Goal: Task Accomplishment & Management: Complete application form

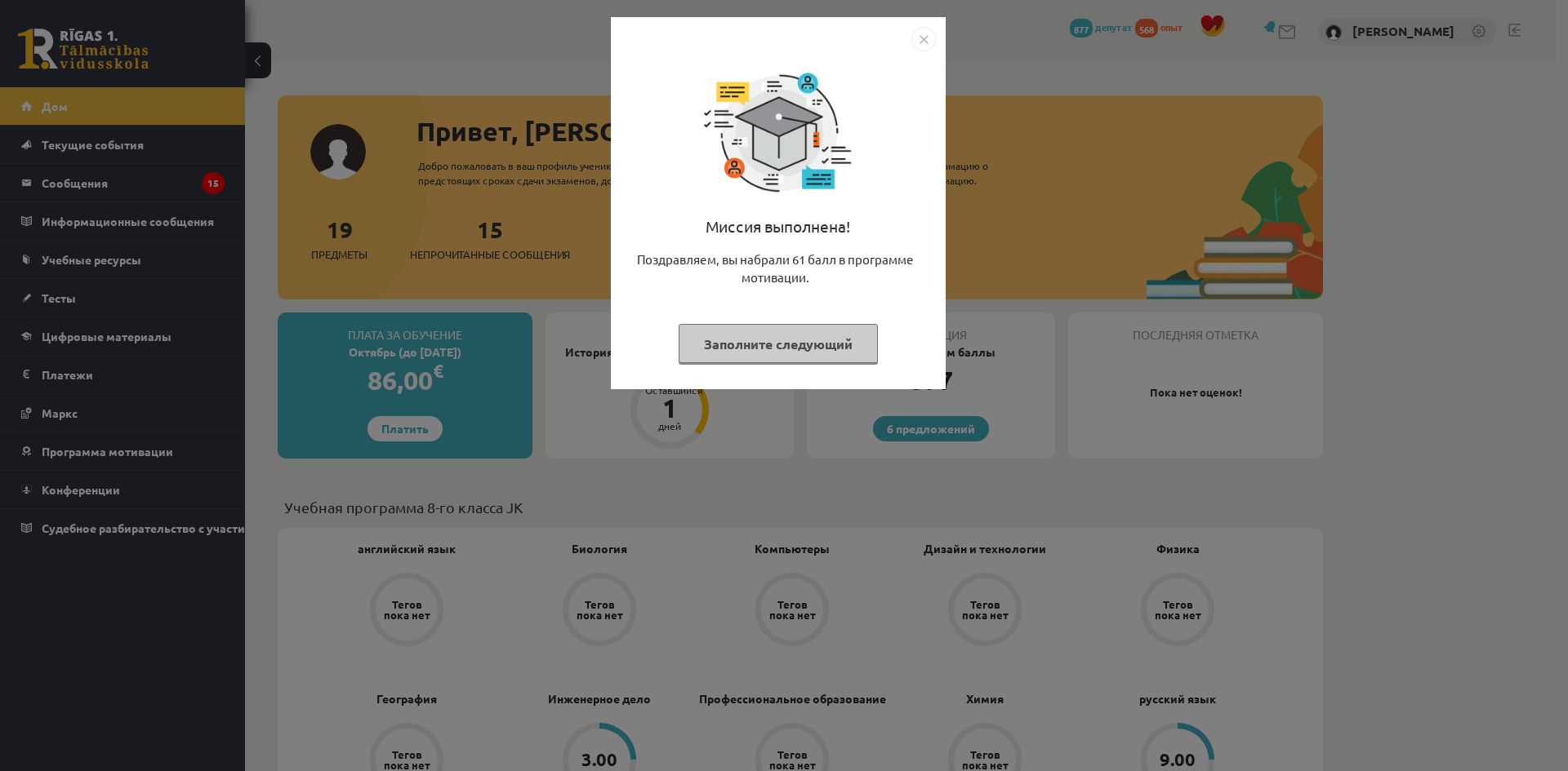
drag, startPoint x: 802, startPoint y: 347, endPoint x: 789, endPoint y: 356, distance: 15.8
click at [802, 347] on font "Заполните следующий" at bounding box center [778, 344] width 149 height 17
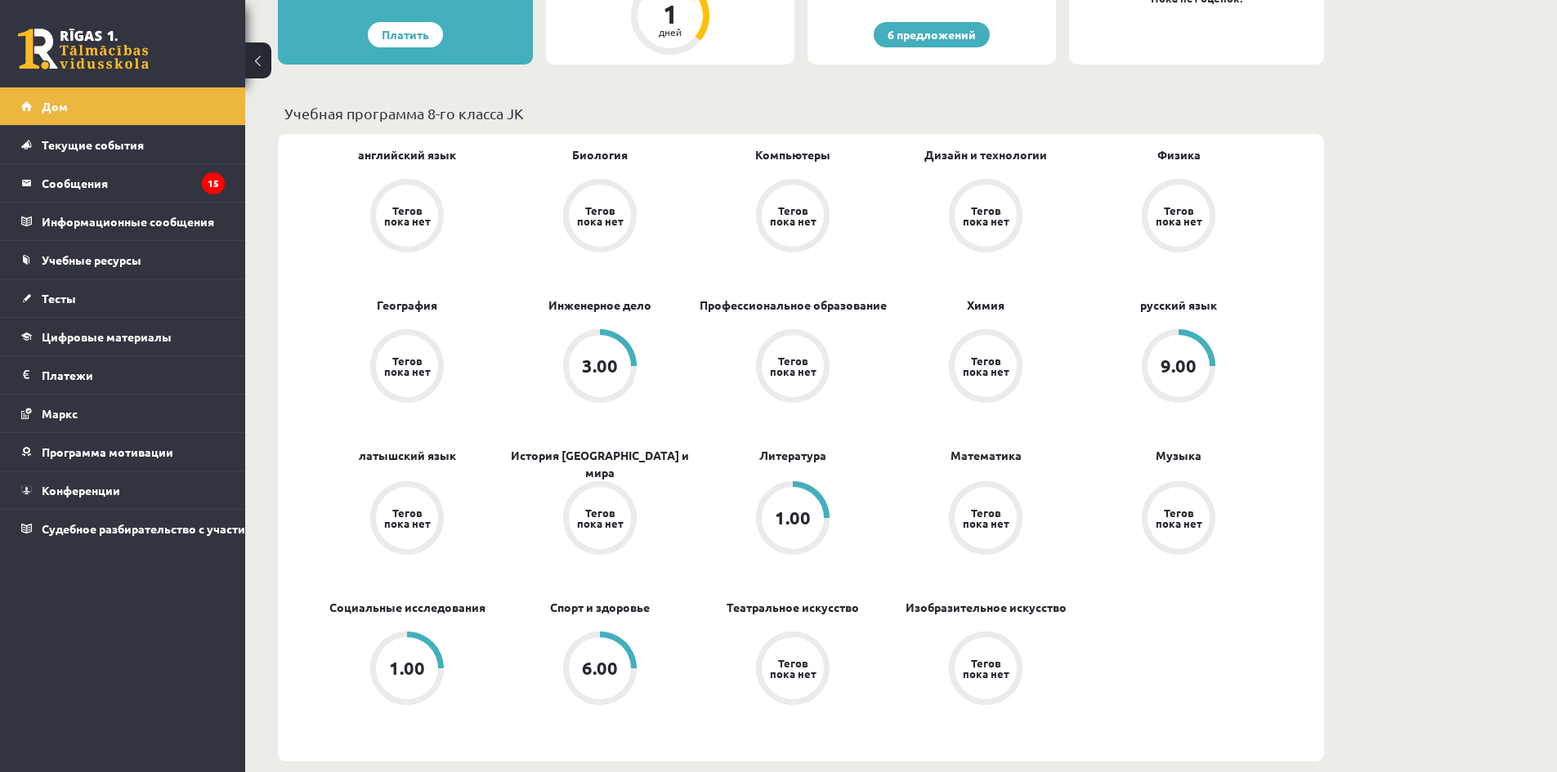
scroll to position [409, 0]
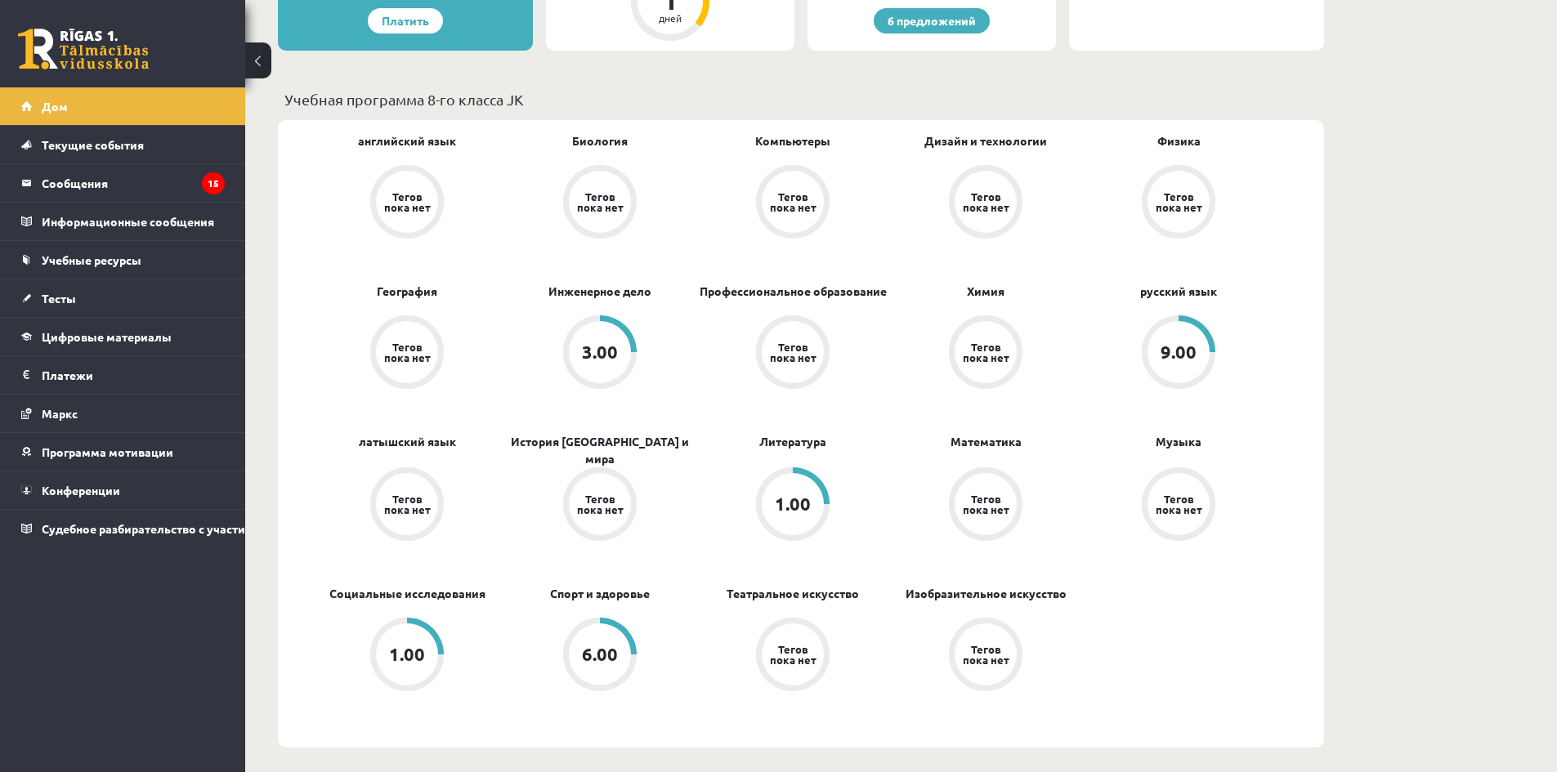
drag, startPoint x: 750, startPoint y: 418, endPoint x: 1438, endPoint y: 439, distance: 688.6
drag, startPoint x: 1438, startPoint y: 439, endPoint x: 1330, endPoint y: 549, distance: 153.8
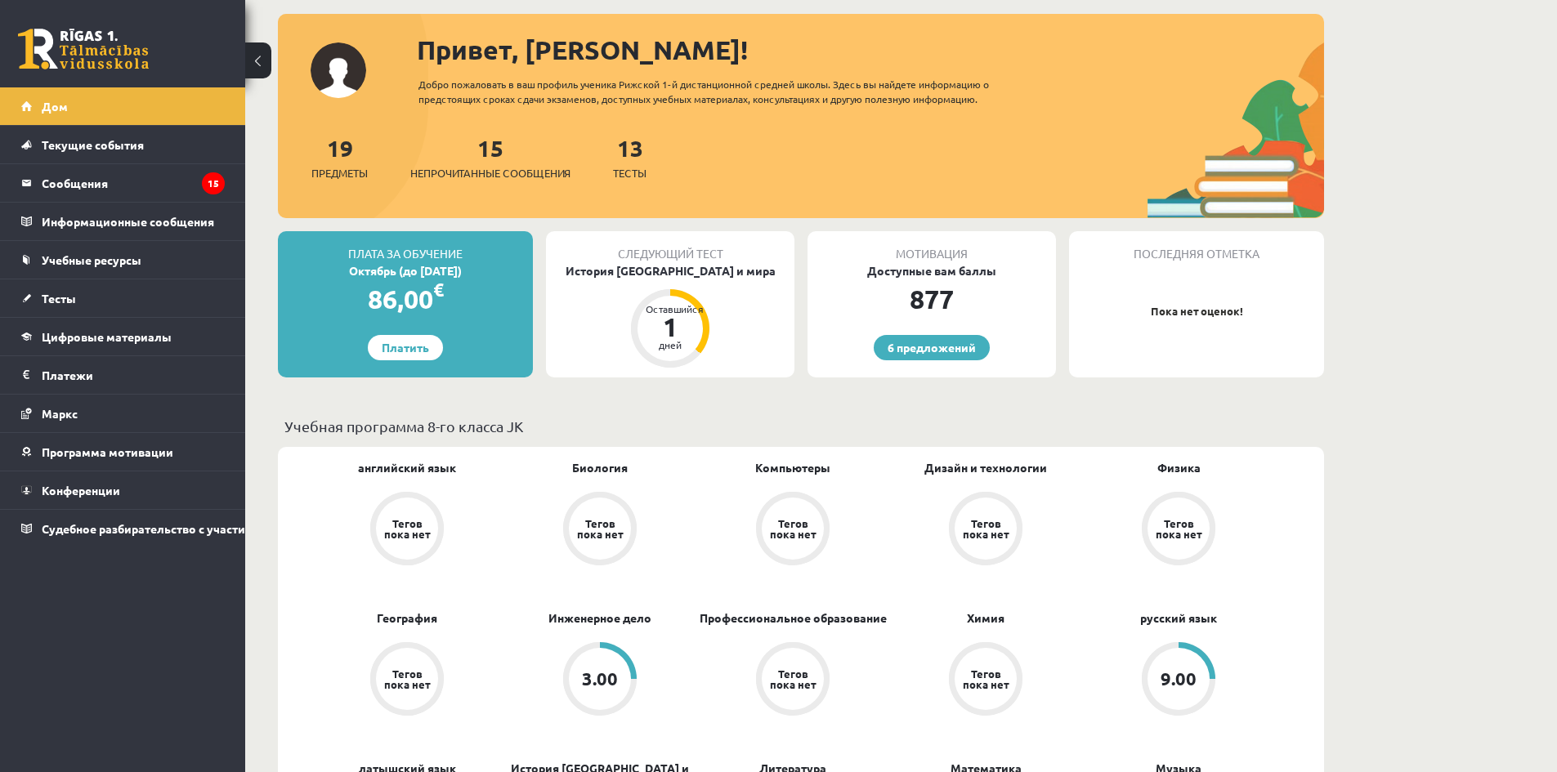
scroll to position [0, 0]
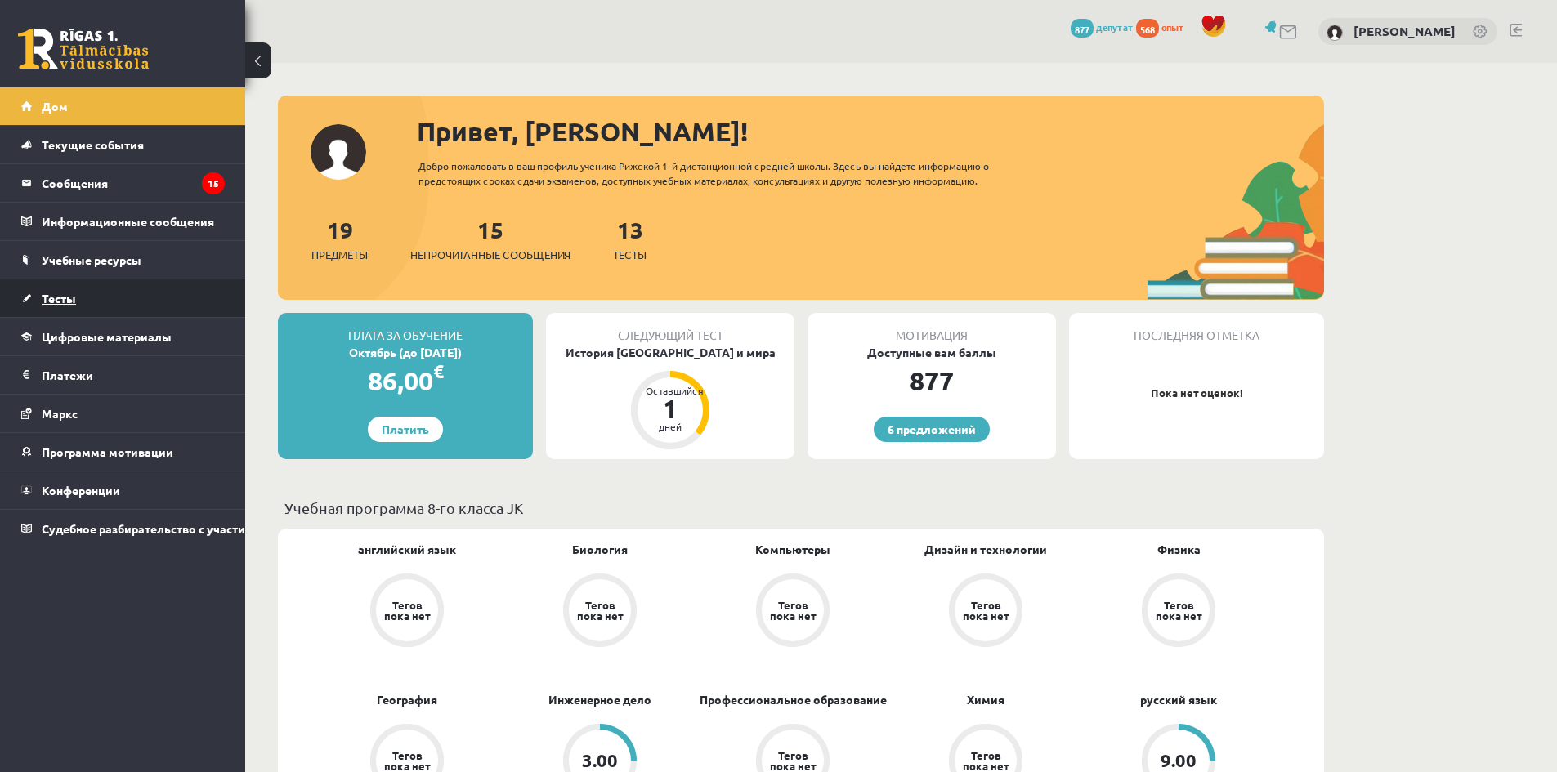
click at [126, 284] on link "Тесты" at bounding box center [123, 299] width 204 height 38
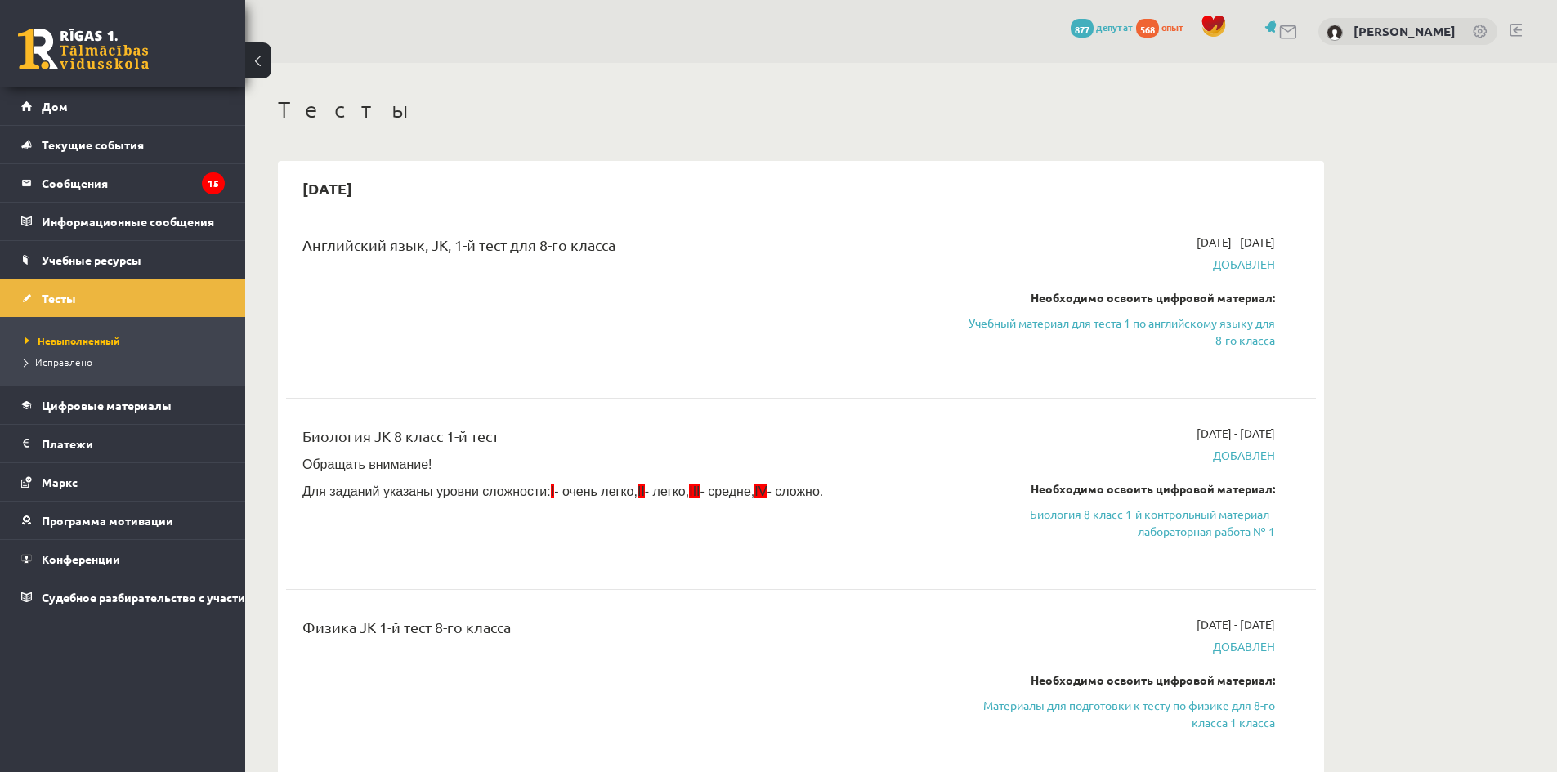
drag, startPoint x: 650, startPoint y: 309, endPoint x: 665, endPoint y: 312, distance: 15.9
drag, startPoint x: 665, startPoint y: 312, endPoint x: 779, endPoint y: 251, distance: 129.1
click at [779, 251] on div "Английский язык, JK, 1-й тест для 8-го класса" at bounding box center [622, 249] width 640 height 30
click at [1131, 531] on link "Биология 8 класс 1-й контрольный материал - лабораторная работа № 1" at bounding box center [1121, 523] width 308 height 34
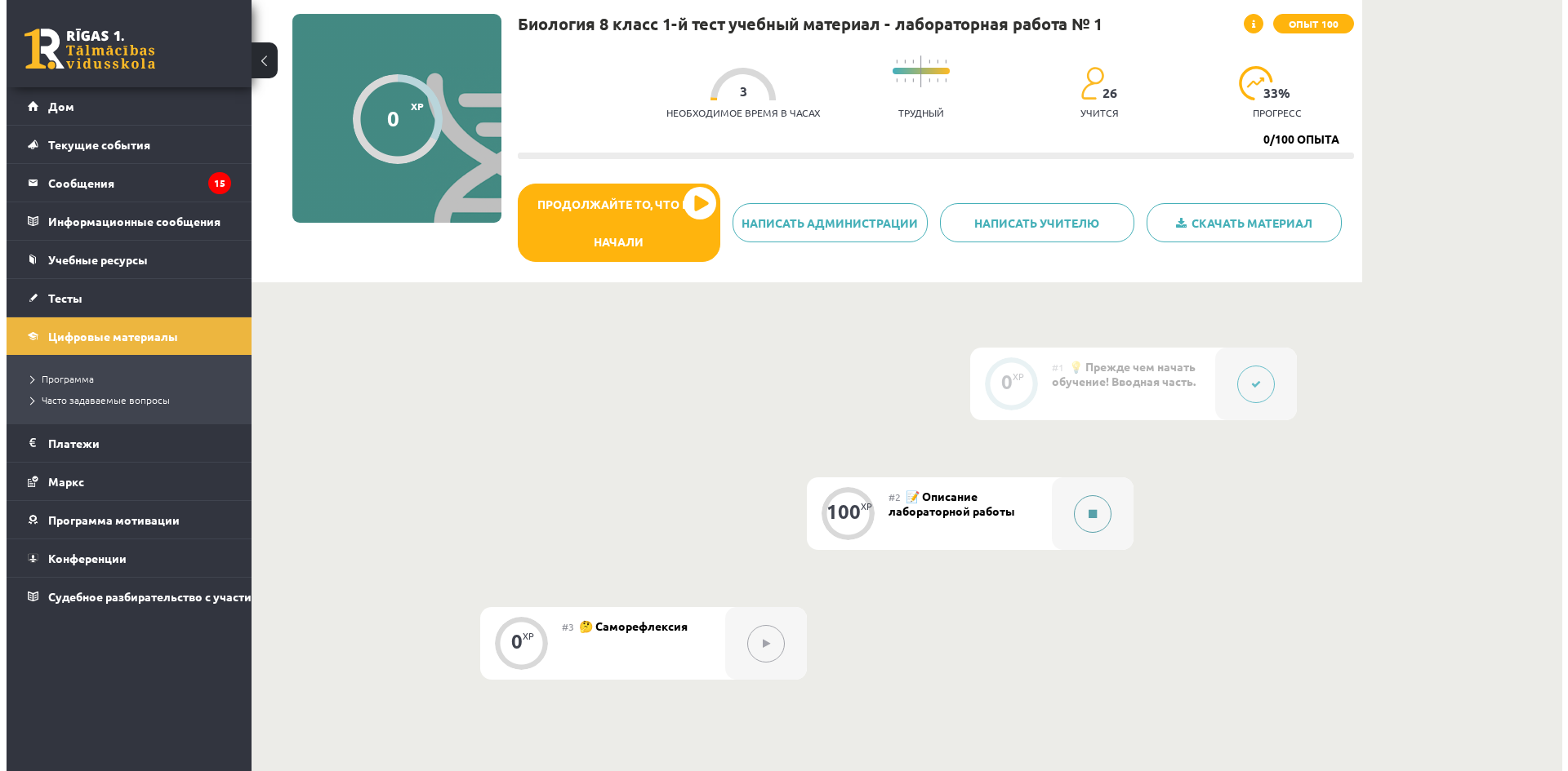
scroll to position [163, 0]
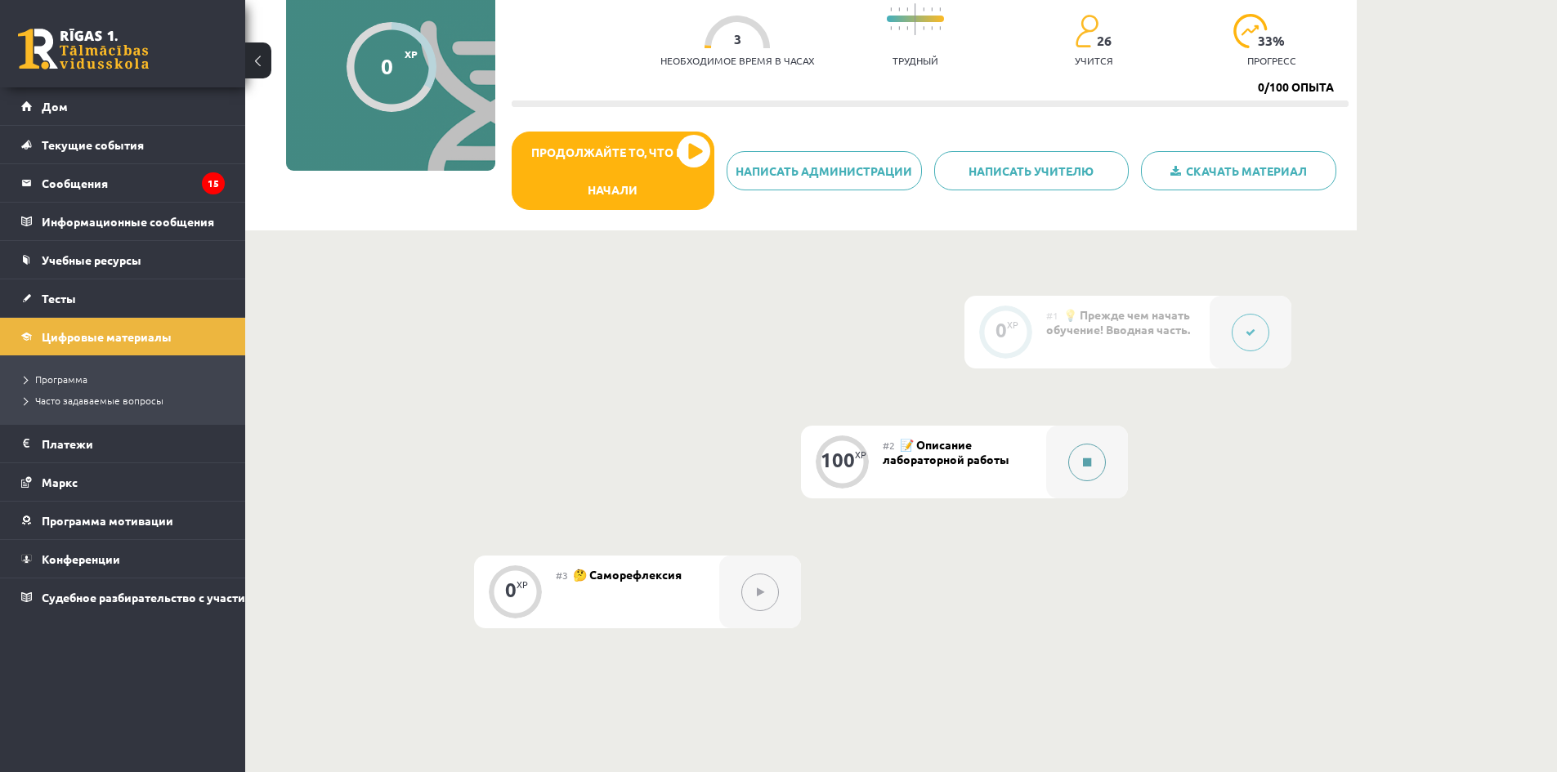
click at [1090, 459] on icon at bounding box center [1087, 463] width 8 height 10
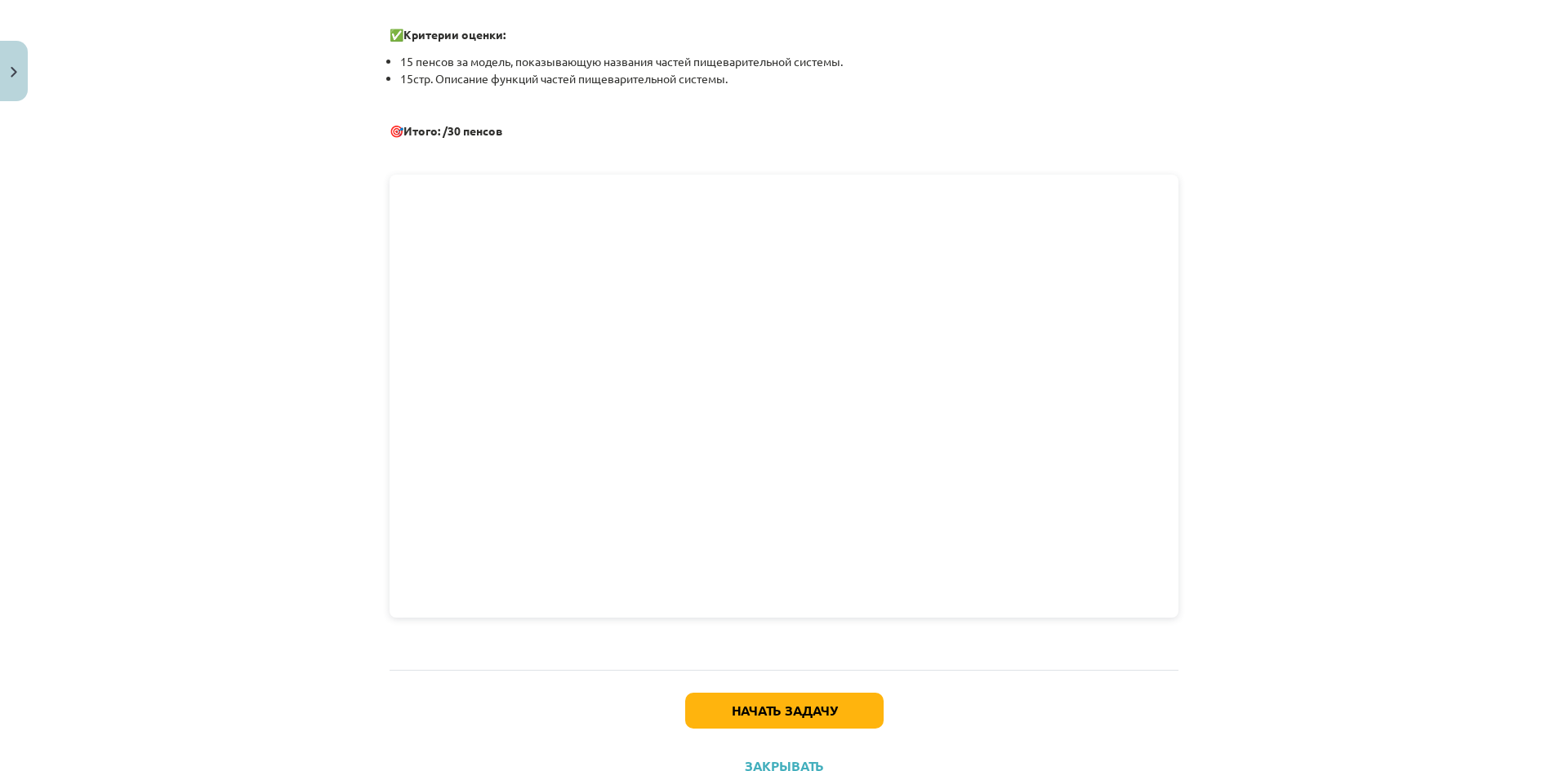
scroll to position [653, 0]
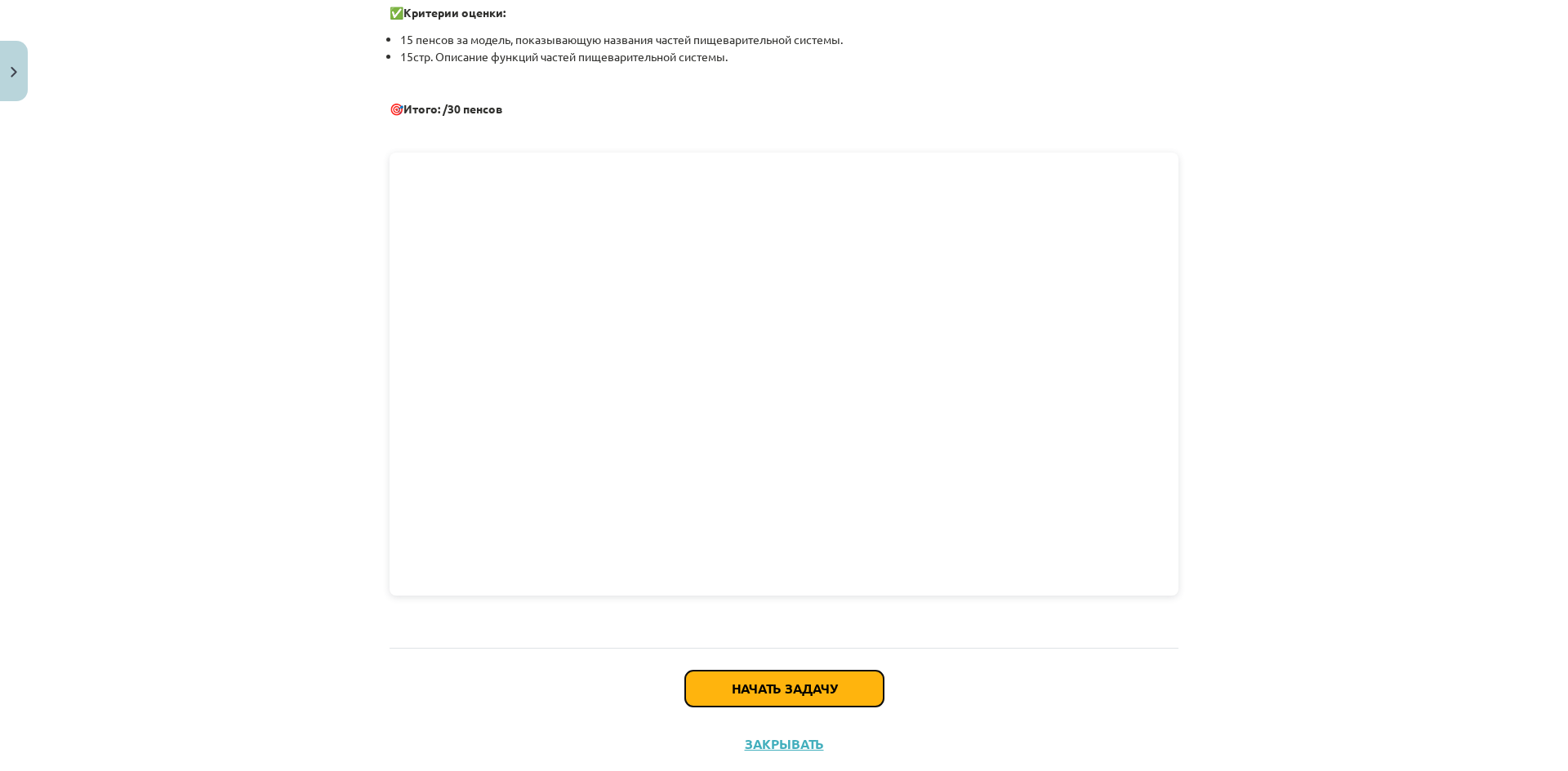
click at [815, 677] on button "Начать задачу" at bounding box center [784, 689] width 199 height 36
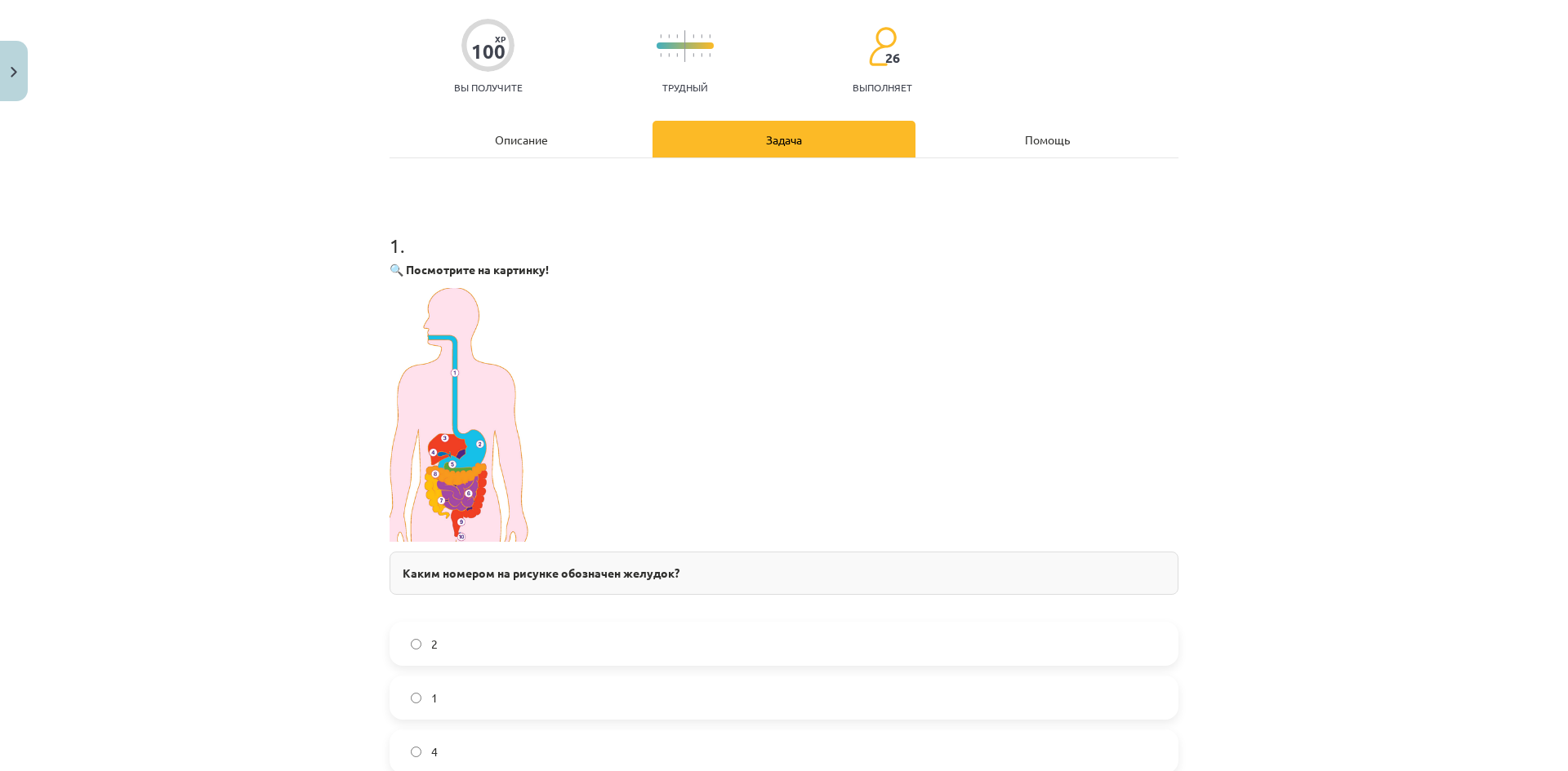
scroll to position [204, 0]
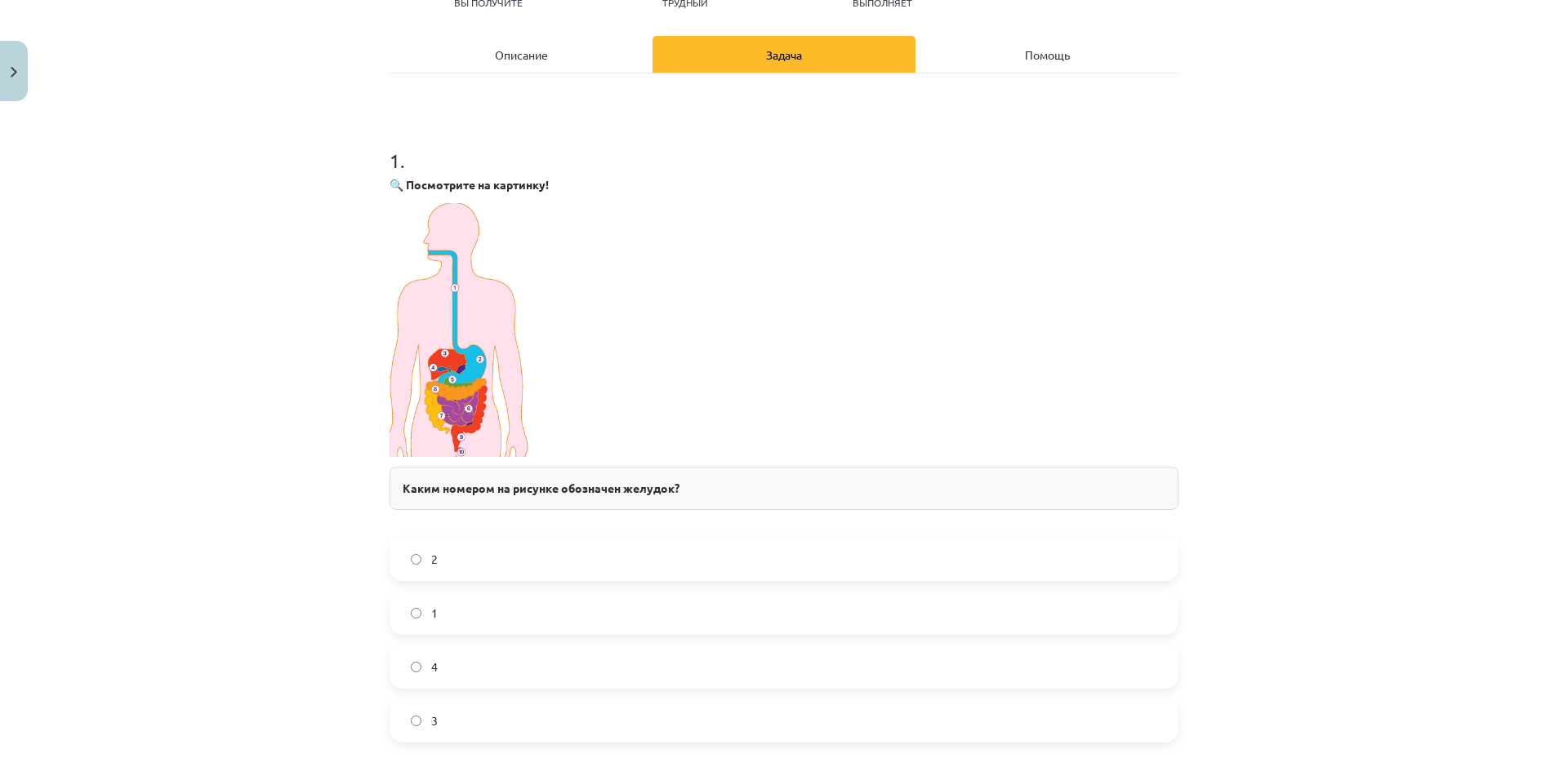
click at [499, 562] on label "2" at bounding box center [784, 559] width 785 height 41
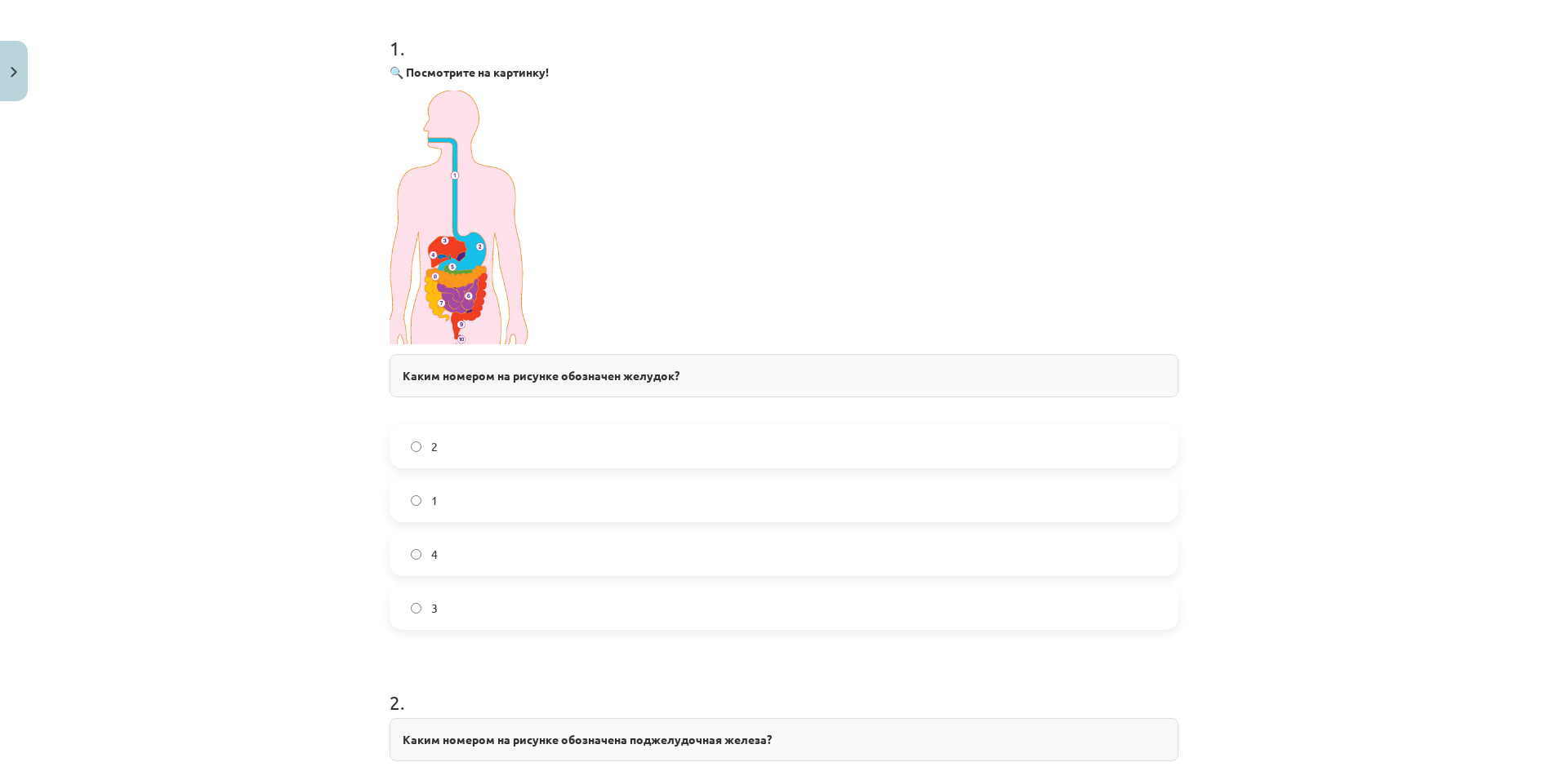
scroll to position [286, 0]
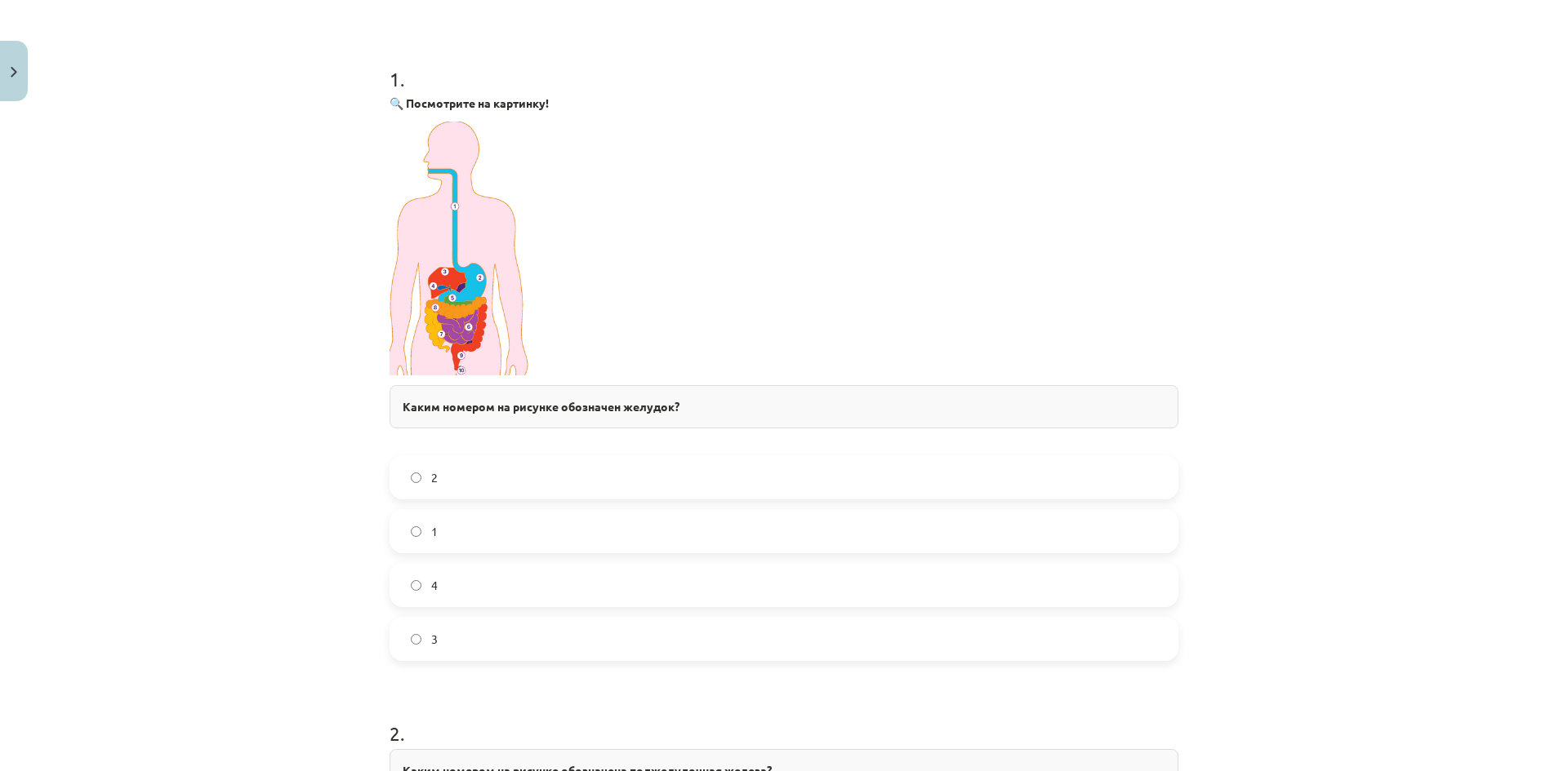
click at [459, 246] on img at bounding box center [460, 249] width 142 height 254
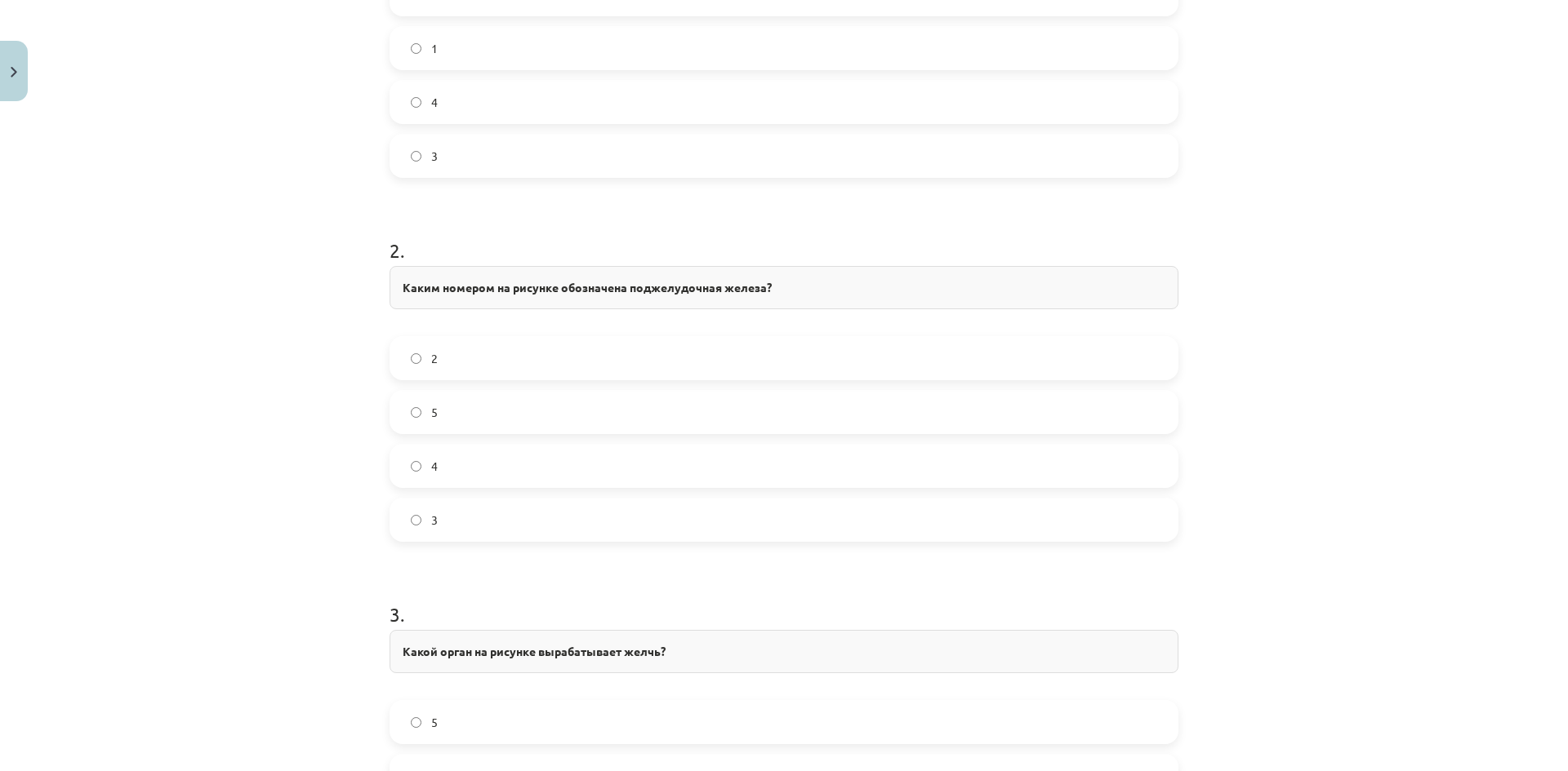
scroll to position [776, 0]
click at [471, 413] on label "5" at bounding box center [784, 405] width 785 height 41
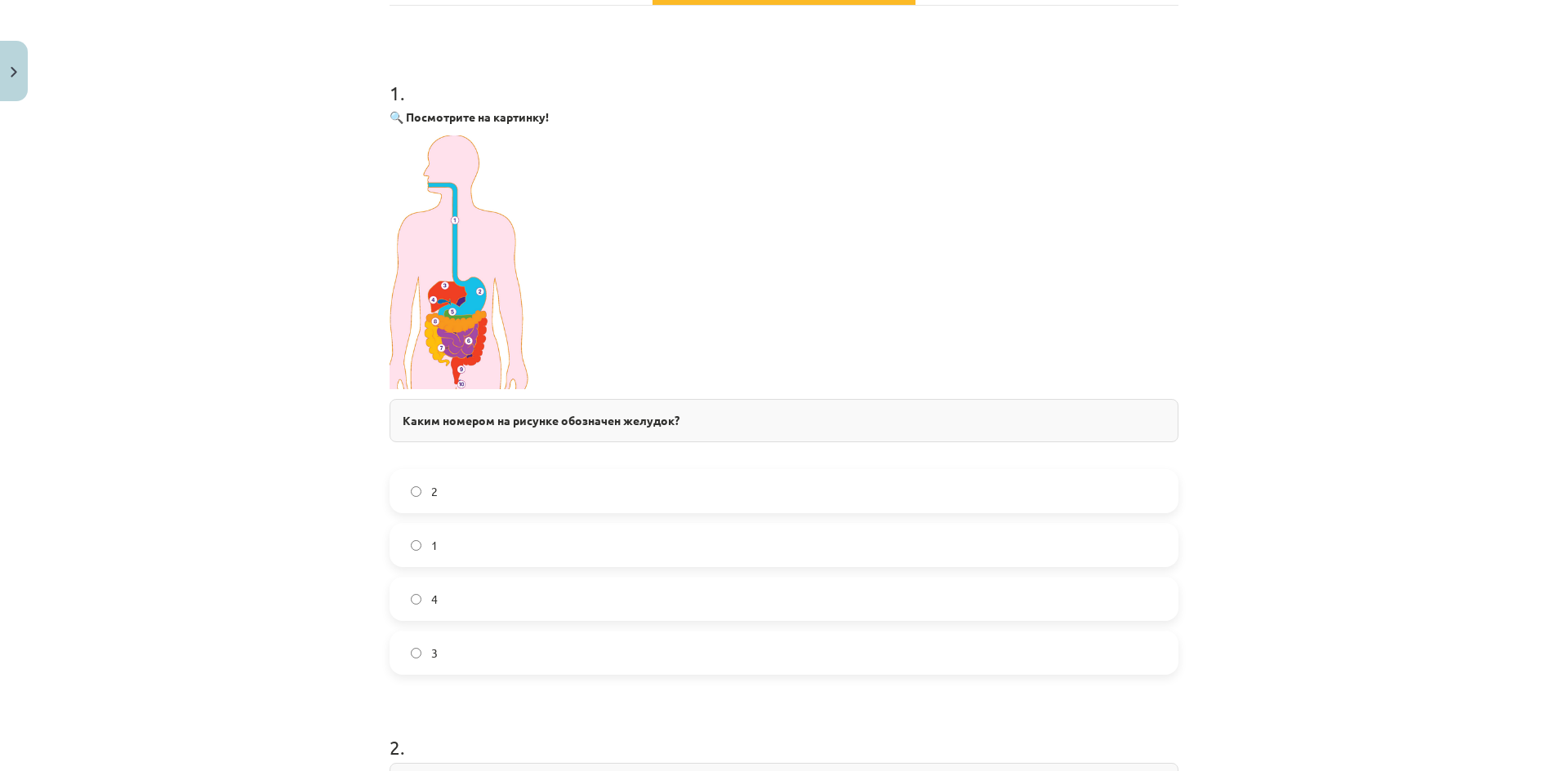
scroll to position [530, 0]
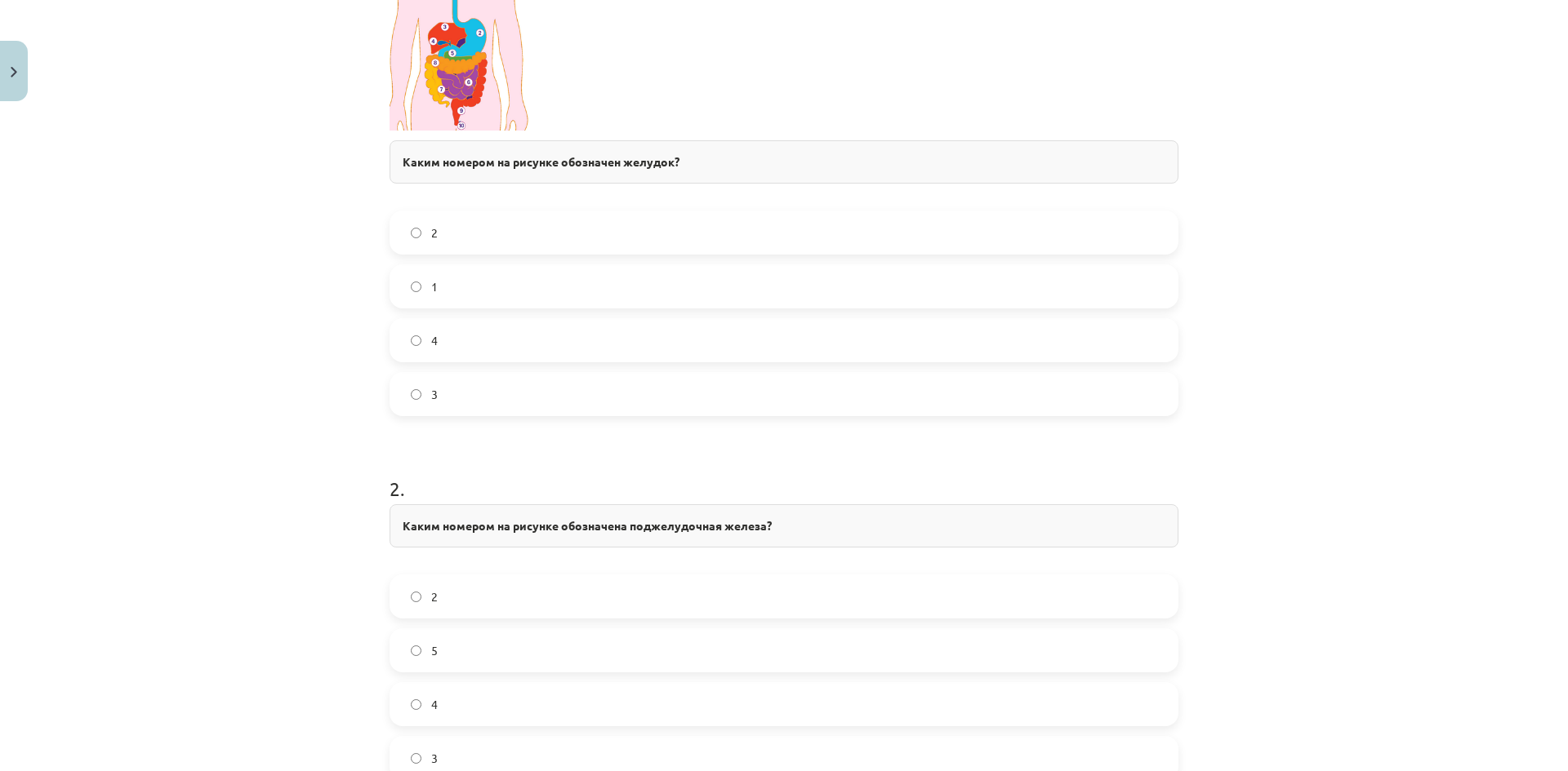
click at [493, 65] on img at bounding box center [460, 4] width 142 height 254
click at [465, 102] on img at bounding box center [460, 4] width 142 height 254
click at [446, 92] on img at bounding box center [460, 4] width 142 height 254
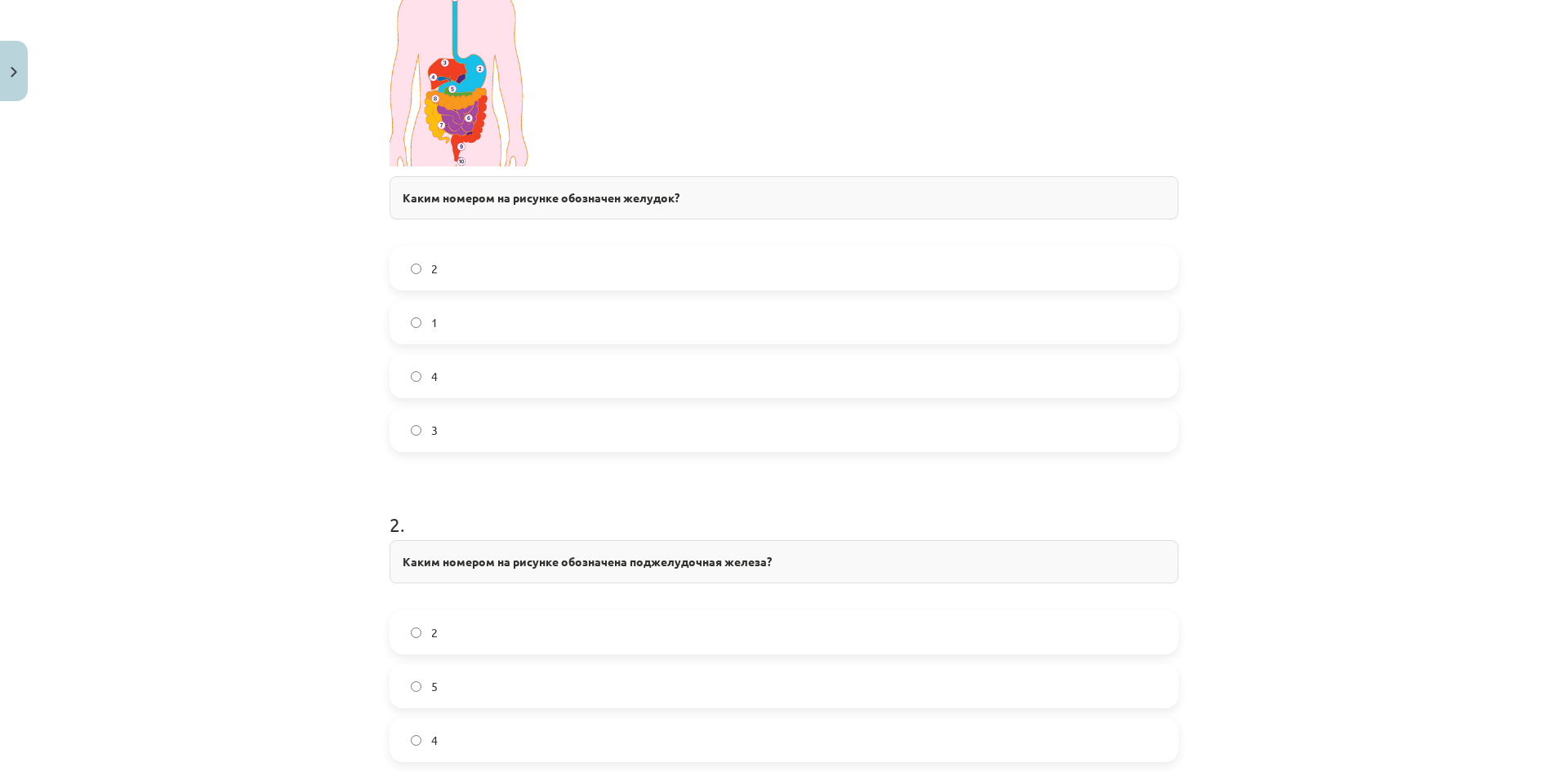
scroll to position [286, 0]
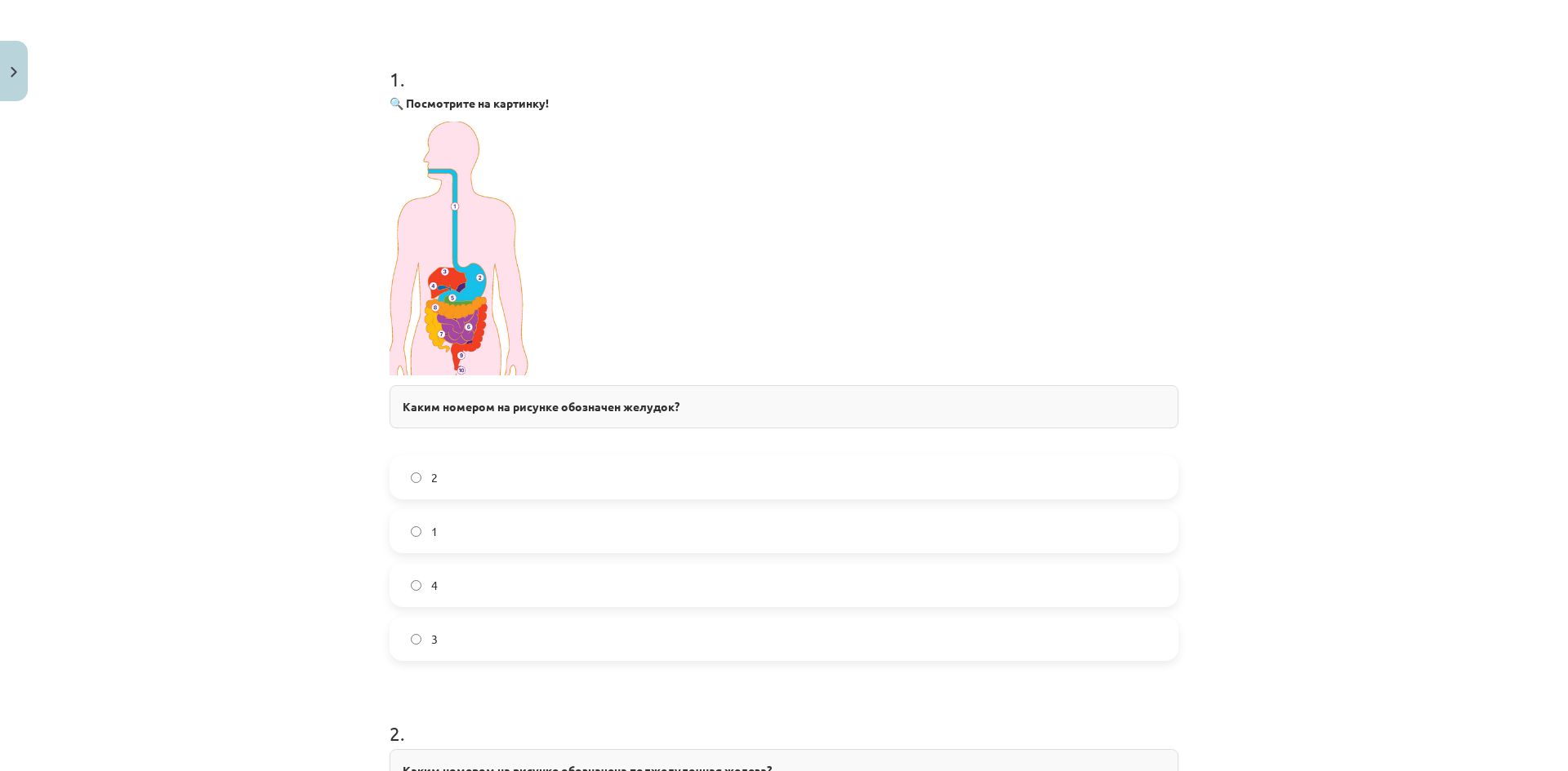
click at [413, 139] on img at bounding box center [460, 249] width 142 height 254
click at [458, 180] on img at bounding box center [460, 249] width 142 height 254
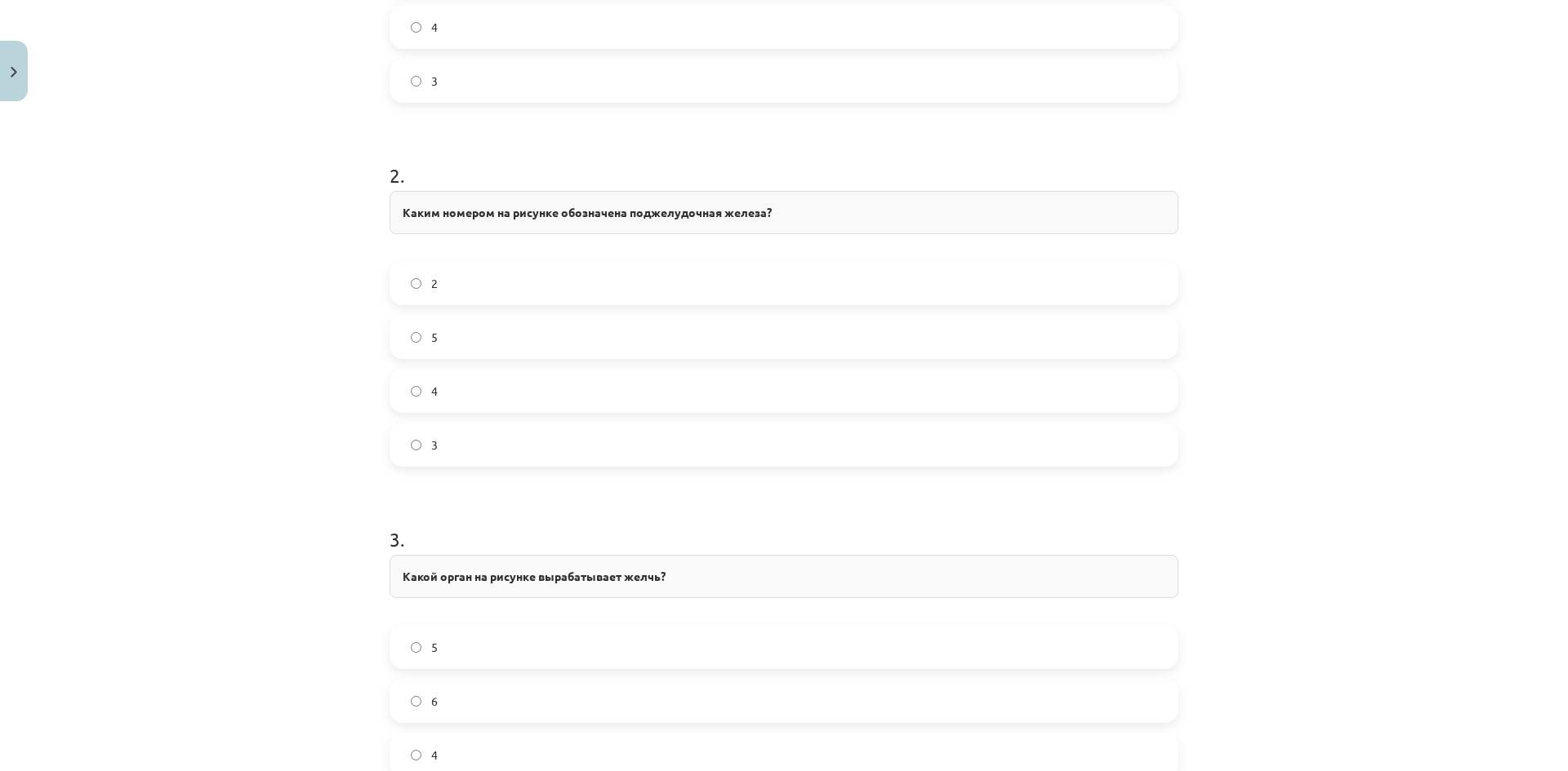
scroll to position [1183, 0]
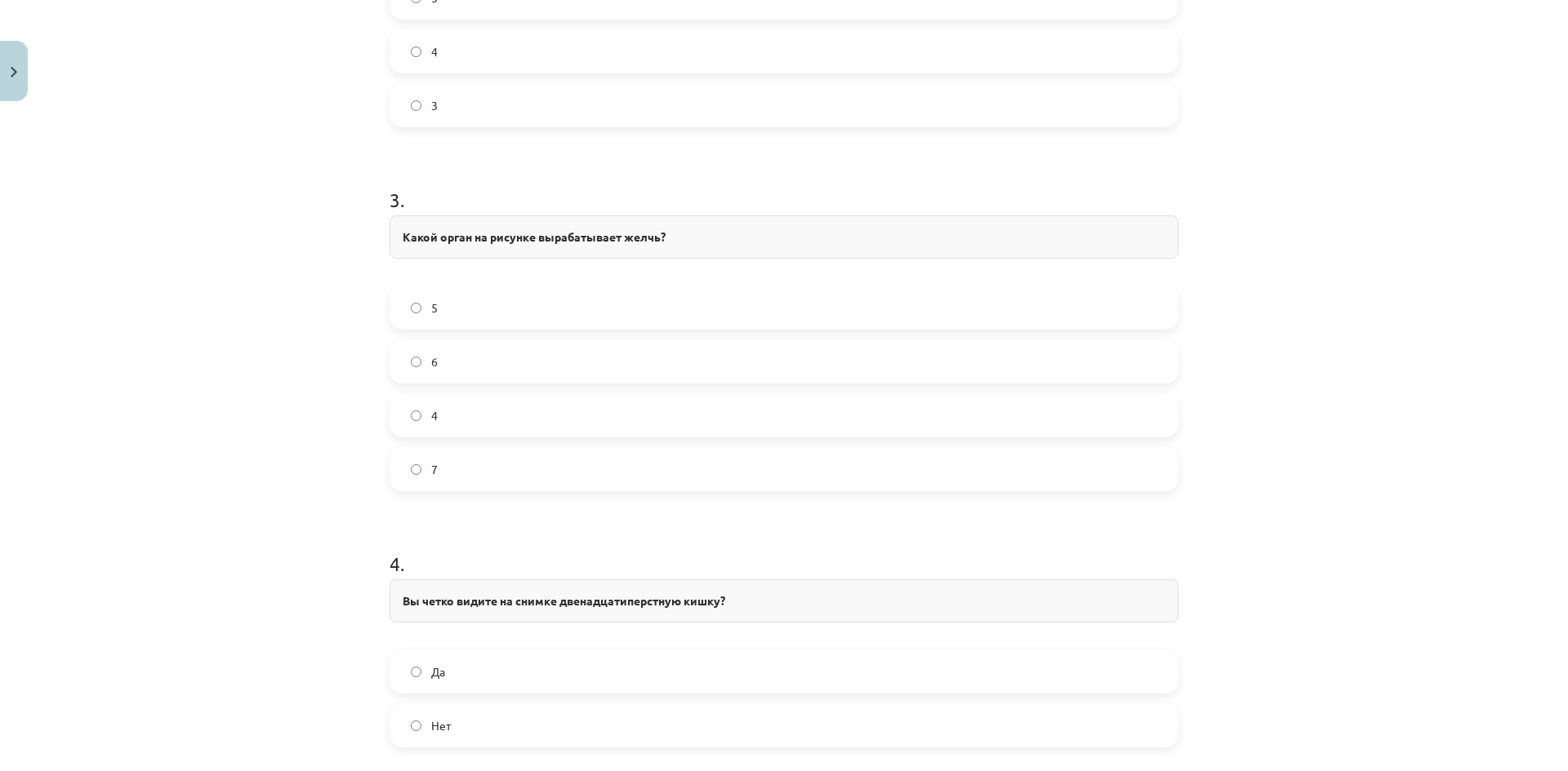
click at [464, 415] on label "4" at bounding box center [784, 415] width 785 height 41
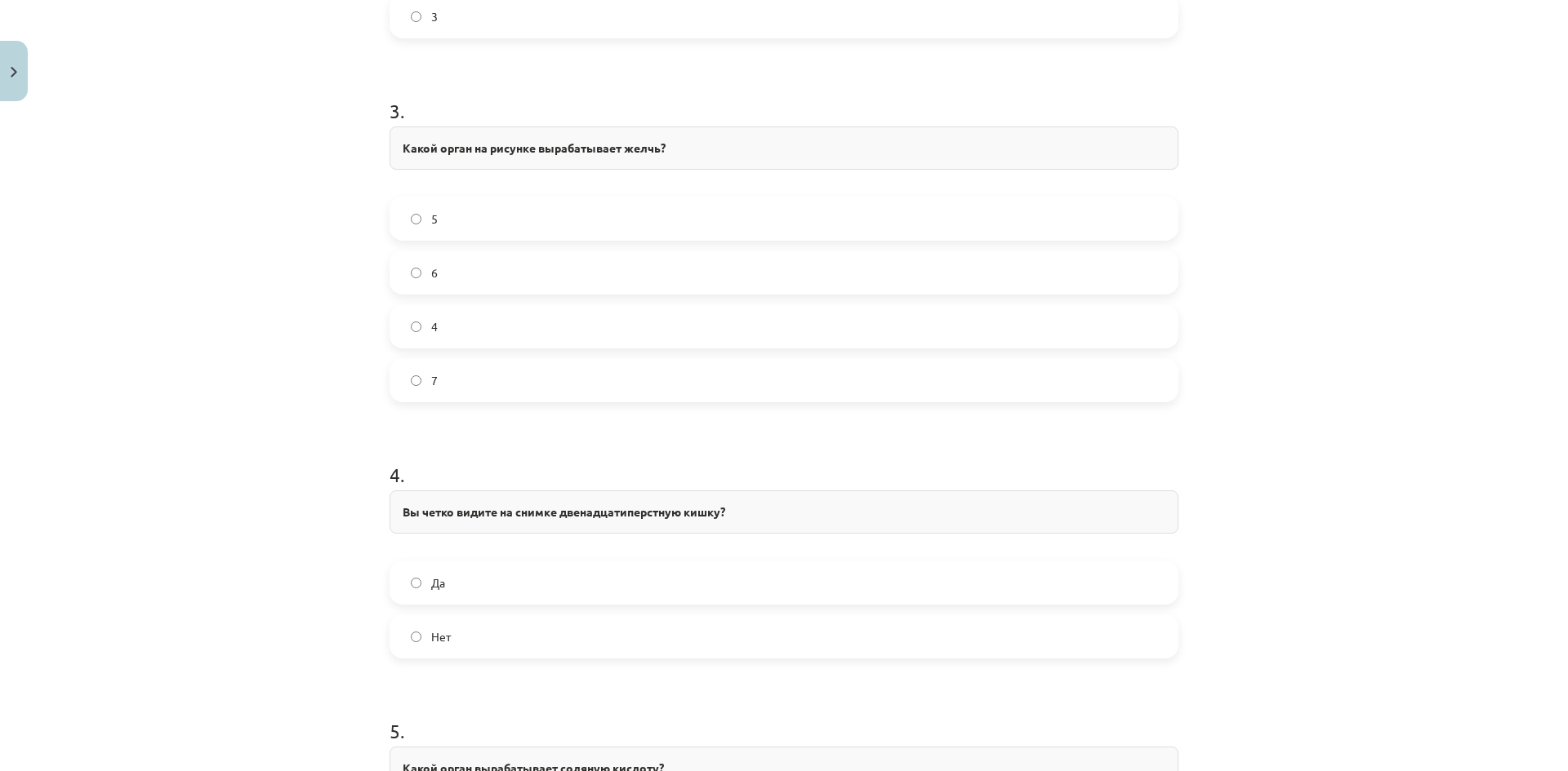
scroll to position [1347, 0]
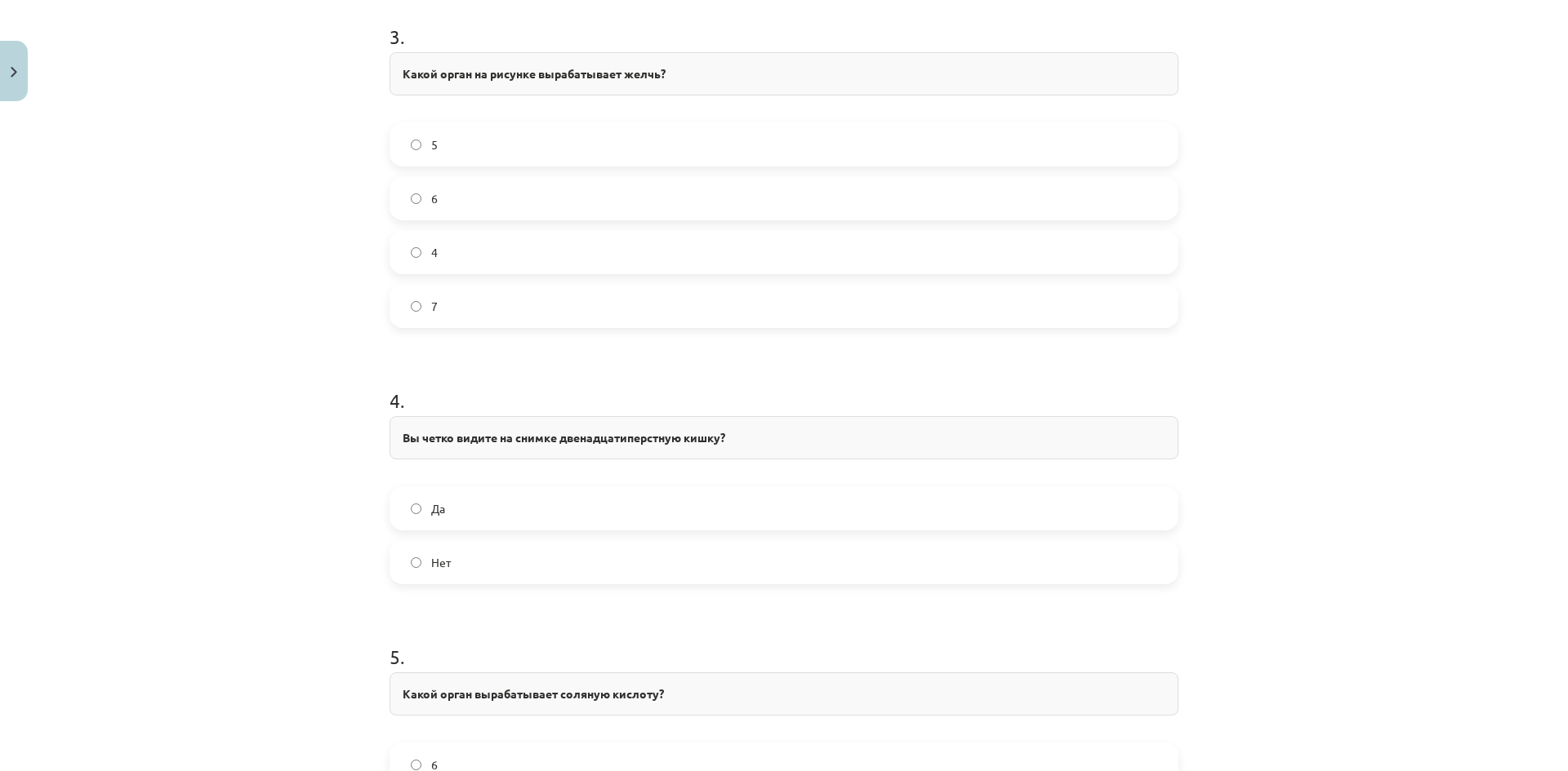
click at [468, 509] on label "Да" at bounding box center [784, 508] width 785 height 41
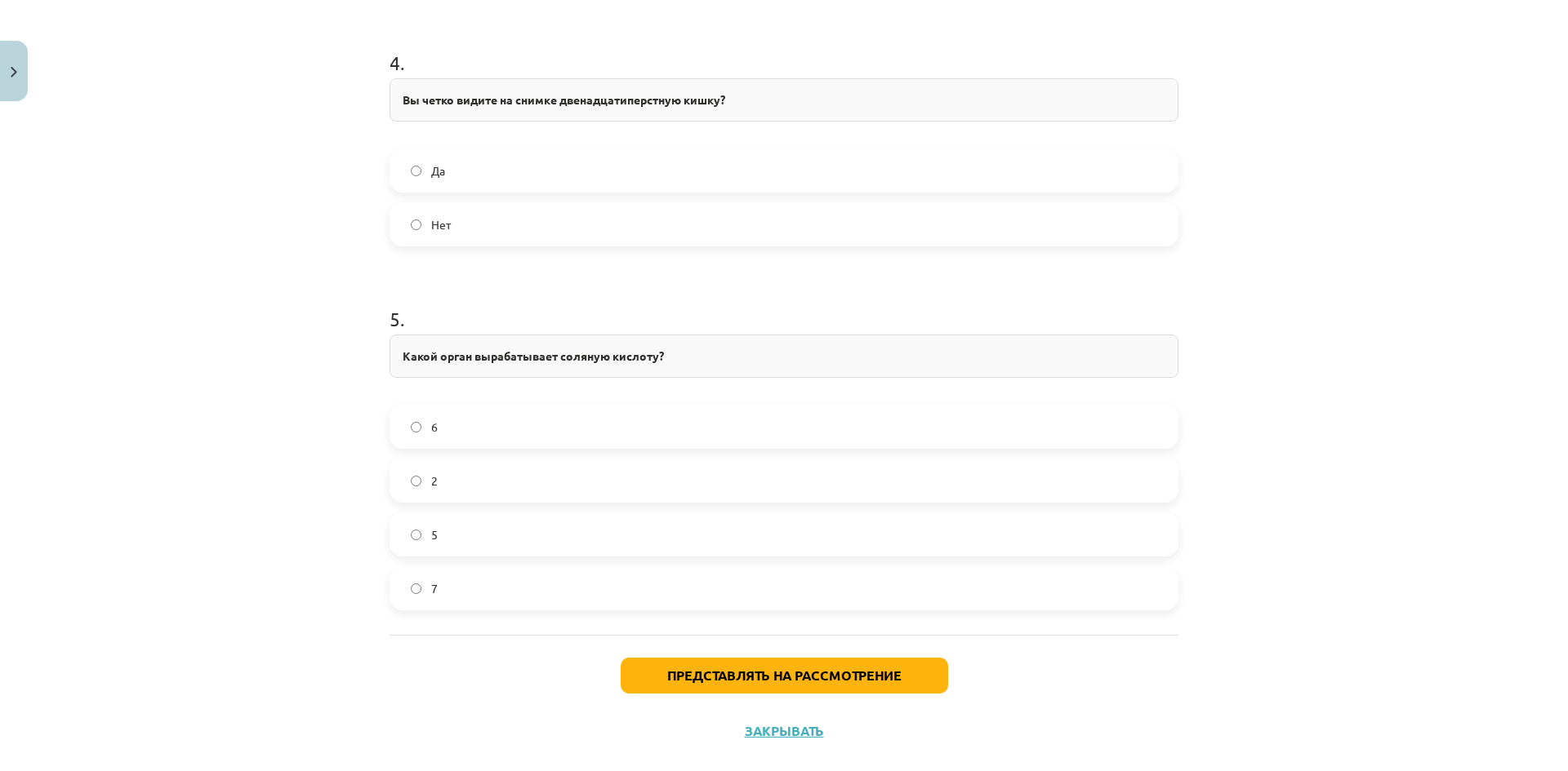
scroll to position [1714, 0]
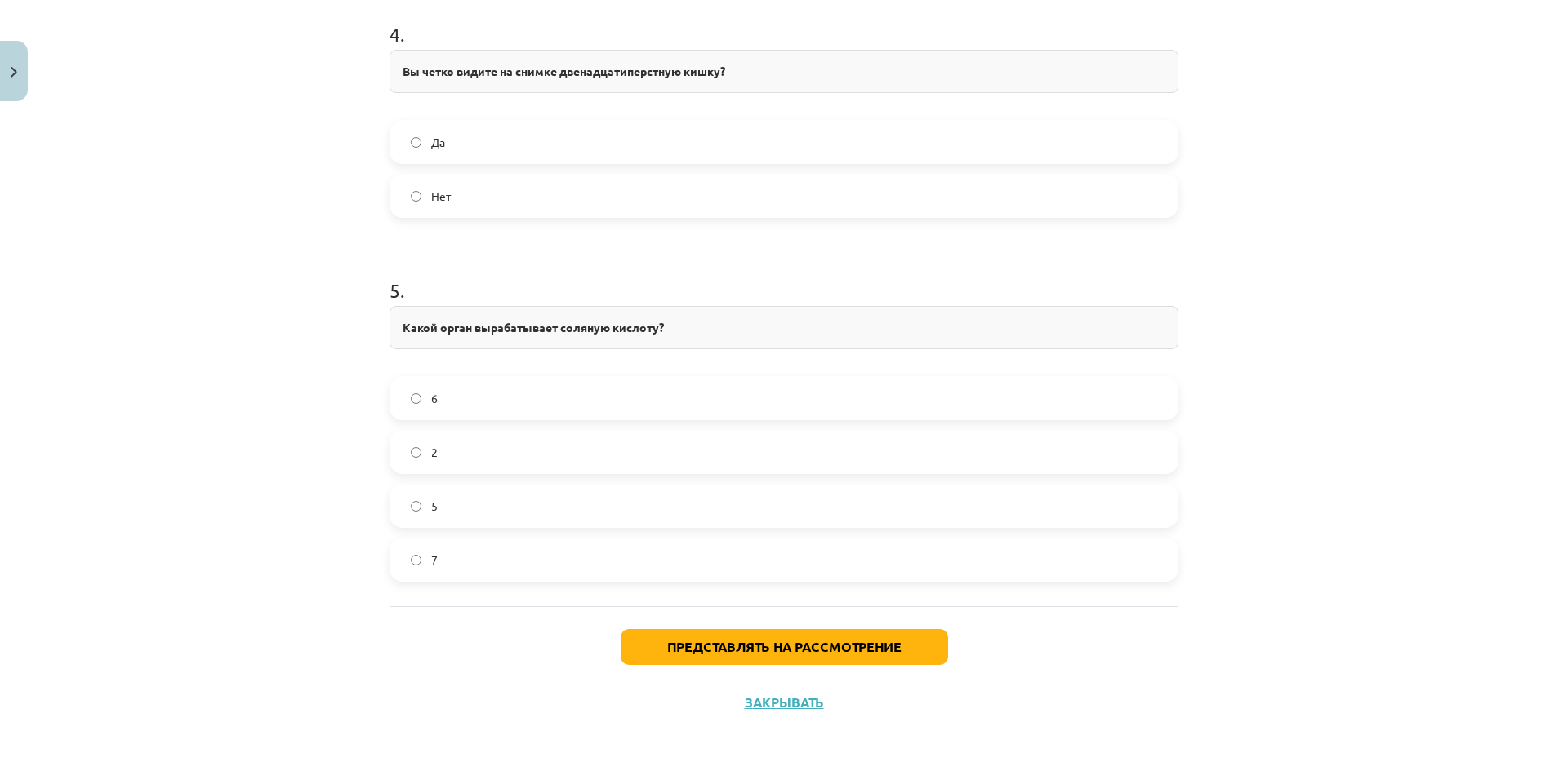
click at [446, 404] on label "6" at bounding box center [784, 397] width 785 height 41
click at [714, 660] on button "Представлять на рассмотрение" at bounding box center [784, 647] width 328 height 36
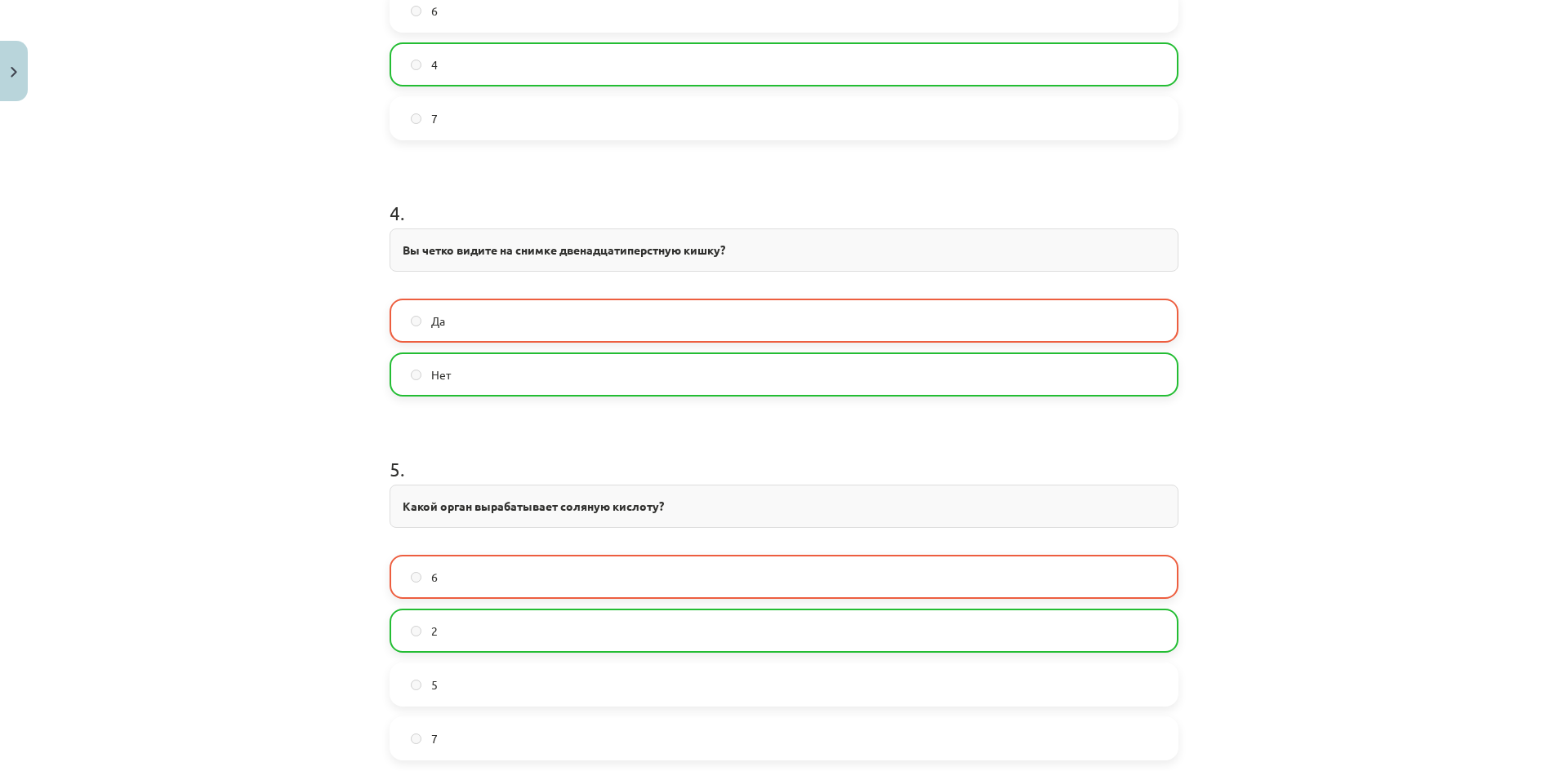
scroll to position [1766, 0]
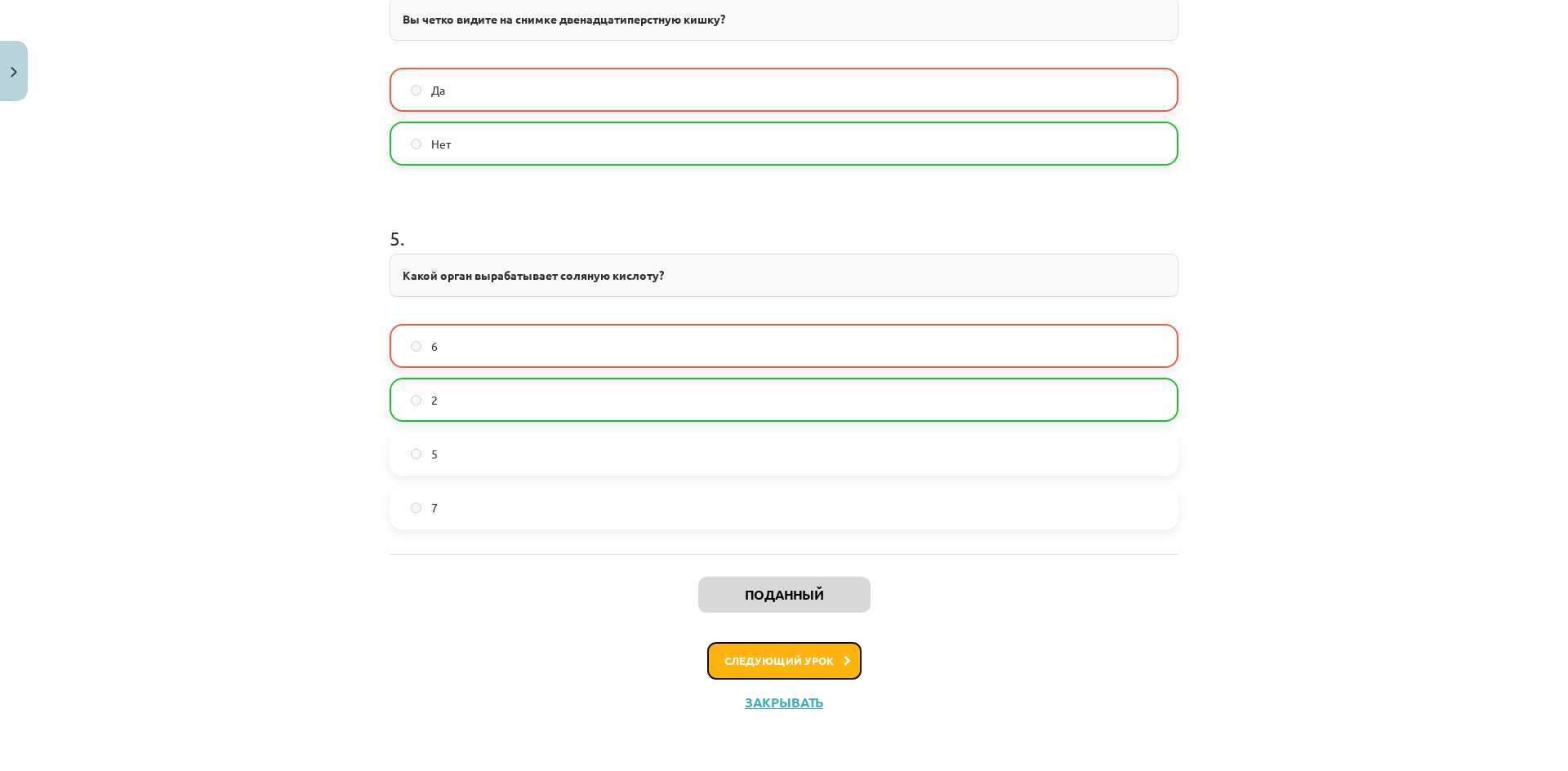
click at [779, 651] on button "Следующий урок" at bounding box center [784, 661] width 154 height 38
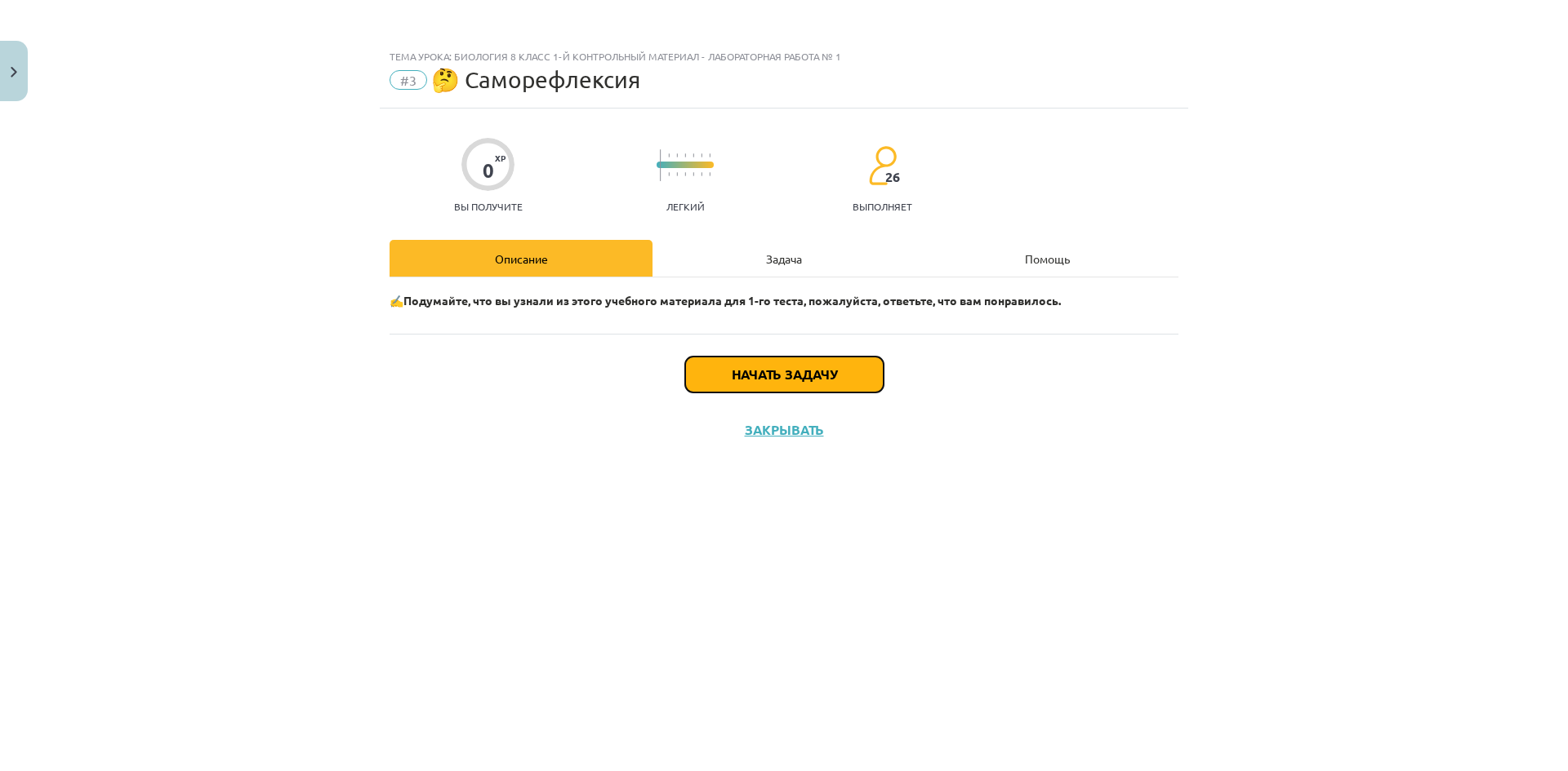
click at [788, 386] on button "Начать задачу" at bounding box center [784, 375] width 199 height 36
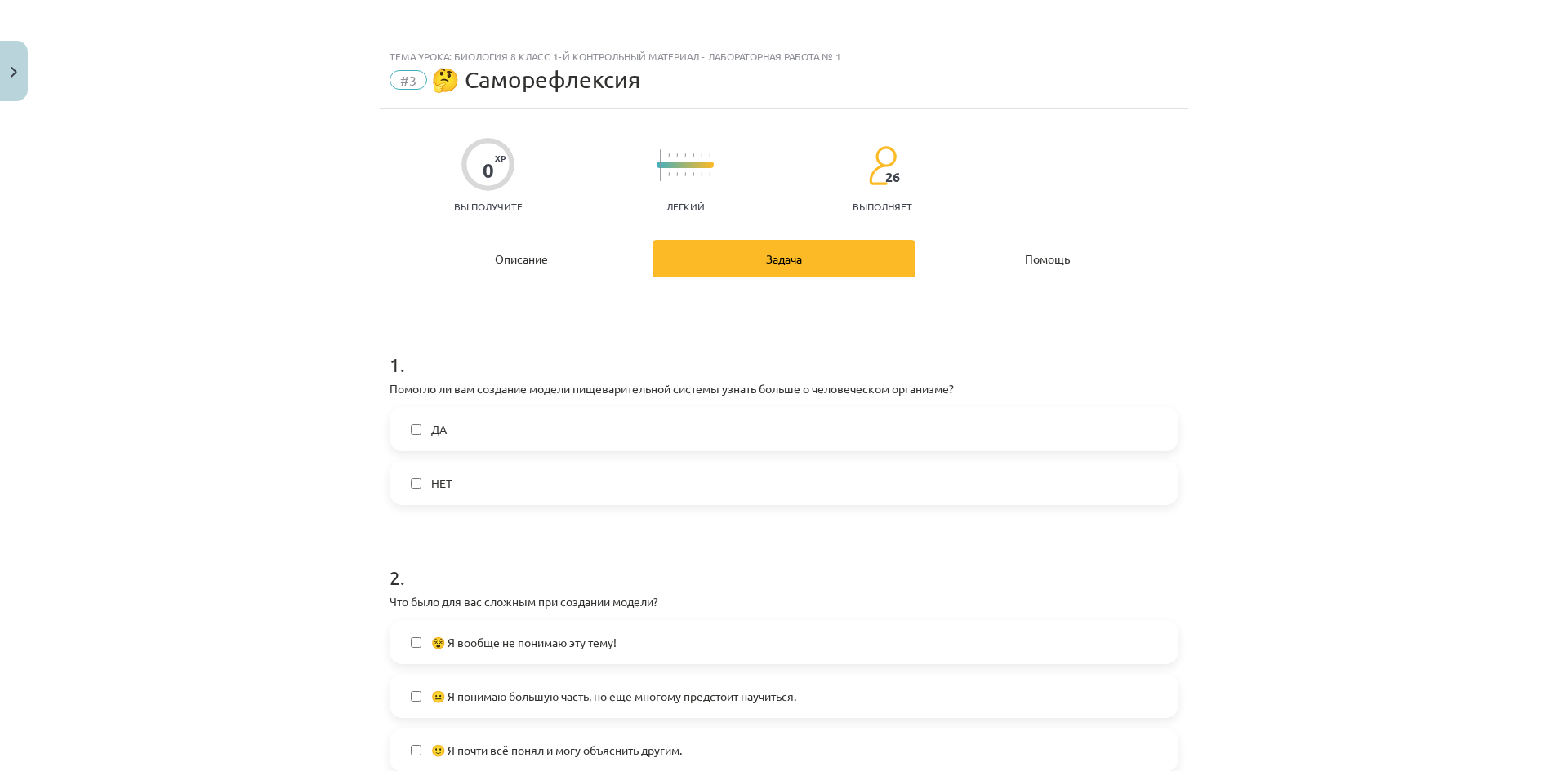
click at [547, 427] on label "ДА" at bounding box center [784, 429] width 785 height 41
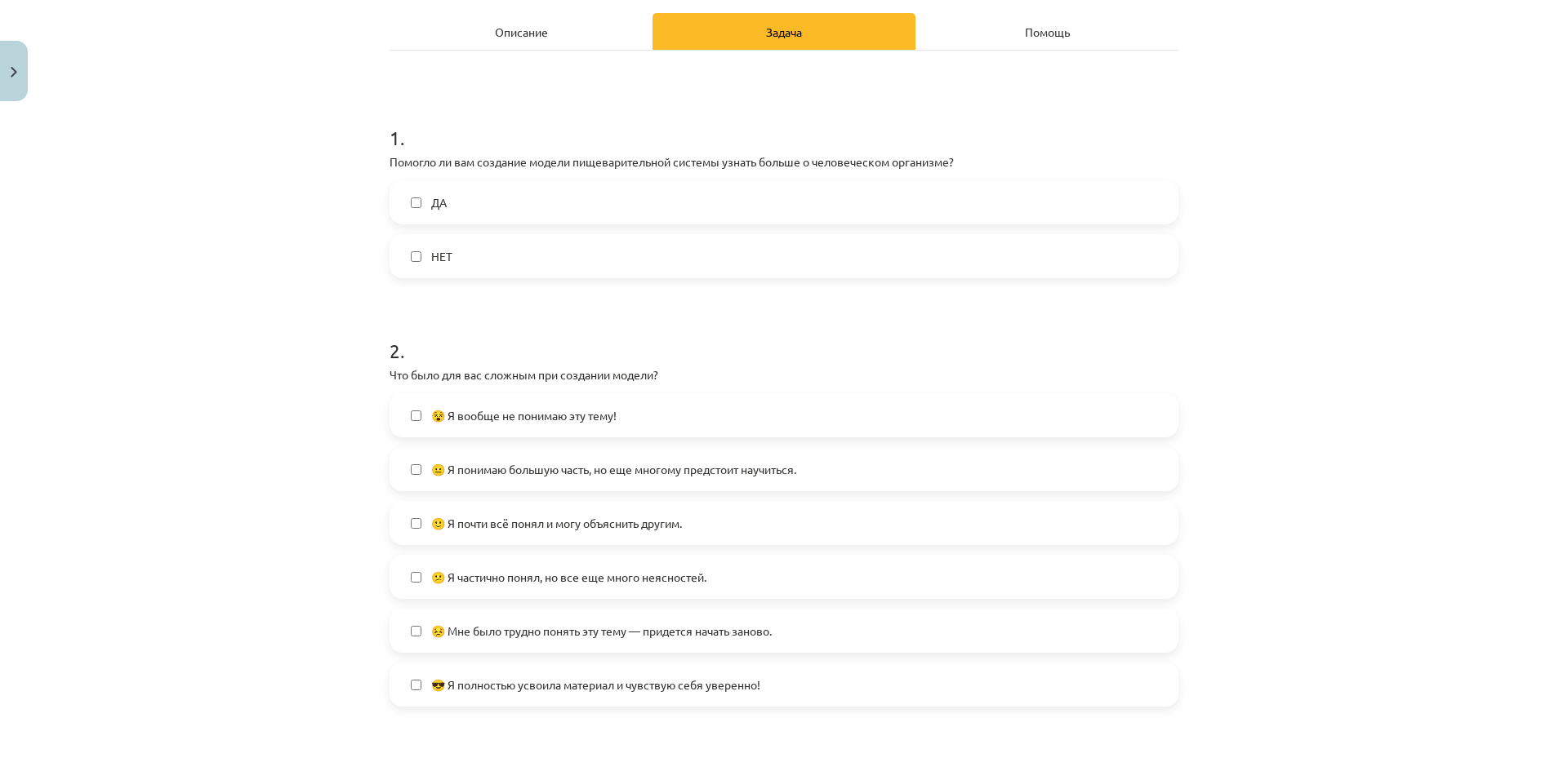
scroll to position [245, 0]
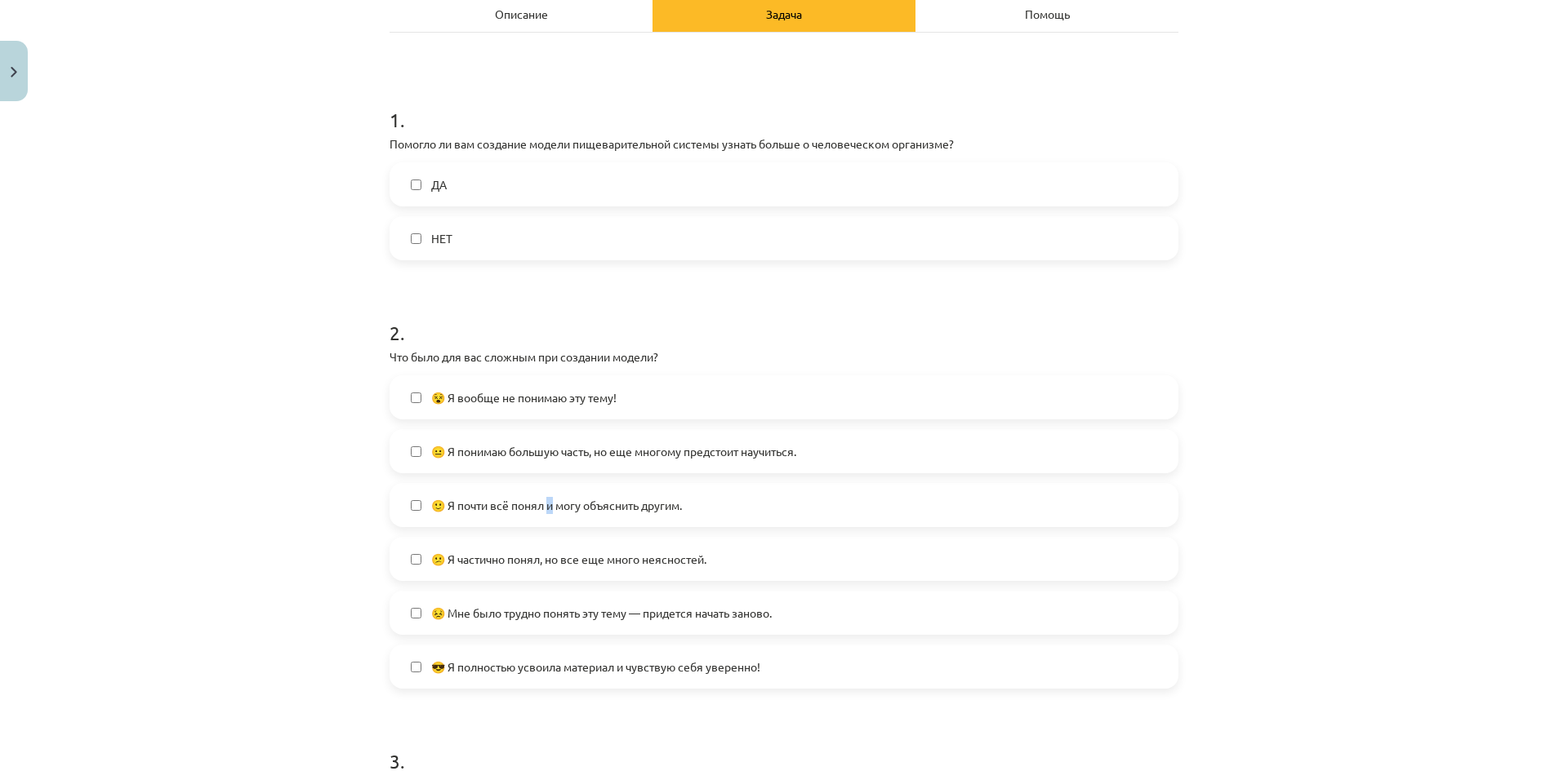
click at [544, 521] on label "🙂 Я почти всё понял и могу объяснить другим." at bounding box center [784, 505] width 785 height 41
click at [590, 570] on label "😕 Я частично понял, но все еще много неясностей." at bounding box center [784, 559] width 785 height 41
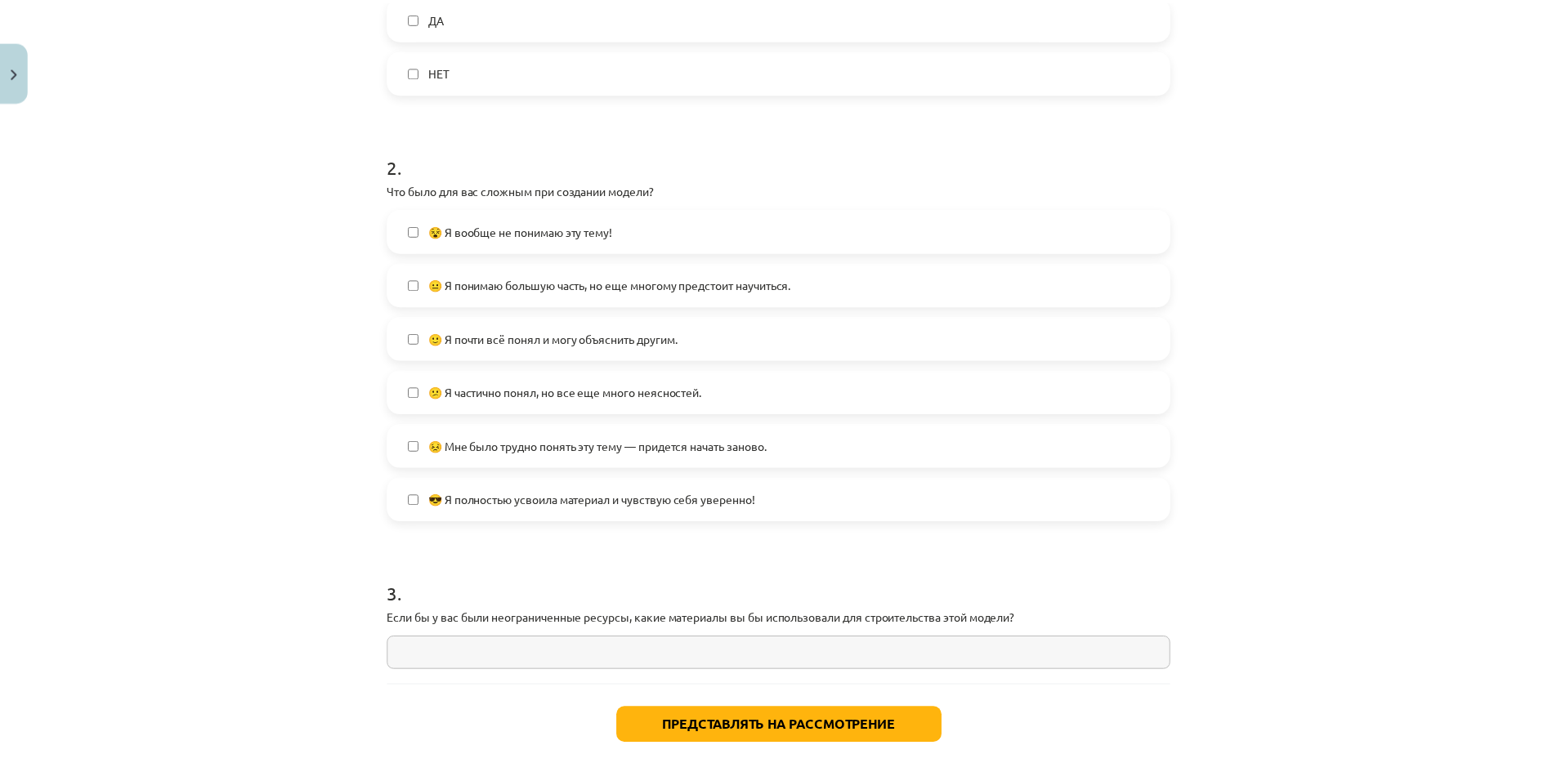
scroll to position [491, 0]
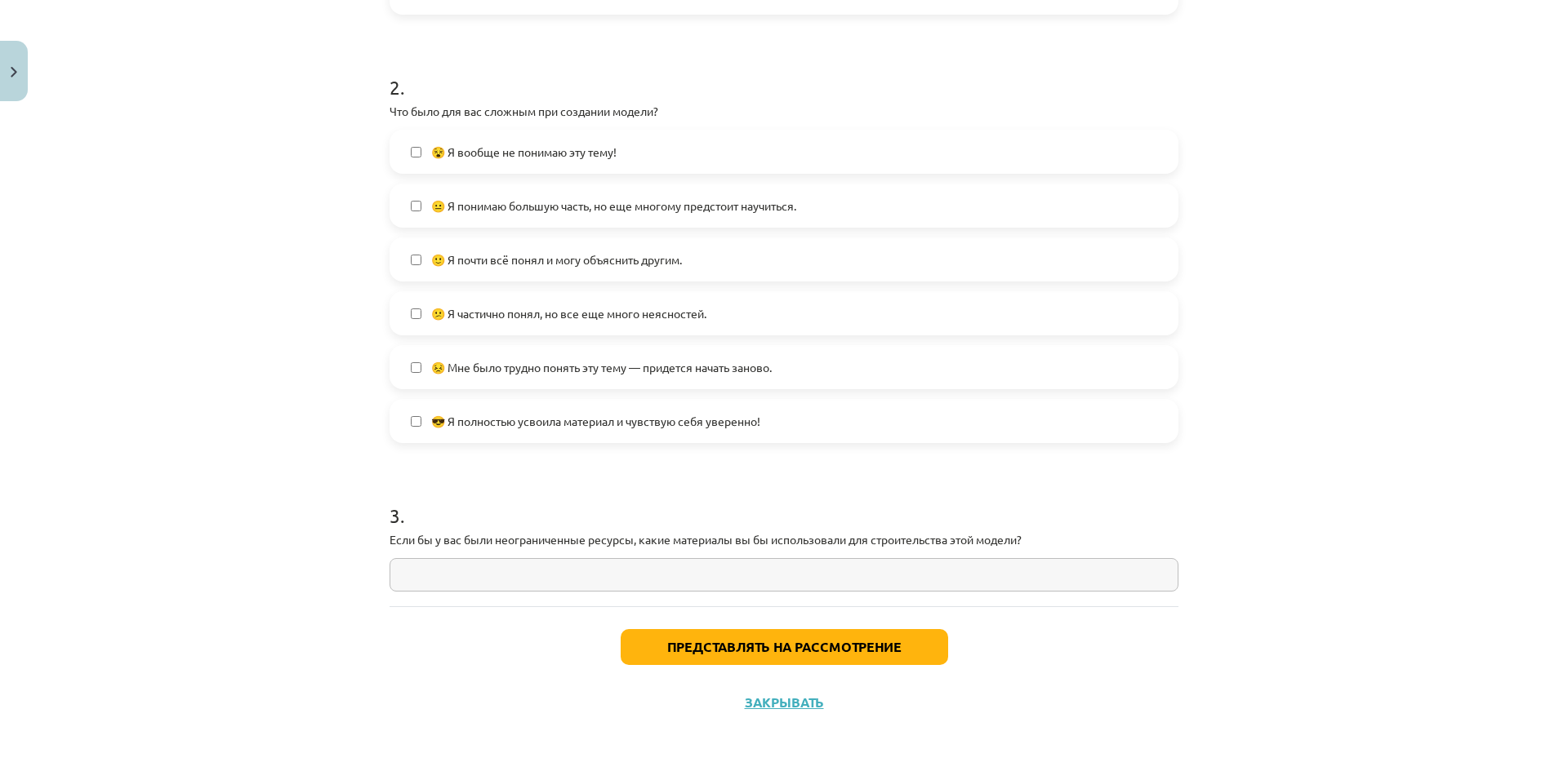
click at [543, 577] on input "text" at bounding box center [784, 575] width 789 height 34
type input "*"
paste input "**********"
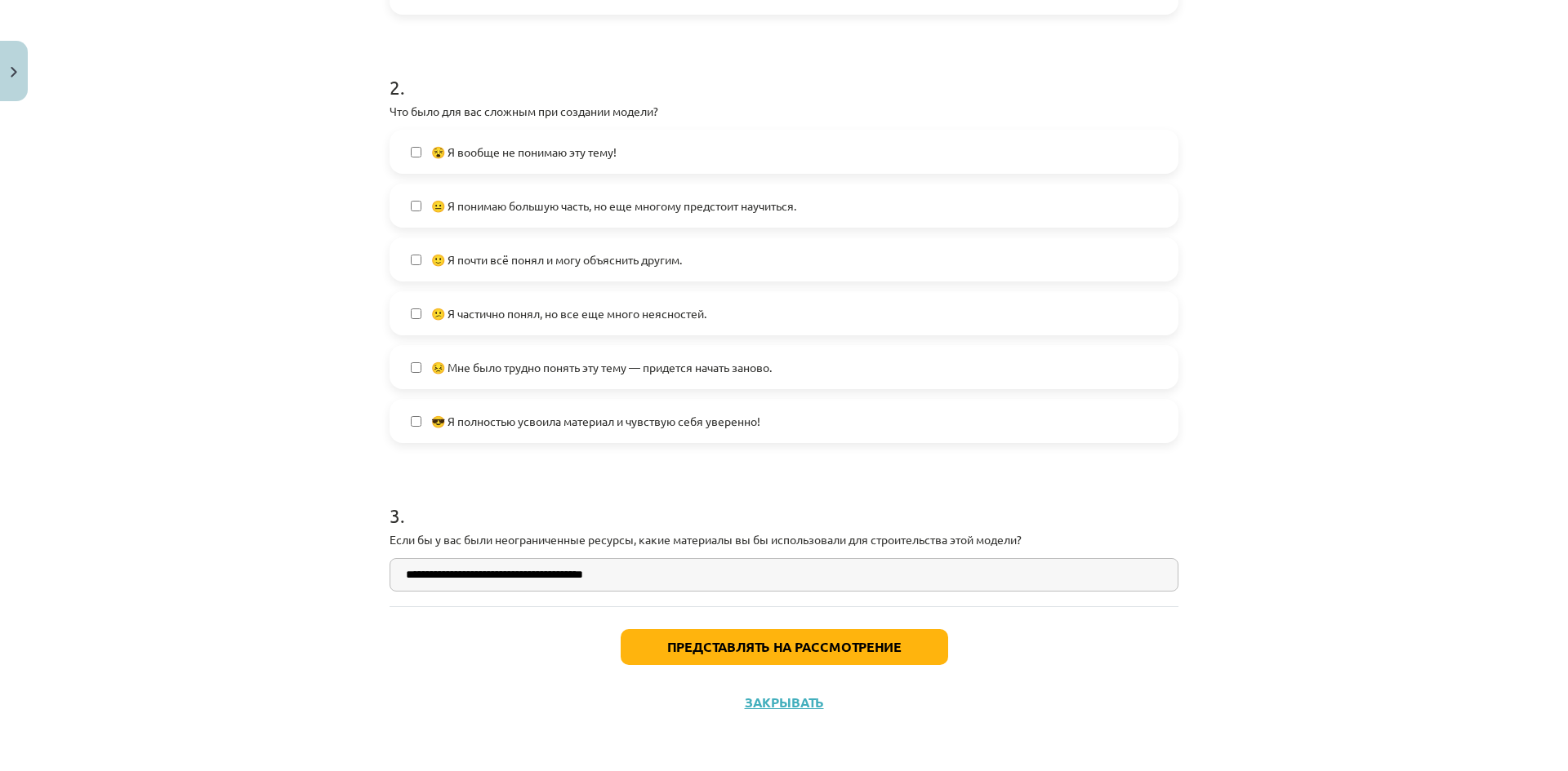
type input "**********"
click at [803, 661] on button "Представлять на рассмотрение" at bounding box center [784, 647] width 328 height 36
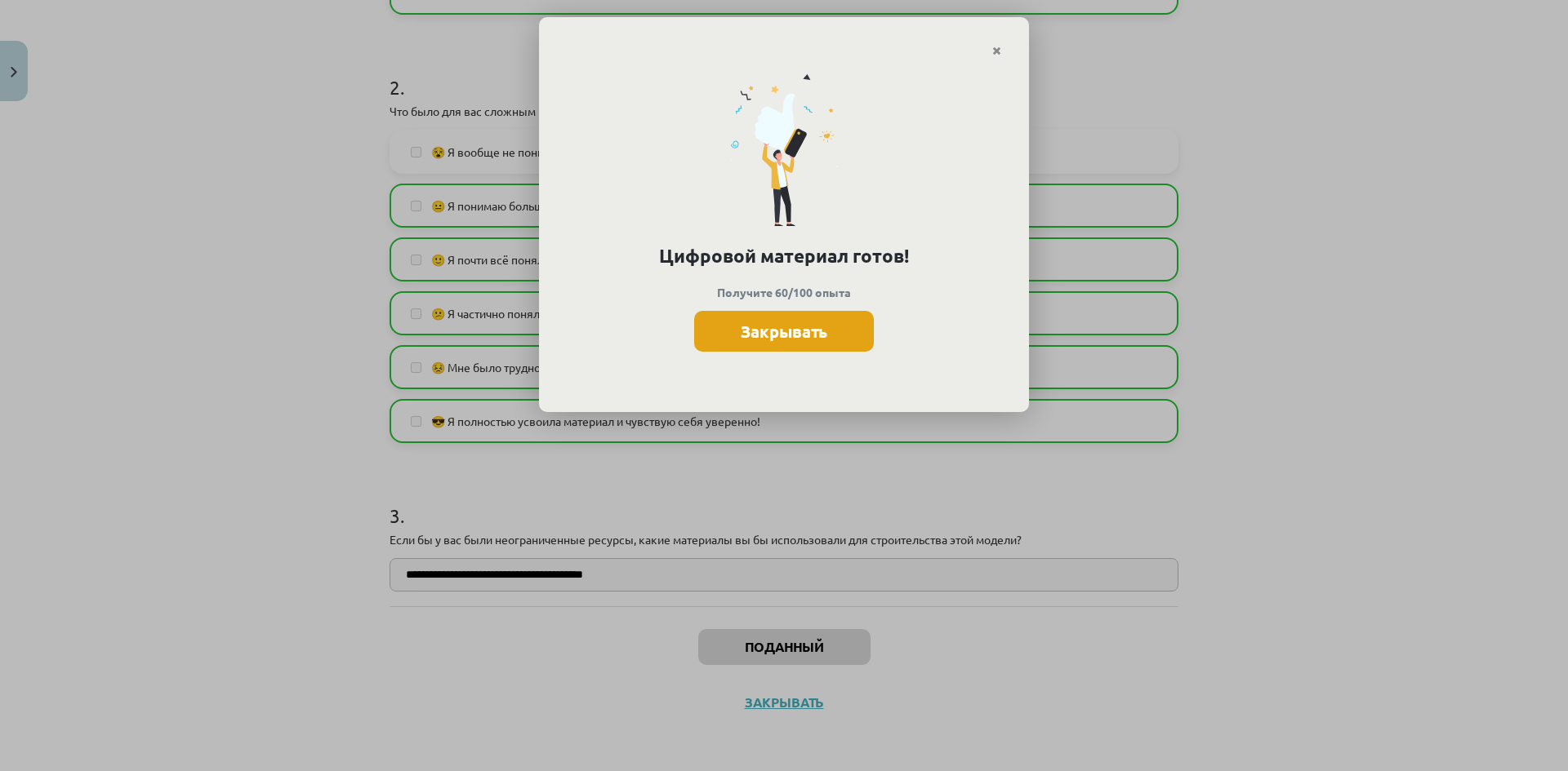
click at [824, 329] on font "Закрывать" at bounding box center [783, 331] width 87 height 21
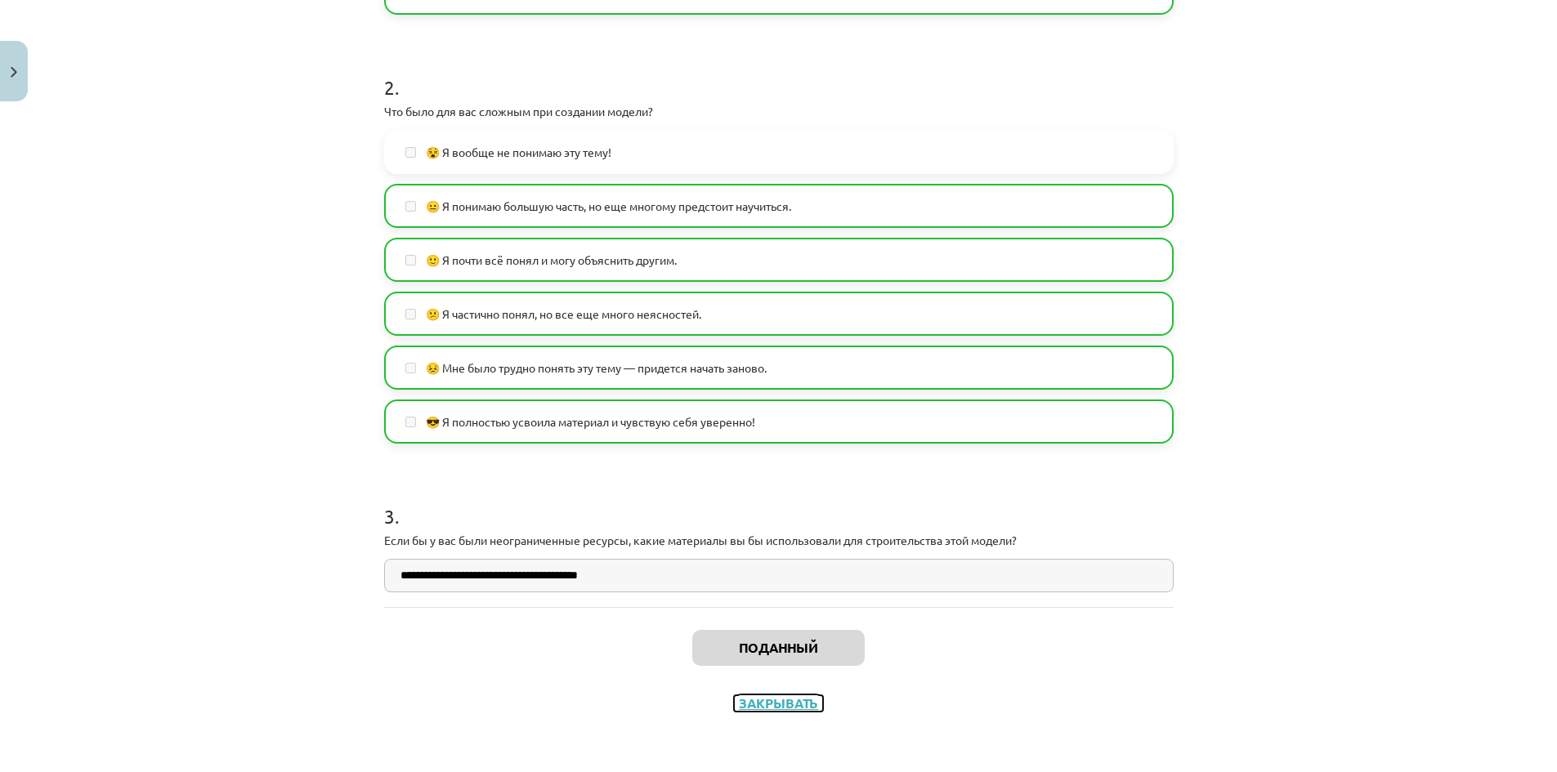
click at [793, 705] on font "Закрывать" at bounding box center [778, 703] width 79 height 17
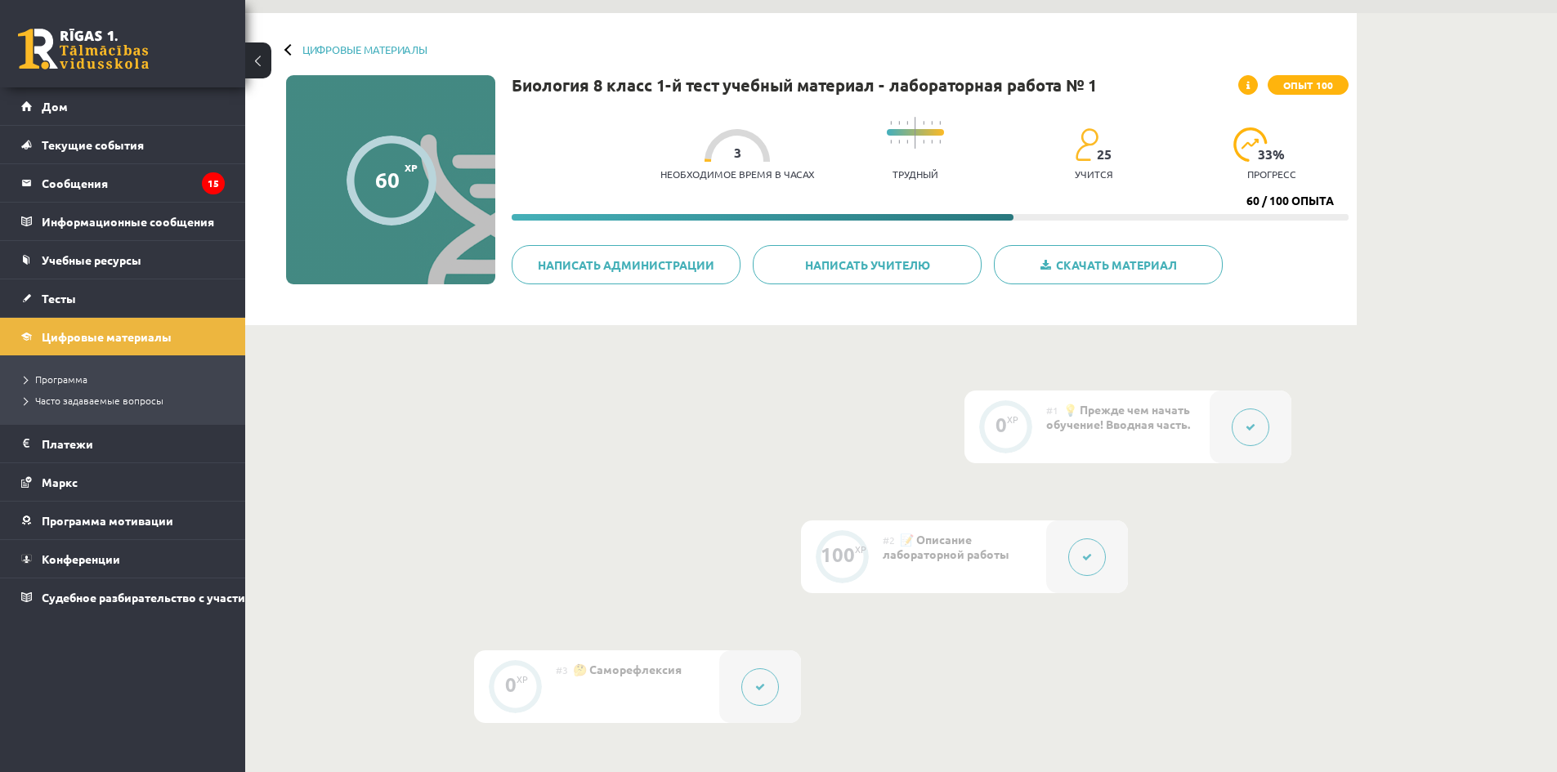
scroll to position [0, 0]
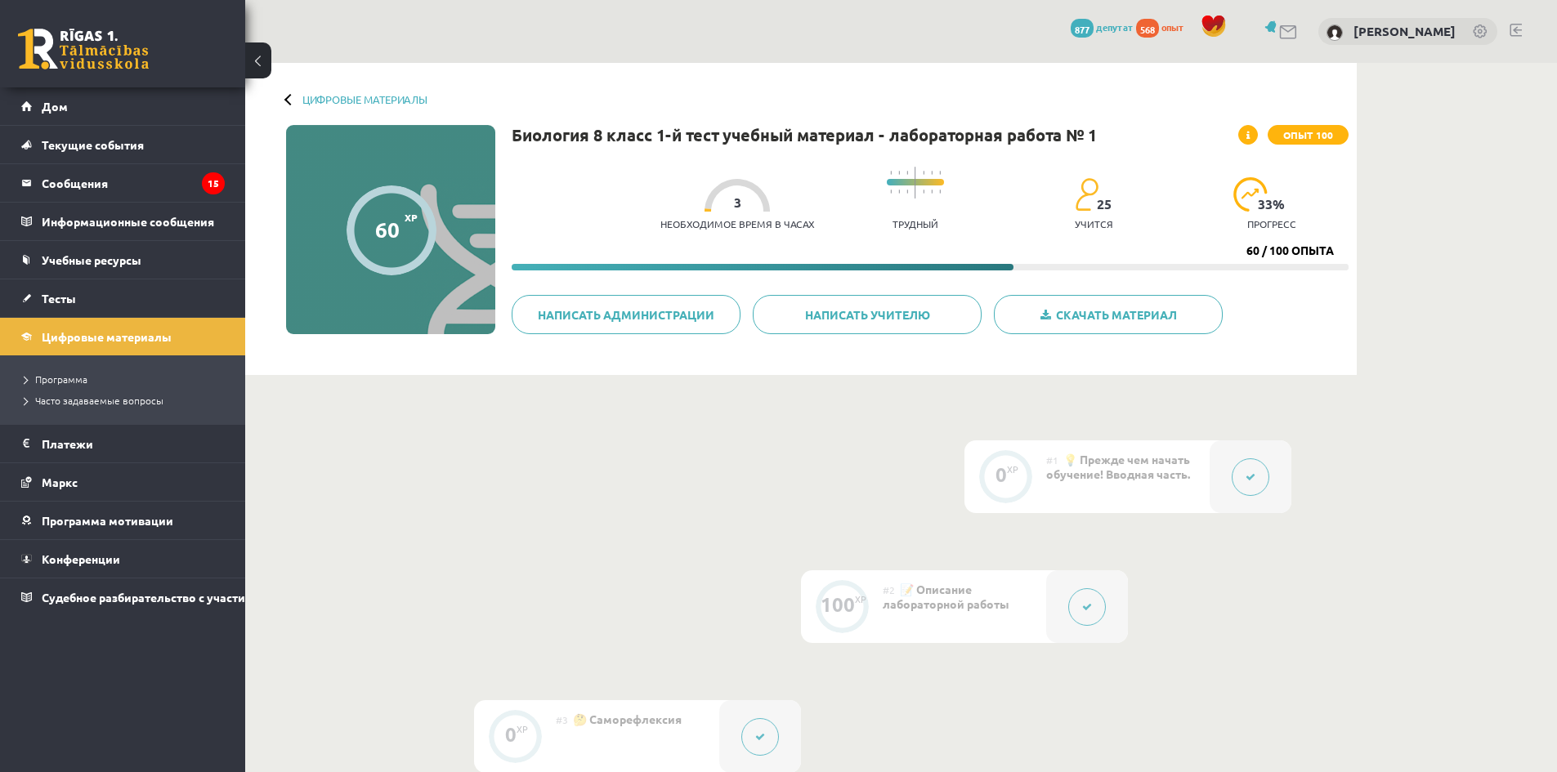
click at [256, 57] on button at bounding box center [258, 61] width 26 height 36
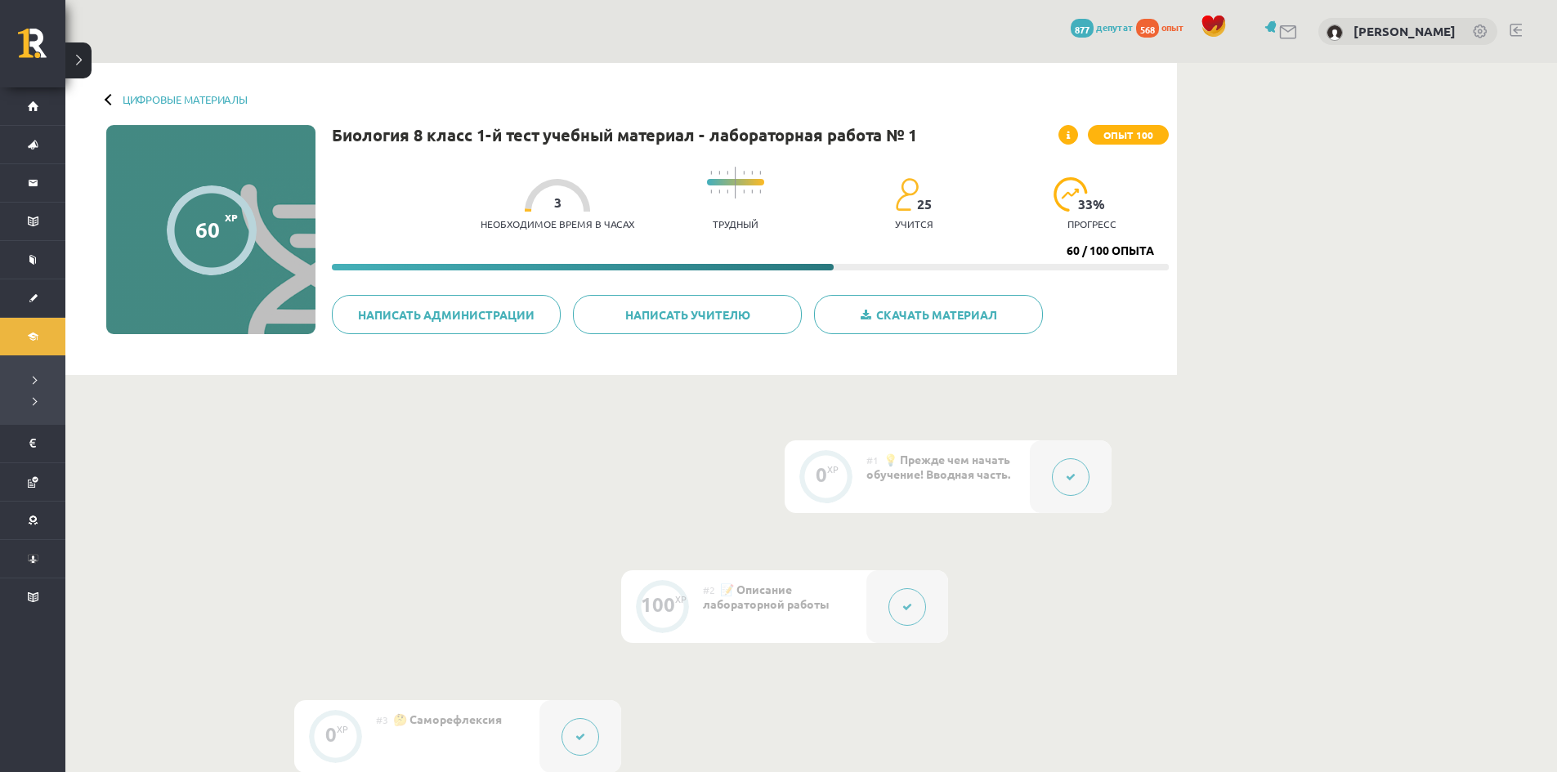
click at [78, 69] on button at bounding box center [78, 61] width 26 height 36
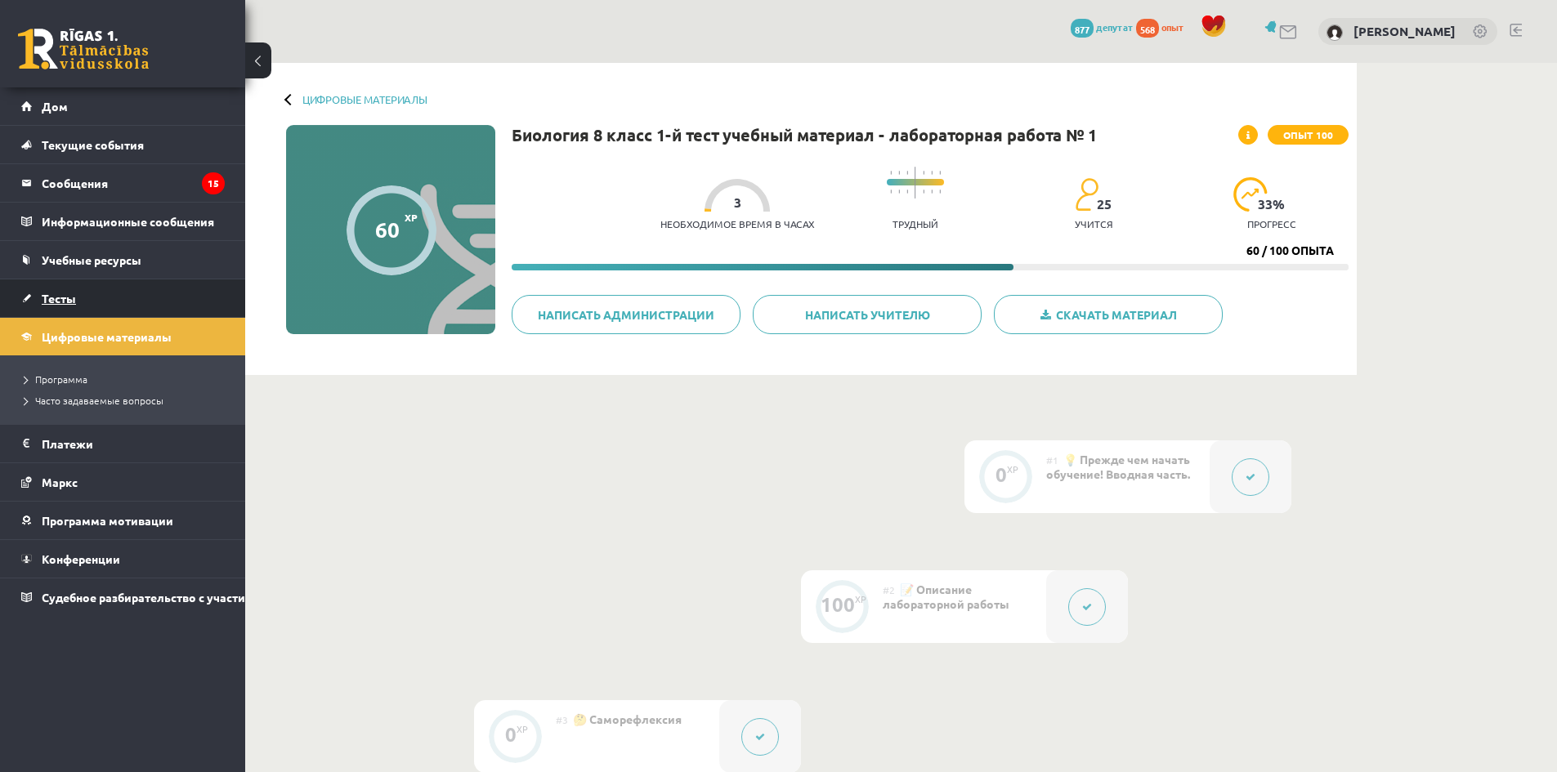
click at [60, 293] on font "Тесты" at bounding box center [59, 298] width 34 height 15
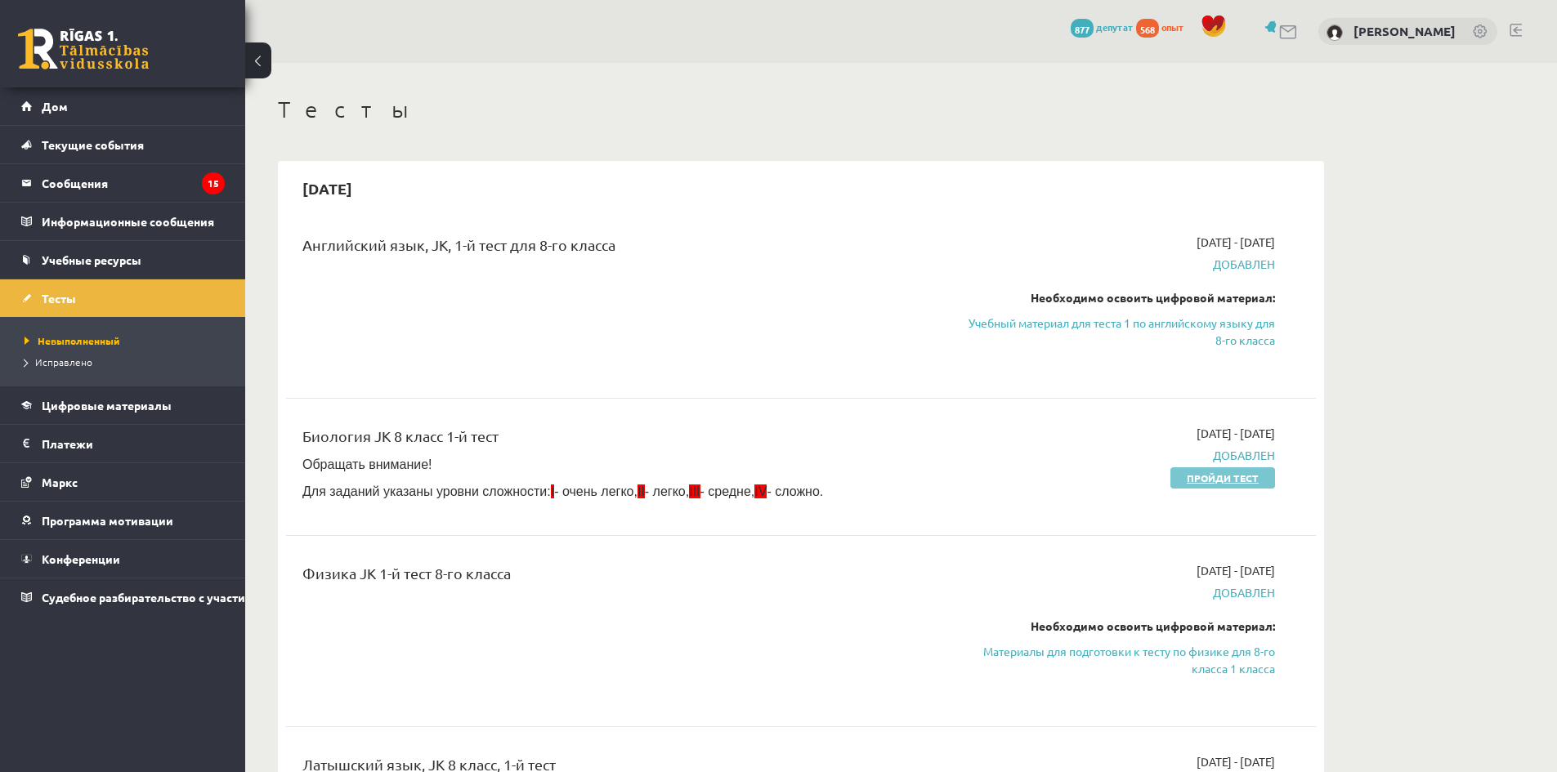
click at [1204, 476] on font "Пройди тест" at bounding box center [1223, 478] width 72 height 13
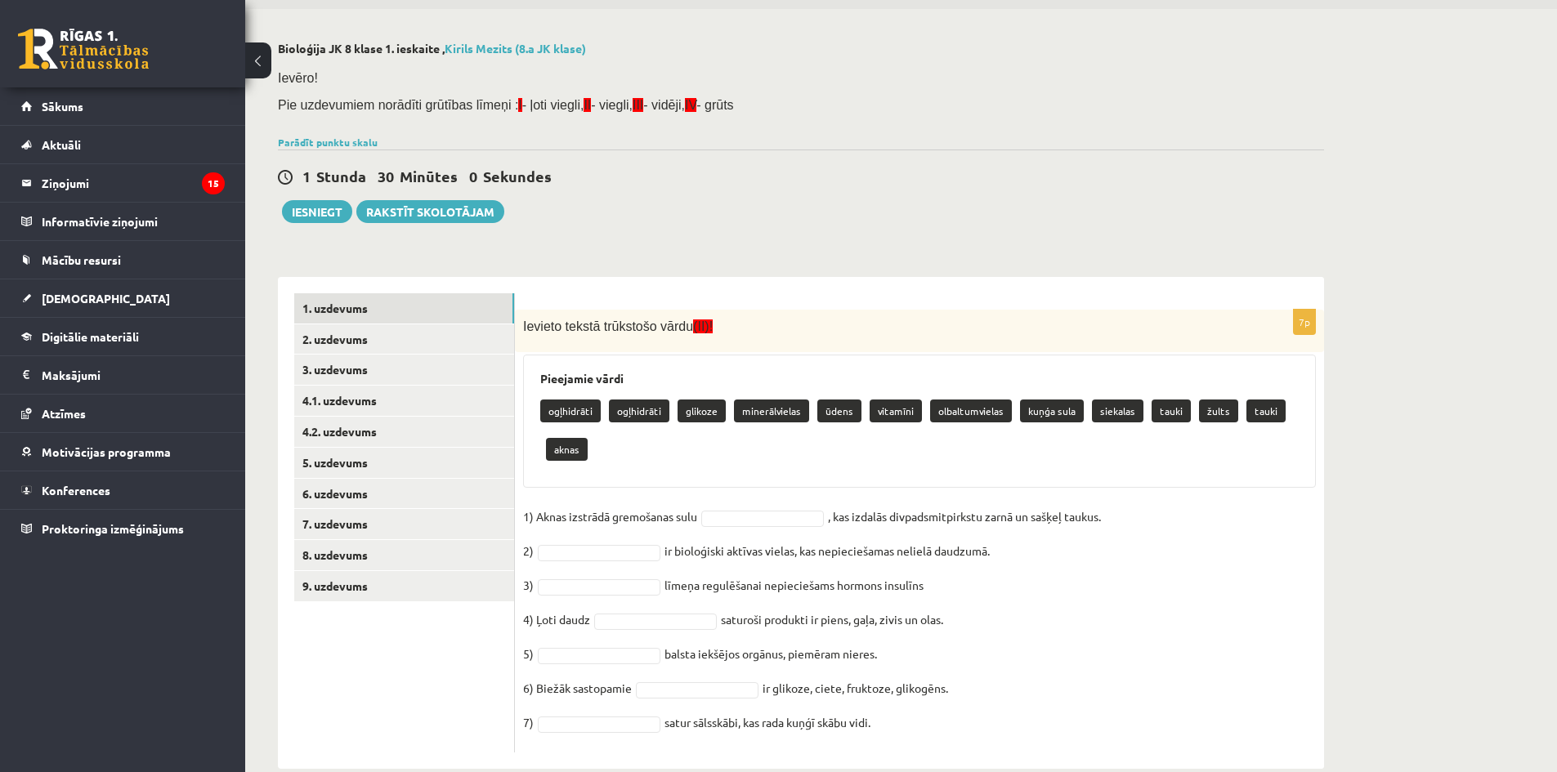
scroll to position [84, 0]
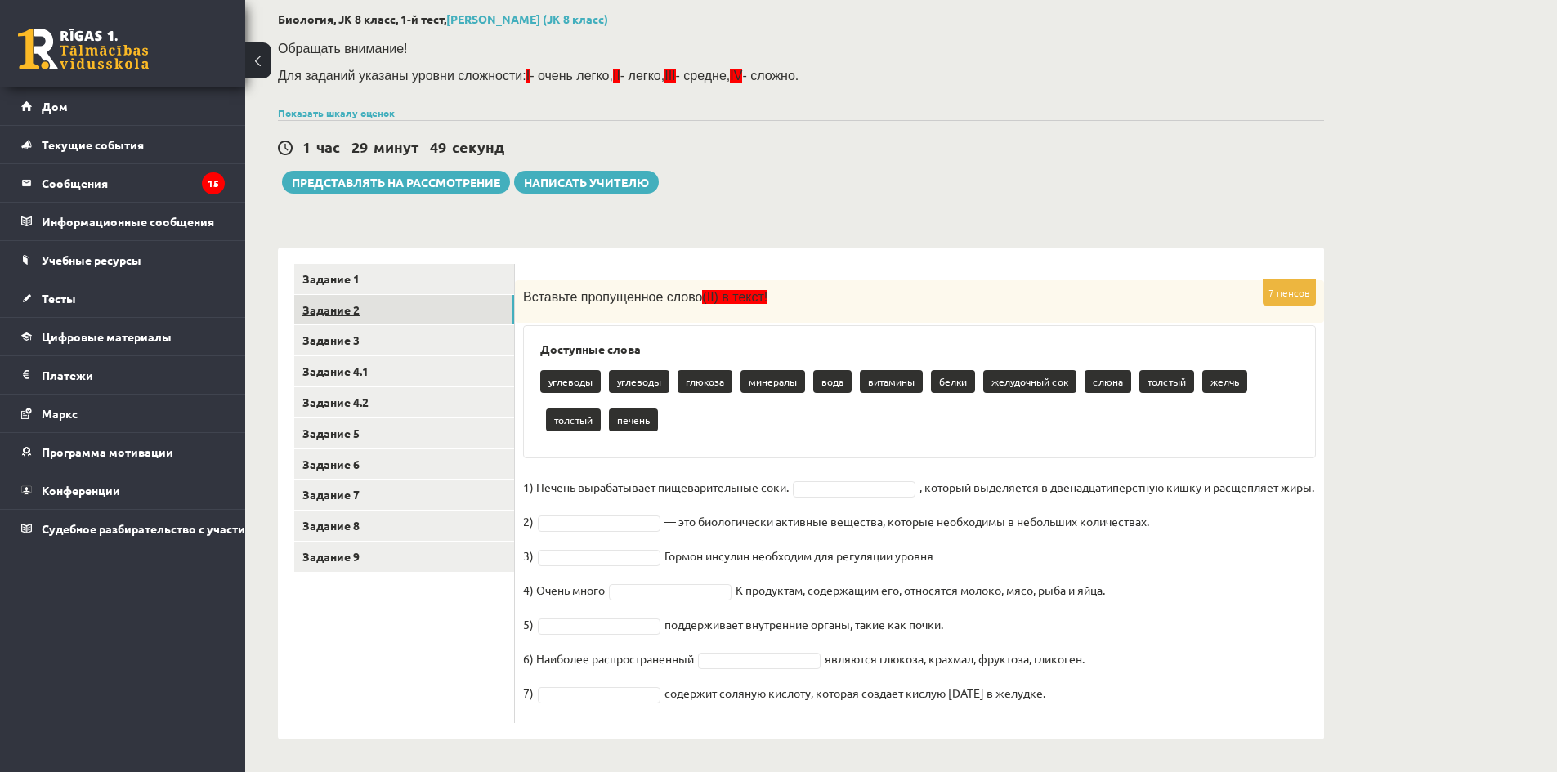
click at [352, 311] on font "Задание 2" at bounding box center [330, 309] width 57 height 15
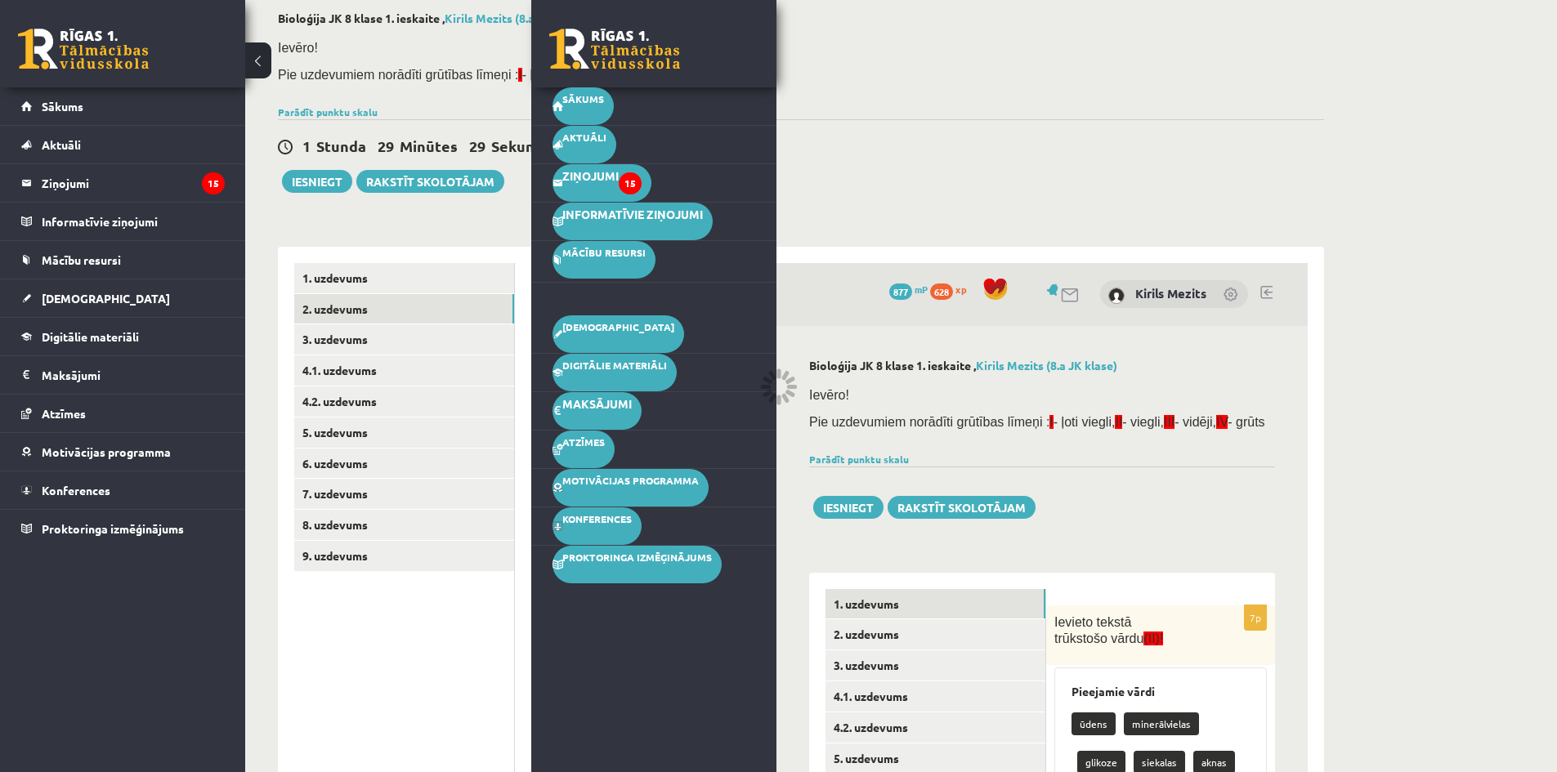
click at [328, 274] on link "1. uzdevums" at bounding box center [404, 278] width 220 height 30
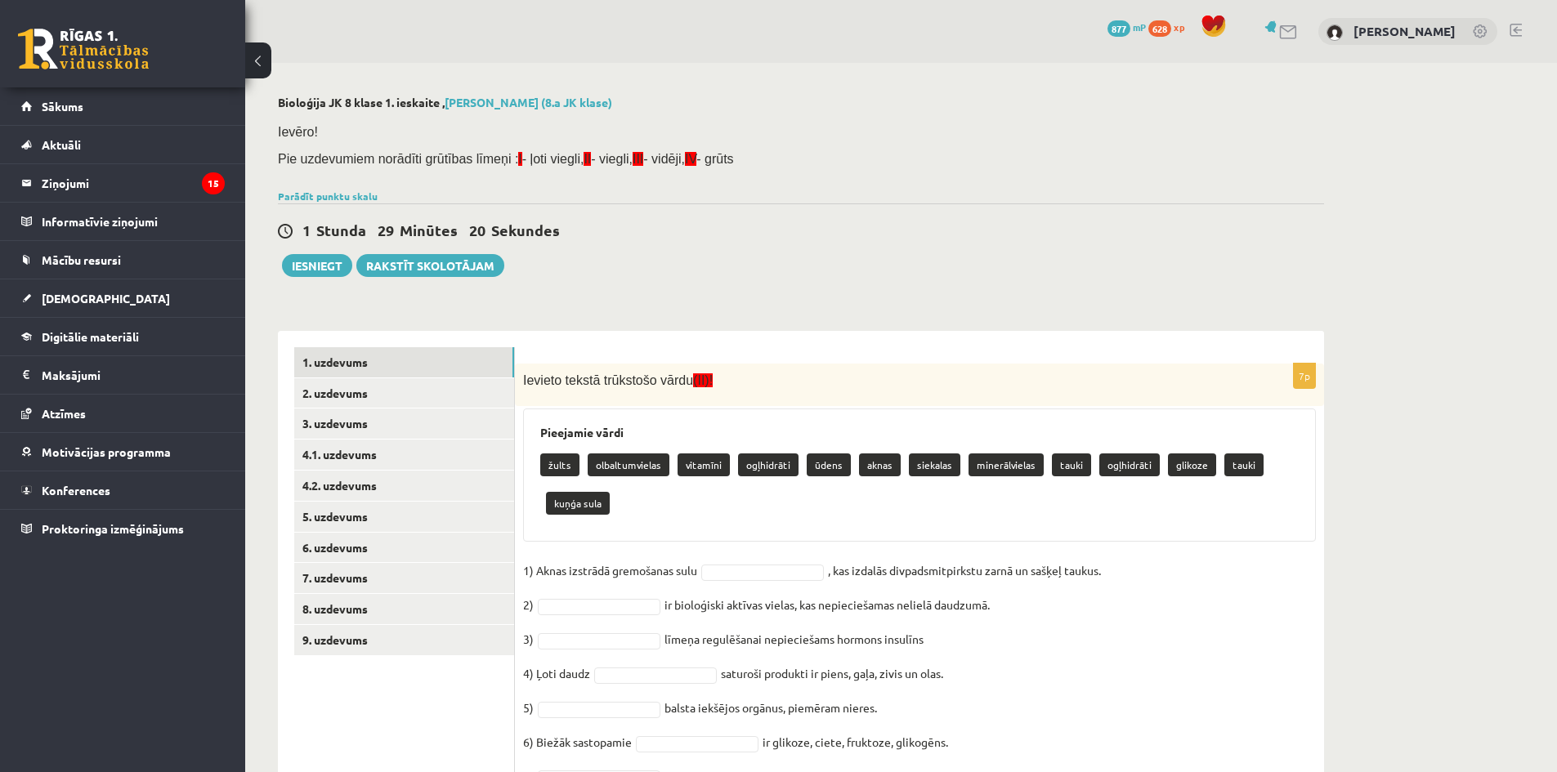
scroll to position [84, 0]
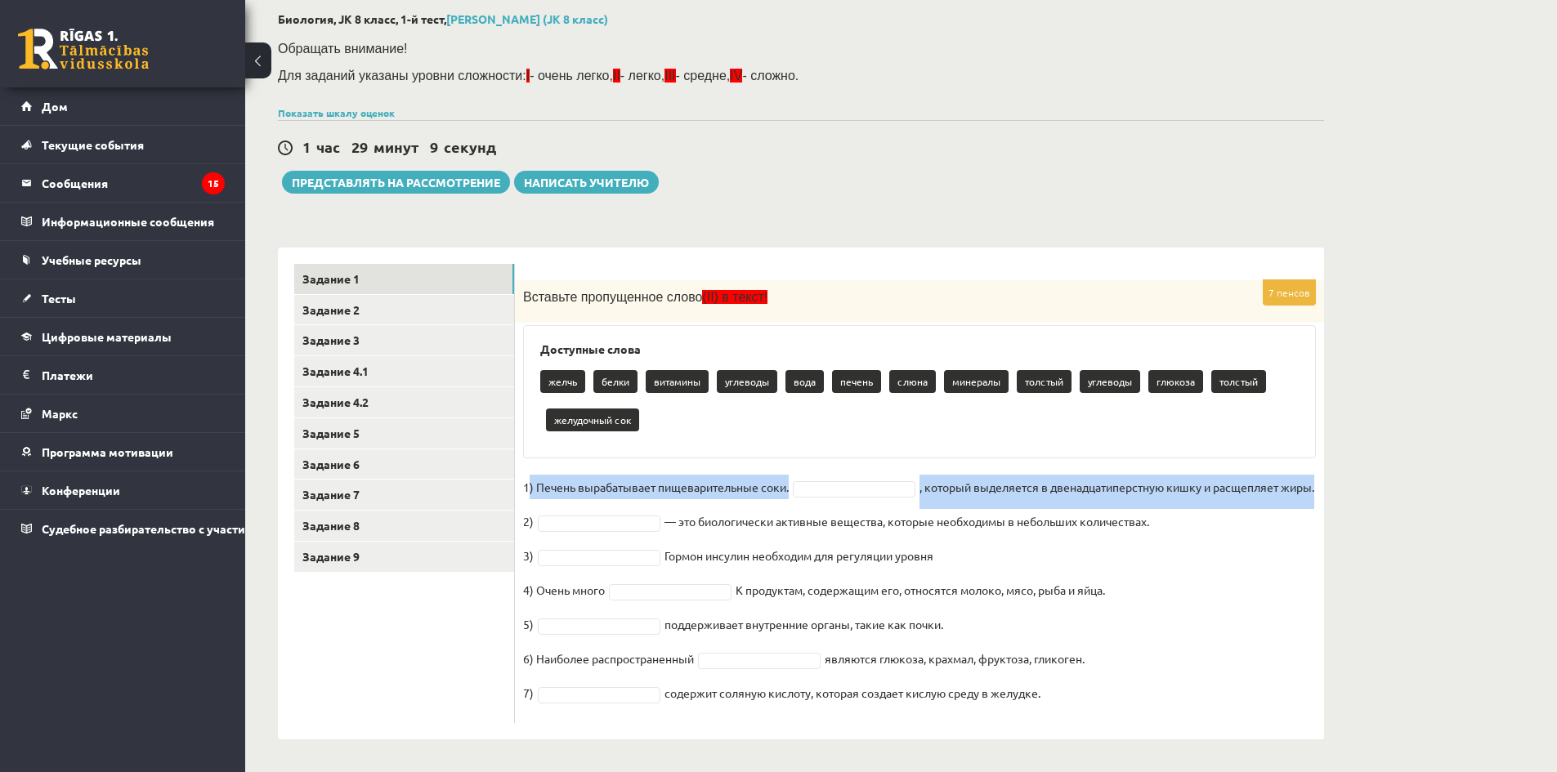
drag, startPoint x: 528, startPoint y: 486, endPoint x: 1280, endPoint y: 520, distance: 752.8
click at [1280, 520] on fieldset "1) Печень вырабатывает пищеварительные соки. , который выделяется в двенадцатип…" at bounding box center [919, 595] width 793 height 240
copy fieldset ") Печень вырабатывает пищеварительные соки. , который выделяется в двенадцатипе…"
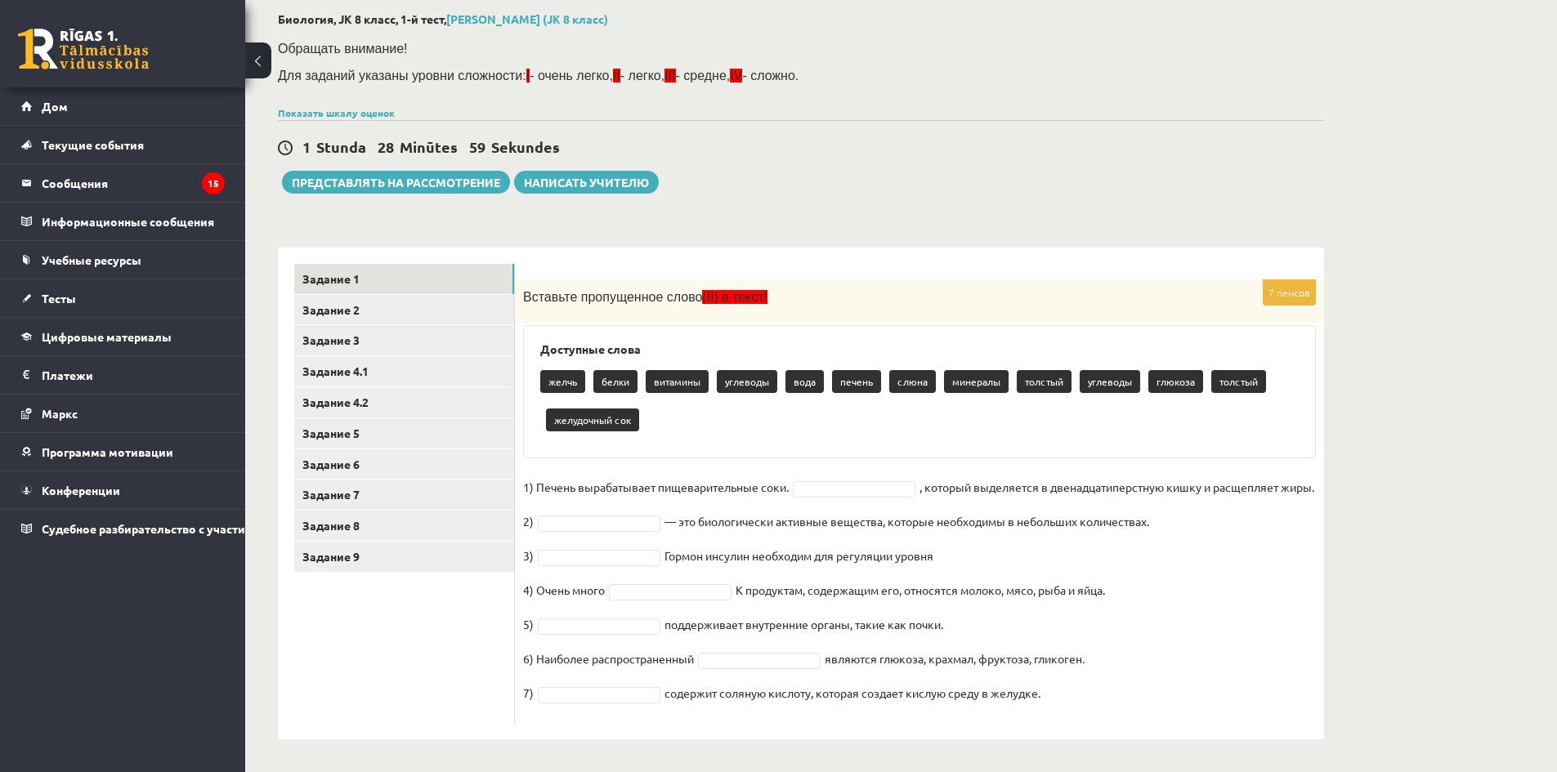
click at [773, 439] on div "желчь белки витамины углеводы вода печень слюна минералы толстый углеводы глюко…" at bounding box center [919, 403] width 759 height 77
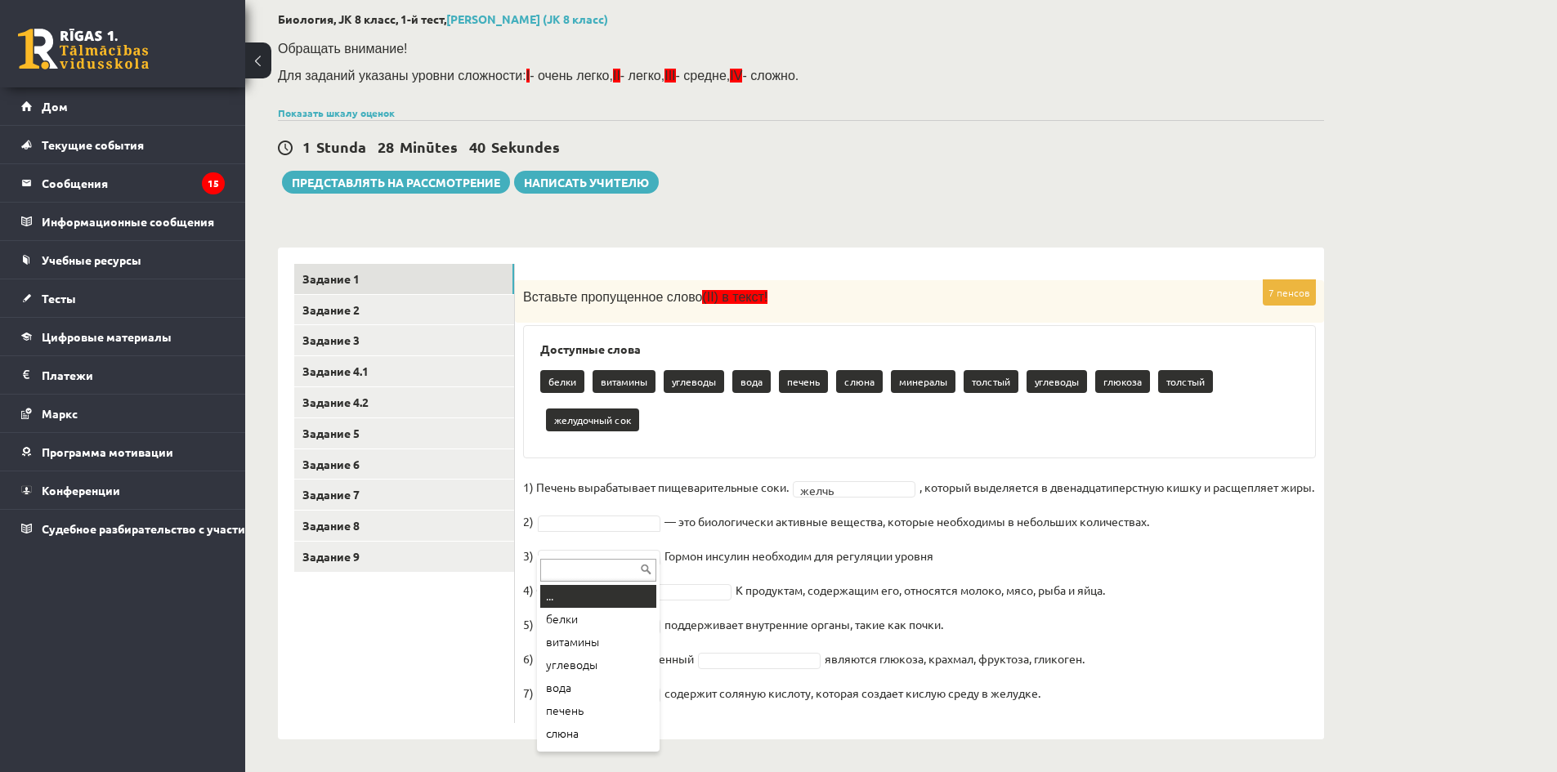
drag, startPoint x: 660, startPoint y: 525, endPoint x: 690, endPoint y: 523, distance: 30.3
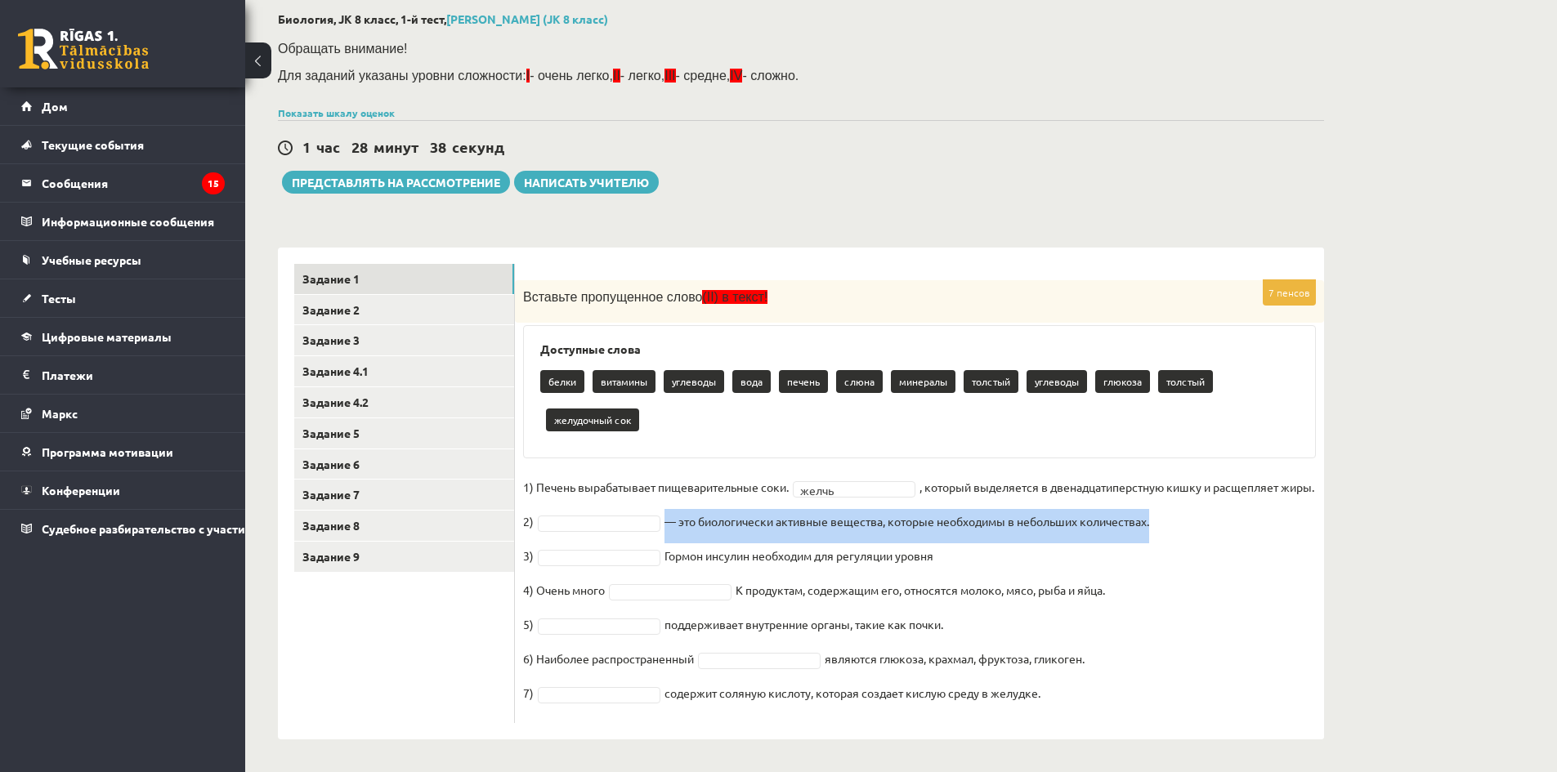
drag, startPoint x: 663, startPoint y: 523, endPoint x: 1175, endPoint y: 537, distance: 511.9
click at [1175, 537] on fieldset "1) Печень вырабатывает пищеварительные соки. желчь ***** , который выделяется в…" at bounding box center [919, 595] width 793 height 240
copy font "— это биологически активные вещества, которые необходимы в небольших количества…"
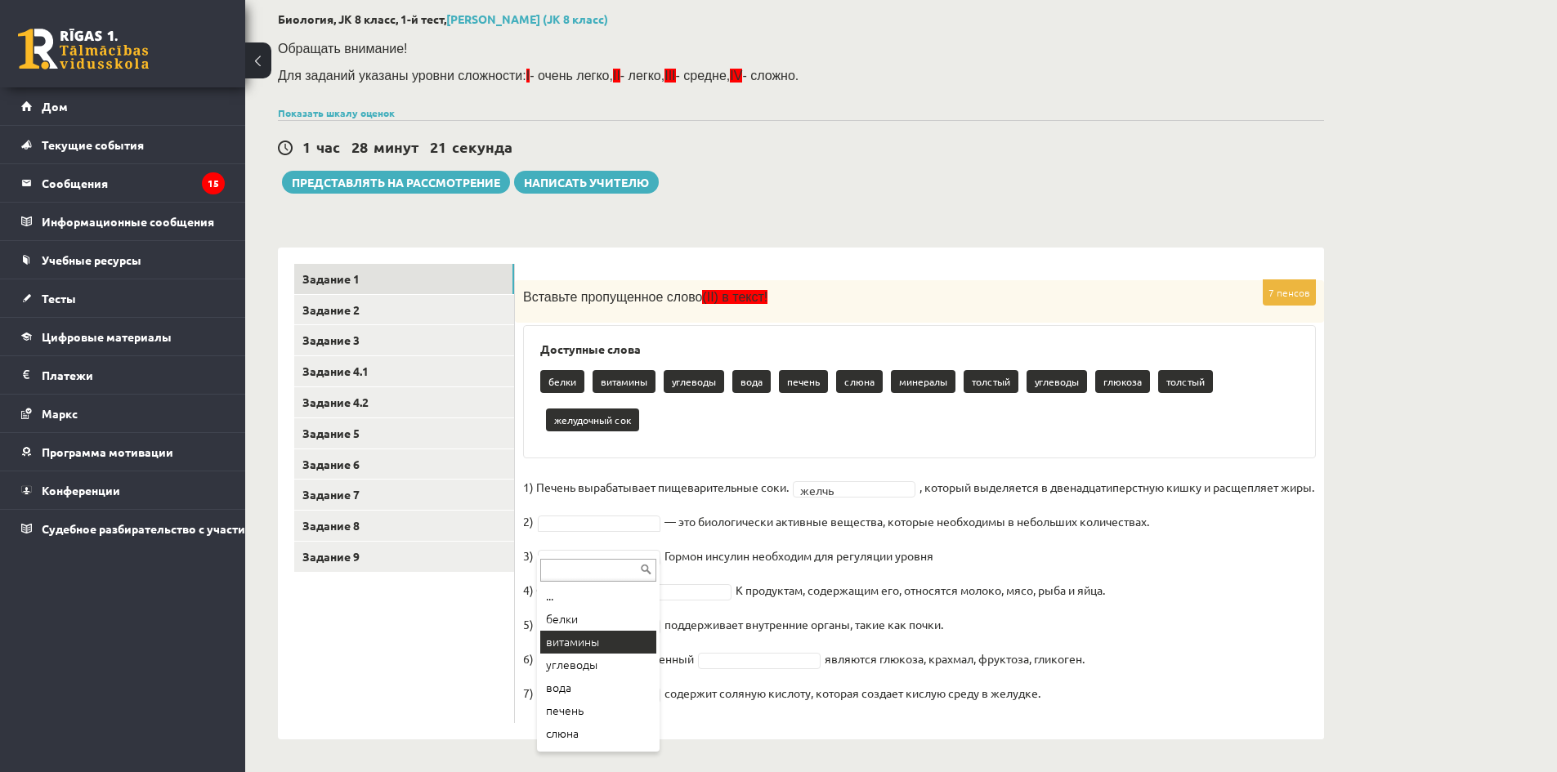
scroll to position [70, 0]
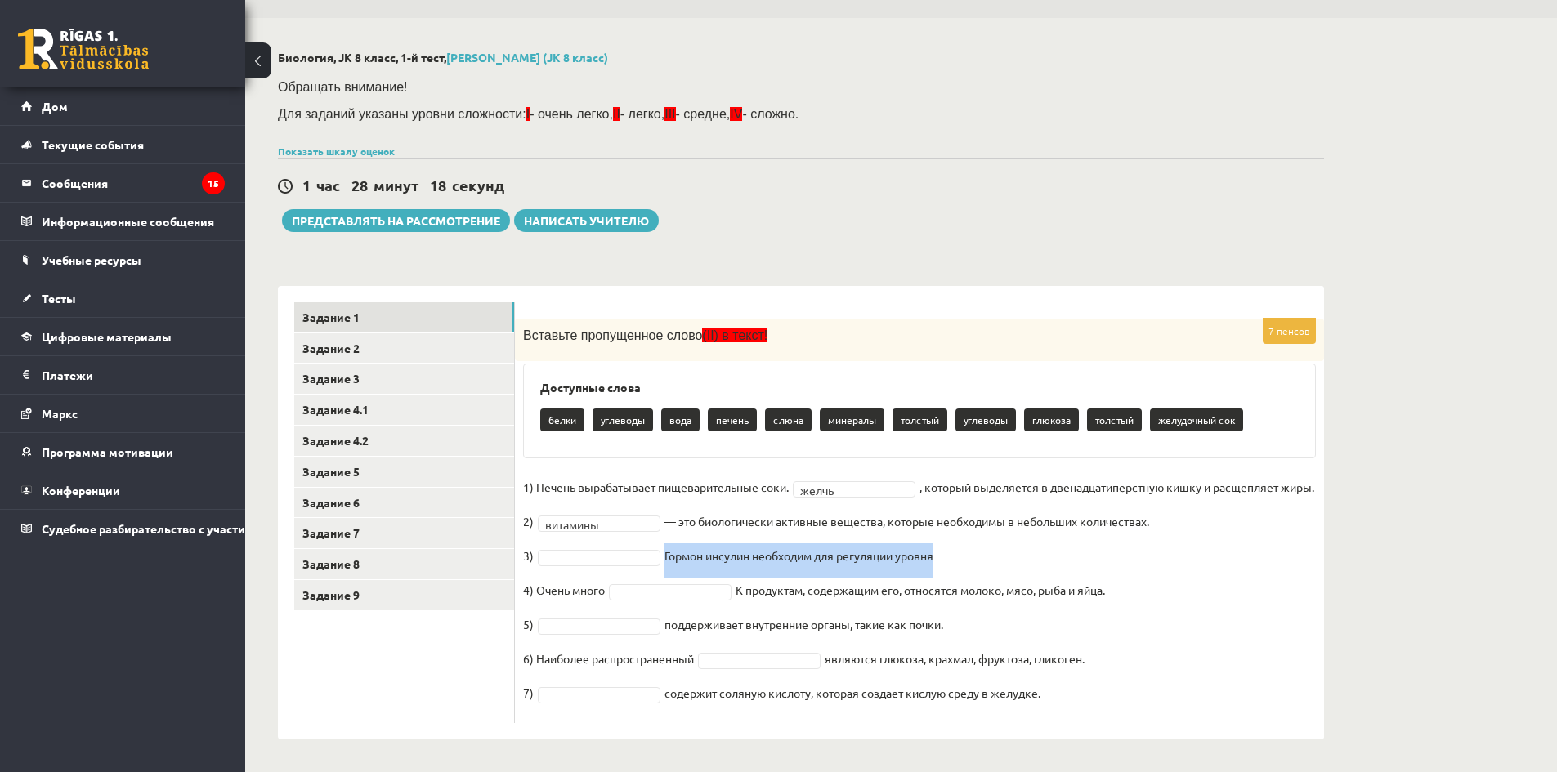
drag, startPoint x: 665, startPoint y: 557, endPoint x: 954, endPoint y: 549, distance: 289.5
click at [954, 549] on fieldset "1) Печень вырабатывает пищеварительные соки. желчь ***** , который выделяется в…" at bounding box center [919, 595] width 793 height 240
copy font "Гормон инсулин необходим для регуляции уровня"
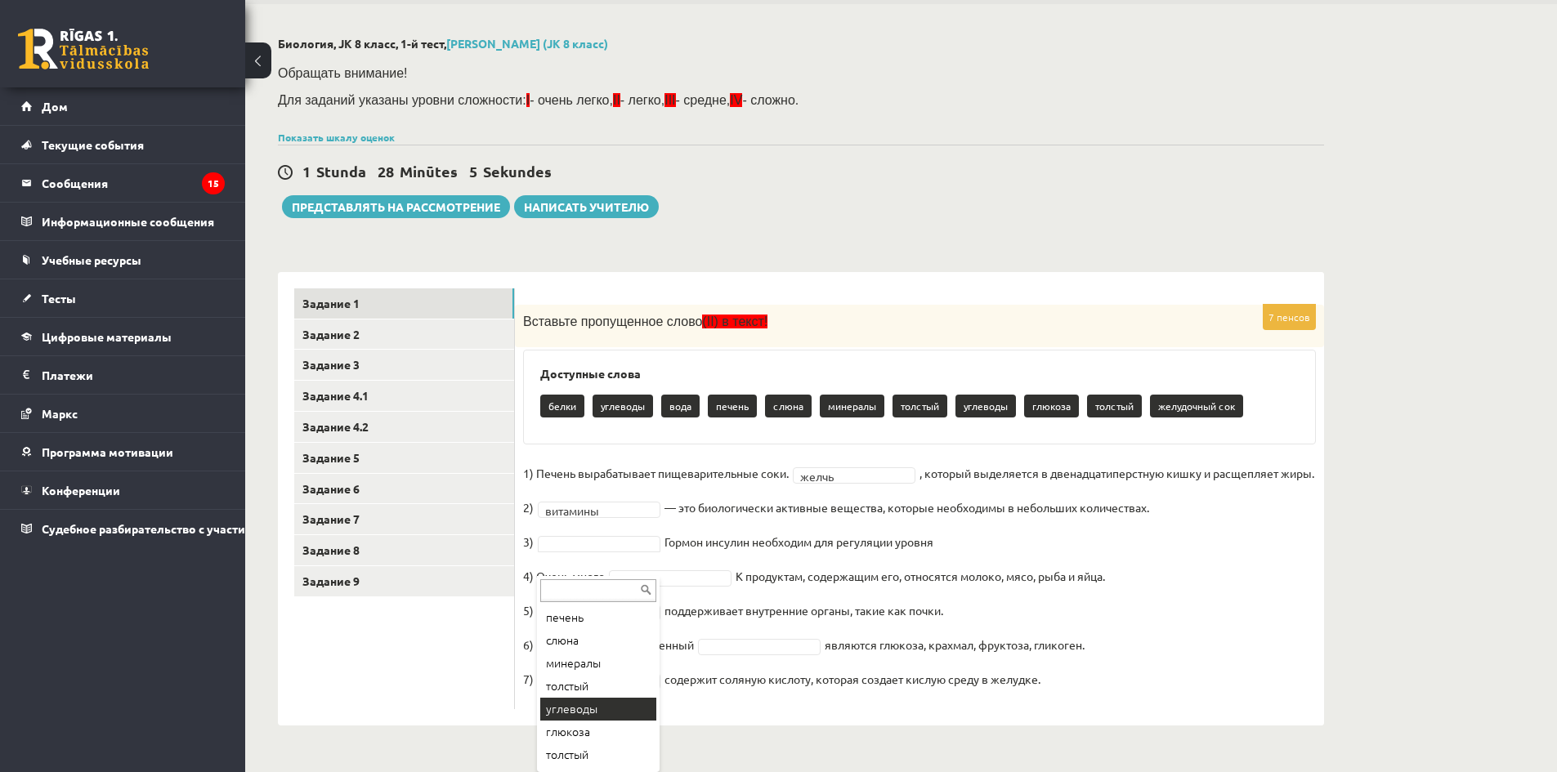
scroll to position [111, 0]
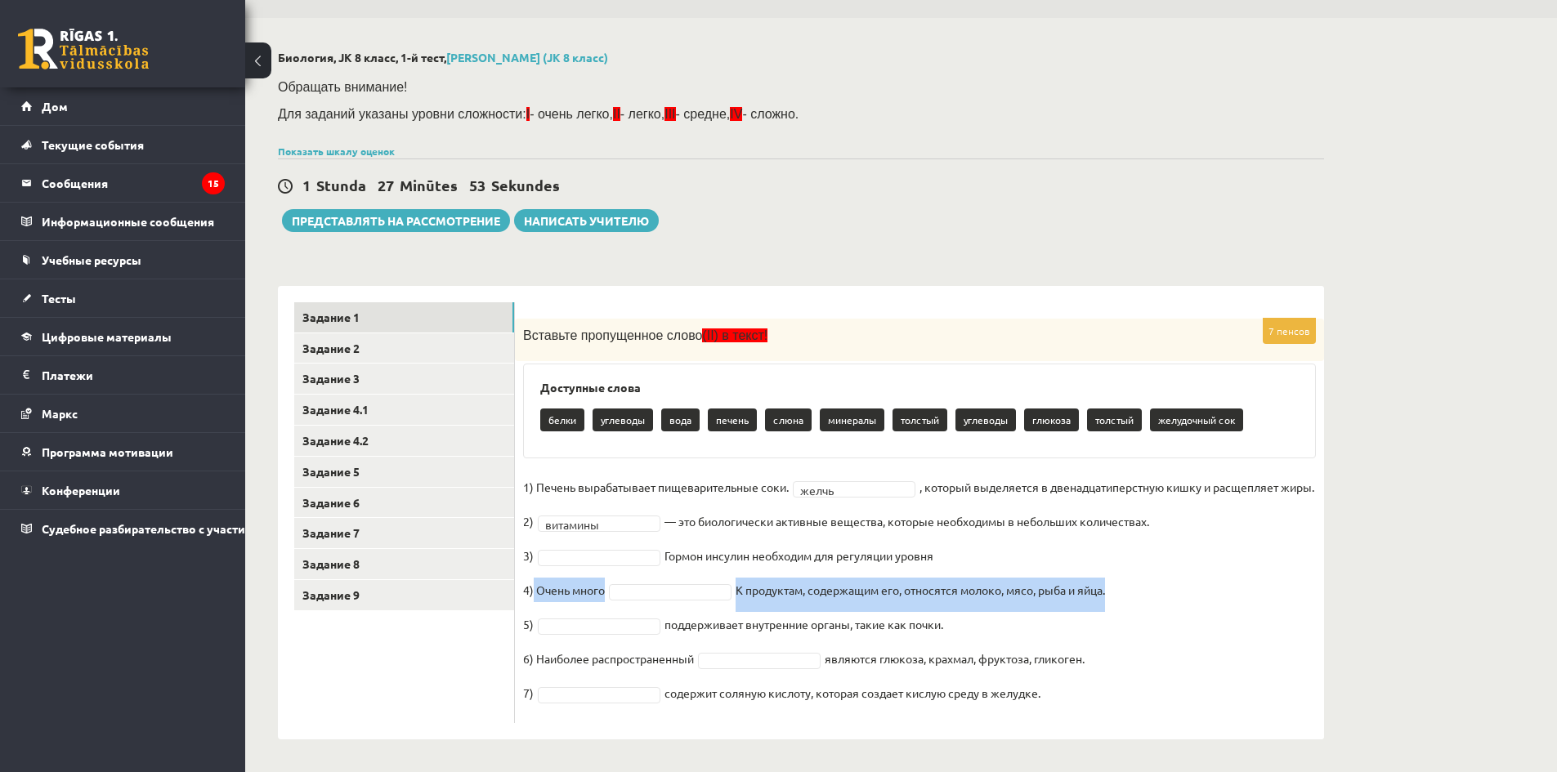
drag, startPoint x: 535, startPoint y: 593, endPoint x: 1116, endPoint y: 592, distance: 581.2
click at [1116, 592] on fieldset "1) Печень вырабатывает пищеварительные соки. желчь ***** , который выделяется в…" at bounding box center [919, 595] width 793 height 240
copy fieldset "Очень много К продуктам, содержащим его, относятся молоко, мясо, рыба и яйца."
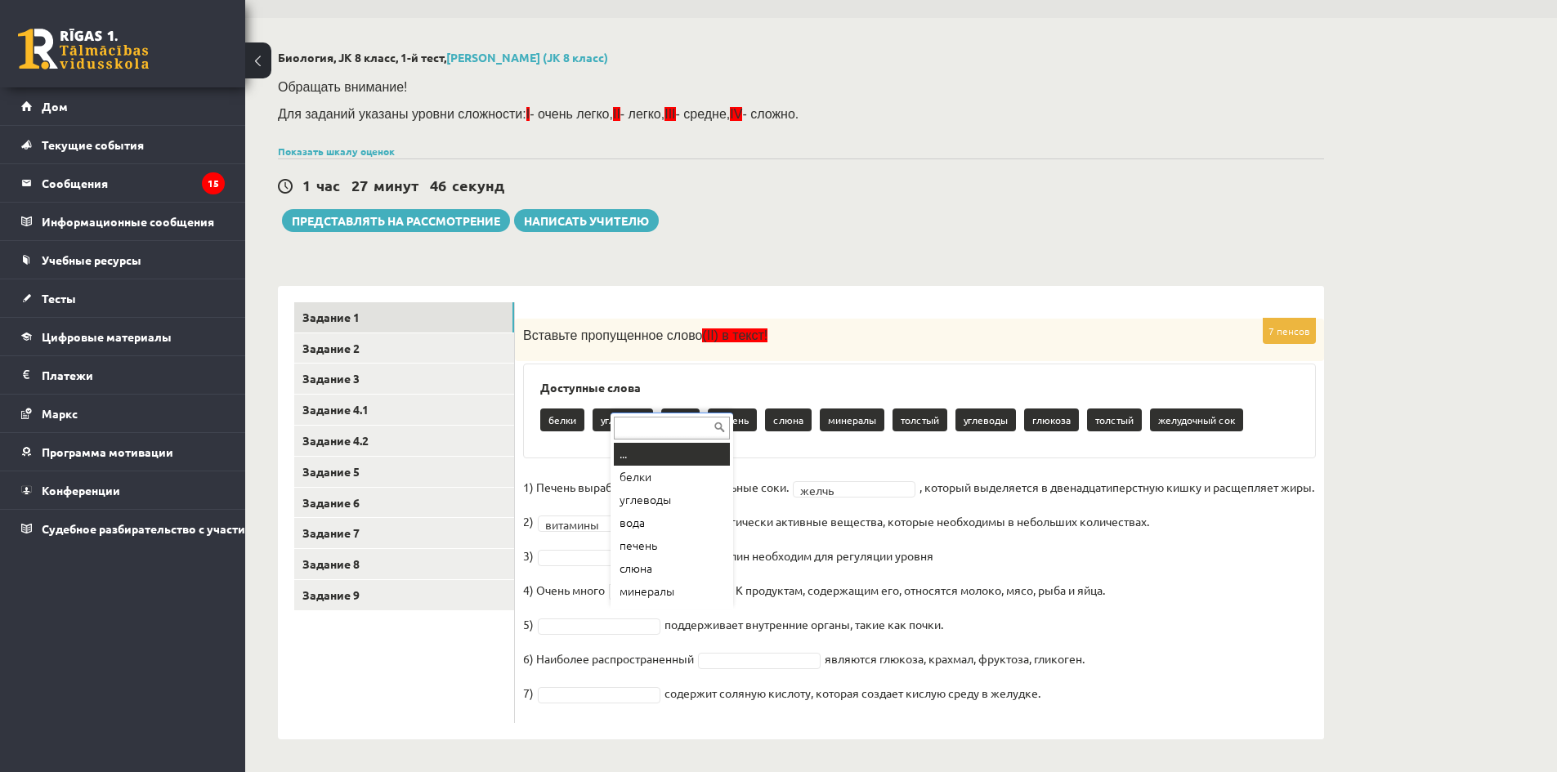
scroll to position [20, 0]
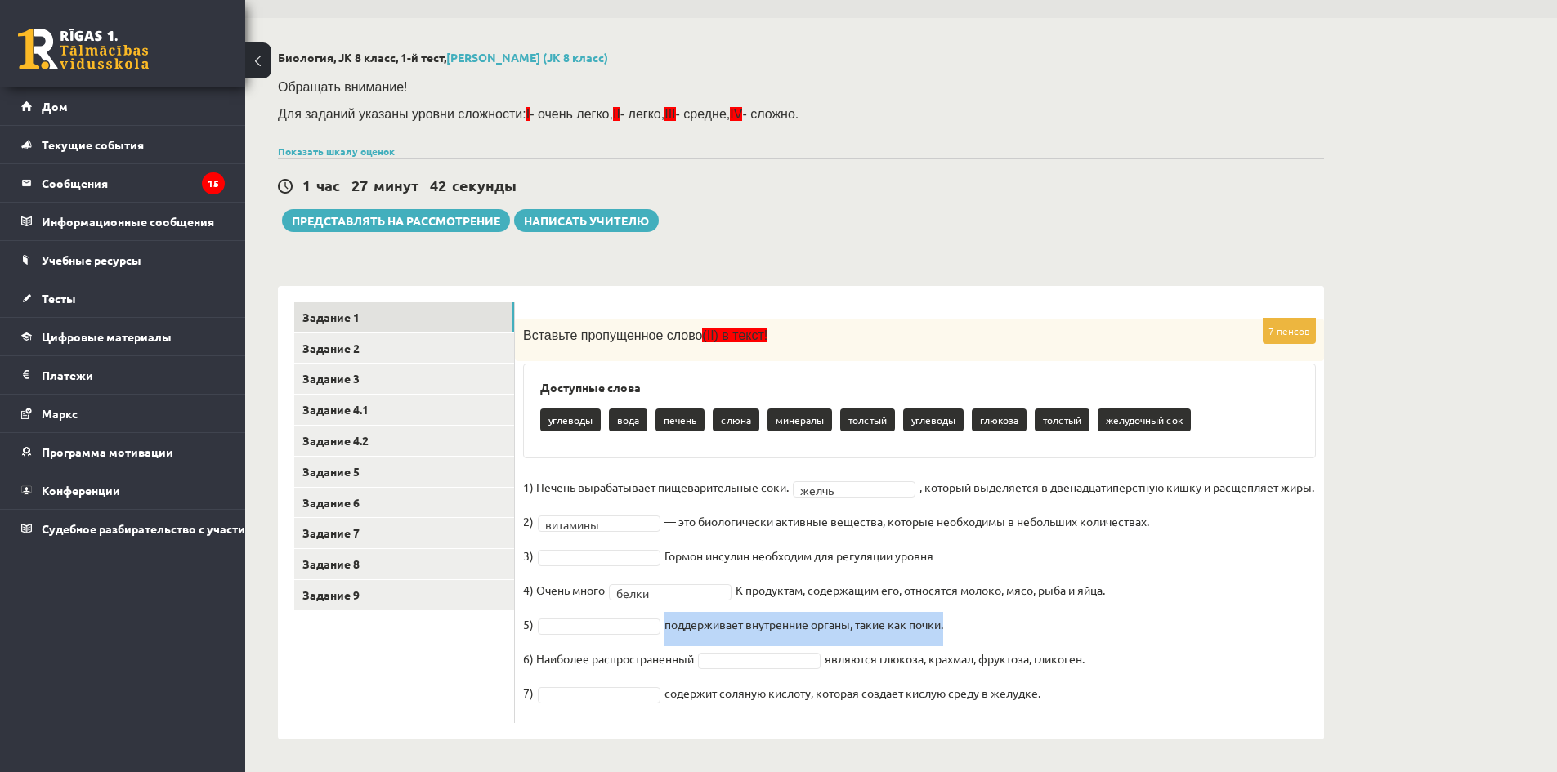
drag, startPoint x: 662, startPoint y: 627, endPoint x: 969, endPoint y: 629, distance: 306.6
click at [969, 629] on fieldset "**********" at bounding box center [919, 595] width 793 height 240
copy font "поддерживает внутренние органы, такие как почки."
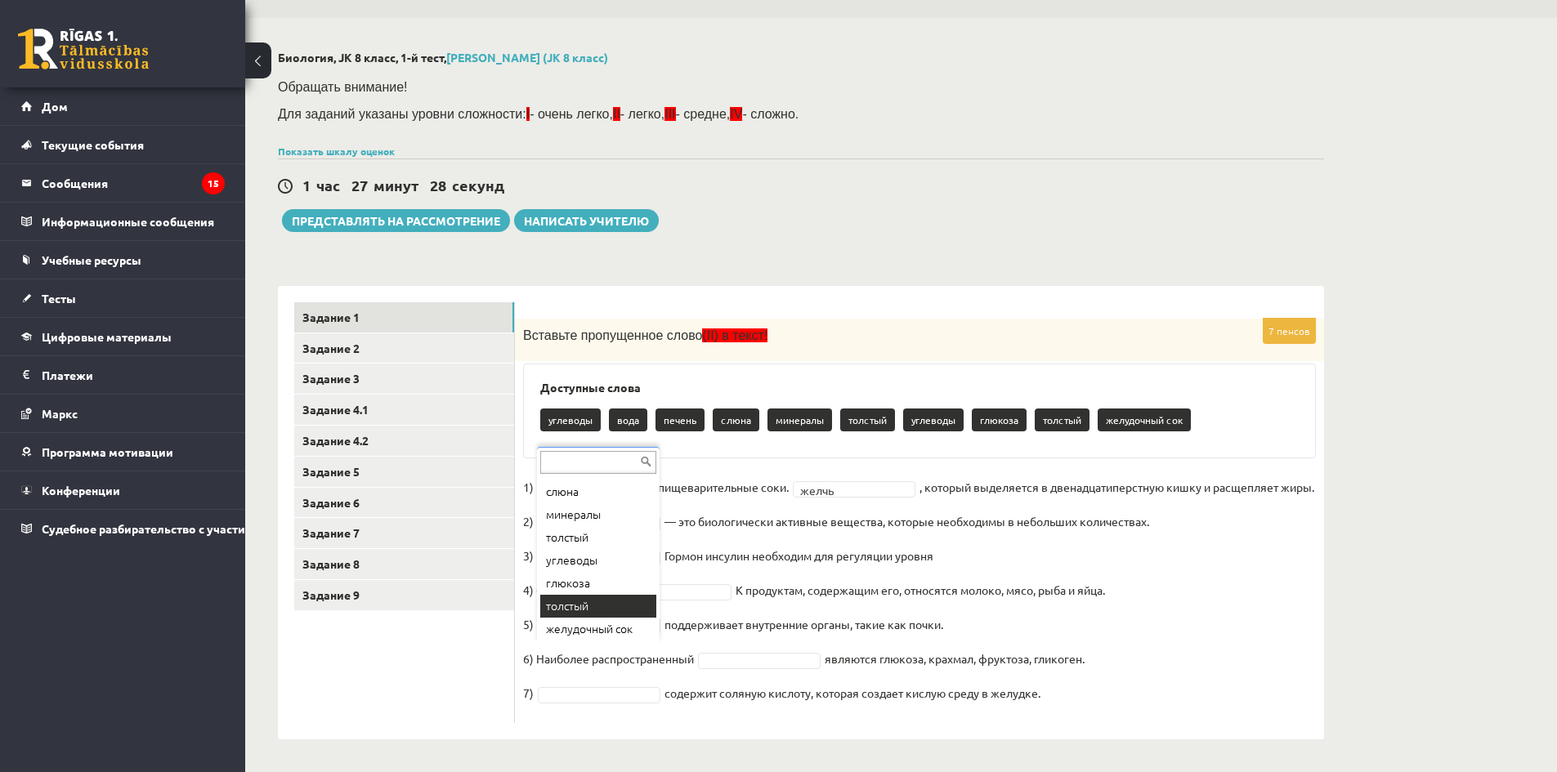
scroll to position [69, 0]
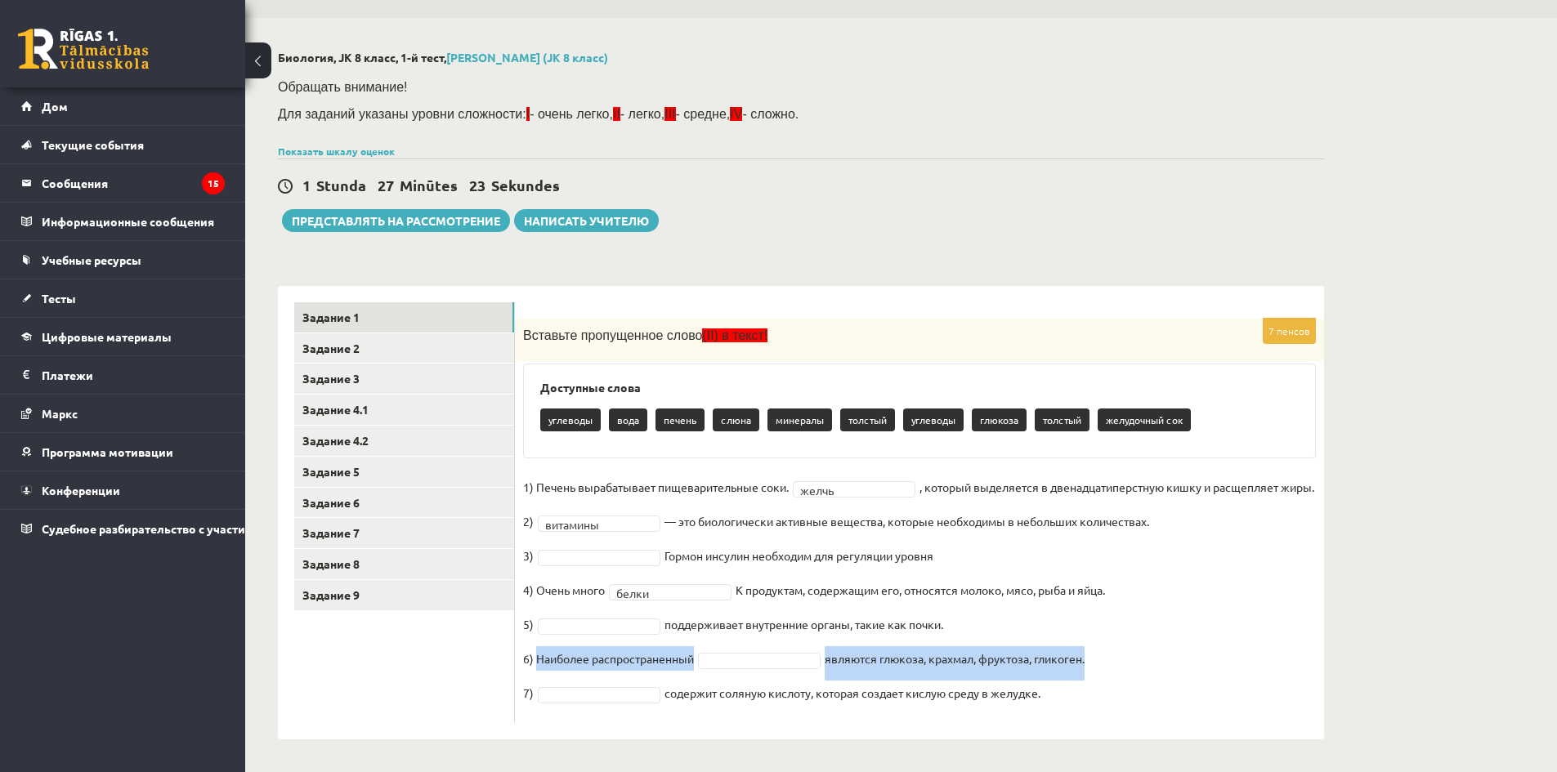
drag, startPoint x: 536, startPoint y: 658, endPoint x: 1112, endPoint y: 651, distance: 575.5
click at [1112, 651] on fieldset "**********" at bounding box center [919, 595] width 793 height 240
copy fieldset "Наиболее распространенный являются глюкоза, крахмал, фруктоза, гликоген."
click at [754, 671] on fieldset "**********" at bounding box center [919, 595] width 793 height 240
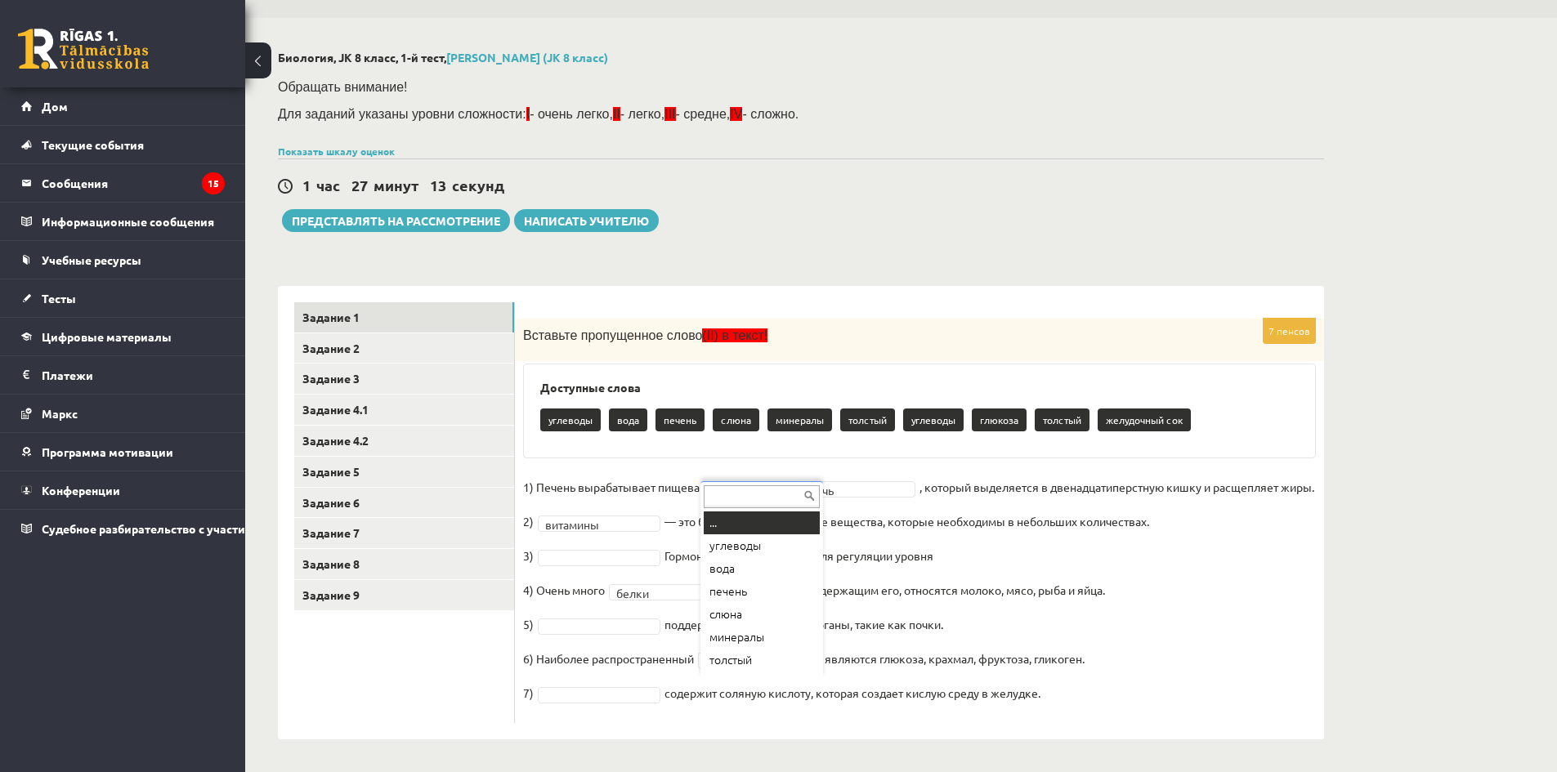
scroll to position [20, 0]
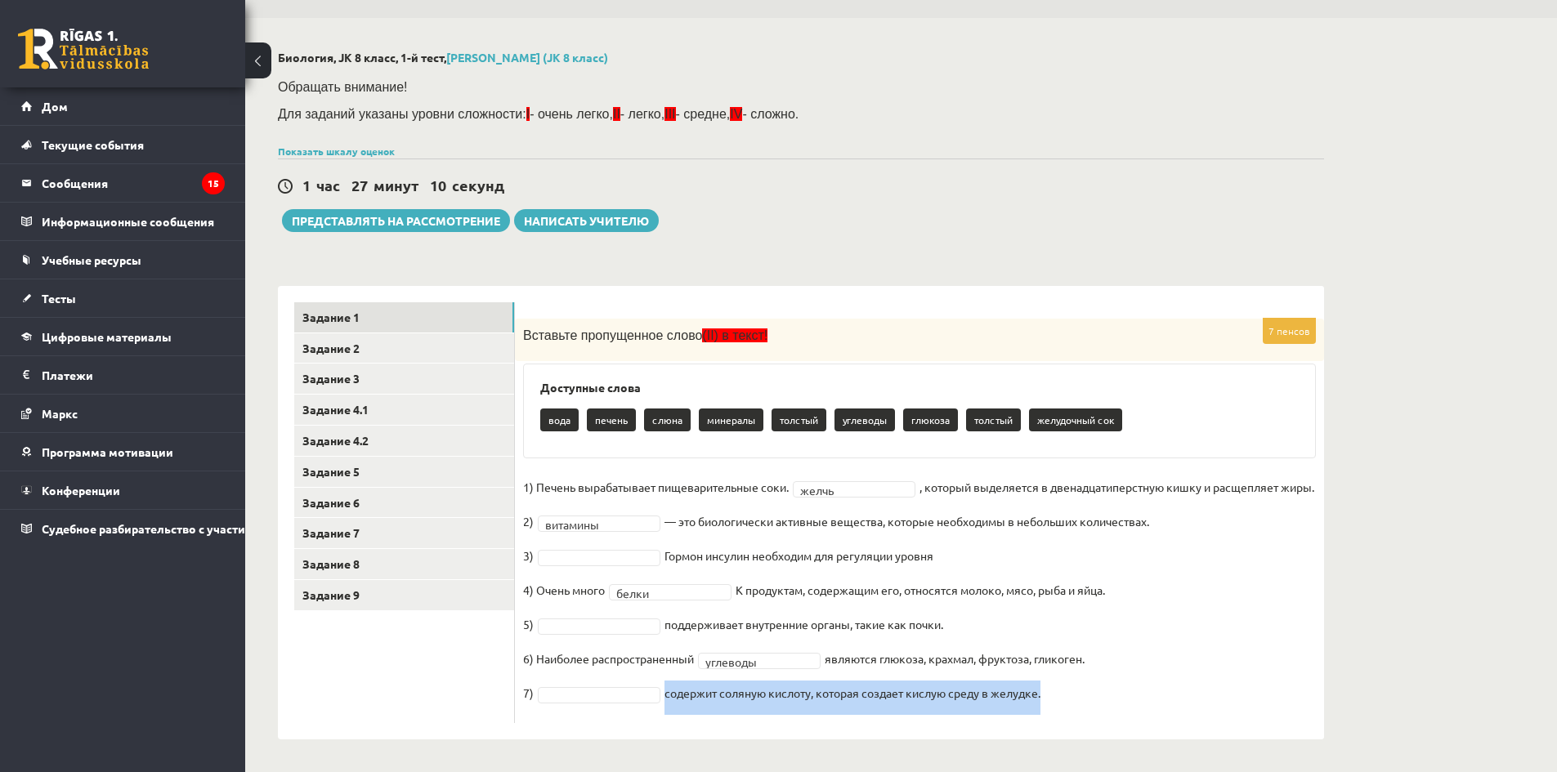
drag, startPoint x: 670, startPoint y: 695, endPoint x: 1081, endPoint y: 696, distance: 411.2
click at [1081, 696] on fieldset "**********" at bounding box center [919, 595] width 793 height 240
copy font "содержит соляную кислоту, которая создает кислую среду в желудке."
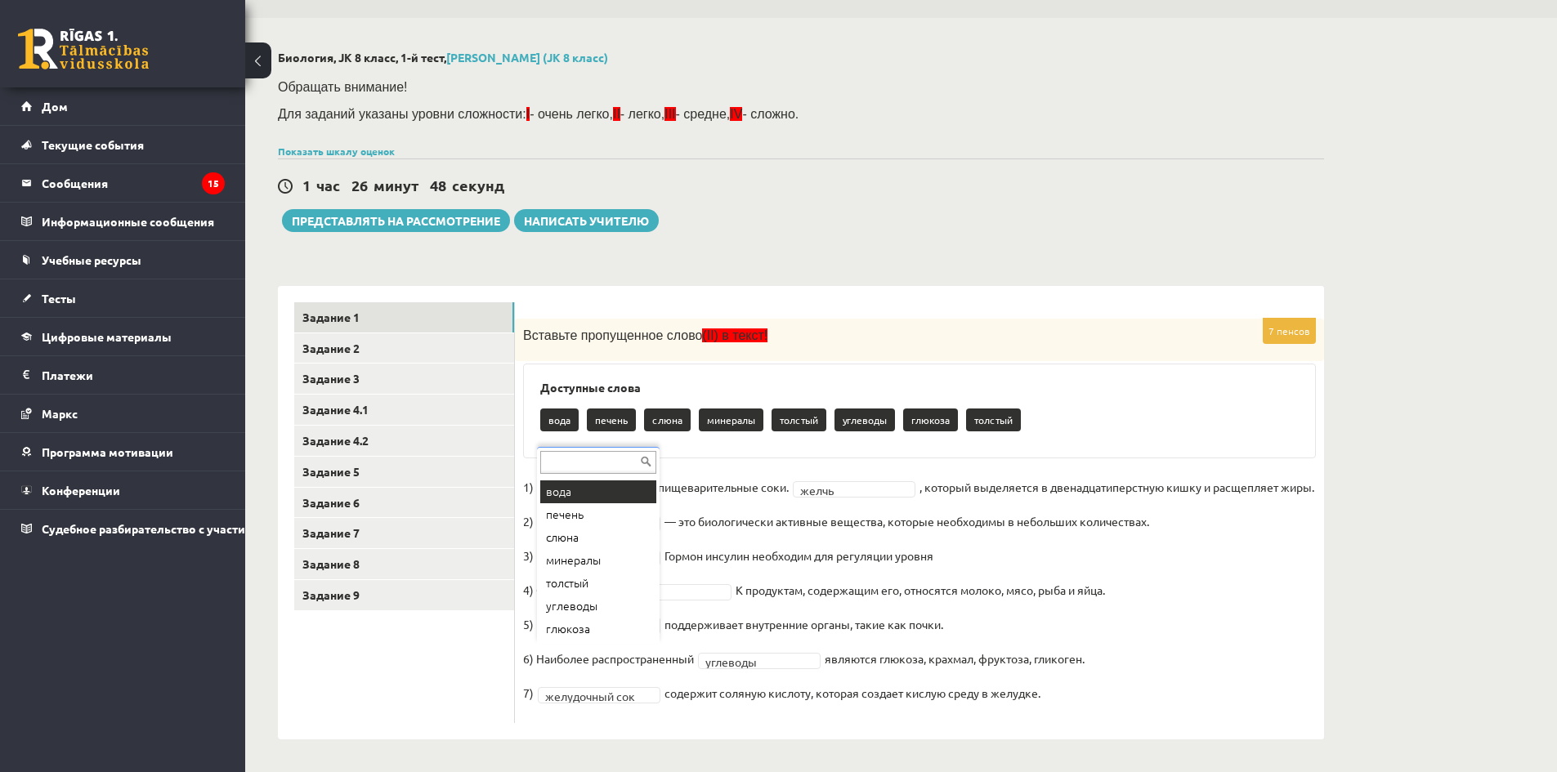
scroll to position [0, 0]
drag, startPoint x: 1063, startPoint y: 505, endPoint x: 1045, endPoint y: 498, distance: 19.4
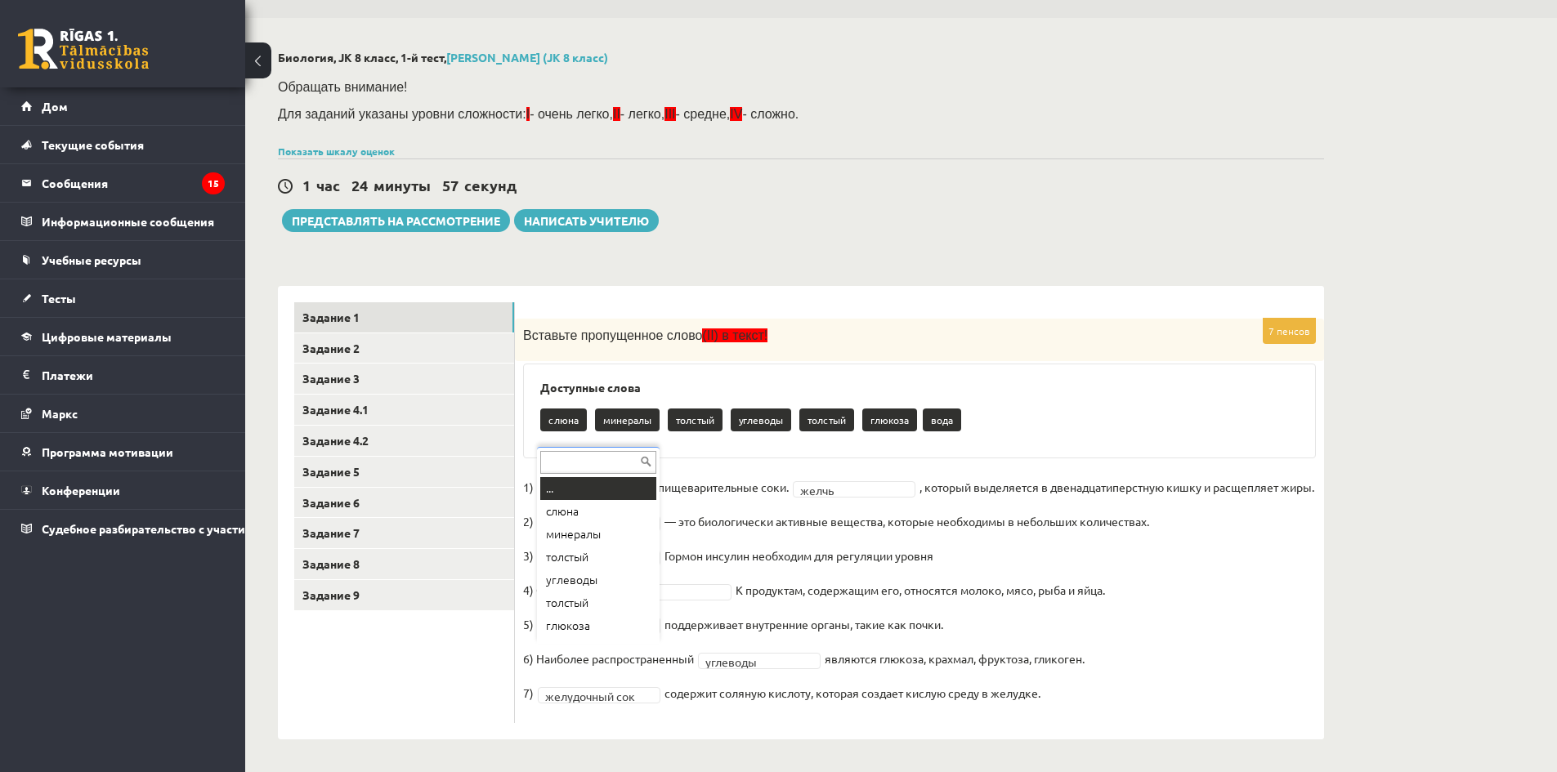
scroll to position [20, 0]
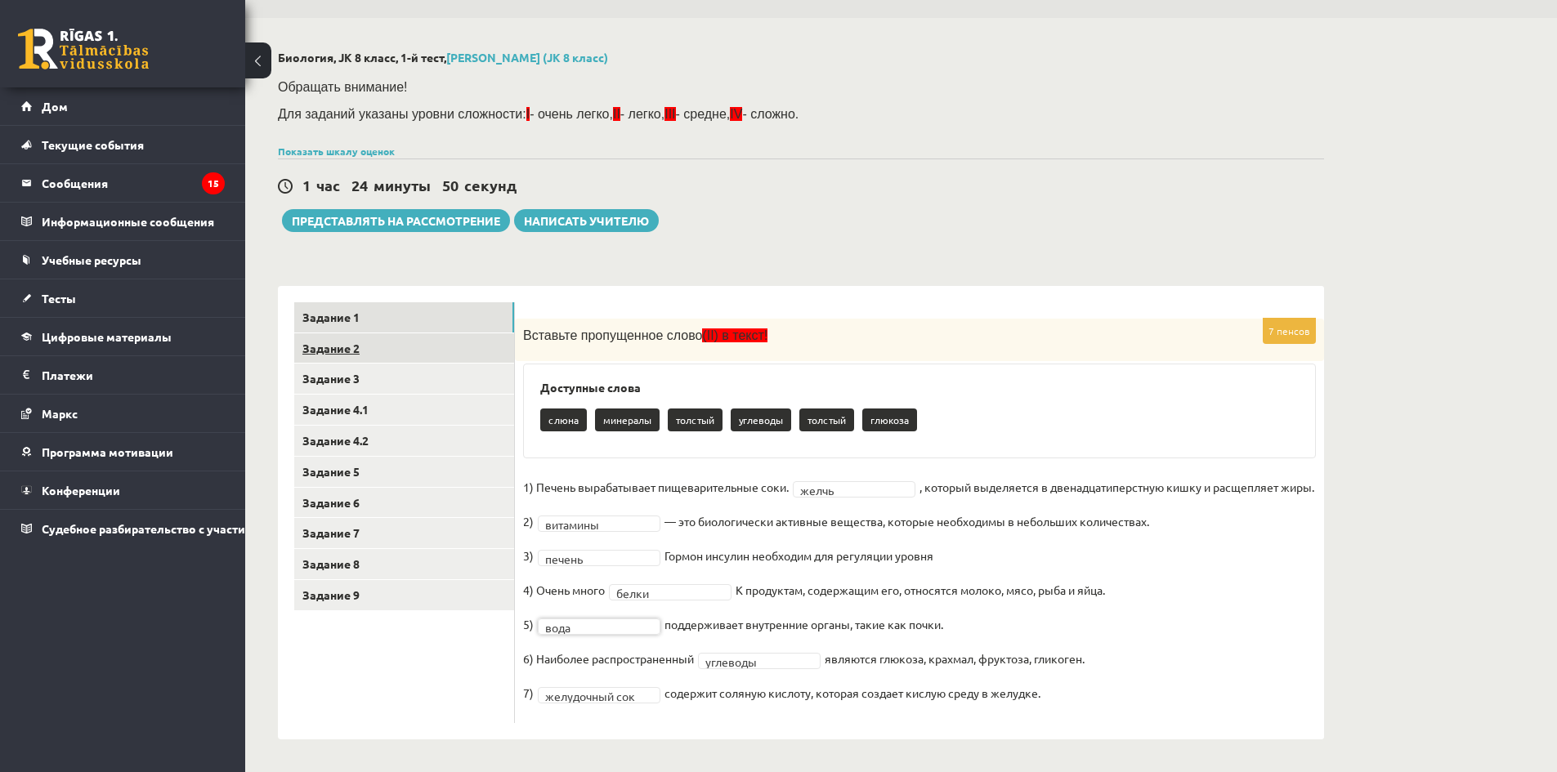
click at [423, 334] on link "Задание 2" at bounding box center [404, 349] width 220 height 30
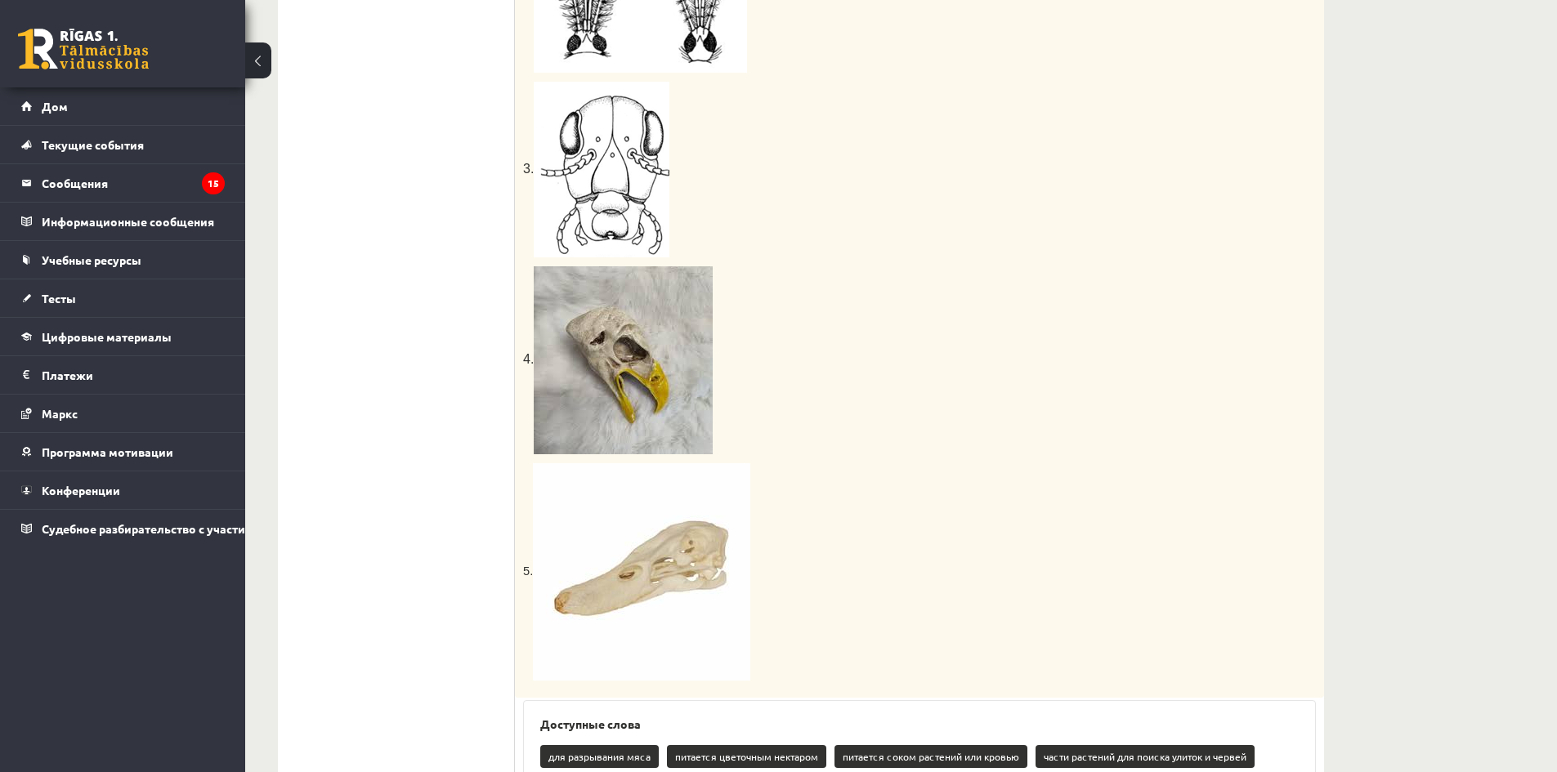
scroll to position [777, 0]
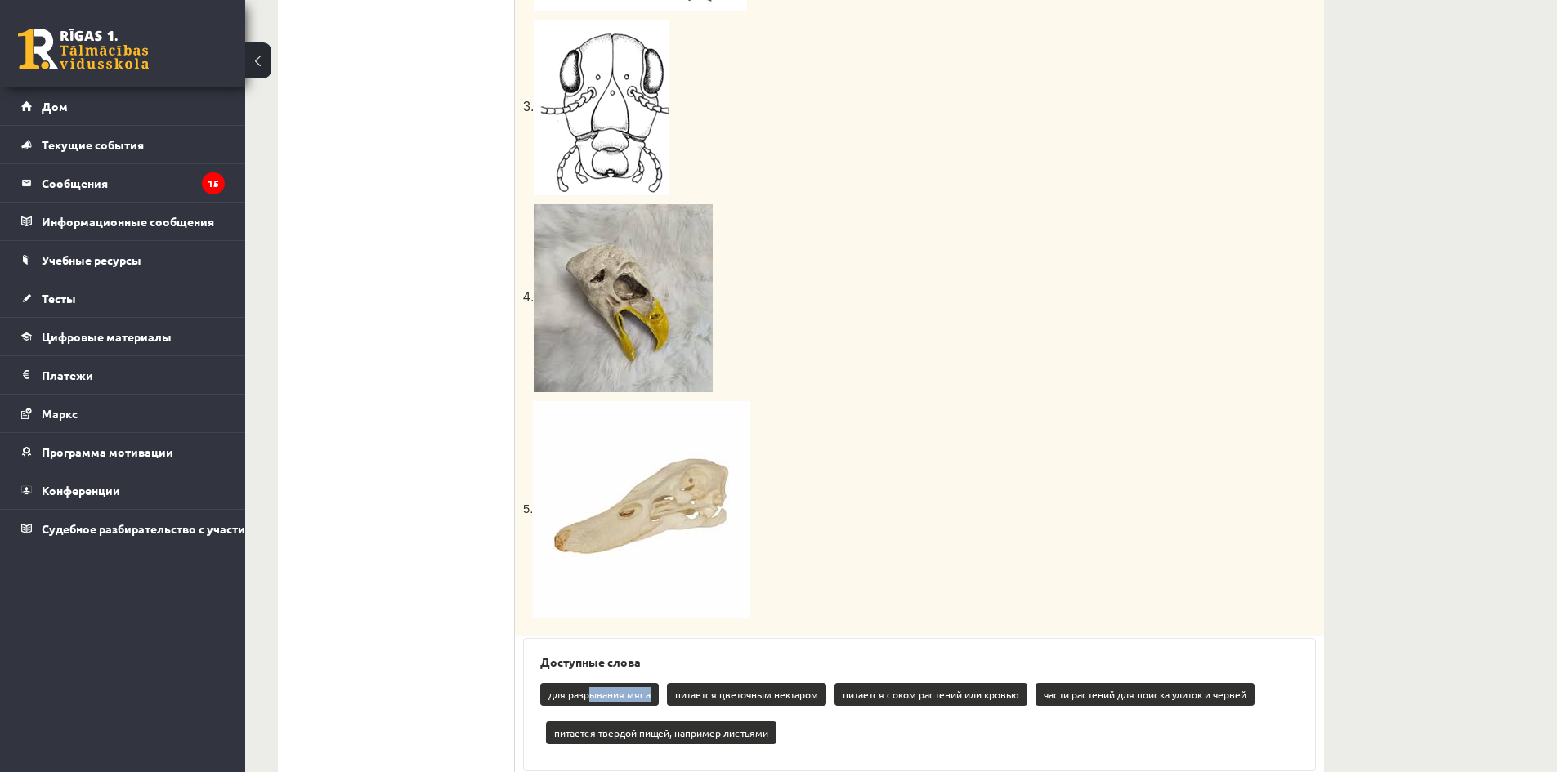
drag, startPoint x: 584, startPoint y: 702, endPoint x: 597, endPoint y: 709, distance: 13.9
click at [597, 710] on div "для разрывания мяса питается цветочным нектаром питается соком растений или кро…" at bounding box center [919, 716] width 759 height 77
click at [561, 693] on font "для разрывания мяса" at bounding box center [600, 694] width 102 height 13
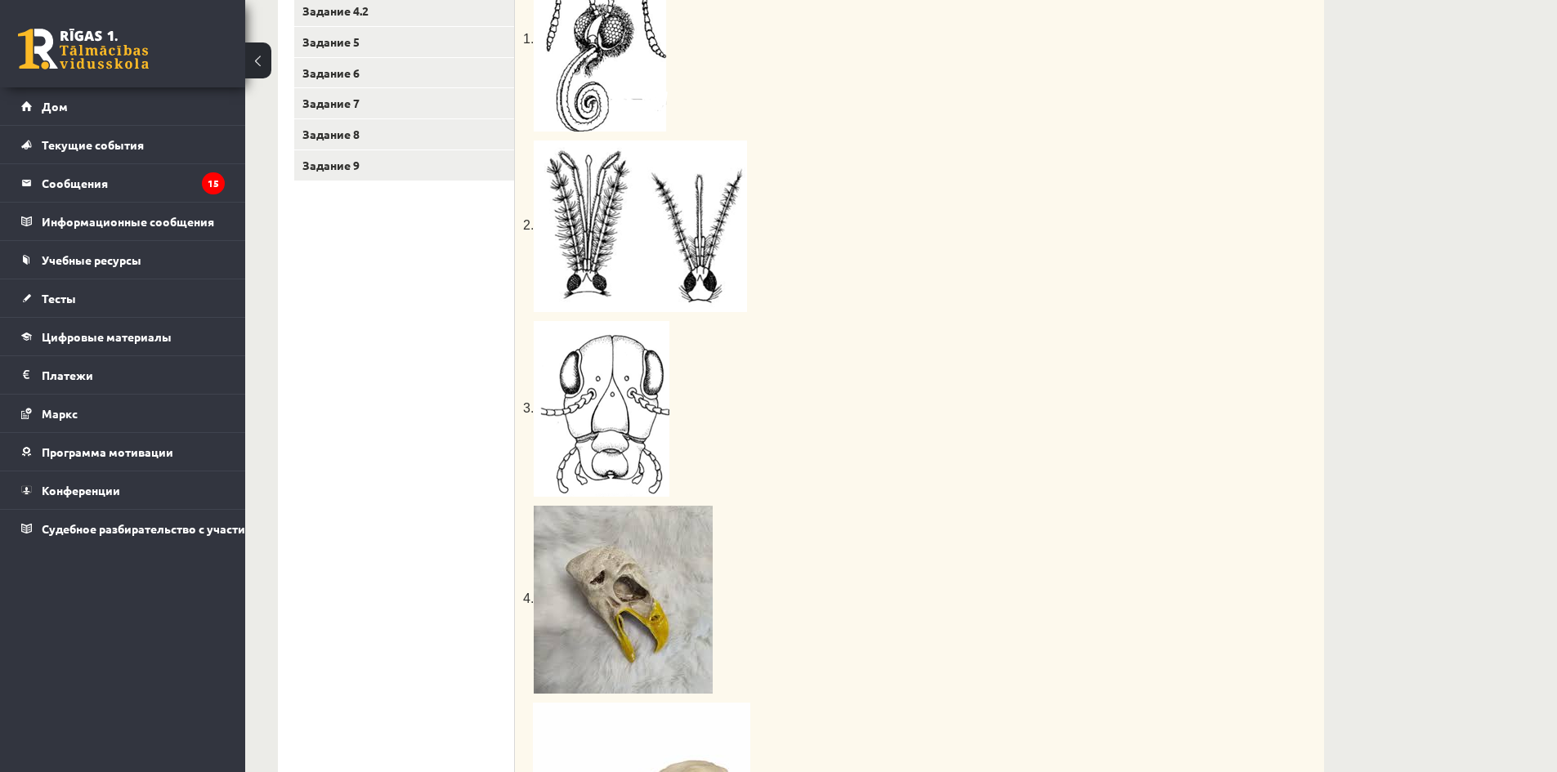
scroll to position [128, 0]
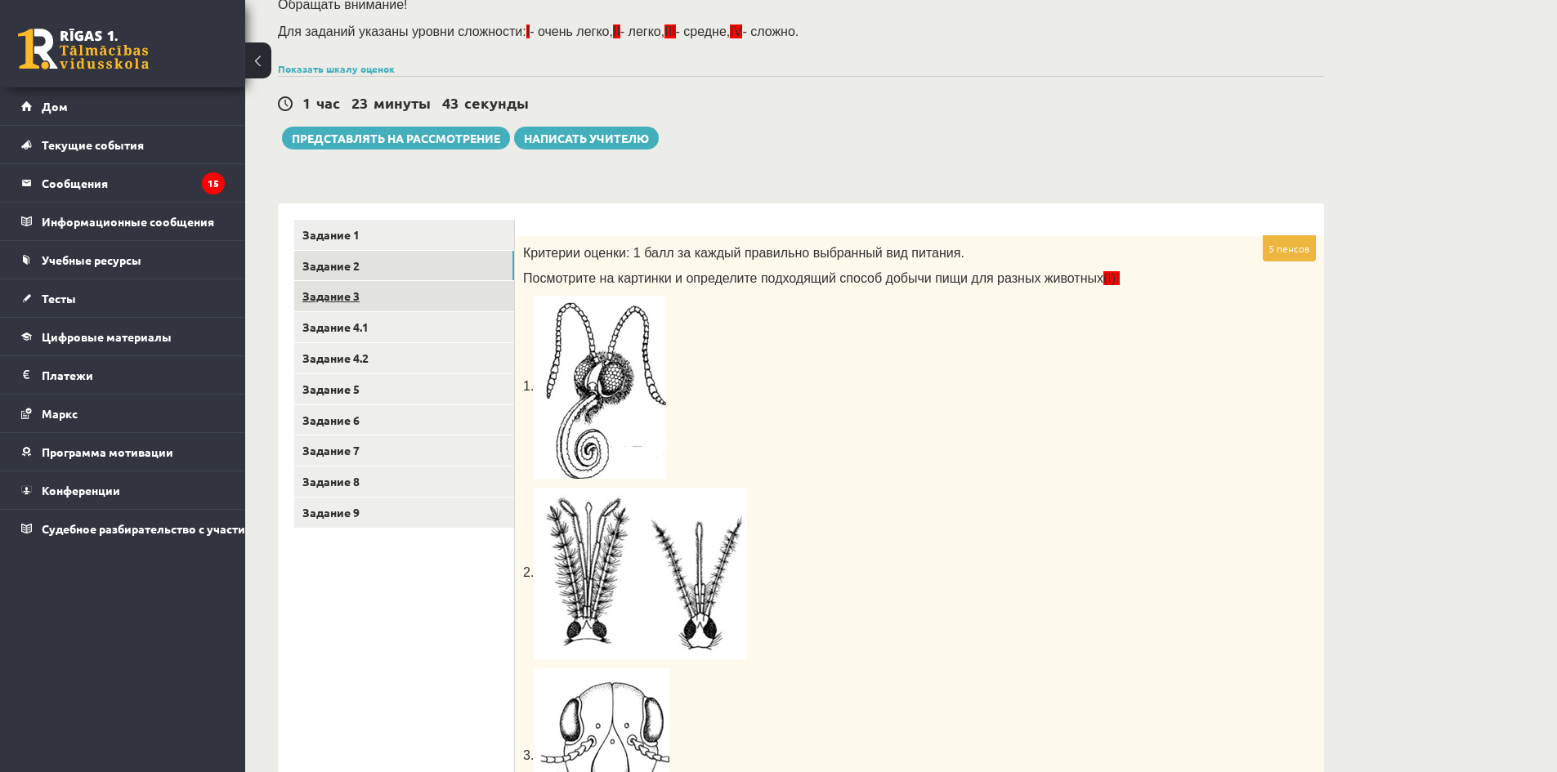
click at [371, 291] on link "Задание 3" at bounding box center [404, 296] width 220 height 30
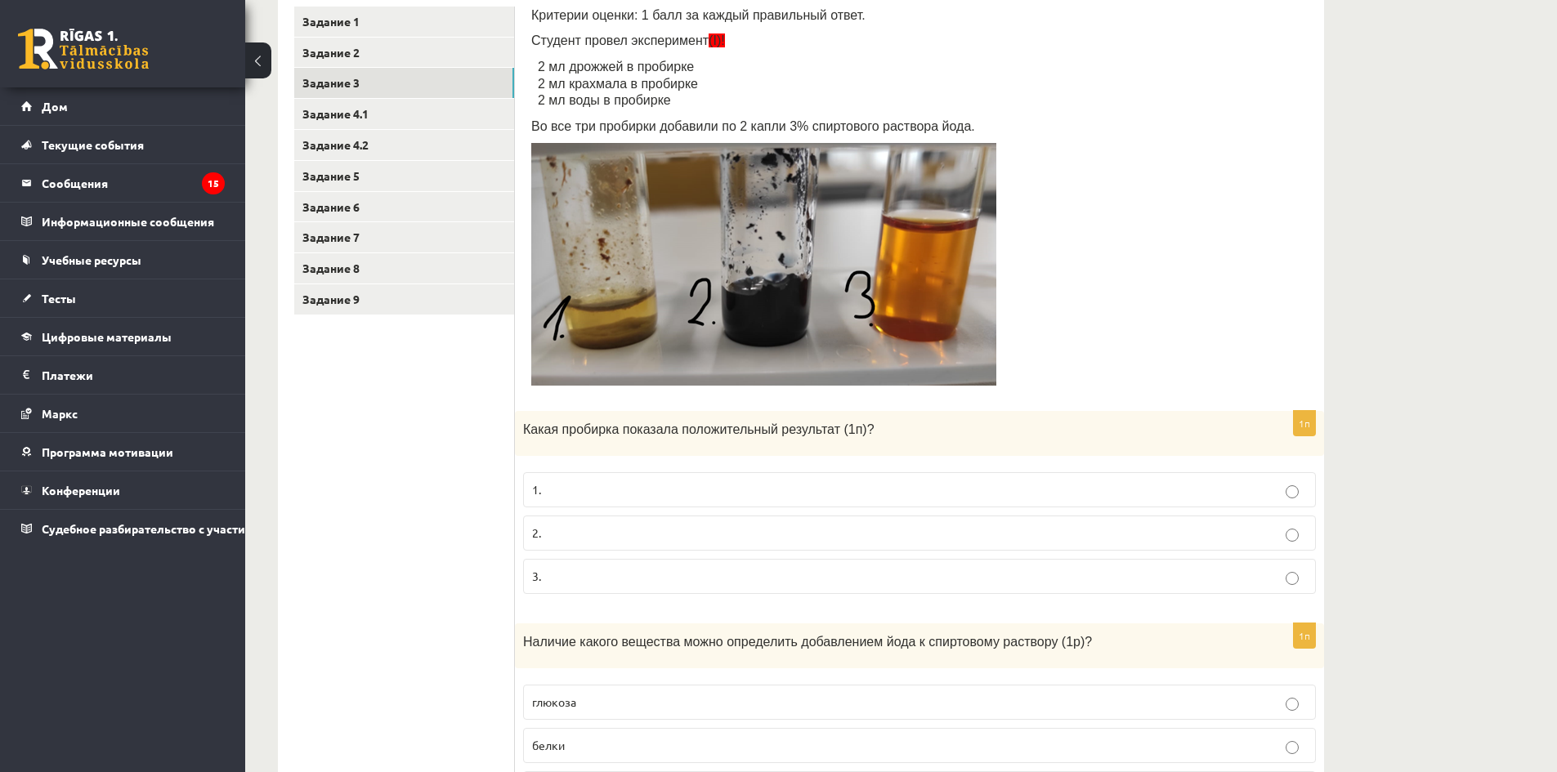
scroll to position [291, 0]
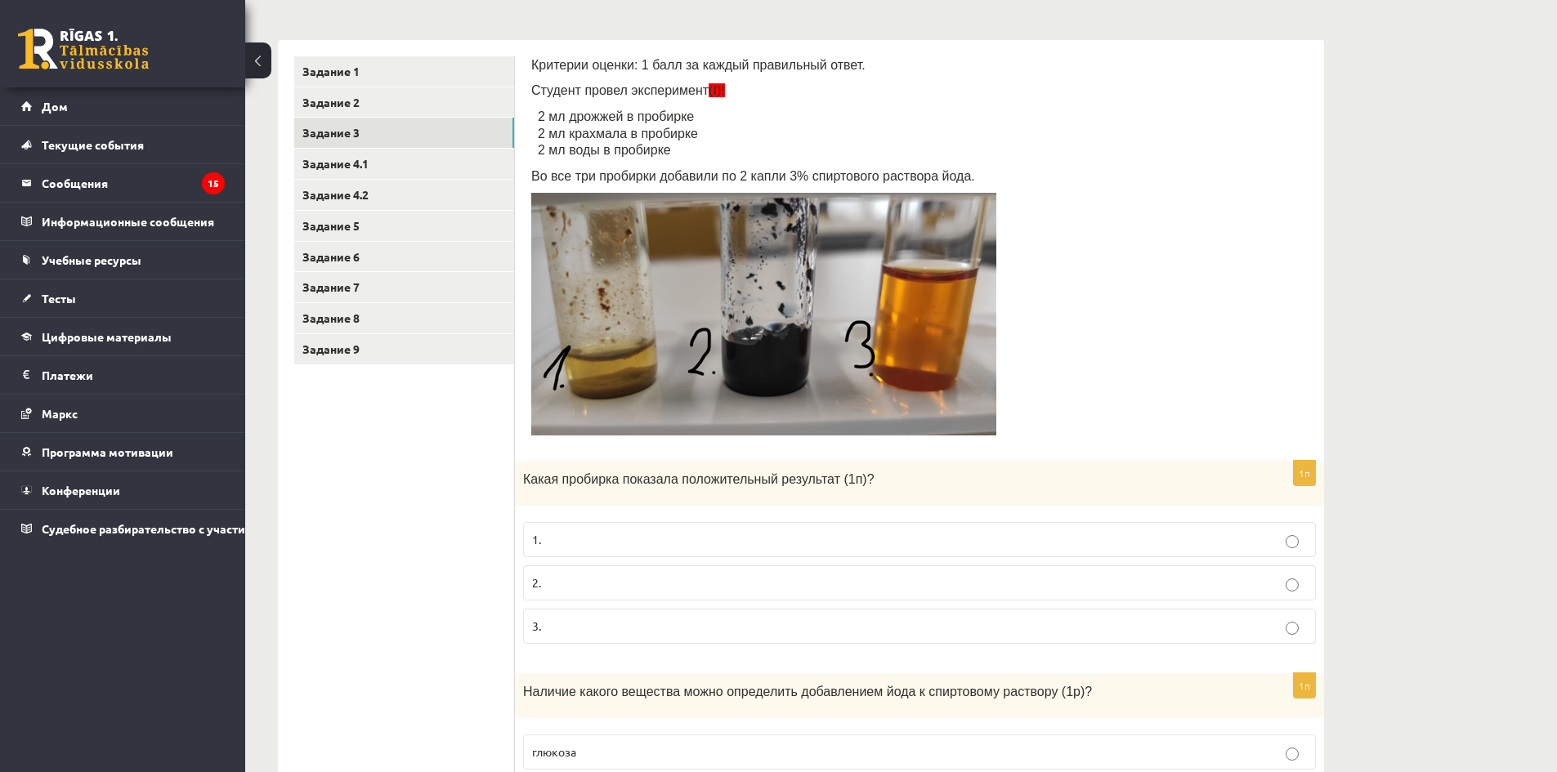
click at [589, 580] on p "2." at bounding box center [919, 583] width 775 height 17
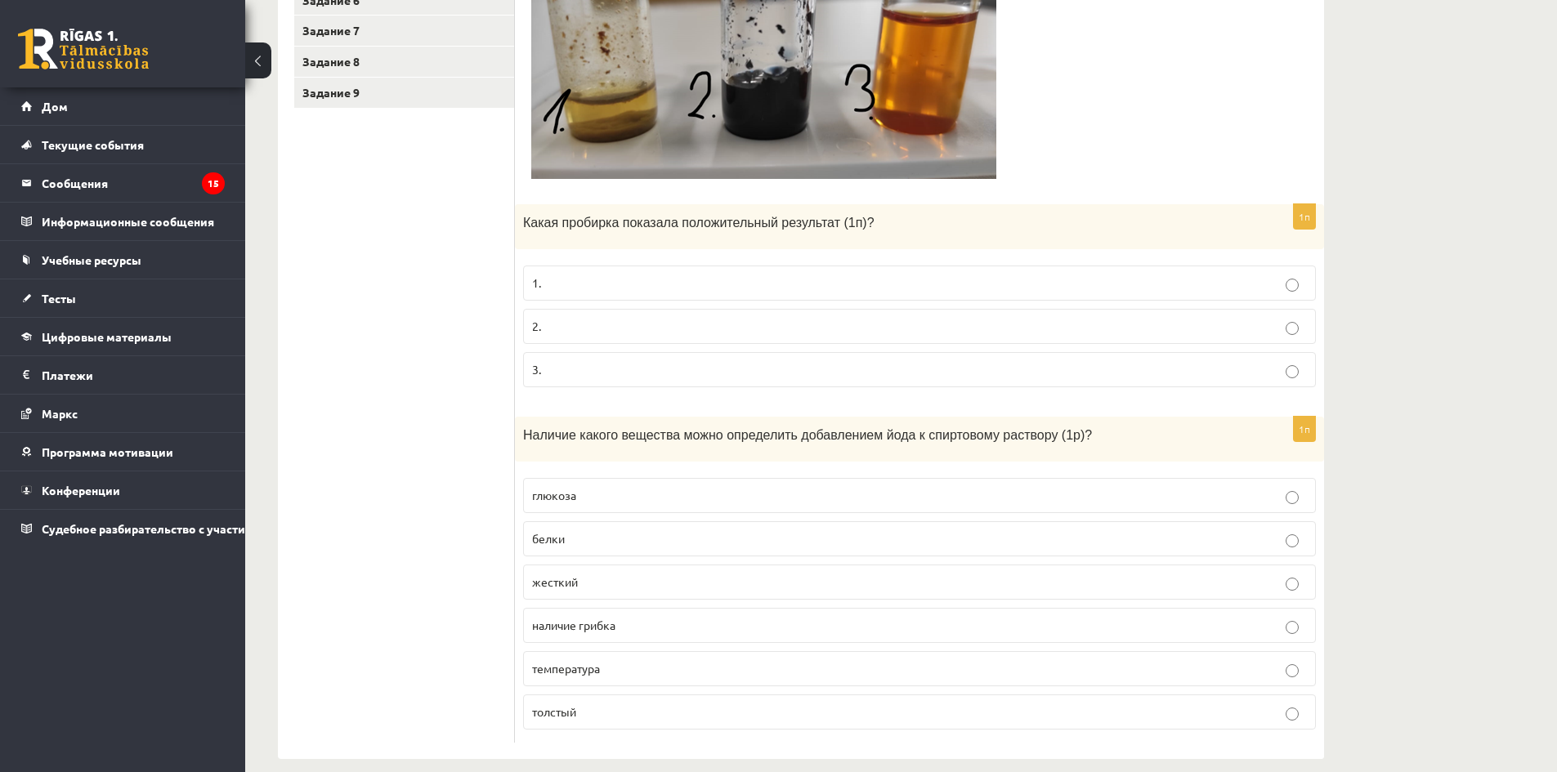
scroll to position [568, 0]
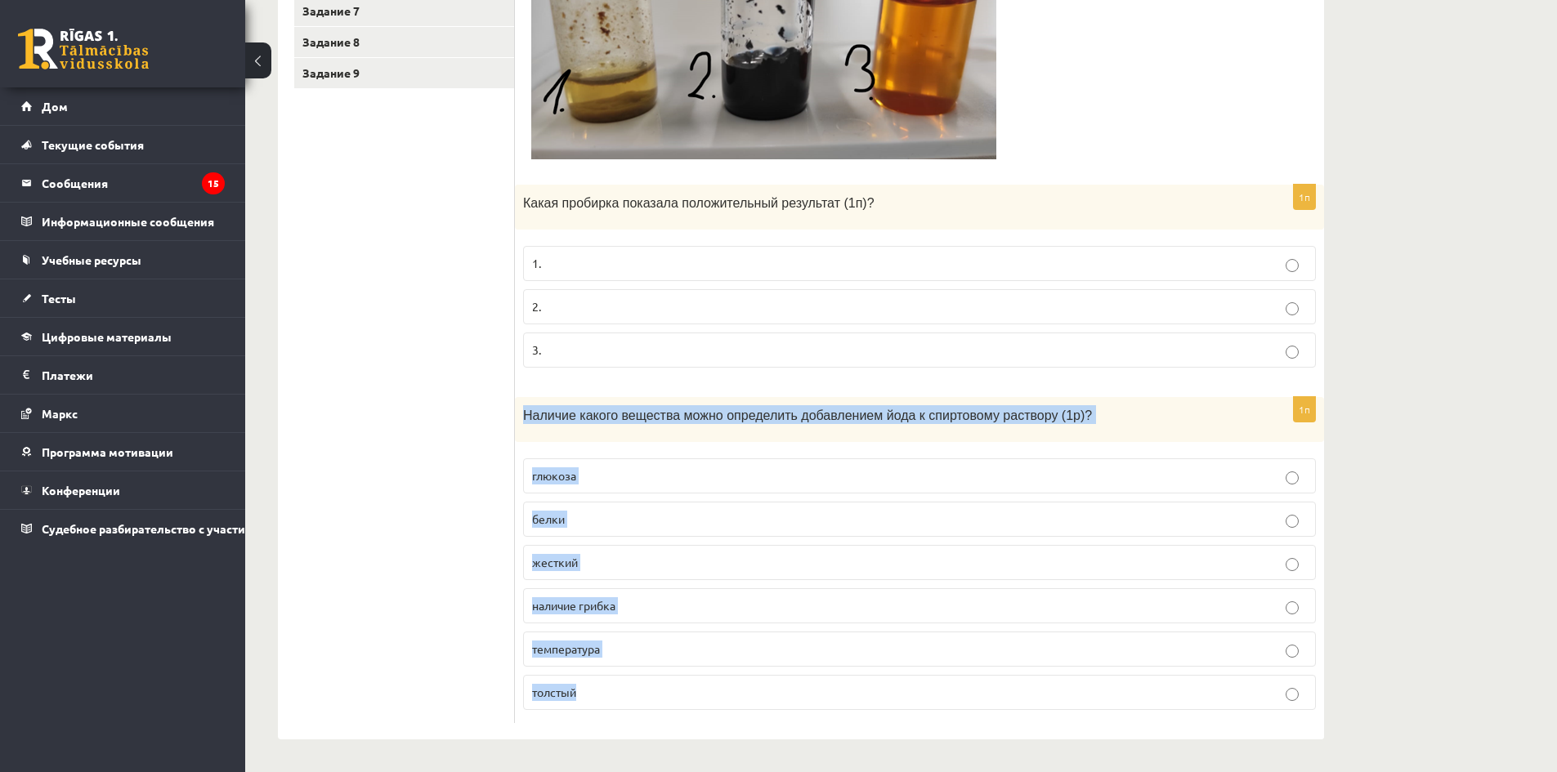
drag, startPoint x: 518, startPoint y: 412, endPoint x: 922, endPoint y: 688, distance: 489.3
click at [922, 688] on div "1п Наличие какого вещества можно определить добавлением йода к спиртовому раств…" at bounding box center [919, 560] width 809 height 326
copy div "Наличие какого вещества можно определить добавлением йода к спиртовому раствору…"
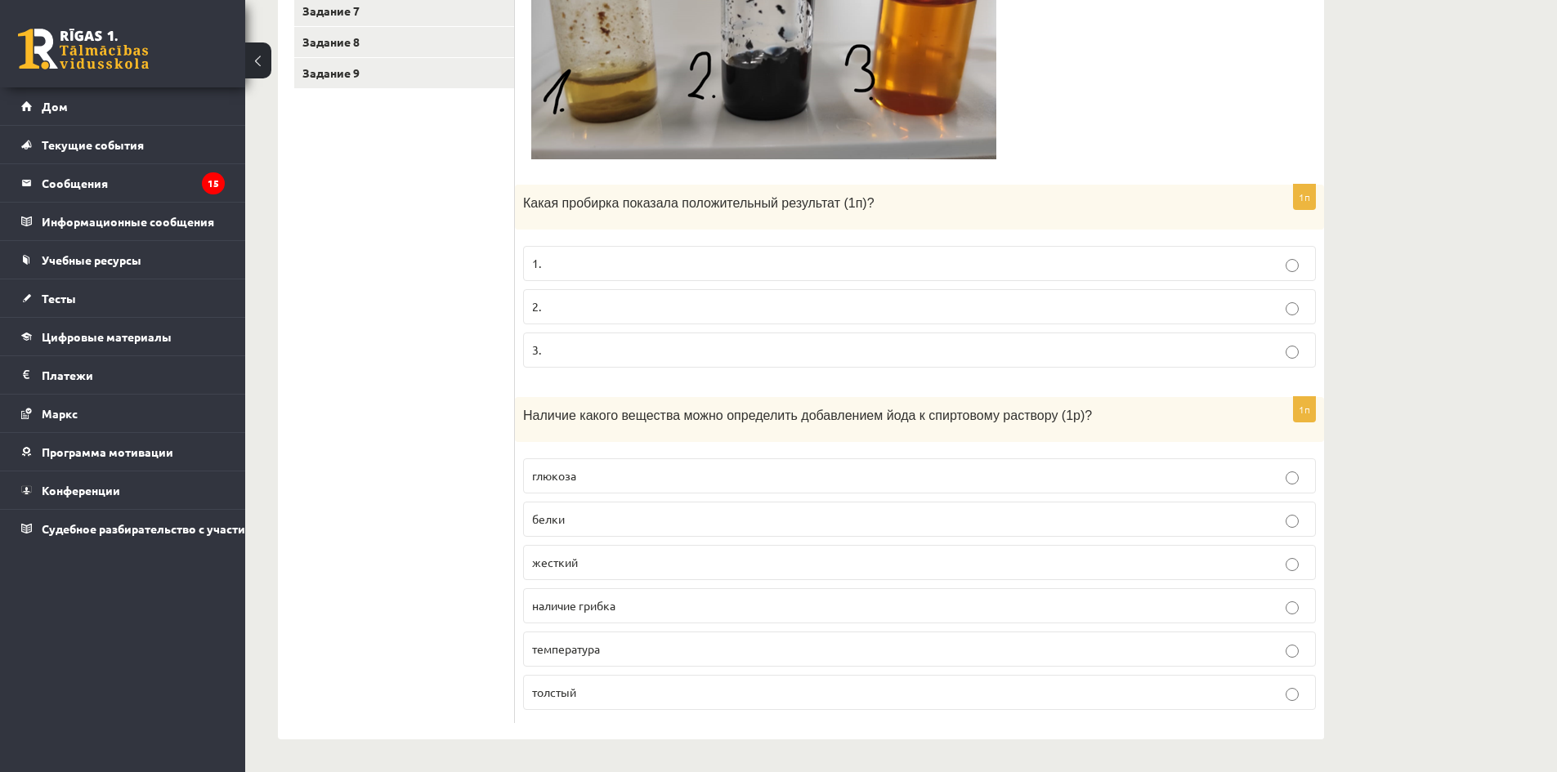
click at [449, 654] on ul "Задание 1 Задание 2 Задание 3 Задание 4.1 Задание 4.2 Задание 5 Задание 6 Задан…" at bounding box center [404, 251] width 221 height 943
click at [416, 495] on ul "Задание 1 Задание 2 Задание 3 Задание 4.1 Задание 4.2 Задание 5 Задание 6 Задан…" at bounding box center [404, 251] width 221 height 943
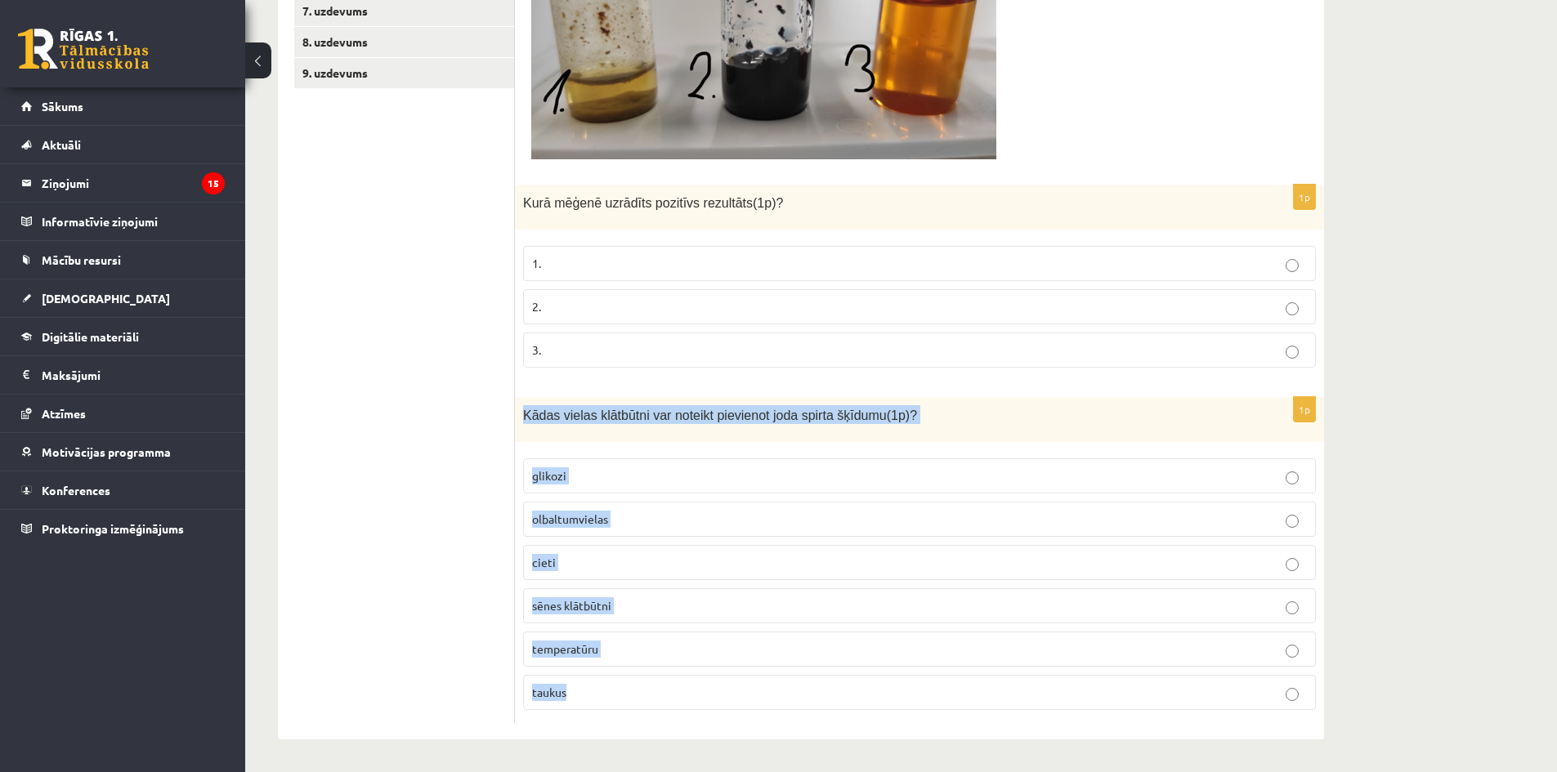
drag, startPoint x: 526, startPoint y: 410, endPoint x: 833, endPoint y: 697, distance: 421.0
click at [833, 697] on div "1p Kādas vielas klātbūtni var noteikt pievienot joda spirta šķīdumu(1p)? glikoz…" at bounding box center [919, 560] width 809 height 326
copy div "Kādas vielas klātbūtni var noteikt pievienot joda spirta šķīdumu(1p)? glikozi o…"
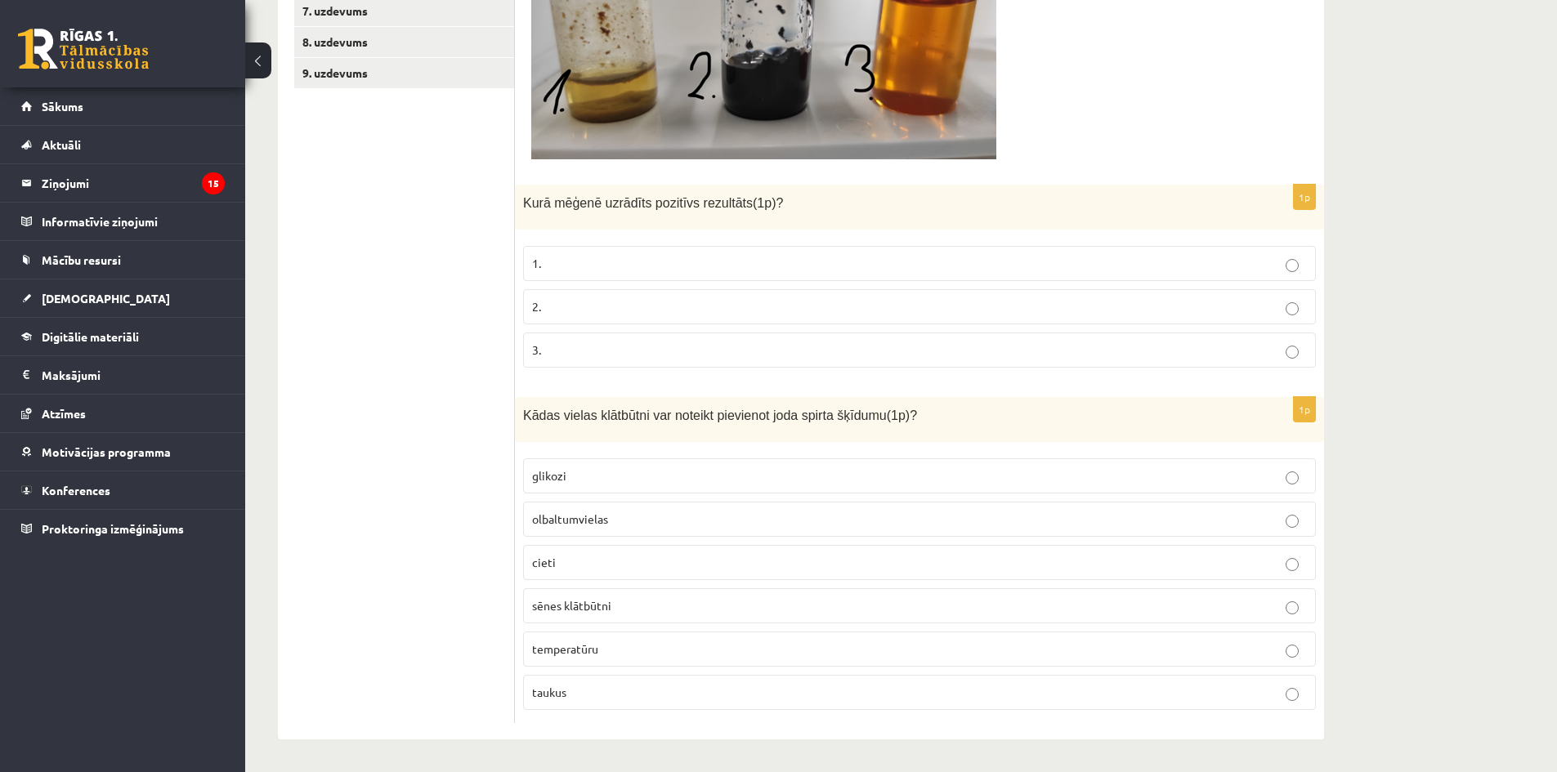
drag, startPoint x: 442, startPoint y: 493, endPoint x: 497, endPoint y: 531, distance: 66.9
click at [442, 494] on ul "1. uzdevums 2. uzdevums 3. uzdevums 4.1. uzdevums 4.2. uzdevums 5. uzdevums 6. …" at bounding box center [404, 251] width 221 height 943
click at [592, 569] on p "cieti" at bounding box center [919, 562] width 775 height 17
click at [1471, 101] on div "**********" at bounding box center [901, 134] width 1312 height 1277
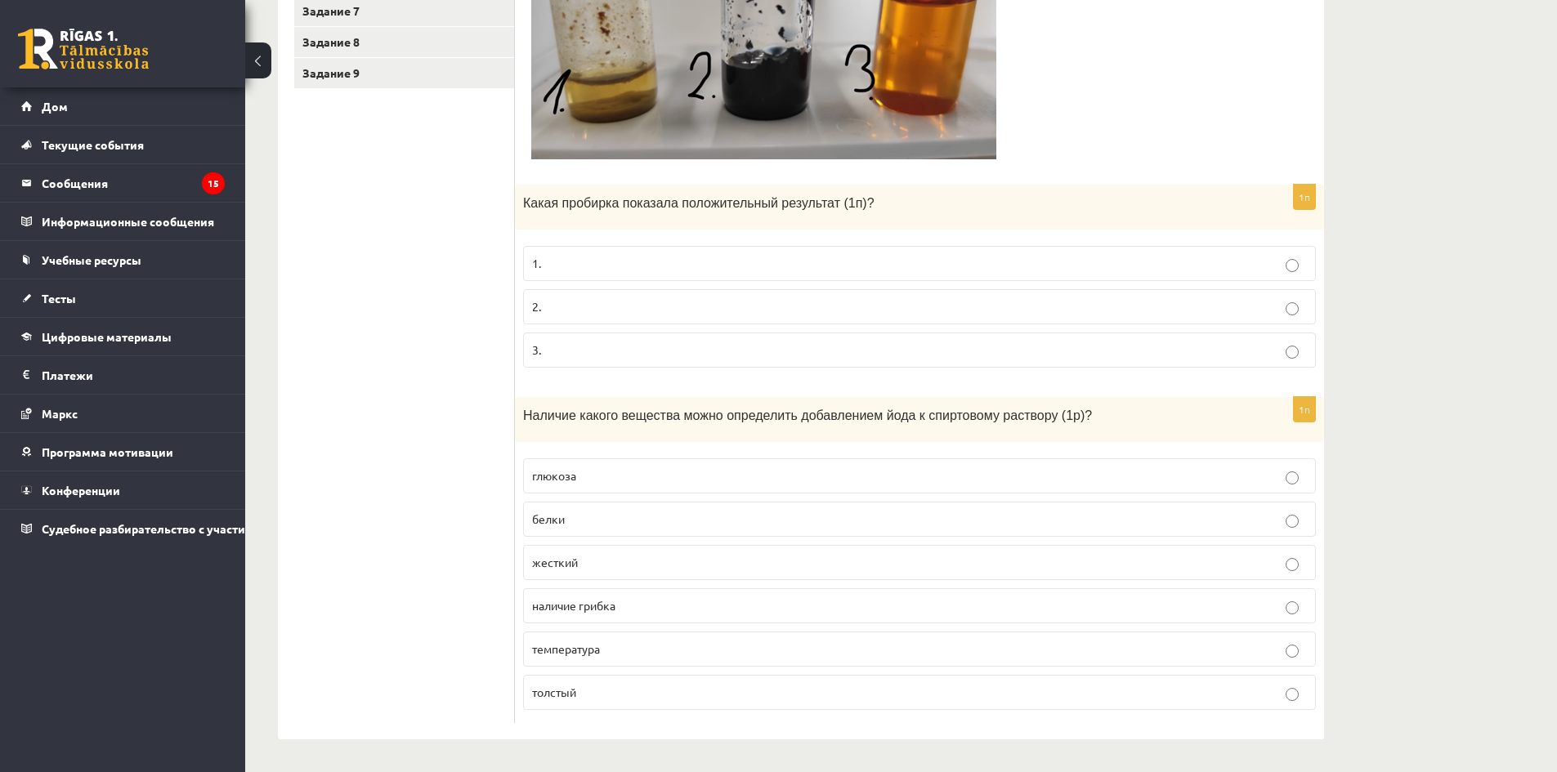
click at [1432, 286] on div "**********" at bounding box center [901, 134] width 1312 height 1277
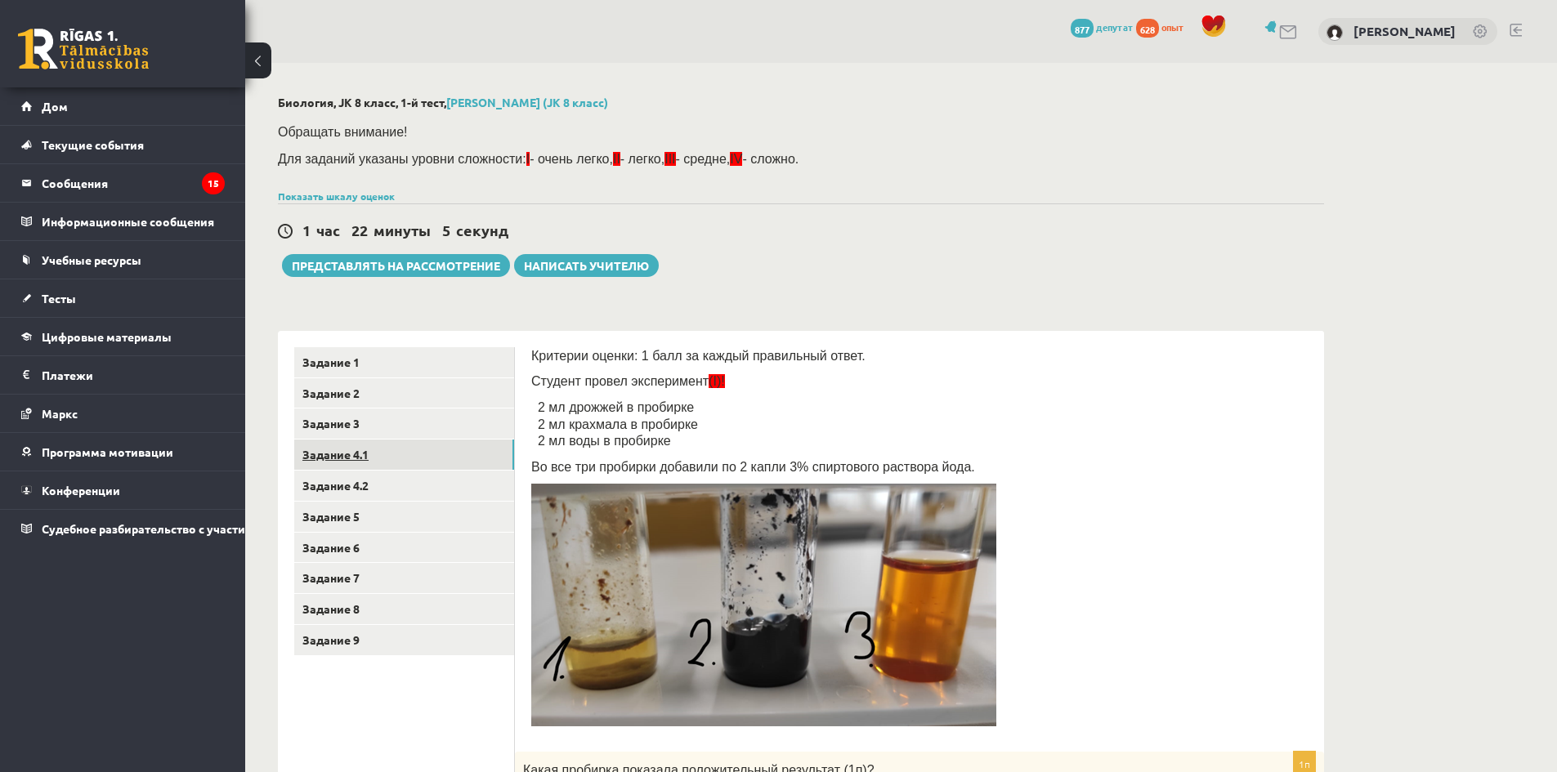
click at [388, 446] on link "Задание 4.1" at bounding box center [404, 455] width 220 height 30
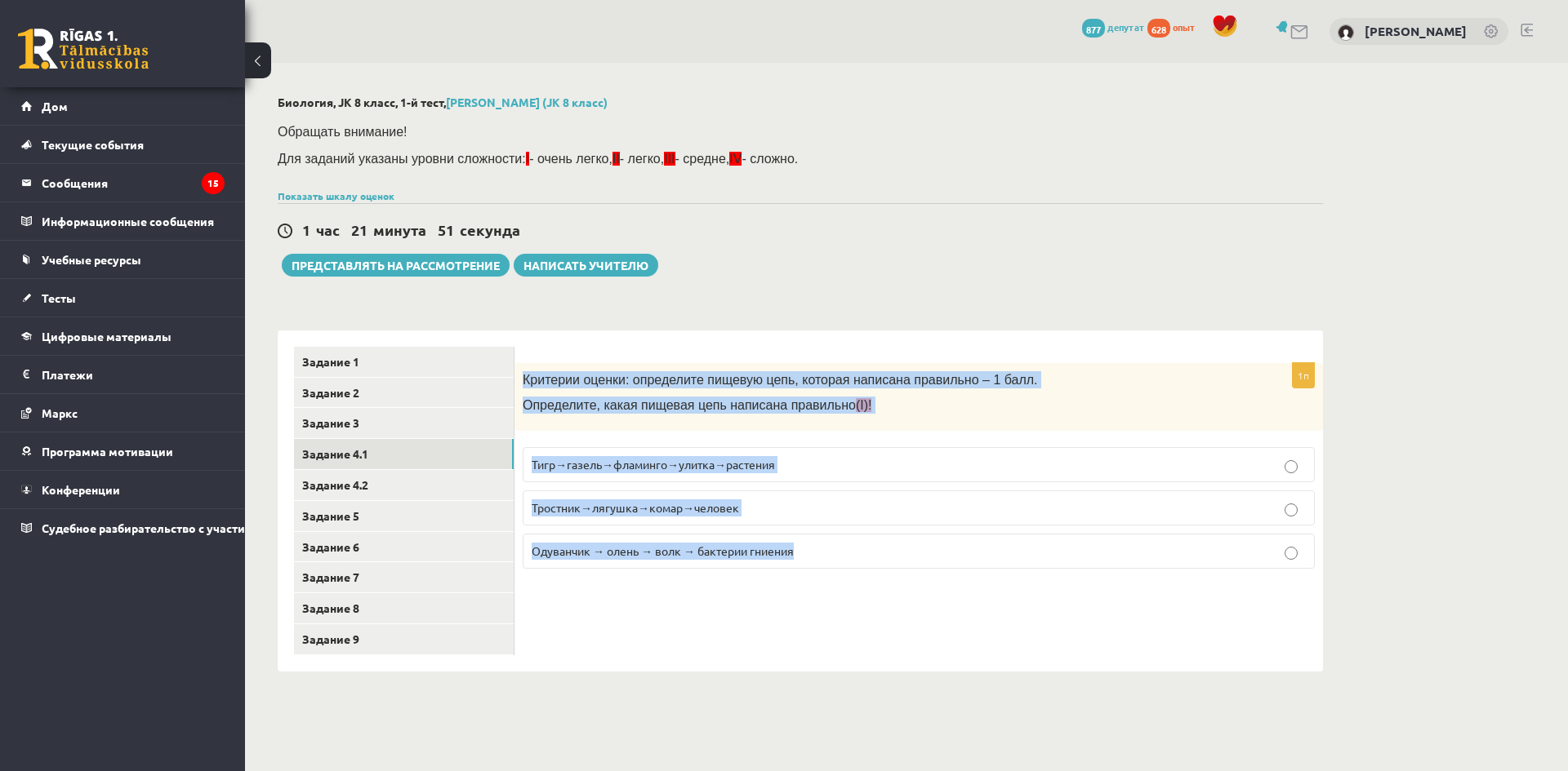
drag, startPoint x: 522, startPoint y: 380, endPoint x: 889, endPoint y: 556, distance: 407.0
click at [889, 556] on div "1п Критерии оценки: определите пищевую цепь, которая написана правильно – 1 бал…" at bounding box center [918, 472] width 808 height 219
copy div "Критерии оценки: определите пищевую цепь, которая написана правильно – 1 балл. …"
drag, startPoint x: 551, startPoint y: 633, endPoint x: 566, endPoint y: 579, distance: 56.0
click at [549, 633] on div "1п Критерии оценки: определите пищевую цепь, которая написана правильно – 1 бал…" at bounding box center [918, 501] width 808 height 342
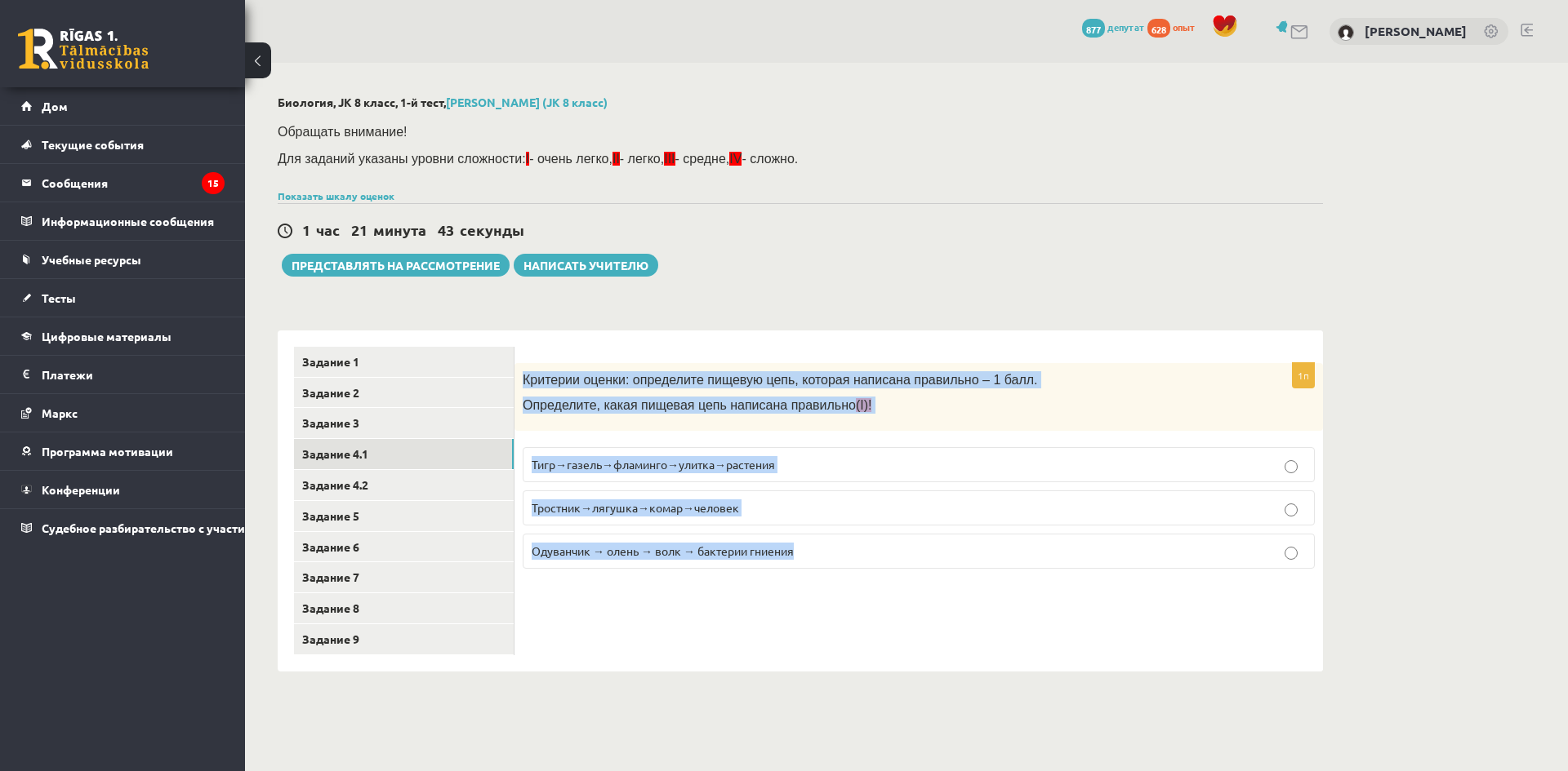
click at [574, 546] on font "Одуванчик → олень → волк → бактерии гниения" at bounding box center [662, 550] width 262 height 15
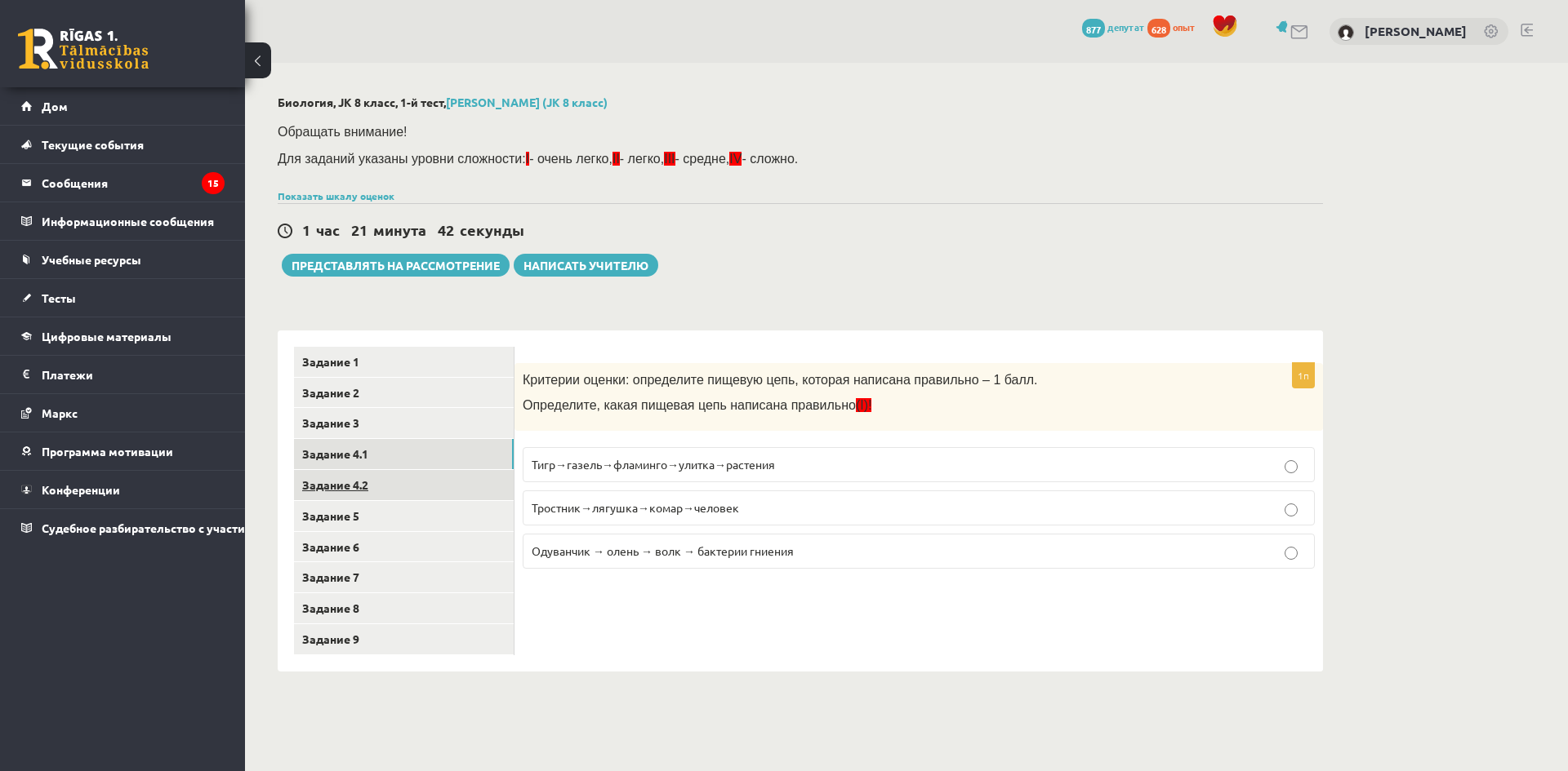
click at [427, 491] on link "Задание 4.2" at bounding box center [403, 485] width 220 height 30
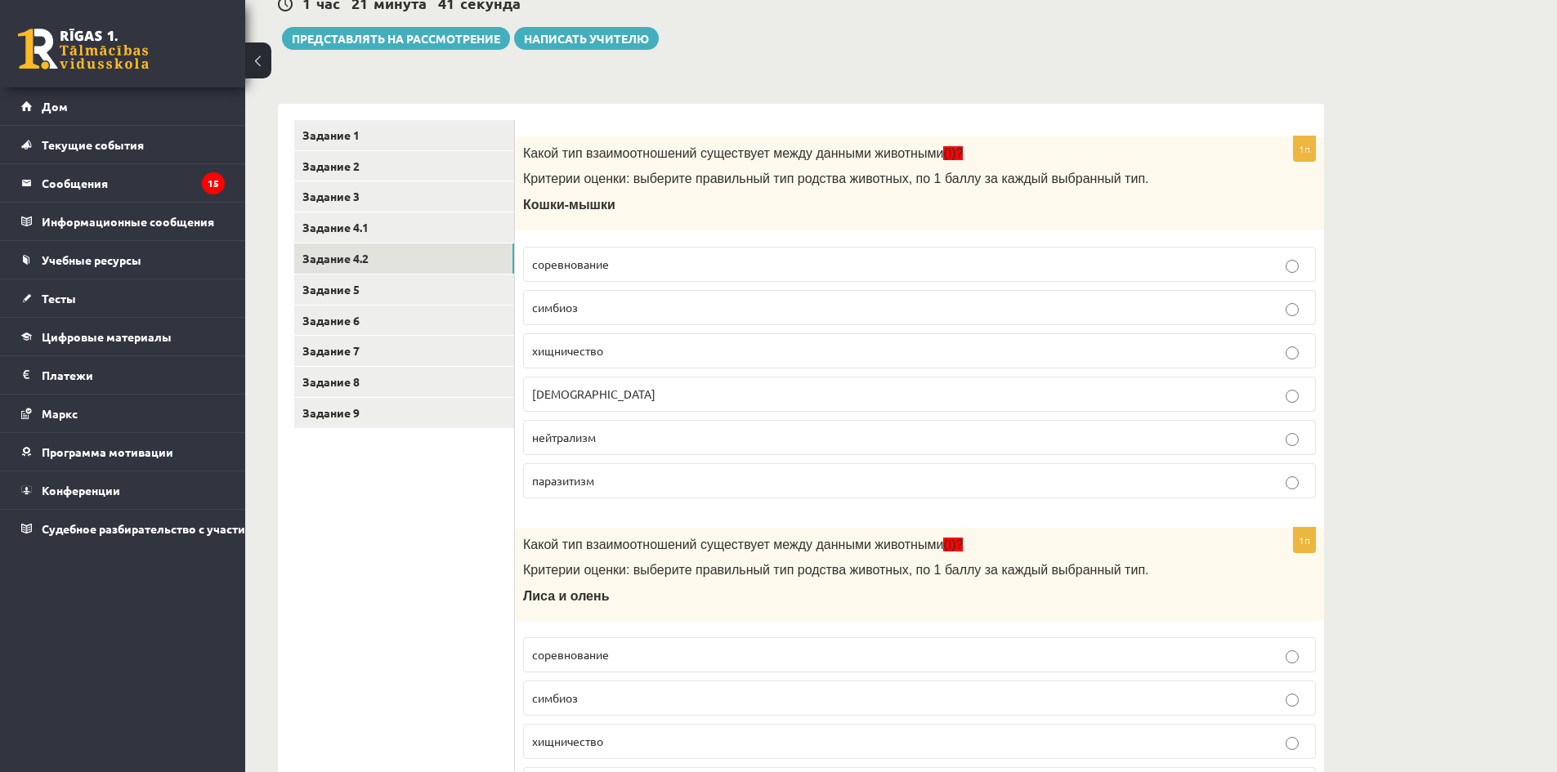
scroll to position [245, 0]
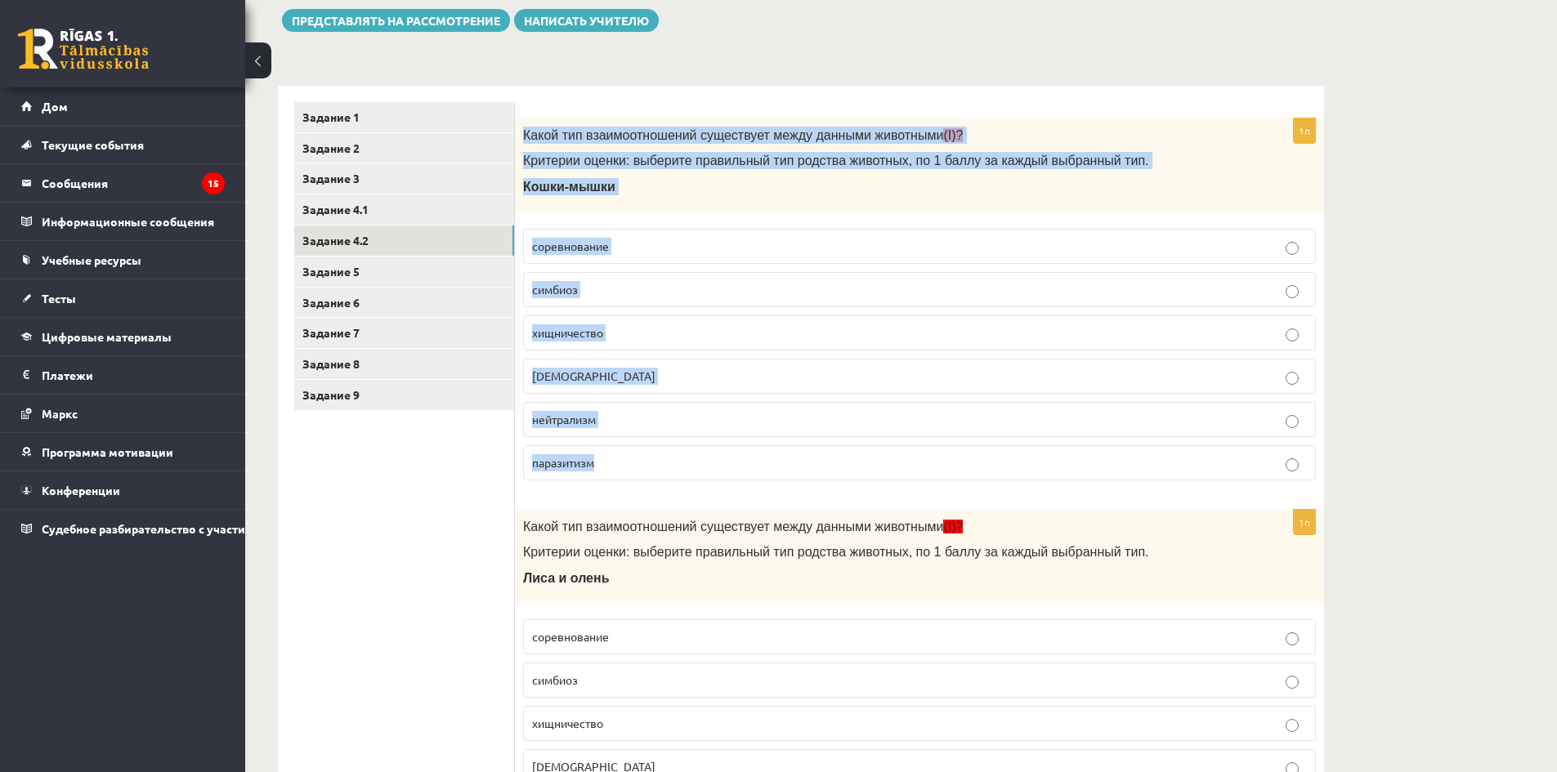
drag, startPoint x: 530, startPoint y: 135, endPoint x: 857, endPoint y: 447, distance: 452.1
click at [857, 447] on div "1п Какой тип взаимоотношений существует между данными животными (I)? Критерии о…" at bounding box center [919, 306] width 809 height 375
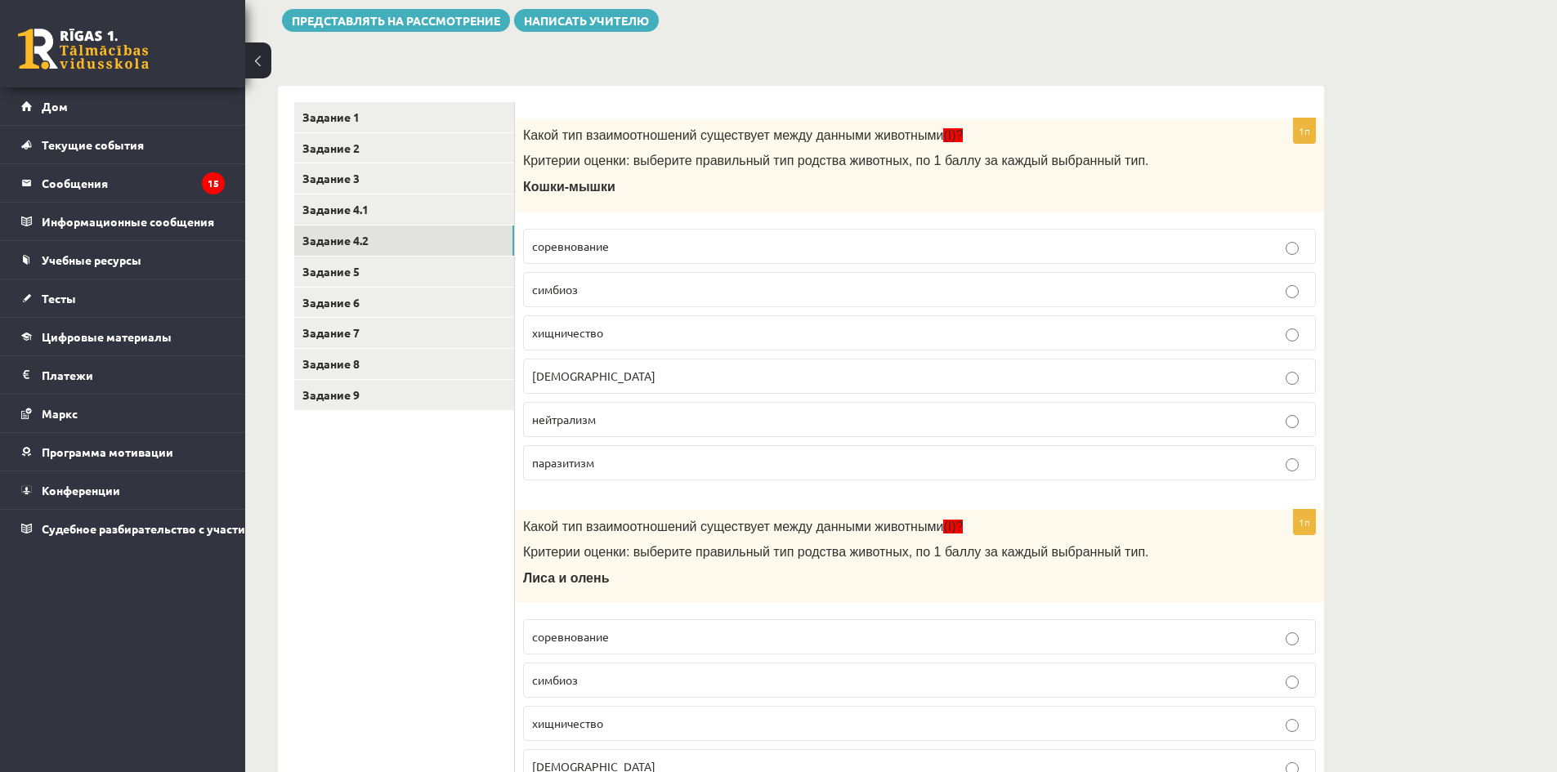
click at [477, 490] on ul "Задание 1 Задание 2 Задание 3 Задание 4.1 Задание 4.2 Задание 5 Задание 6 Задан…" at bounding box center [404, 689] width 221 height 1174
click at [598, 329] on font "хищничество" at bounding box center [567, 332] width 71 height 15
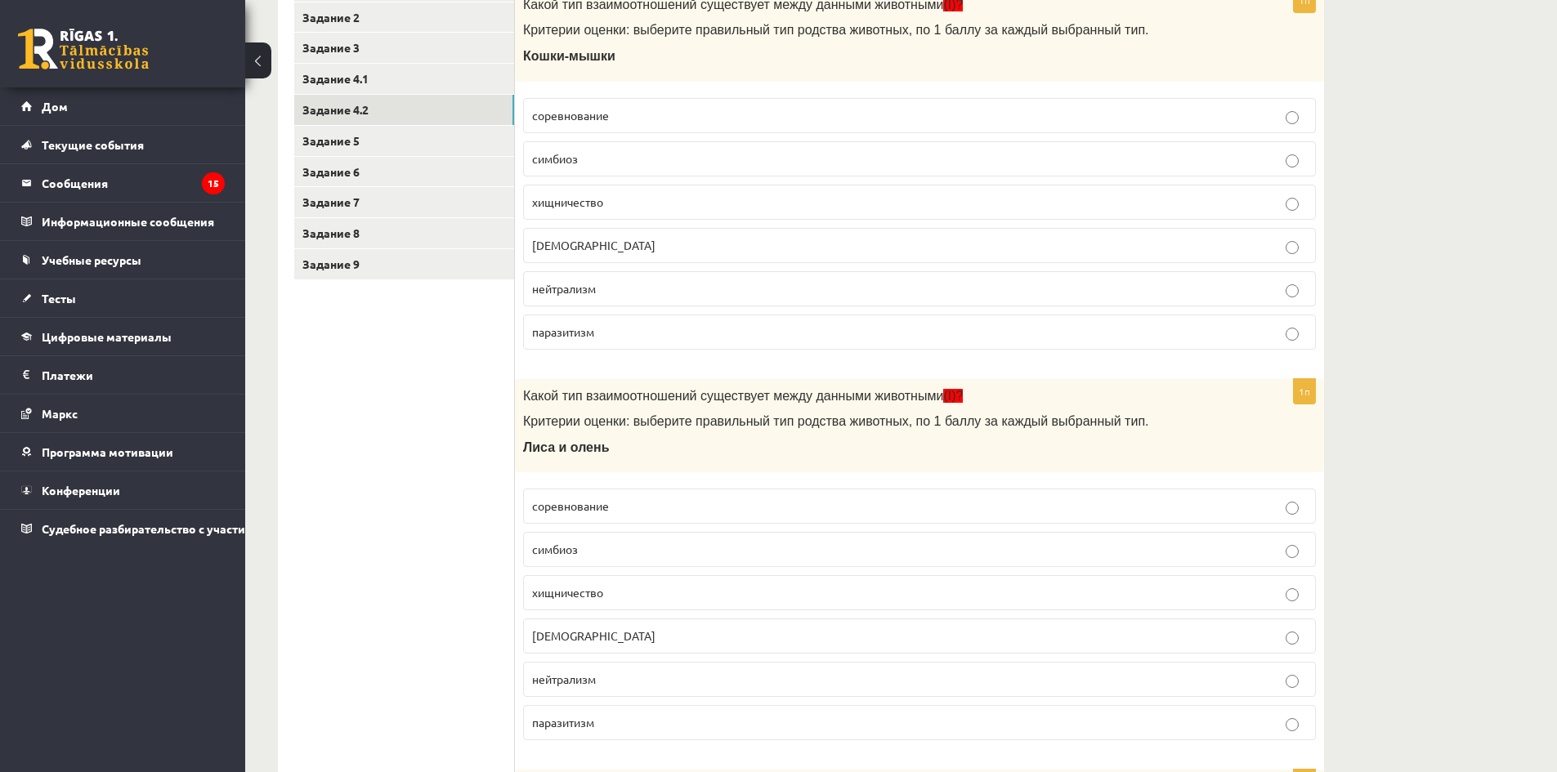
scroll to position [490, 0]
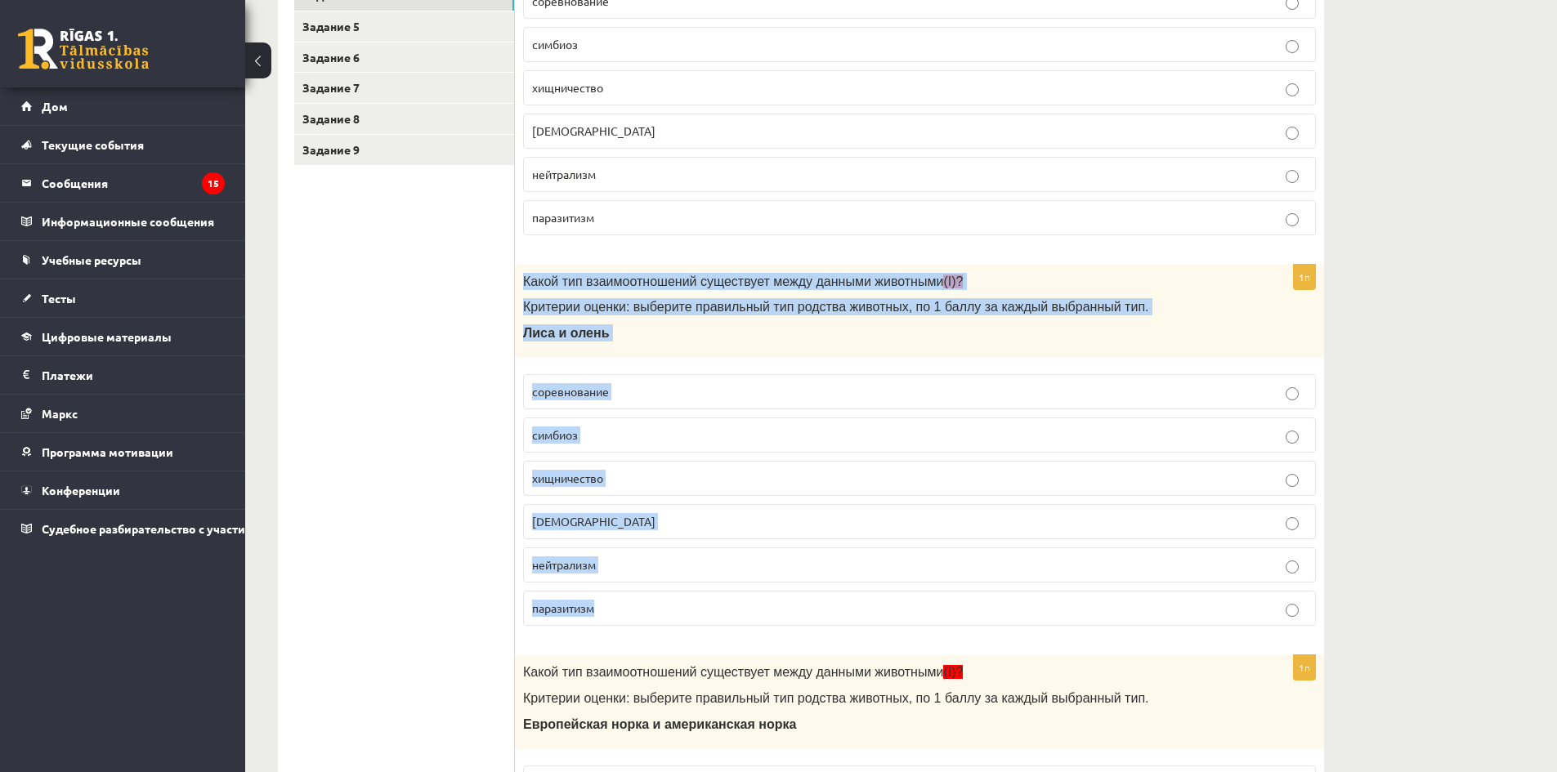
drag, startPoint x: 520, startPoint y: 277, endPoint x: 768, endPoint y: 602, distance: 409.4
click at [768, 602] on div "1п Какой тип взаимоотношений существует между данными животными (I)? Критерии о…" at bounding box center [919, 452] width 809 height 375
click at [630, 566] on p "нейтрализм" at bounding box center [919, 565] width 775 height 17
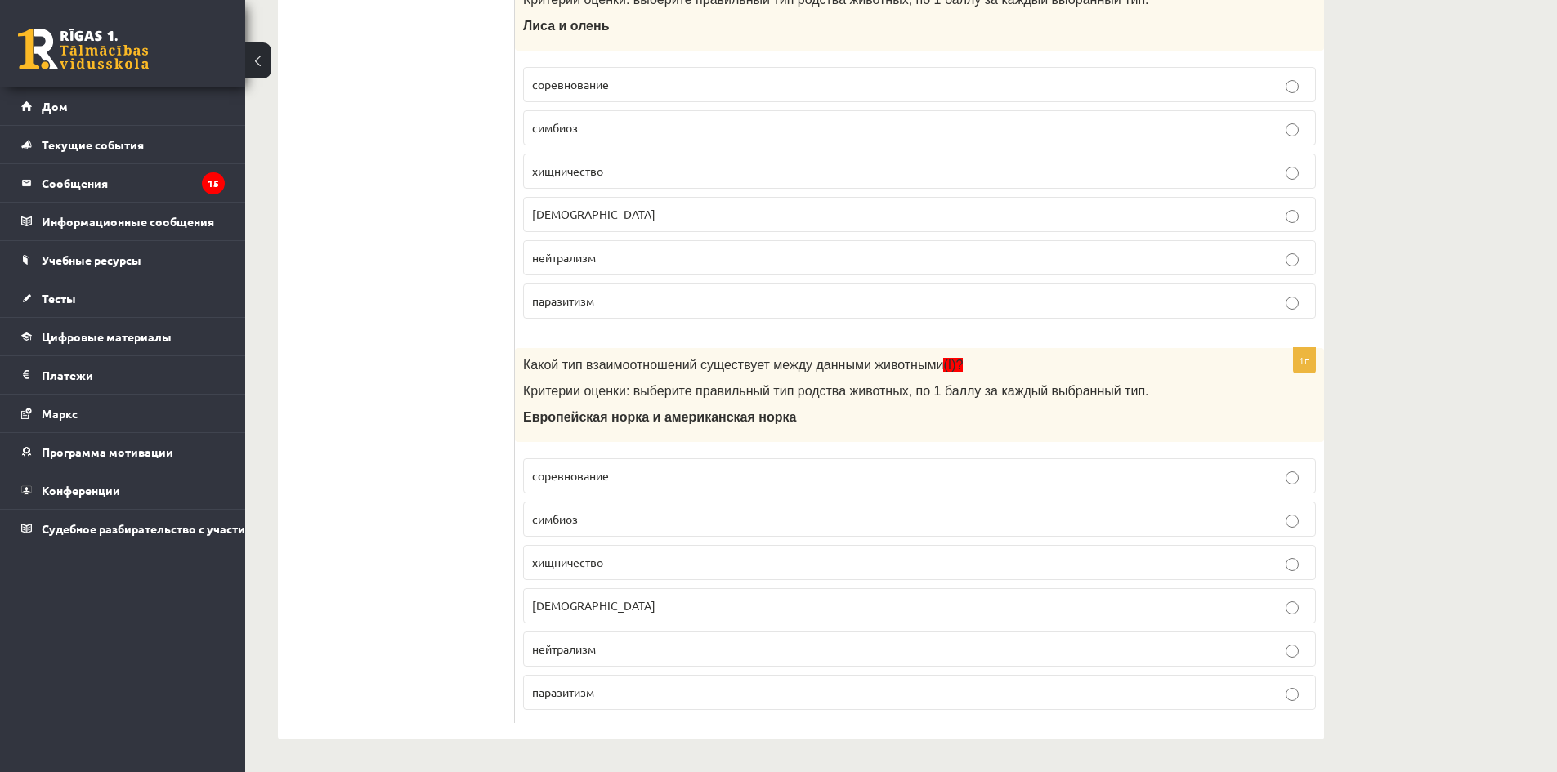
scroll to position [799, 0]
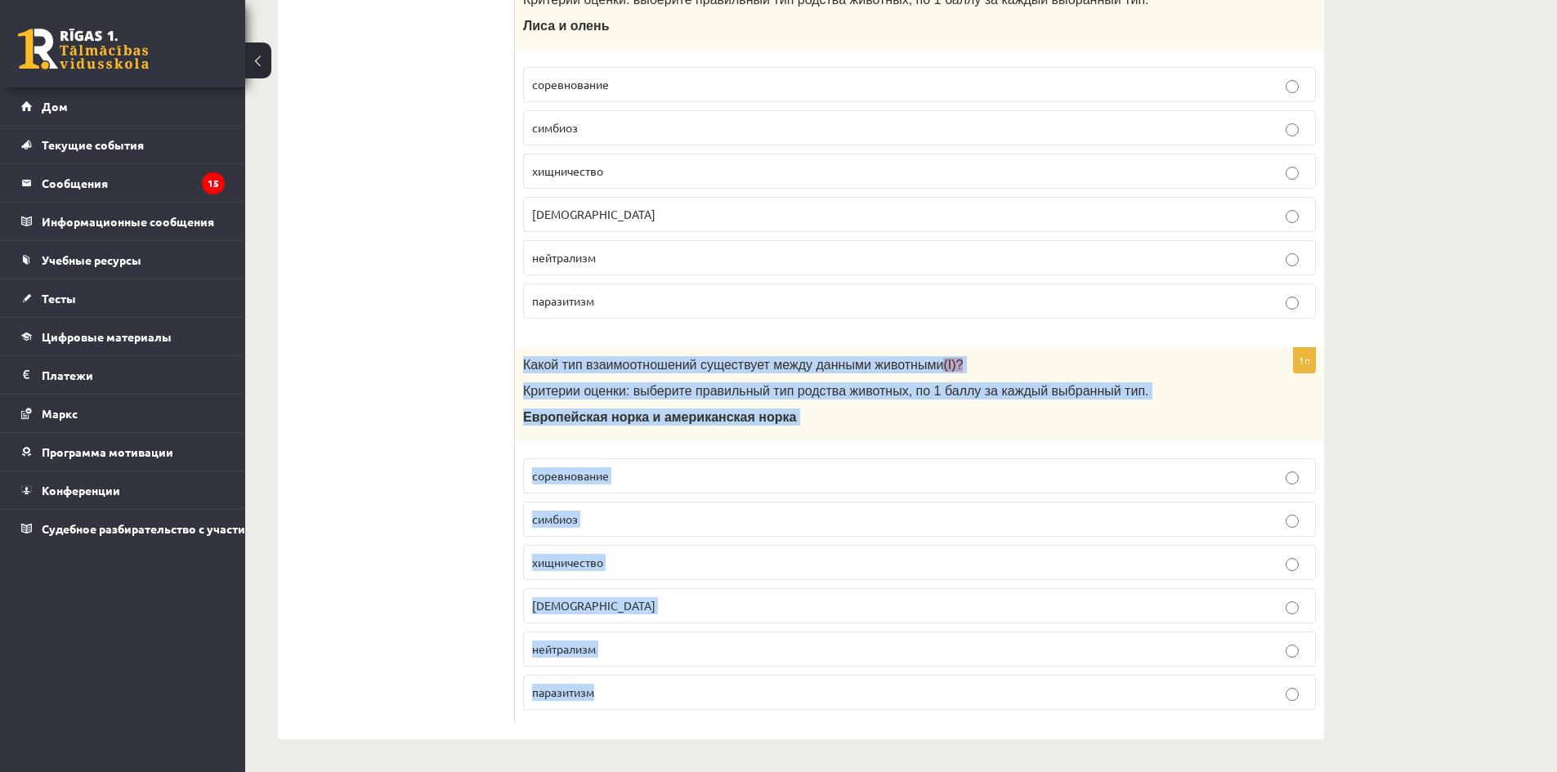
drag, startPoint x: 531, startPoint y: 369, endPoint x: 752, endPoint y: 685, distance: 385.1
click at [752, 686] on div "1п Какой тип взаимоотношений существует между данными животными (I)? Критерии о…" at bounding box center [919, 535] width 809 height 375
click at [661, 478] on p "соревнование" at bounding box center [919, 476] width 775 height 17
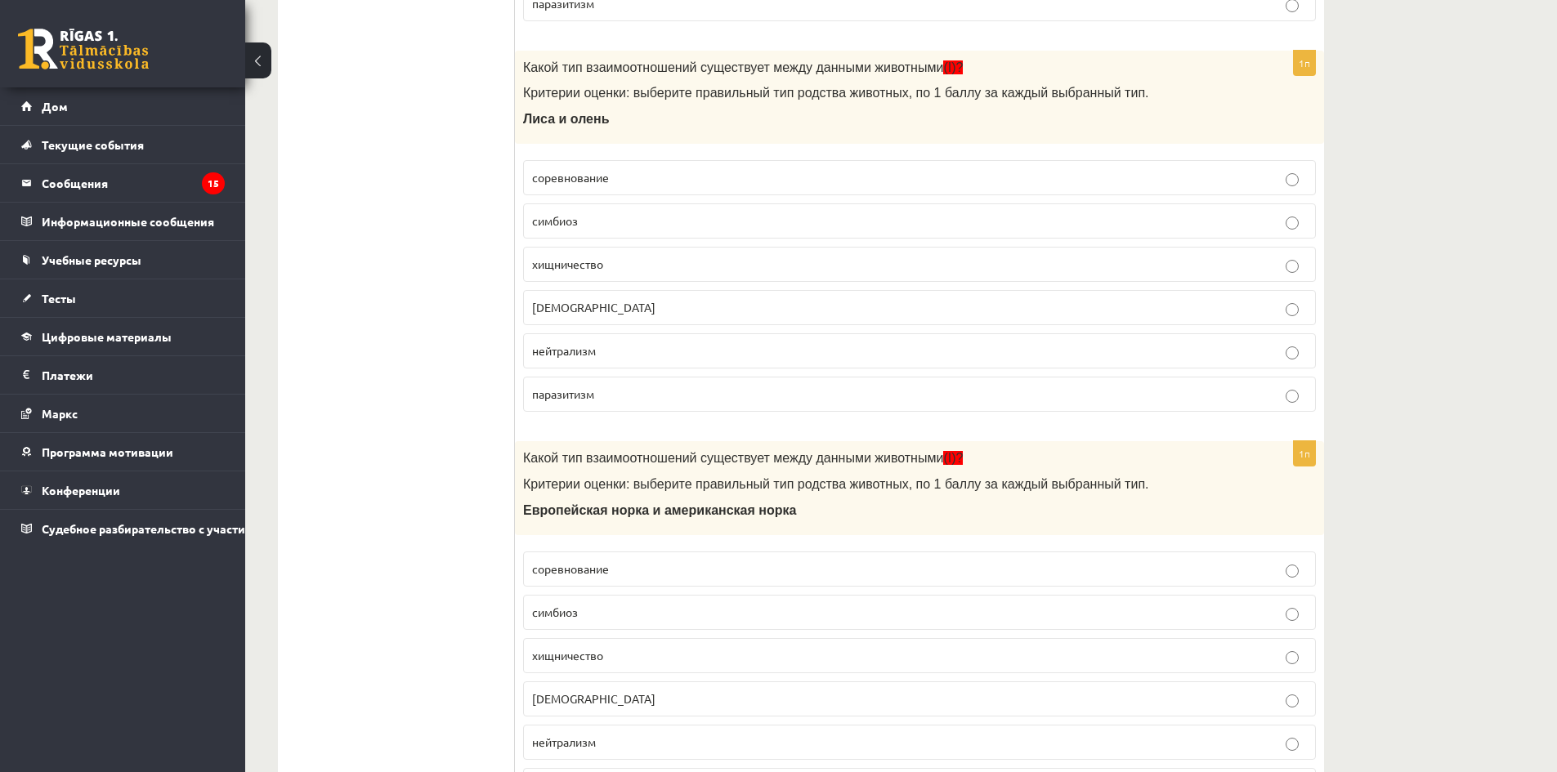
scroll to position [226, 0]
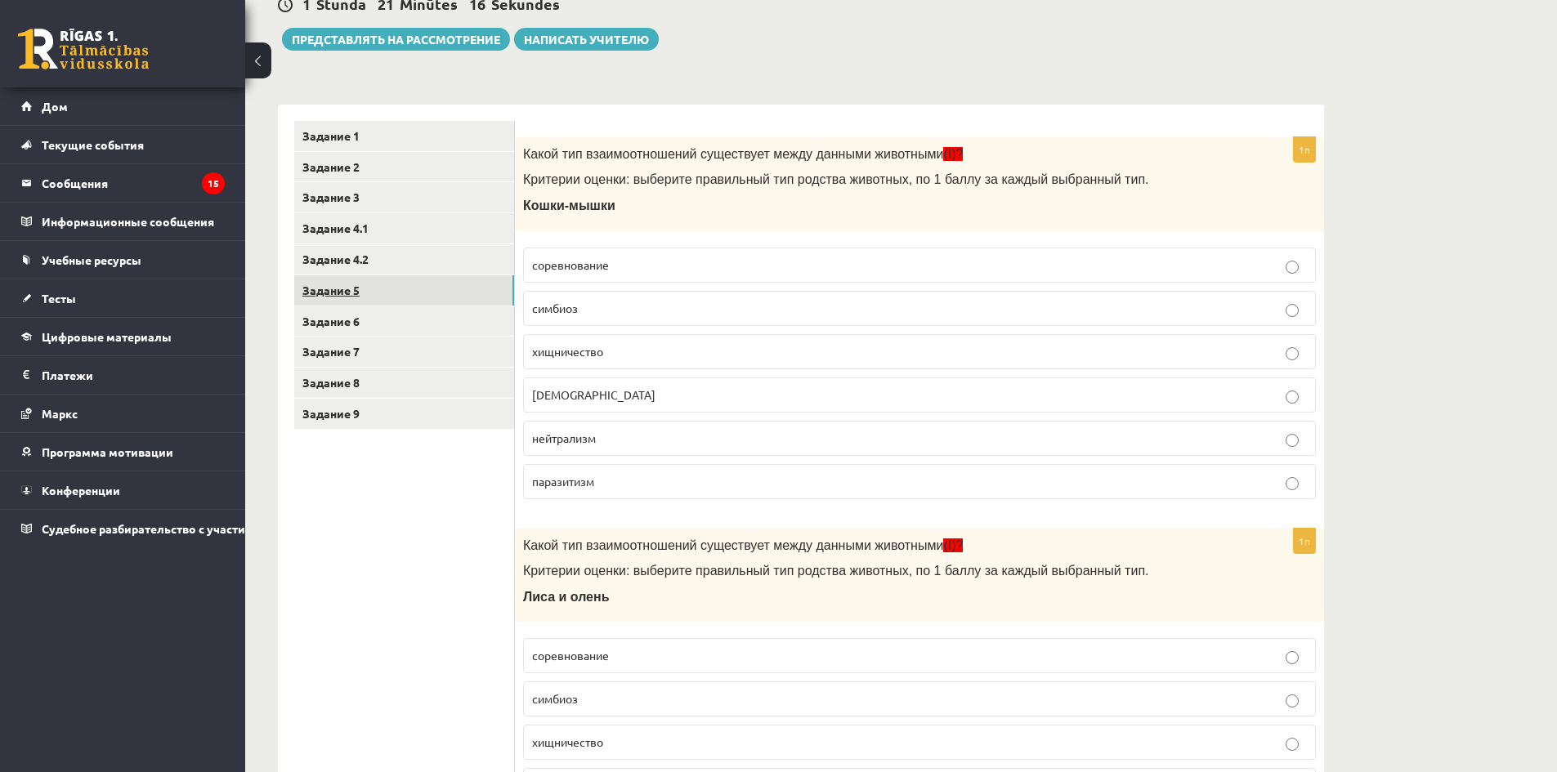
click at [380, 285] on link "Задание 5" at bounding box center [404, 290] width 220 height 30
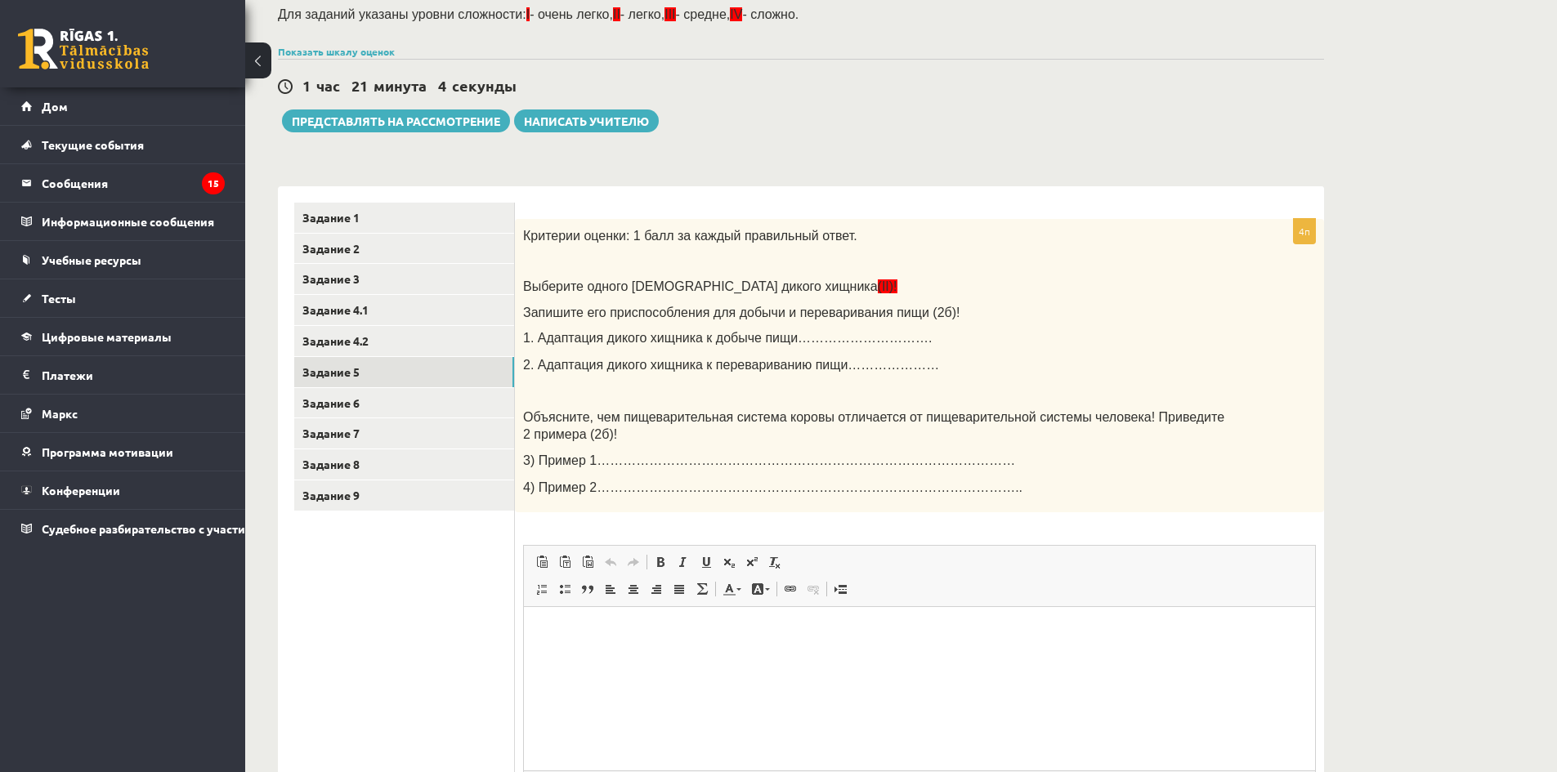
scroll to position [0, 0]
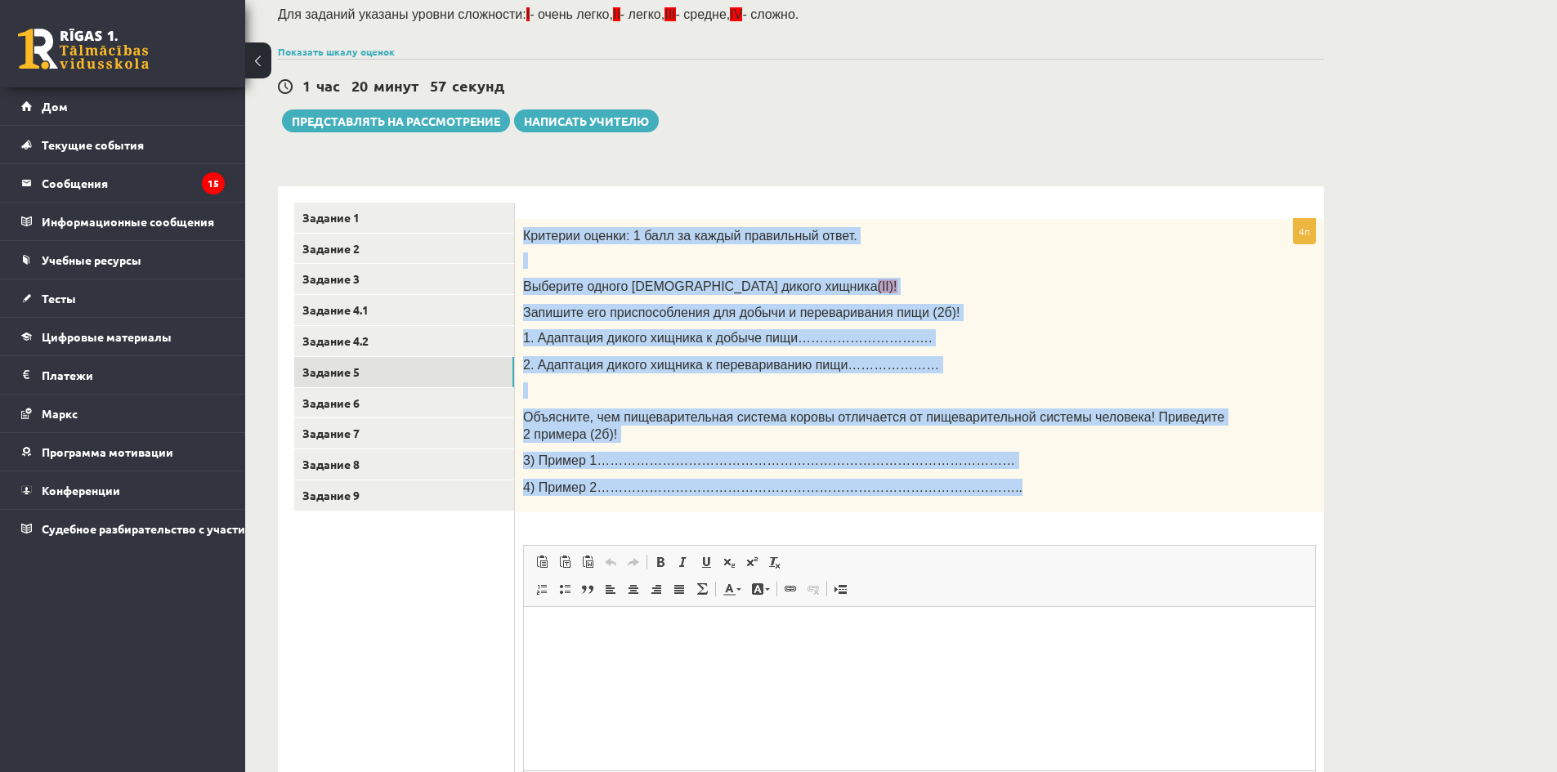
drag, startPoint x: 518, startPoint y: 230, endPoint x: 1005, endPoint y: 491, distance: 553.0
click at [1005, 491] on div "Критерии оценки: 1 балл за каждый правильный ответ. Выберите одного латвийского…" at bounding box center [919, 366] width 809 height 294
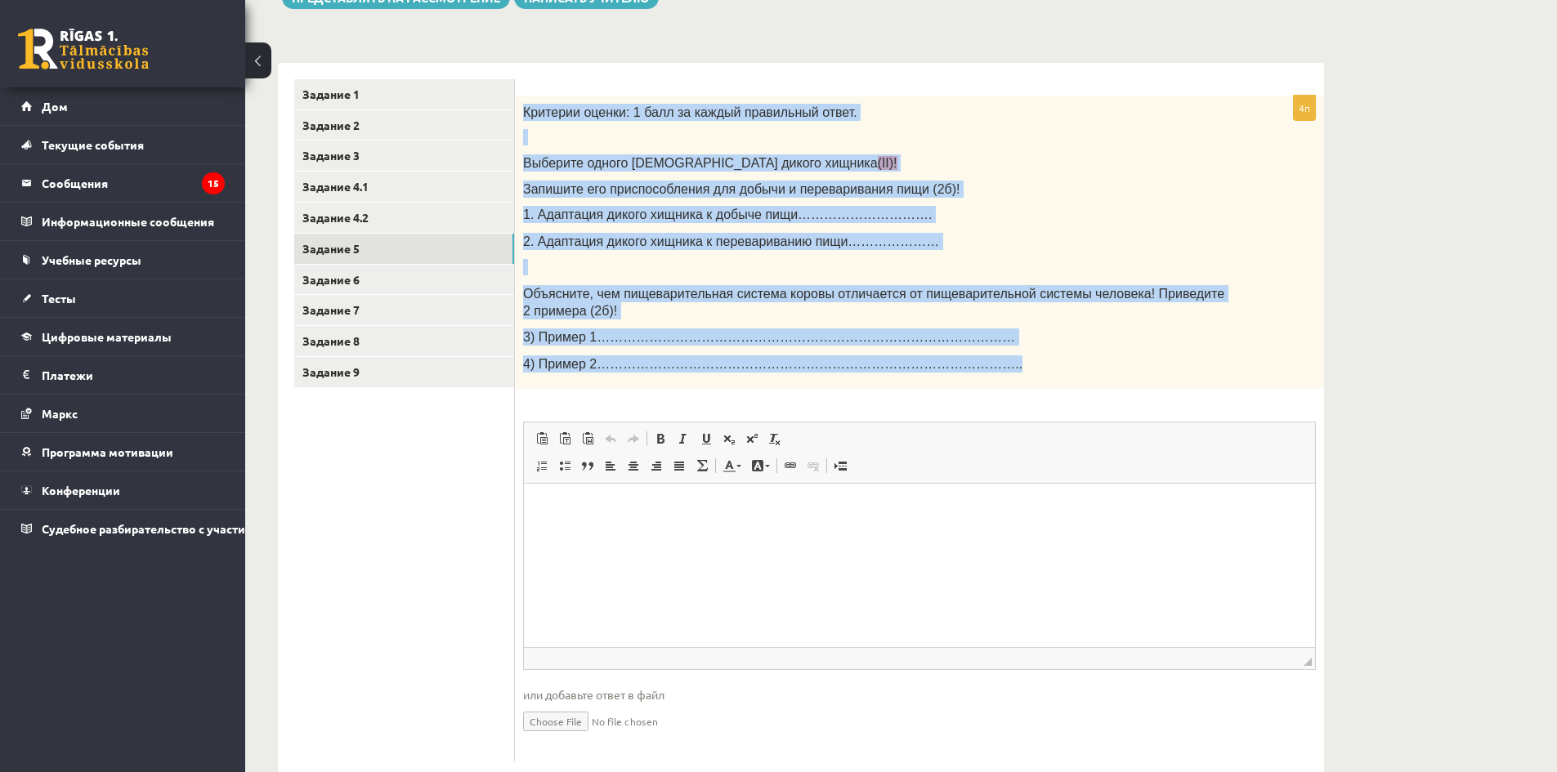
scroll to position [308, 0]
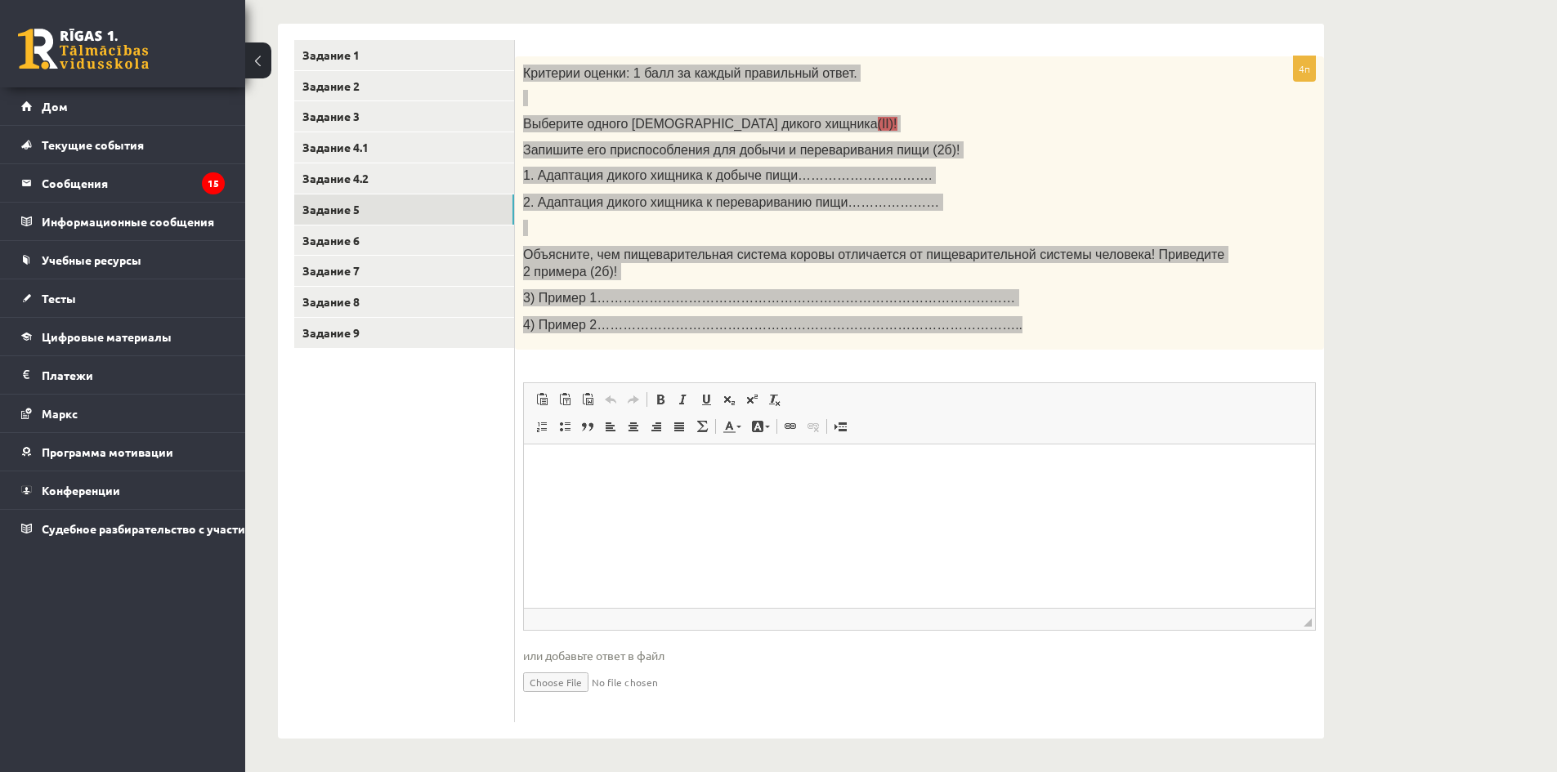
click at [562, 461] on p "Визуальный текстовый редактор, wiswyg-editor-user-answer-47433803612180" at bounding box center [919, 469] width 759 height 17
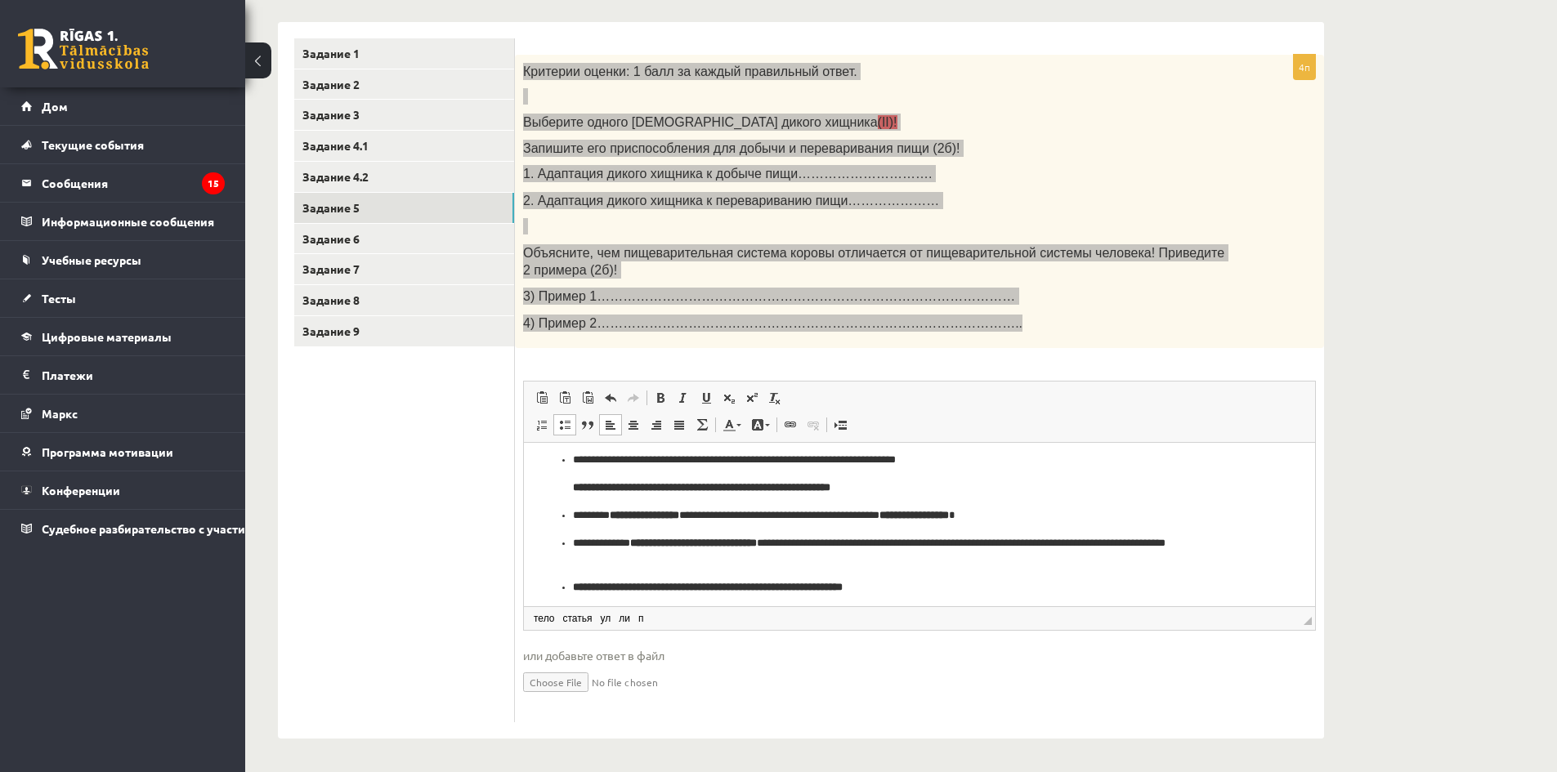
scroll to position [0, 0]
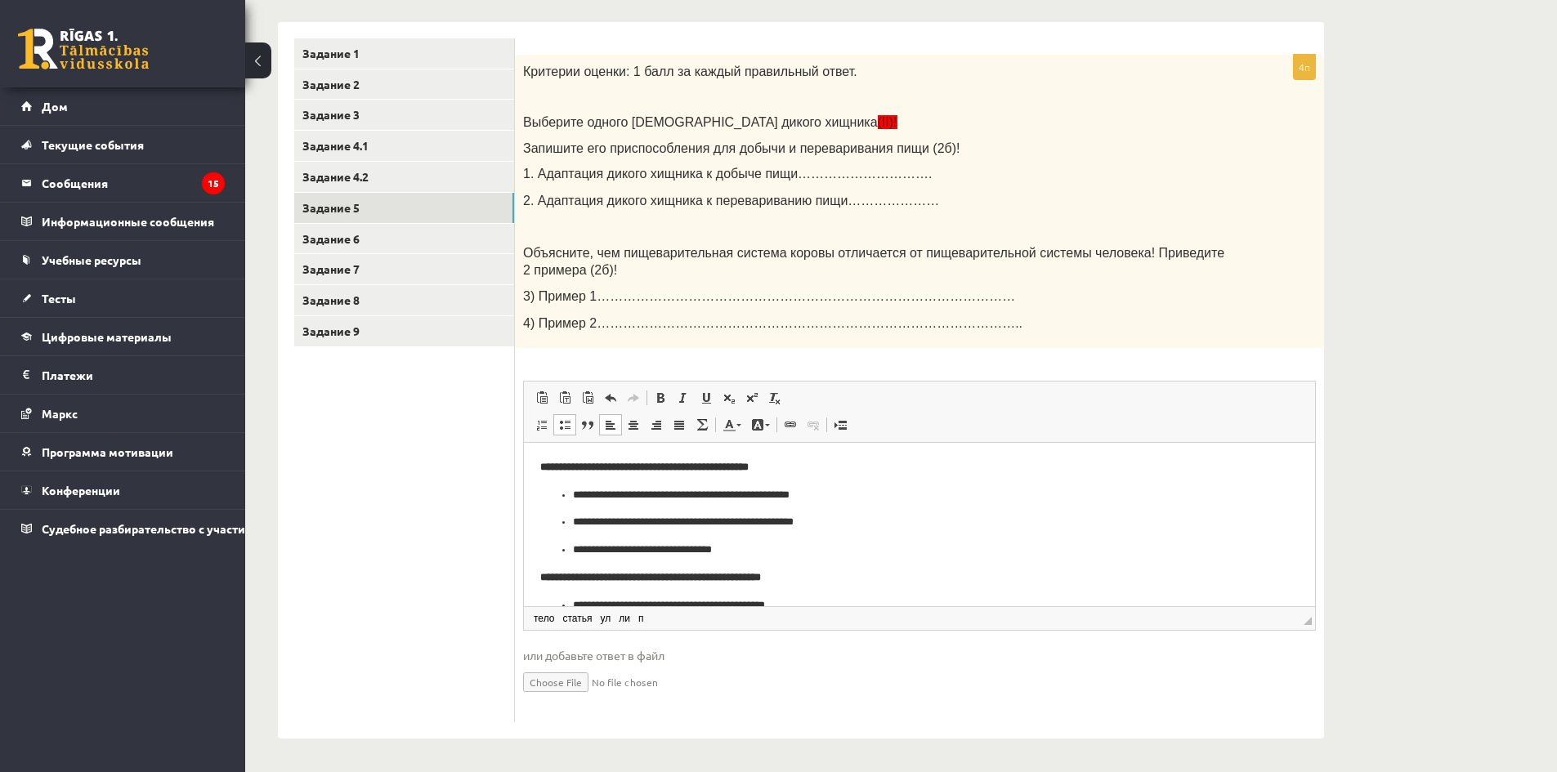
click at [410, 441] on ul "Задание 1 Задание 2 Задание 3 Задание 4.1 Задание 4.2 Задание 5 Задание 6 Задан…" at bounding box center [404, 380] width 221 height 685
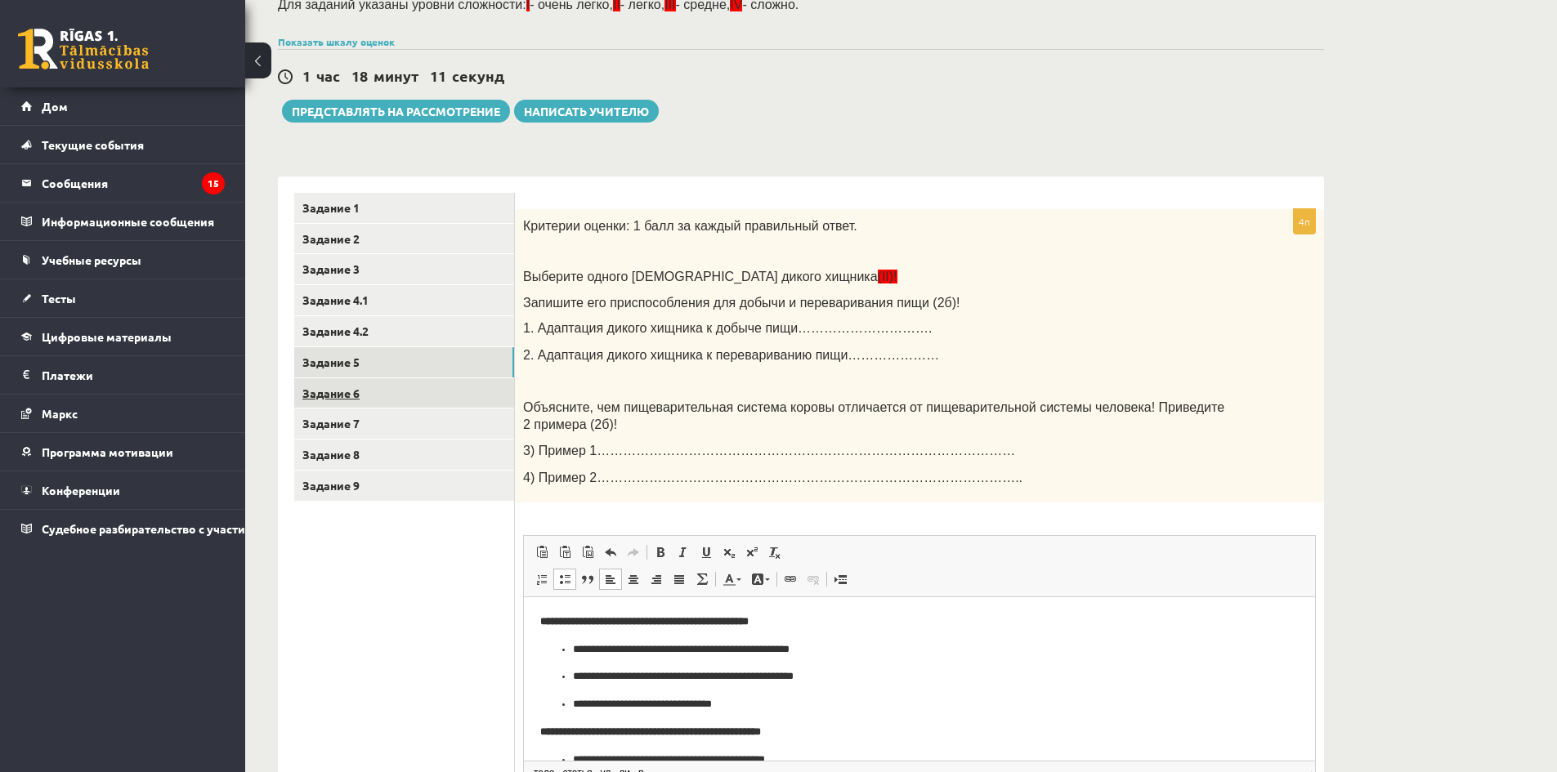
scroll to position [146, 0]
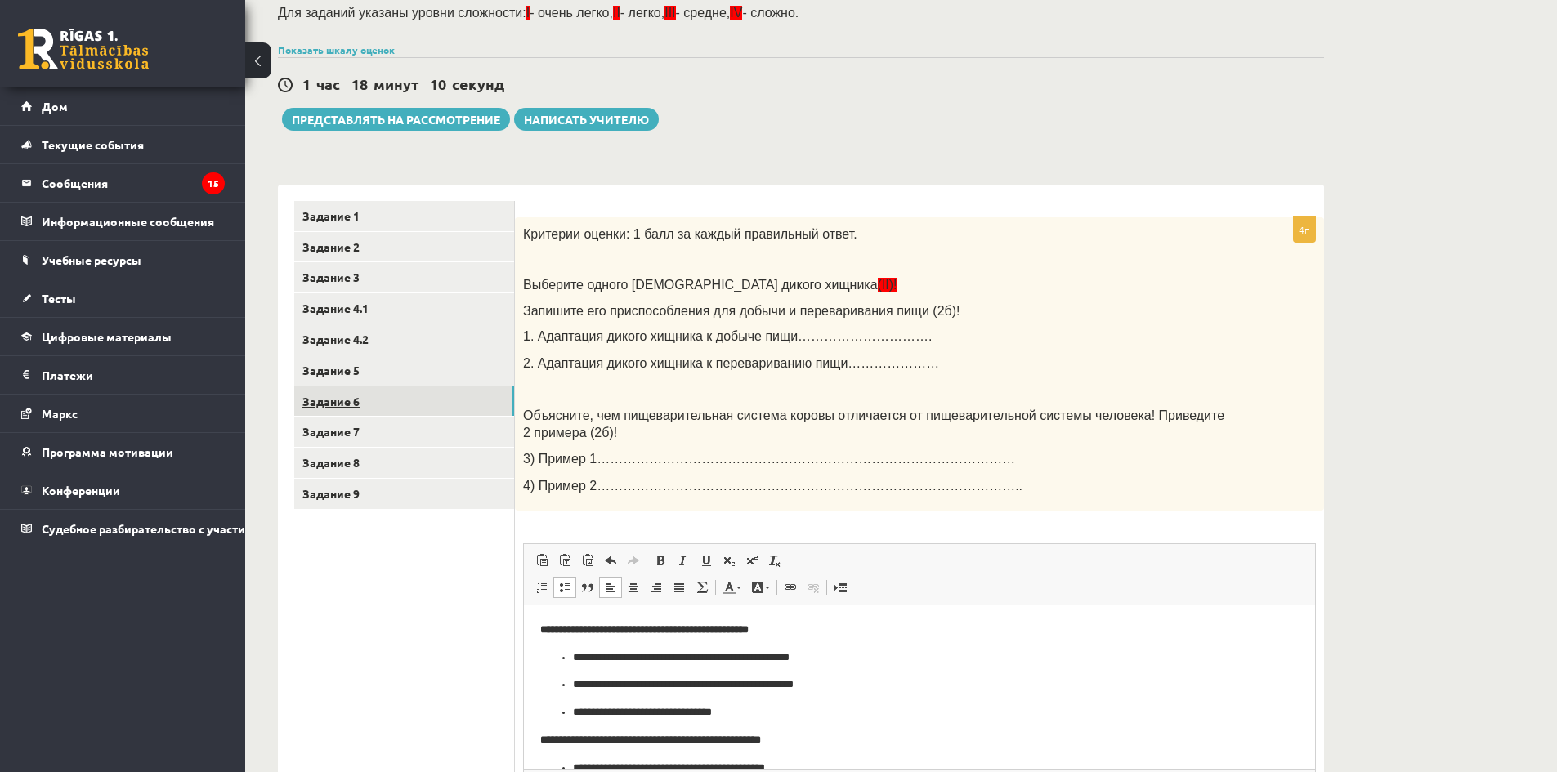
click at [395, 401] on link "Задание 6" at bounding box center [404, 402] width 220 height 30
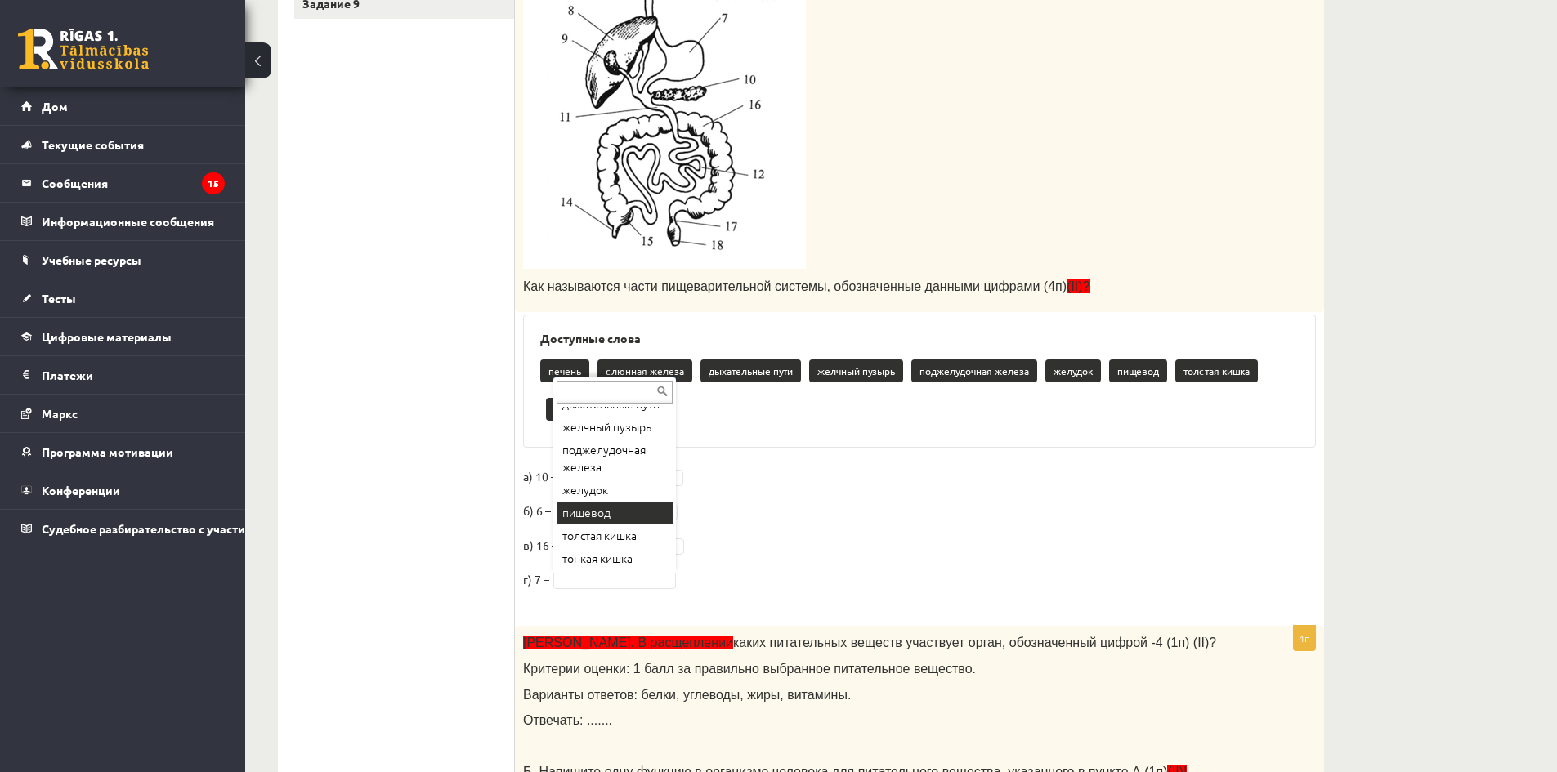
scroll to position [100, 0]
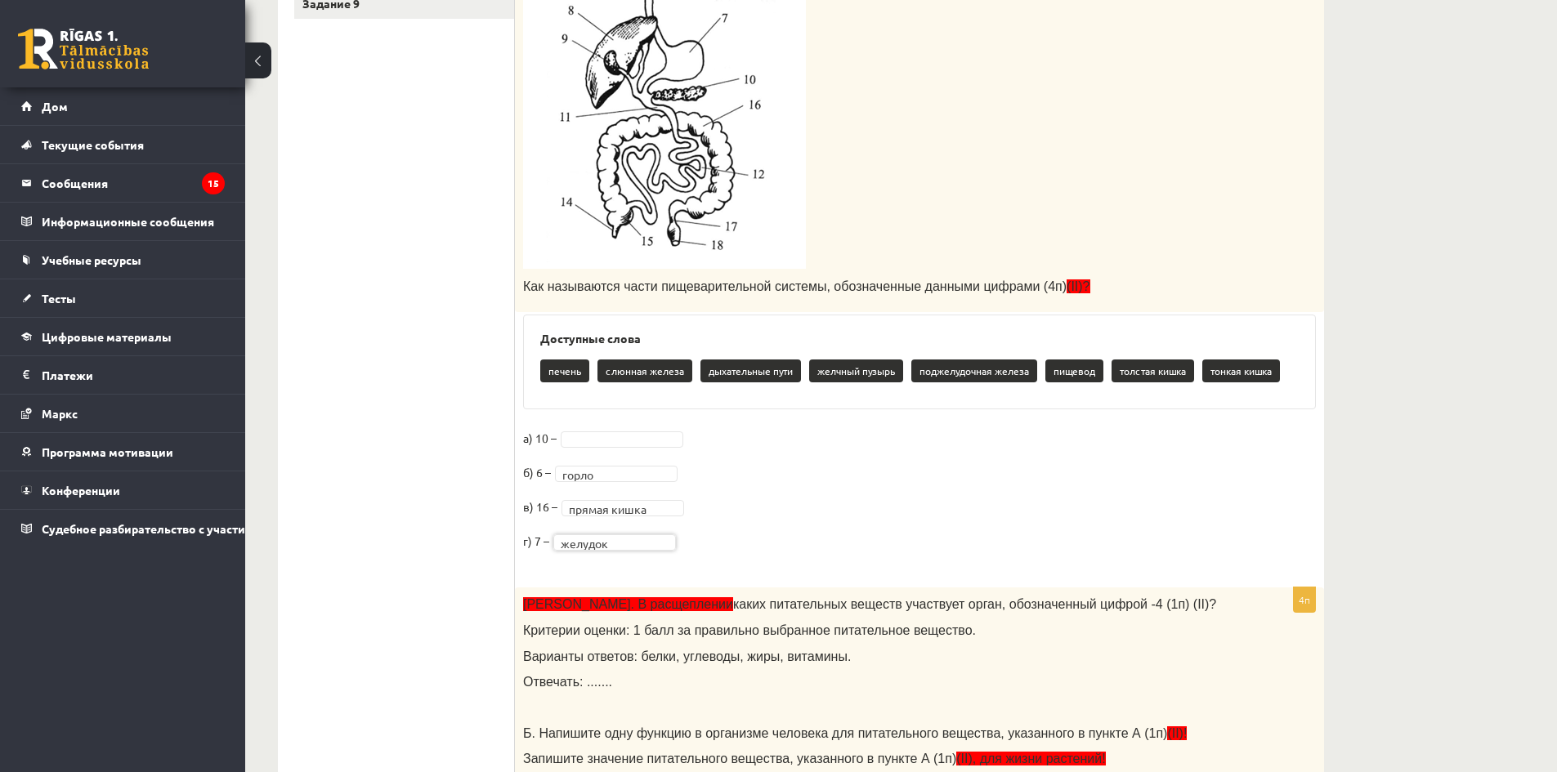
drag, startPoint x: 767, startPoint y: 533, endPoint x: 733, endPoint y: 503, distance: 45.1
click at [766, 533] on fieldset "**********" at bounding box center [919, 494] width 793 height 137
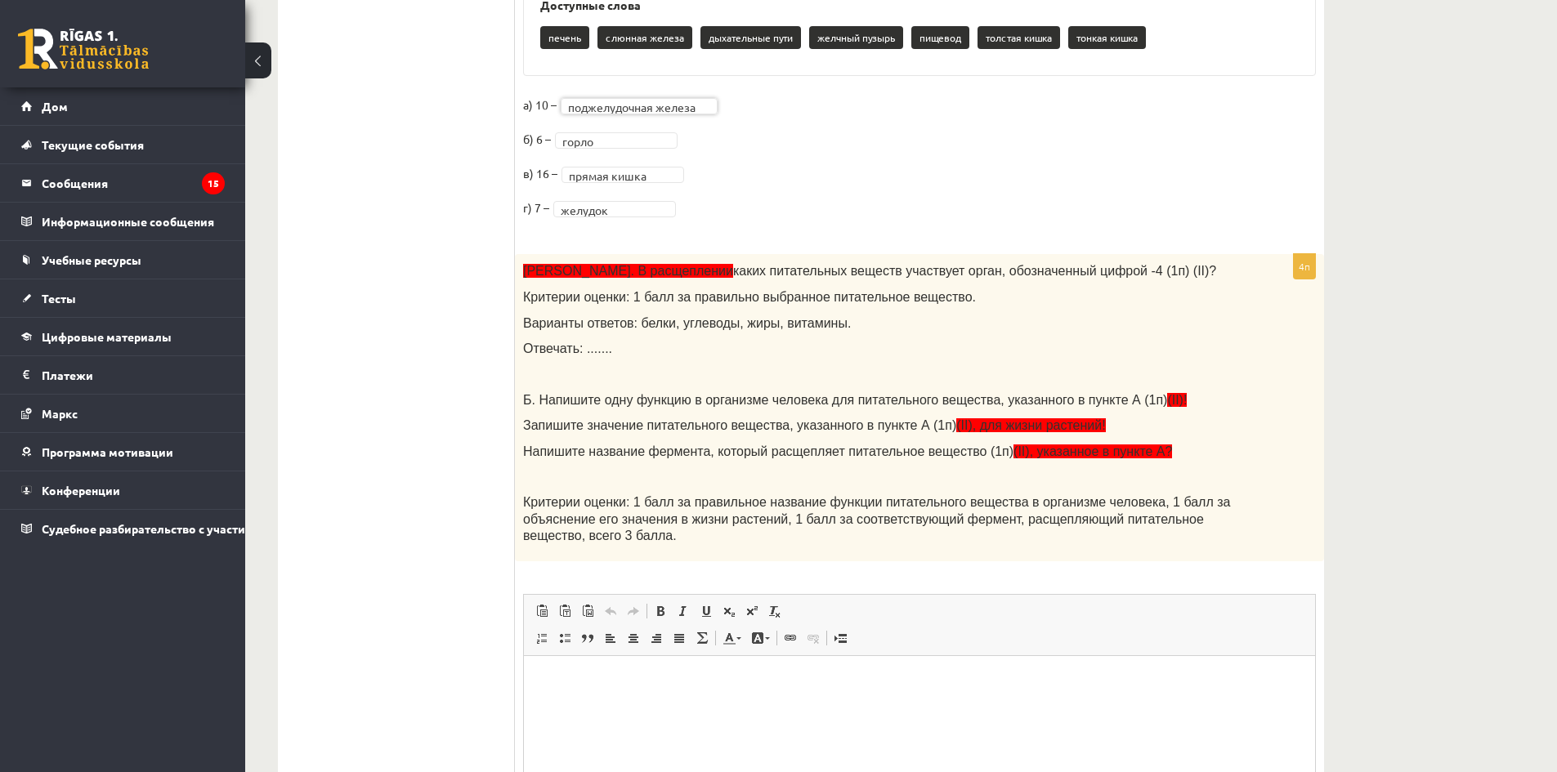
scroll to position [1046, 0]
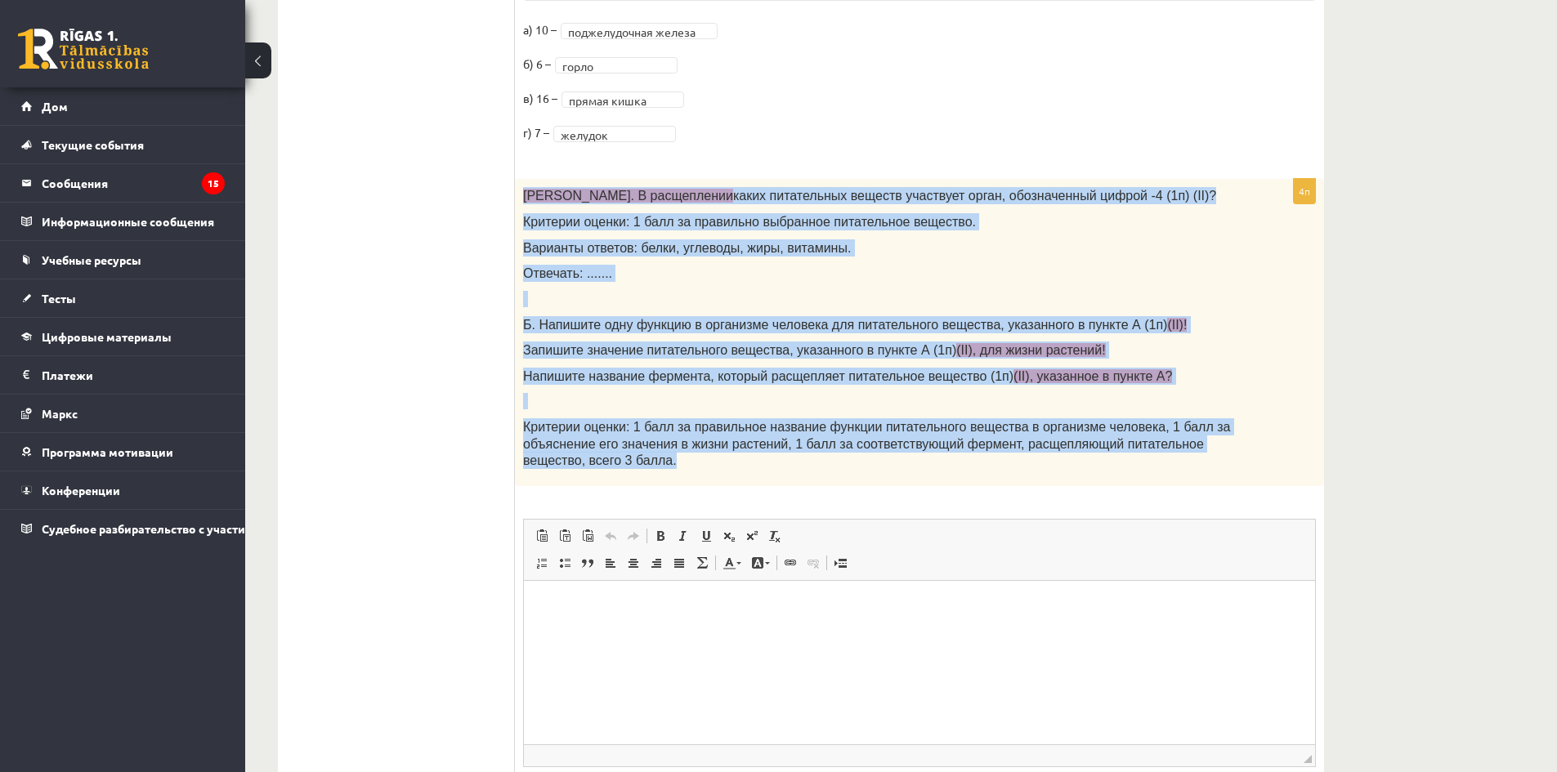
drag, startPoint x: 522, startPoint y: 195, endPoint x: 1218, endPoint y: 455, distance: 743.4
click at [1218, 455] on div "А. В расщеплении каких питательных веществ участвует орган, обозначенный цифрой…" at bounding box center [919, 332] width 809 height 307
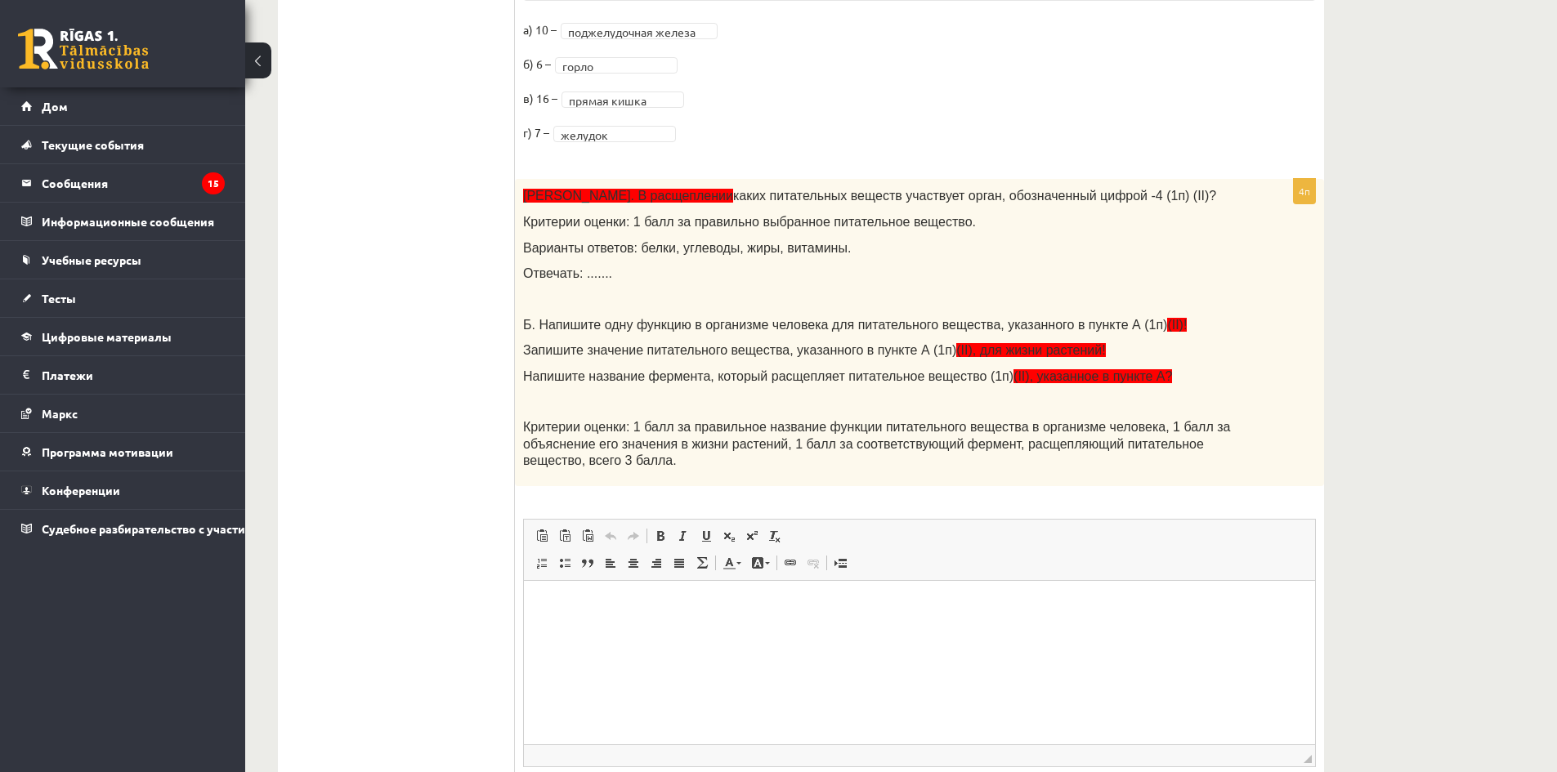
click at [466, 479] on ul "Задание 1 Задание 2 Задание 3 Задание 4.1 Задание 4.2 Задание 5 Задание 6 Задан…" at bounding box center [404, 80] width 221 height 1557
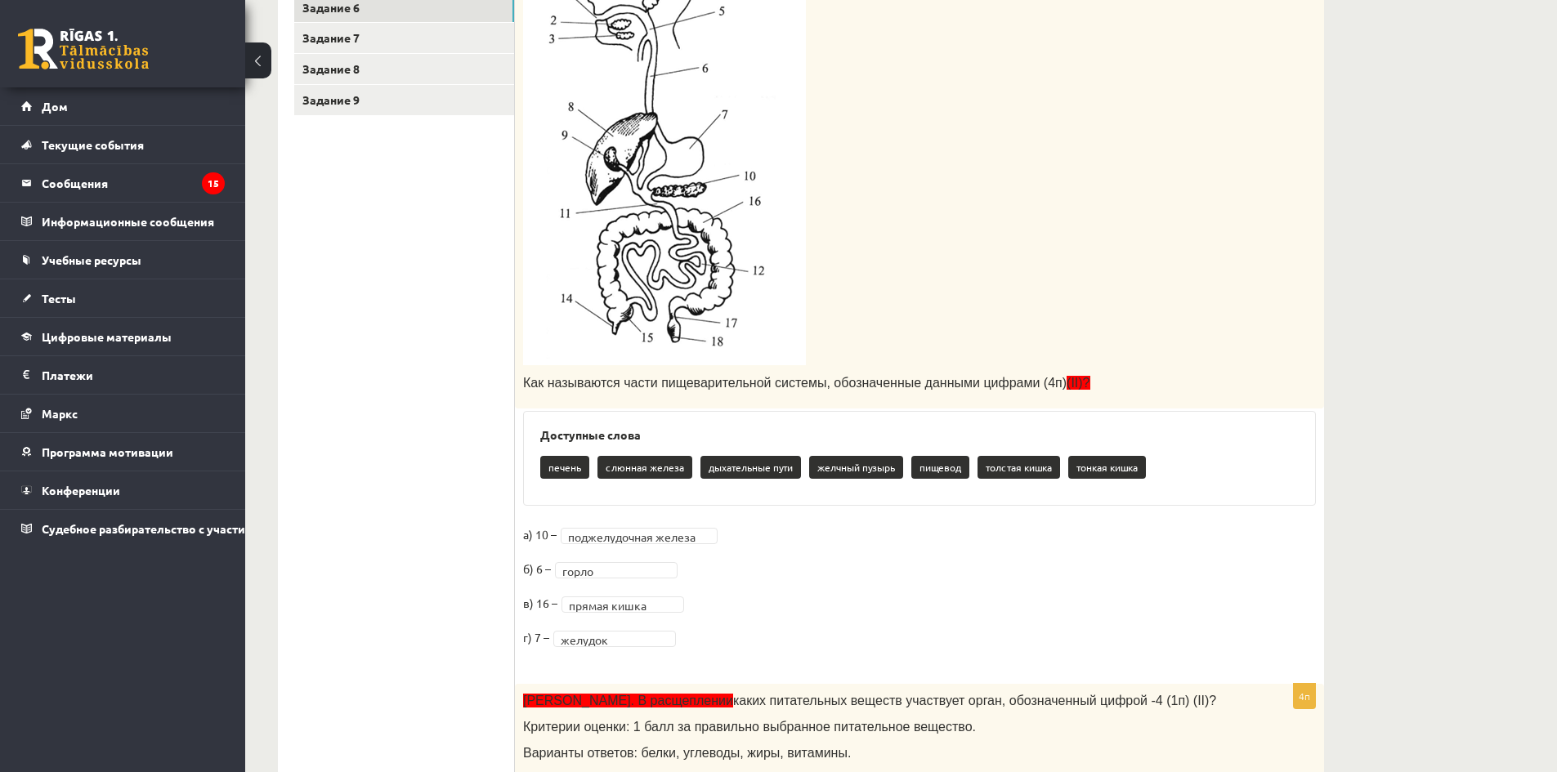
scroll to position [555, 0]
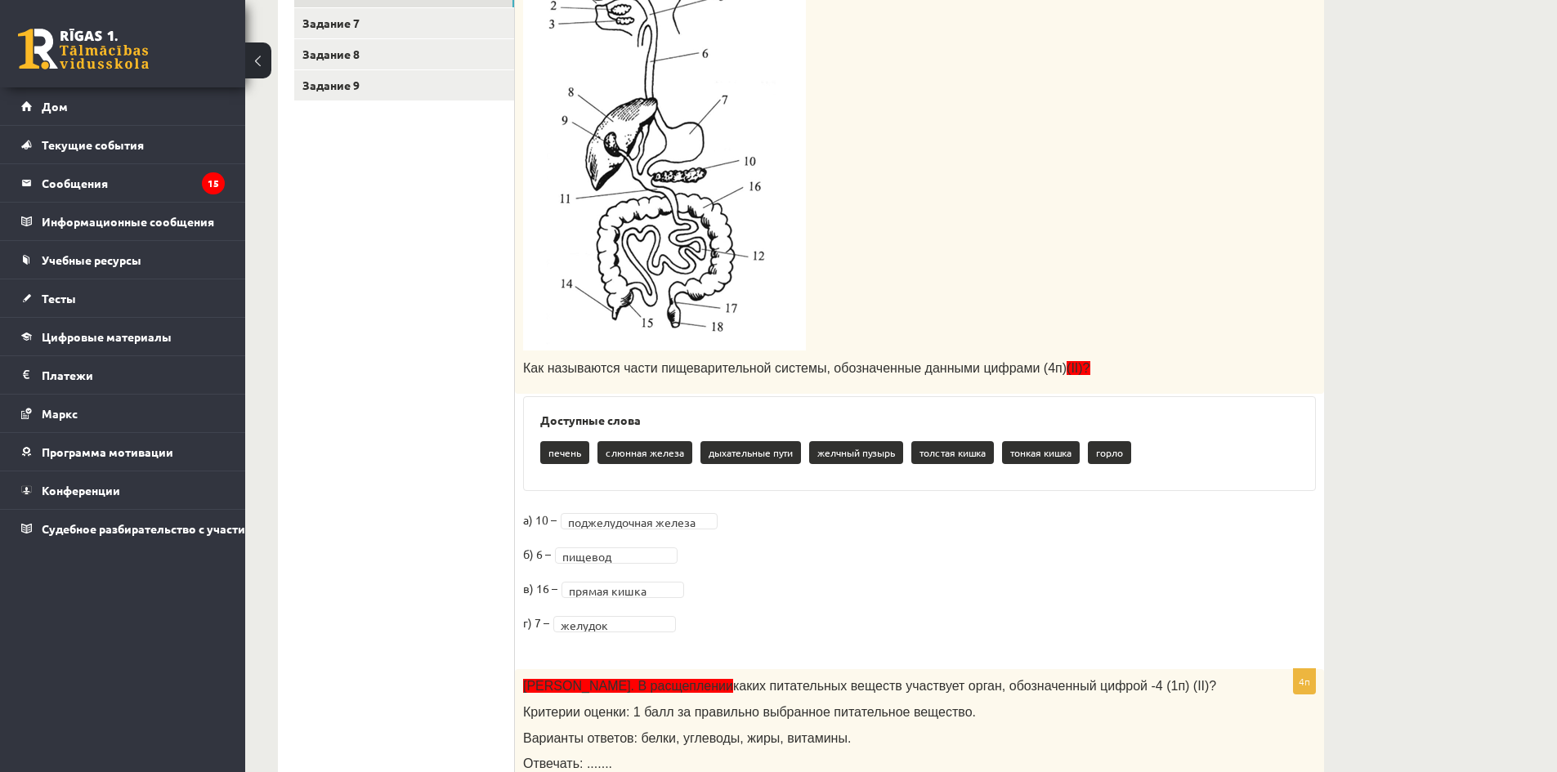
click at [442, 556] on ul "Задание 1 Задание 2 Задание 3 Задание 4.1 Задание 4.2 Задание 5 Задание 6 Задан…" at bounding box center [404, 570] width 221 height 1557
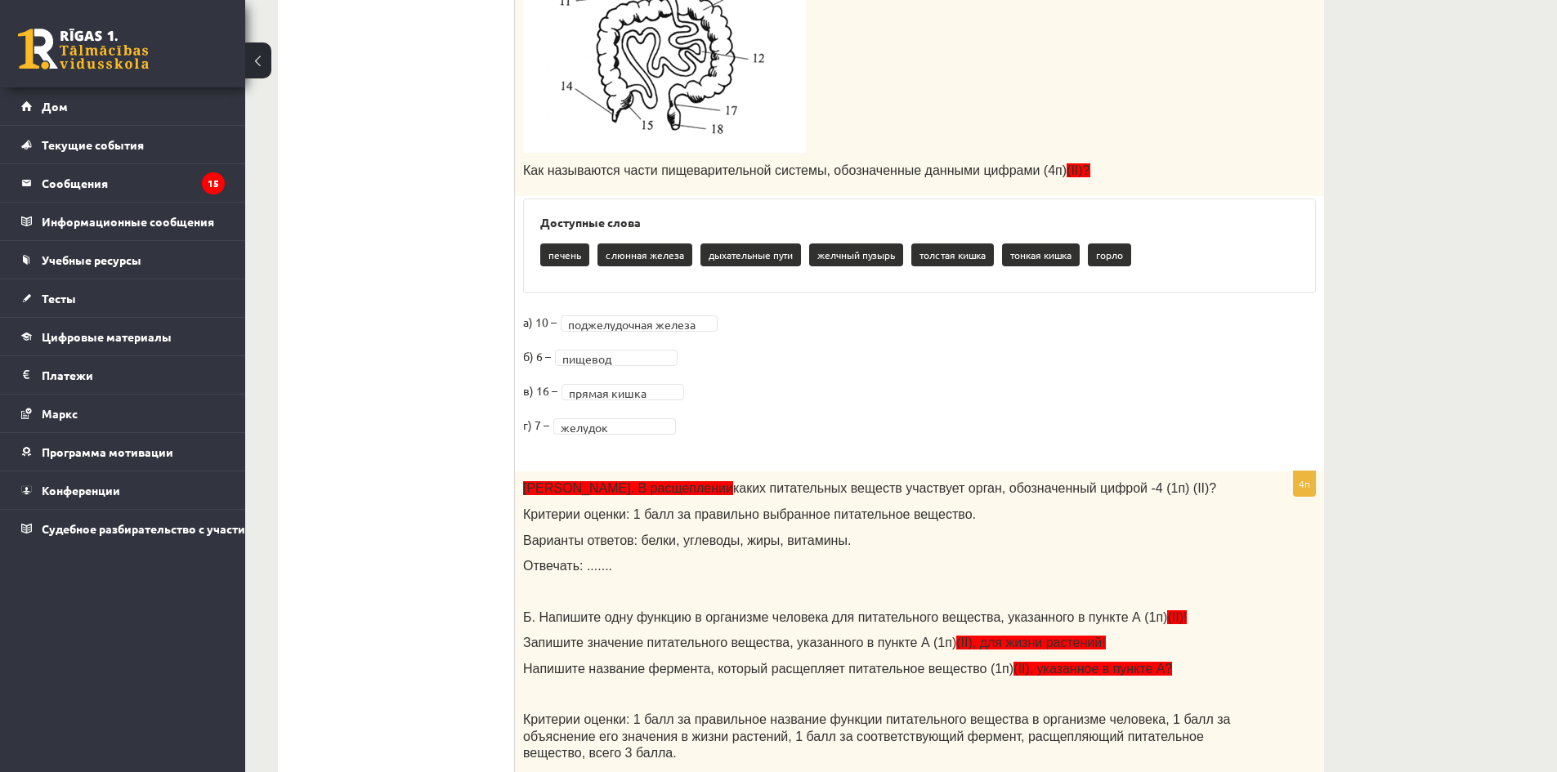
scroll to position [1019, 0]
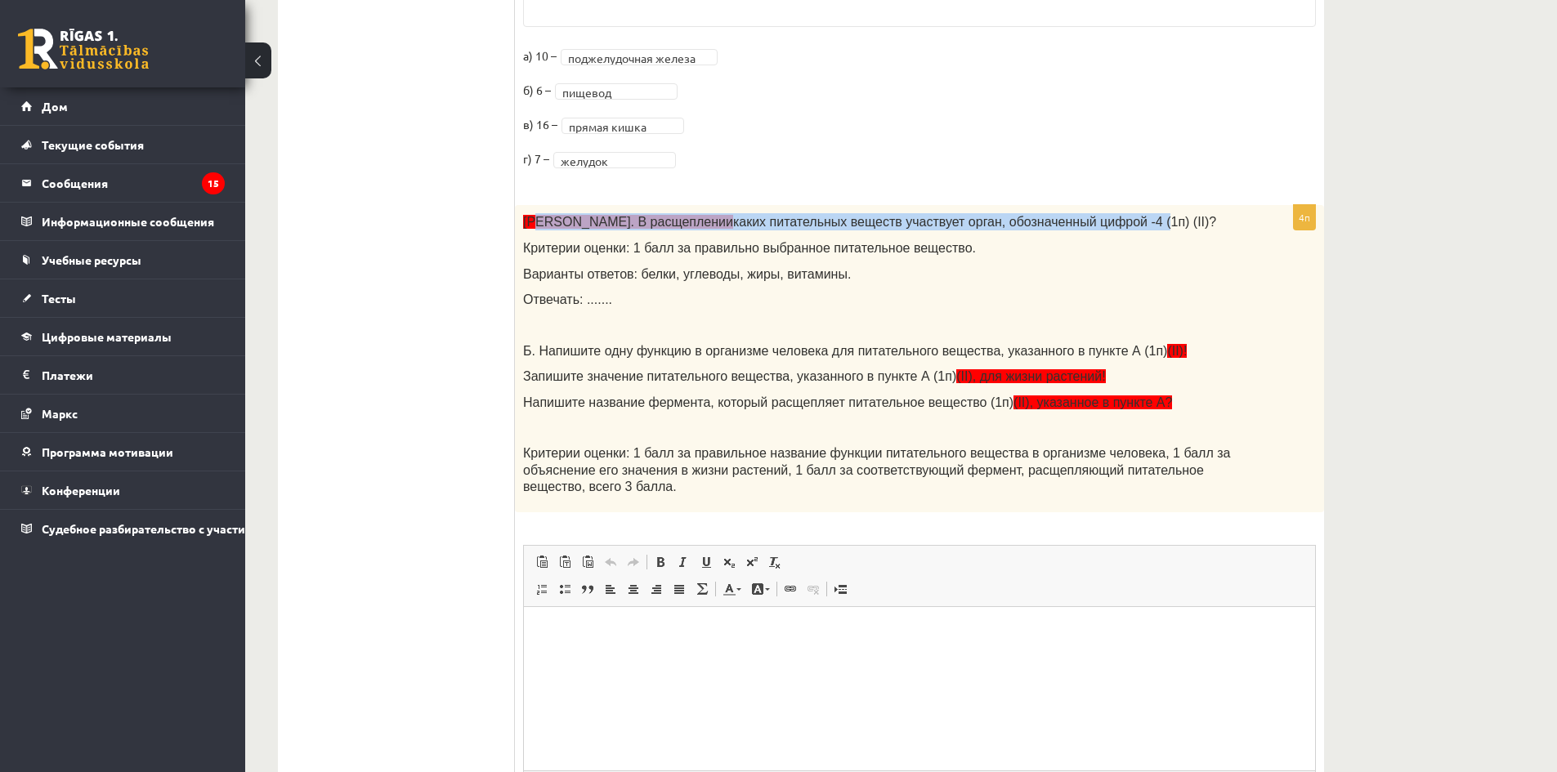
drag, startPoint x: 535, startPoint y: 218, endPoint x: 1019, endPoint y: 225, distance: 483.2
click at [1019, 225] on font "А. В расщеплении каких питательных веществ участвует орган, обозначенный цифрой…" at bounding box center [869, 222] width 693 height 14
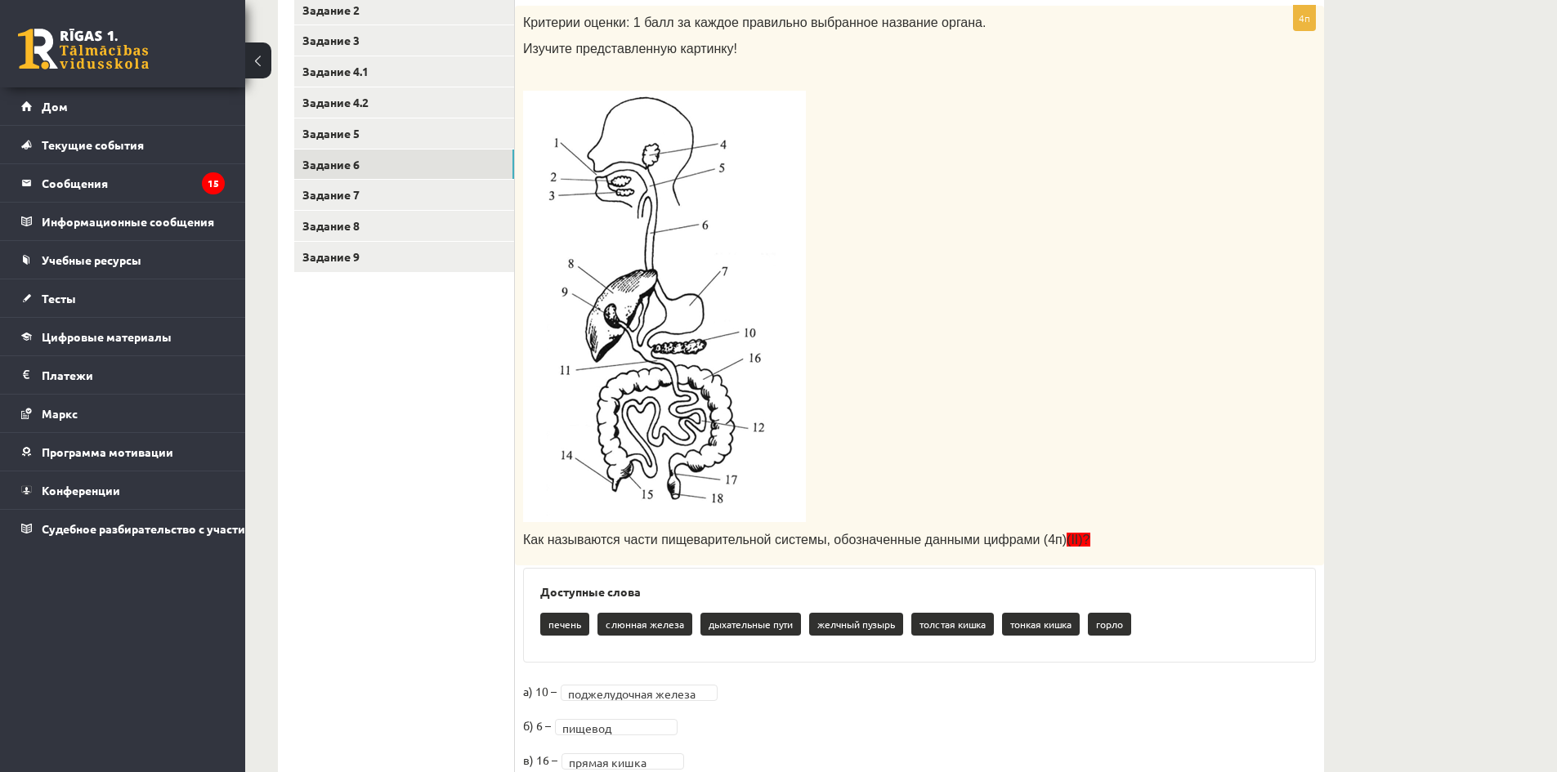
scroll to position [365, 0]
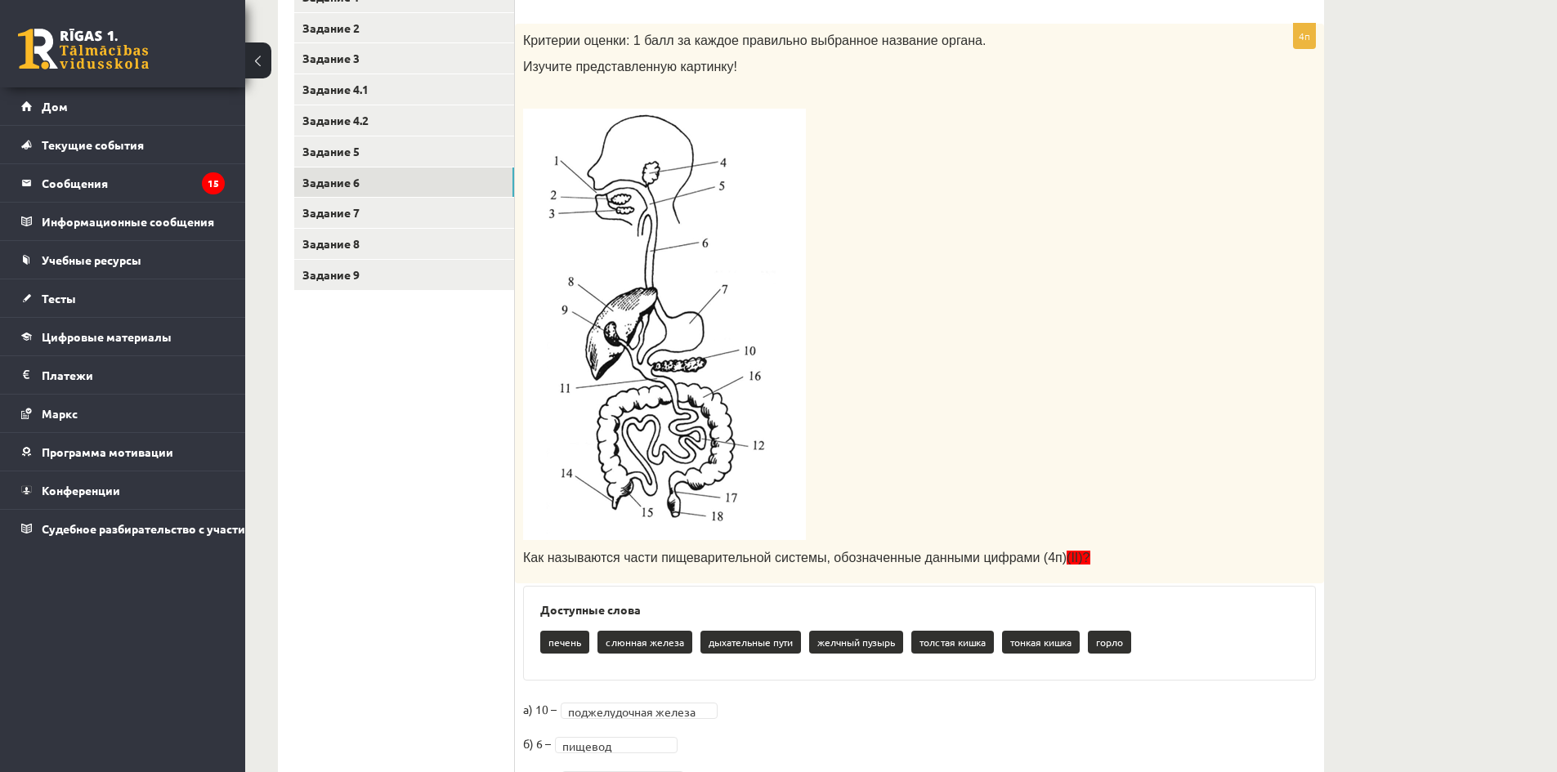
click at [1145, 272] on p at bounding box center [878, 325] width 711 height 432
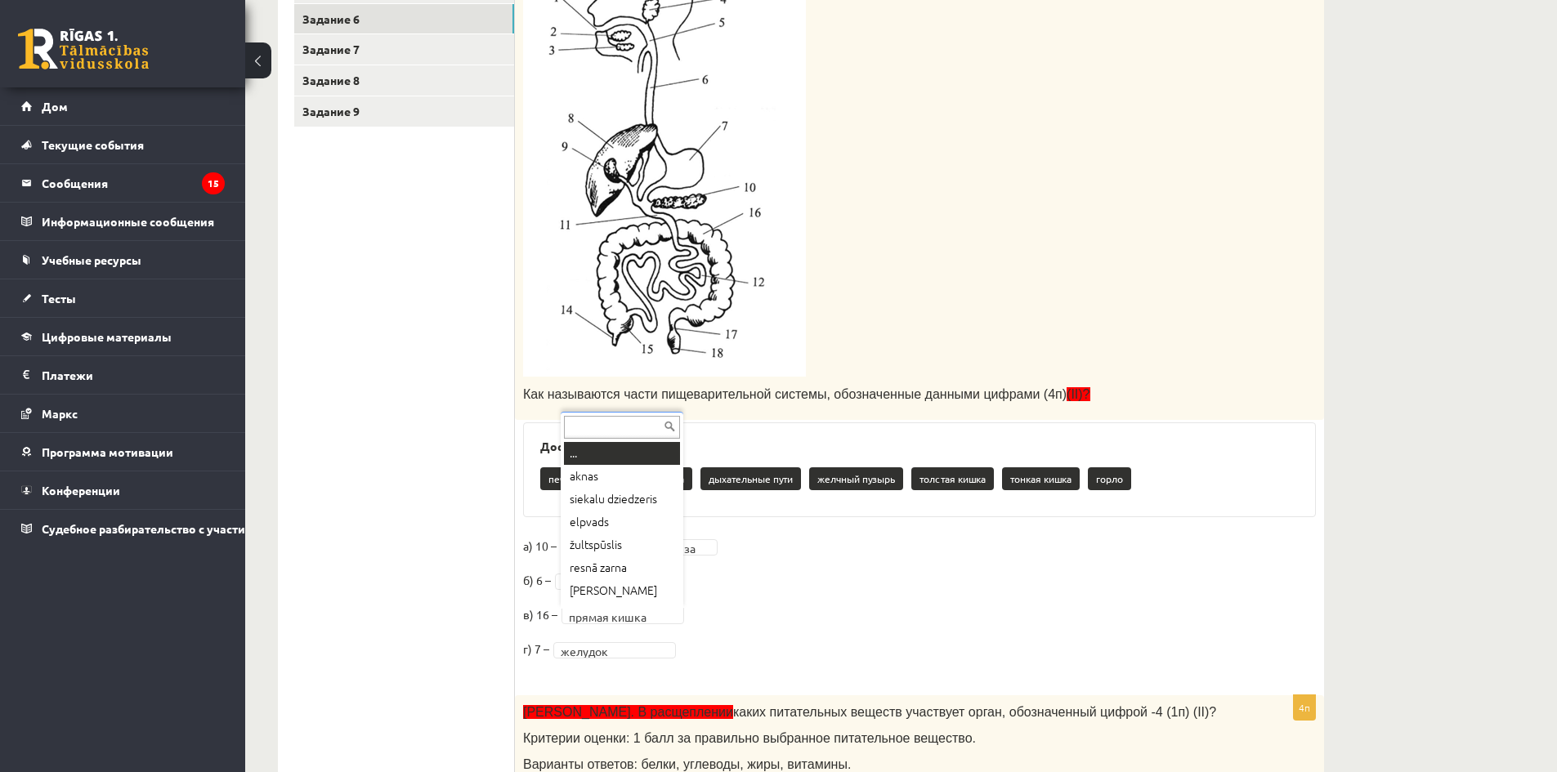
scroll to position [14, 0]
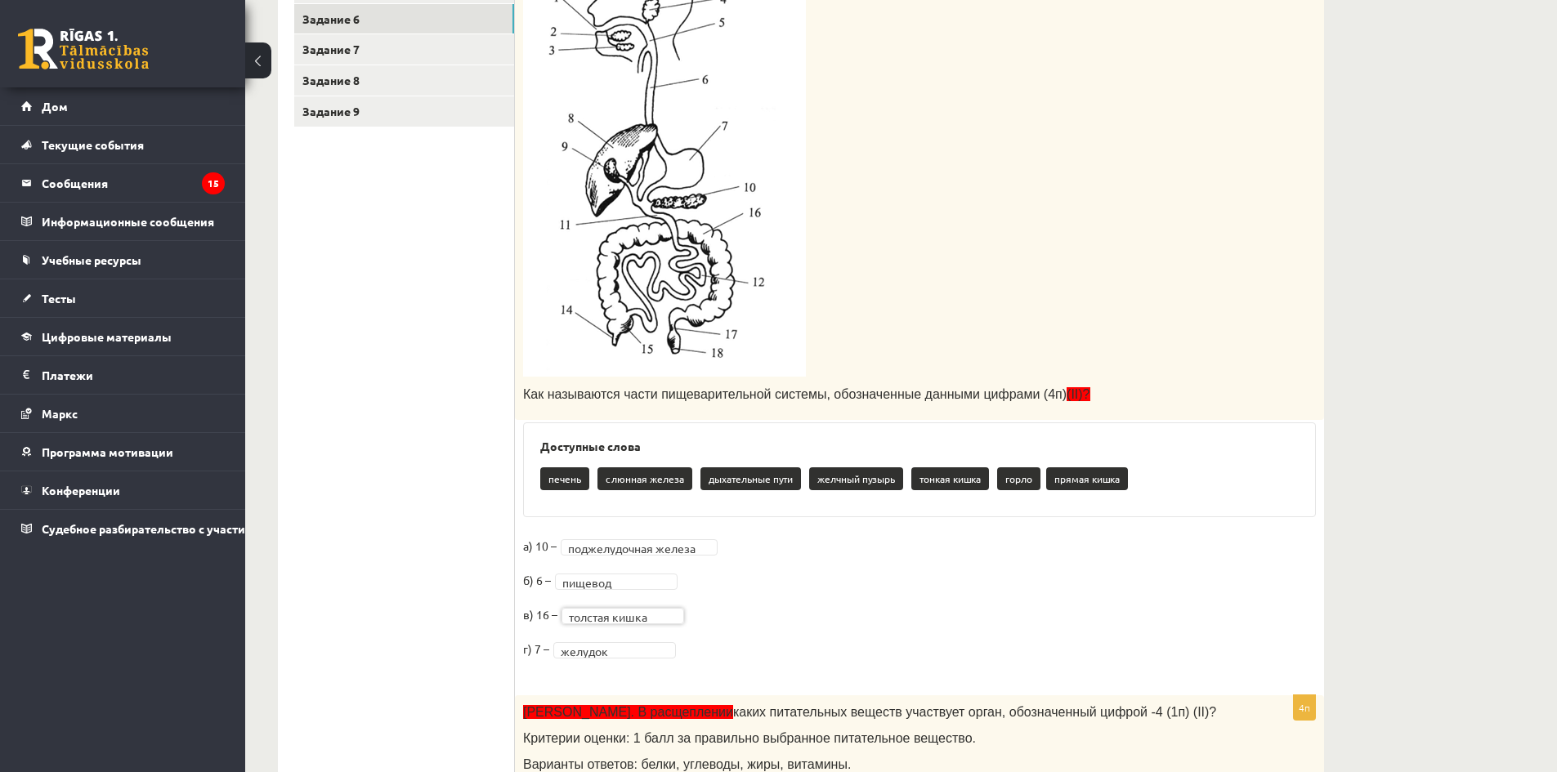
drag, startPoint x: 1156, startPoint y: 396, endPoint x: 1139, endPoint y: 402, distance: 18.1
click at [1156, 397] on p "Как называются части пищеварительной системы, обозначенные данными цифрами (4п)…" at bounding box center [878, 394] width 711 height 17
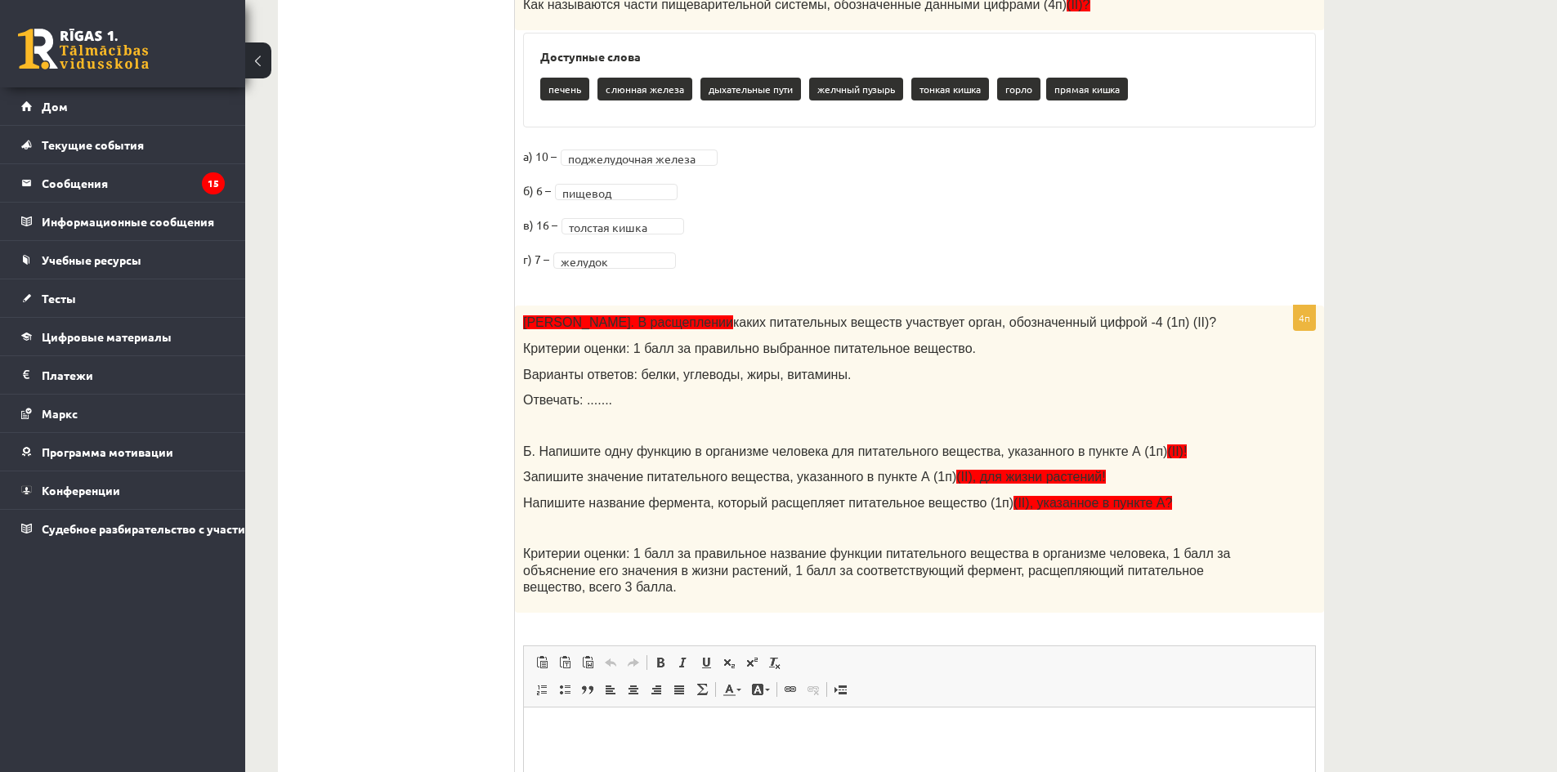
scroll to position [938, 0]
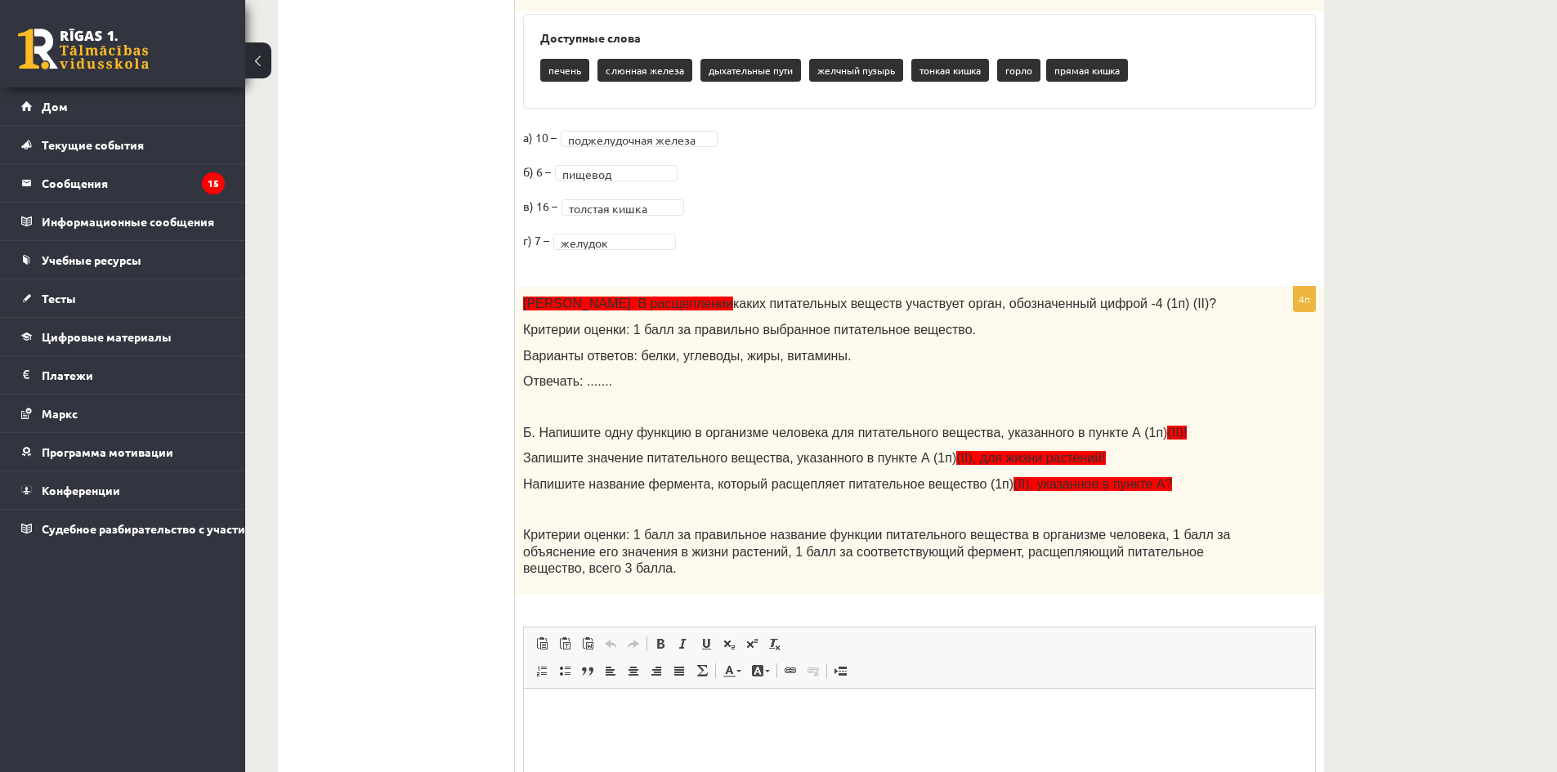
click at [1073, 351] on p "Варианты ответов: белки, углеводы, жиры, витамины." at bounding box center [878, 355] width 711 height 17
drag, startPoint x: 525, startPoint y: 301, endPoint x: 539, endPoint y: 306, distance: 14.7
click at [539, 306] on font "А. В расщеплении" at bounding box center [628, 304] width 210 height 14
click at [862, 392] on div "А. В расщеплении каких питательных веществ участвует орган, обозначенный цифрой…" at bounding box center [919, 440] width 809 height 307
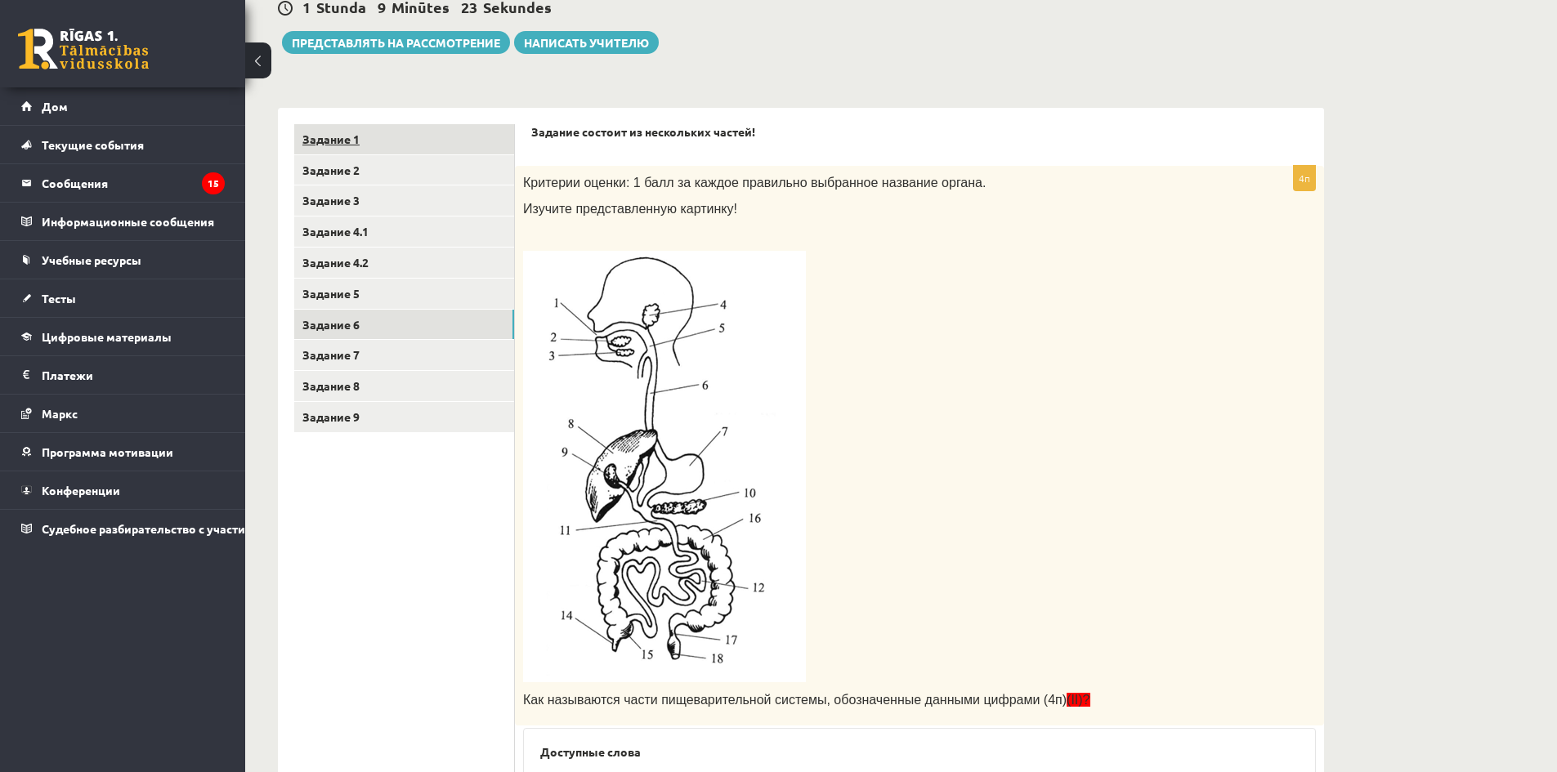
scroll to position [120, 0]
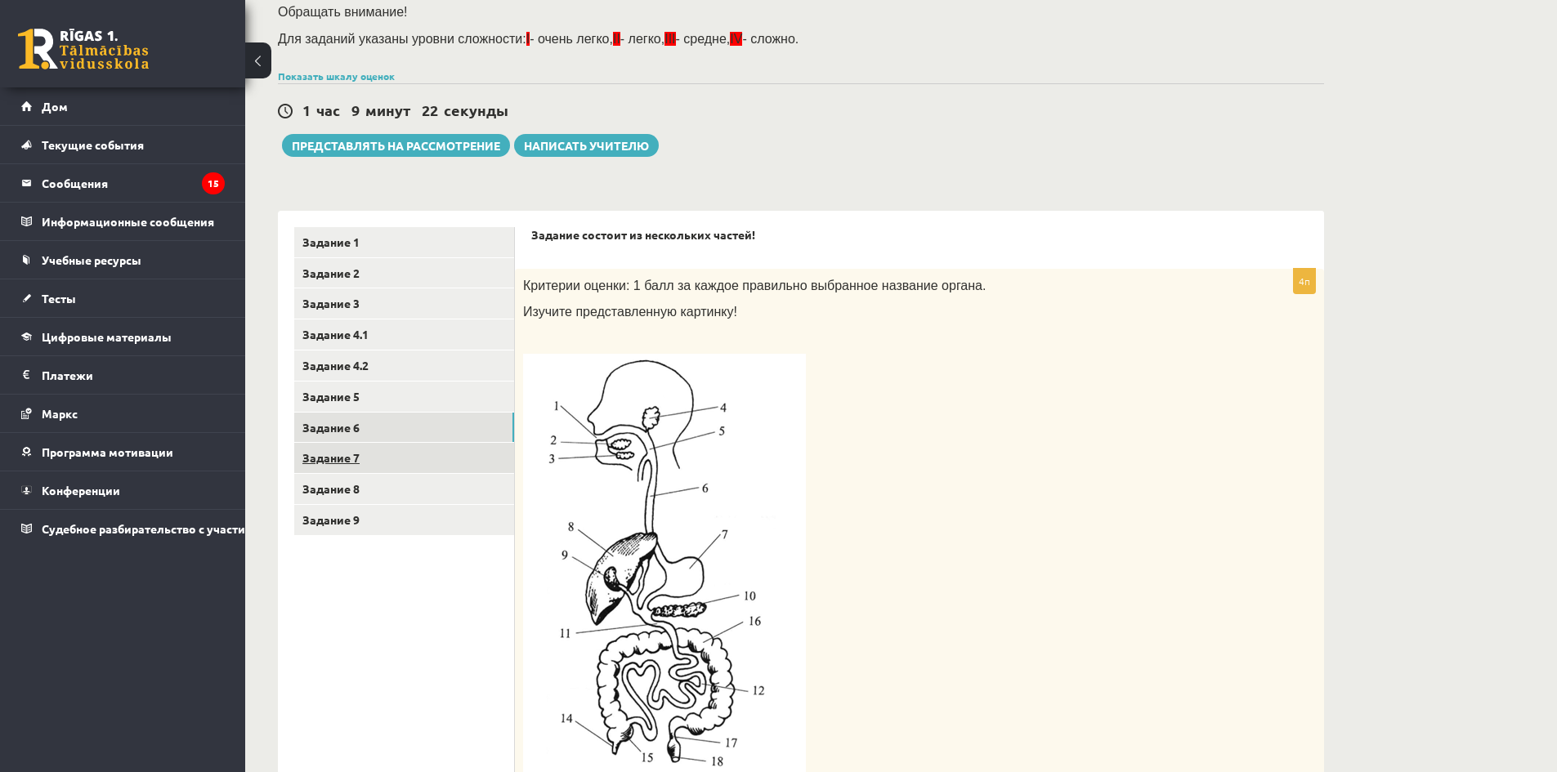
click at [341, 459] on font "Задание 7" at bounding box center [330, 457] width 57 height 15
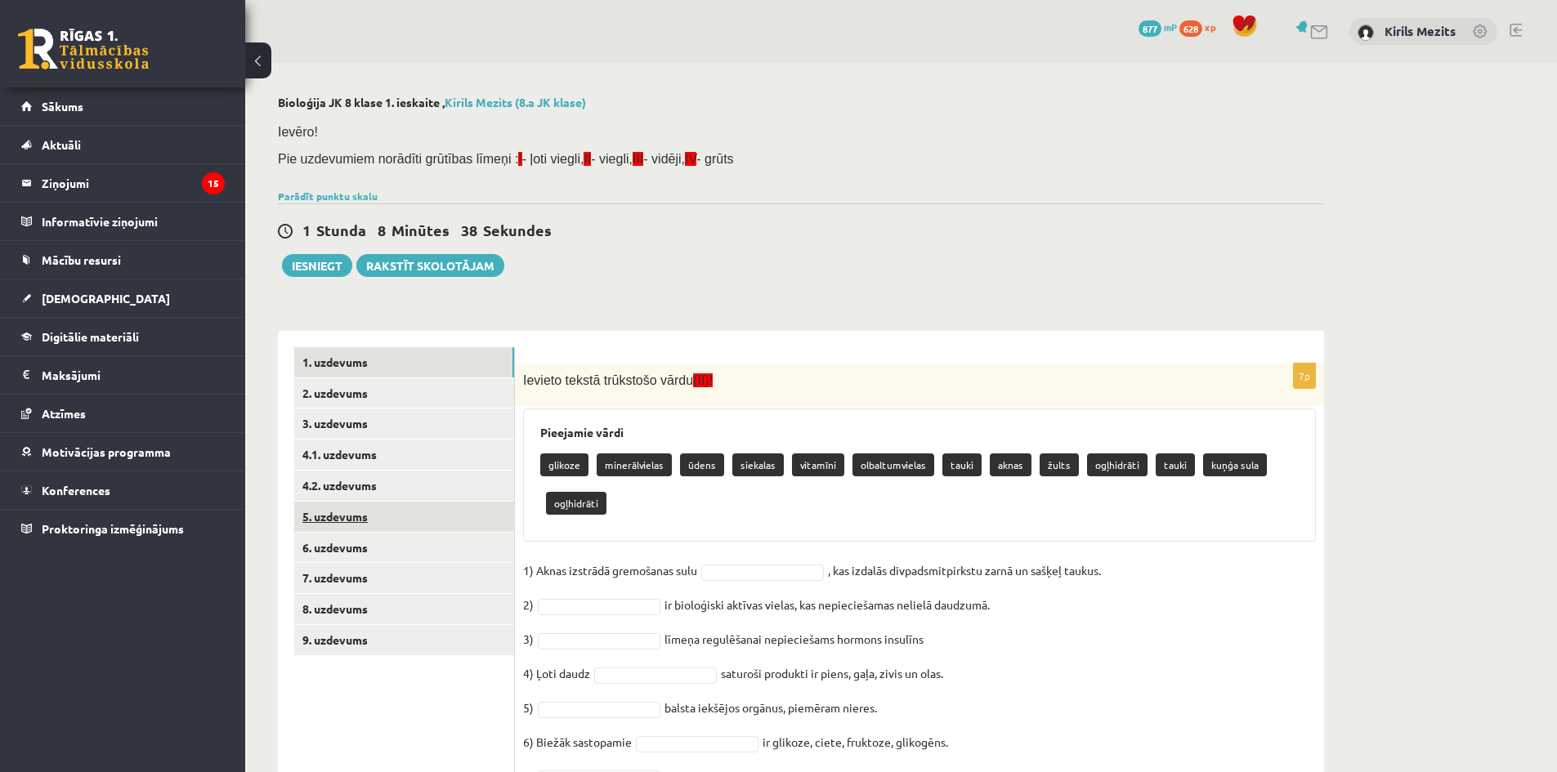
scroll to position [84, 0]
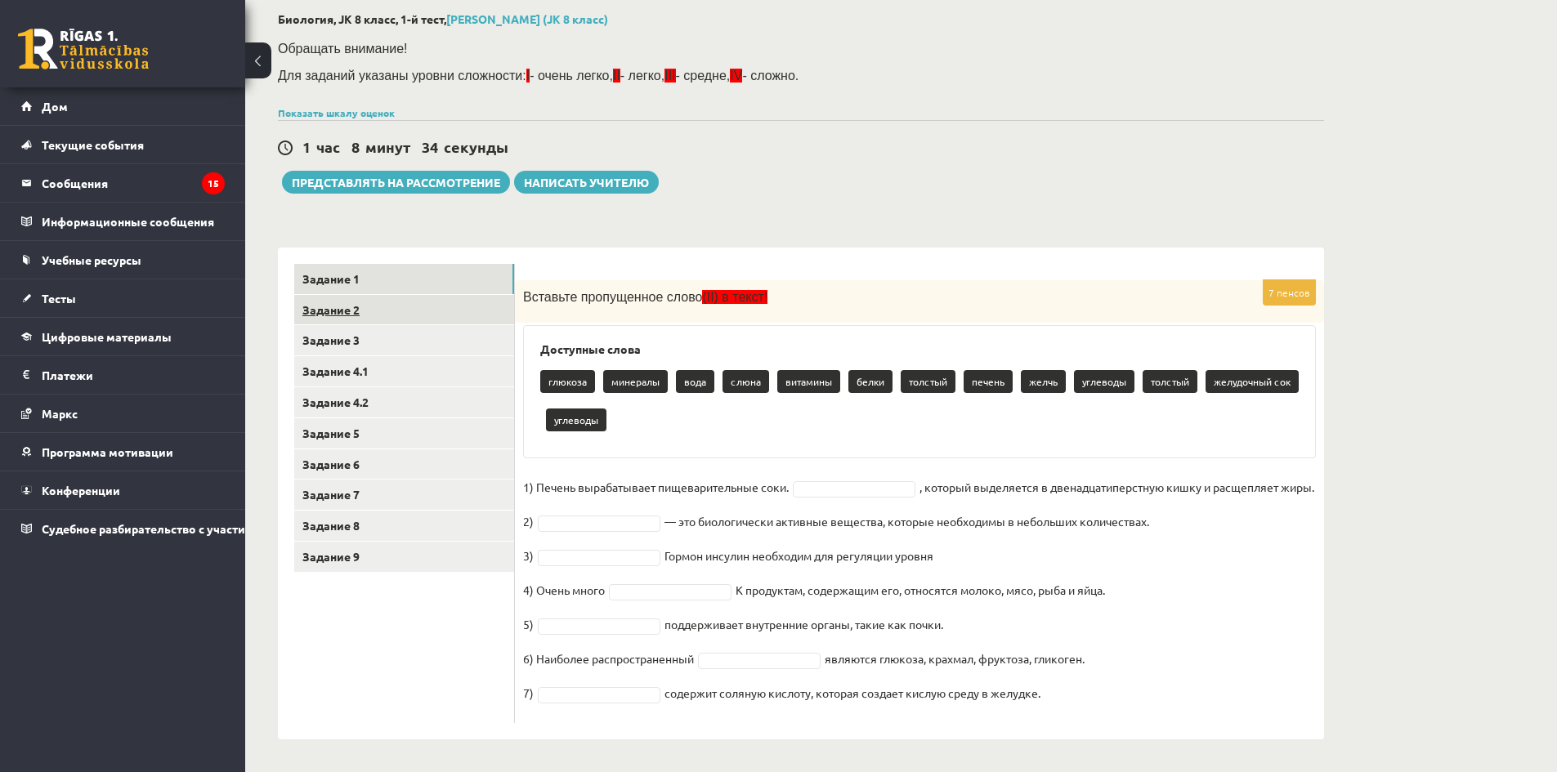
click at [377, 318] on link "Задание 2" at bounding box center [404, 310] width 220 height 30
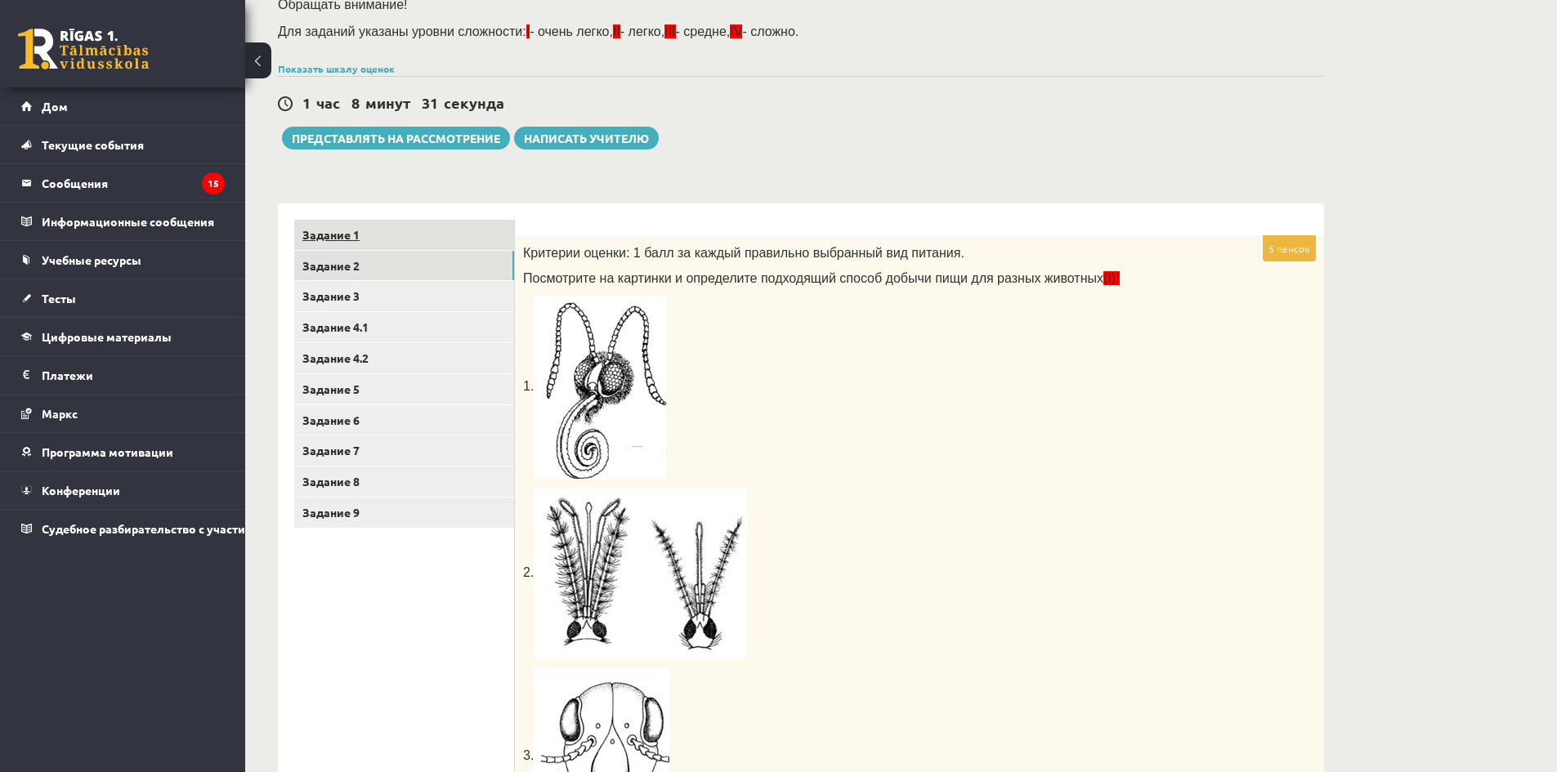
click at [387, 241] on link "Задание 1" at bounding box center [404, 235] width 220 height 30
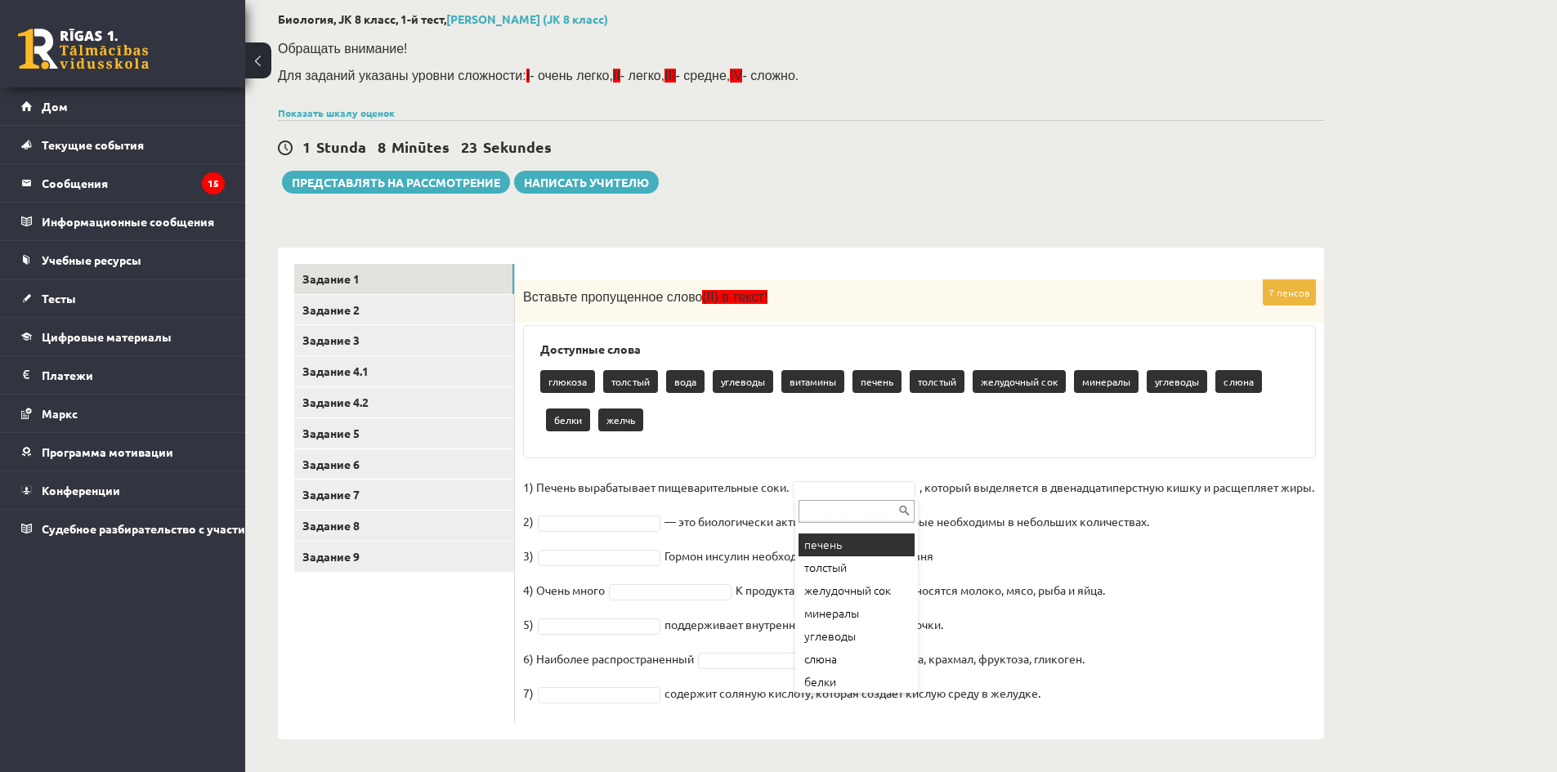
scroll to position [157, 0]
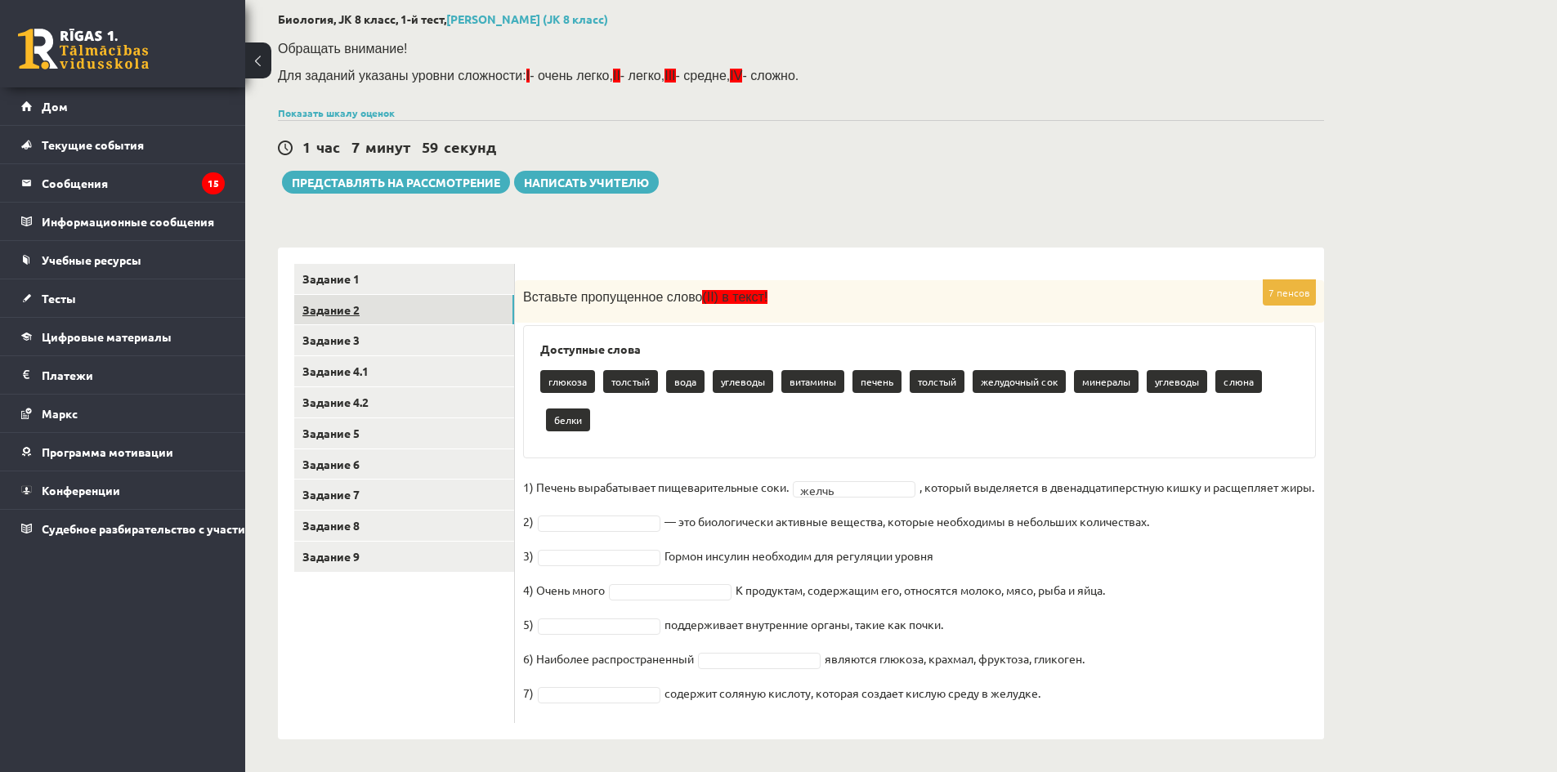
click at [392, 295] on link "Задание 2" at bounding box center [404, 310] width 220 height 30
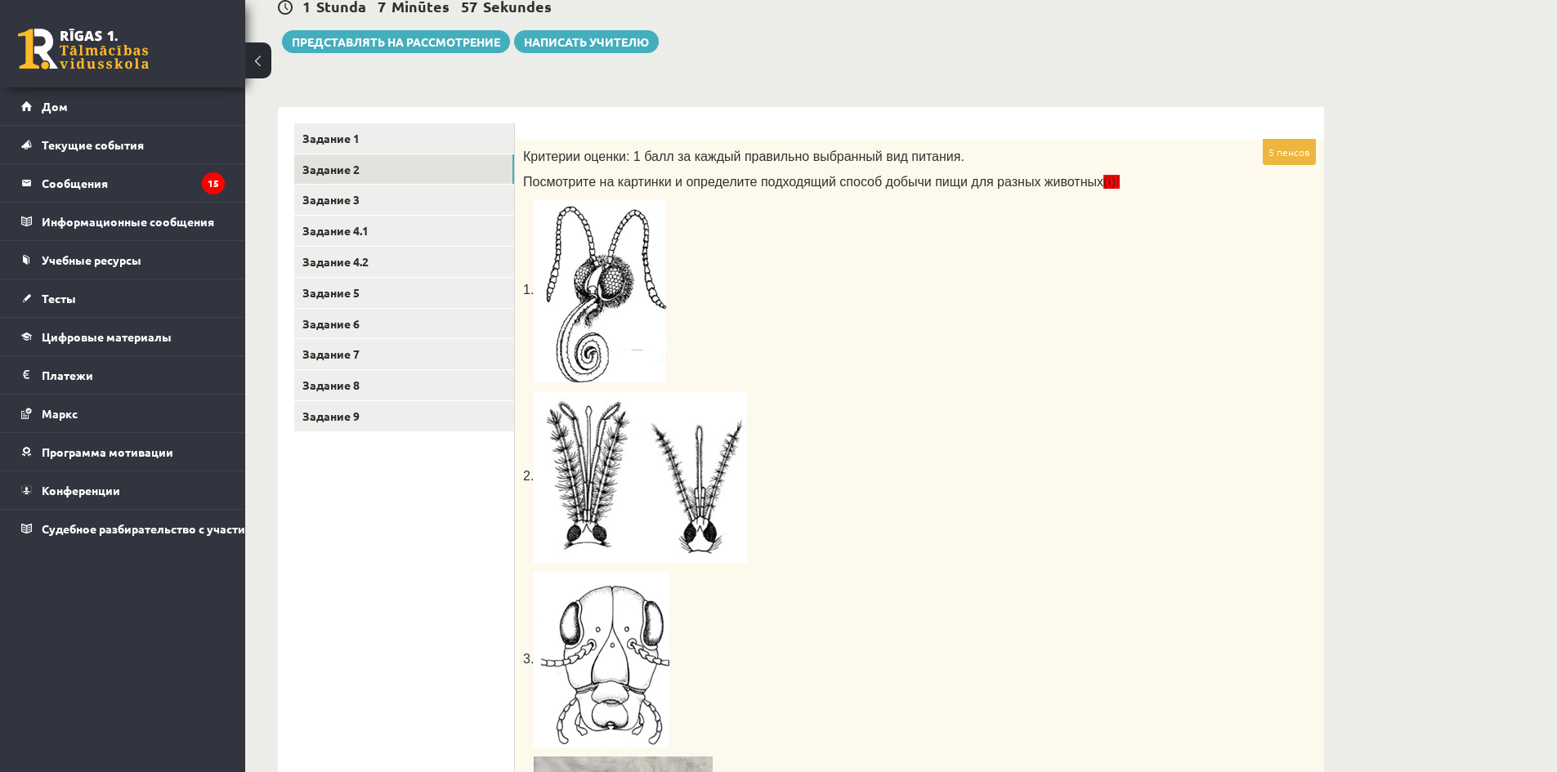
scroll to position [209, 0]
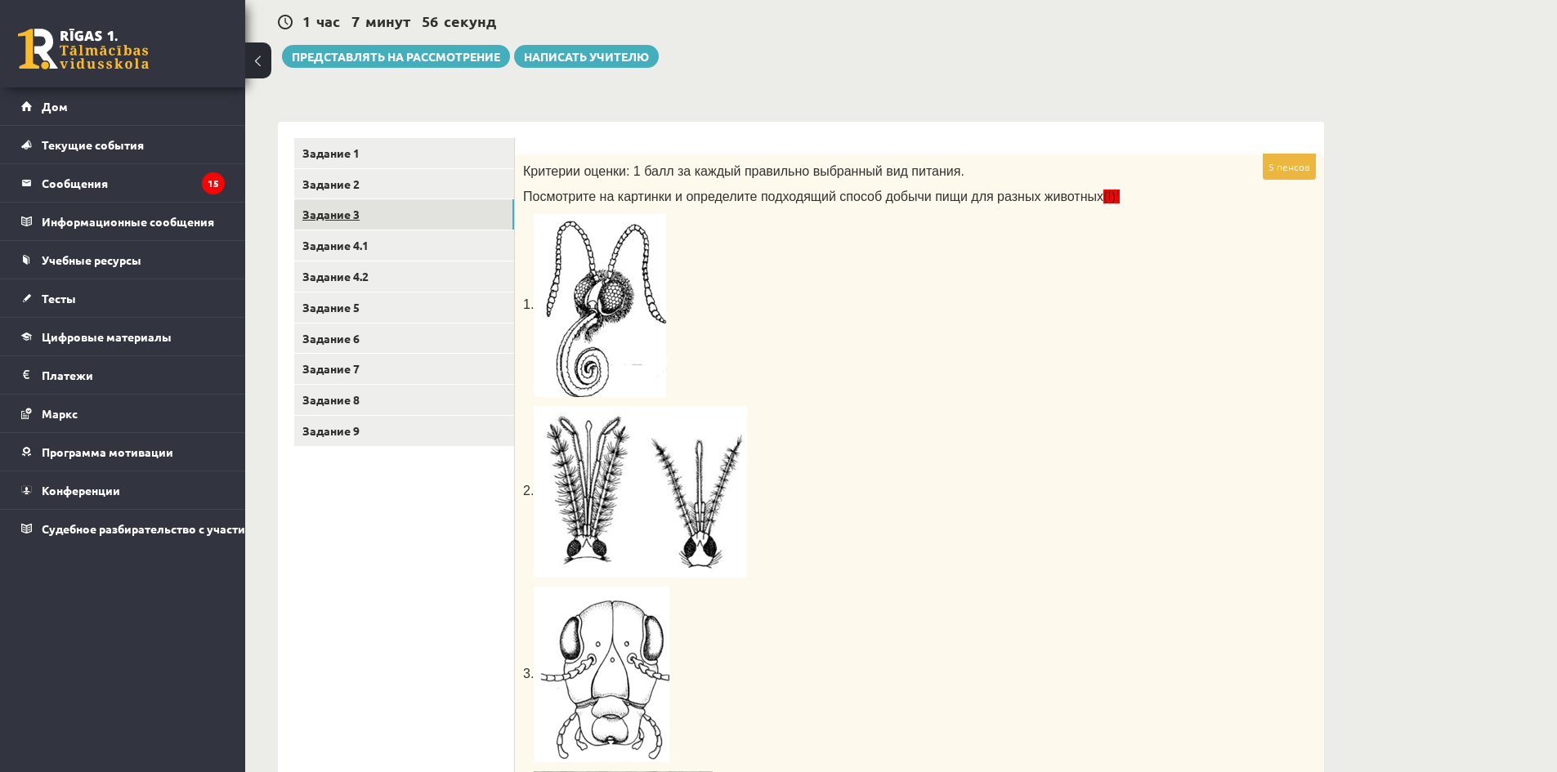
click at [410, 220] on link "Задание 3" at bounding box center [404, 214] width 220 height 30
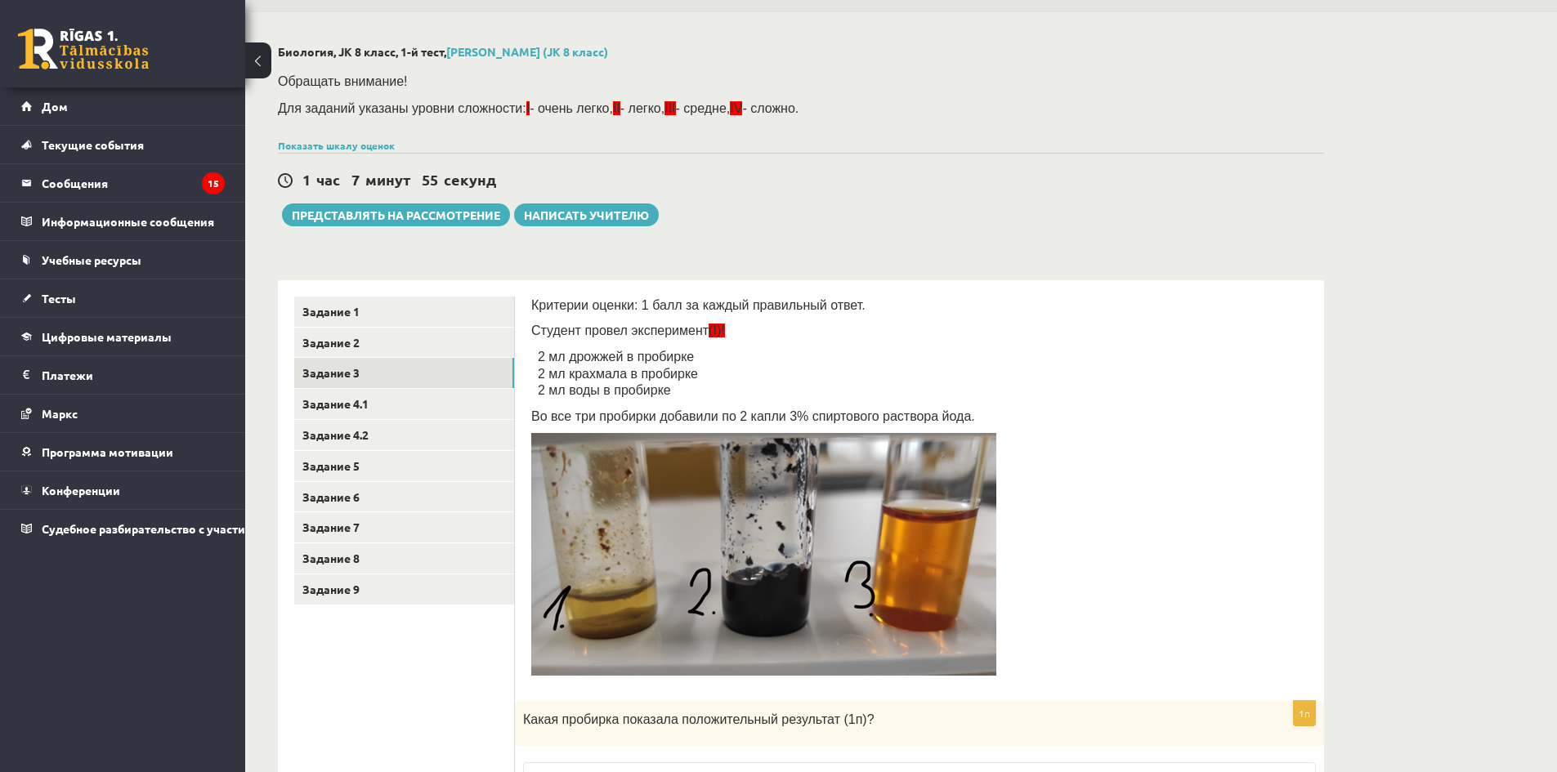
scroll to position [46, 0]
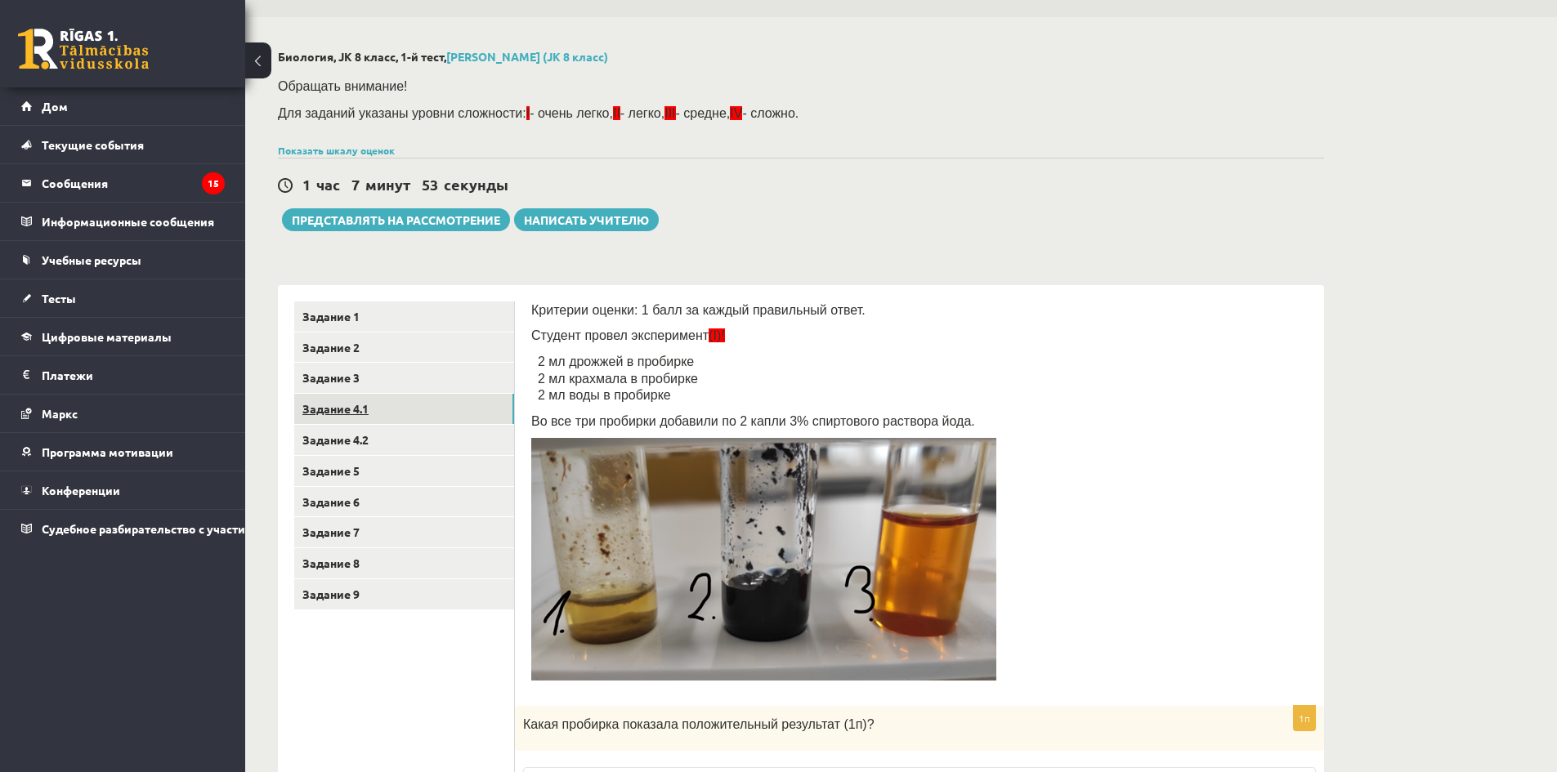
click at [404, 401] on link "Задание 4.1" at bounding box center [404, 409] width 220 height 30
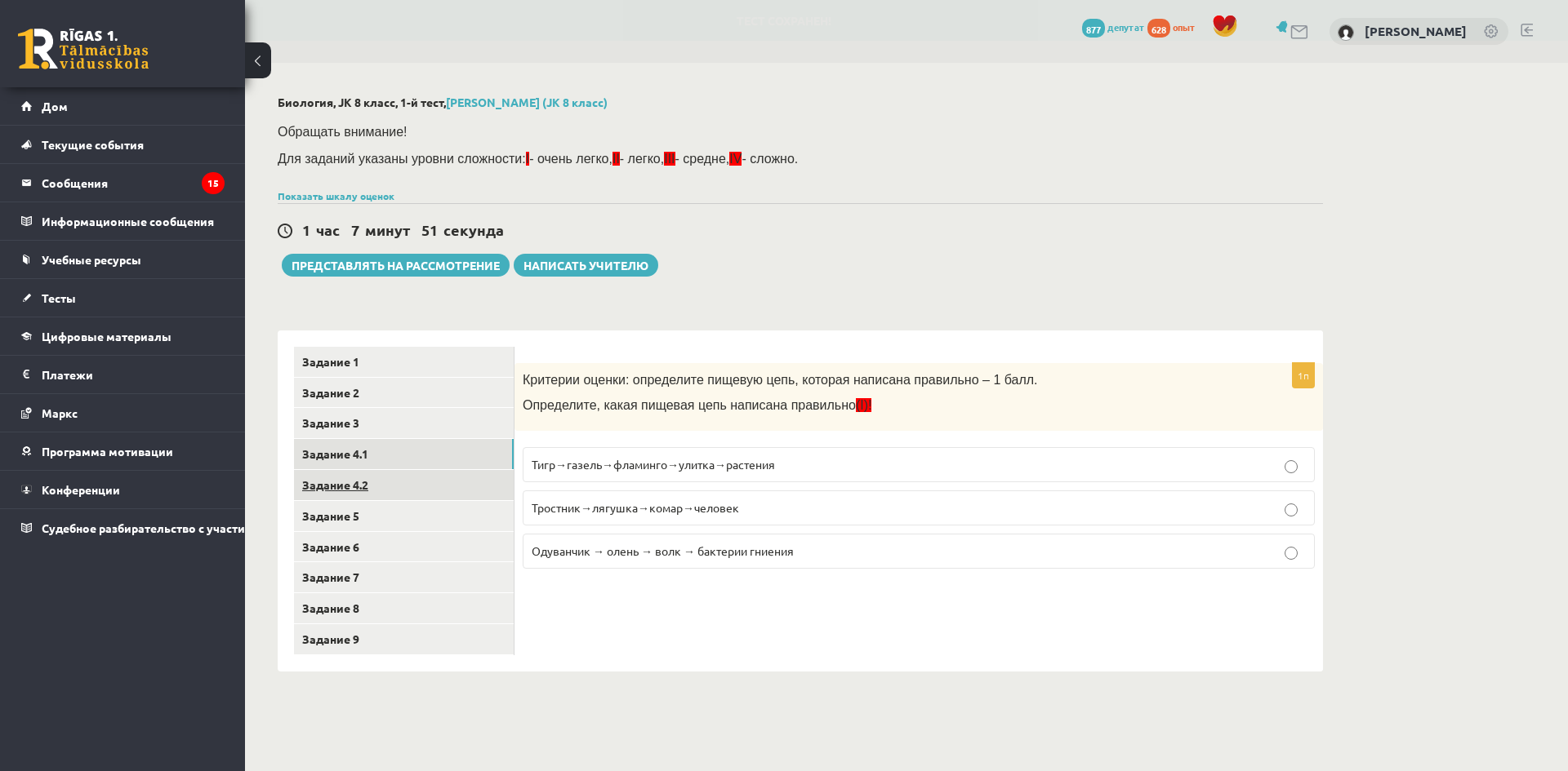
click at [380, 486] on link "Задание 4.2" at bounding box center [403, 485] width 220 height 30
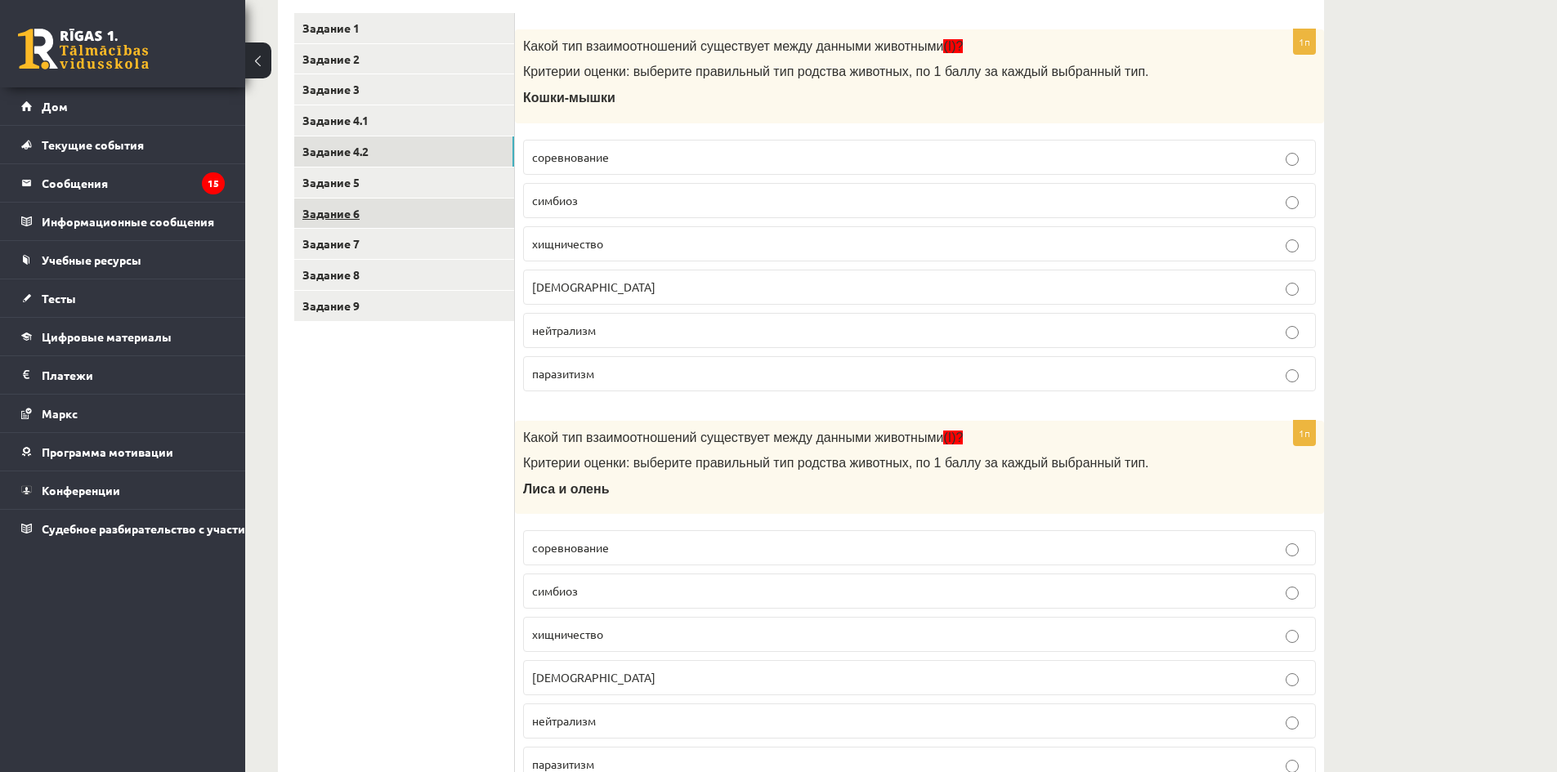
scroll to position [82, 0]
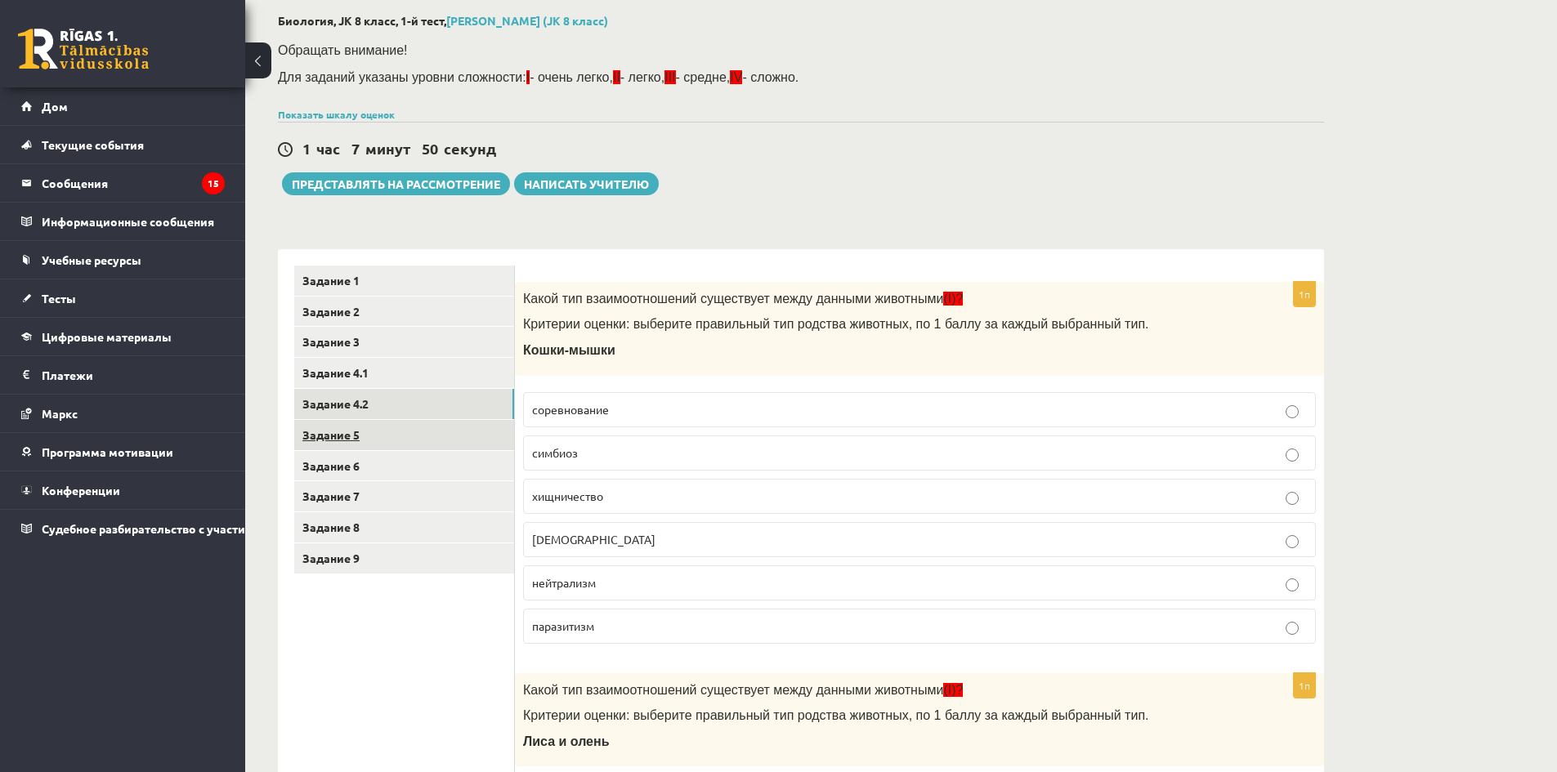
click at [419, 441] on link "Задание 5" at bounding box center [404, 435] width 220 height 30
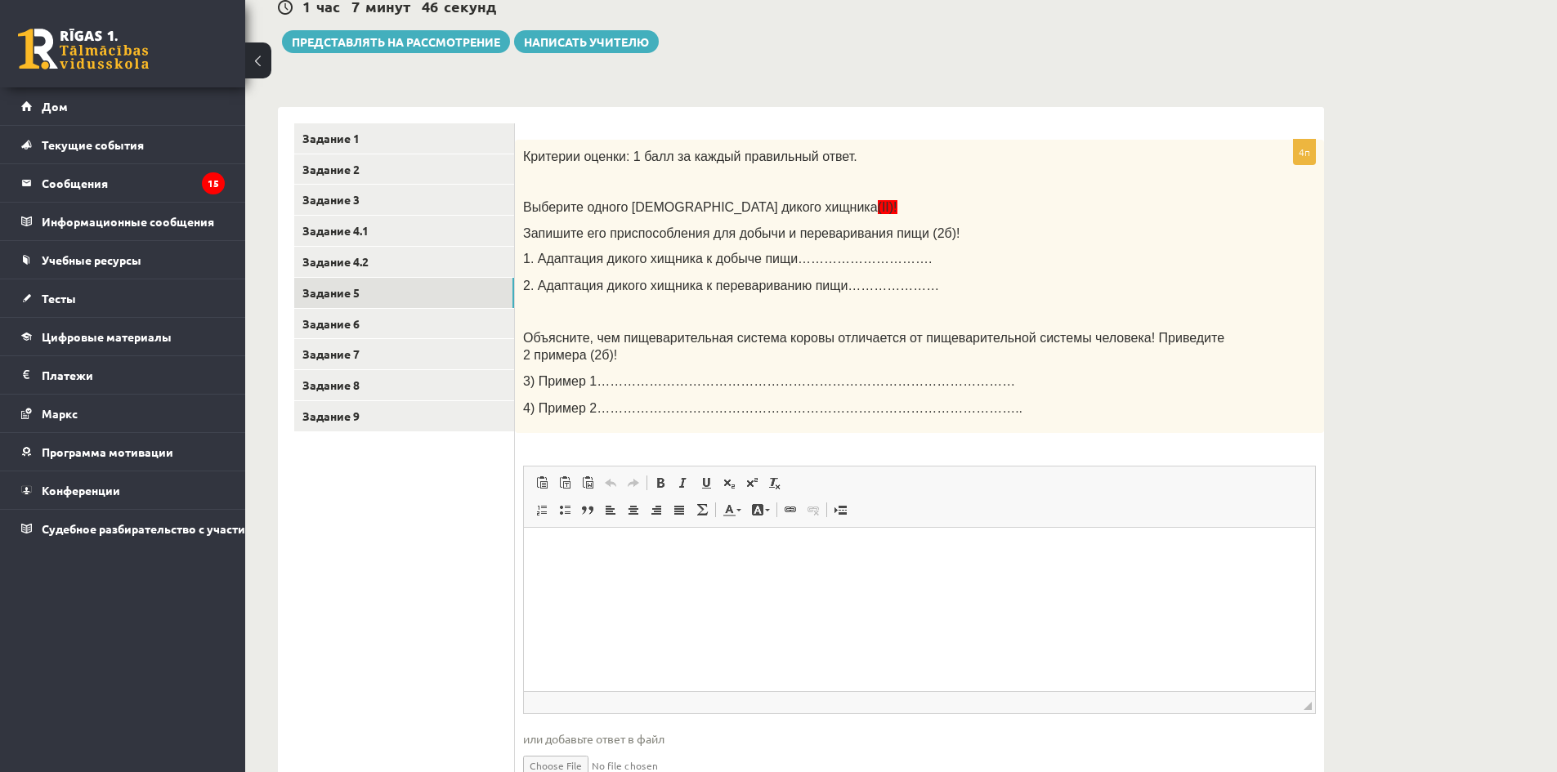
scroll to position [308, 0]
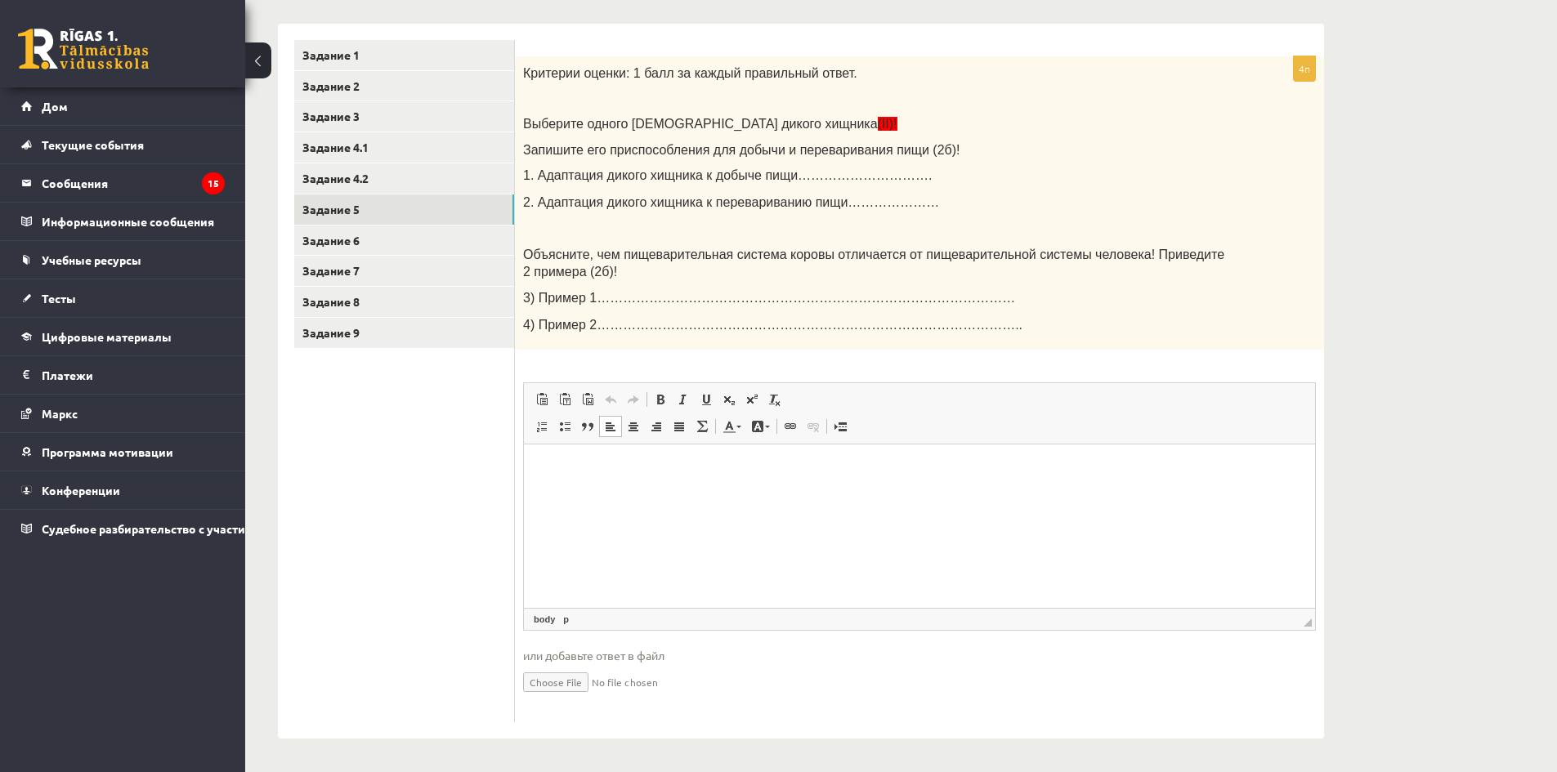
click at [660, 495] on html at bounding box center [919, 470] width 791 height 50
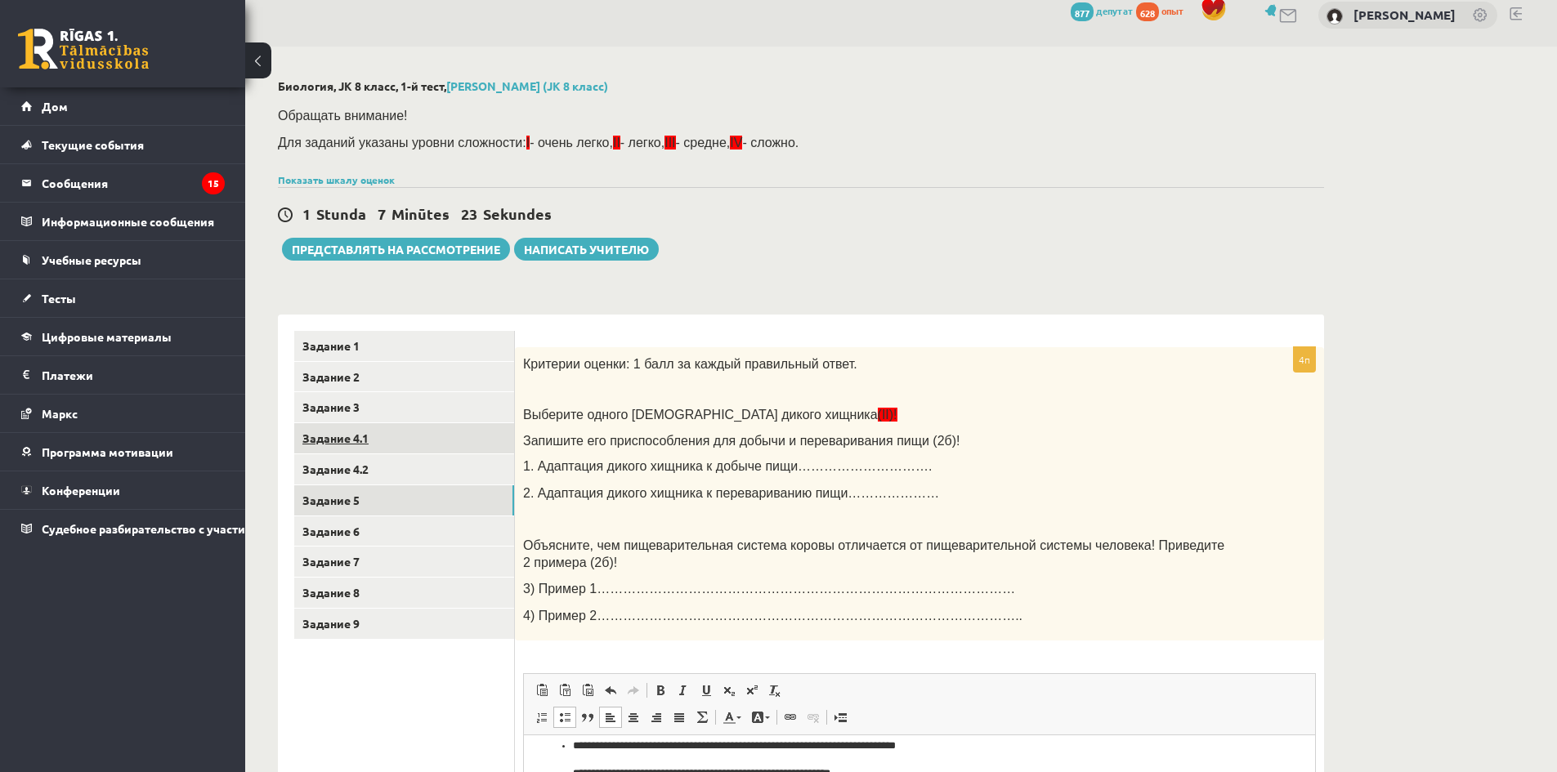
scroll to position [0, 0]
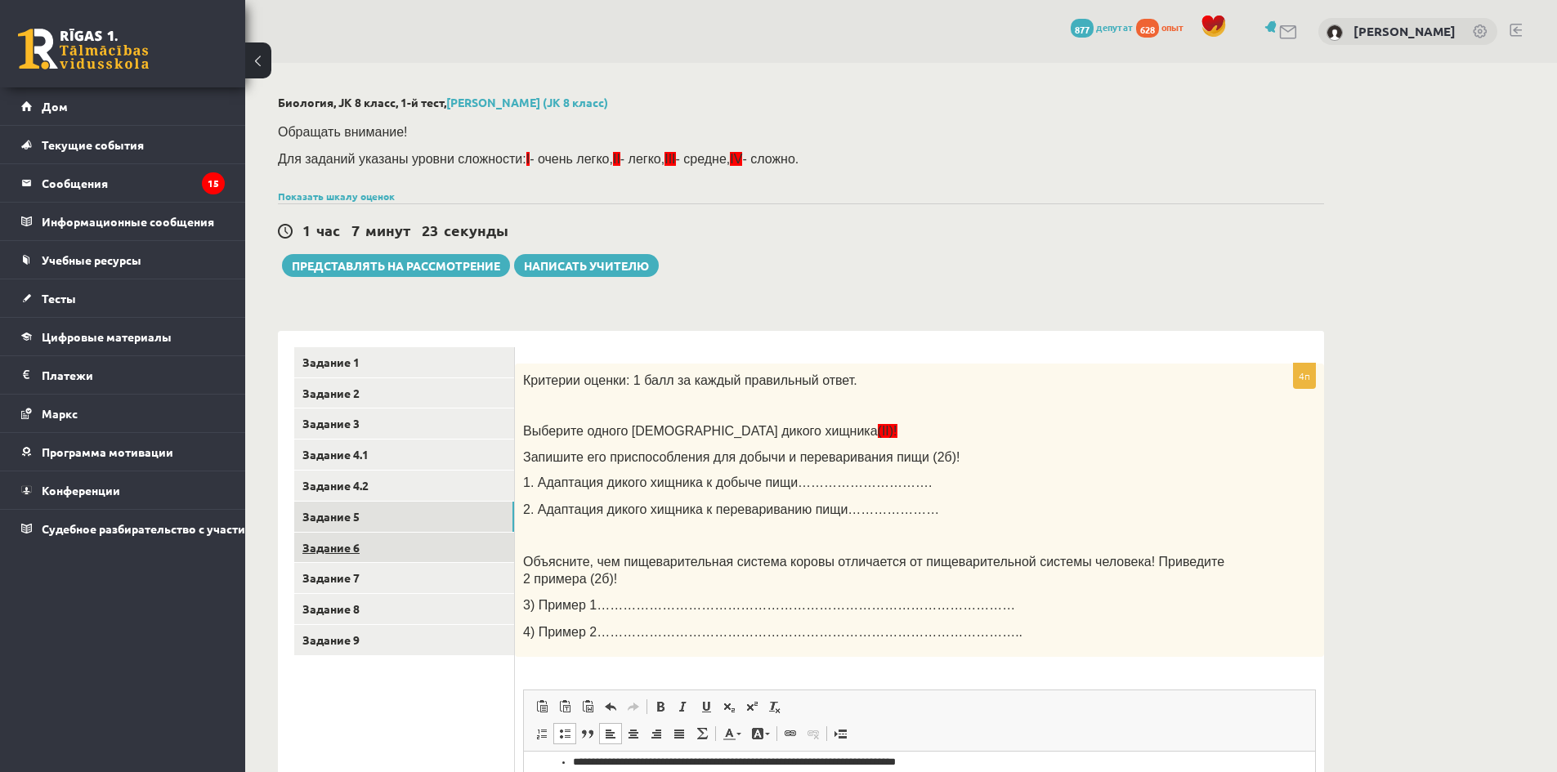
click at [417, 546] on link "Задание 6" at bounding box center [404, 548] width 220 height 30
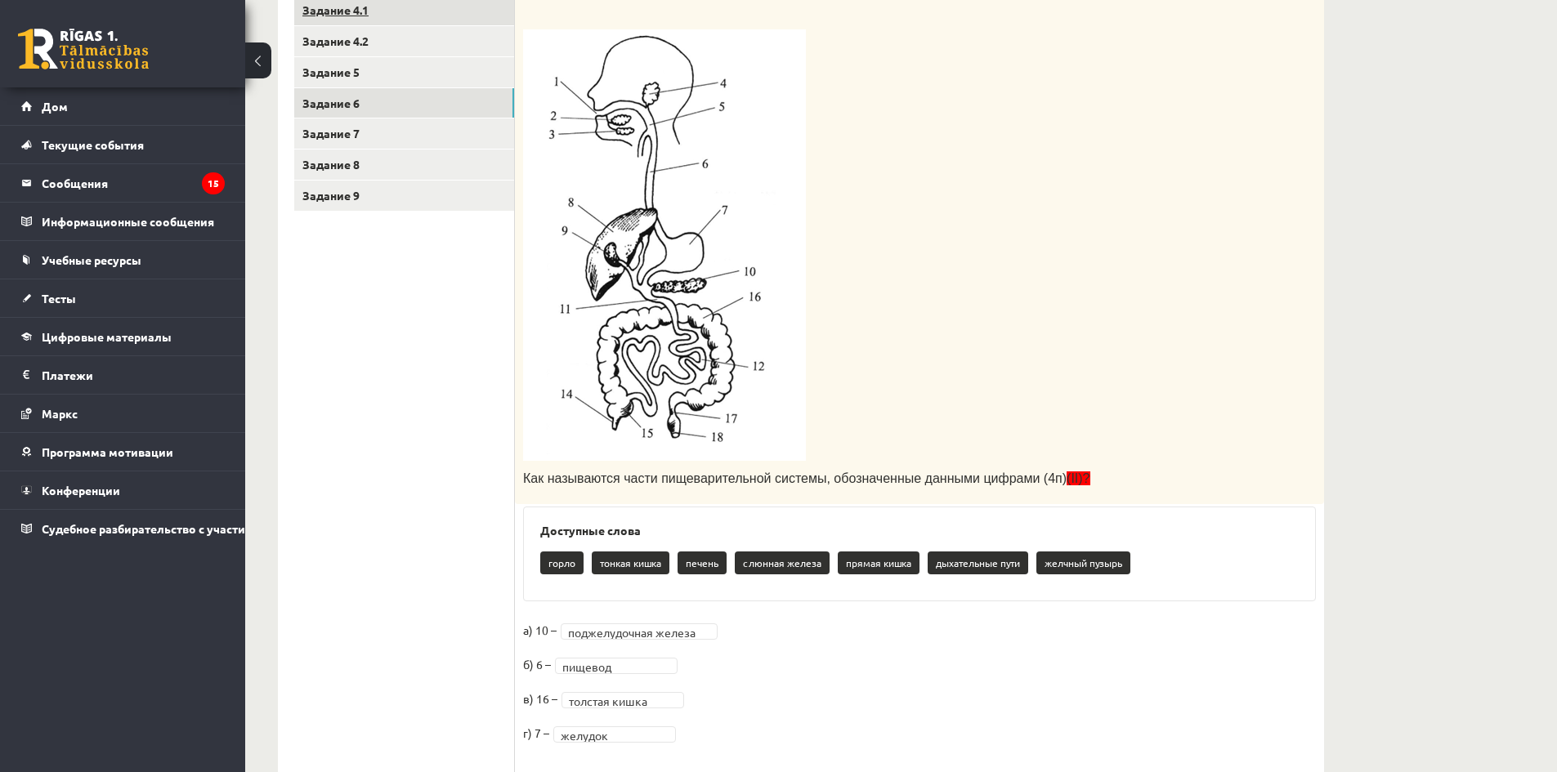
scroll to position [82, 0]
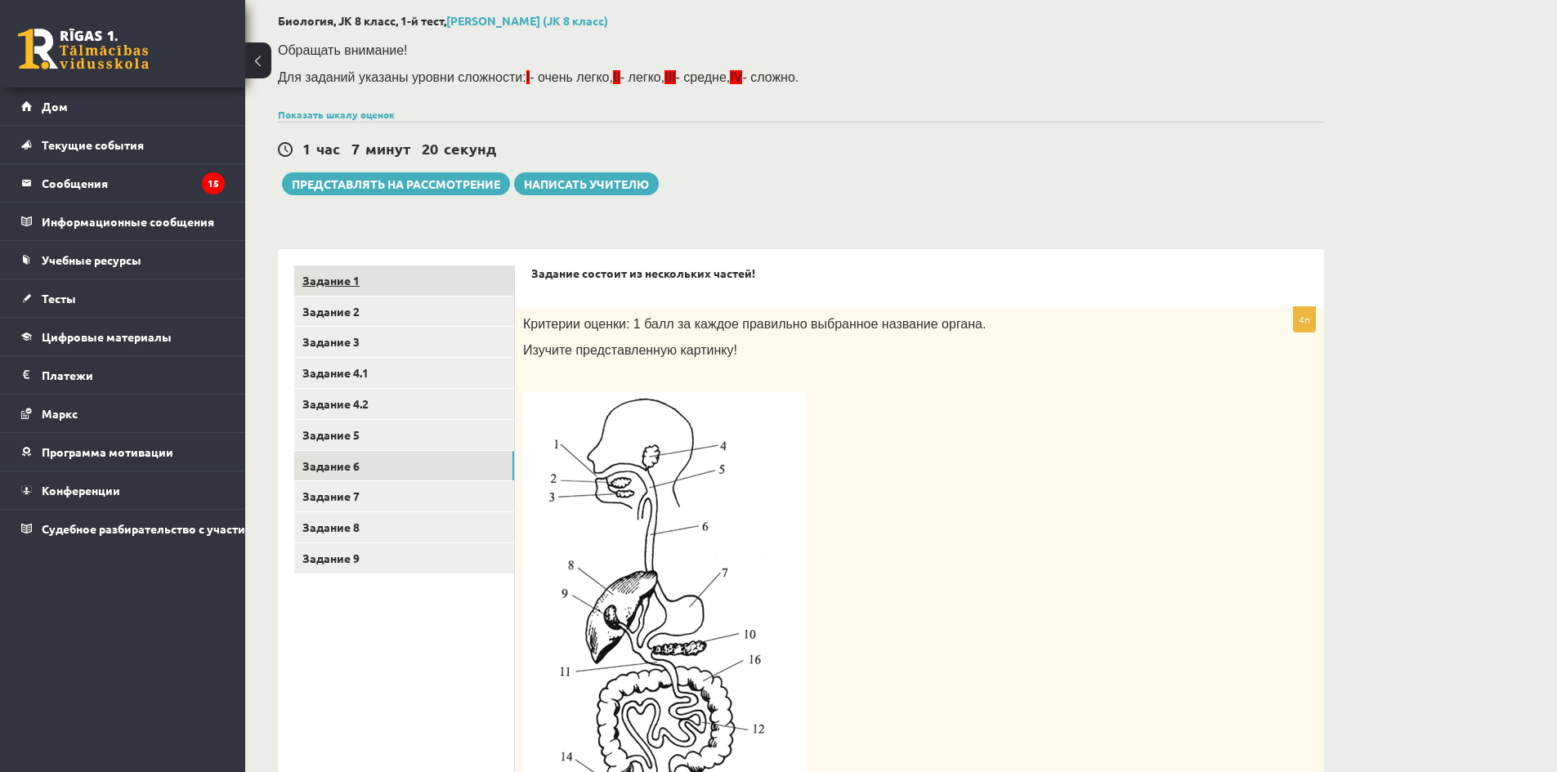
click at [408, 292] on link "Задание 1" at bounding box center [404, 281] width 220 height 30
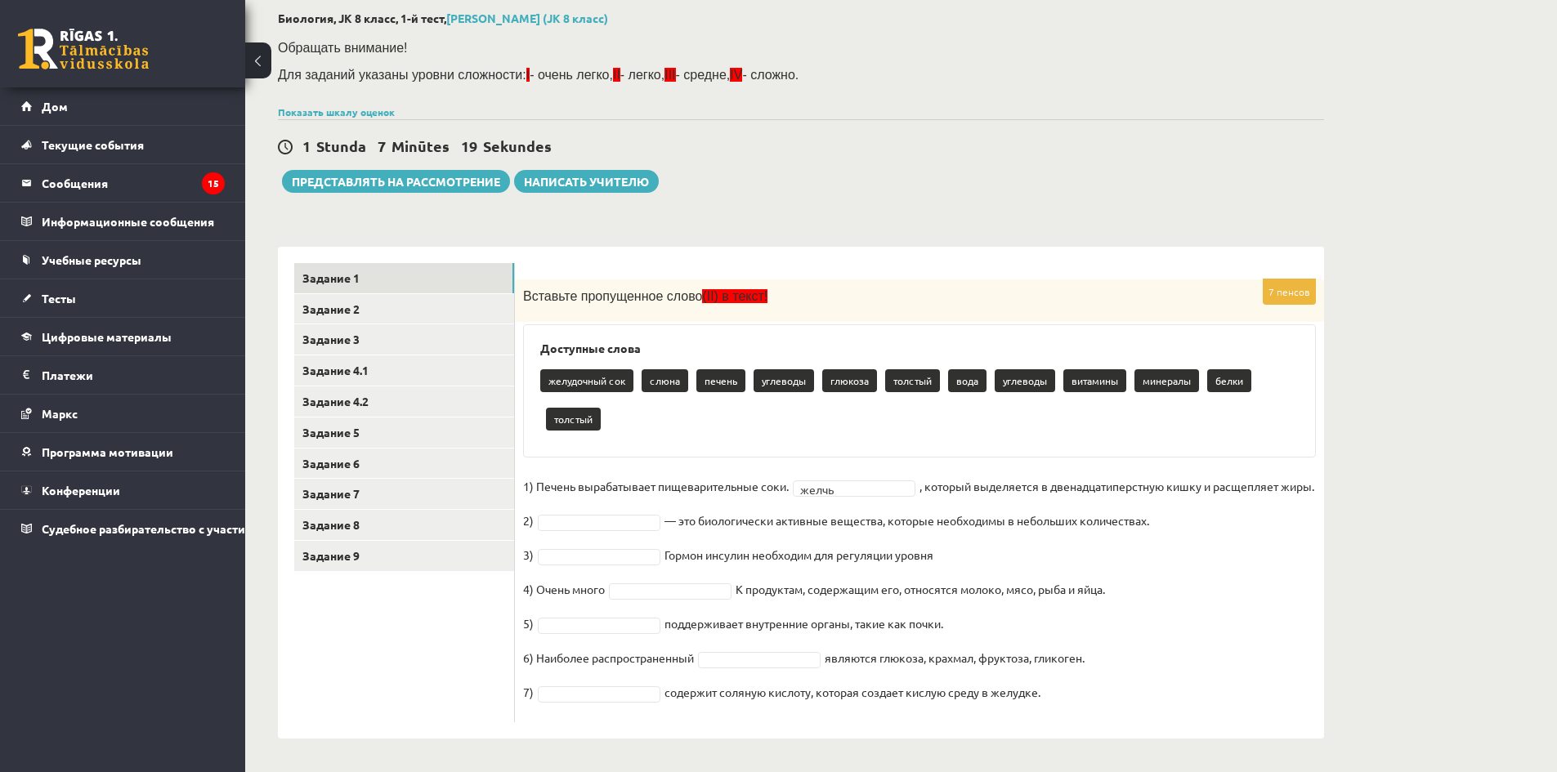
scroll to position [110, 0]
click at [364, 479] on link "Задание 7" at bounding box center [404, 494] width 220 height 30
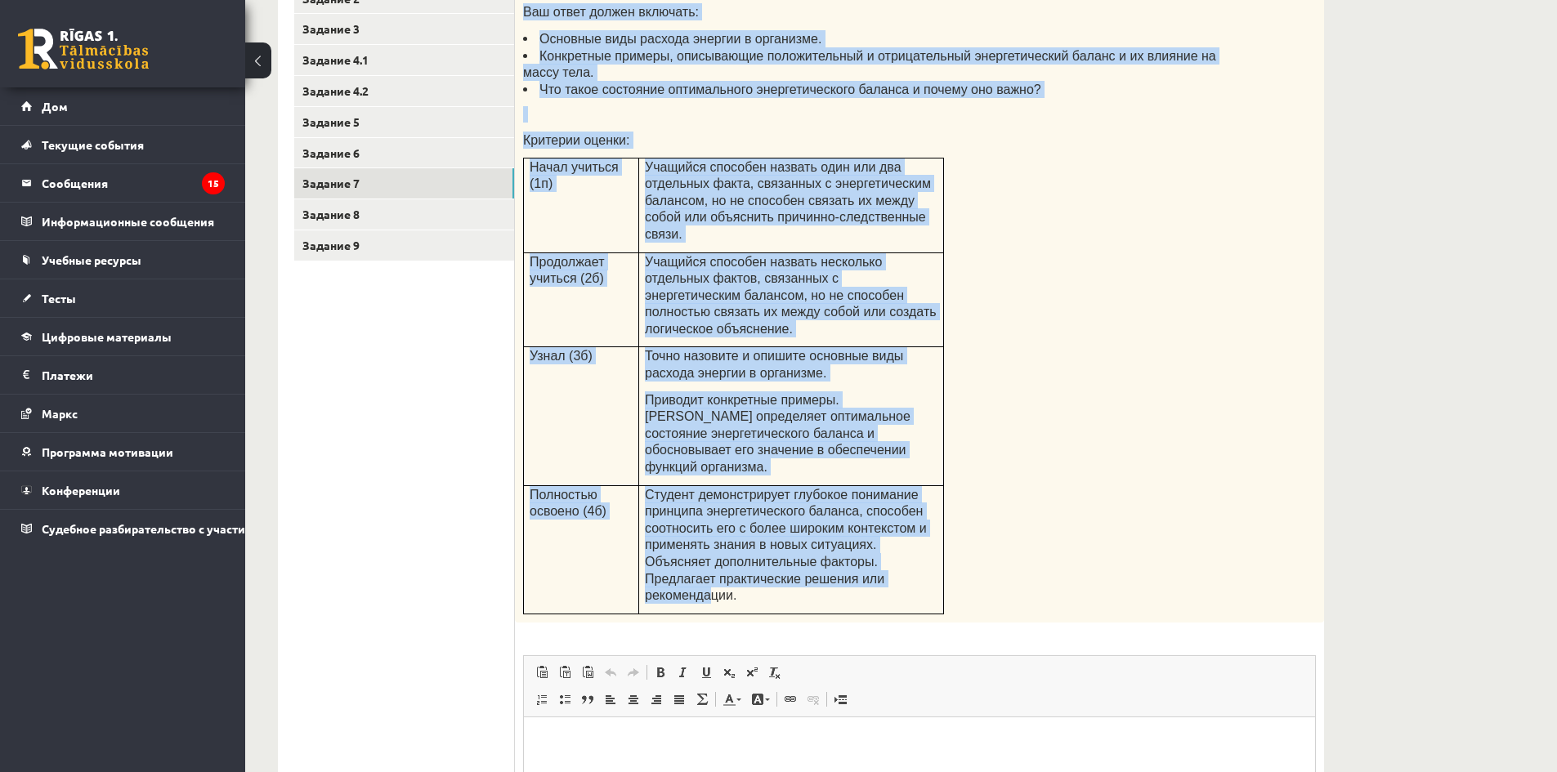
scroll to position [422, 0]
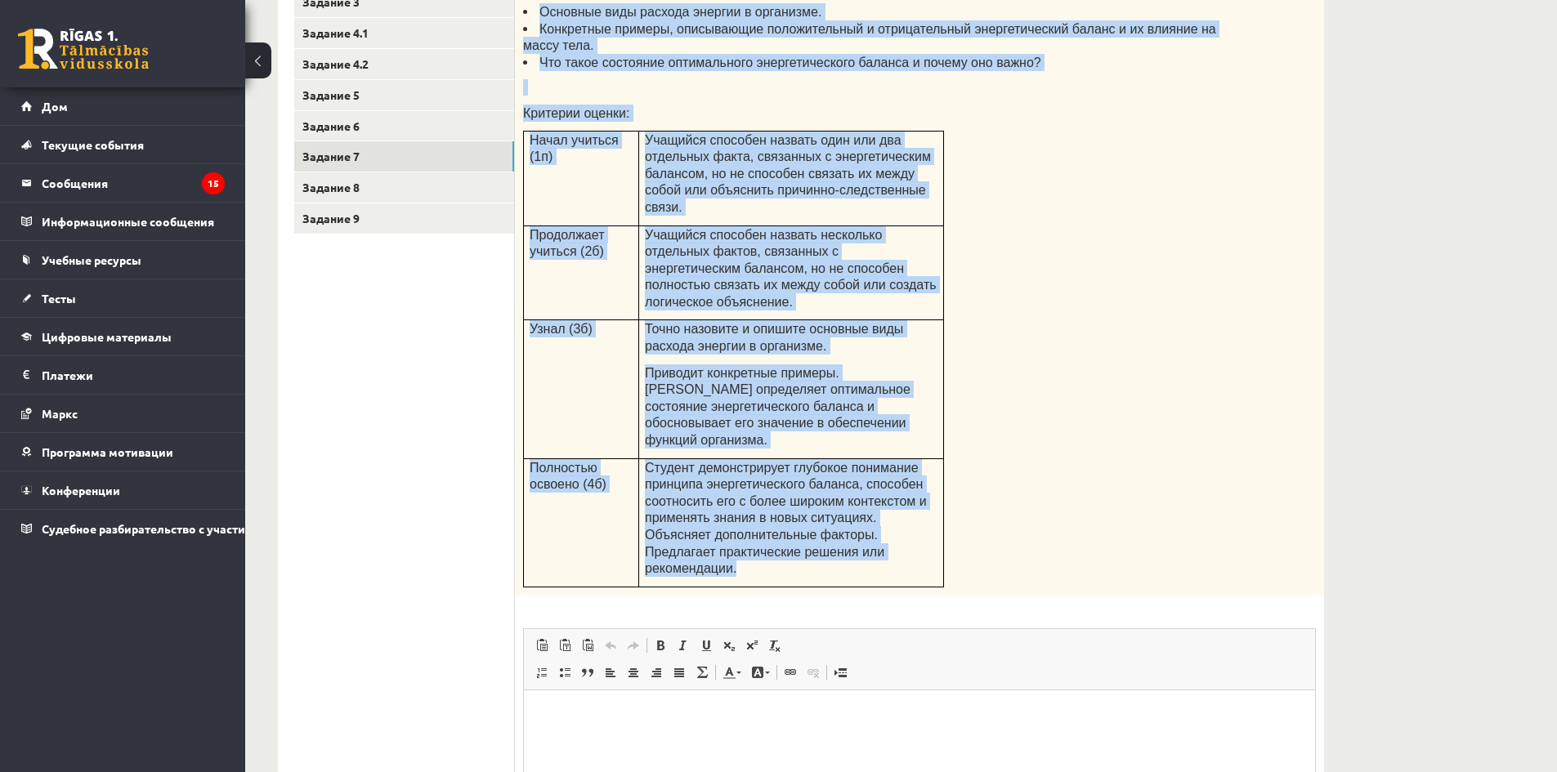
drag, startPoint x: 523, startPoint y: 281, endPoint x: 922, endPoint y: 479, distance: 445.3
click at [925, 494] on div "Объясните, как принцип энергетического баланса связан с изменениями массы тела …" at bounding box center [919, 269] width 809 height 654
copy div "Объясните, как принцип энергетического баланса связан с изменениями массы тела …"
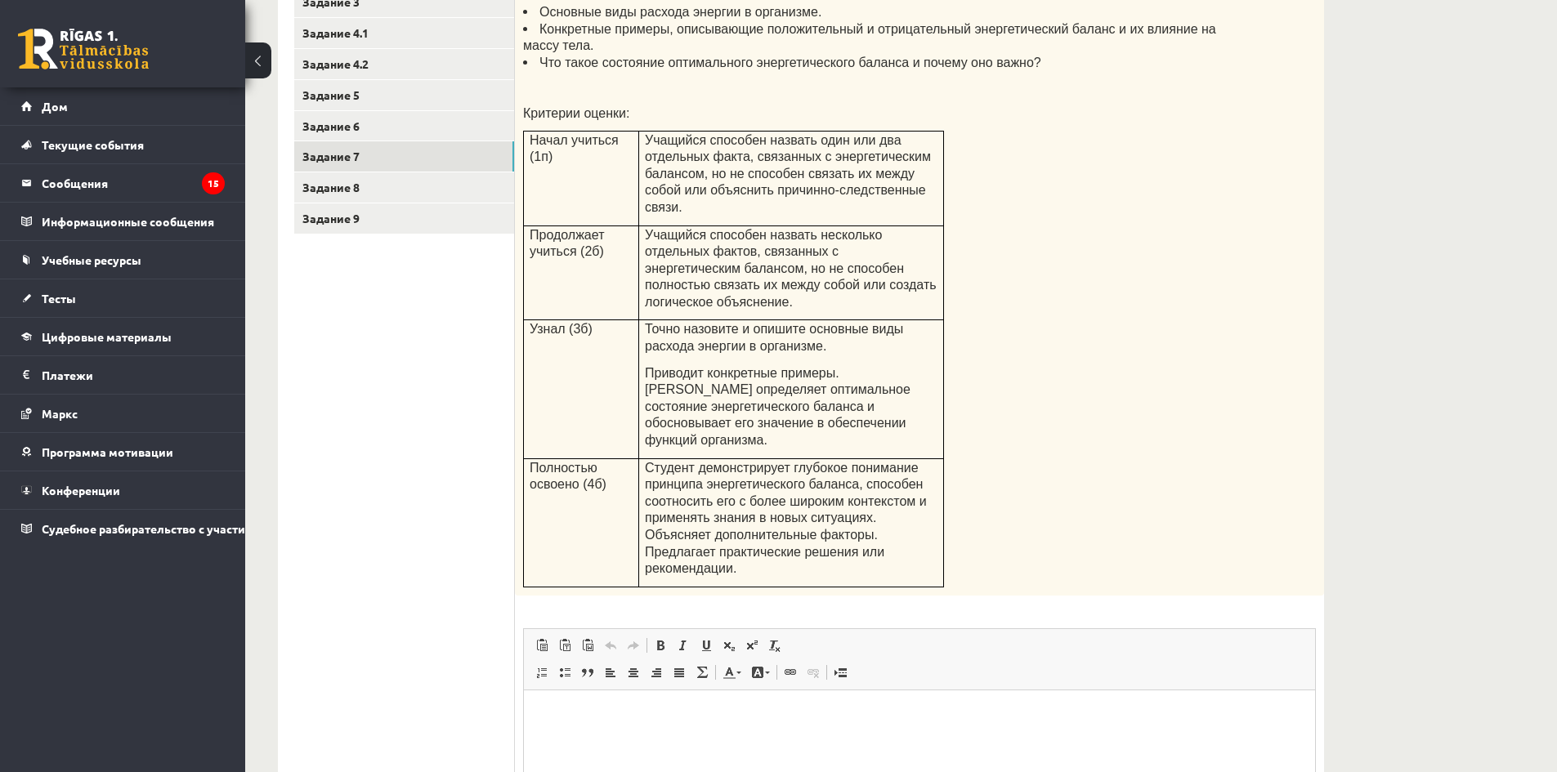
click at [346, 375] on ul "Задание 1 Задание 2 Задание 3 Задание 4.1 Задание 4.2 Задание 5 Задание 6 Задан…" at bounding box center [404, 447] width 221 height 1043
click at [370, 132] on link "Задание 6" at bounding box center [404, 126] width 220 height 30
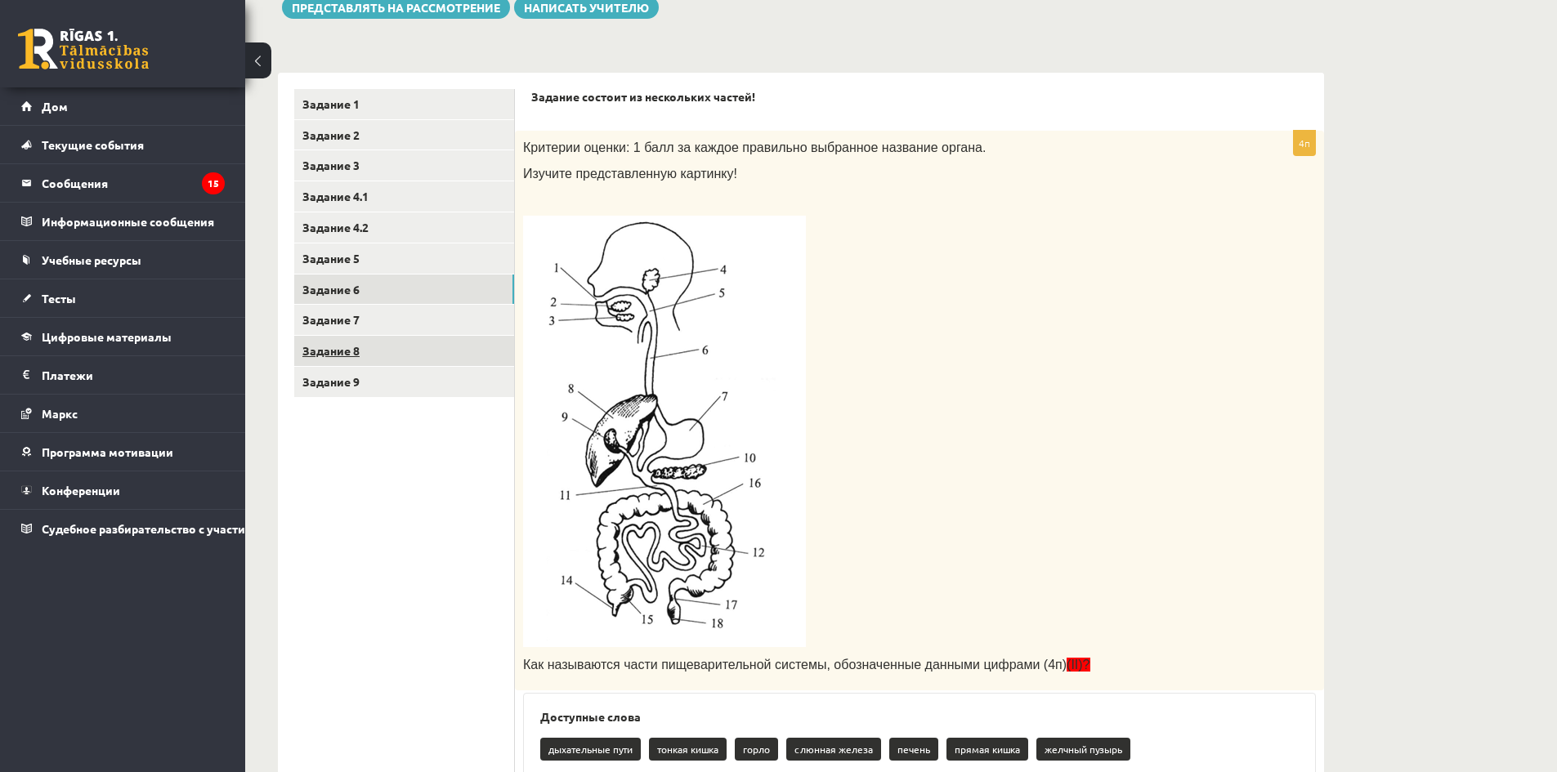
scroll to position [0, 0]
click at [393, 325] on link "Задание 7" at bounding box center [404, 320] width 220 height 30
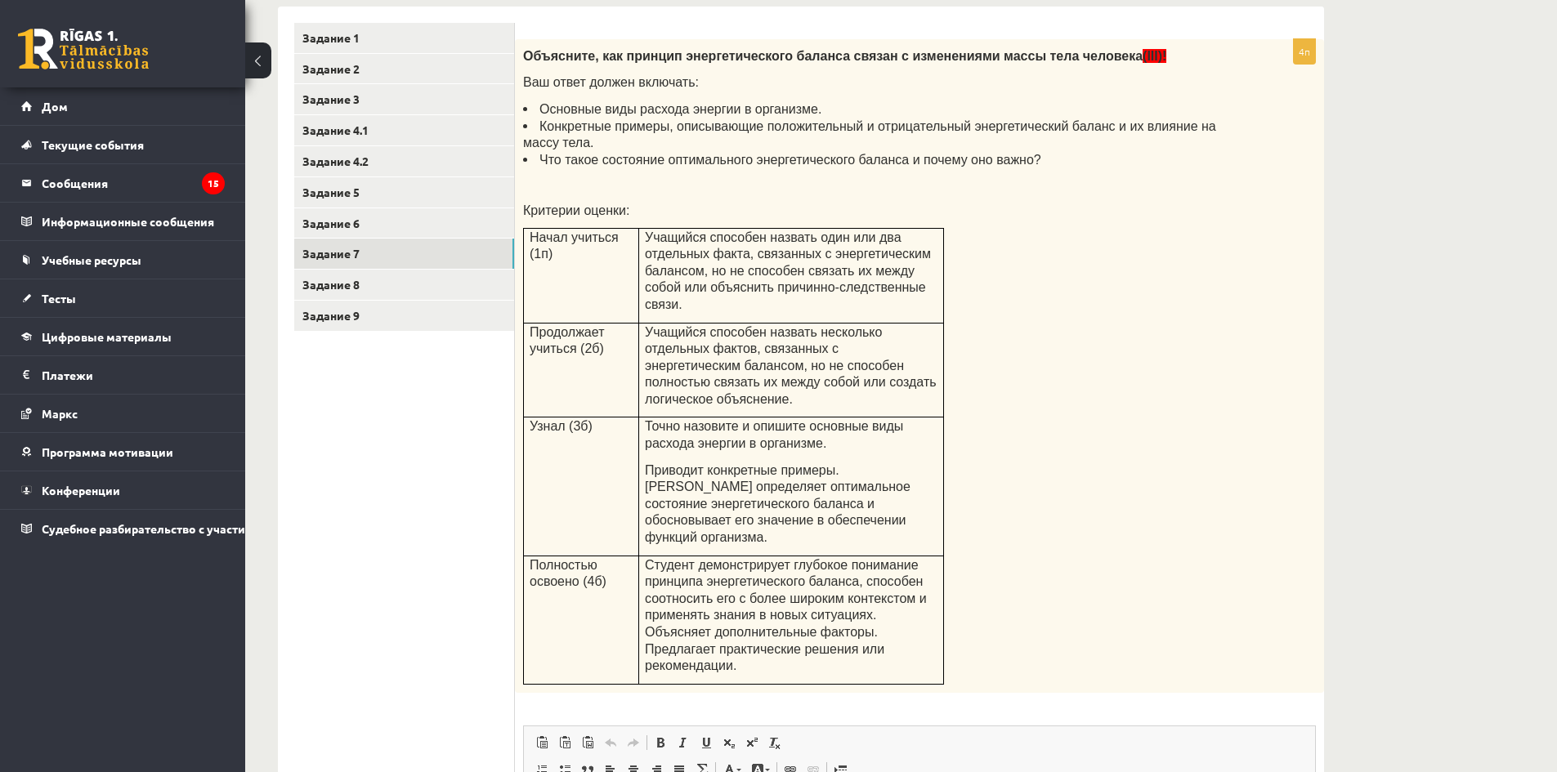
scroll to position [340, 0]
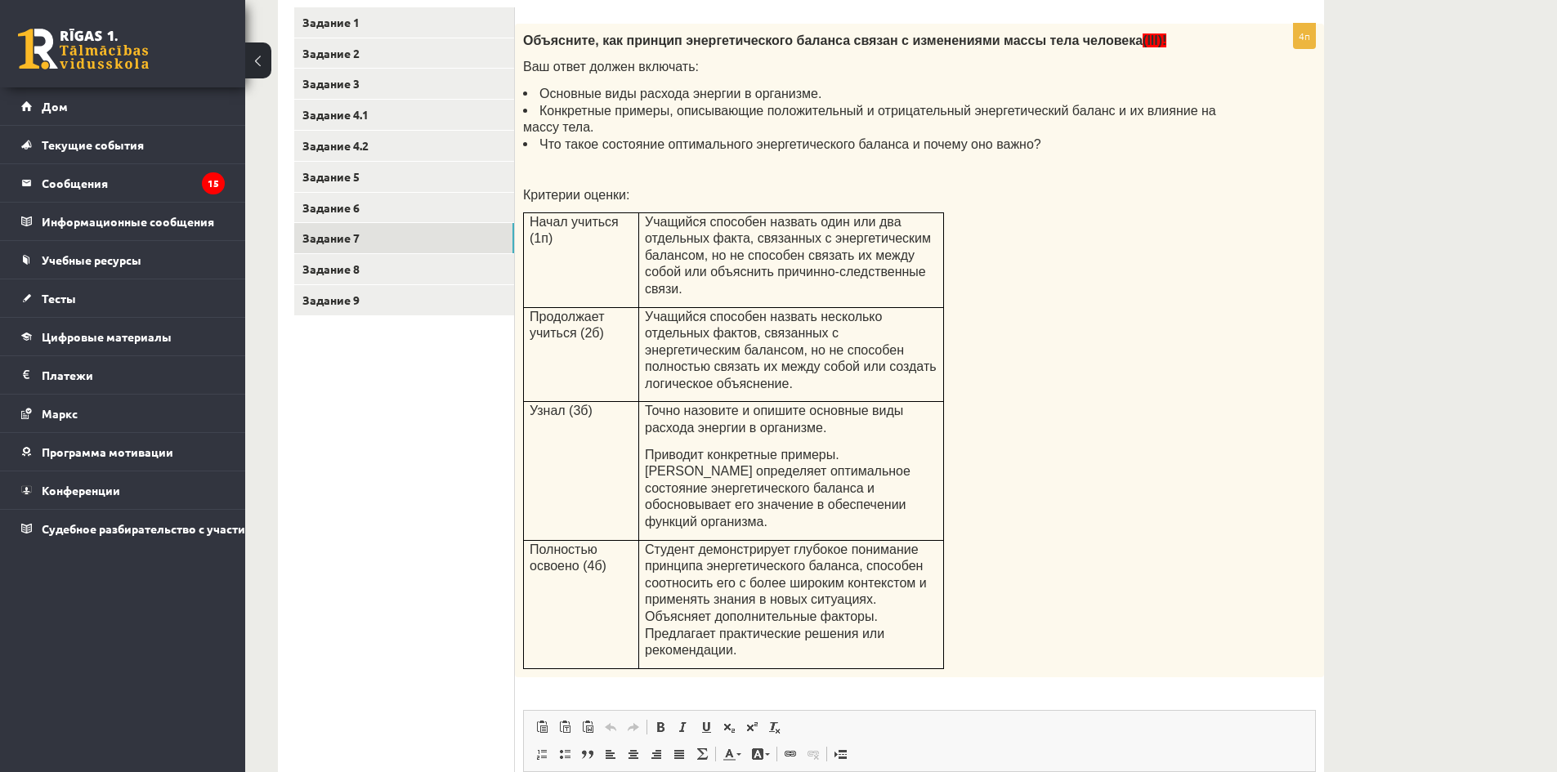
click at [622, 161] on p at bounding box center [878, 169] width 711 height 16
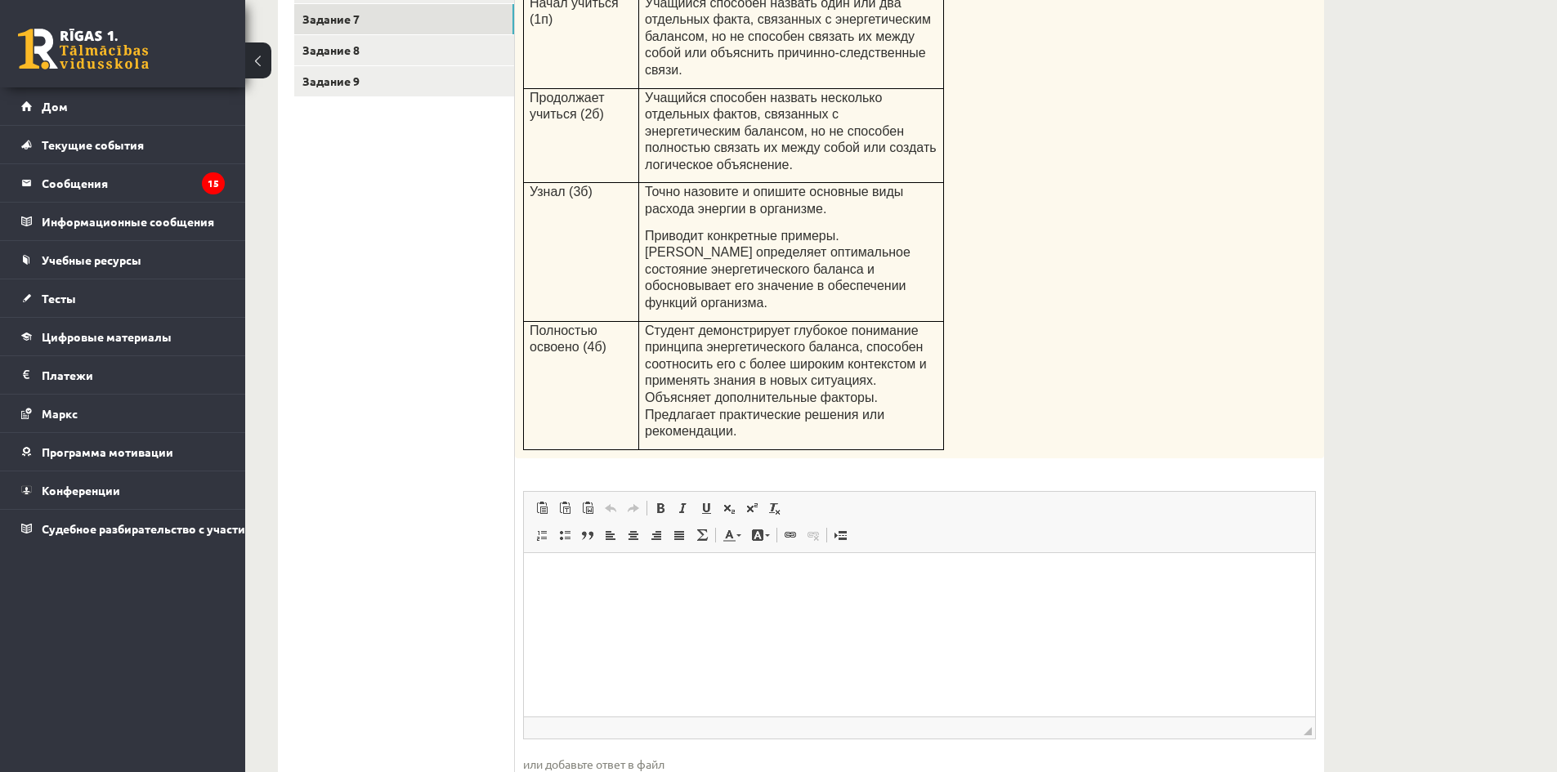
scroll to position [572, 0]
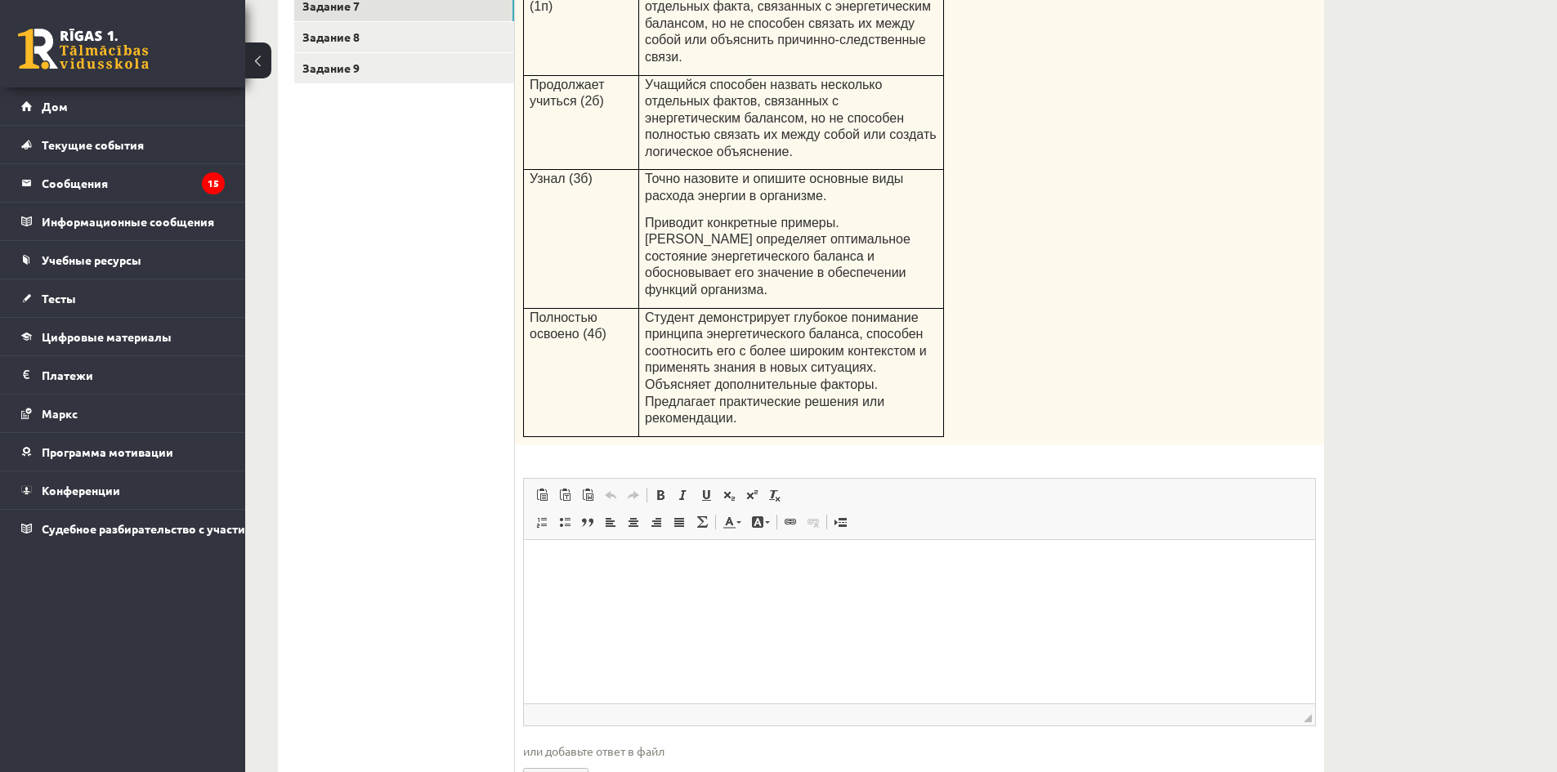
click at [663, 563] on p "Визуальный текстовый редактор, wiswyg-editor-user-answer-47433800607280" at bounding box center [919, 564] width 759 height 17
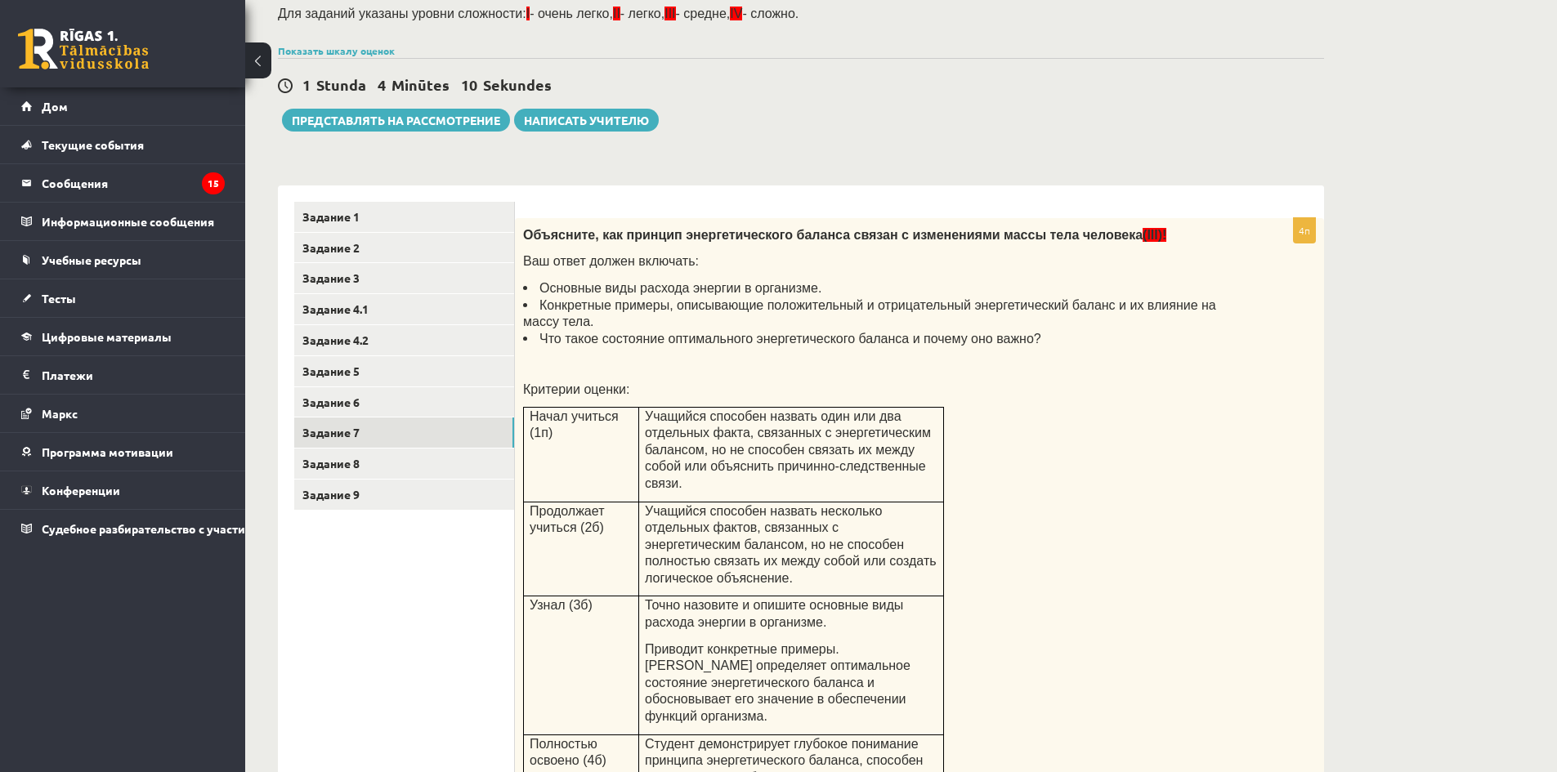
scroll to position [96, 0]
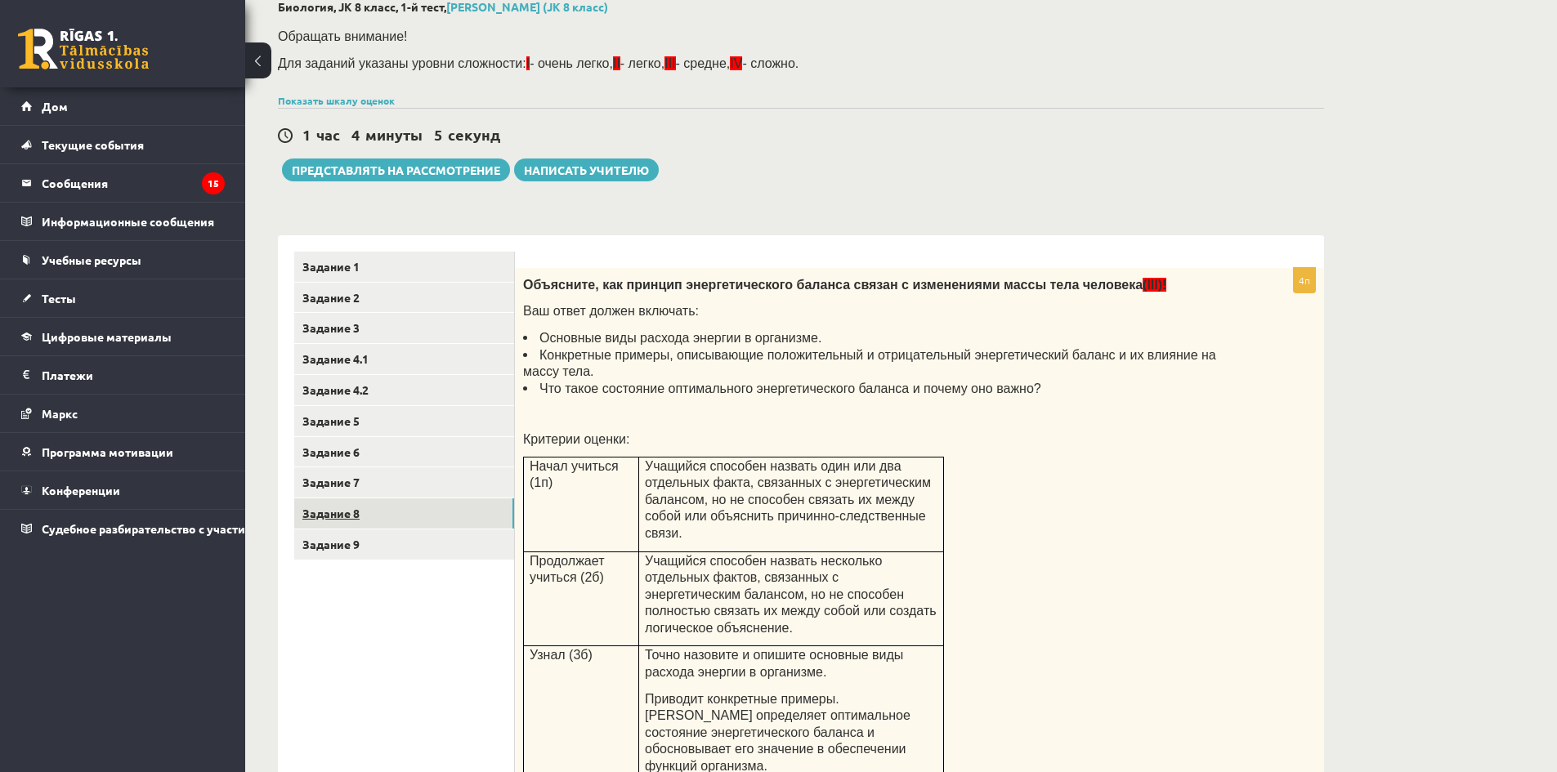
click at [401, 513] on link "Задание 8" at bounding box center [404, 514] width 220 height 30
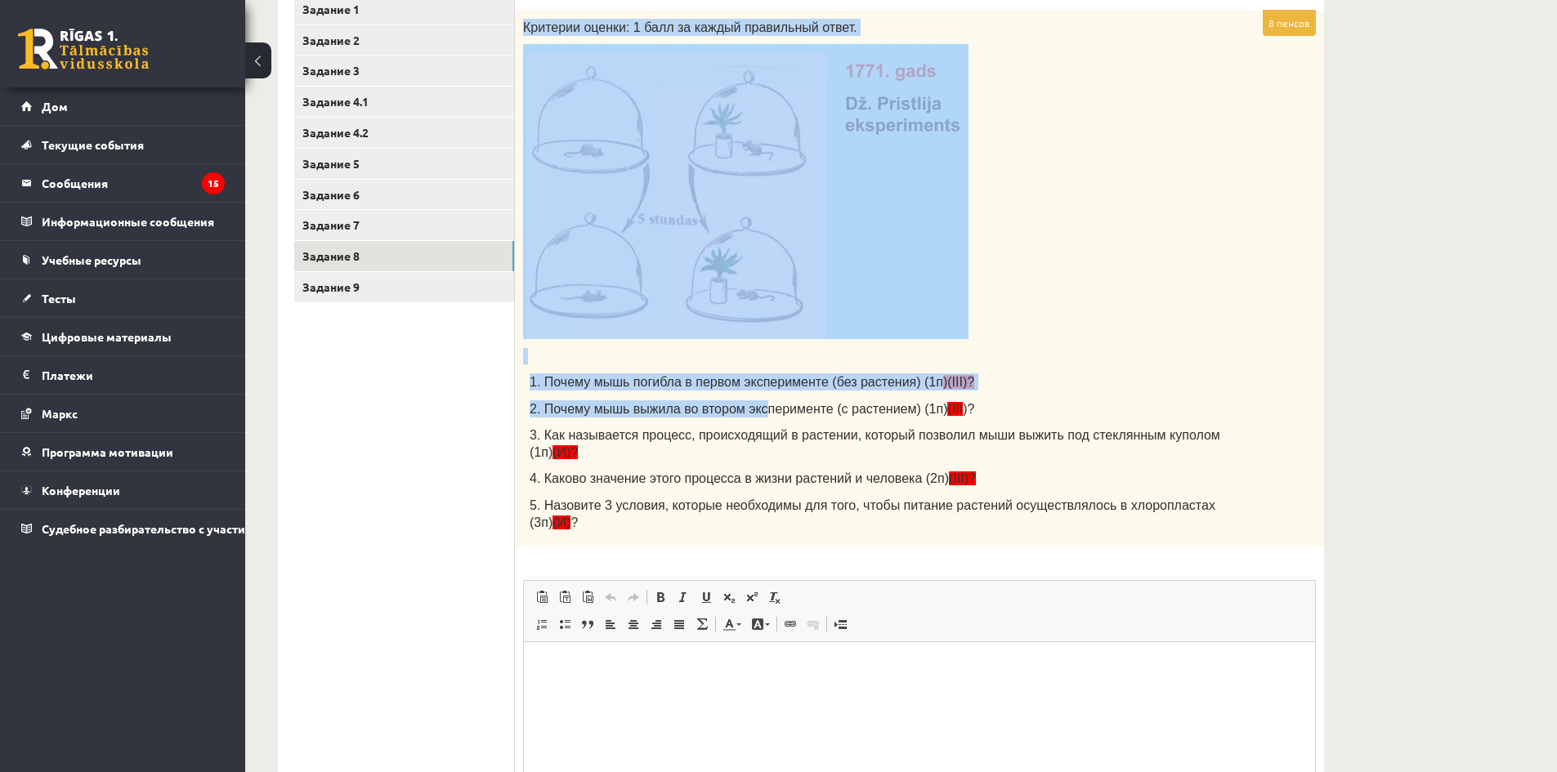
scroll to position [356, 0]
drag, startPoint x: 523, startPoint y: 270, endPoint x: 1208, endPoint y: 484, distance: 717.7
click at [1210, 487] on div "Критерии оценки: 1 балл за каждый правильный ответ. 1. Почему мышь погибла в пе…" at bounding box center [919, 276] width 809 height 537
copy div "Критерии оценки: 1 балл за каждый правильный ответ. 1. Почему мышь погибла в пе…"
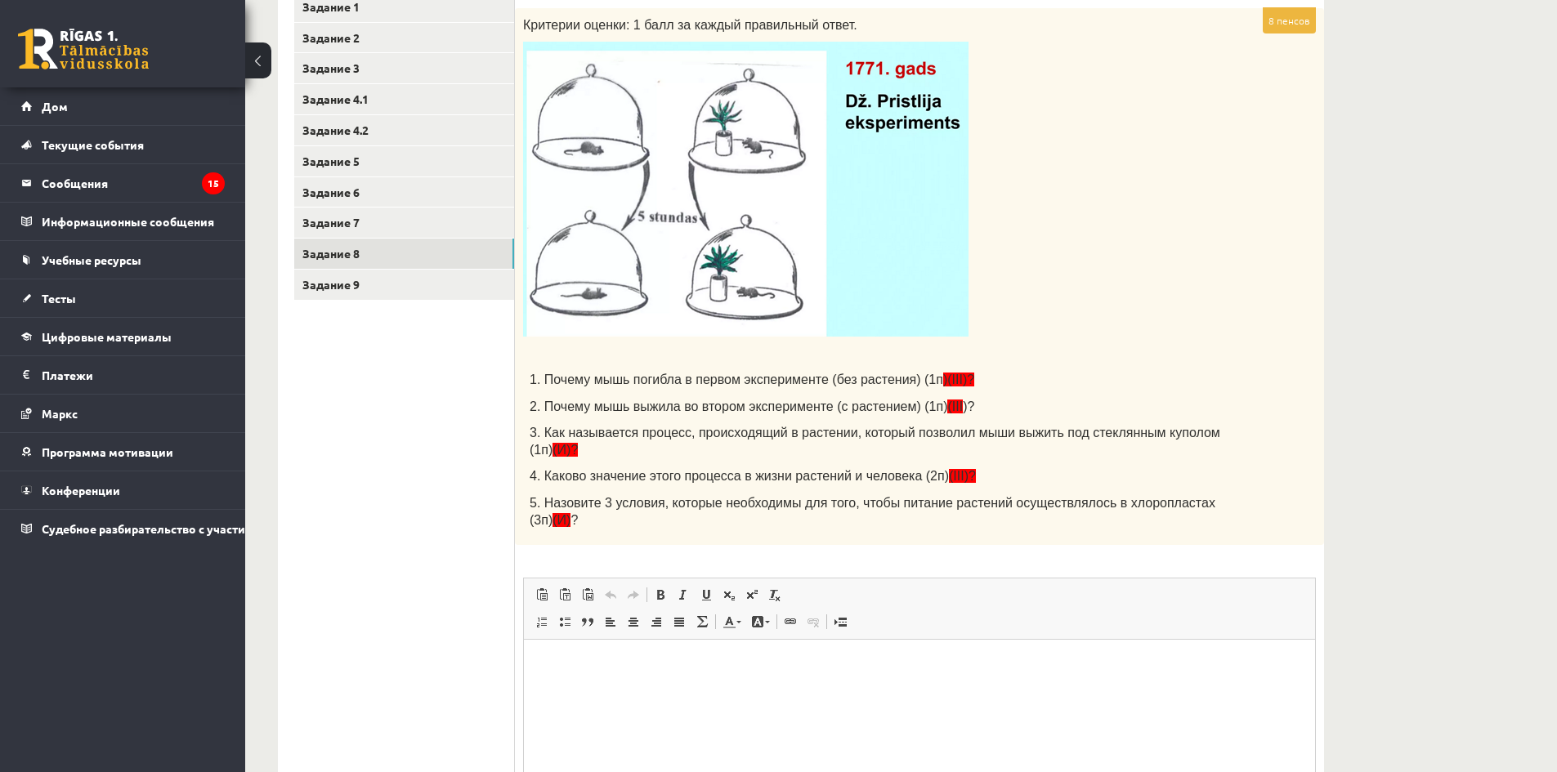
click at [461, 431] on ul "Задание 1 Задание 2 Задание 3 Задание 4.1 Задание 4.2 Задание 5 Задание 6 Задан…" at bounding box center [404, 455] width 221 height 926
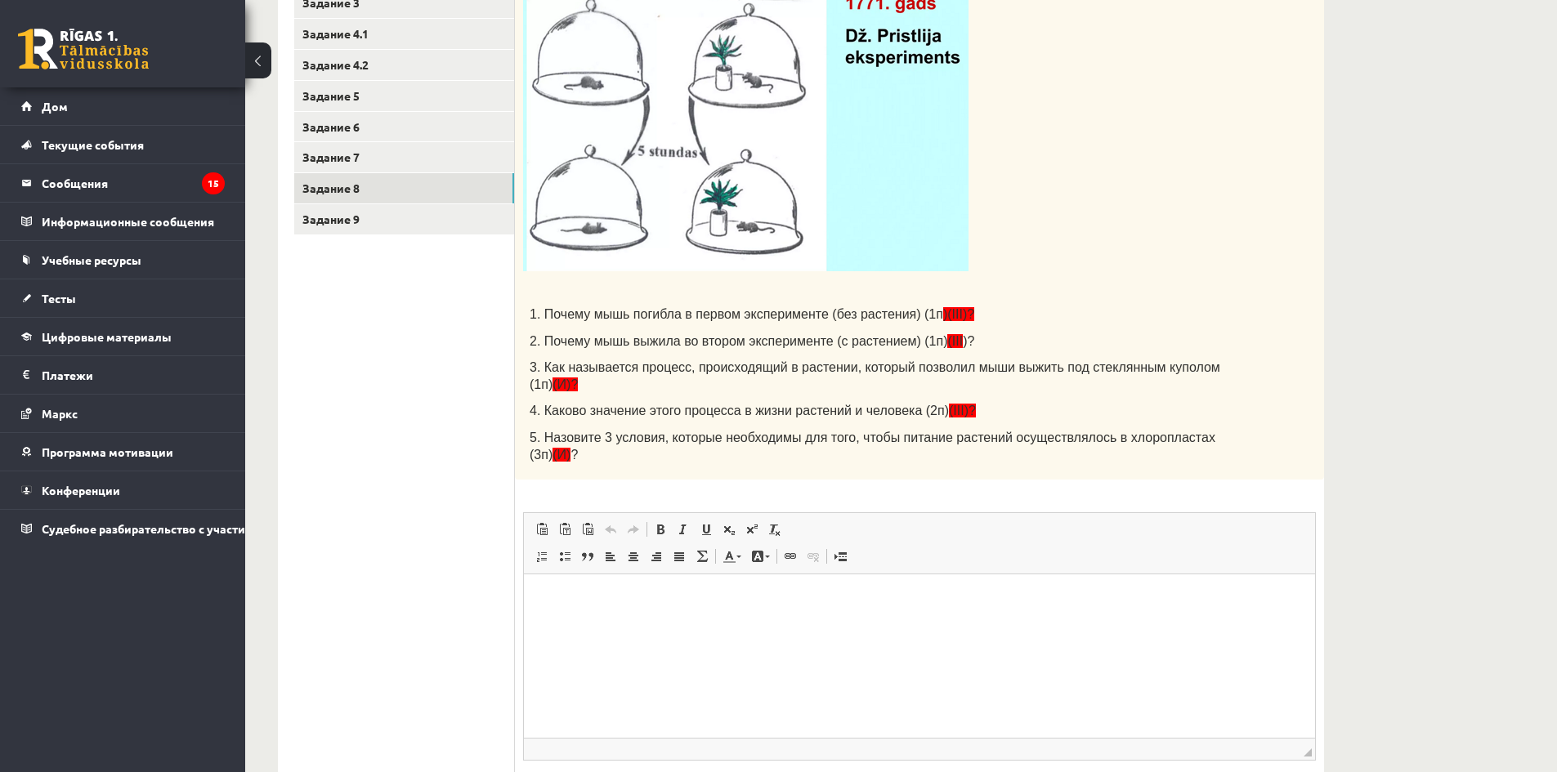
scroll to position [355, 0]
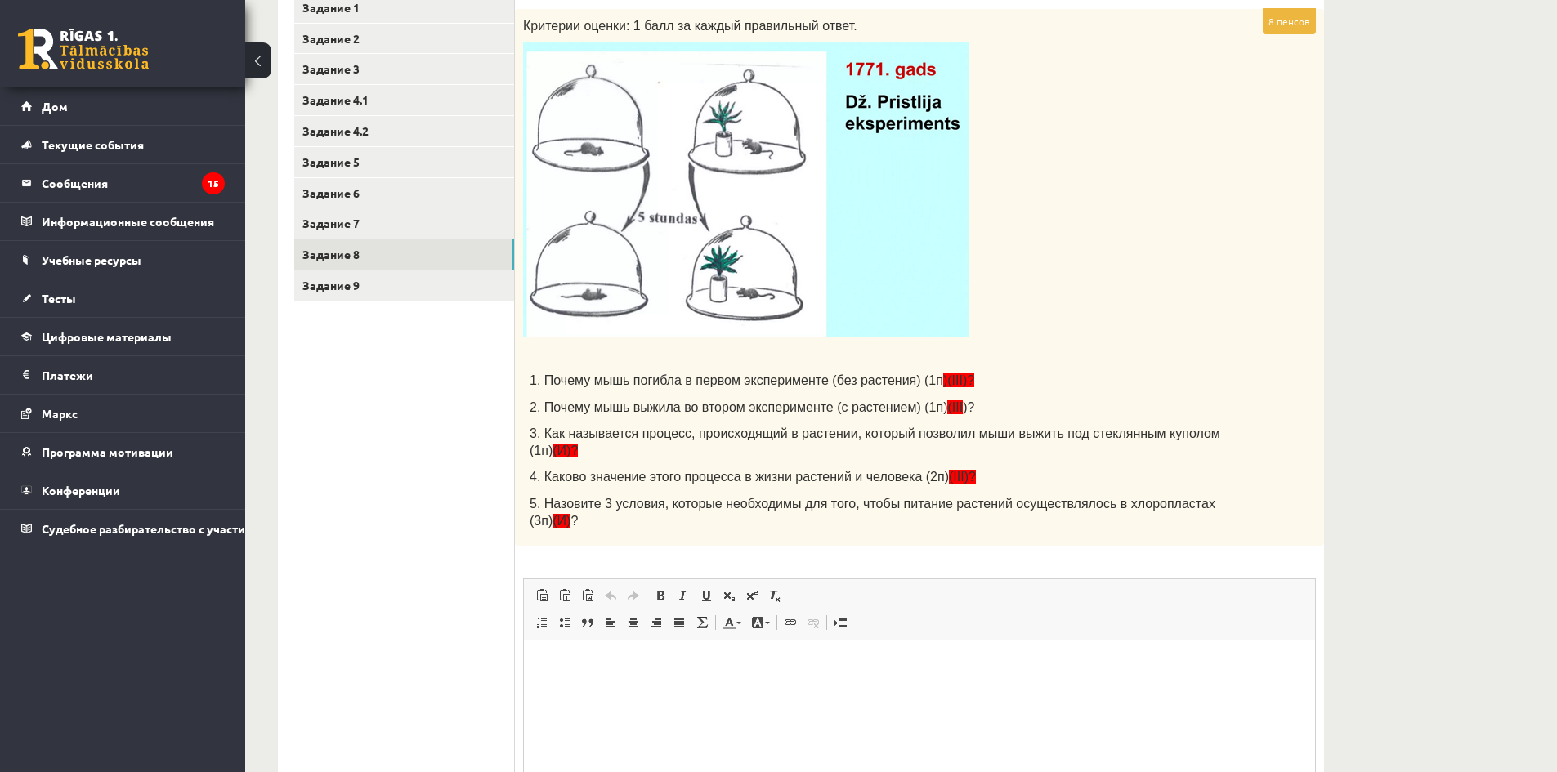
click at [695, 691] on html at bounding box center [919, 666] width 791 height 50
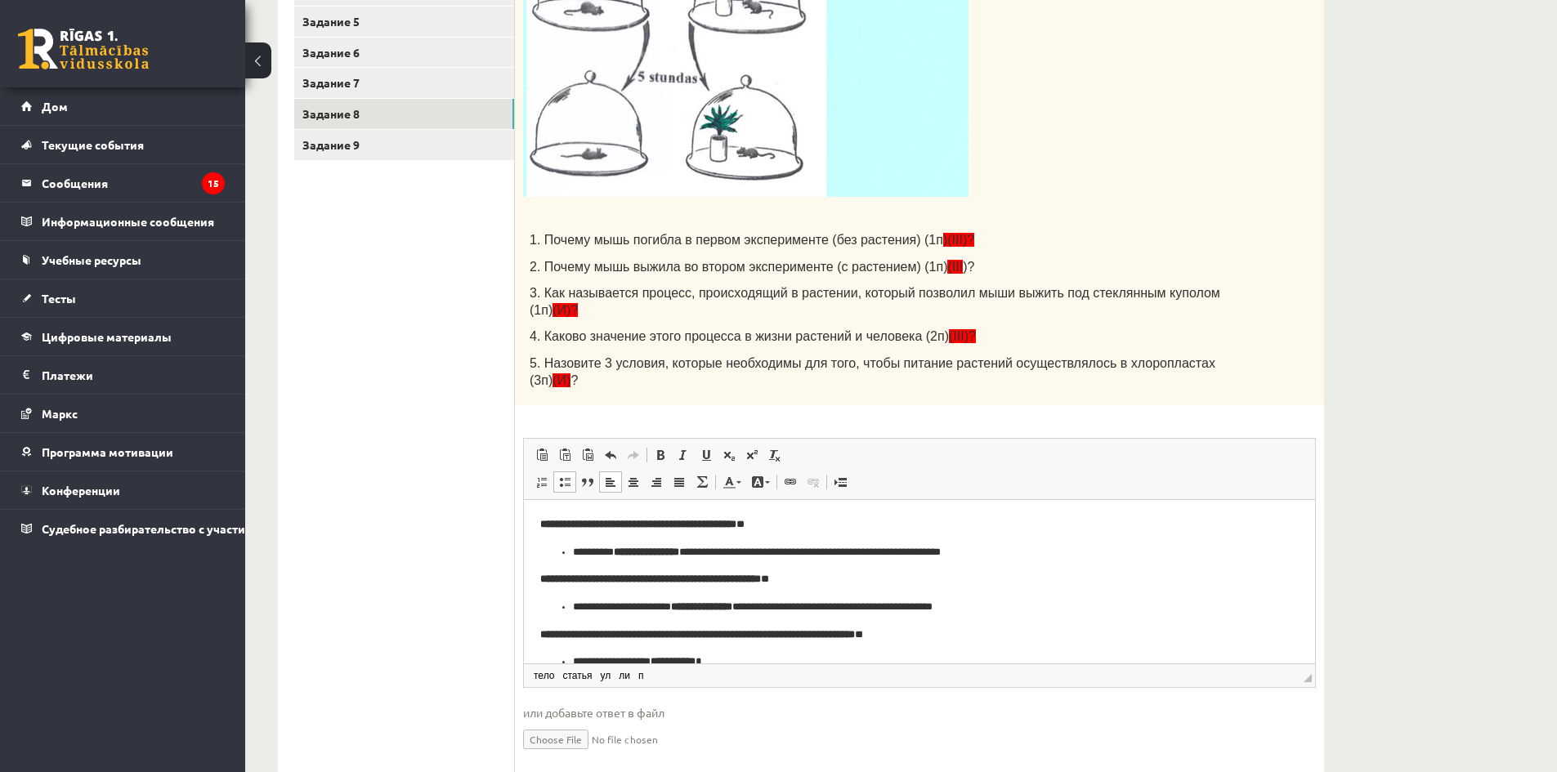
scroll to position [438, 0]
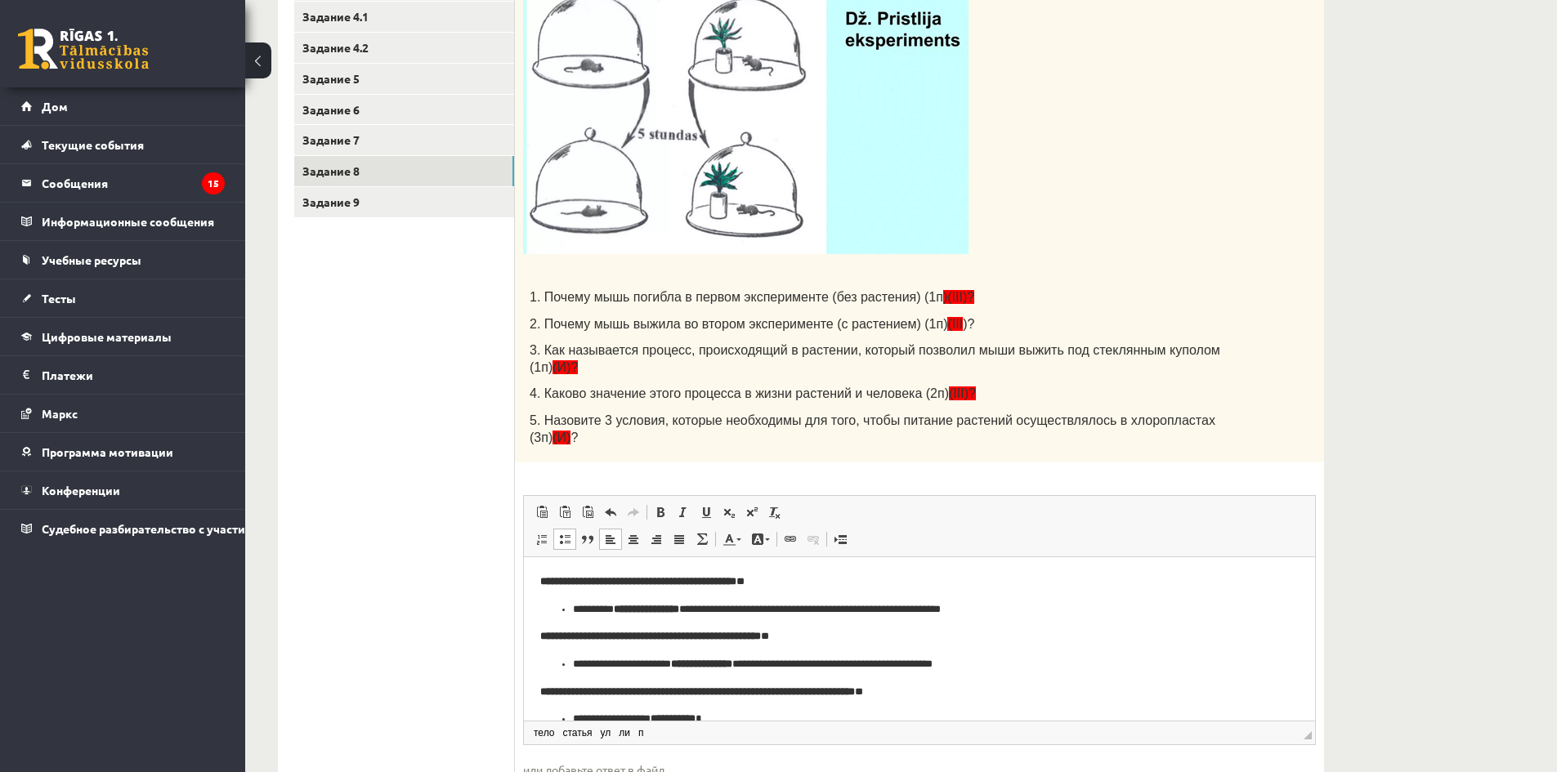
click at [416, 516] on ul "Задание 1 Задание 2 Задание 3 Задание 4.1 Задание 4.2 Задание 5 Задание 6 Задан…" at bounding box center [404, 373] width 221 height 928
click at [826, 583] on p "**********" at bounding box center [913, 582] width 746 height 17
click at [859, 634] on p "**********" at bounding box center [913, 637] width 746 height 17
click at [976, 703] on article "**********" at bounding box center [919, 747] width 759 height 347
click at [961, 697] on p "**********" at bounding box center [913, 692] width 746 height 17
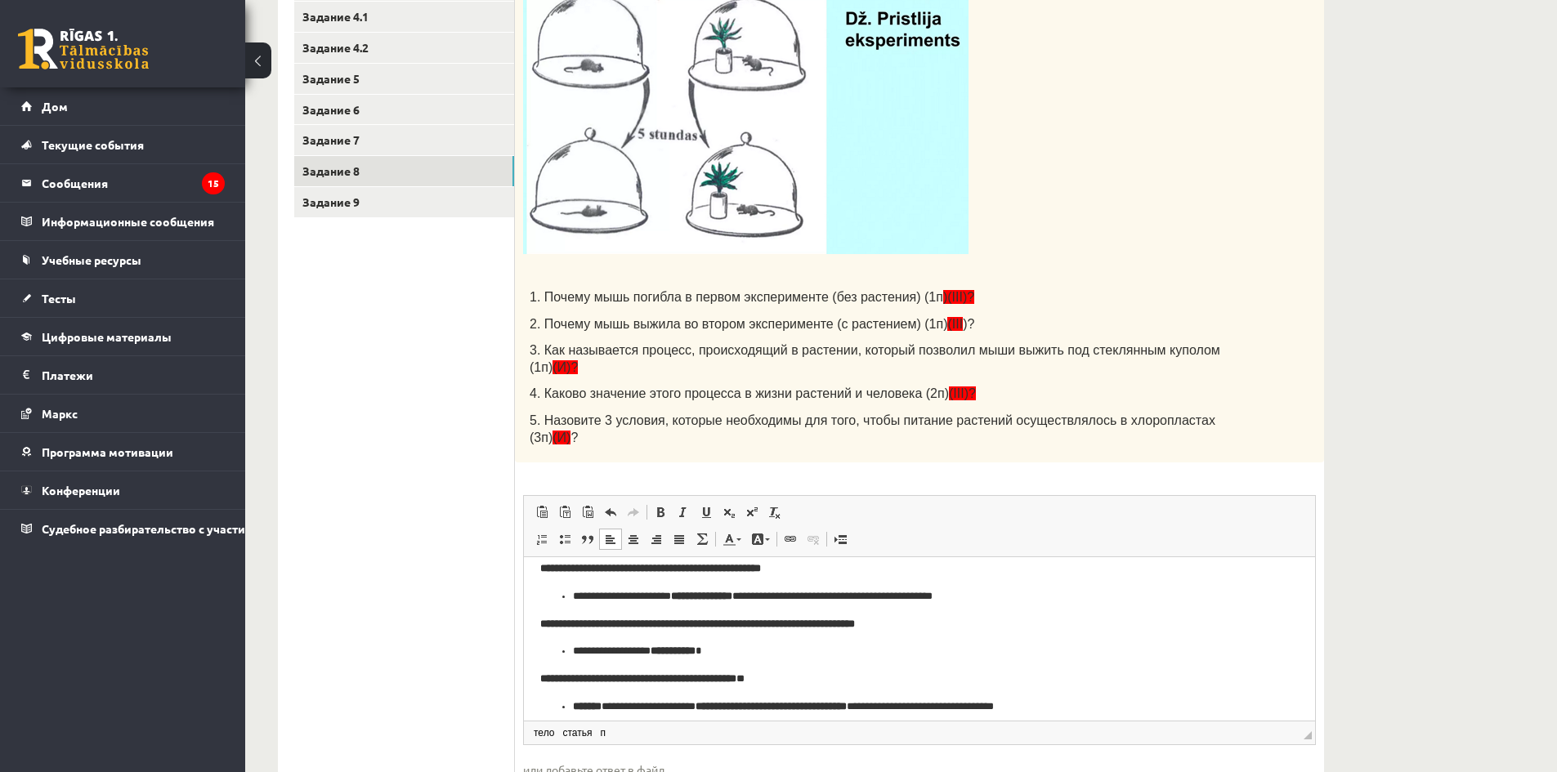
scroll to position [82, 0]
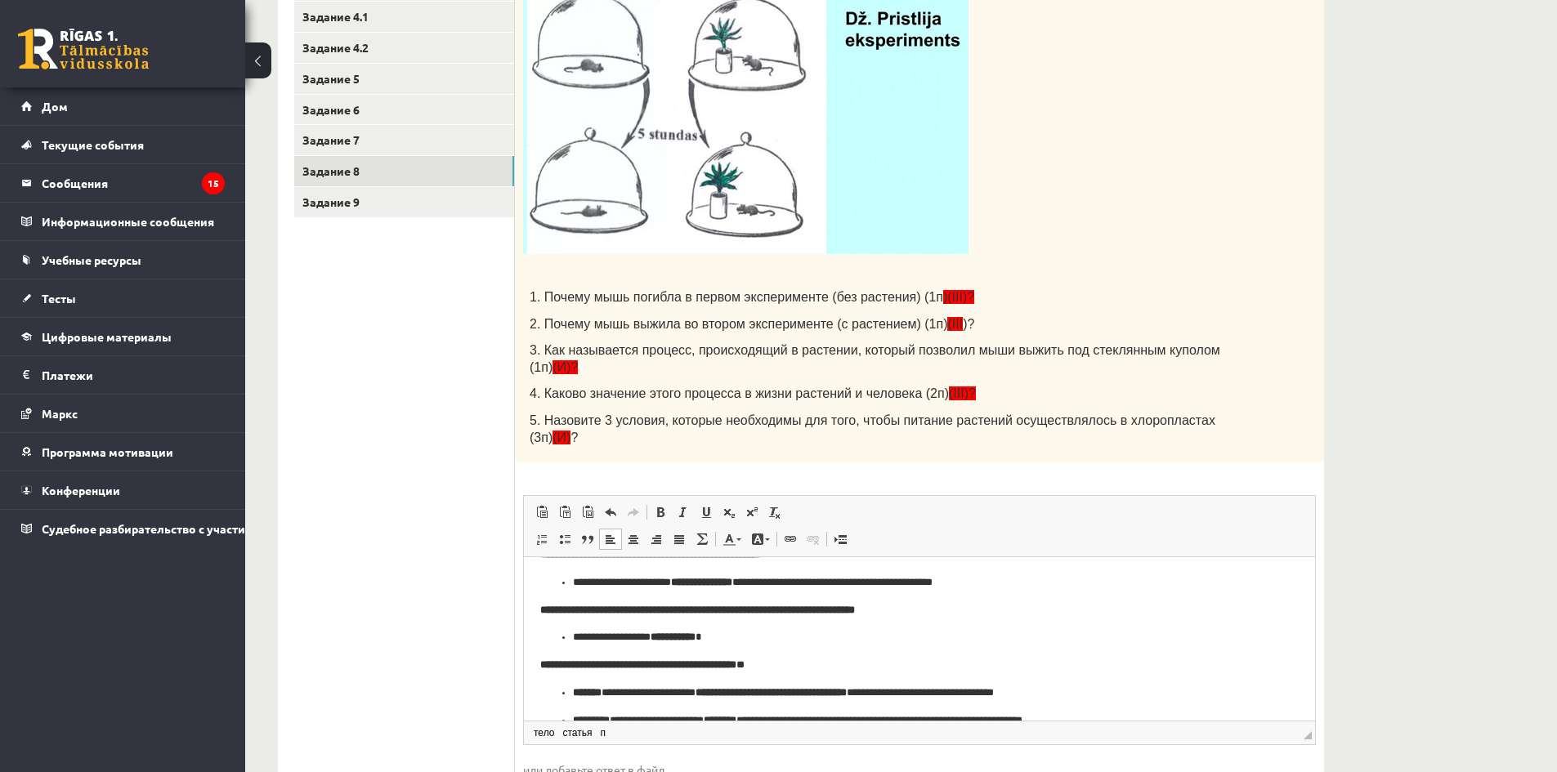
click at [835, 668] on p "**********" at bounding box center [913, 665] width 746 height 17
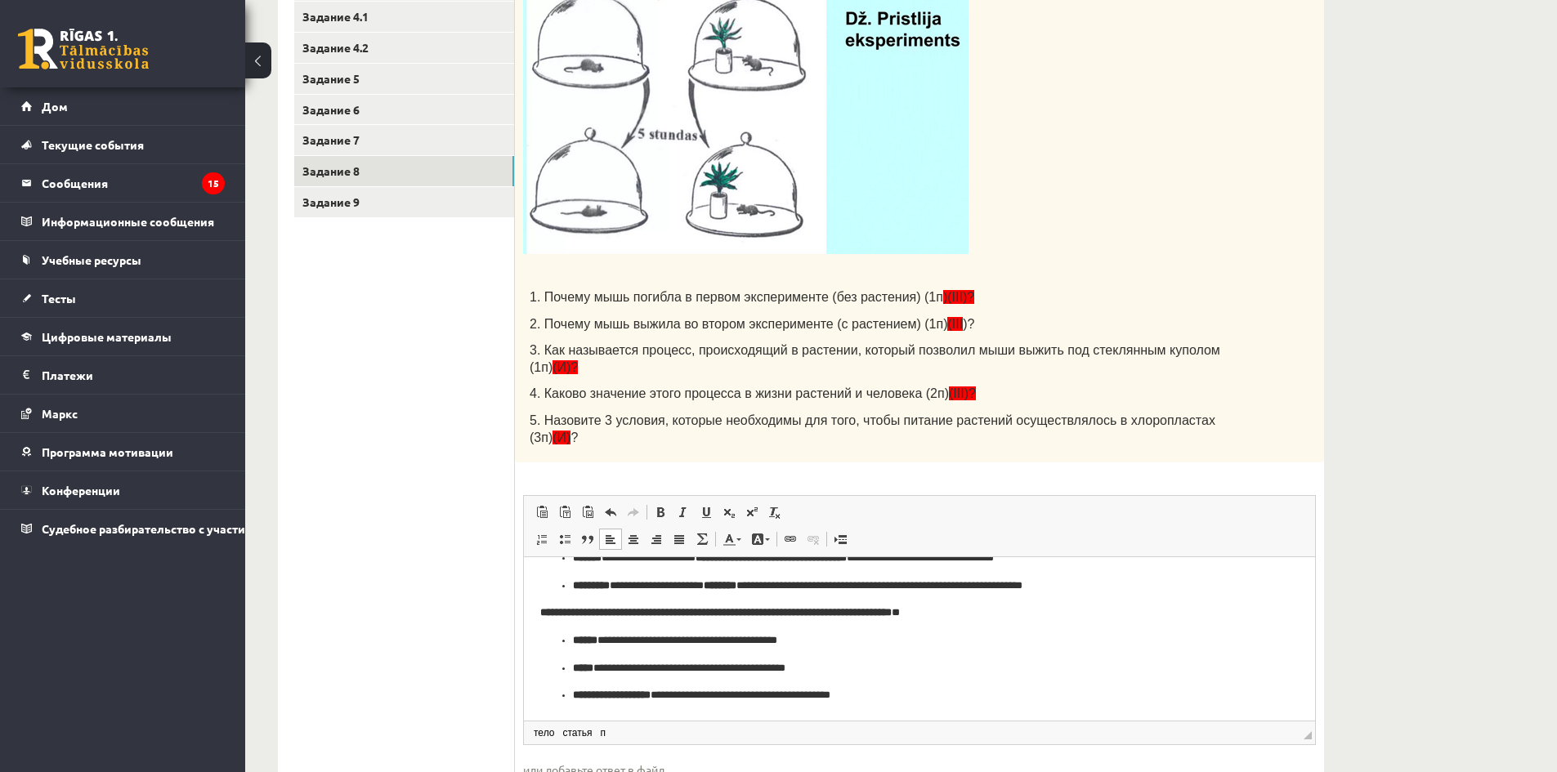
scroll to position [217, 0]
click at [1029, 616] on p "**********" at bounding box center [913, 613] width 746 height 17
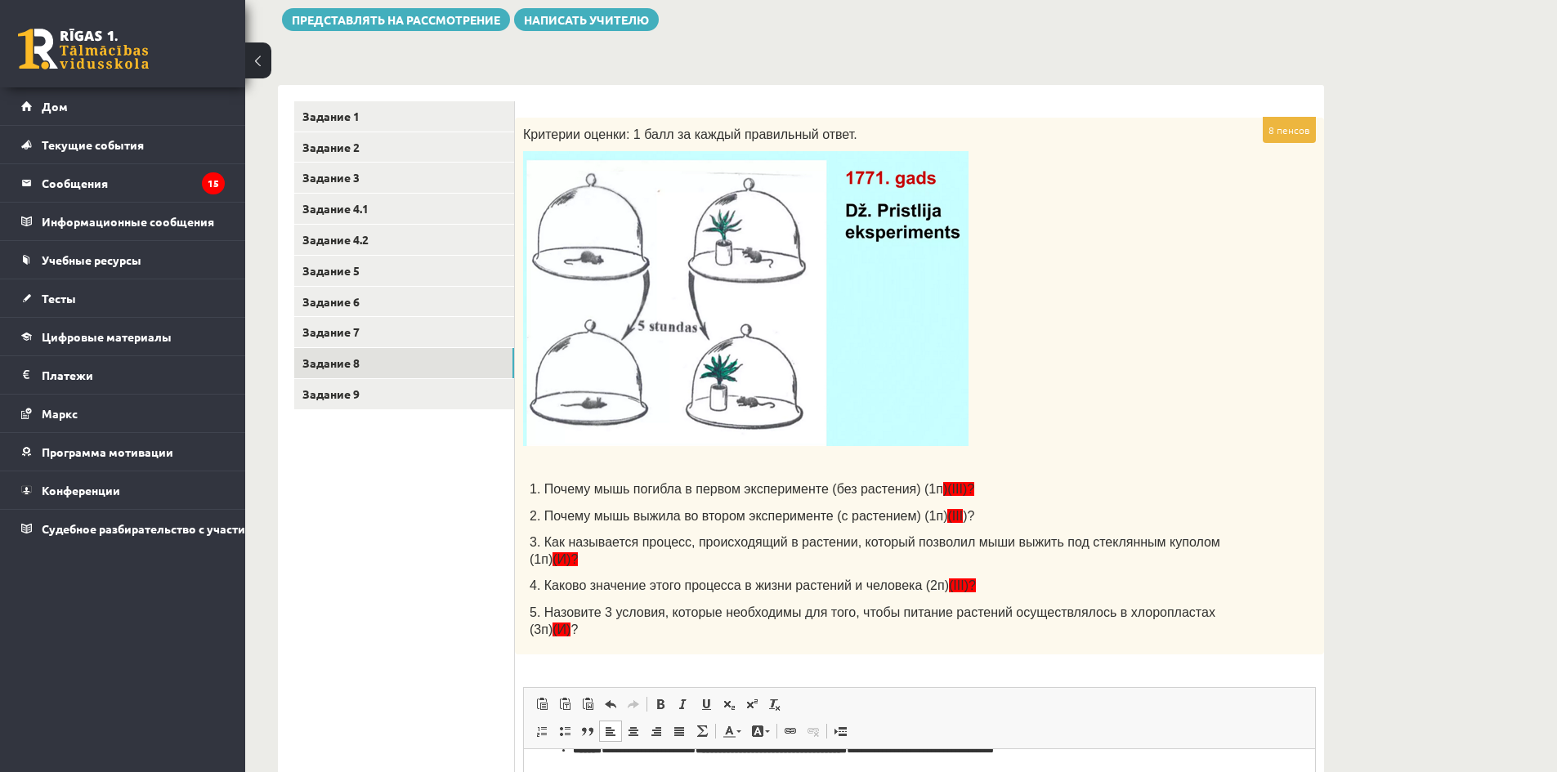
scroll to position [111, 0]
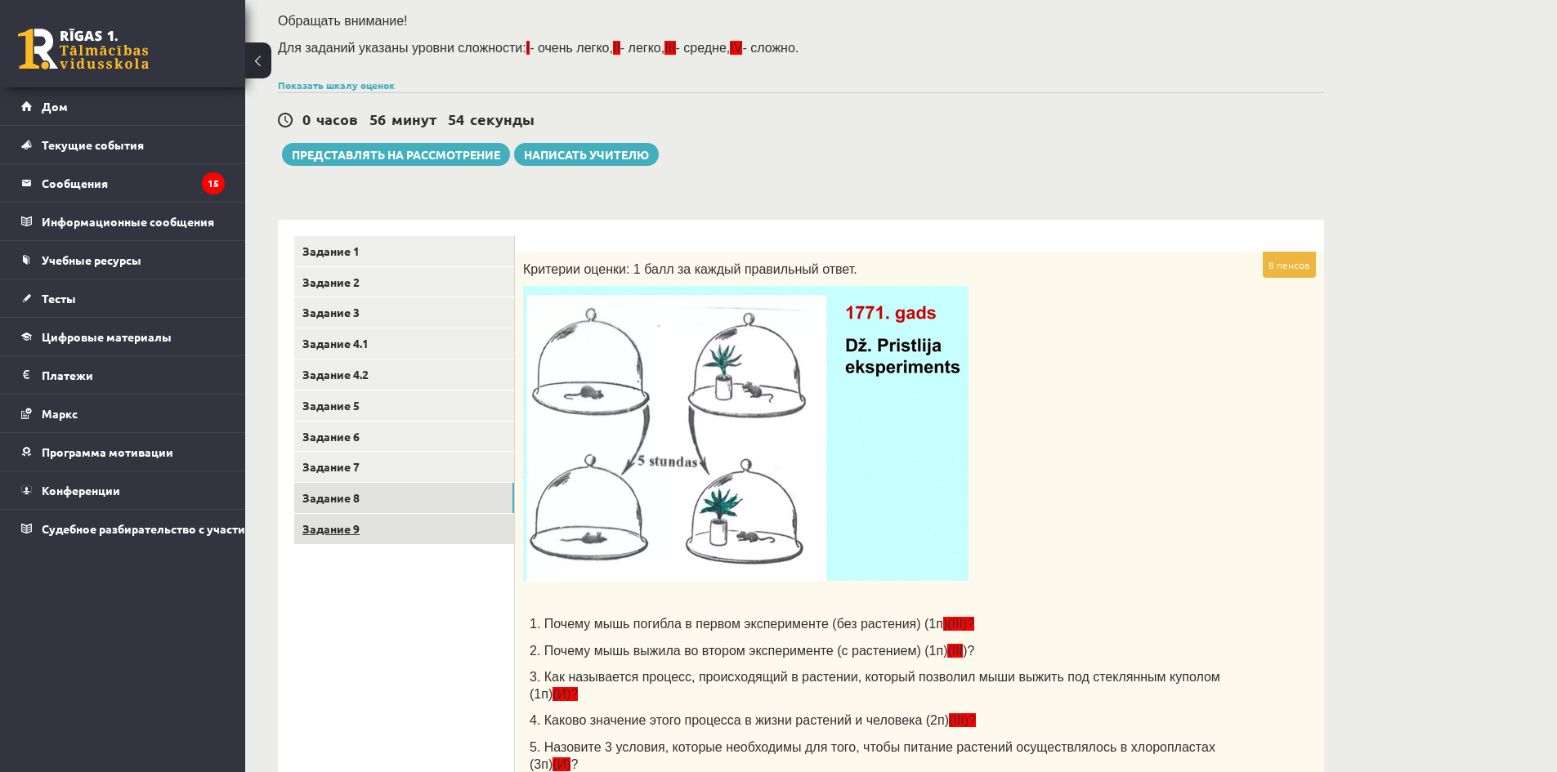
click at [377, 522] on link "Задание 9" at bounding box center [404, 529] width 220 height 30
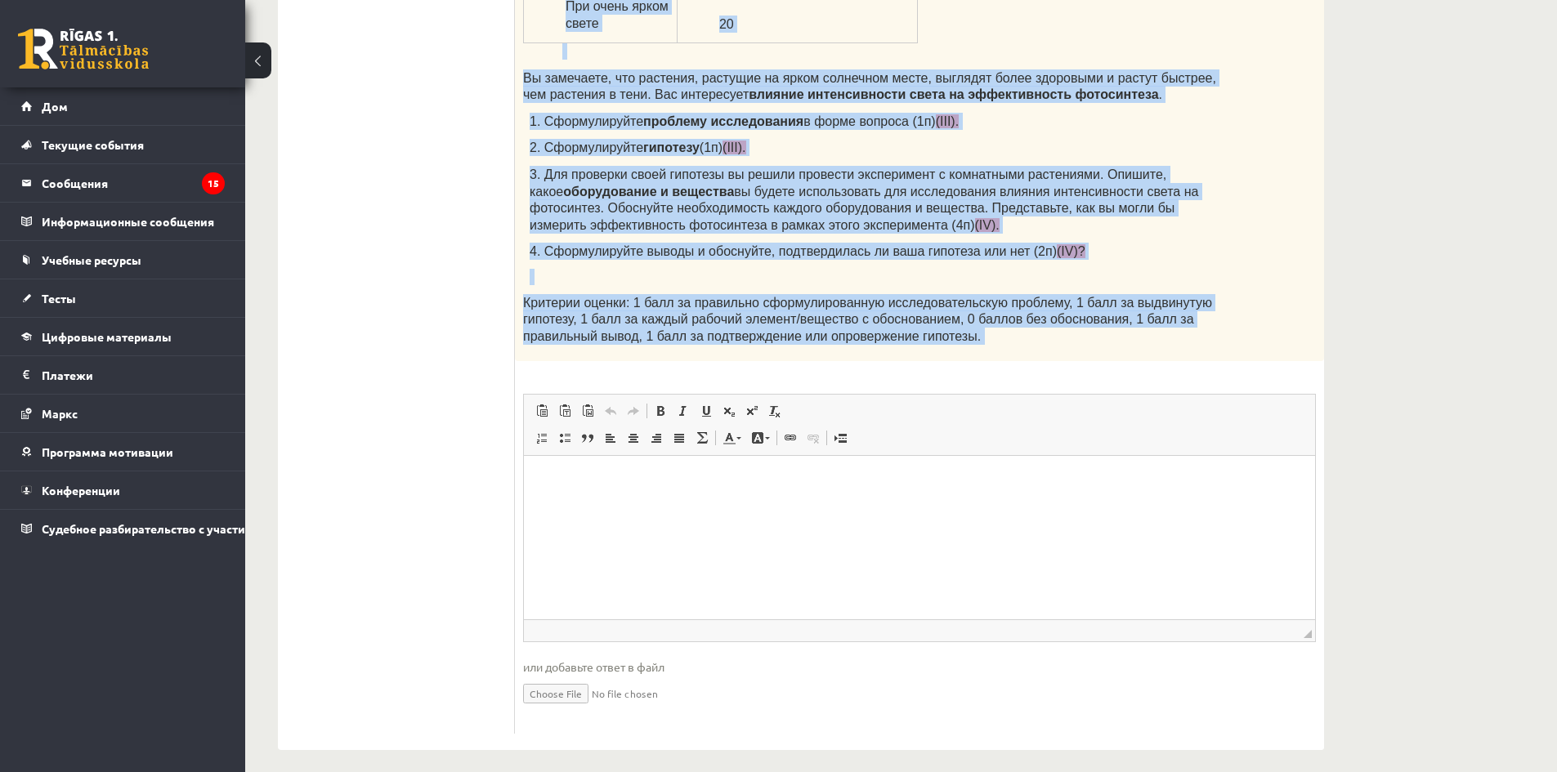
scroll to position [683, 0]
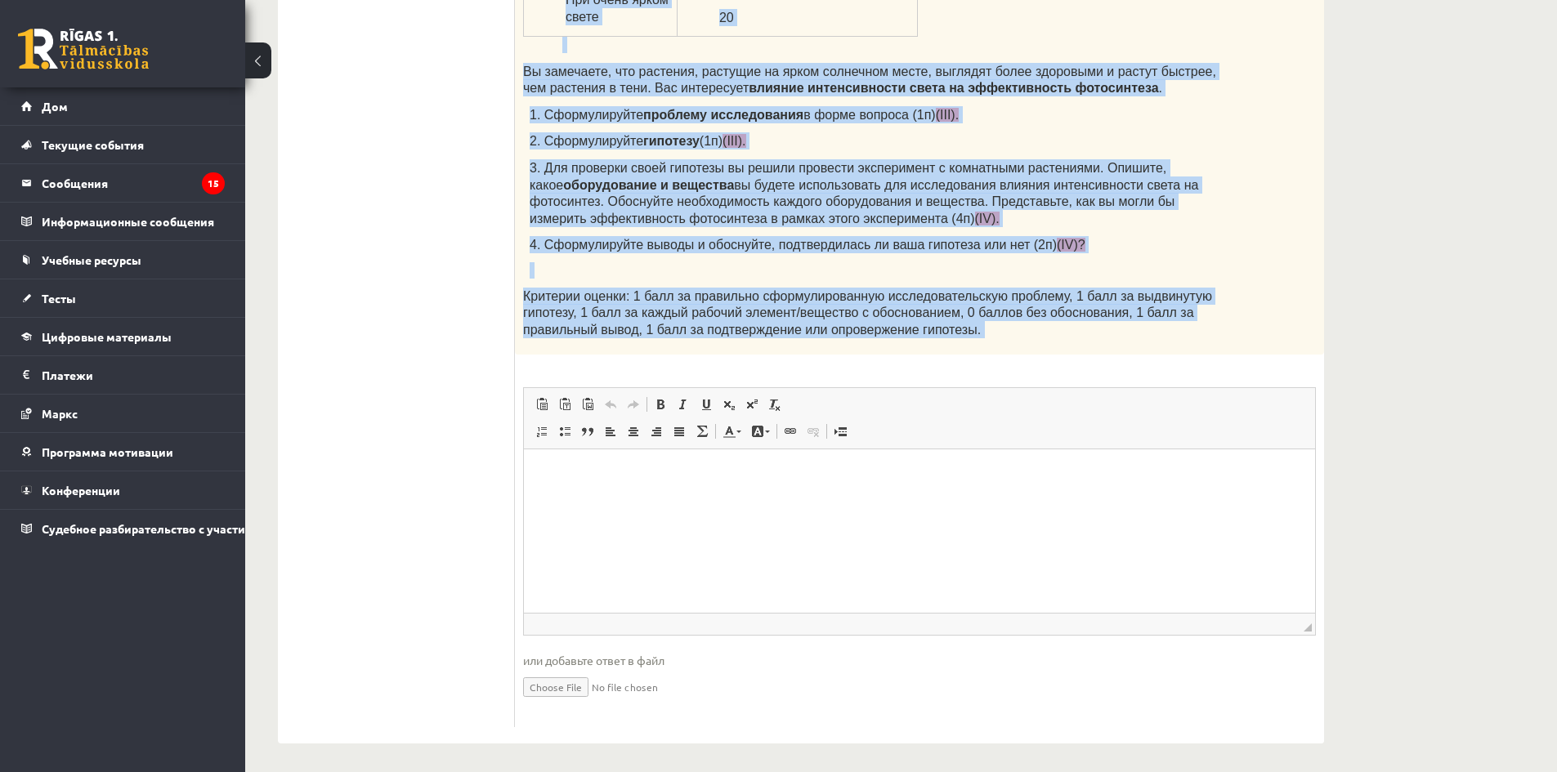
drag, startPoint x: 522, startPoint y: 101, endPoint x: 1193, endPoint y: 387, distance: 728.5
click at [1193, 387] on div "8 пенсов Учёные часто проводят эксперименты, чтобы лучше понять природные проце…" at bounding box center [919, 204] width 809 height 1048
copy div "Учёные часто проводят эксперименты, чтобы лучше понять природные процессы. Вы у…"
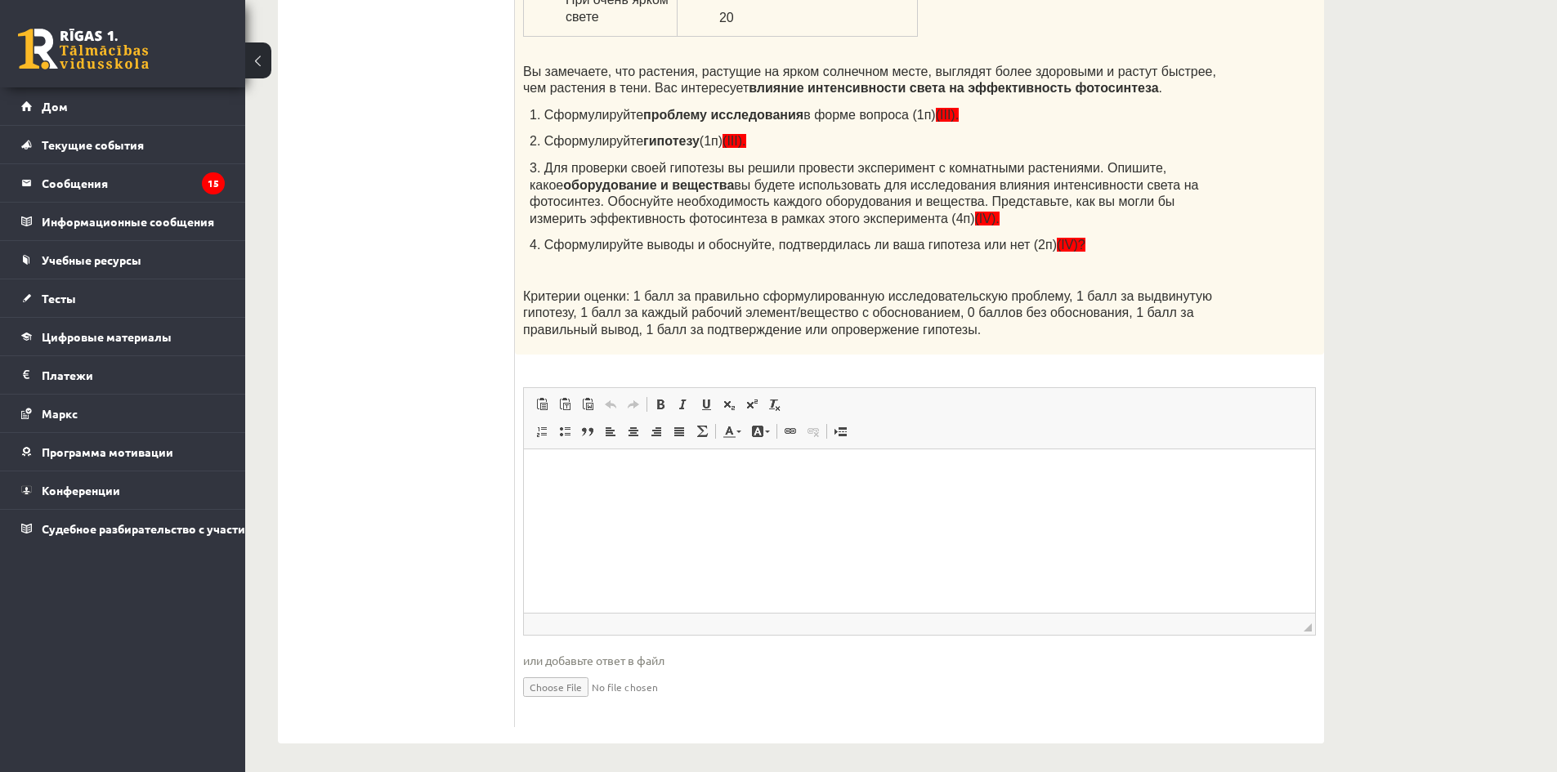
click at [671, 499] on html at bounding box center [919, 475] width 791 height 50
paste body "Визуальный текстовый редактор, wiswyg-editor-user-answer-47434016292440"
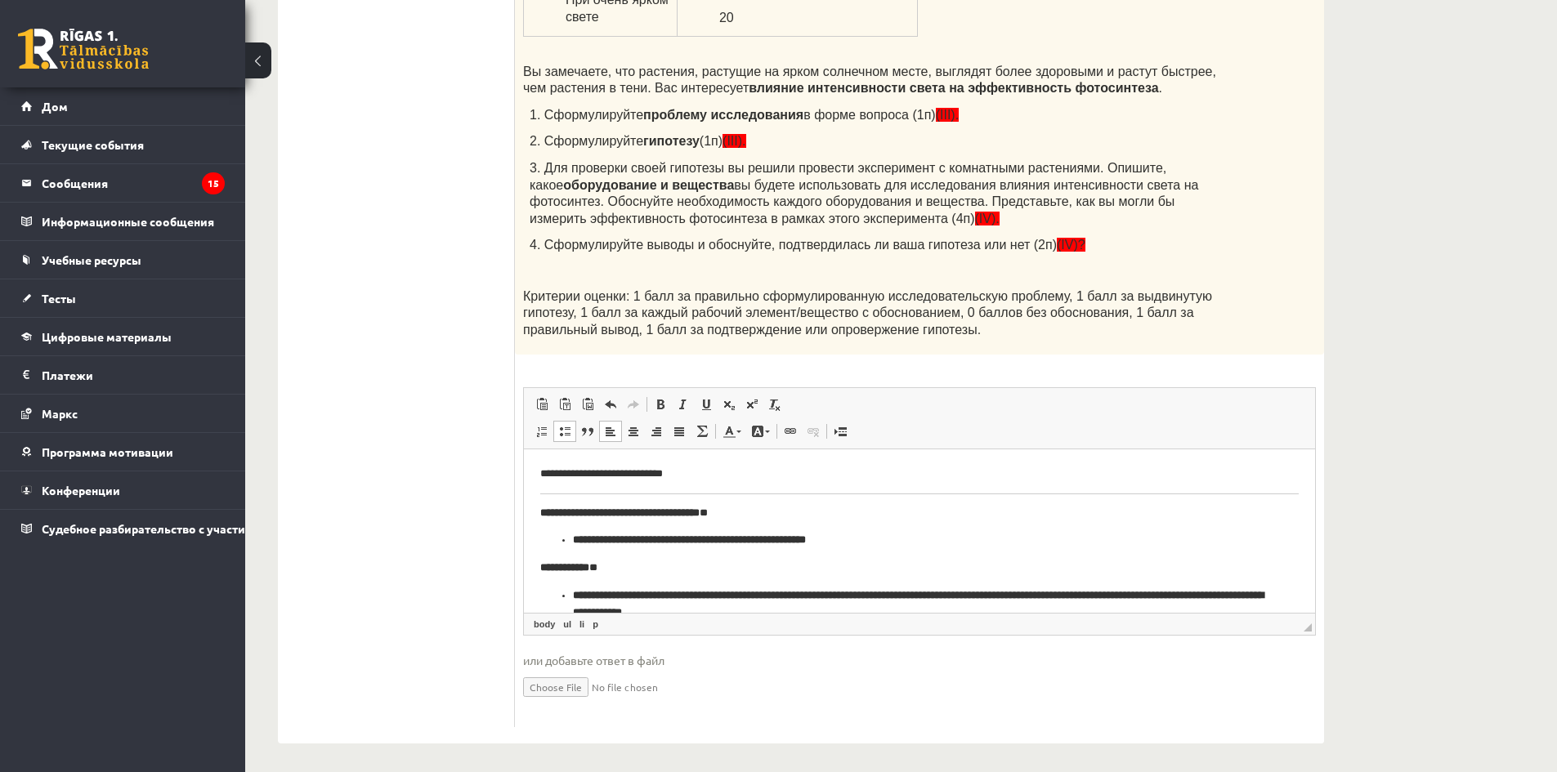
scroll to position [450, 0]
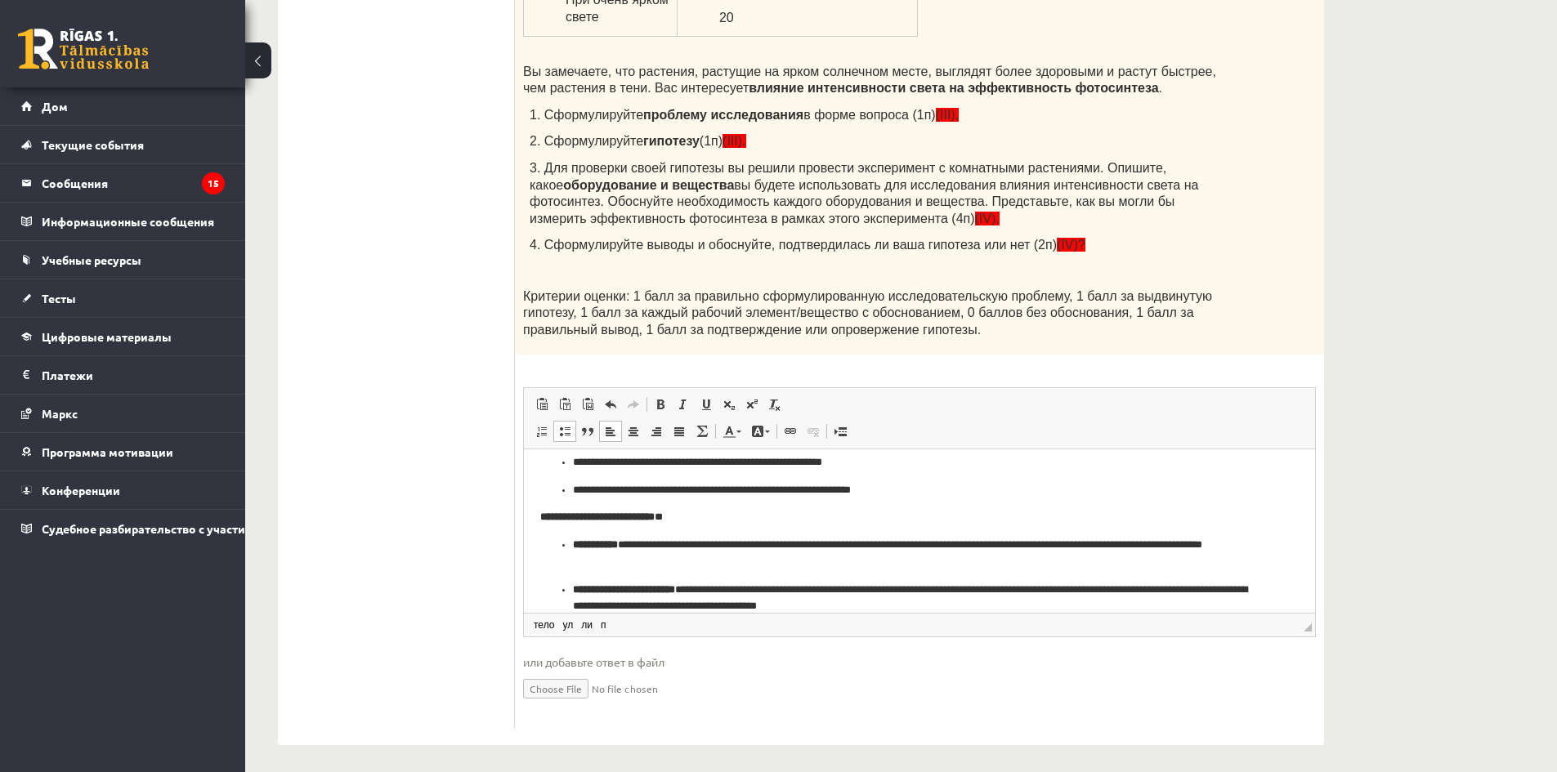
click at [741, 519] on p "**********" at bounding box center [913, 517] width 746 height 17
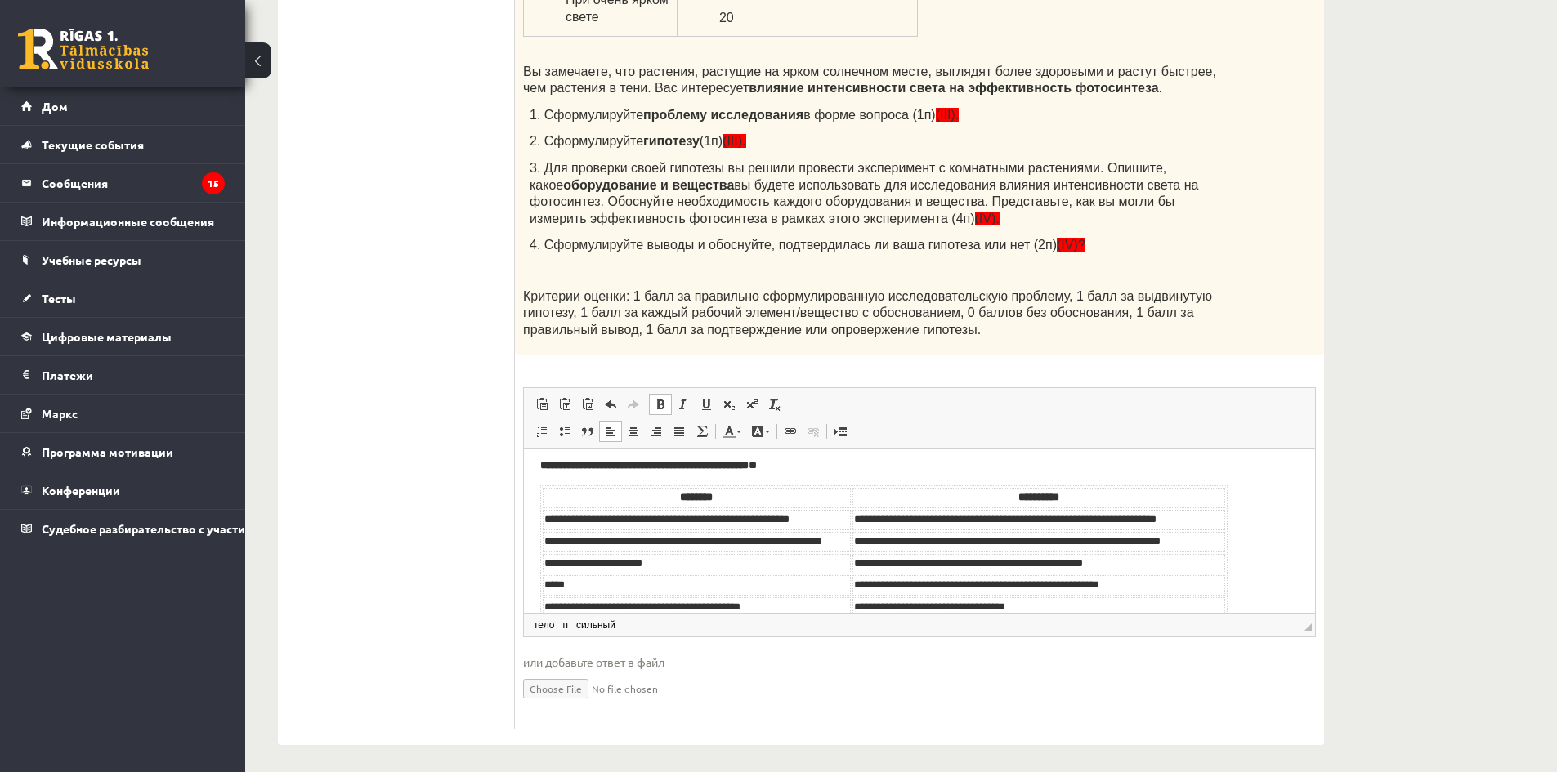
scroll to position [41, 0]
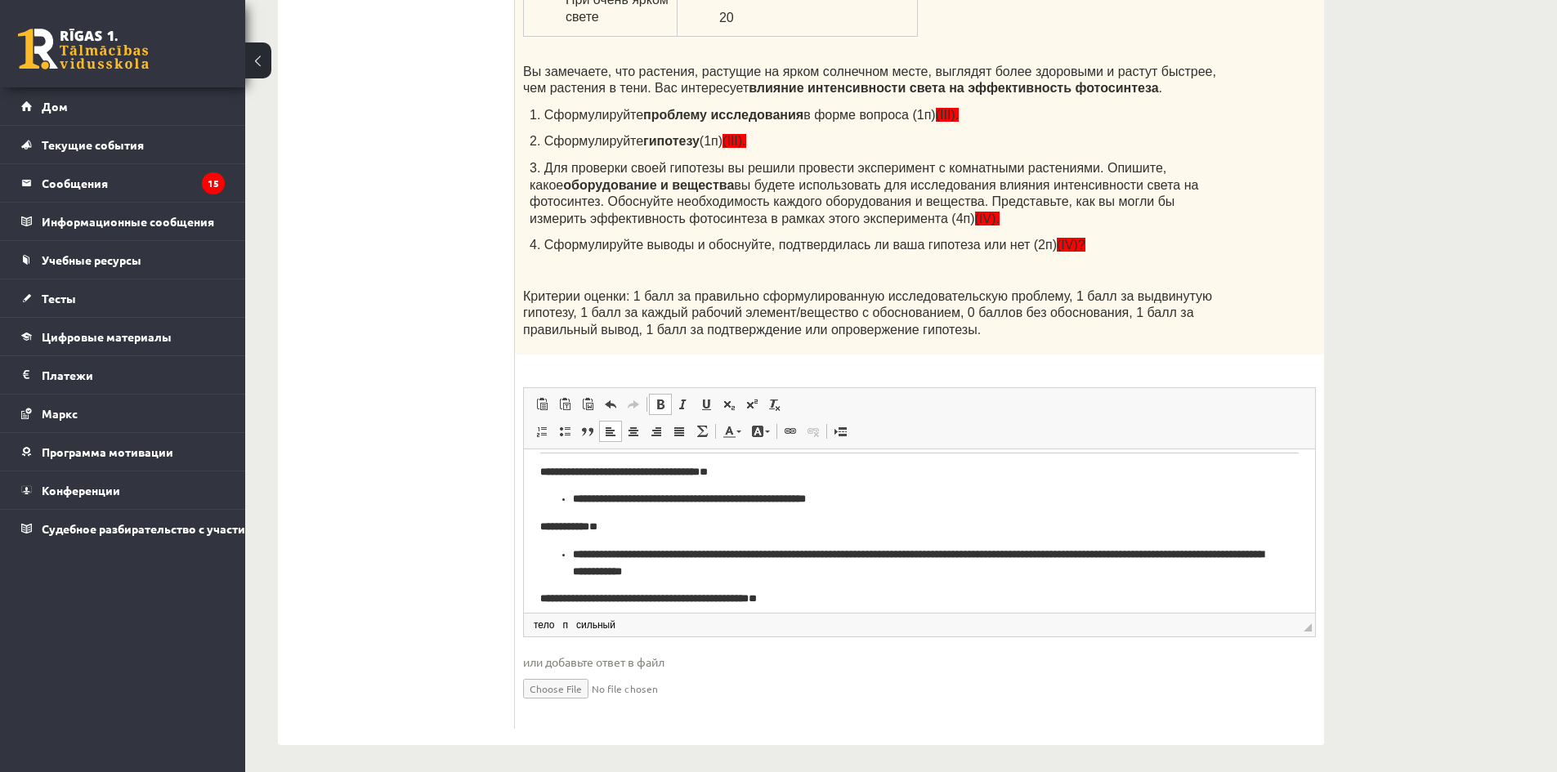
click at [846, 598] on p "**********" at bounding box center [913, 599] width 746 height 17
click at [623, 521] on p "**********" at bounding box center [913, 527] width 746 height 17
click at [782, 472] on p "**********" at bounding box center [913, 472] width 746 height 17
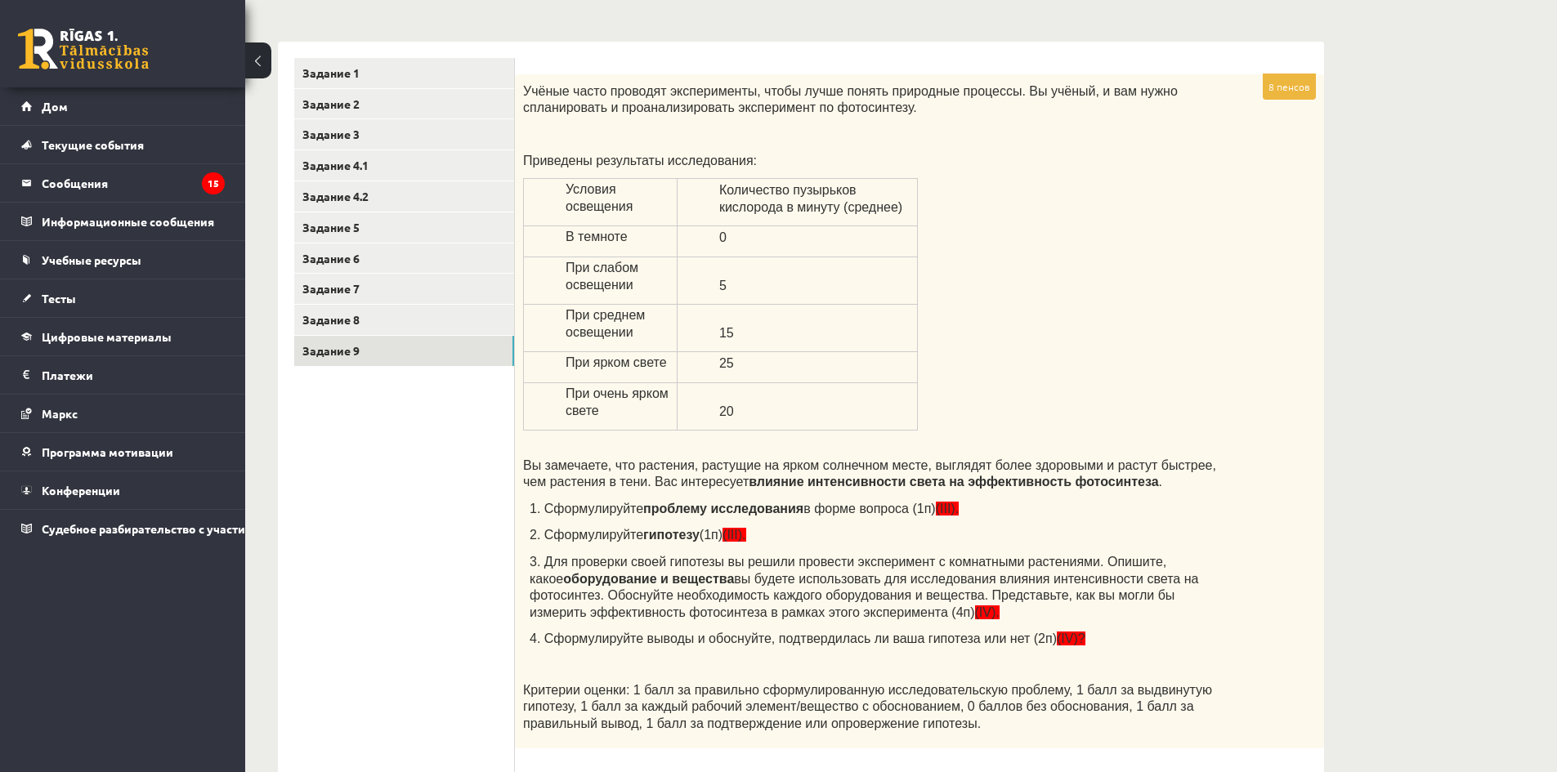
scroll to position [327, 0]
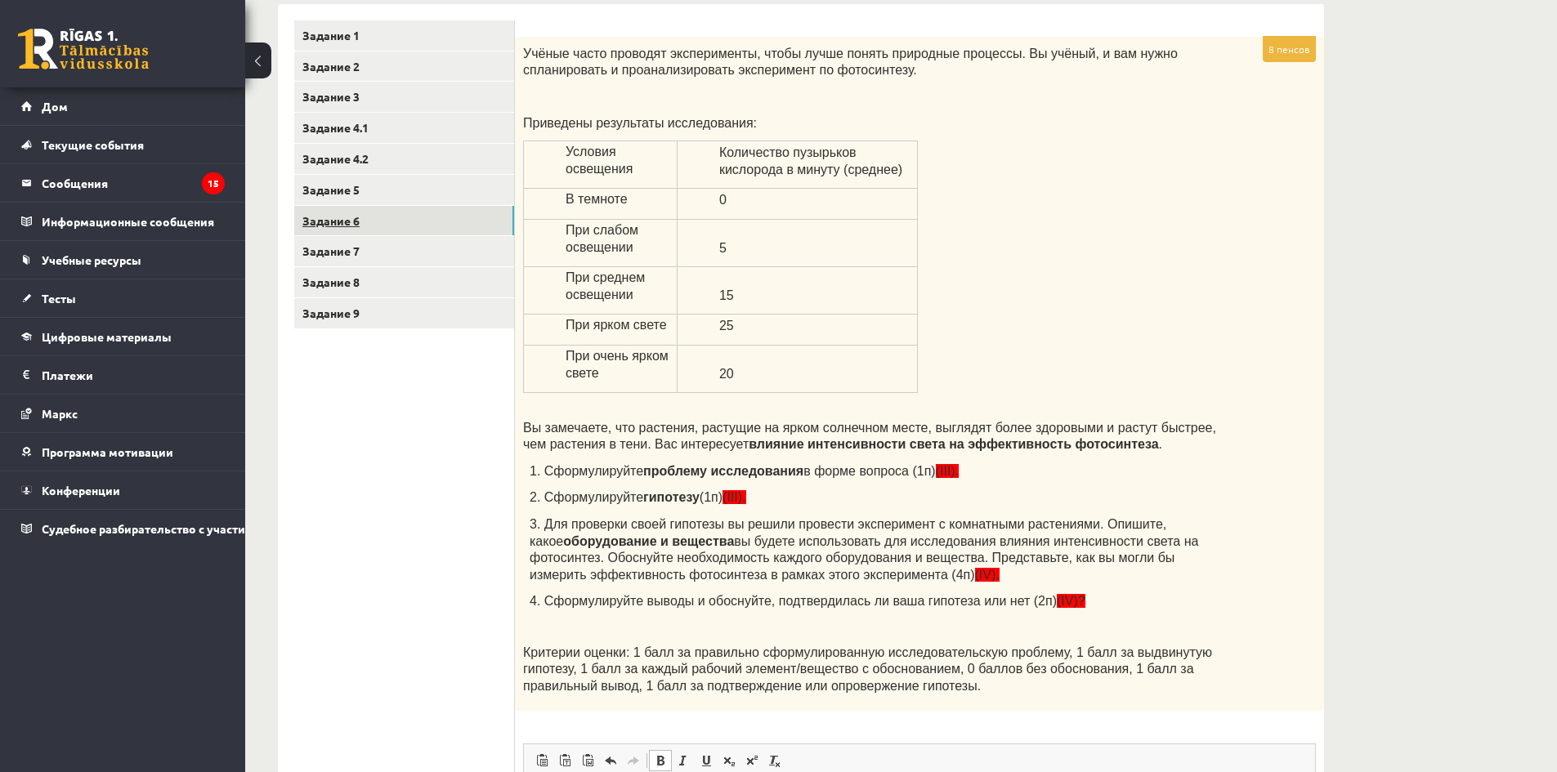
click at [381, 227] on link "Задание 6" at bounding box center [404, 221] width 220 height 30
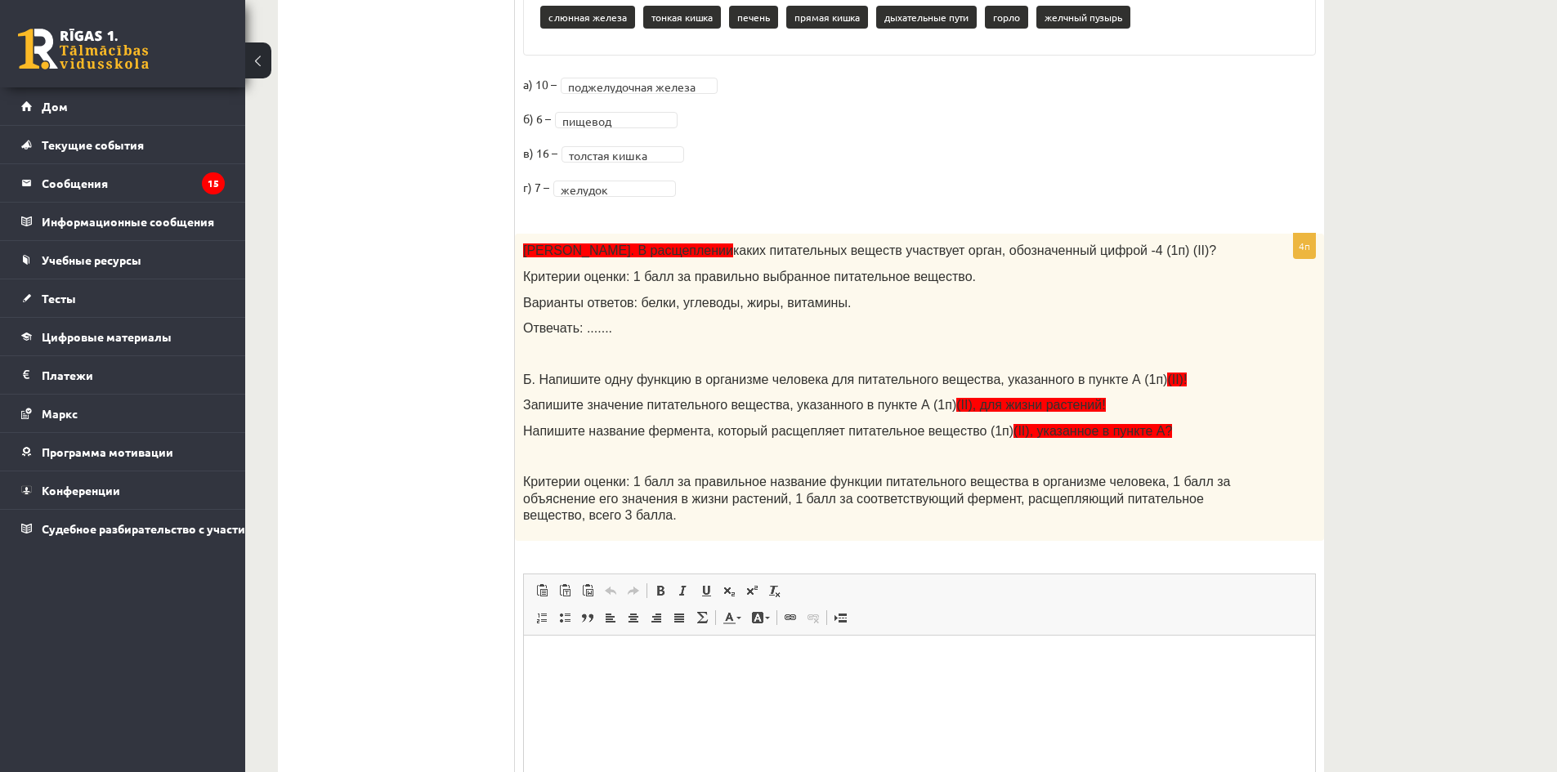
scroll to position [0, 0]
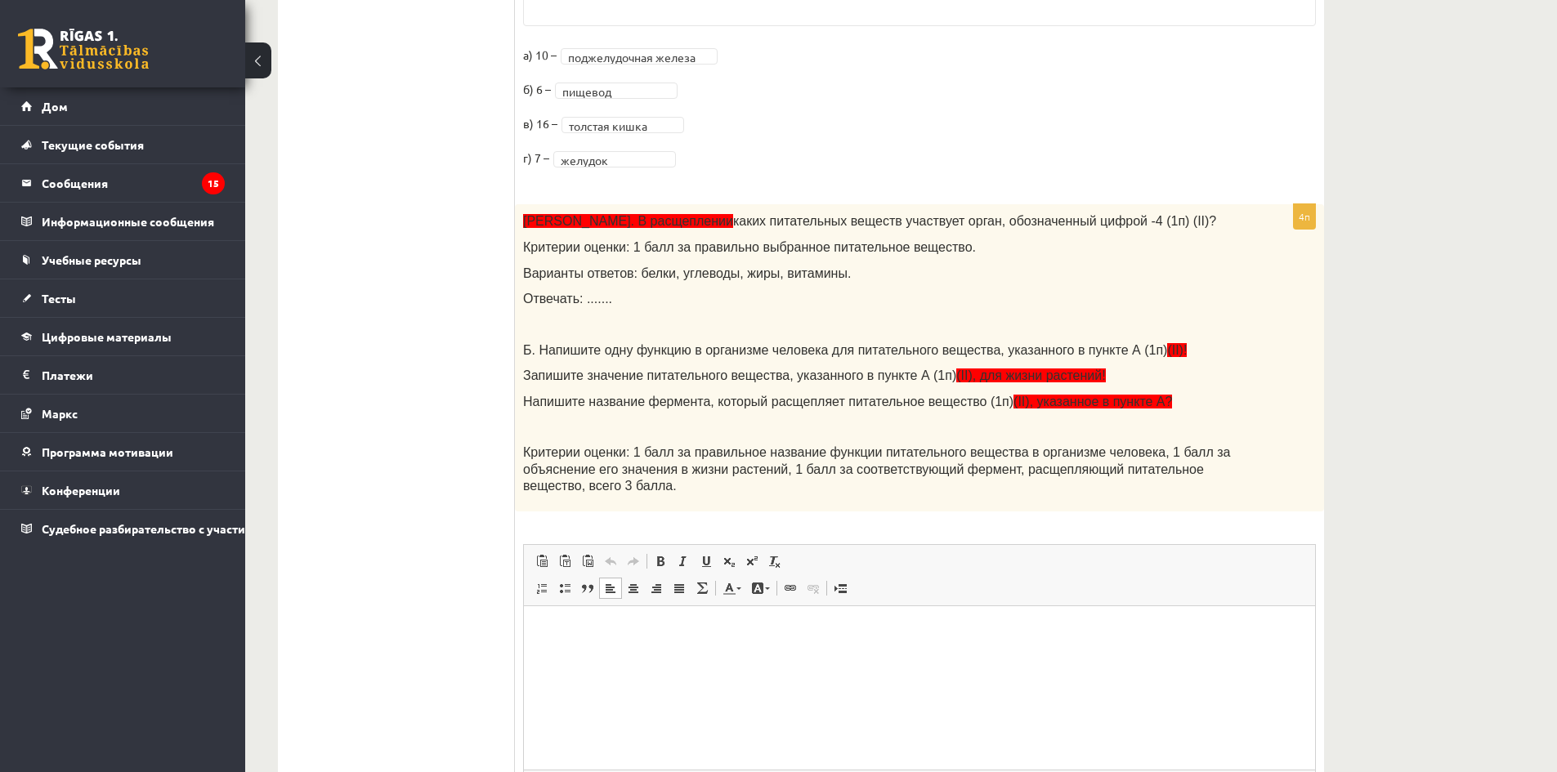
click at [691, 625] on p "Визуальный текстовый редактор, wiswyg-editor-user-answer-47433934359220" at bounding box center [919, 630] width 759 height 17
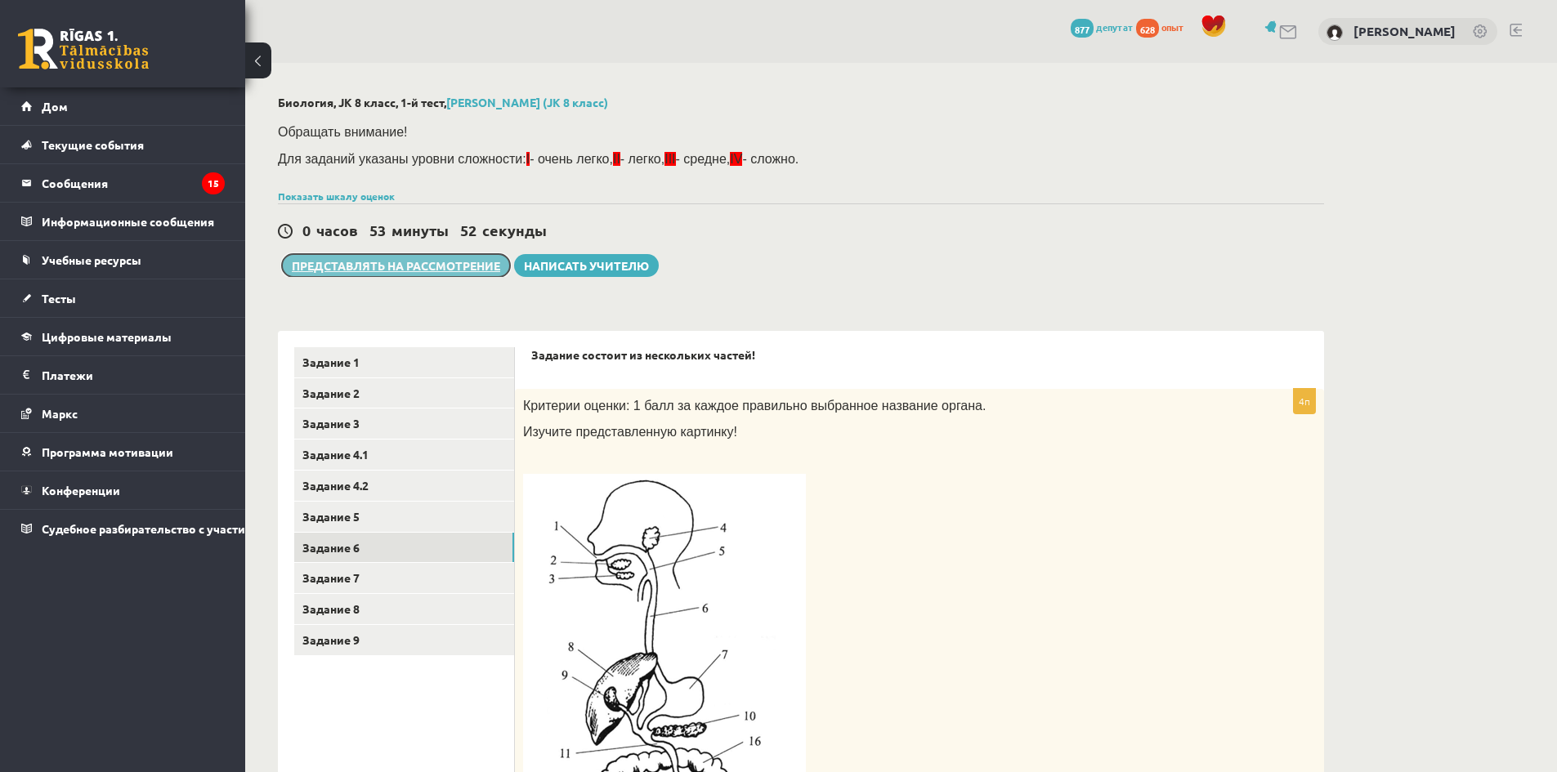
click at [455, 270] on font "Представлять на рассмотрение" at bounding box center [396, 265] width 208 height 15
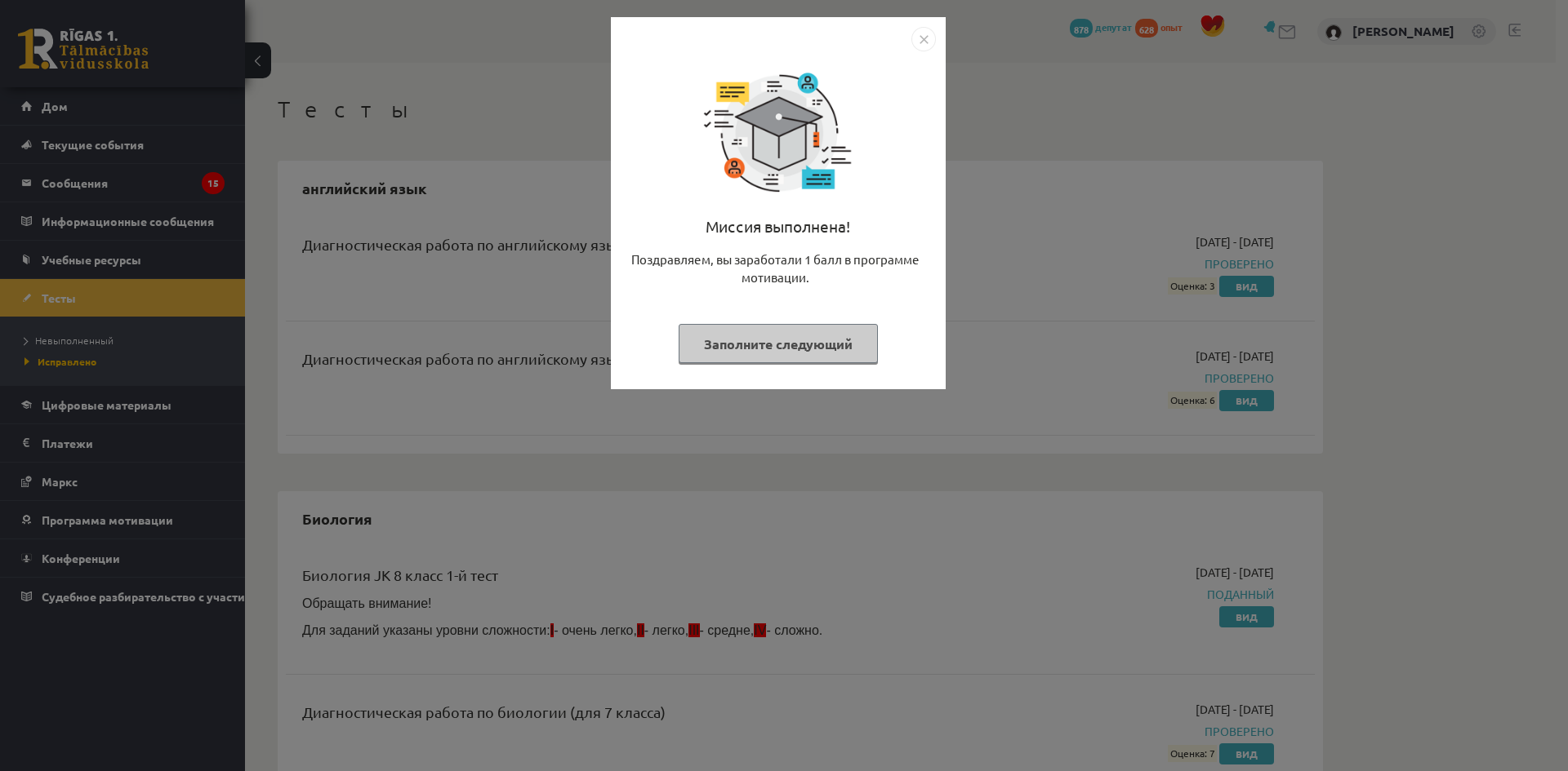
click at [811, 352] on font "Заполните следующий" at bounding box center [778, 344] width 149 height 17
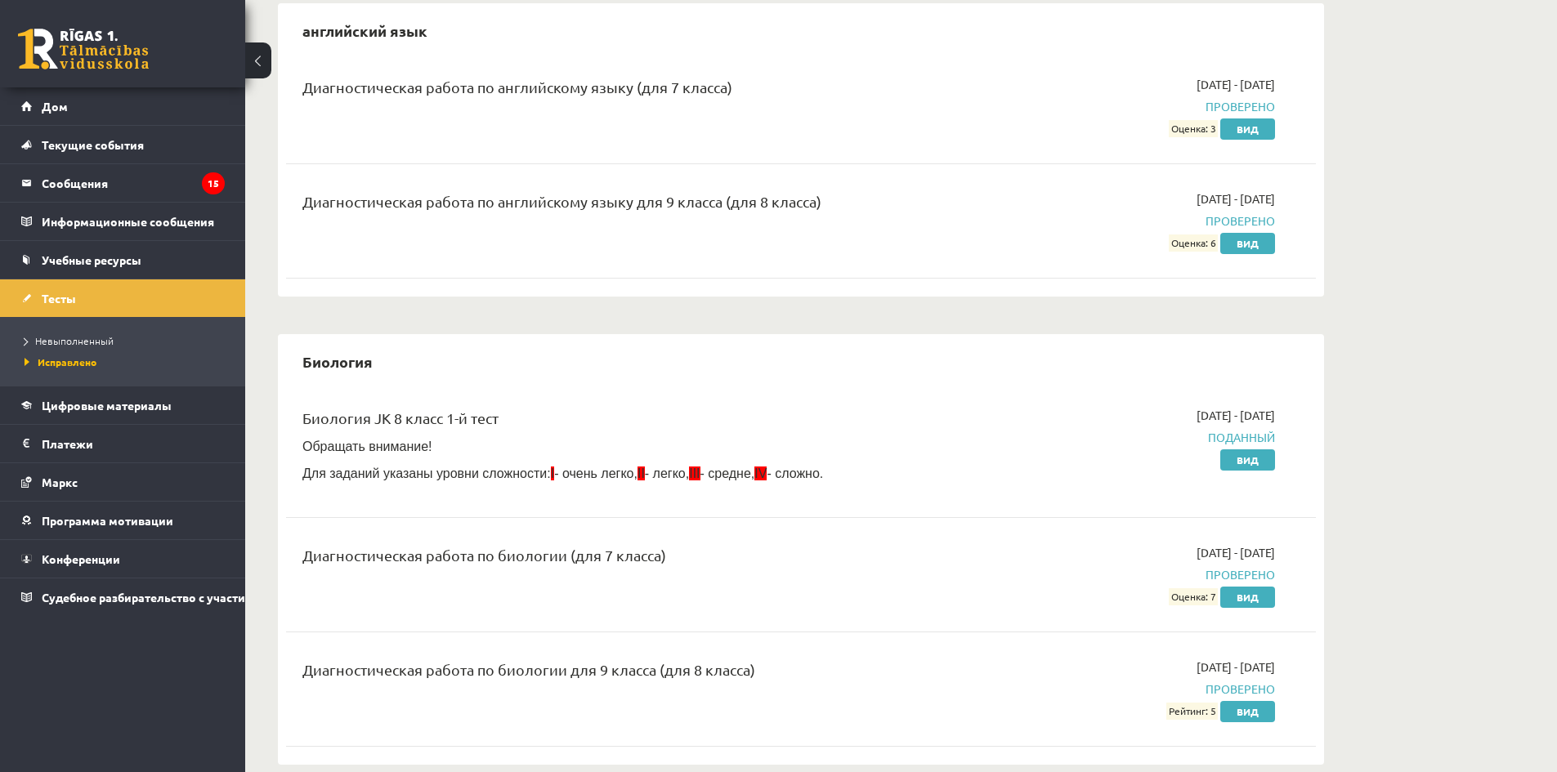
scroll to position [163, 0]
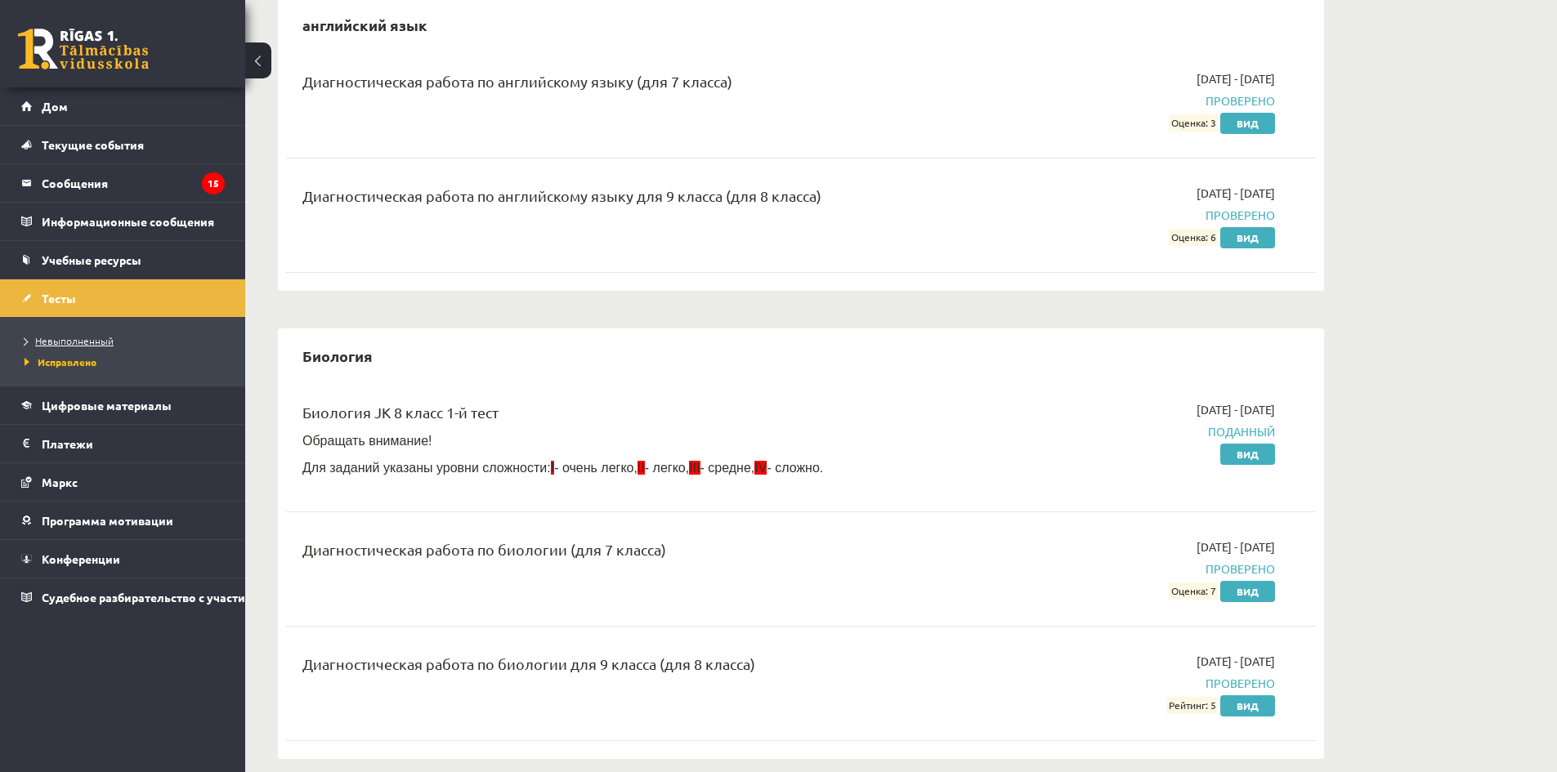
click at [90, 337] on font "Невыполненный" at bounding box center [74, 340] width 78 height 13
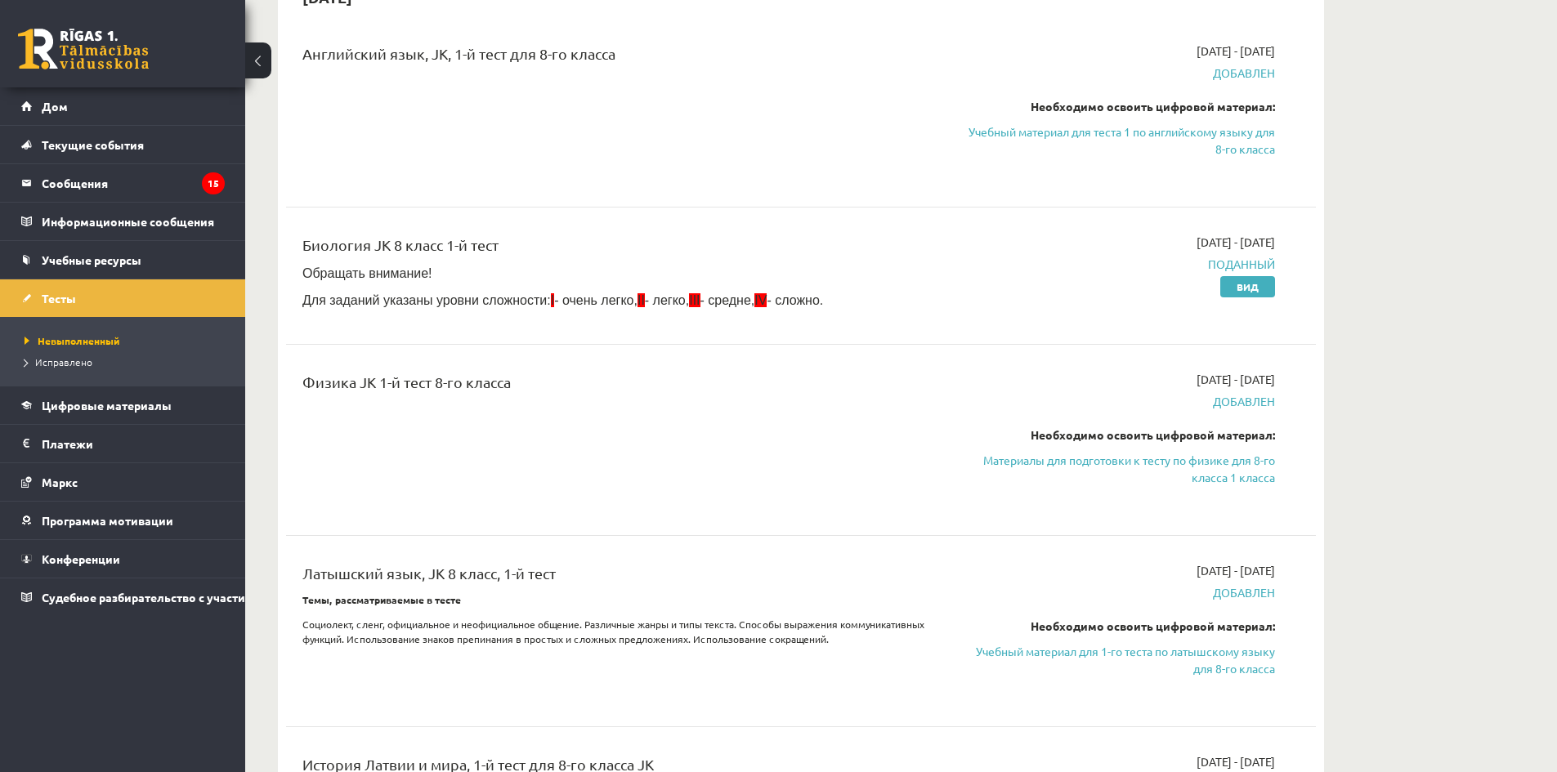
scroll to position [82, 0]
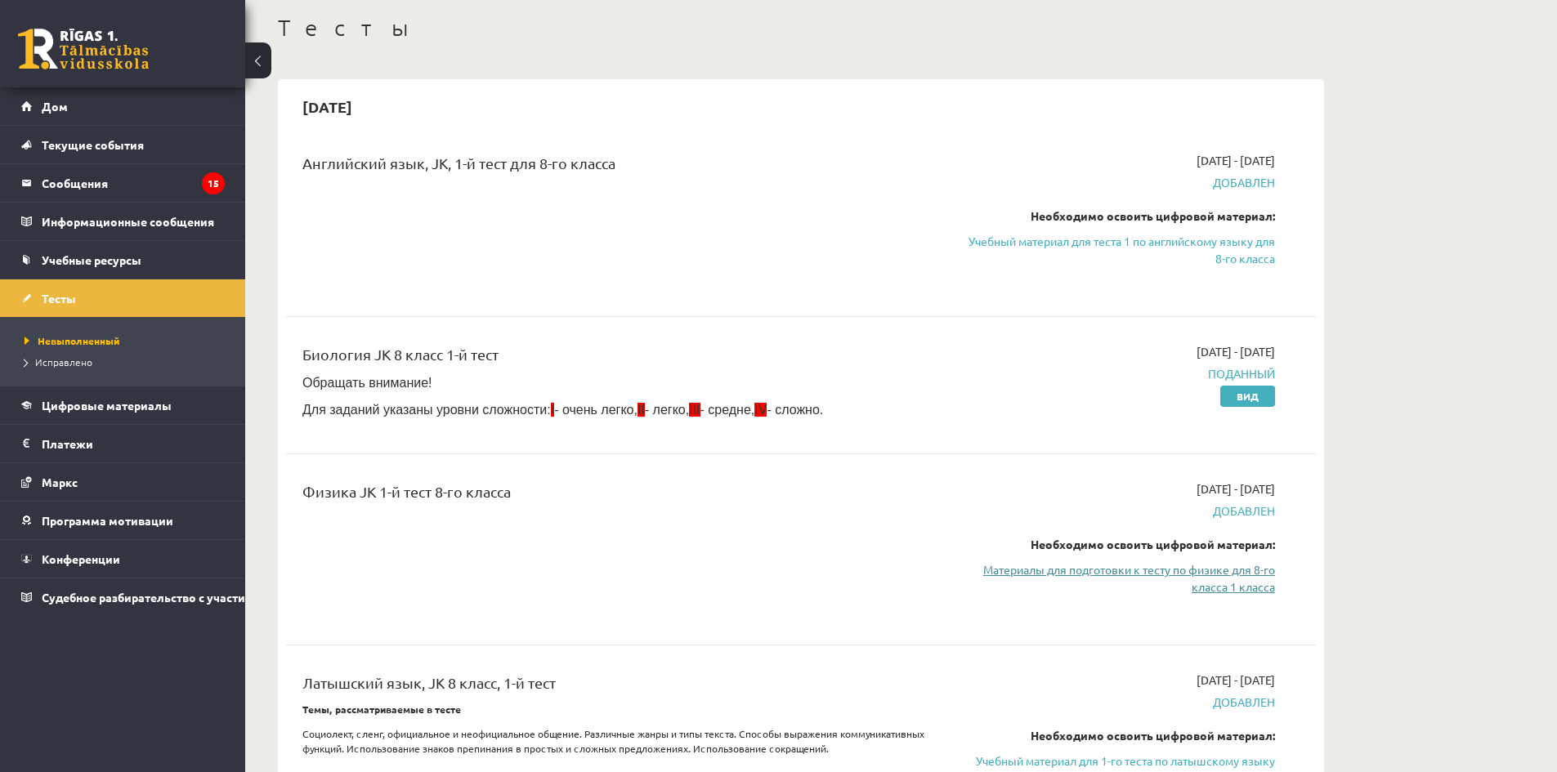
click at [1213, 583] on font "Материалы для подготовки к тесту по физике для 8-го класса 1 класса" at bounding box center [1129, 578] width 292 height 32
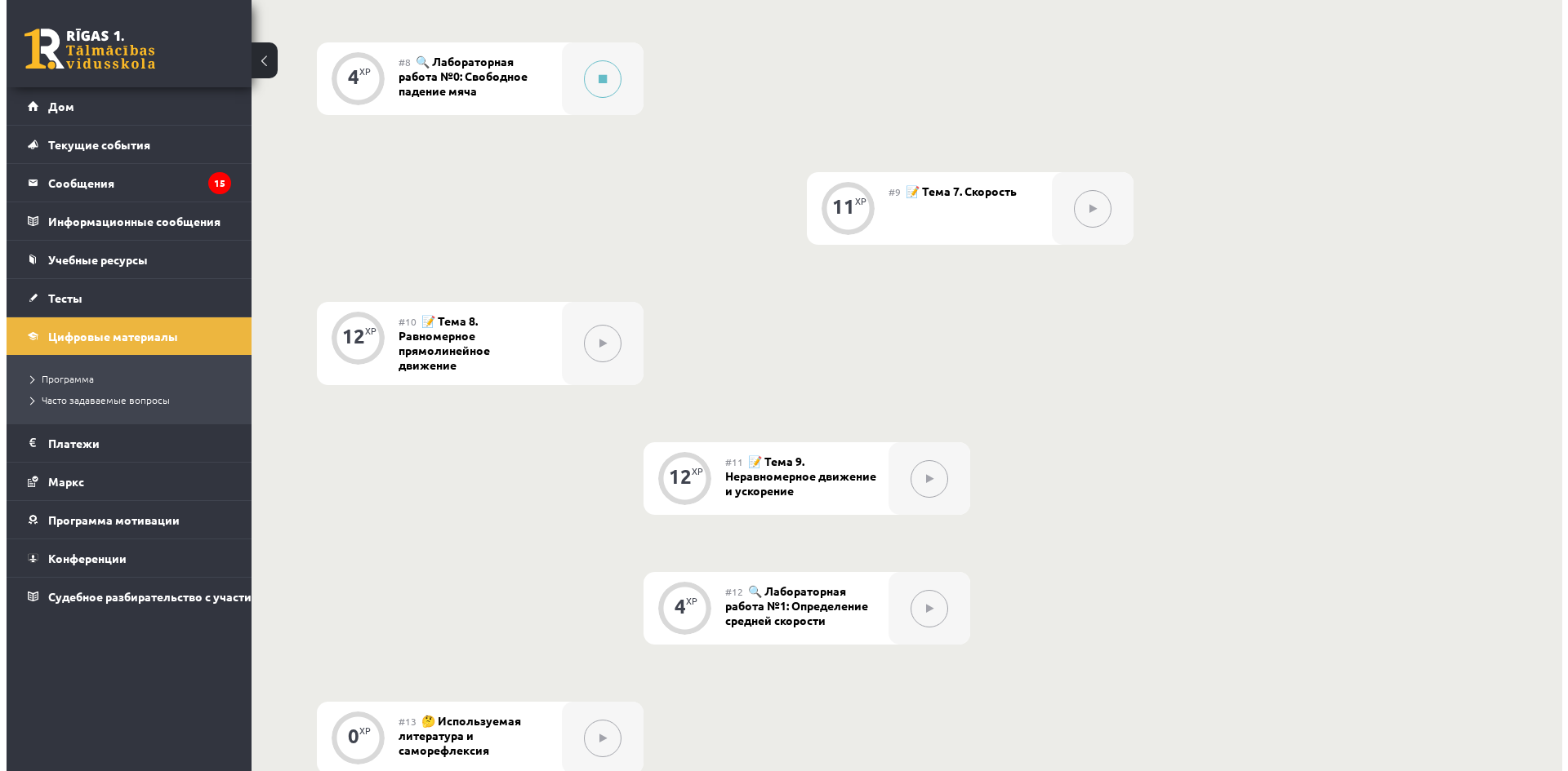
scroll to position [1306, 0]
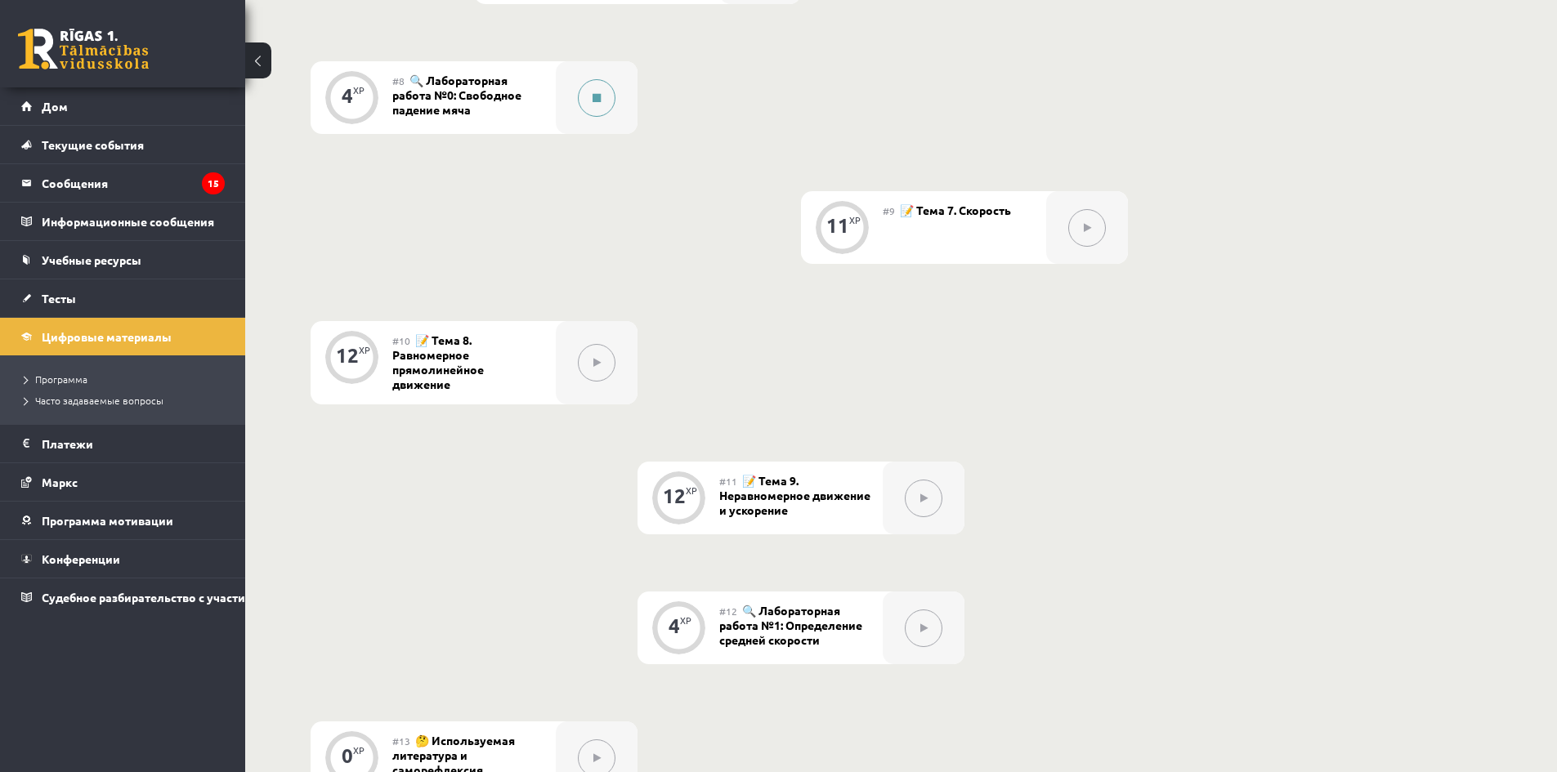
click at [591, 108] on button at bounding box center [597, 98] width 38 height 38
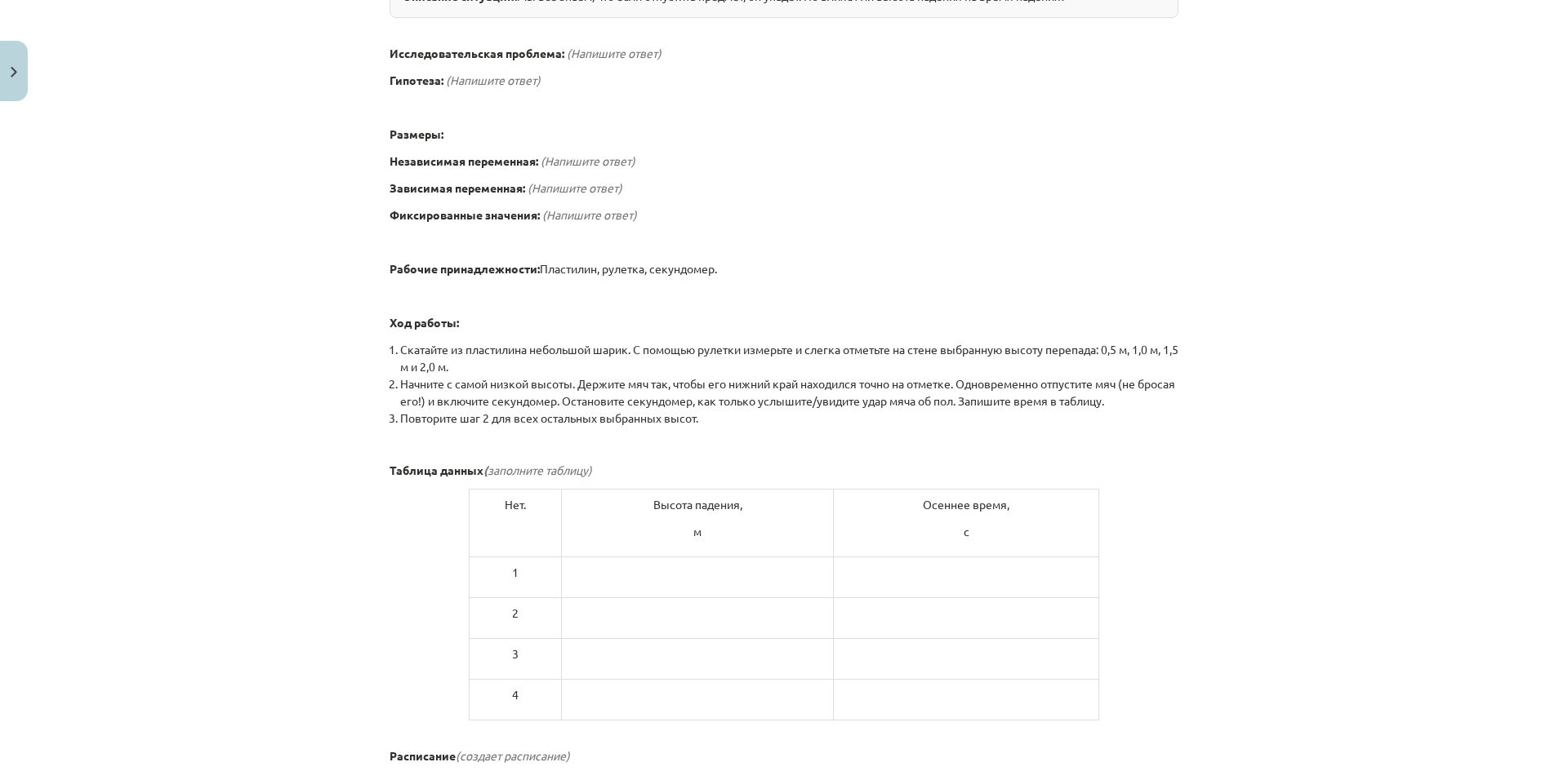
scroll to position [691, 0]
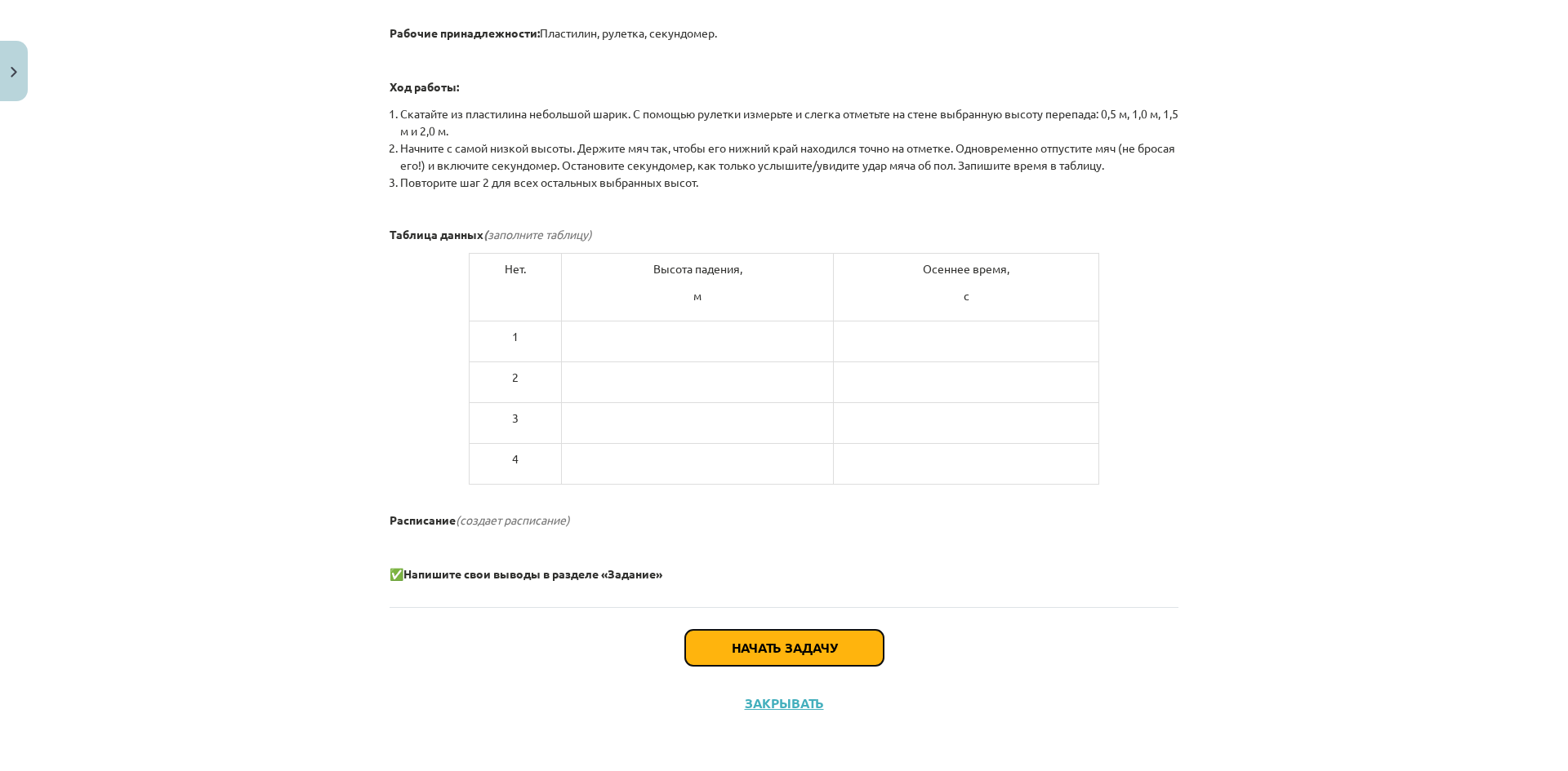
click at [767, 652] on font "Начать задачу" at bounding box center [783, 647] width 105 height 17
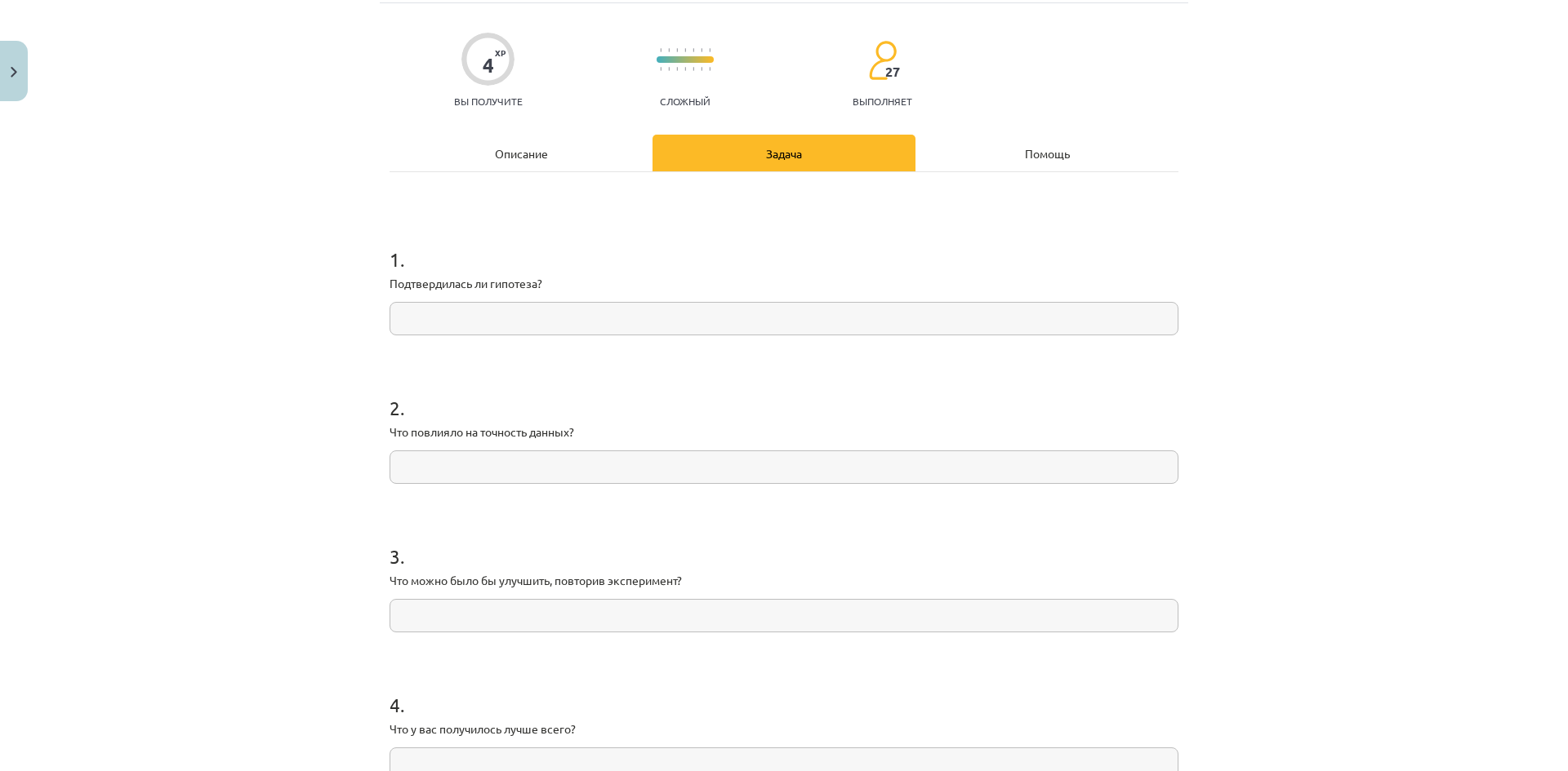
scroll to position [295, 0]
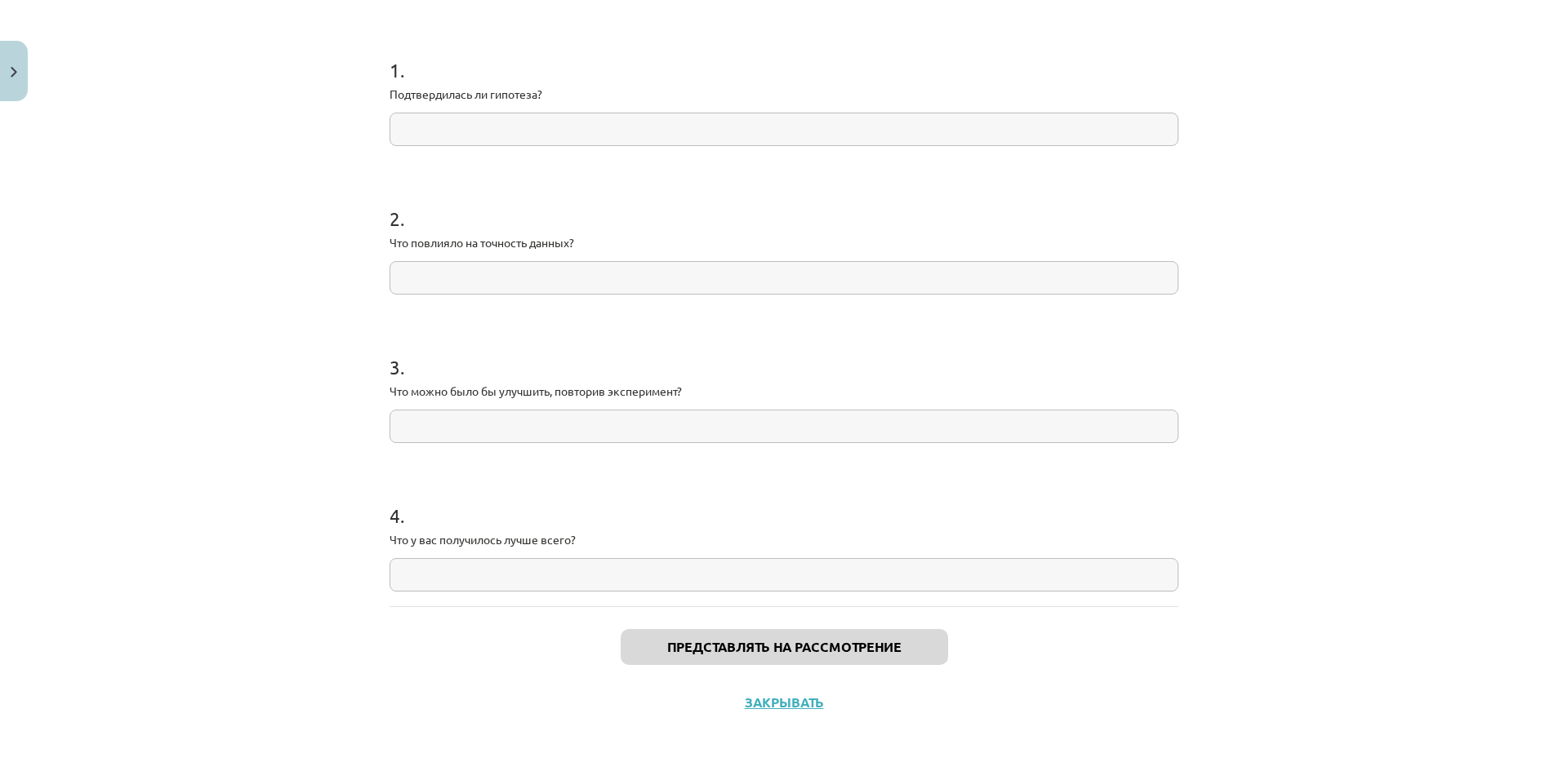
click at [489, 133] on input "text" at bounding box center [784, 130] width 789 height 34
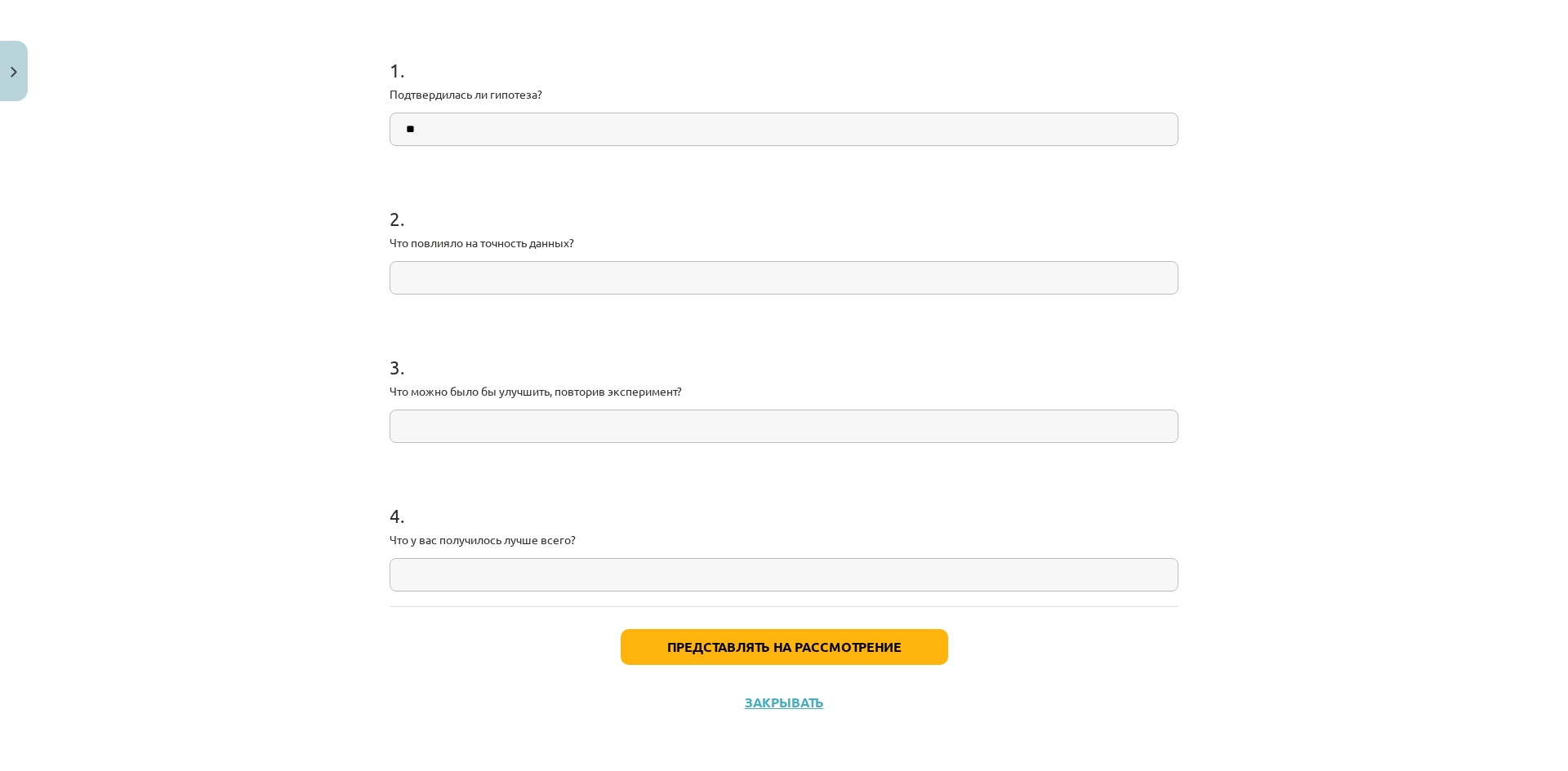
type input "**"
click at [496, 271] on input "text" at bounding box center [784, 279] width 789 height 34
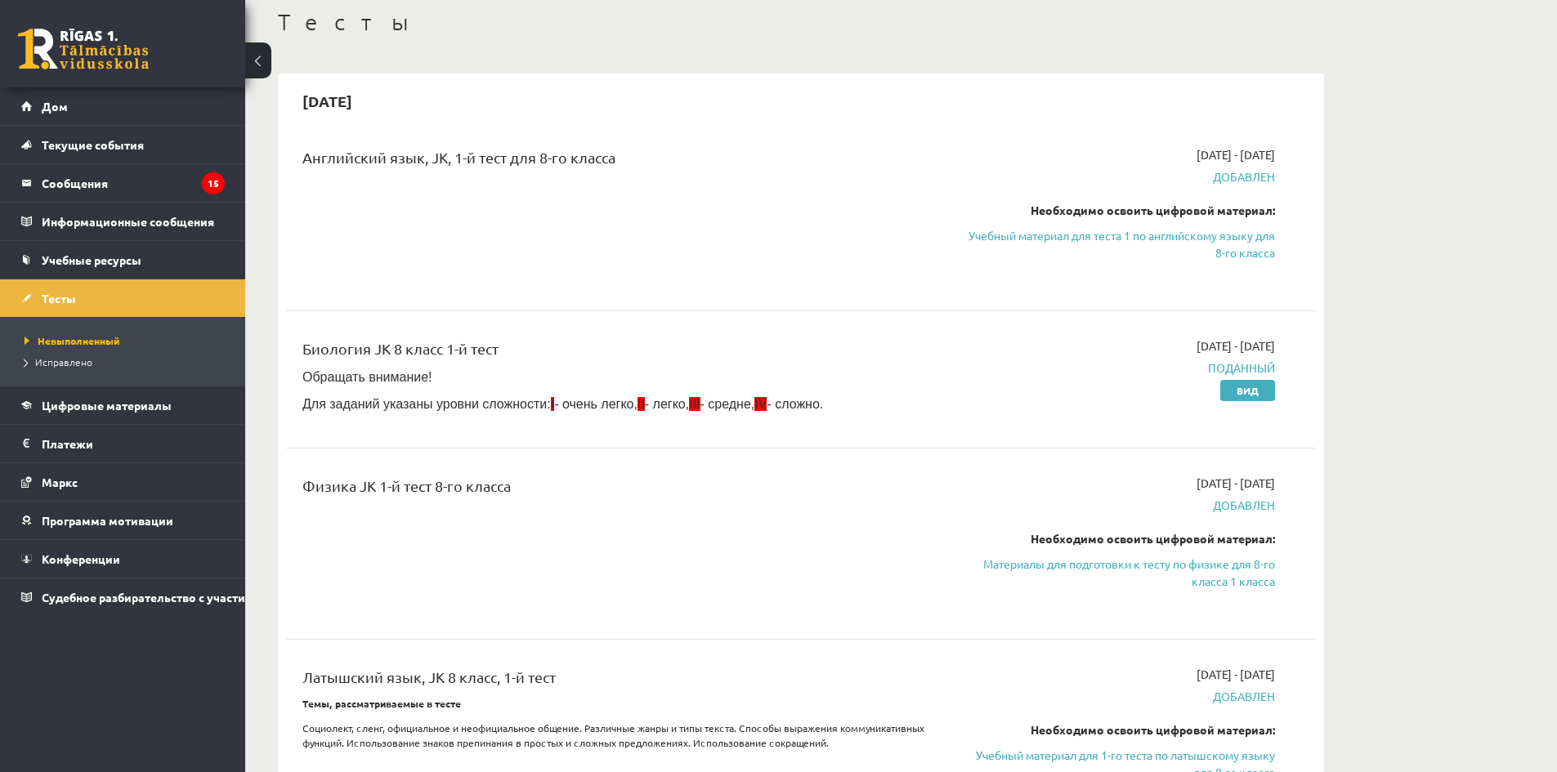
scroll to position [163, 0]
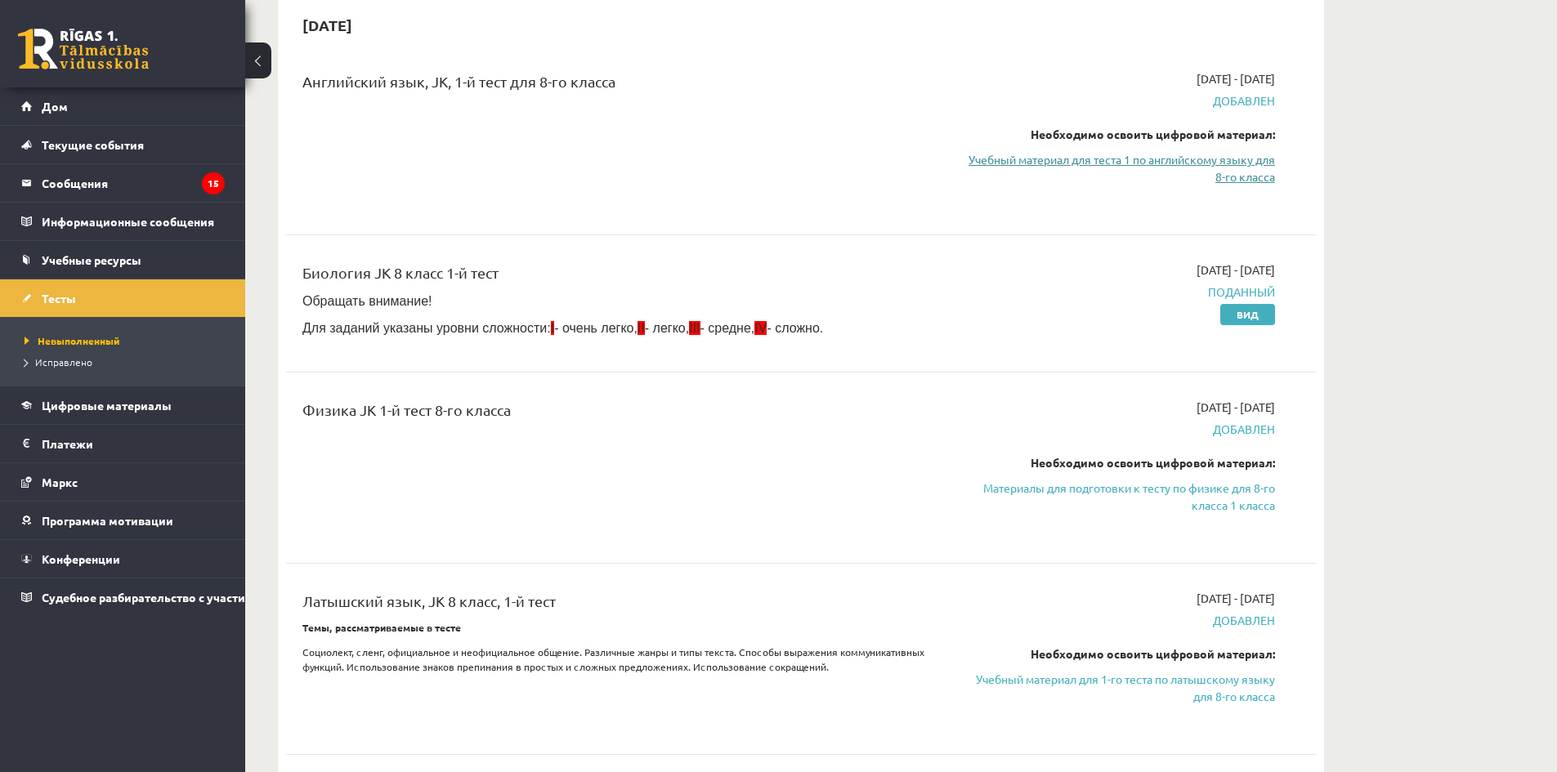
click at [1201, 161] on font "Учебный материал для теста 1 по английскому языку для 8-го класса" at bounding box center [1122, 168] width 307 height 32
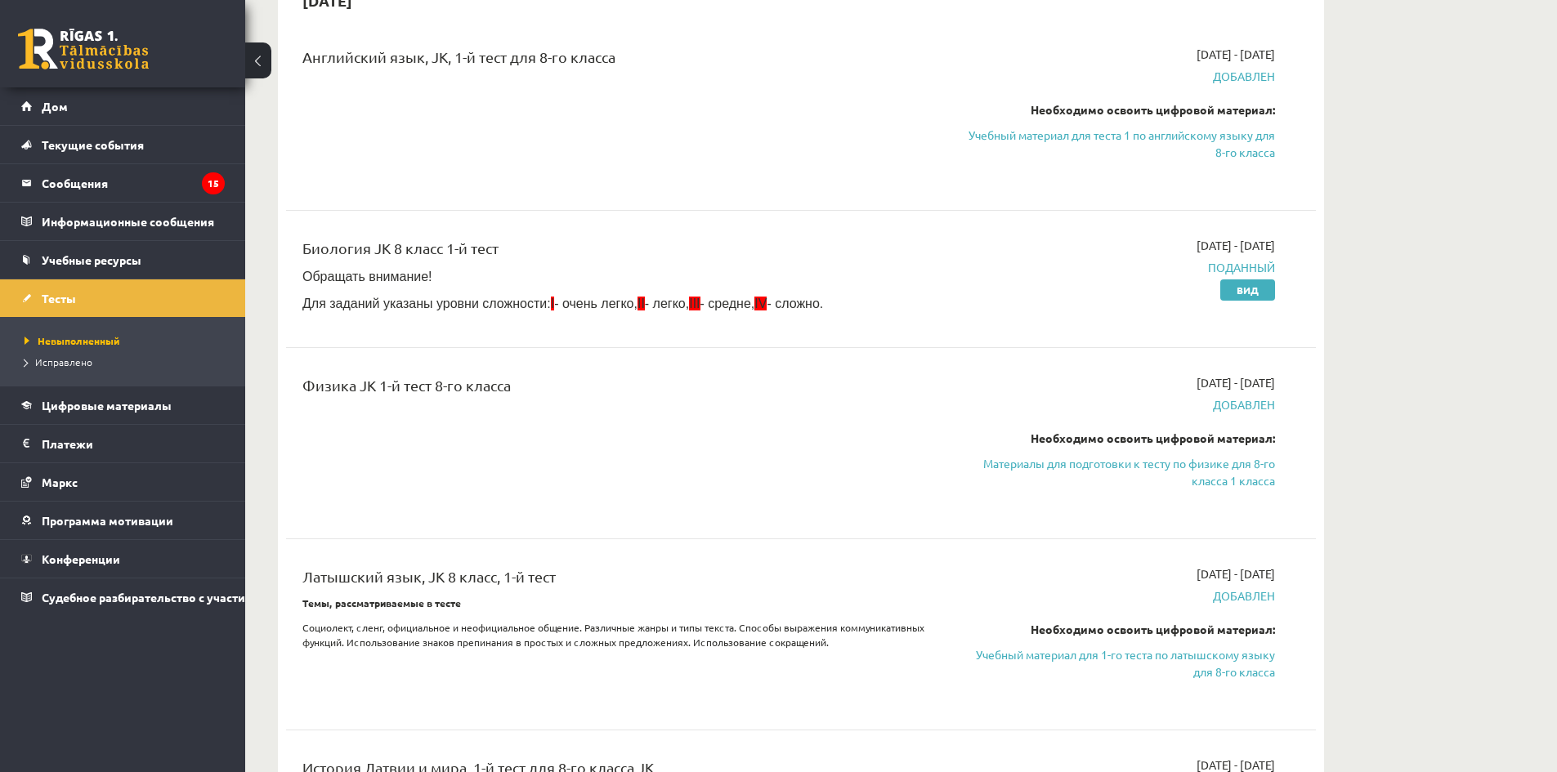
scroll to position [245, 0]
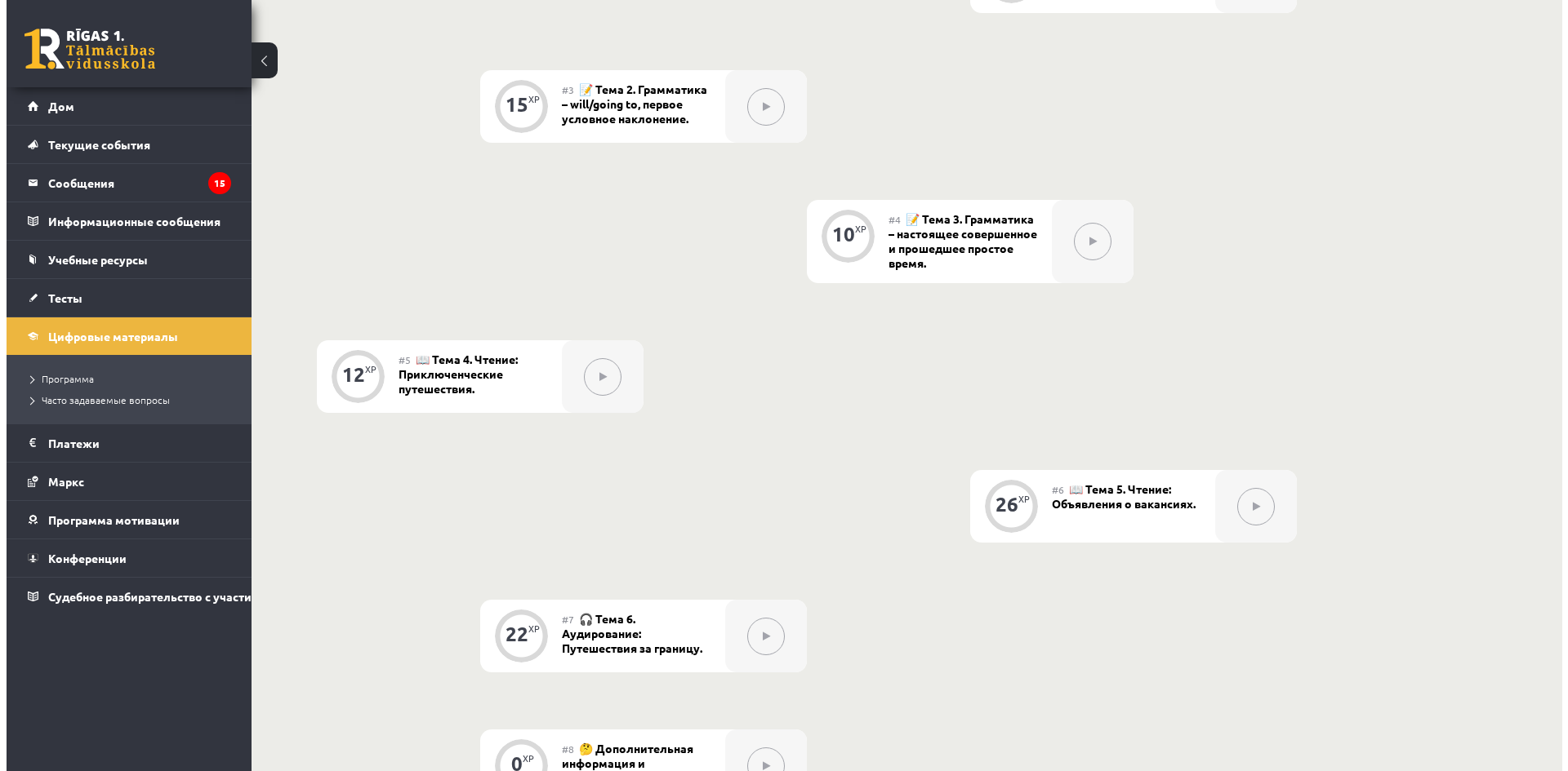
scroll to position [653, 0]
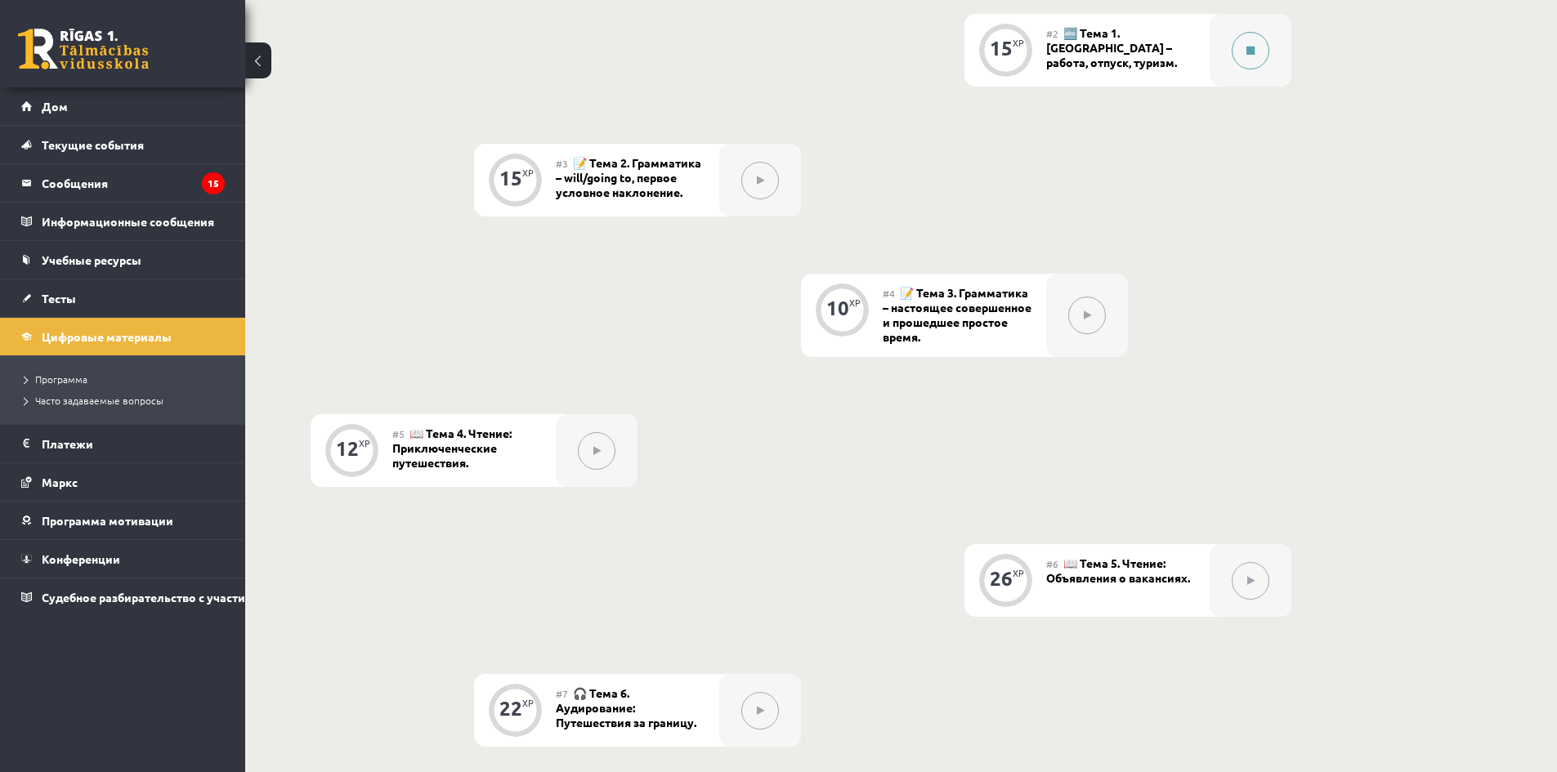
click at [1229, 75] on div at bounding box center [1251, 50] width 82 height 73
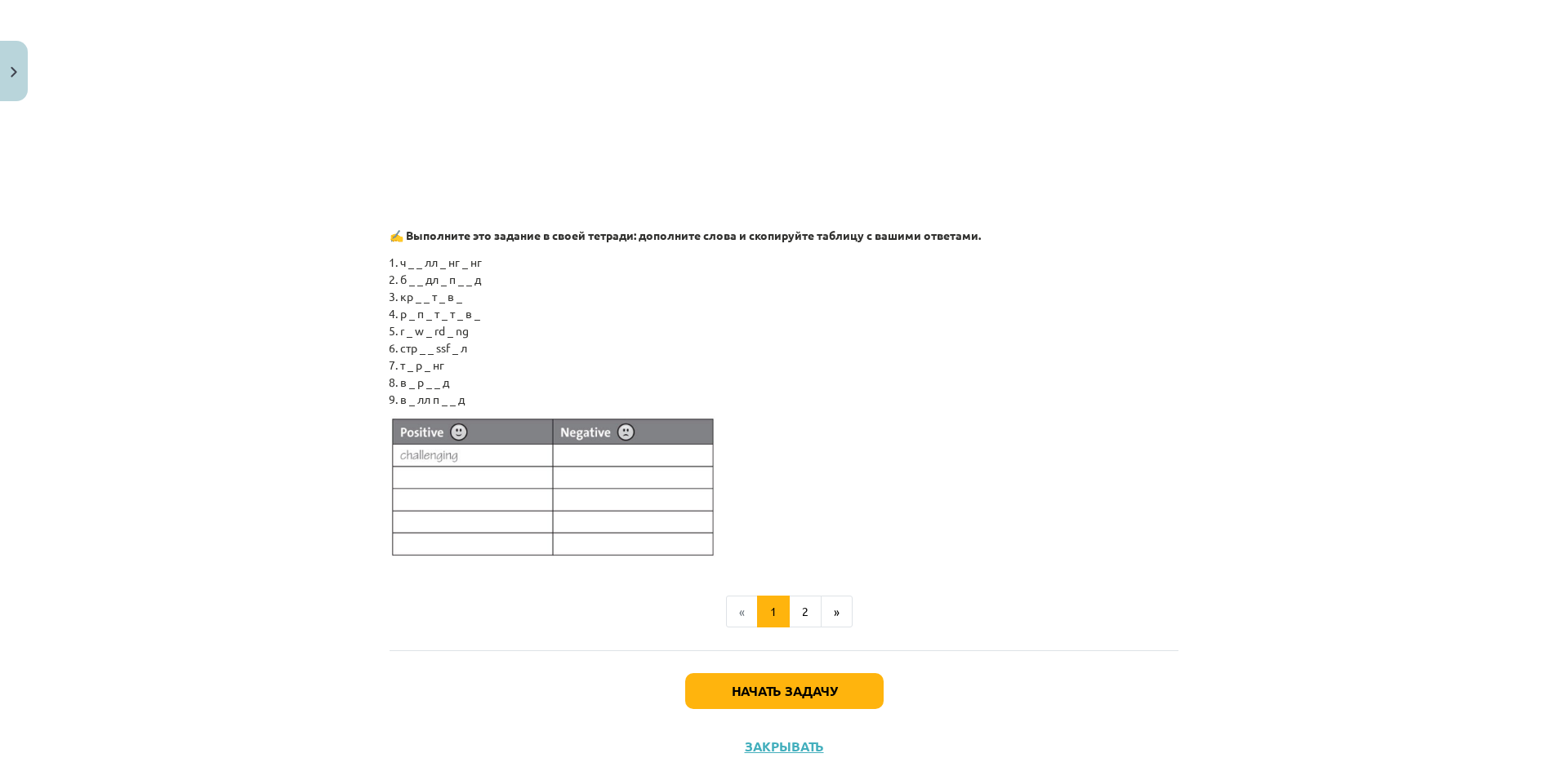
scroll to position [1306, 0]
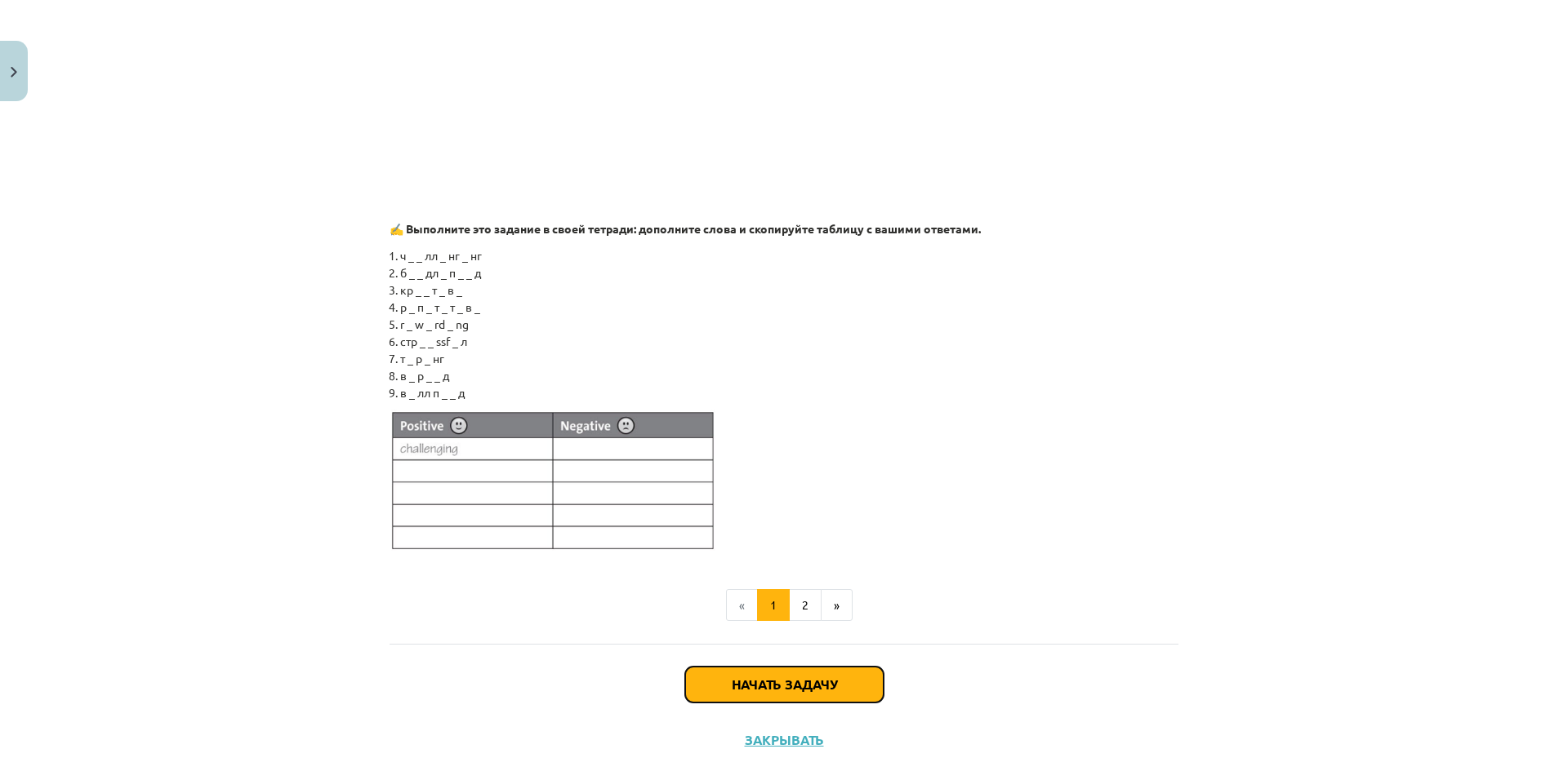
click at [791, 691] on font "Начать задачу" at bounding box center [783, 684] width 105 height 17
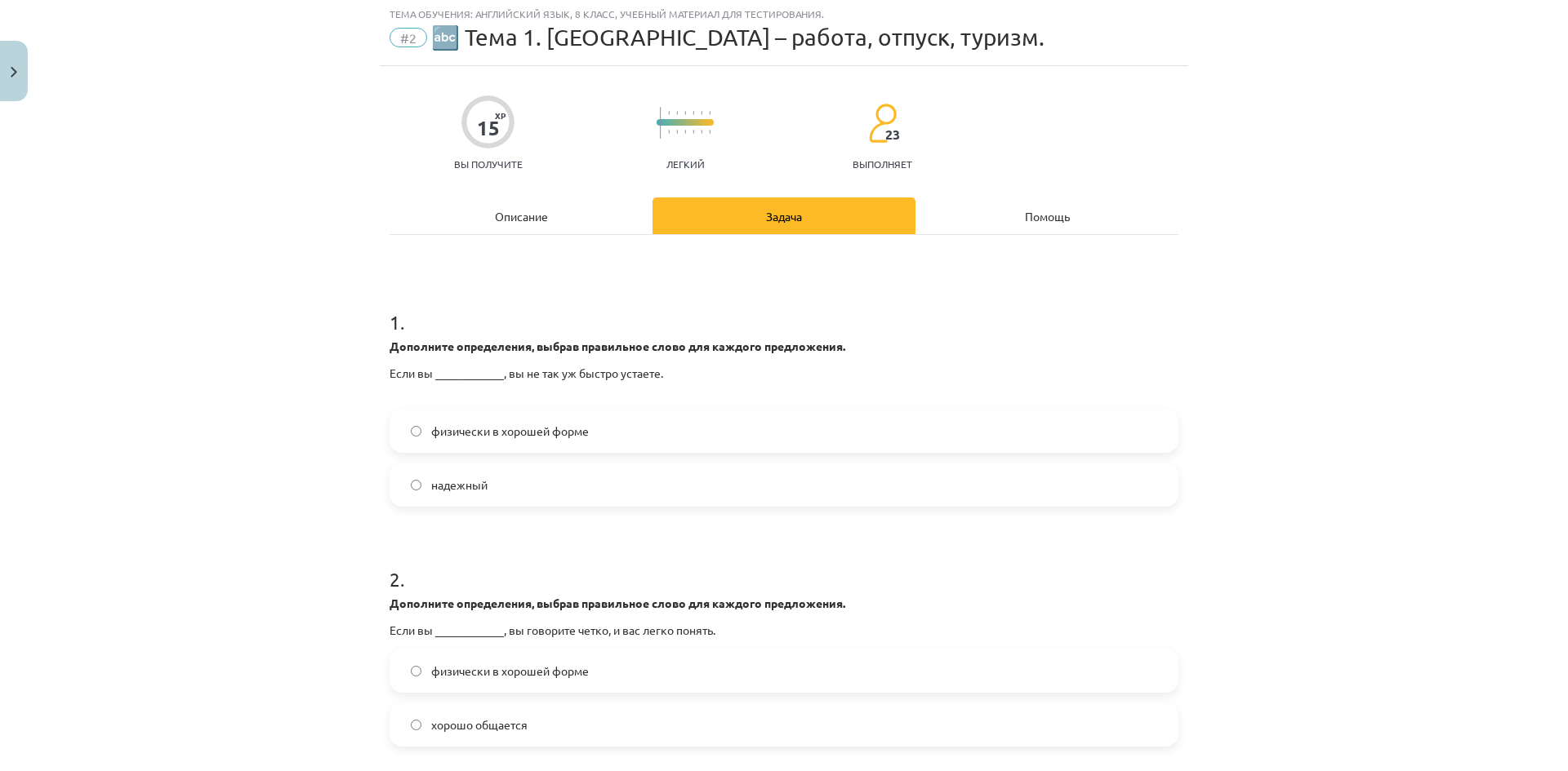
scroll to position [41, 0]
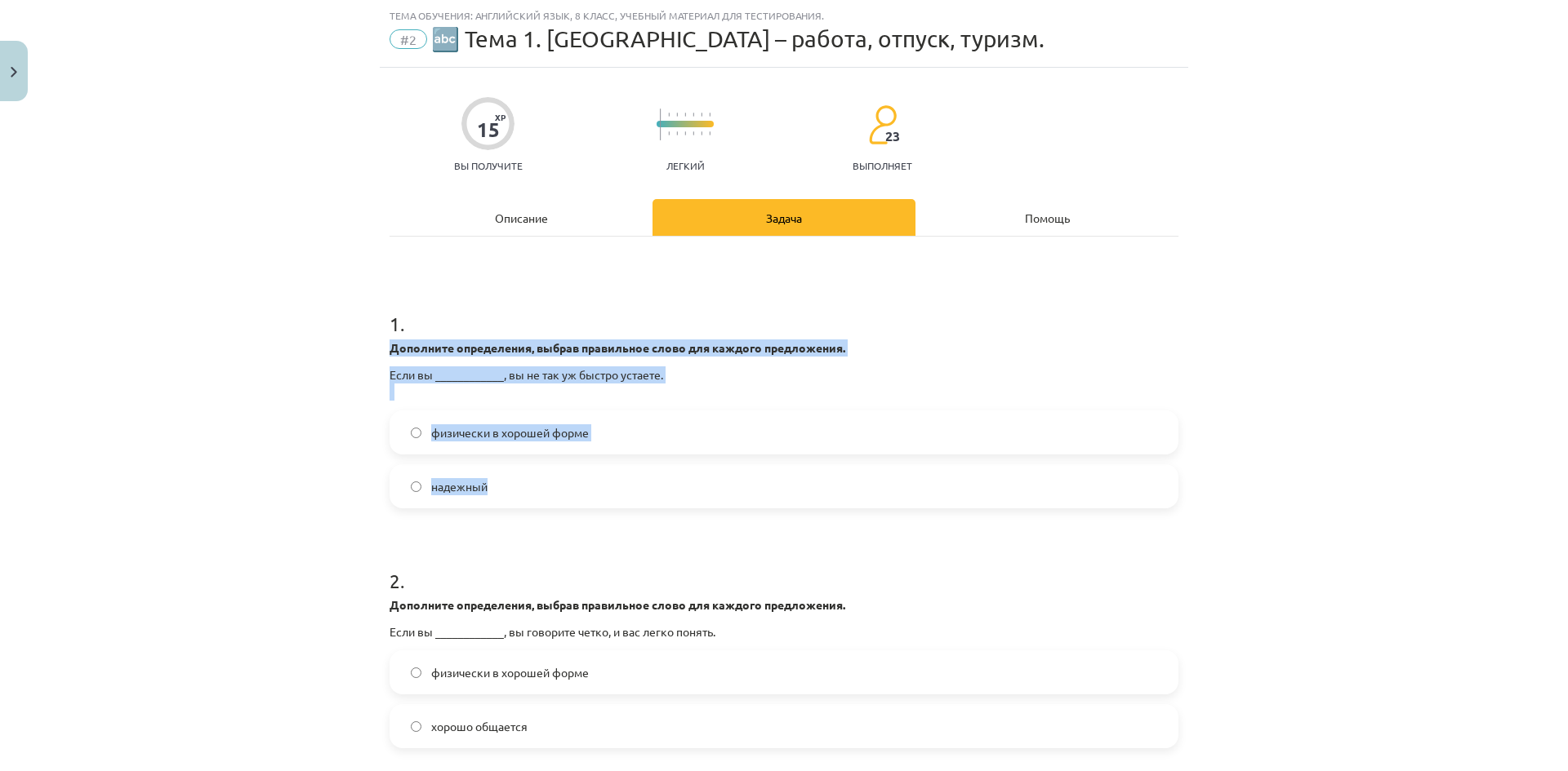
drag, startPoint x: 378, startPoint y: 346, endPoint x: 771, endPoint y: 457, distance: 408.4
click at [1045, 386] on p "Если вы ____________, вы не так уж быстро устаете." at bounding box center [784, 384] width 789 height 34
drag, startPoint x: 379, startPoint y: 348, endPoint x: 655, endPoint y: 486, distance: 308.6
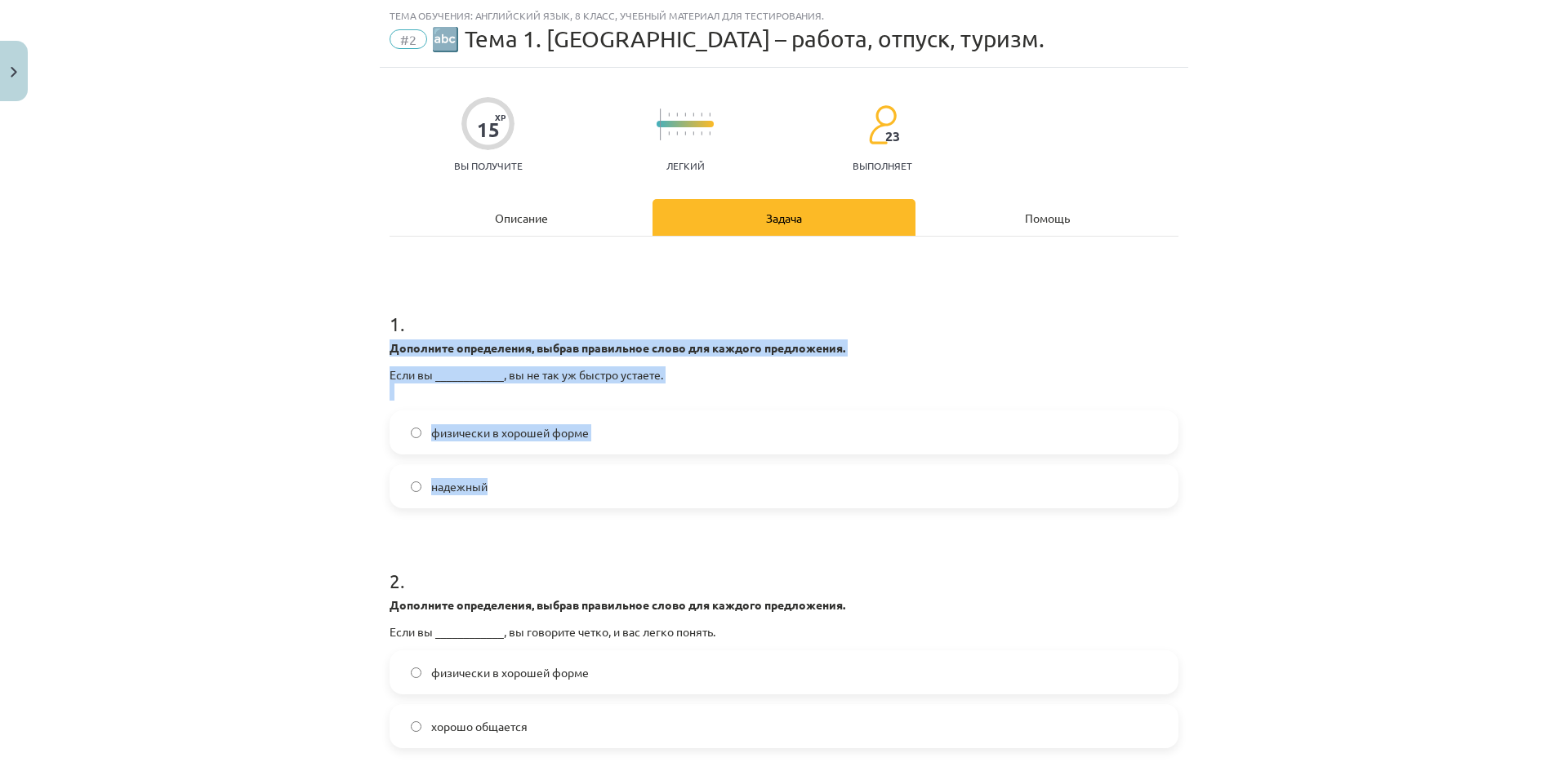
copy div "Дополните определения, выбрав правильное слово для каждого предложения. Если вы…"
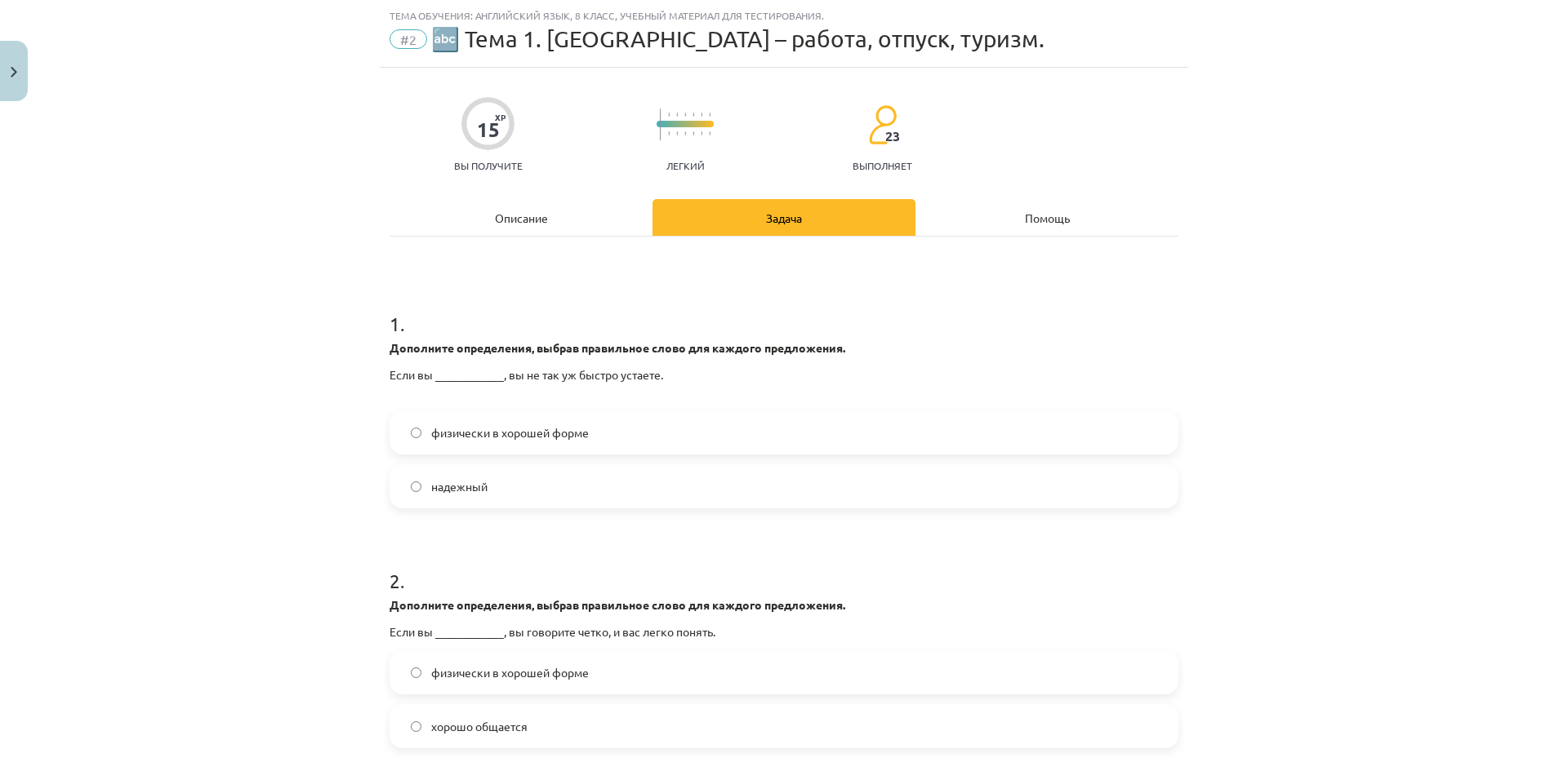
click at [560, 557] on h1 "2 ." at bounding box center [784, 566] width 789 height 51
click at [591, 424] on label "физически в хорошей форме" at bounding box center [784, 432] width 785 height 41
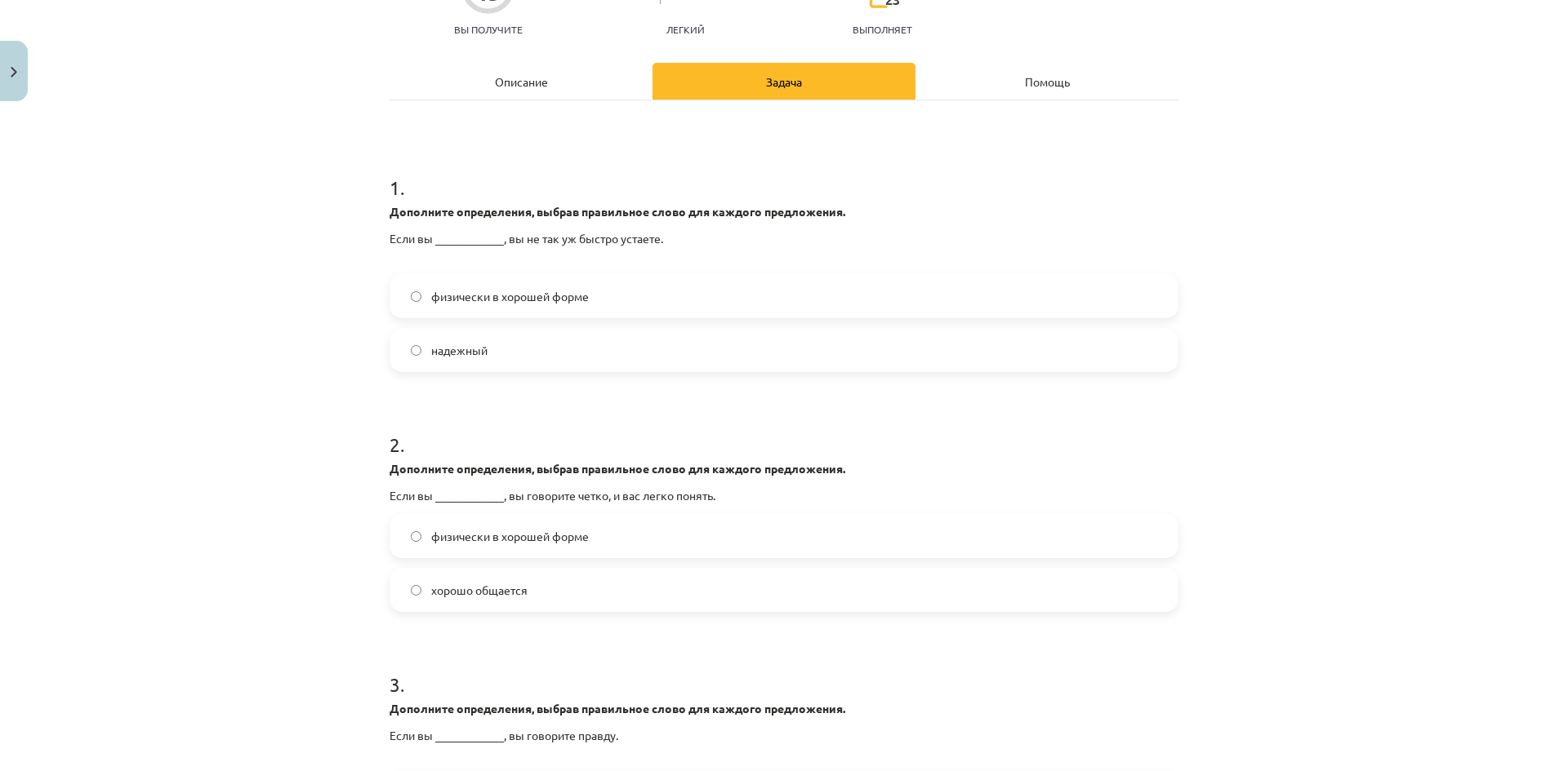
scroll to position [286, 0]
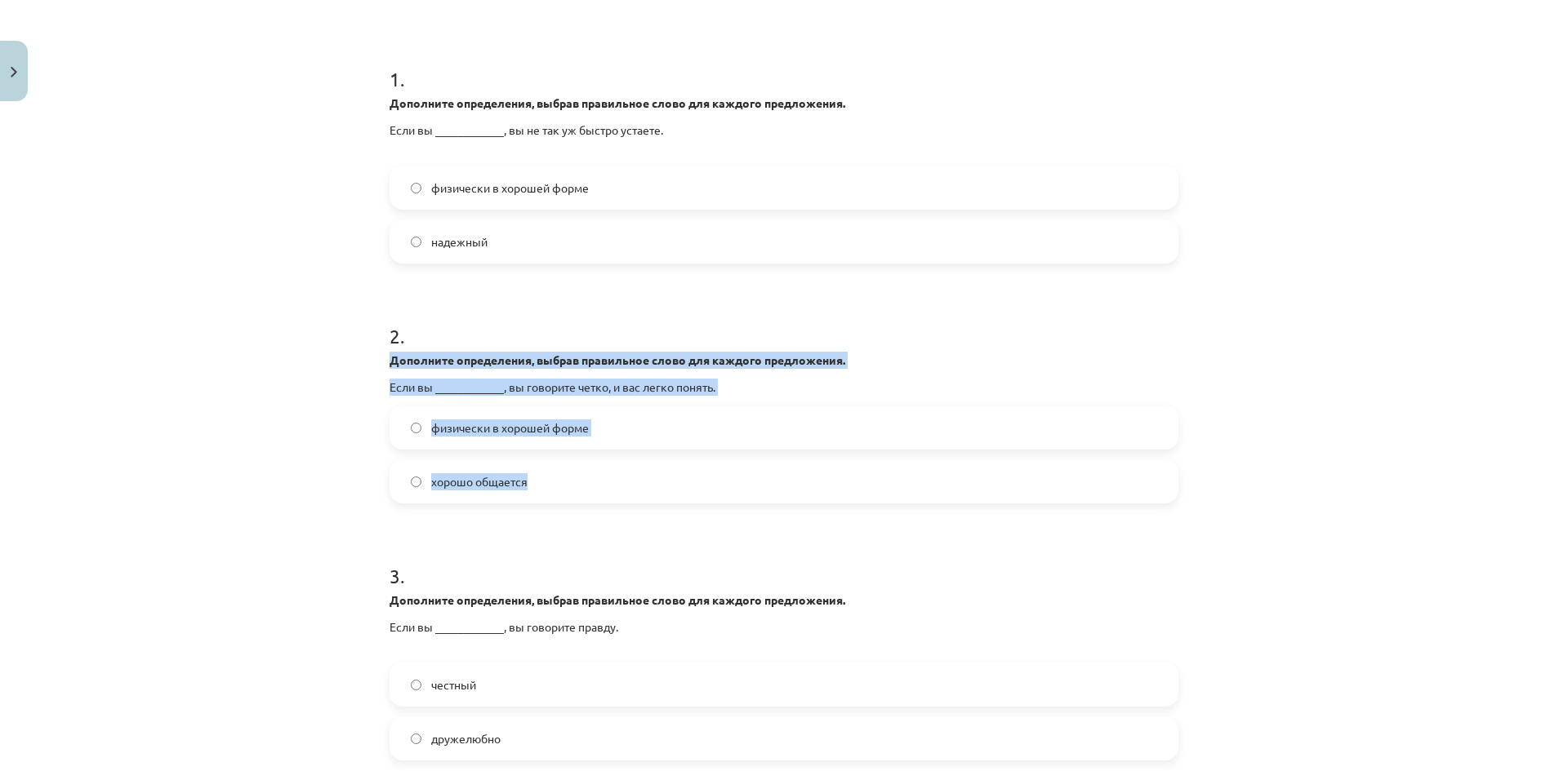
drag, startPoint x: 383, startPoint y: 361, endPoint x: 712, endPoint y: 462, distance: 344.2
click at [712, 461] on div "15 XP Вы получите Легкий 23 выполняет Описание Задача Помощь 1 . Дополните опре…" at bounding box center [783, 623] width 808 height 1601
copy div "Дополните определения, выбрав правильное слово для каждого предложения. Если вы…"
click at [329, 489] on div "Тема обучения: Английский язык, 8 класс, учебный материал для тестирования. #2 …" at bounding box center [784, 386] width 1568 height 771
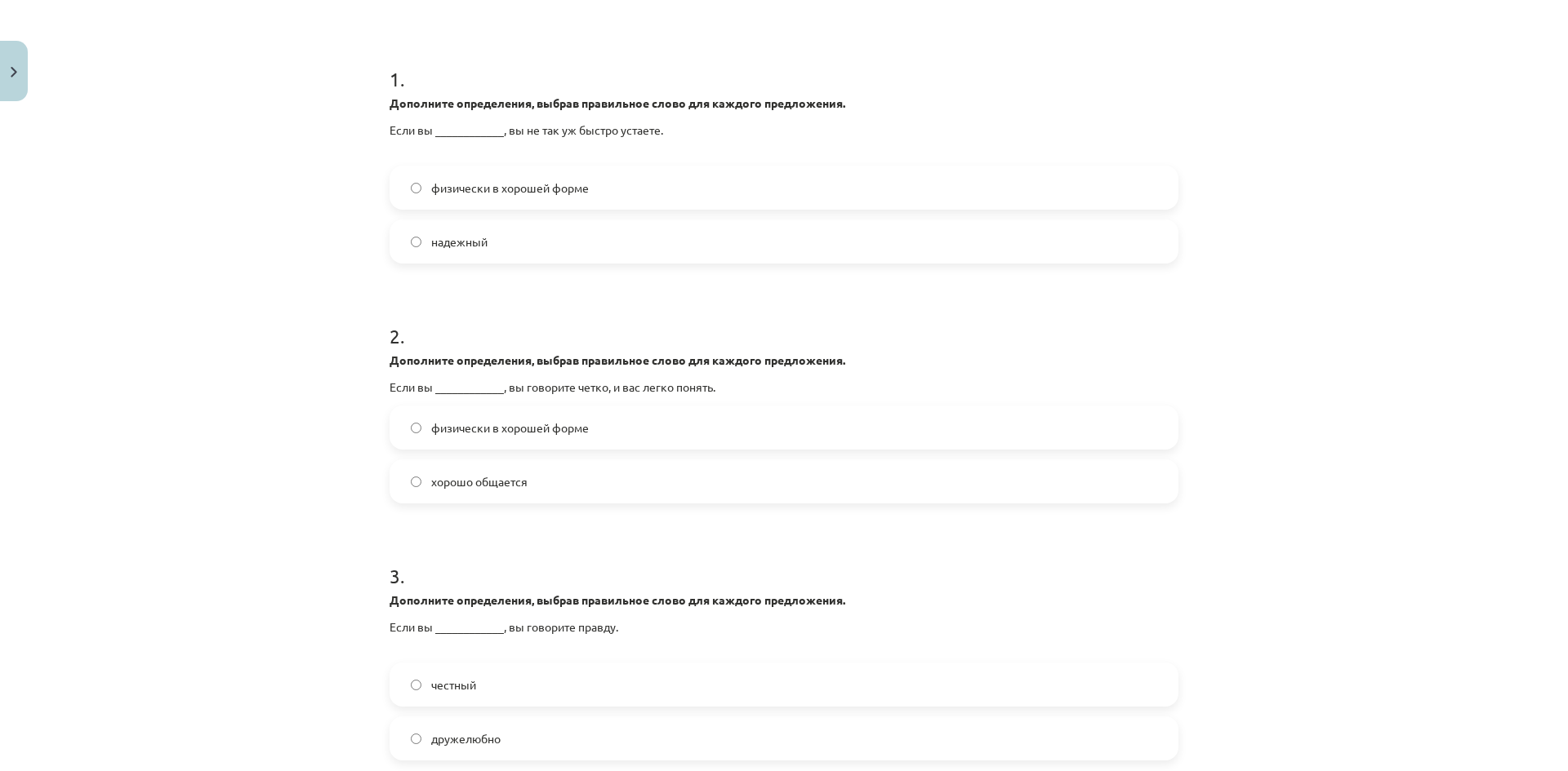
click at [530, 494] on label "хорошо общается" at bounding box center [784, 481] width 785 height 41
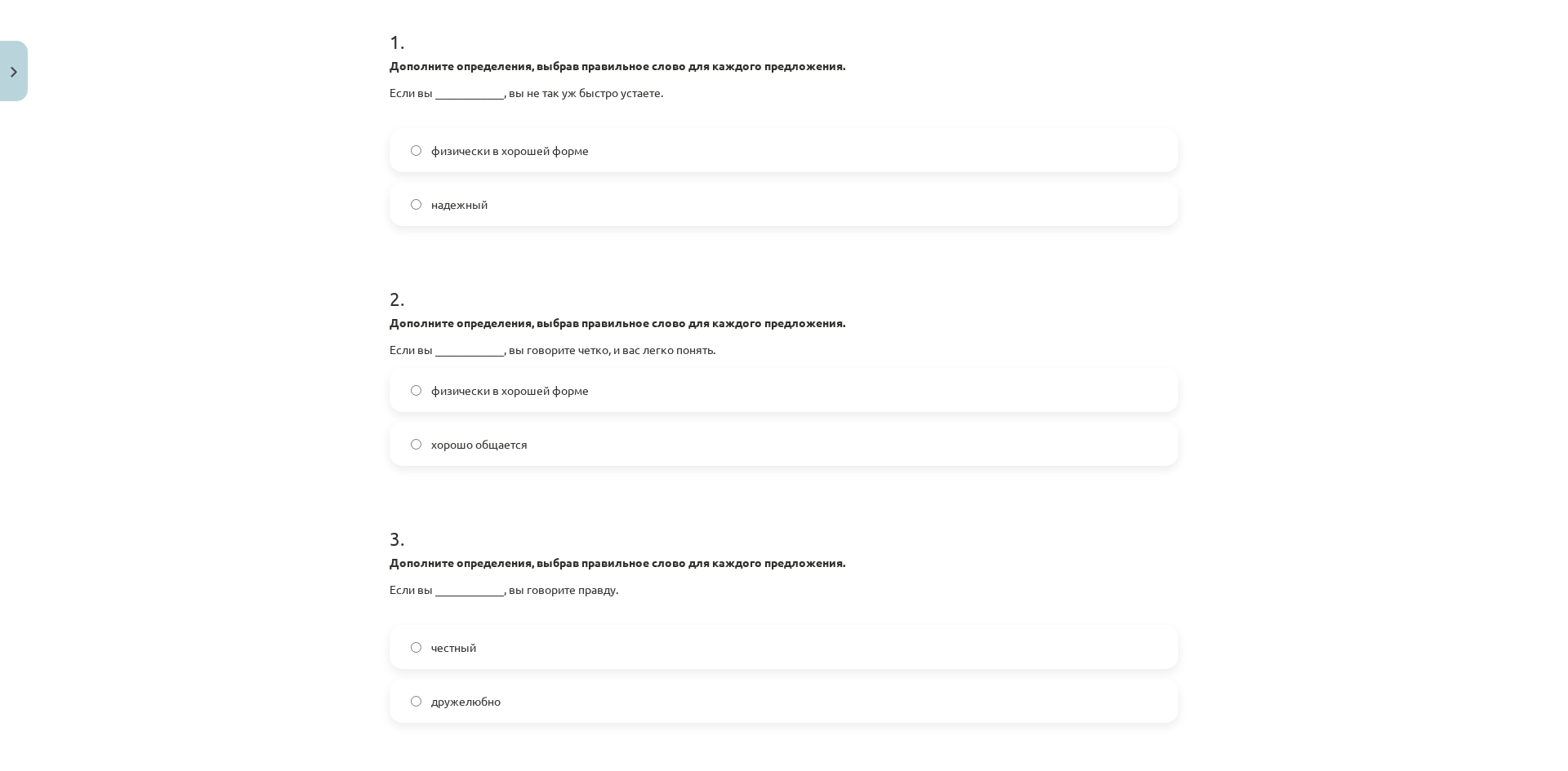
scroll to position [530, 0]
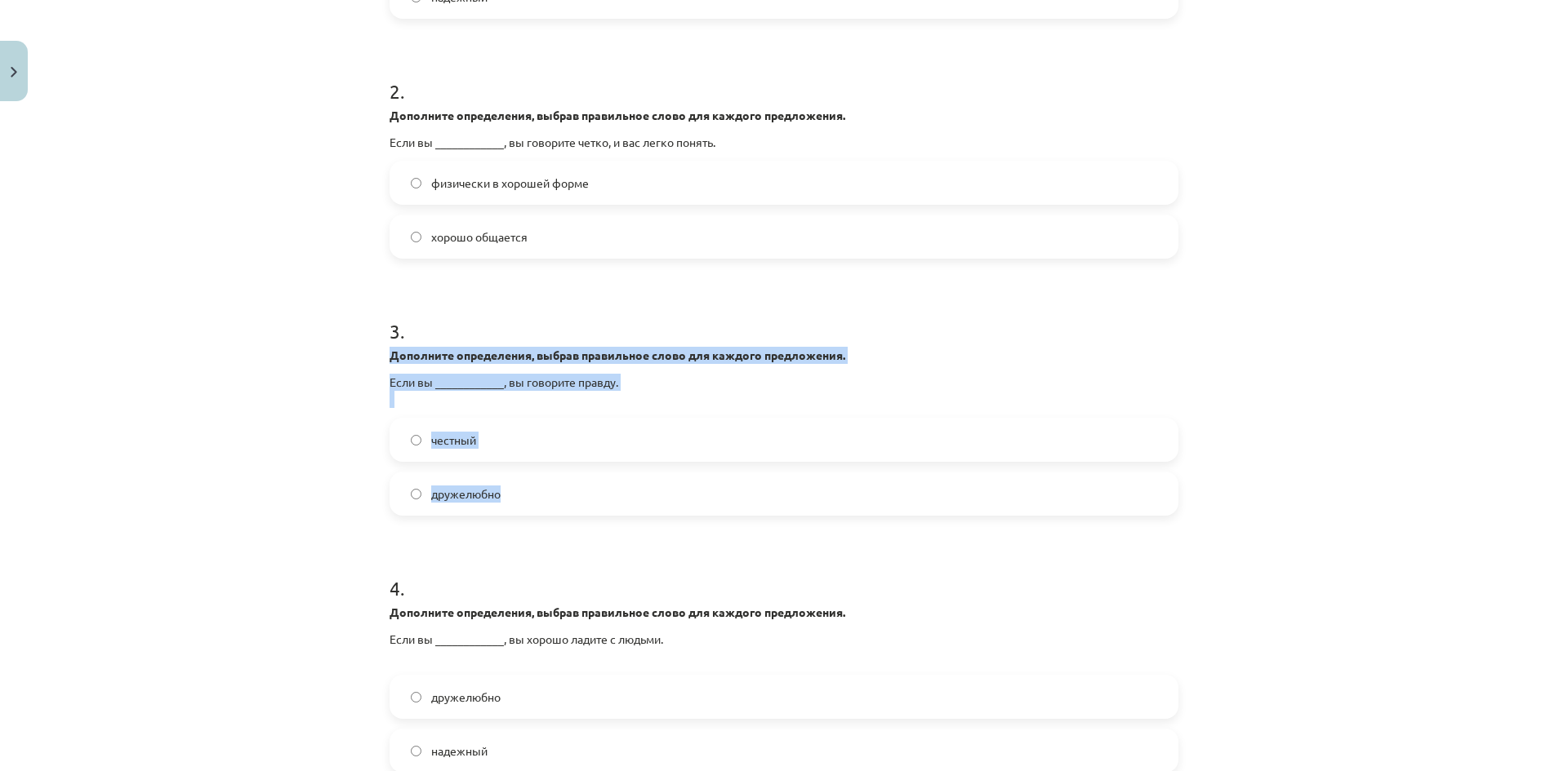
drag, startPoint x: 379, startPoint y: 352, endPoint x: 686, endPoint y: 478, distance: 331.9
click at [686, 477] on div "15 XP Вы получите Легкий 23 выполняет Описание Задача Помощь 1 . Дополните опре…" at bounding box center [783, 378] width 808 height 1601
copy div "Дополните определения, выбрав правильное слово для каждого предложения. Если вы…"
click at [515, 420] on label "честный" at bounding box center [784, 439] width 785 height 41
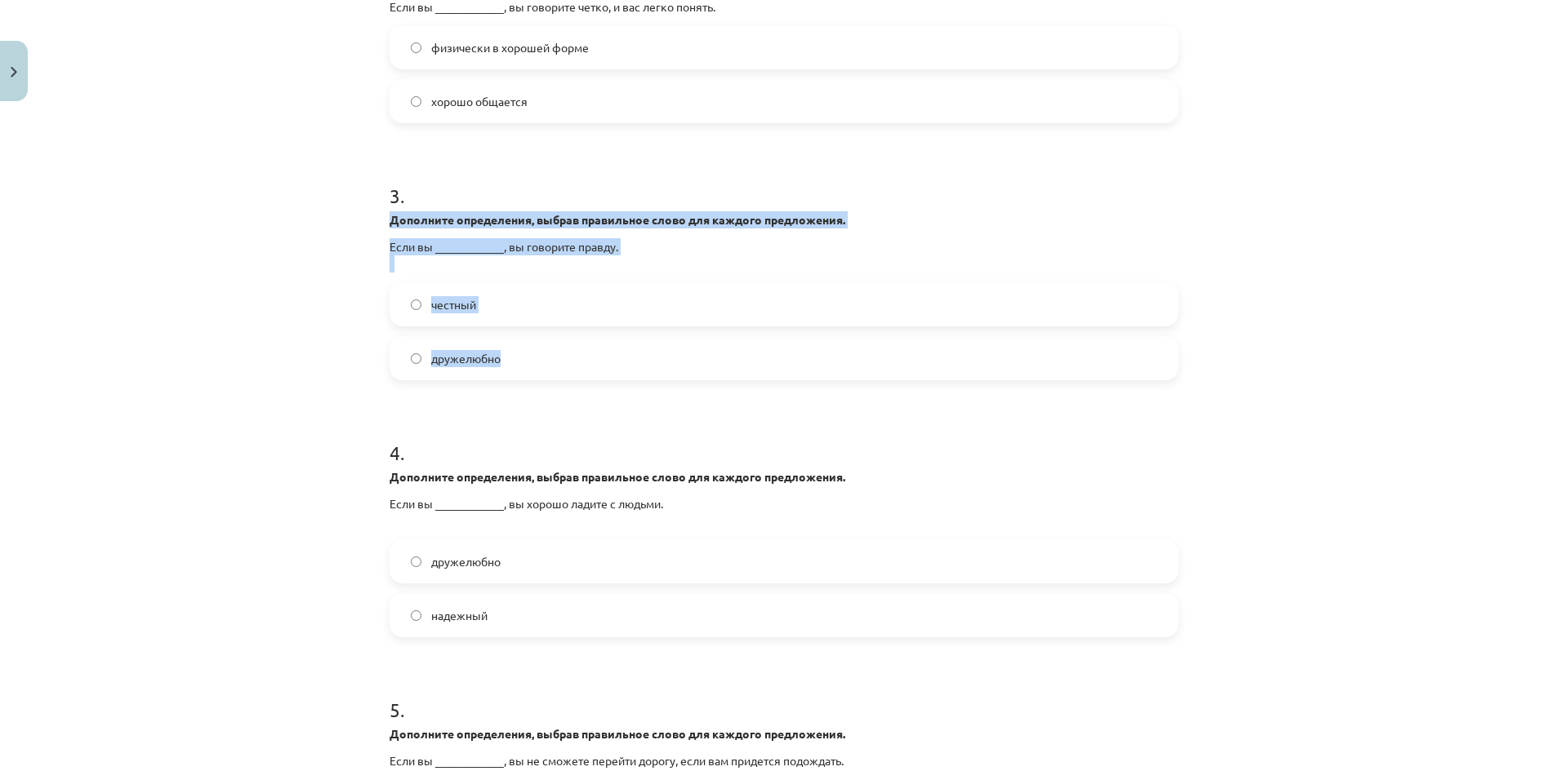
scroll to position [776, 0]
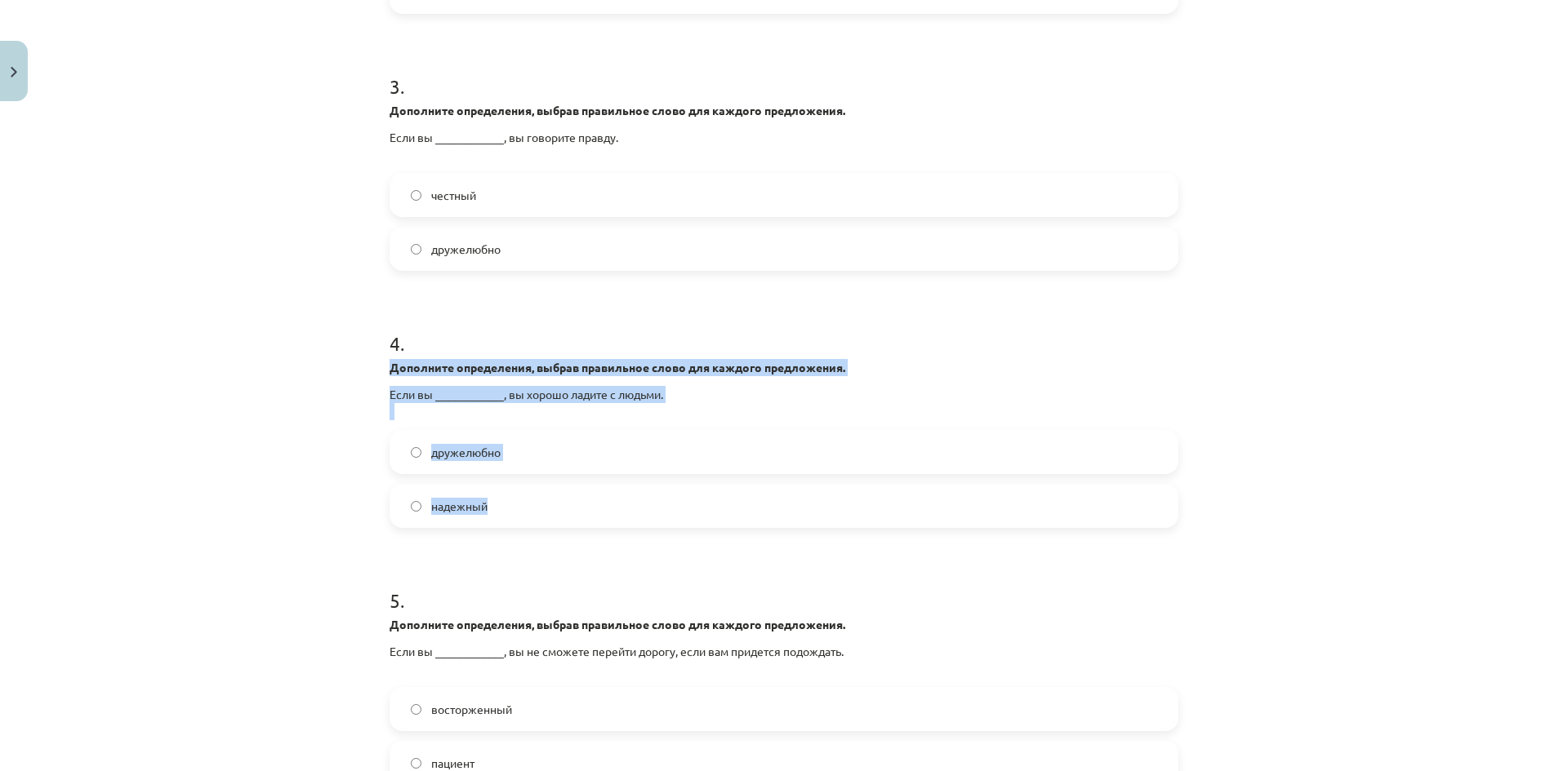
drag, startPoint x: 386, startPoint y: 368, endPoint x: 633, endPoint y: 489, distance: 275.0
click at [633, 489] on div "4 . Дополните определения, выбрав правильное слово для каждого предложения. Есл…" at bounding box center [784, 415] width 789 height 225
copy div "Дополните определения, выбрав правильное слово для каждого предложения. Если вы…"
click at [570, 444] on label "дружелюбно" at bounding box center [784, 451] width 785 height 41
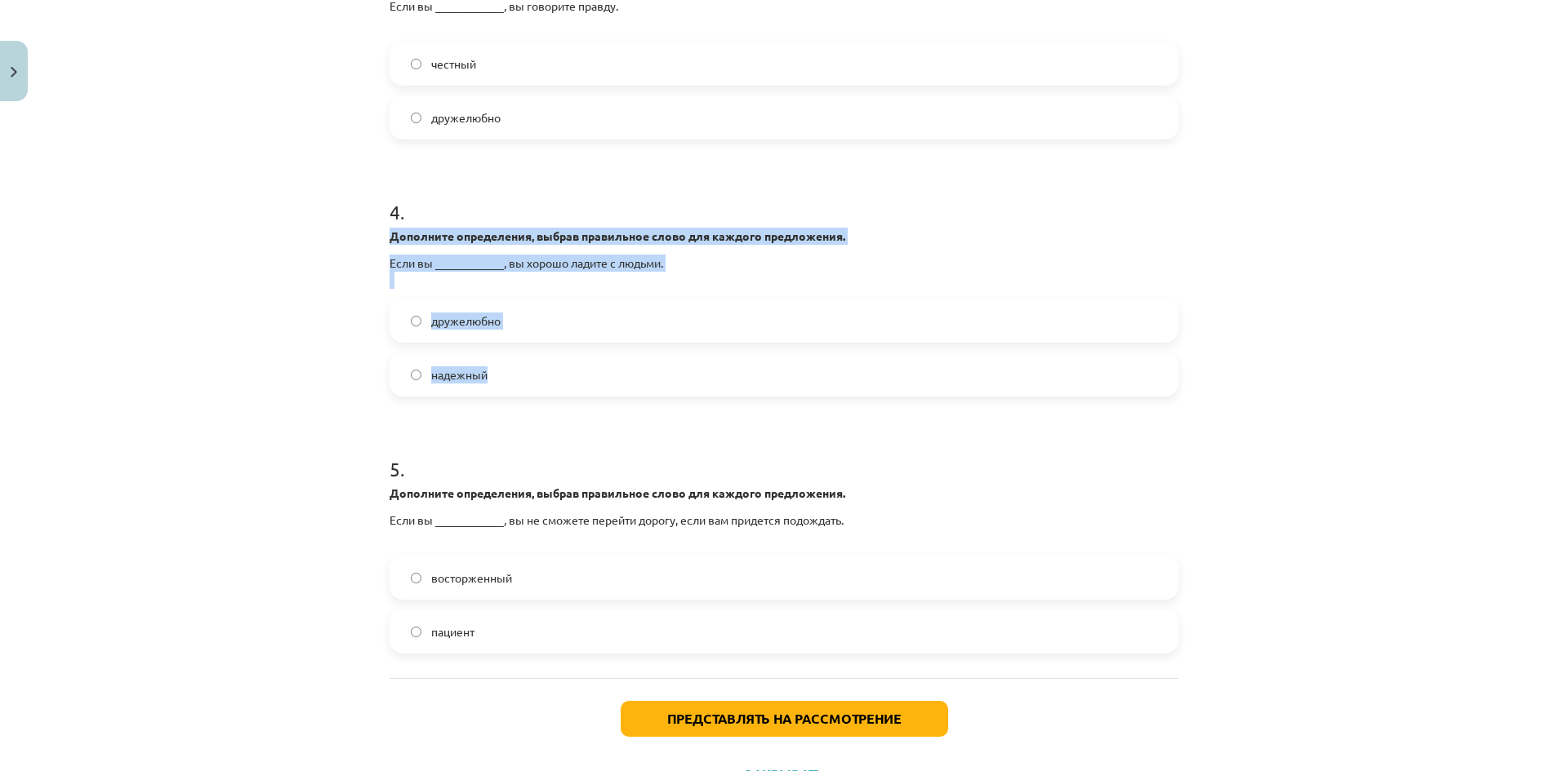
scroll to position [979, 0]
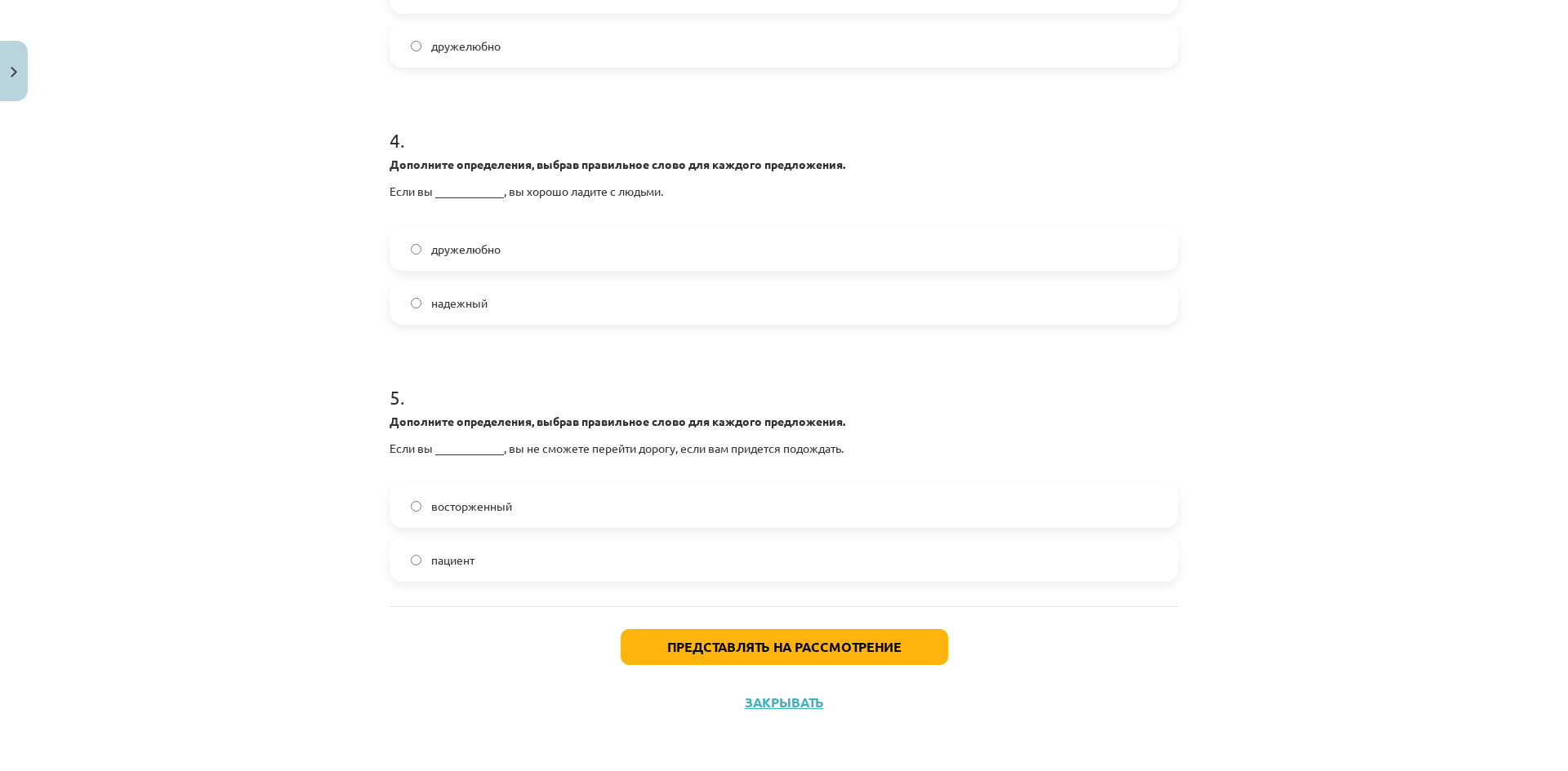
click at [287, 386] on div "Тема обучения: Английский язык, 8 класс, учебный материал для тестирования. #2 …" at bounding box center [784, 386] width 1568 height 771
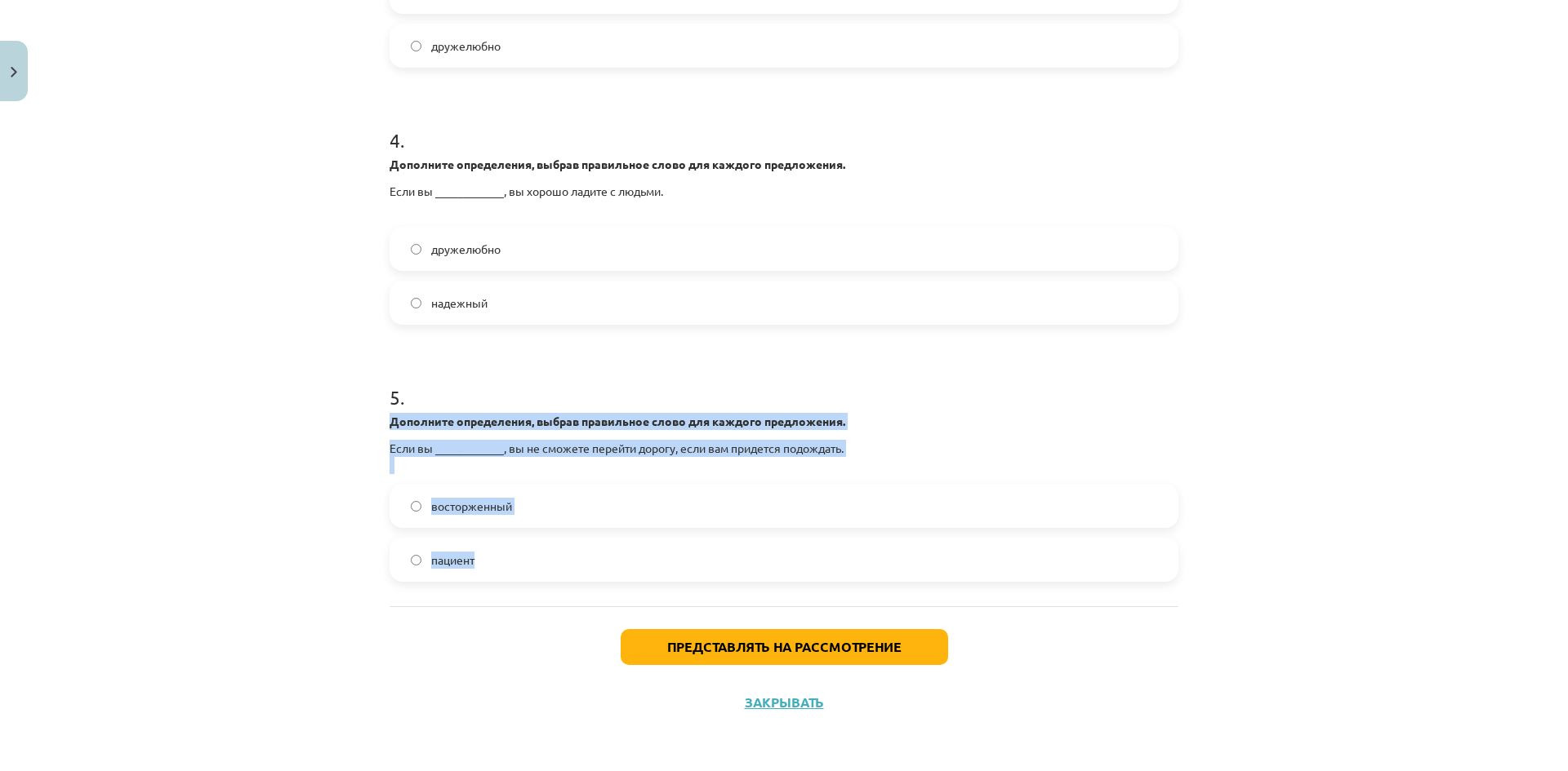
drag, startPoint x: 374, startPoint y: 418, endPoint x: 633, endPoint y: 548, distance: 289.8
copy div "Дополните определения, выбрав правильное слово для каждого предложения. Если вы…"
click at [519, 557] on label "пациент" at bounding box center [784, 559] width 785 height 41
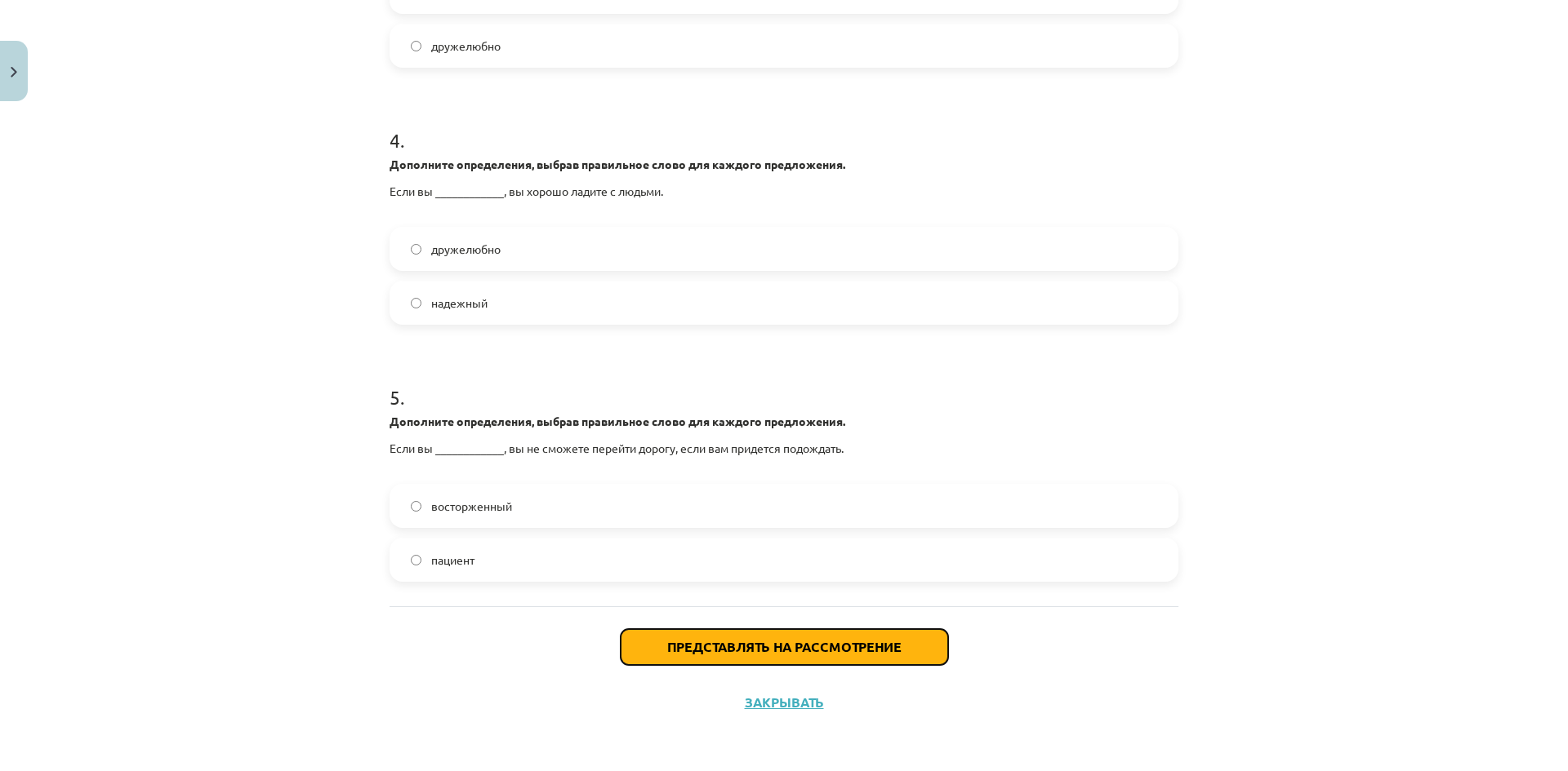
click at [654, 645] on button "Представлять на рассмотрение" at bounding box center [784, 647] width 328 height 36
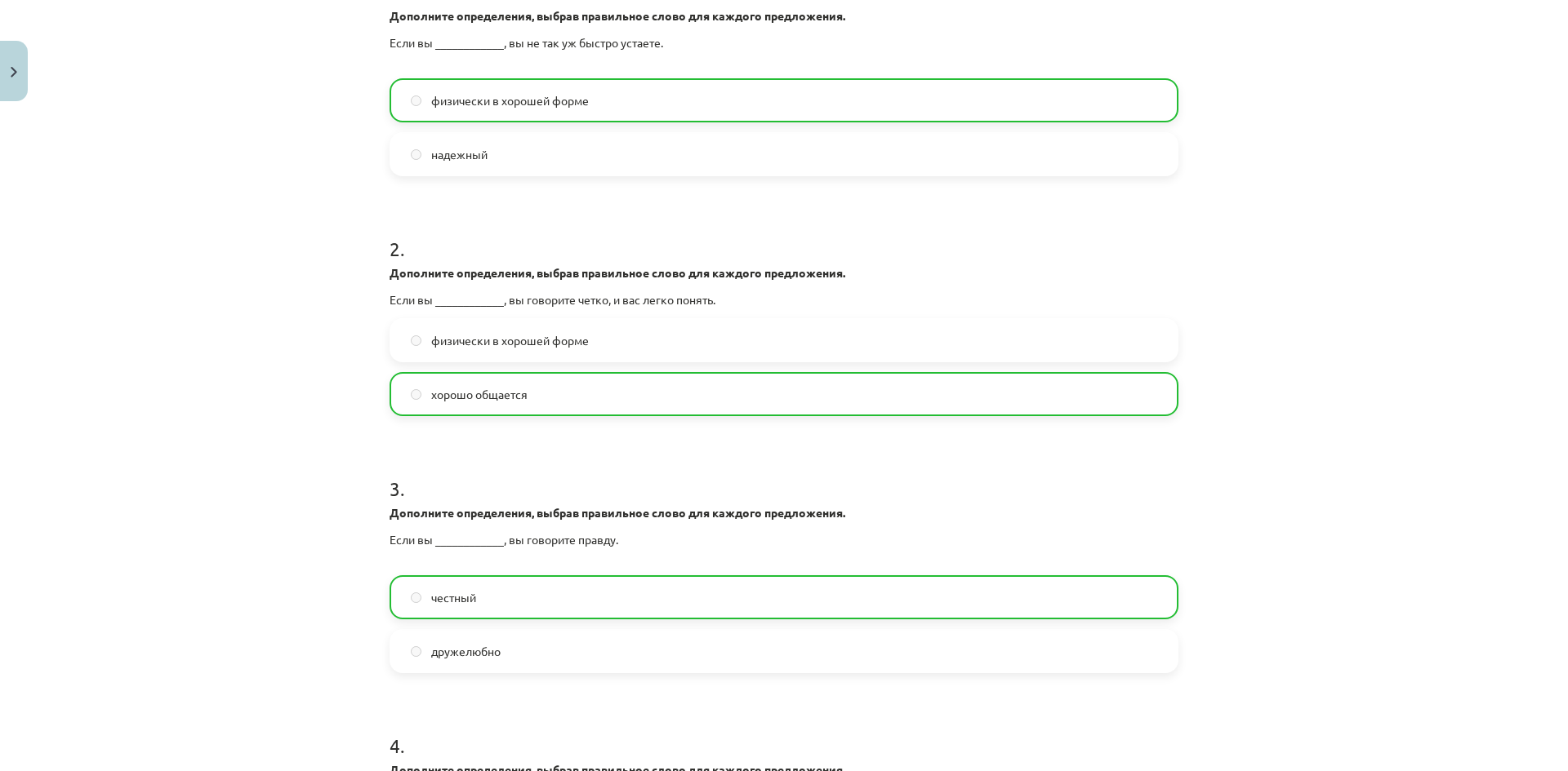
scroll to position [0, 0]
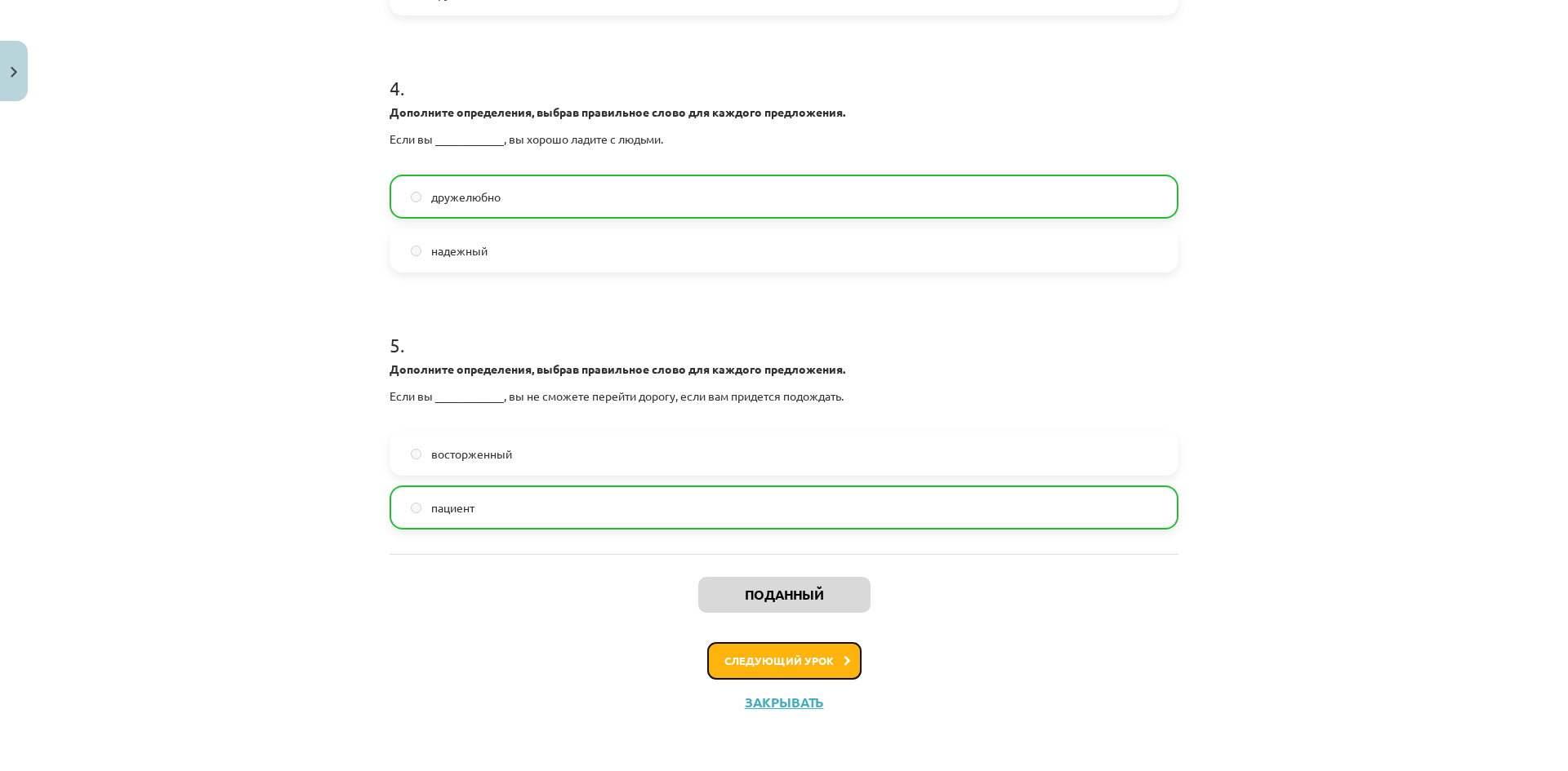
click at [846, 661] on button "Следующий урок" at bounding box center [784, 661] width 154 height 38
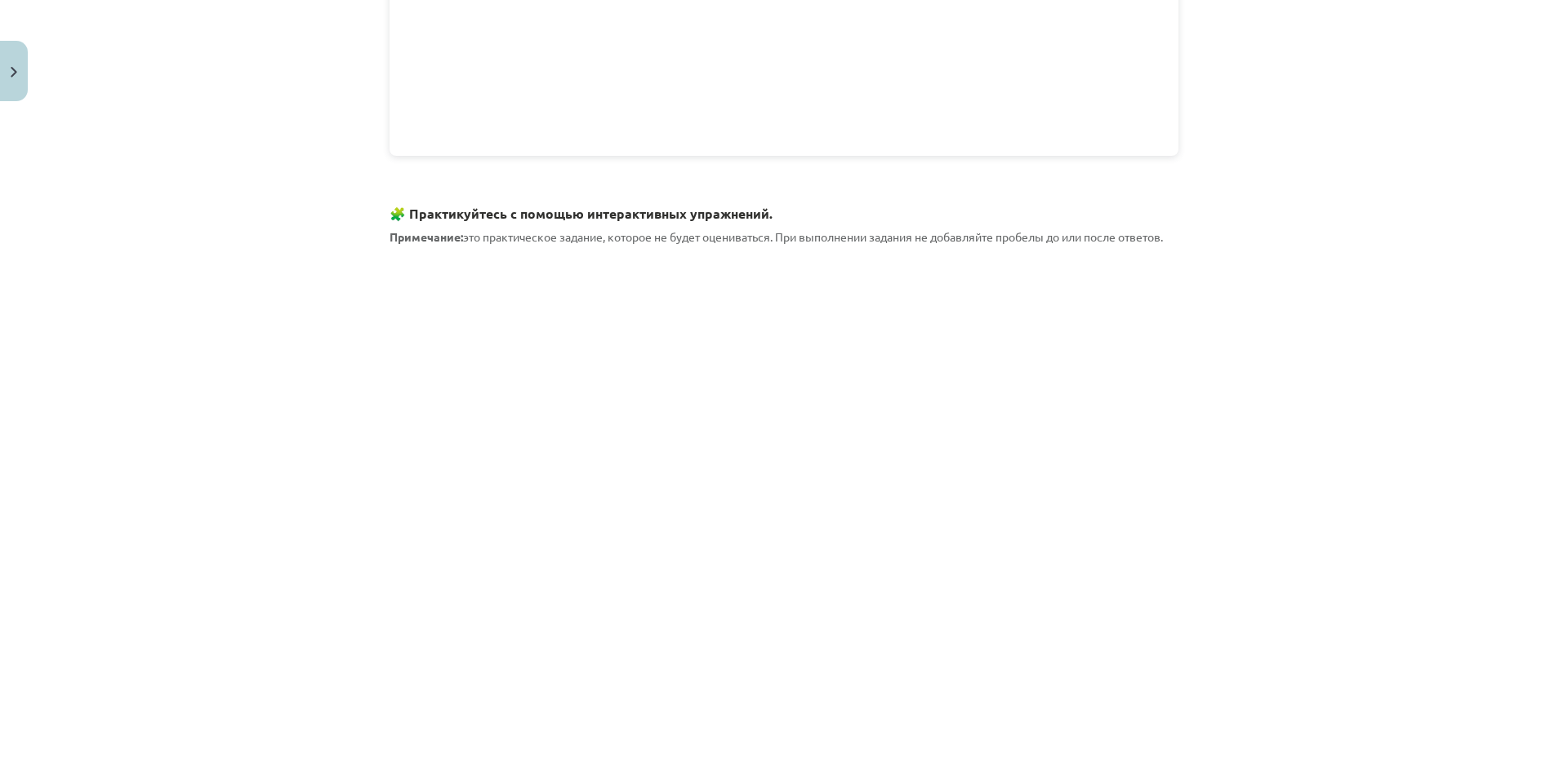
scroll to position [1453, 0]
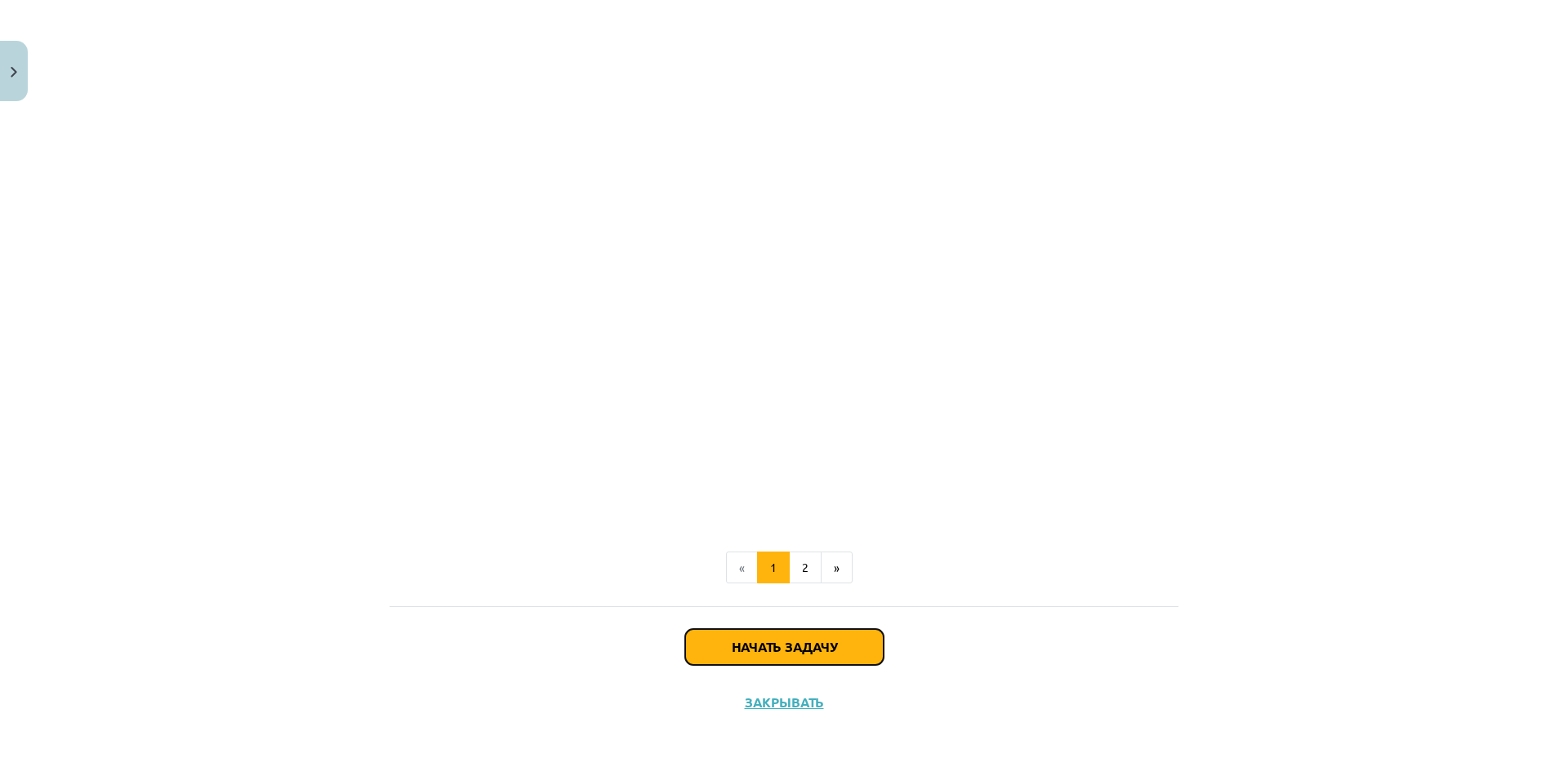
click at [763, 640] on font "Начать задачу" at bounding box center [783, 646] width 105 height 17
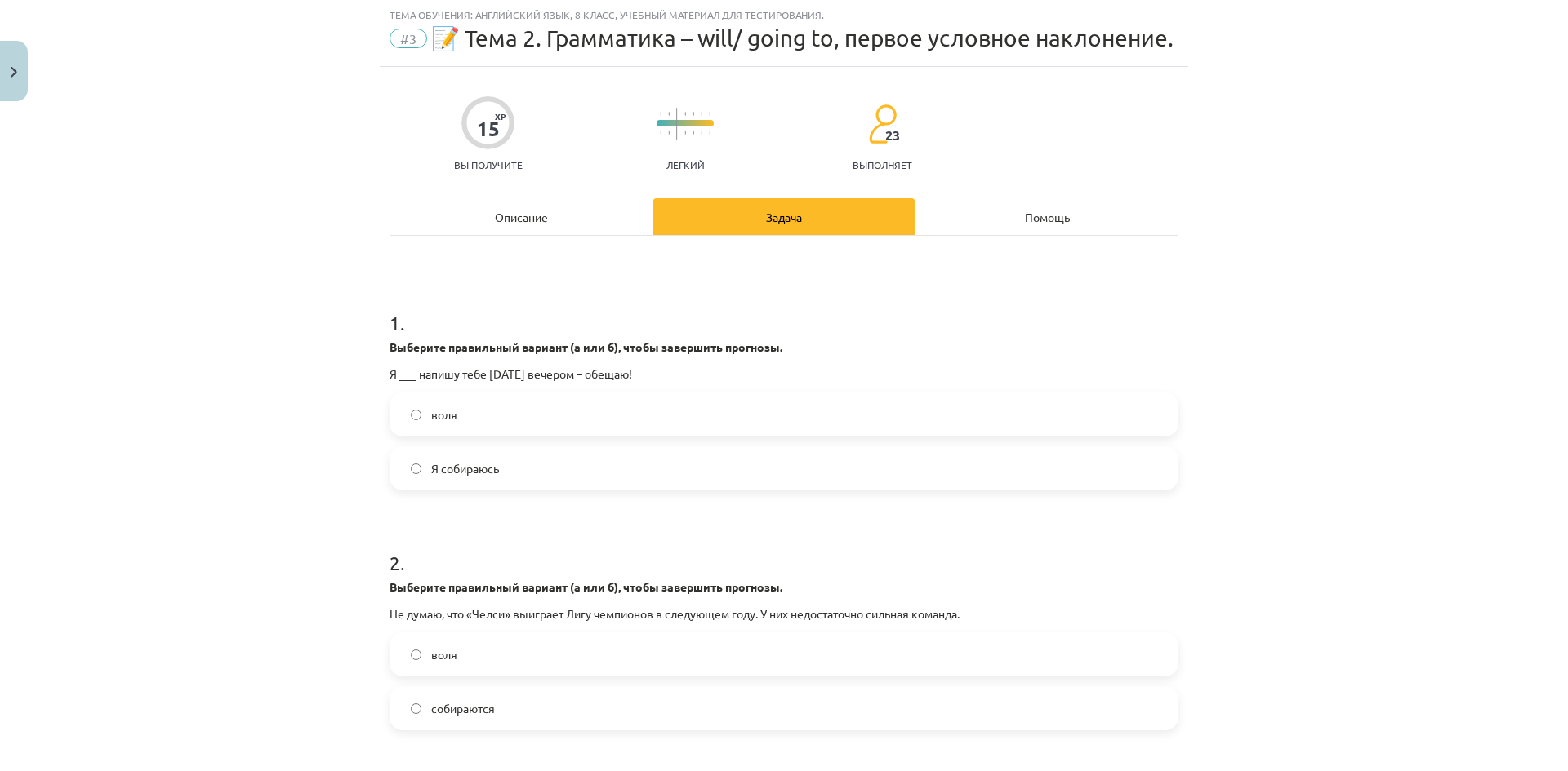
scroll to position [41, 0]
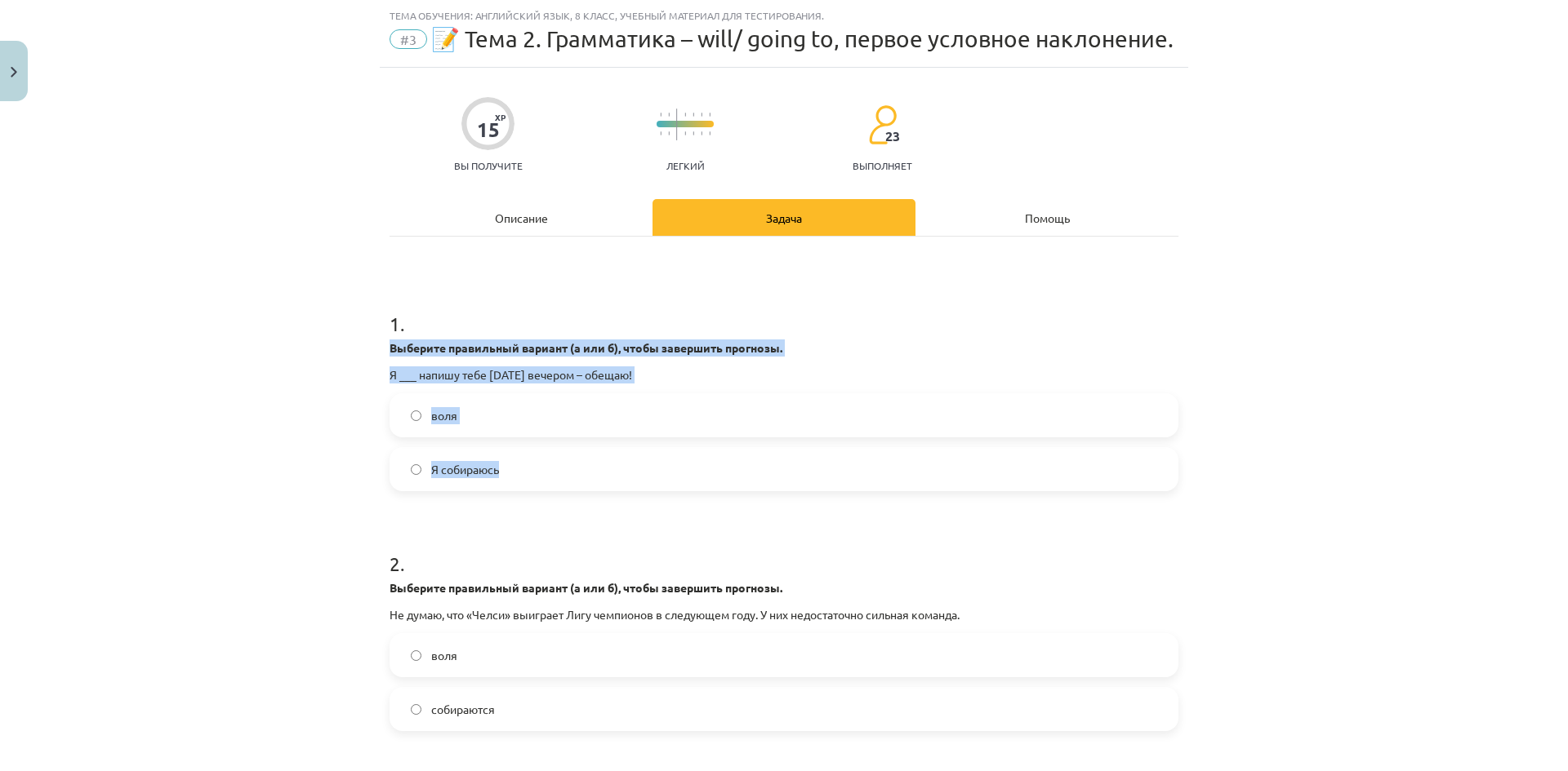
drag, startPoint x: 381, startPoint y: 347, endPoint x: 634, endPoint y: 446, distance: 271.7
copy div "Выберите правильный вариант (а или б), чтобы завершить прогнозы. Я ___ напишу т…"
click at [546, 482] on label "Я собираюсь" at bounding box center [784, 469] width 785 height 41
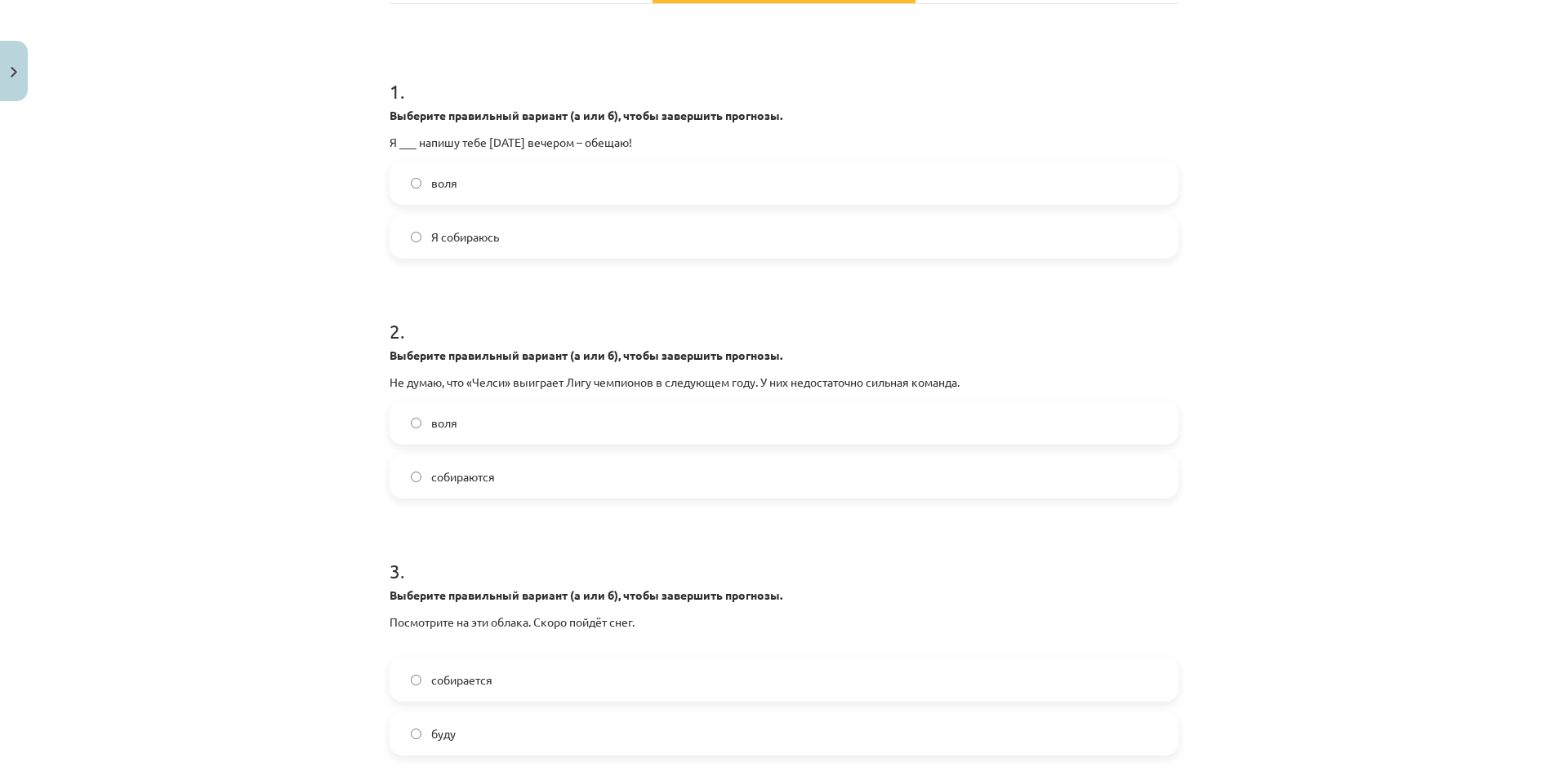
scroll to position [286, 0]
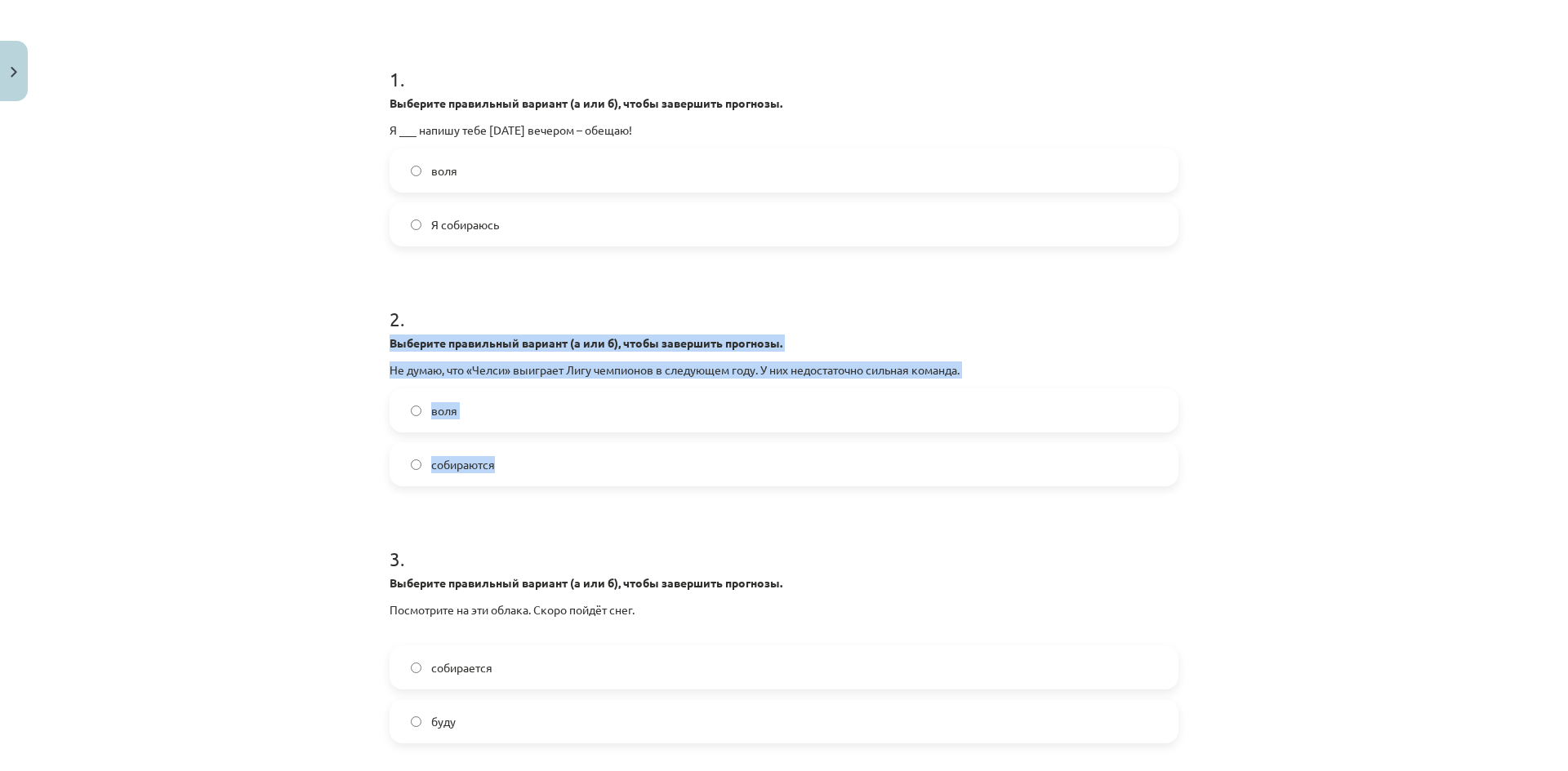
drag, startPoint x: 383, startPoint y: 338, endPoint x: 614, endPoint y: 459, distance: 260.8
click at [614, 459] on div "2 . Выберите правильный вариант (а или б), чтобы завершить прогнозы. Не думаю, …" at bounding box center [784, 384] width 789 height 208
copy div "Выберите правильный вариант (а или б), чтобы завершить прогнозы. Не думаю, что …"
click at [559, 454] on label "собираются" at bounding box center [784, 464] width 785 height 41
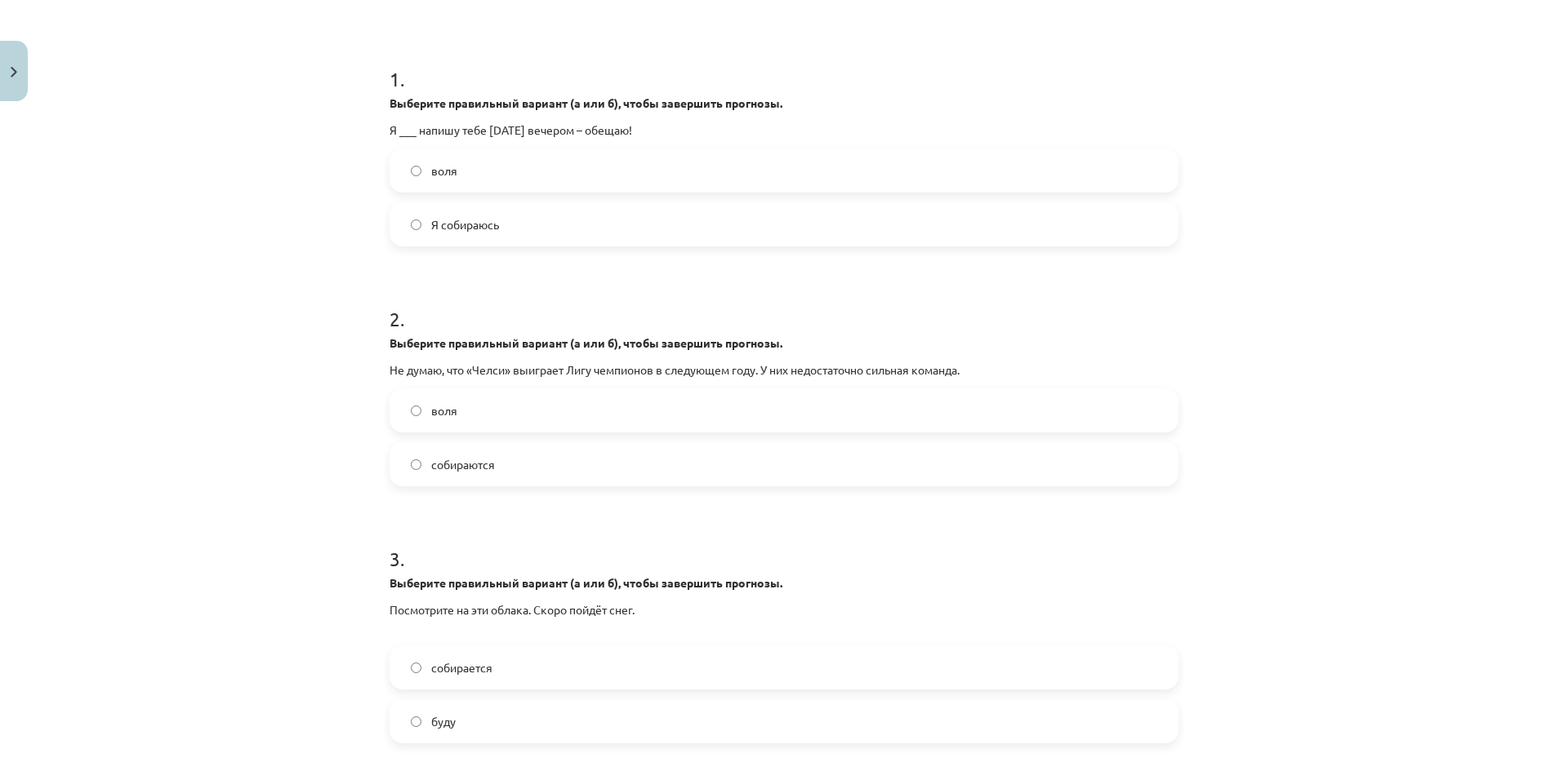
drag, startPoint x: 198, startPoint y: 558, endPoint x: 205, endPoint y: 563, distance: 8.6
click at [199, 558] on div "Тема обучения: Английский язык, 8 класс, учебный материал для тестирования. #3 …" at bounding box center [784, 386] width 1568 height 771
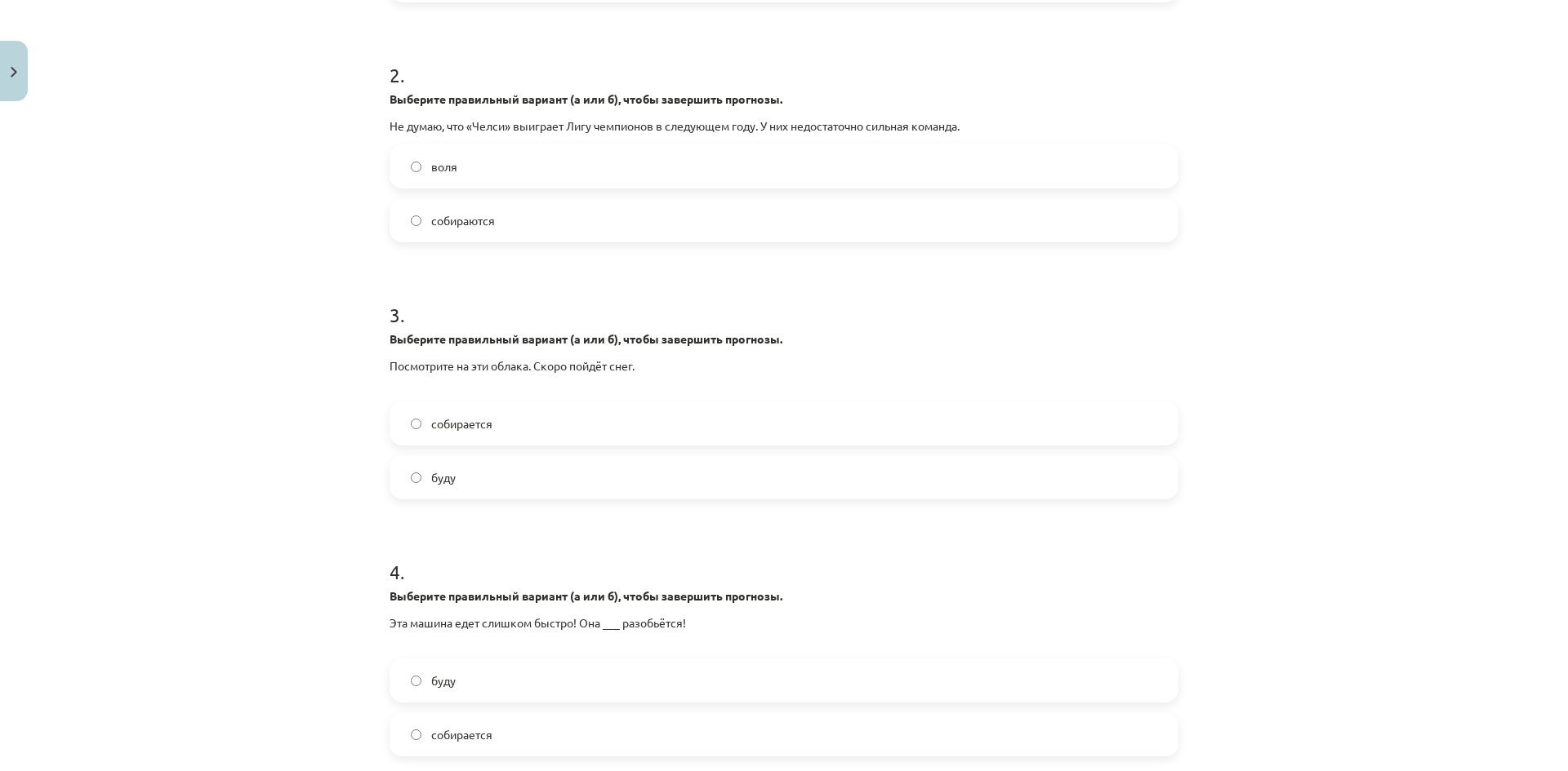
scroll to position [530, 0]
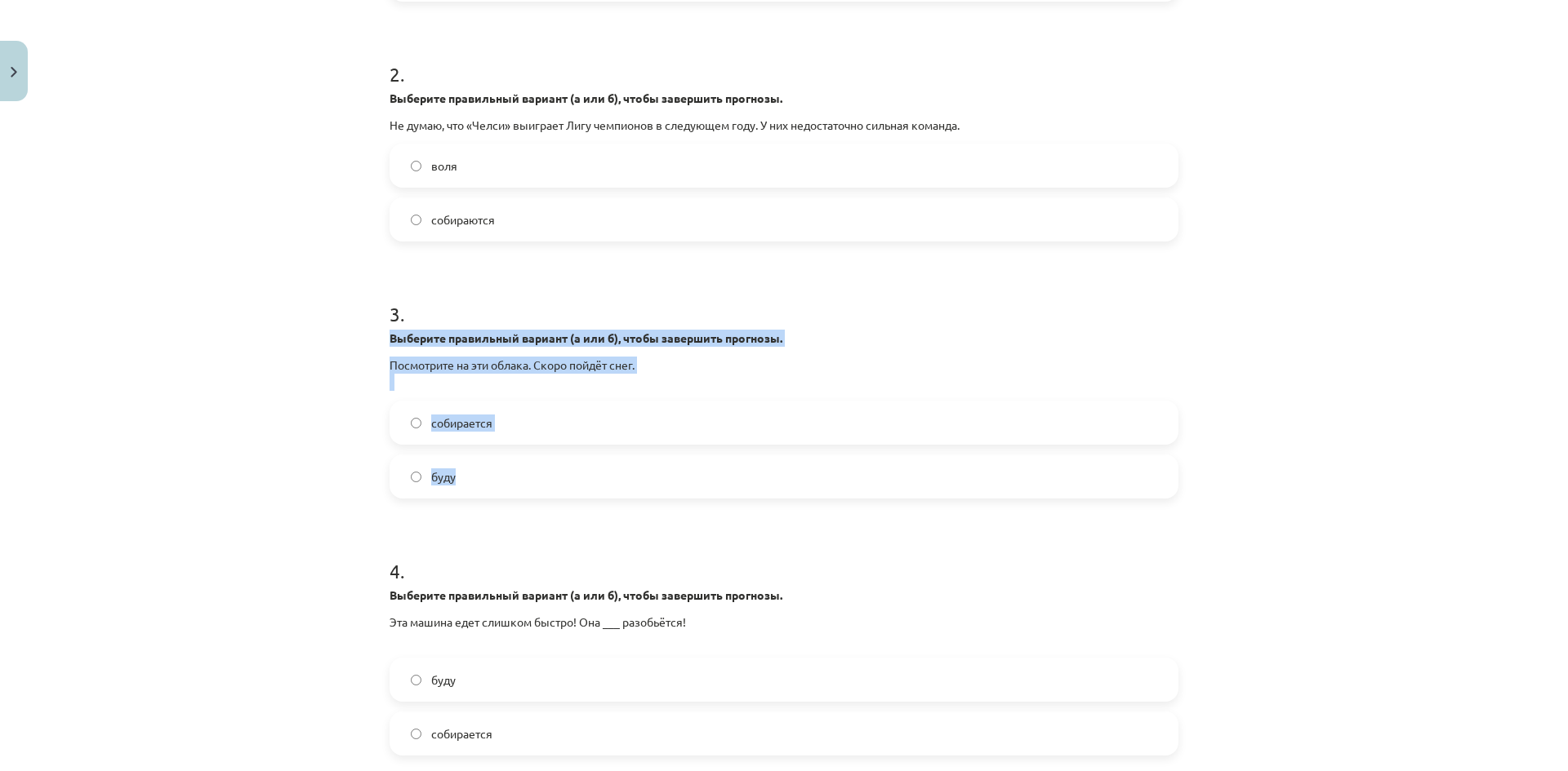
drag, startPoint x: 379, startPoint y: 341, endPoint x: 614, endPoint y: 475, distance: 270.5
click at [614, 475] on div "15 XP Вы получите Легкий 23 выполняет Описание Задача Помощь 1 . Выберите прави…" at bounding box center [783, 370] width 808 height 1584
copy div "Выберите правильный вариант (а или б), чтобы завершить прогнозы. Посмотрите на …"
click at [513, 431] on label "собирается" at bounding box center [784, 422] width 785 height 41
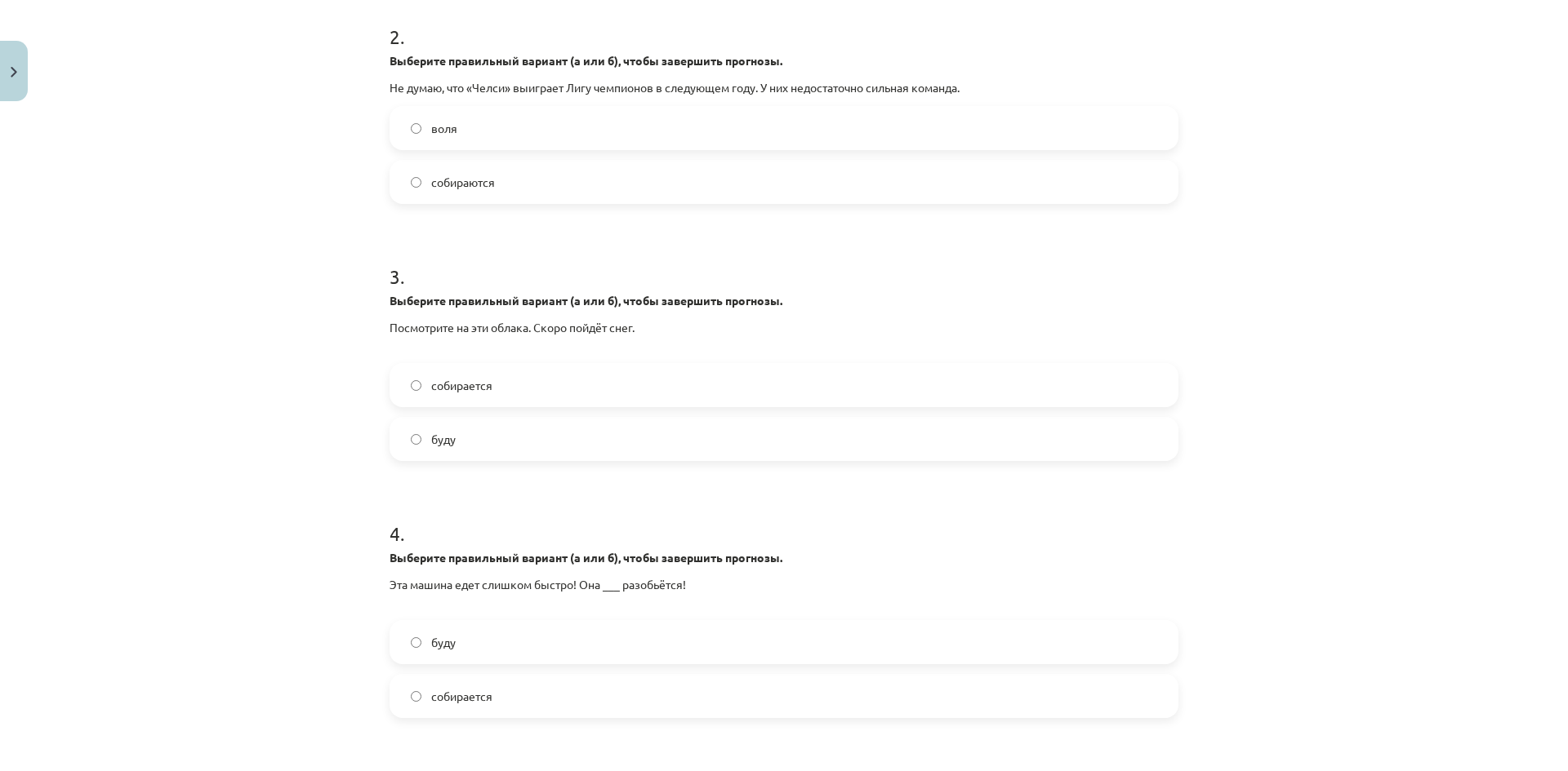
scroll to position [776, 0]
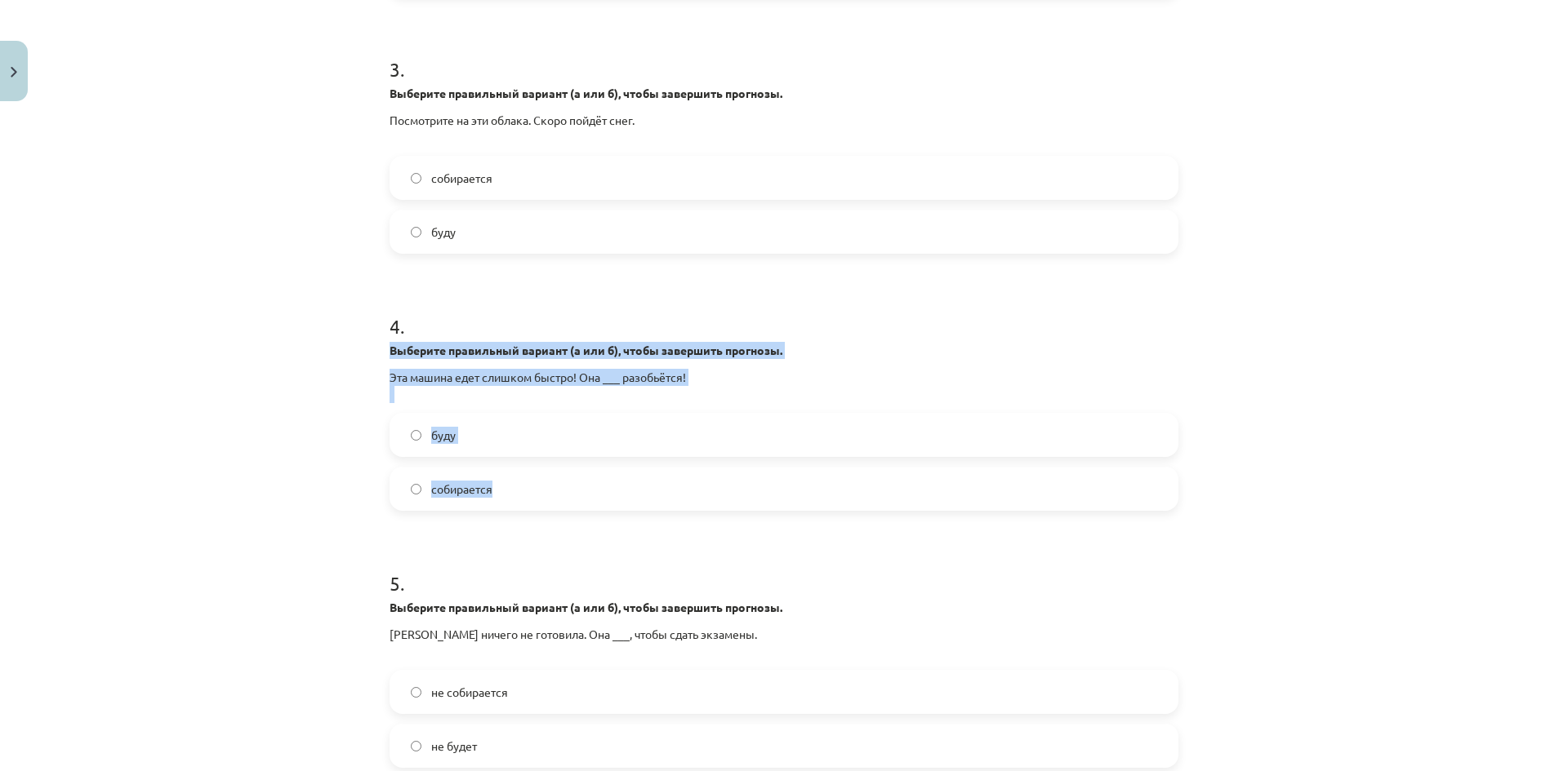
drag, startPoint x: 382, startPoint y: 354, endPoint x: 617, endPoint y: 483, distance: 268.1
click at [617, 483] on div "15 XP Вы получите Легкий 23 выполняет Описание Задача Помощь 1 . Выберите прави…" at bounding box center [783, 125] width 808 height 1584
copy div "Выберите правильный вариант (а или б), чтобы завершить прогнозы. Эта машина еде…"
click at [489, 487] on label "собирается" at bounding box center [784, 488] width 785 height 41
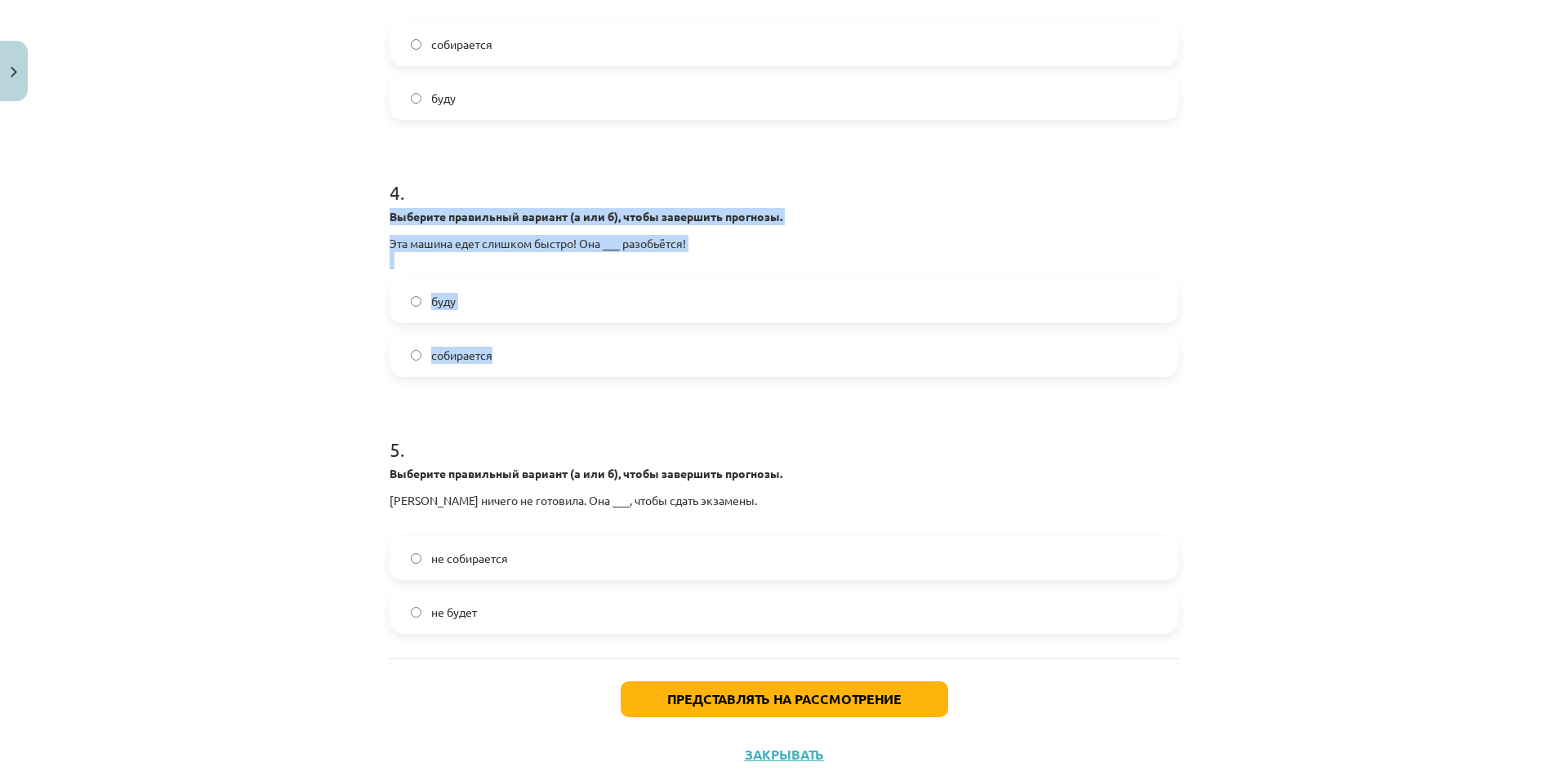
scroll to position [962, 0]
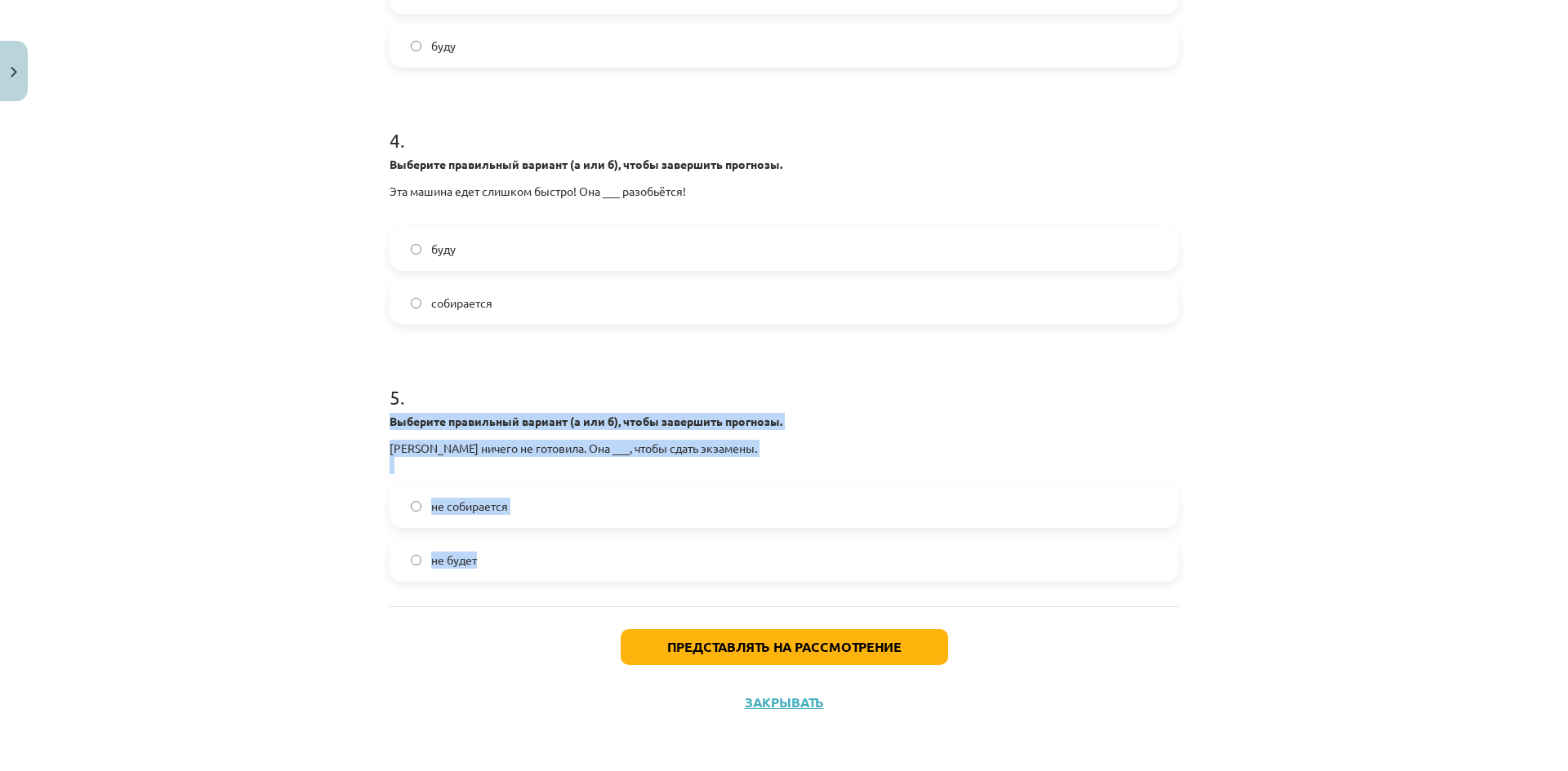
drag, startPoint x: 385, startPoint y: 420, endPoint x: 619, endPoint y: 544, distance: 264.8
click at [619, 544] on div "5 . Выберите правильный вариант (а или б), чтобы завершить прогнозы. Кэт ничего…" at bounding box center [784, 469] width 789 height 225
copy div "Выберите правильный вариант (а или б), чтобы завершить прогнозы. Кэт ничего не …"
click at [522, 509] on label "не собирается" at bounding box center [784, 505] width 785 height 41
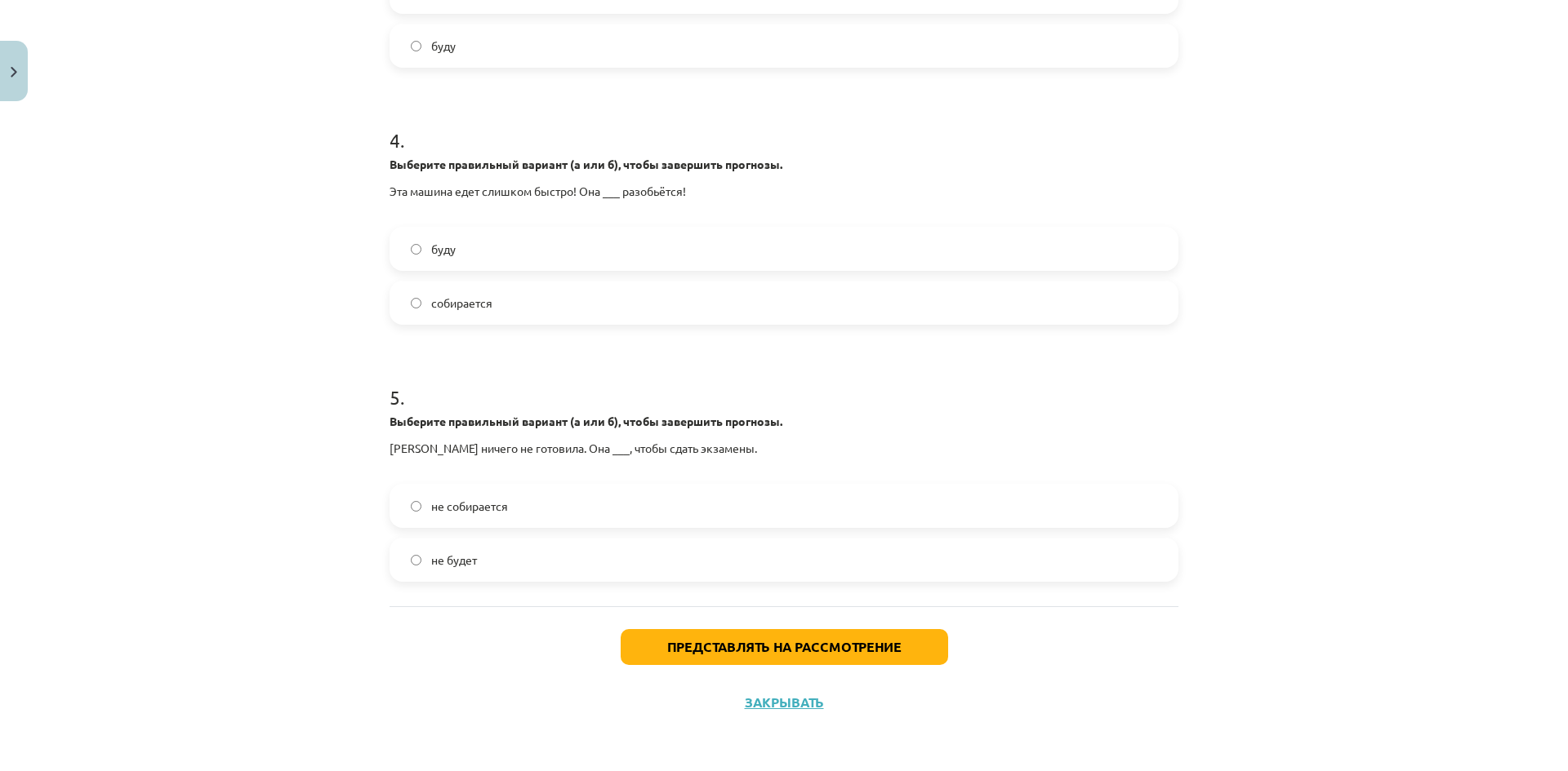
click at [481, 681] on div "Представлять на рассмотрение Закрывать" at bounding box center [784, 663] width 789 height 114
click at [696, 660] on button "Представлять на рассмотрение" at bounding box center [784, 647] width 328 height 36
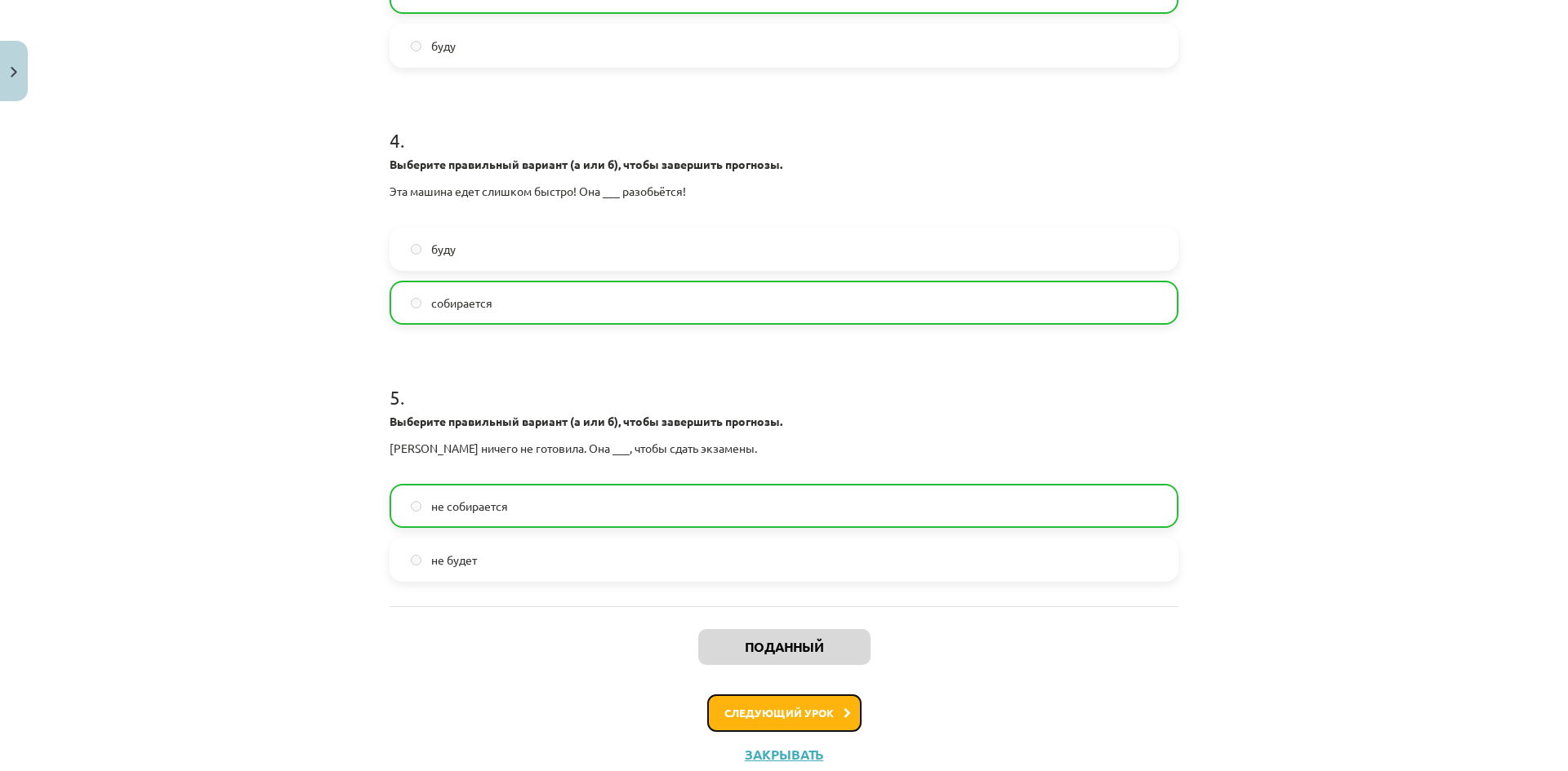
click at [724, 714] on font "Следующий урок" at bounding box center [779, 713] width 110 height 14
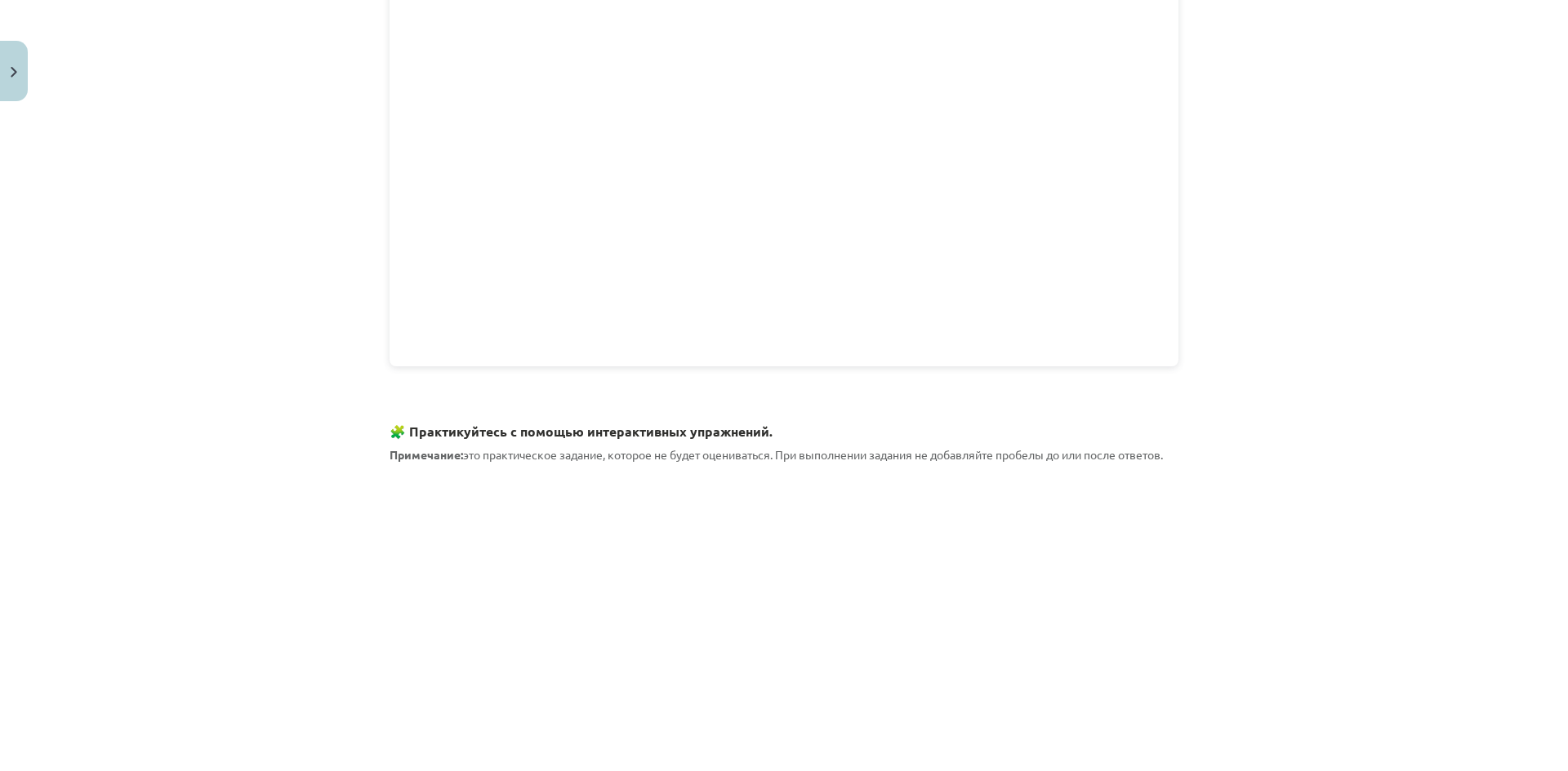
scroll to position [1674, 0]
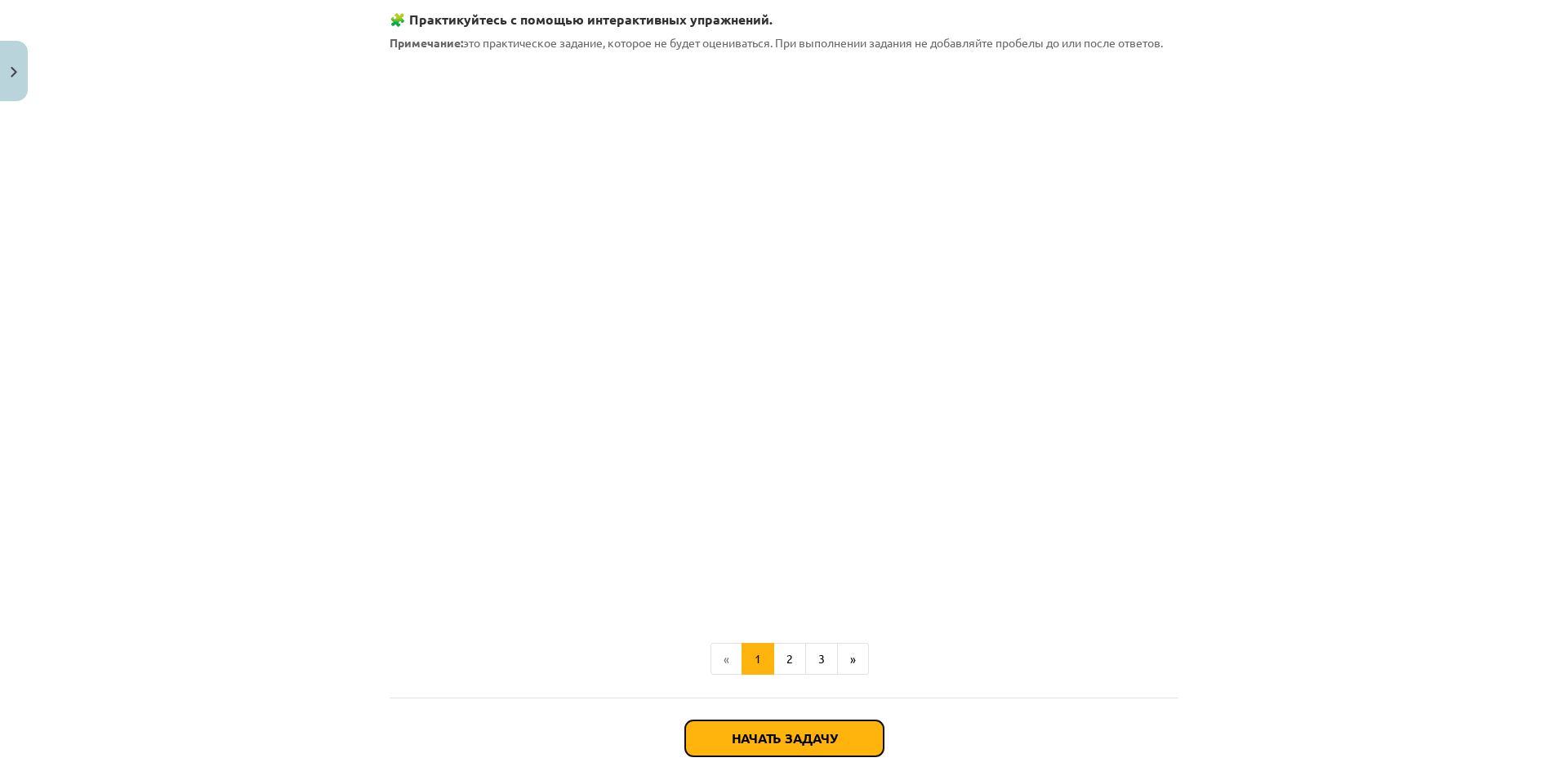
click at [720, 745] on button "Начать задачу" at bounding box center [784, 739] width 199 height 36
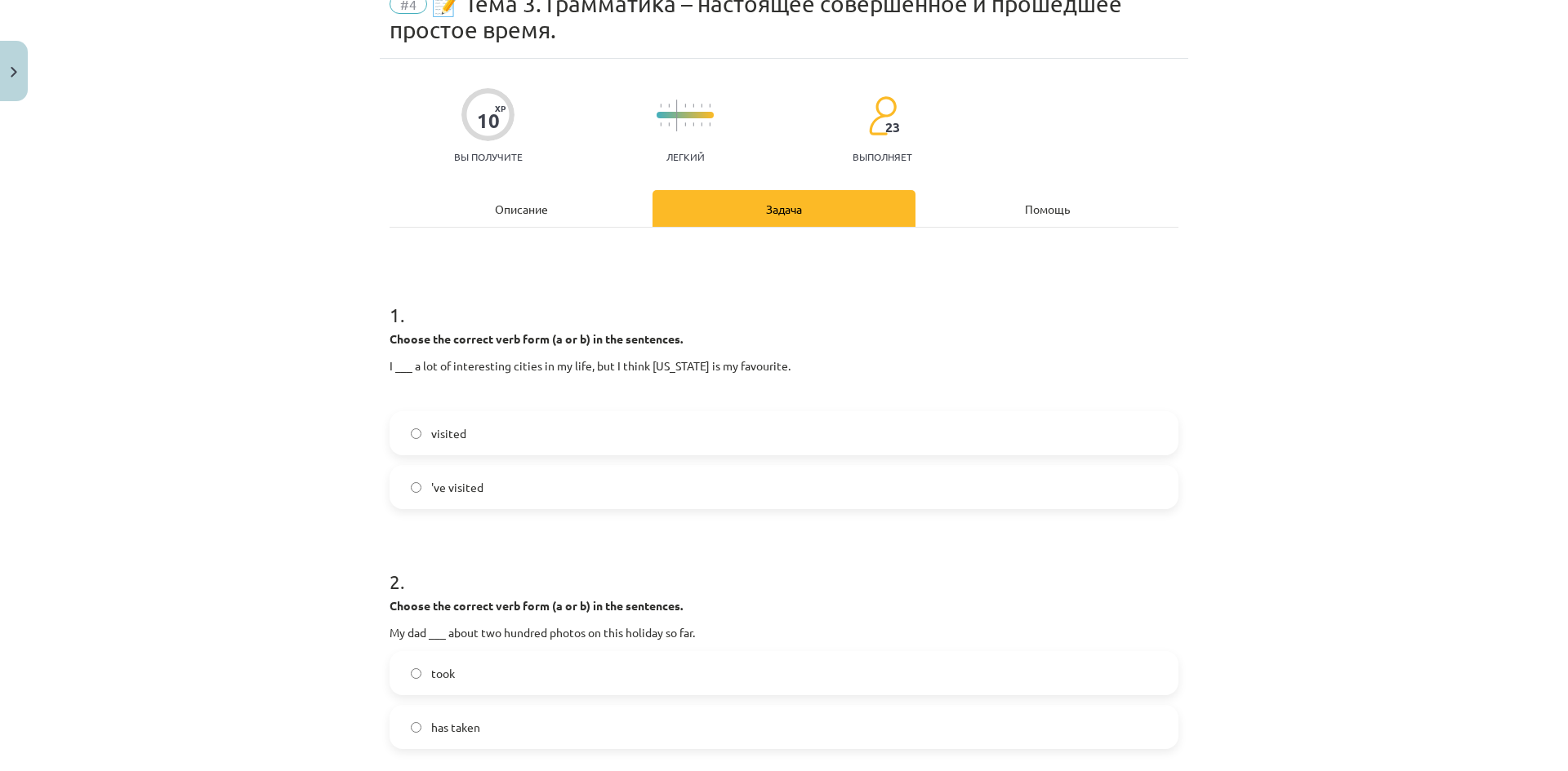
scroll to position [123, 0]
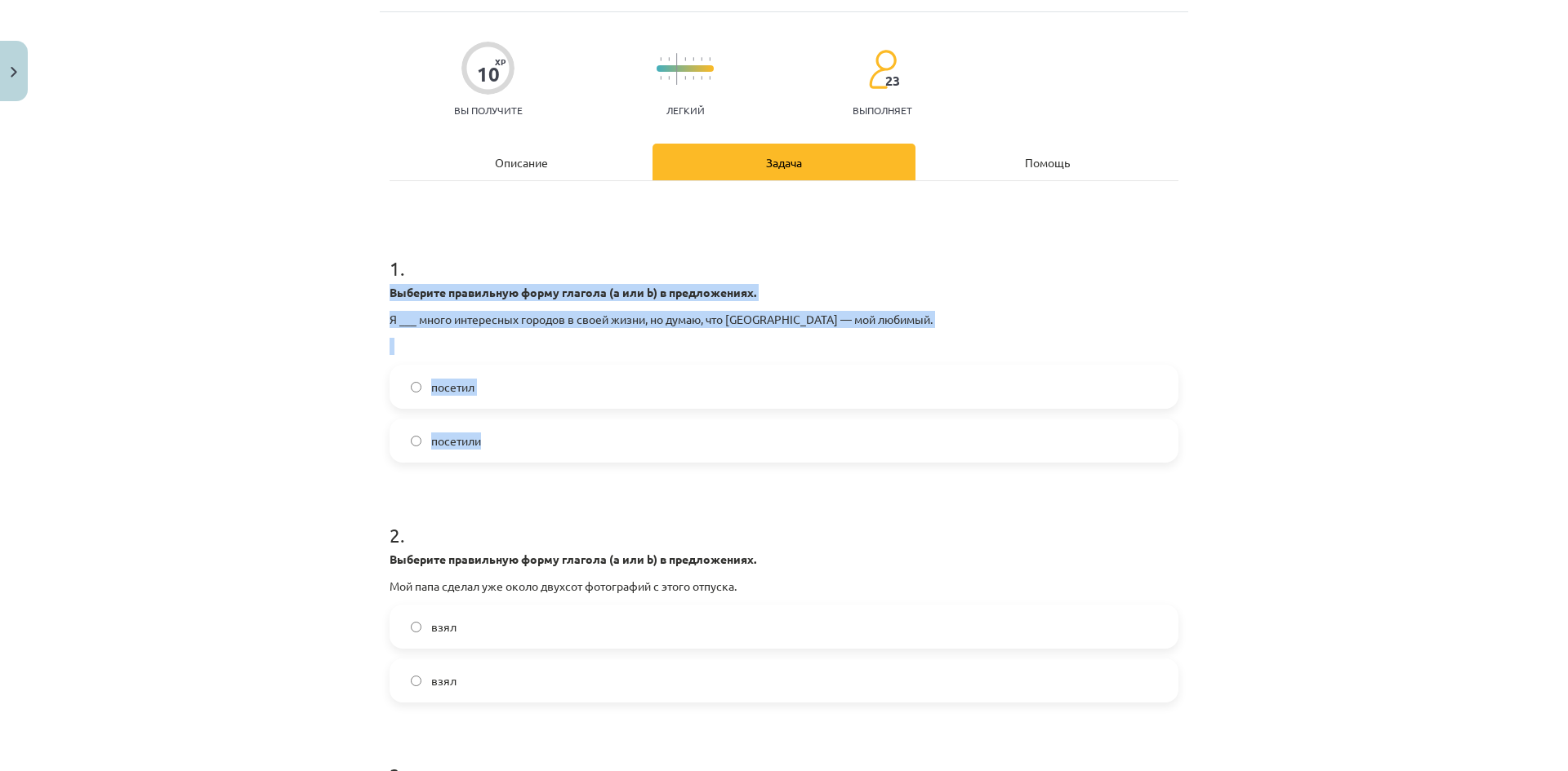
drag, startPoint x: 379, startPoint y: 293, endPoint x: 679, endPoint y: 422, distance: 326.6
click at [633, 395] on label "посетил" at bounding box center [784, 386] width 785 height 41
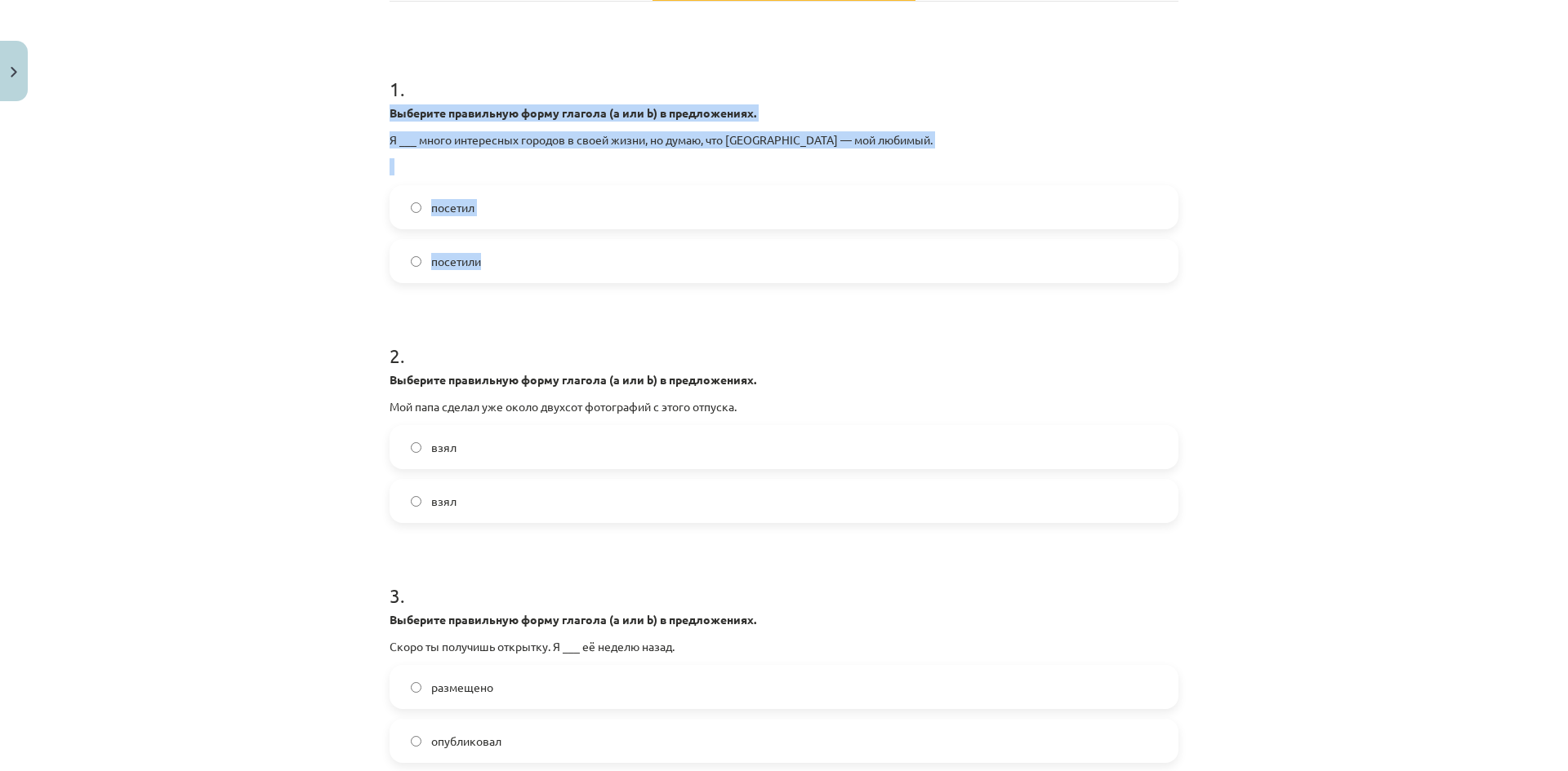
scroll to position [368, 0]
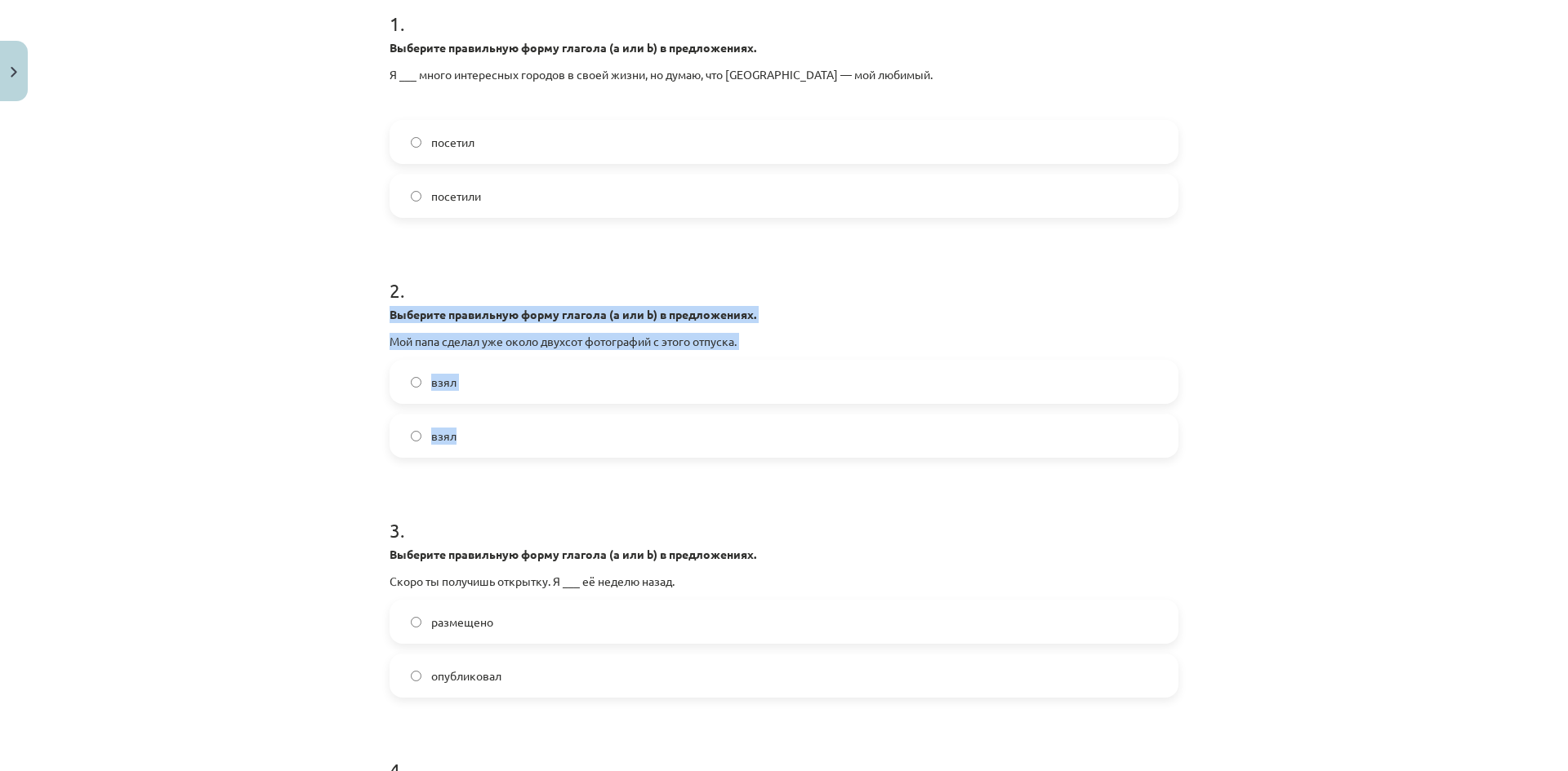
drag, startPoint x: 424, startPoint y: 325, endPoint x: 646, endPoint y: 431, distance: 246.0
click at [646, 431] on div "2 . Выберите правильную форму глагола (a или b) в предложениях. Мой папа сделал…" at bounding box center [784, 355] width 789 height 208
click at [465, 390] on label "взял" at bounding box center [784, 382] width 785 height 41
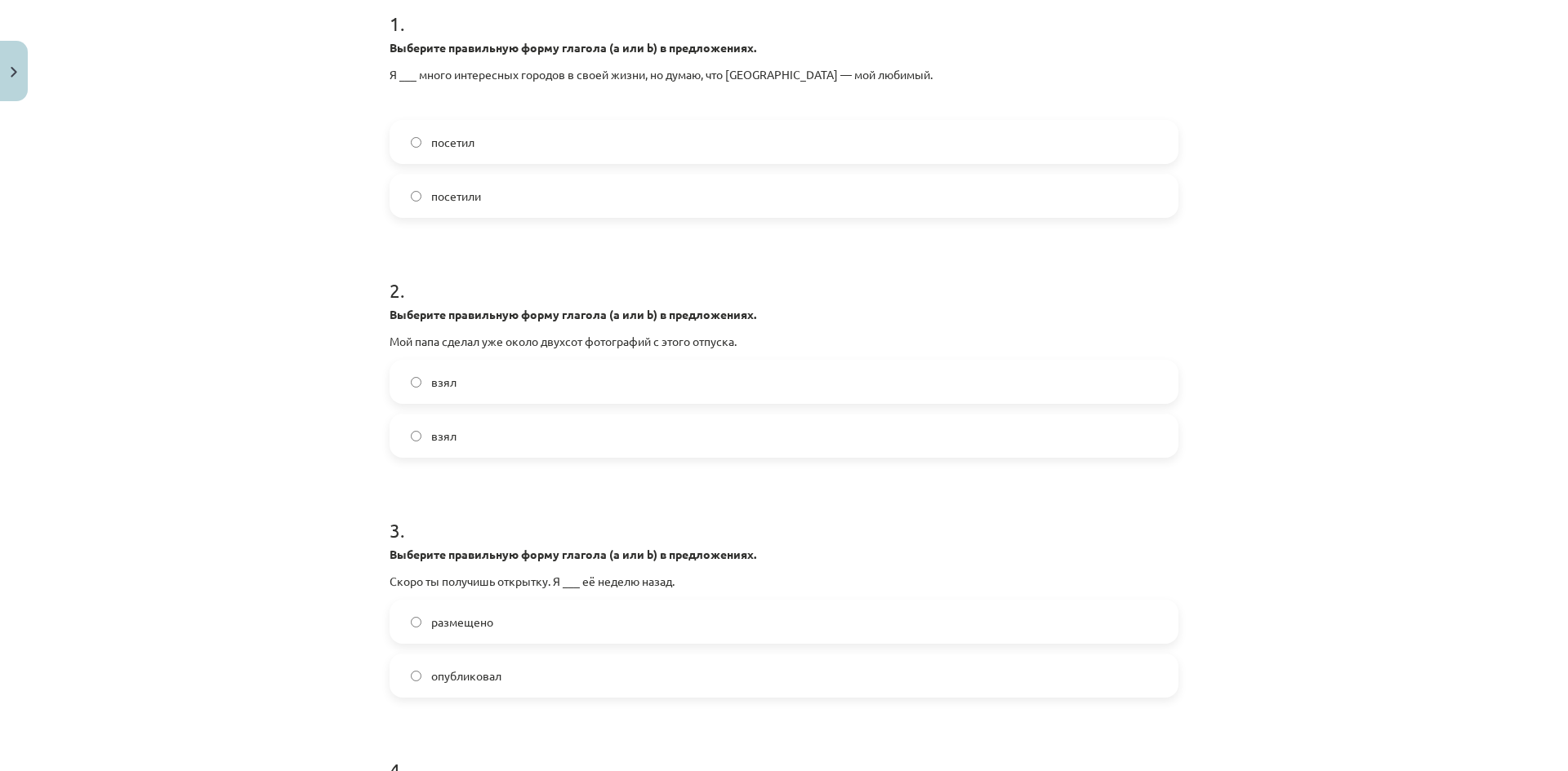
scroll to position [342, 0]
click at [951, 328] on div "Choose the correct verb form (a or b) in the sentences. My dad ___ about two hu…" at bounding box center [784, 329] width 789 height 44
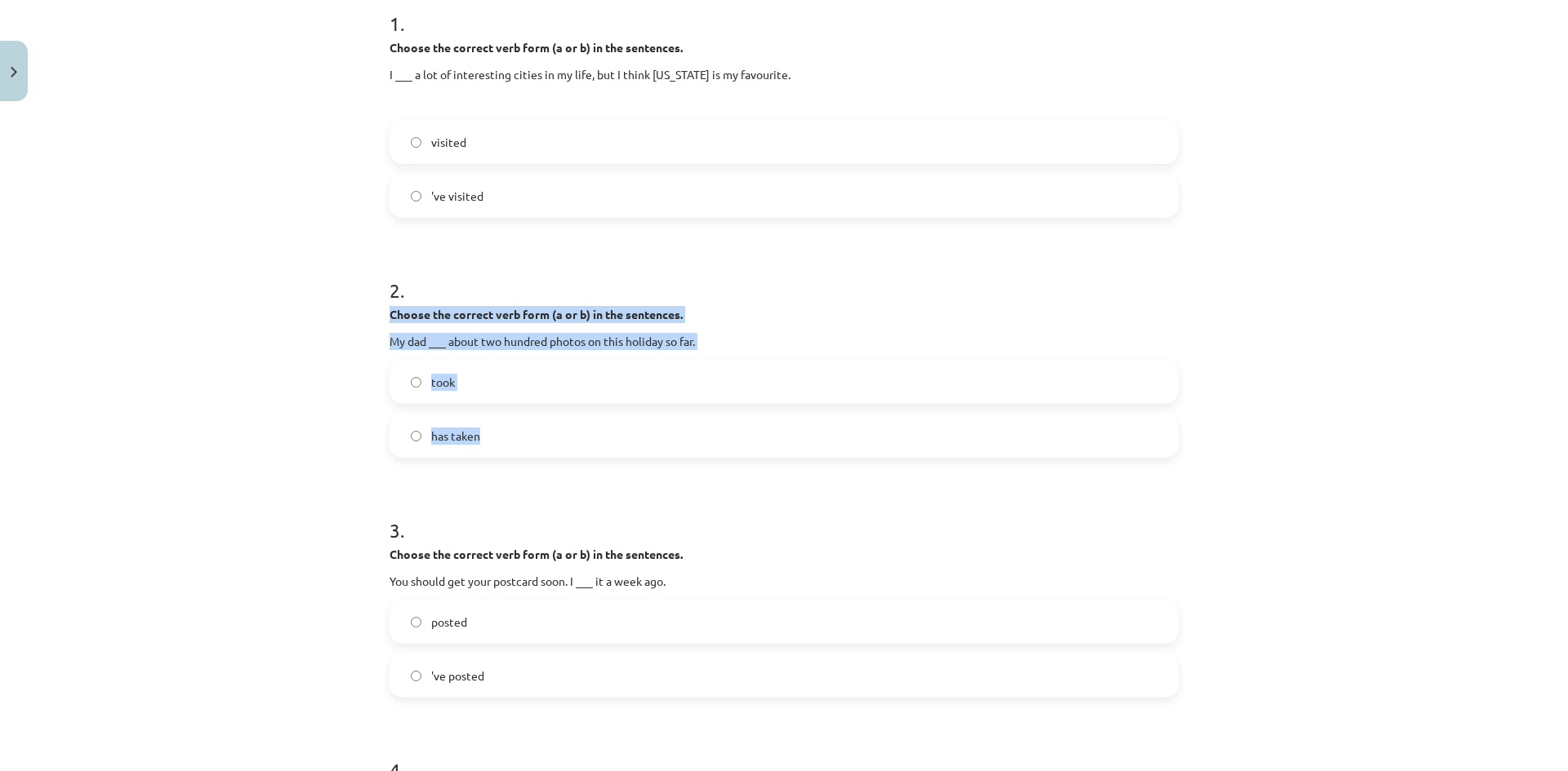
drag, startPoint x: 385, startPoint y: 315, endPoint x: 597, endPoint y: 454, distance: 253.5
click at [597, 454] on div "10 XP Saņemsi Viegls 23 pilda Apraksts Uzdevums Palīdzība 1 . Choose the correc…" at bounding box center [783, 546] width 808 height 1559
click at [528, 444] on label "has taken" at bounding box center [784, 435] width 785 height 41
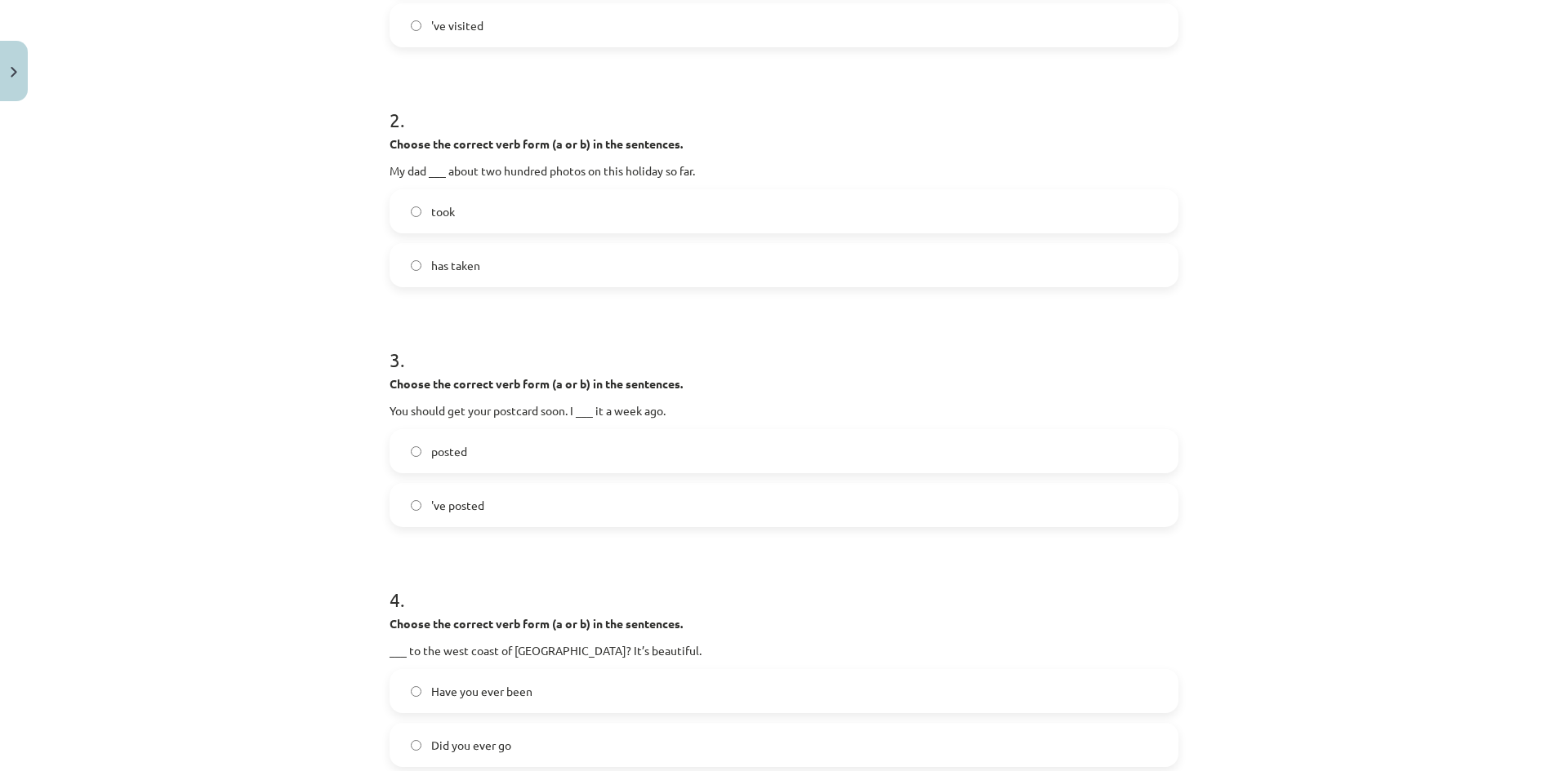
scroll to position [586, 0]
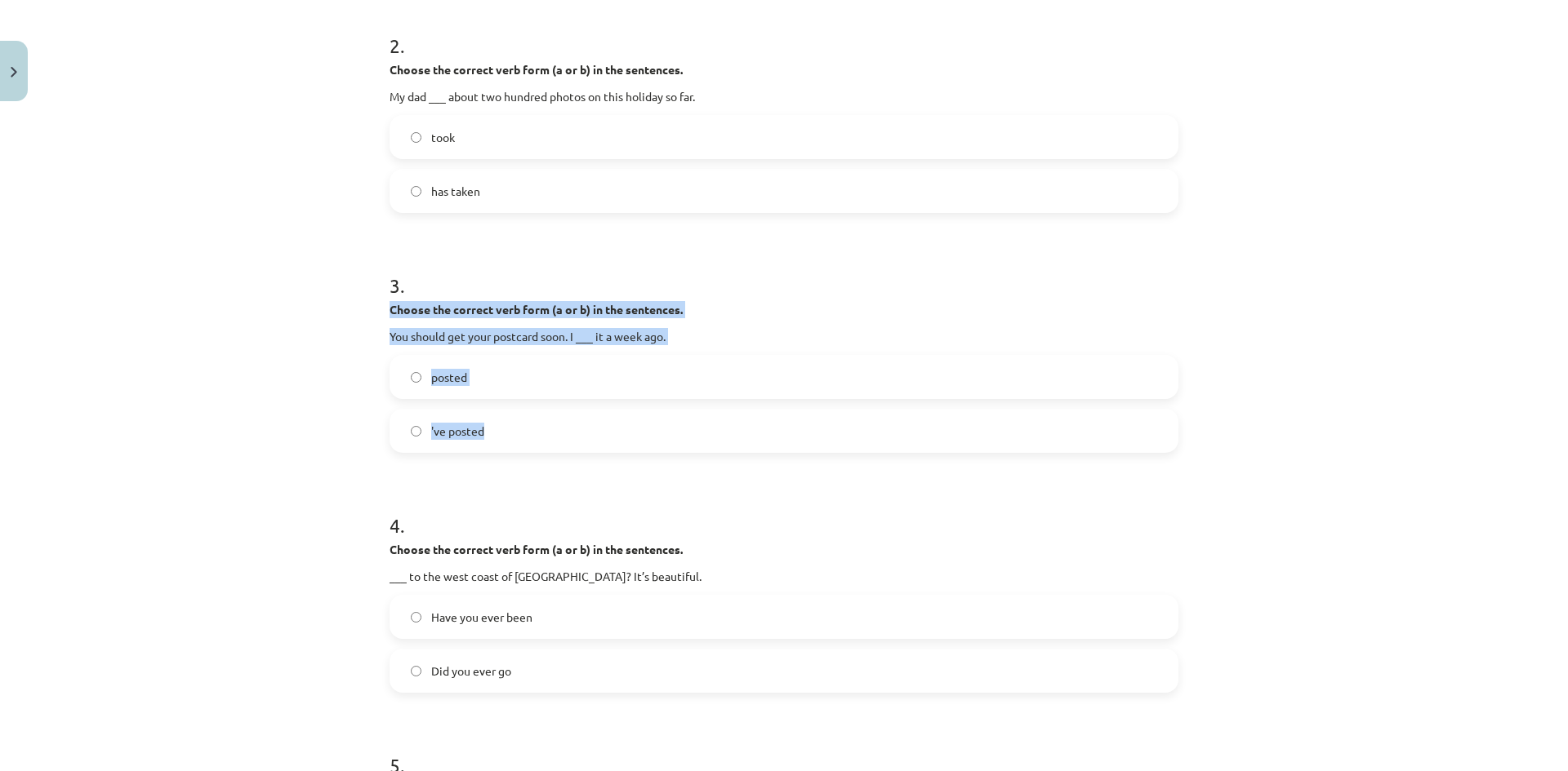
drag, startPoint x: 395, startPoint y: 316, endPoint x: 574, endPoint y: 426, distance: 210.1
click at [574, 426] on div "10 XP Saņemsi Viegls 23 pilda Apraksts Uzdevums Palīdzība 1 . Choose the correc…" at bounding box center [783, 302] width 808 height 1559
click at [476, 438] on span "'ve posted" at bounding box center [457, 430] width 53 height 17
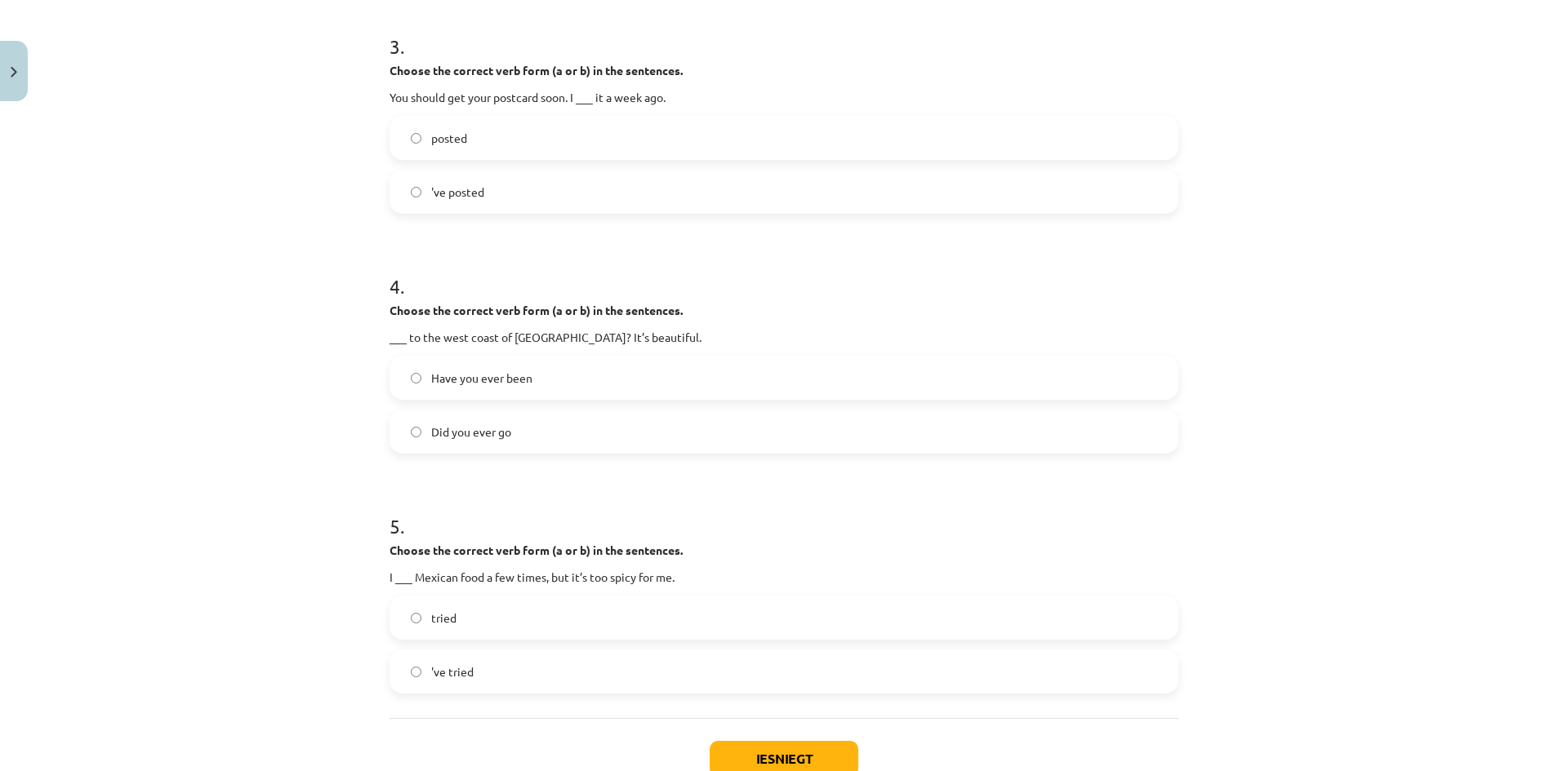
scroll to position [831, 0]
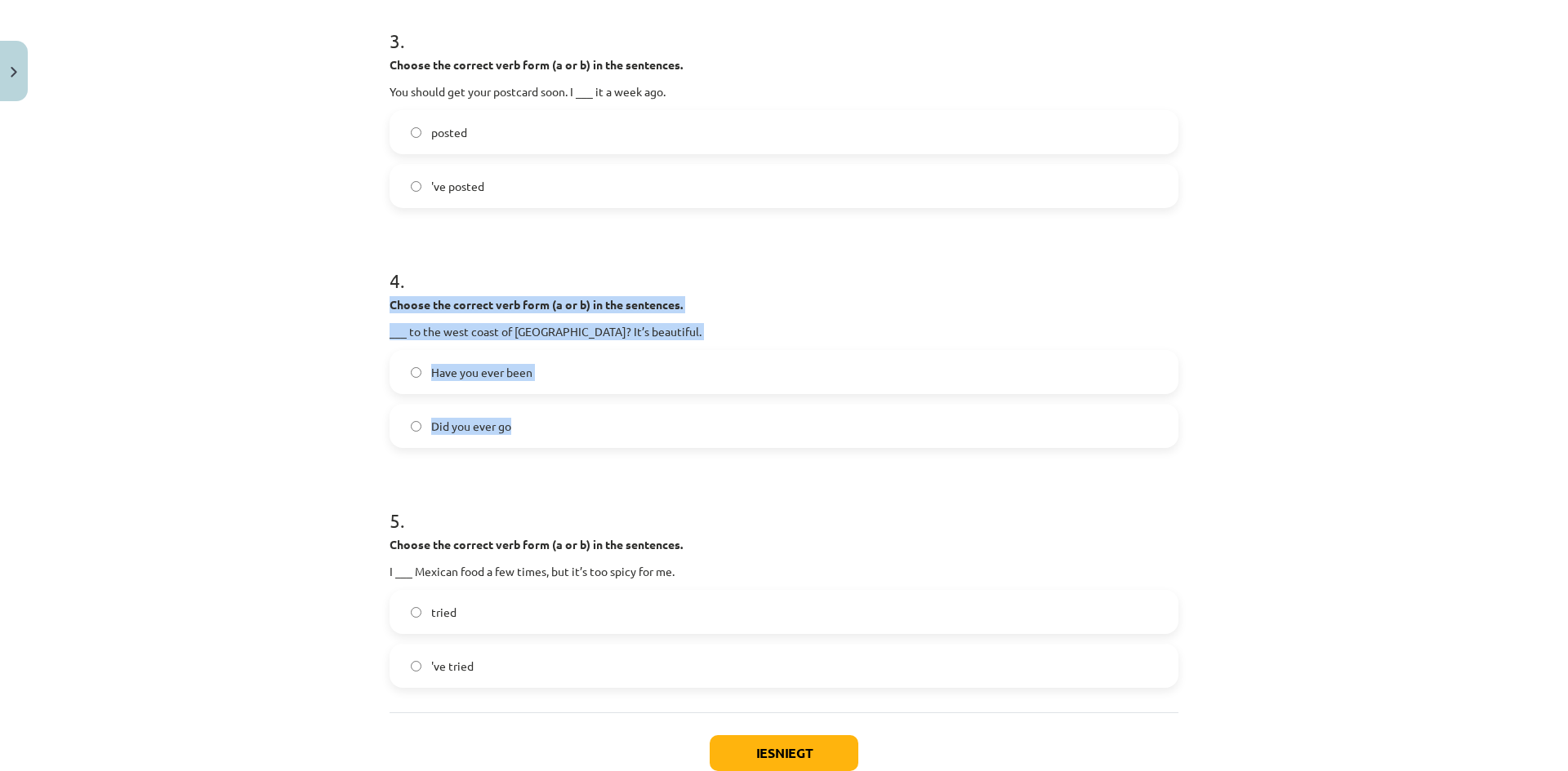
drag, startPoint x: 379, startPoint y: 298, endPoint x: 565, endPoint y: 445, distance: 237.1
click at [565, 445] on div "10 XP Saņemsi Viegls 23 pilda Apraksts Uzdevums Palīdzība 1 . Choose the correc…" at bounding box center [783, 57] width 808 height 1559
click at [537, 378] on label "Have you ever been" at bounding box center [784, 372] width 785 height 41
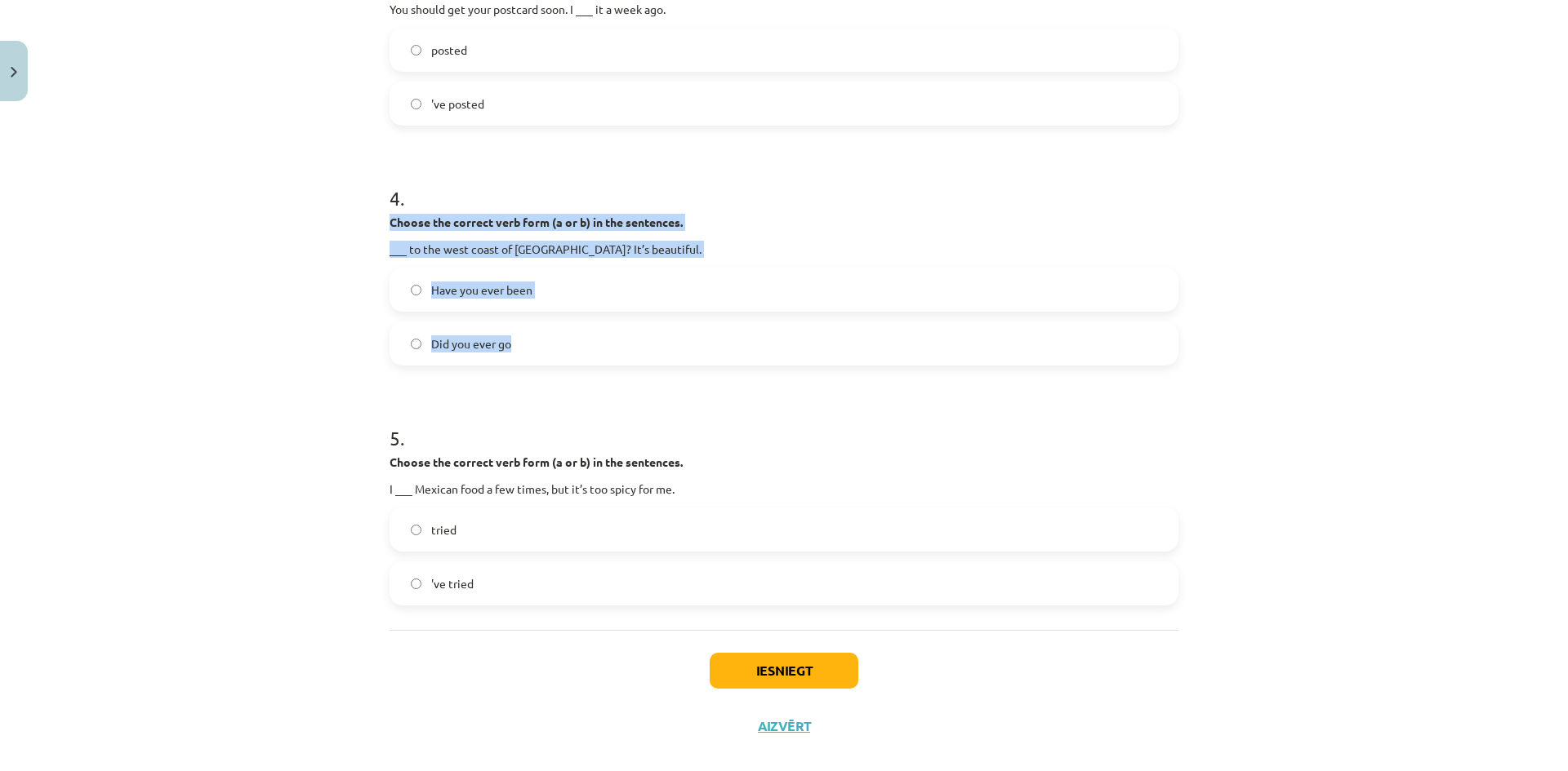
scroll to position [937, 0]
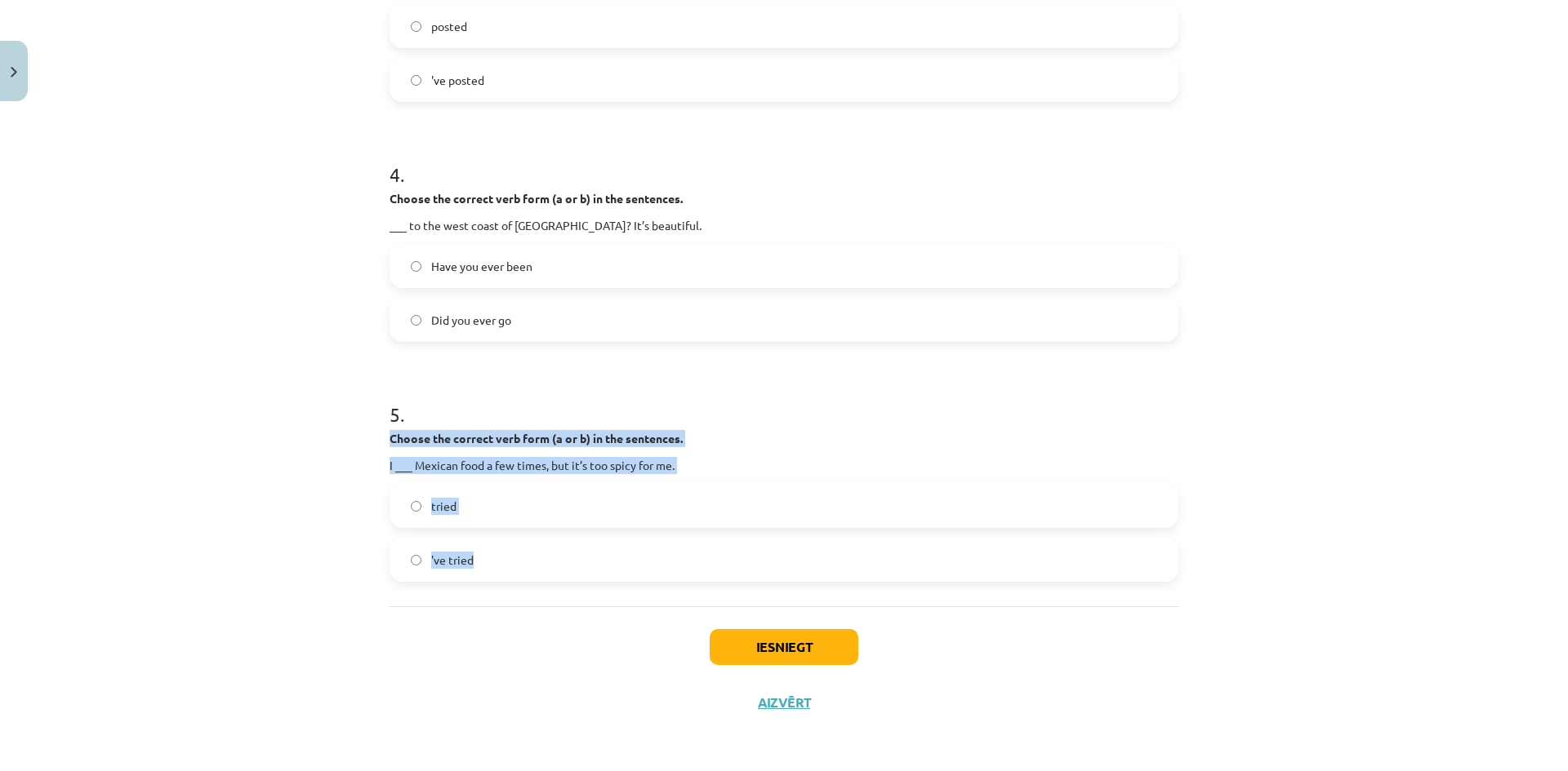
drag, startPoint x: 383, startPoint y: 436, endPoint x: 561, endPoint y: 543, distance: 207.7
click at [561, 543] on div "5 . Choose the correct verb form (a or b) in the sentences. I ___ Mexican food …" at bounding box center [784, 478] width 789 height 208
click at [476, 561] on label "'ve tried" at bounding box center [784, 559] width 785 height 41
click at [745, 650] on button "Iesniegt" at bounding box center [783, 647] width 149 height 36
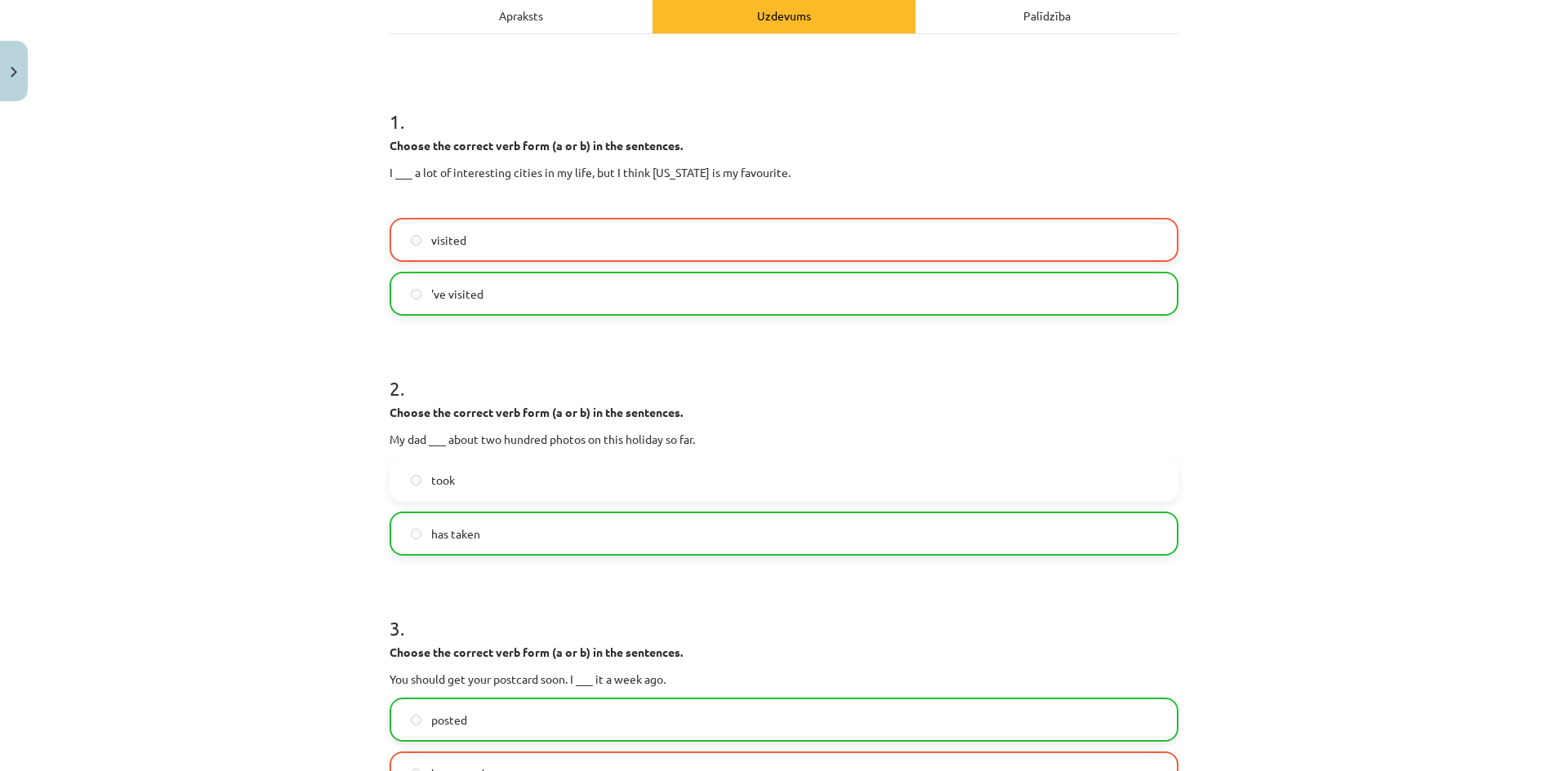
scroll to position [121, 0]
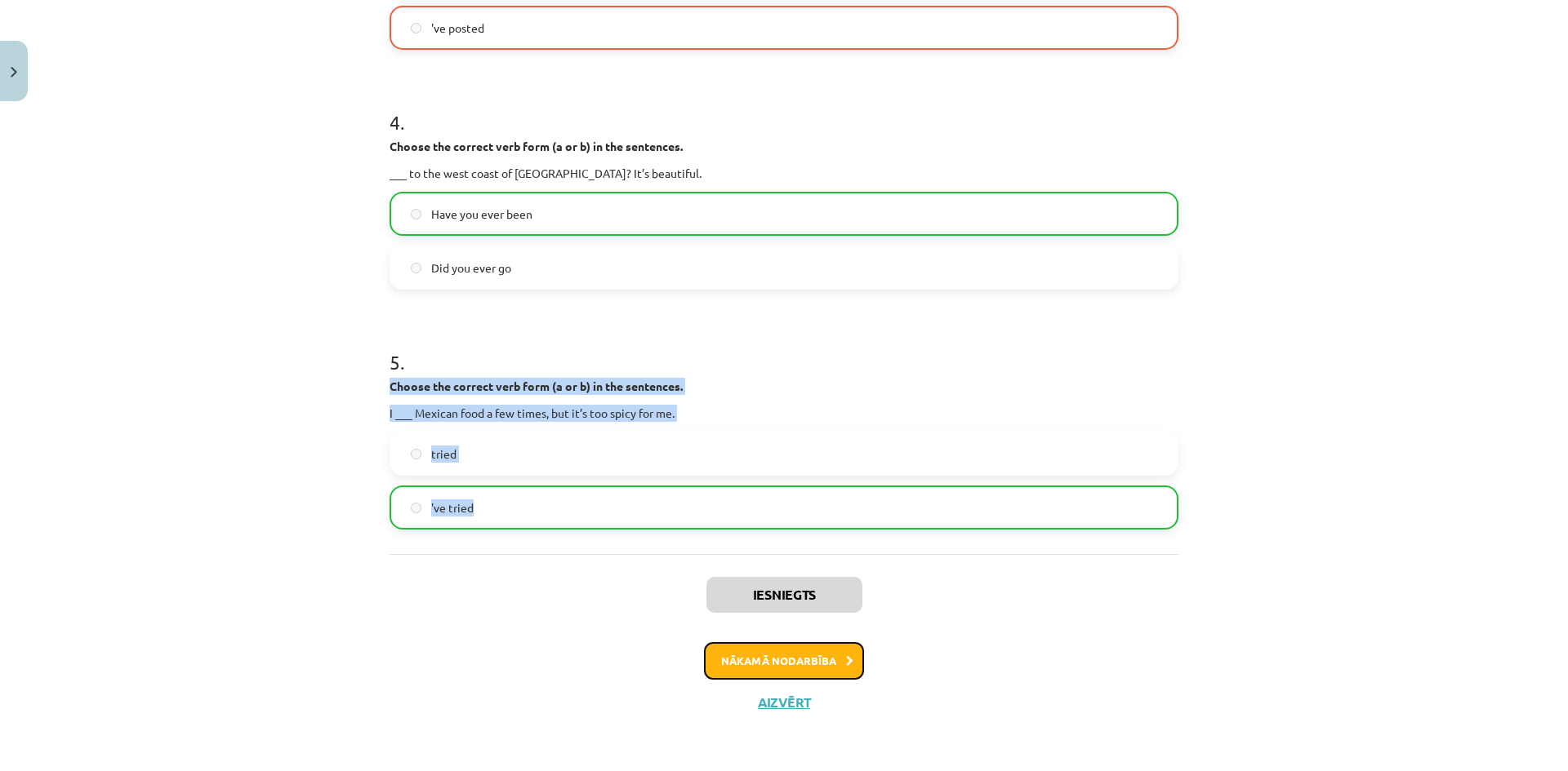
click at [743, 674] on button "Nākamā nodarbība" at bounding box center [784, 661] width 160 height 38
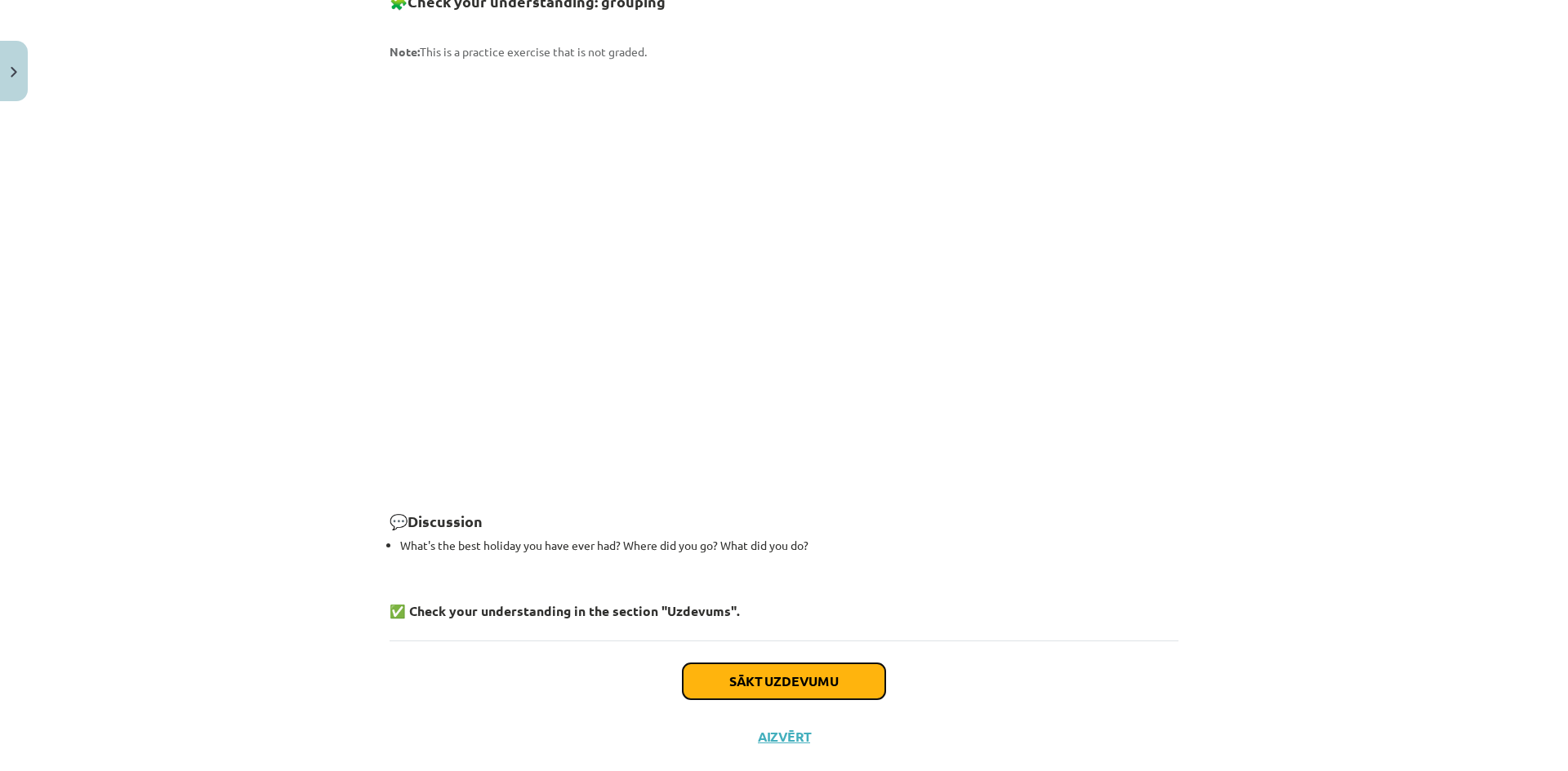
click at [718, 664] on button "Sākt uzdevumu" at bounding box center [783, 682] width 203 height 36
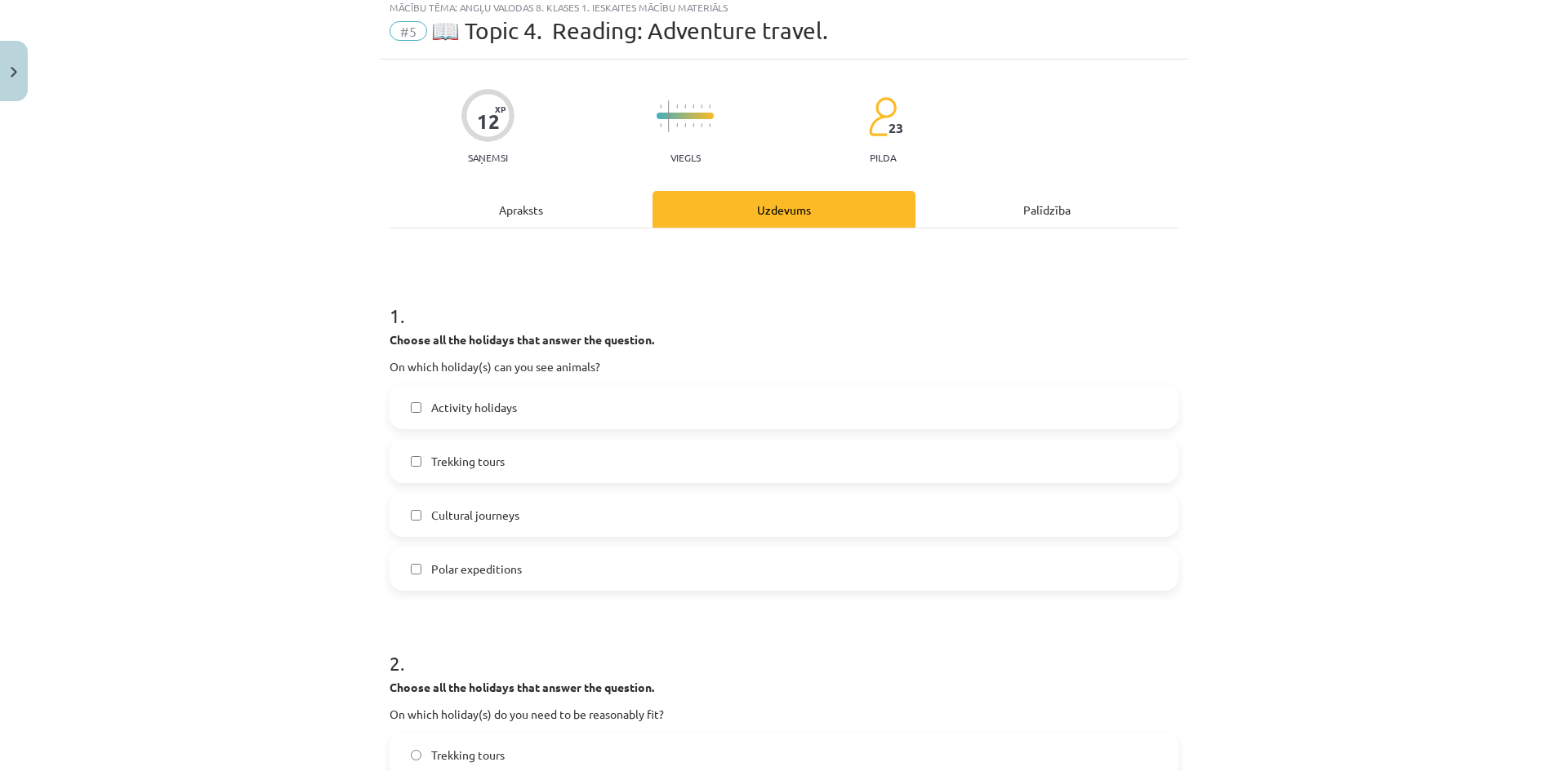
scroll to position [41, 0]
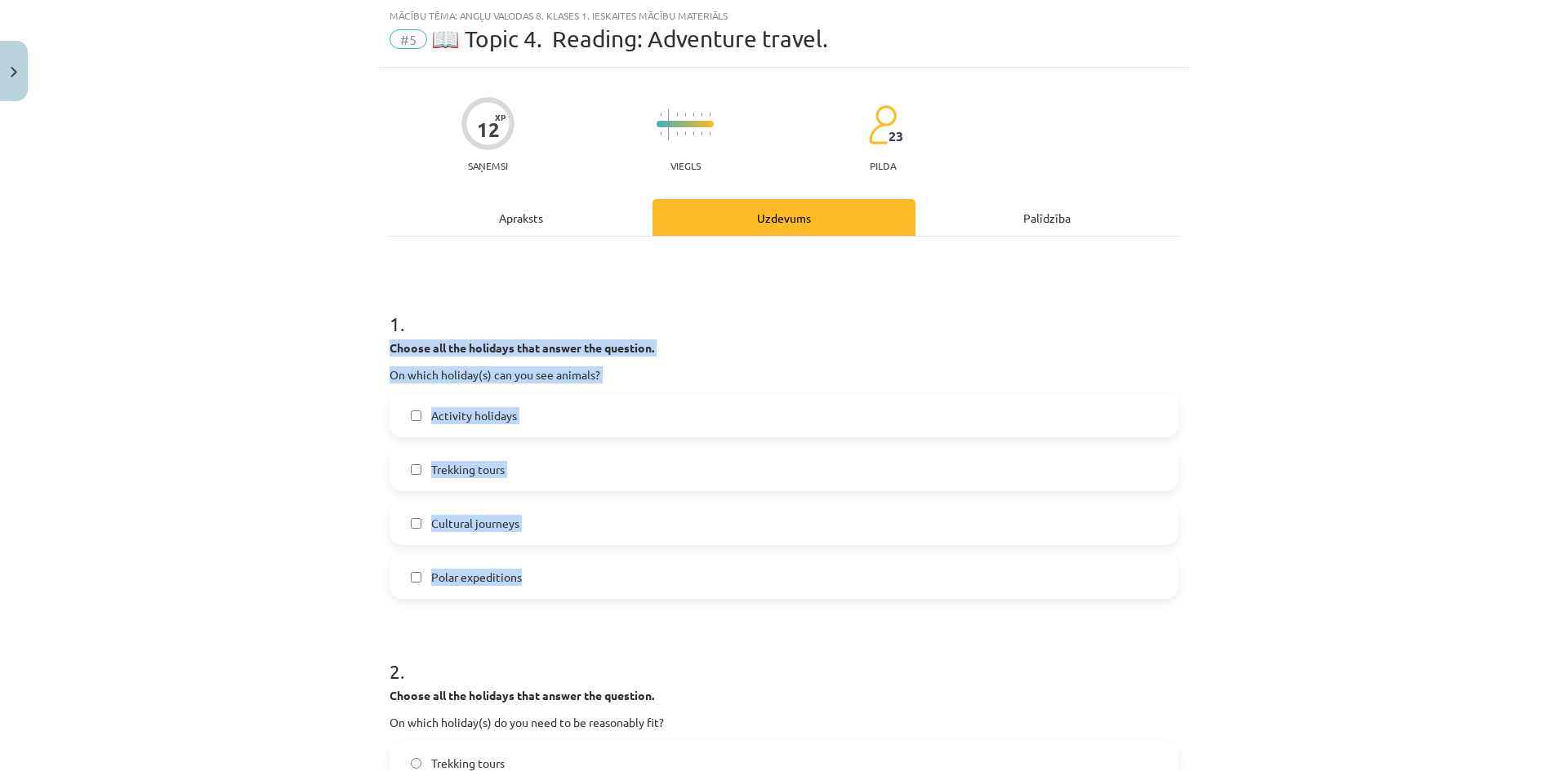
drag, startPoint x: 380, startPoint y: 347, endPoint x: 702, endPoint y: 552, distance: 381.7
click at [296, 514] on div "Mācību tēma: Angļu valodas 8. klases 1. ieskaites mācību materiāls #5 📖 Topic 4…" at bounding box center [784, 386] width 1568 height 771
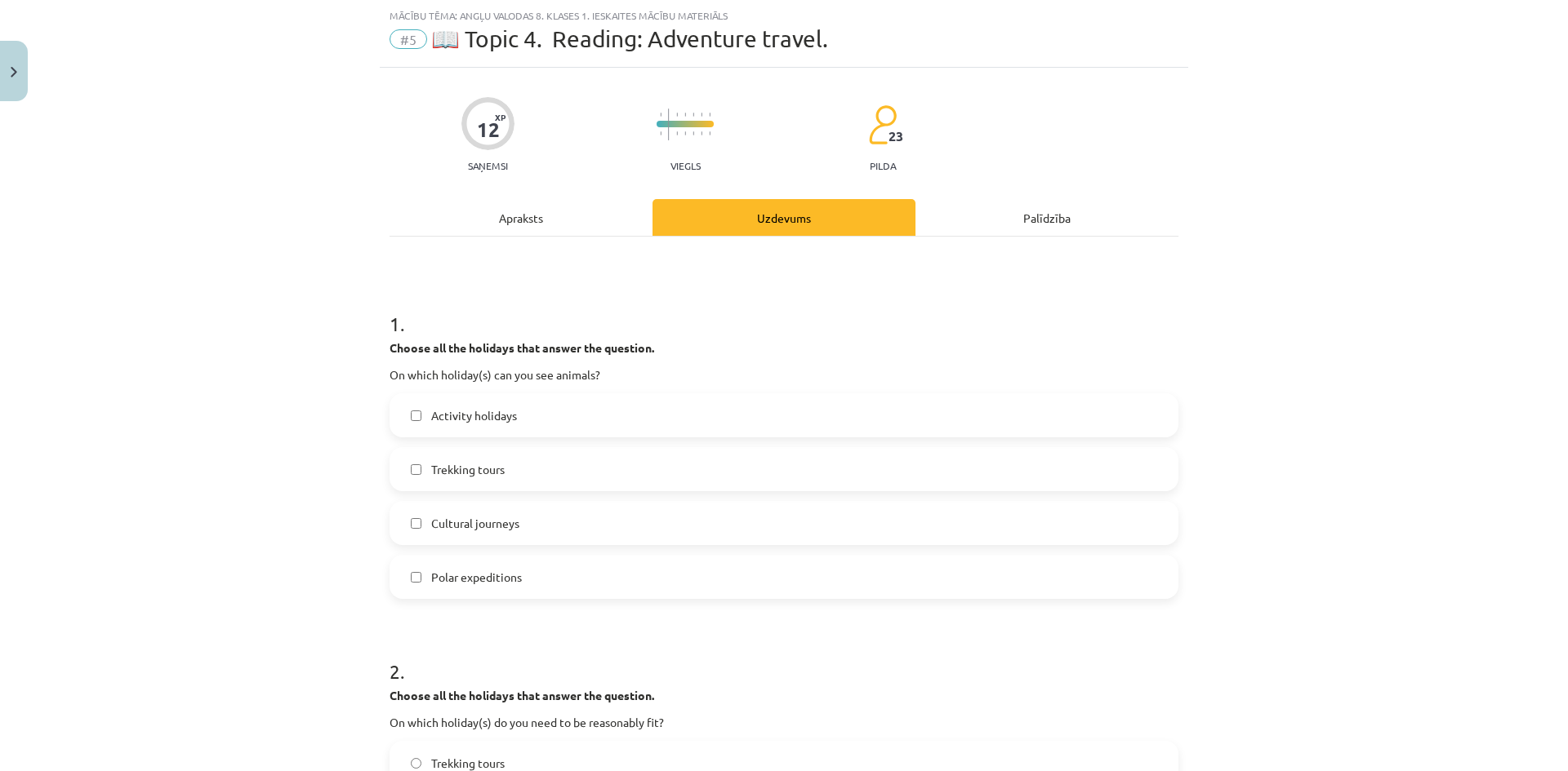
click at [476, 423] on span "Activity holidays" at bounding box center [474, 415] width 86 height 17
click at [516, 530] on label "Cultural journeys" at bounding box center [784, 523] width 785 height 41
click at [521, 527] on label "Cultural journeys" at bounding box center [784, 523] width 785 height 41
click at [545, 586] on label "Polar expeditions" at bounding box center [784, 577] width 785 height 41
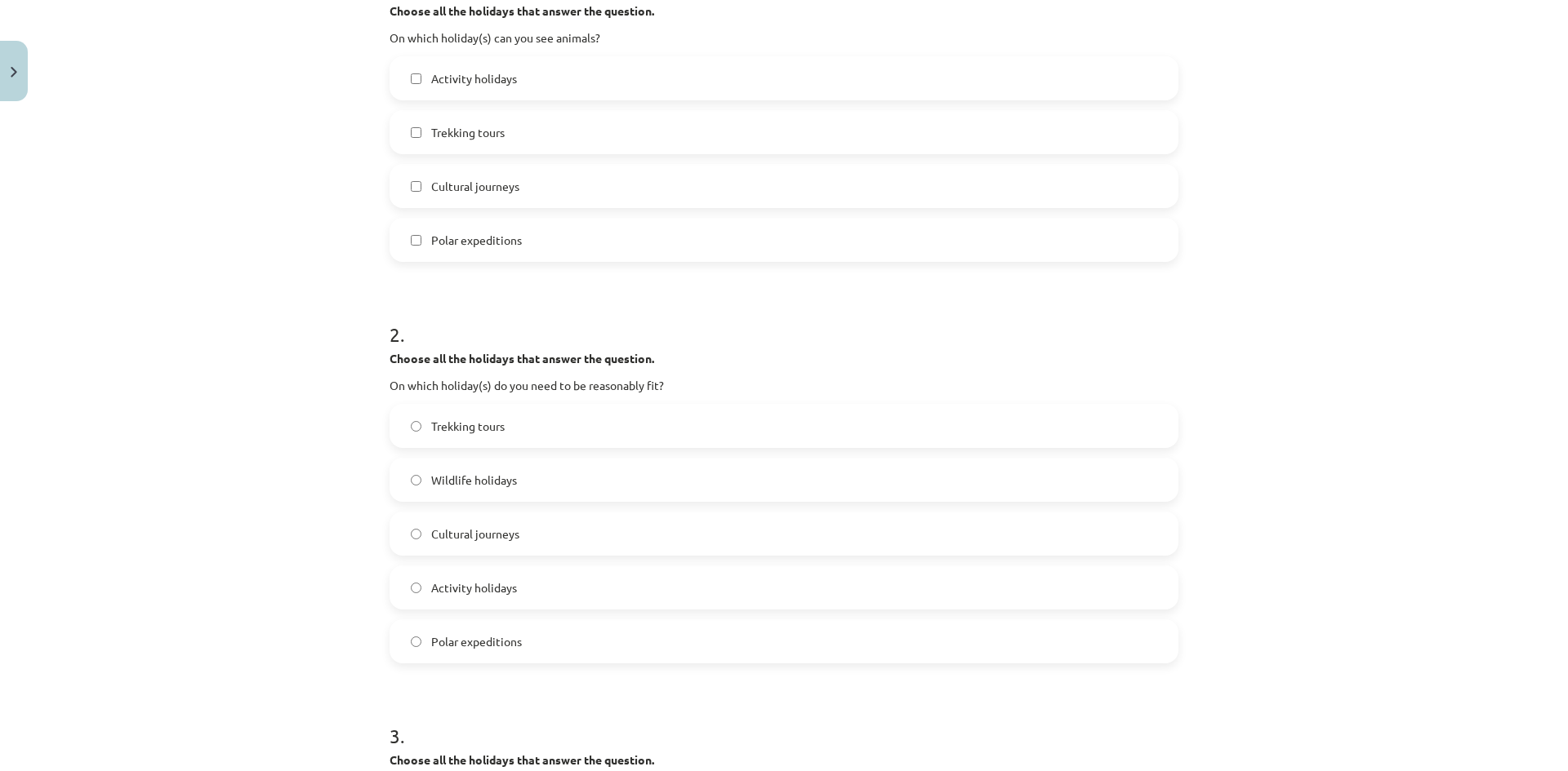
scroll to position [530, 0]
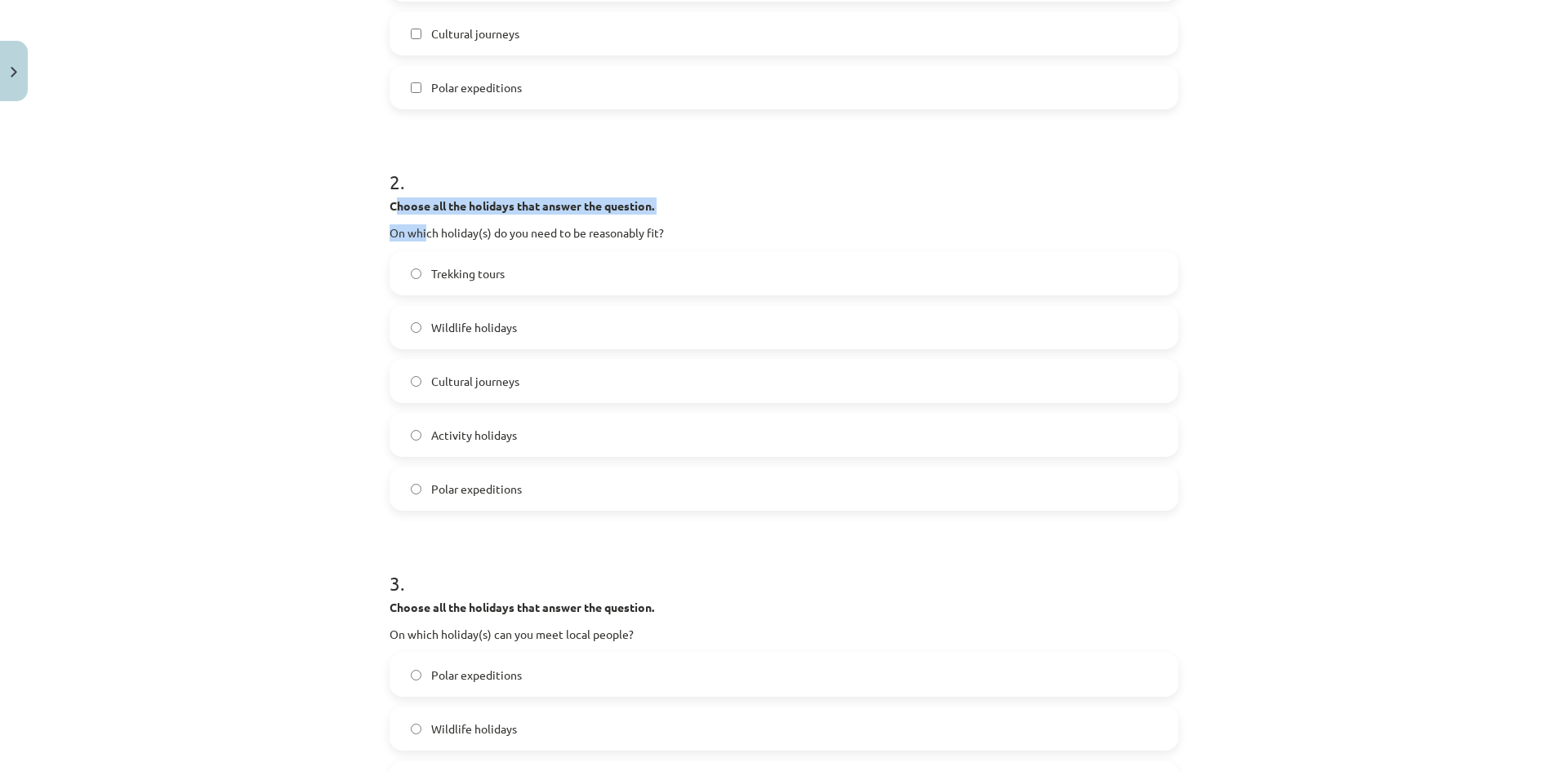
drag, startPoint x: 396, startPoint y: 209, endPoint x: 421, endPoint y: 234, distance: 35.4
click at [421, 234] on div "Choose all the holidays that answer the question. On which holiday(s) do you ne…" at bounding box center [784, 220] width 789 height 44
drag, startPoint x: 345, startPoint y: 191, endPoint x: 377, endPoint y: 204, distance: 34.5
click at [347, 193] on div "Mācību tēma: Angļu valodas 8. klases 1. ieskaites mācību materiāls #5 📖 Topic 4…" at bounding box center [784, 386] width 1568 height 771
drag, startPoint x: 374, startPoint y: 205, endPoint x: 385, endPoint y: 208, distance: 11.4
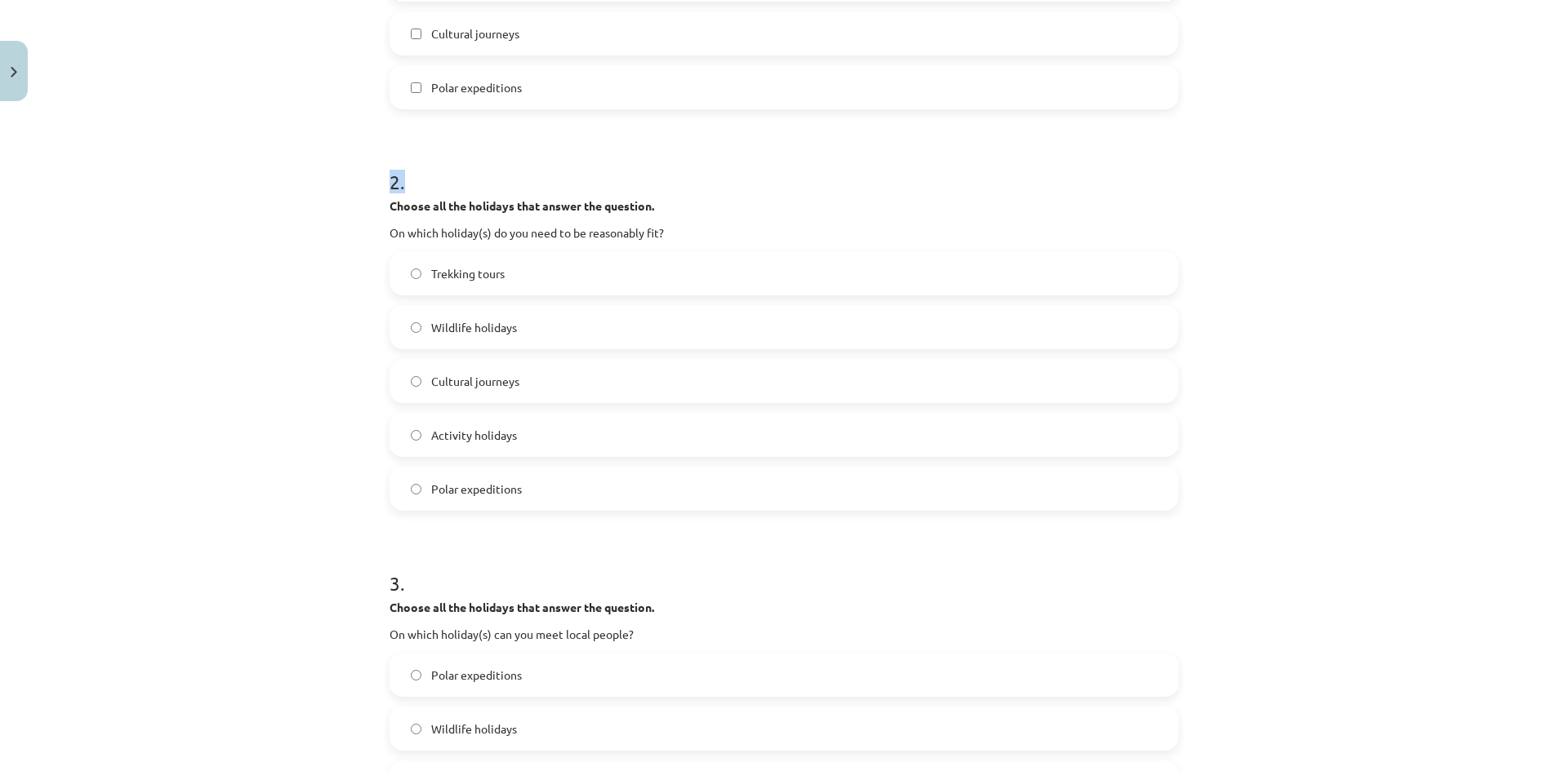
click at [373, 207] on div "Mācību tēma: Angļu valodas 8. klases 1. ieskaites mācību materiāls #5 📖 Topic 4…" at bounding box center [784, 386] width 1568 height 771
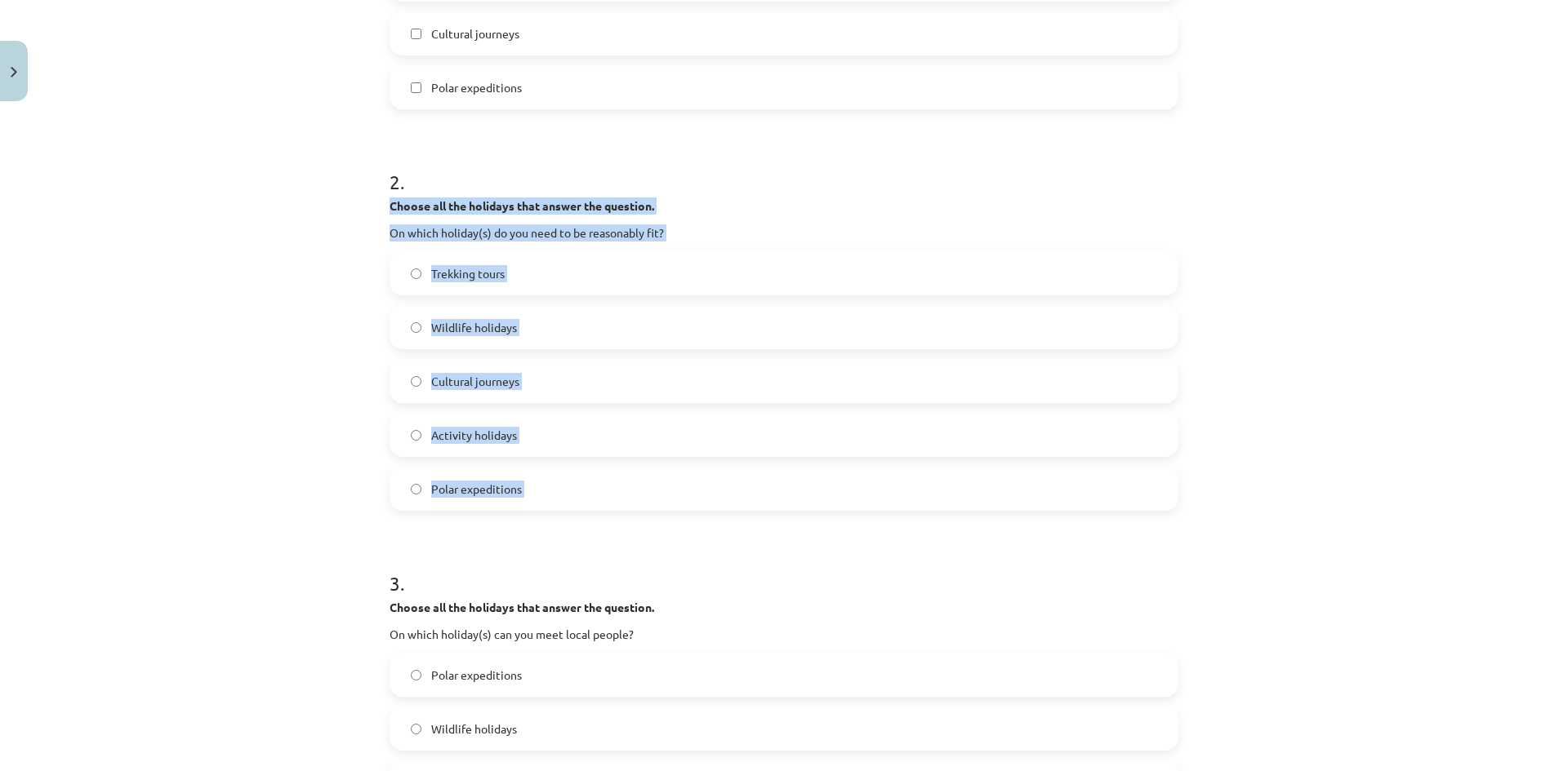
drag, startPoint x: 382, startPoint y: 208, endPoint x: 656, endPoint y: 477, distance: 384.0
click at [512, 280] on label "Trekking tours" at bounding box center [784, 273] width 785 height 41
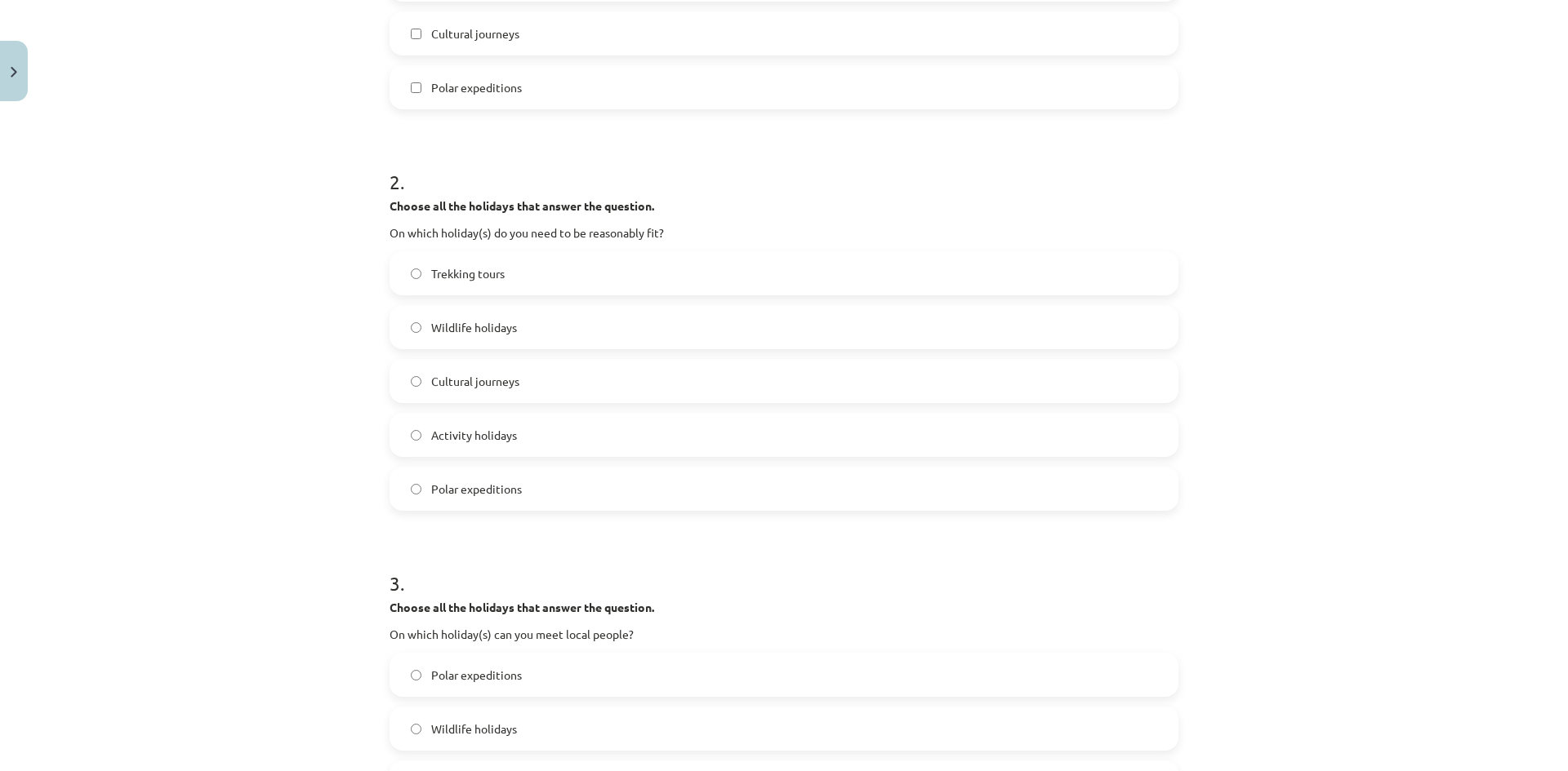
click at [537, 436] on label "Activity holidays" at bounding box center [784, 434] width 785 height 41
click at [468, 266] on span "Trekking tours" at bounding box center [468, 274] width 74 height 17
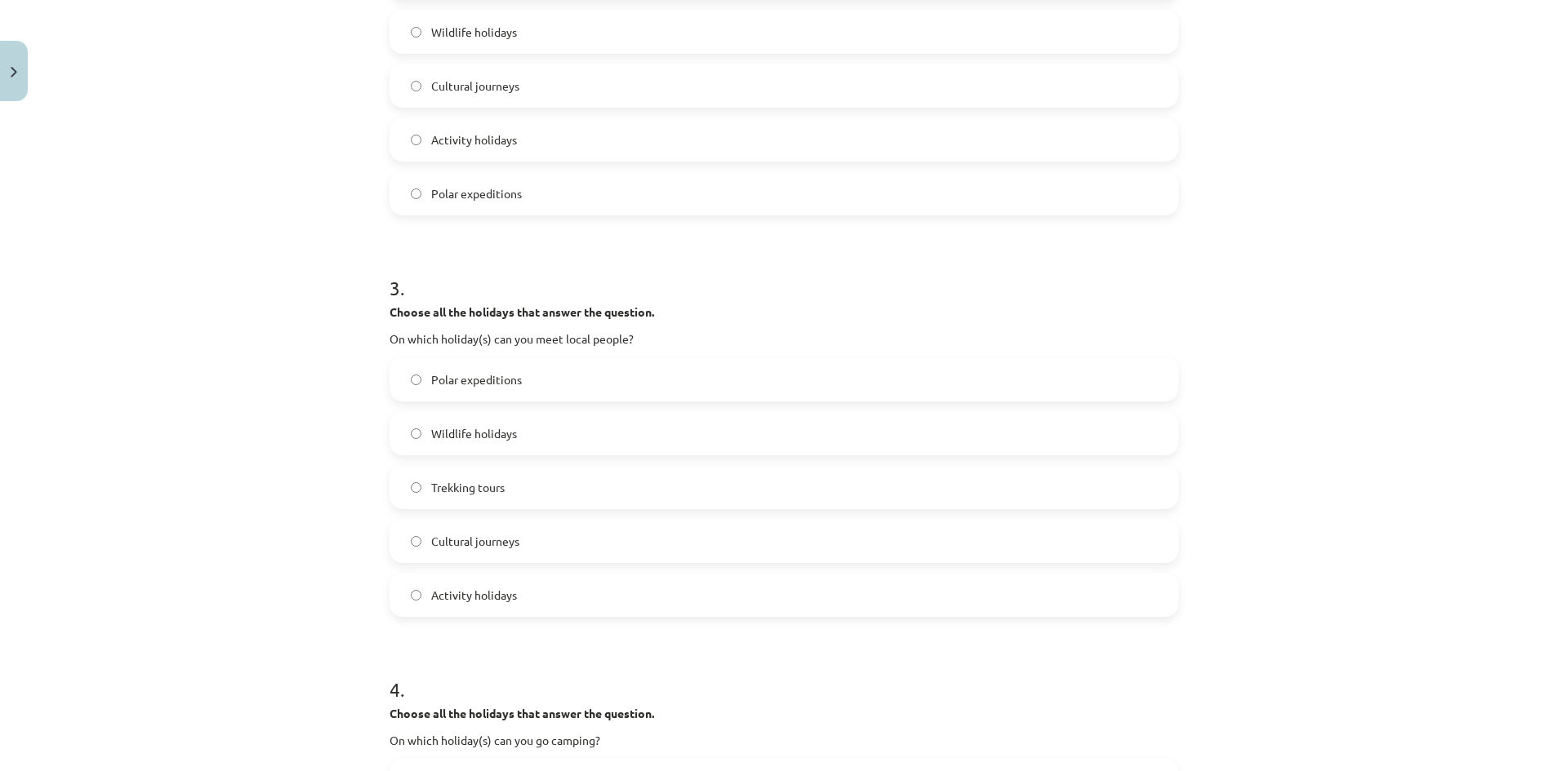
scroll to position [857, 0]
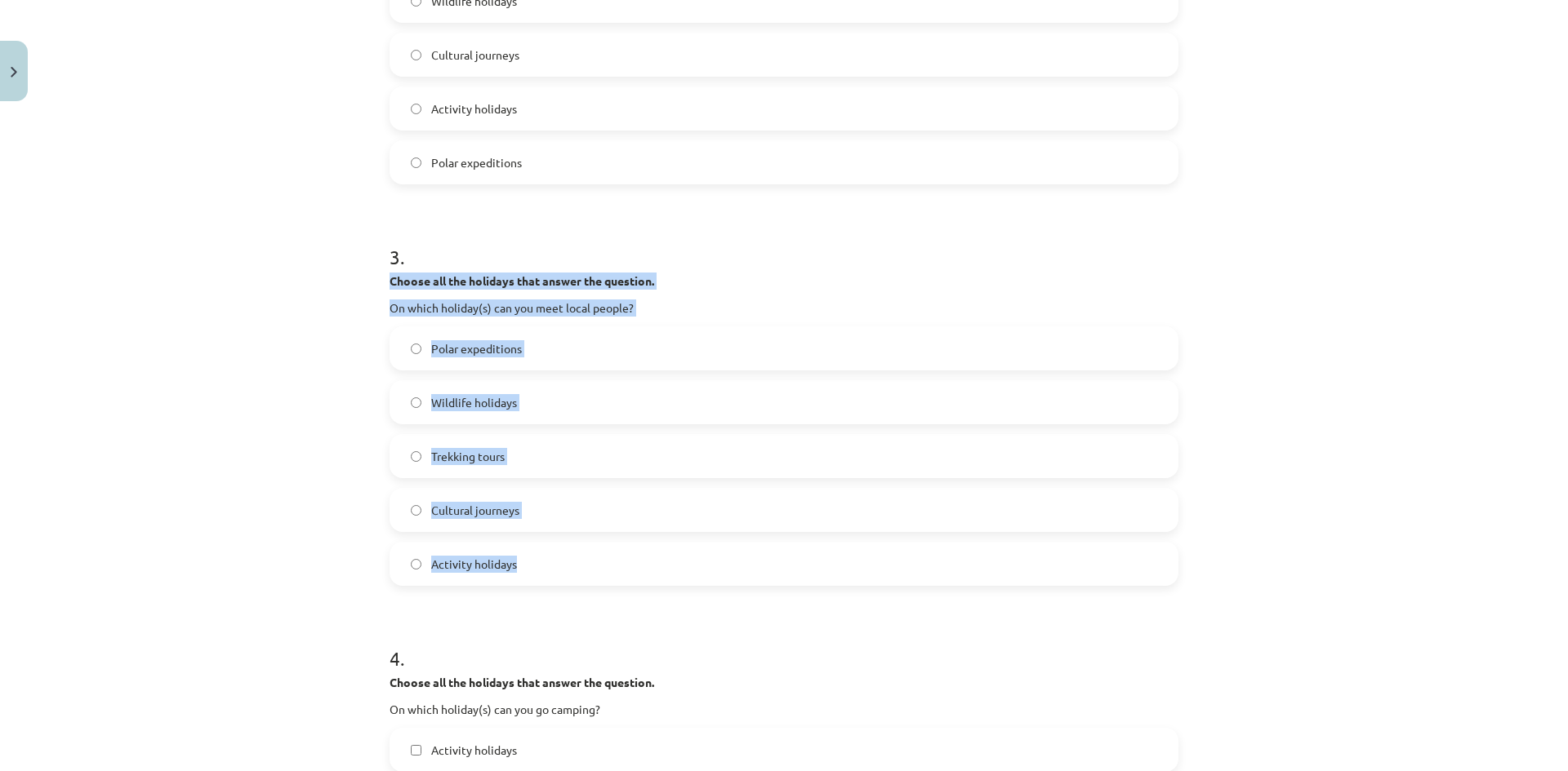
drag, startPoint x: 382, startPoint y: 280, endPoint x: 700, endPoint y: 565, distance: 427.0
click at [700, 565] on div "12 XP Saņemsi Viegls 23 pilda Apraksts Uzdevums Palīdzība 1 . Choose all the ho…" at bounding box center [783, 568] width 808 height 2635
click at [518, 503] on label "Cultural journeys" at bounding box center [784, 509] width 785 height 41
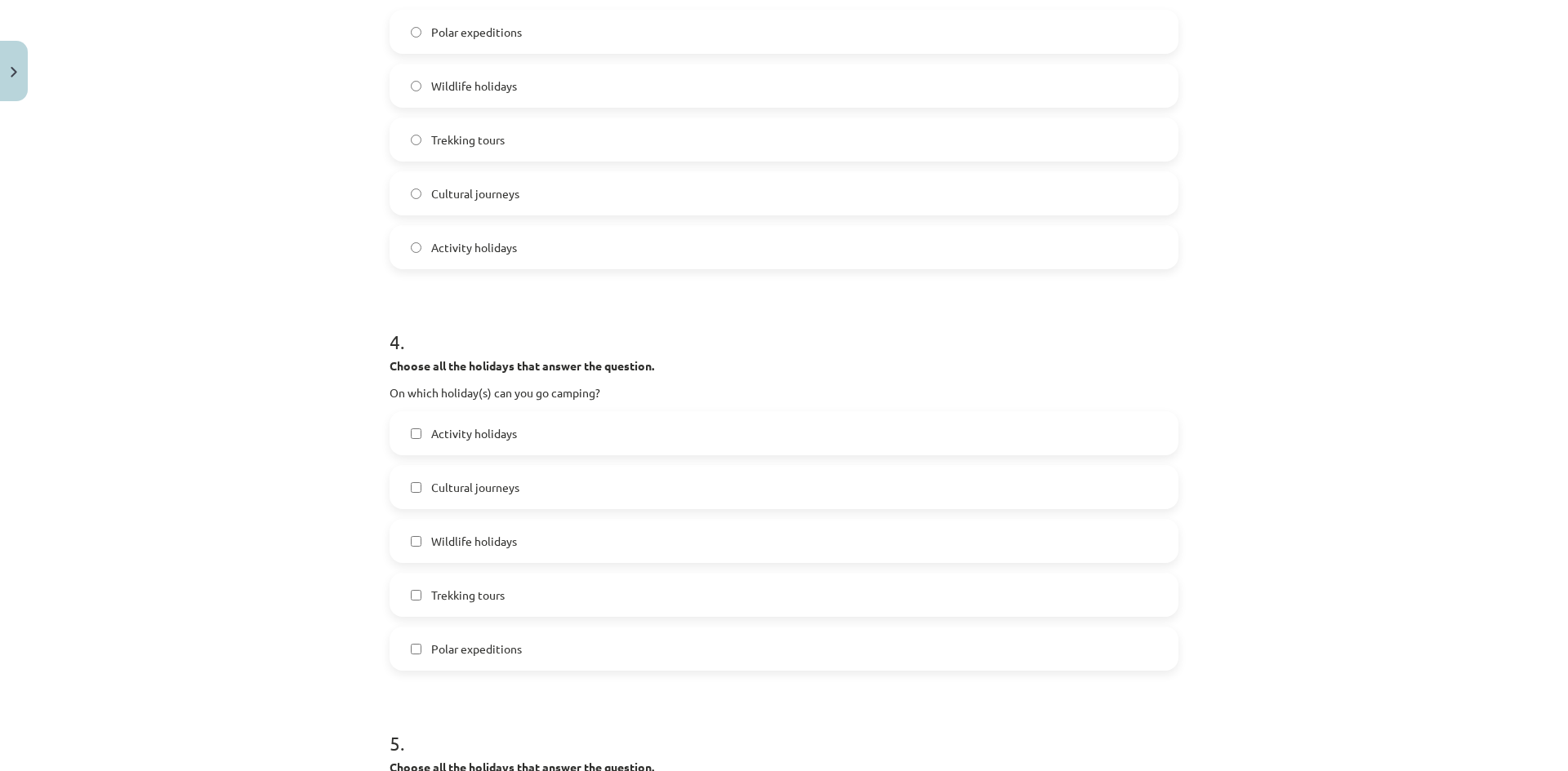
scroll to position [1183, 0]
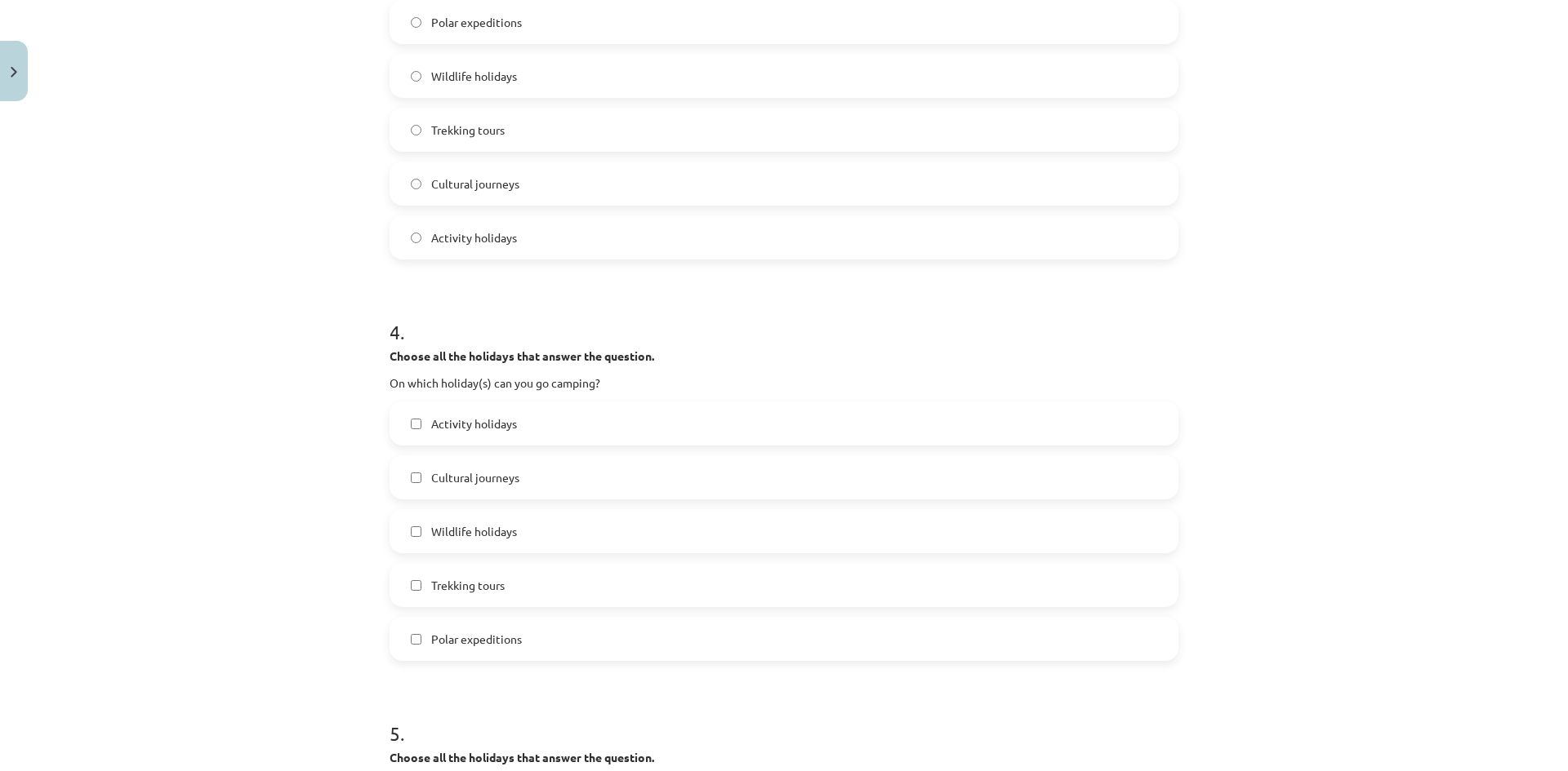
click at [433, 215] on div "Polar expeditions Wildlife holidays Trekking tours Cultural journeys Activity h…" at bounding box center [784, 130] width 789 height 260
click at [458, 232] on span "Activity holidays" at bounding box center [474, 238] width 86 height 17
click at [439, 191] on span "Cultural journeys" at bounding box center [475, 184] width 88 height 17
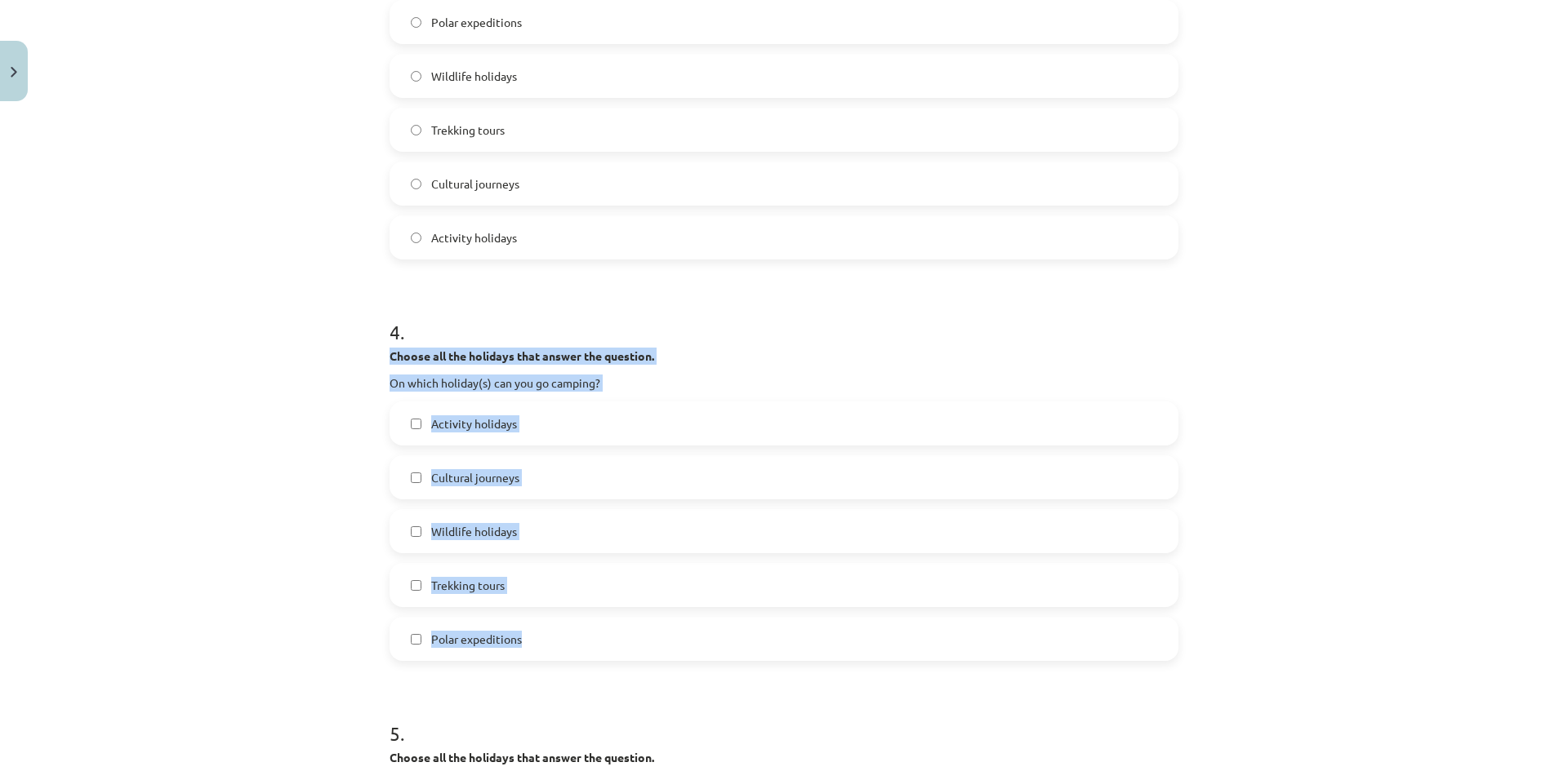
drag, startPoint x: 374, startPoint y: 351, endPoint x: 653, endPoint y: 615, distance: 384.1
click at [653, 615] on div "Mācību tēma: Angļu valodas 8. klases 1. ieskaites mācību materiāls #5 📖 Topic 4…" at bounding box center [784, 386] width 1568 height 771
click at [289, 513] on div "Mācību tēma: Angļu valodas 8. klases 1. ieskaites mācību materiāls #5 📖 Topic 4…" at bounding box center [784, 386] width 1568 height 771
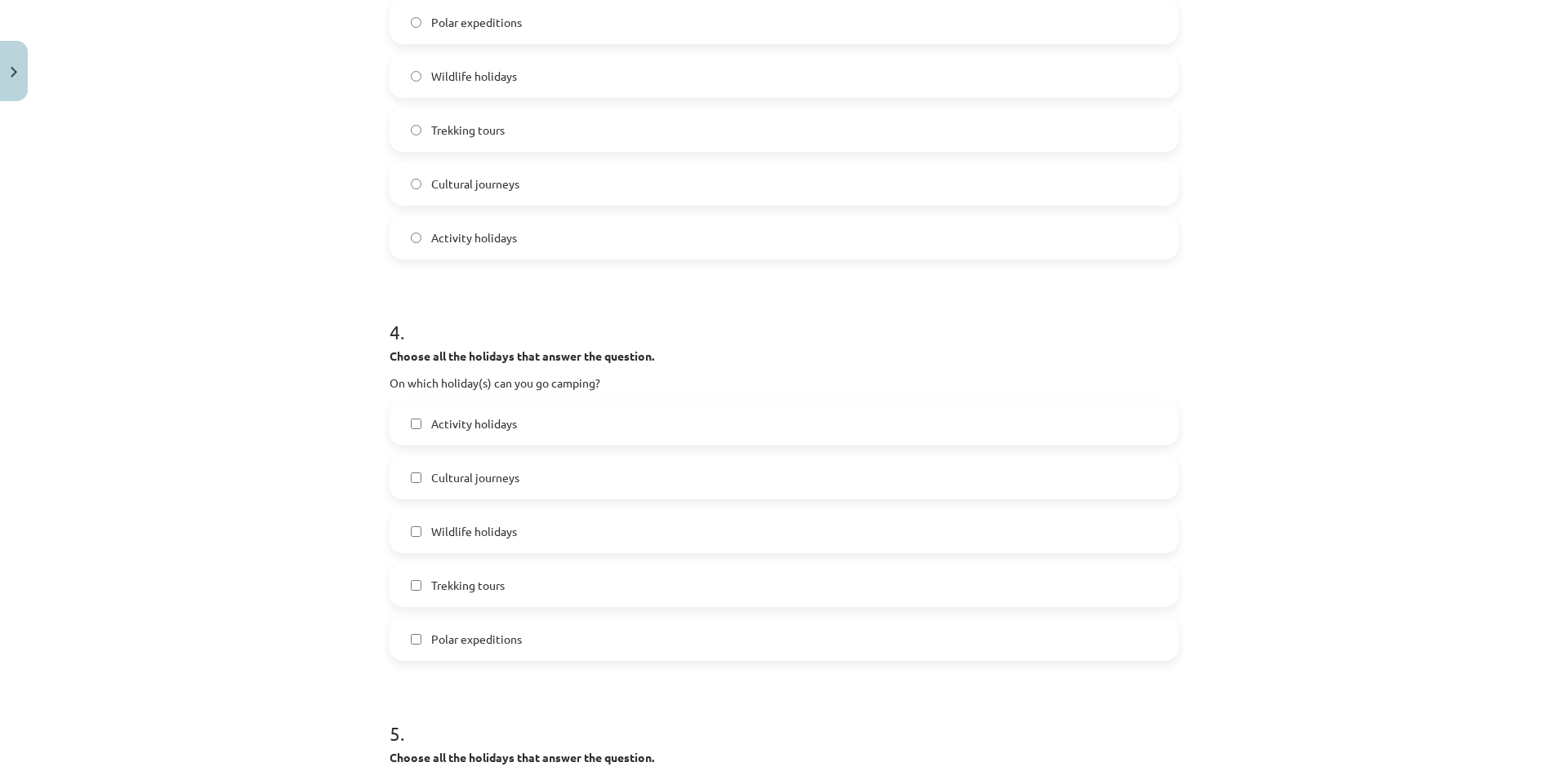
click at [507, 427] on span "Activity holidays" at bounding box center [474, 423] width 86 height 17
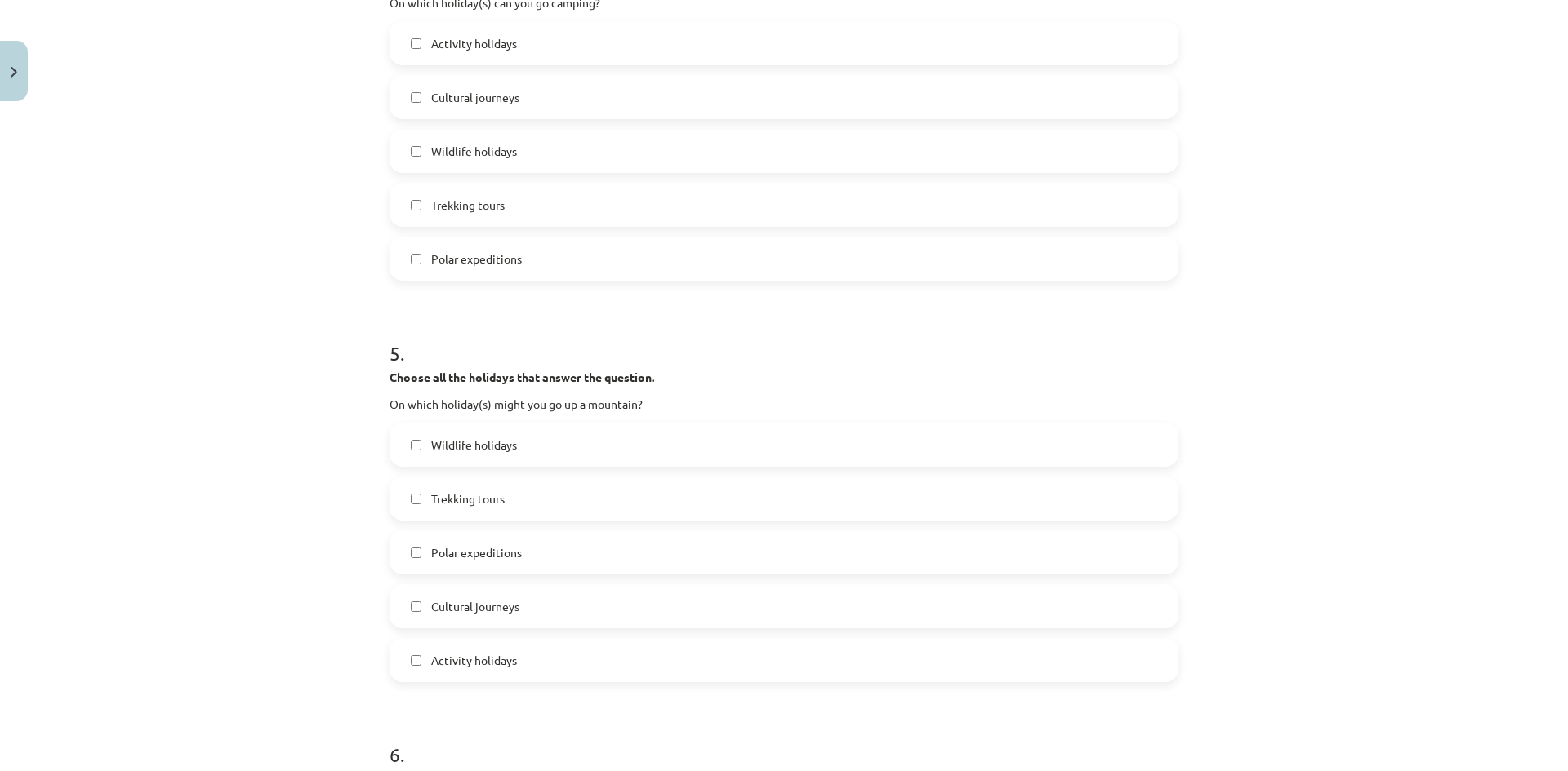
scroll to position [1592, 0]
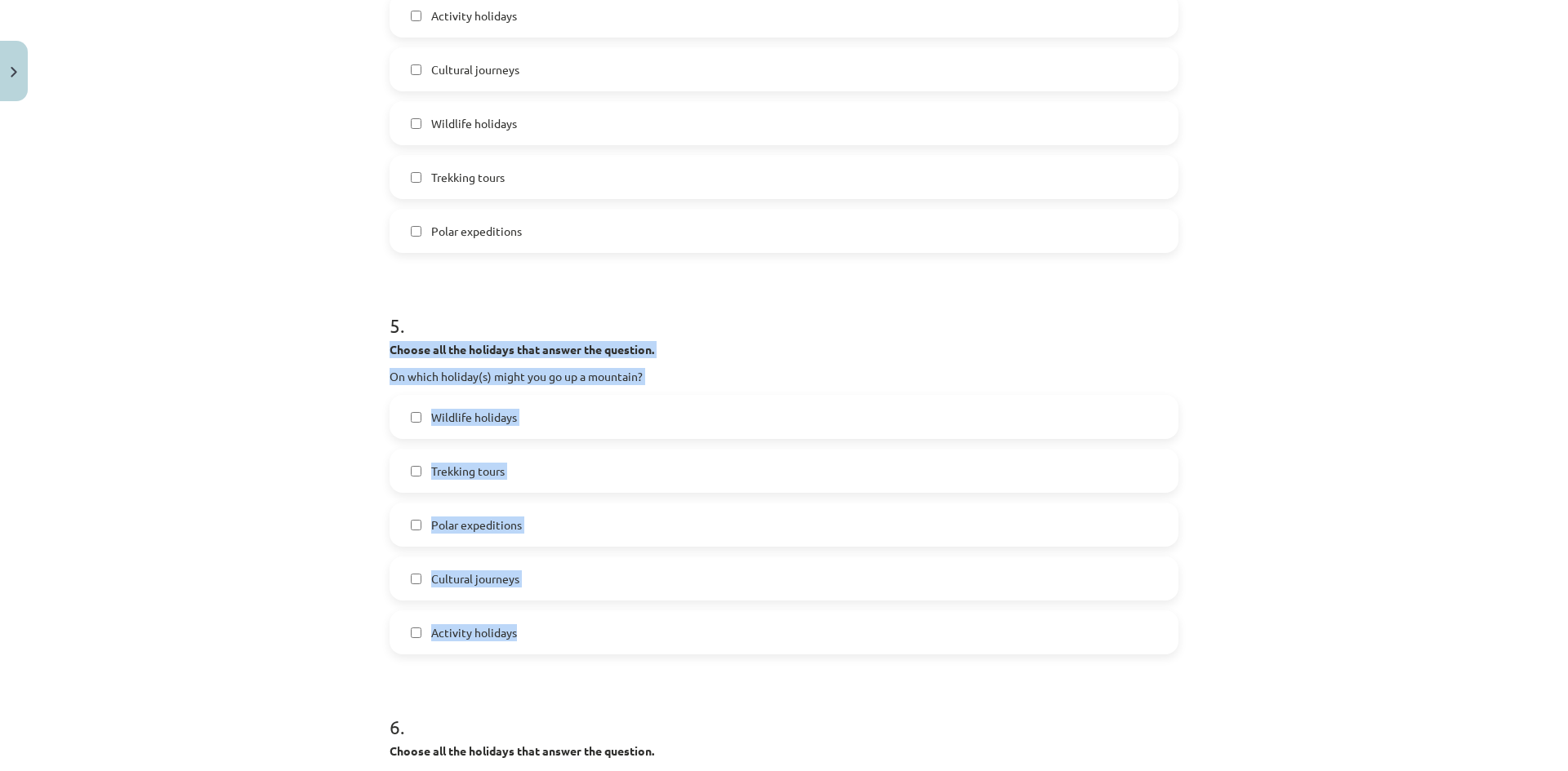
drag, startPoint x: 381, startPoint y: 347, endPoint x: 660, endPoint y: 614, distance: 386.2
drag, startPoint x: 205, startPoint y: 504, endPoint x: 263, endPoint y: 489, distance: 59.9
click at [206, 504] on div "Mācību tēma: Angļu valodas 8. klases 1. ieskaites mācību materiāls #5 📖 Topic 4…" at bounding box center [784, 386] width 1568 height 771
click at [524, 464] on label "Trekking tours" at bounding box center [784, 470] width 785 height 41
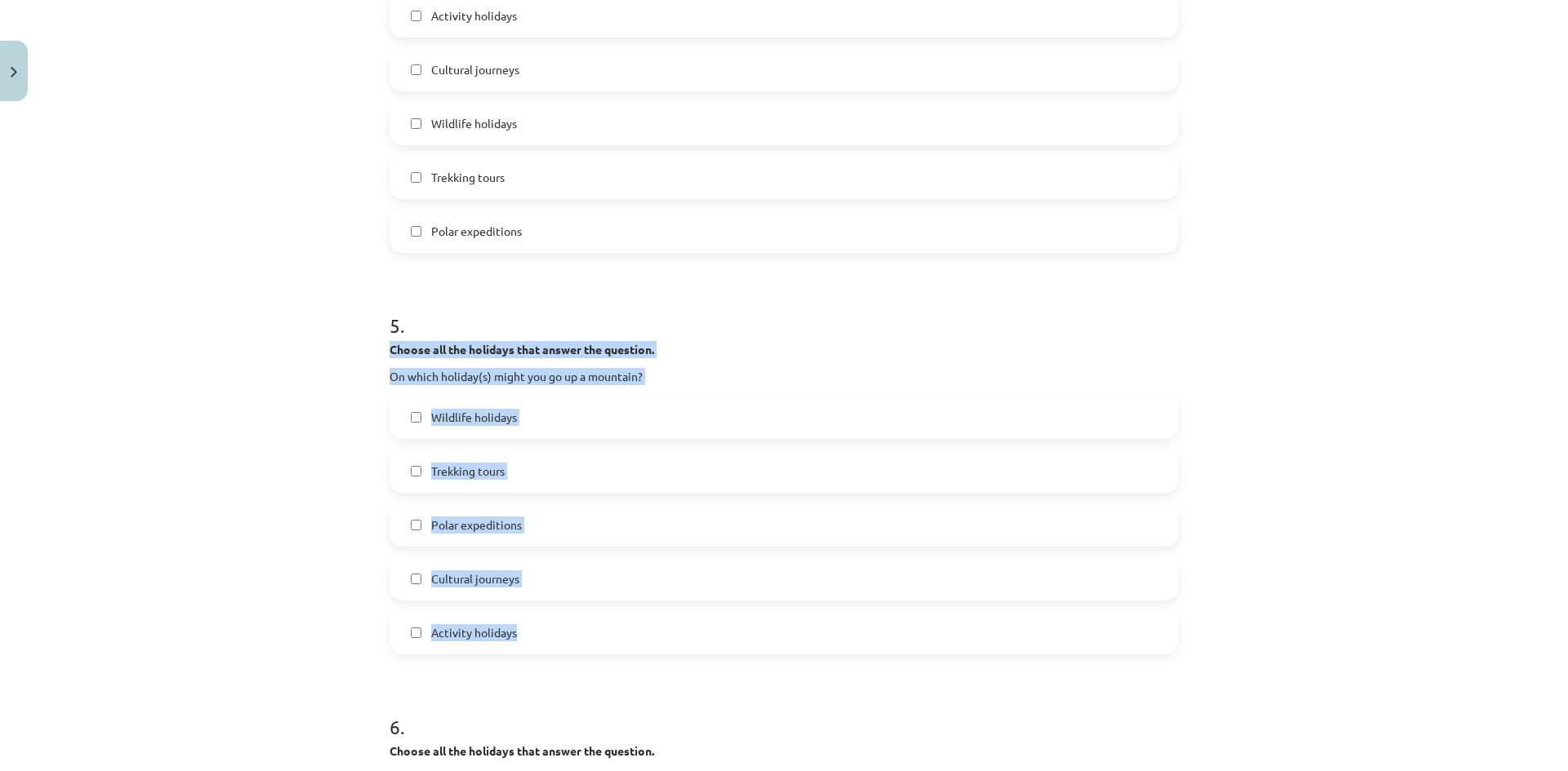
click at [525, 532] on label "Polar expeditions" at bounding box center [784, 524] width 785 height 41
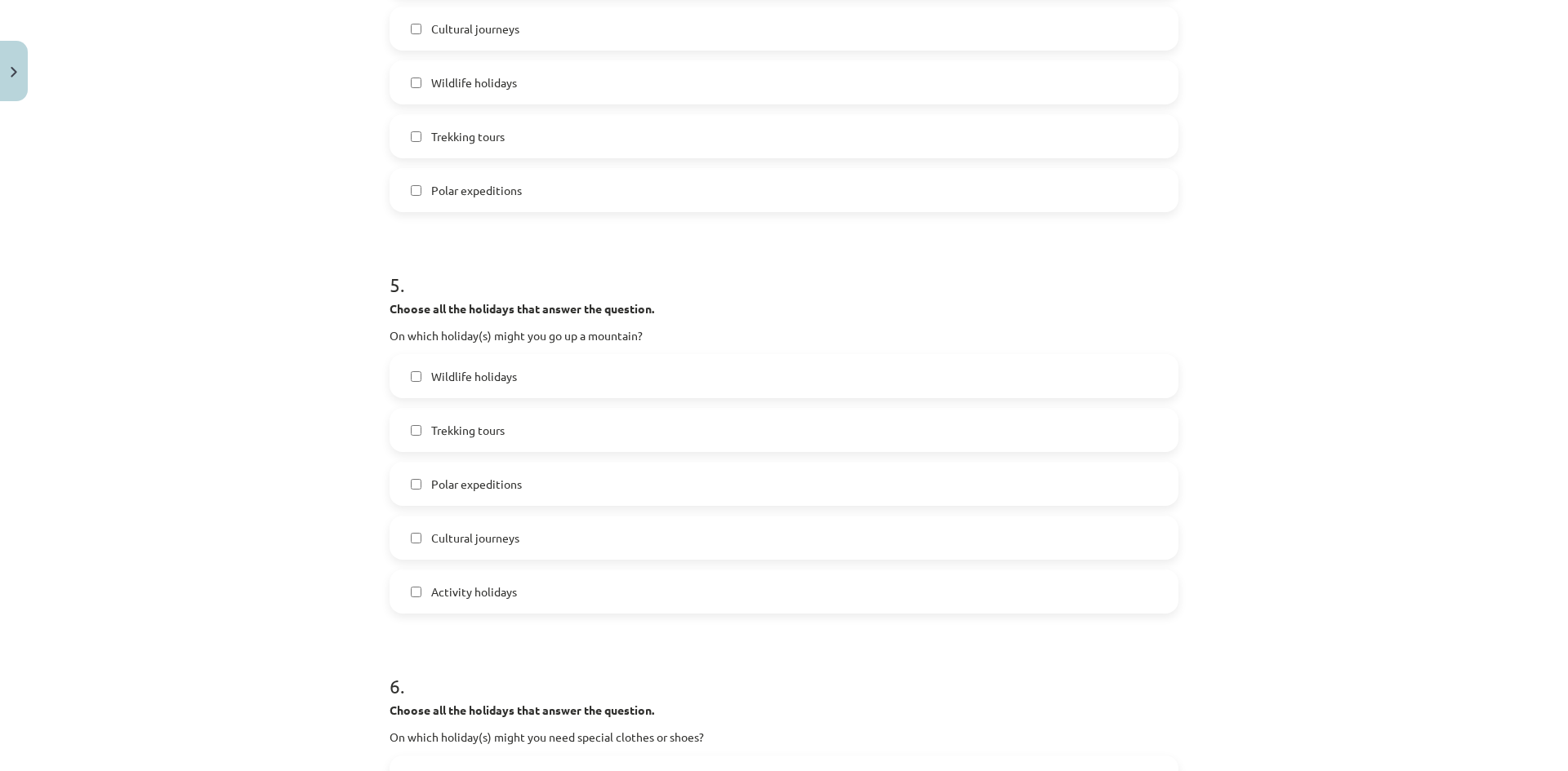
scroll to position [2000, 0]
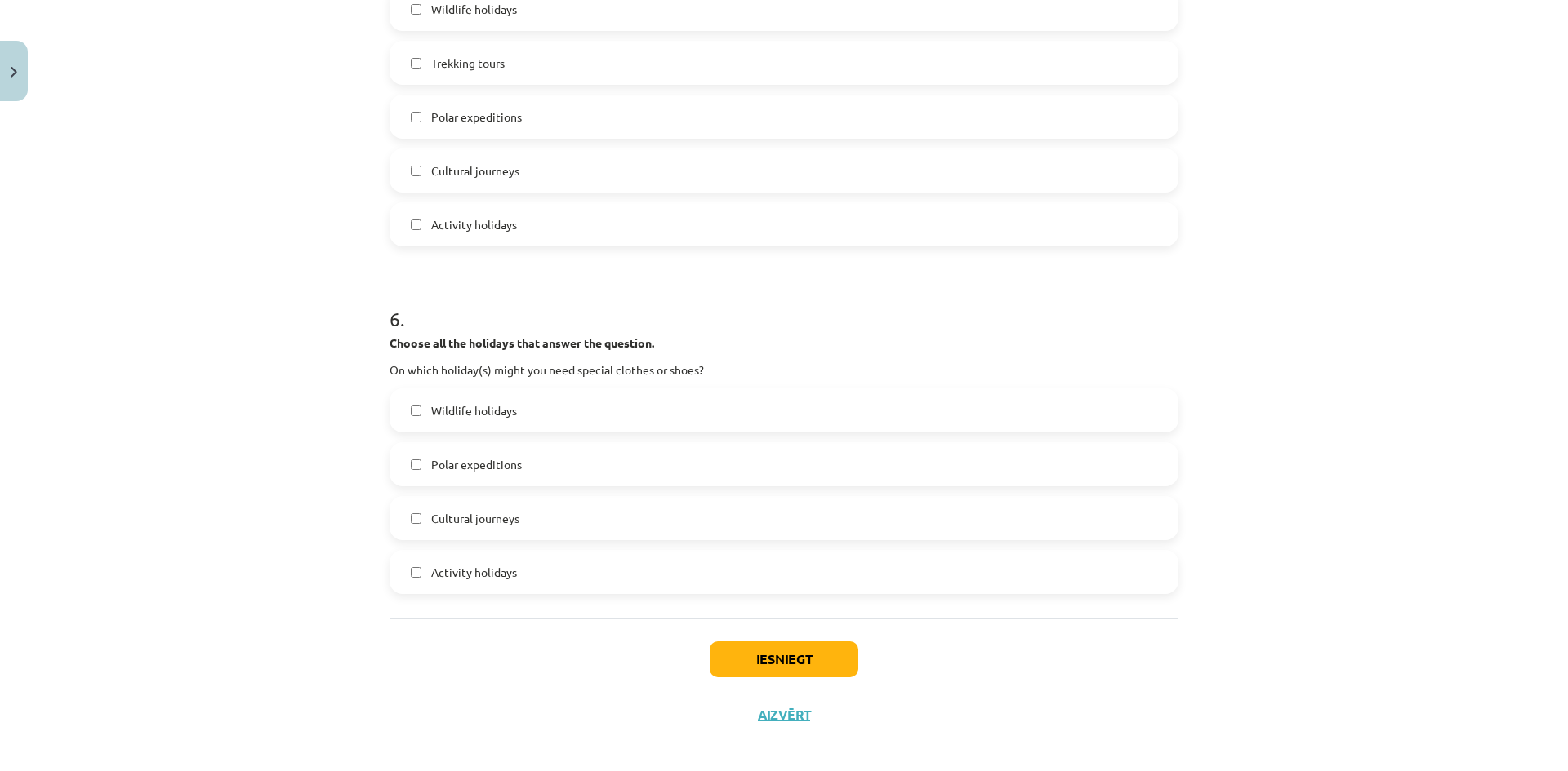
click at [468, 213] on label "Activity holidays" at bounding box center [784, 224] width 785 height 41
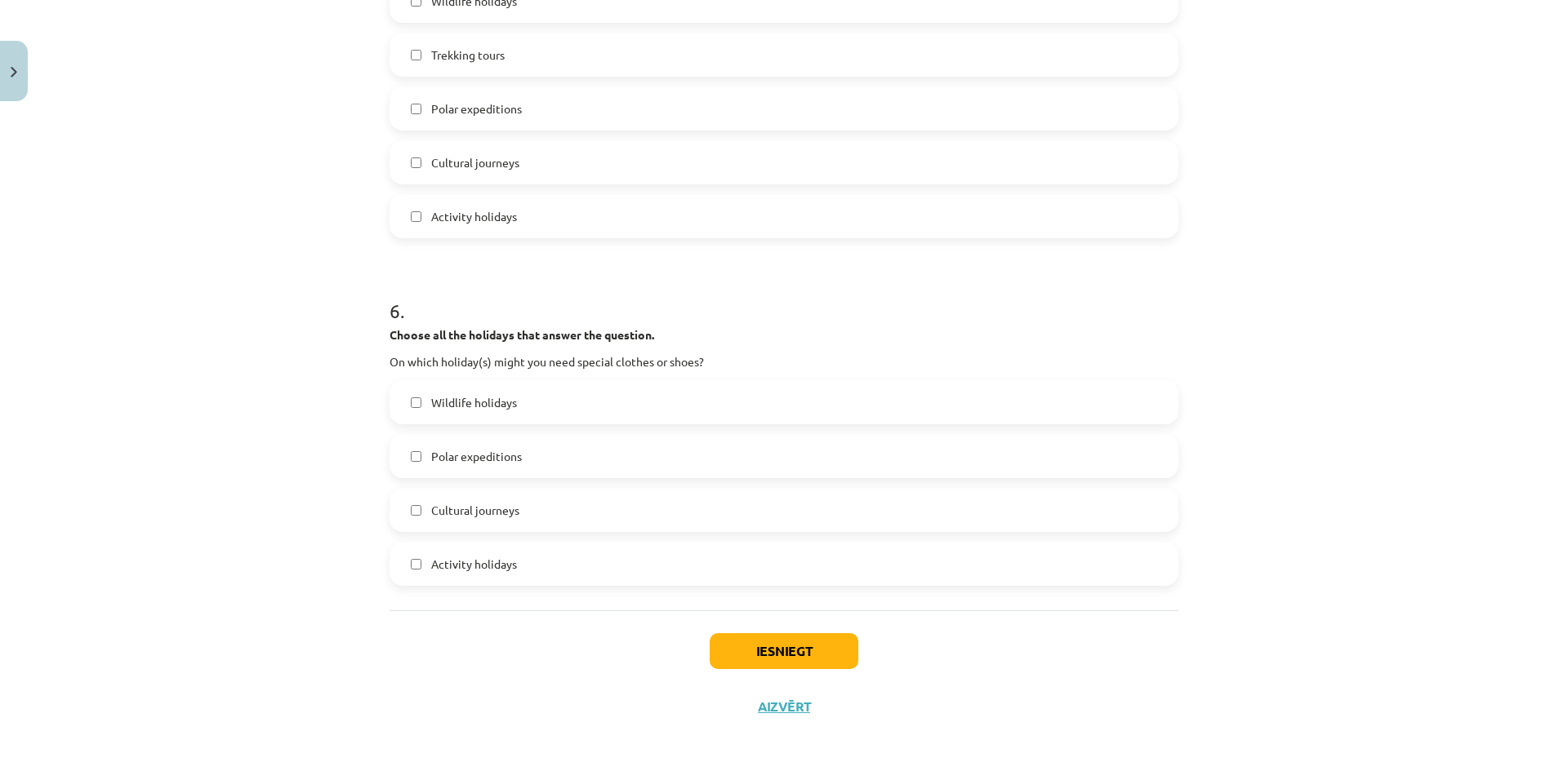
scroll to position [2012, 0]
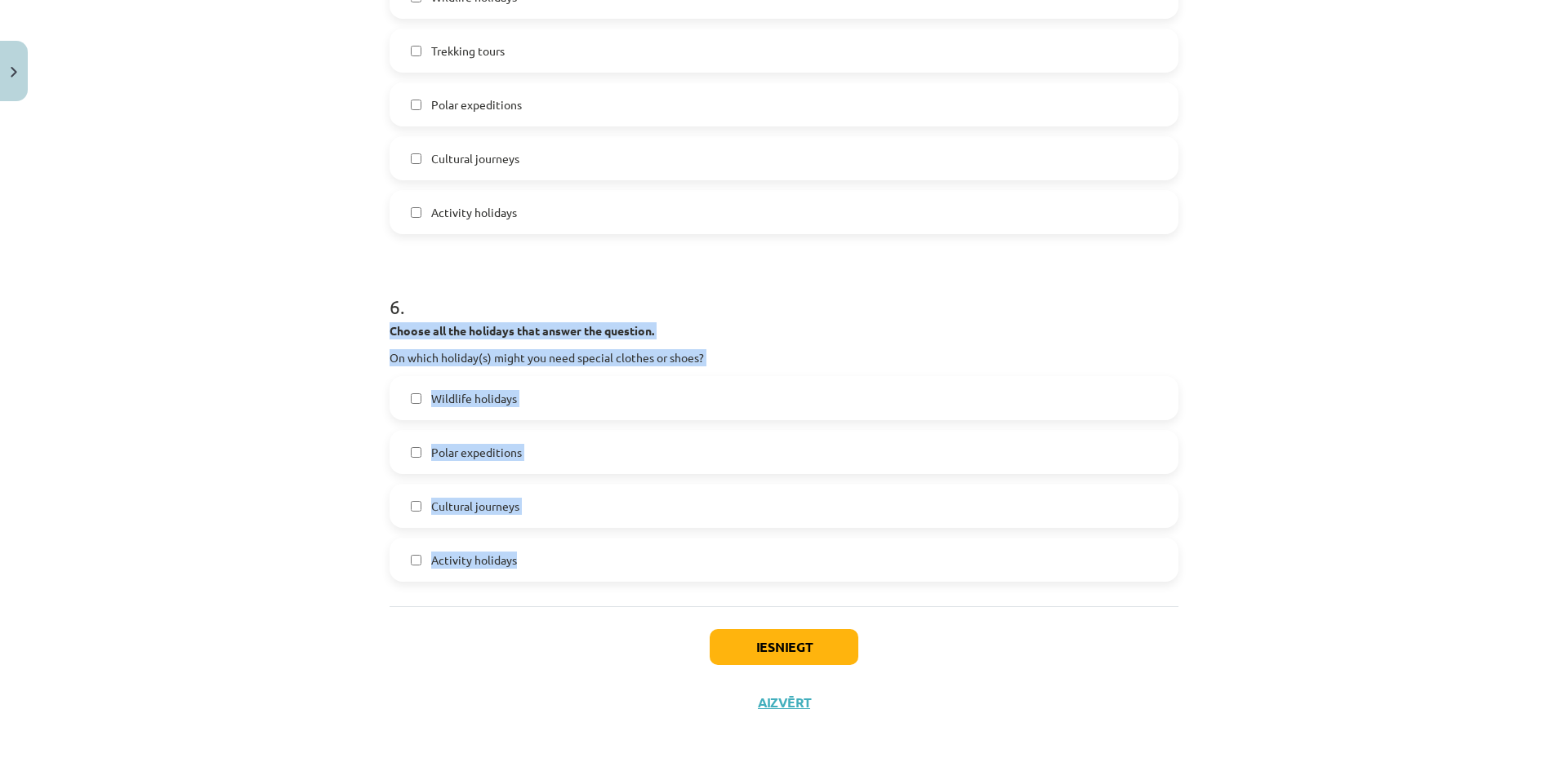
drag, startPoint x: 409, startPoint y: 350, endPoint x: 644, endPoint y: 570, distance: 321.9
click at [546, 467] on label "Polar expeditions" at bounding box center [784, 451] width 785 height 41
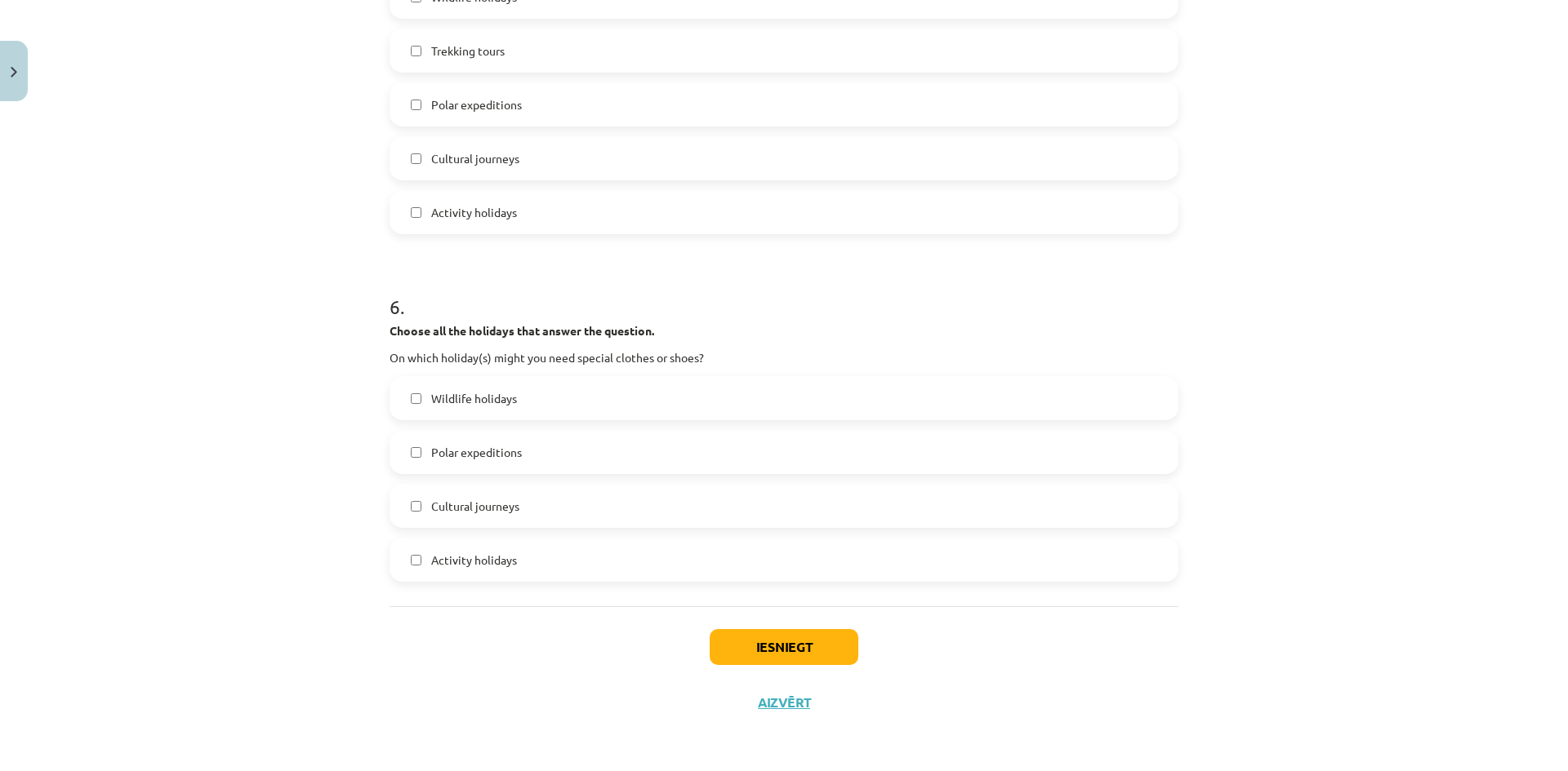
click at [528, 578] on label "Activity holidays" at bounding box center [784, 559] width 785 height 41
click at [731, 645] on button "Iesniegt" at bounding box center [783, 647] width 149 height 36
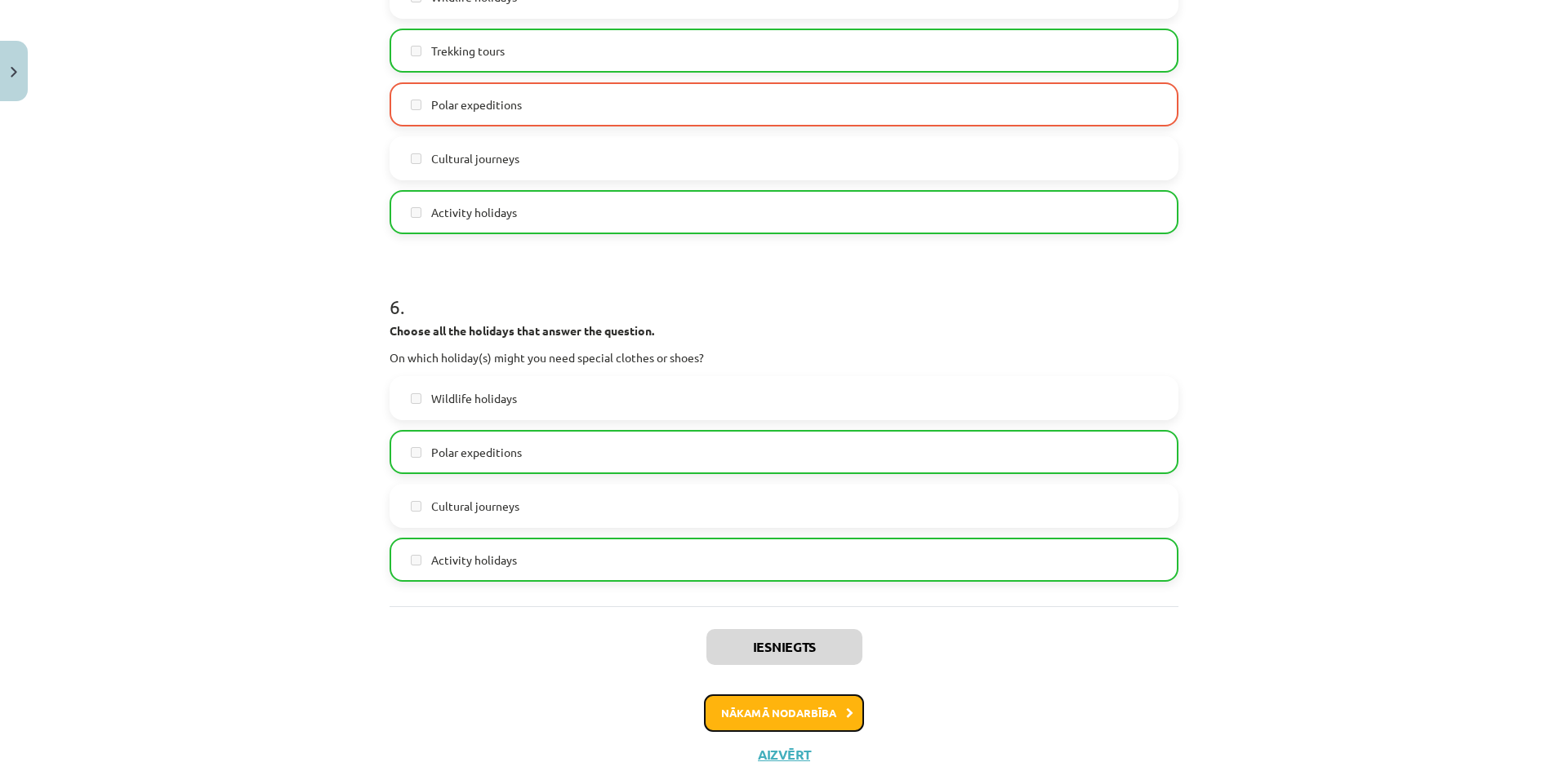
click at [774, 712] on button "Nākamā nodarbība" at bounding box center [784, 714] width 160 height 38
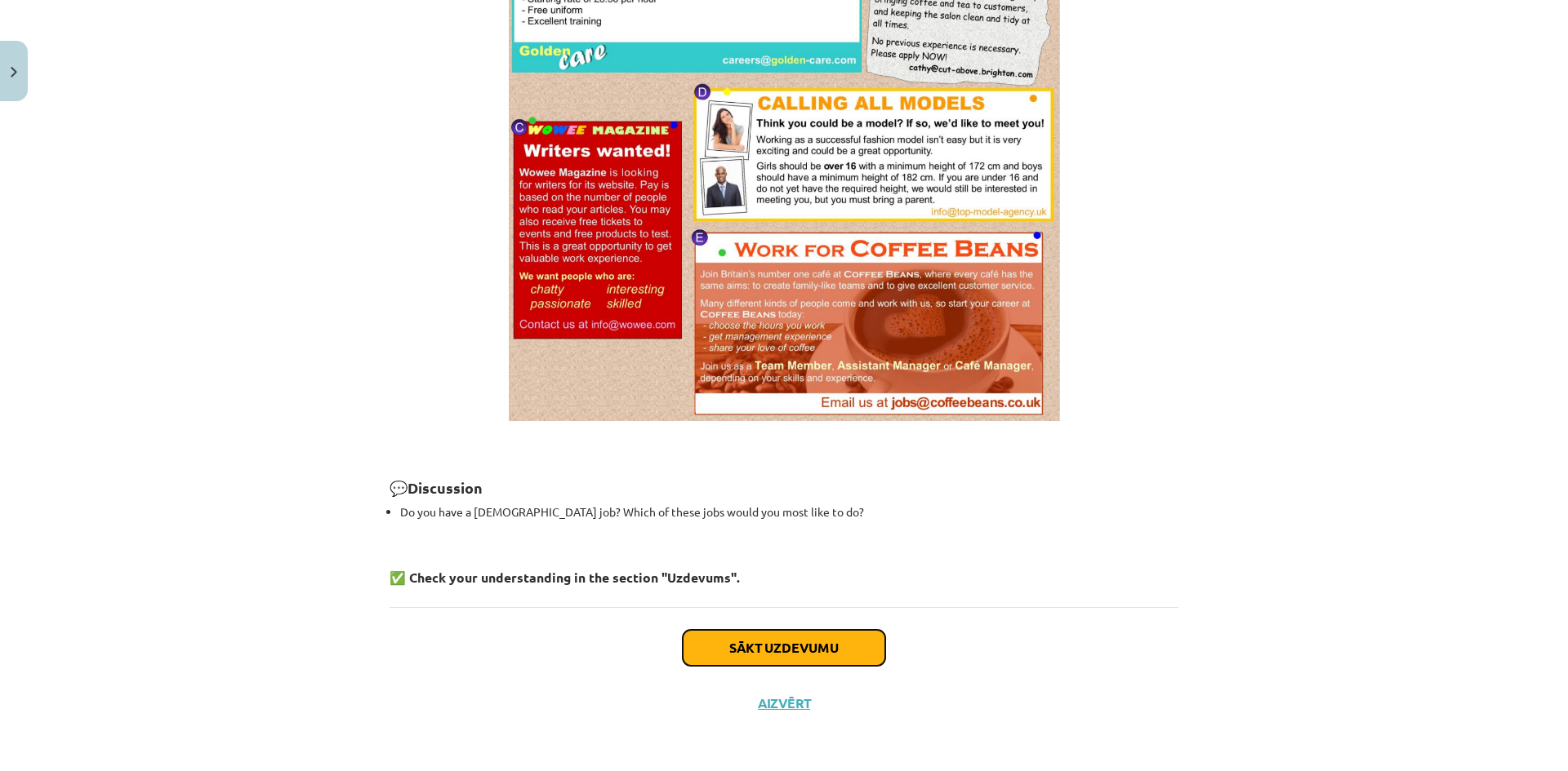
click at [791, 655] on button "Sākt uzdevumu" at bounding box center [783, 648] width 203 height 36
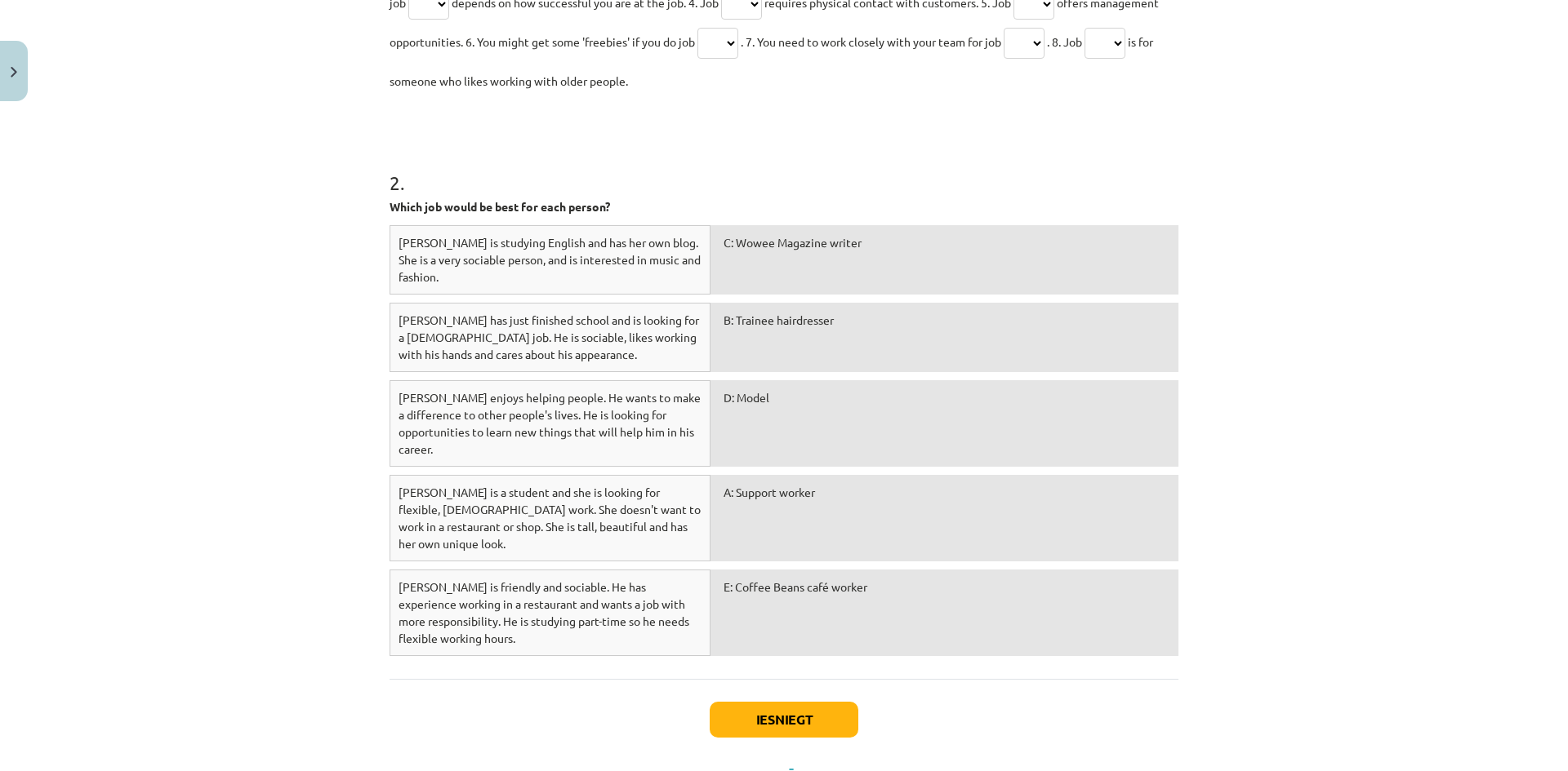
scroll to position [1027, 0]
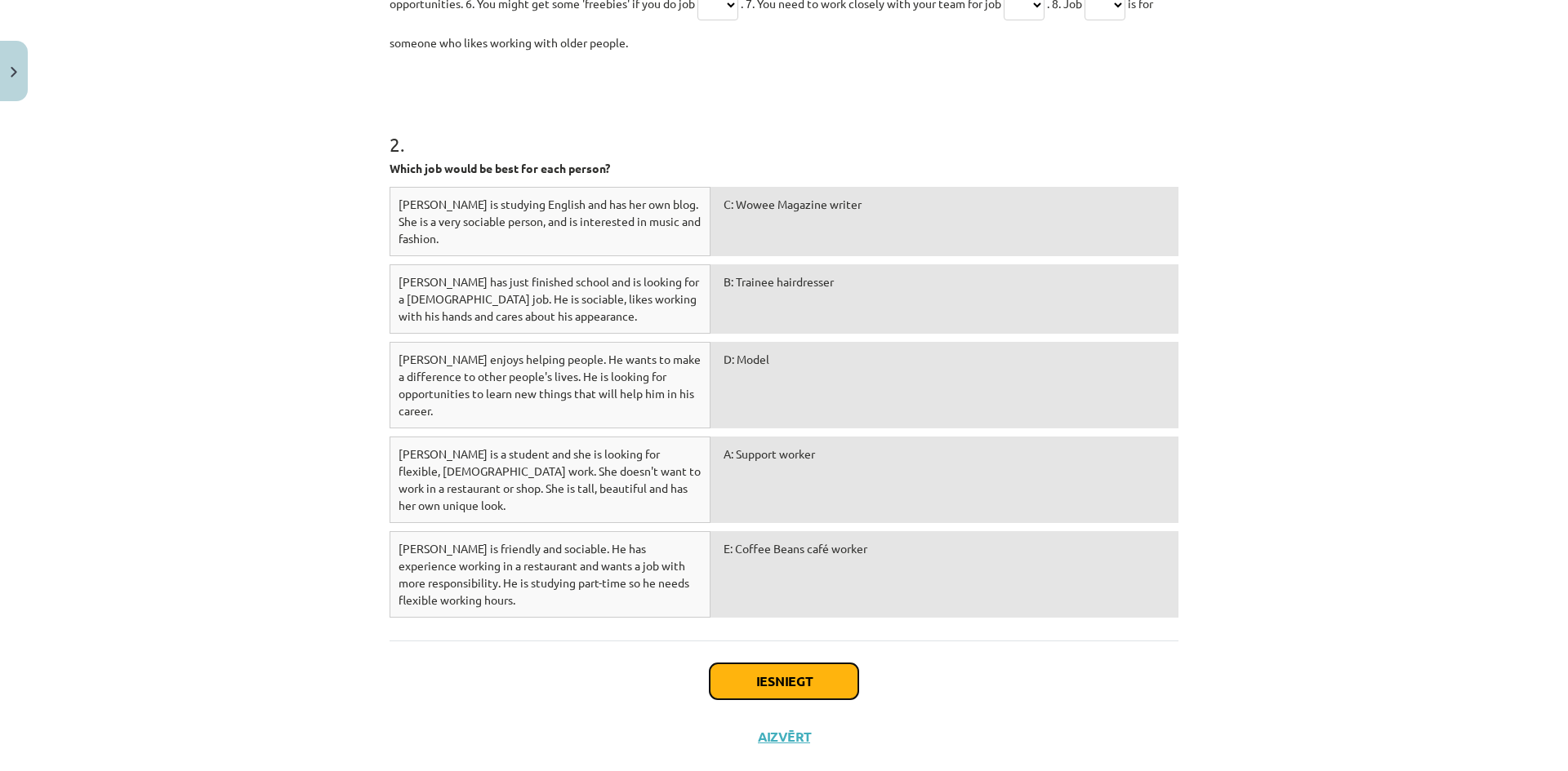
click at [776, 664] on button "Iesniegt" at bounding box center [783, 682] width 149 height 36
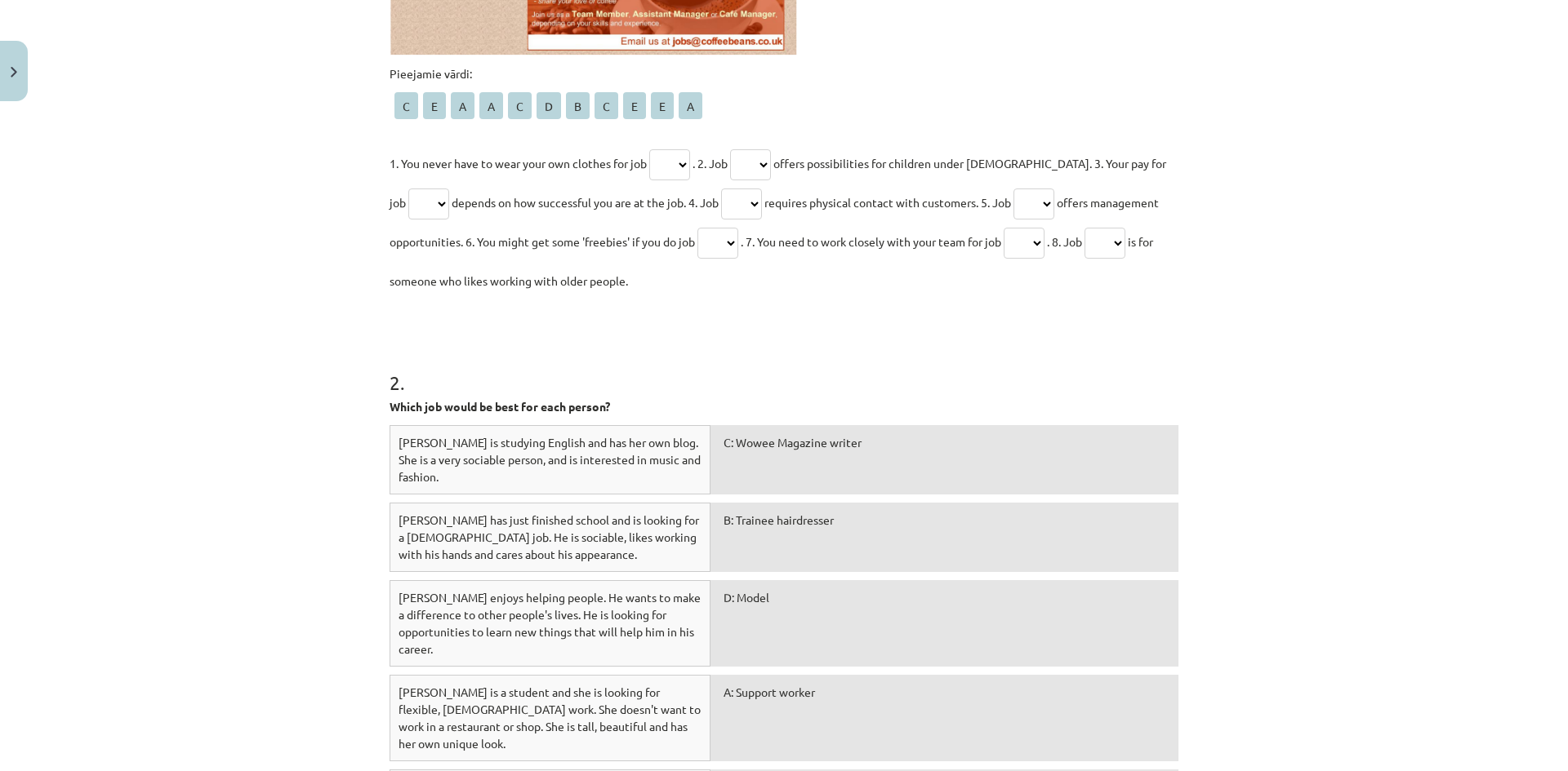
scroll to position [619, 0]
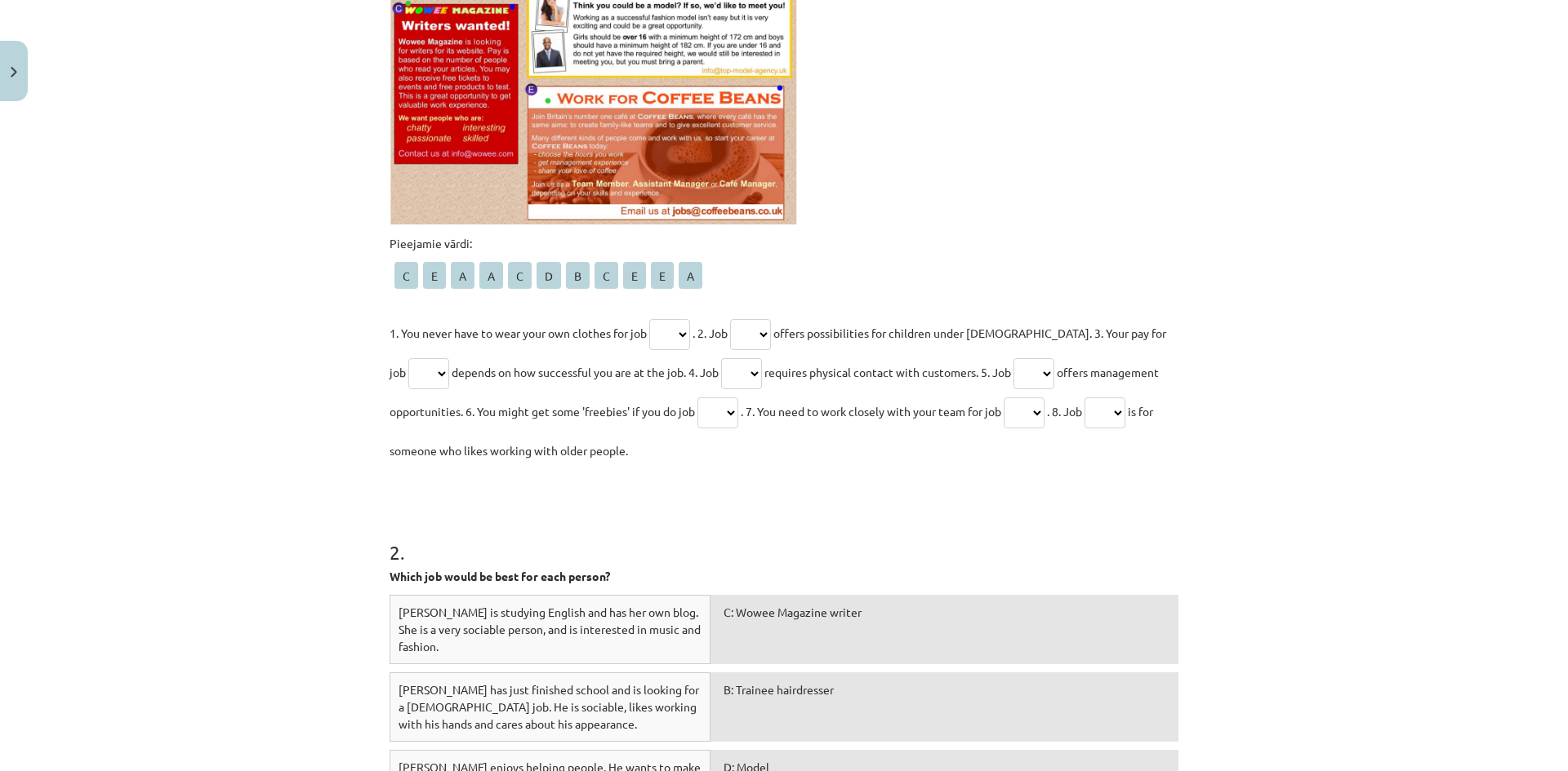
drag, startPoint x: 649, startPoint y: 330, endPoint x: 668, endPoint y: 332, distance: 19.1
click at [651, 330] on select "* * * * * * * * * * *" at bounding box center [669, 335] width 41 height 31
click at [794, 509] on div "2 . Which job would be best for each person? Nina is studying English and has h…" at bounding box center [784, 757] width 789 height 554
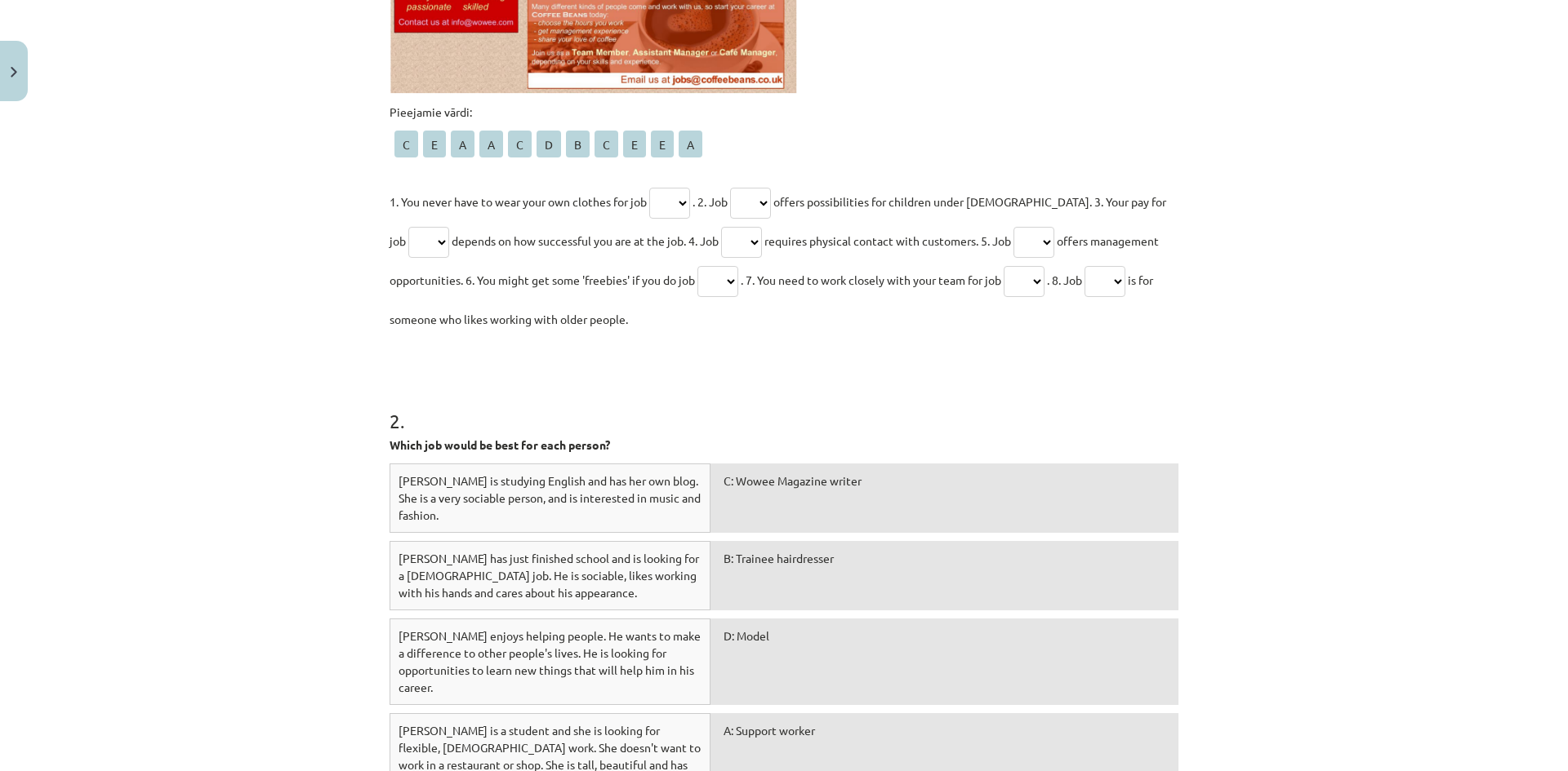
scroll to position [1027, 0]
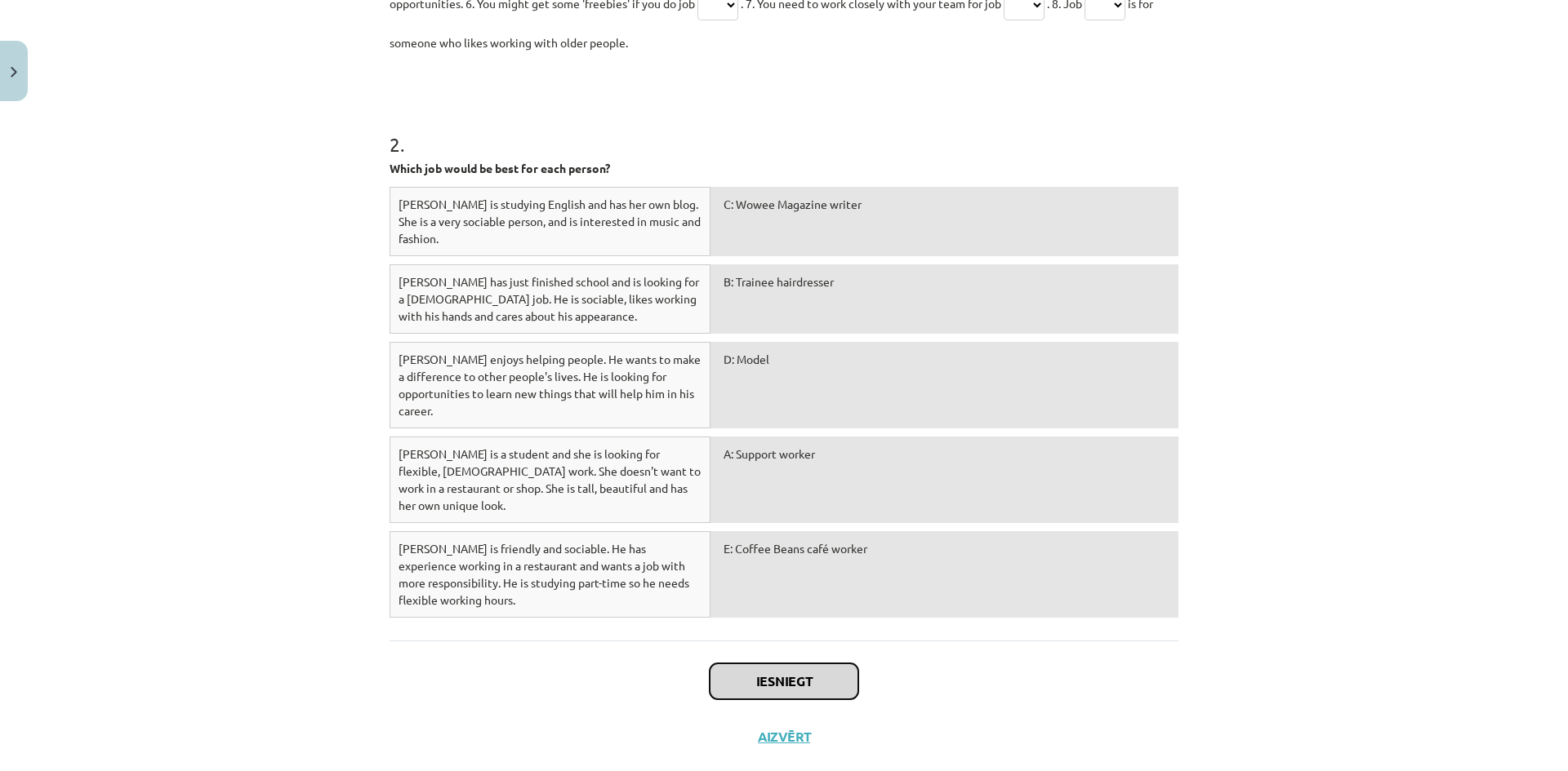
click at [782, 664] on button "Iesniegt" at bounding box center [783, 682] width 149 height 36
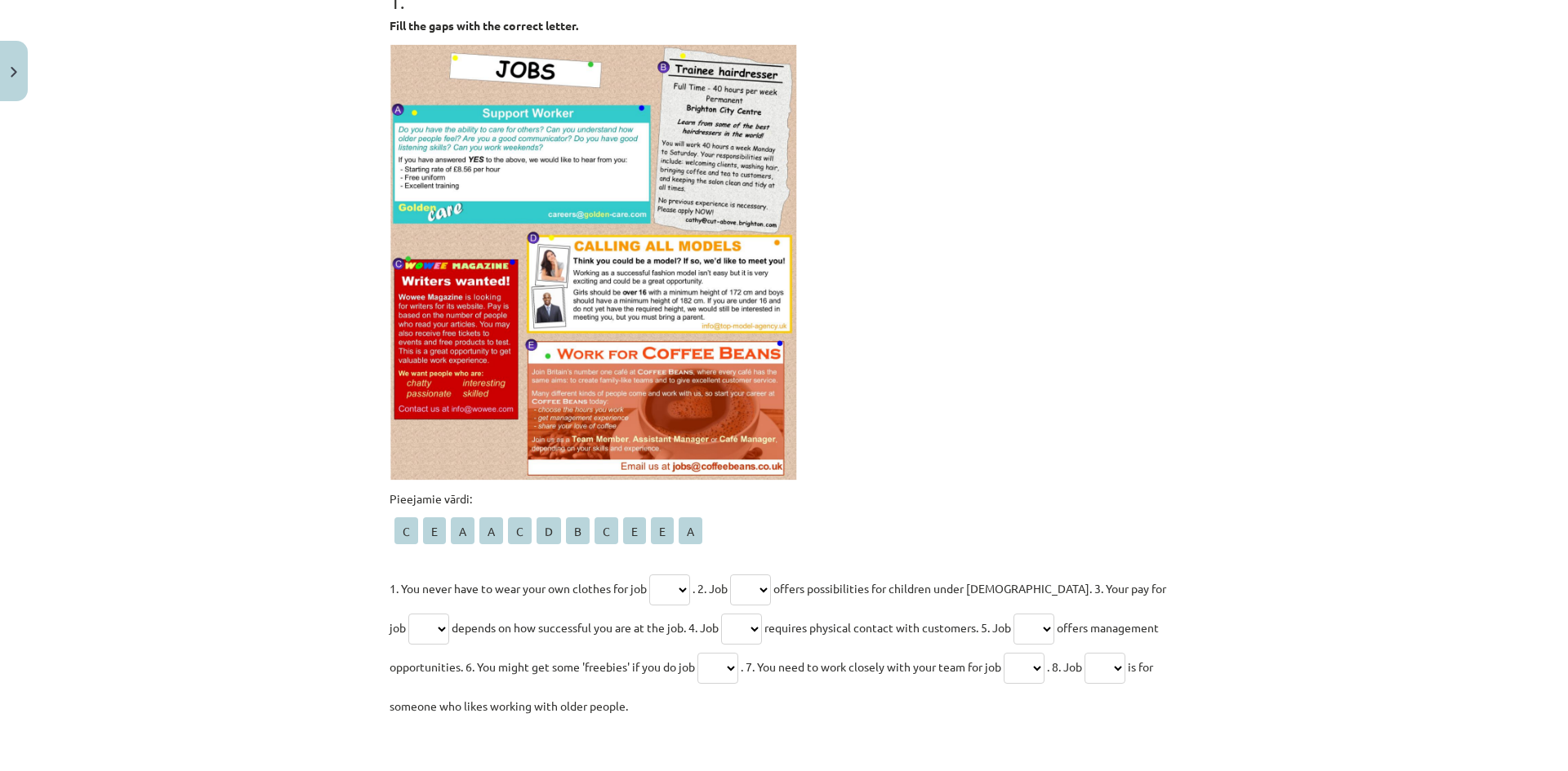
scroll to position [293, 0]
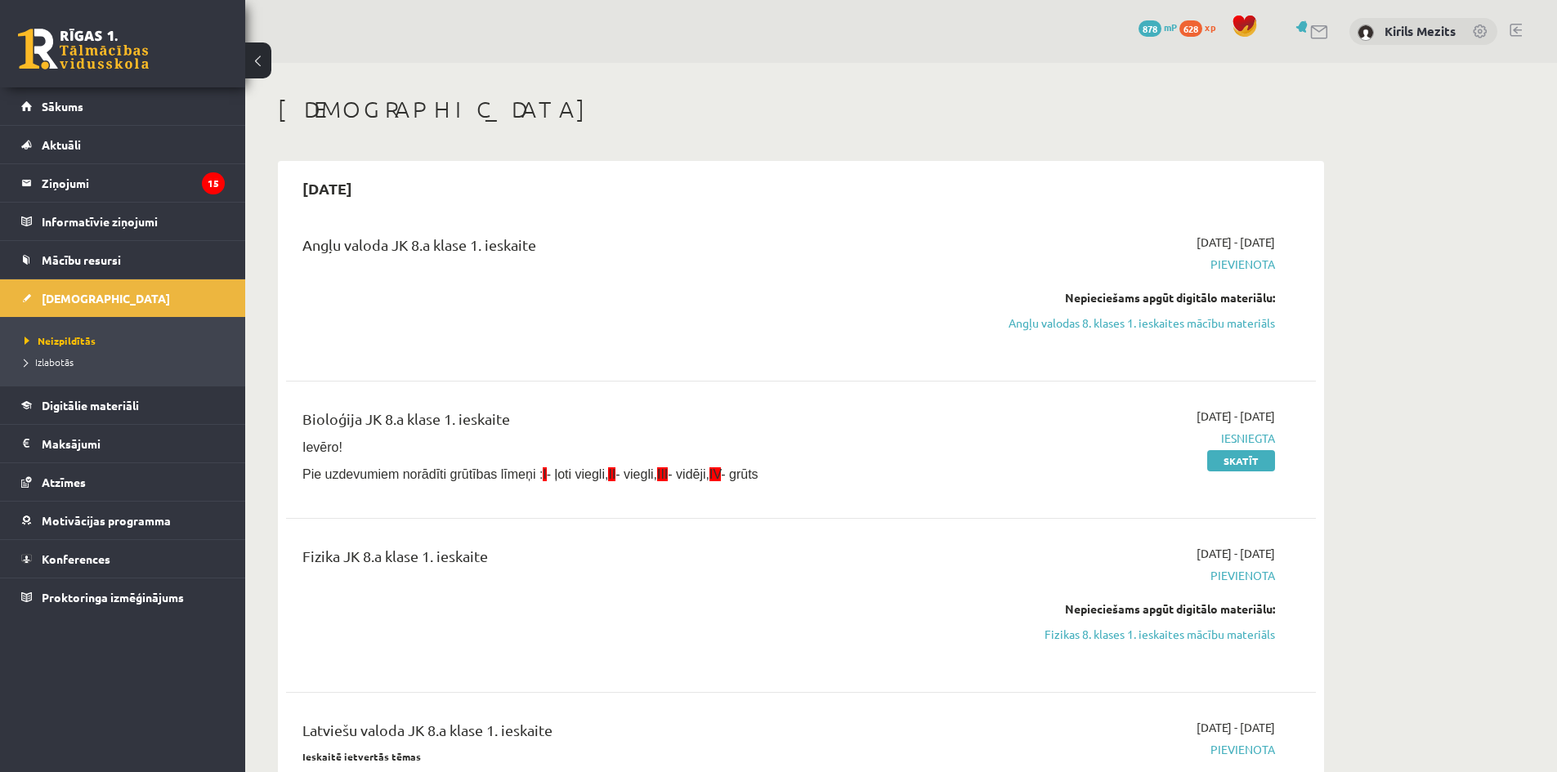
scroll to position [245, 0]
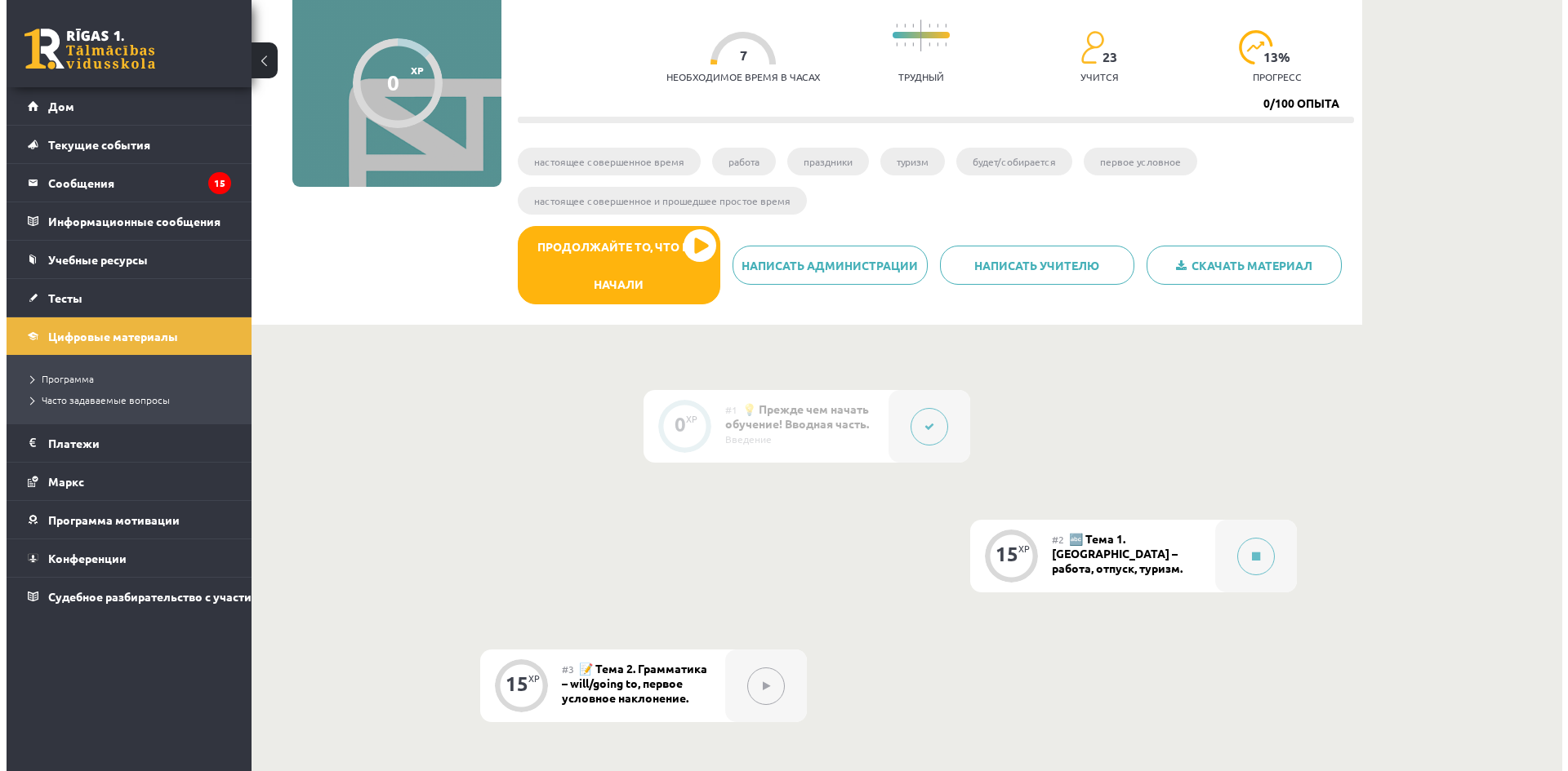
scroll to position [408, 0]
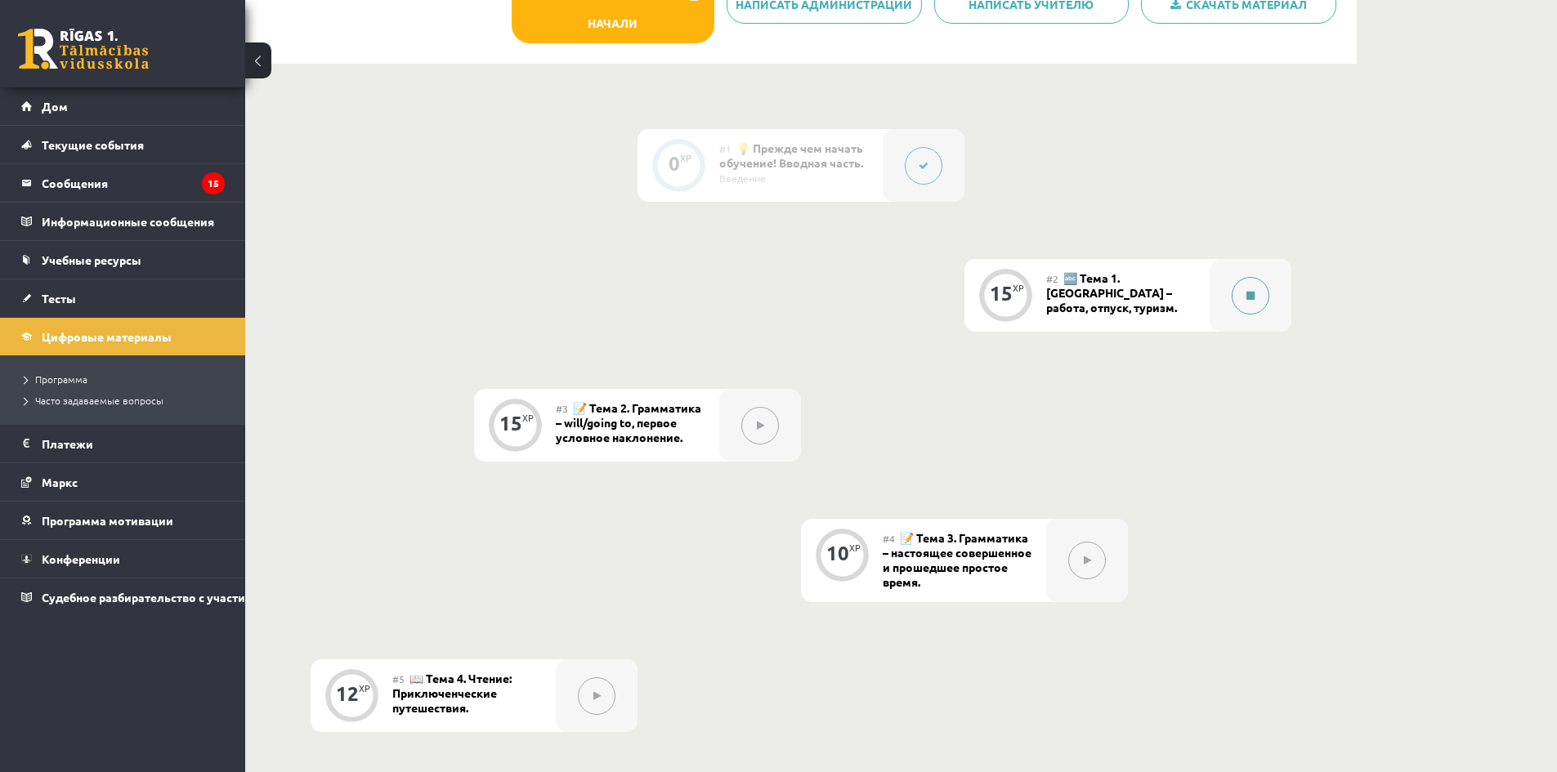
click at [1257, 302] on button at bounding box center [1251, 296] width 38 height 38
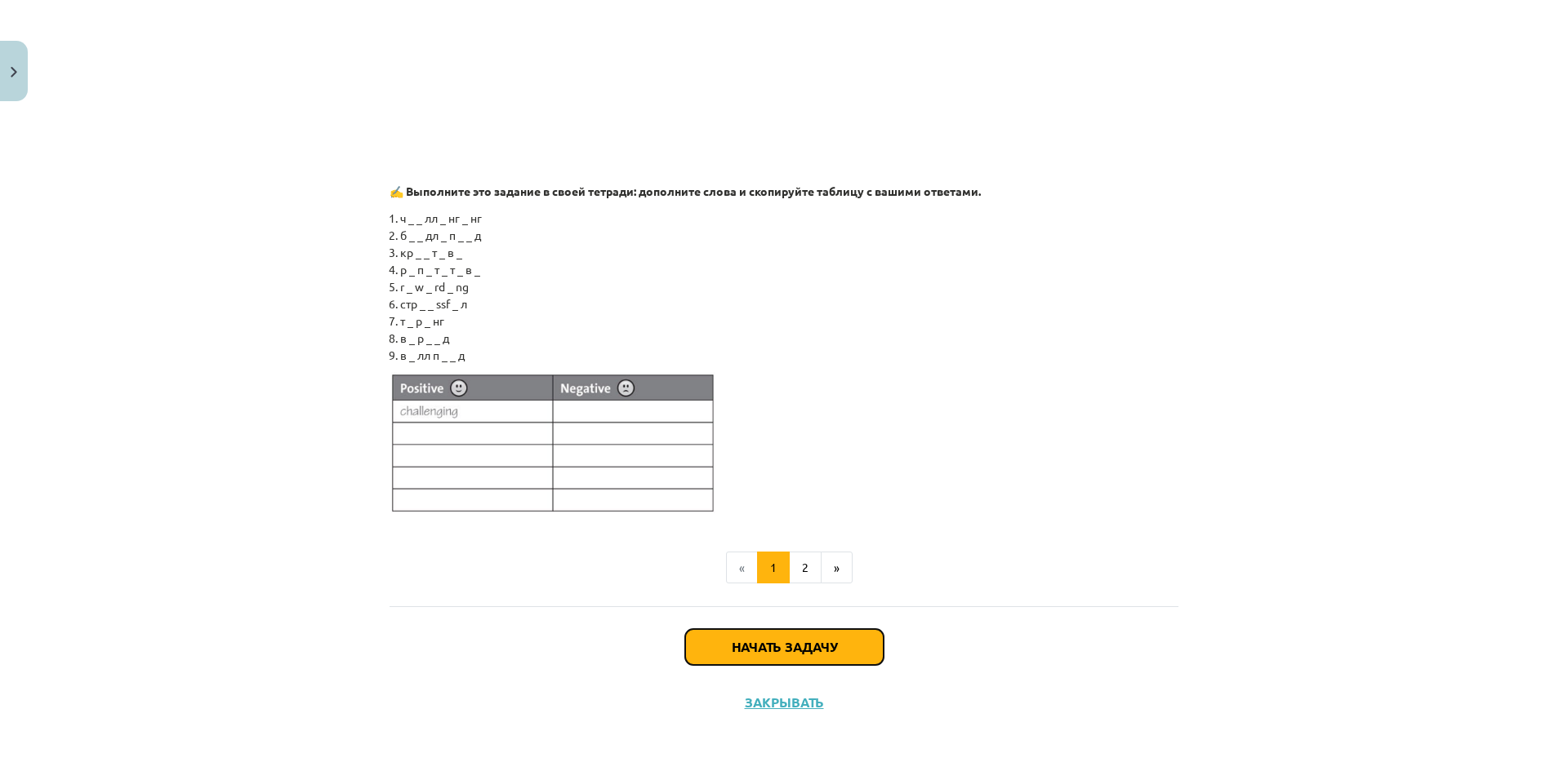
click at [819, 632] on button "Начать задачу" at bounding box center [784, 647] width 199 height 36
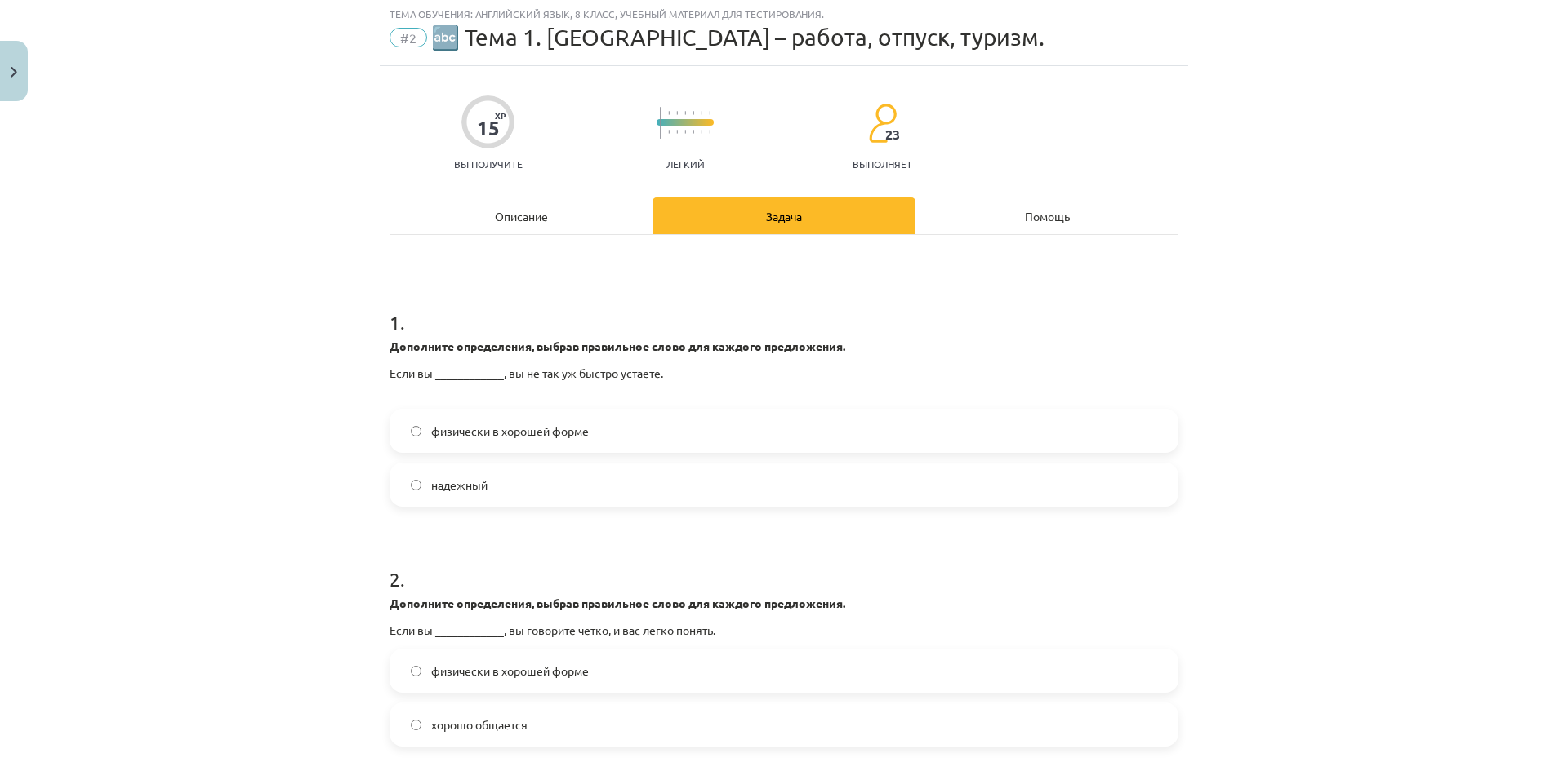
scroll to position [41, 0]
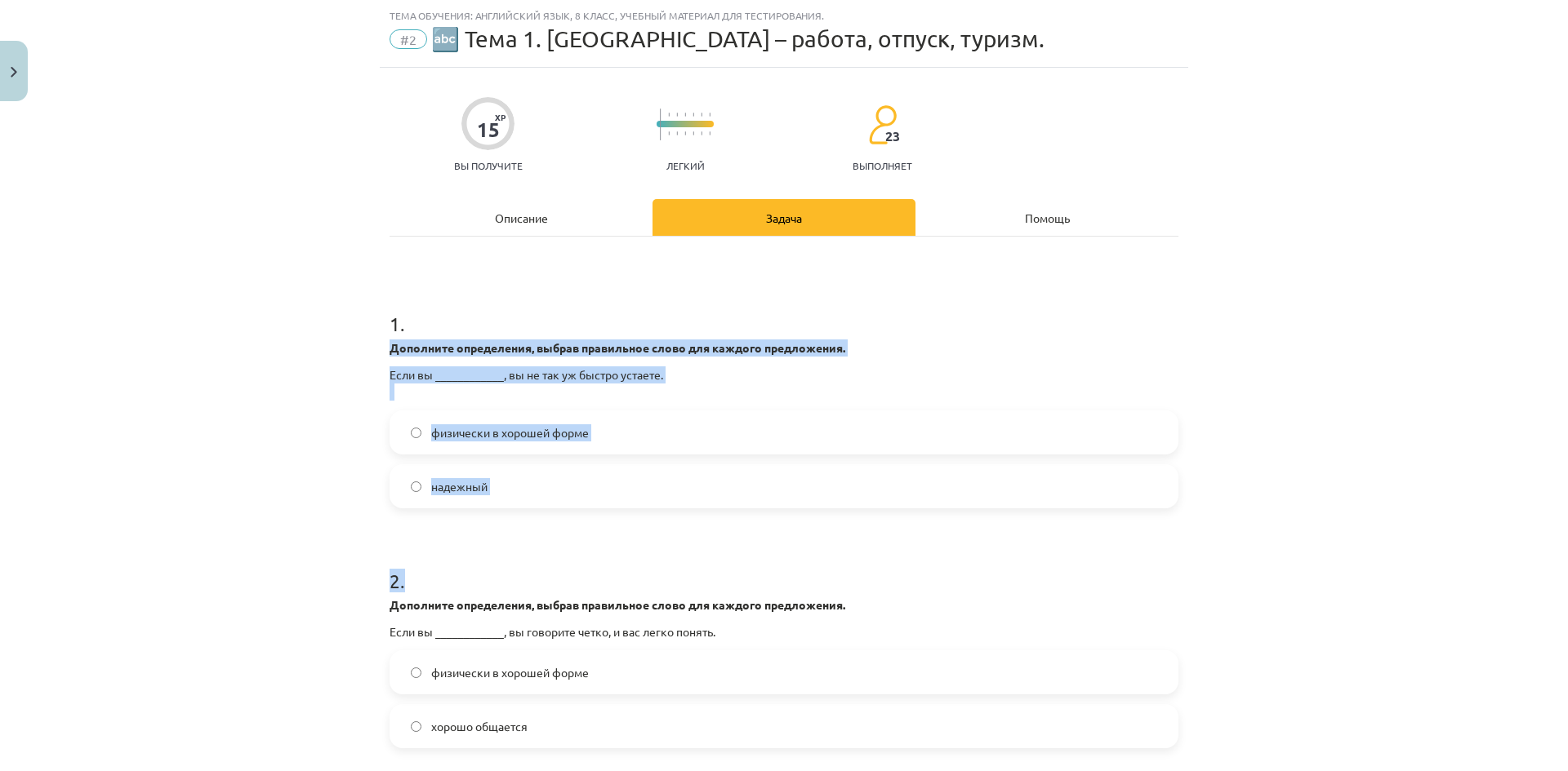
drag, startPoint x: 423, startPoint y: 376, endPoint x: 745, endPoint y: 524, distance: 354.4
click at [691, 548] on h1 "2 ." at bounding box center [784, 566] width 789 height 51
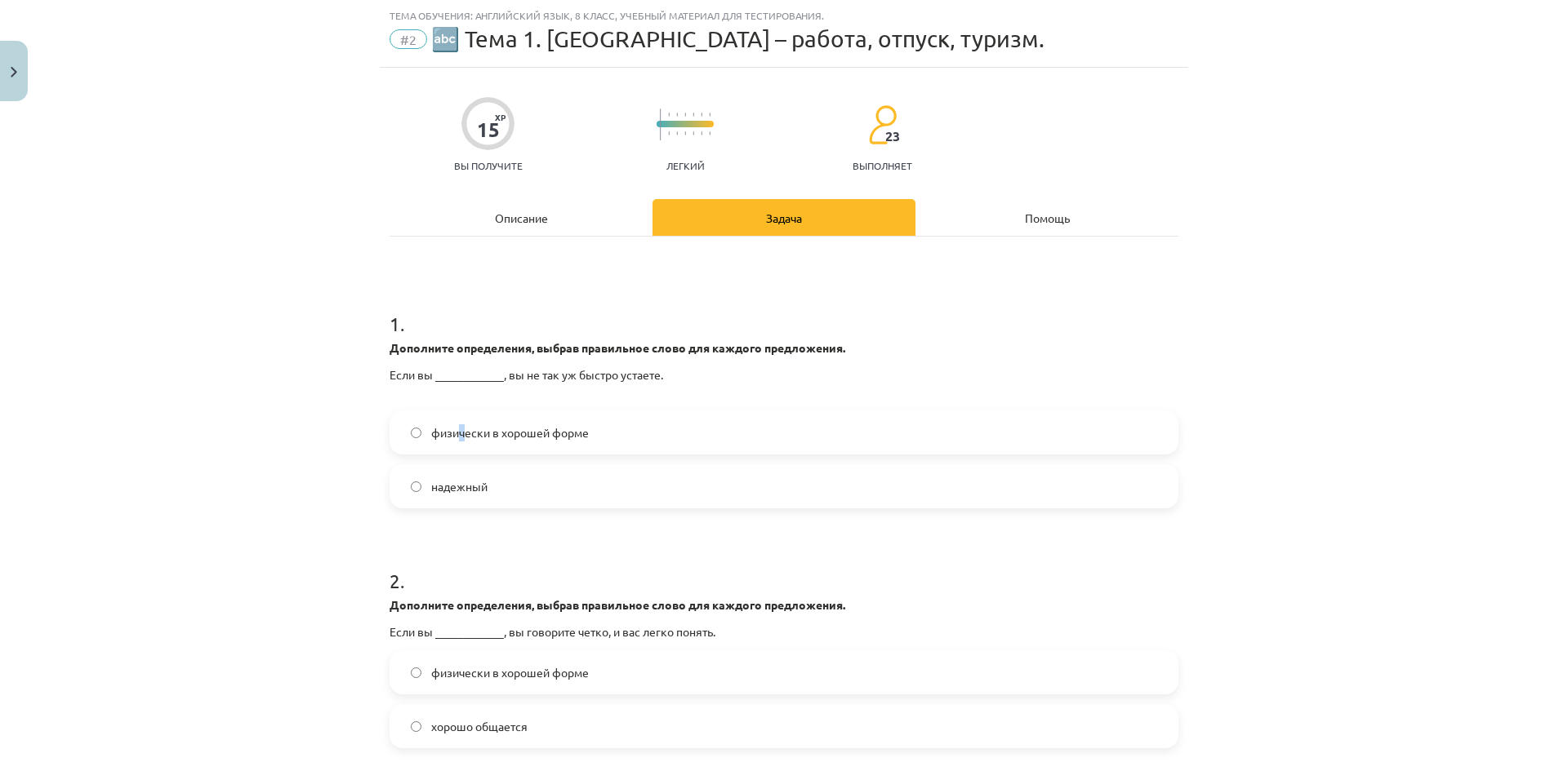
drag, startPoint x: 456, startPoint y: 430, endPoint x: 453, endPoint y: 422, distance: 8.5
click at [454, 429] on font "физически в хорошей форме" at bounding box center [510, 432] width 158 height 15
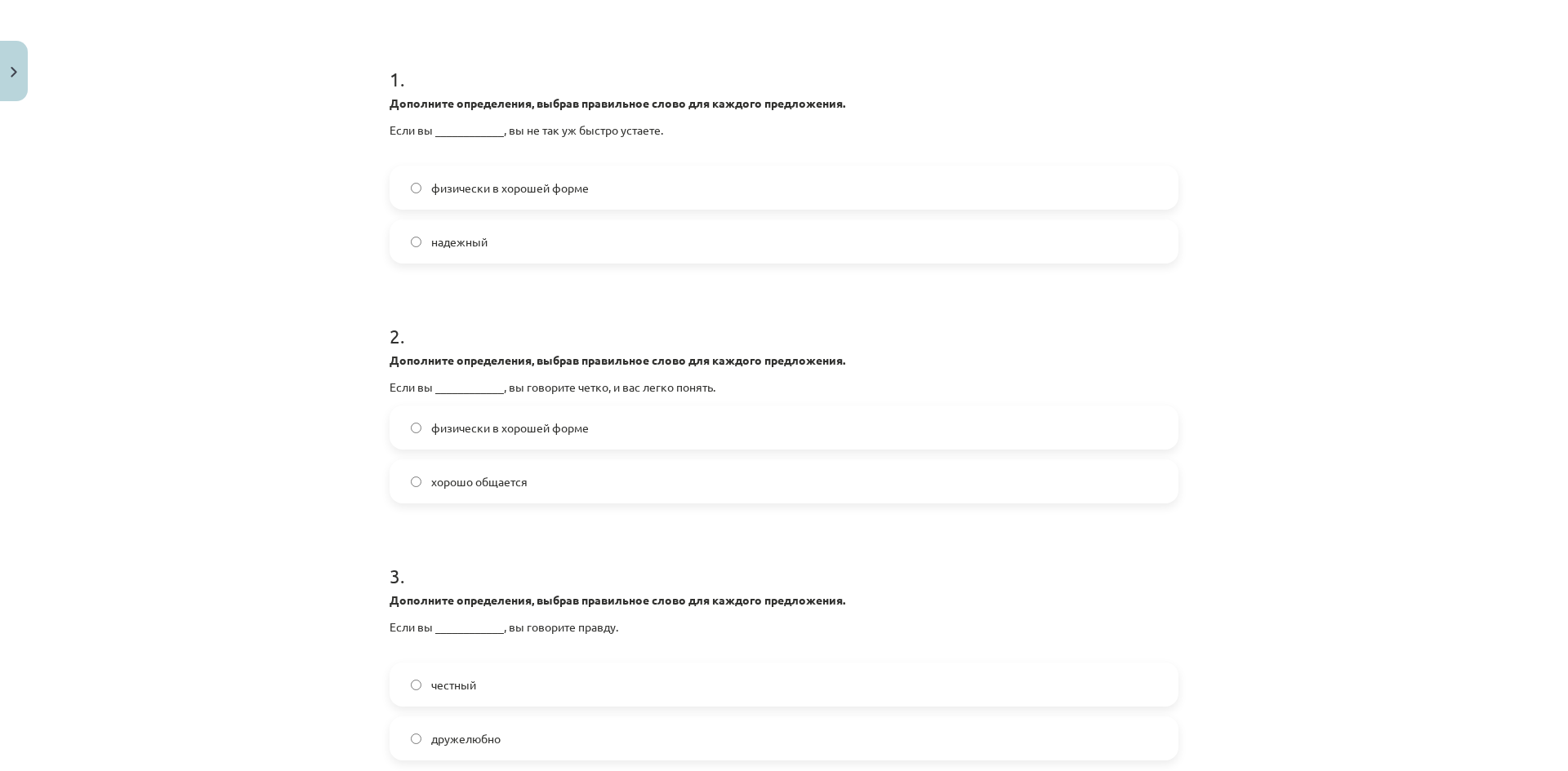
click at [573, 206] on label "физически в хорошей форме" at bounding box center [784, 188] width 785 height 41
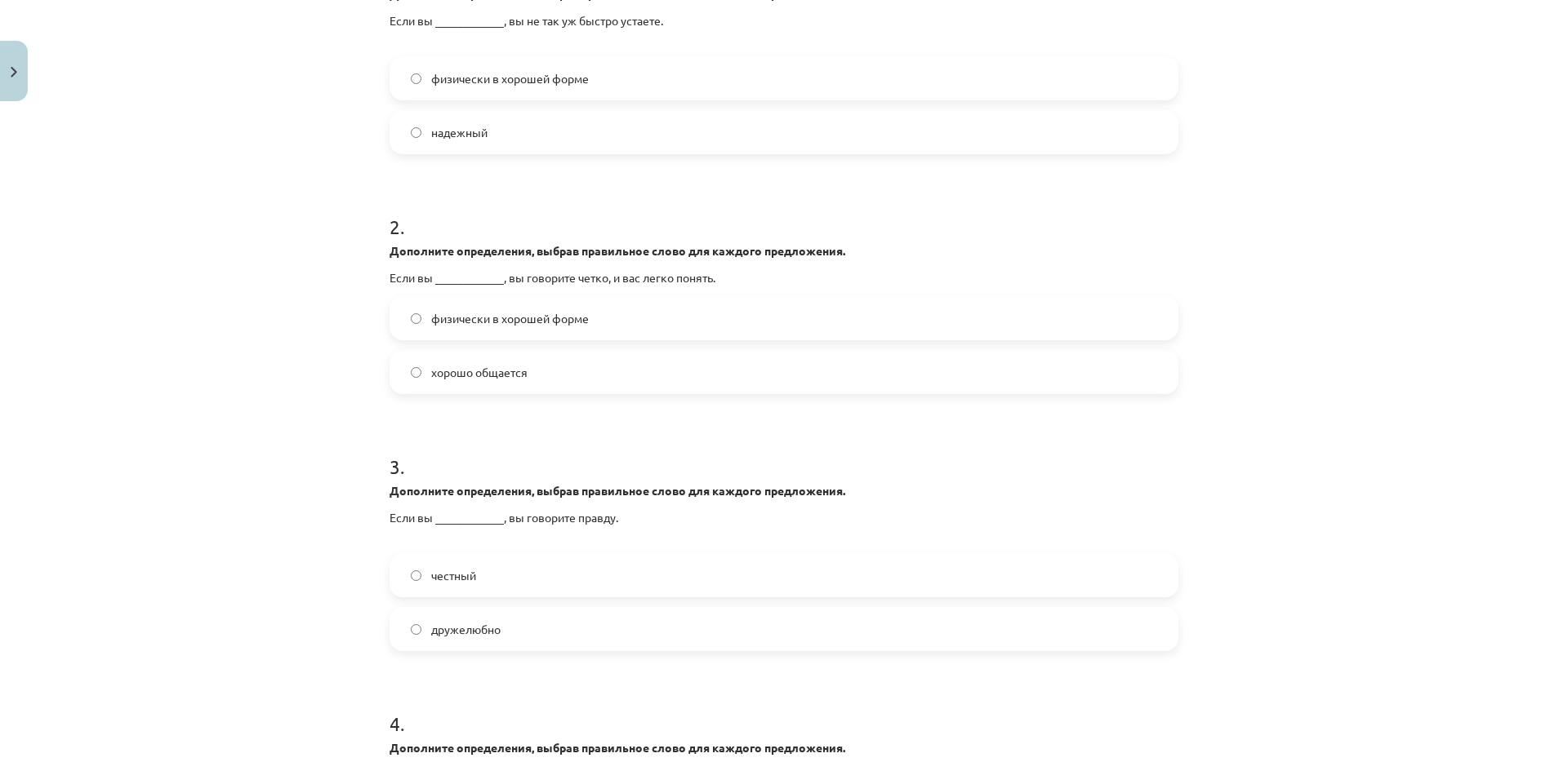
scroll to position [449, 0]
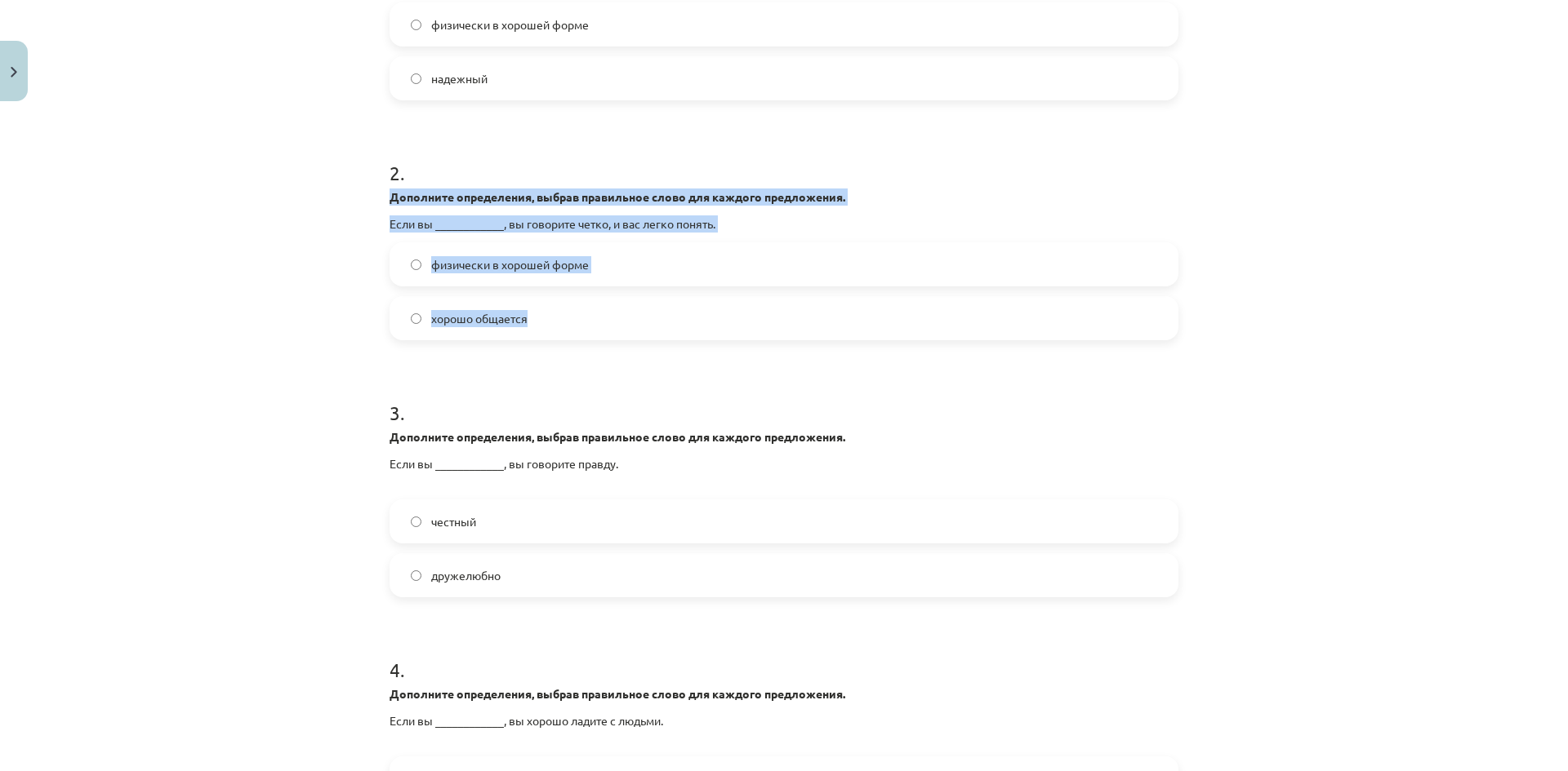
drag, startPoint x: 413, startPoint y: 210, endPoint x: 648, endPoint y: 329, distance: 263.4
click at [648, 329] on div "15 XP Вы получите Легкий 23 выполняет Описание Задача Помощь 1 . Дополните опре…" at bounding box center [783, 459] width 808 height 1601
copy div "Дополните определения, выбрав правильное слово для каждого предложения. Если вы…"
click at [498, 311] on font "хорошо общается" at bounding box center [479, 318] width 96 height 15
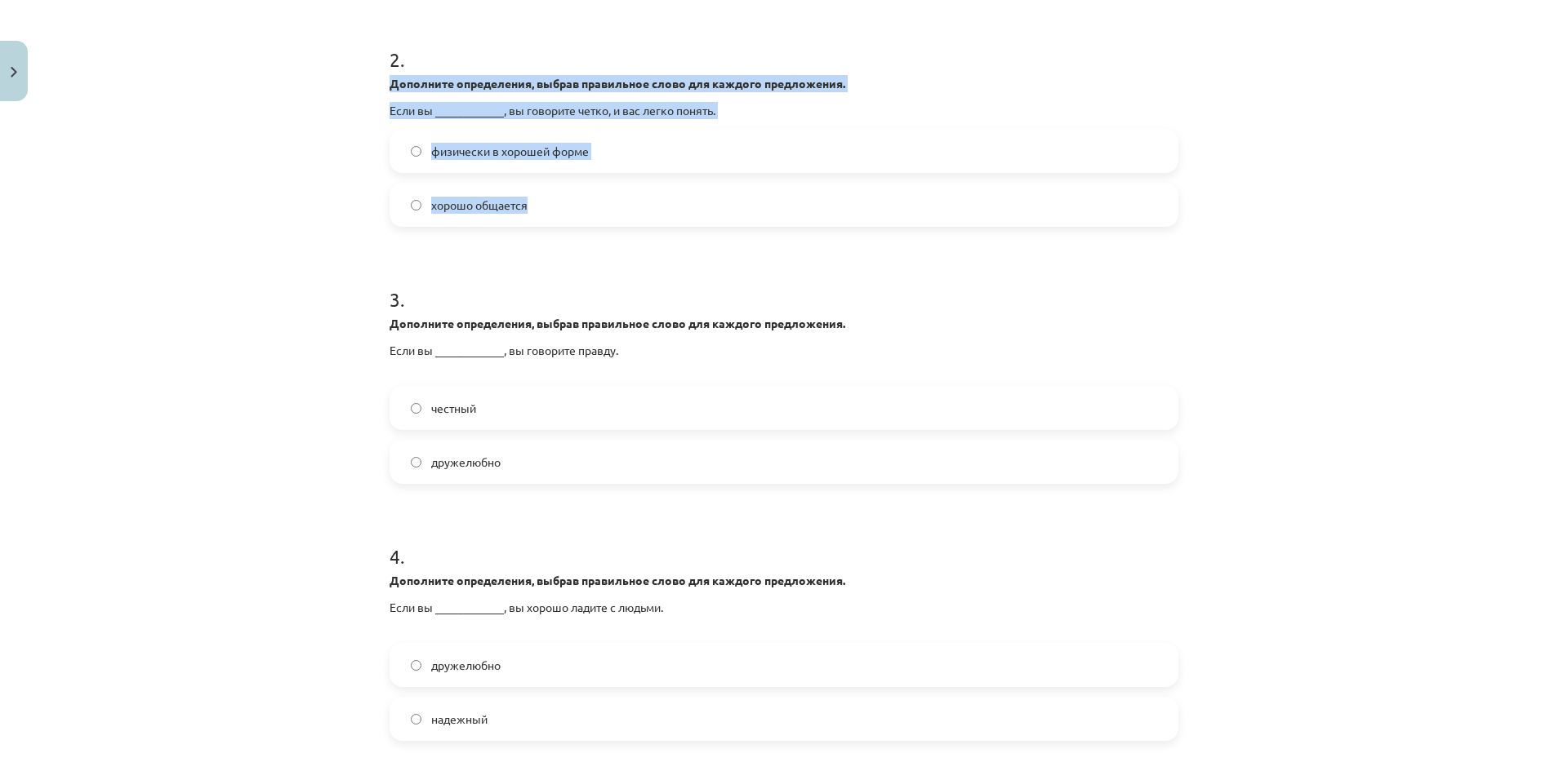
scroll to position [612, 0]
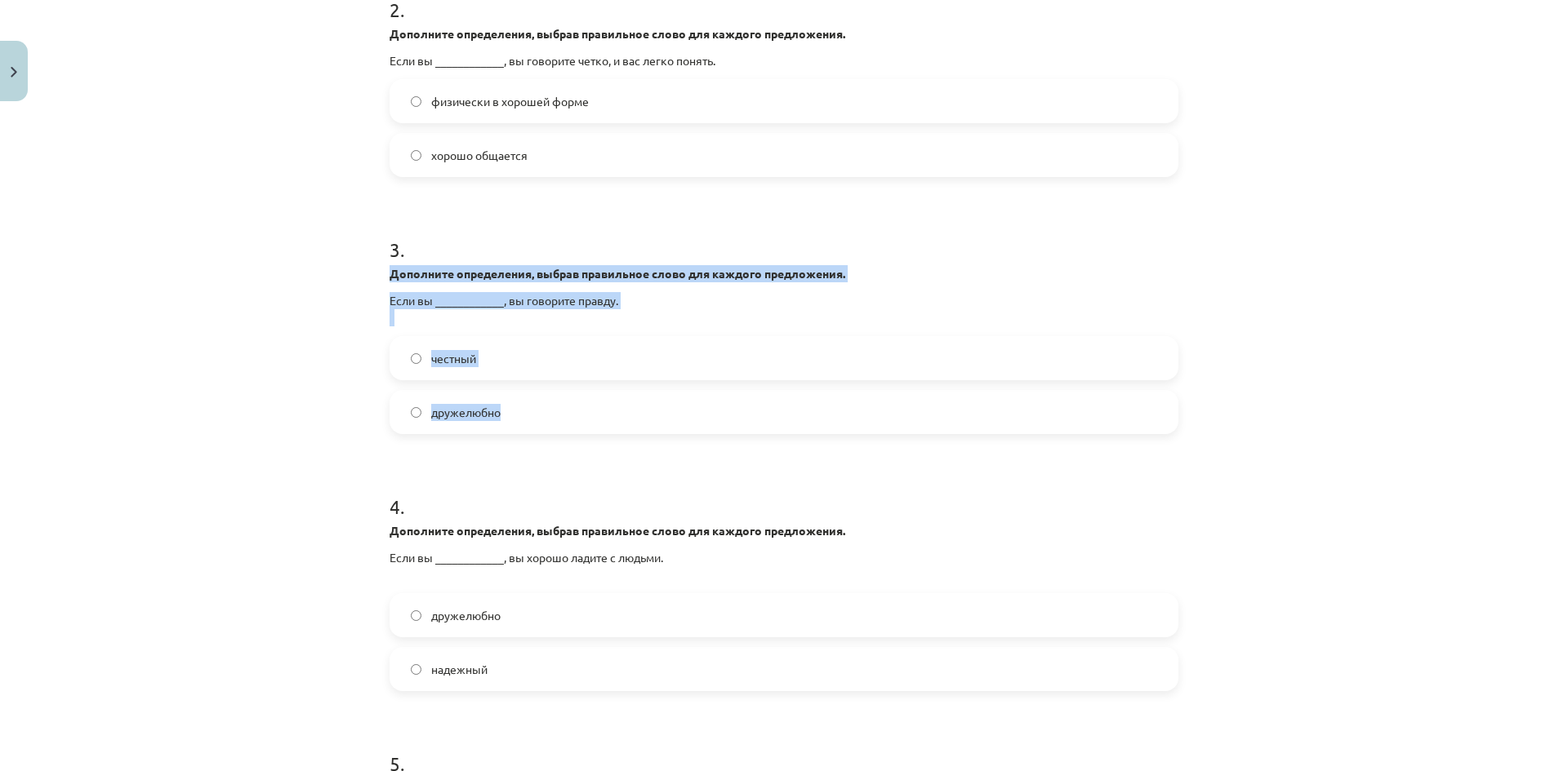
drag, startPoint x: 384, startPoint y: 271, endPoint x: 657, endPoint y: 413, distance: 307.7
click at [657, 413] on div "15 XP Вы получите Легкий 23 выполняет Описание Задача Помощь 1 . Дополните опре…" at bounding box center [783, 297] width 808 height 1601
copy div "Дополните определения, выбрав правильное слово для каждого предложения. Если вы…"
click at [526, 363] on label "честный" at bounding box center [784, 358] width 785 height 41
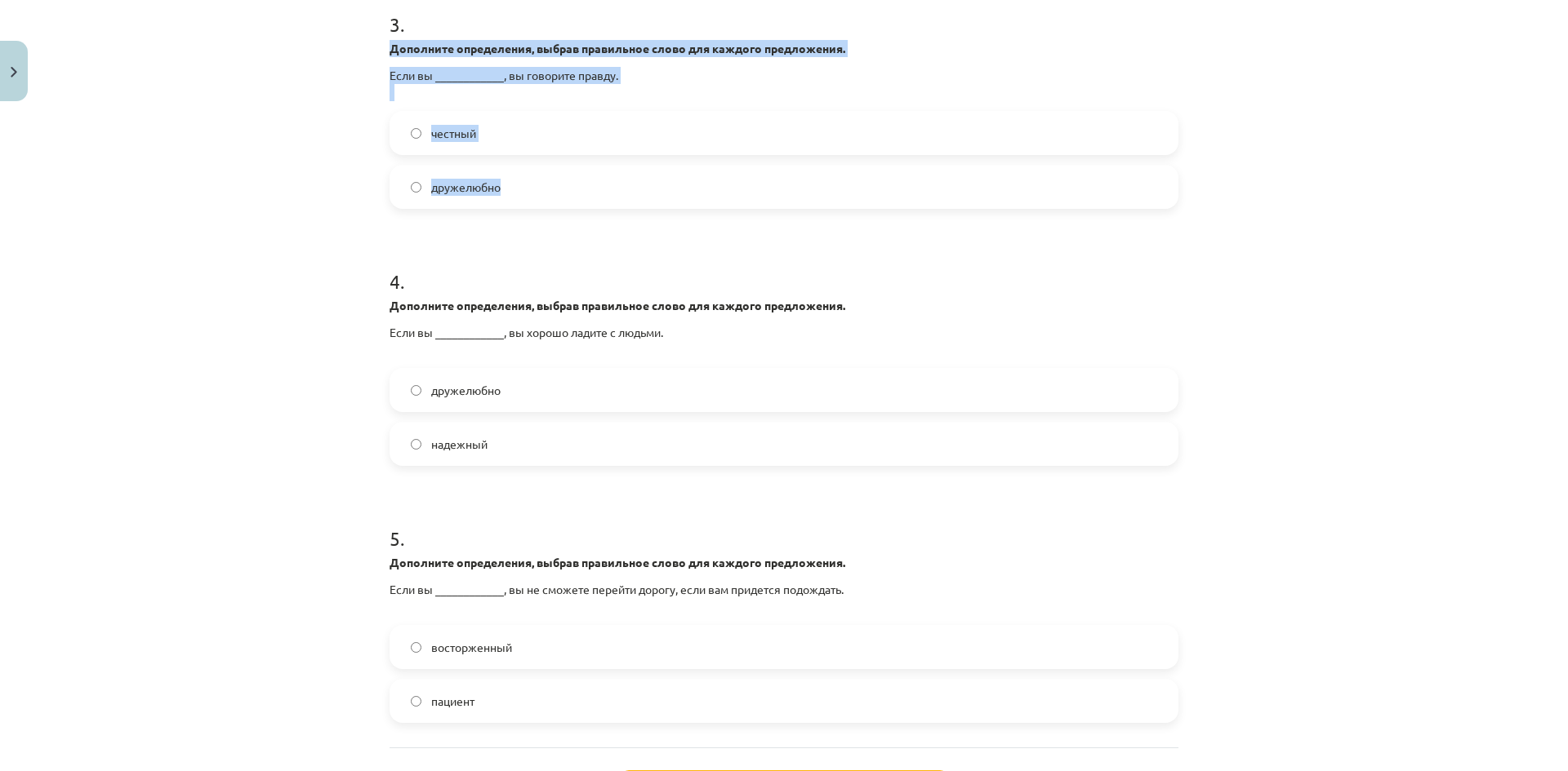
scroll to position [939, 0]
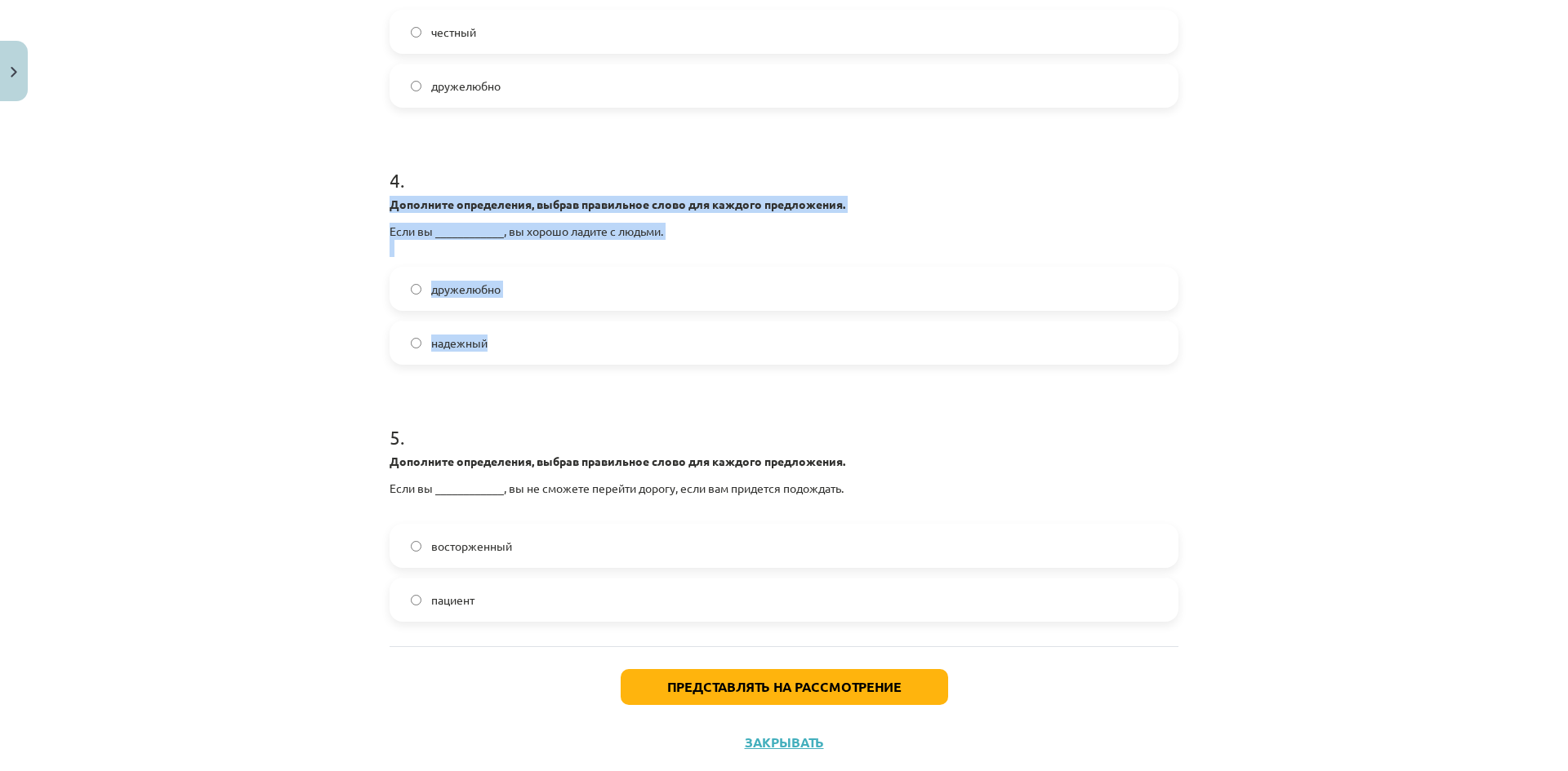
drag, startPoint x: 383, startPoint y: 206, endPoint x: 601, endPoint y: 356, distance: 264.6
click at [601, 356] on div "4 . Дополните определения, выбрав правильное слово для каждого предложения. Есл…" at bounding box center [784, 253] width 789 height 225
copy div "Дополните определения, выбрав правильное слово для каждого предложения. Если вы…"
click at [506, 284] on label "дружелюбно" at bounding box center [784, 289] width 785 height 41
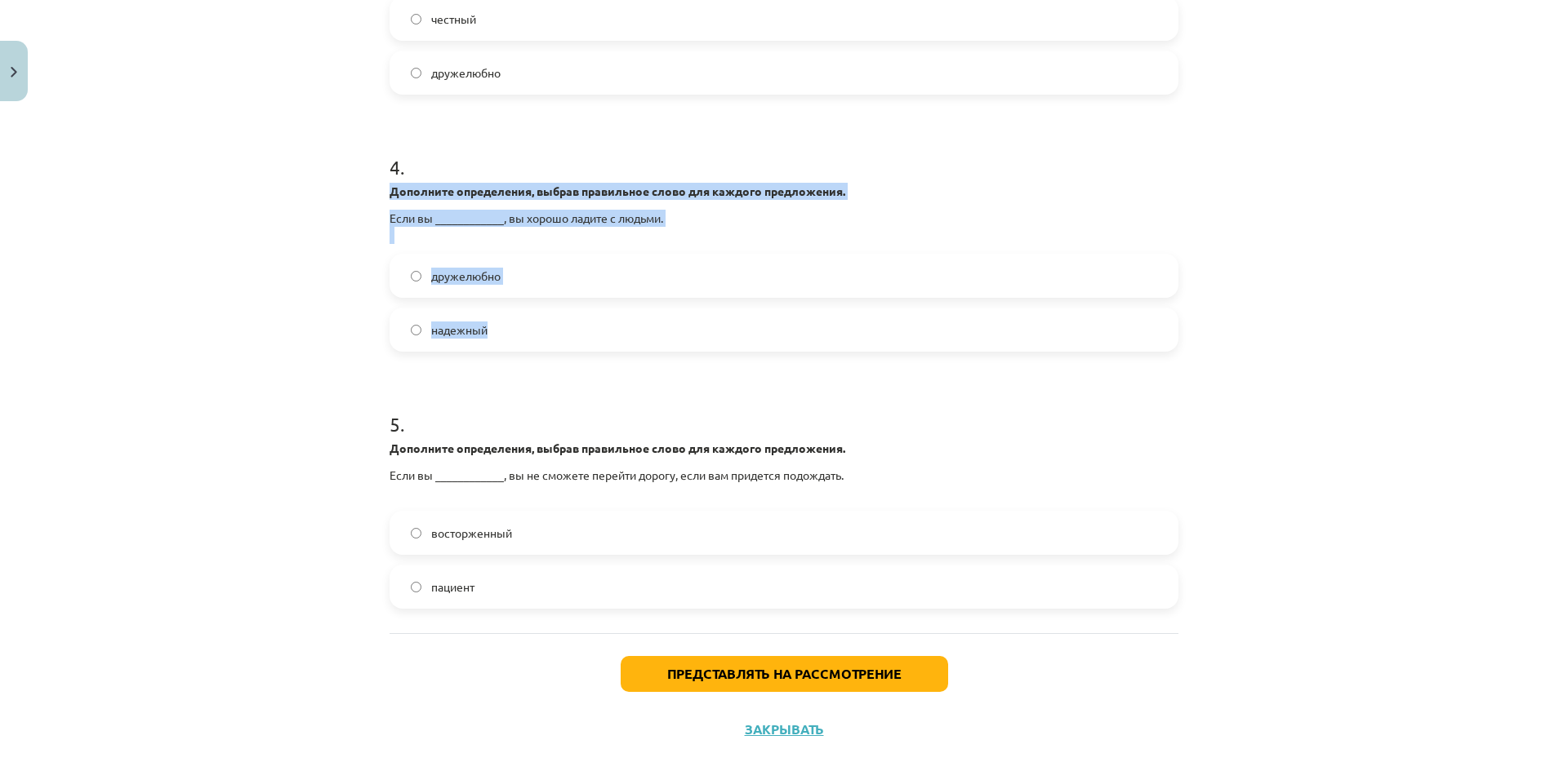
scroll to position [979, 0]
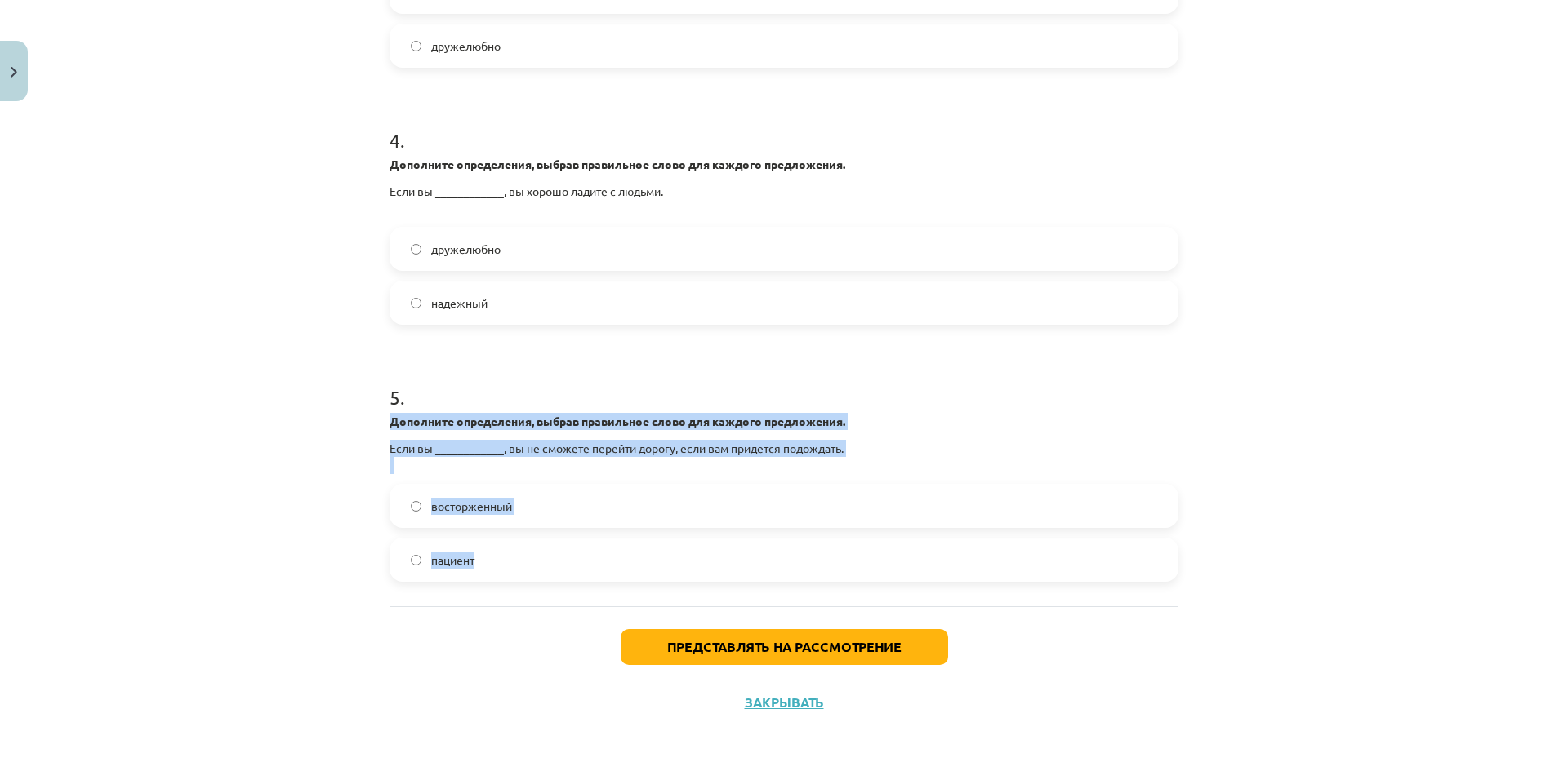
drag, startPoint x: 376, startPoint y: 418, endPoint x: 592, endPoint y: 553, distance: 254.7
copy div "Дополните определения, выбрав правильное слово для каждого предложения. Если вы…"
click at [510, 557] on label "пациент" at bounding box center [784, 559] width 785 height 41
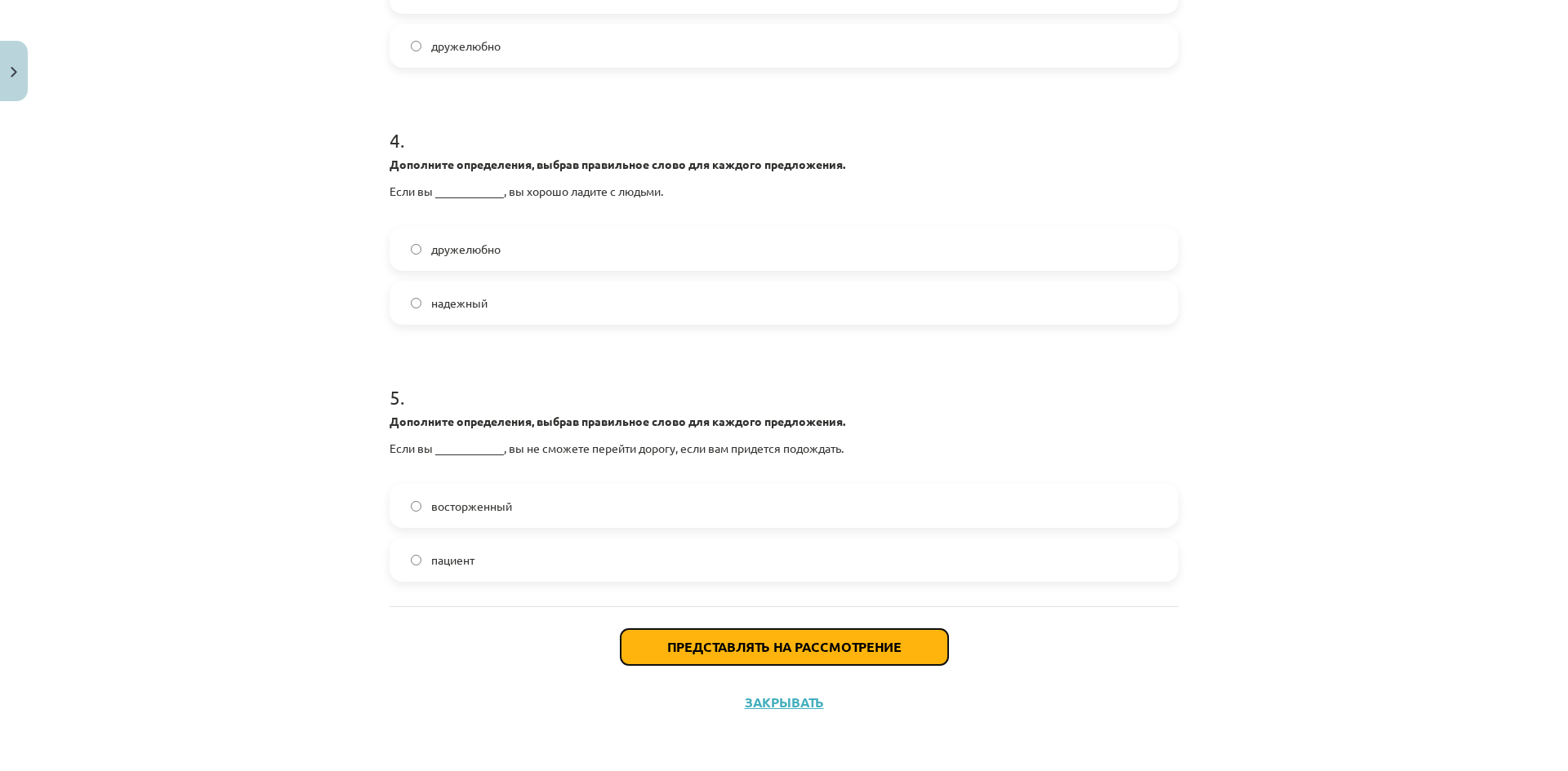
click at [641, 646] on button "Представлять на рассмотрение" at bounding box center [784, 647] width 328 height 36
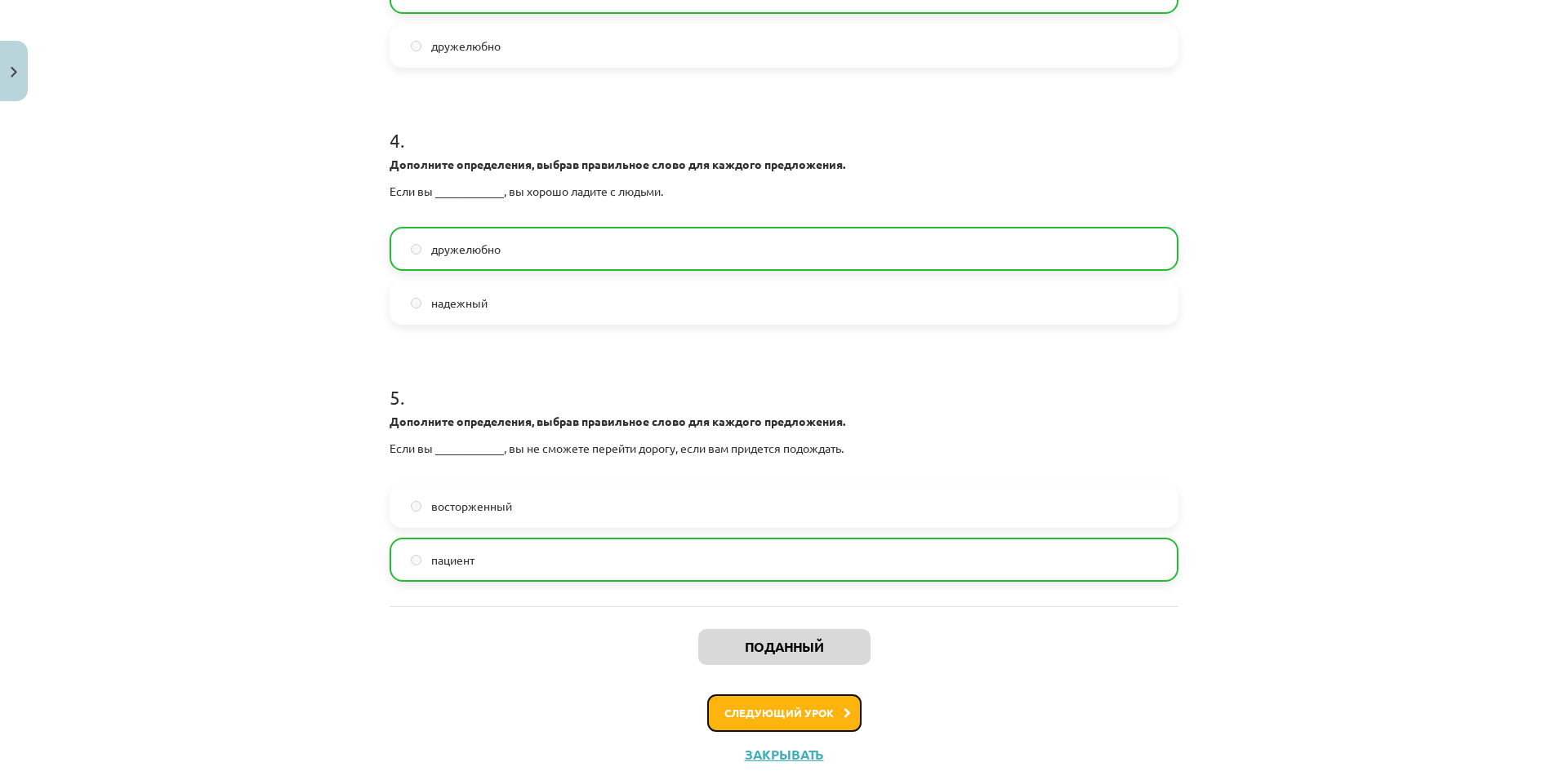
click at [731, 714] on font "Следующий урок" at bounding box center [779, 713] width 110 height 14
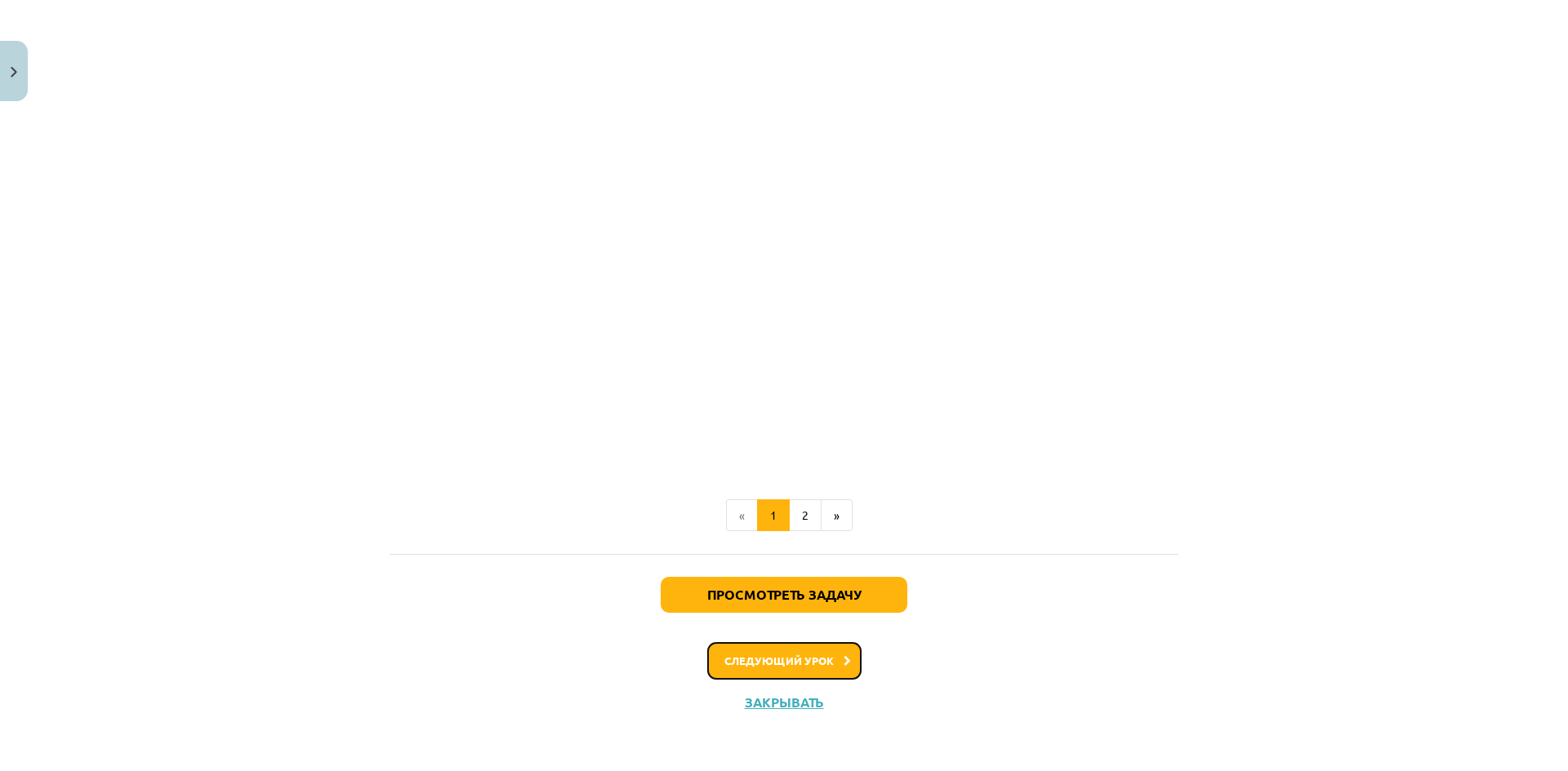
scroll to position [1914, 0]
click at [793, 658] on font "Следующий урок" at bounding box center [779, 661] width 110 height 14
click at [813, 647] on button "Следующий урок" at bounding box center [784, 661] width 154 height 38
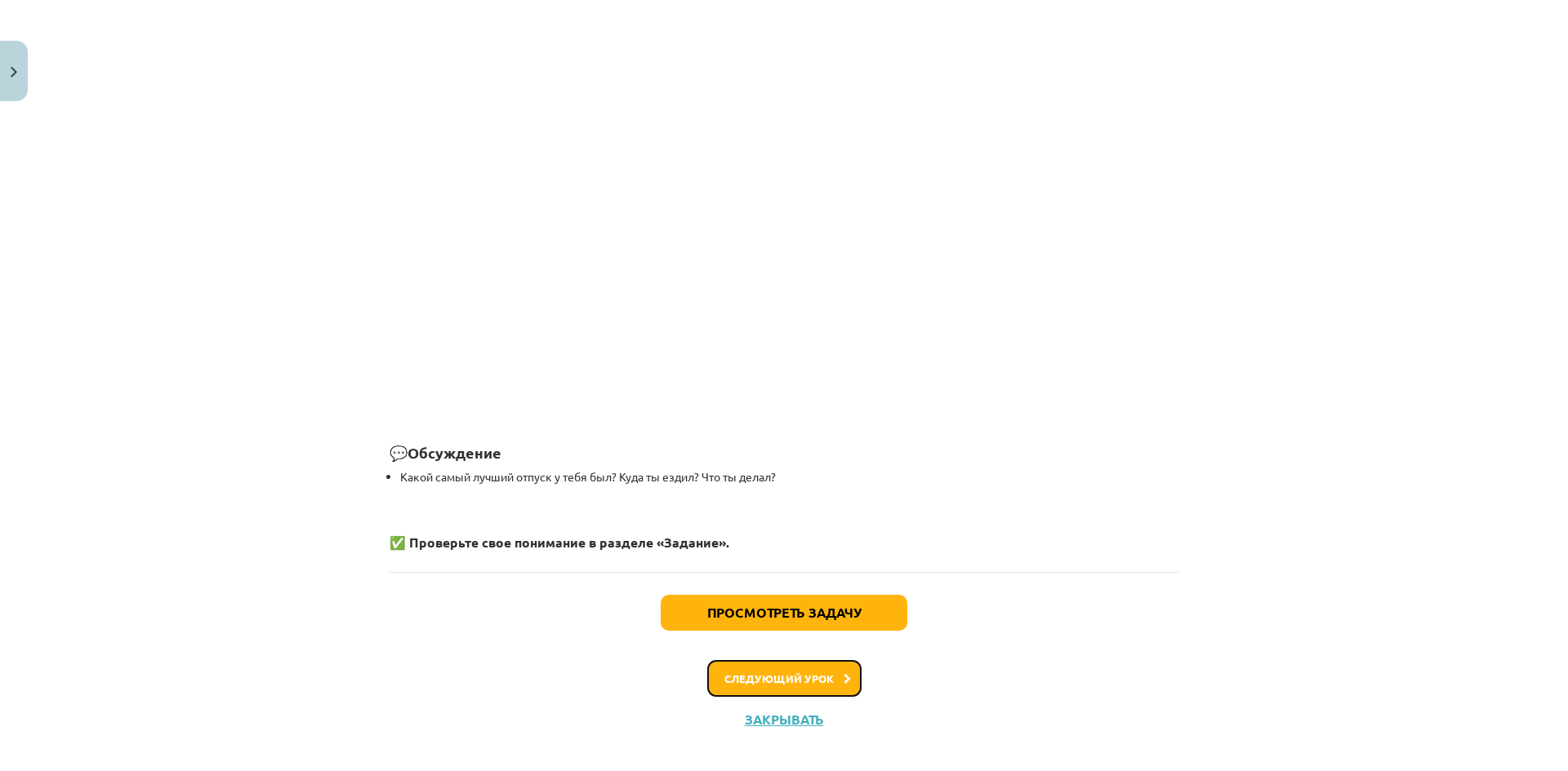
click at [786, 672] on font "Следующий урок" at bounding box center [779, 679] width 110 height 14
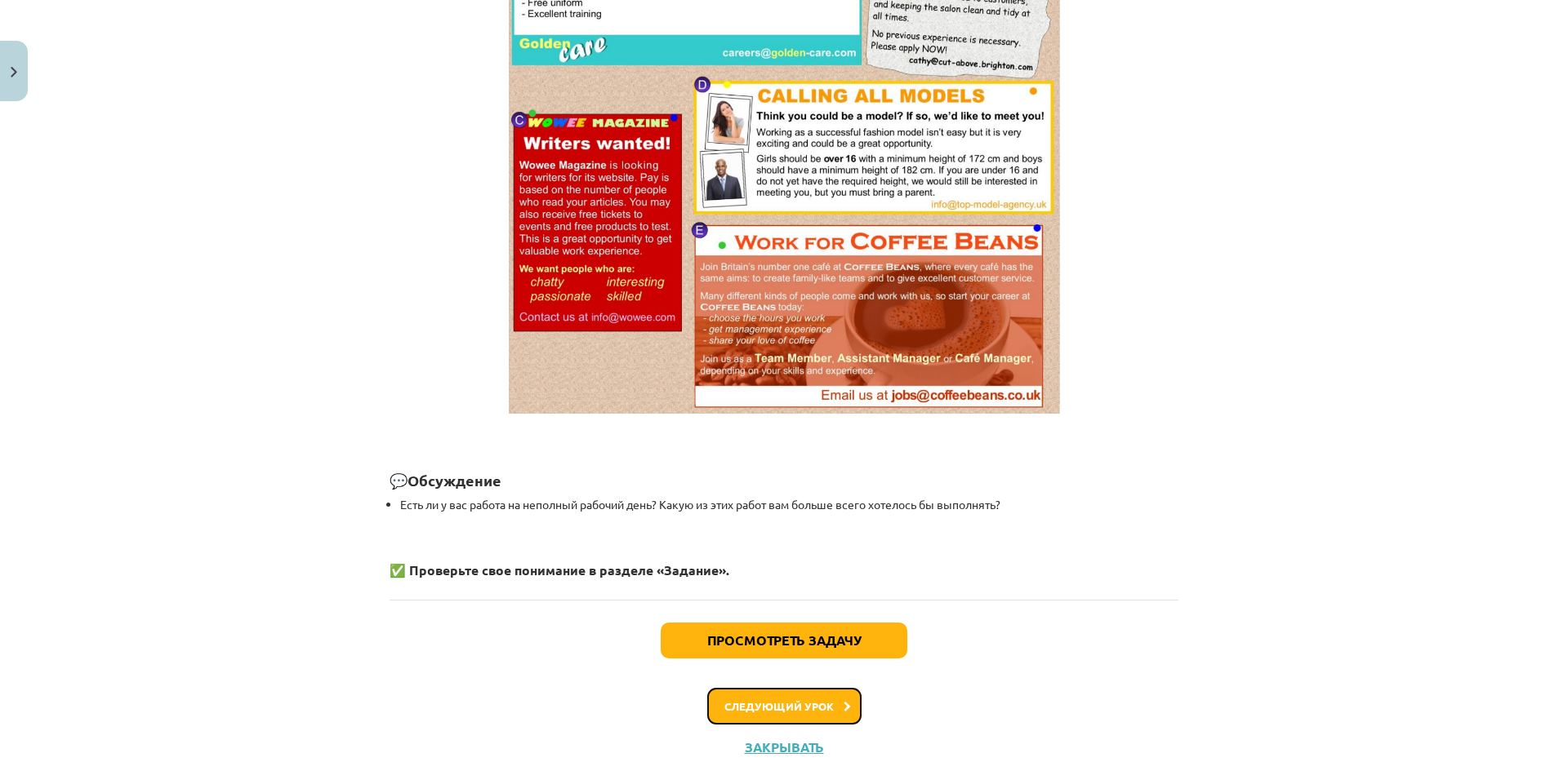
scroll to position [1112, 0]
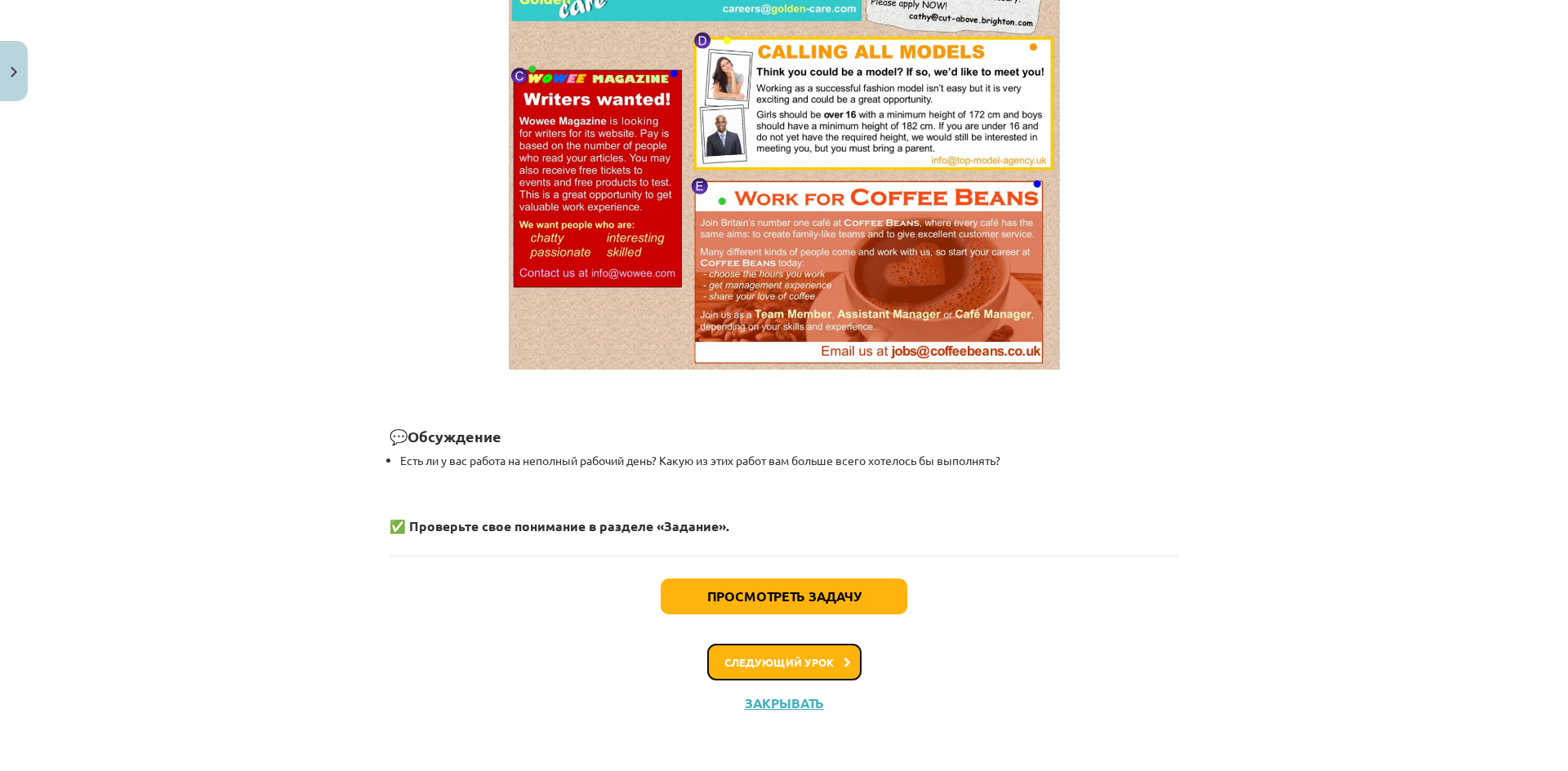
click at [776, 646] on button "Следующий урок" at bounding box center [784, 663] width 154 height 38
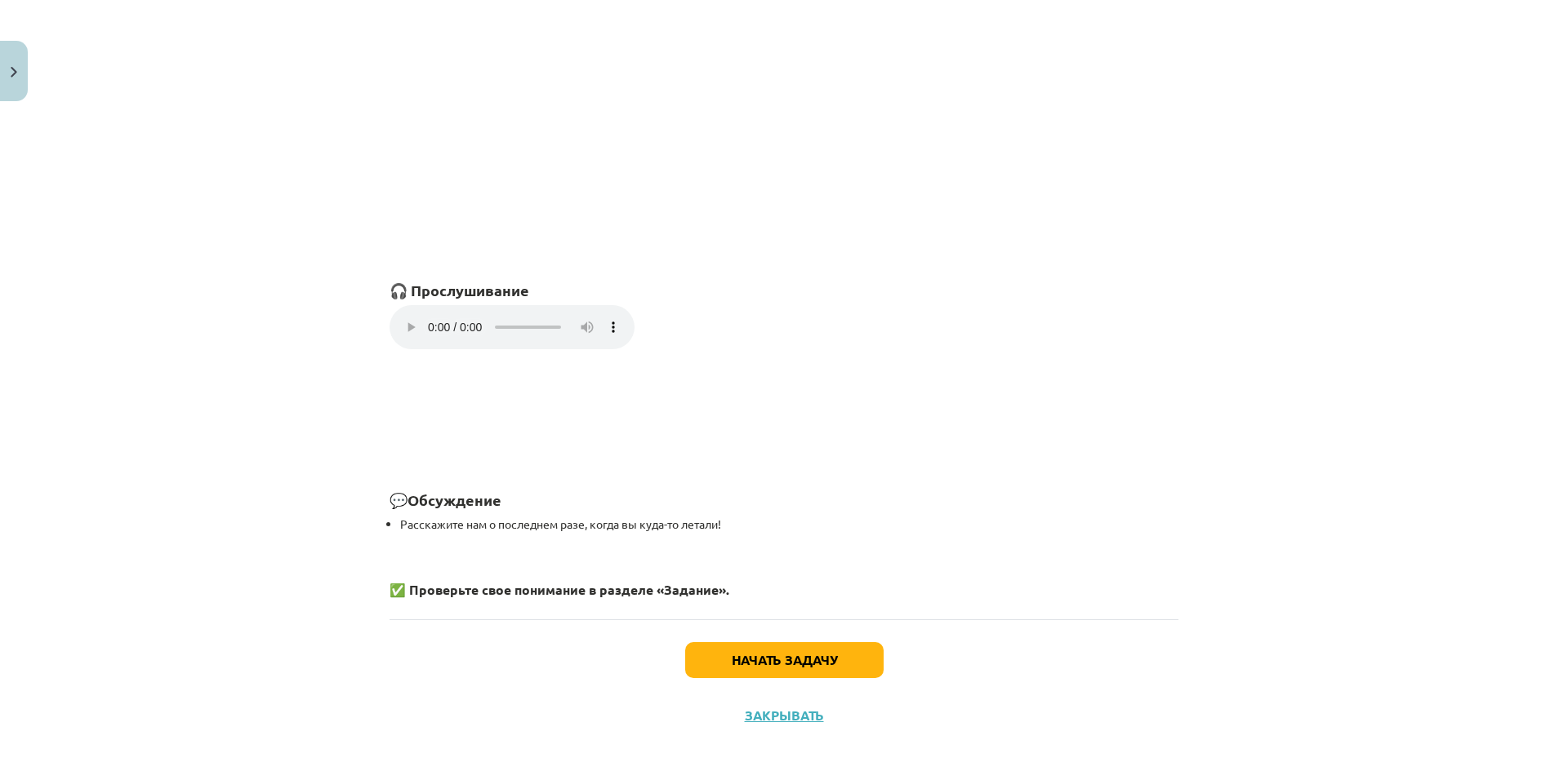
scroll to position [1049, 0]
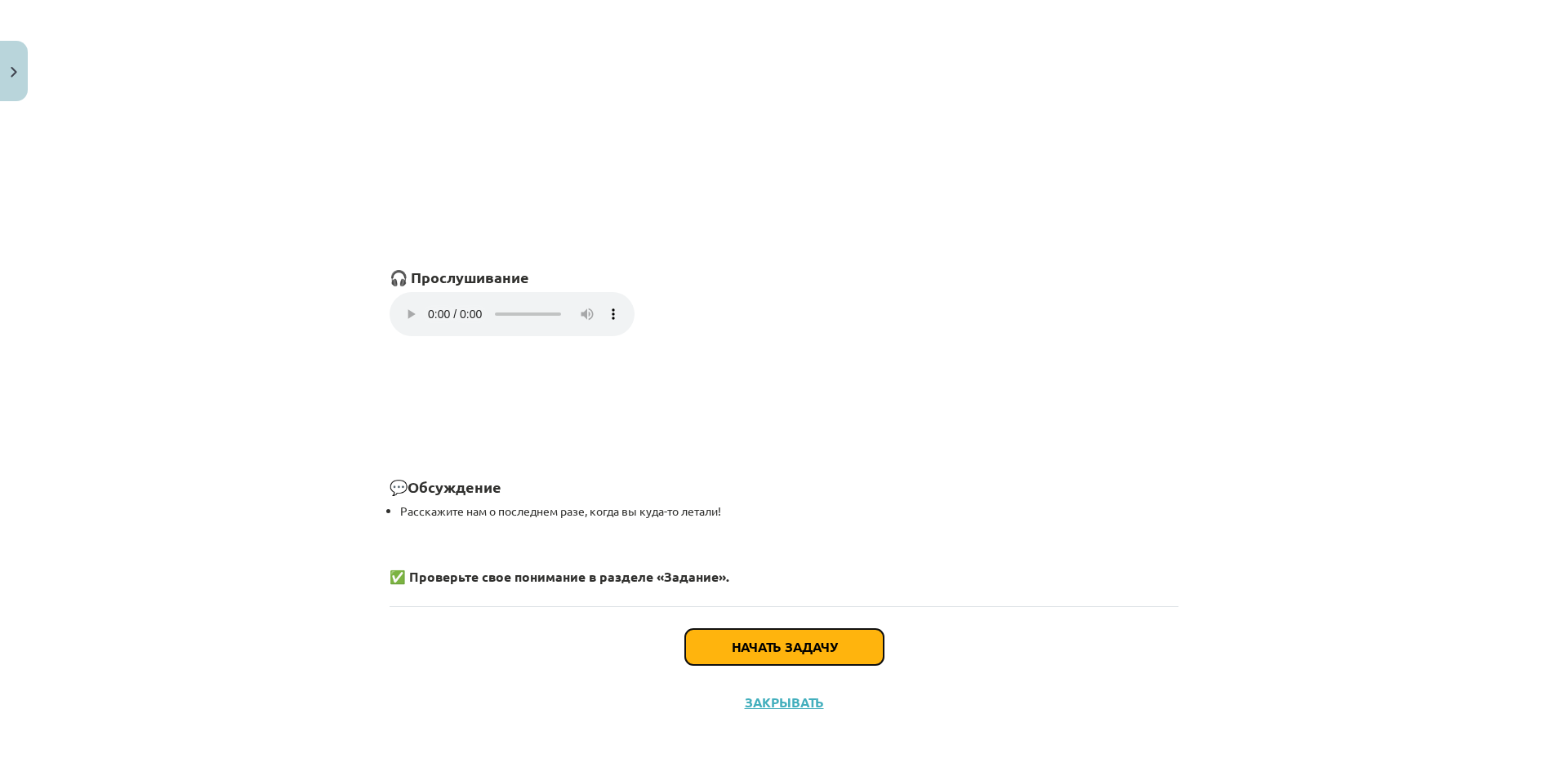
click at [763, 651] on font "Начать задачу" at bounding box center [783, 646] width 105 height 17
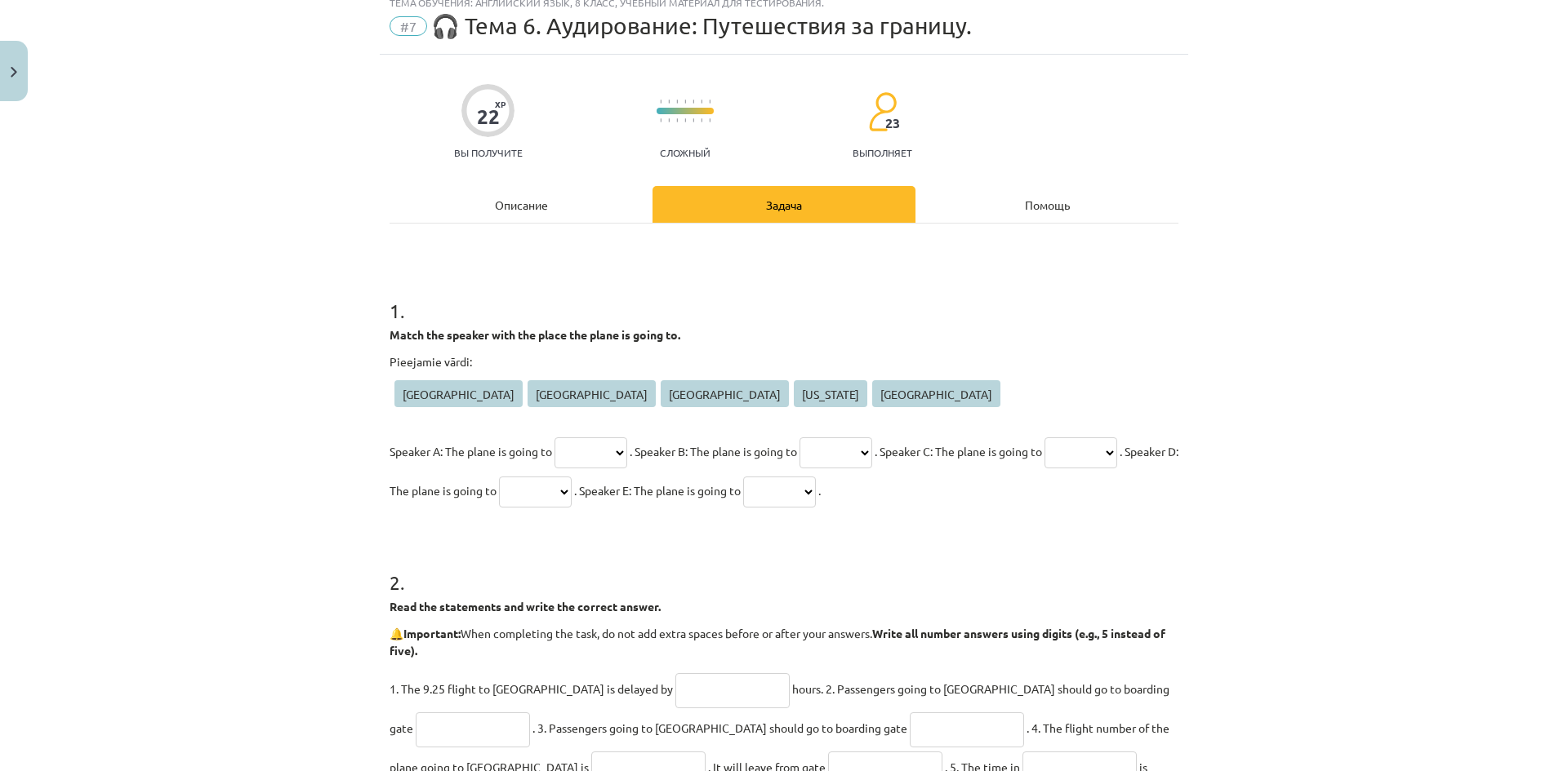
scroll to position [41, 0]
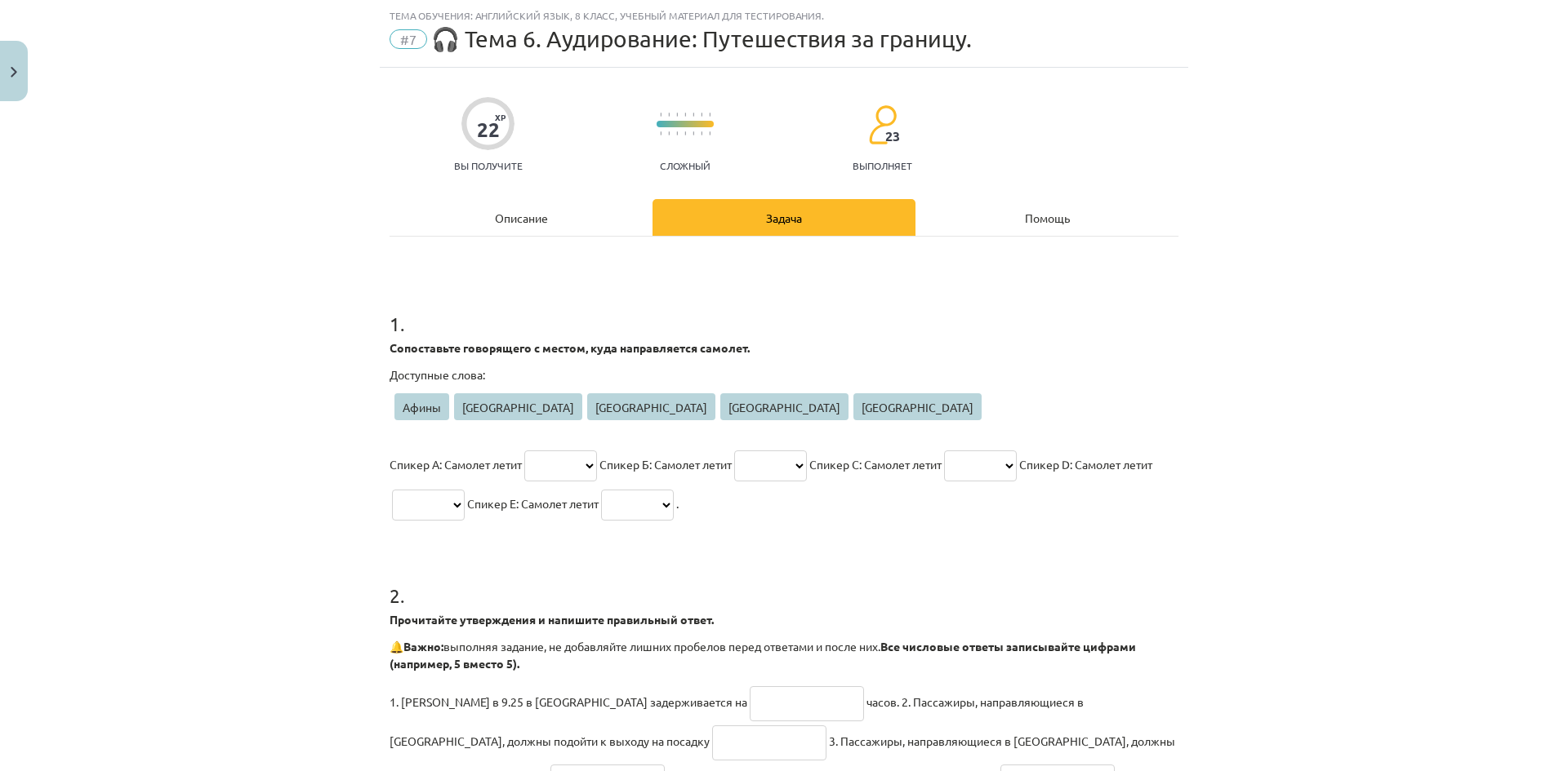
click at [556, 464] on select "***** ***** ********* ******** ***" at bounding box center [560, 465] width 73 height 31
click at [557, 464] on select "***** ***** ********* ******** ***" at bounding box center [560, 465] width 73 height 31
click at [1323, 141] on div "Тема обучения: Английский язык, 8 класс, учебный материал для тестирования. #7 …" at bounding box center [784, 386] width 1568 height 771
click at [1348, 97] on div "Тема обучения: Английский язык, 8 класс, учебный материал для тестирования. #7 …" at bounding box center [784, 386] width 1568 height 771
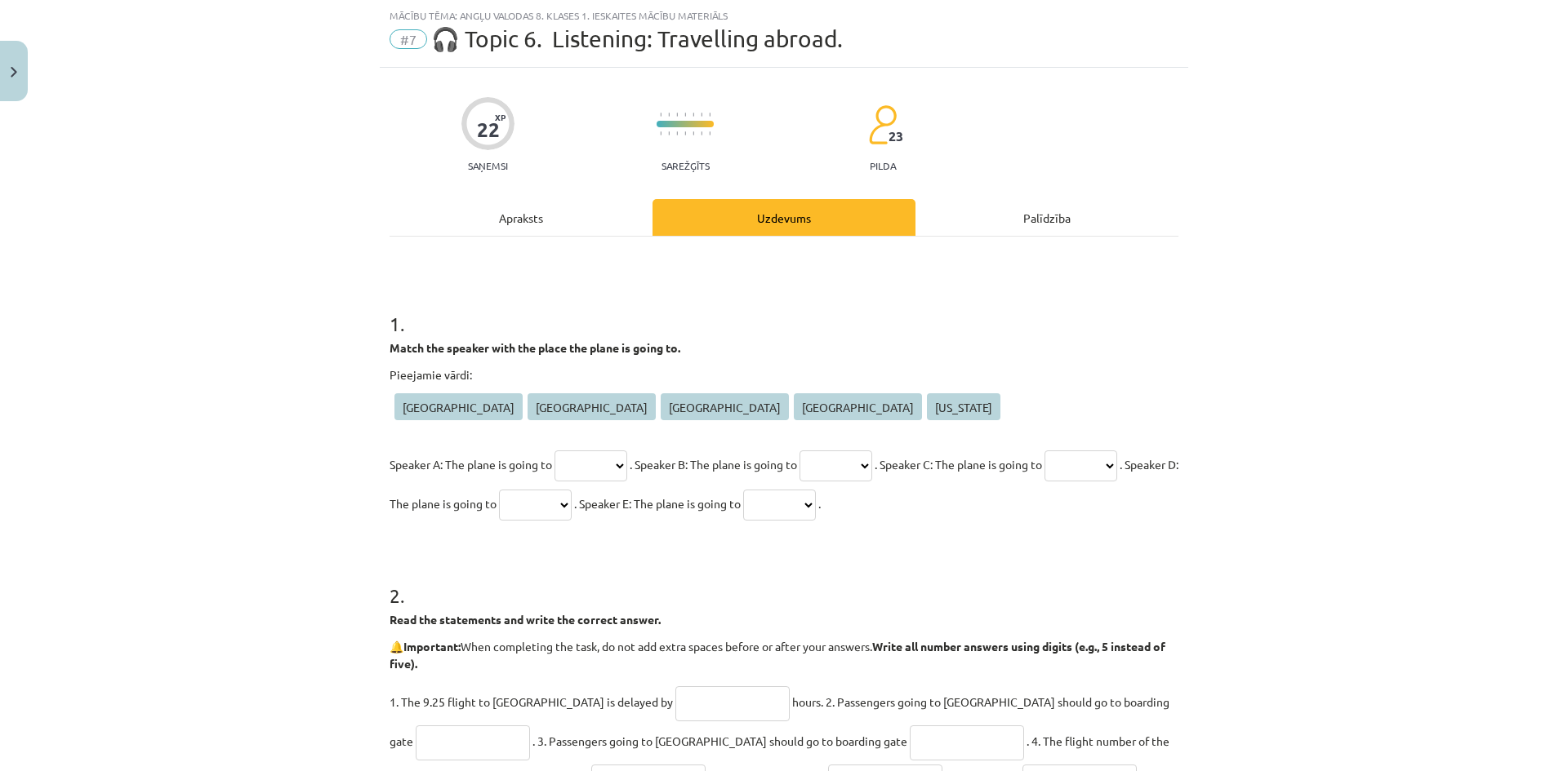
scroll to position [351, 0]
click at [1264, 276] on div "Mācību tēma: Angļu valodas 8. klases 1. ieskaites mācību materiāls #7 🎧 Topic 6…" at bounding box center [784, 386] width 1568 height 771
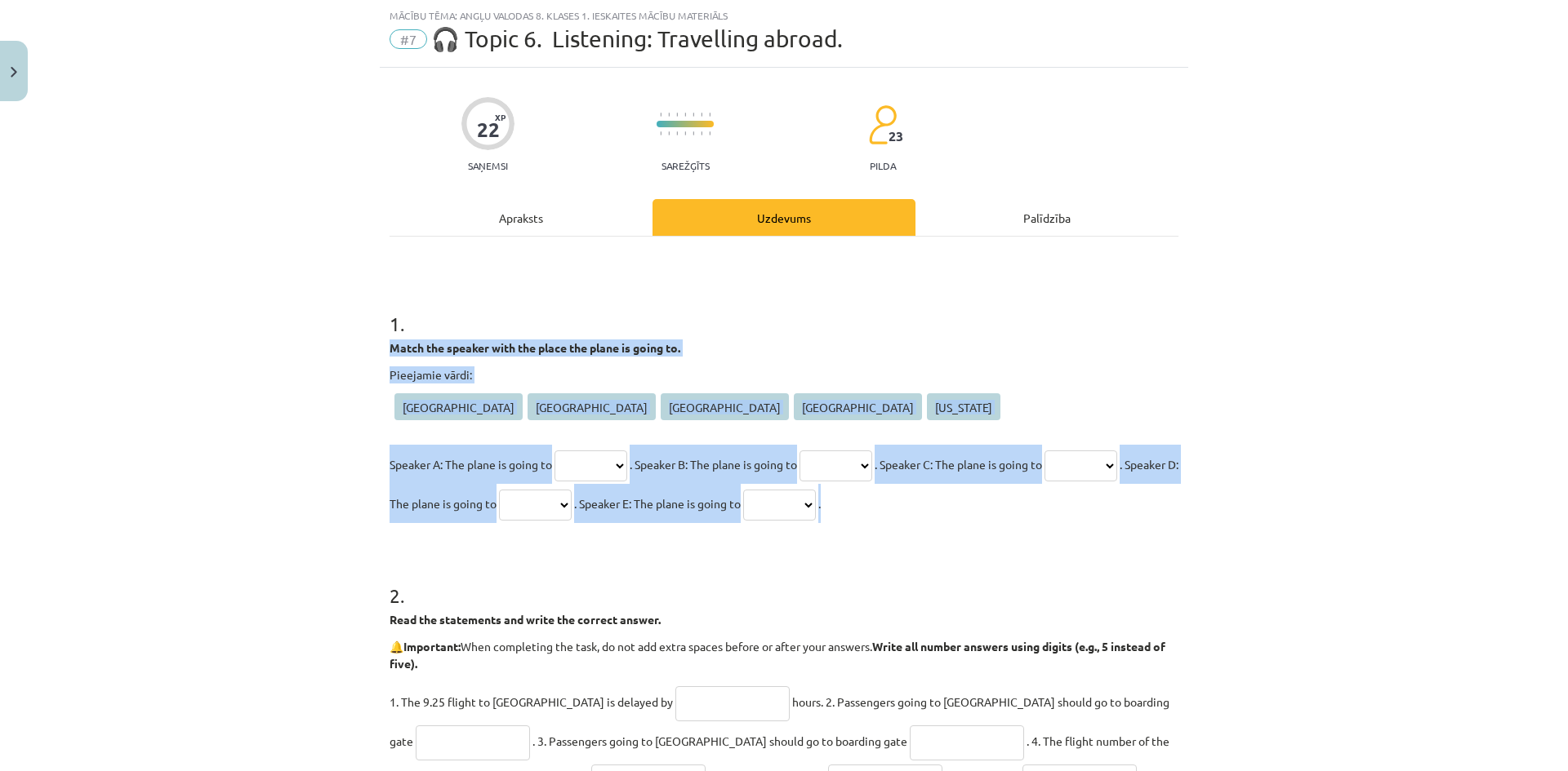
drag, startPoint x: 380, startPoint y: 344, endPoint x: 1152, endPoint y: 489, distance: 785.5
click at [1152, 489] on div "22 XP Saņemsi Sarežģīts 23 pilda Apraksts Uzdevums Palīdzība 1 . Match the spea…" at bounding box center [783, 527] width 808 height 920
copy div "Match the speaker with the place the plane is going to. Pieejamie vārdi: [GEOGR…"
click at [233, 355] on div "Mācību tēma: Angļu valodas 8. klases 1. ieskaites mācību materiāls #7 🎧 Topic 6…" at bounding box center [784, 386] width 1568 height 771
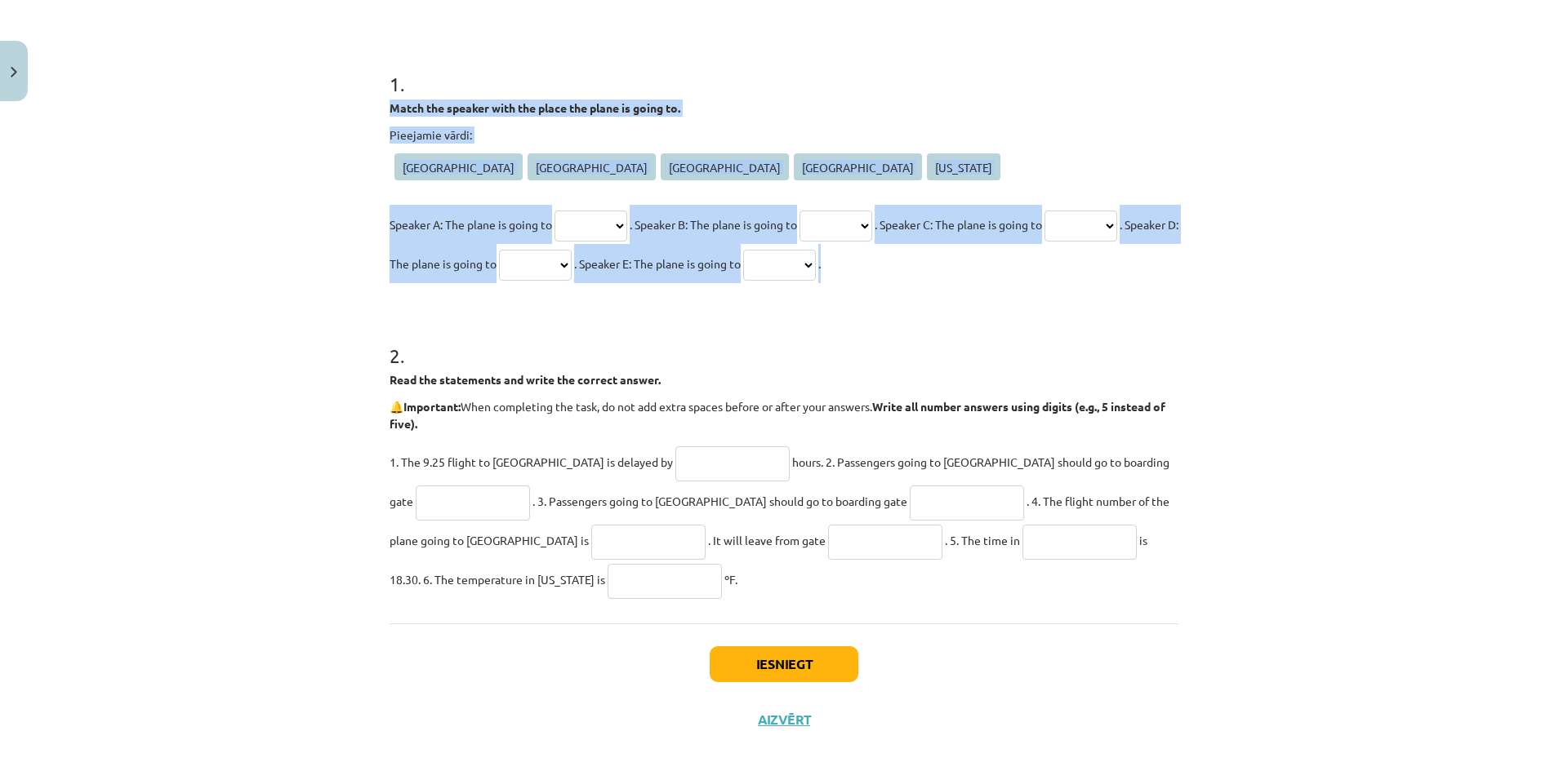
scroll to position [298, 0]
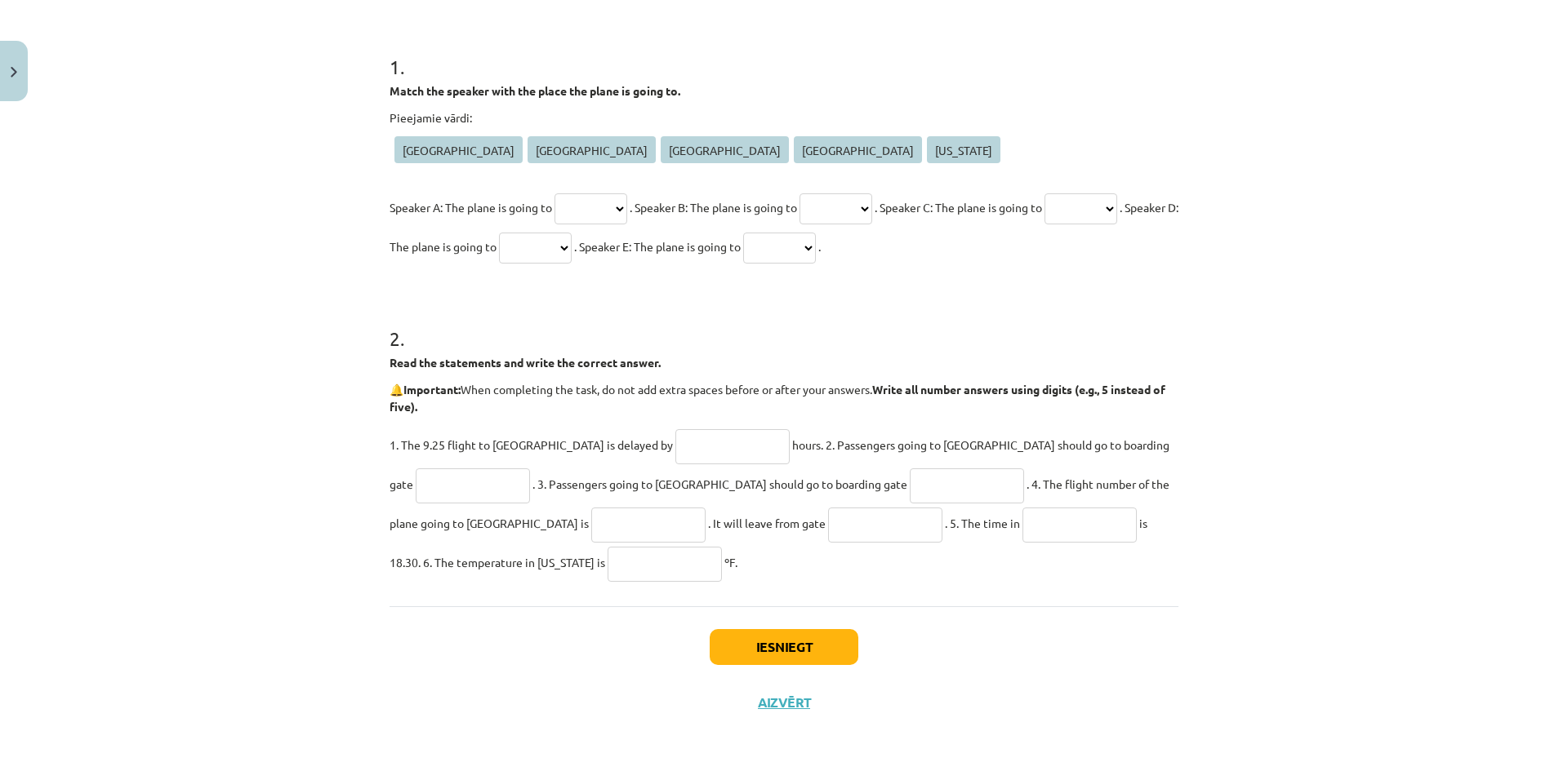
drag, startPoint x: 272, startPoint y: 448, endPoint x: 412, endPoint y: 379, distance: 156.1
click at [271, 449] on div "Mācību tēma: Angļu valodas 8. klases 1. ieskaites mācību materiāls #7 🎧 Topic 6…" at bounding box center [784, 386] width 1568 height 771
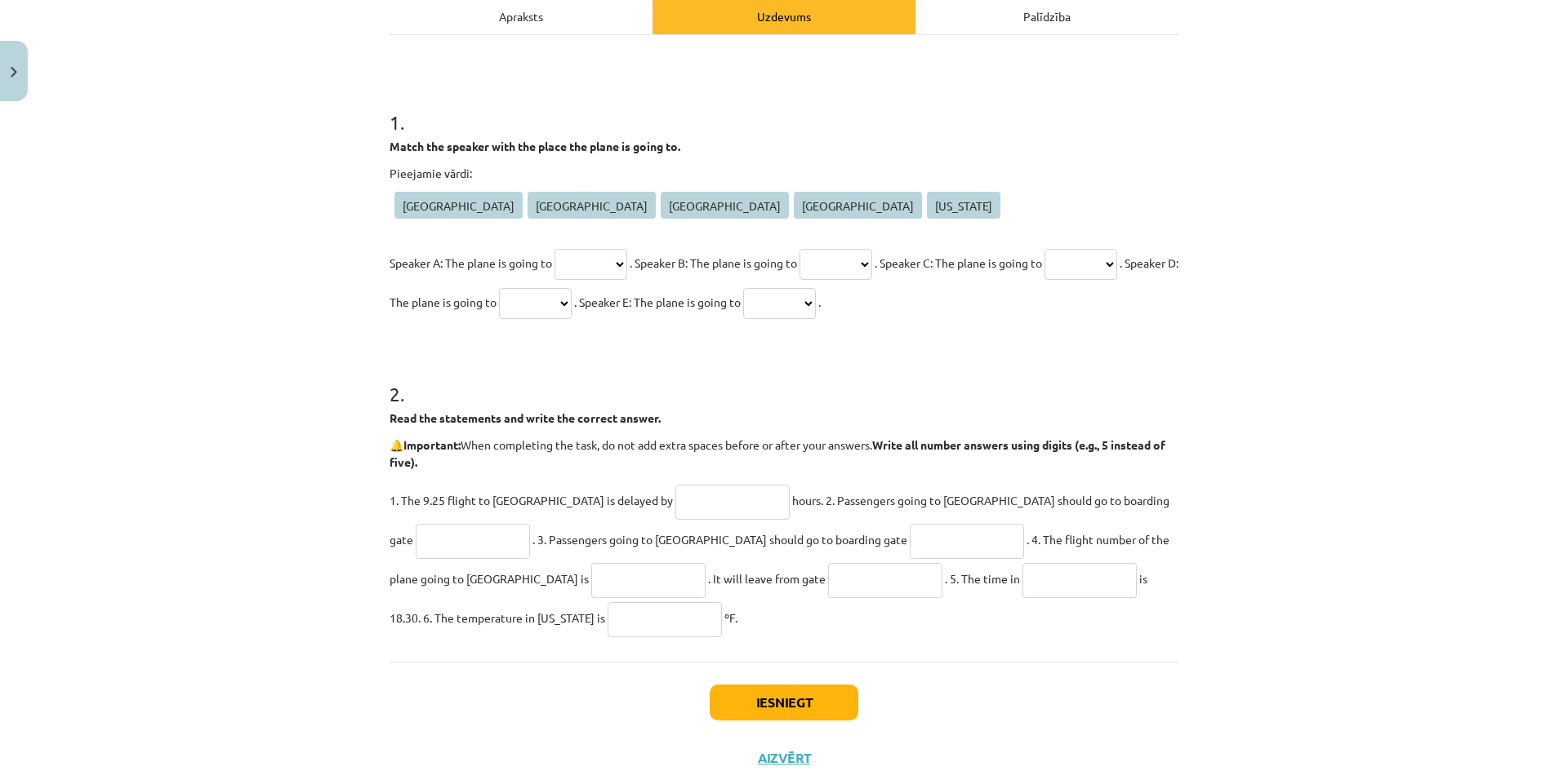
scroll to position [0, 0]
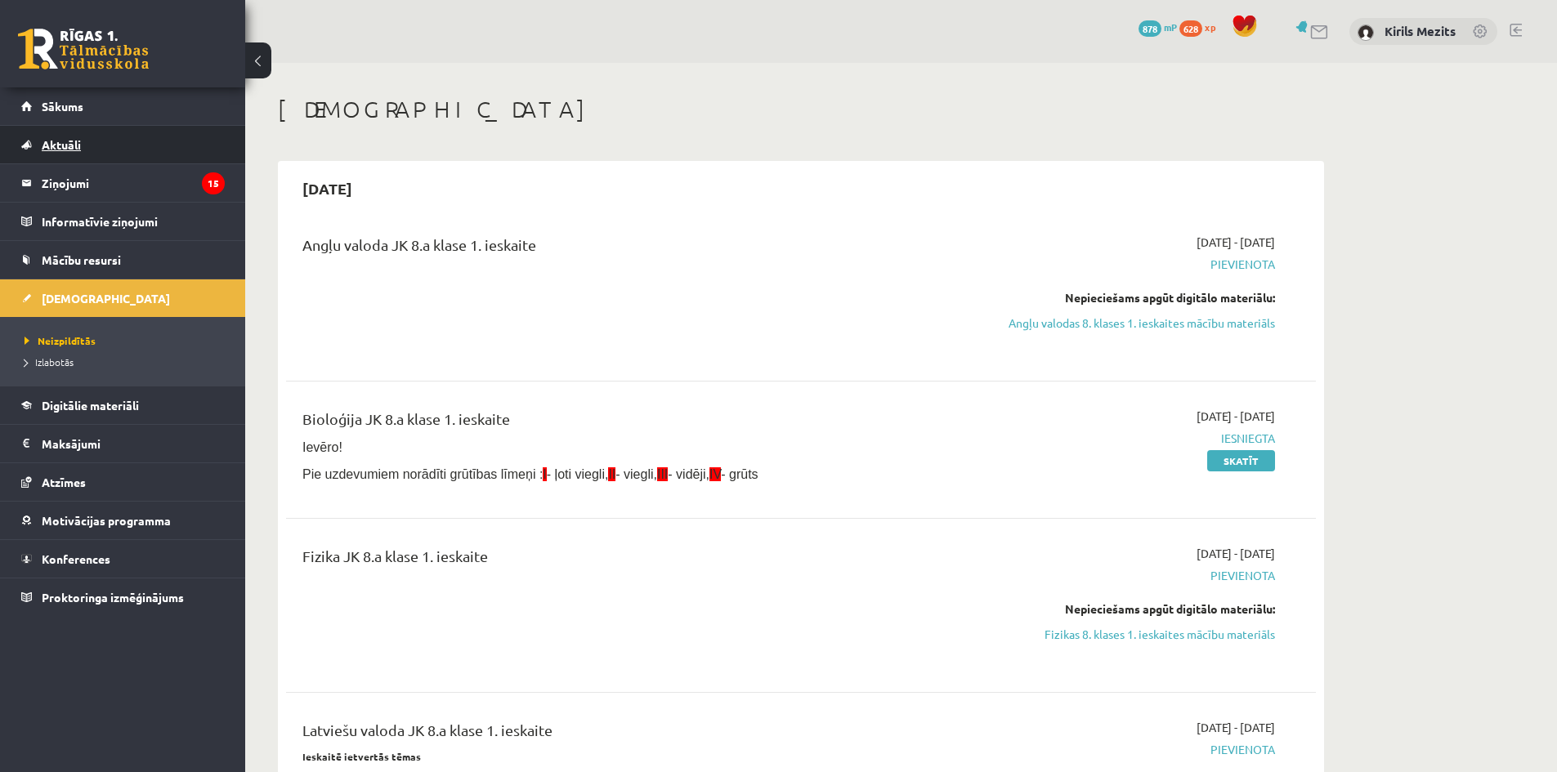
scroll to position [245, 0]
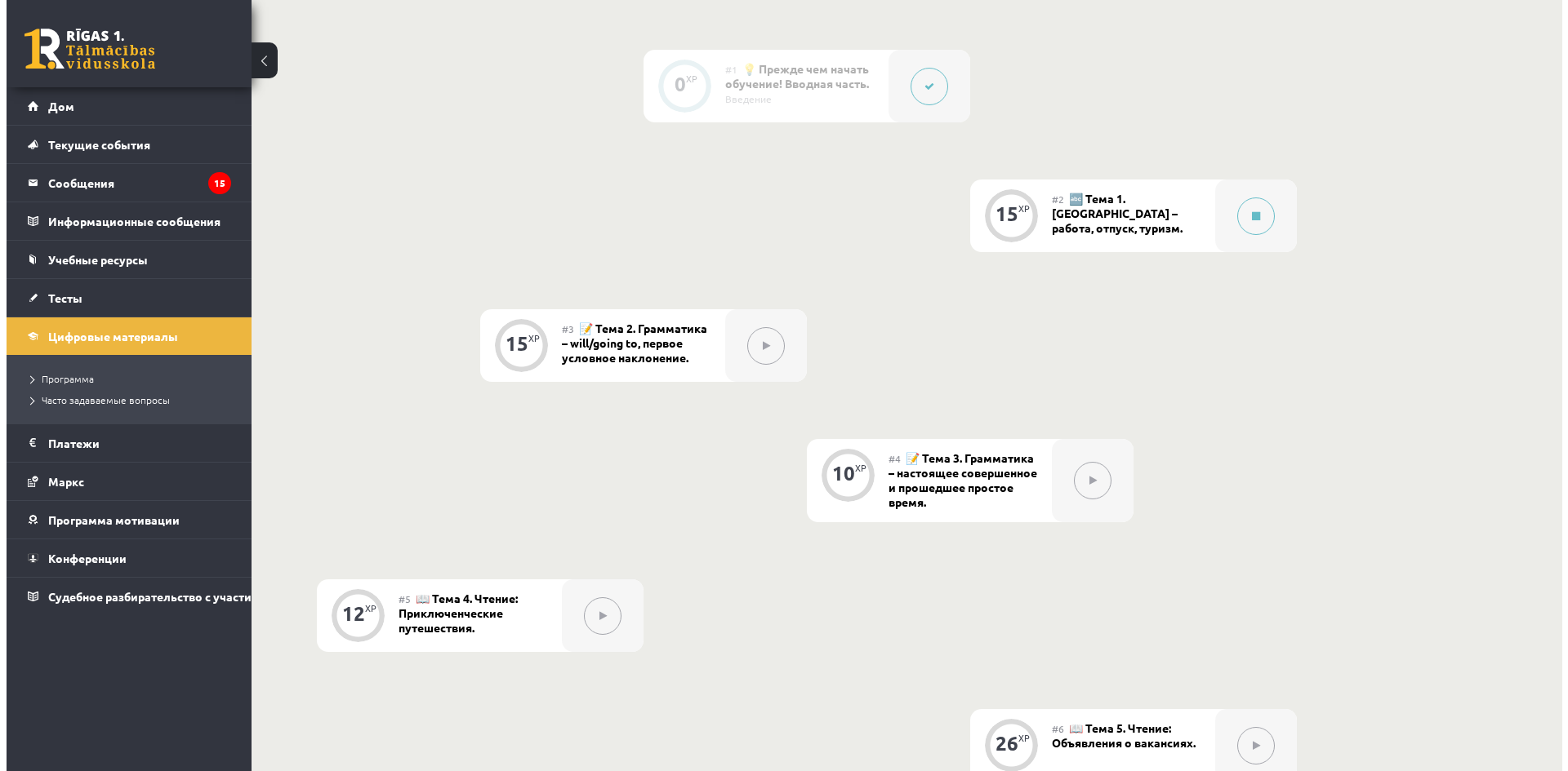
scroll to position [408, 0]
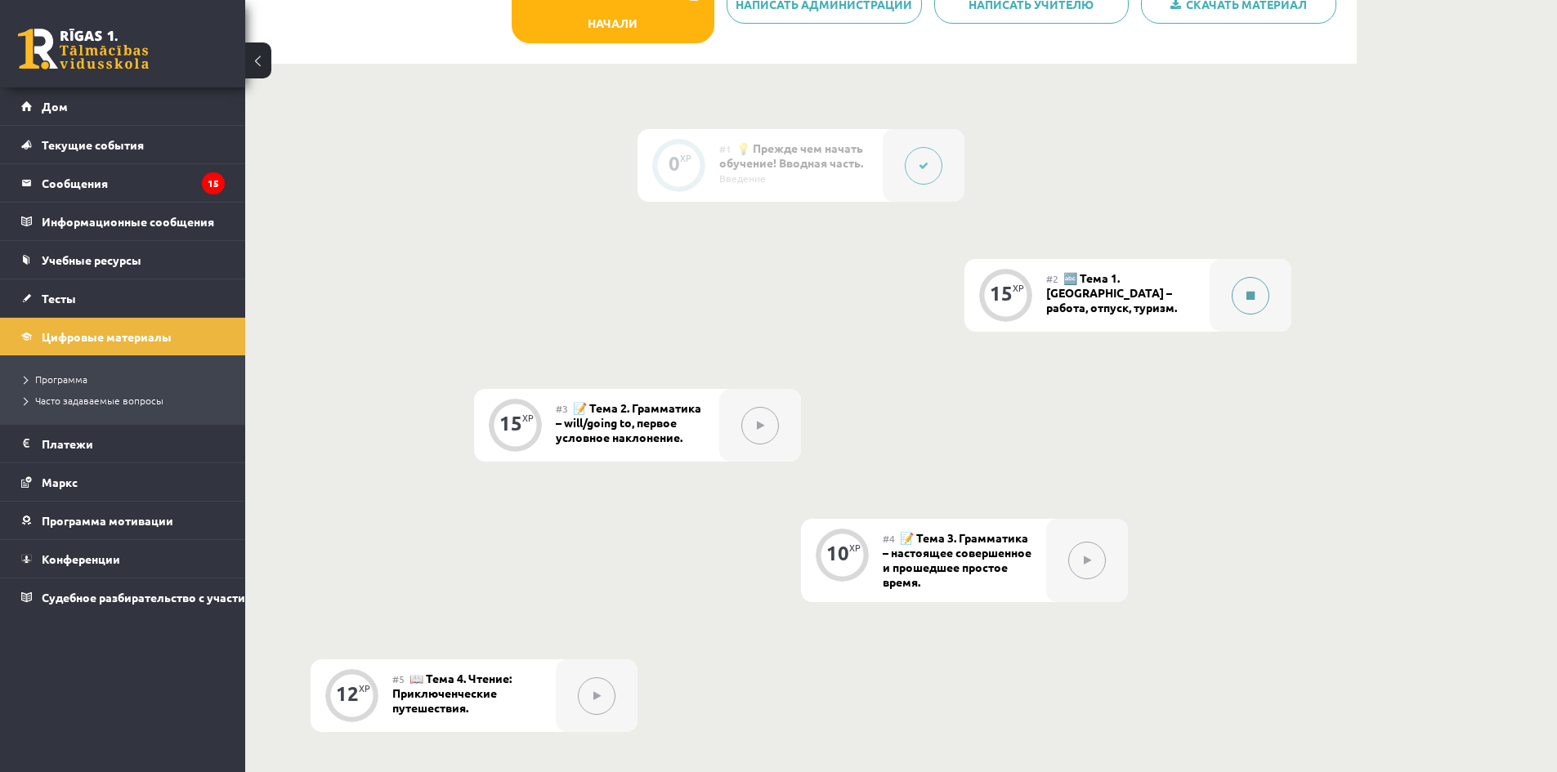
click at [1274, 293] on div at bounding box center [1251, 295] width 82 height 73
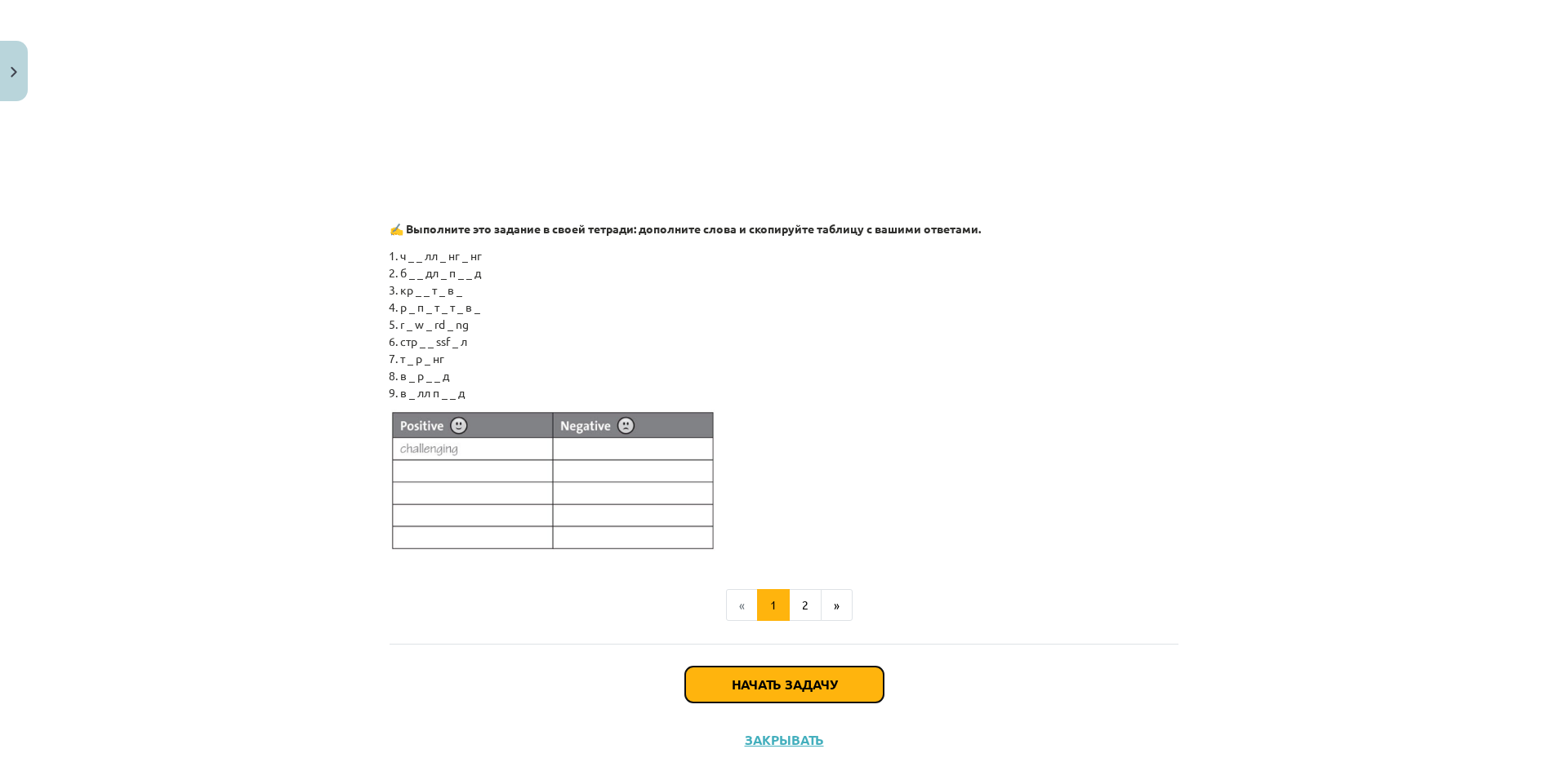
click at [849, 688] on button "Начать задачу" at bounding box center [784, 685] width 199 height 36
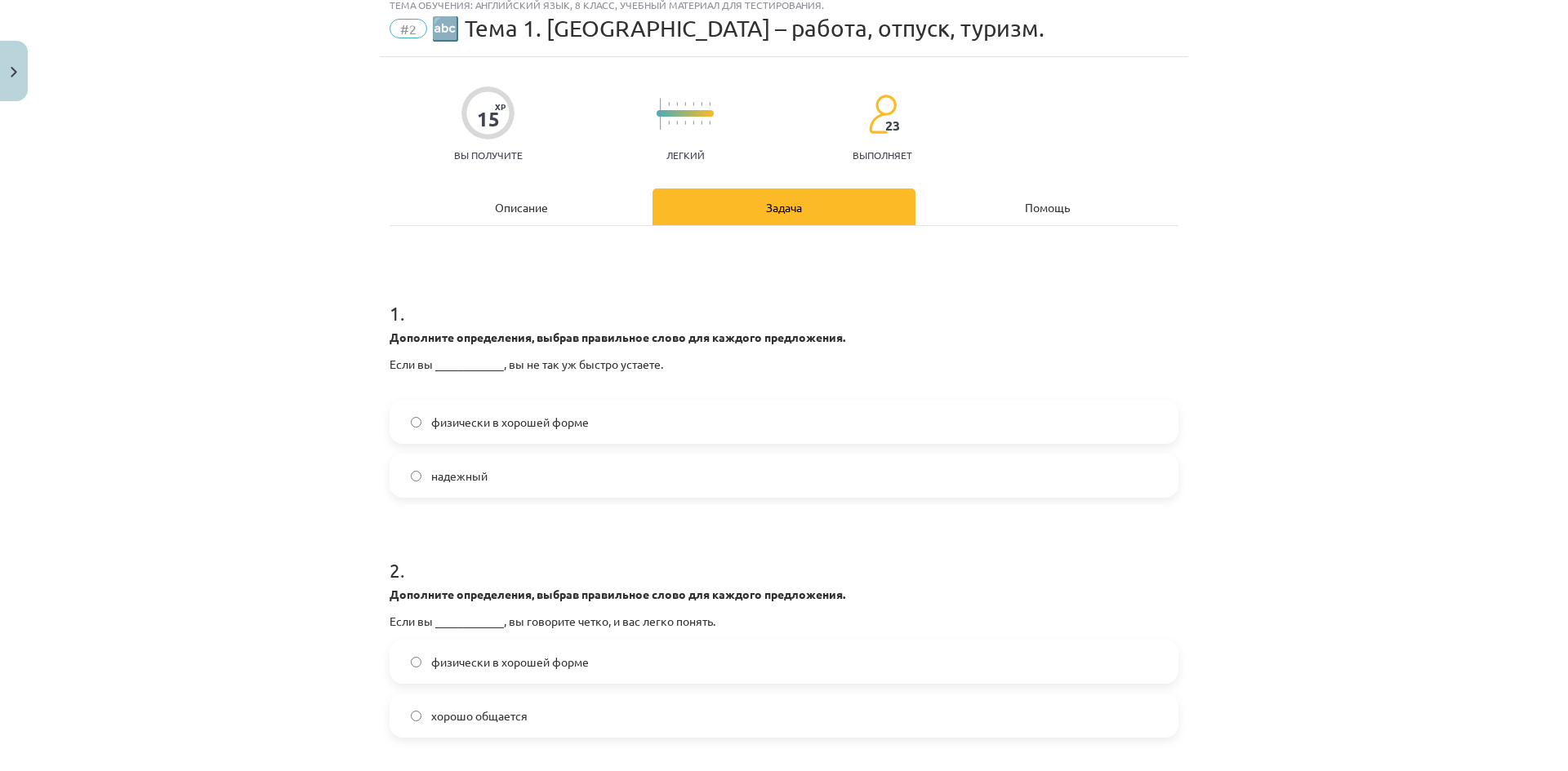
scroll to position [41, 0]
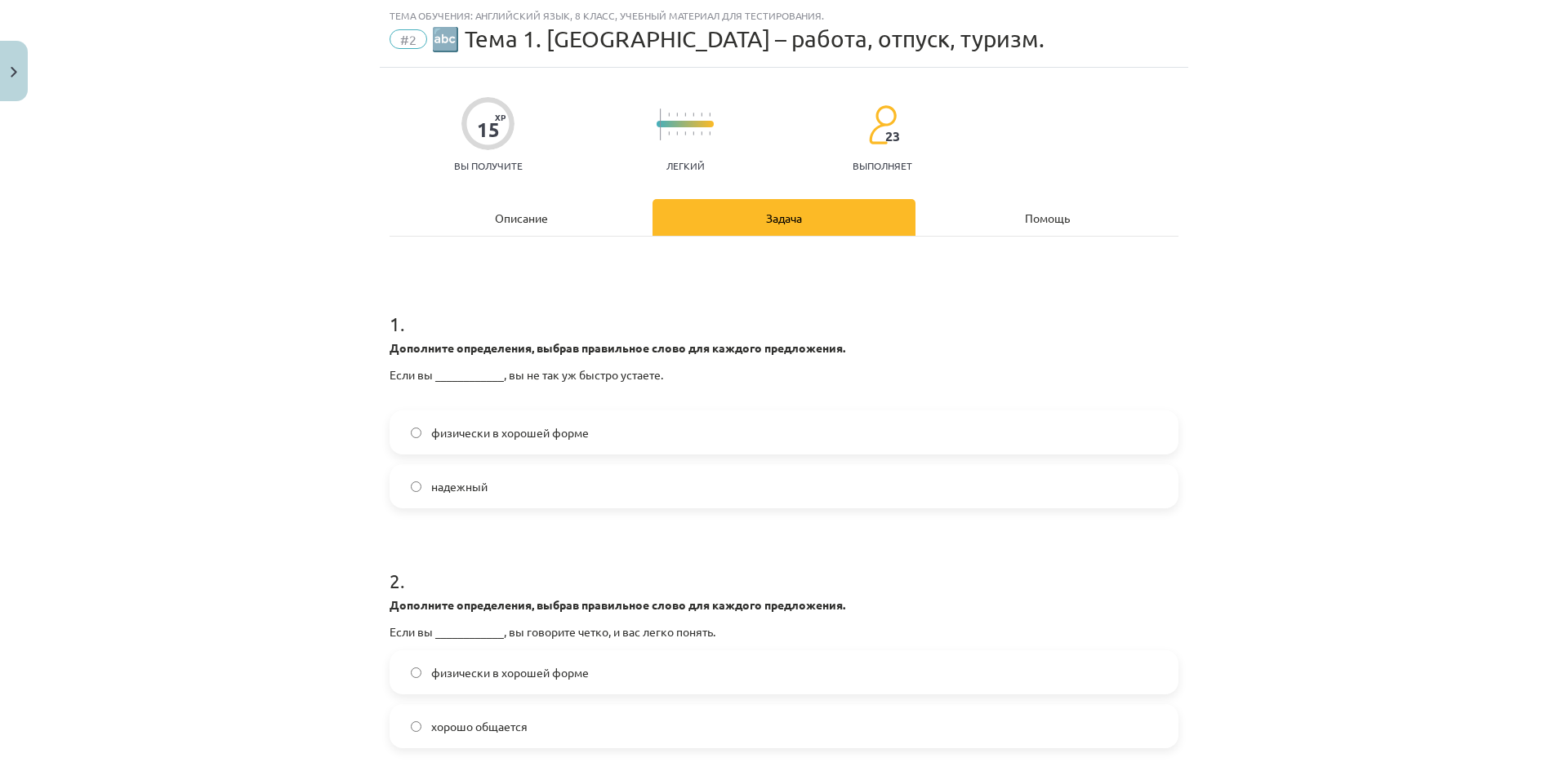
click at [564, 441] on label "физически в хорошей форме" at bounding box center [784, 432] width 785 height 41
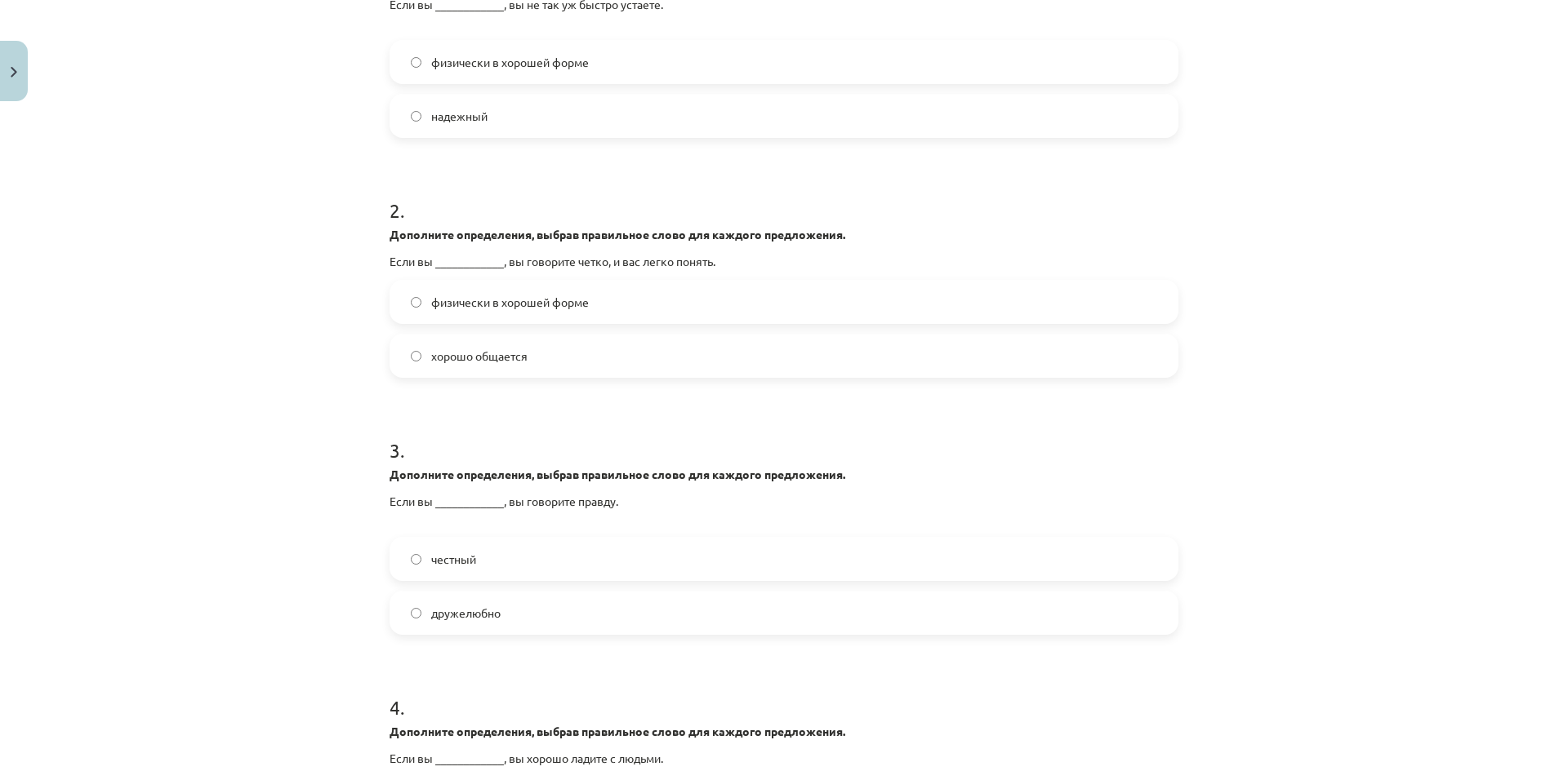
scroll to position [449, 0]
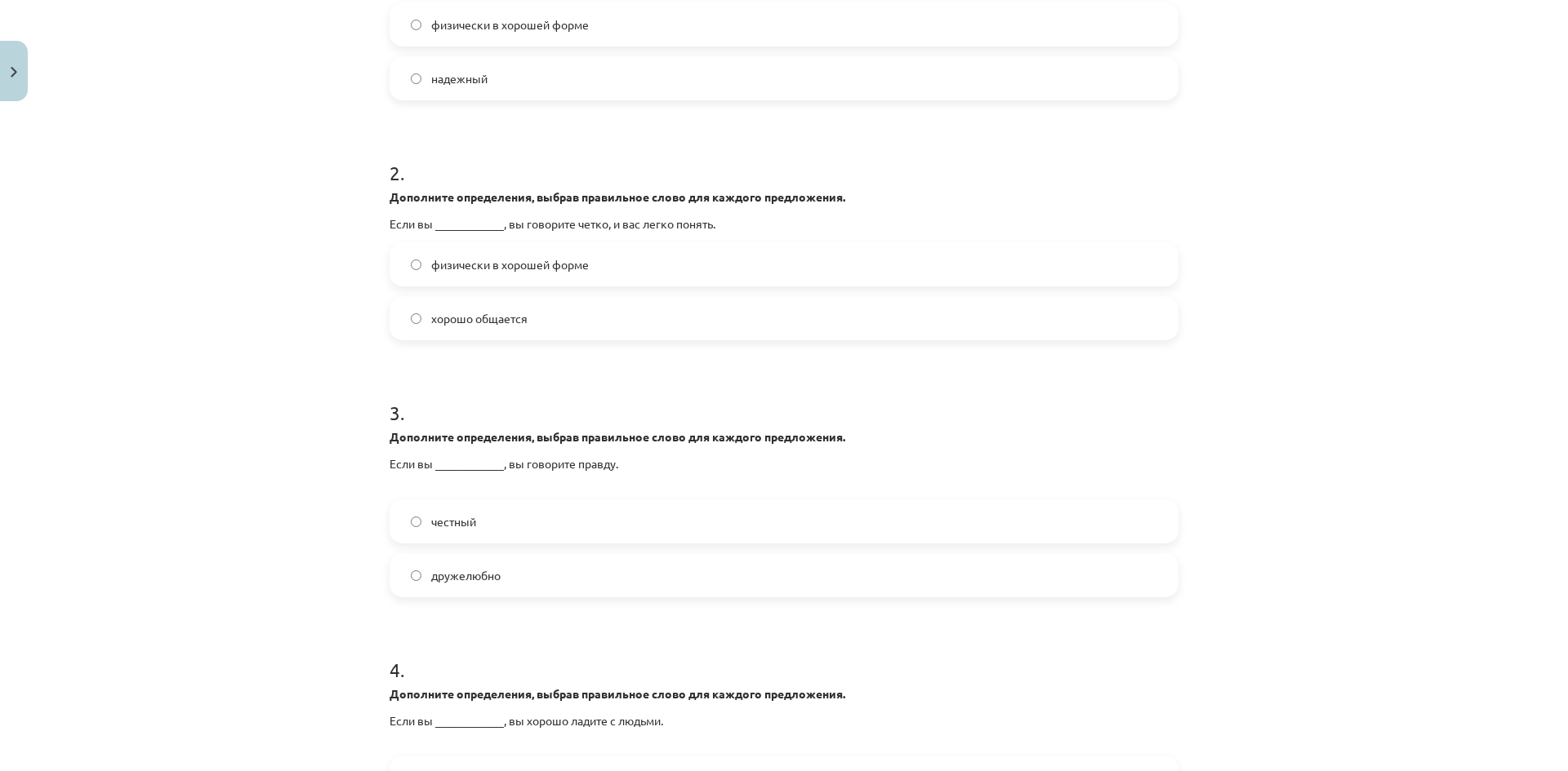
click at [523, 337] on label "хорошо общается" at bounding box center [784, 318] width 785 height 41
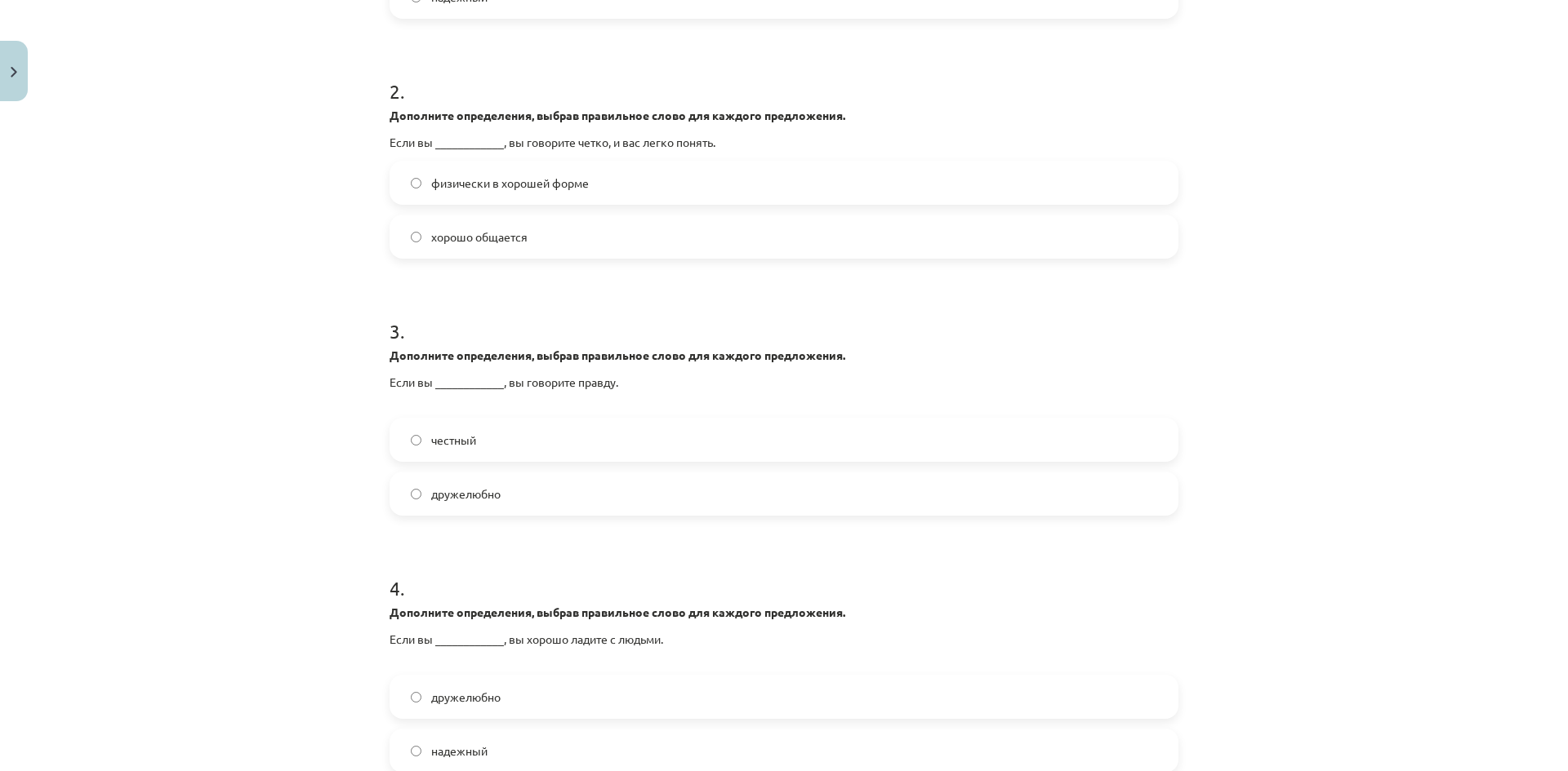
click at [515, 433] on label "честный" at bounding box center [784, 439] width 785 height 41
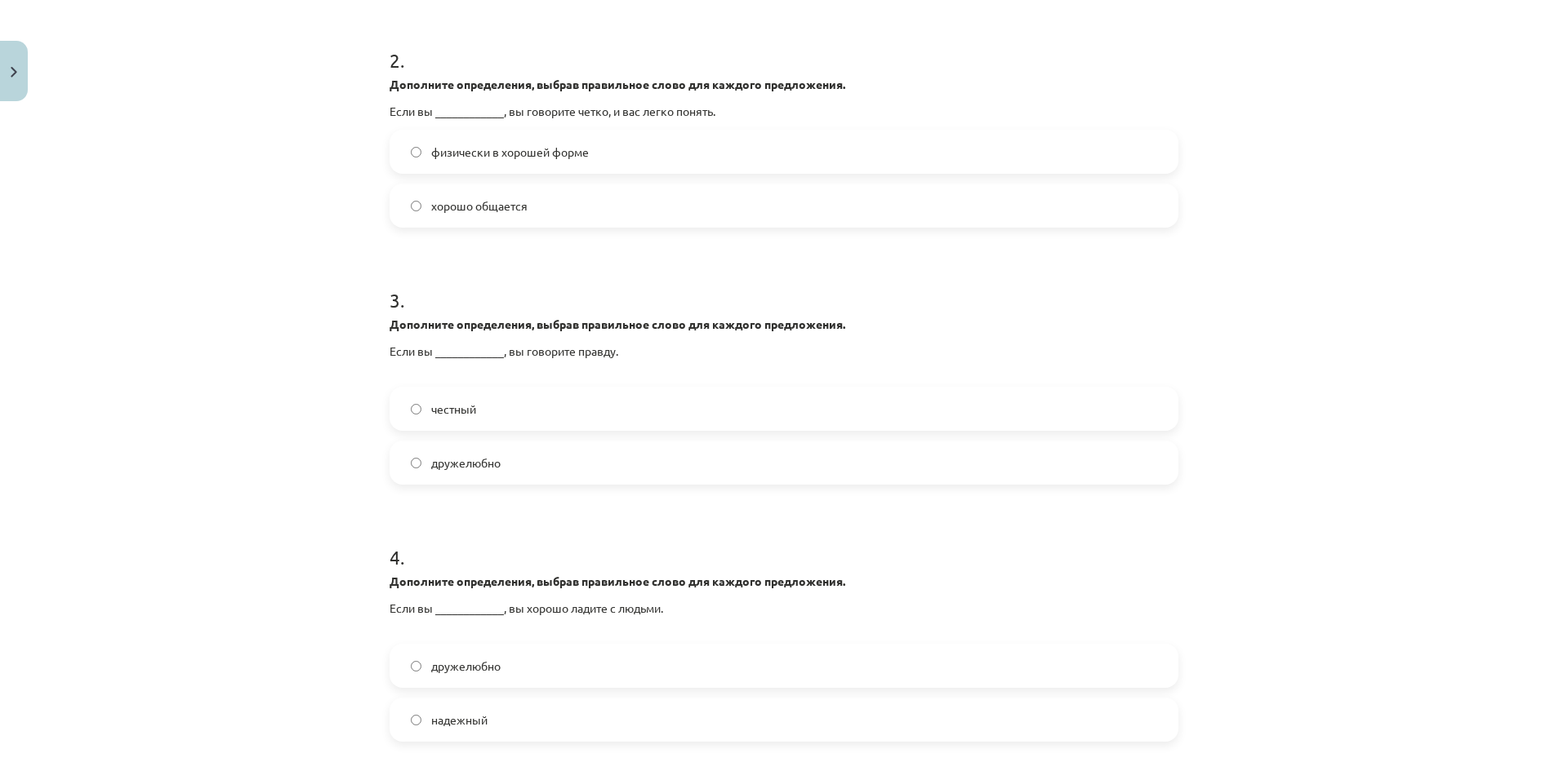
scroll to position [857, 0]
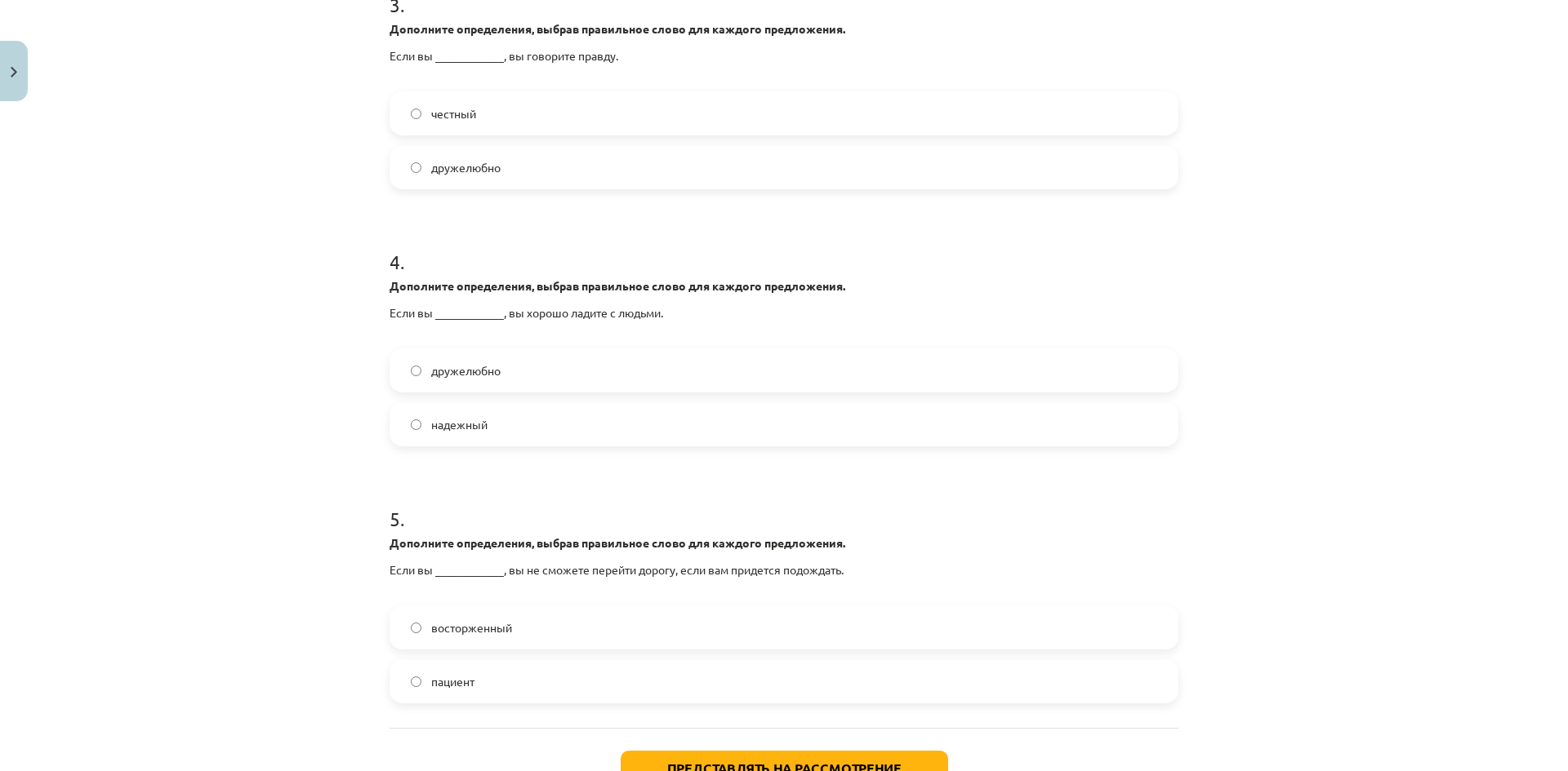
click at [508, 383] on label "дружелюбно" at bounding box center [784, 371] width 785 height 41
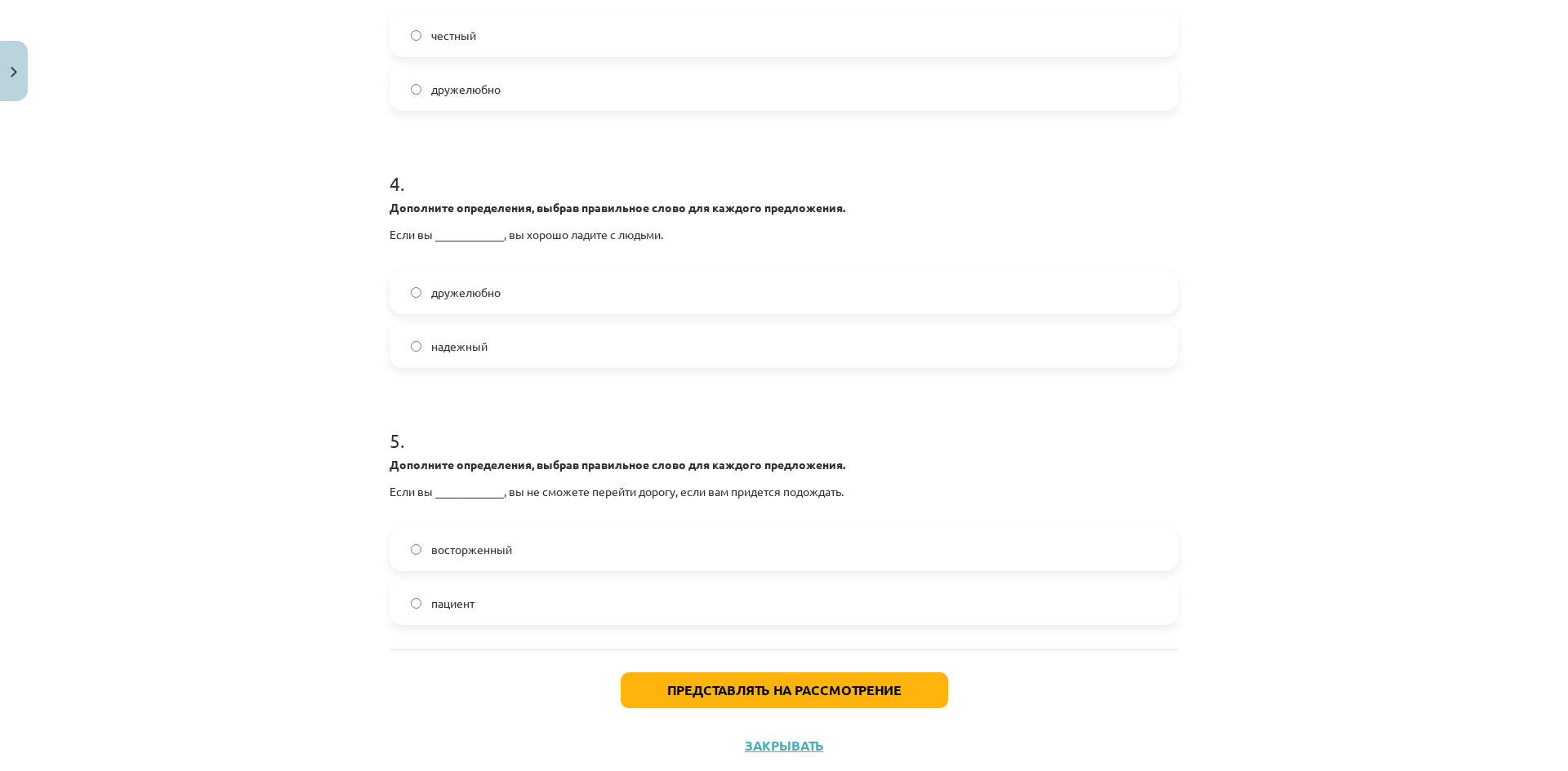
scroll to position [979, 0]
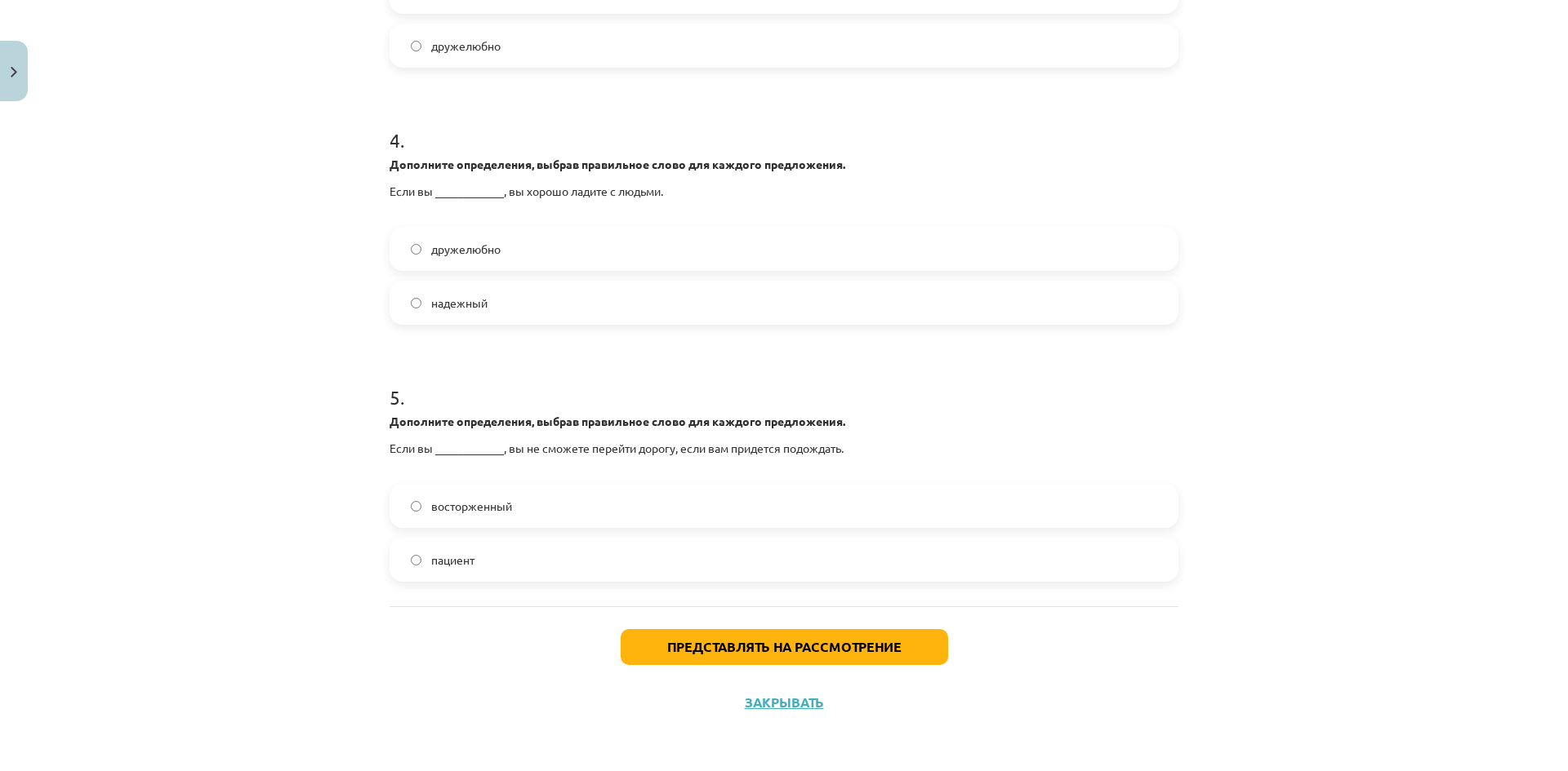
click at [510, 547] on label "пациент" at bounding box center [784, 559] width 785 height 41
click at [673, 647] on font "Представлять на рассмотрение" at bounding box center [784, 646] width 235 height 17
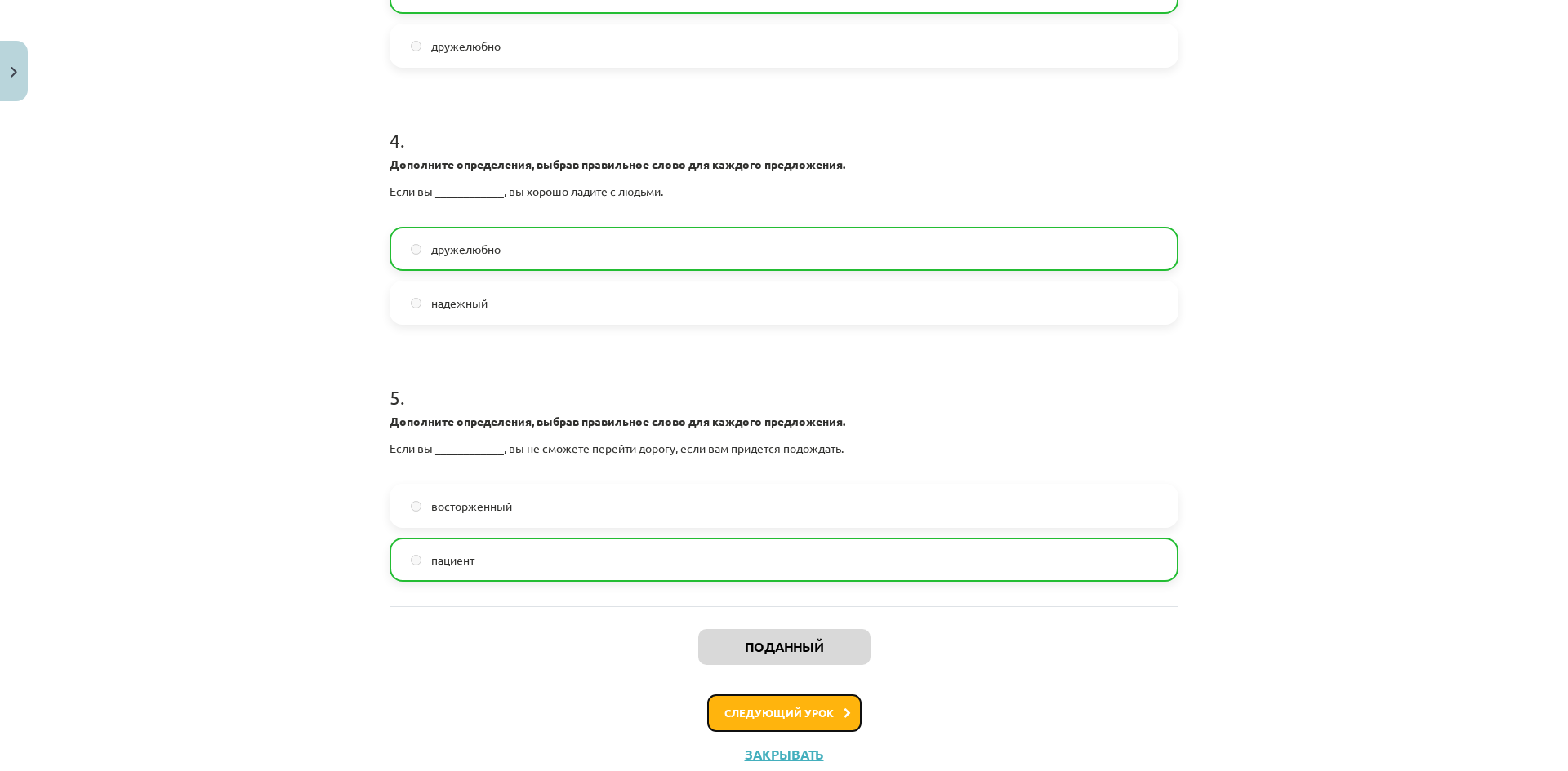
click at [739, 704] on button "Следующий урок" at bounding box center [784, 714] width 154 height 38
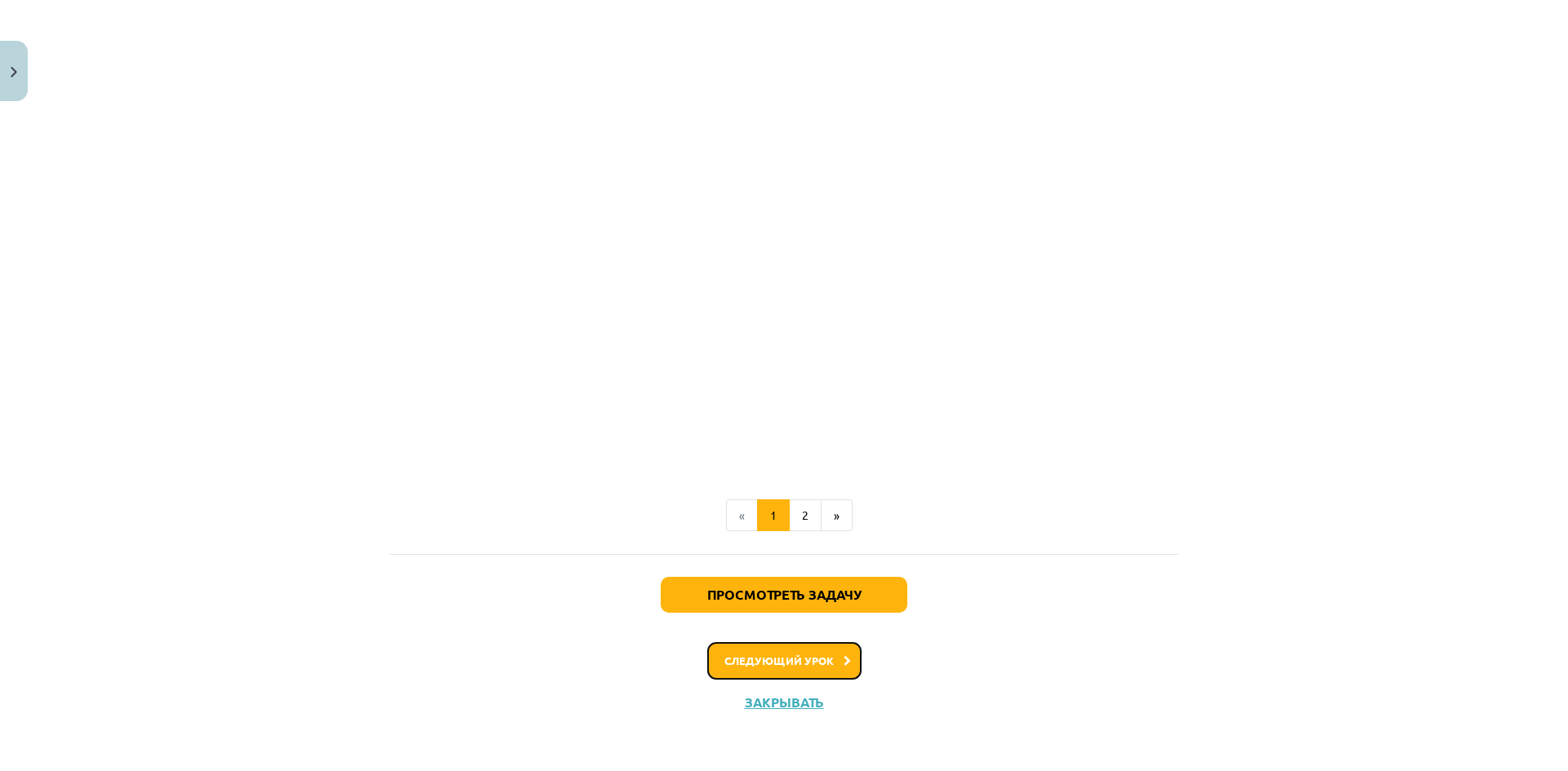
click at [810, 662] on font "Следующий урок" at bounding box center [779, 661] width 110 height 14
click at [819, 661] on font "Следующий урок" at bounding box center [779, 661] width 110 height 14
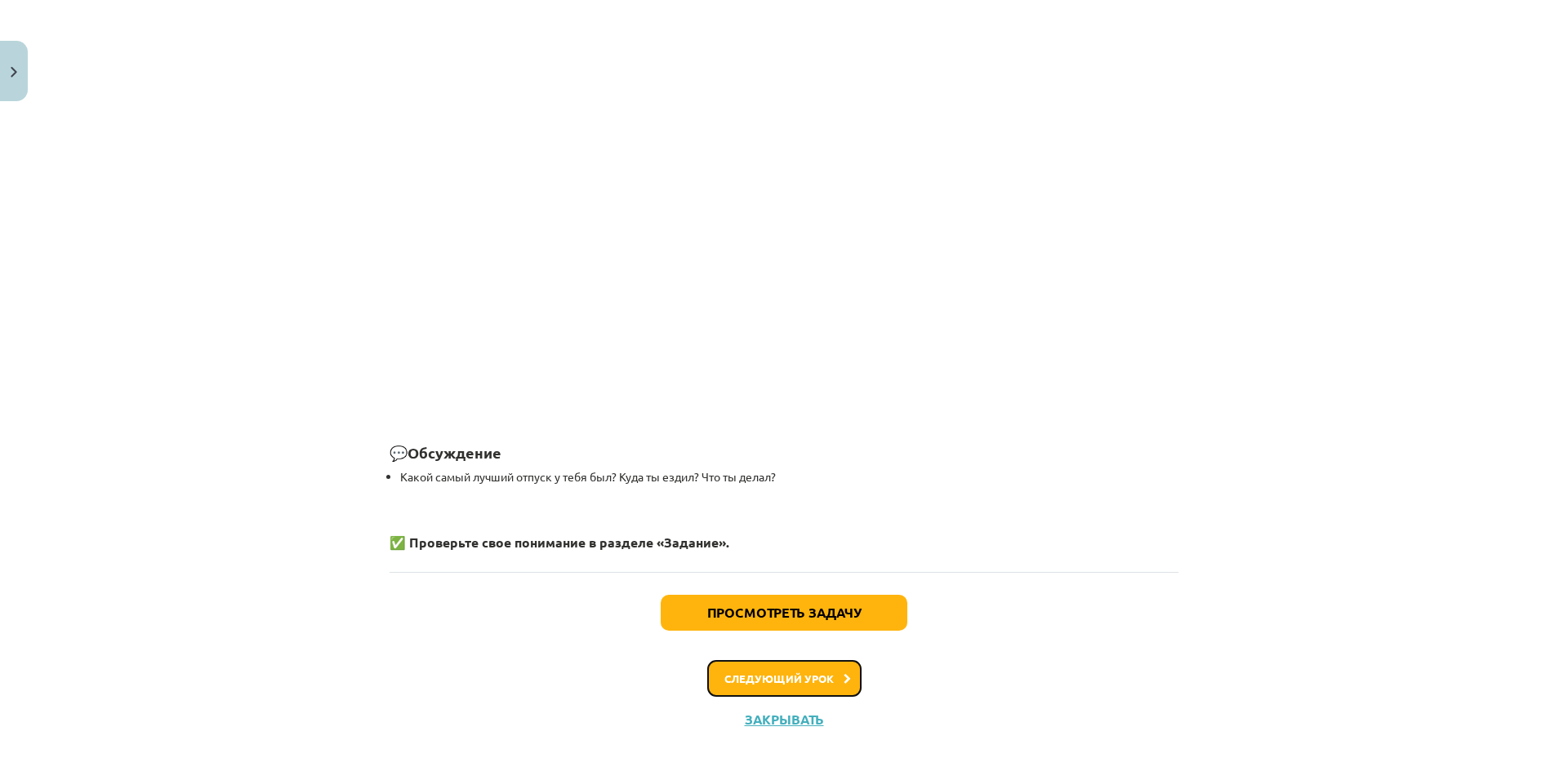
click at [825, 672] on font "Следующий урок" at bounding box center [779, 679] width 110 height 14
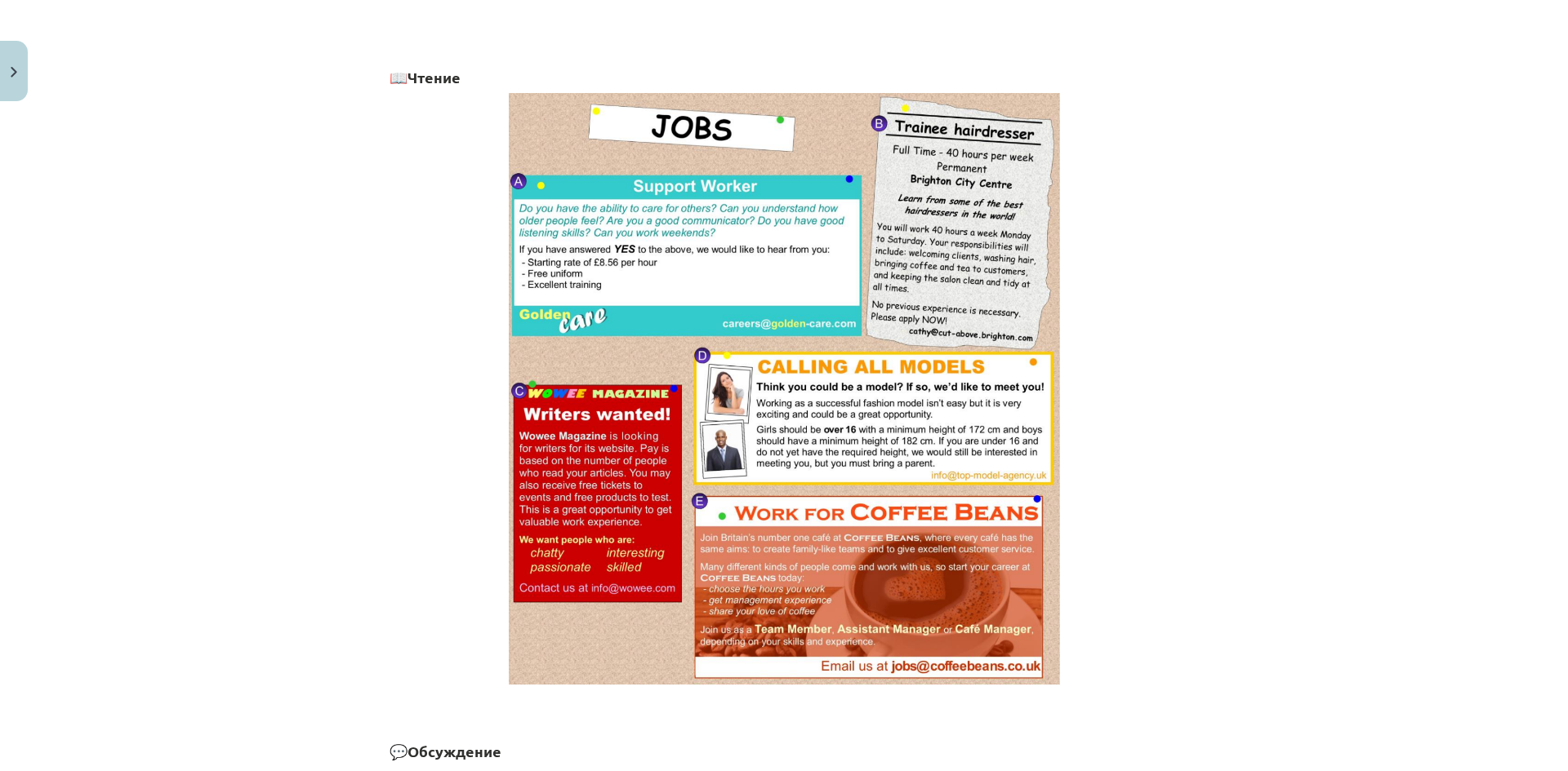
scroll to position [1112, 0]
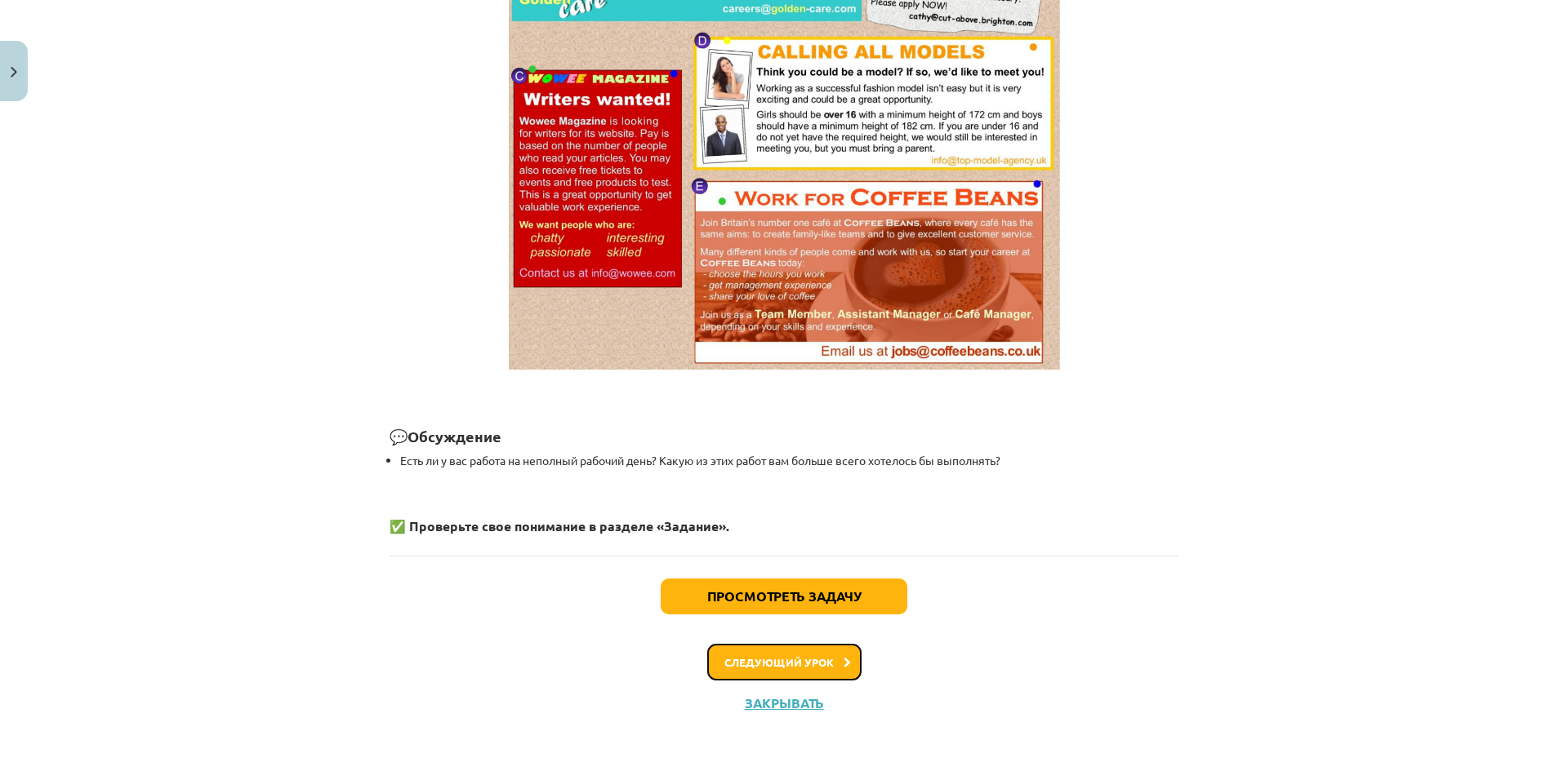
click at [822, 655] on font "Следующий урок" at bounding box center [779, 662] width 110 height 14
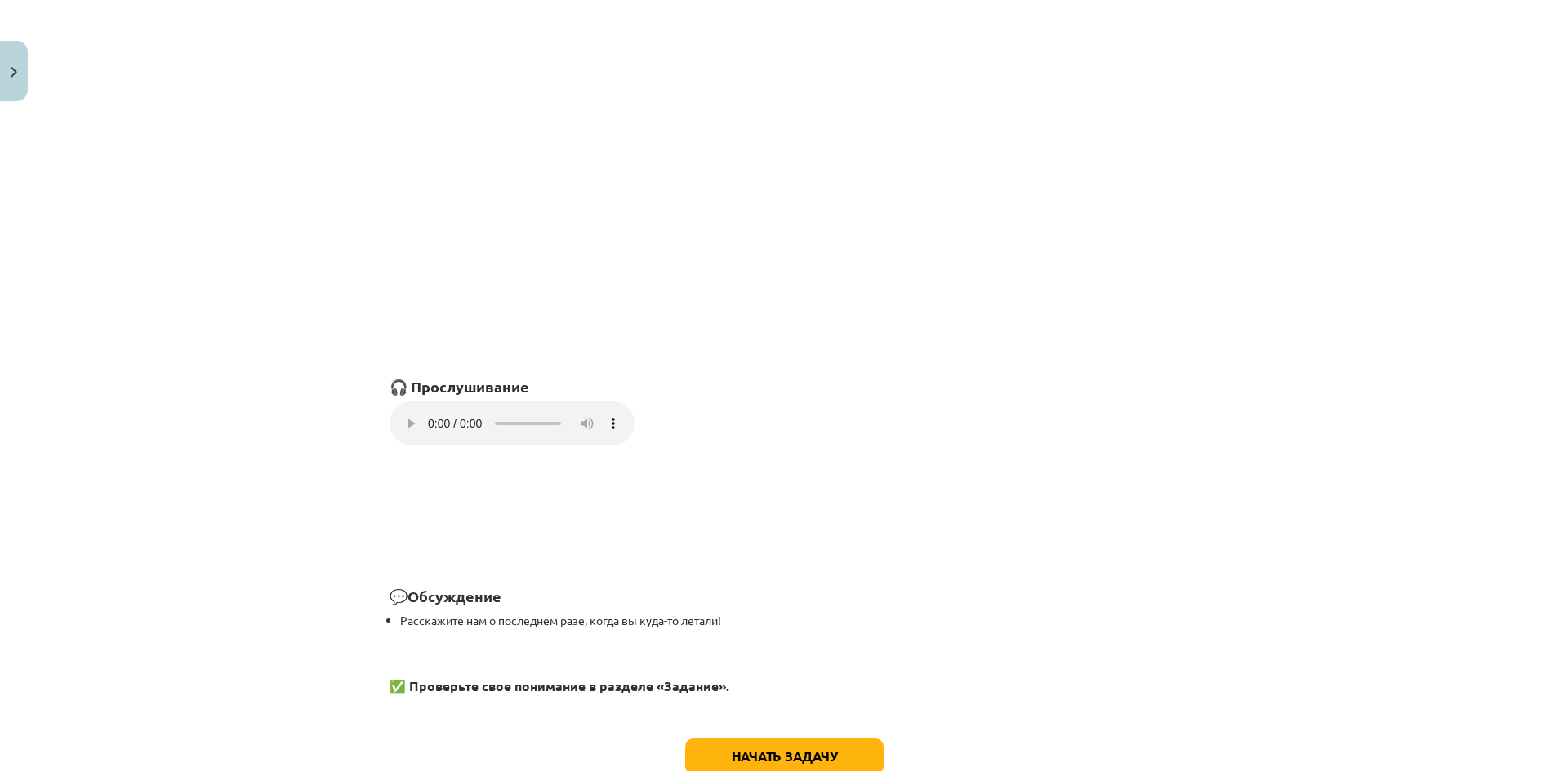
scroll to position [1022, 0]
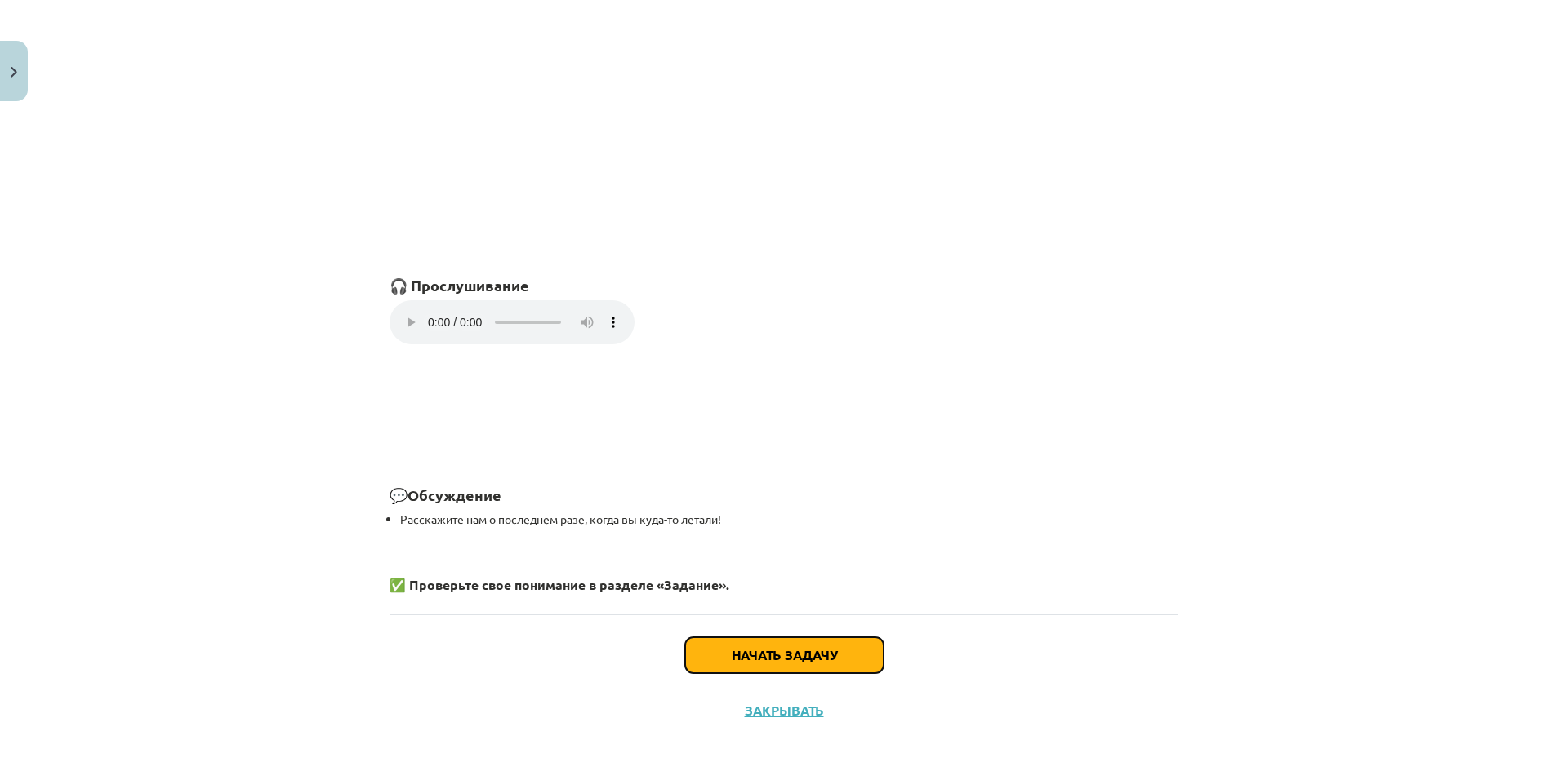
click at [776, 664] on font "Начать задачу" at bounding box center [783, 654] width 105 height 17
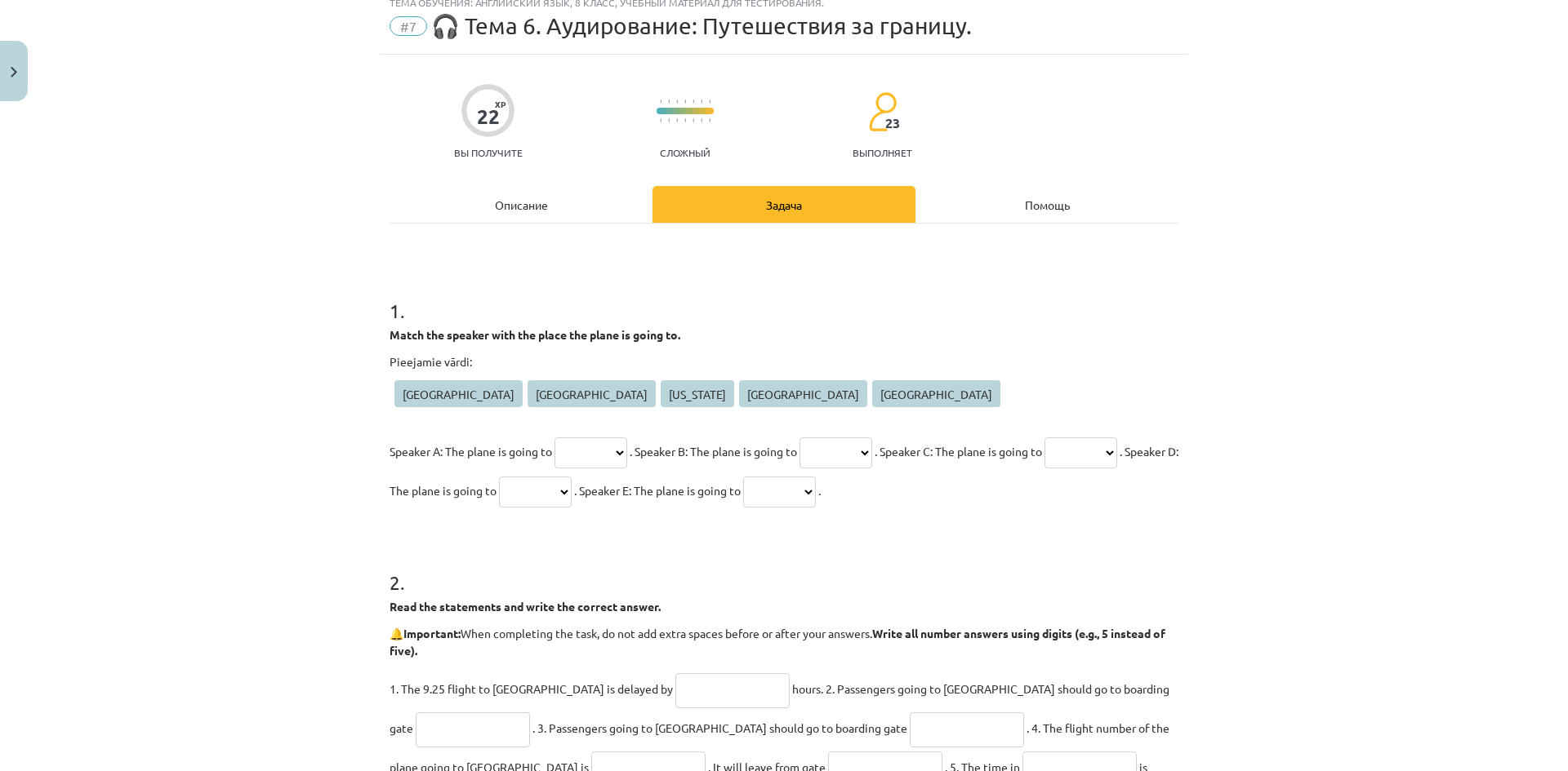
scroll to position [41, 0]
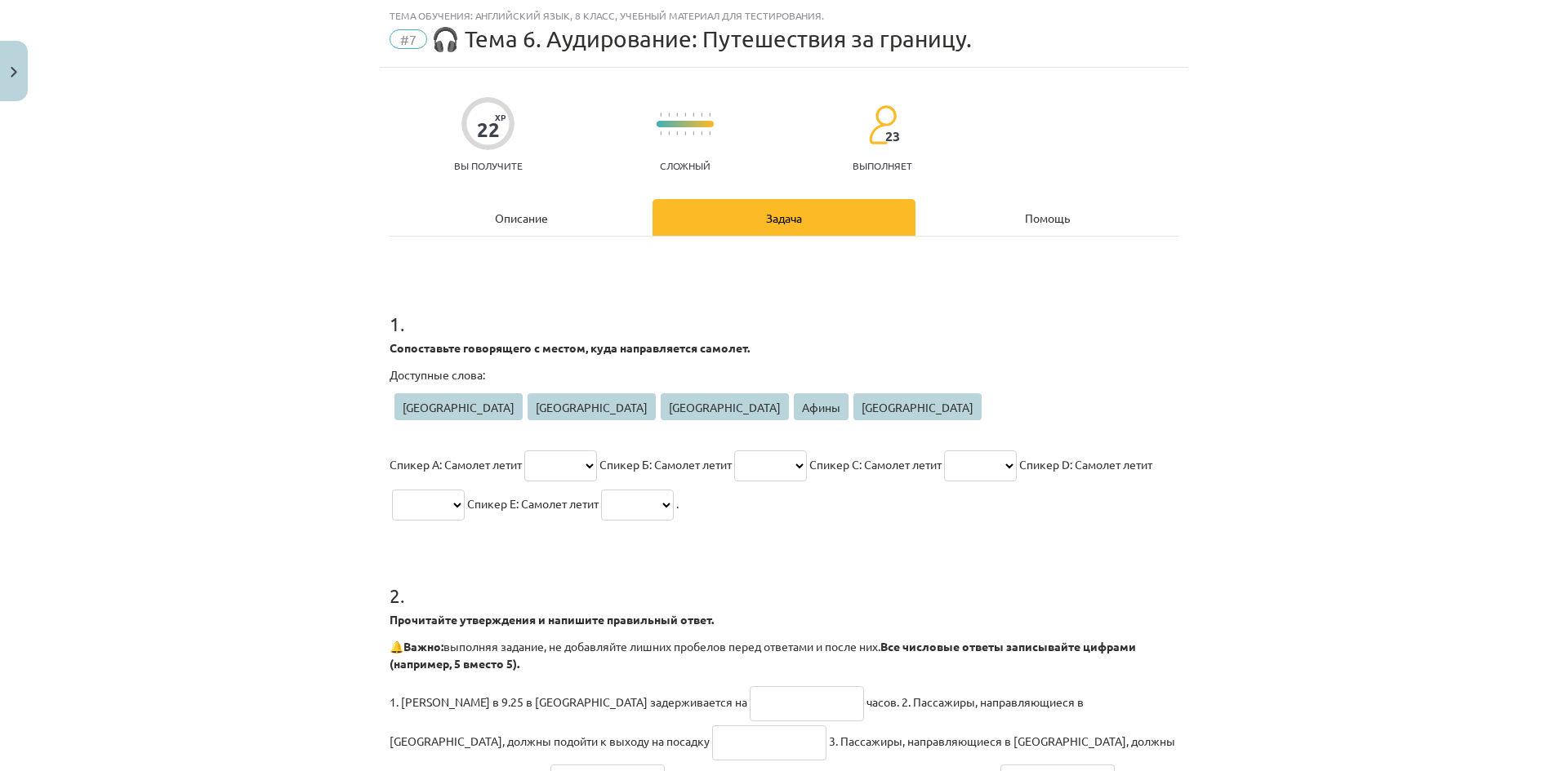
click at [570, 468] on select "********* ***** ******** ***** ***" at bounding box center [560, 465] width 73 height 31
select select "*********"
click at [524, 450] on select "********* ***** ******** ***** ***" at bounding box center [560, 465] width 73 height 31
click at [803, 467] on select "********* ***** ******** ***** ***" at bounding box center [770, 465] width 73 height 31
select select "******"
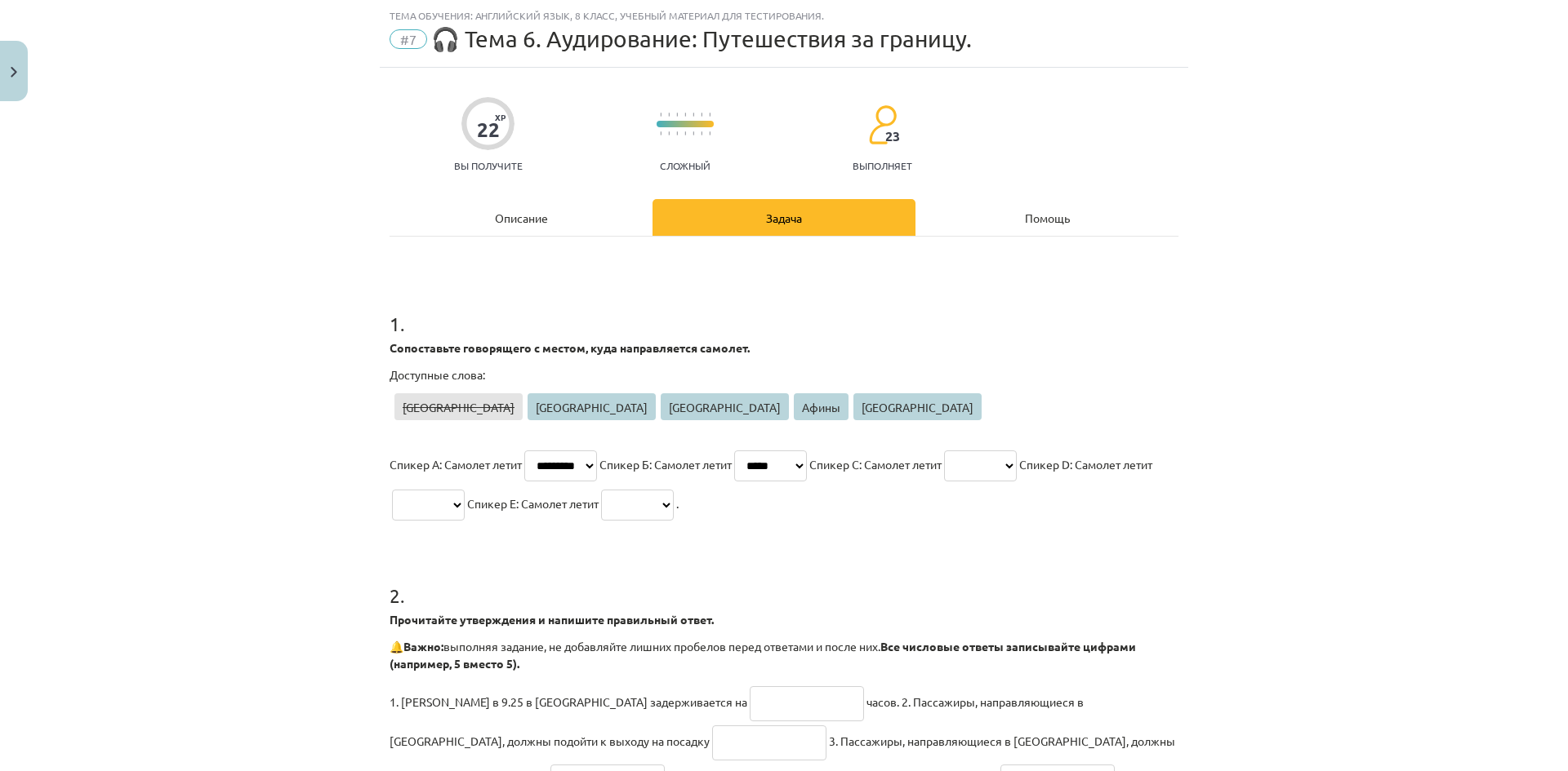
click at [755, 450] on select "********* ***** ******** ***** ***" at bounding box center [770, 465] width 73 height 31
click at [1017, 462] on select "********* ***** ******** ***** ***" at bounding box center [980, 465] width 73 height 31
select select "*****"
click at [991, 450] on select "********* ***** ******** ***** ***" at bounding box center [980, 465] width 73 height 31
click at [673, 507] on select "********* ***** ******** ***** ***" at bounding box center [637, 504] width 73 height 31
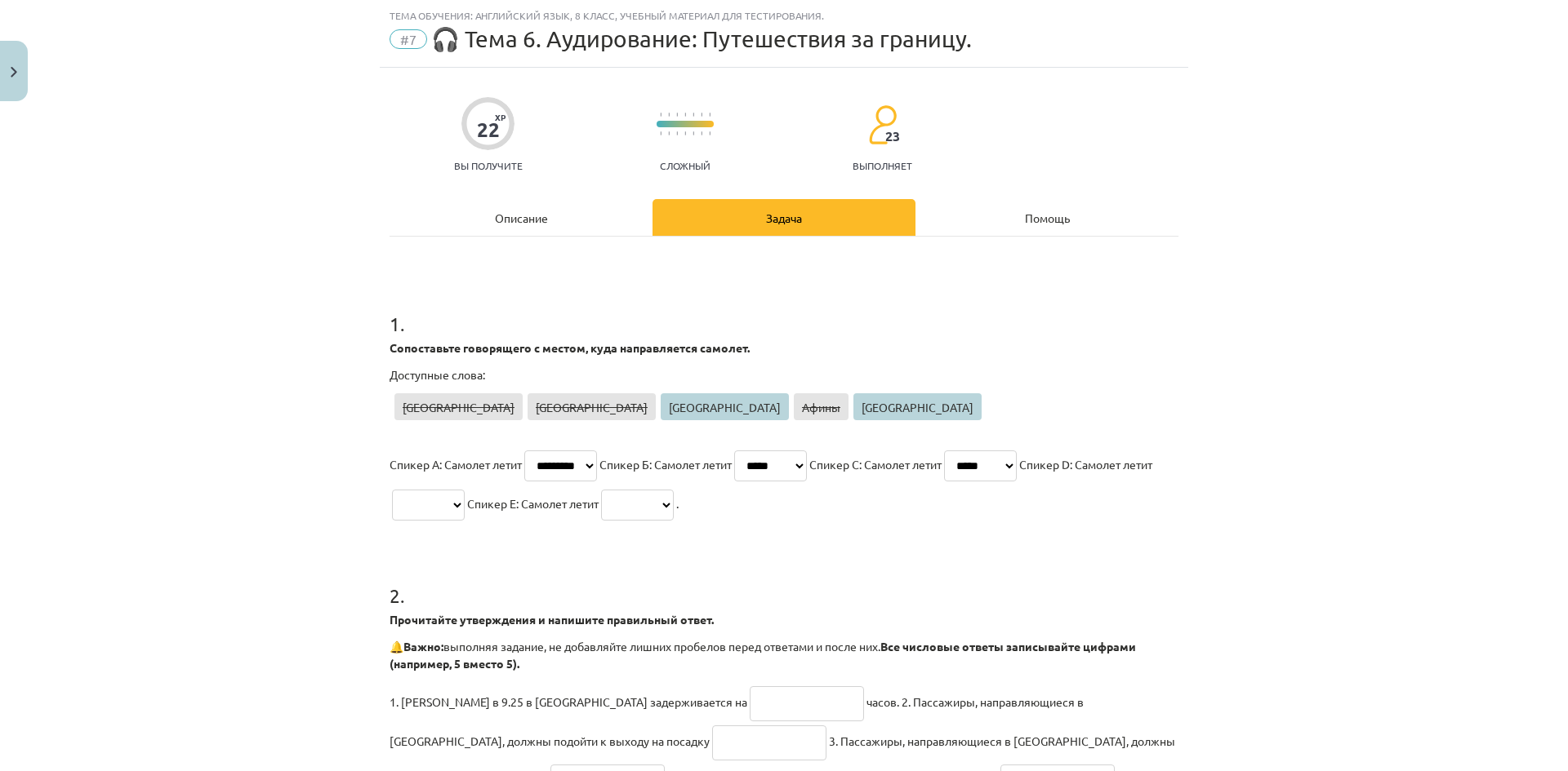
select select "****"
click at [673, 489] on select "********* ***** ******** ***** ***" at bounding box center [637, 504] width 73 height 31
drag, startPoint x: 518, startPoint y: 501, endPoint x: 538, endPoint y: 519, distance: 26.9
click at [464, 501] on select "********* ***** ******** ***** ***" at bounding box center [427, 504] width 73 height 31
select select "********"
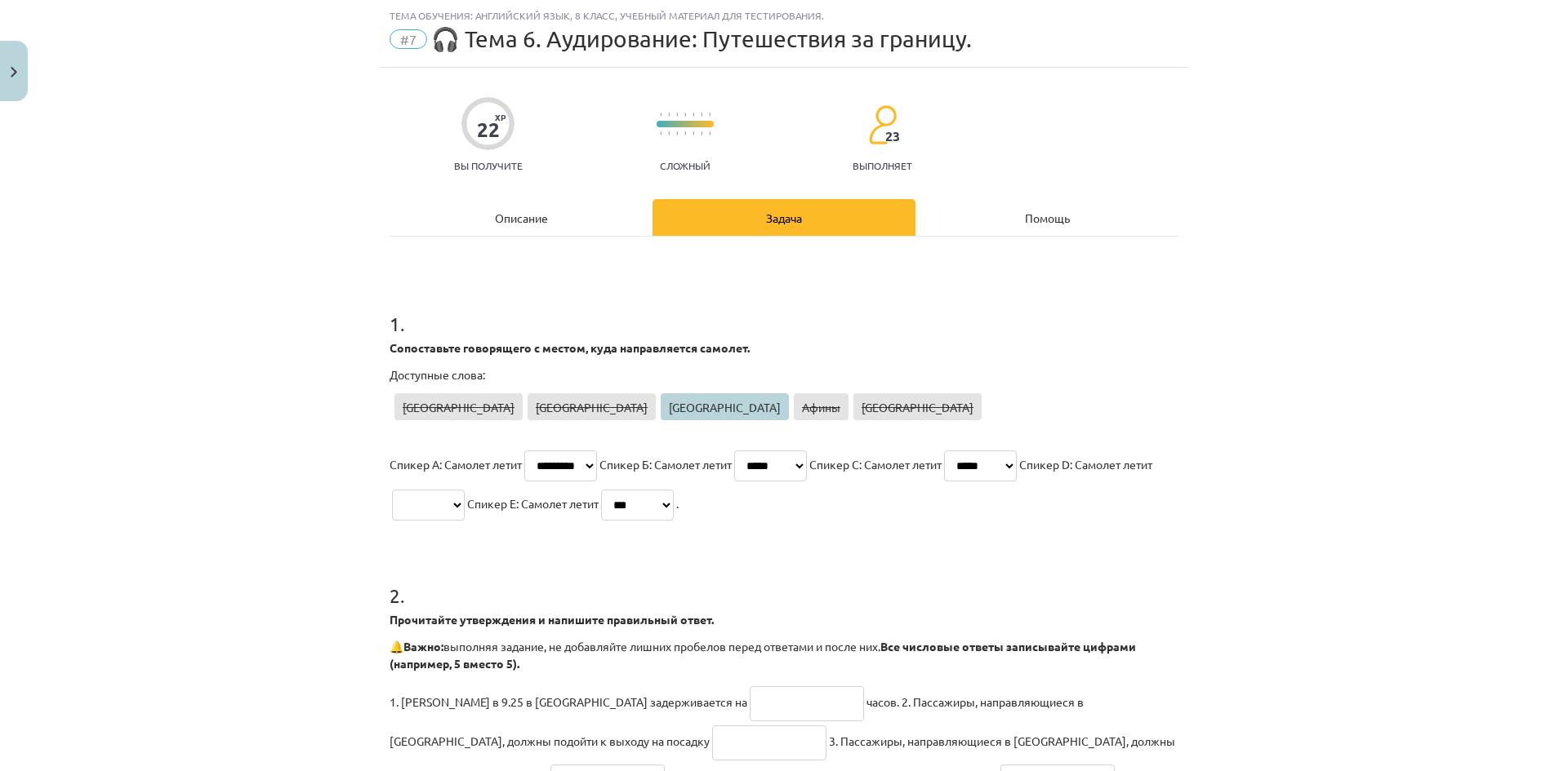
click at [464, 489] on select "********* ***** ******** ***** ***" at bounding box center [427, 504] width 73 height 31
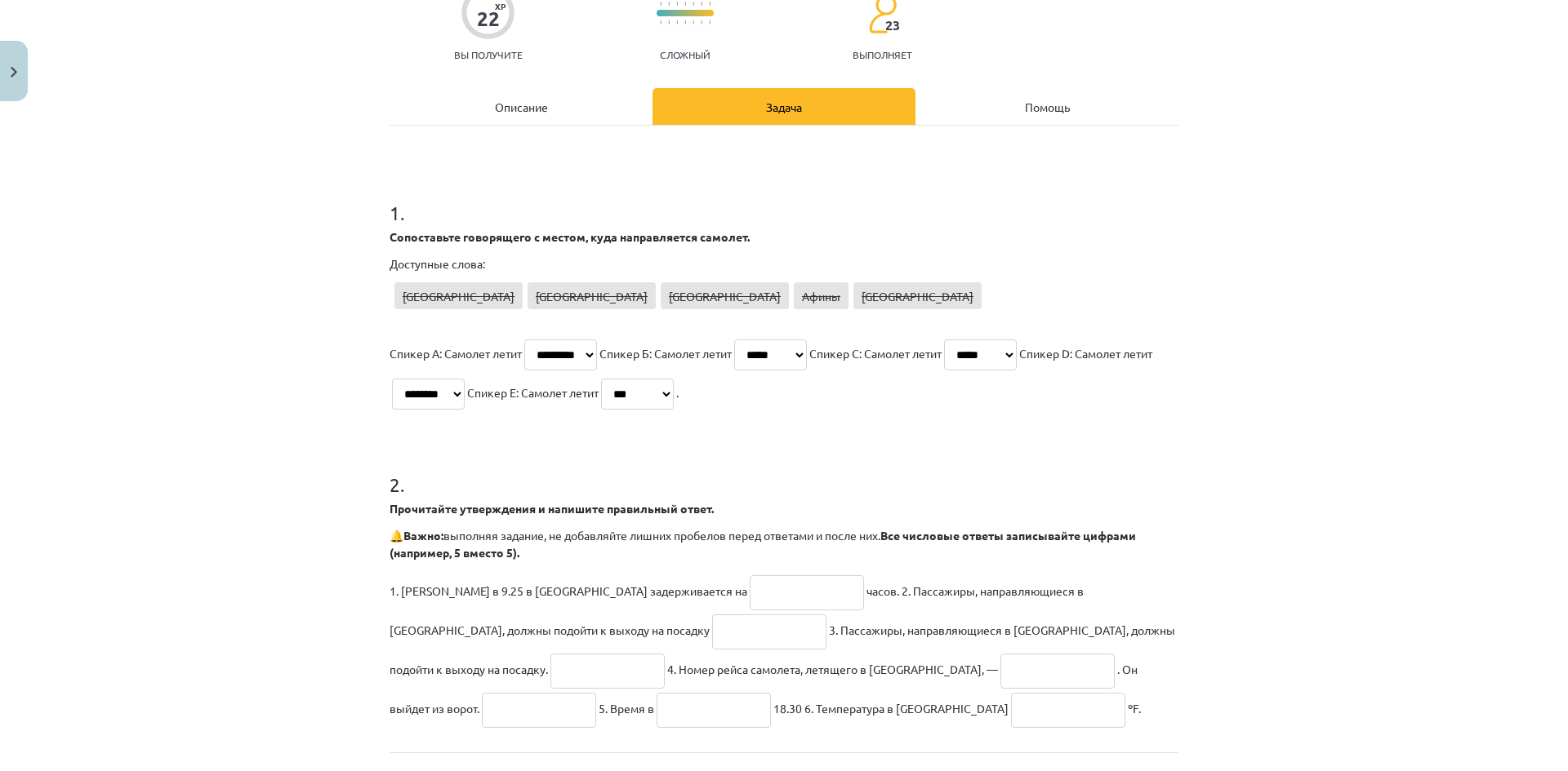
scroll to position [286, 0]
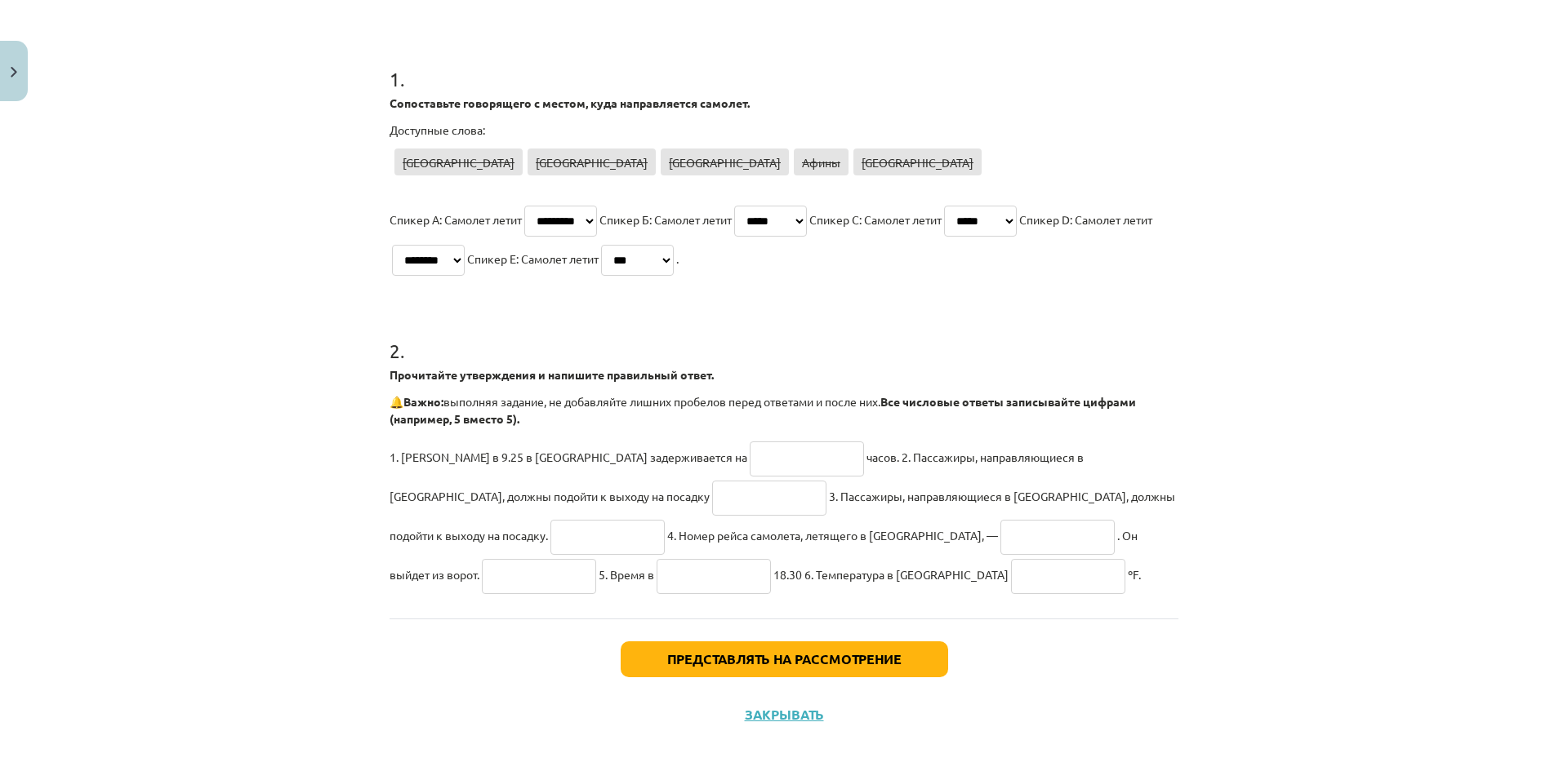
click at [749, 470] on input "text" at bounding box center [806, 458] width 114 height 35
click at [698, 655] on font "Представлять на рассмотрение" at bounding box center [784, 659] width 235 height 17
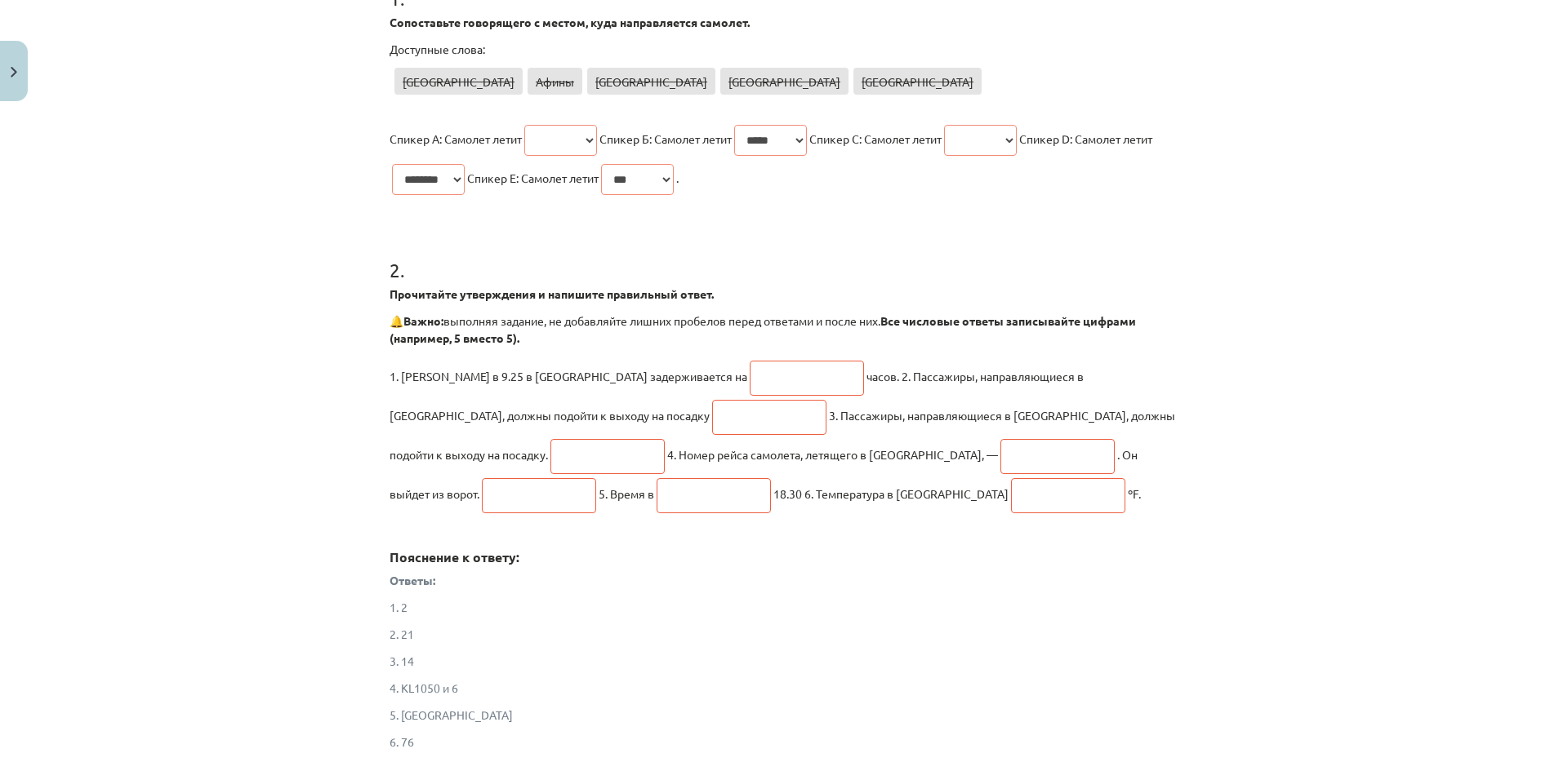
scroll to position [587, 0]
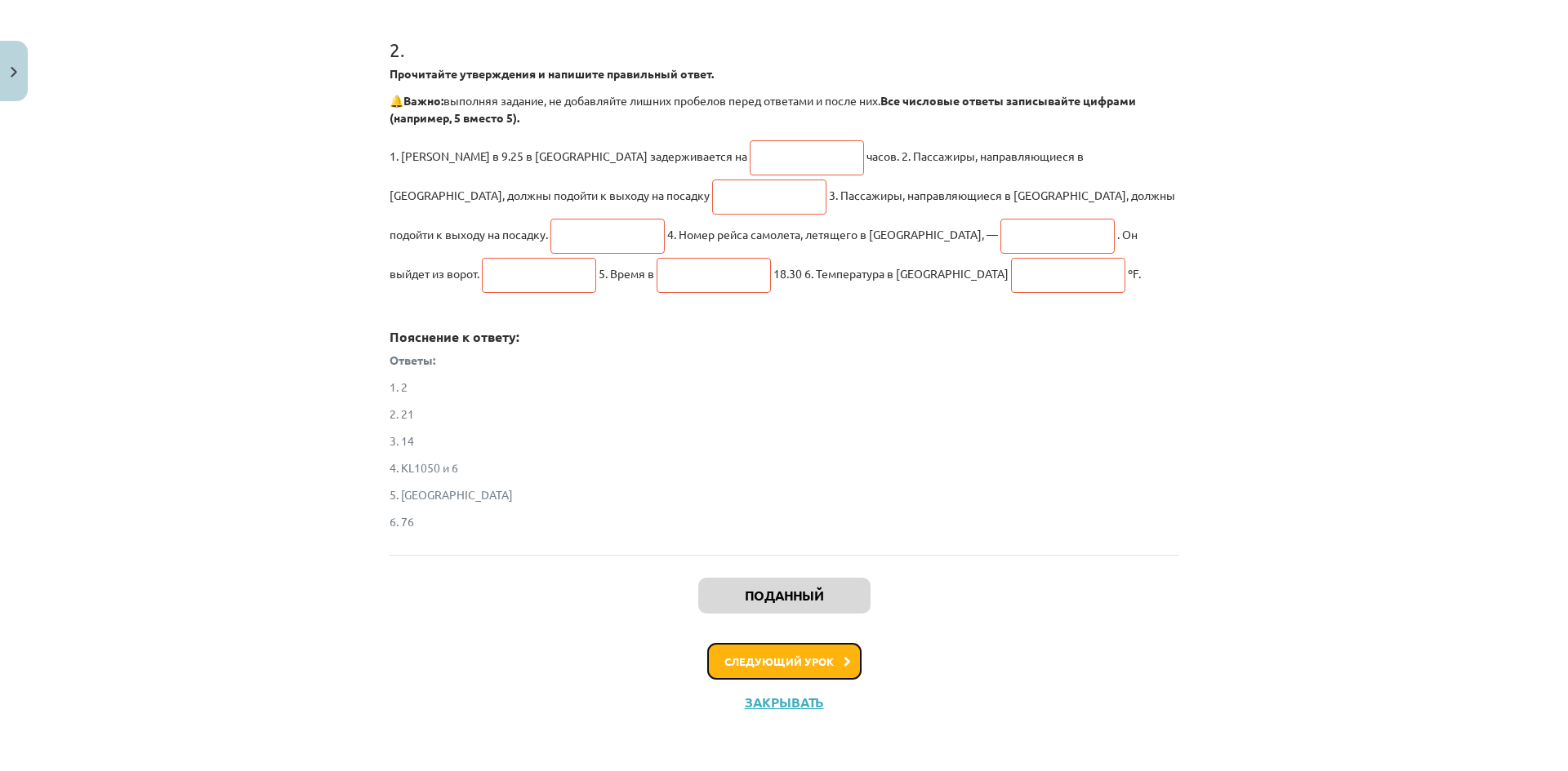
click at [809, 669] on button "Следующий урок" at bounding box center [784, 662] width 154 height 38
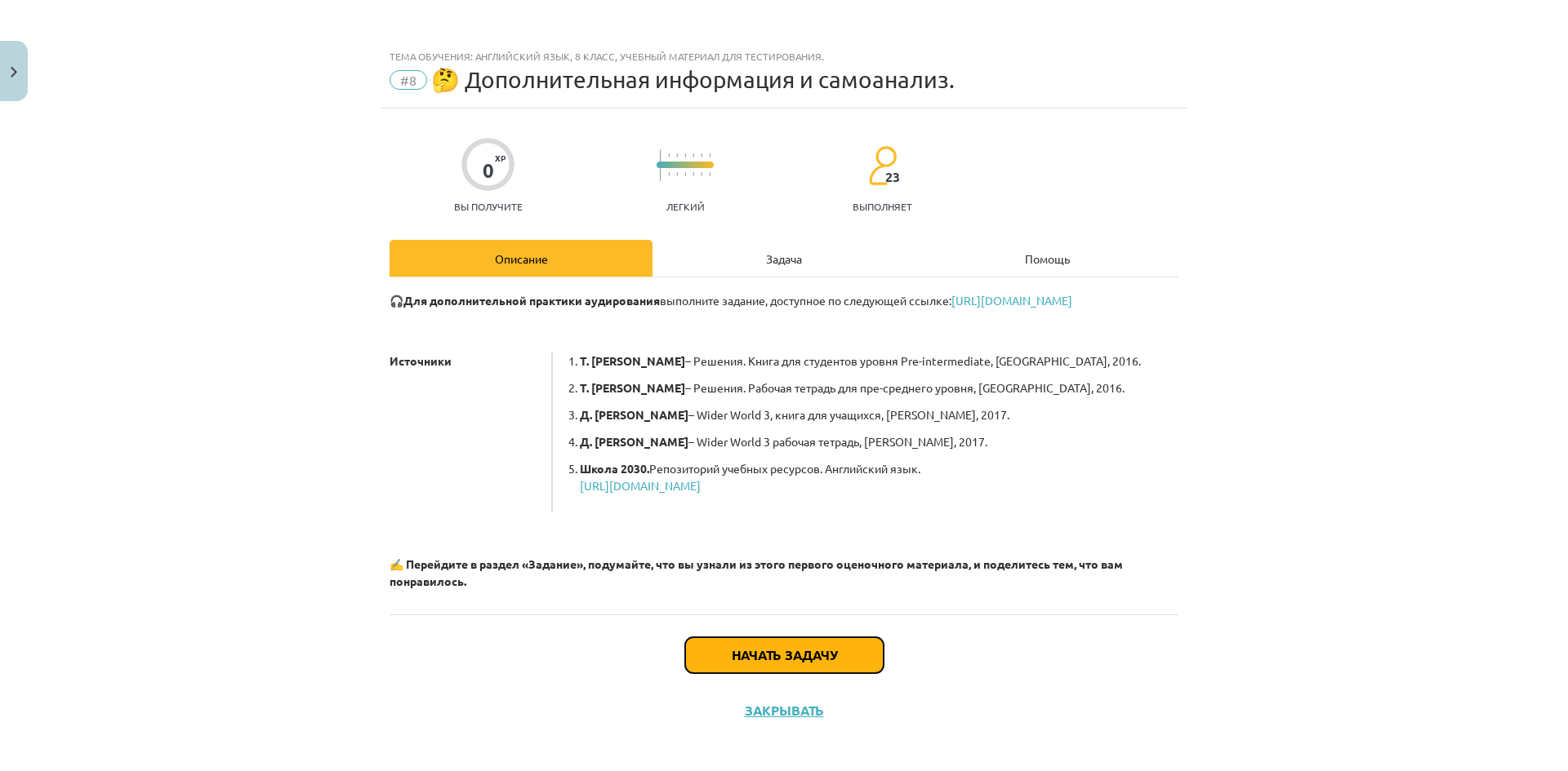
click at [807, 664] on font "Начать задачу" at bounding box center [783, 654] width 105 height 17
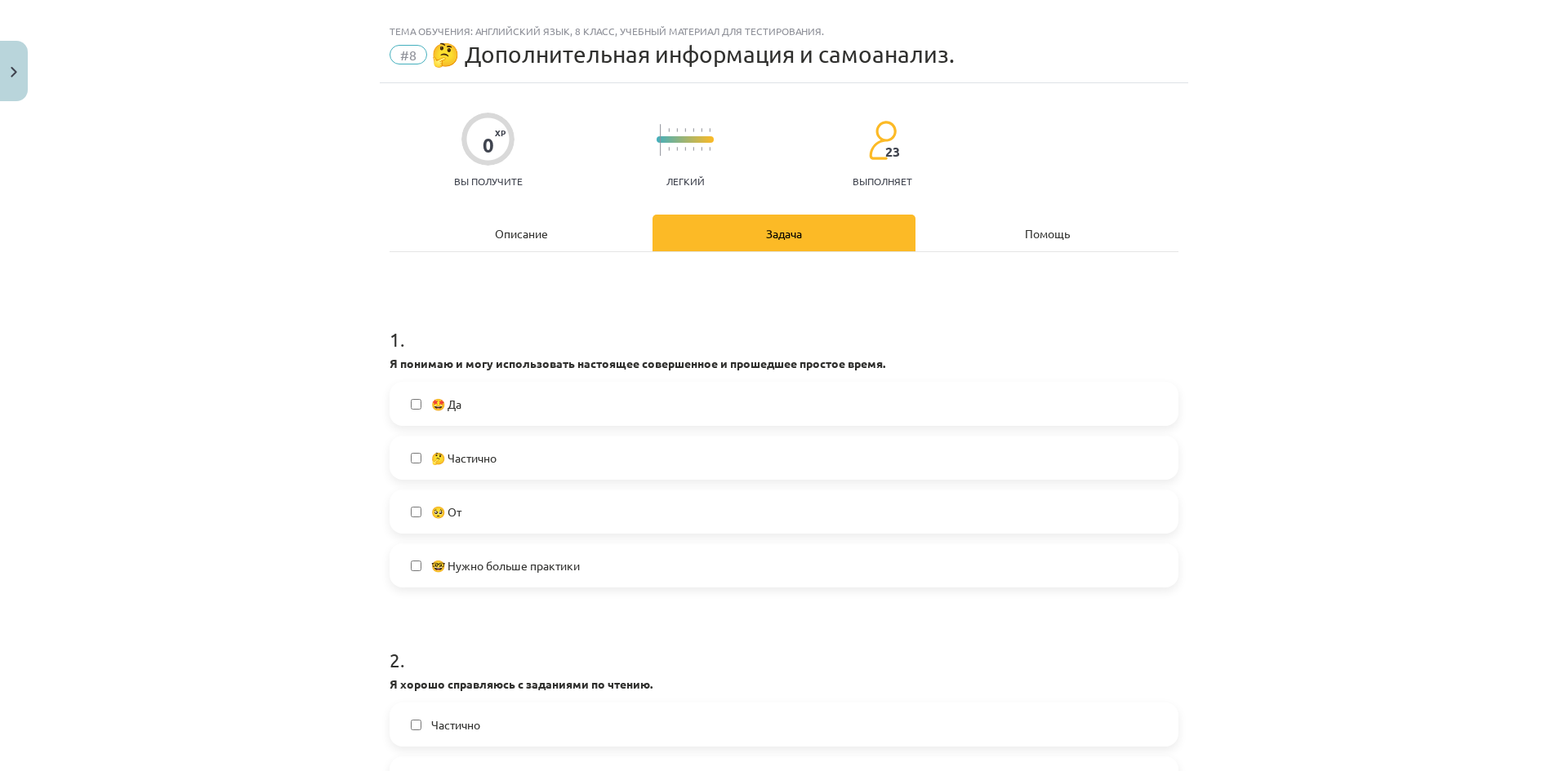
click at [511, 459] on label "🤔 Частично" at bounding box center [784, 457] width 785 height 41
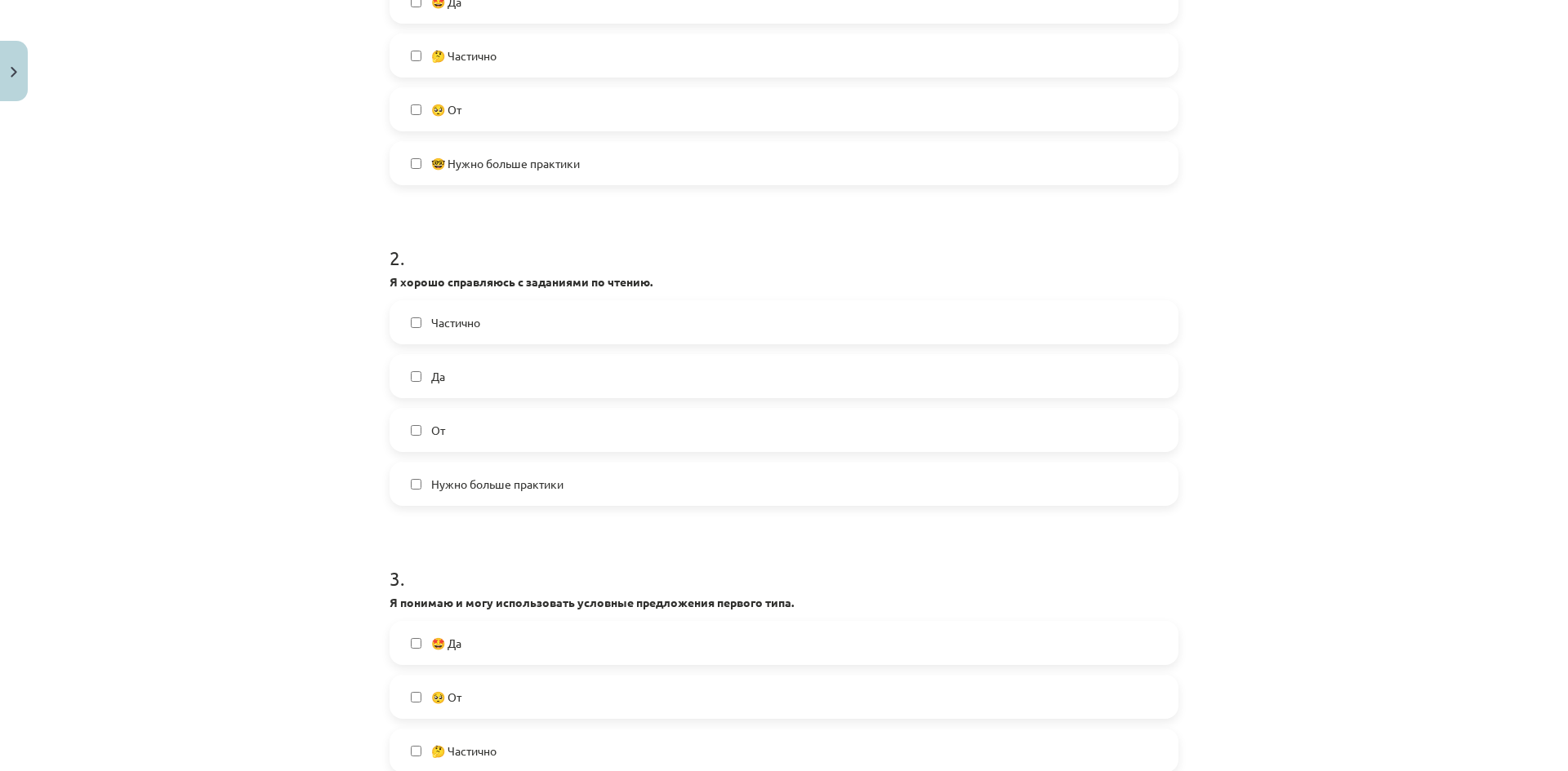
scroll to position [433, 0]
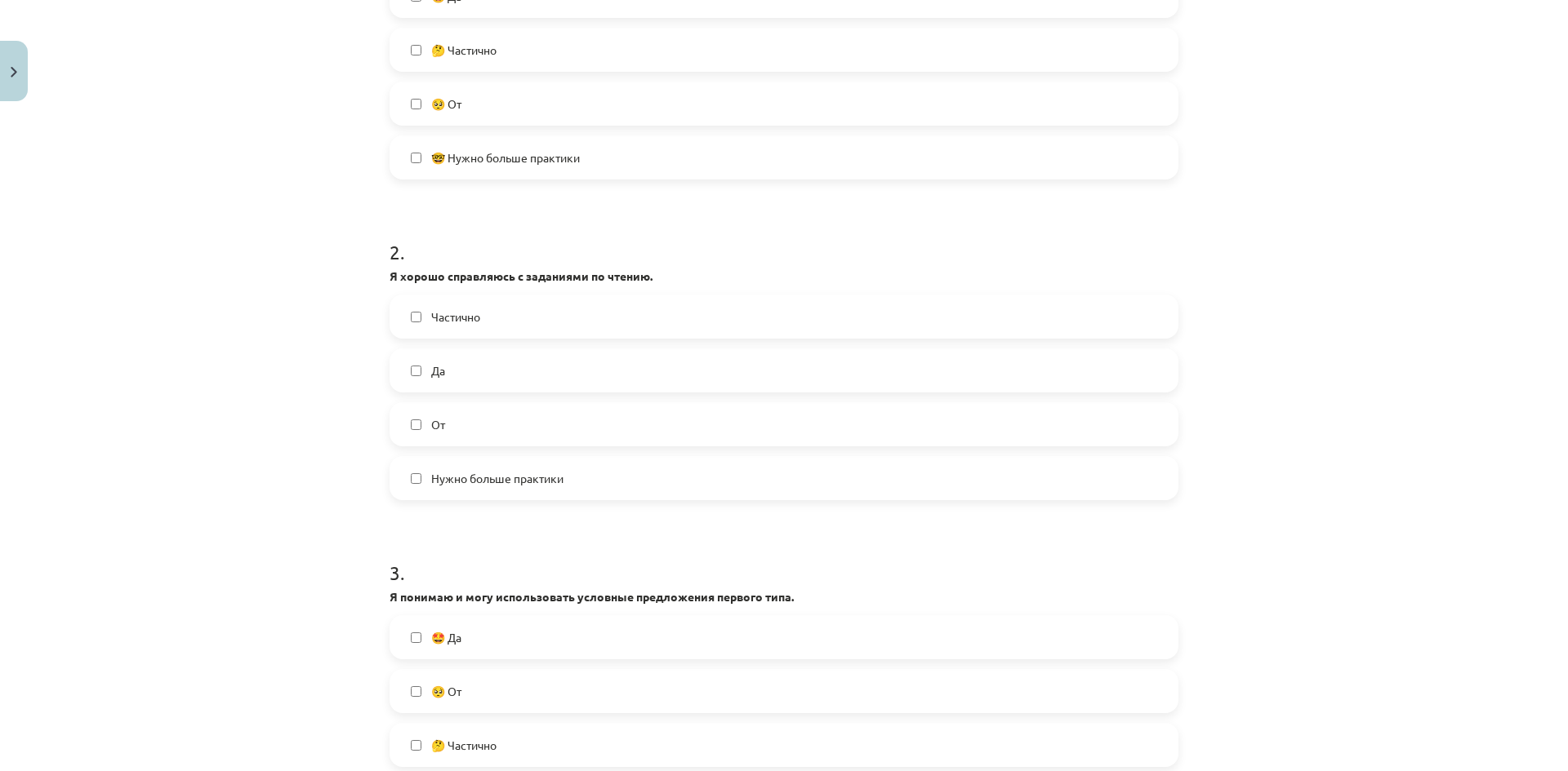
click at [494, 466] on label "Нужно больше практики" at bounding box center [784, 478] width 785 height 41
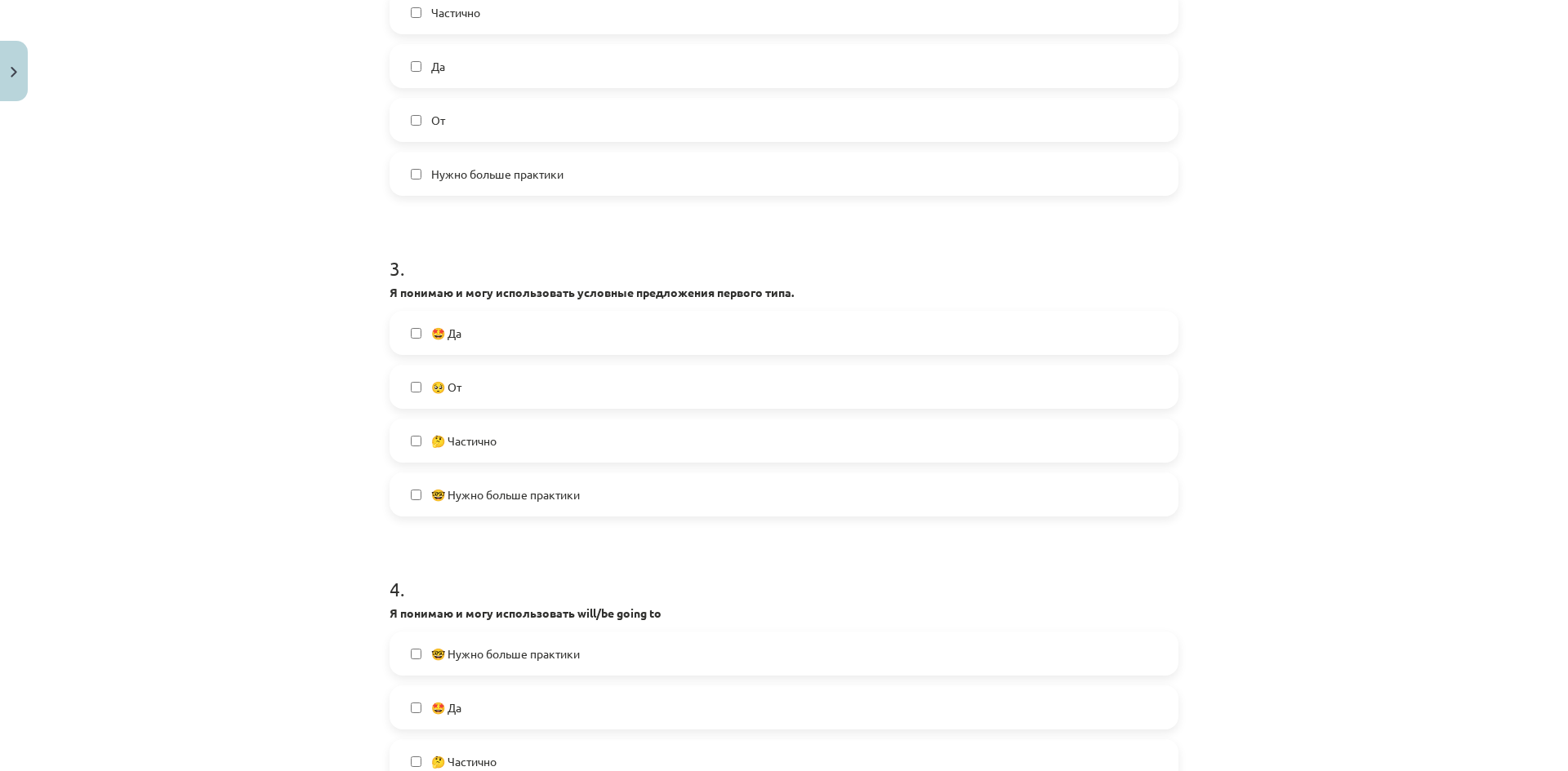
scroll to position [760, 0]
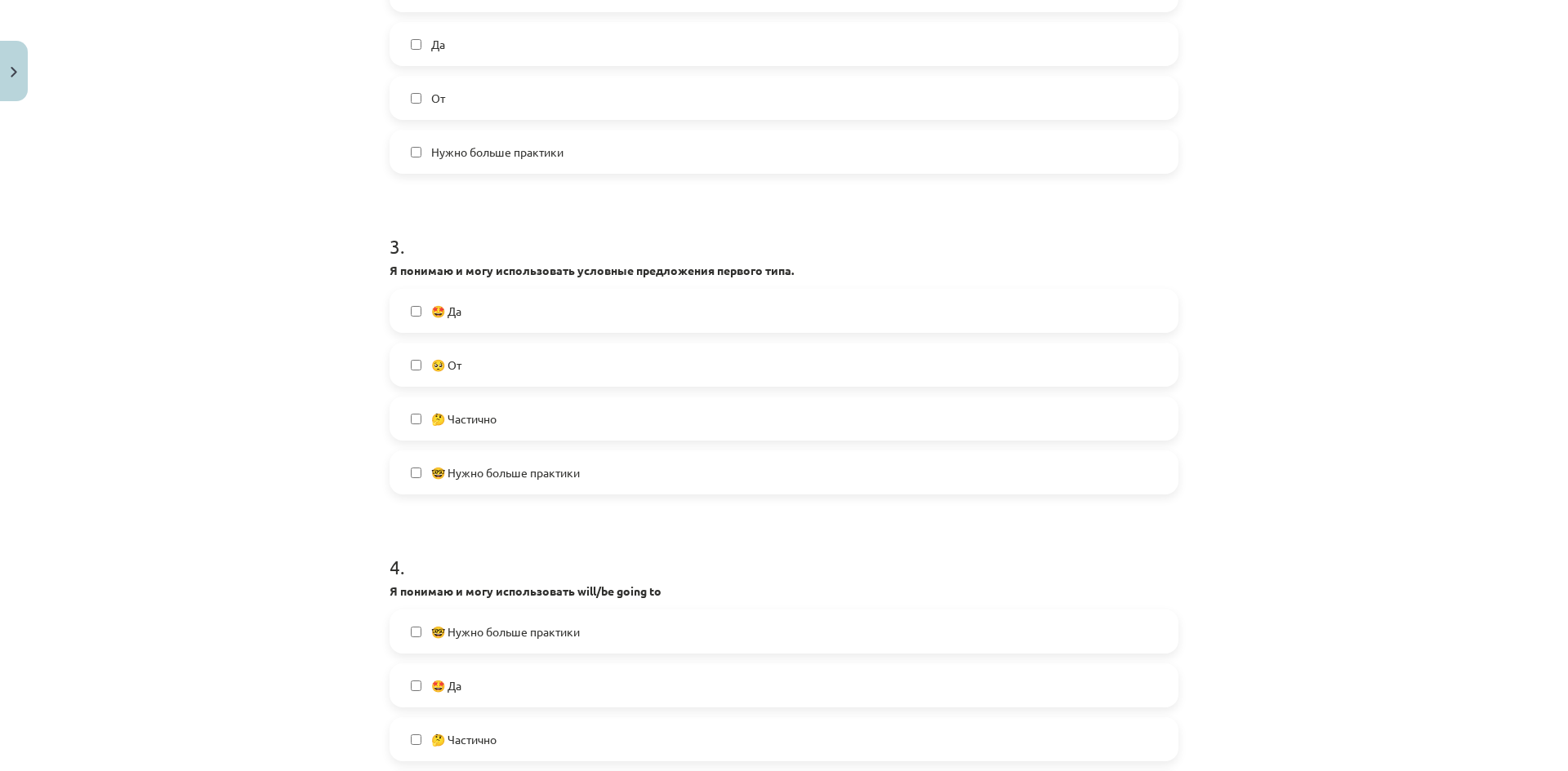
click at [493, 410] on span "🤔 Частично" at bounding box center [463, 418] width 65 height 17
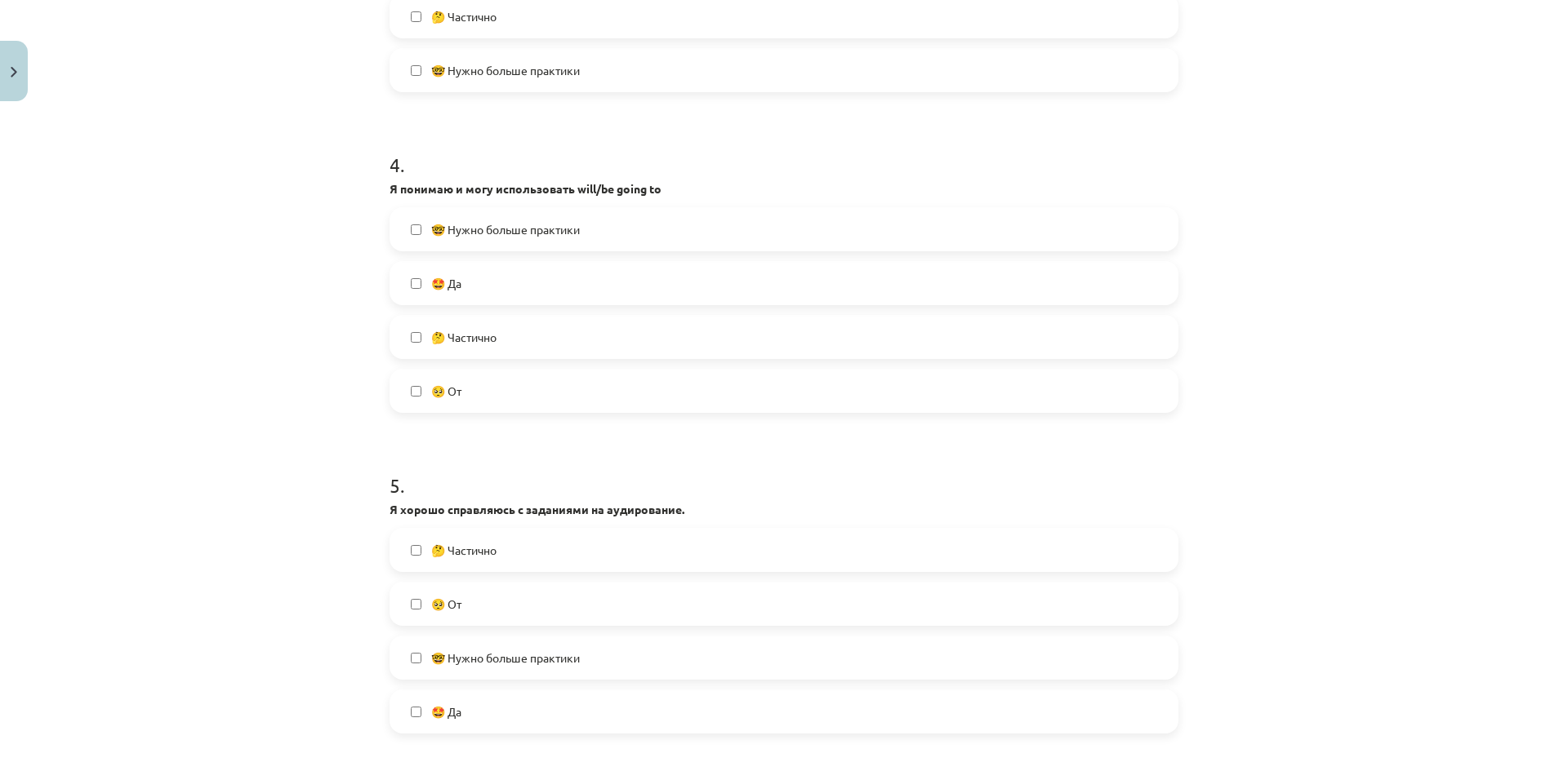
scroll to position [1168, 0]
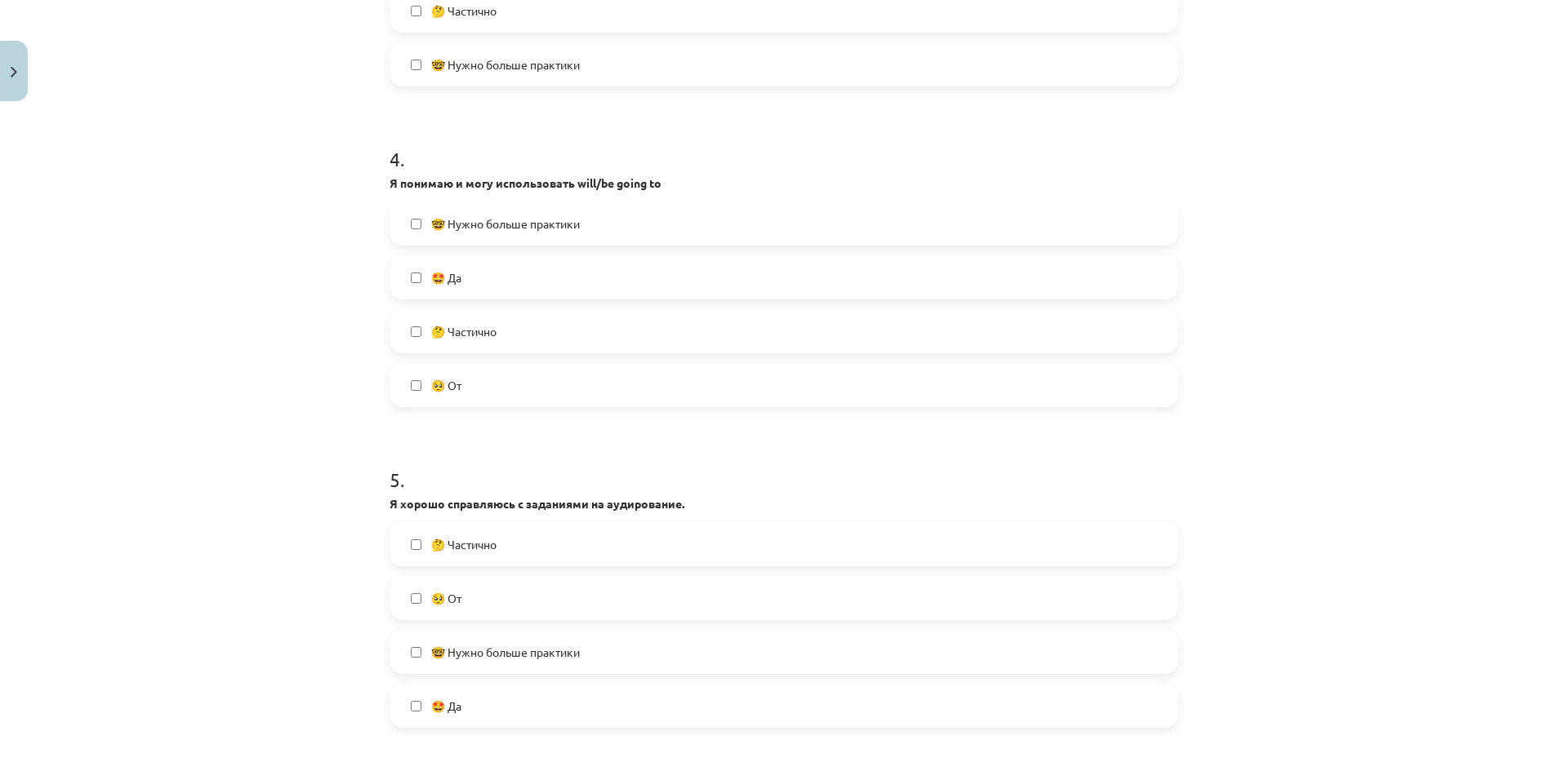
click at [506, 351] on label "🤔 Частично" at bounding box center [784, 331] width 785 height 41
click at [518, 540] on label "🤔 Частично" at bounding box center [784, 544] width 785 height 41
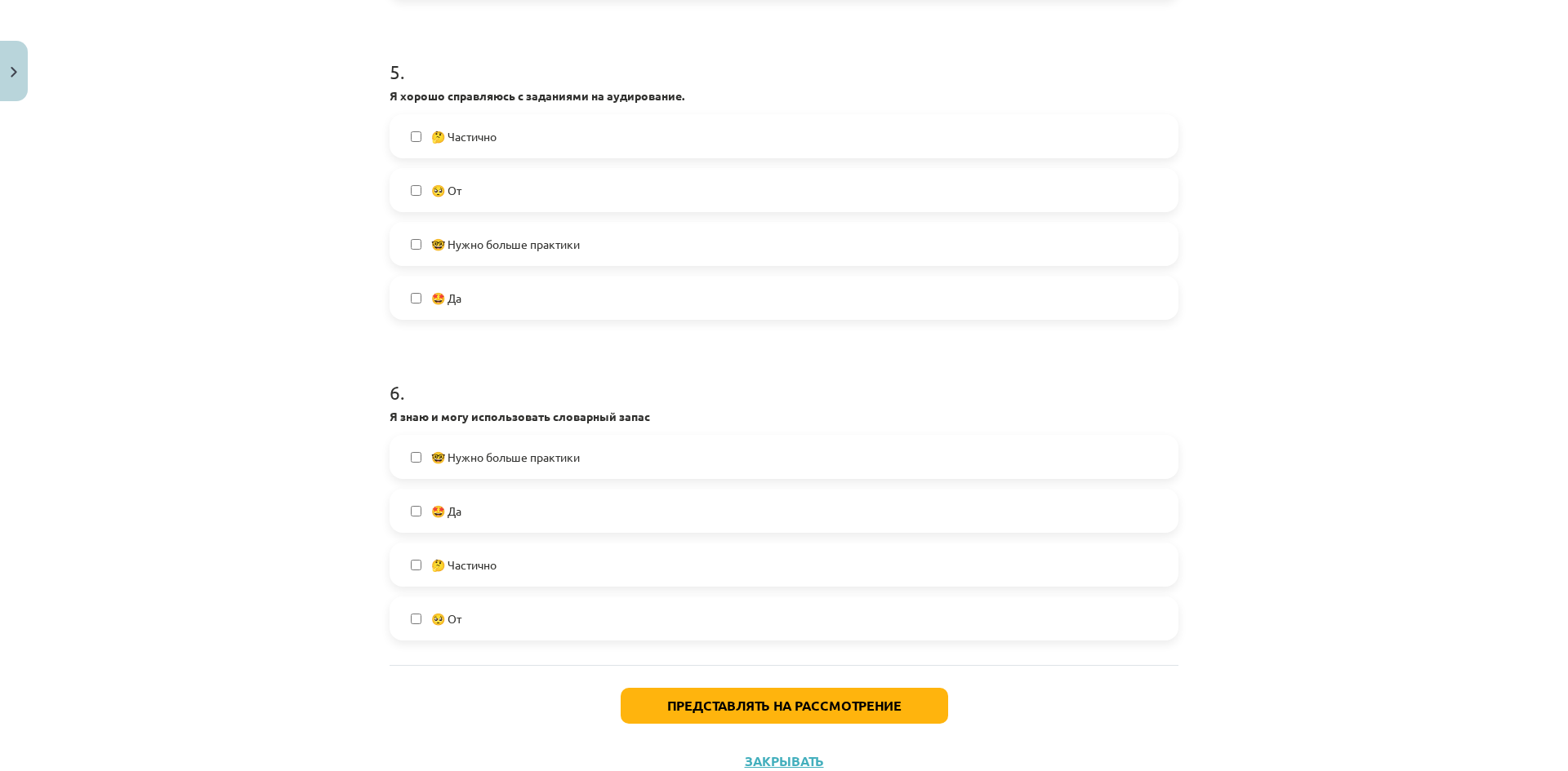
click at [506, 557] on label "🤔 Частично" at bounding box center [784, 564] width 785 height 41
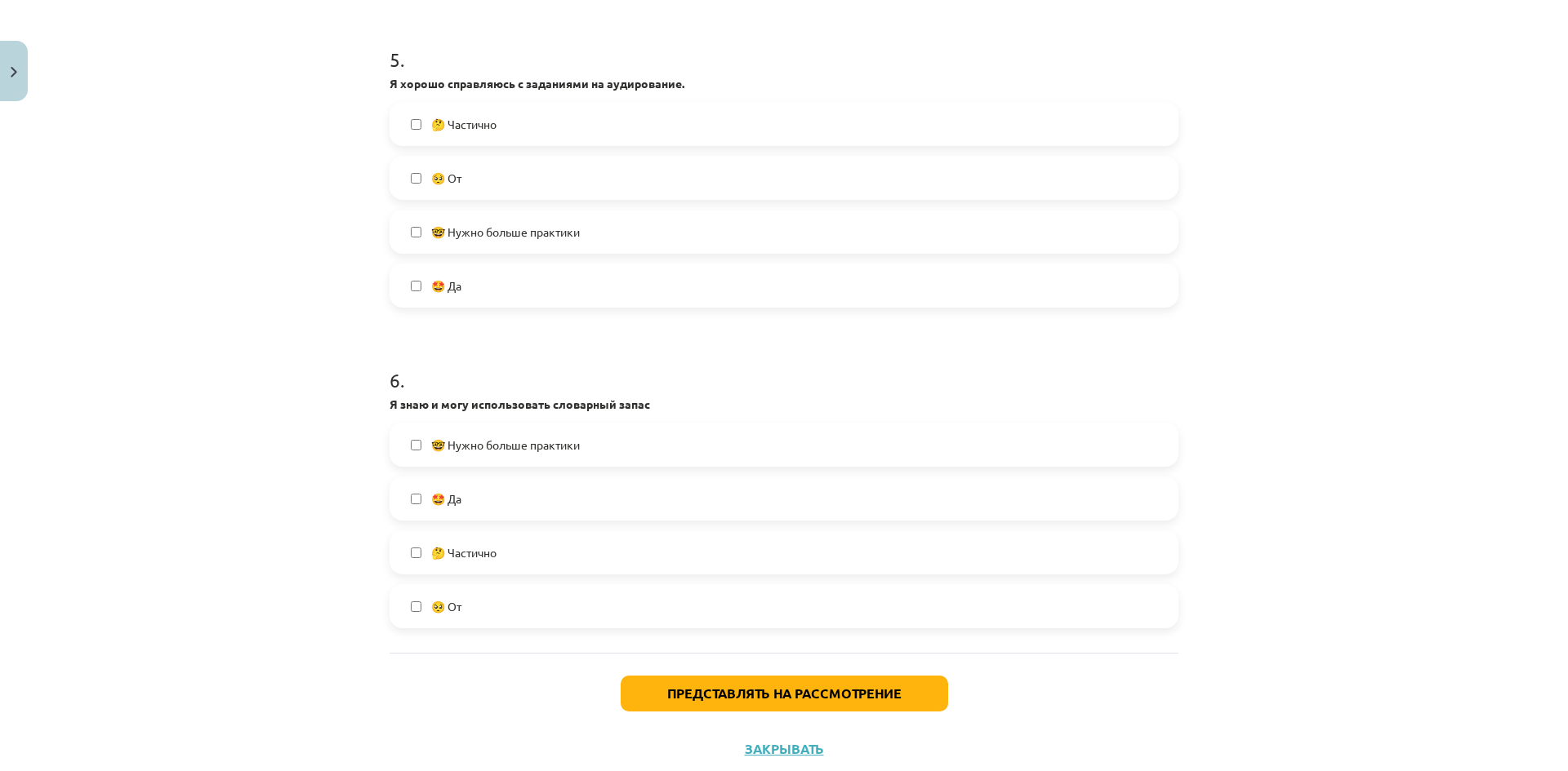
scroll to position [1635, 0]
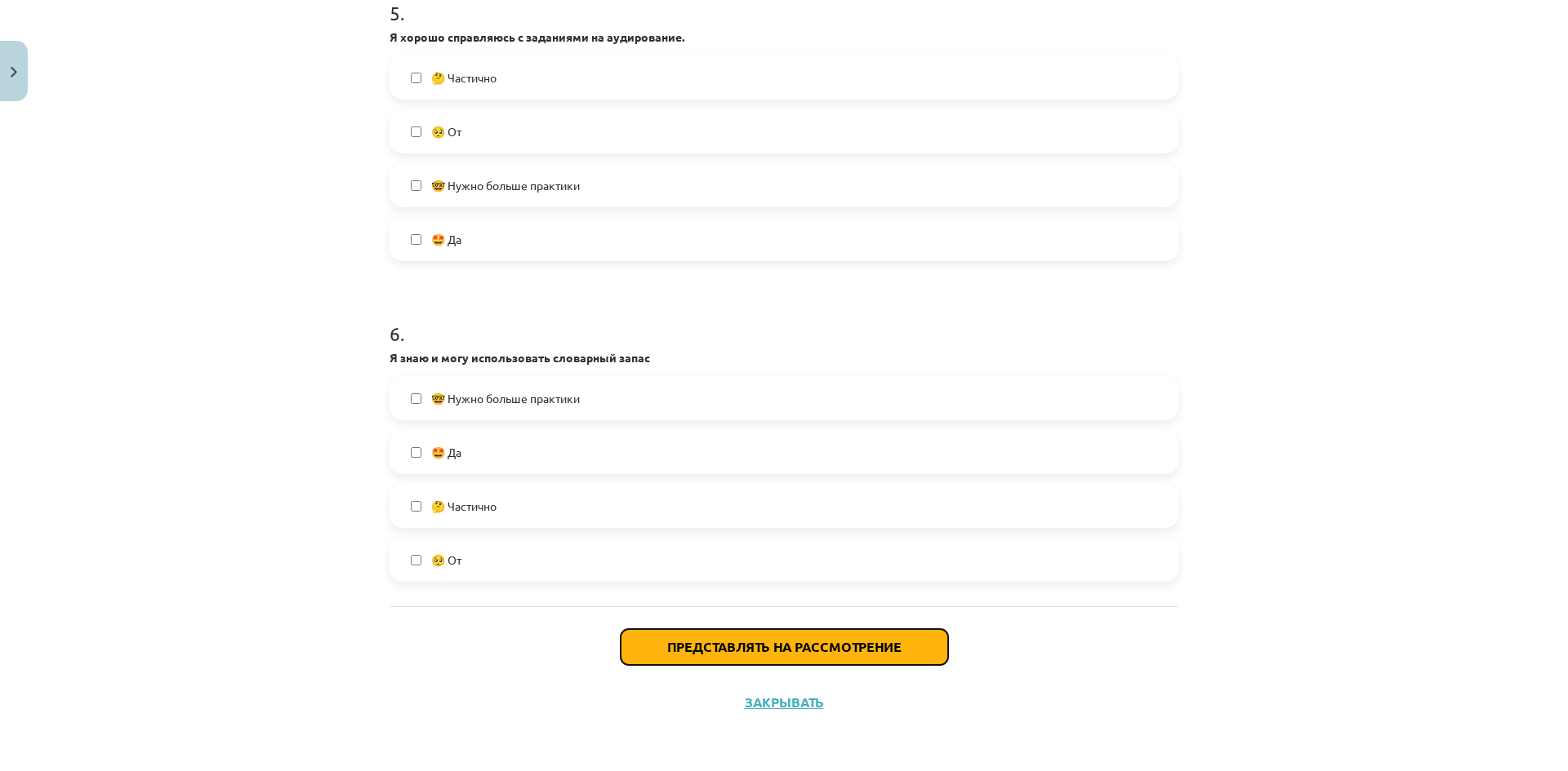
click at [705, 640] on font "Представлять на рассмотрение" at bounding box center [784, 646] width 235 height 17
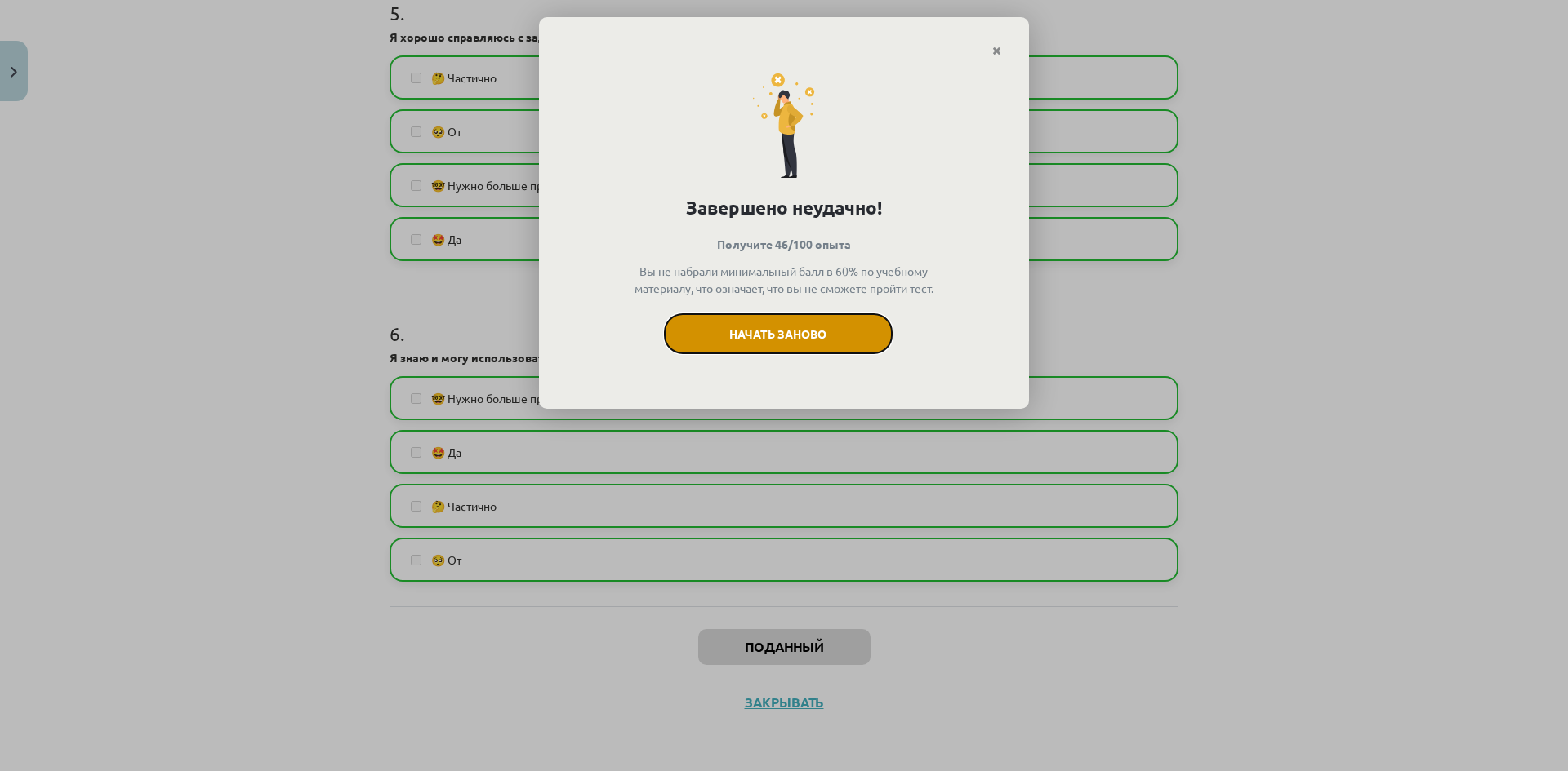
click at [792, 355] on button "Начать заново" at bounding box center [778, 334] width 229 height 41
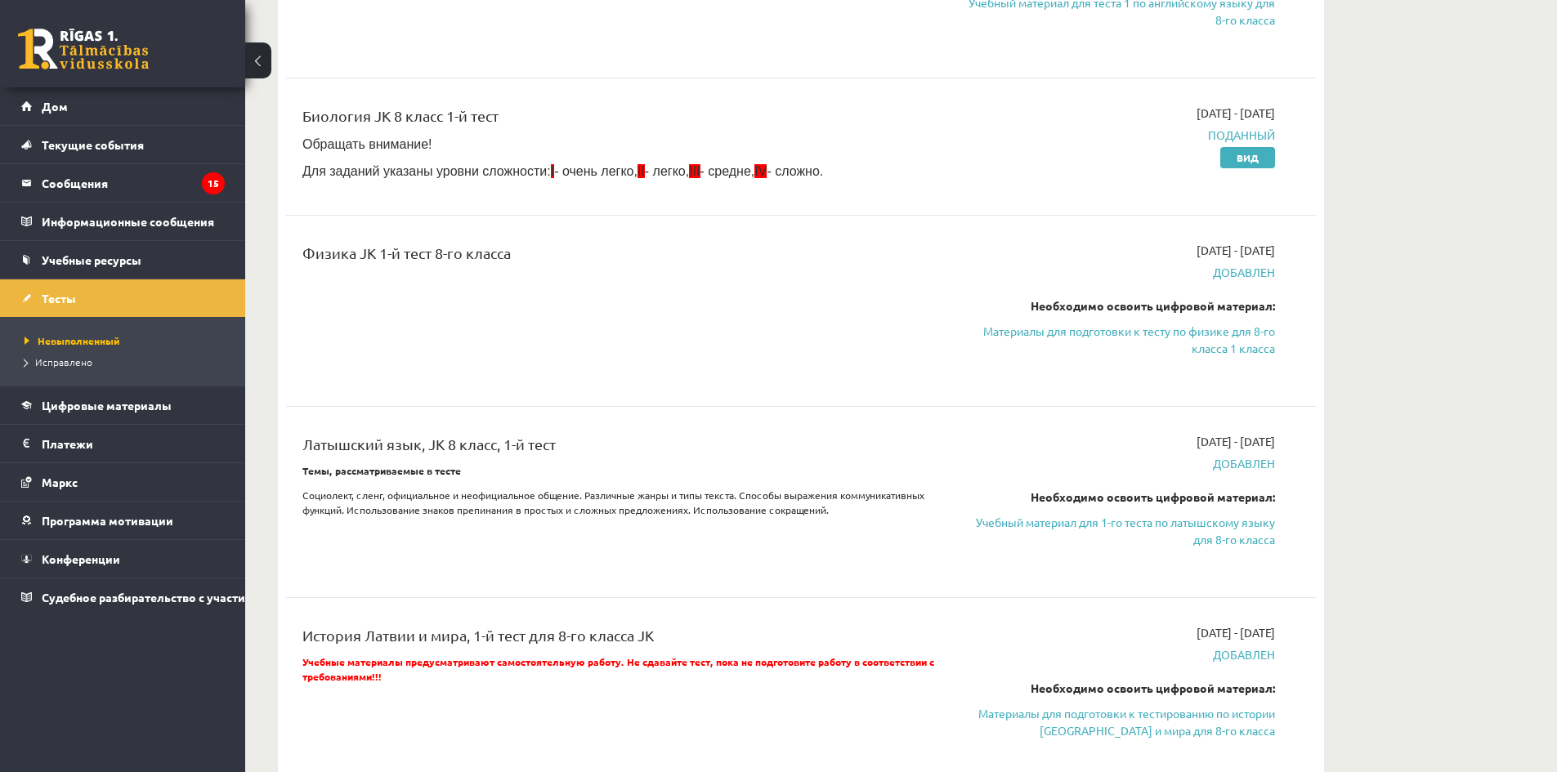
scroll to position [327, 0]
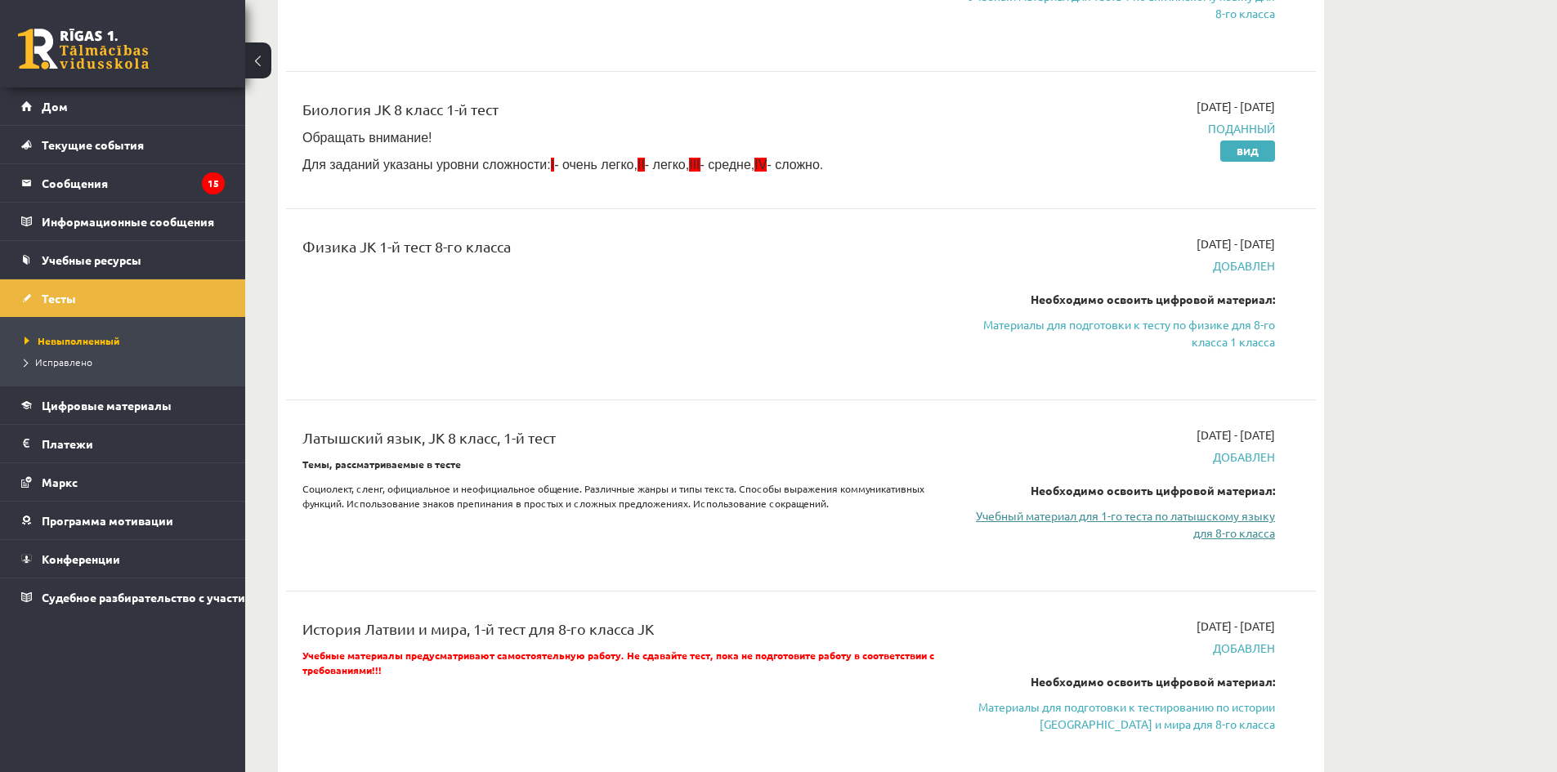
click at [1229, 535] on font "Учебный материал для 1-го теста по латышскому языку для 8-го класса" at bounding box center [1125, 524] width 299 height 32
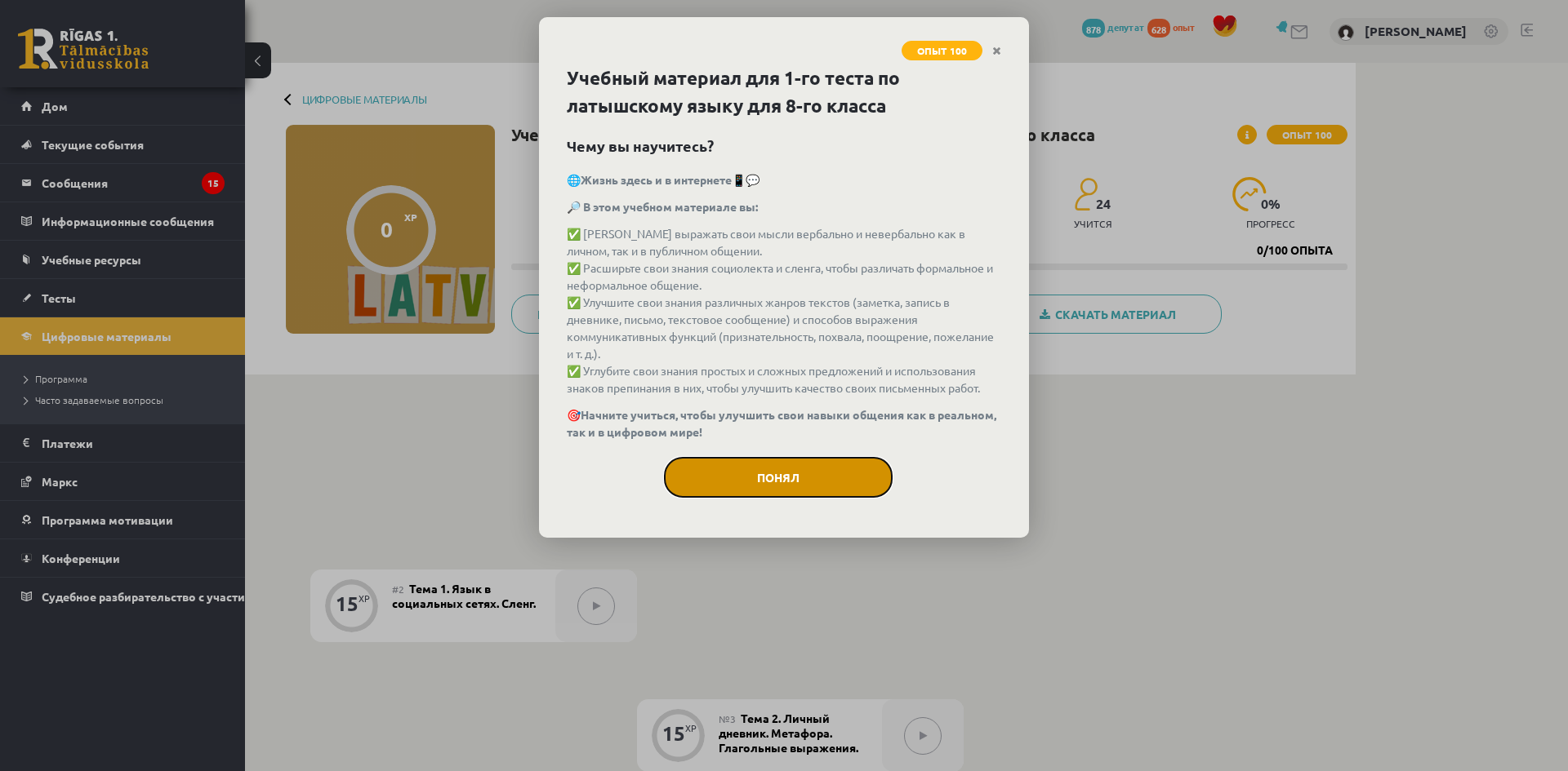
click at [792, 479] on font "Понял" at bounding box center [778, 477] width 43 height 15
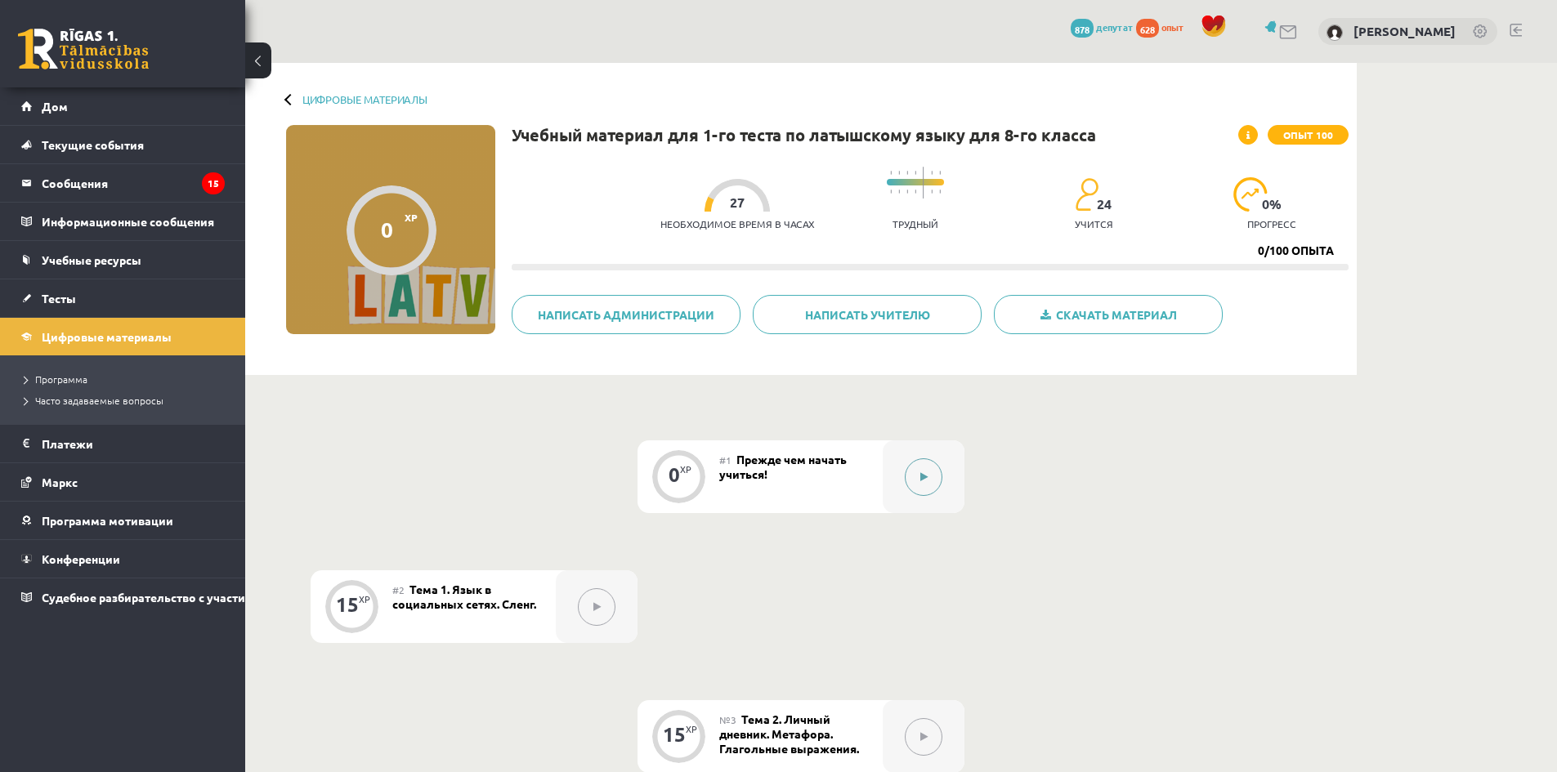
click at [929, 479] on button at bounding box center [924, 478] width 38 height 38
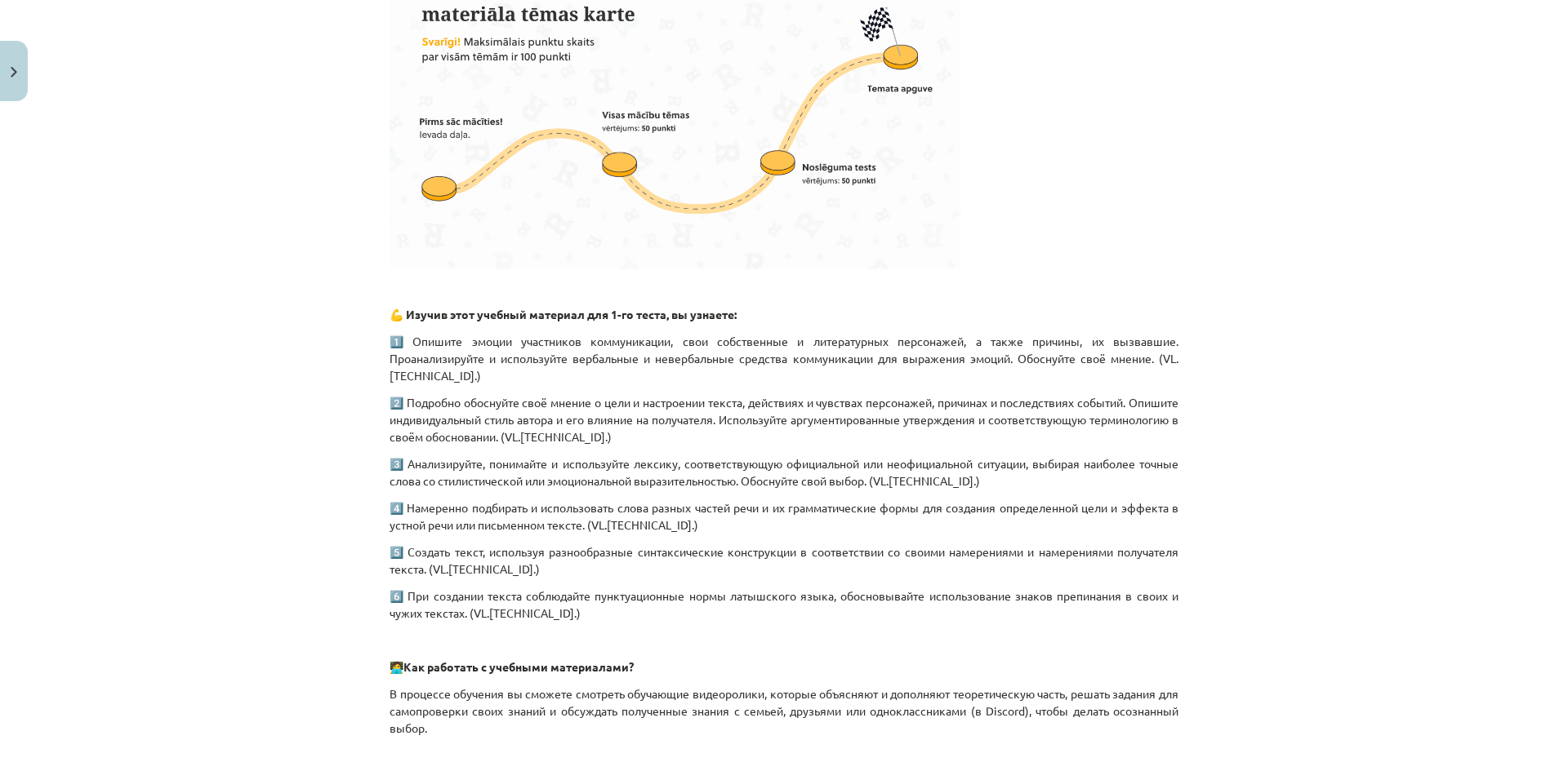
scroll to position [1157, 0]
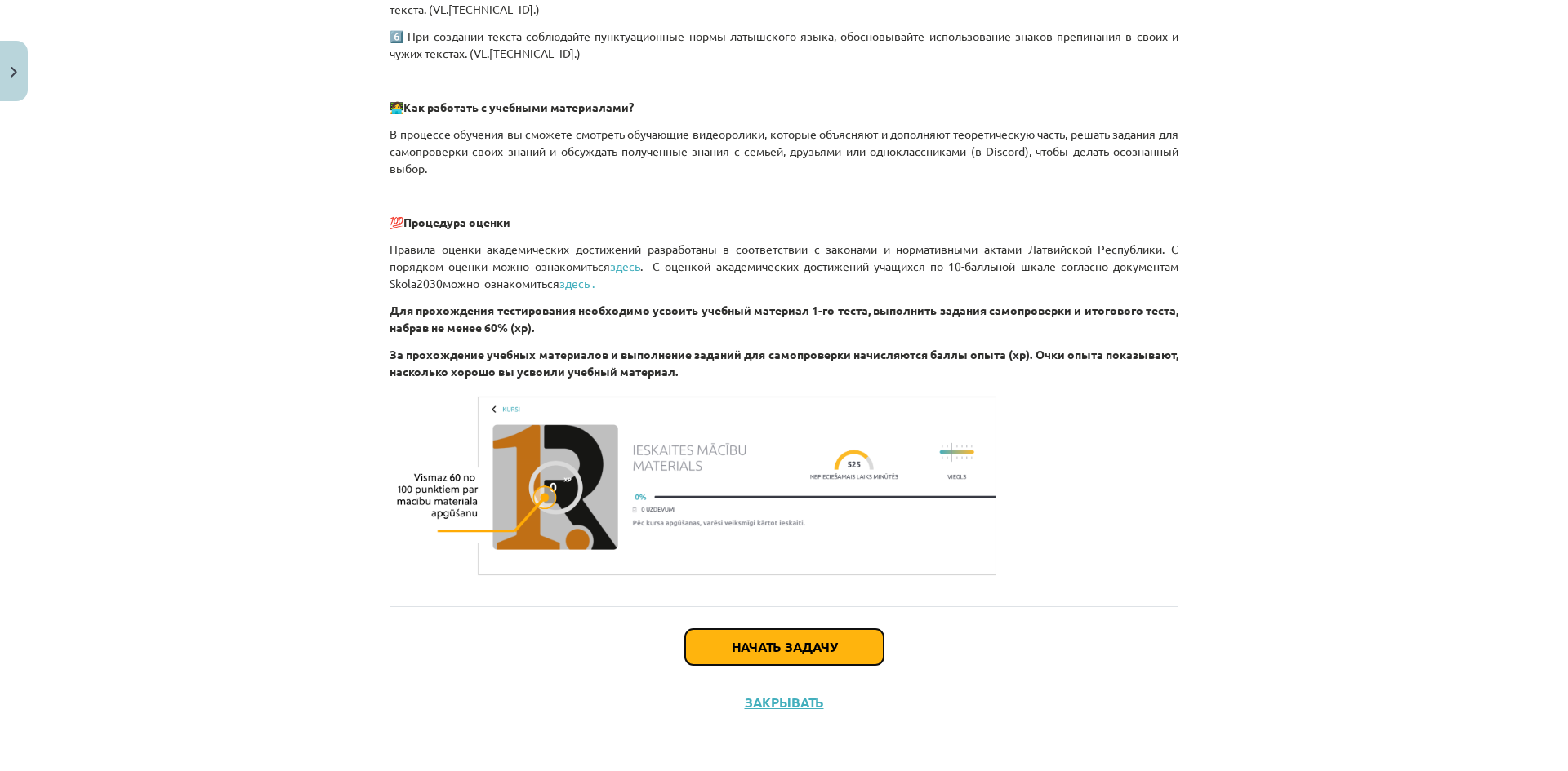
click at [860, 646] on button "Начать задачу" at bounding box center [784, 647] width 199 height 36
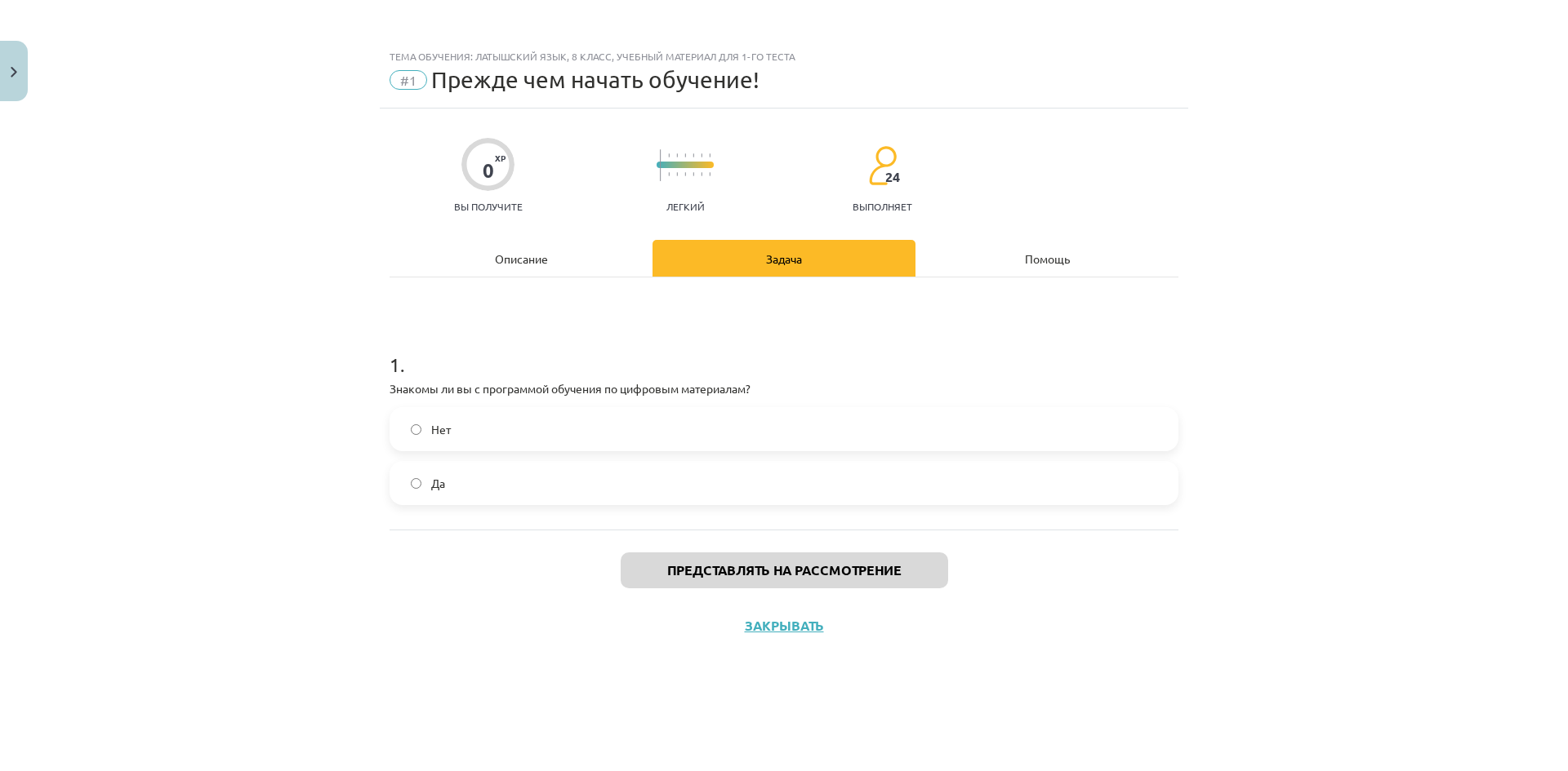
click at [622, 483] on label "Да" at bounding box center [784, 482] width 785 height 41
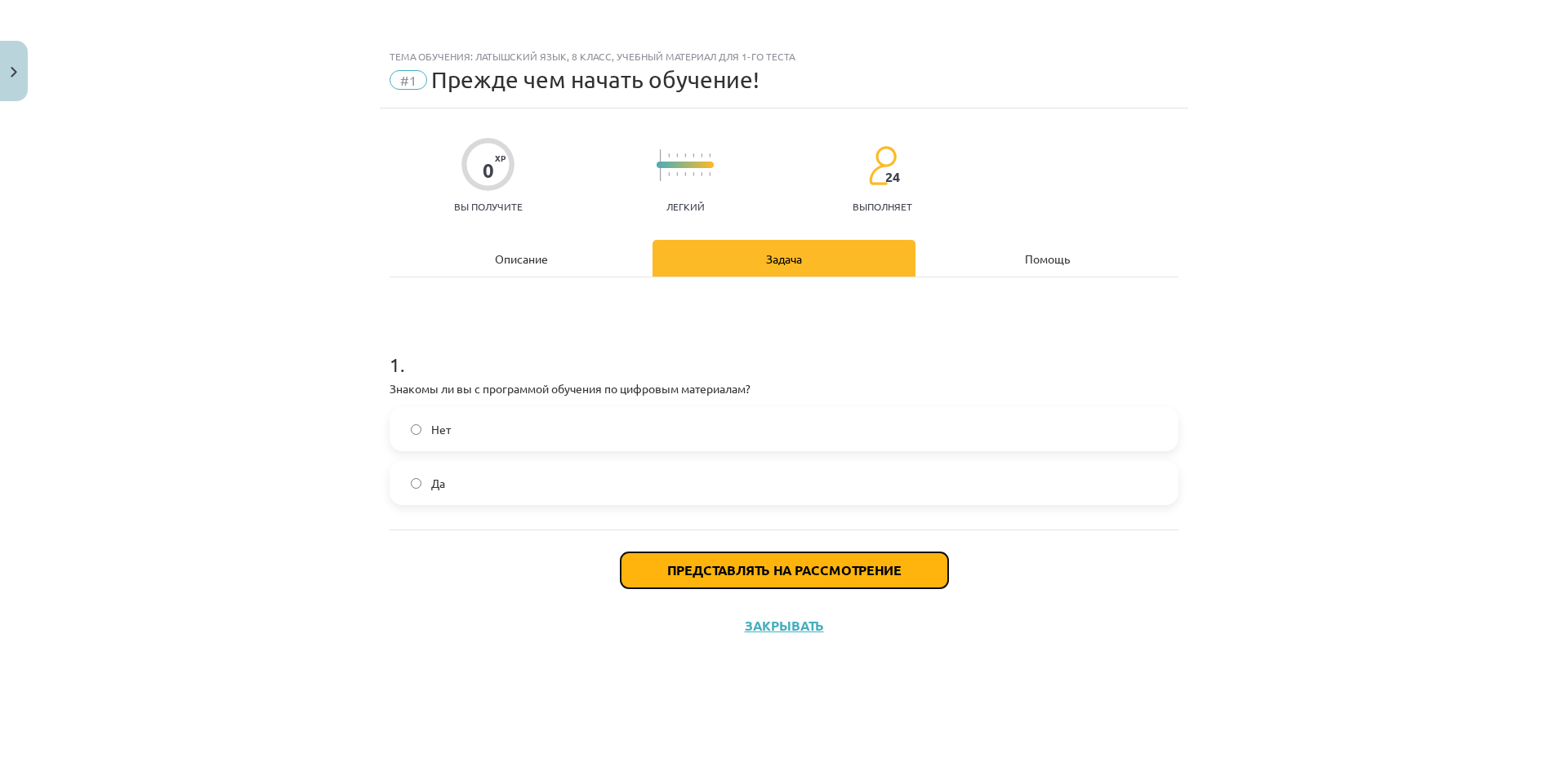
click at [753, 568] on font "Представлять на рассмотрение" at bounding box center [784, 569] width 235 height 17
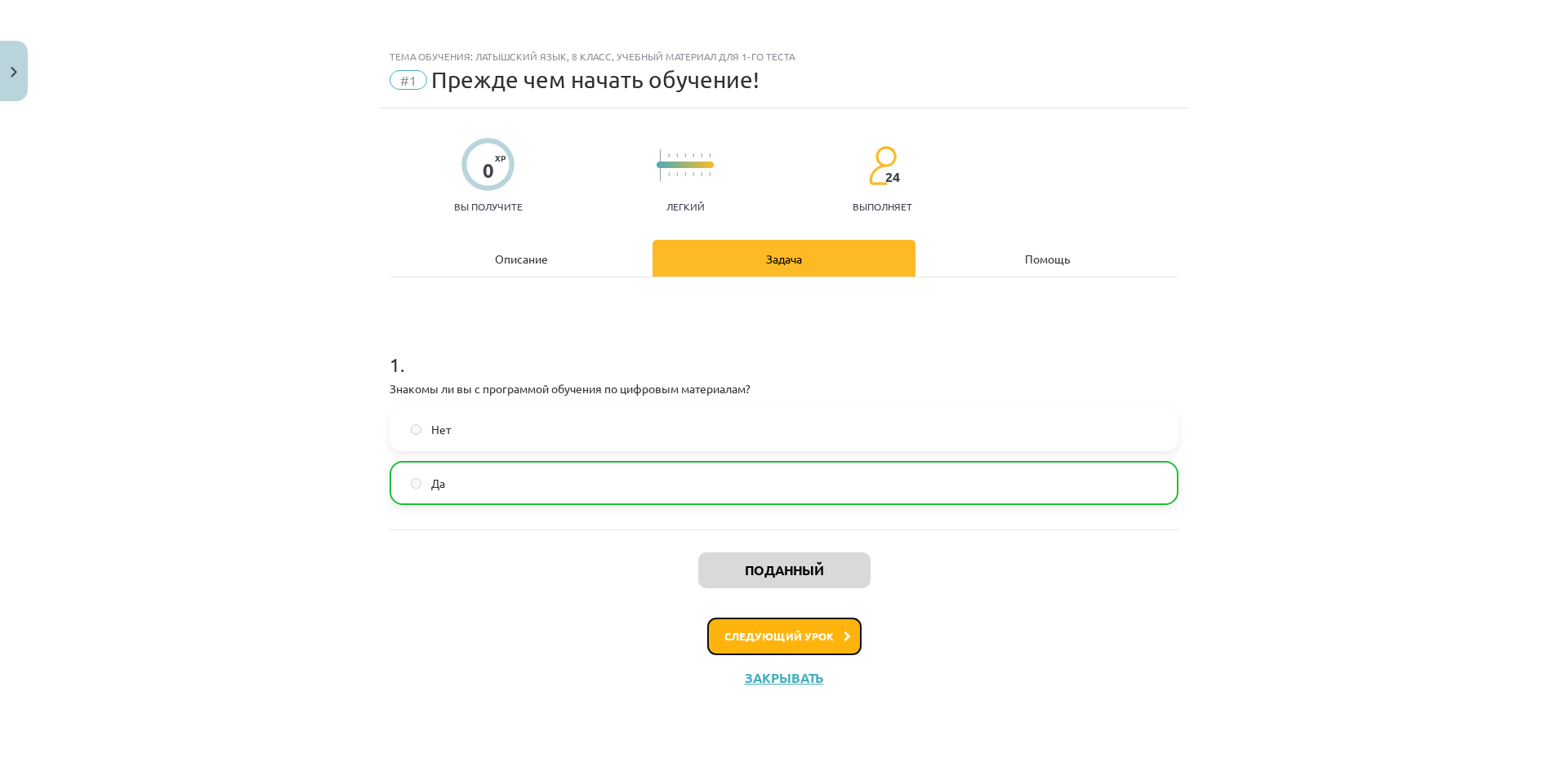
click at [791, 639] on font "Следующий урок" at bounding box center [779, 636] width 110 height 14
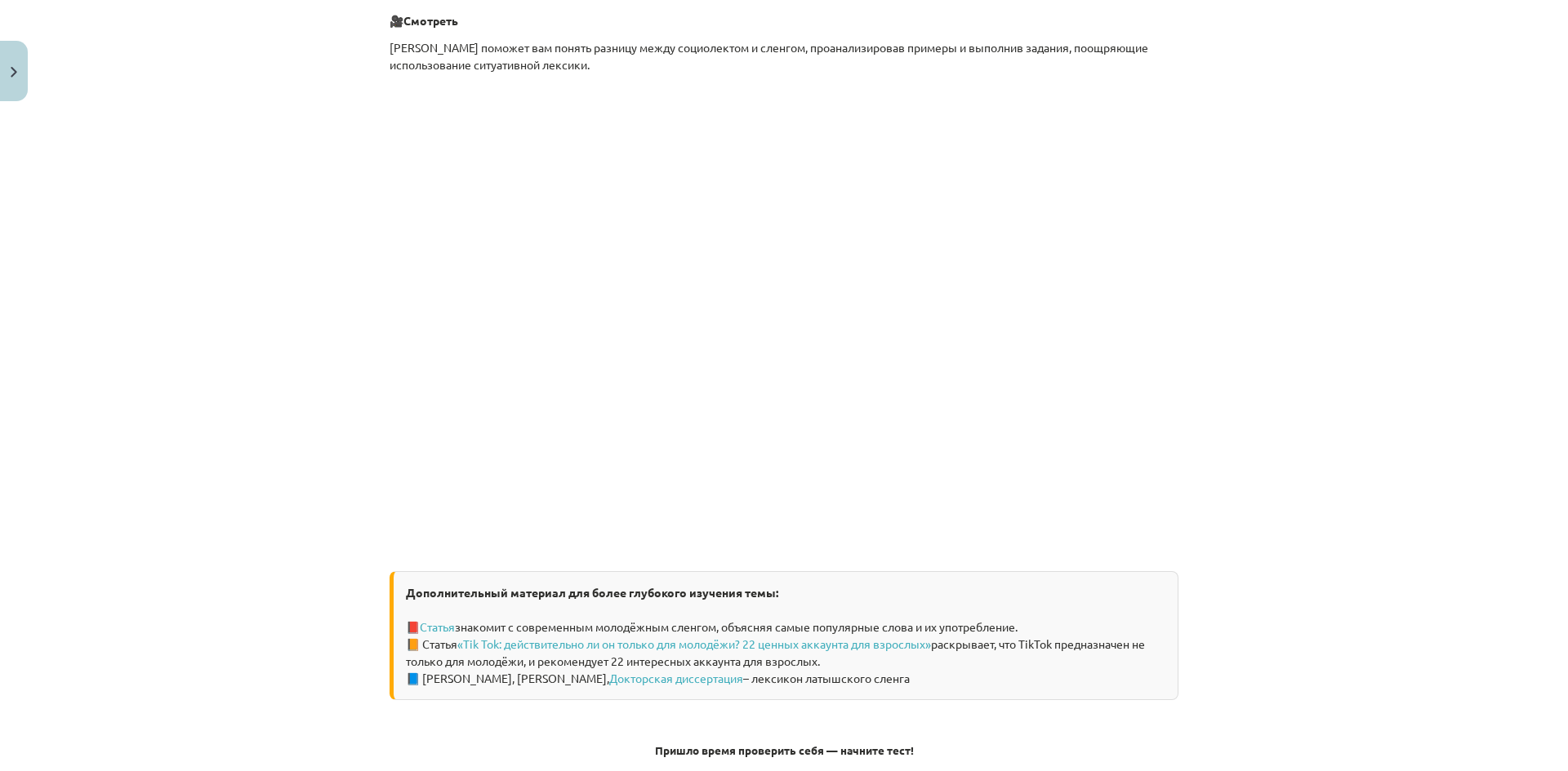
scroll to position [857, 0]
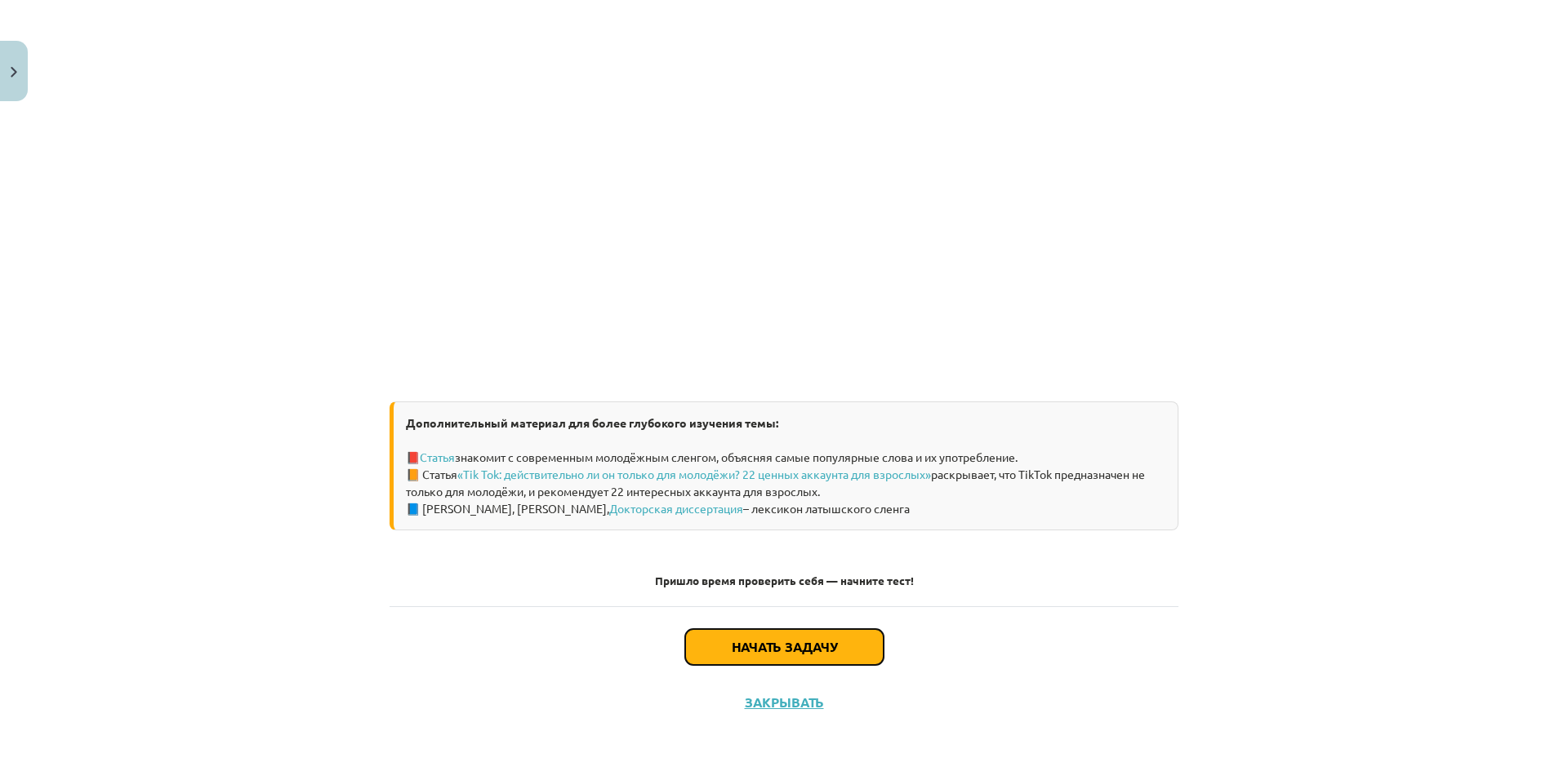
click at [843, 655] on button "Начать задачу" at bounding box center [784, 647] width 199 height 36
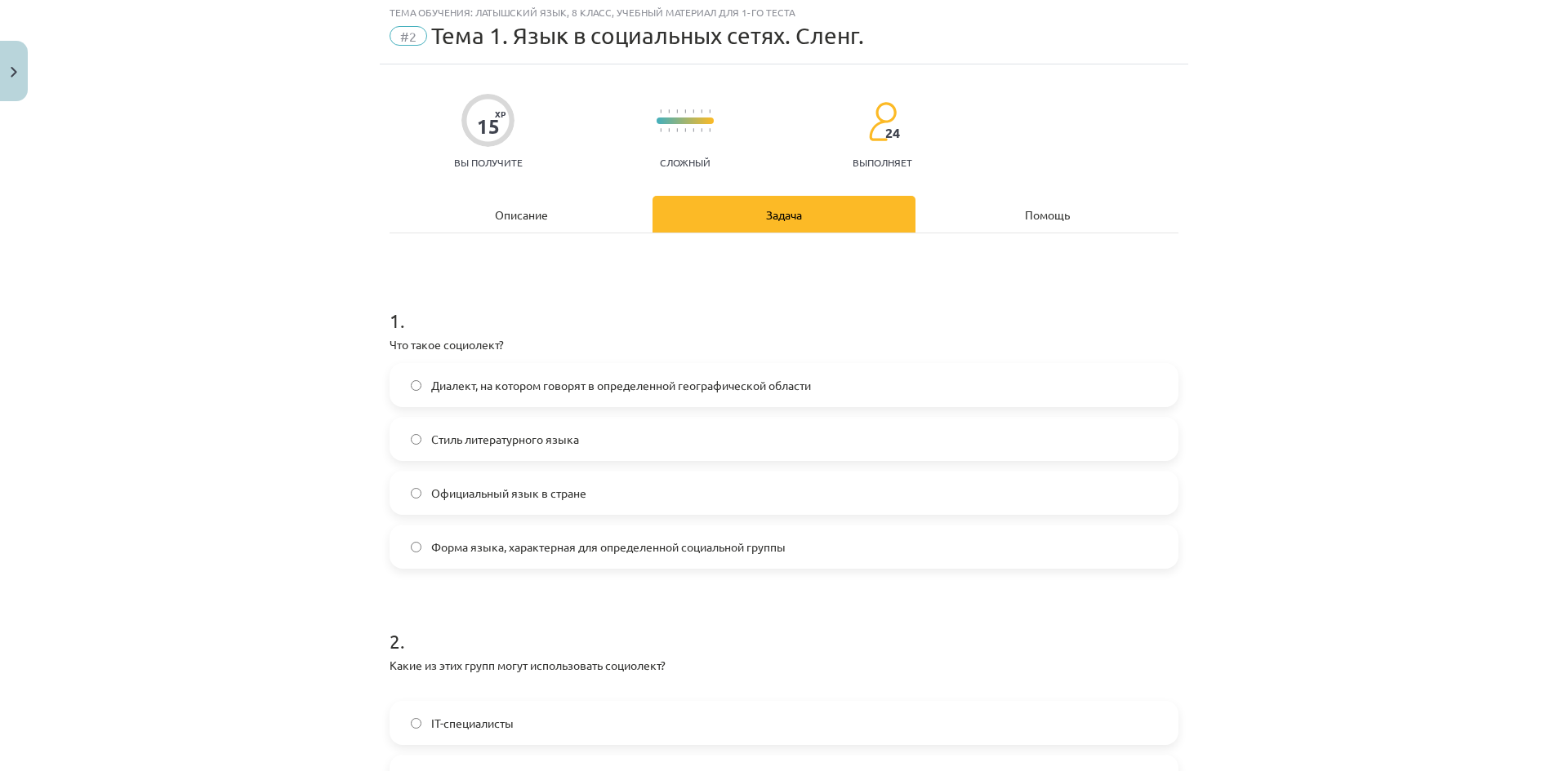
scroll to position [41, 0]
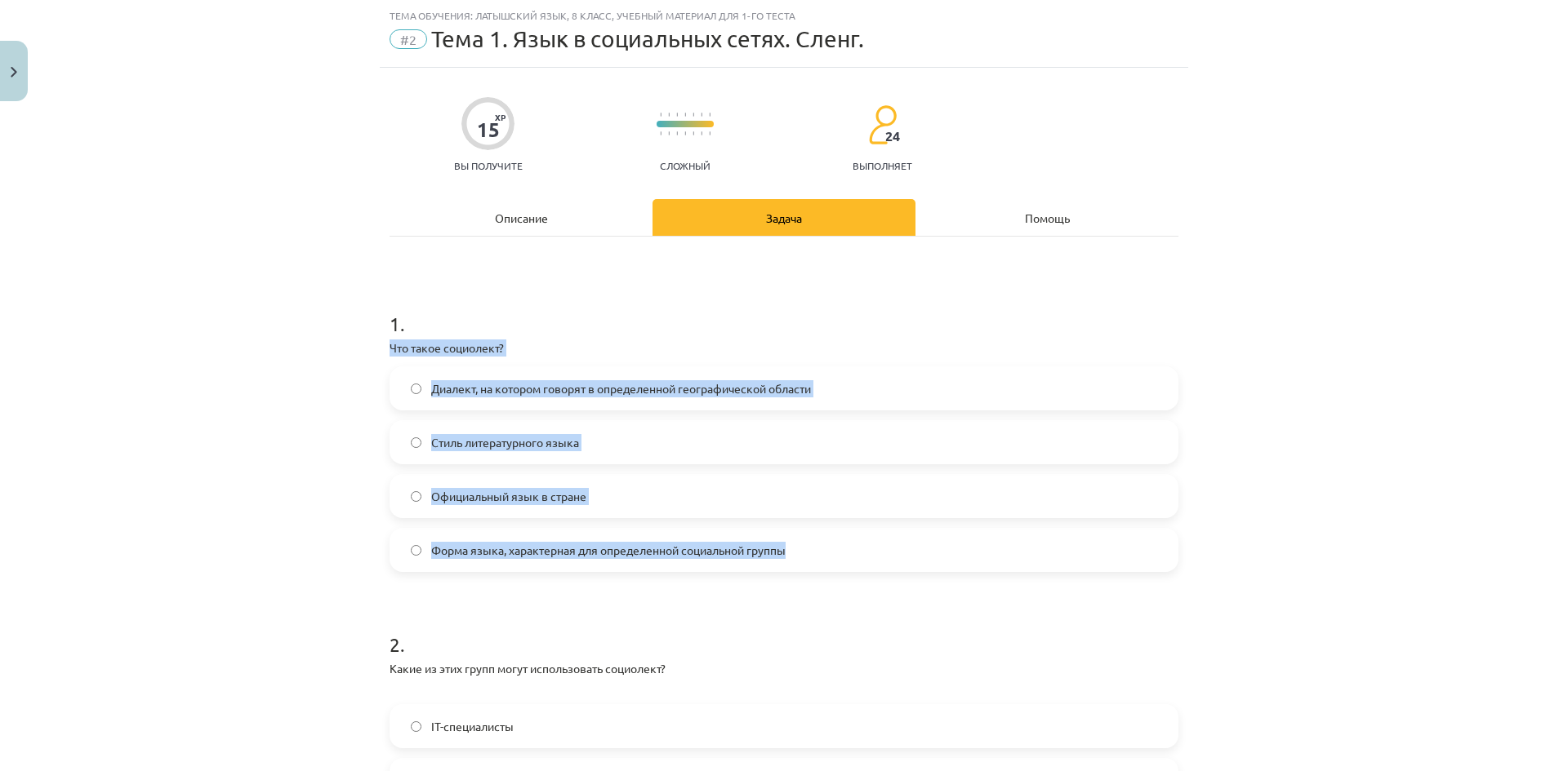
drag, startPoint x: 381, startPoint y: 348, endPoint x: 926, endPoint y: 541, distance: 578.2
copy div "Что такое социолект? Диалект, на котором говорят в определенной географической …"
click at [307, 497] on div "Тема обучения: латышский язык, 8 класс, учебный материал для 1-го теста #2 Тема…" at bounding box center [784, 386] width 1568 height 771
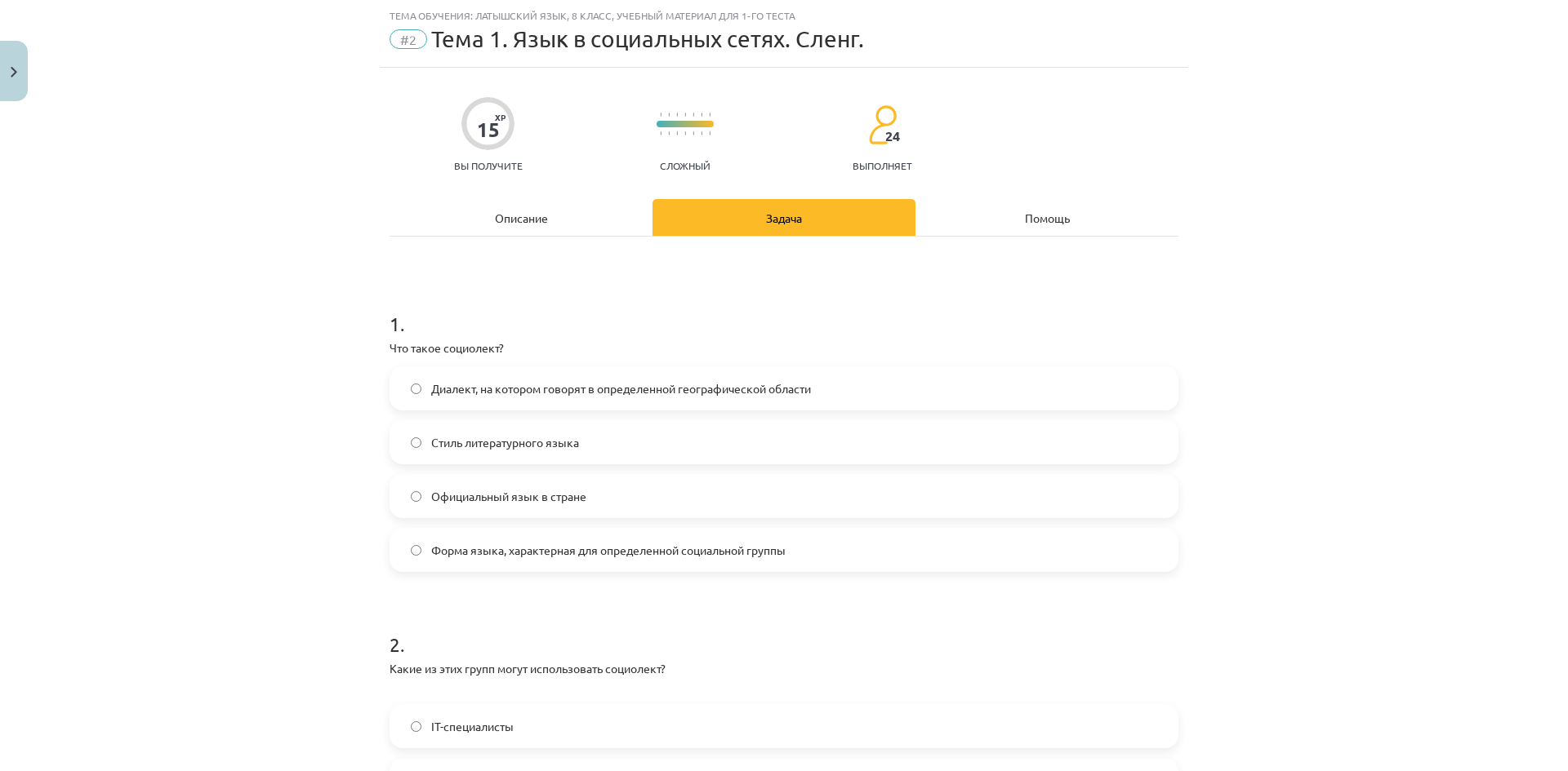
click at [530, 564] on label "Форма языка, характерная для определенной социальной группы" at bounding box center [784, 550] width 785 height 41
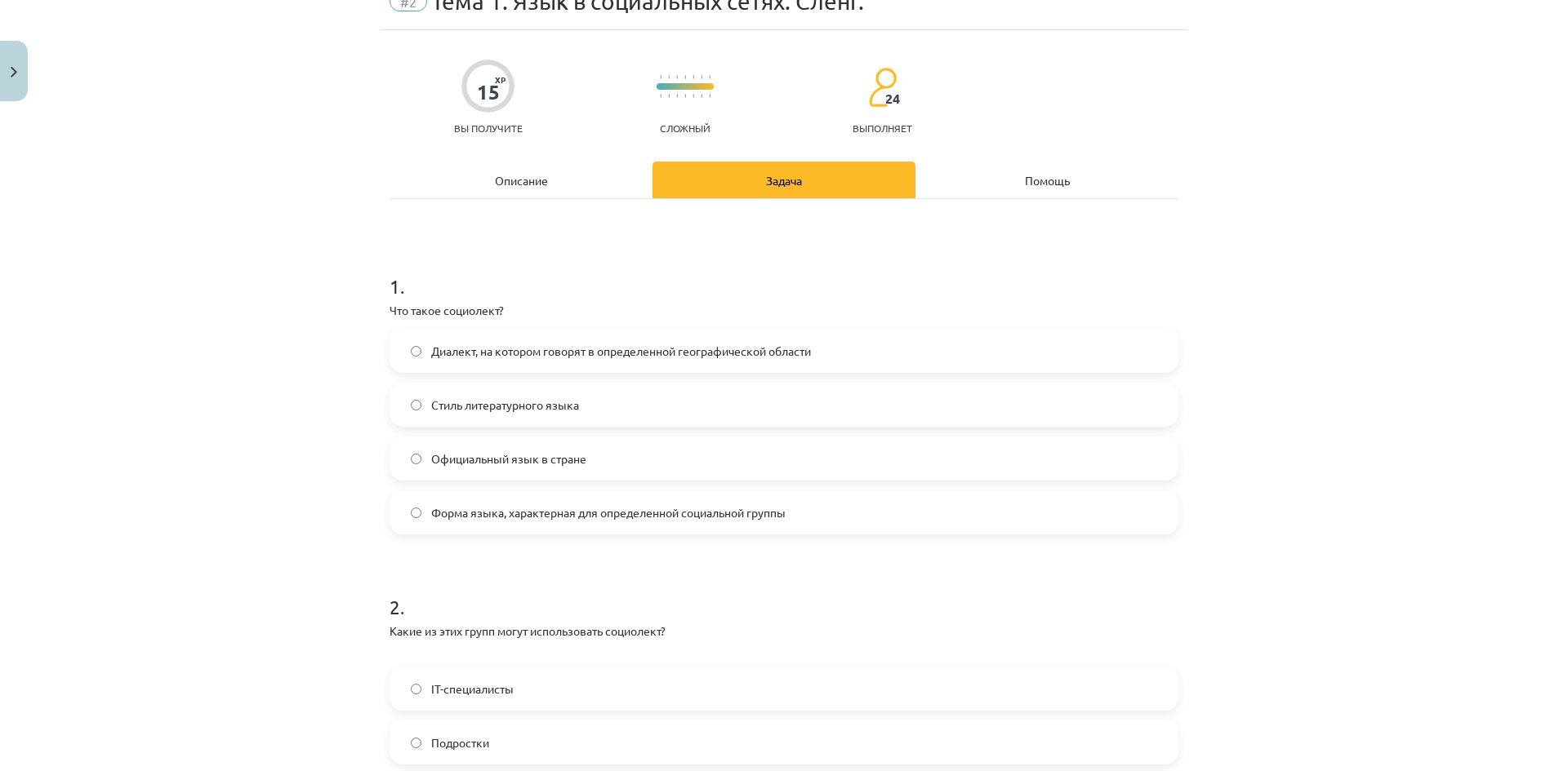
scroll to position [368, 0]
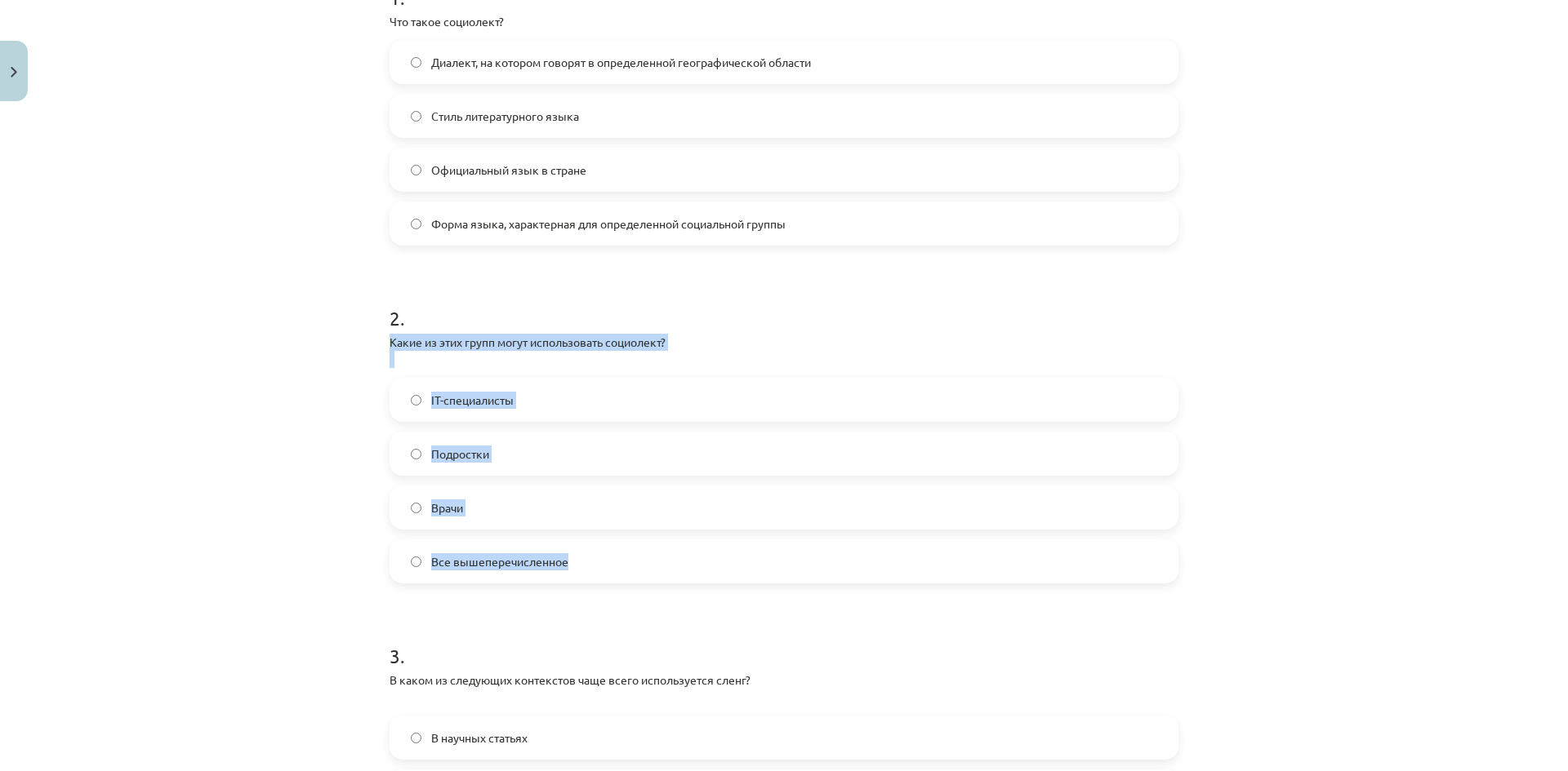
drag, startPoint x: 375, startPoint y: 340, endPoint x: 633, endPoint y: 564, distance: 341.7
click at [633, 564] on div "15 XP Вы получите Сложный 24 выполняет Описание Задача Помощь 1 . Что такое соц…" at bounding box center [783, 744] width 808 height 2005
copy div "Какие из этих групп могут использовать социолект? IT-специалисты Подростки Врач…"
click at [596, 570] on label "Все вышеперечисленное" at bounding box center [784, 561] width 785 height 41
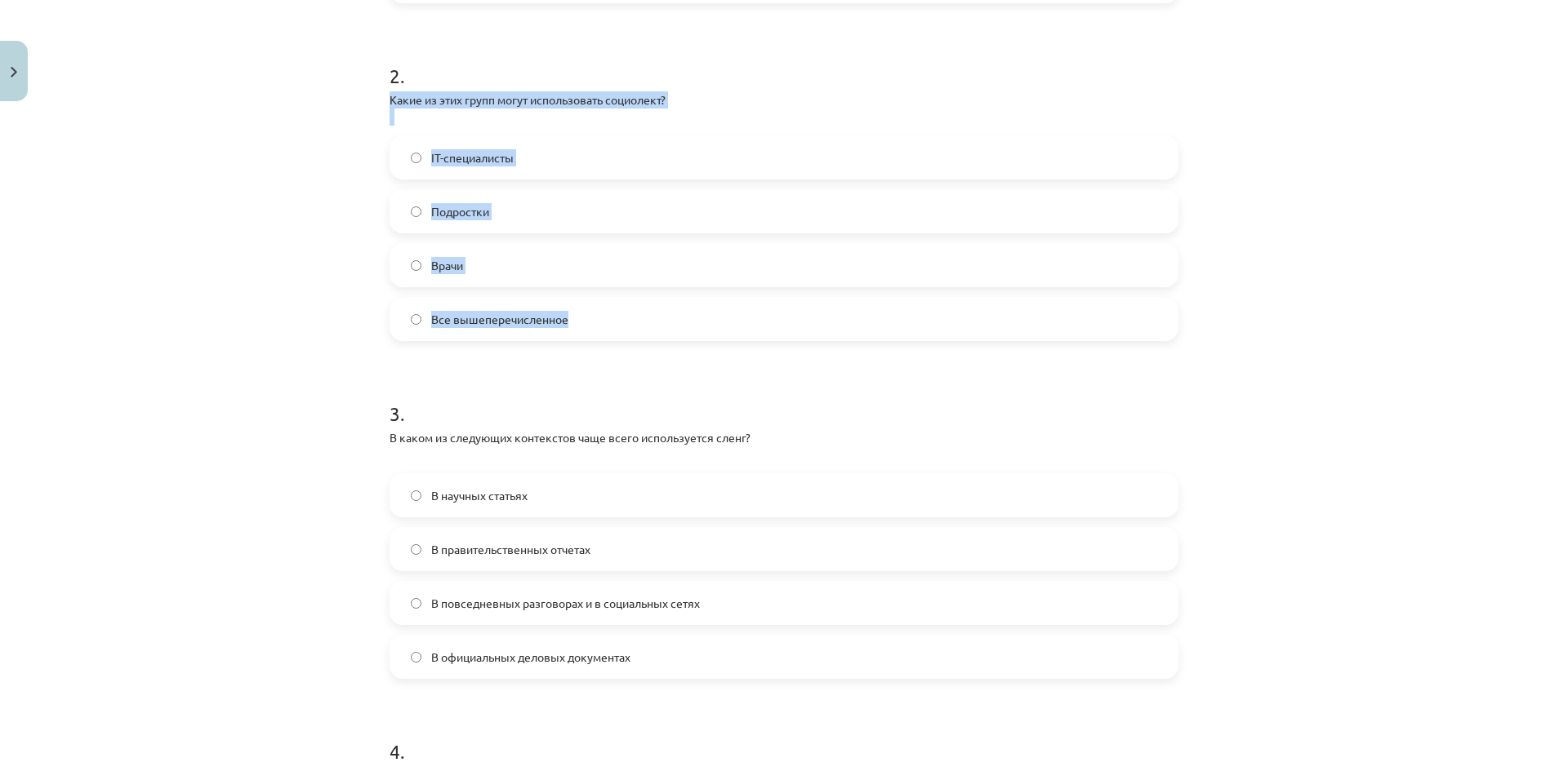
scroll to position [612, 0]
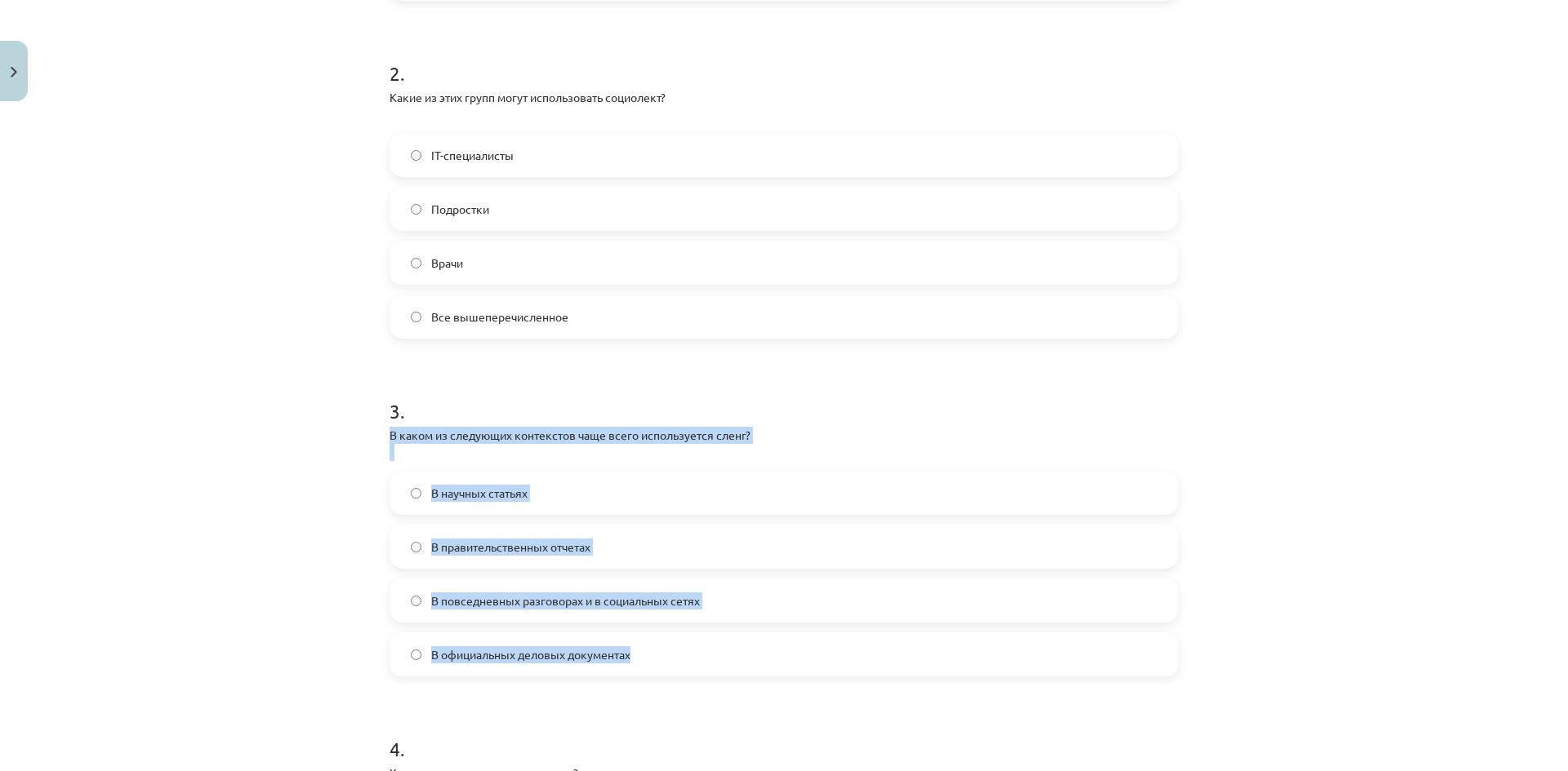
drag, startPoint x: 383, startPoint y: 431, endPoint x: 745, endPoint y: 664, distance: 430.5
click at [745, 664] on div "15 XP Вы получите Сложный 24 выполняет Описание Задача Помощь 1 . Что такое соц…" at bounding box center [783, 499] width 808 height 2005
copy div "В каком из следующих контекстов чаще всего используется сленг? В научных статья…"
drag, startPoint x: 311, startPoint y: 618, endPoint x: 331, endPoint y: 619, distance: 20.0
click at [309, 619] on div "Тема обучения: латышский язык, 8 класс, учебный материал для 1-го теста #2 Тема…" at bounding box center [784, 386] width 1568 height 771
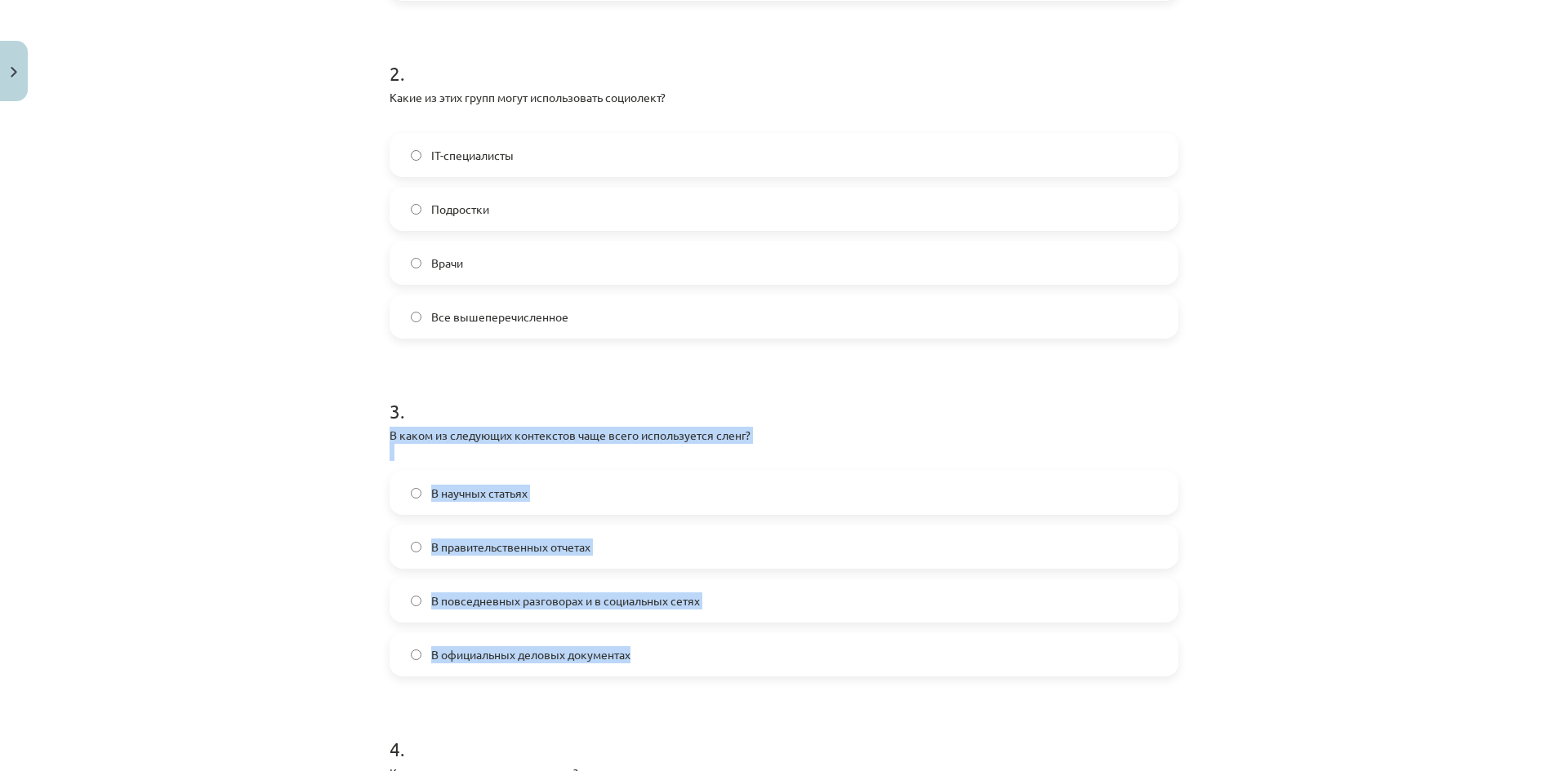
click at [701, 604] on label "В повседневных разговорах и в социальных сетях" at bounding box center [784, 600] width 785 height 41
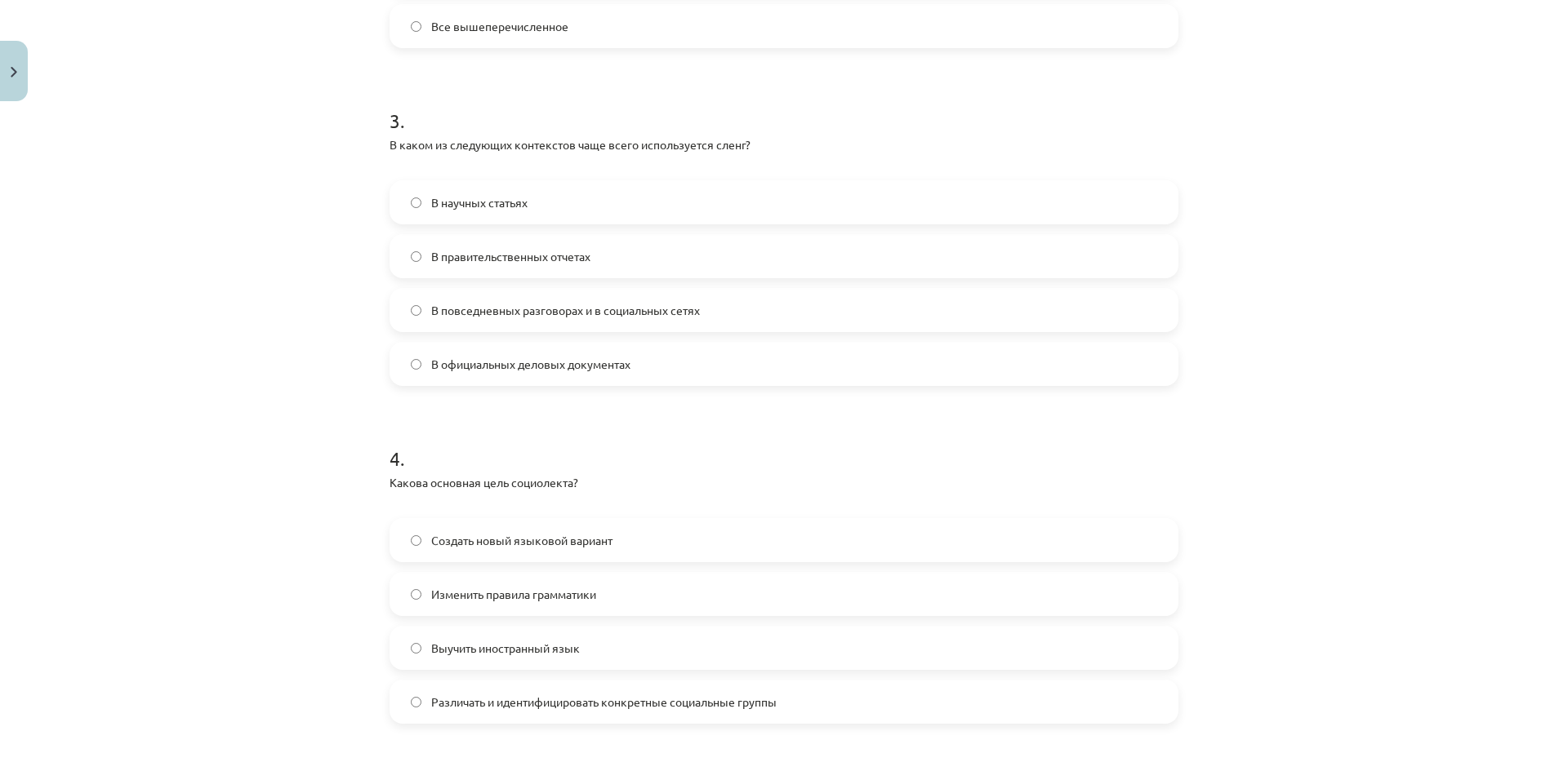
scroll to position [1021, 0]
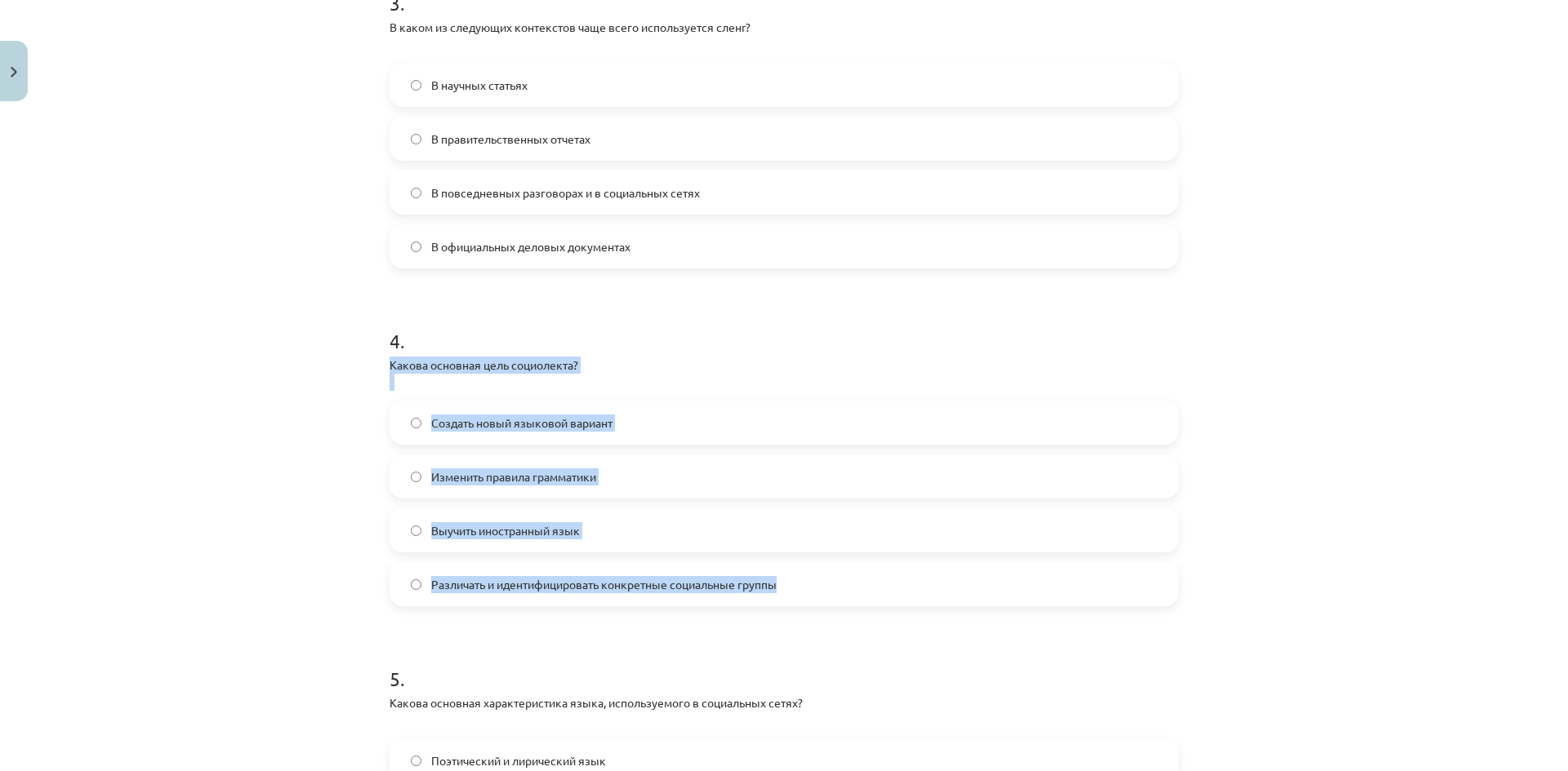
drag, startPoint x: 383, startPoint y: 364, endPoint x: 817, endPoint y: 560, distance: 476.2
click at [817, 560] on div "4 . Какова основная цель социолекта? Создать новый языковой вариант Изменить пр…" at bounding box center [784, 454] width 789 height 306
copy div "Какова основная цель социолекта? Создать новый языковой вариант Изменить правил…"
click at [565, 603] on label "Различать и идентифицировать конкретные социальные группы" at bounding box center [784, 584] width 785 height 41
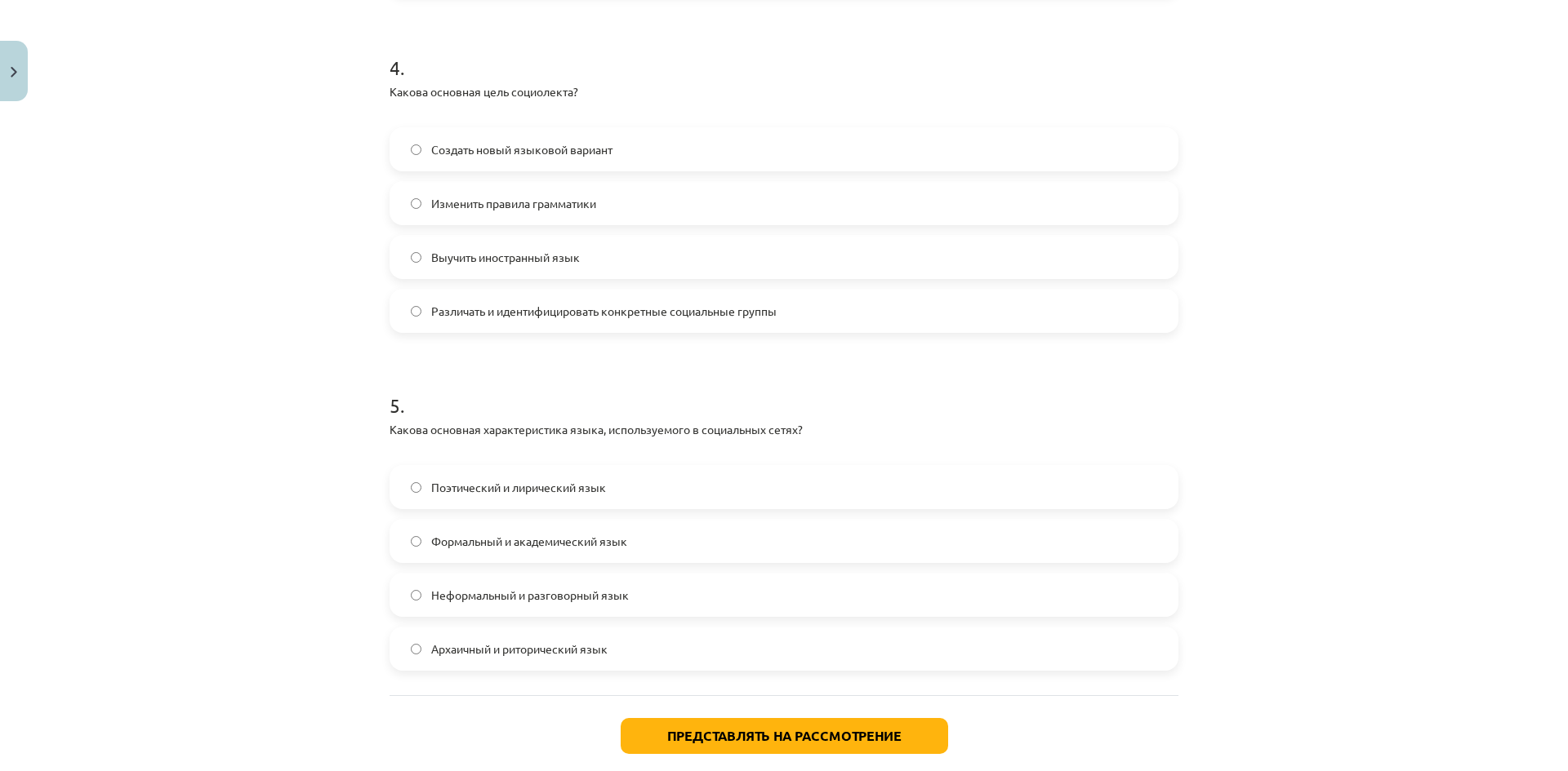
scroll to position [1347, 0]
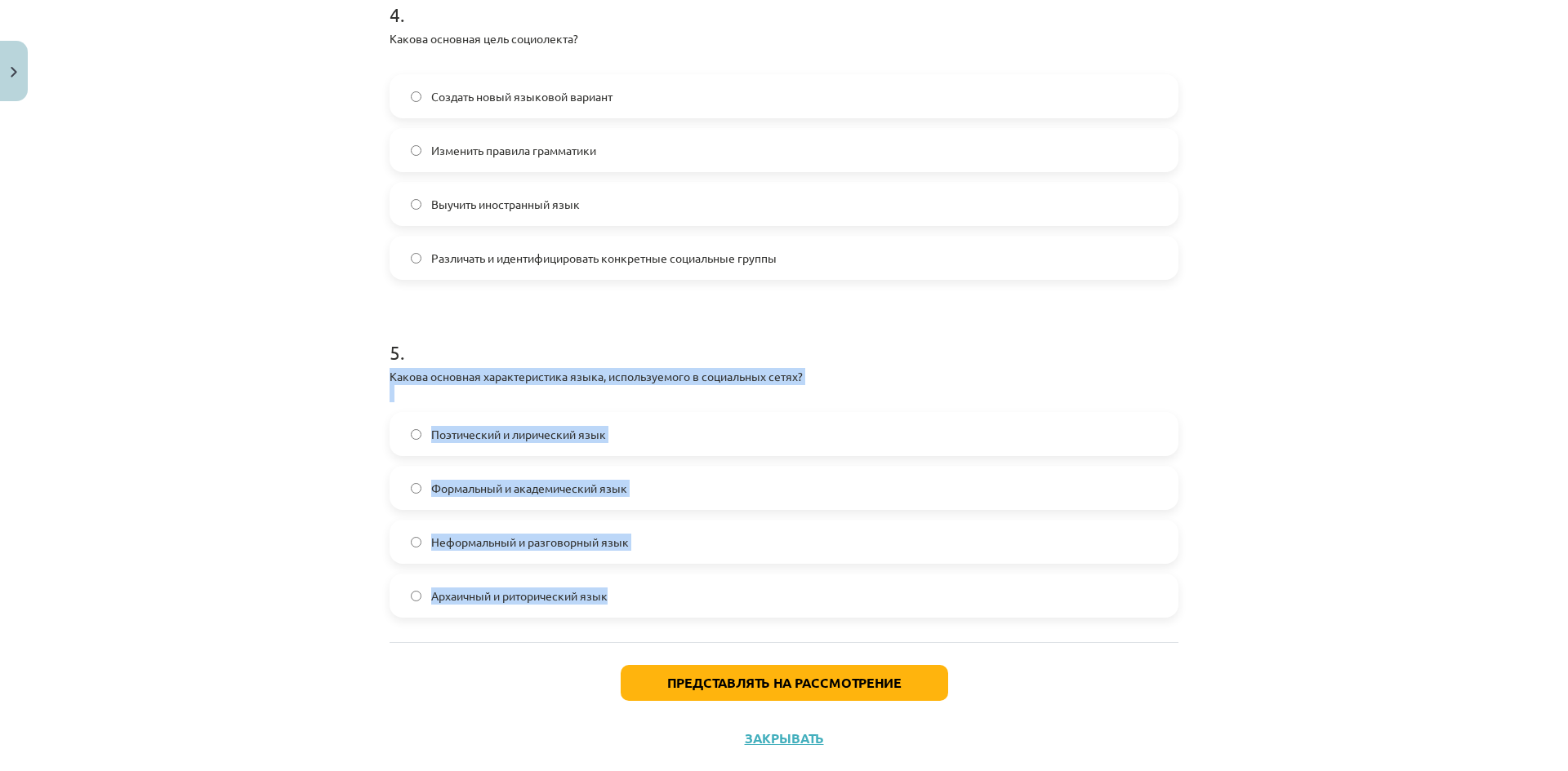
drag, startPoint x: 420, startPoint y: 404, endPoint x: 765, endPoint y: 594, distance: 393.9
click at [765, 594] on div "5 . Какова основная характеристика языка, используемого в социальных сетях? Поэ…" at bounding box center [784, 465] width 789 height 306
copy div "Какова основная характеристика языка, используемого в социальных сетях? Поэтиче…"
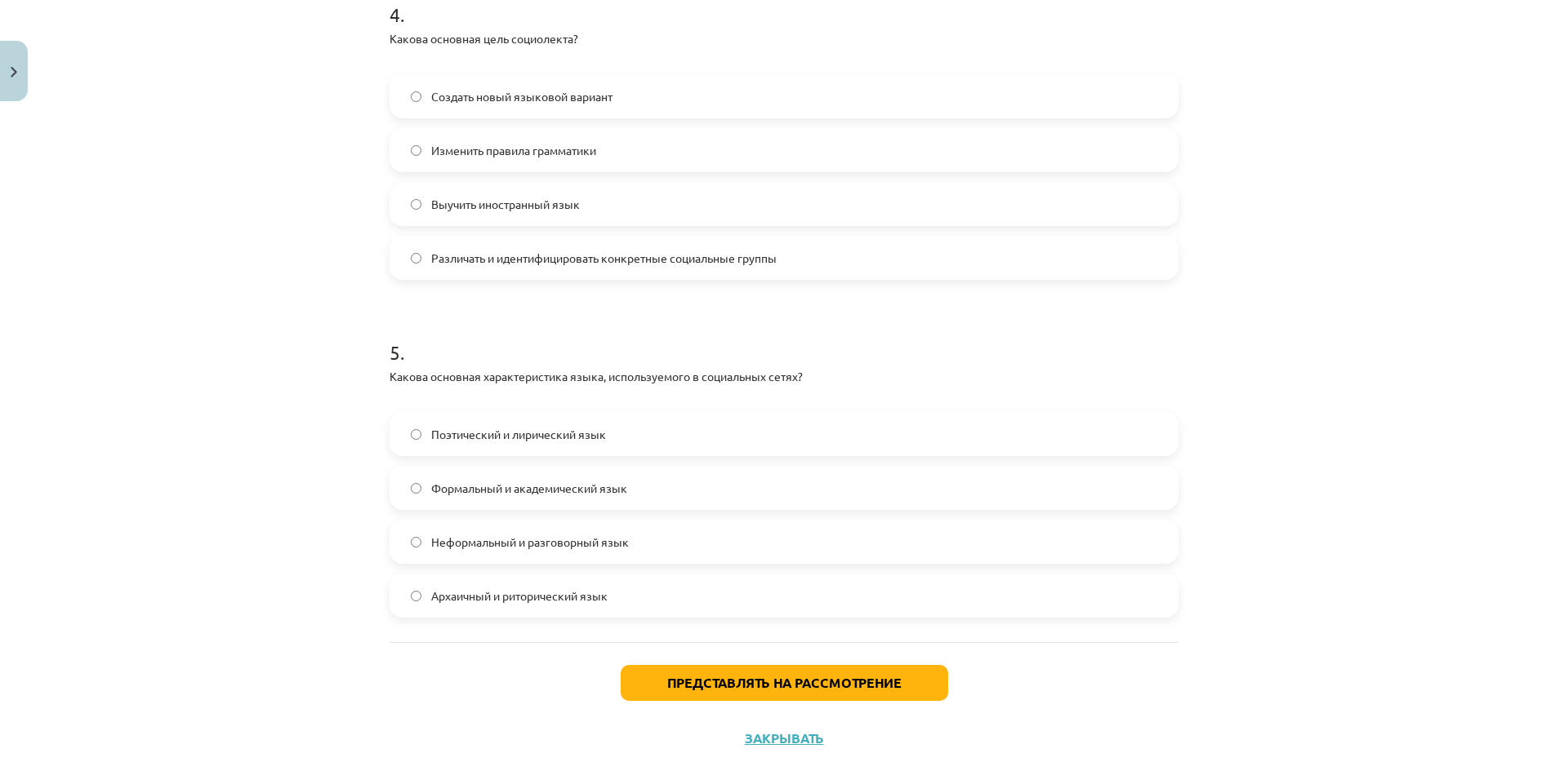
click at [469, 687] on div "Представлять на рассмотрение Закрывать" at bounding box center [784, 699] width 789 height 114
click at [633, 543] on label "Неформальный и разговорный язык" at bounding box center [784, 541] width 785 height 41
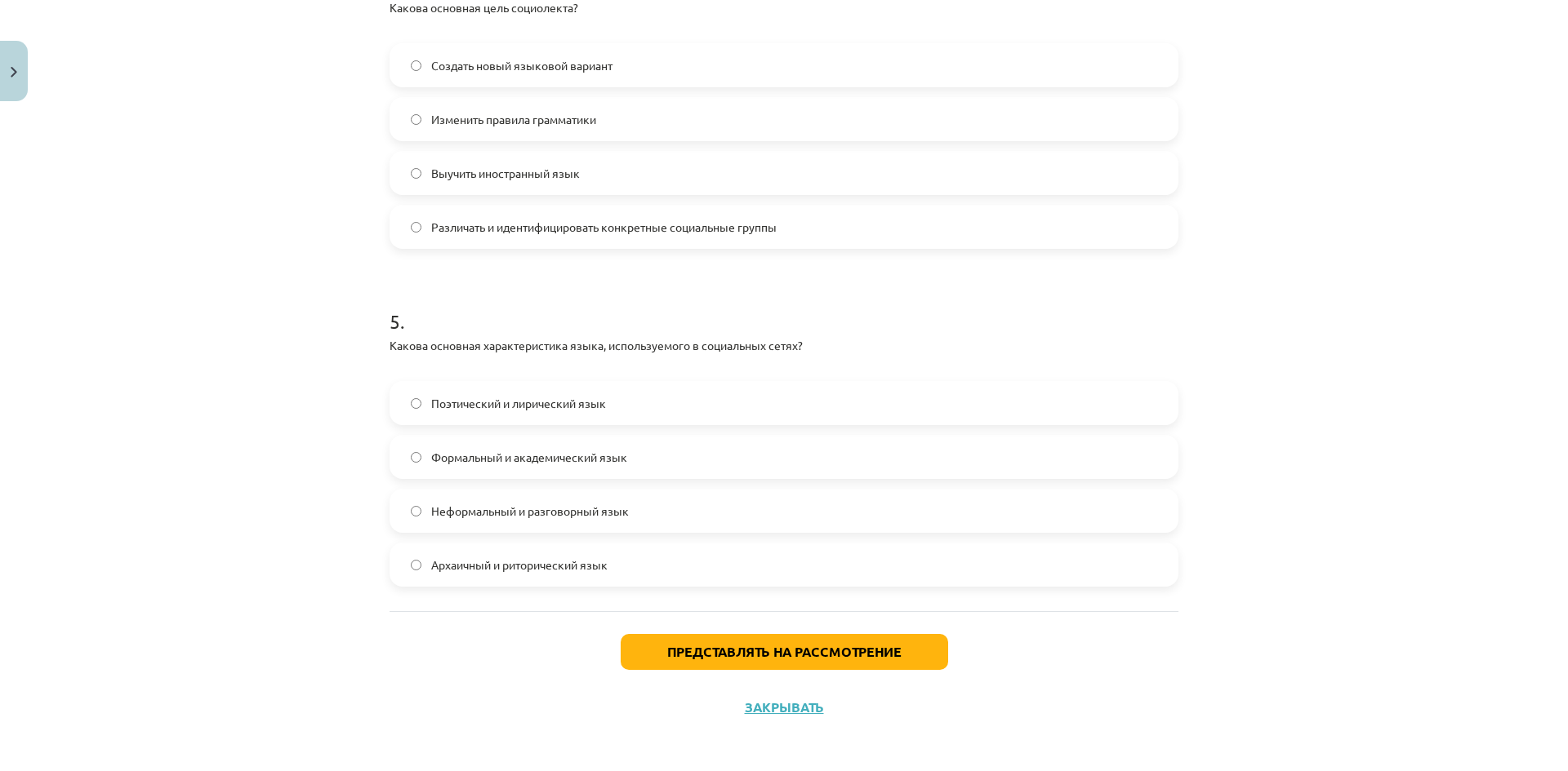
scroll to position [1383, 0]
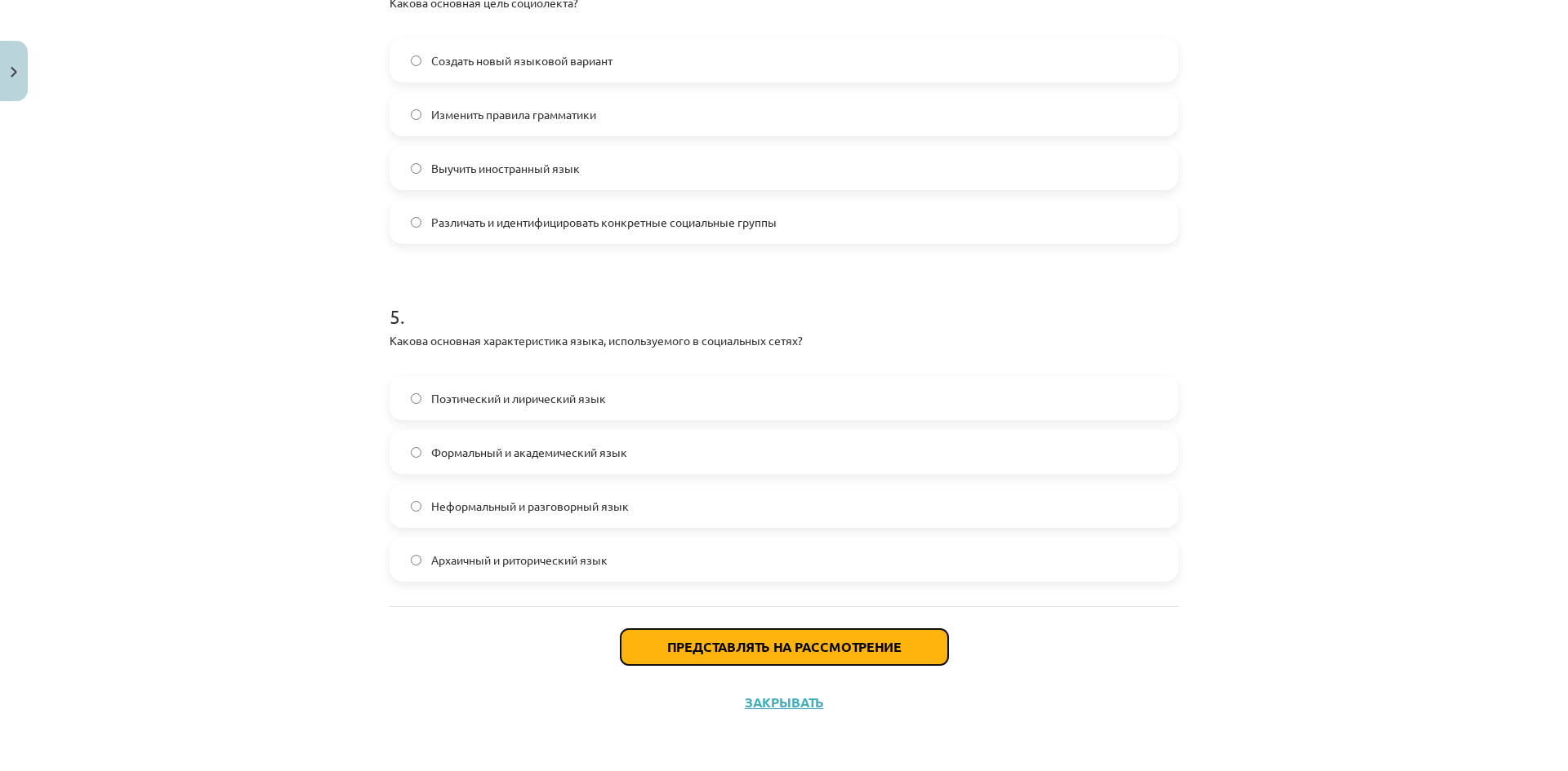
click at [726, 660] on button "Представлять на рассмотрение" at bounding box center [784, 647] width 328 height 36
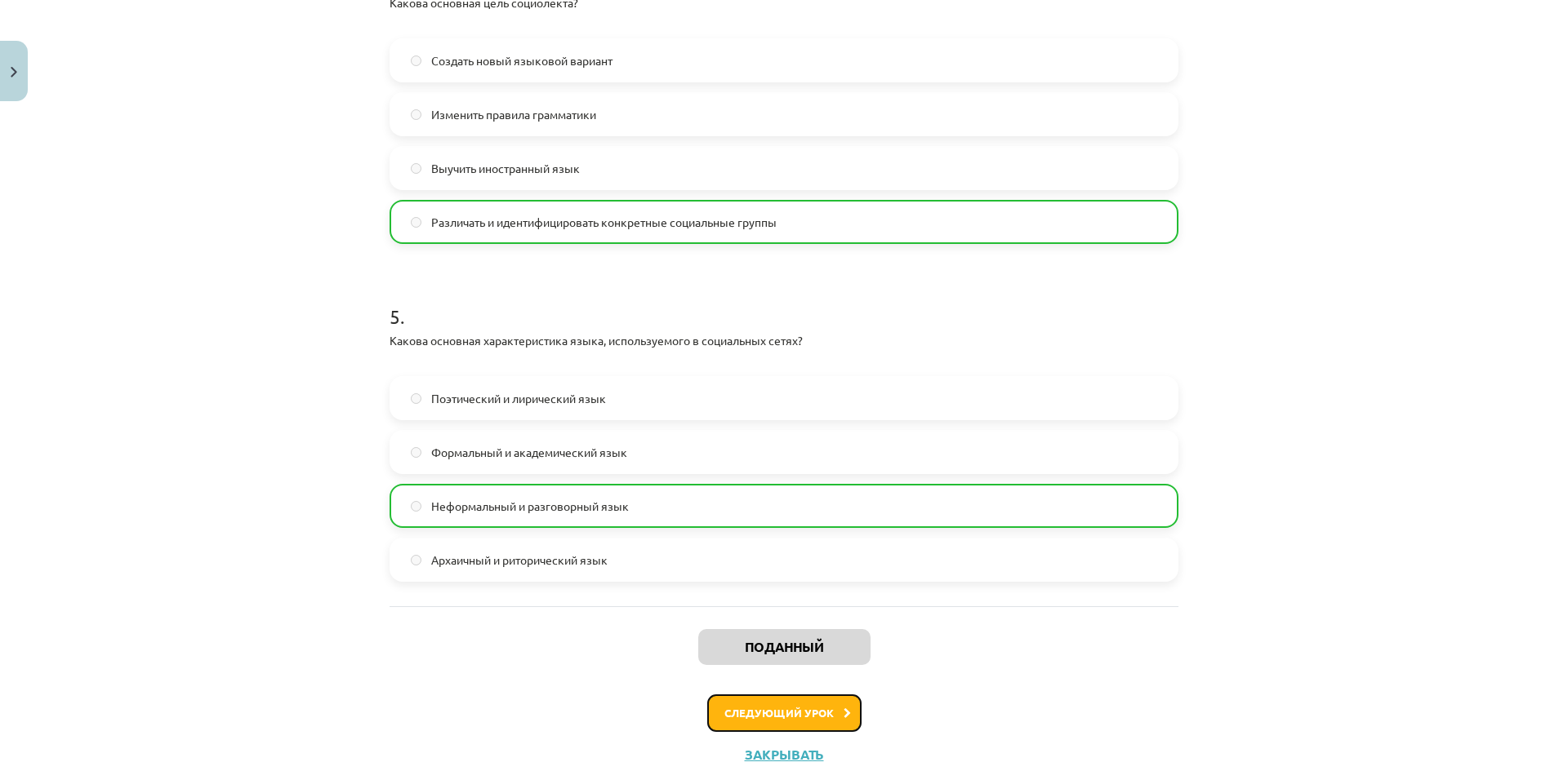
click at [841, 730] on button "Следующий урок" at bounding box center [784, 714] width 154 height 38
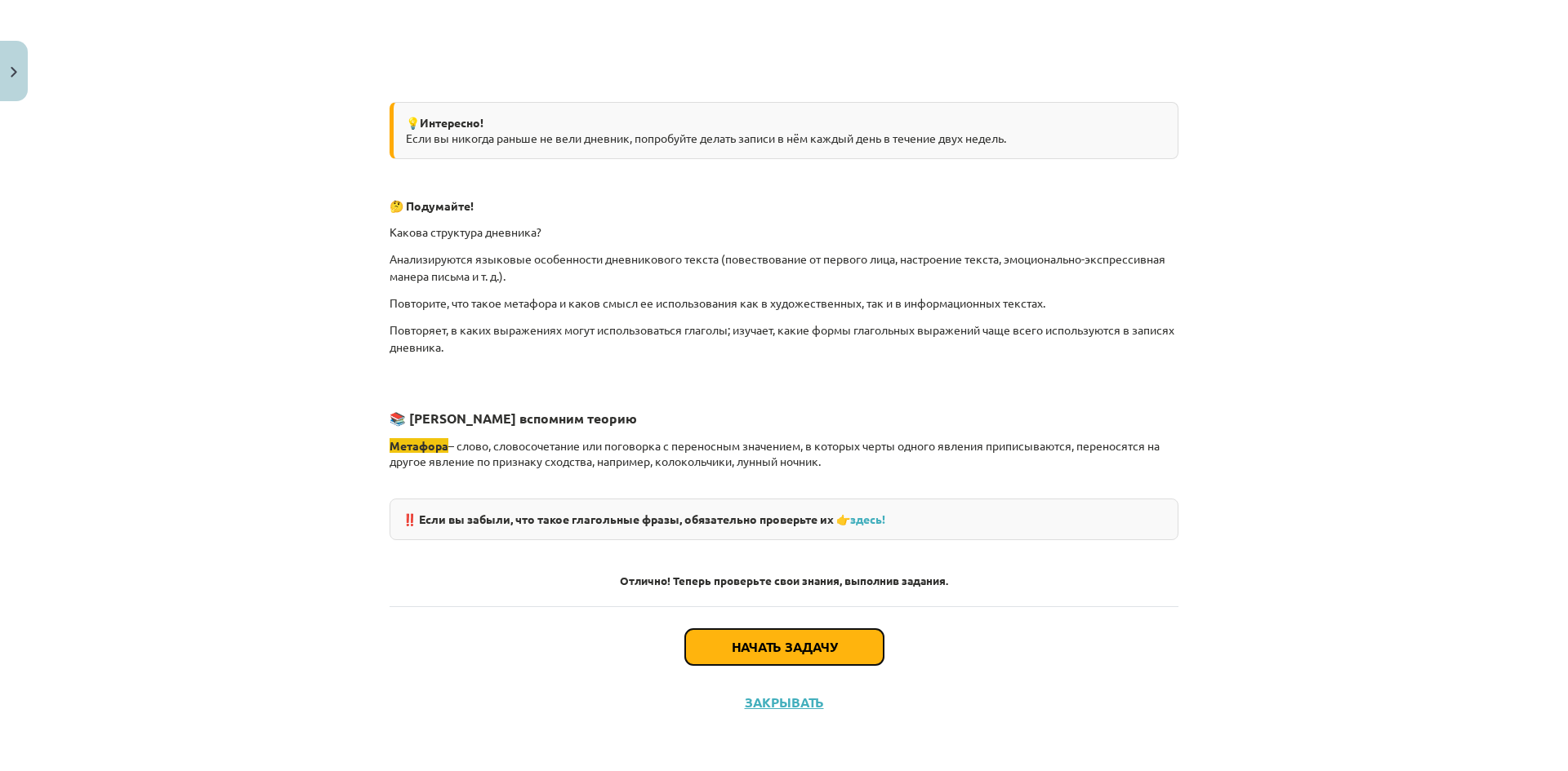
click at [835, 637] on button "Начать задачу" at bounding box center [784, 647] width 199 height 36
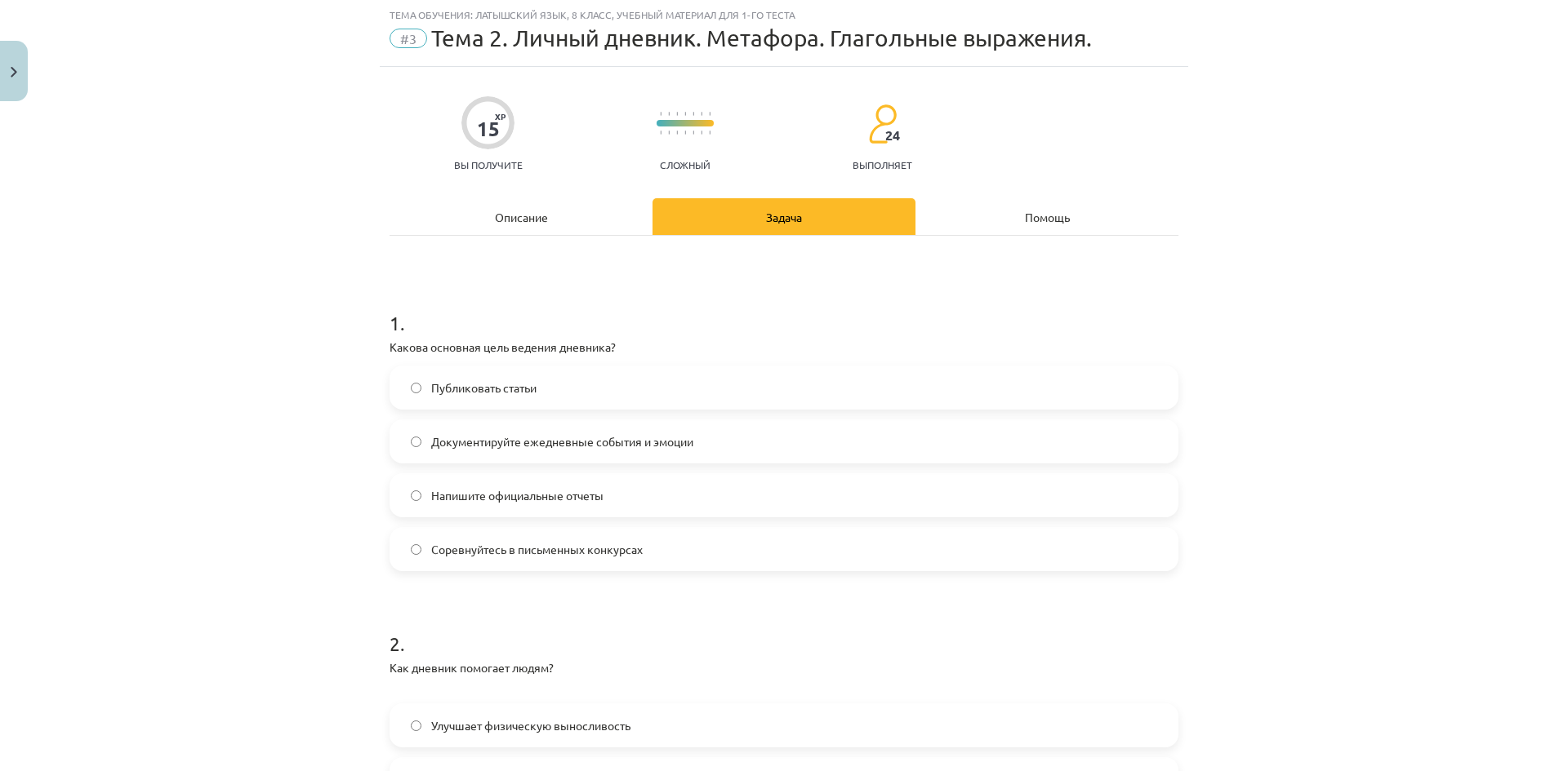
scroll to position [41, 0]
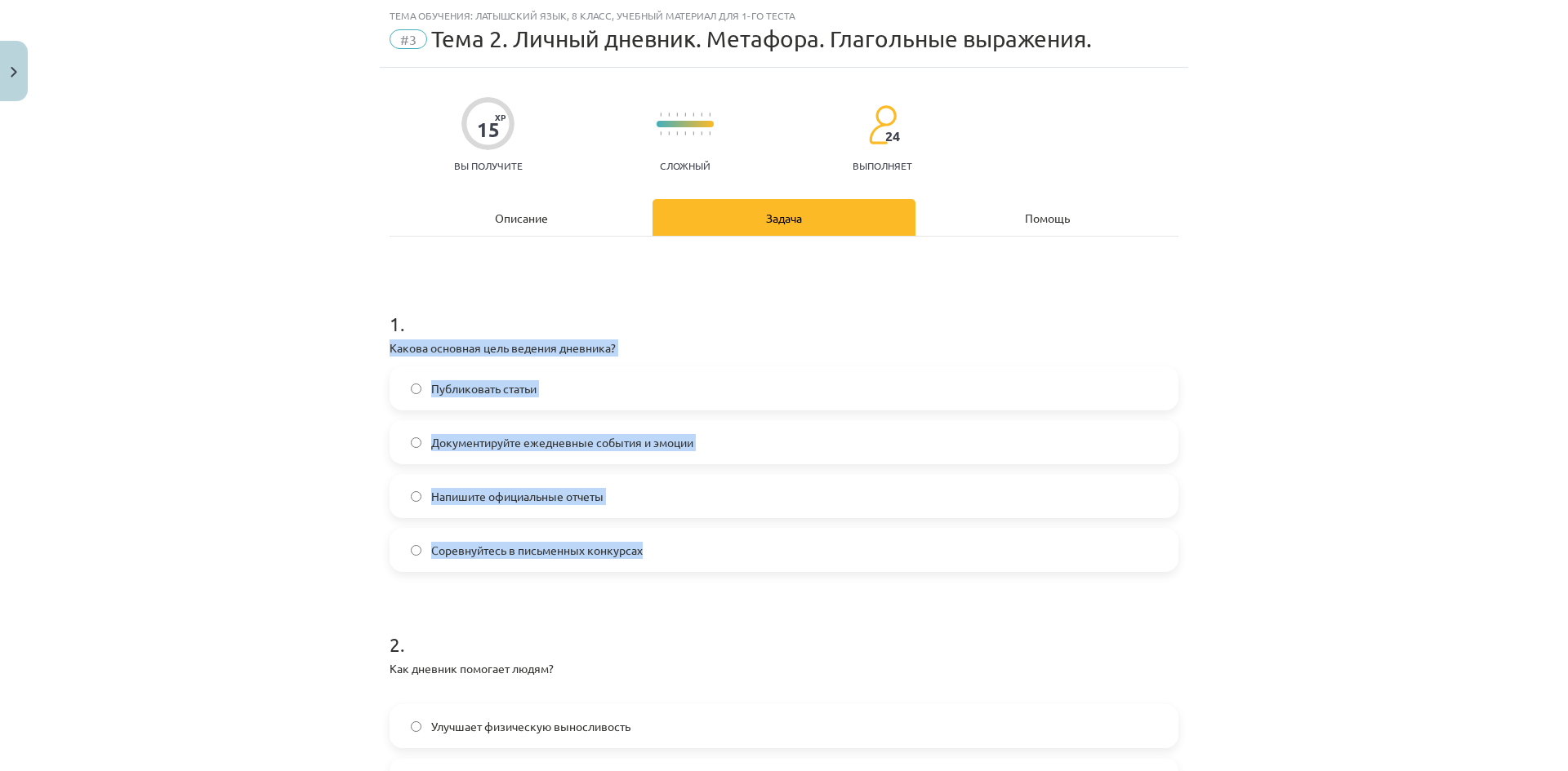
drag, startPoint x: 378, startPoint y: 347, endPoint x: 692, endPoint y: 538, distance: 367.5
copy div "Какова основная цель ведения дневника? Публиковать статьи Документируйте ежедне…"
click at [737, 439] on label "Документируйте ежедневные события и эмоции" at bounding box center [784, 442] width 785 height 41
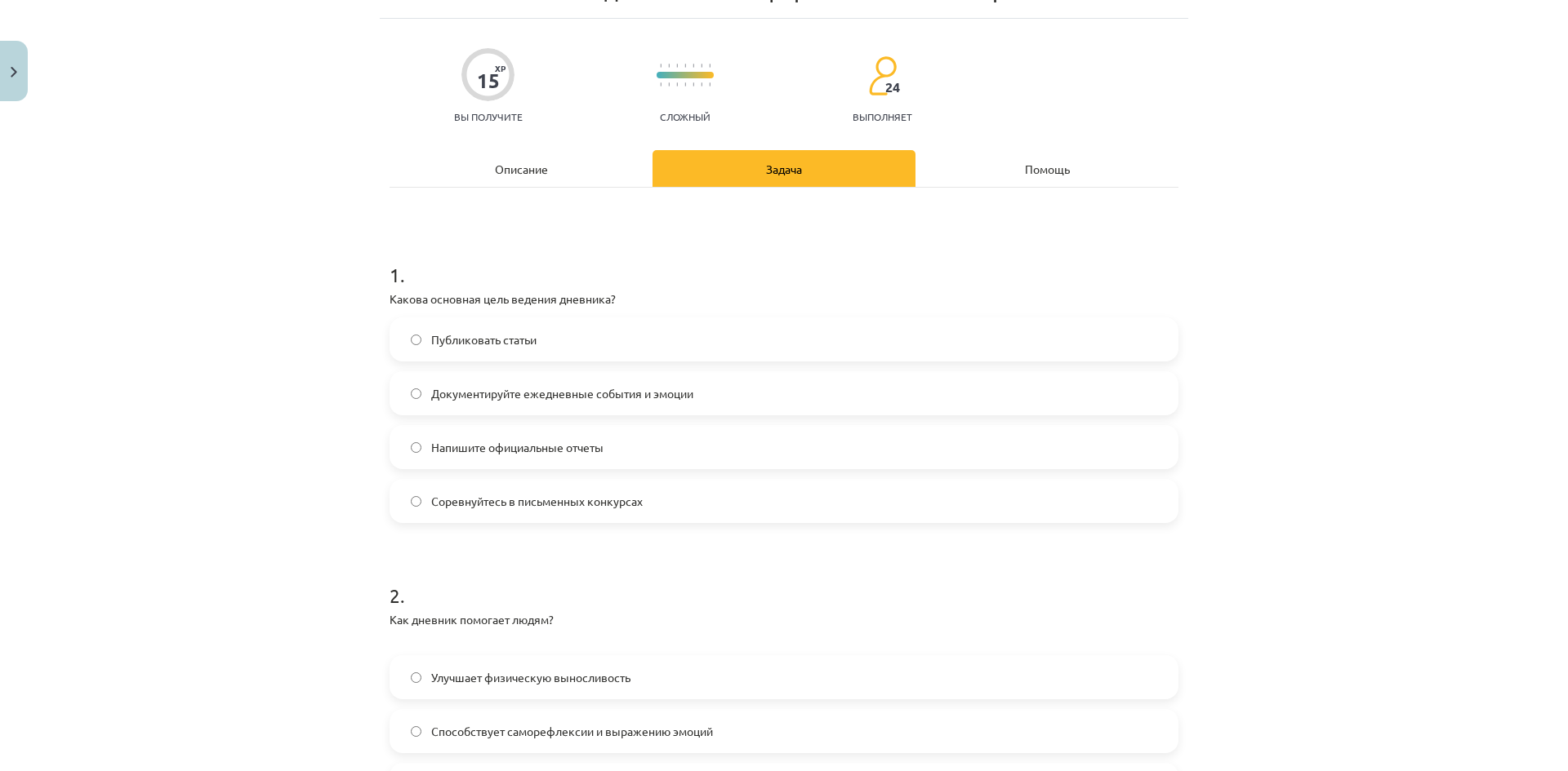
scroll to position [449, 0]
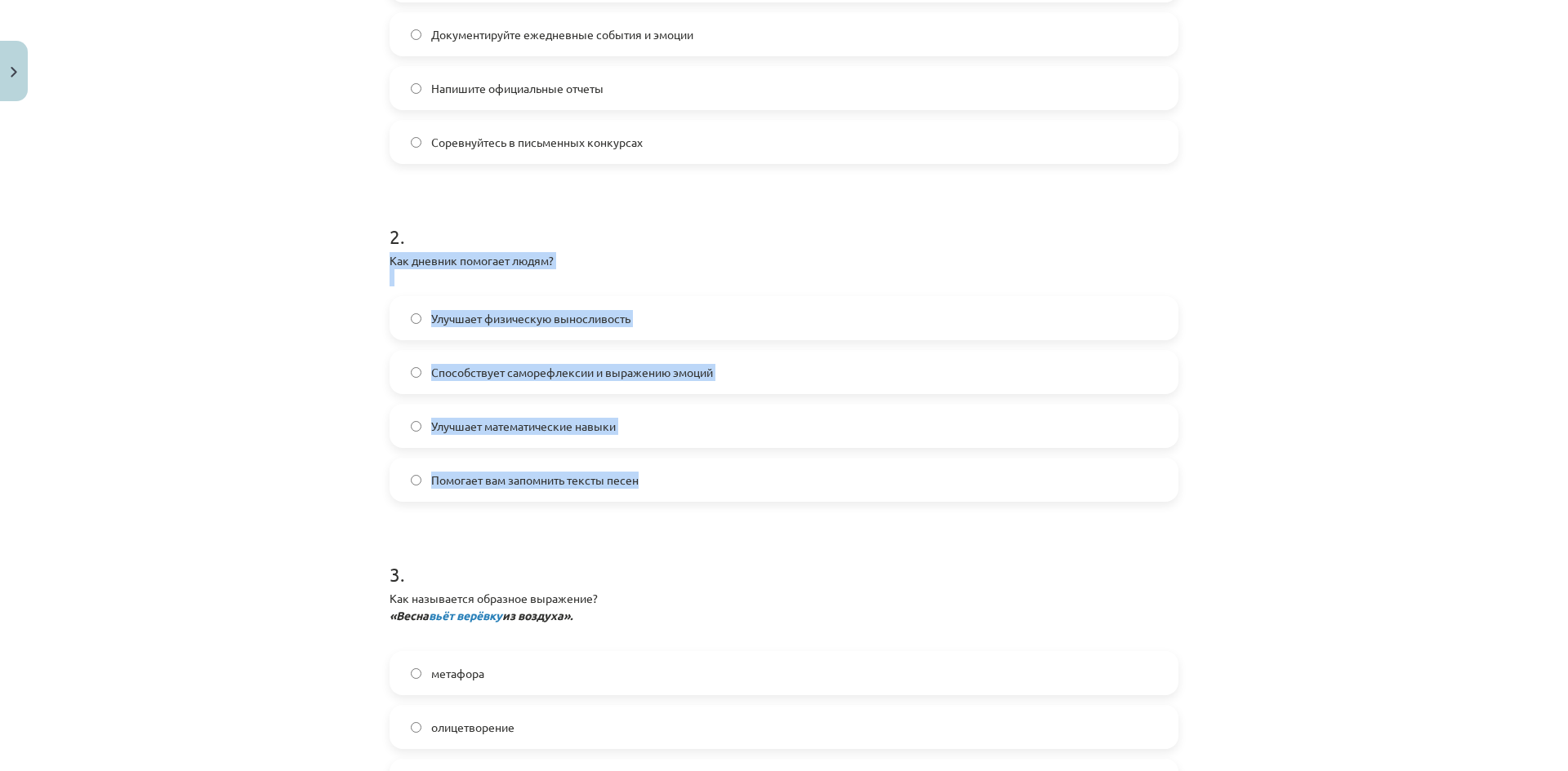
drag, startPoint x: 383, startPoint y: 266, endPoint x: 696, endPoint y: 480, distance: 379.2
click at [696, 480] on div "15 XP Вы получите Сложный 24 выполняет Описание Задача Помощь 1 . Какова основн…" at bounding box center [783, 679] width 808 height 2039
copy div "Как дневник помогает людям? Улучшает физическую выносливость Способствует самор…"
click at [700, 375] on font "Способствует саморефлексии и выражению эмоций" at bounding box center [572, 372] width 282 height 15
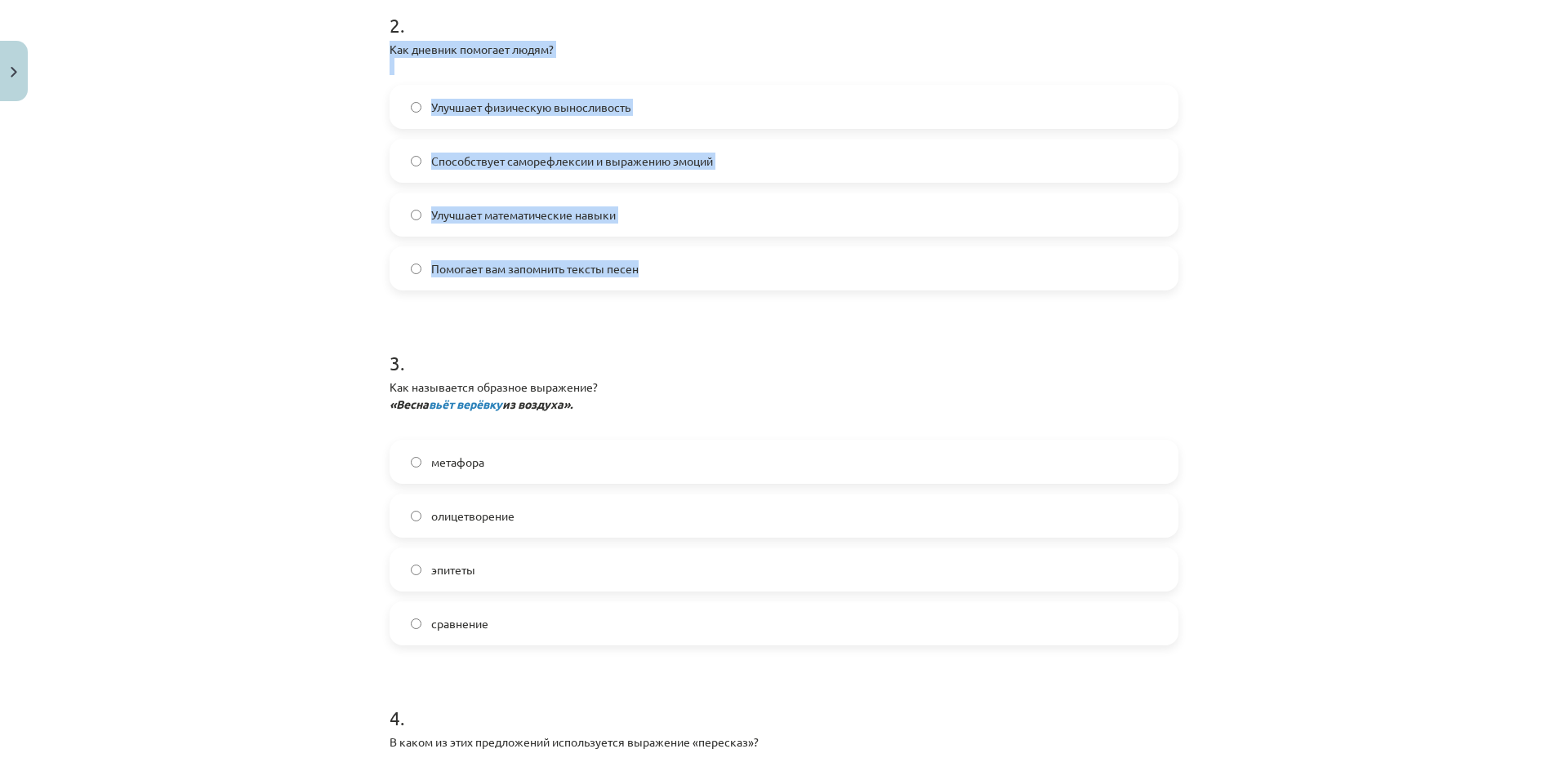
scroll to position [857, 0]
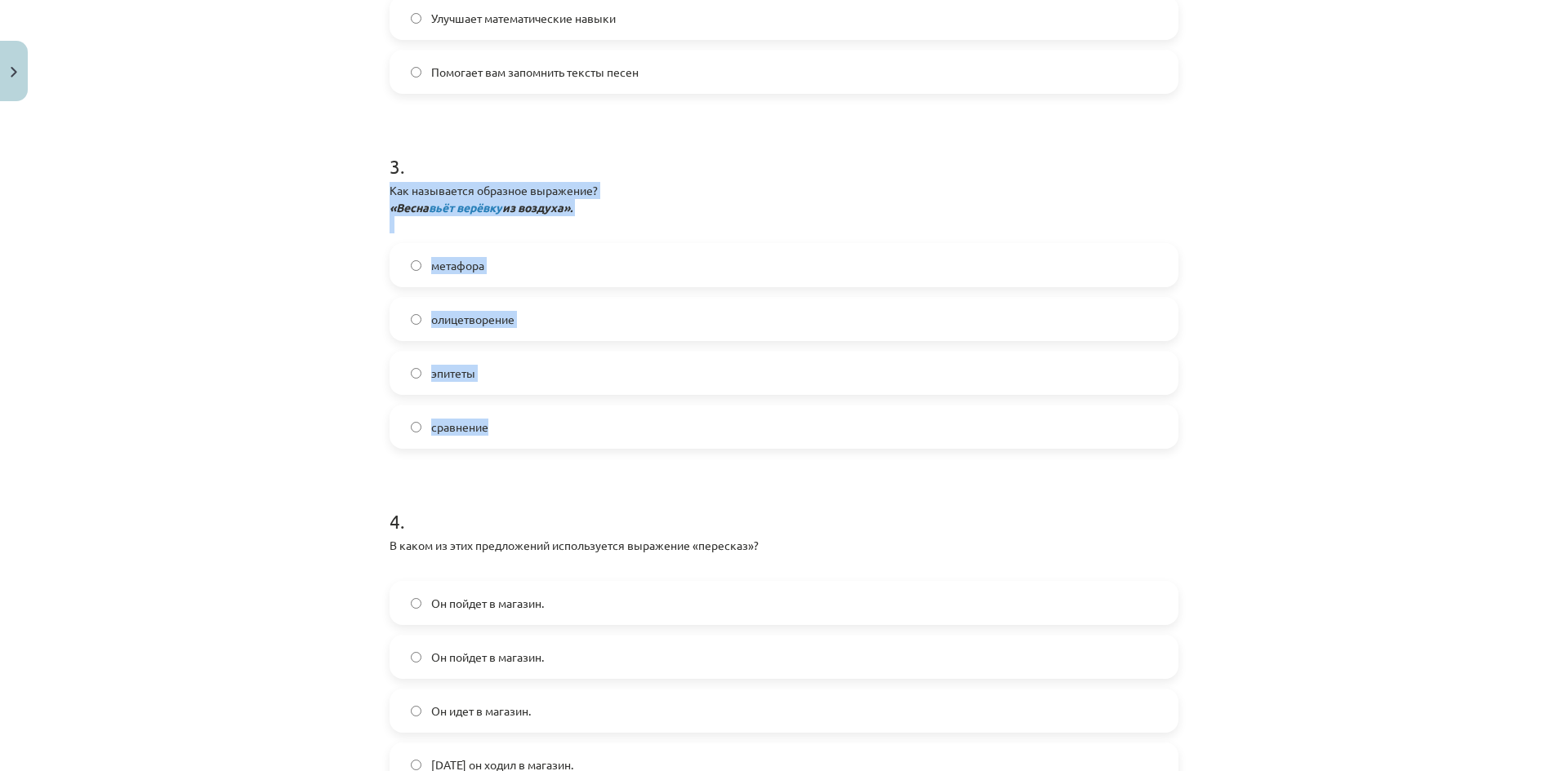
drag, startPoint x: 383, startPoint y: 188, endPoint x: 629, endPoint y: 422, distance: 339.5
click at [629, 422] on div "3 . Как называется образное выражение? «Весна вьёт верёвку из воздуха». метафор…" at bounding box center [784, 288] width 789 height 323
copy div "Как называется образное выражение? «Весна вьёт верёвку из воздуха». метафора ол…"
click at [531, 280] on label "метафора" at bounding box center [784, 265] width 785 height 41
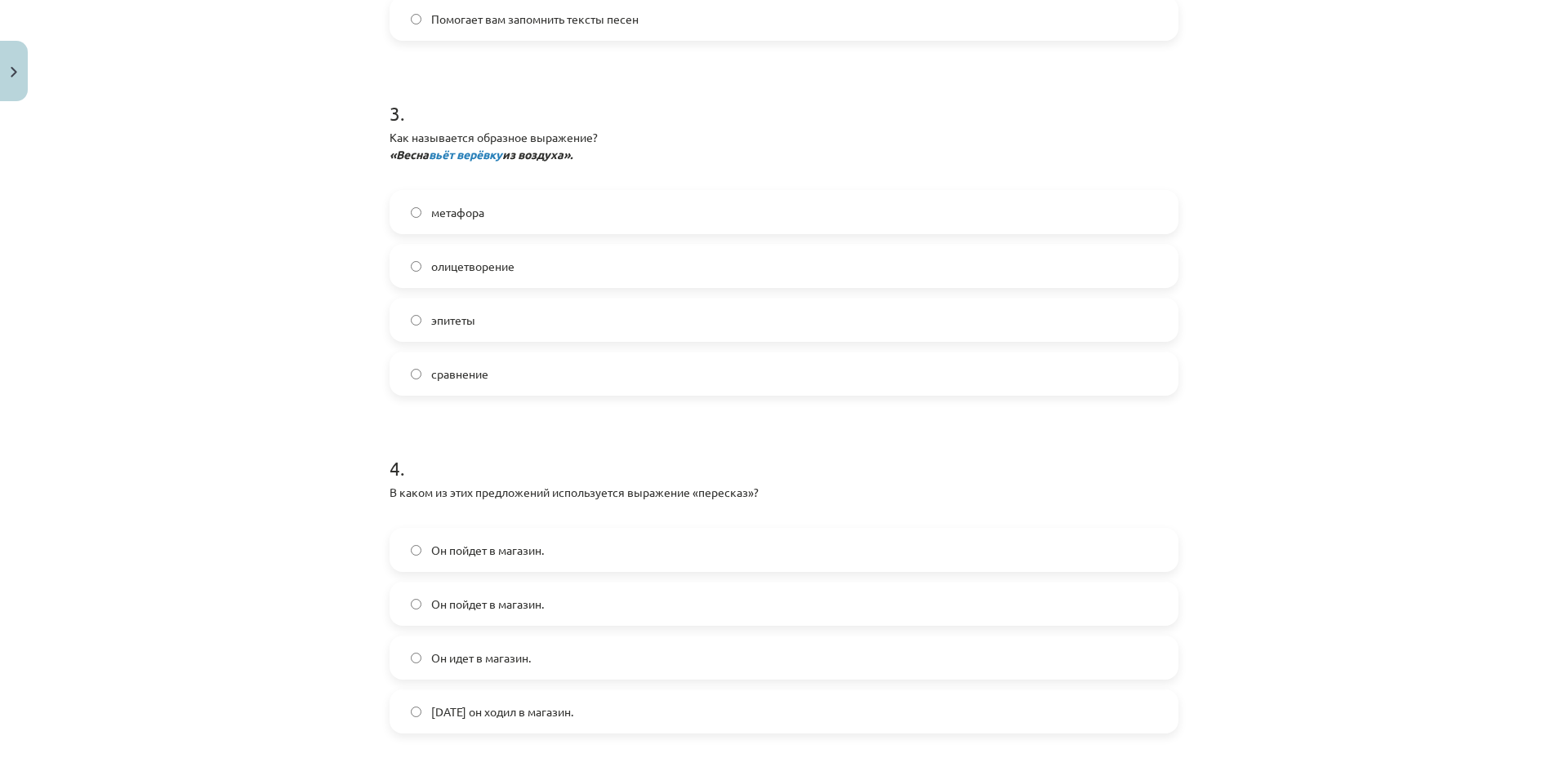
scroll to position [1183, 0]
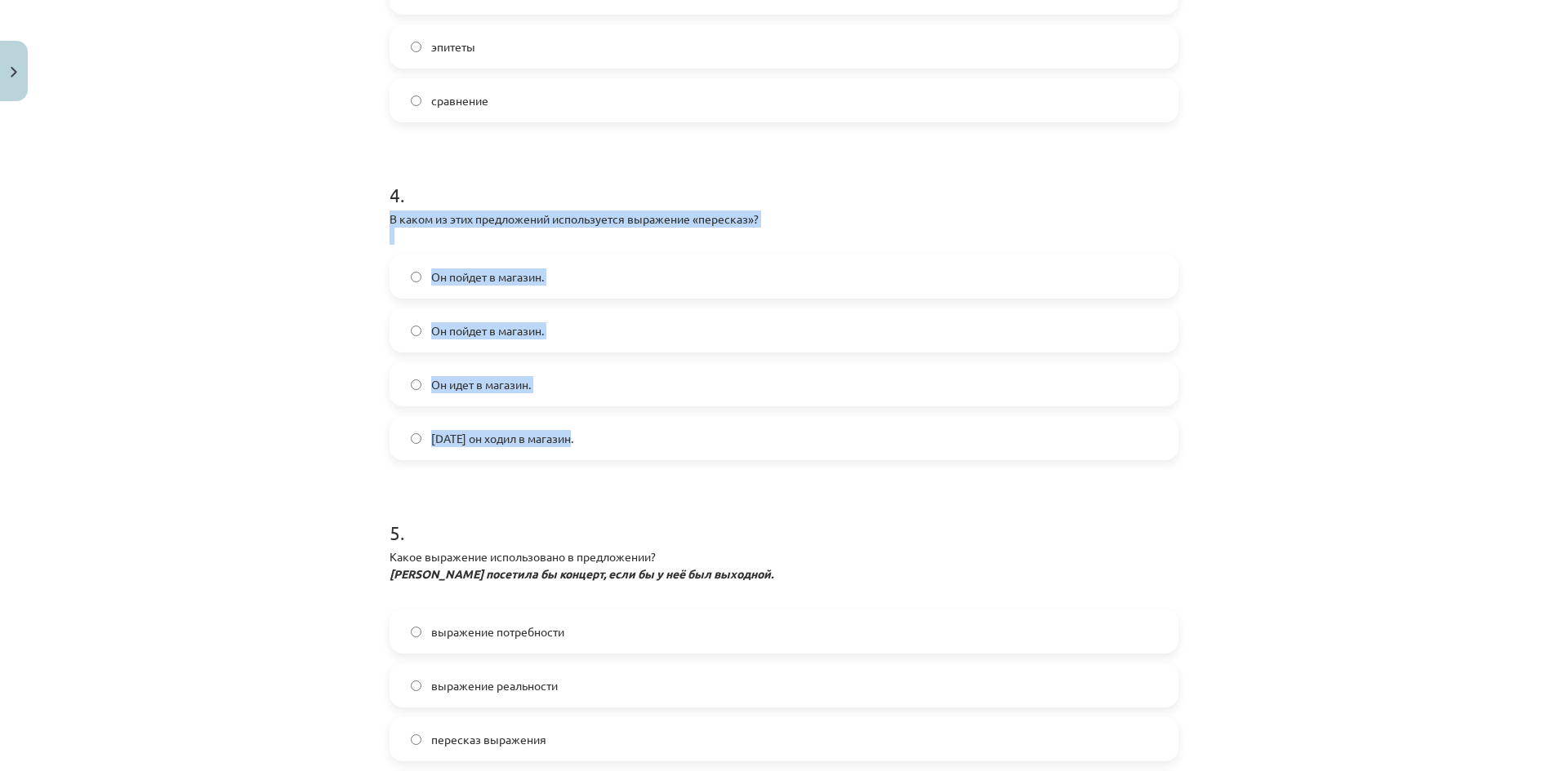
drag, startPoint x: 384, startPoint y: 216, endPoint x: 819, endPoint y: 445, distance: 491.6
click at [819, 445] on div "4 . В каком из этих предложений используется выражение «пересказ»? Он пойдет в …" at bounding box center [784, 308] width 789 height 306
copy div "В каком из этих предложений используется выражение «пересказ»? Он пойдет в мага…"
click at [338, 325] on div "Тема обучения: латышский язык, 8 класс, учебный материал для 1-го теста #3 Тема…" at bounding box center [784, 386] width 1568 height 771
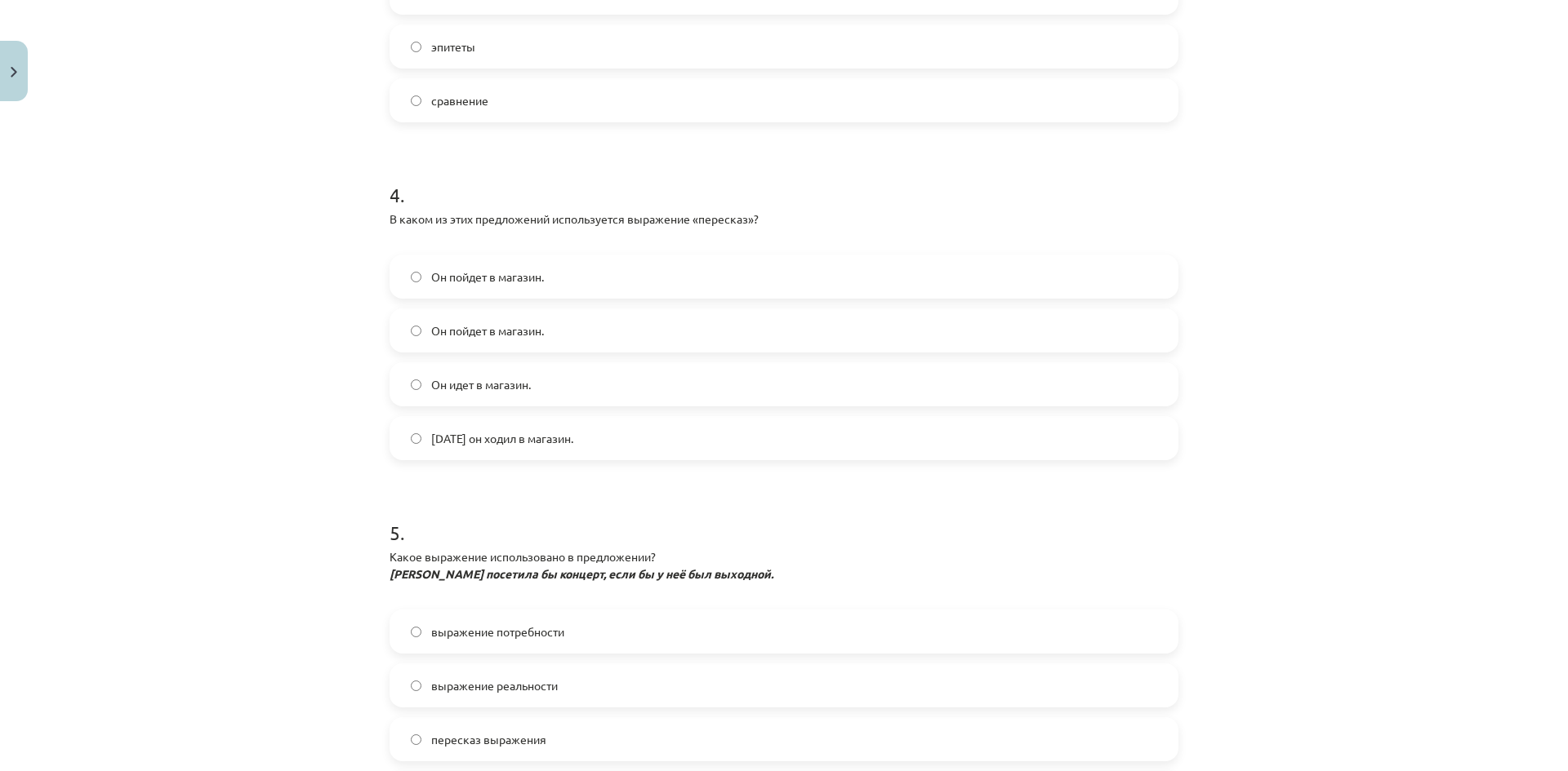
click at [497, 442] on font "Вчера он ходил в магазин." at bounding box center [502, 438] width 142 height 15
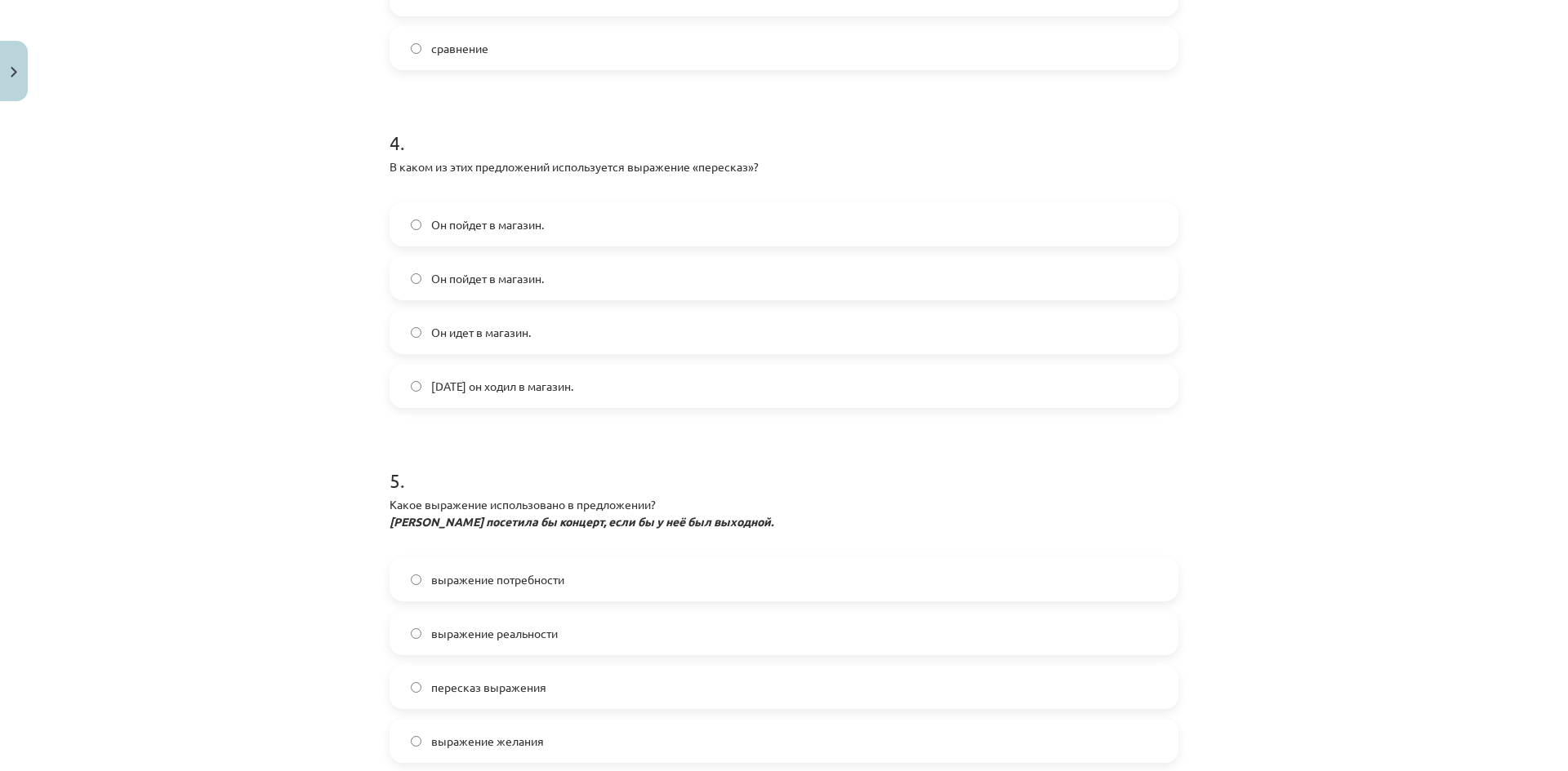
scroll to position [1417, 0]
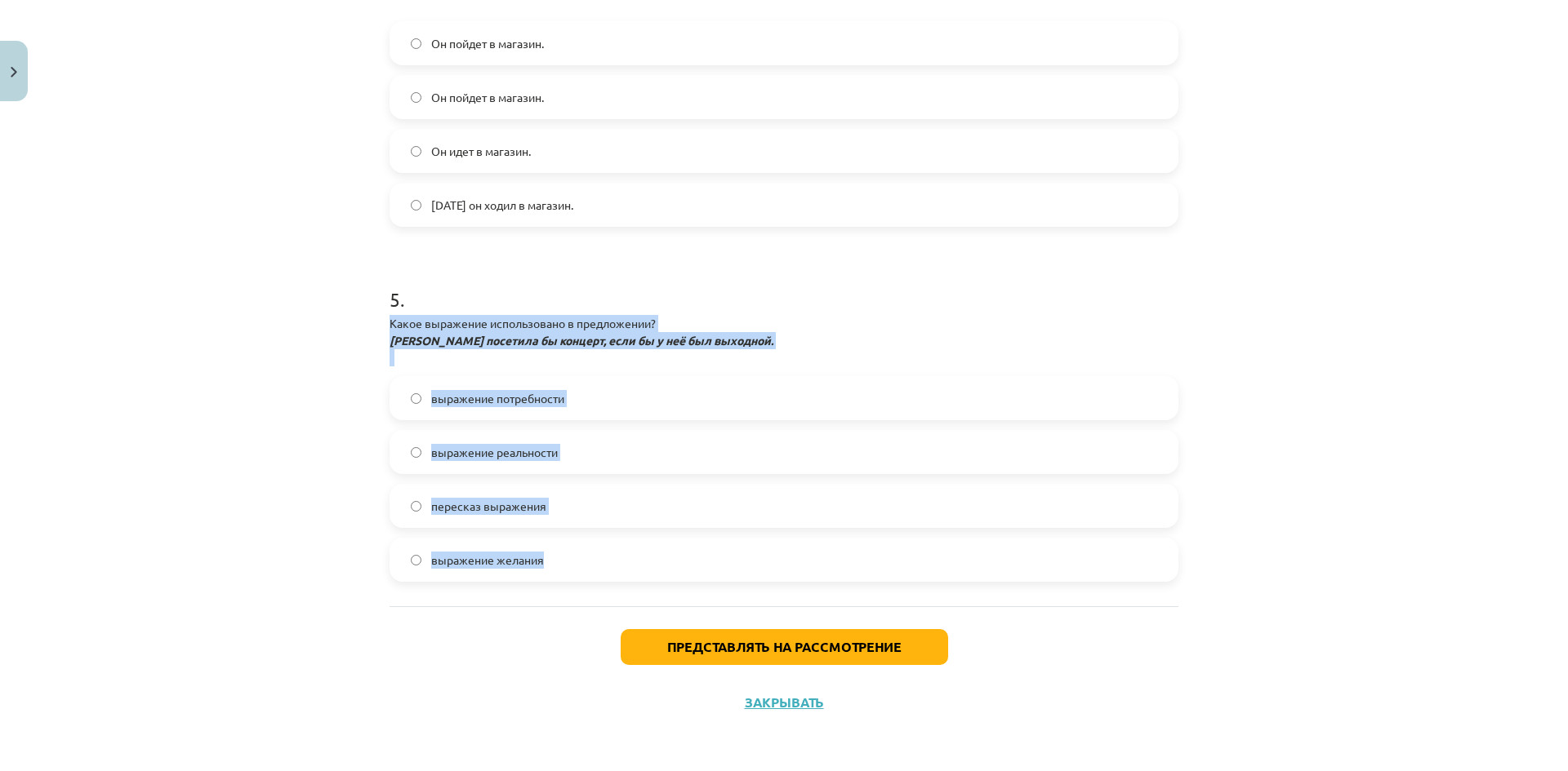
drag, startPoint x: 381, startPoint y: 323, endPoint x: 764, endPoint y: 551, distance: 445.7
copy div "Какое выражение использовано в предложении? Санита посетила бы концерт, если бы…"
click at [348, 567] on div "Тема обучения: латышский язык, 8 класс, учебный материал для 1-го теста #3 Тема…" at bounding box center [784, 386] width 1568 height 771
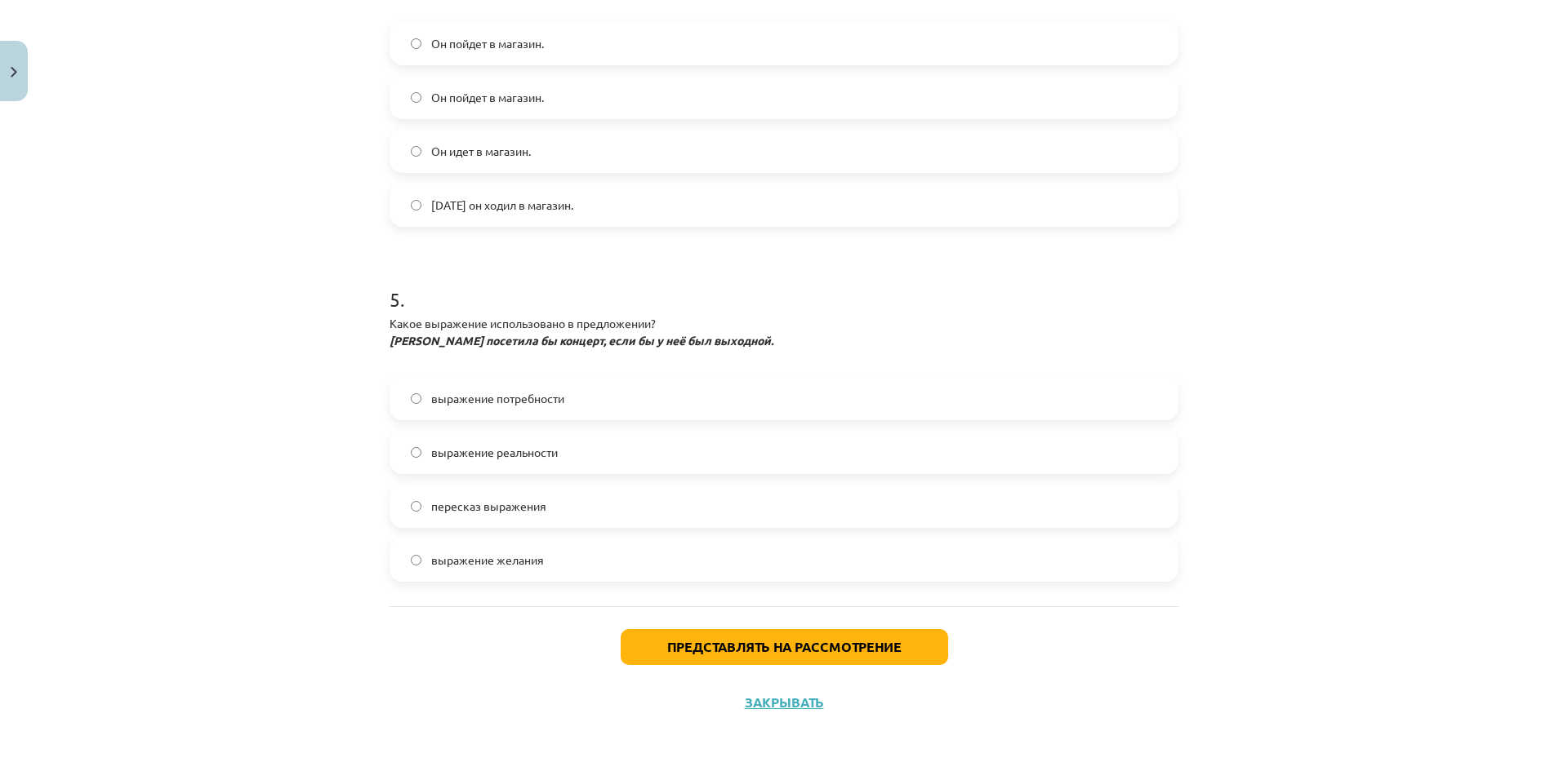
click at [570, 552] on label "выражение желания" at bounding box center [784, 559] width 785 height 41
click at [722, 646] on font "Представлять на рассмотрение" at bounding box center [784, 646] width 235 height 17
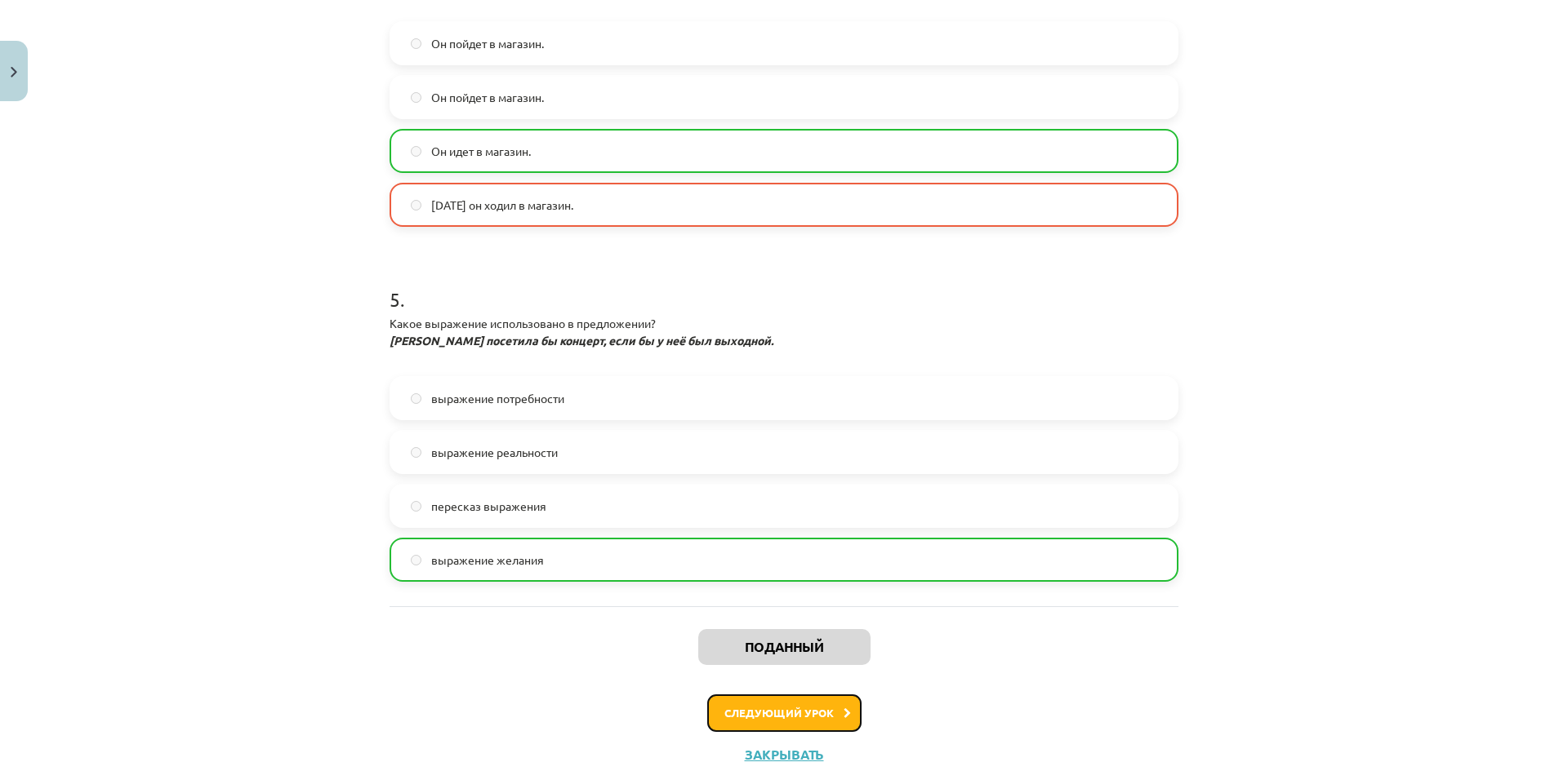
click at [724, 718] on font "Следующий урок" at bounding box center [779, 713] width 110 height 14
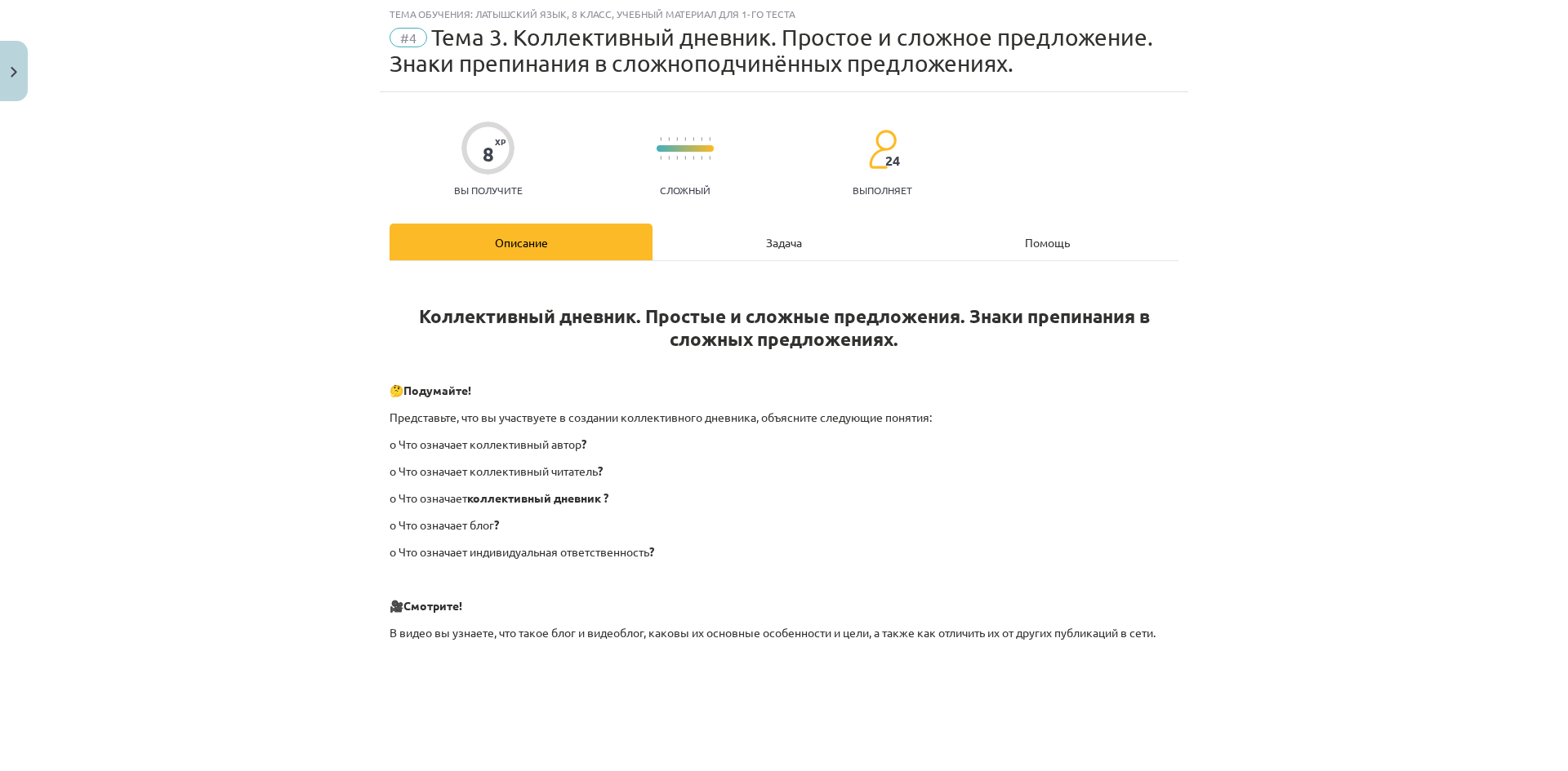
scroll to position [41, 0]
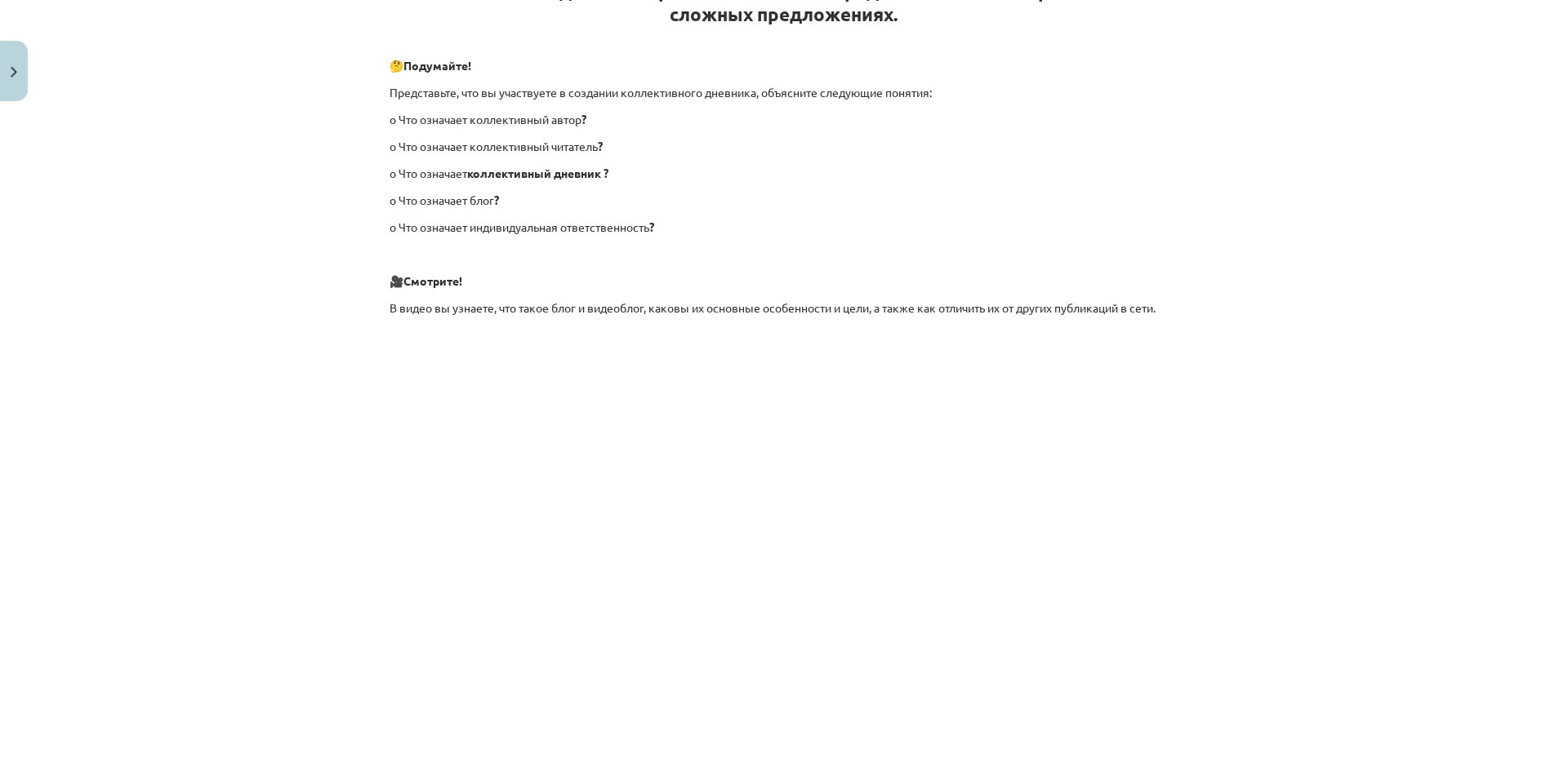
click at [1308, 487] on div "Тема обучения: латышский язык, 8 класс, учебный материал для 1-го теста #4 Тема…" at bounding box center [784, 386] width 1568 height 771
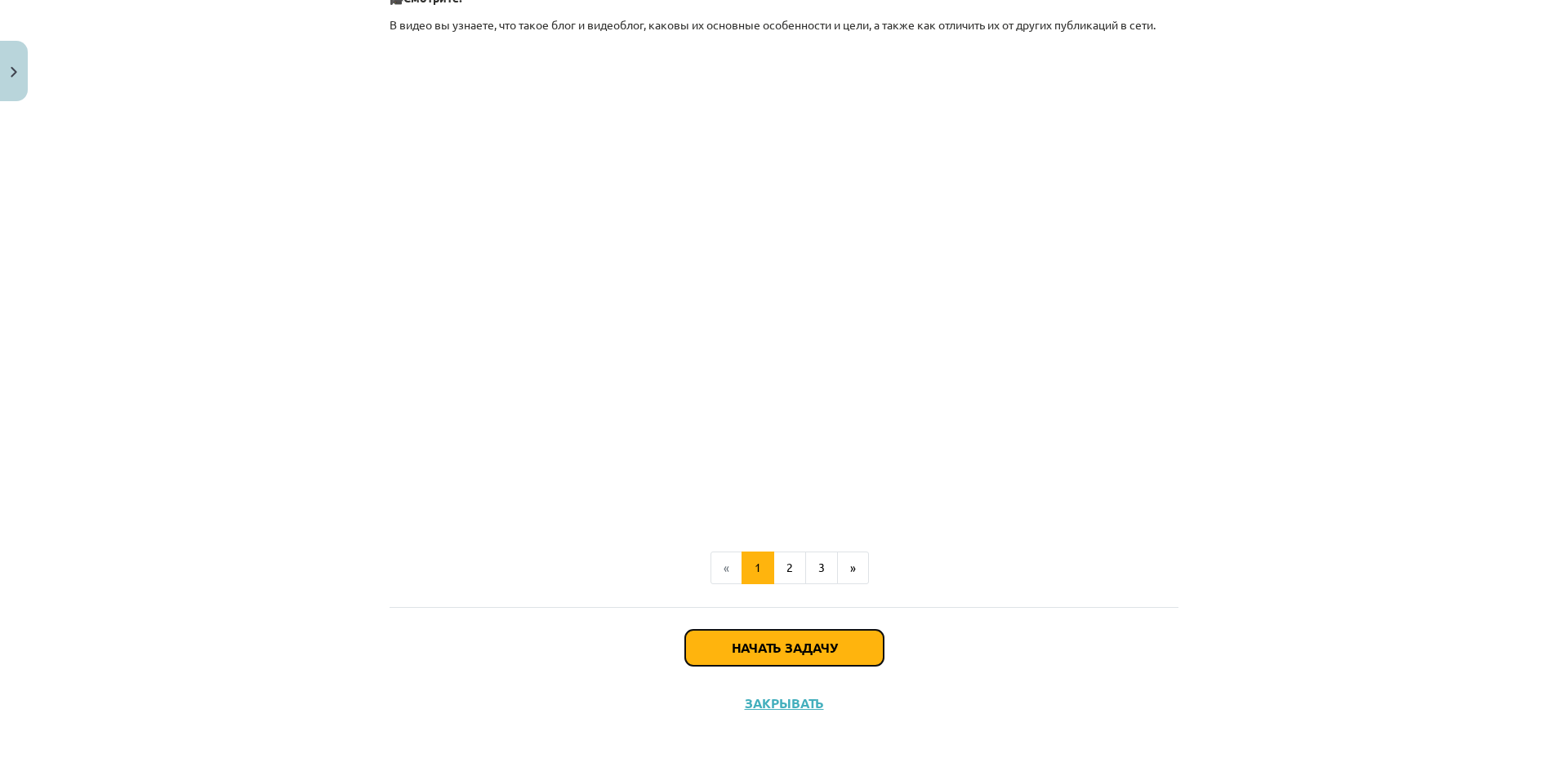
click at [773, 650] on font "Начать задачу" at bounding box center [783, 647] width 105 height 17
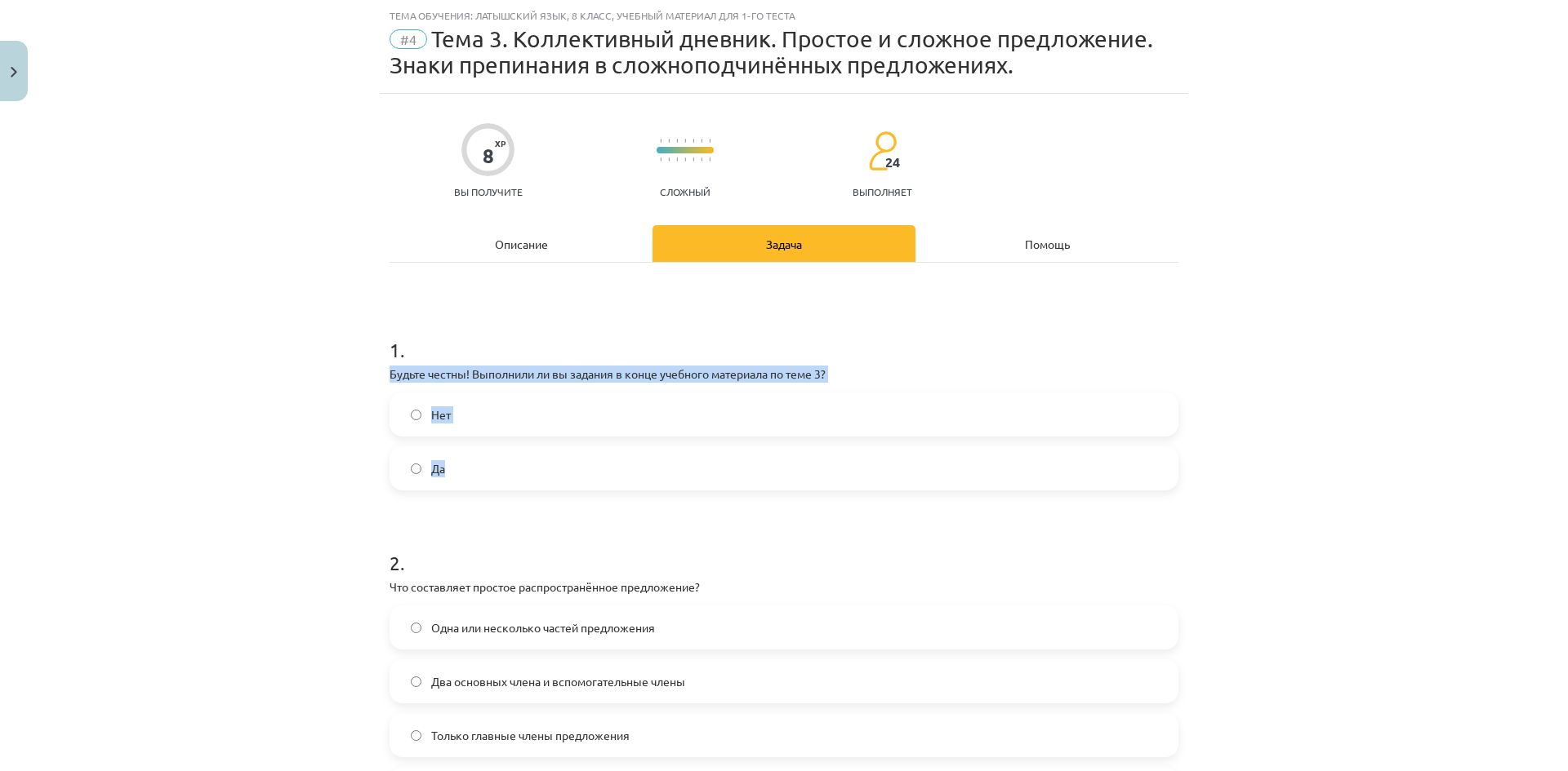
drag, startPoint x: 379, startPoint y: 375, endPoint x: 682, endPoint y: 458, distance: 314.2
click at [503, 467] on label "Да" at bounding box center [784, 468] width 785 height 41
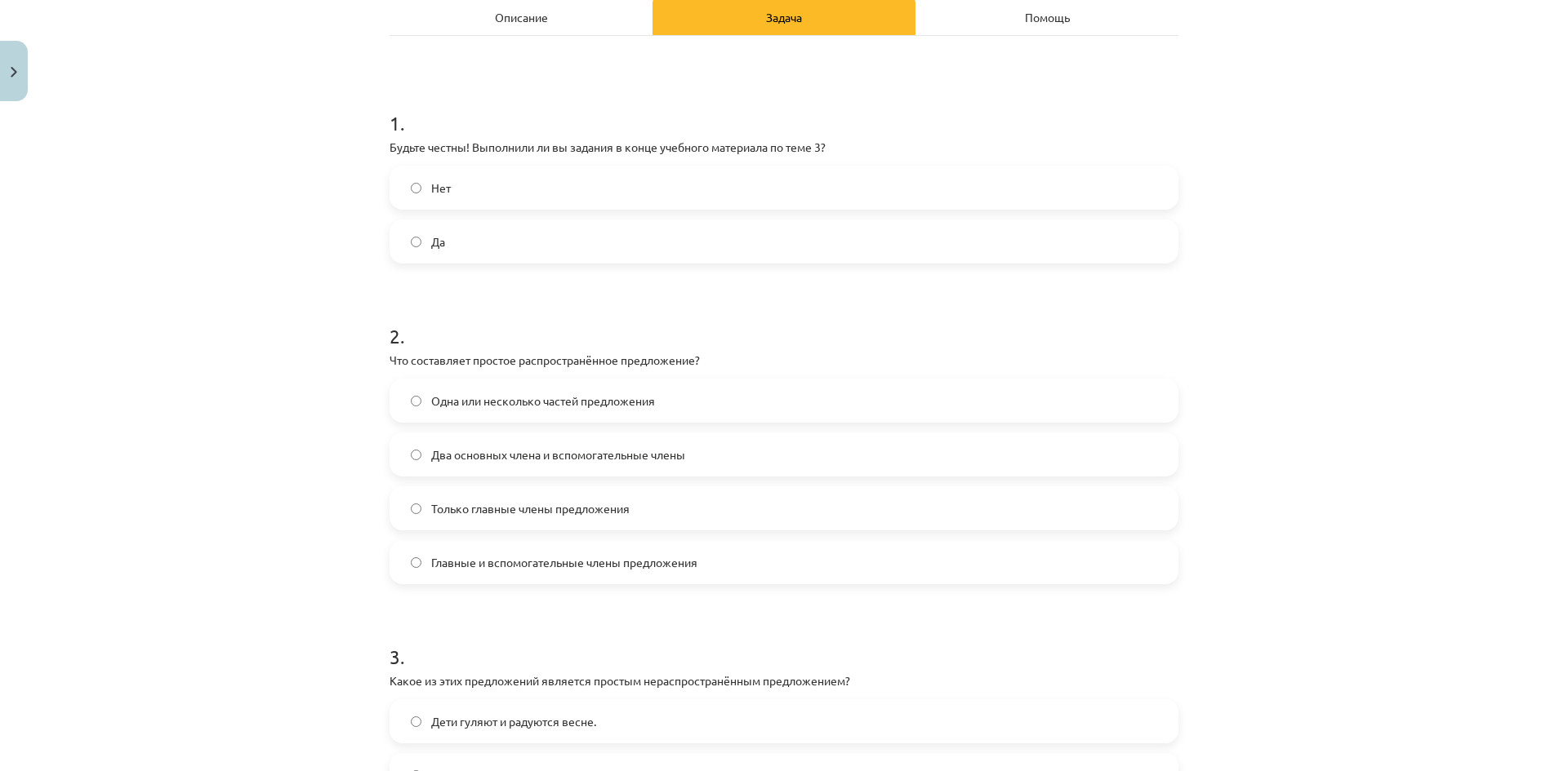
scroll to position [286, 0]
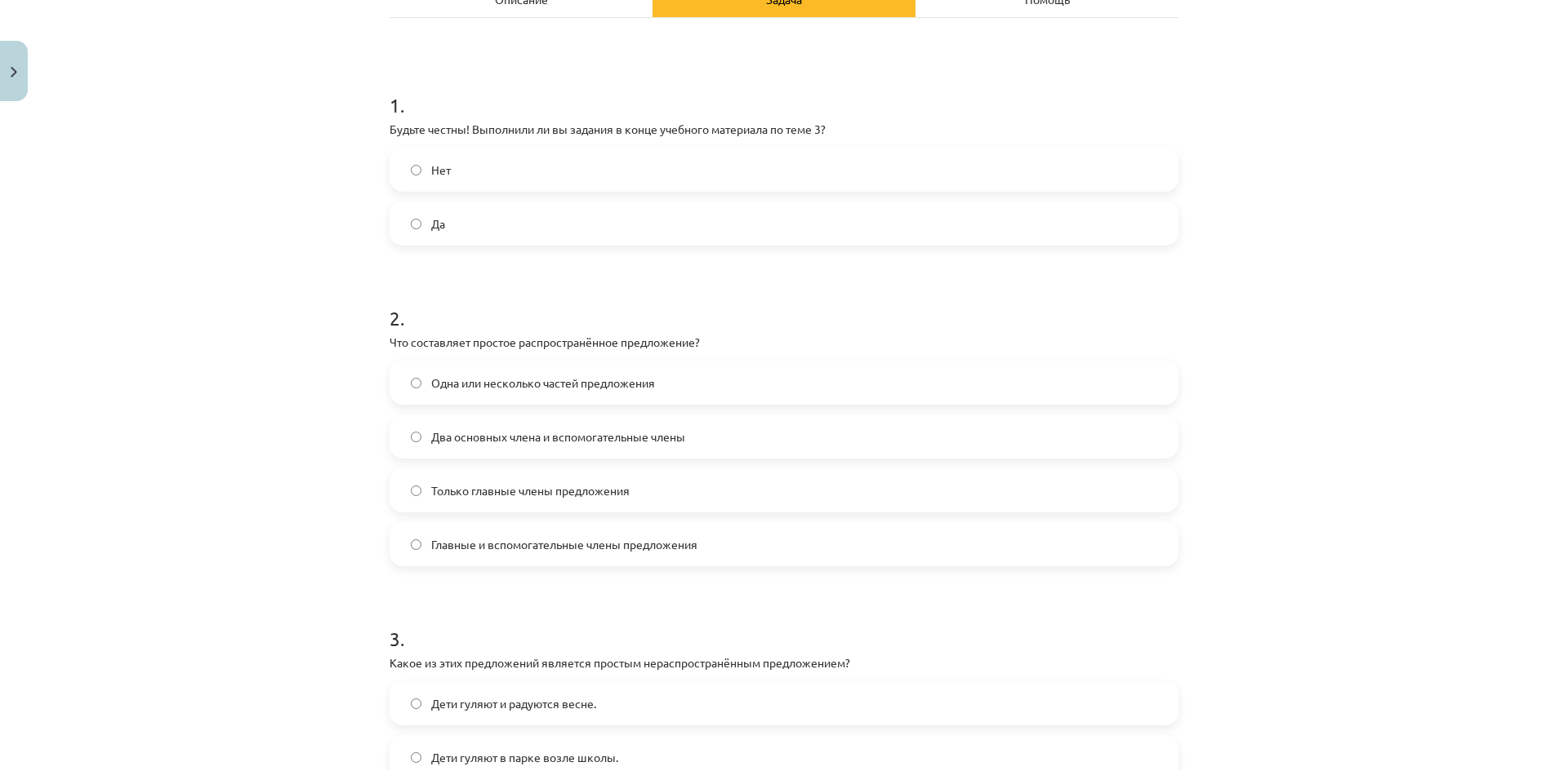
drag, startPoint x: 385, startPoint y: 338, endPoint x: 841, endPoint y: 543, distance: 500.0
click at [841, 543] on div "2 . Что составляет простое распространённое предложение? Одна или несколько час…" at bounding box center [784, 422] width 789 height 289
click at [345, 548] on div "Тема обучения: латышский язык, 8 класс, учебный материал для 1-го теста #4 Тема…" at bounding box center [784, 386] width 1568 height 771
click at [561, 449] on label "Два основных члена и вспомогательные члены" at bounding box center [784, 436] width 785 height 41
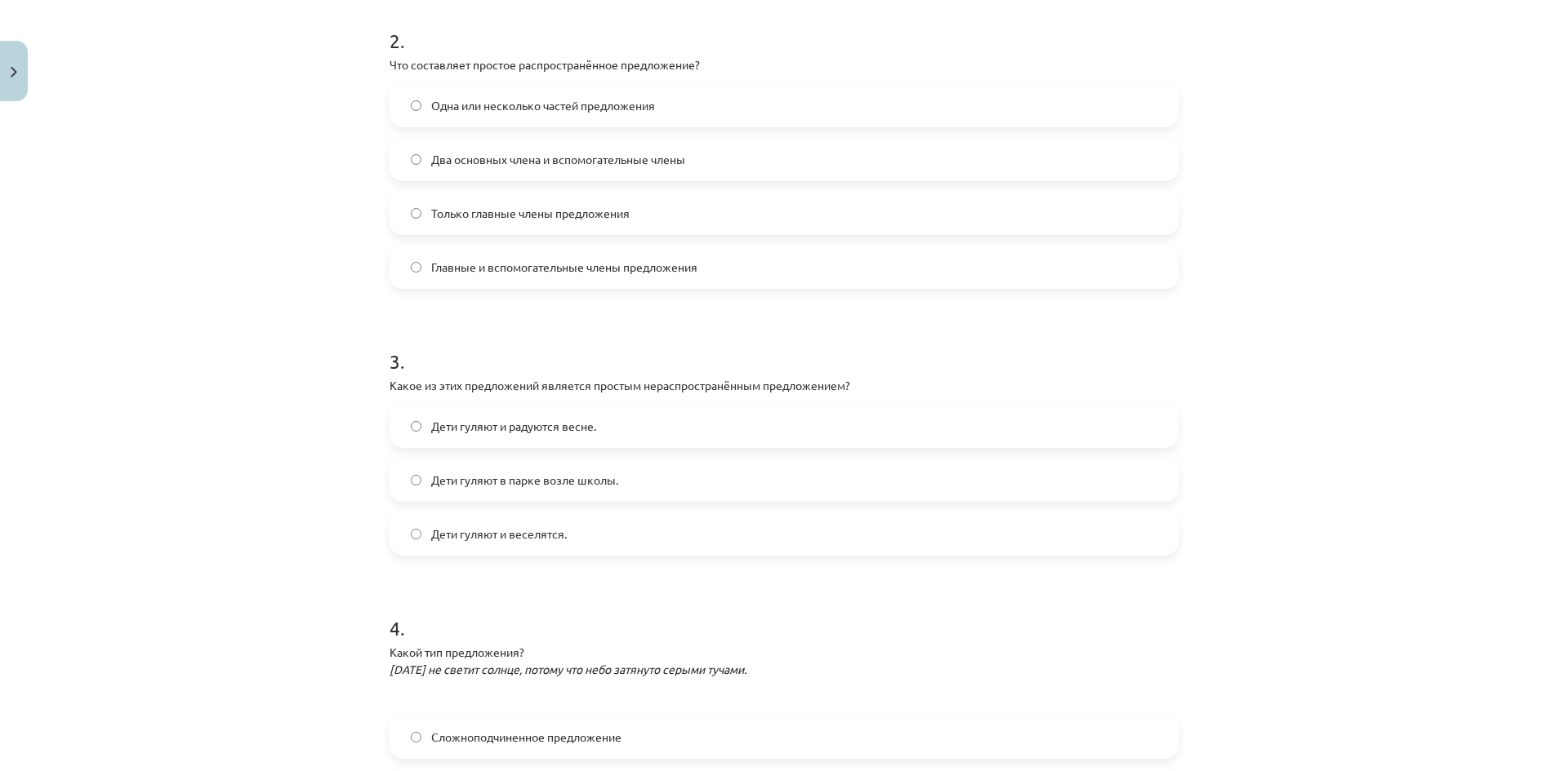
scroll to position [612, 0]
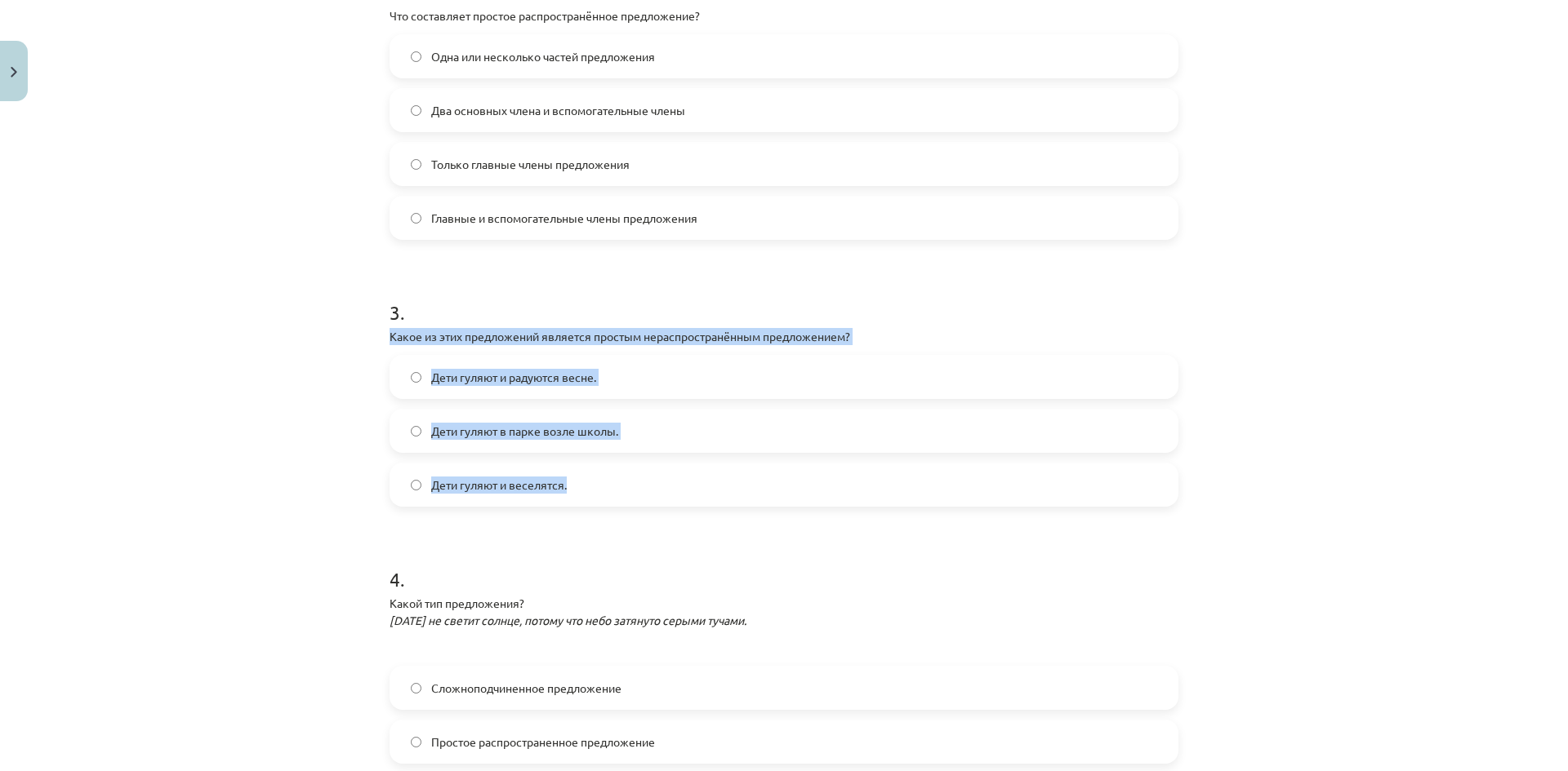
drag, startPoint x: 382, startPoint y: 333, endPoint x: 703, endPoint y: 490, distance: 357.3
click at [703, 490] on div "8 XP Вы получите Сложный 24 выполняет Описание Задача Помощь 1 . Будьте честны!…" at bounding box center [783, 245] width 808 height 1444
click at [617, 489] on label "Дети гуляют и веселятся." at bounding box center [784, 484] width 785 height 41
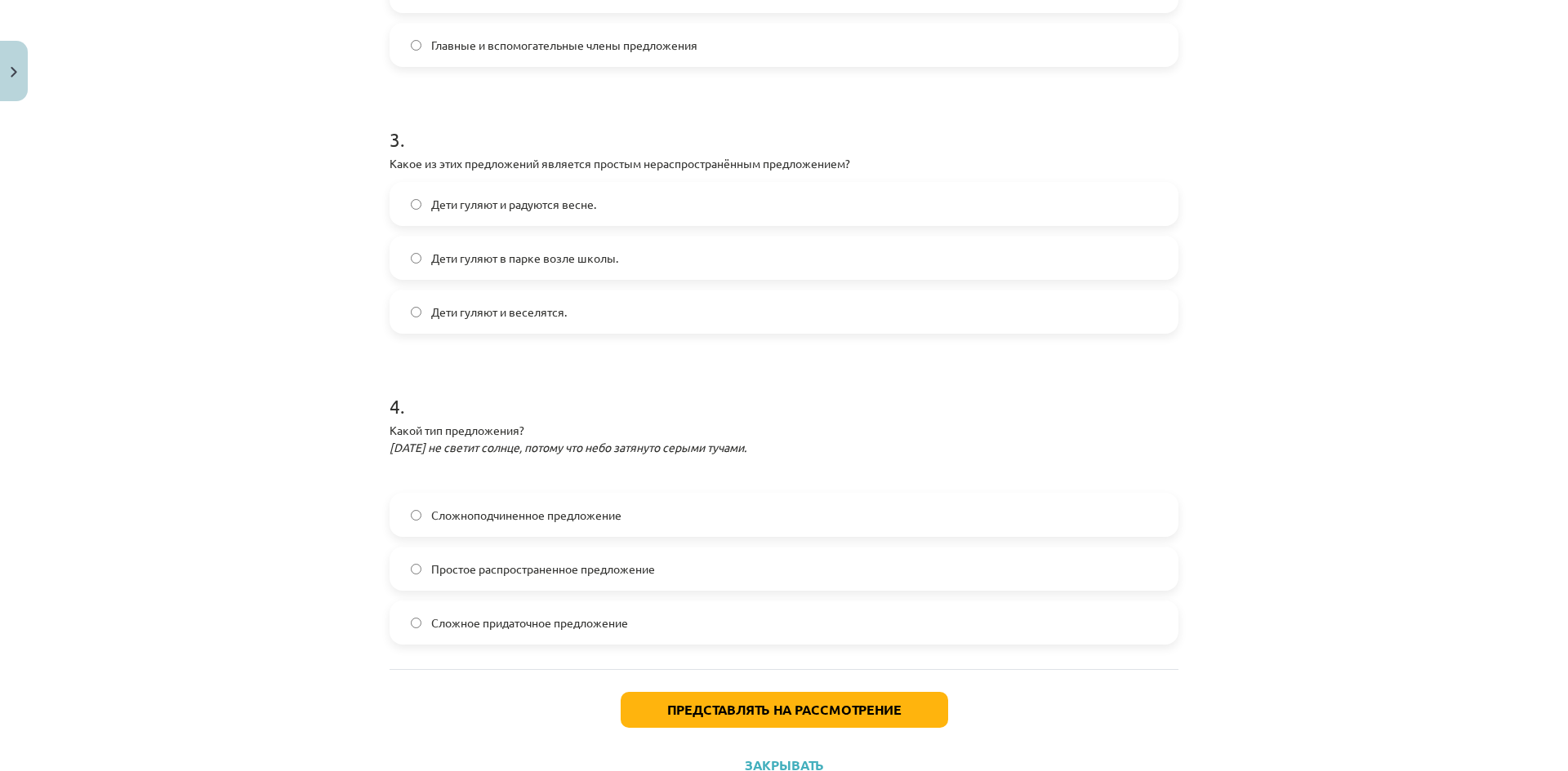
scroll to position [848, 0]
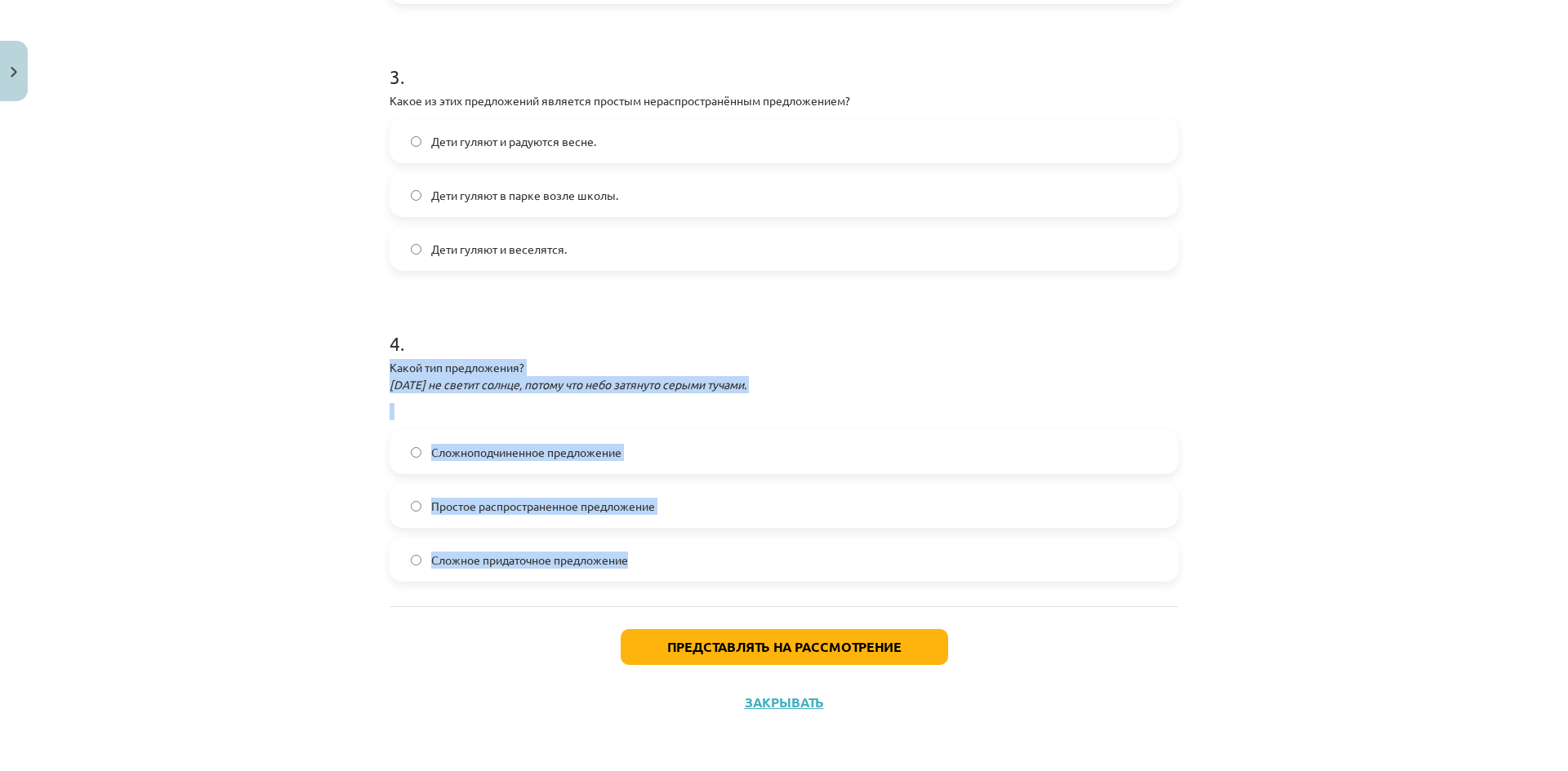
drag, startPoint x: 390, startPoint y: 369, endPoint x: 698, endPoint y: 539, distance: 351.8
click at [698, 559] on div "4 . Какой тип предложения? Сегодня не светит солнце, потому что небо затянуто с…" at bounding box center [784, 442] width 789 height 279
click at [264, 494] on div "Тема обучения: латышский язык, 8 класс, учебный материал для 1-го теста #4 Тема…" at bounding box center [784, 386] width 1568 height 771
click at [647, 471] on label "Сложноподчиненное предложение" at bounding box center [784, 451] width 785 height 41
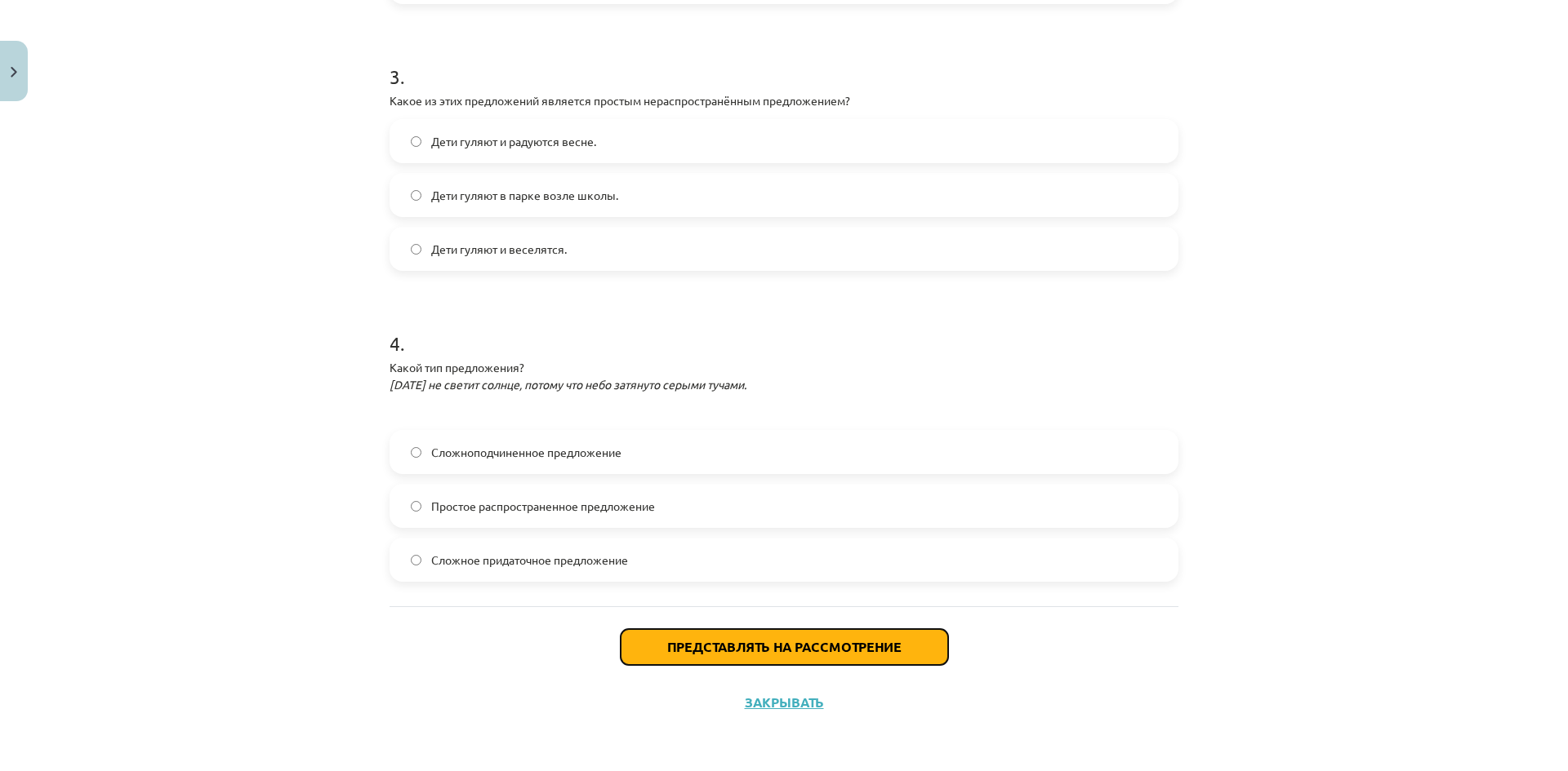
click at [756, 652] on font "Представлять на рассмотрение" at bounding box center [784, 646] width 235 height 17
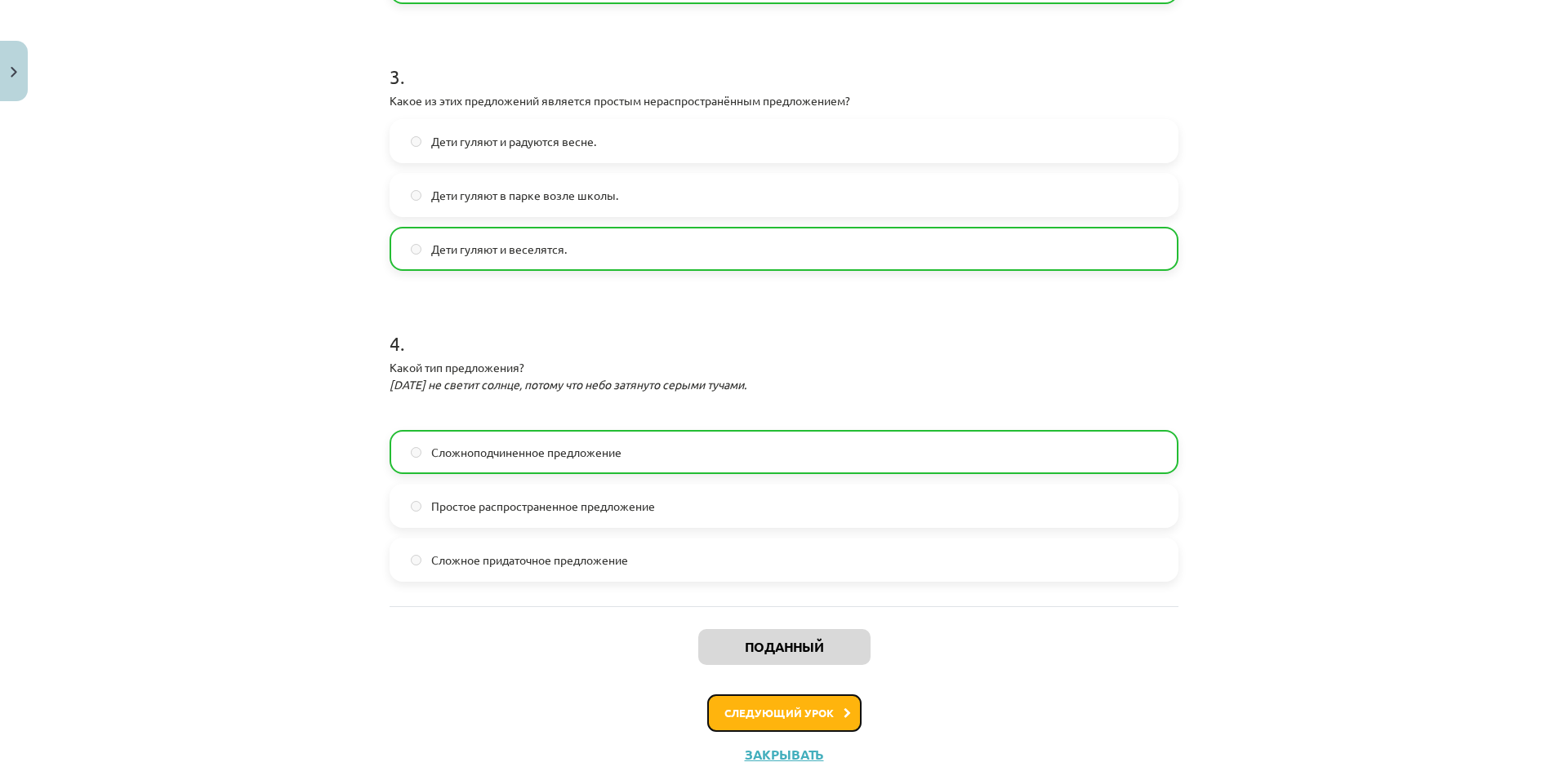
click at [795, 717] on font "Следующий урок" at bounding box center [779, 713] width 110 height 14
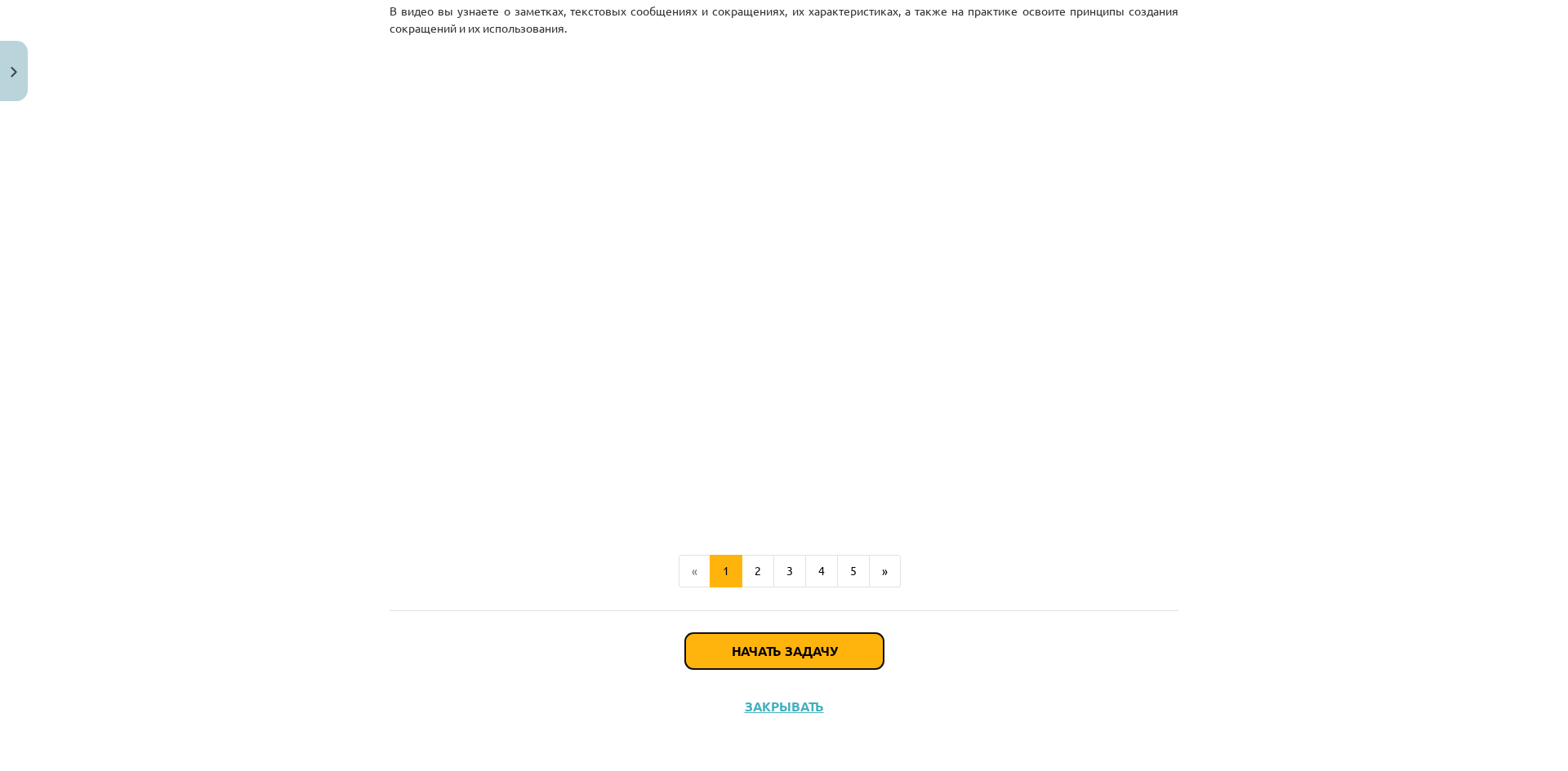
click at [759, 656] on font "Начать задачу" at bounding box center [783, 650] width 105 height 17
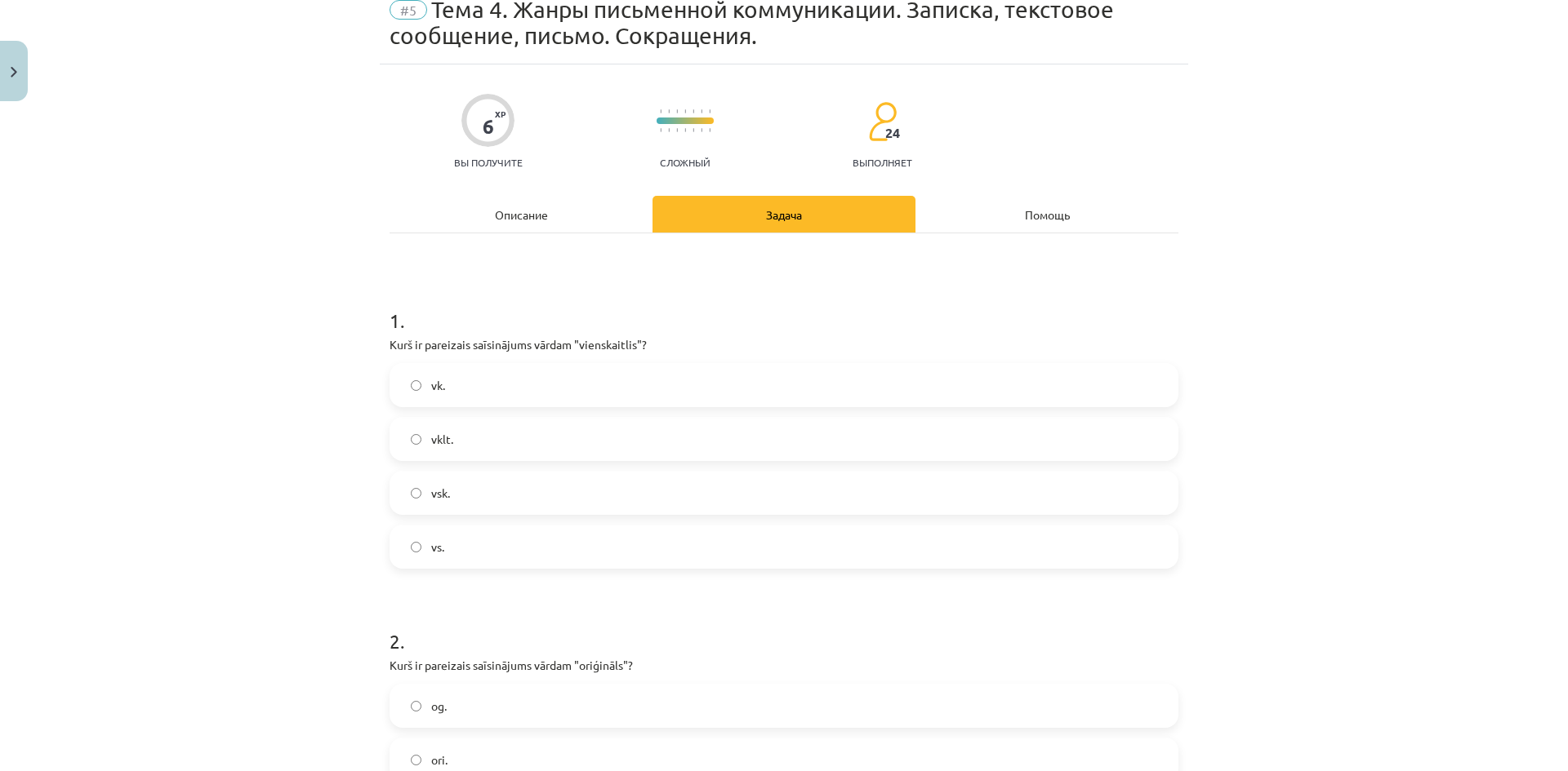
scroll to position [41, 0]
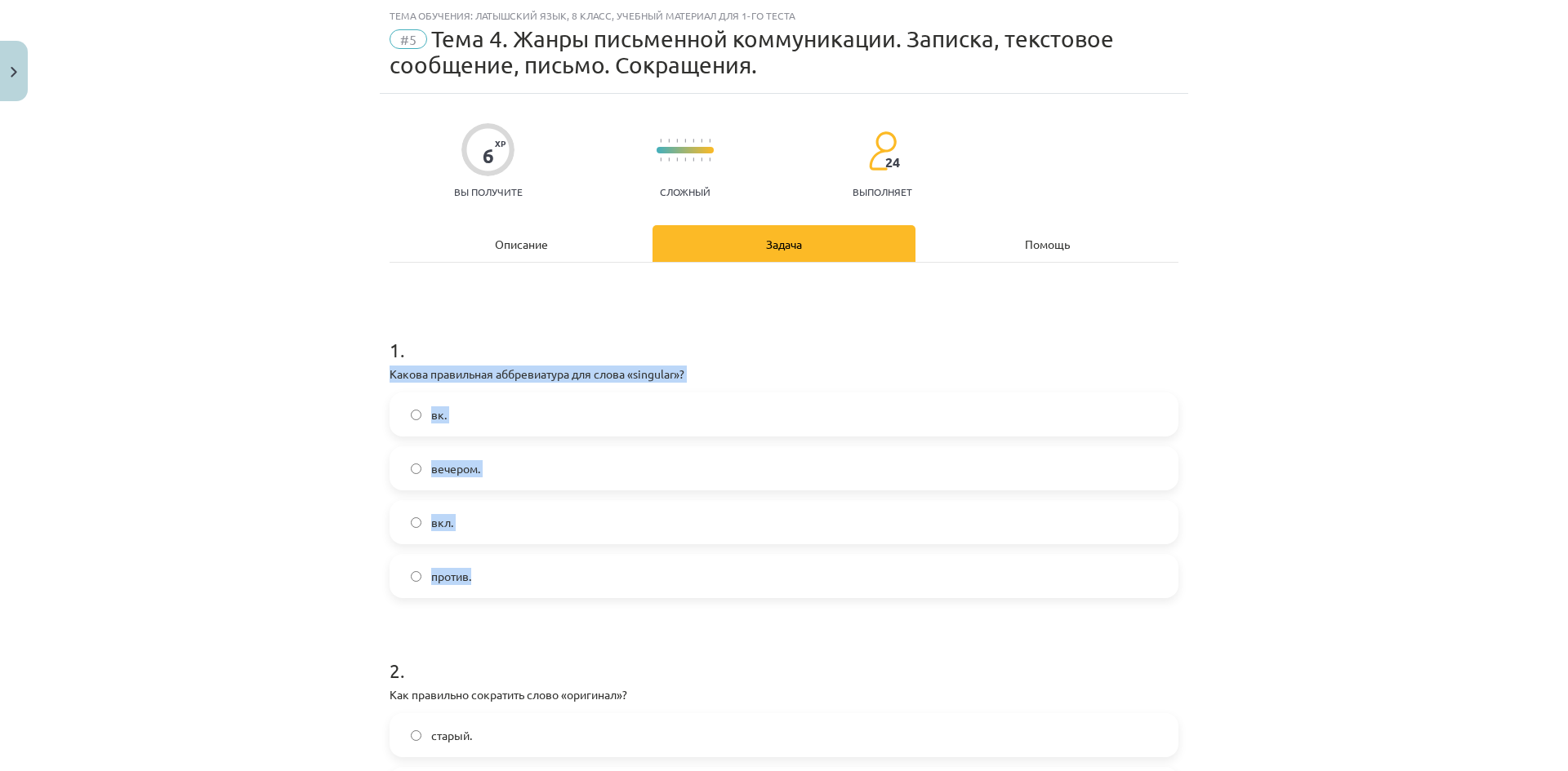
drag, startPoint x: 384, startPoint y: 370, endPoint x: 812, endPoint y: 571, distance: 472.8
click at [812, 571] on div "6 XP Вы получите Сложный 24 выполняет Описание Задача Помощь 1 . Какова правиль…" at bounding box center [783, 580] width 808 height 974
click at [476, 415] on label "вк." at bounding box center [784, 414] width 785 height 41
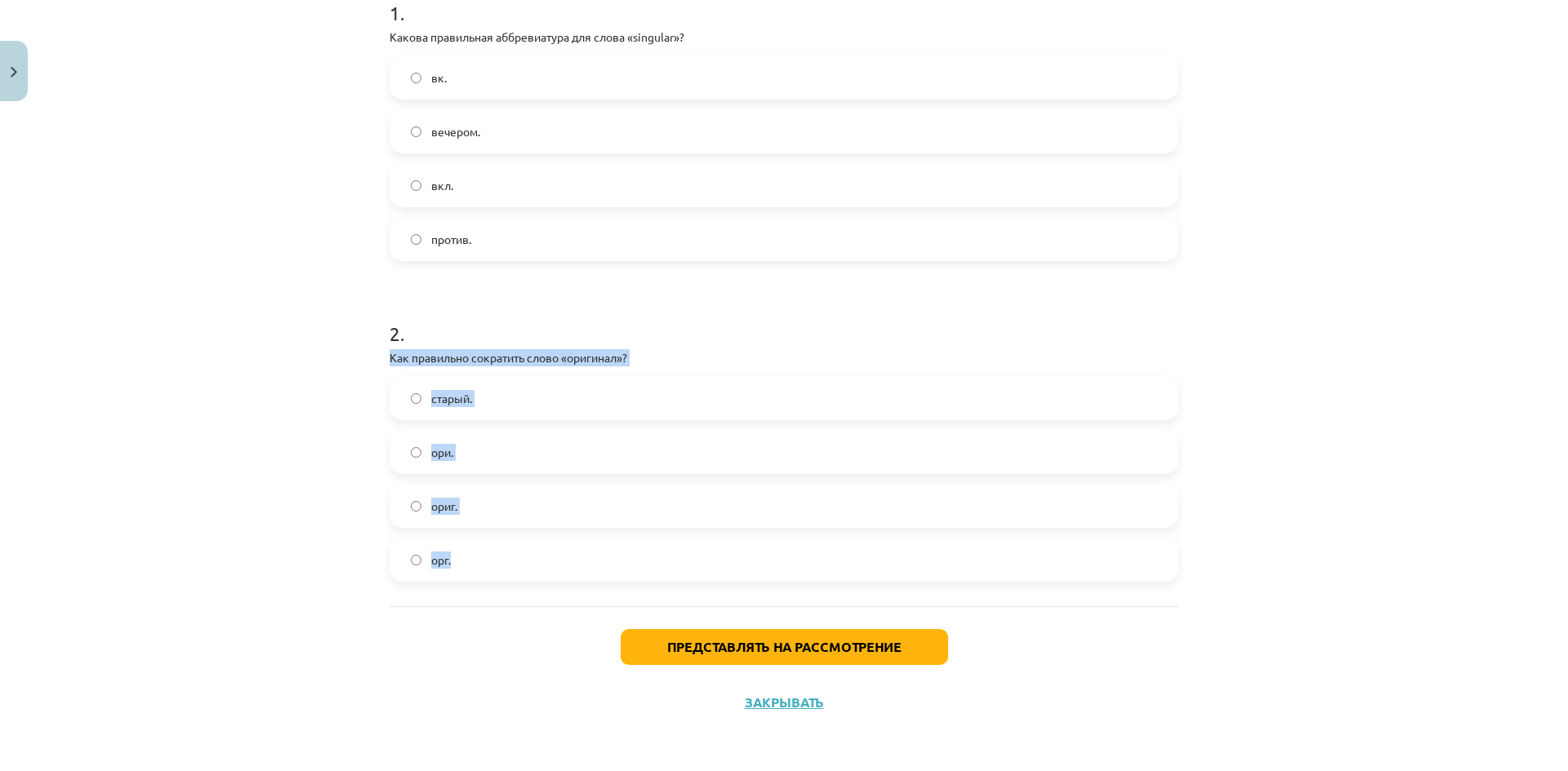
drag, startPoint x: 381, startPoint y: 358, endPoint x: 673, endPoint y: 562, distance: 356.2
click at [673, 562] on div "6 XP Вы получите Сложный 24 выполняет Описание Задача Помощь 1 . Какова правиль…" at bounding box center [783, 243] width 808 height 974
click at [543, 516] on label "ориг." at bounding box center [784, 505] width 785 height 41
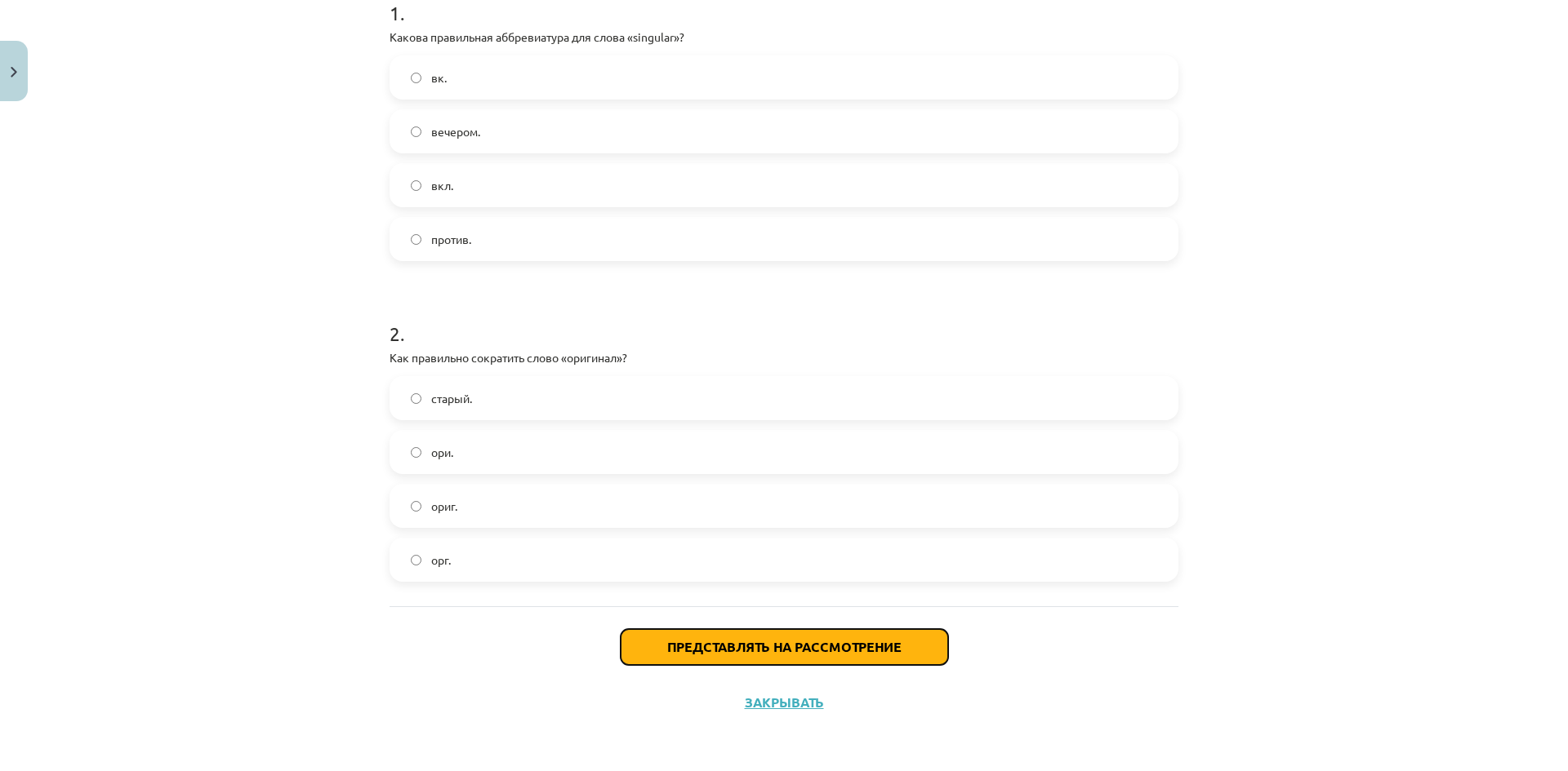
click at [803, 647] on font "Представлять на рассмотрение" at bounding box center [784, 646] width 235 height 17
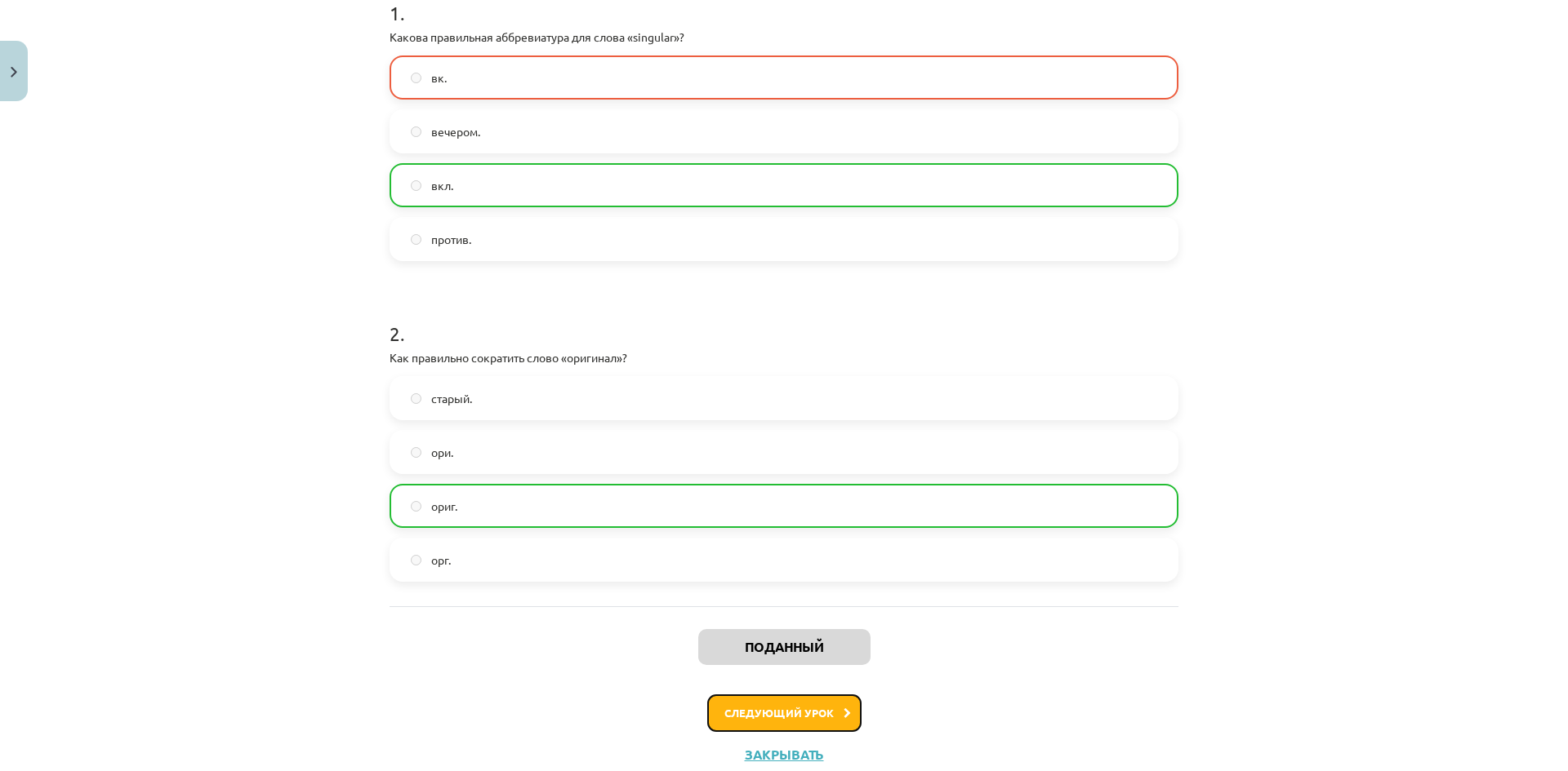
click at [812, 698] on button "Следующий урок" at bounding box center [784, 714] width 154 height 38
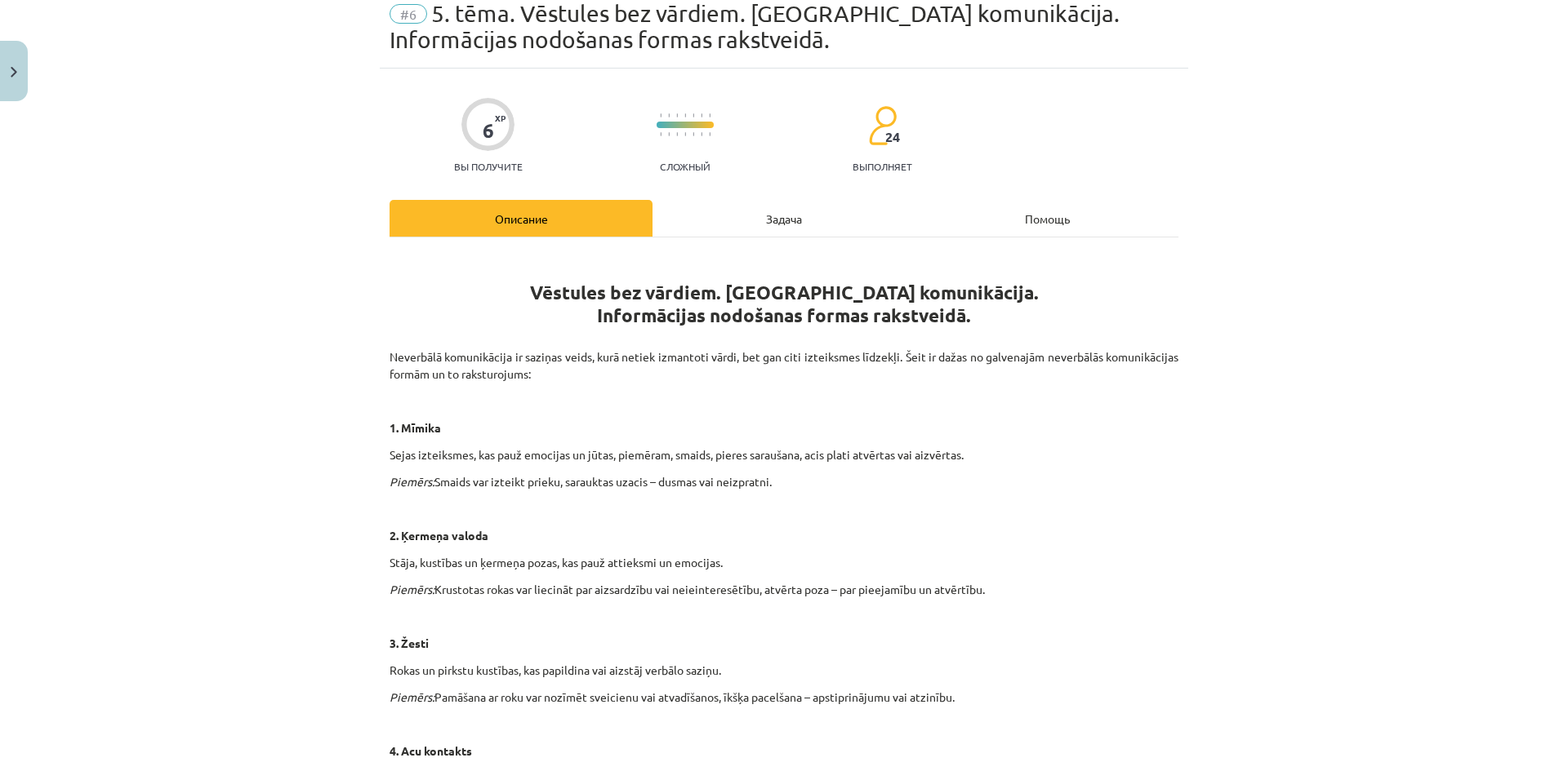
scroll to position [41, 0]
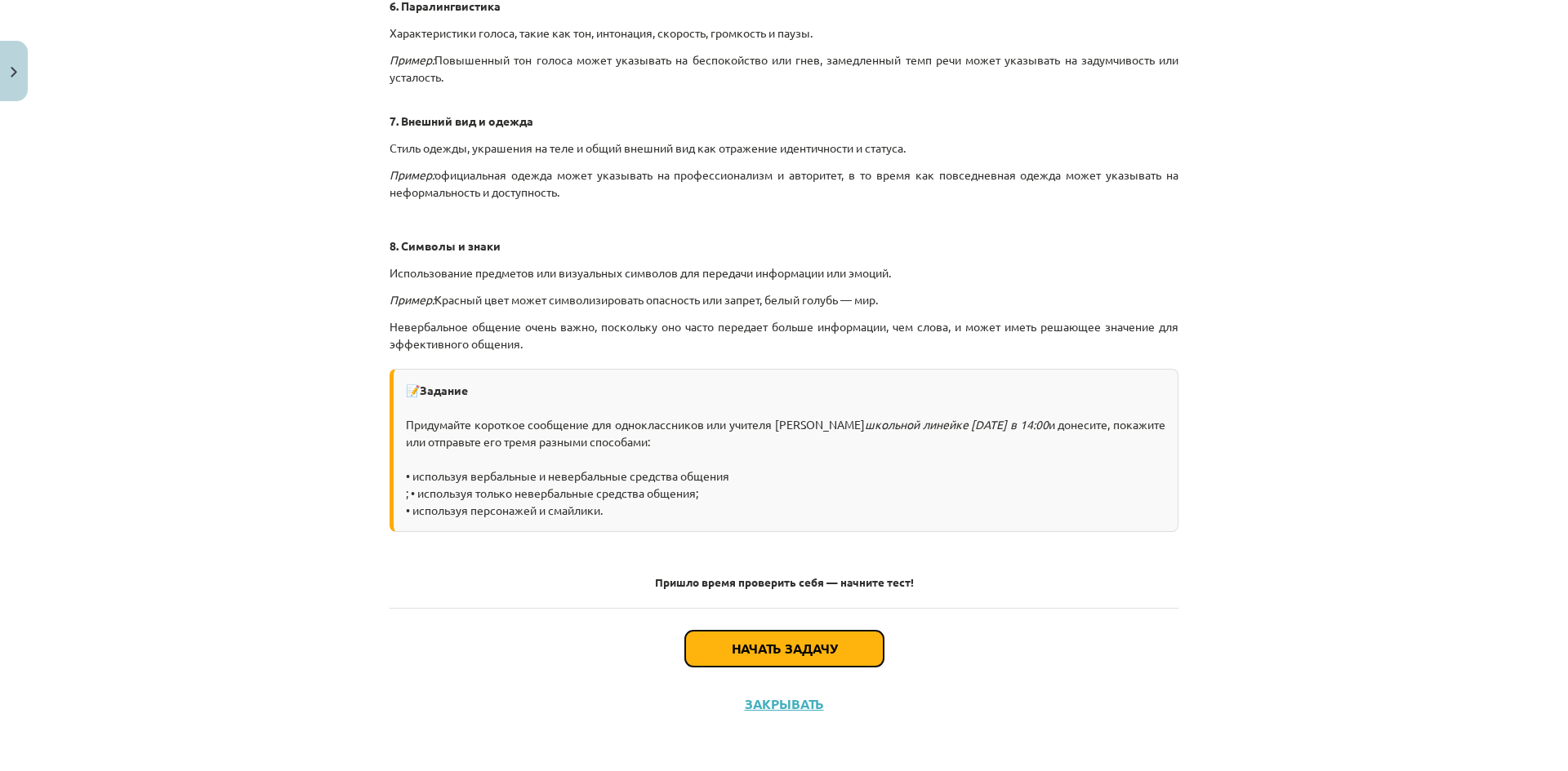
click at [774, 642] on font "Начать задачу" at bounding box center [783, 648] width 105 height 17
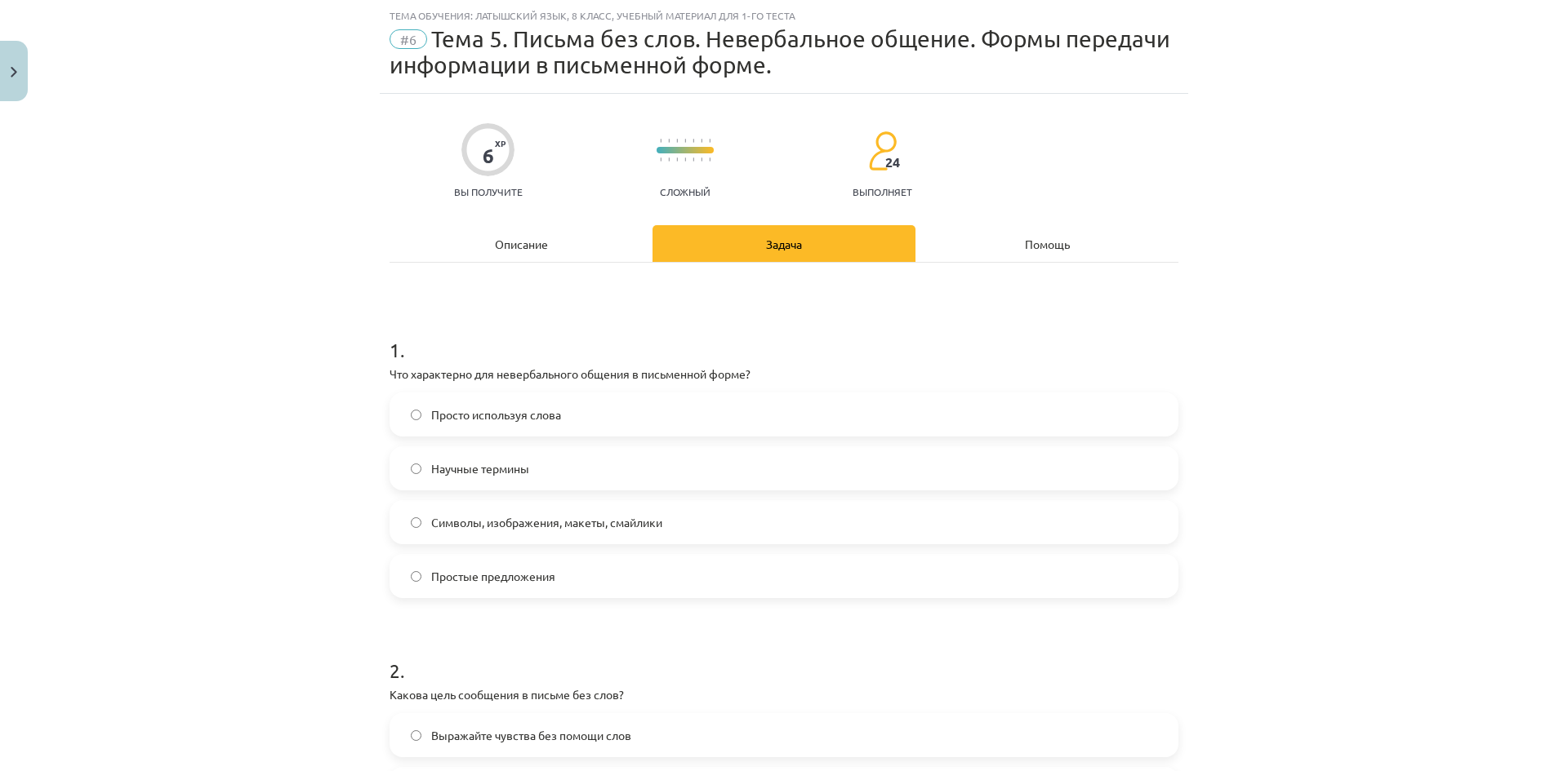
drag, startPoint x: 385, startPoint y: 373, endPoint x: 871, endPoint y: 550, distance: 517.2
click at [871, 550] on div "1 . Что характерно для невербального общения в письменной форме? Просто использ…" at bounding box center [784, 454] width 789 height 289
click at [319, 556] on div "Тема обучения: латышский язык, 8 класс, учебный материал для 1-го теста #6 Тема…" at bounding box center [784, 386] width 1568 height 771
click at [579, 539] on label "Символы, изображения, макеты, смайлики" at bounding box center [784, 522] width 785 height 41
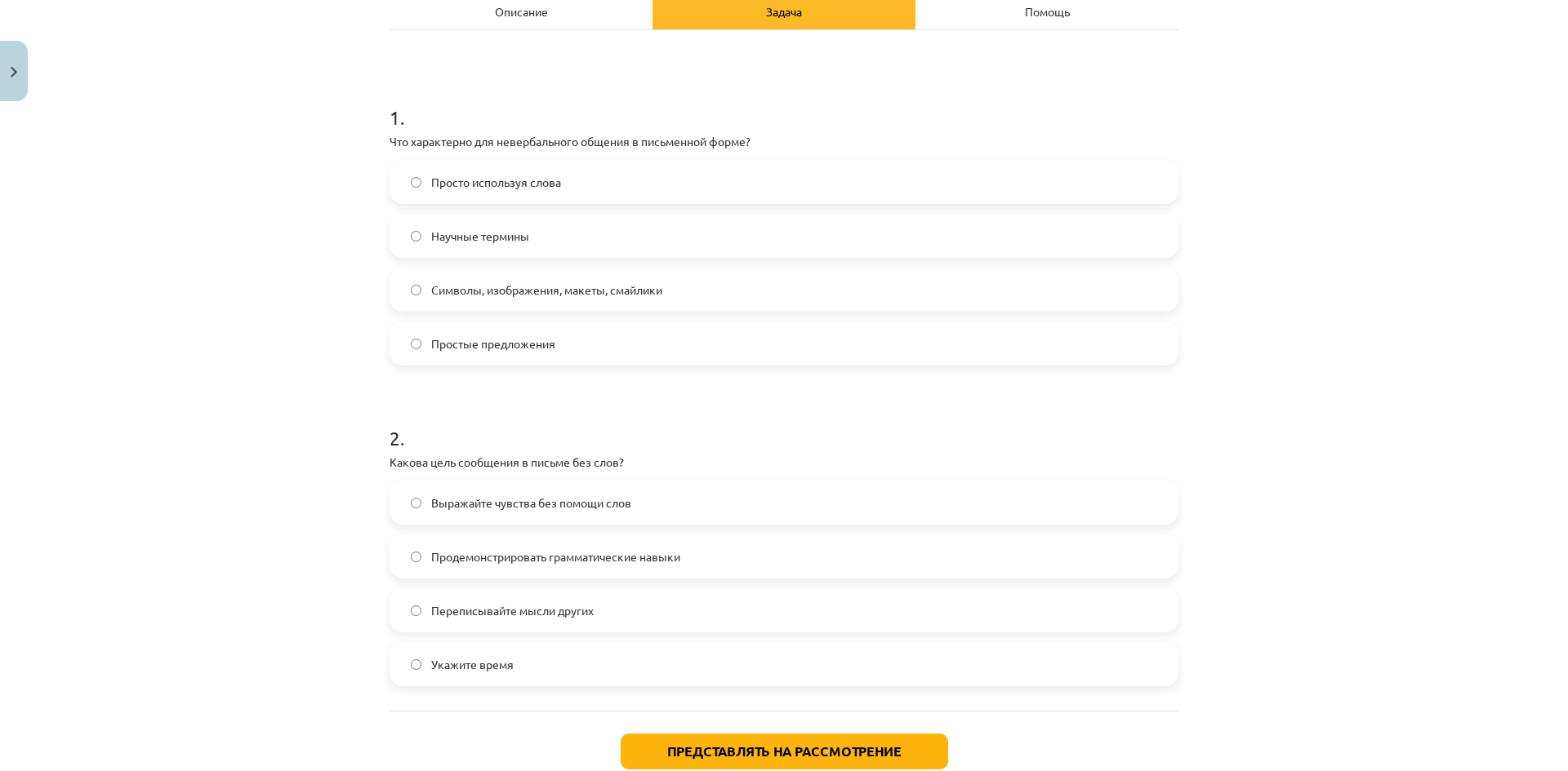
scroll to position [378, 0]
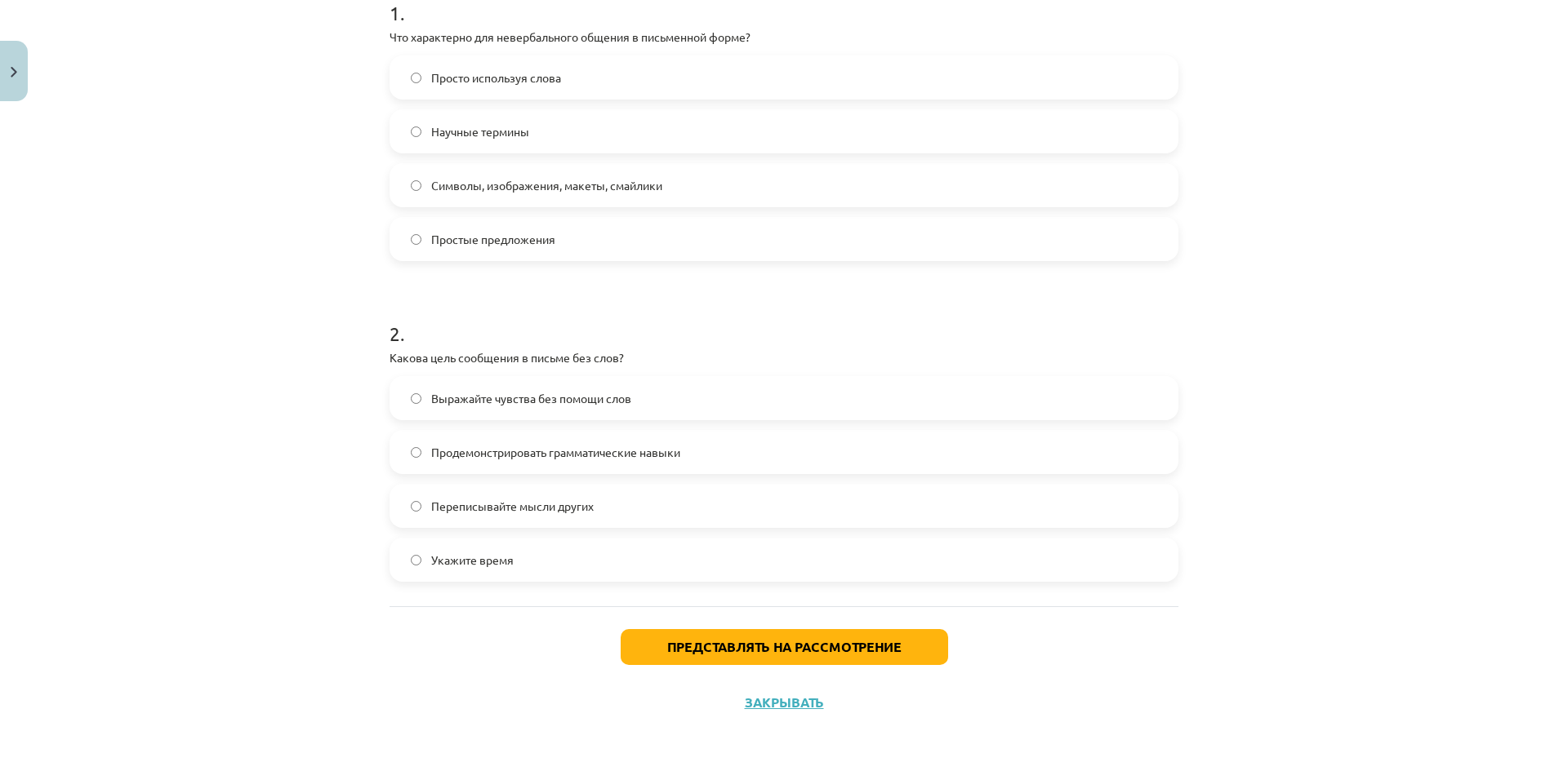
drag, startPoint x: 382, startPoint y: 356, endPoint x: 653, endPoint y: 561, distance: 339.8
click at [652, 561] on div "6 XP Вы получите Сложный 24 выполняет Описание Задача Помощь 1 . Что характерно…" at bounding box center [783, 243] width 808 height 974
drag, startPoint x: 312, startPoint y: 702, endPoint x: 446, endPoint y: 653, distance: 142.7
click at [315, 702] on div "Тема обучения: латышский язык, 8 класс, учебный материал для 1-го теста #6 Тема…" at bounding box center [784, 386] width 1568 height 771
click at [655, 406] on label "Выражайте чувства без помощи слов" at bounding box center [784, 397] width 785 height 41
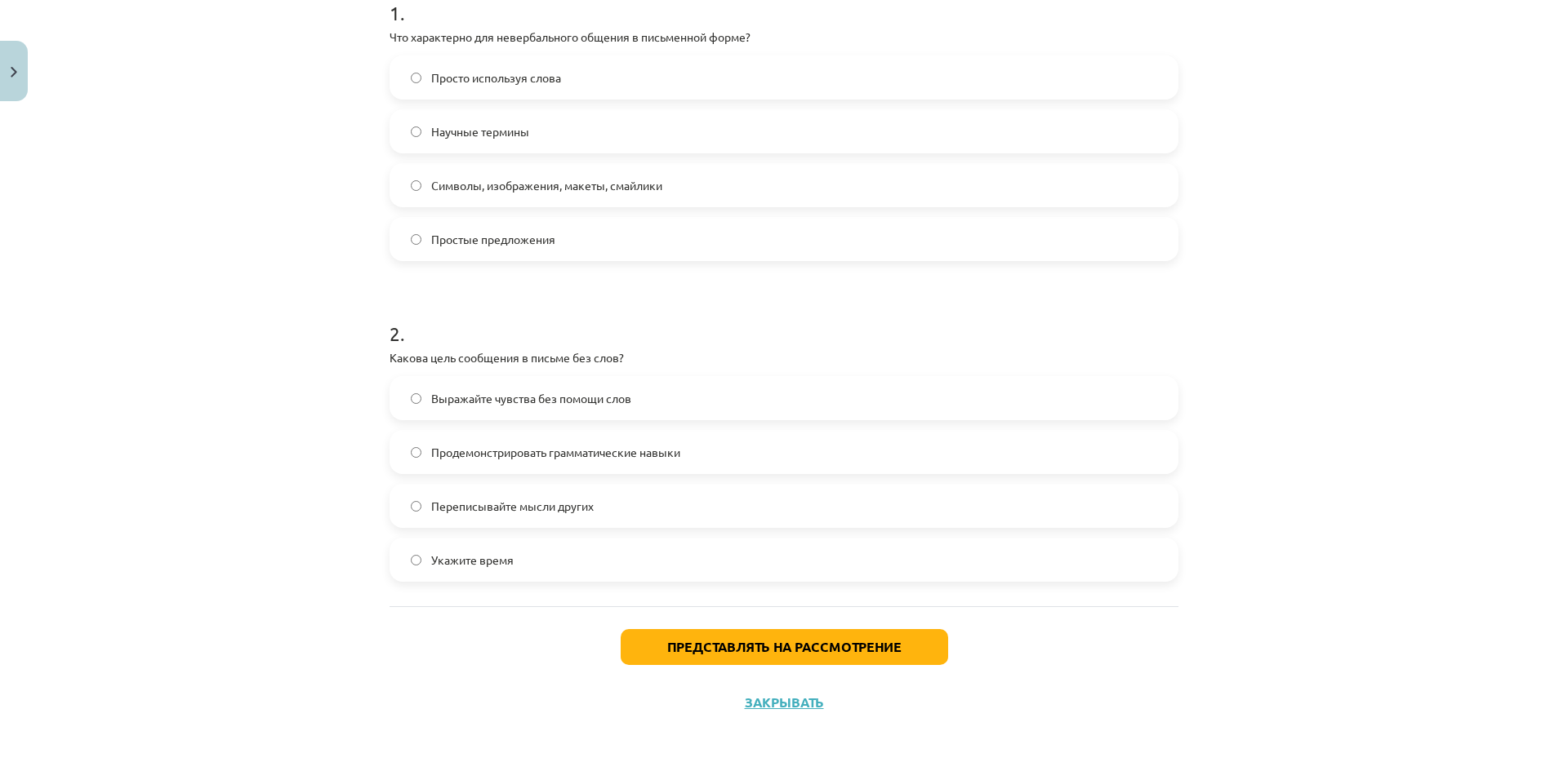
click at [736, 665] on div "Представлять на рассмотрение Закрывать" at bounding box center [784, 663] width 789 height 114
click at [731, 647] on font "Представлять на рассмотрение" at bounding box center [784, 646] width 235 height 17
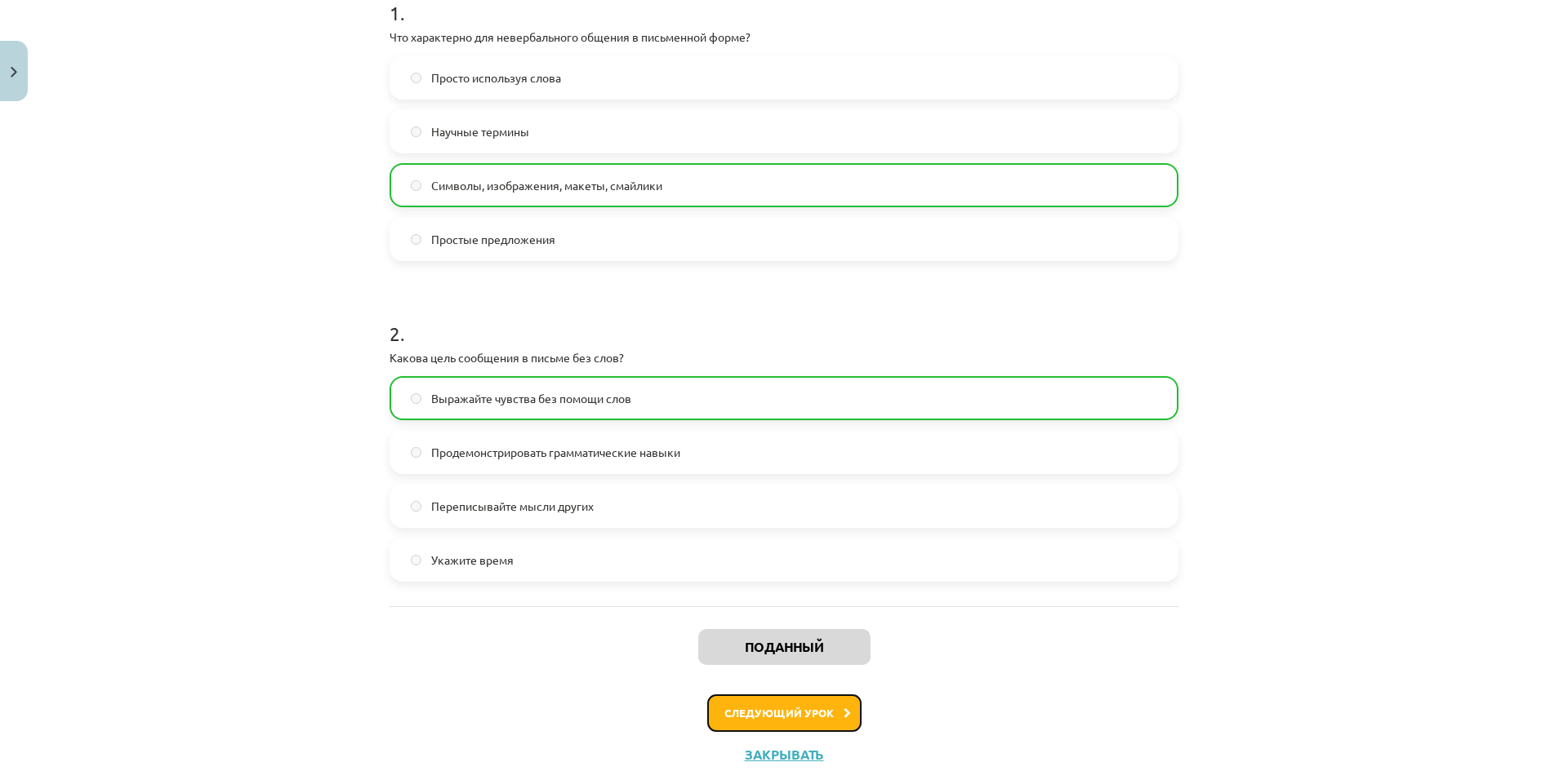
click at [828, 702] on button "Следующий урок" at bounding box center [784, 714] width 154 height 38
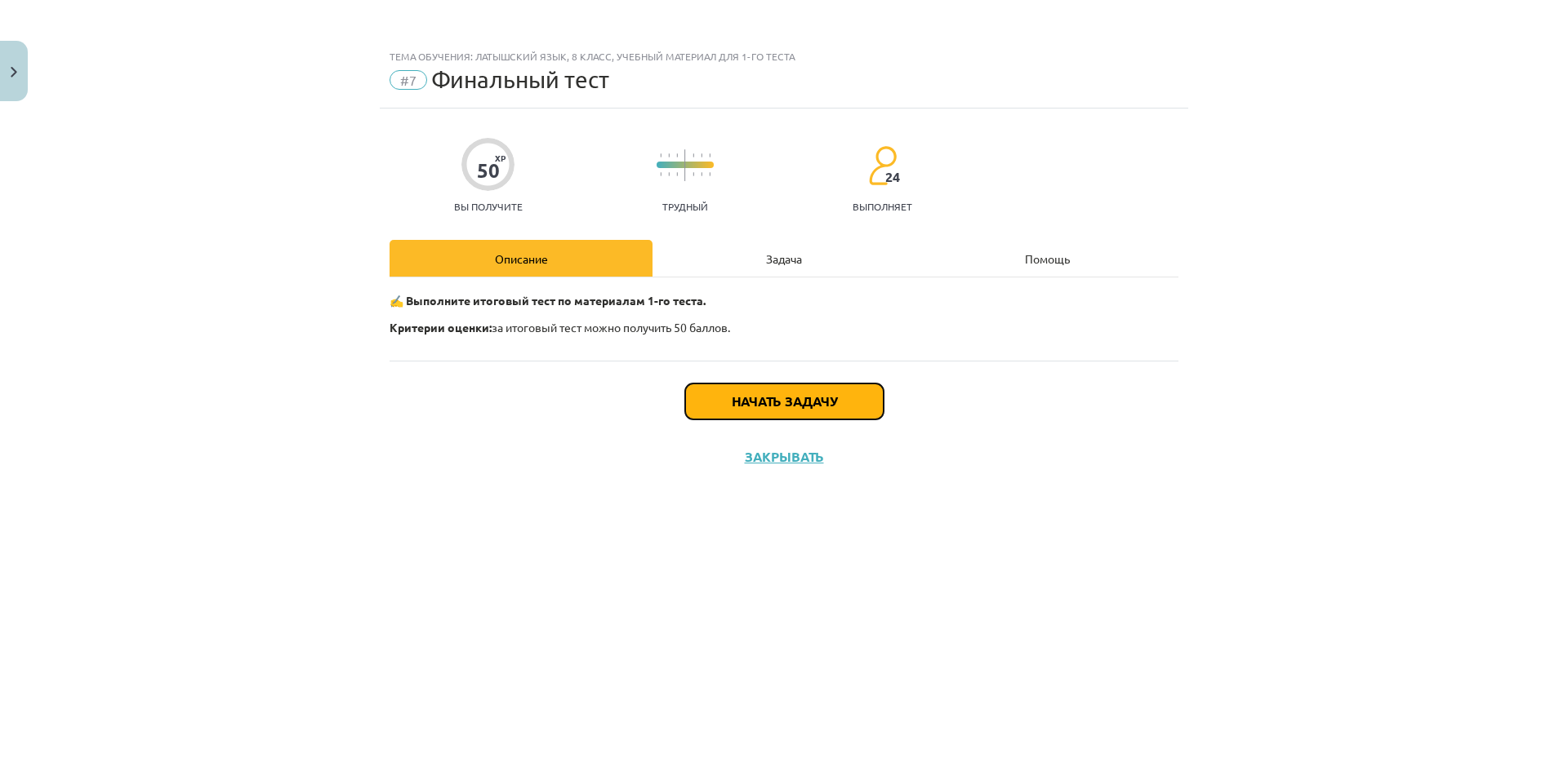
click at [779, 413] on button "Начать задачу" at bounding box center [784, 401] width 199 height 36
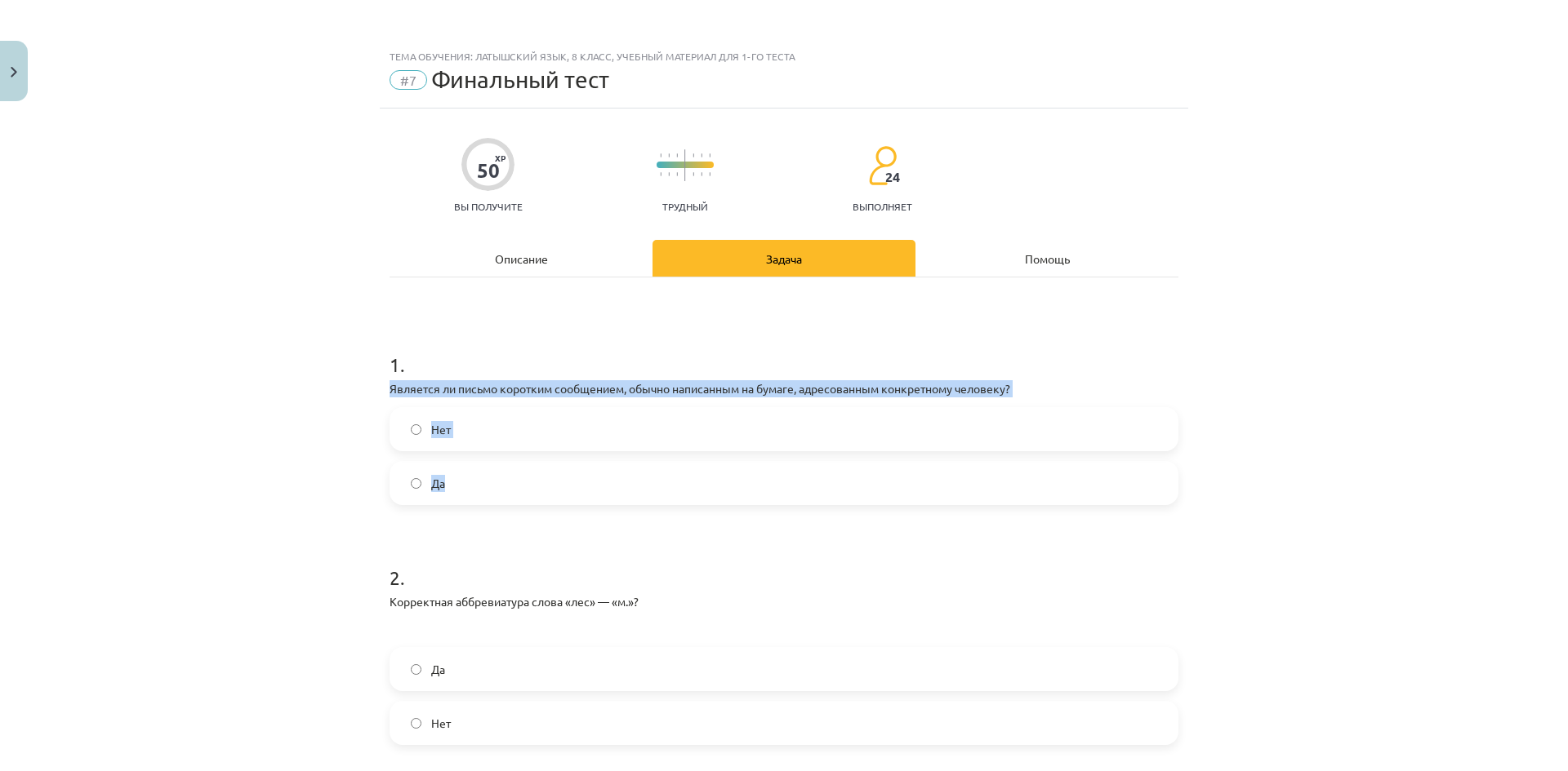
drag, startPoint x: 378, startPoint y: 387, endPoint x: 737, endPoint y: 498, distance: 375.8
click at [597, 480] on label "Да" at bounding box center [784, 482] width 785 height 41
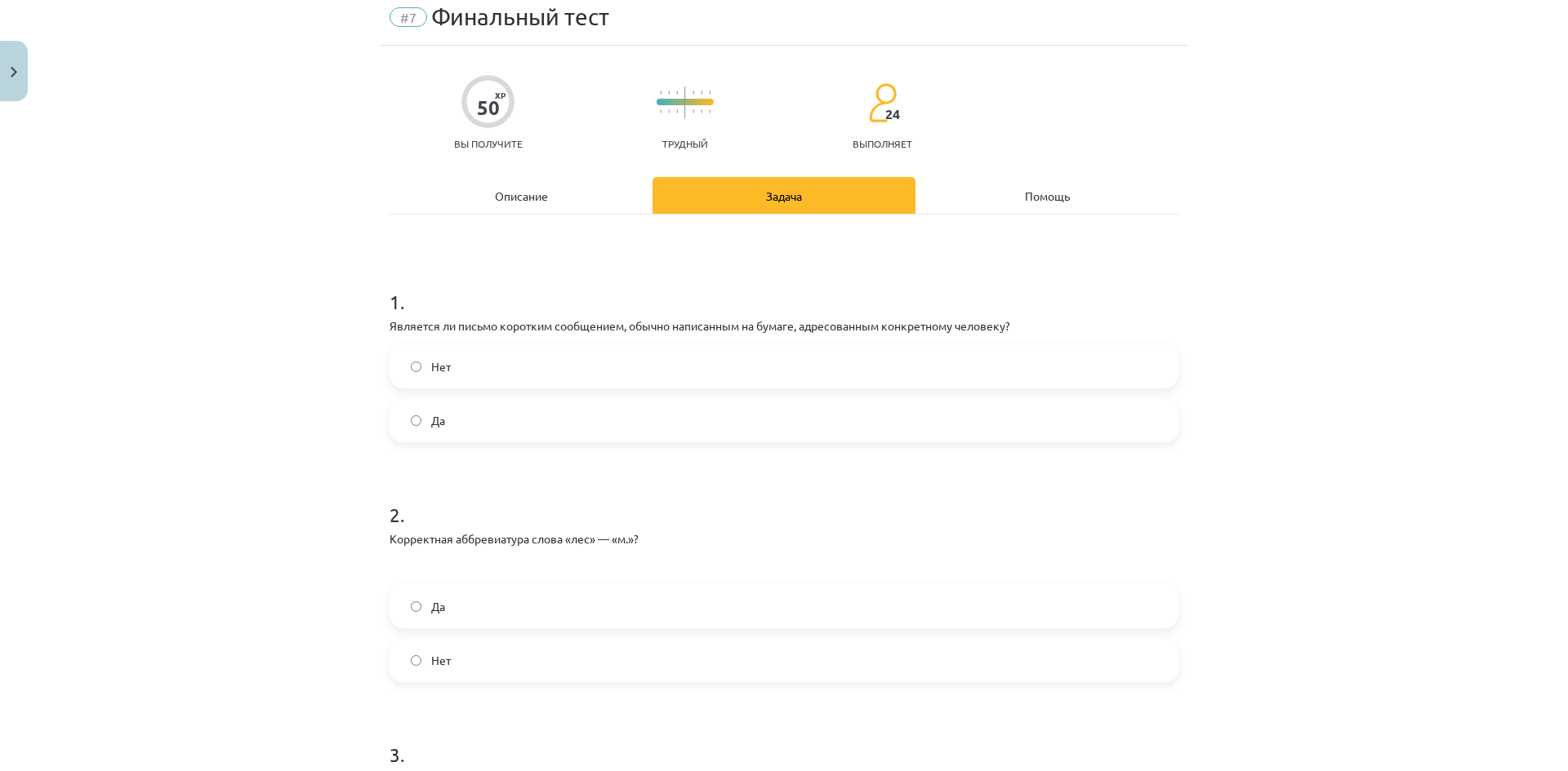
scroll to position [327, 0]
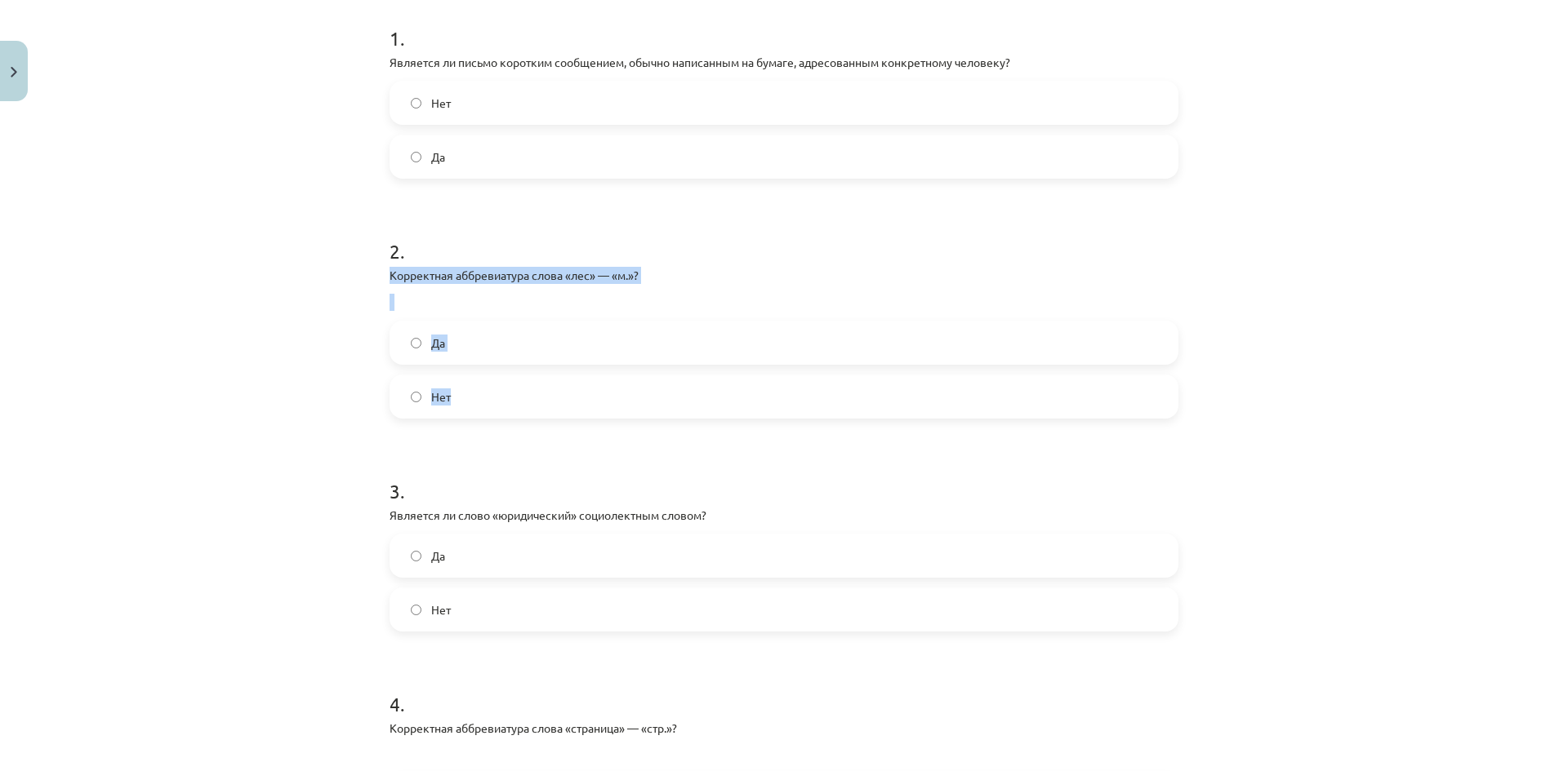
drag, startPoint x: 384, startPoint y: 284, endPoint x: 568, endPoint y: 390, distance: 212.3
click at [568, 390] on div "2 . Корректная аббревиатура слова «лес» — «м.»? Да Нет" at bounding box center [784, 316] width 789 height 208
click at [453, 407] on label "Нет" at bounding box center [784, 396] width 785 height 41
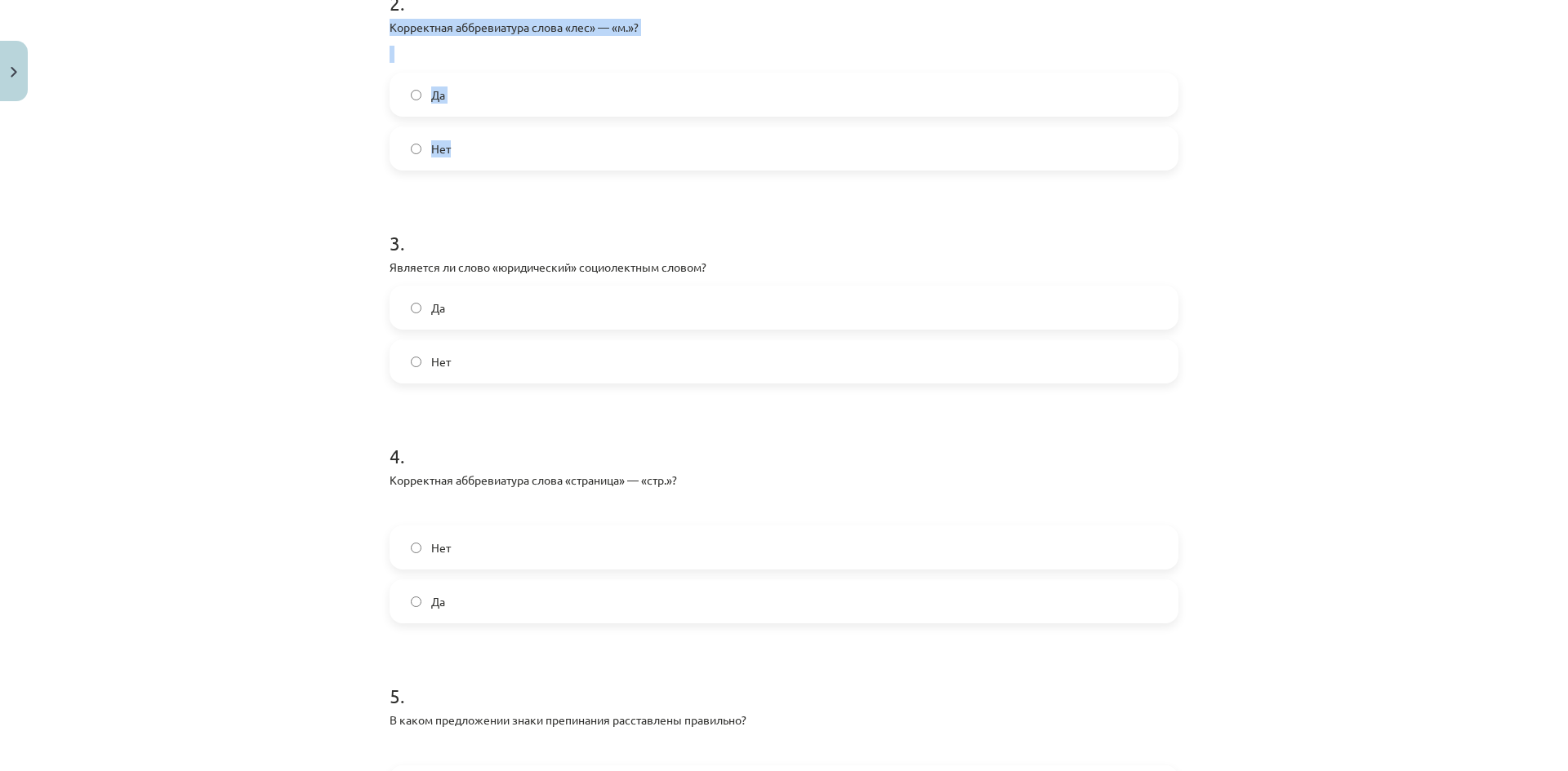
scroll to position [653, 0]
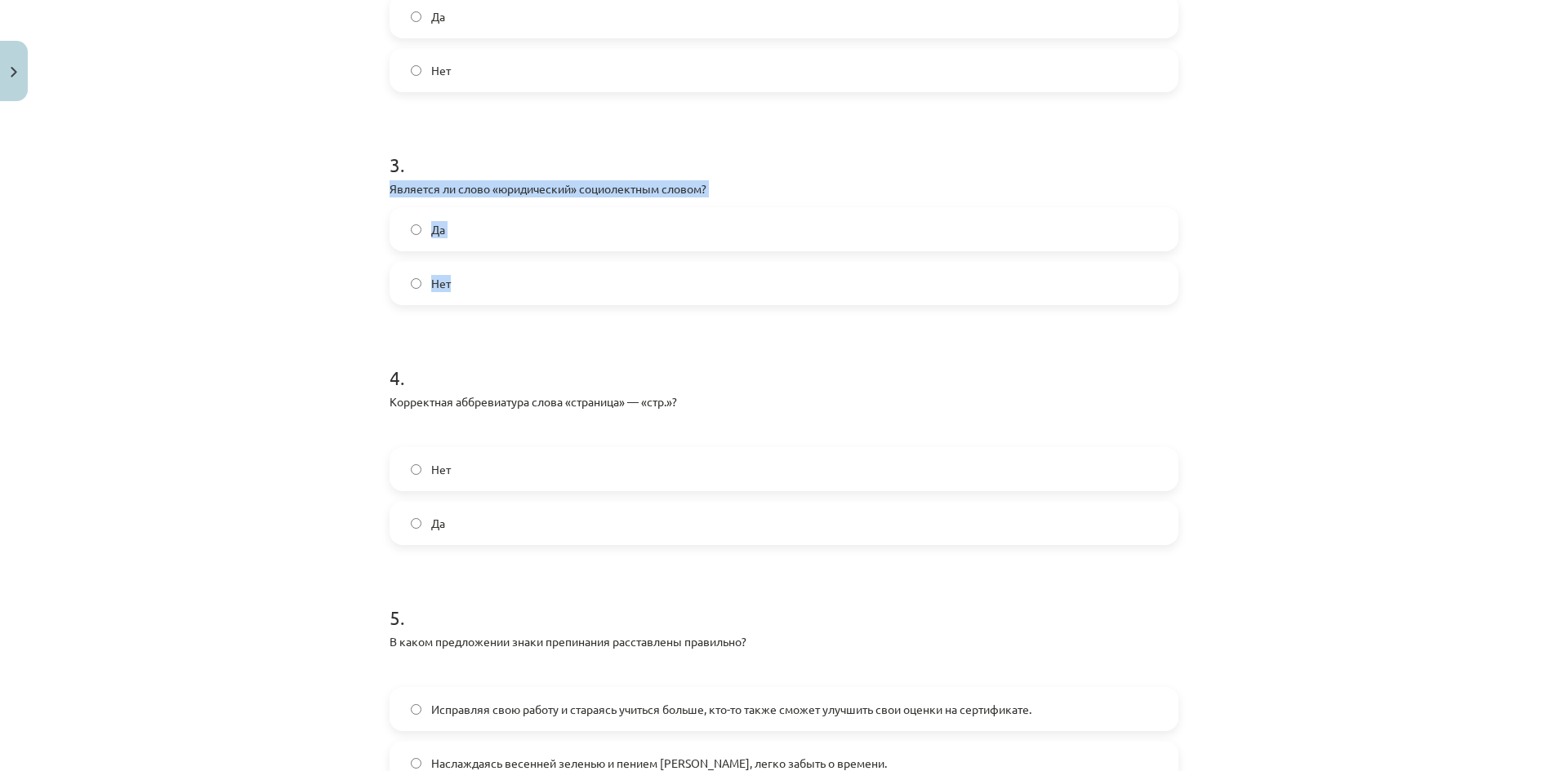
drag, startPoint x: 383, startPoint y: 192, endPoint x: 534, endPoint y: 285, distance: 177.3
drag, startPoint x: 486, startPoint y: 305, endPoint x: 478, endPoint y: 298, distance: 10.6
click at [485, 305] on div "Нет" at bounding box center [784, 284] width 789 height 44
click at [479, 294] on label "Нет" at bounding box center [784, 283] width 785 height 41
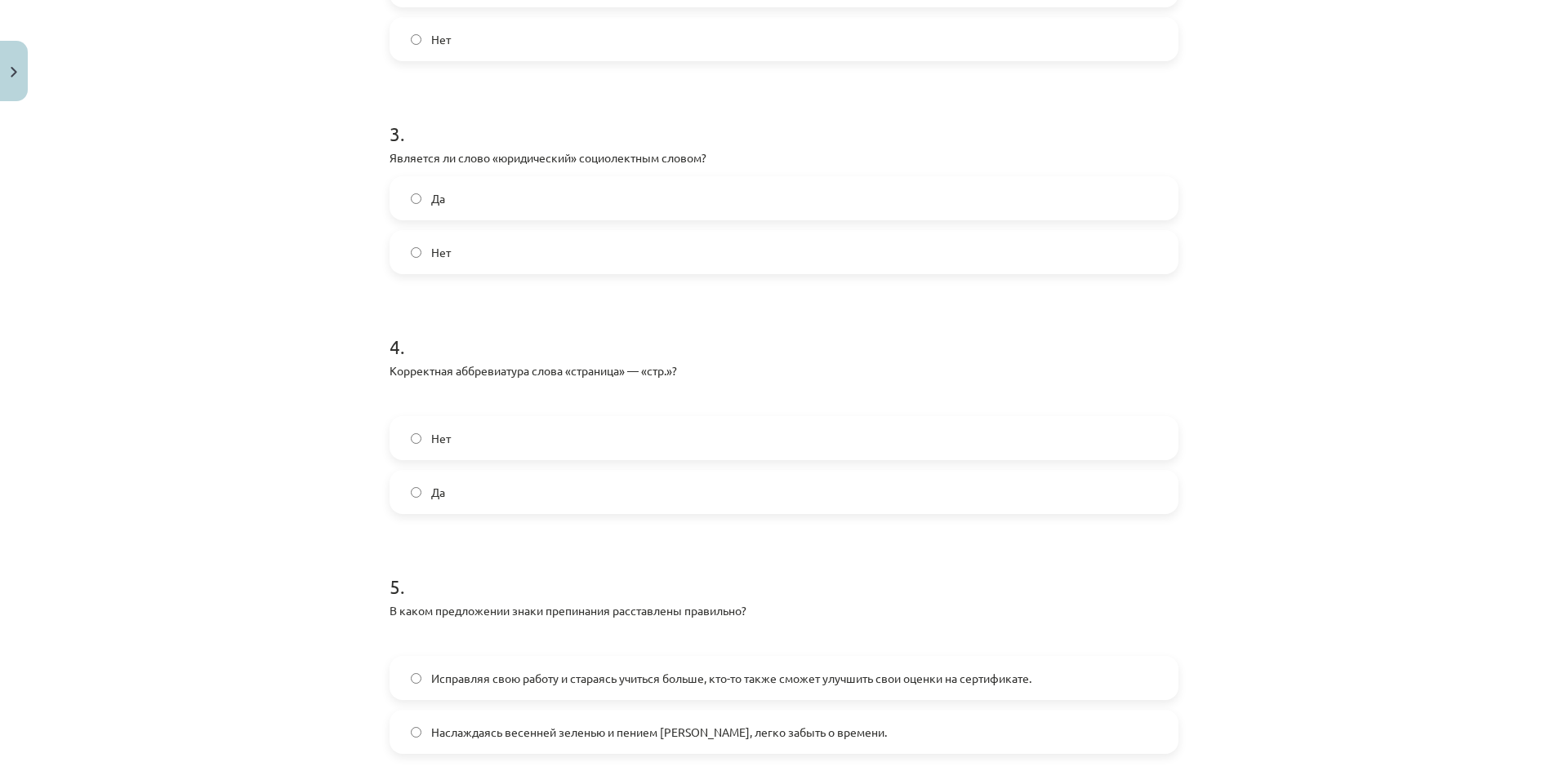
scroll to position [816, 0]
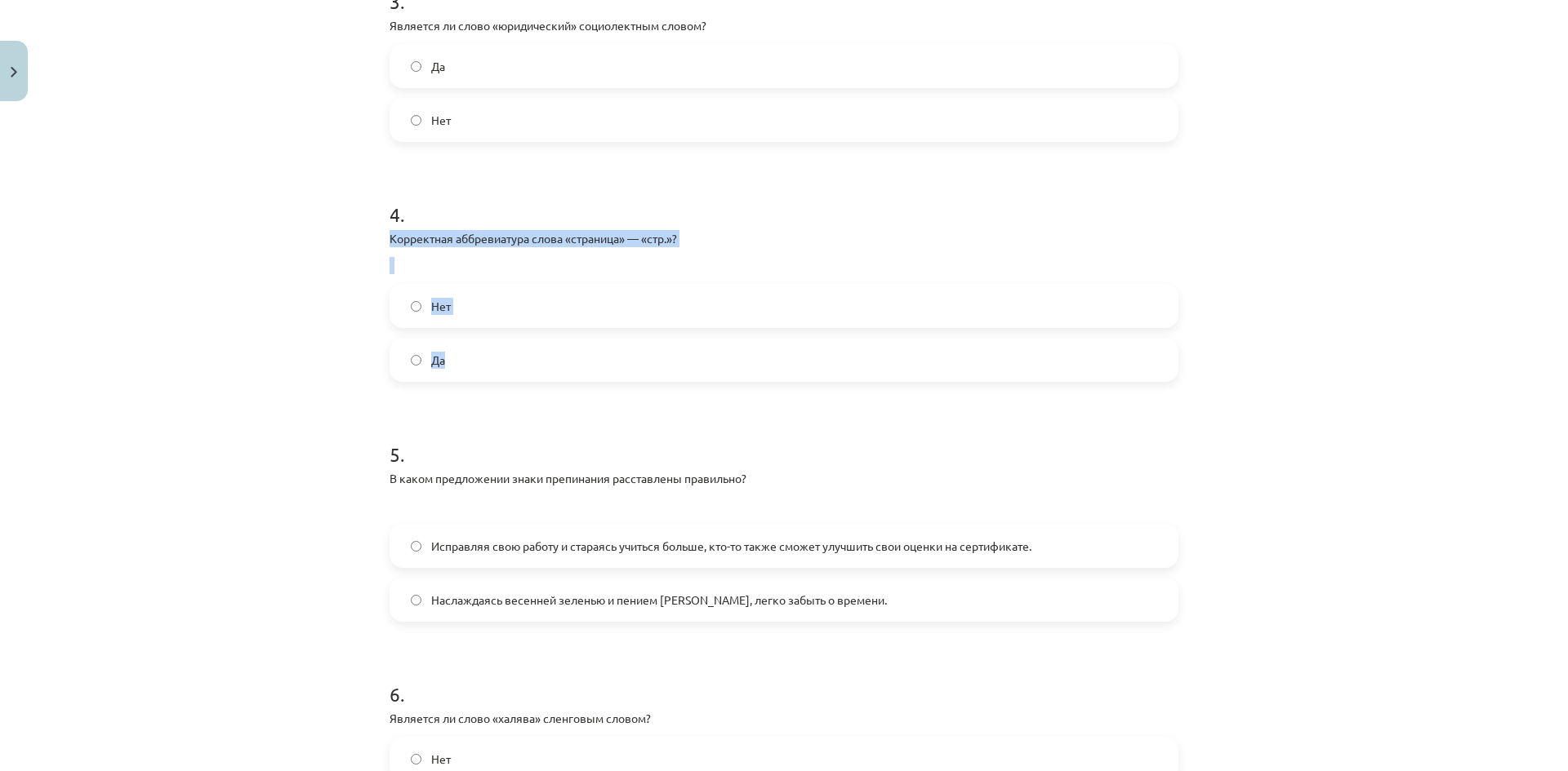
drag, startPoint x: 381, startPoint y: 239, endPoint x: 544, endPoint y: 349, distance: 196.6
click at [542, 350] on div "50 XP Вы получите Трудный 24 выполняет Описание Задача Помощь 1 . Является ли п…" at bounding box center [783, 680] width 808 height 2776
click at [496, 352] on label "Да" at bounding box center [784, 360] width 785 height 41
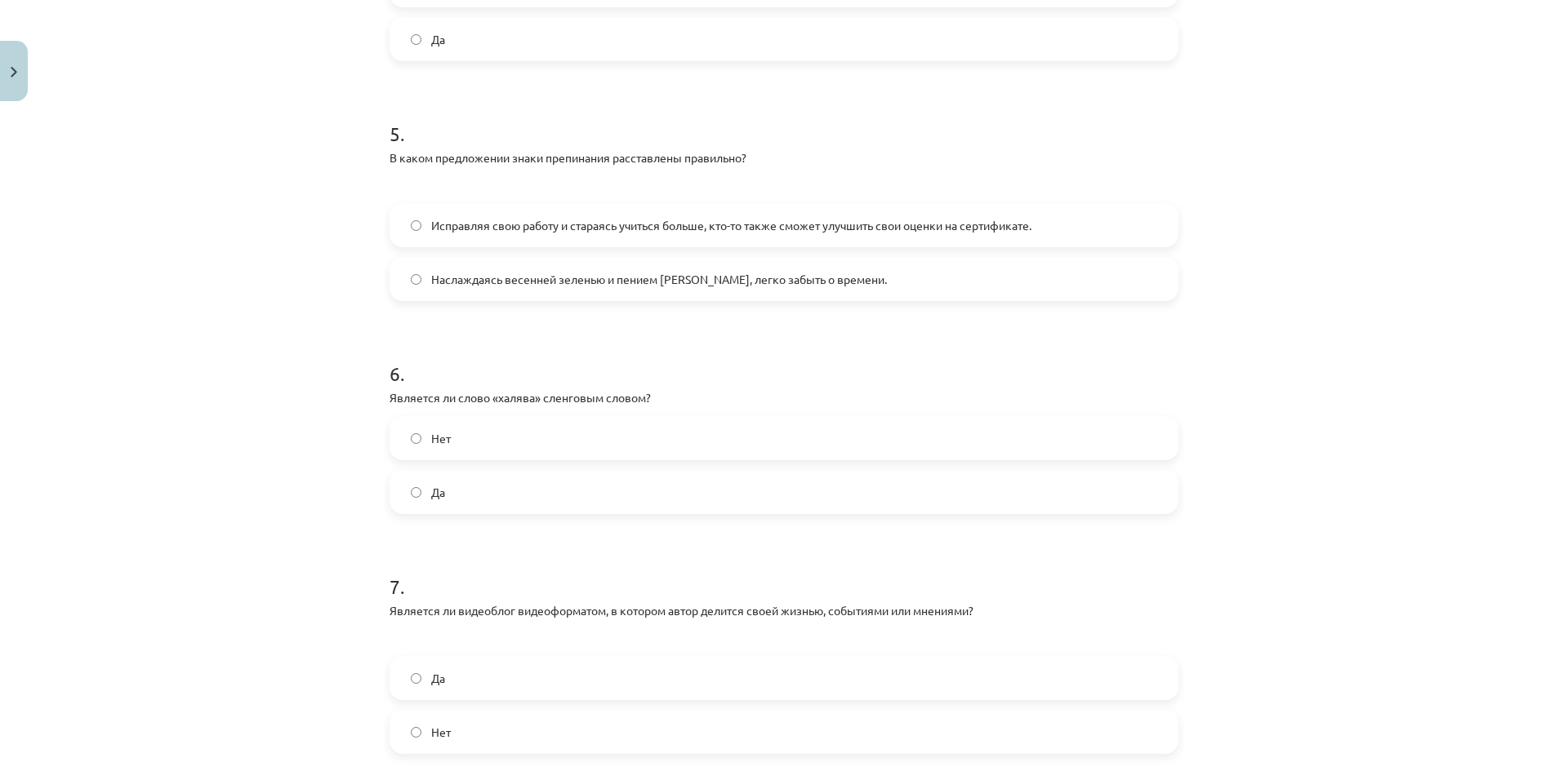
scroll to position [1143, 0]
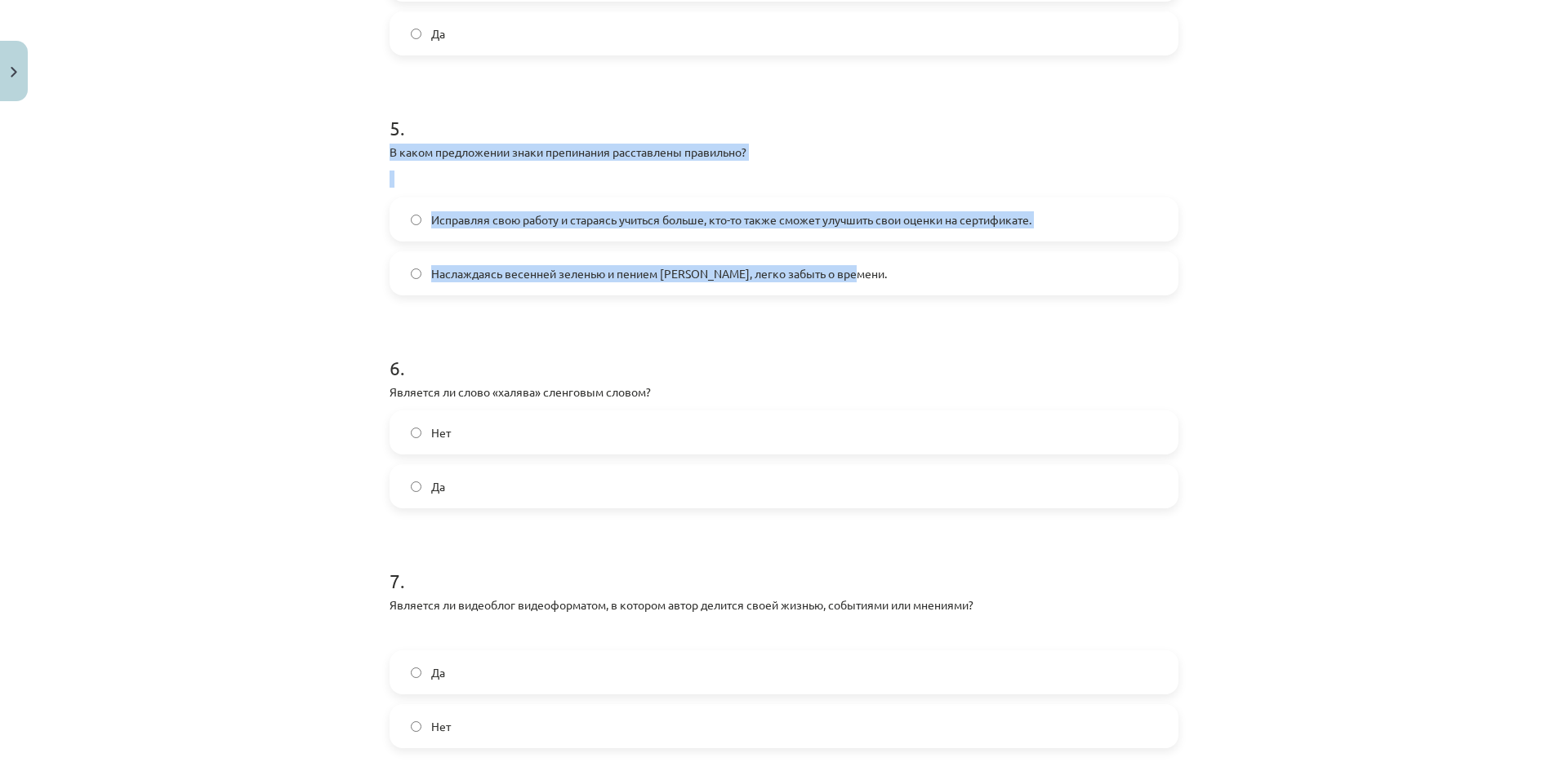
drag, startPoint x: 383, startPoint y: 159, endPoint x: 906, endPoint y: 289, distance: 538.9
click at [906, 289] on div "5 . В каком предложении знаки препинания расставлены правильно? Исправляя свою …" at bounding box center [784, 192] width 789 height 208
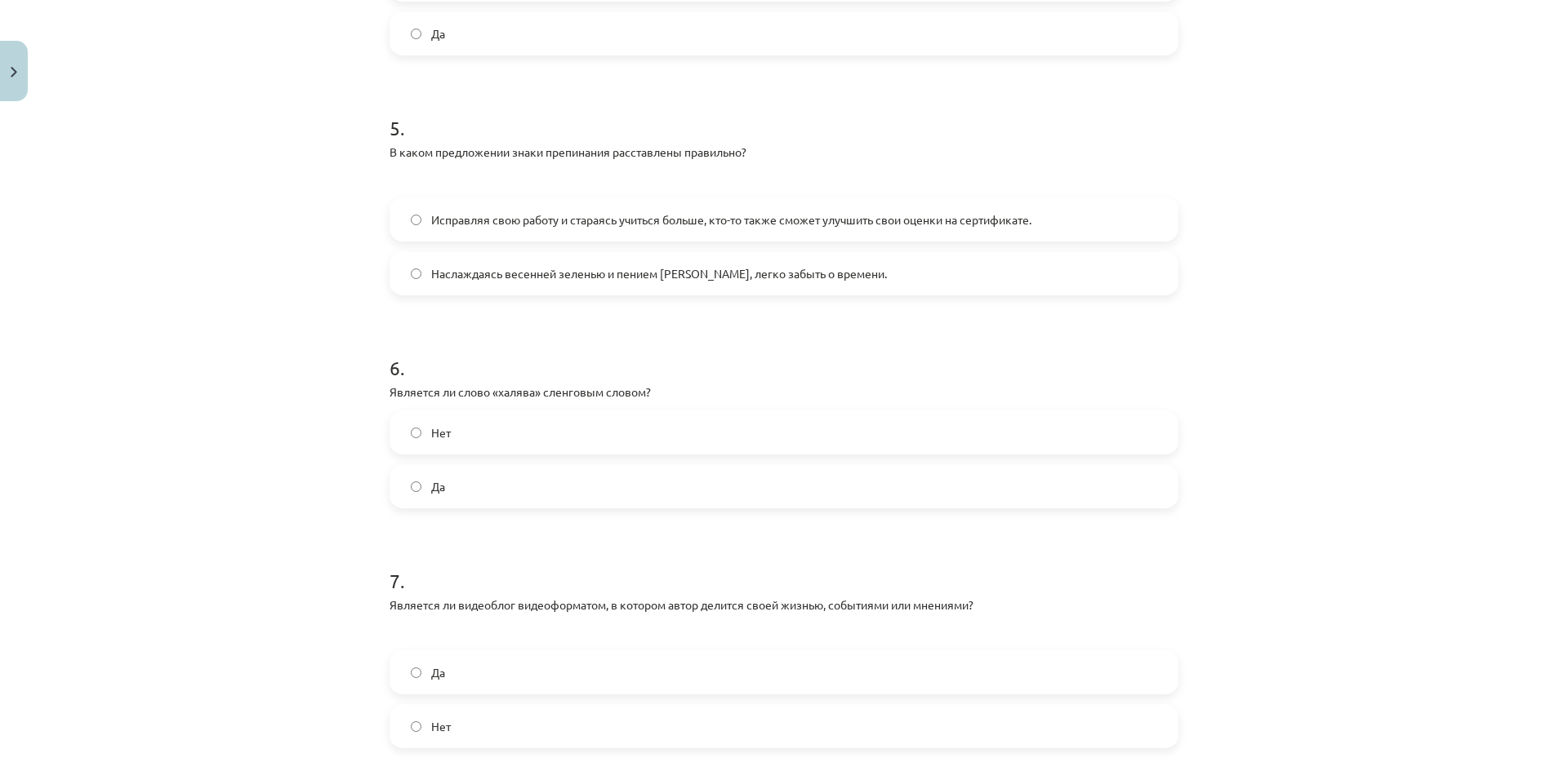
click at [232, 316] on div "Тема обучения: латышский язык, 8 класс, учебный материал для 1-го теста #7 Фина…" at bounding box center [784, 386] width 1568 height 771
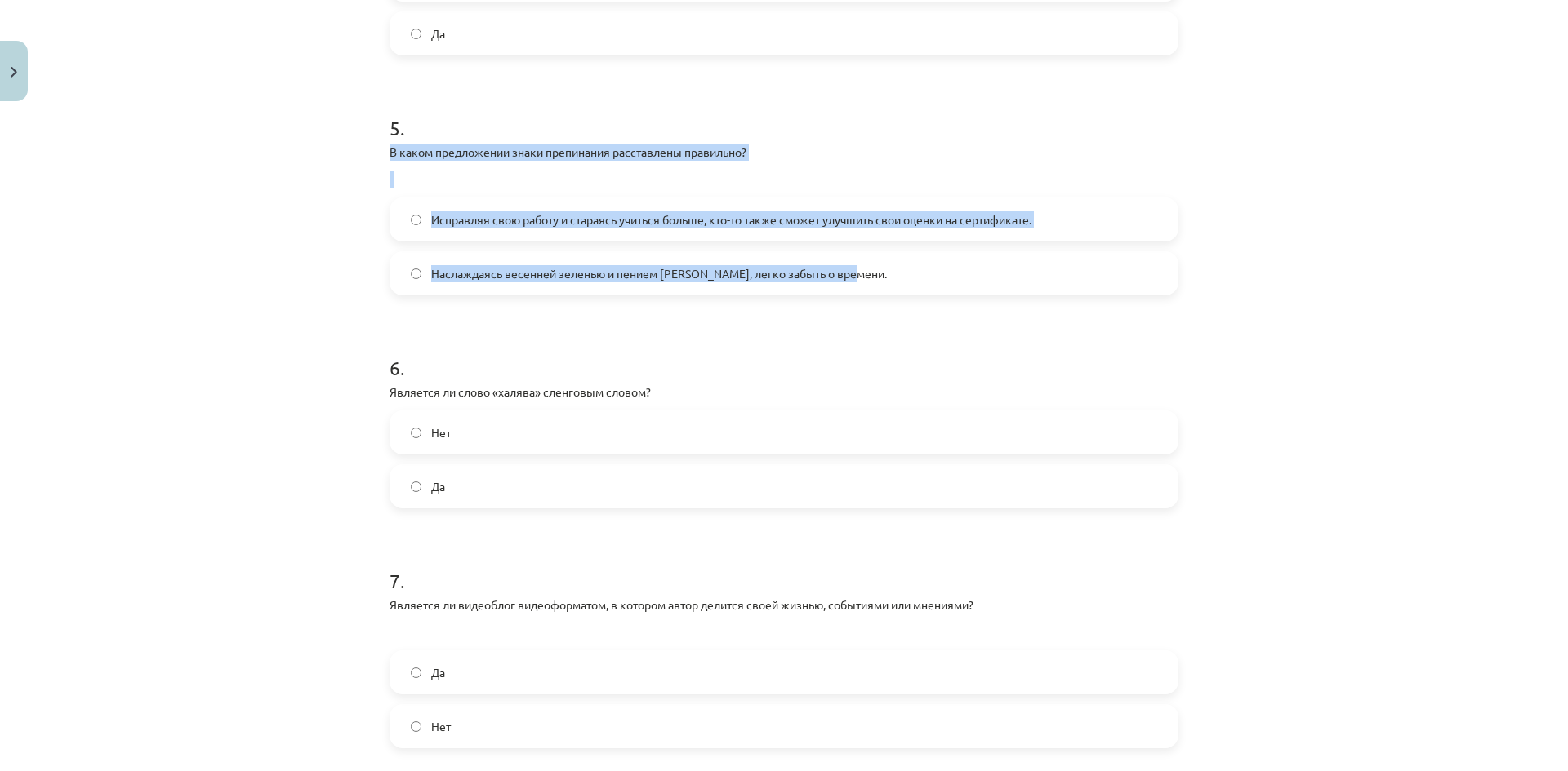
drag, startPoint x: 387, startPoint y: 154, endPoint x: 910, endPoint y: 284, distance: 538.9
click at [910, 284] on div "50 XP Вы получите Трудный 24 выполняет Описание Задача Помощь 1 . Является ли п…" at bounding box center [783, 354] width 808 height 2776
click at [518, 226] on font "Исправляя свою работу и стараясь учиться больше, кто-то также сможет улучшить с…" at bounding box center [731, 220] width 600 height 15
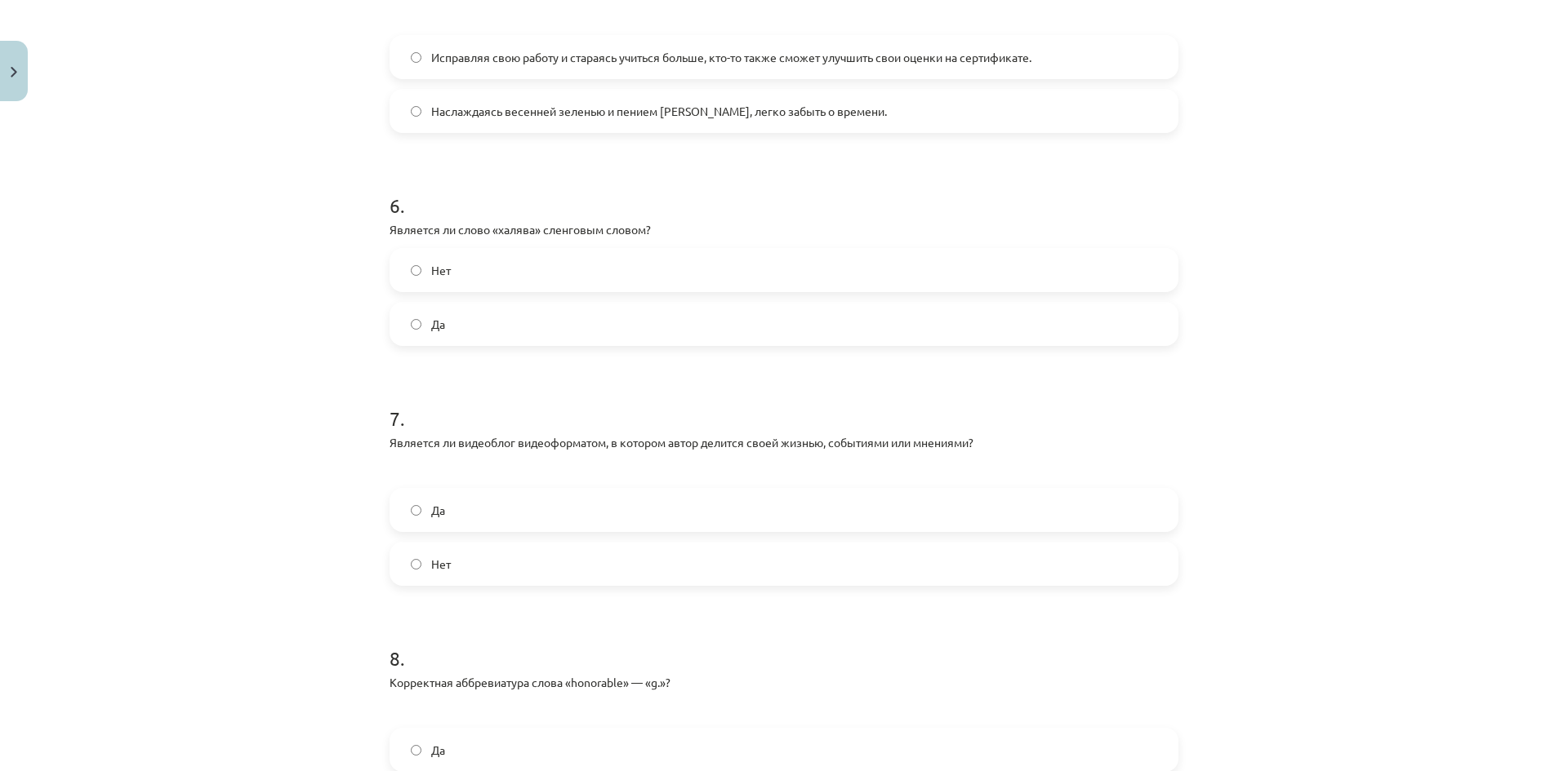
scroll to position [1306, 0]
drag, startPoint x: 384, startPoint y: 225, endPoint x: 667, endPoint y: 312, distance: 296.1
click at [657, 309] on div "6 . Является ли слово «халява» сленговым словом? Нет Да" at bounding box center [784, 255] width 789 height 181
click at [465, 321] on label "Да" at bounding box center [784, 323] width 785 height 41
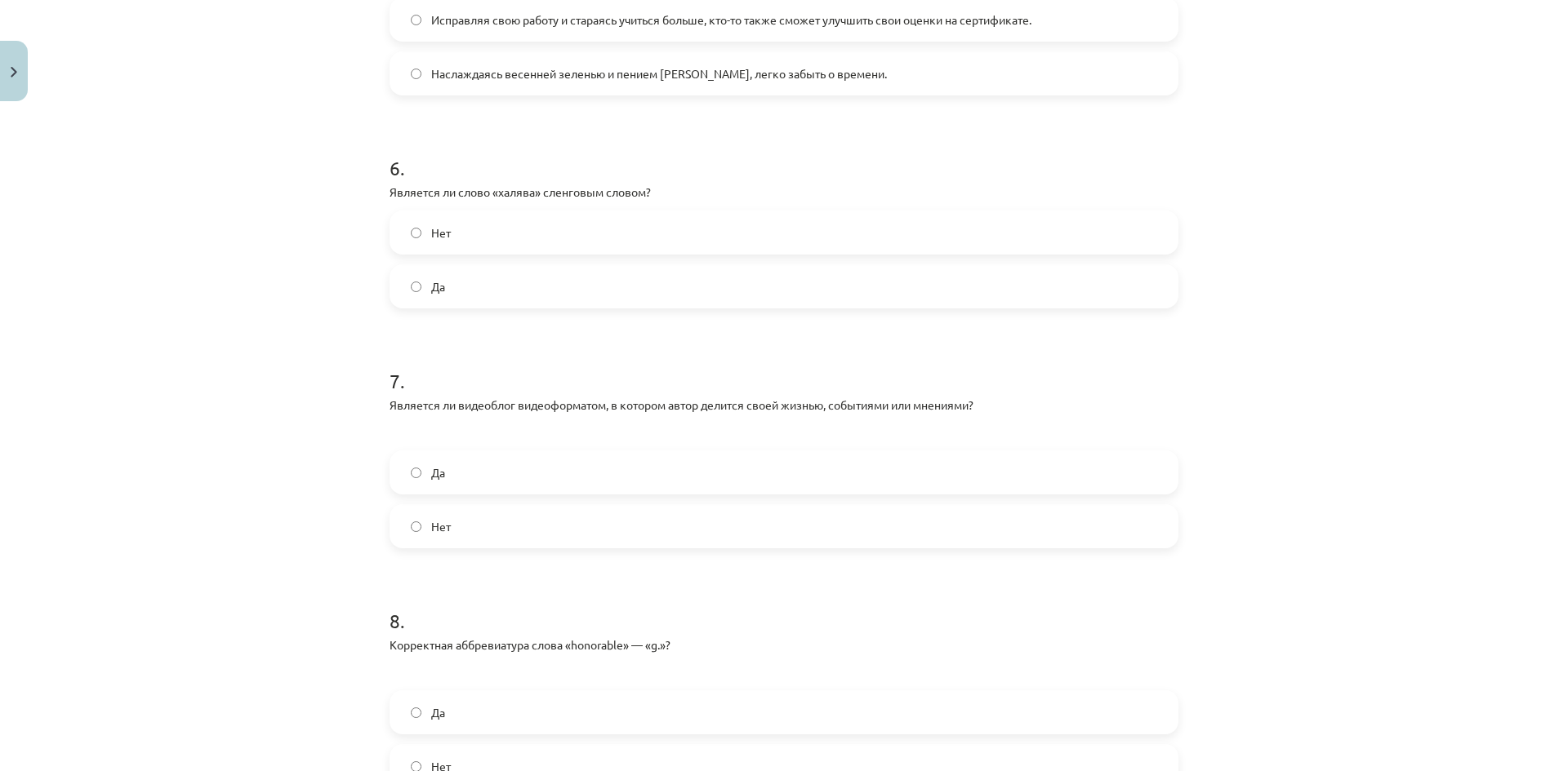
scroll to position [1551, 0]
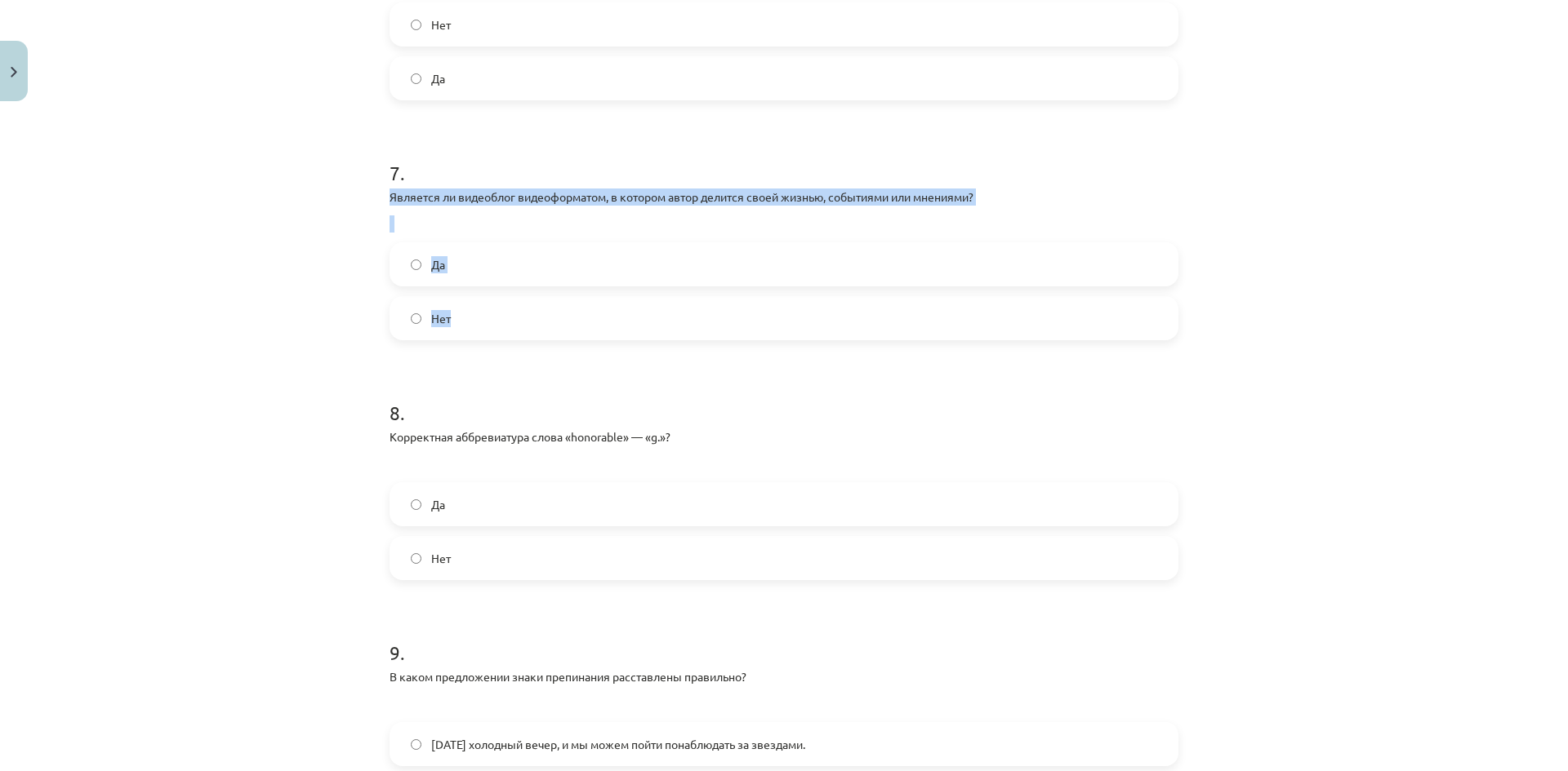
drag, startPoint x: 392, startPoint y: 200, endPoint x: 773, endPoint y: 329, distance: 402.2
click at [760, 325] on div "7 . Является ли видеоблог видеоформатом, в котором автор делится своей жизнью, …" at bounding box center [784, 237] width 789 height 208
click at [517, 314] on label "Нет" at bounding box center [784, 318] width 785 height 41
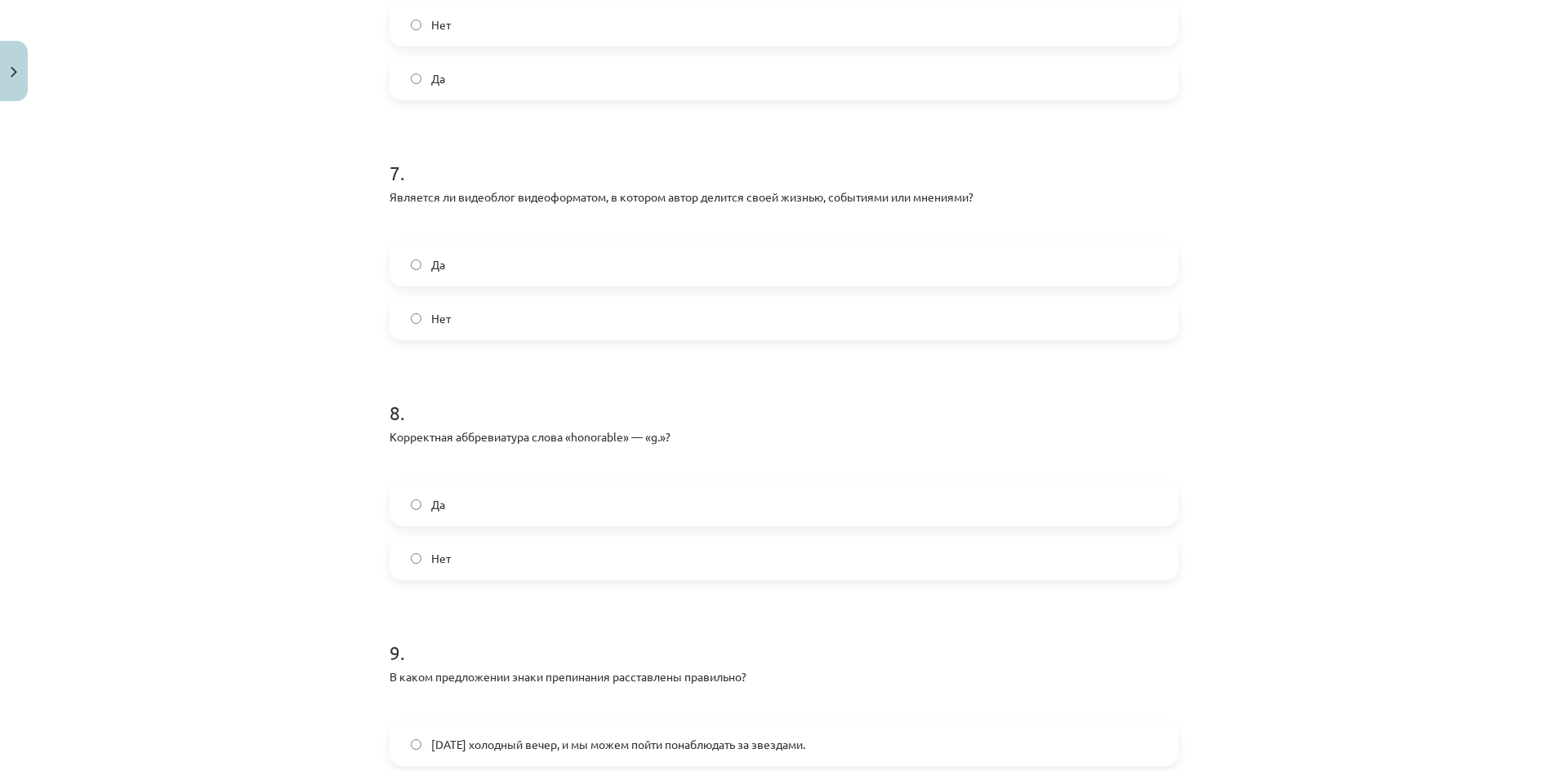
click at [512, 275] on label "Да" at bounding box center [784, 264] width 785 height 41
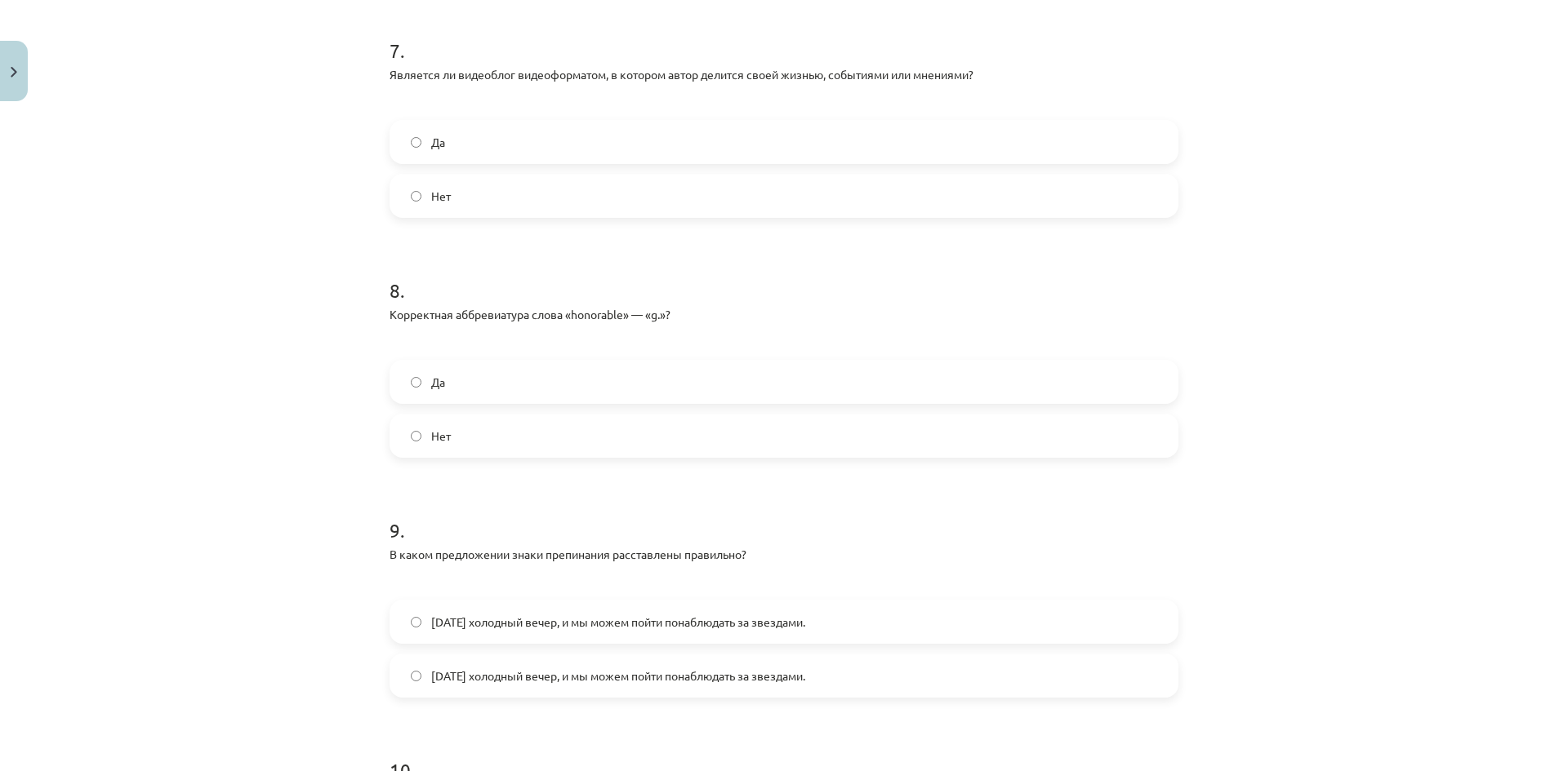
scroll to position [1796, 0]
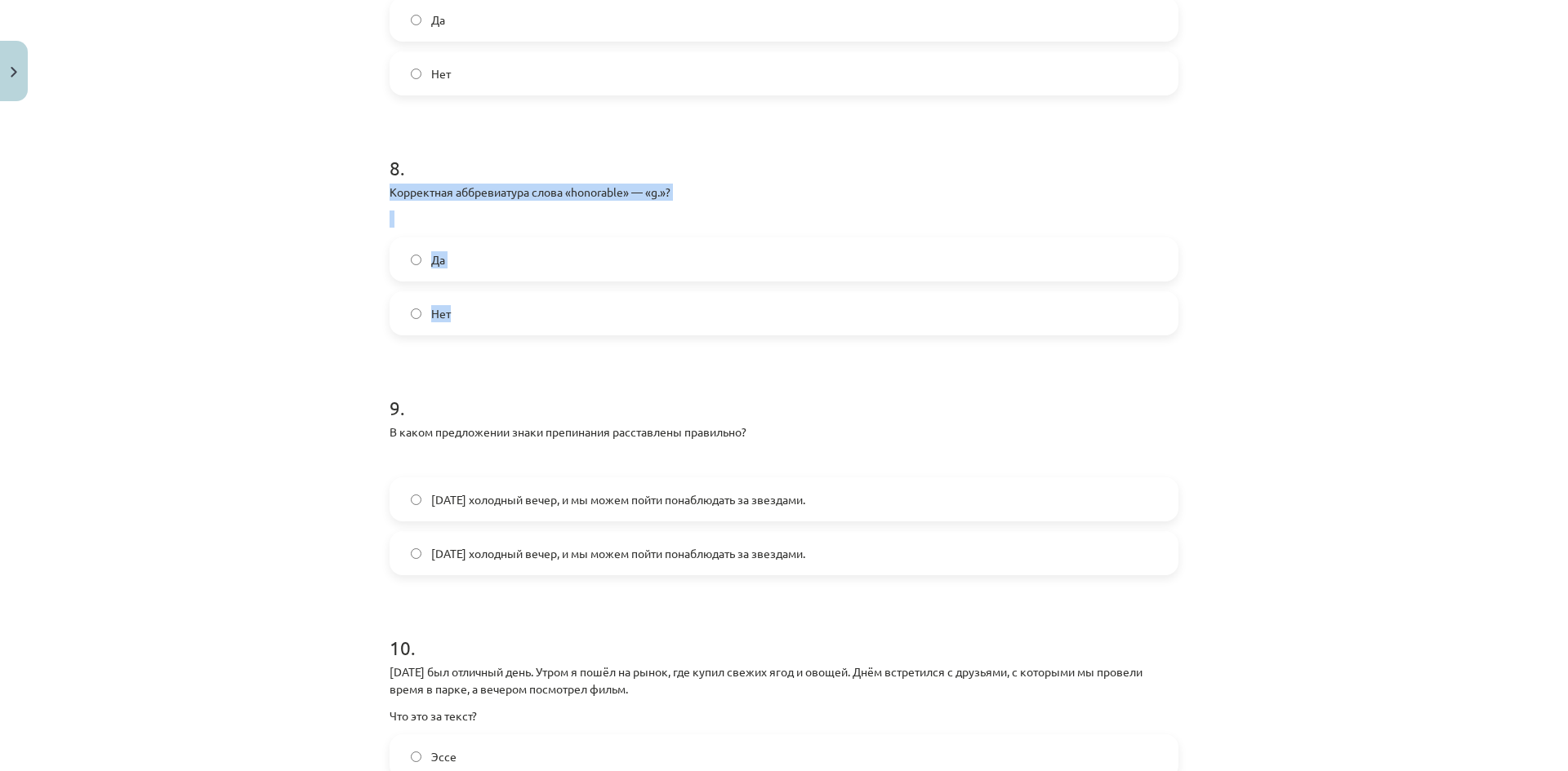
drag, startPoint x: 390, startPoint y: 195, endPoint x: 597, endPoint y: 304, distance: 233.9
click at [503, 306] on label "Нет" at bounding box center [784, 313] width 785 height 41
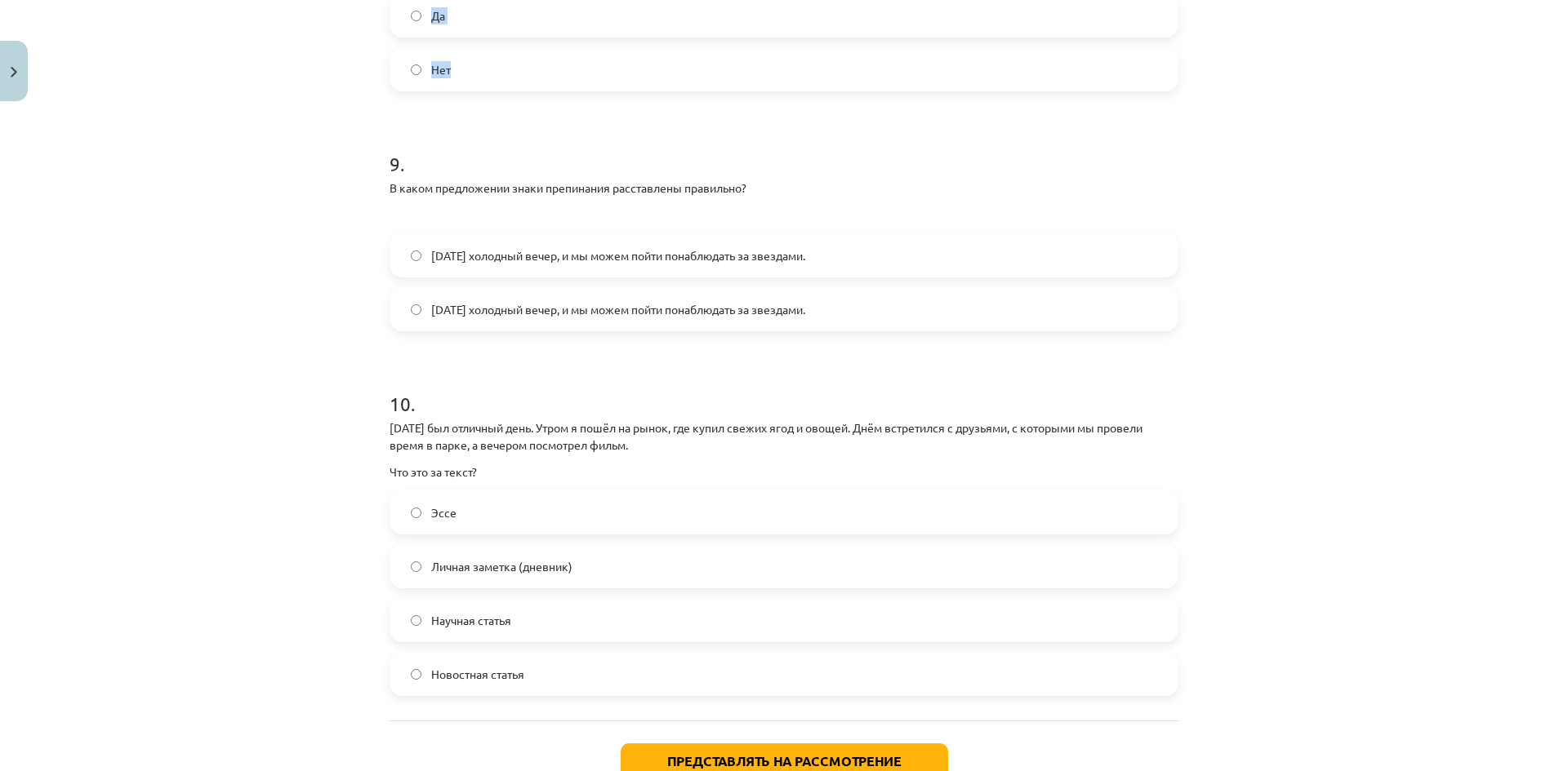
scroll to position [2041, 0]
drag, startPoint x: 383, startPoint y: 187, endPoint x: 843, endPoint y: 321, distance: 479.1
click at [843, 321] on div "9 . В каком предложении знаки препинания расставлены правильно? Сегодня холодны…" at bounding box center [784, 227] width 789 height 208
click at [507, 263] on span "Сегодня холодный вечер, и мы можем пойти понаблюдать за звездами." at bounding box center [618, 255] width 374 height 17
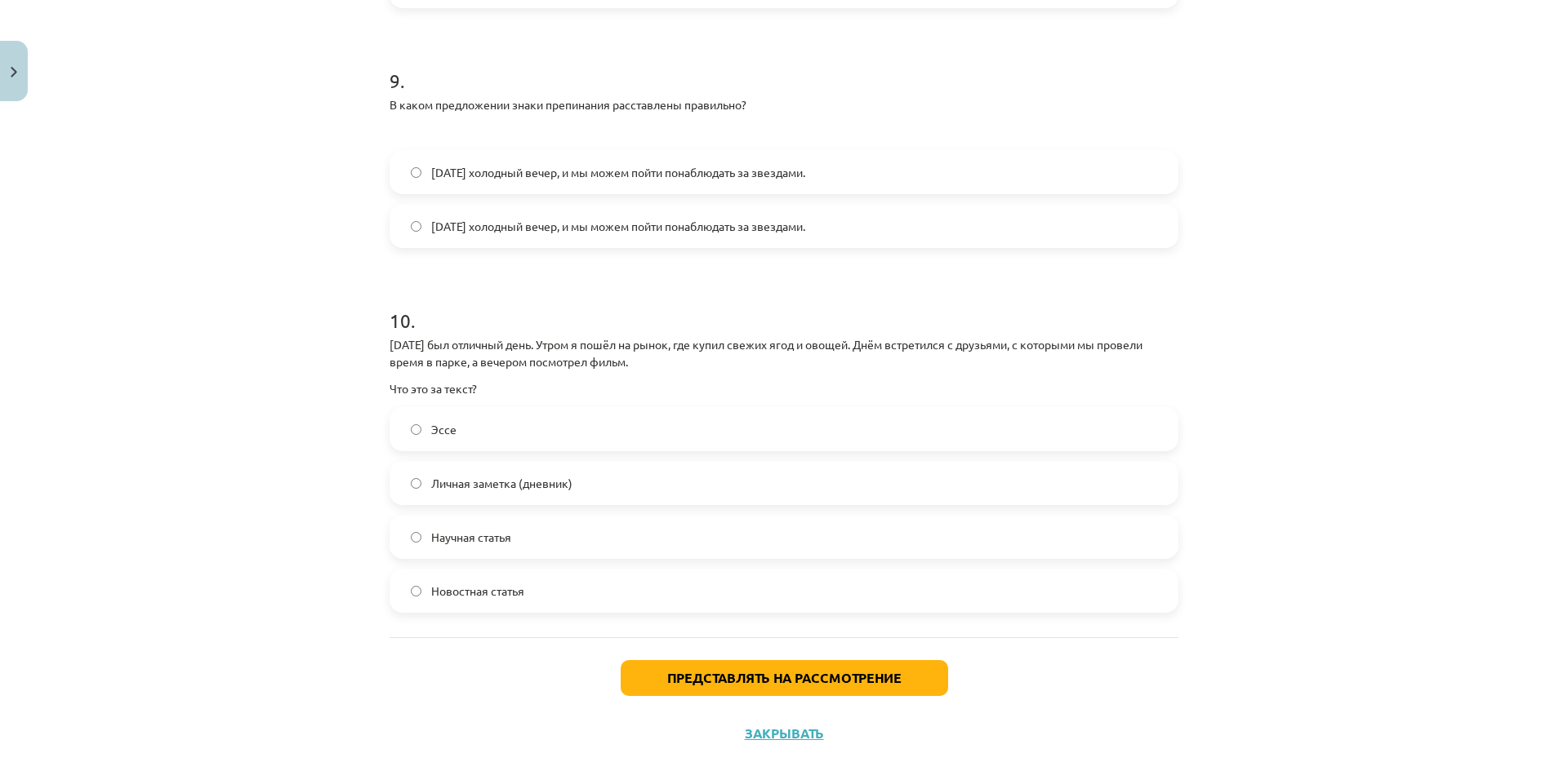
scroll to position [2154, 0]
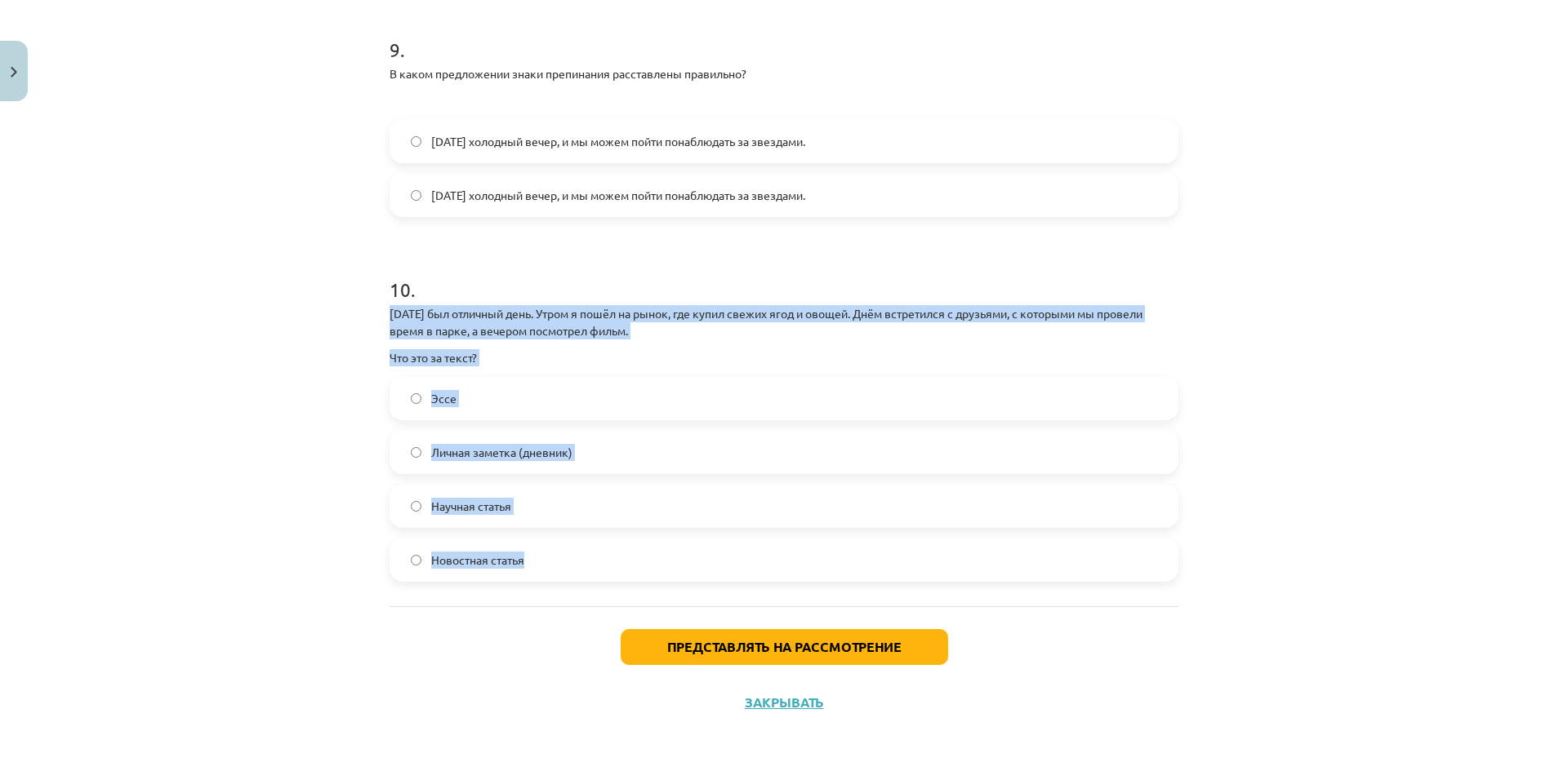
drag, startPoint x: 379, startPoint y: 314, endPoint x: 806, endPoint y: 550, distance: 487.9
drag, startPoint x: 292, startPoint y: 507, endPoint x: 300, endPoint y: 505, distance: 8.2
click at [291, 507] on div "Тема обучения: латышский язык, 8 класс, учебный материал для 1-го теста #7 Фина…" at bounding box center [784, 386] width 1568 height 771
click at [588, 461] on label "Личная заметка (дневник)" at bounding box center [784, 451] width 785 height 41
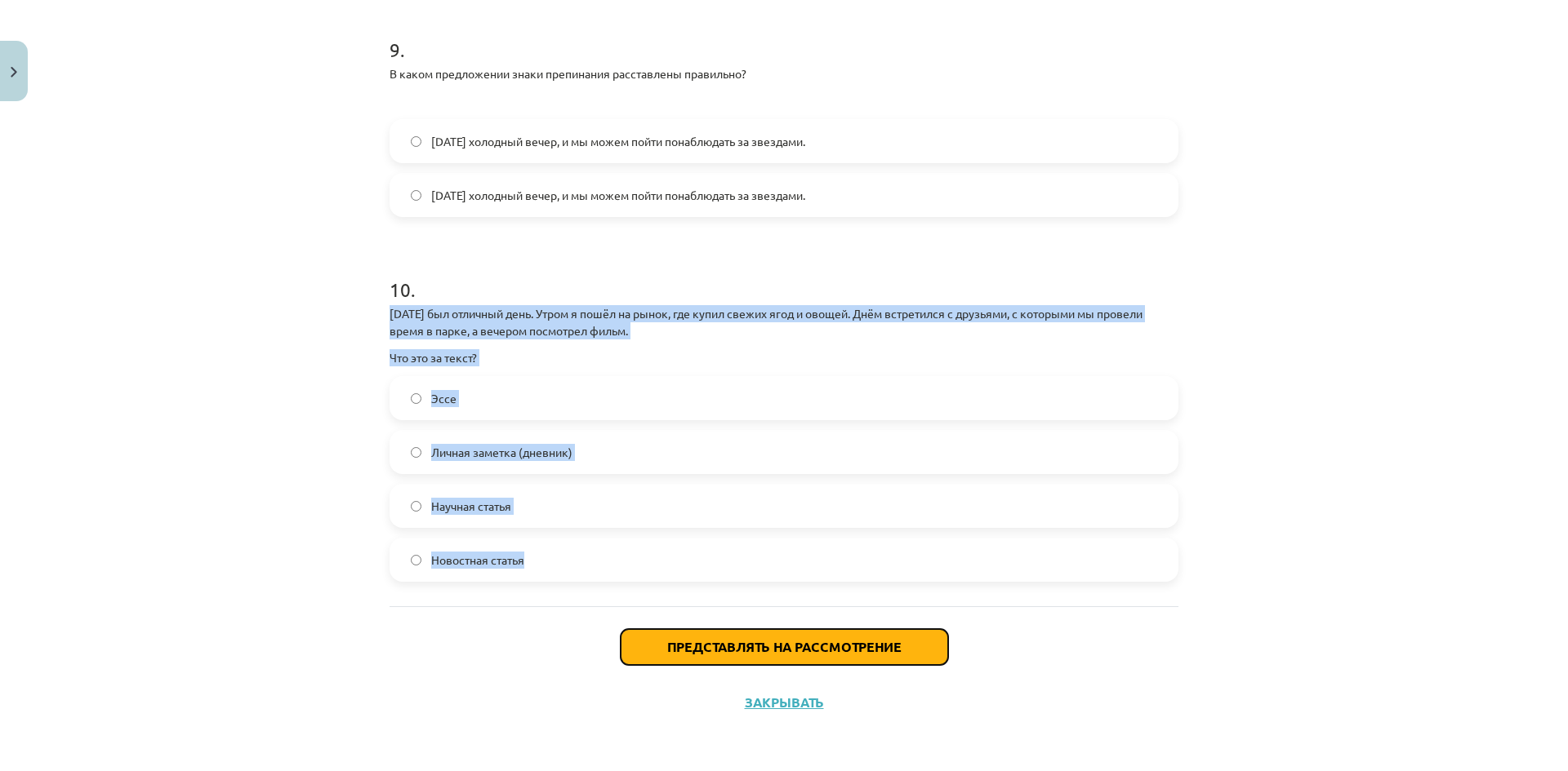
click at [698, 642] on font "Представлять на рассмотрение" at bounding box center [784, 646] width 235 height 17
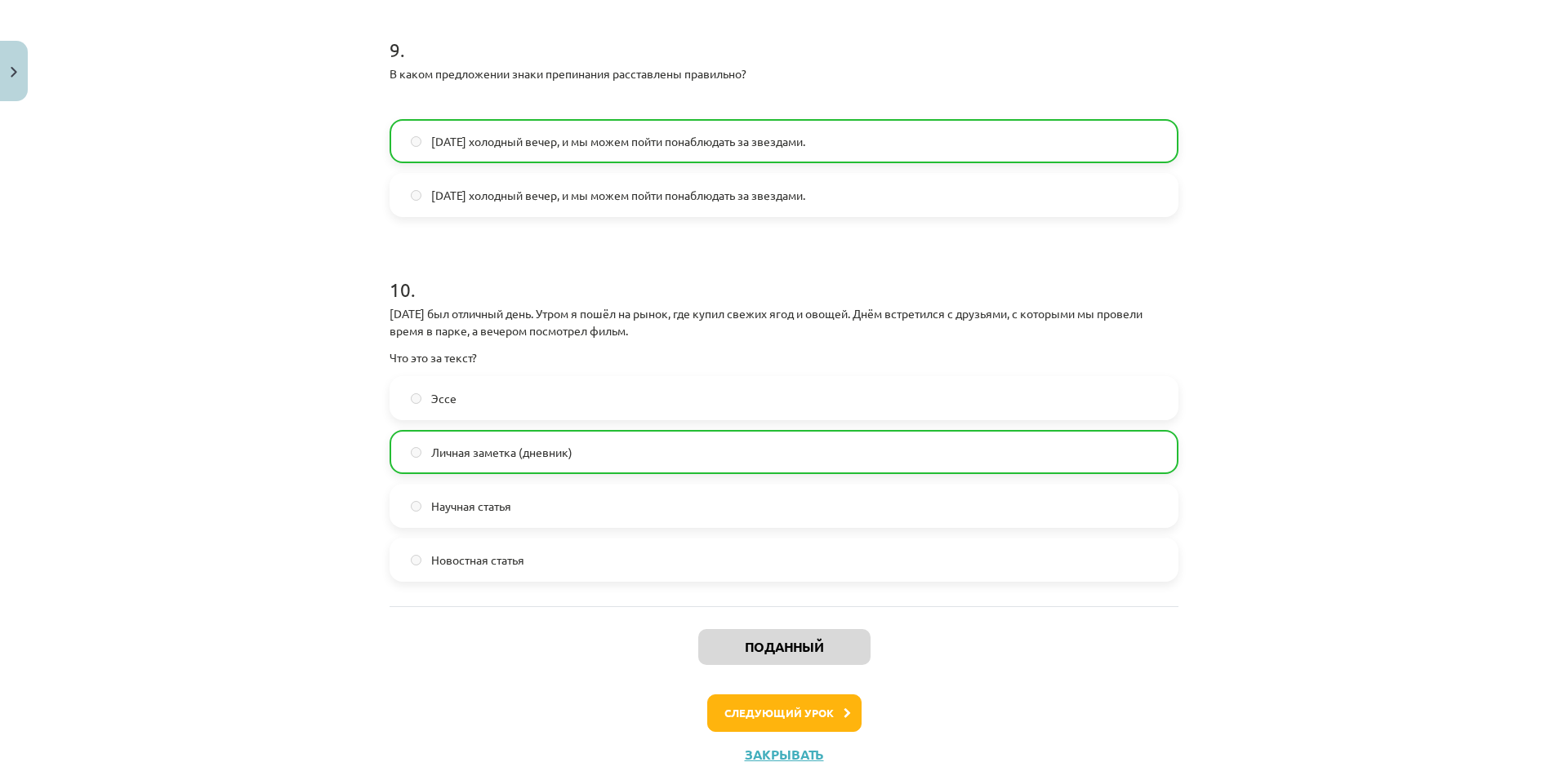
click at [672, 685] on div "Поданный Следующий урок Закрывать" at bounding box center [784, 689] width 789 height 167
click at [723, 696] on button "Следующий урок" at bounding box center [784, 714] width 154 height 38
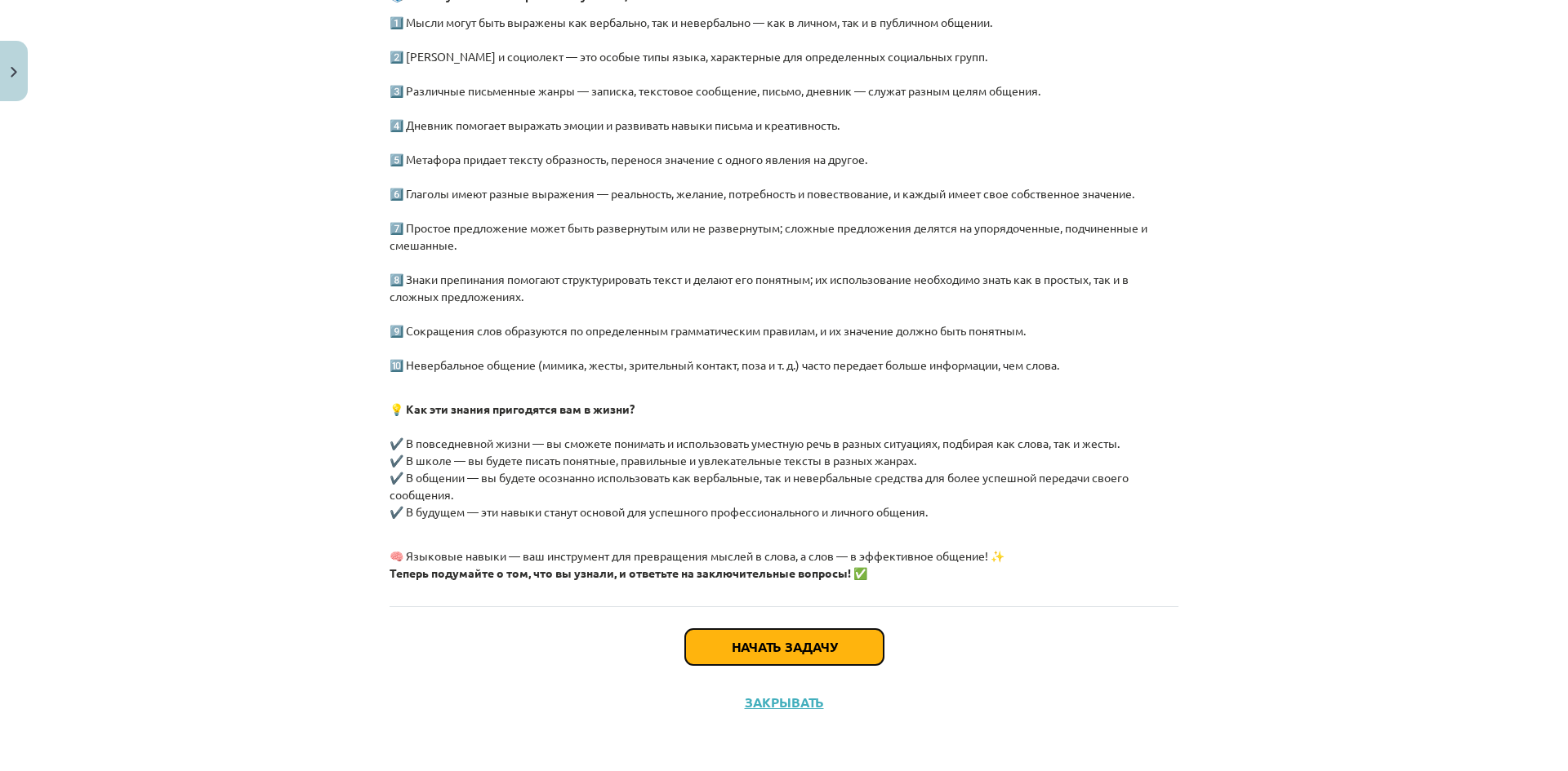
click at [810, 661] on button "Начать задачу" at bounding box center [784, 647] width 199 height 36
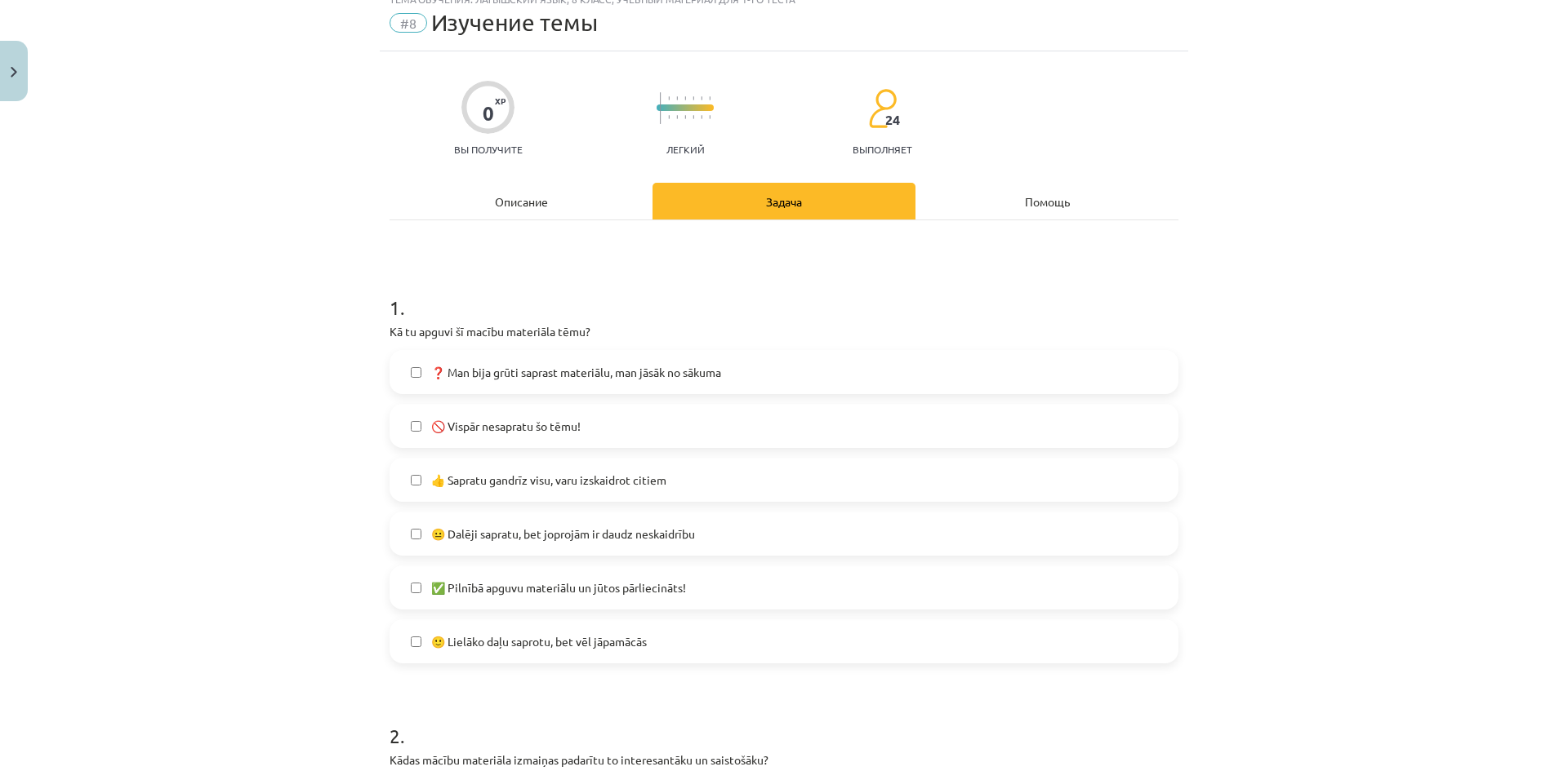
scroll to position [41, 0]
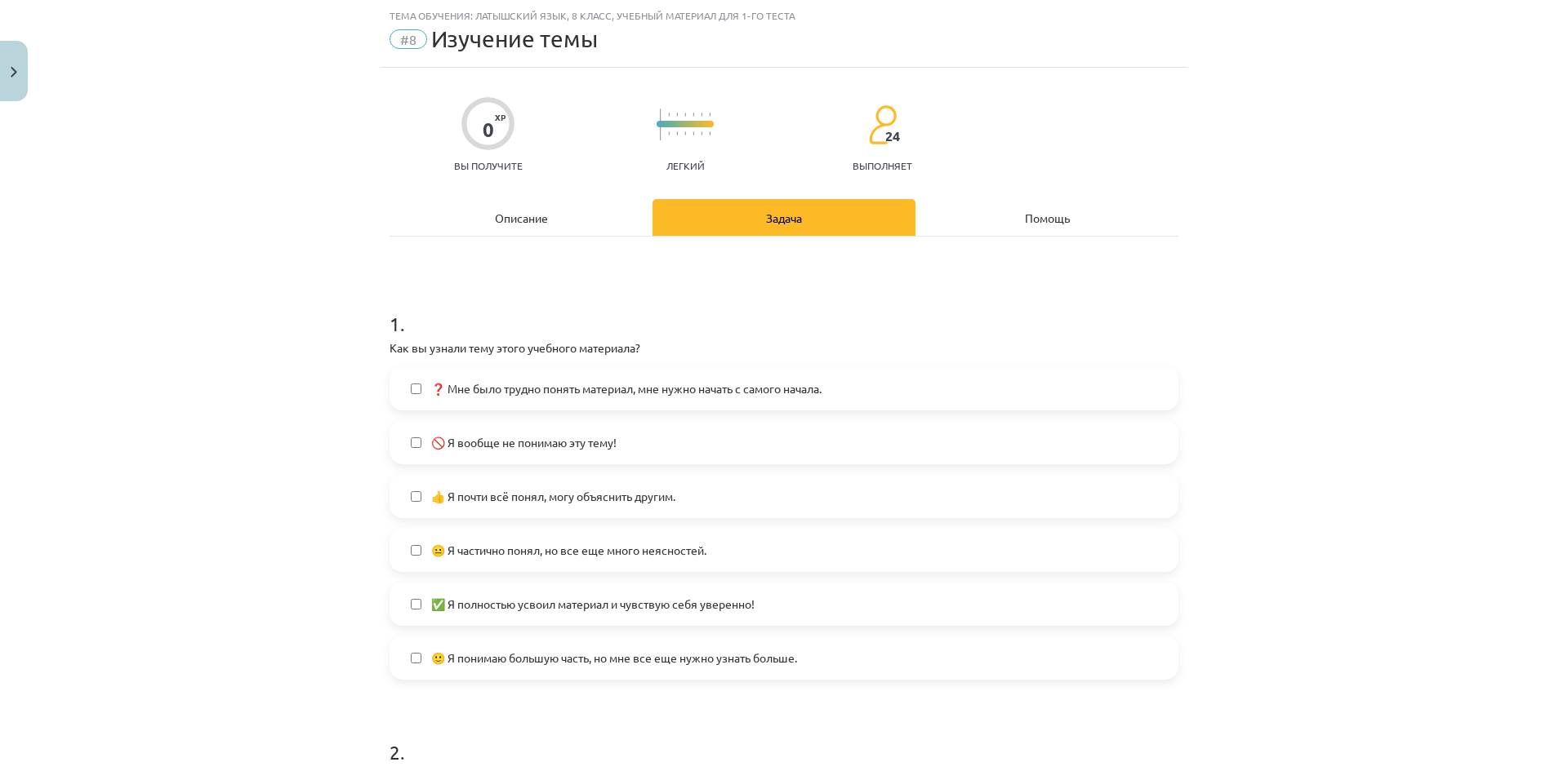
click at [559, 563] on label "😐 Я частично понял, но все еще много неясностей." at bounding box center [784, 550] width 785 height 41
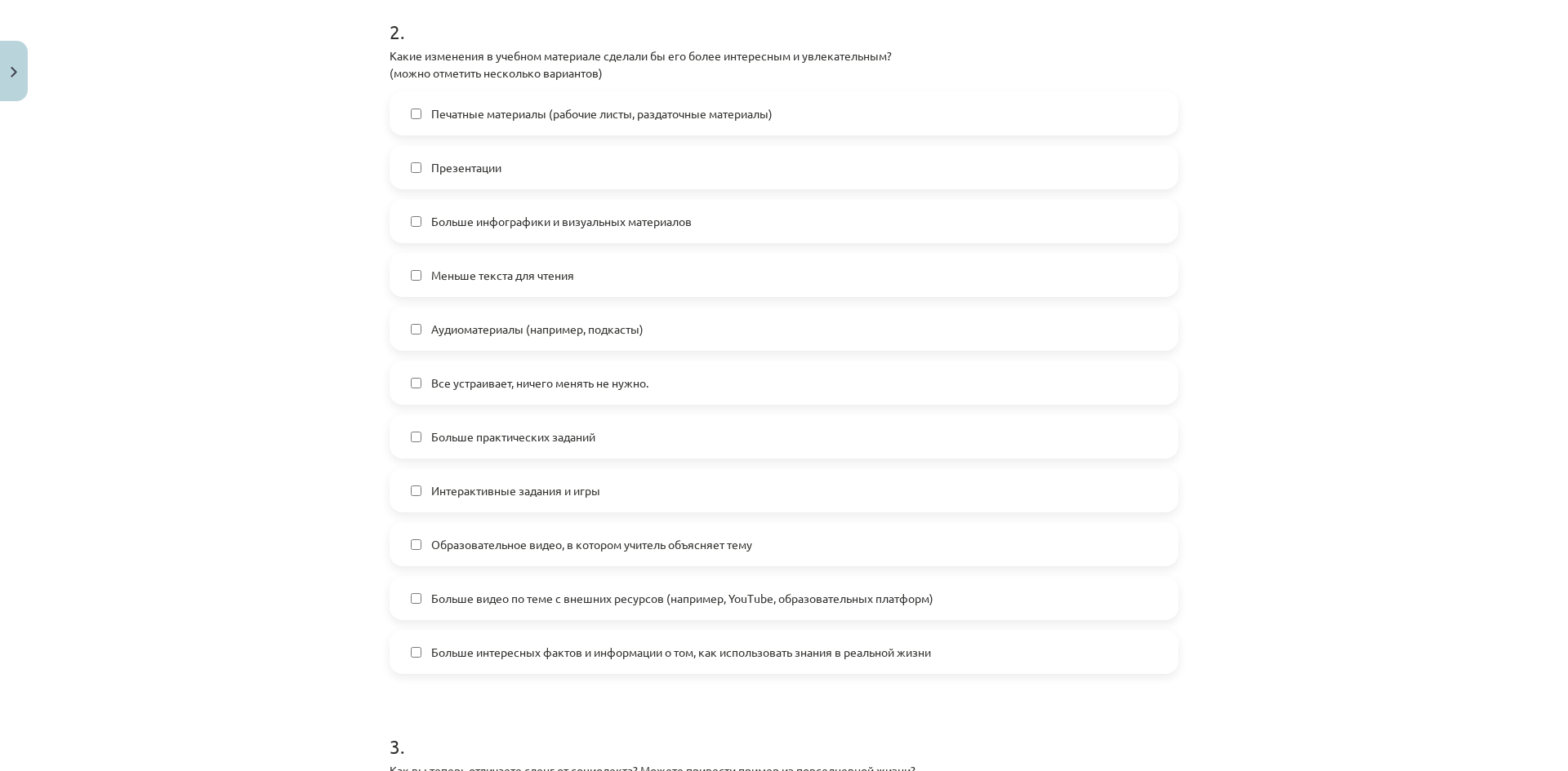
scroll to position [776, 0]
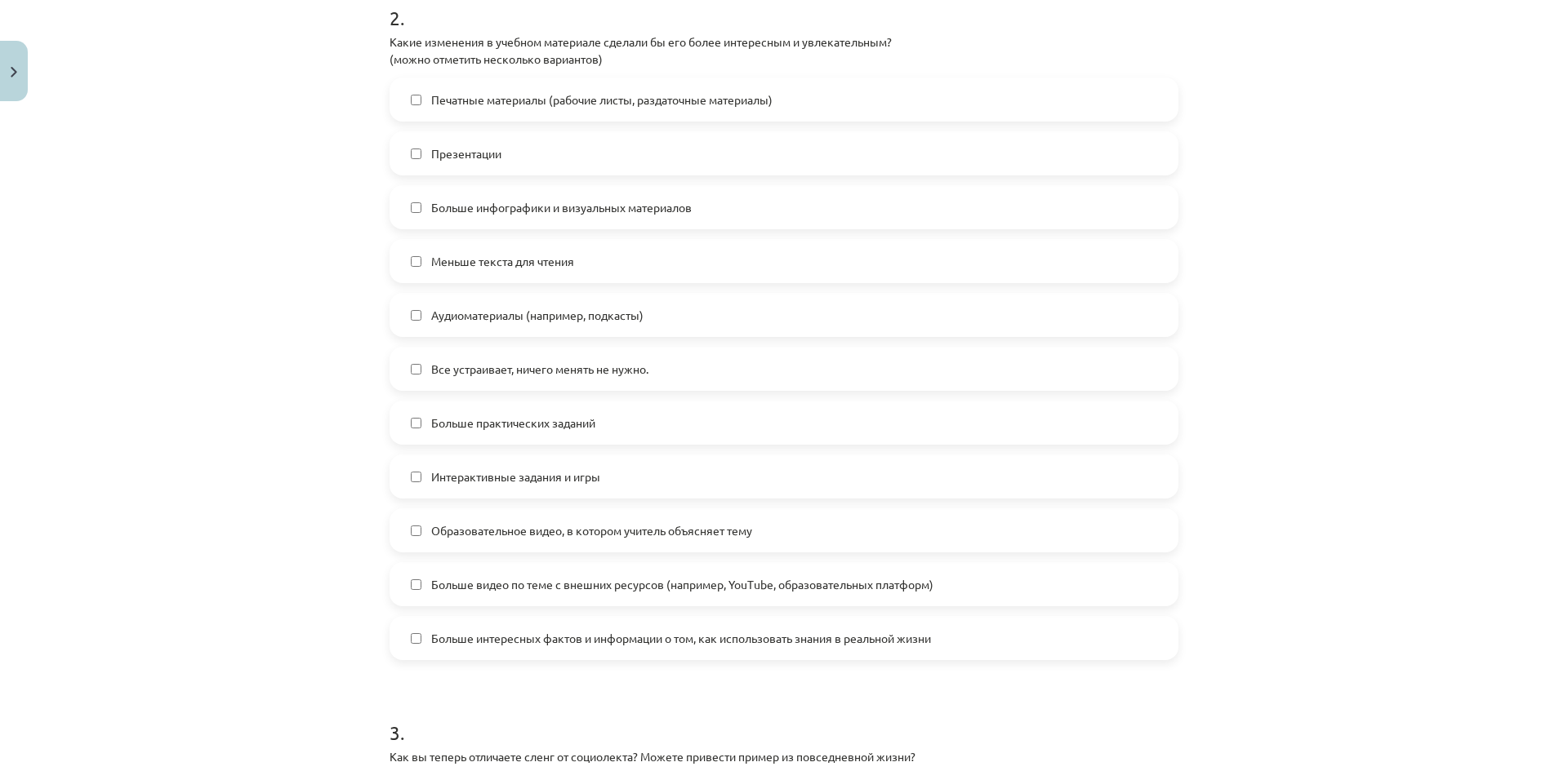
click at [555, 284] on div "Печатные материалы (рабочие листы, раздаточные материалы) Презентации Больше ин…" at bounding box center [784, 370] width 789 height 583
click at [554, 280] on label "Меньше текста для чтения" at bounding box center [784, 261] width 785 height 41
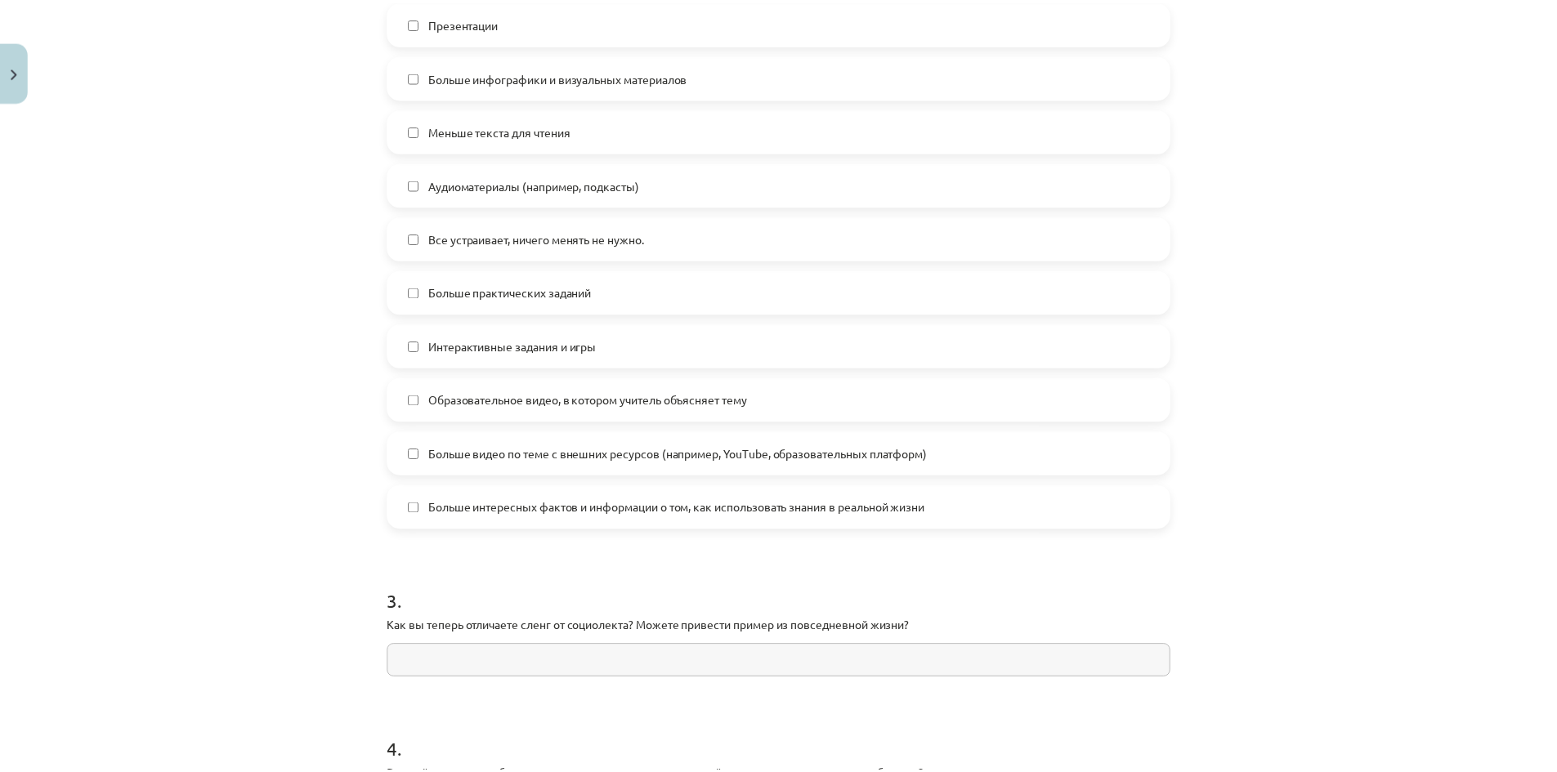
scroll to position [1143, 0]
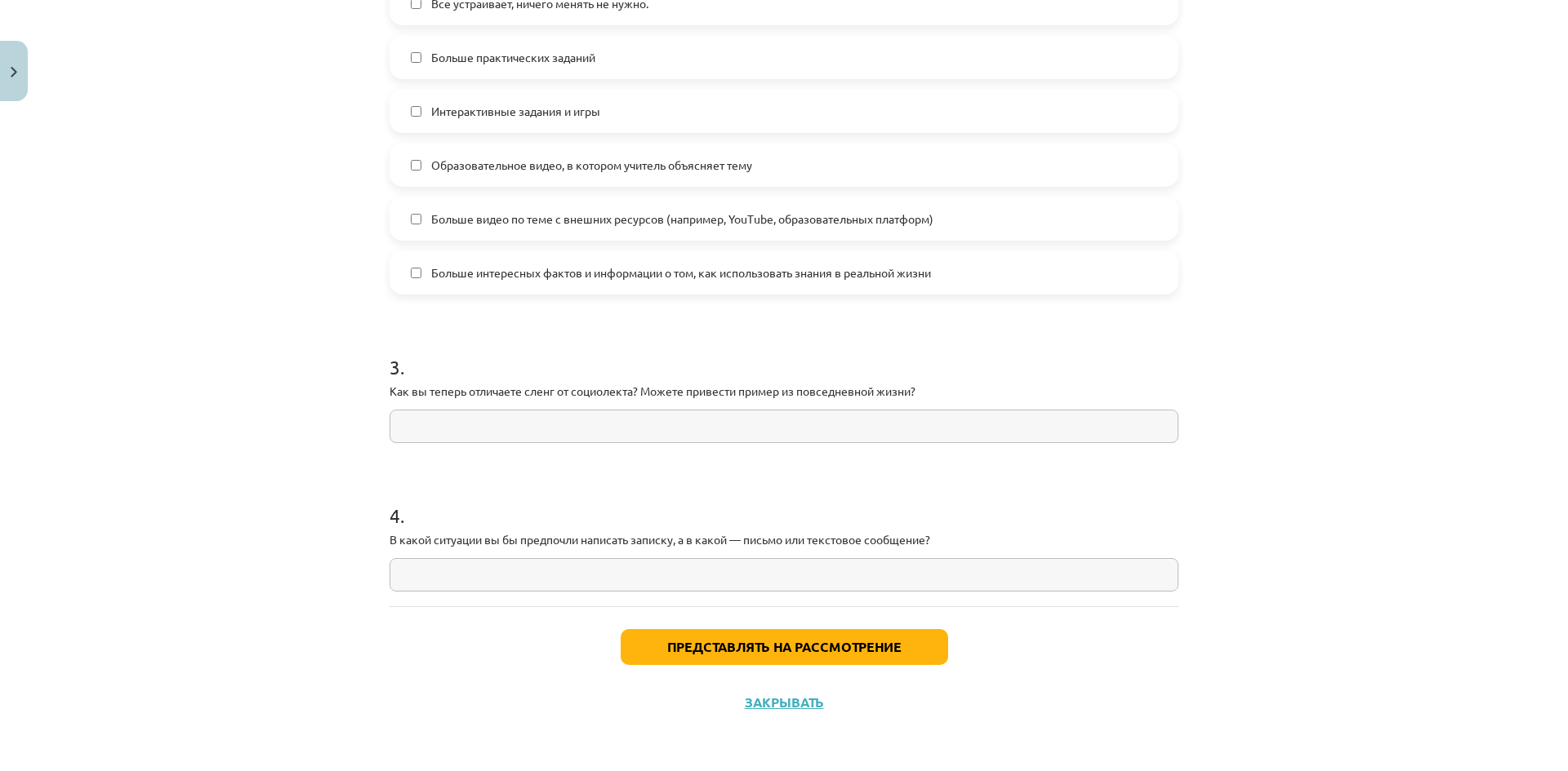
click at [418, 411] on input "text" at bounding box center [784, 426] width 789 height 34
type input "*"
click at [442, 566] on input "text" at bounding box center [784, 575] width 789 height 34
type input "*"
click at [723, 655] on button "Представлять на рассмотрение" at bounding box center [784, 647] width 328 height 36
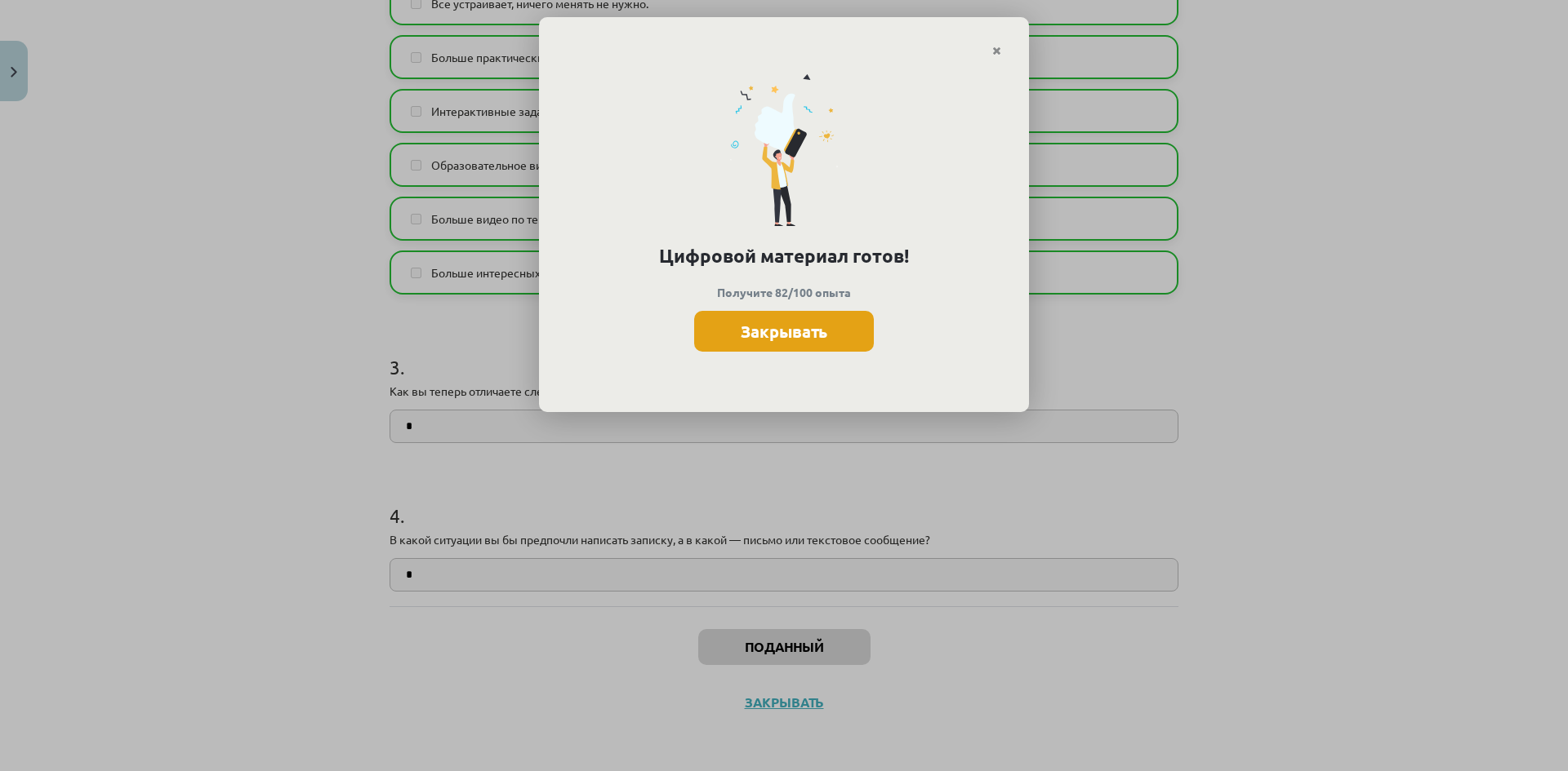
click at [794, 338] on font "Закрывать" at bounding box center [783, 331] width 87 height 21
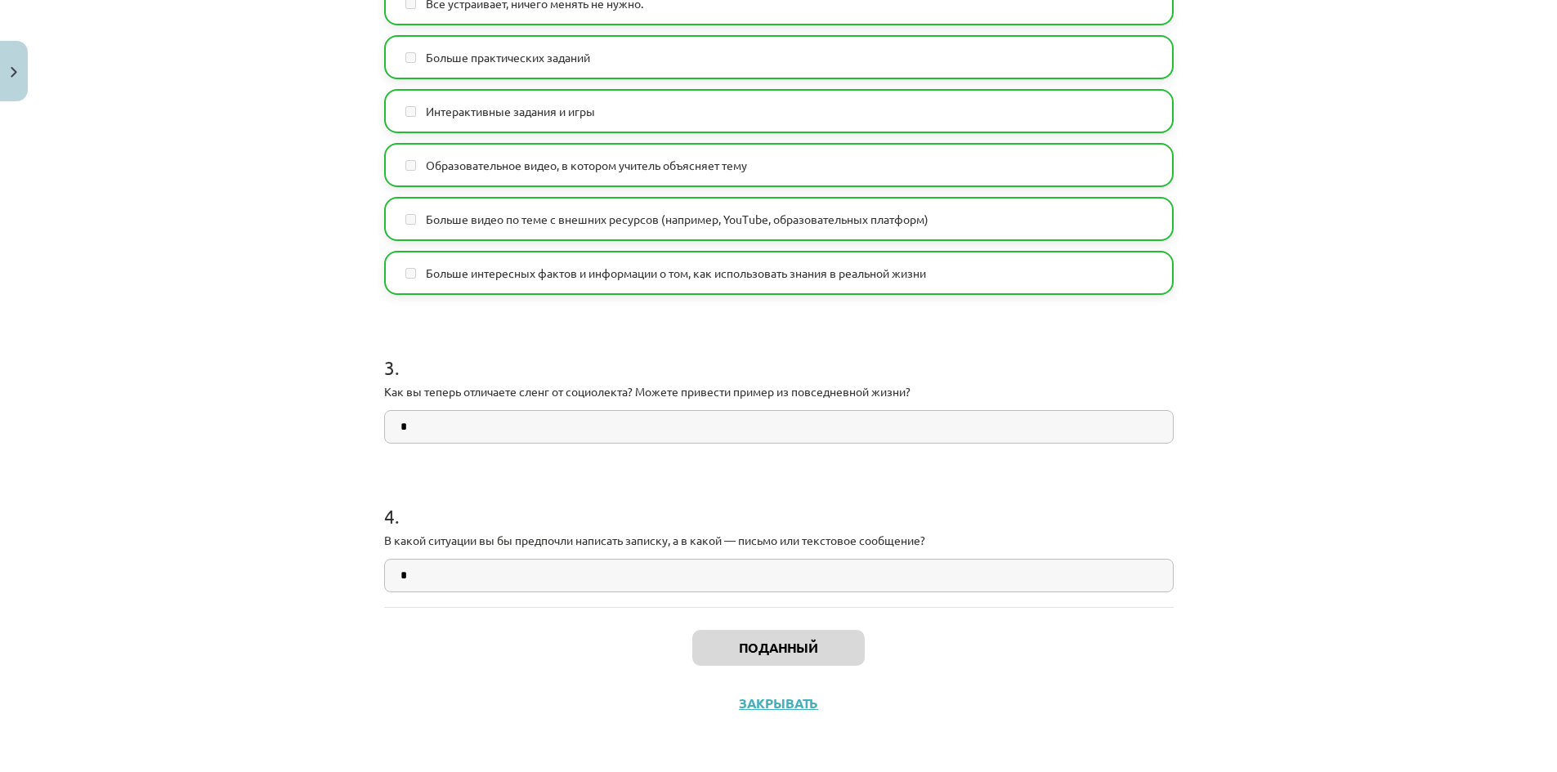
scroll to position [327, 0]
click at [754, 705] on font "Закрывать" at bounding box center [778, 703] width 79 height 17
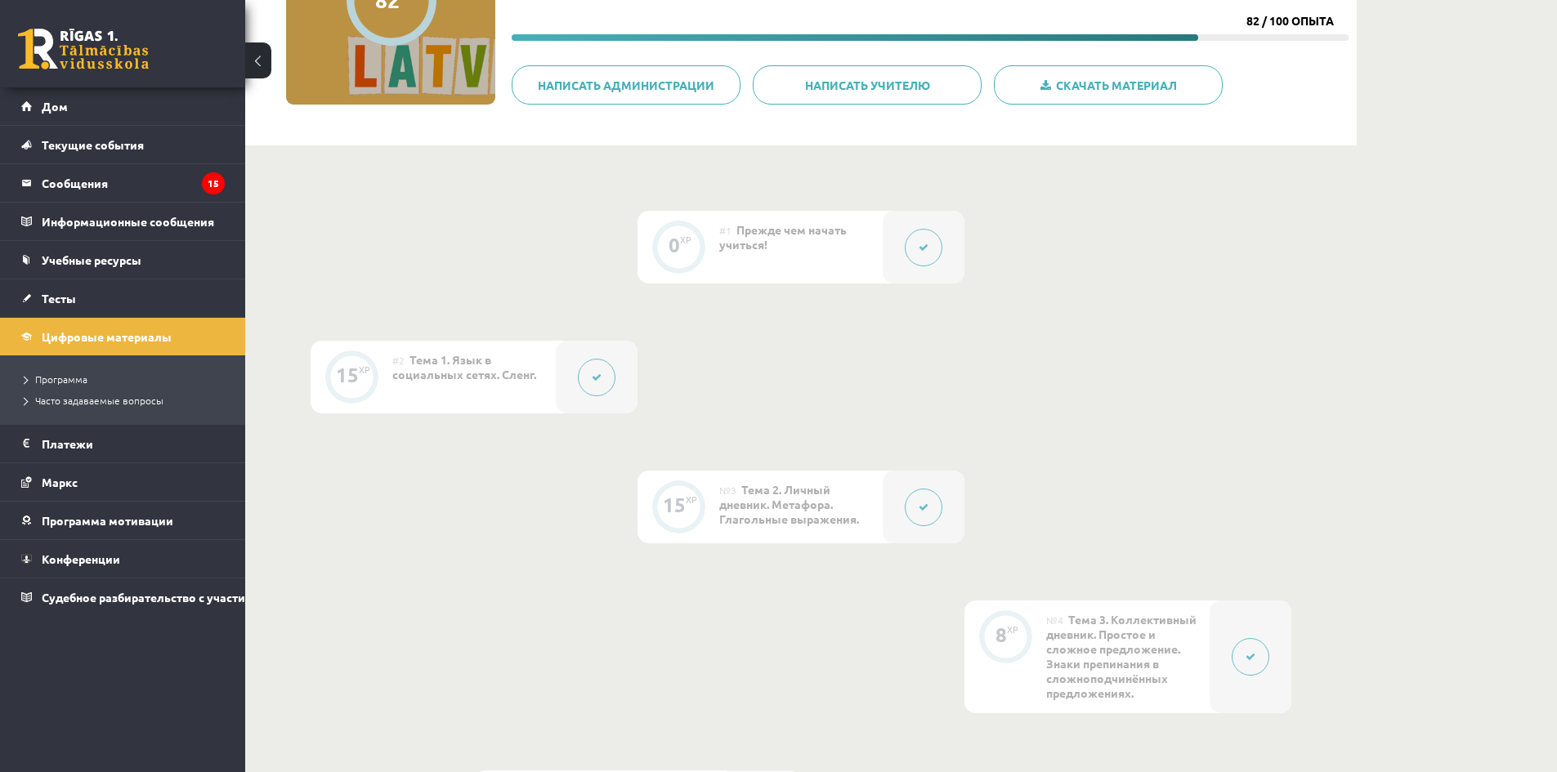
scroll to position [0, 0]
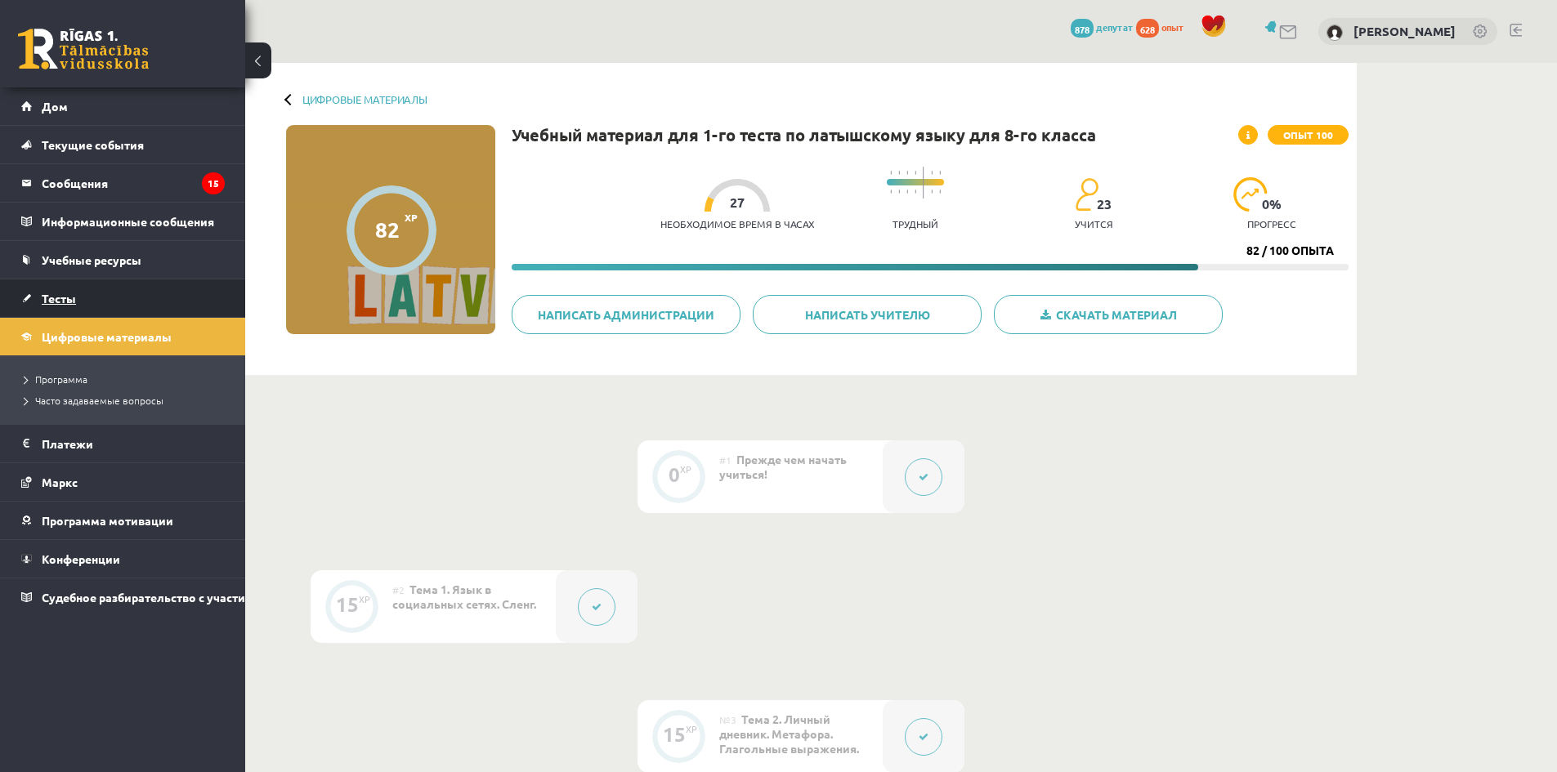
click at [96, 289] on link "Тесты" at bounding box center [123, 299] width 204 height 38
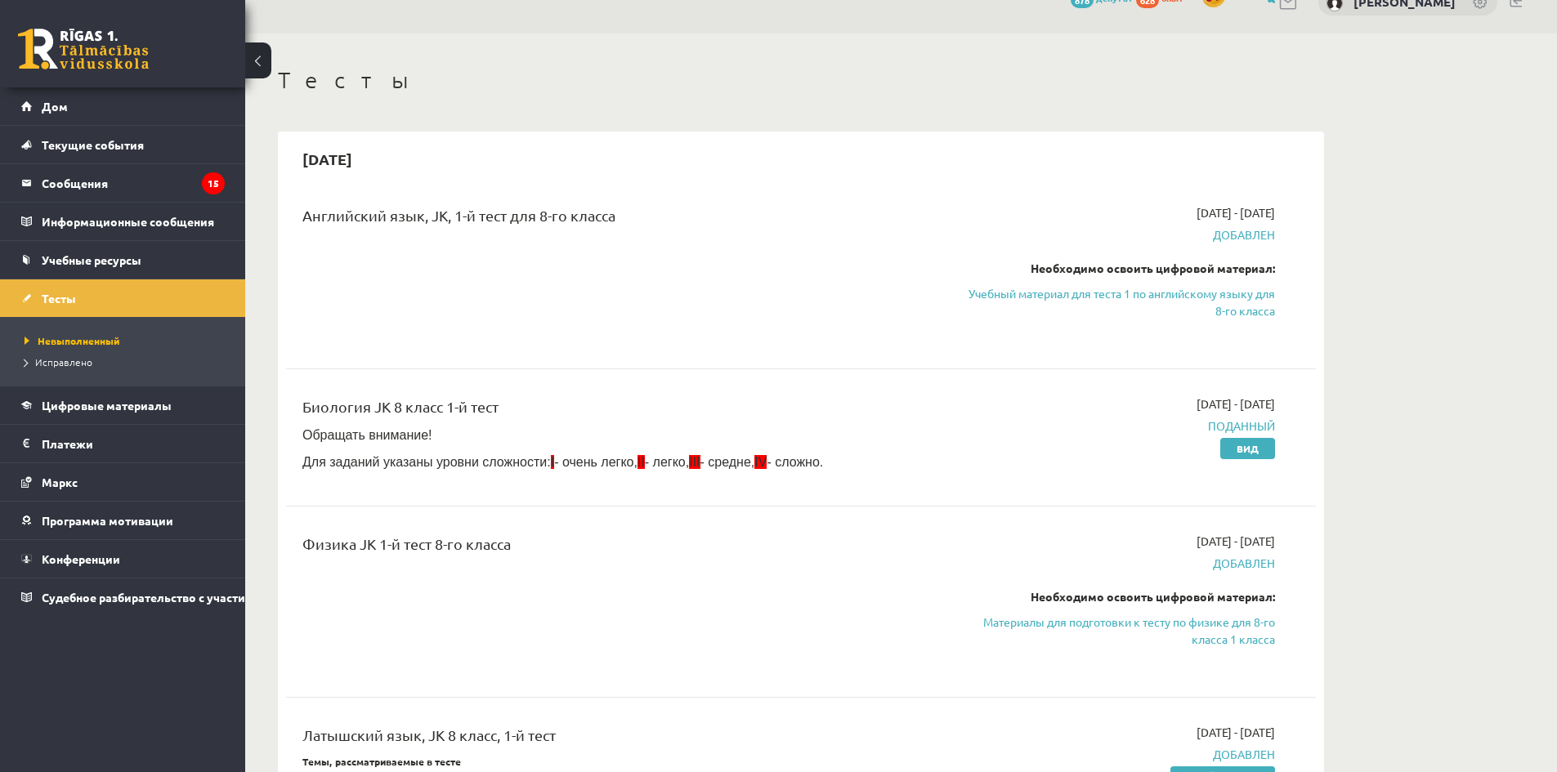
scroll to position [163, 0]
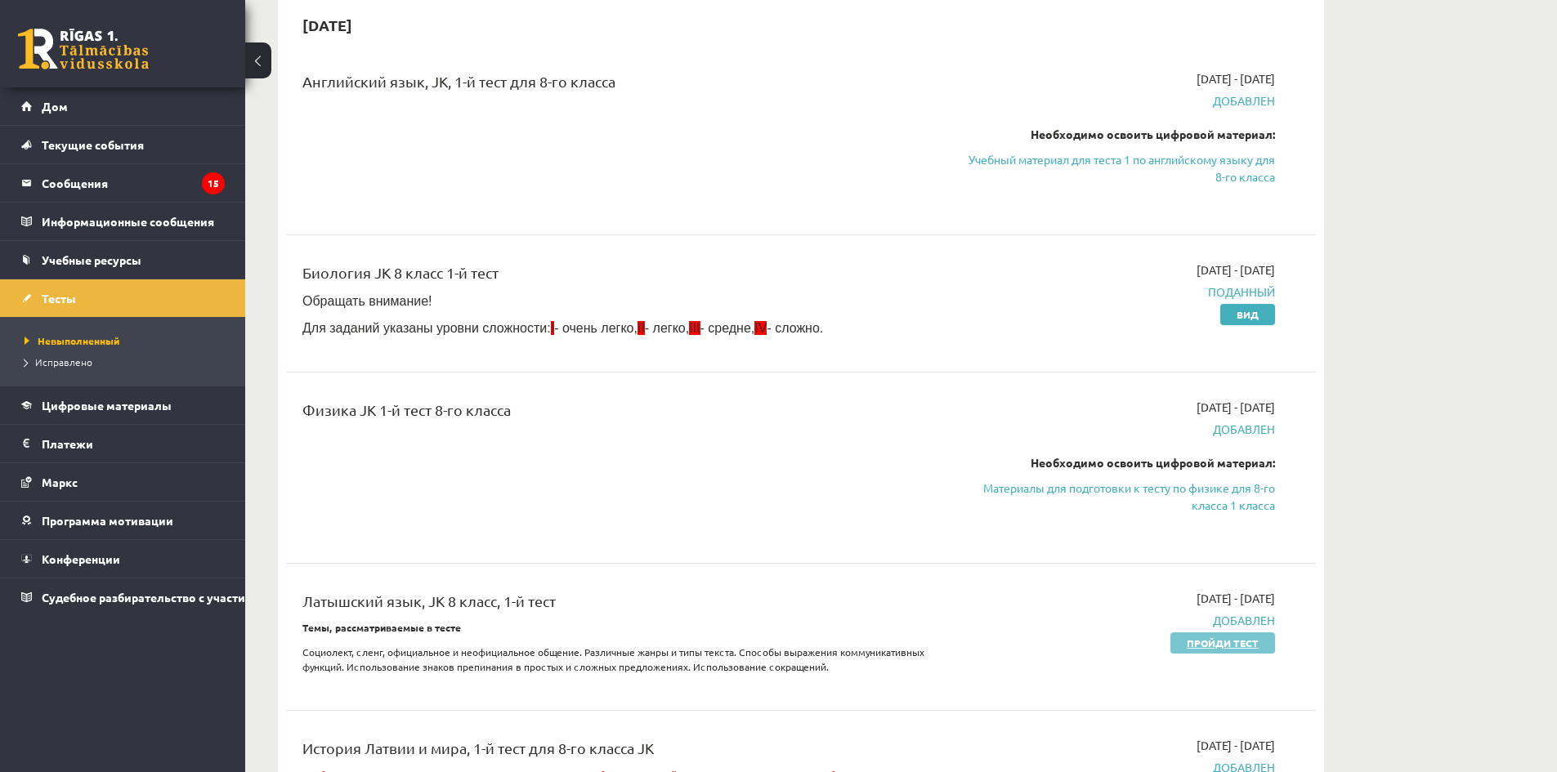
click at [1231, 643] on font "Пройди тест" at bounding box center [1223, 643] width 72 height 13
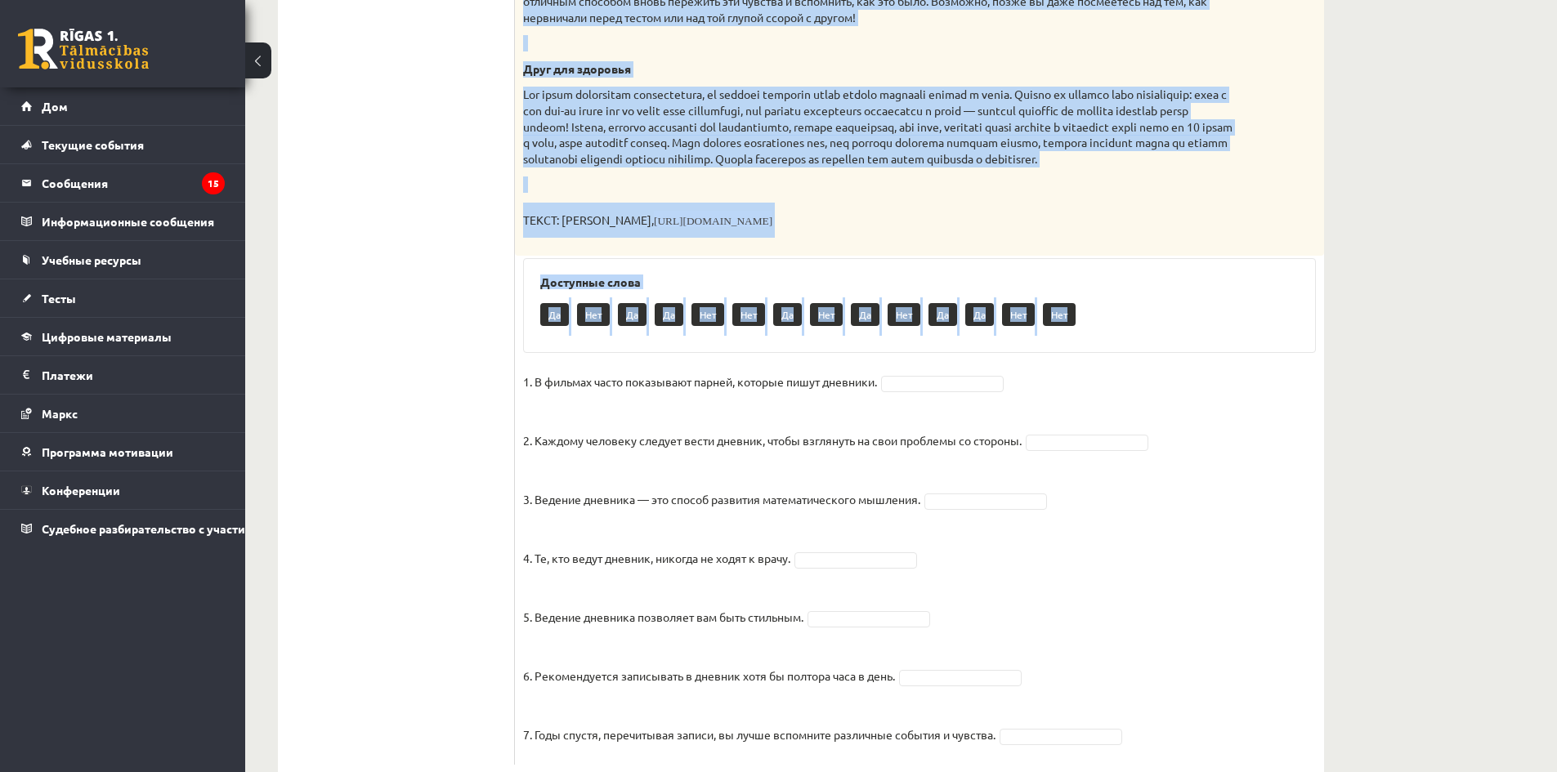
scroll to position [948, 0]
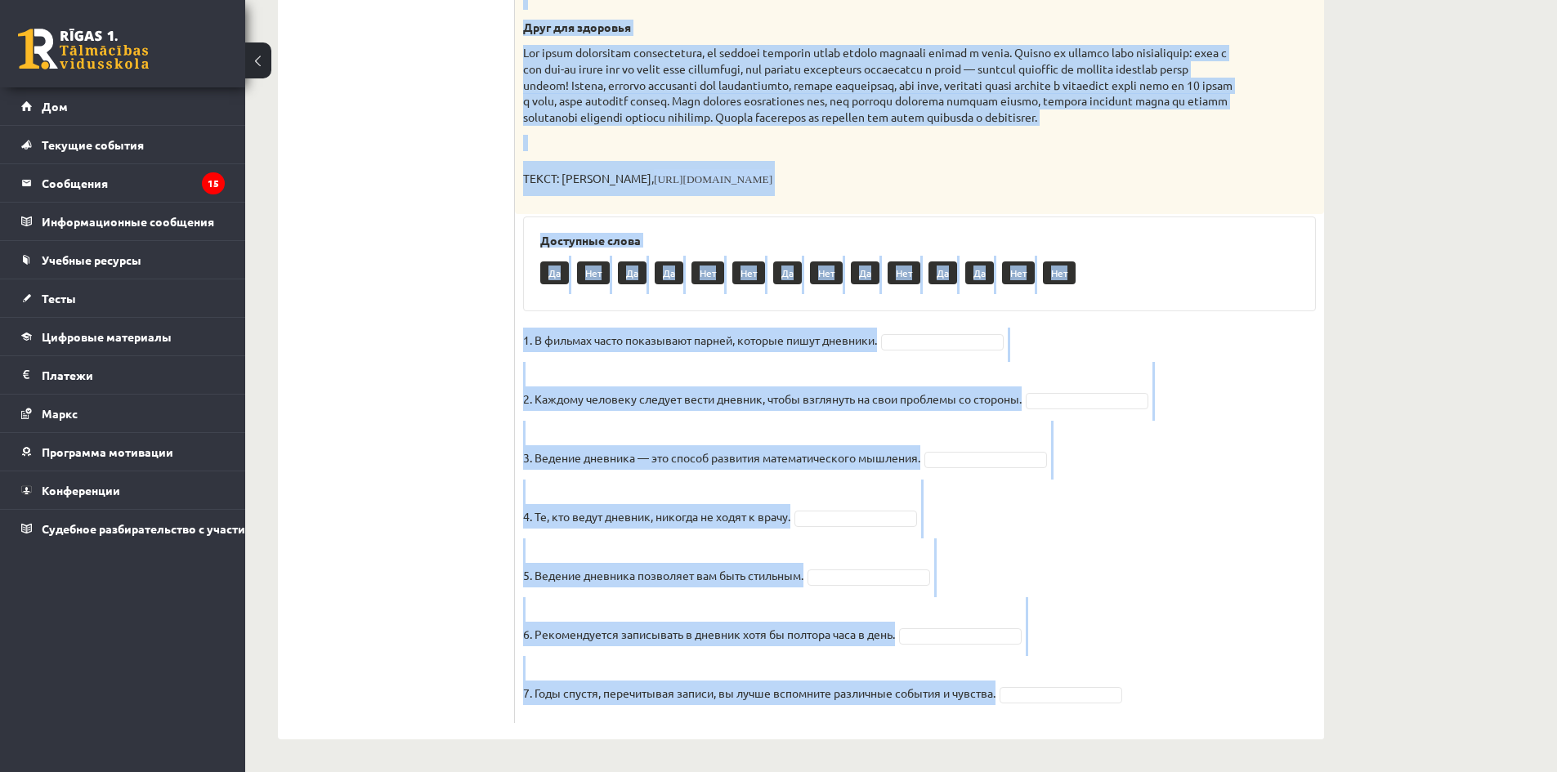
drag, startPoint x: 525, startPoint y: 98, endPoint x: 1121, endPoint y: 693, distance: 842.2
click at [1121, 693] on div "7 пенсов Прочитайте текст, оцените приведенные утверждения. Зачем люди пишут дн…" at bounding box center [919, 83] width 809 height 1282
copy div "Loremipsum dolor, sitamet consectetur adipiscinge. Seddo eius tempo incidid? Ut…"
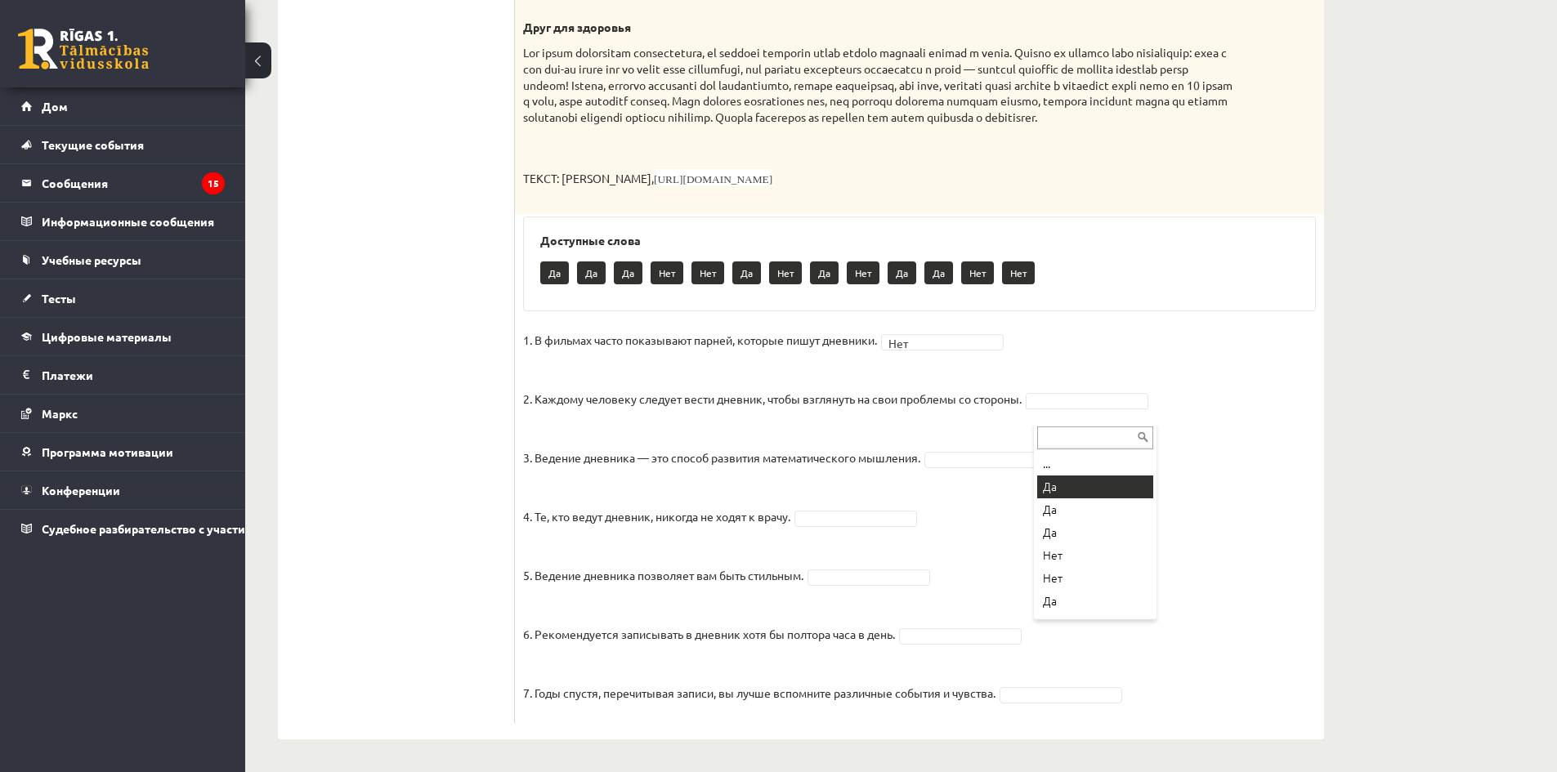
drag, startPoint x: 1075, startPoint y: 468, endPoint x: 944, endPoint y: 327, distance: 192.6
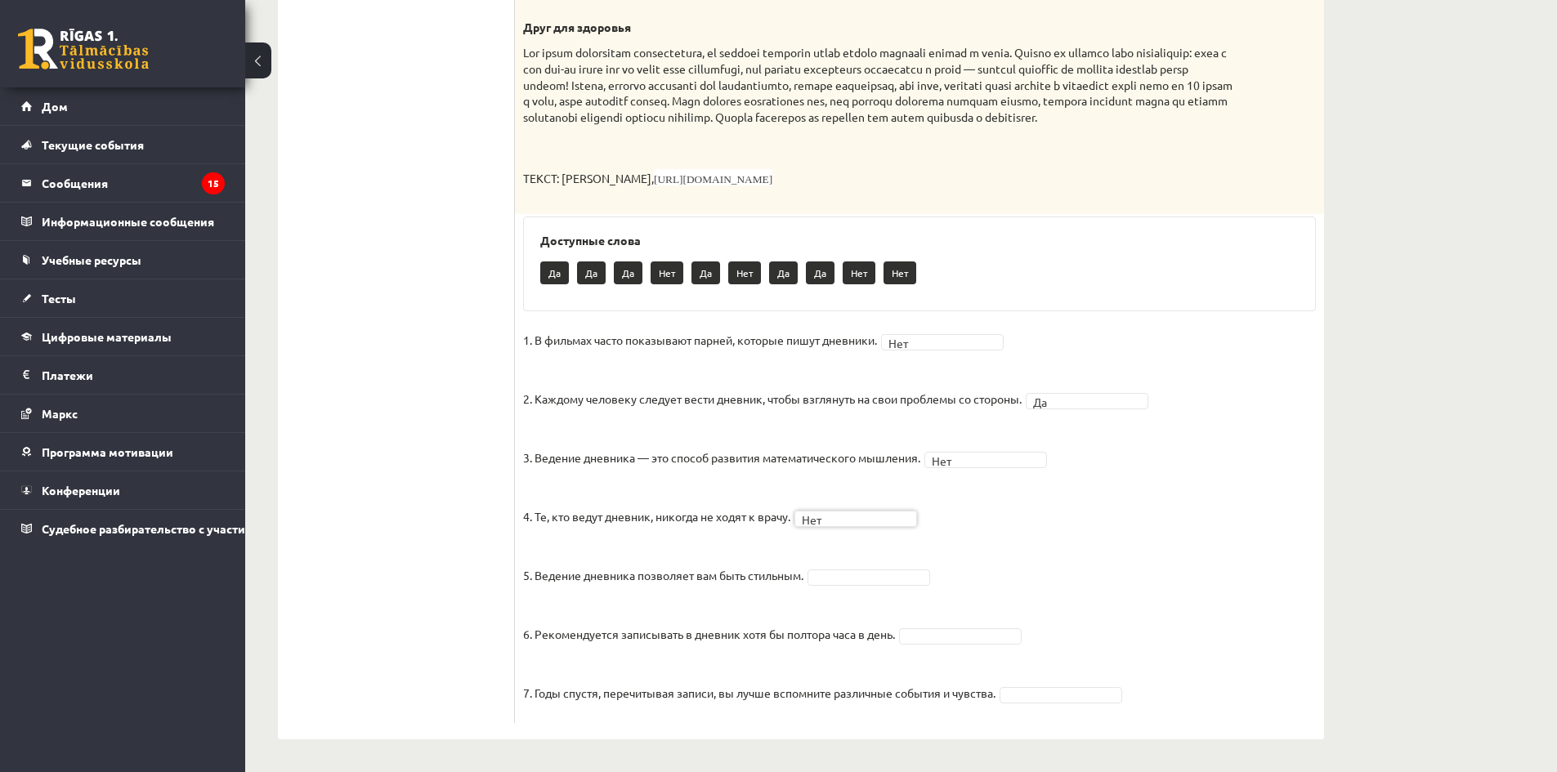
drag, startPoint x: 866, startPoint y: 574, endPoint x: 872, endPoint y: 598, distance: 24.6
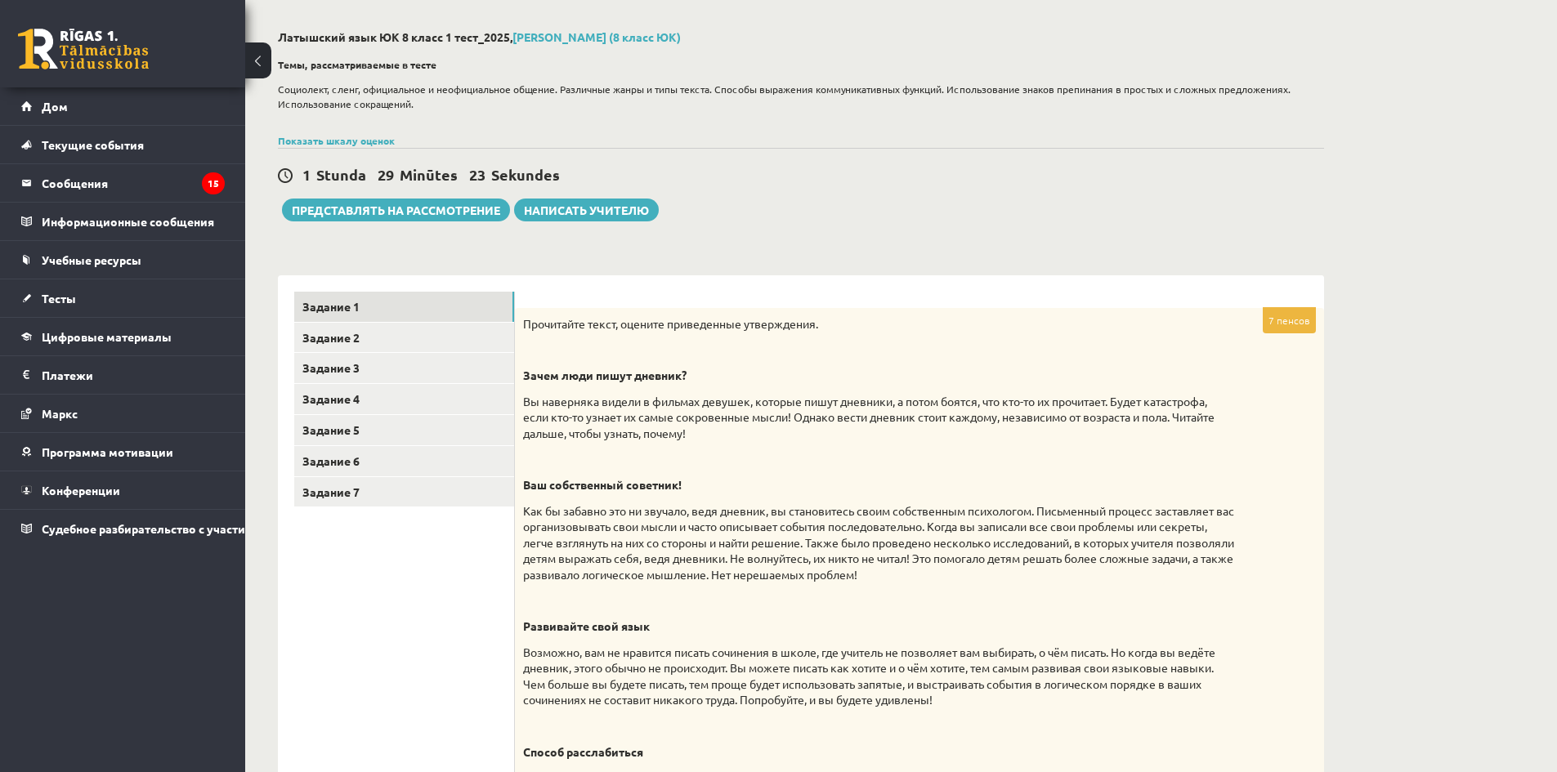
scroll to position [49, 0]
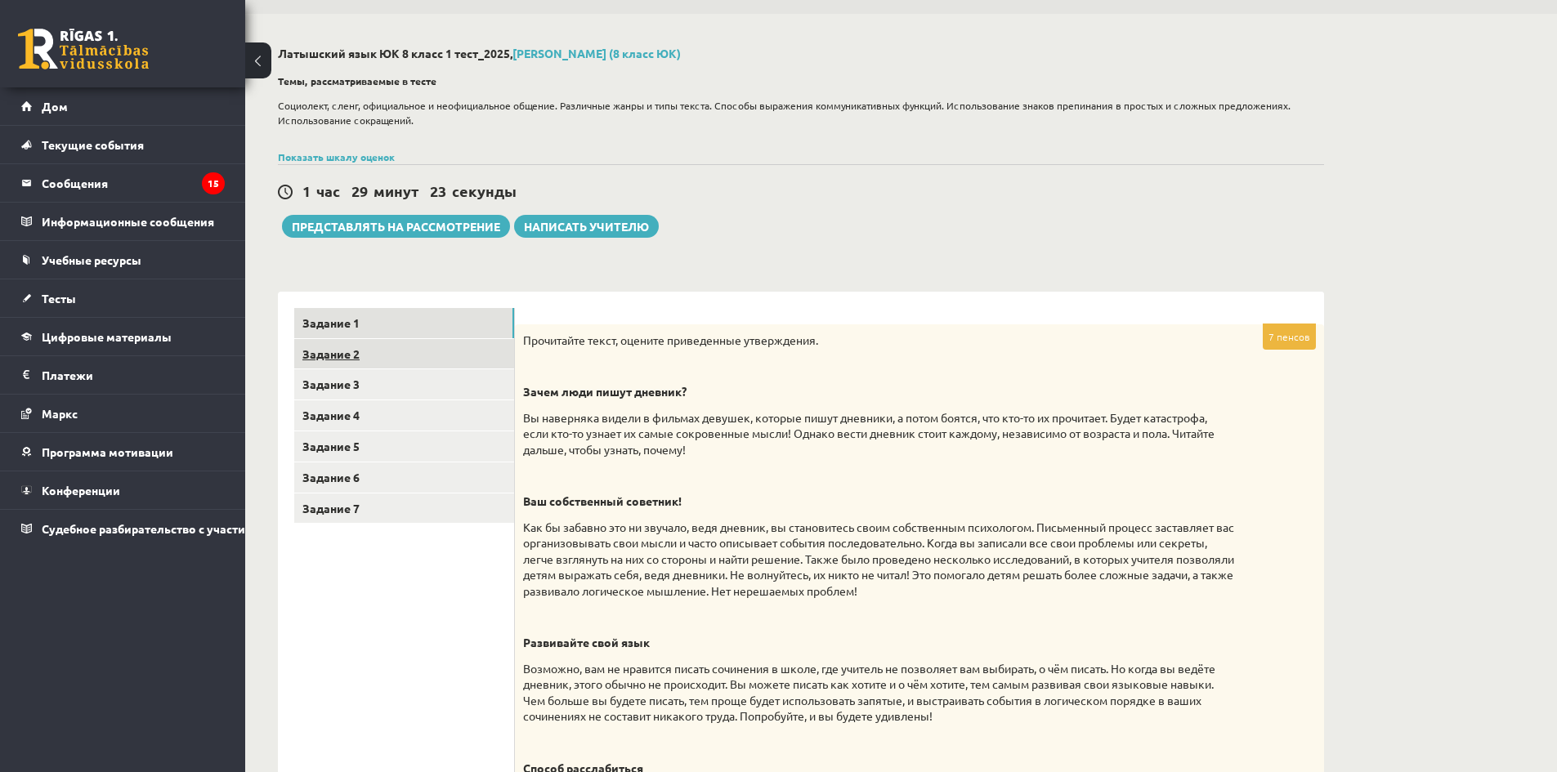
click at [408, 347] on link "Задание 2" at bounding box center [404, 354] width 220 height 30
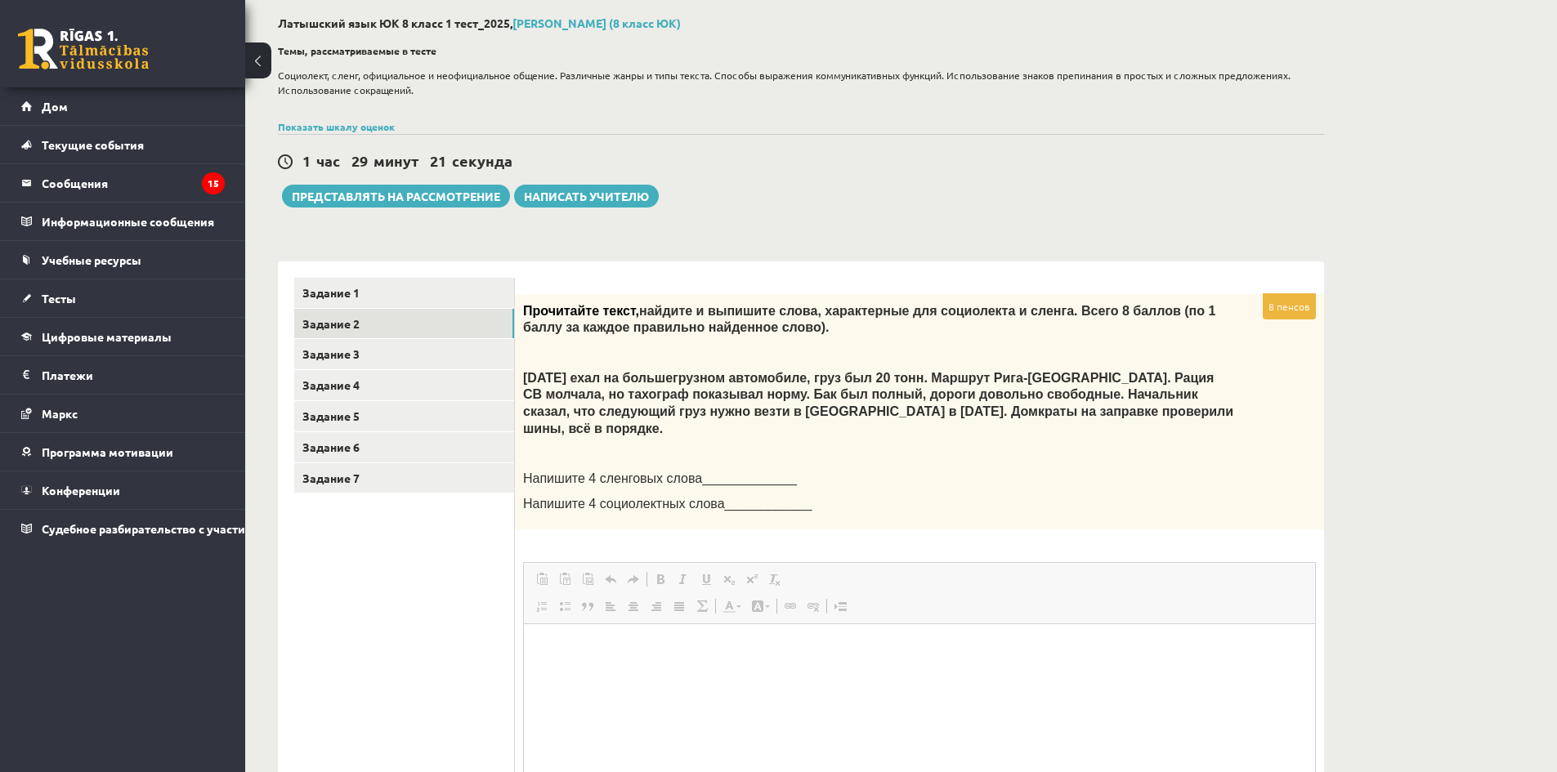
scroll to position [0, 0]
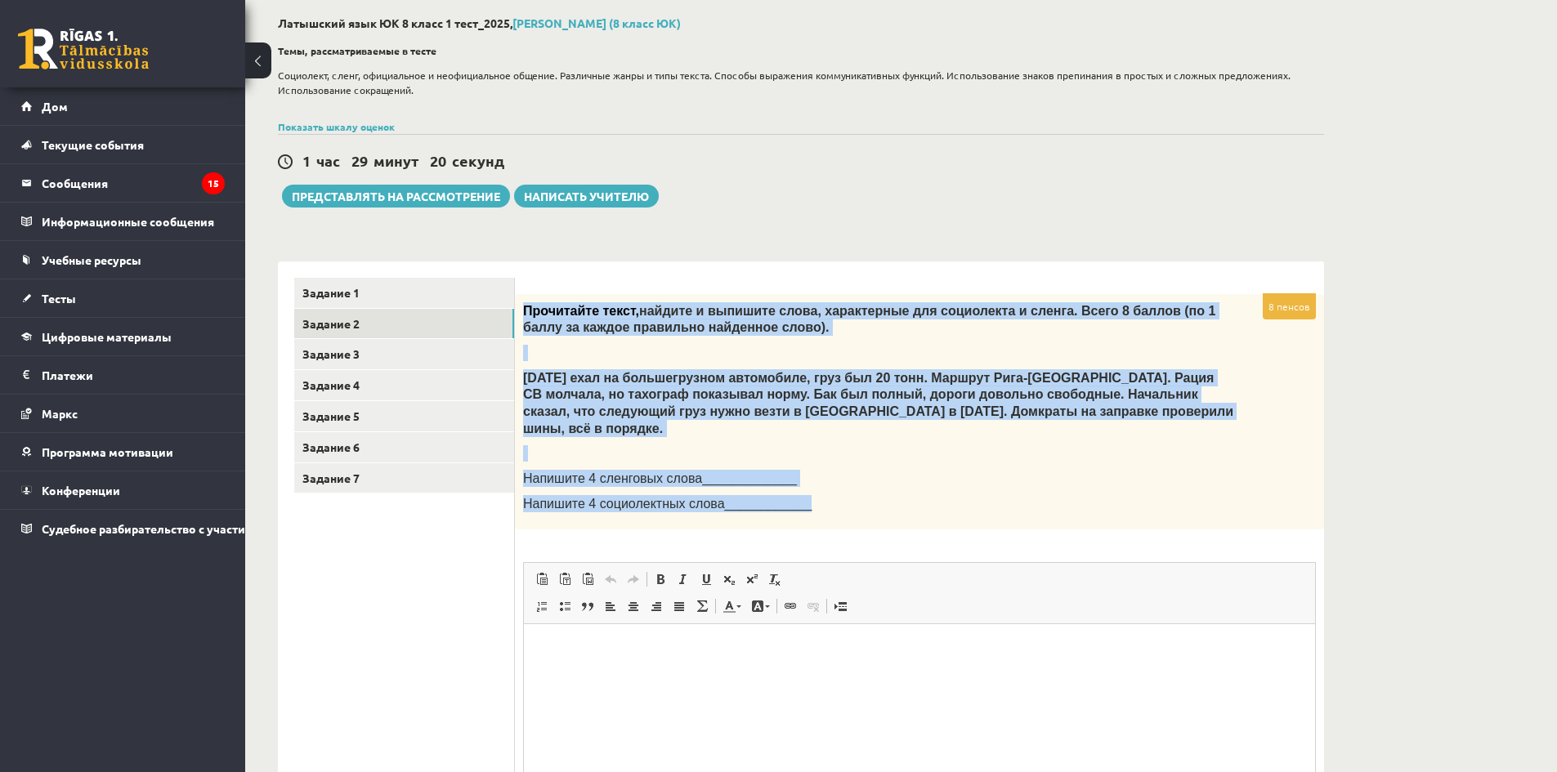
drag, startPoint x: 526, startPoint y: 310, endPoint x: 974, endPoint y: 490, distance: 483.8
click at [974, 490] on div "Прочитайте текст, найдите и выпишите слова, характерные для социолекта и сленга…" at bounding box center [919, 411] width 809 height 235
copy div "Прочитайте текст, найдите и выпишите слова, характерные для социолекта и сленга…"
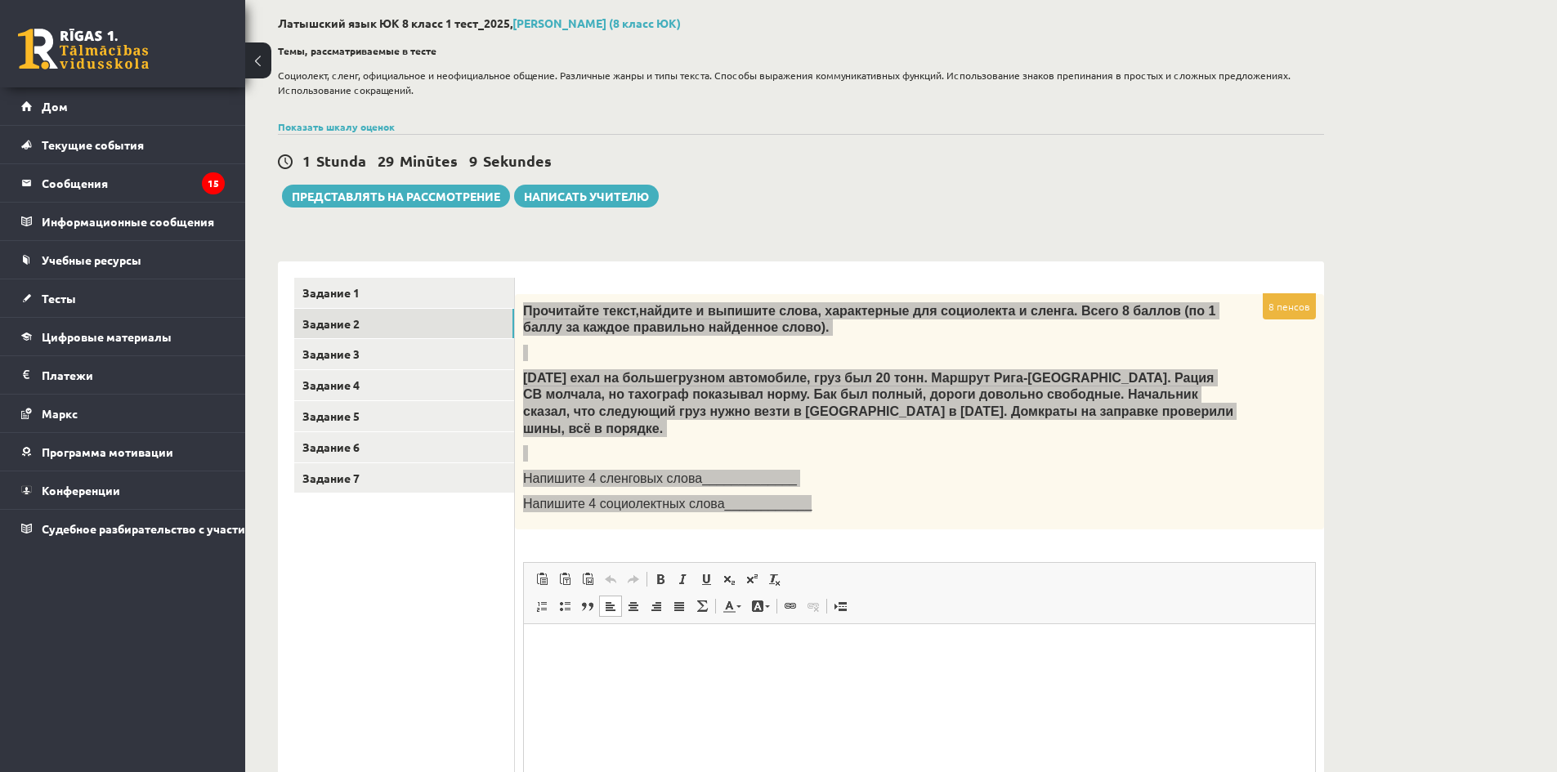
click at [850, 674] on html at bounding box center [919, 649] width 791 height 50
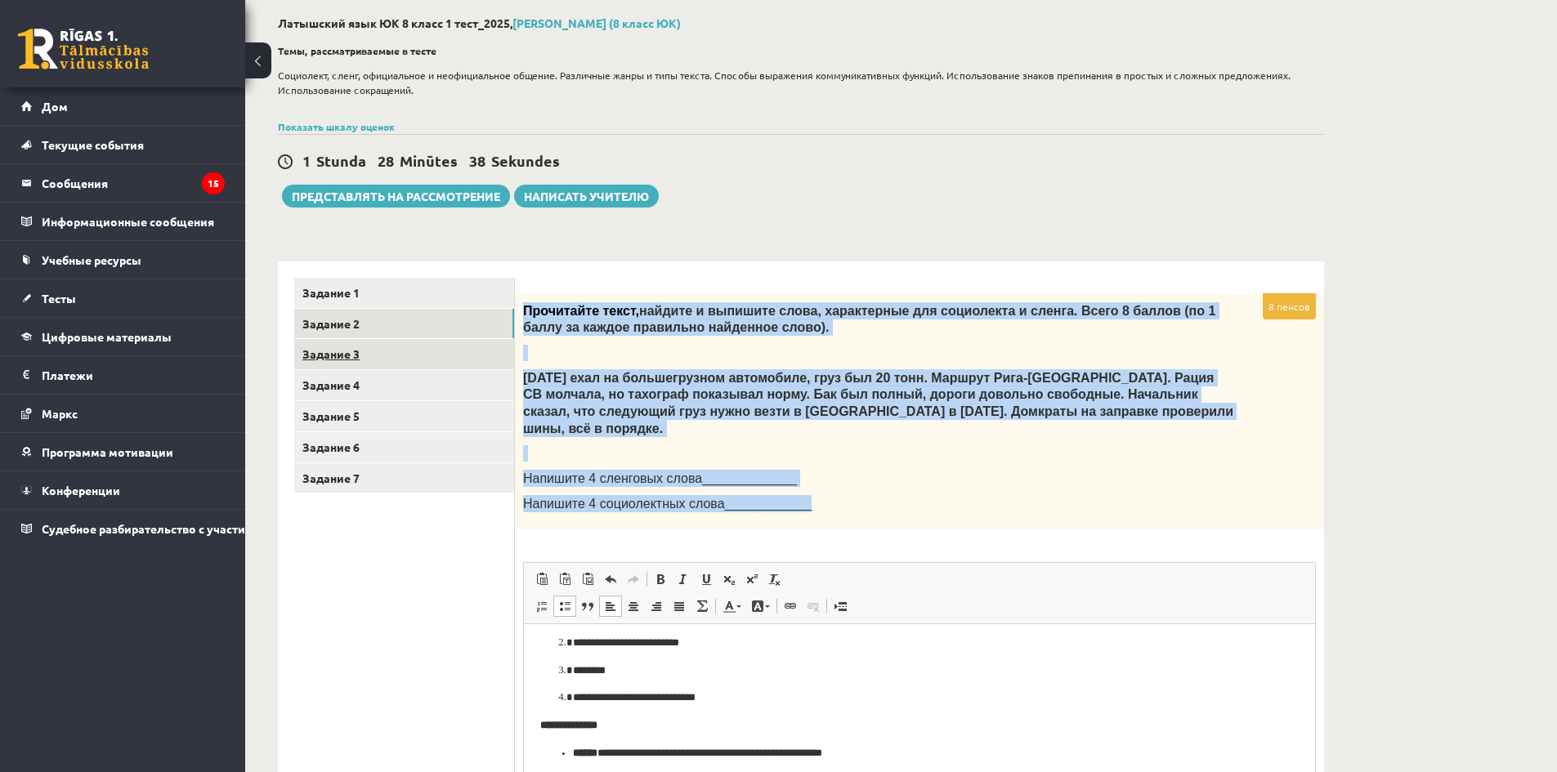
click at [372, 361] on link "Задание 3" at bounding box center [404, 354] width 220 height 30
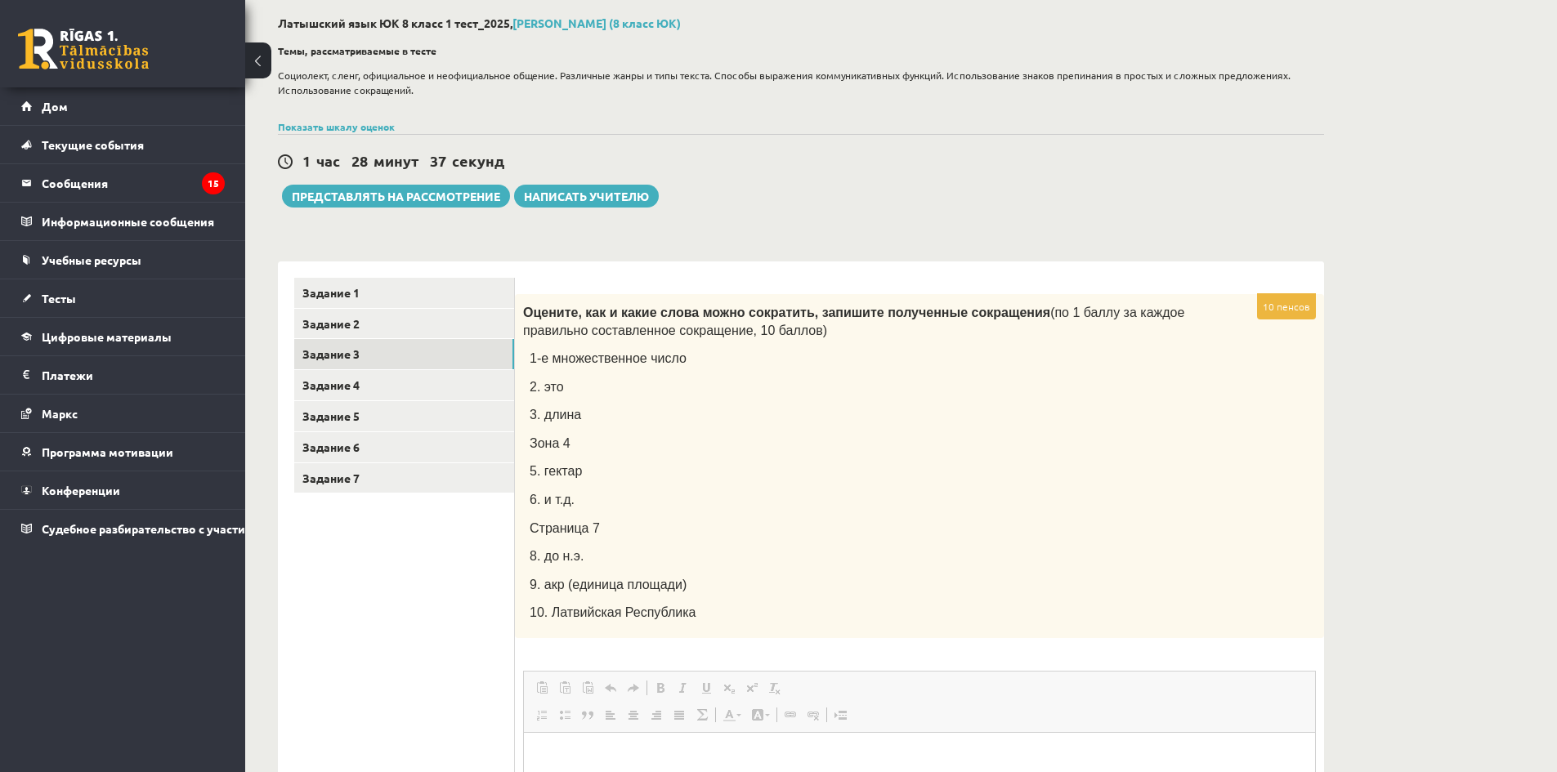
scroll to position [0, 0]
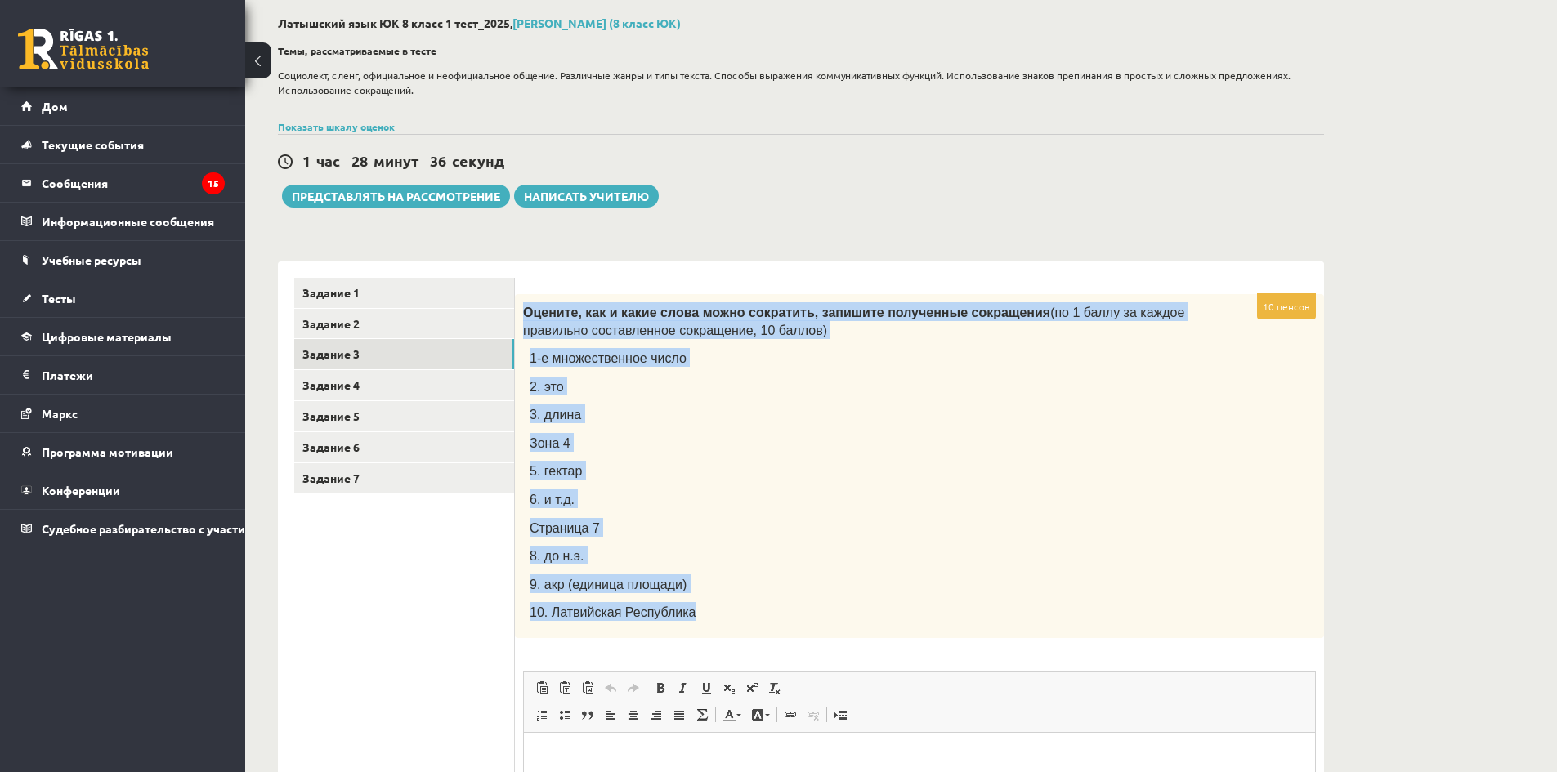
drag, startPoint x: 522, startPoint y: 309, endPoint x: 940, endPoint y: 607, distance: 512.9
click at [940, 607] on div "Оцените, как и какие слова можно сократить, запишите полученные сокращения (по …" at bounding box center [919, 466] width 809 height 344
copy div "Оцените, как и какие слова можно сократить, запишите полученные сокращения (по …"
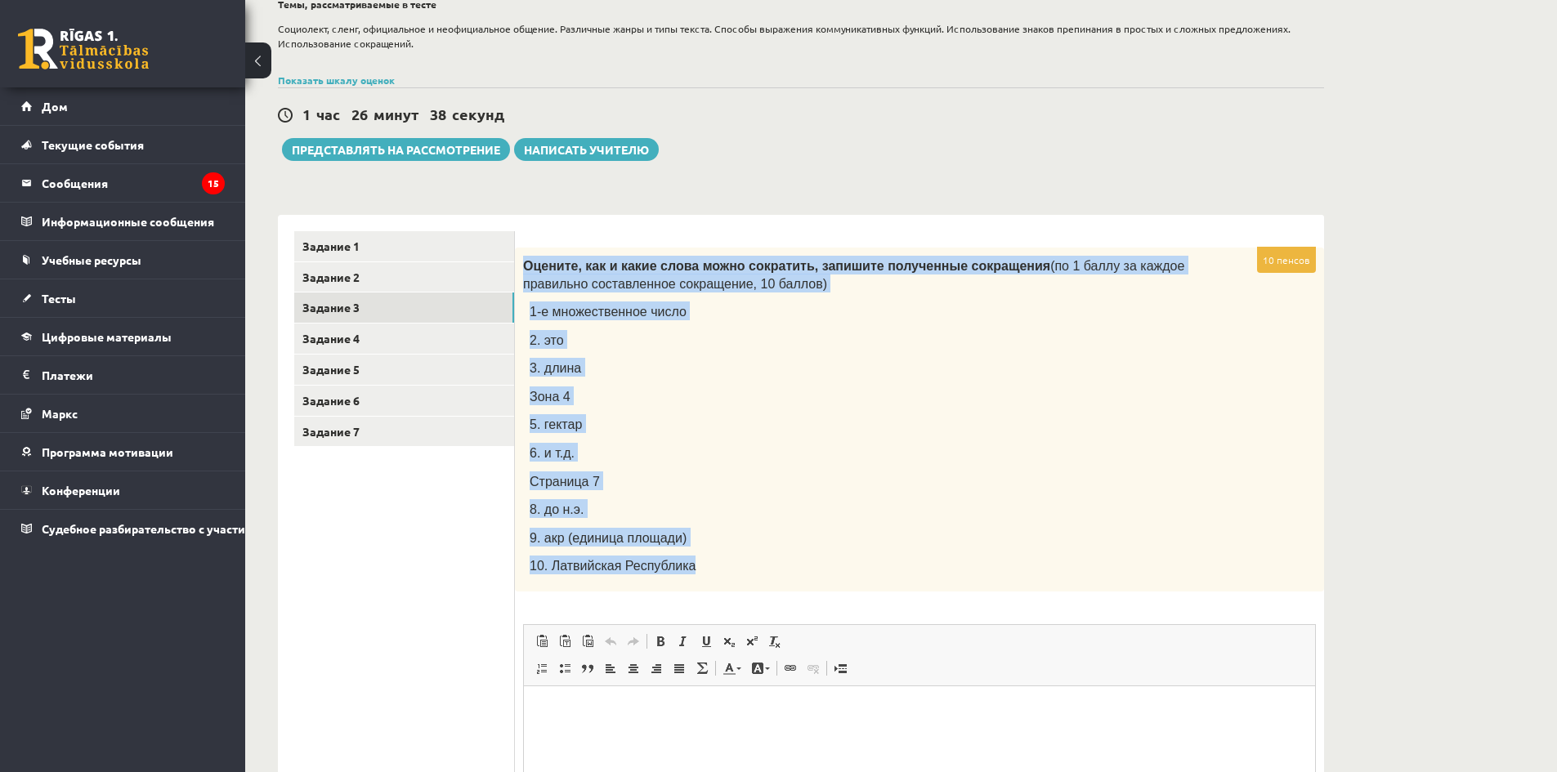
scroll to position [369, 0]
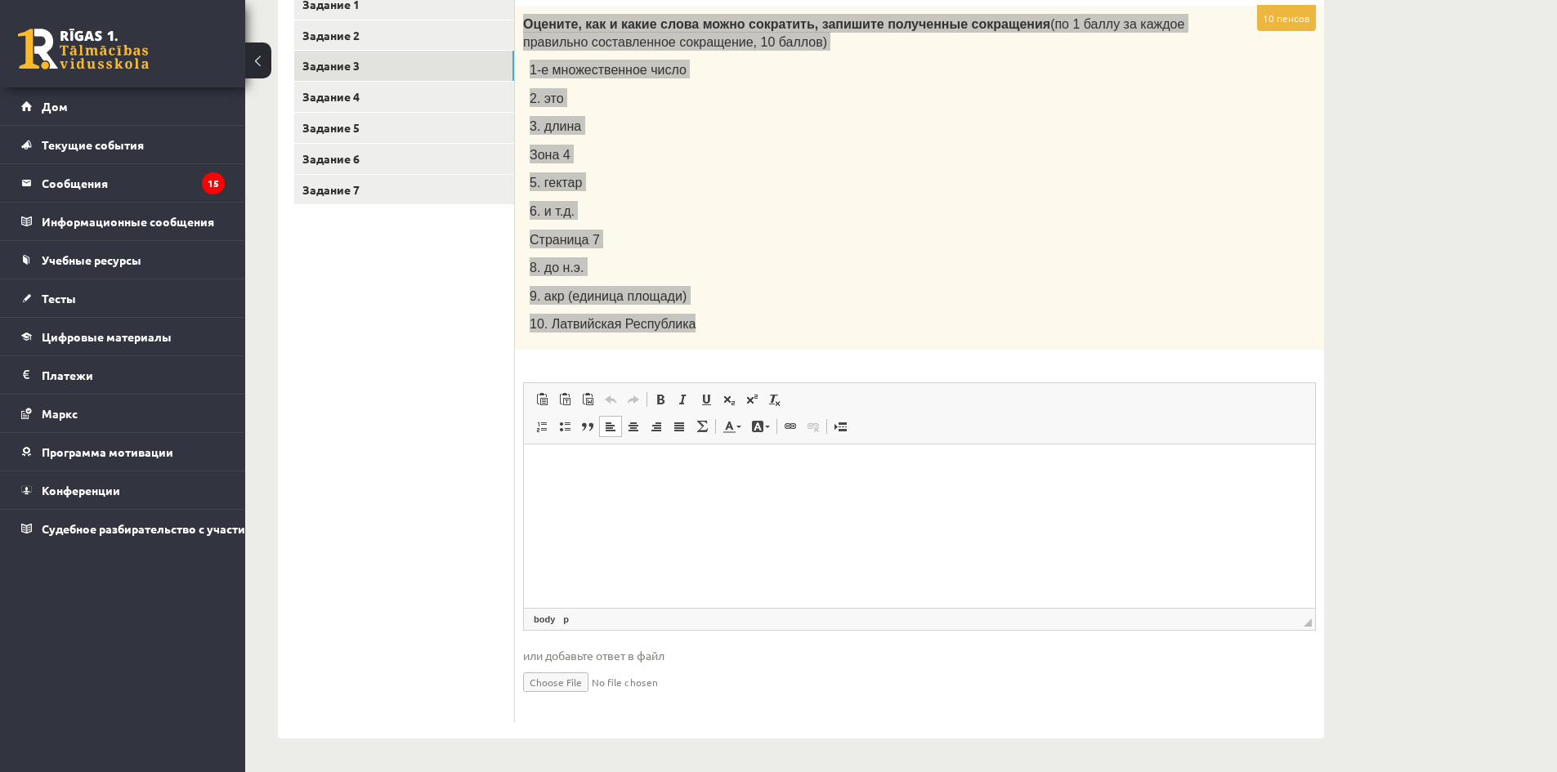
click at [701, 494] on html at bounding box center [919, 469] width 791 height 50
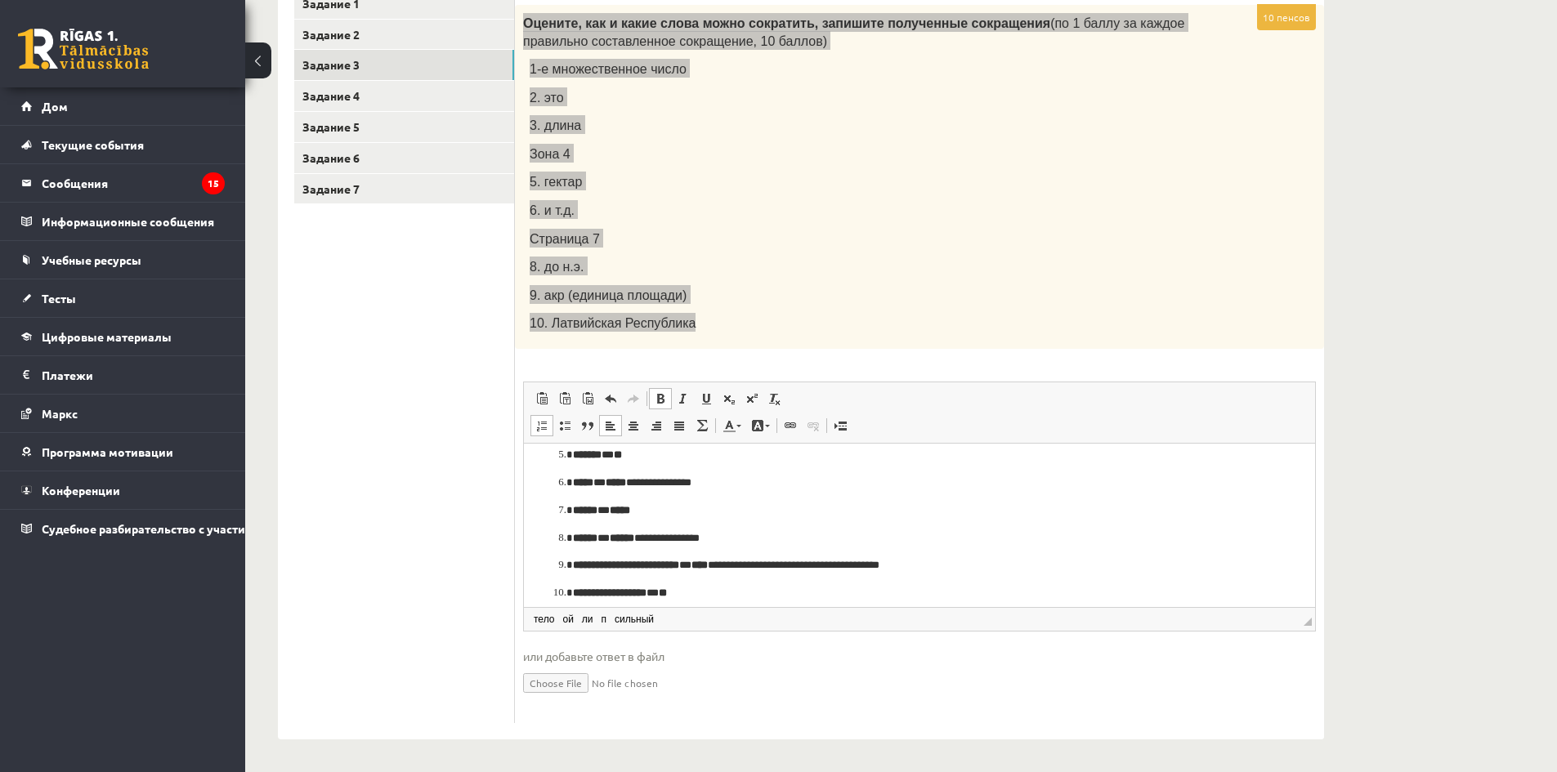
scroll to position [163, 0]
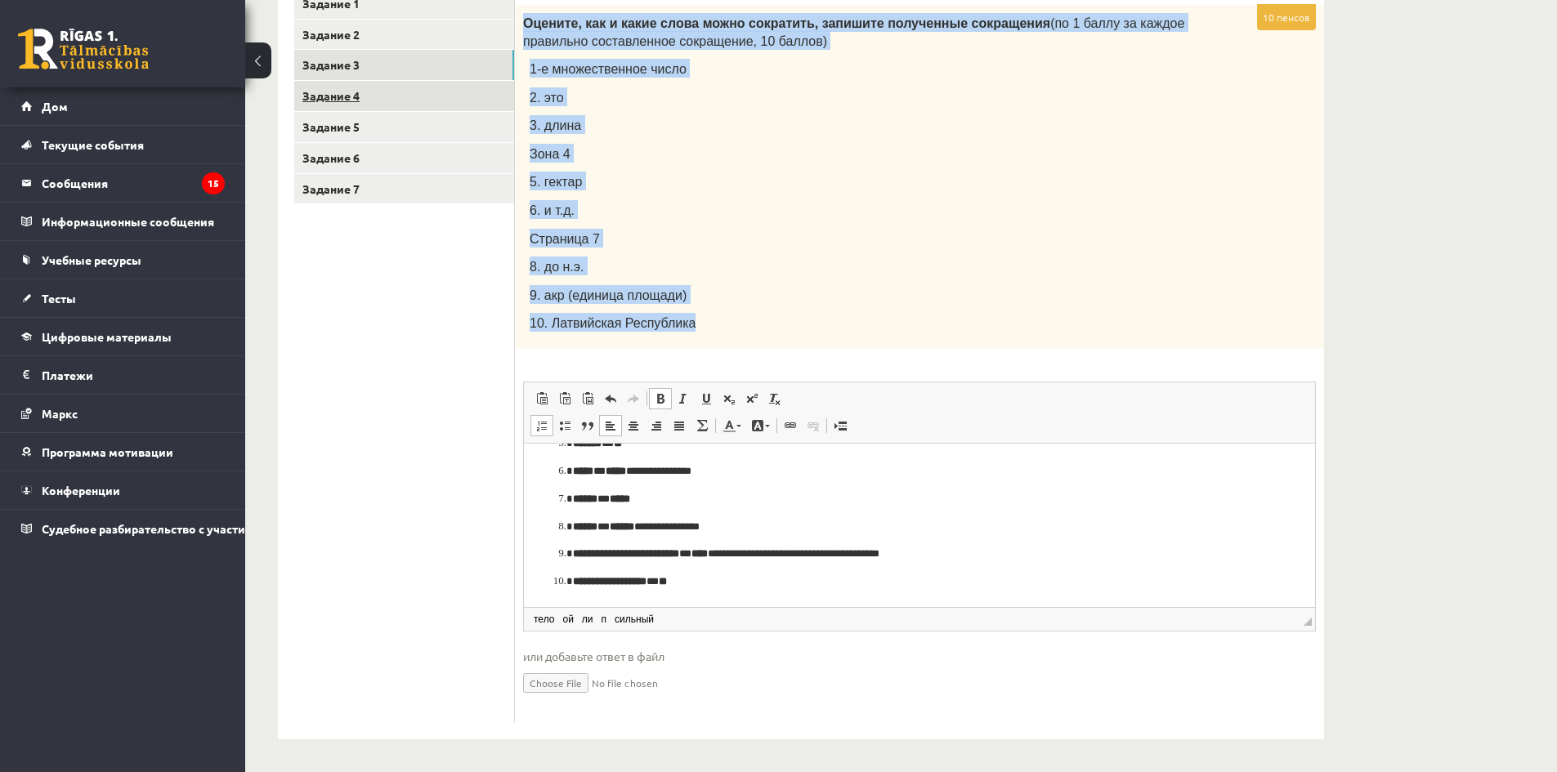
click at [387, 89] on link "Задание 4" at bounding box center [404, 96] width 220 height 30
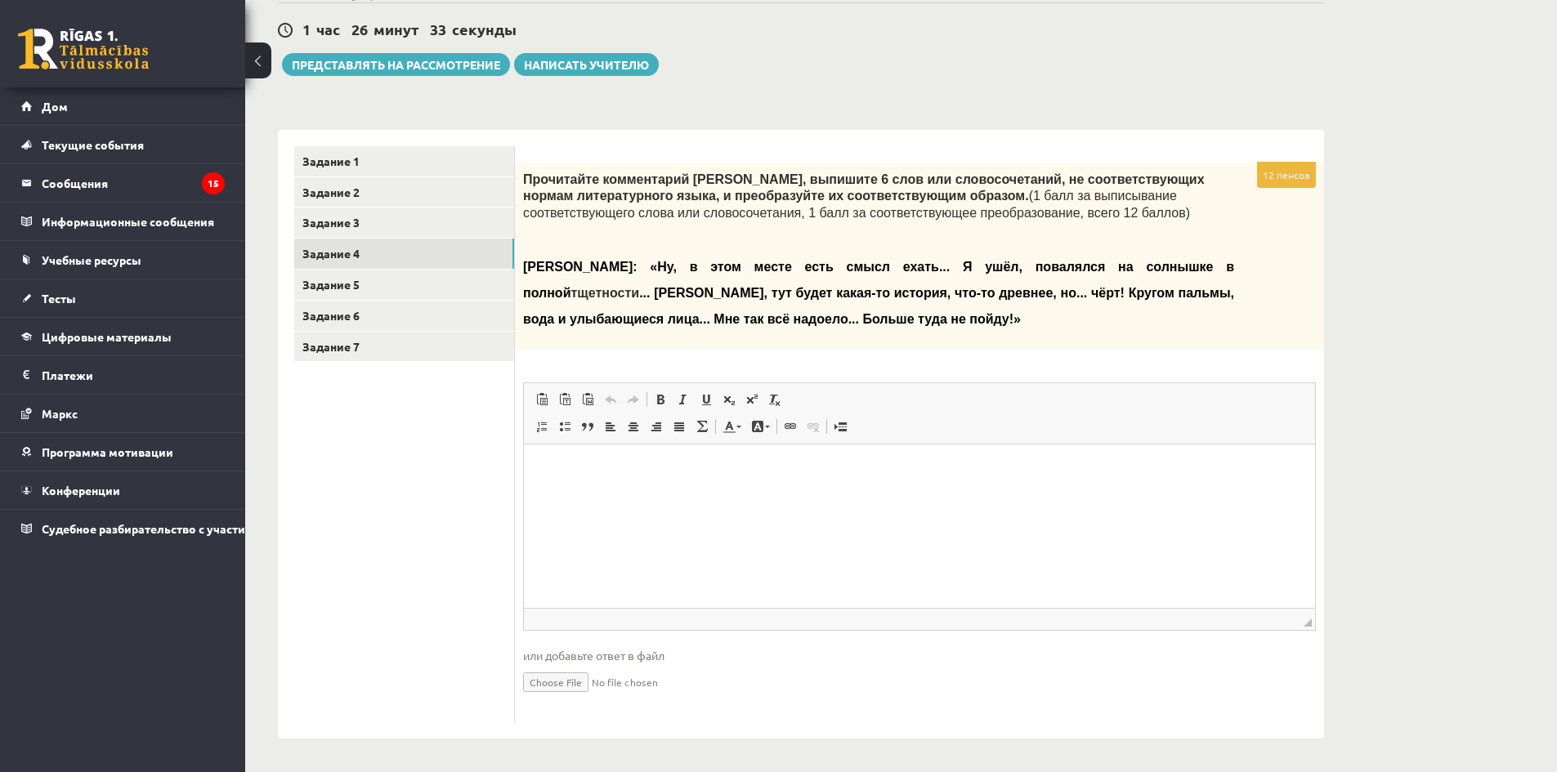
scroll to position [0, 0]
click at [522, 339] on div "Прочитайте комментарий [PERSON_NAME], выпишите 6 слов или словосочетаний, не со…" at bounding box center [919, 256] width 809 height 187
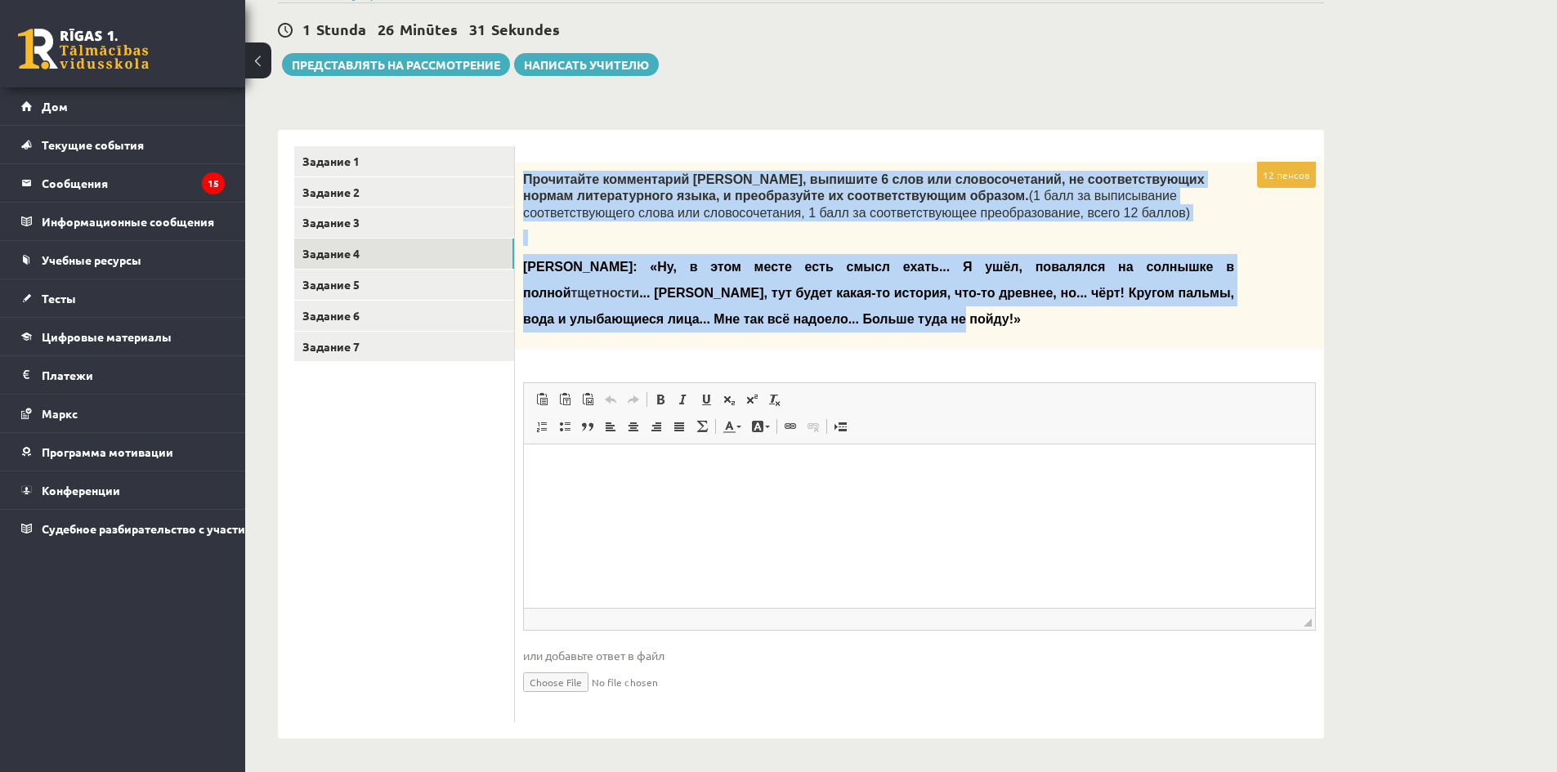
drag, startPoint x: 524, startPoint y: 172, endPoint x: 867, endPoint y: 333, distance: 378.5
click at [867, 333] on div "Прочитайте комментарий [PERSON_NAME], выпишите 6 слов или словосочетаний, не со…" at bounding box center [919, 256] width 809 height 187
copy div "Прочитайте комментарий [PERSON_NAME], выпишите 6 слов или словосочетаний, не со…"
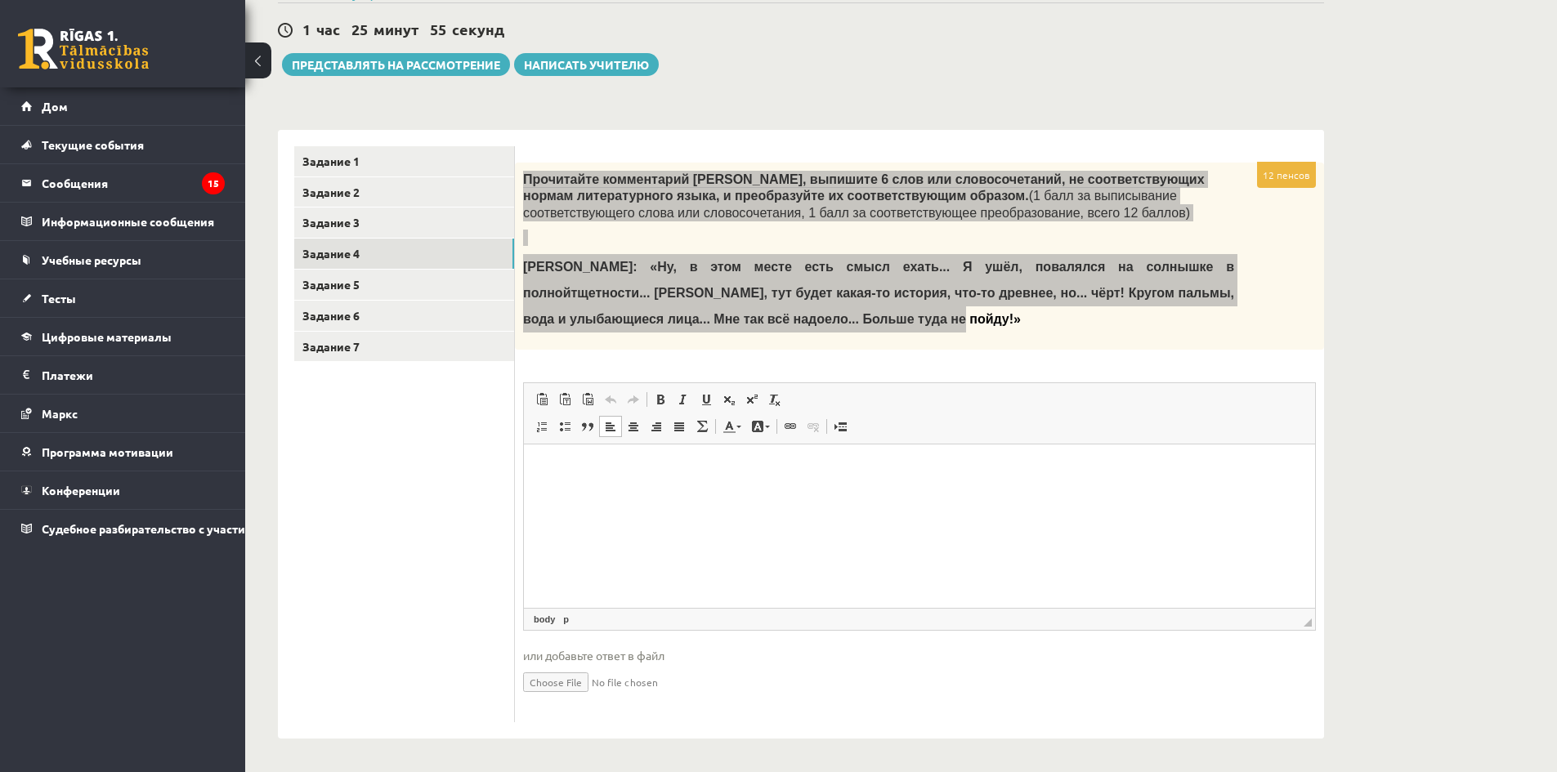
click at [665, 495] on html at bounding box center [919, 470] width 791 height 50
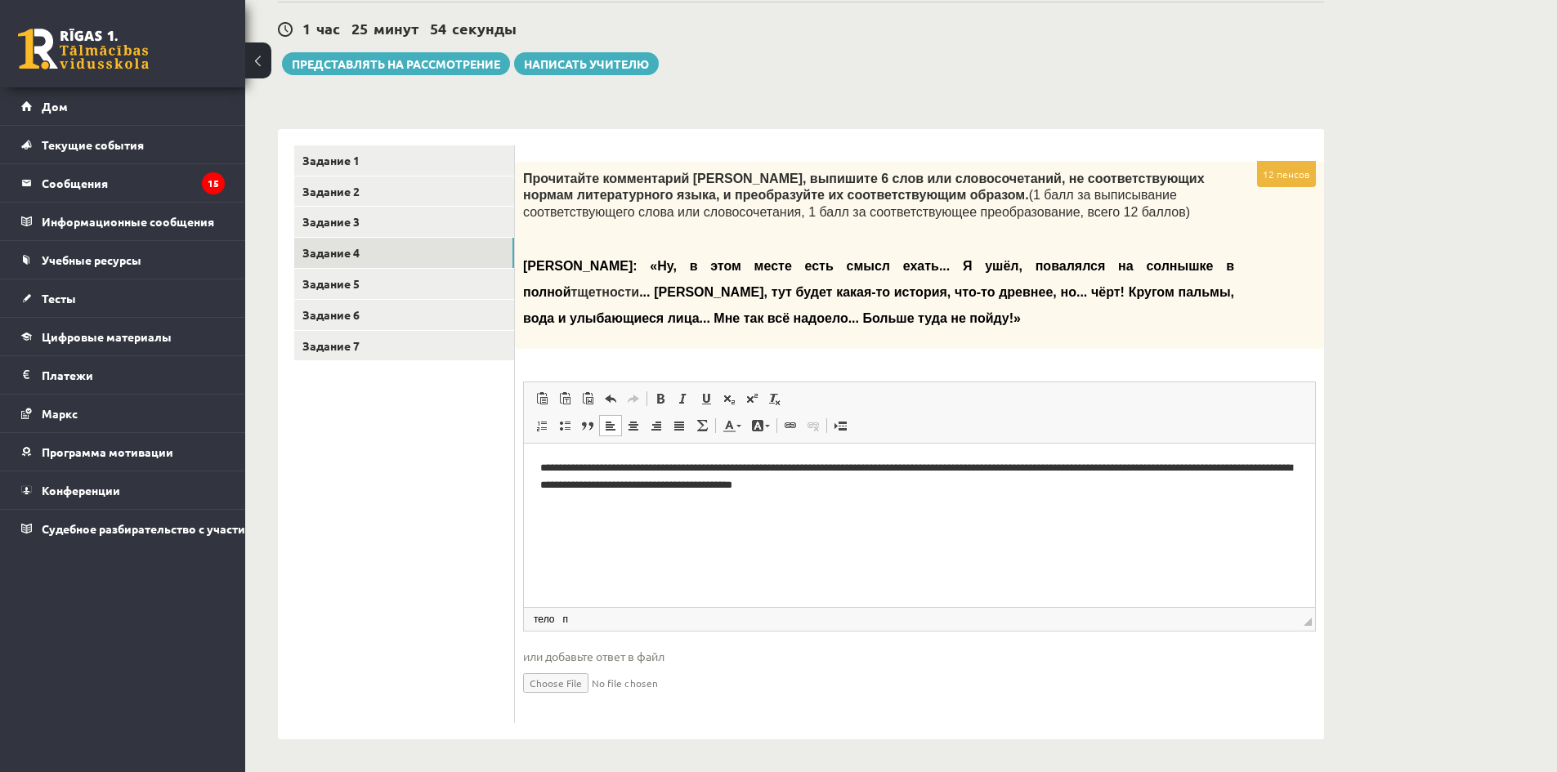
click at [454, 508] on ul "Задание 1 Задание 2 Задание 3 Задание 4 Задание 5 Задание 6 Задание 7" at bounding box center [404, 435] width 221 height 578
click at [988, 511] on html "**********" at bounding box center [919, 477] width 791 height 67
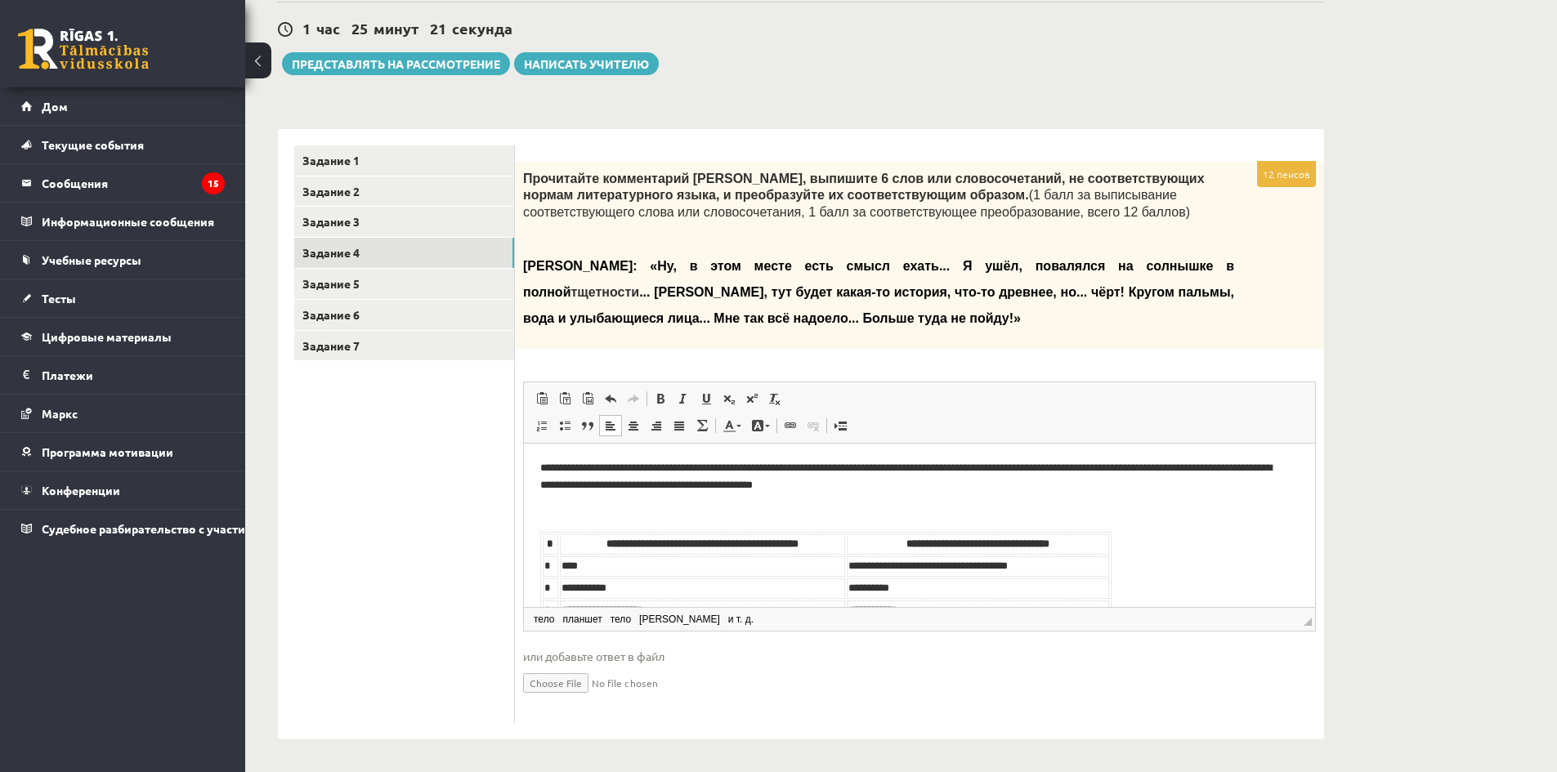
click at [1059, 520] on p "Визуальный текстовый редактор, wiswyg-editor-user-answer-47433955621220" at bounding box center [919, 513] width 759 height 17
click at [427, 278] on link "Задание 5" at bounding box center [404, 284] width 220 height 30
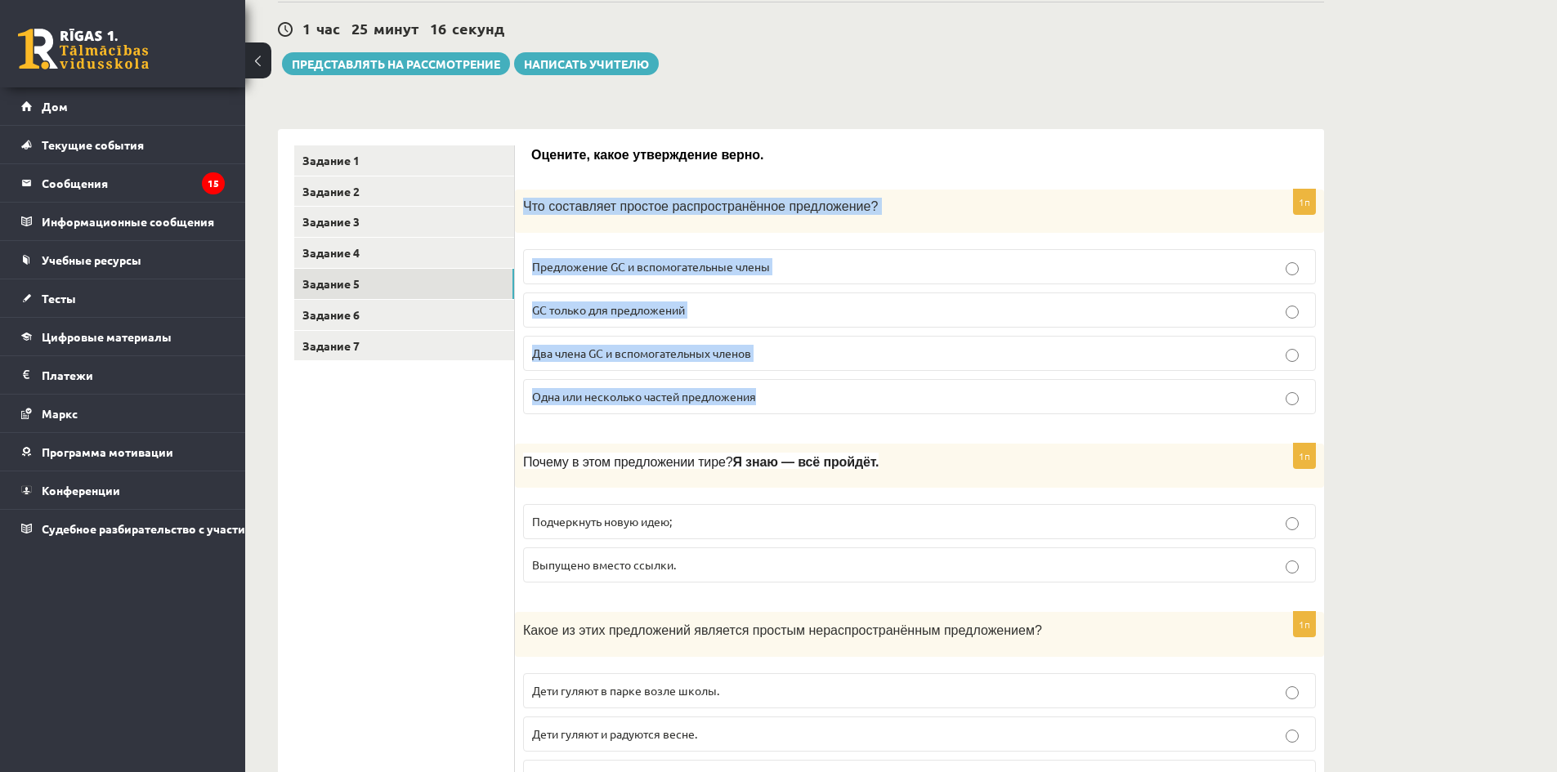
drag, startPoint x: 565, startPoint y: 214, endPoint x: 955, endPoint y: 395, distance: 429.7
click at [955, 395] on div "1п Что составляет простое распространённое предложение? Предложение GC и вспомо…" at bounding box center [919, 309] width 809 height 238
copy div "Что составляет простое распространённое предложение? Предложение GC и вспомогат…"
click at [779, 353] on p "Два члена GC и вспомогательных членов" at bounding box center [919, 353] width 775 height 17
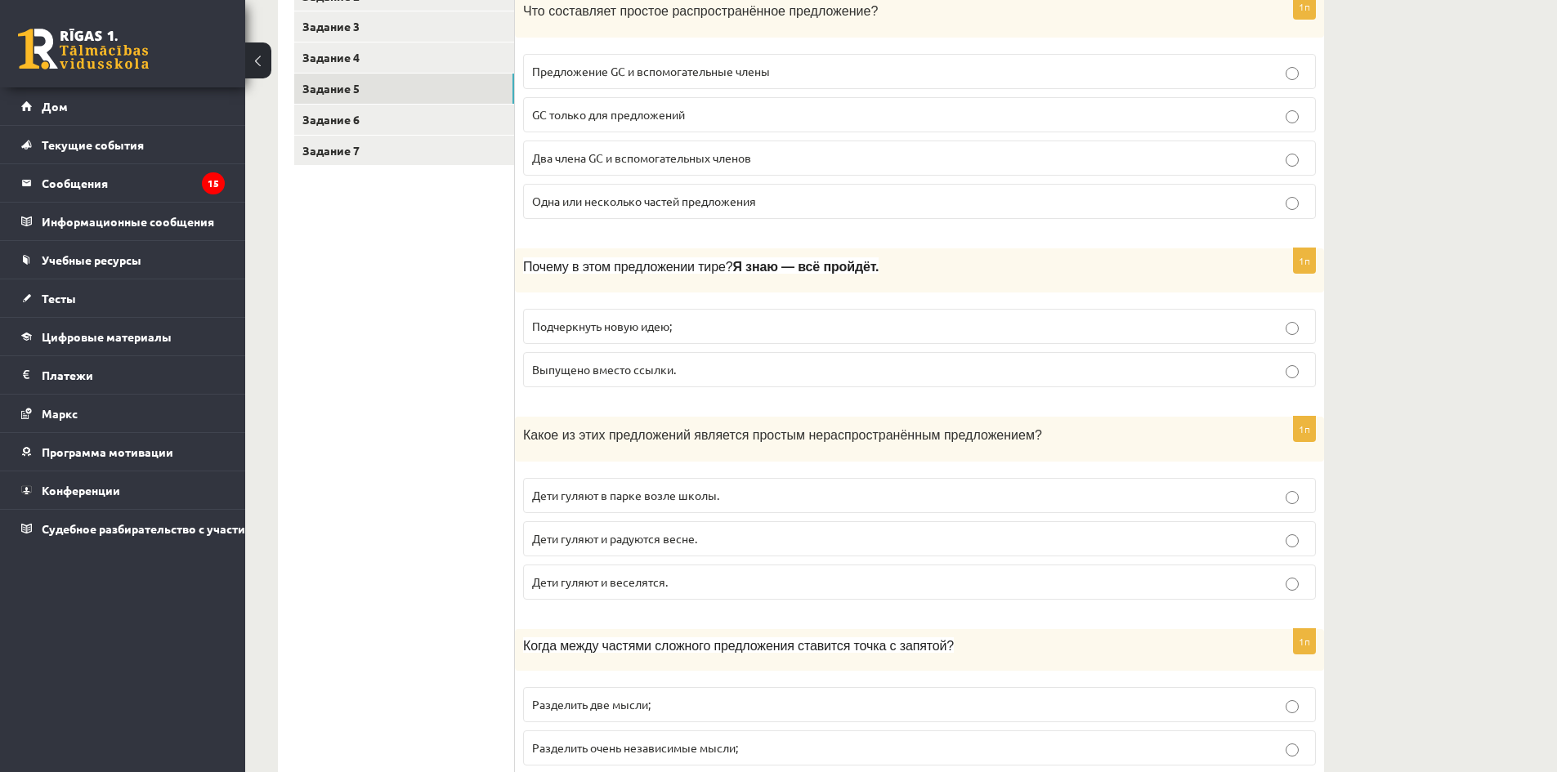
scroll to position [457, 0]
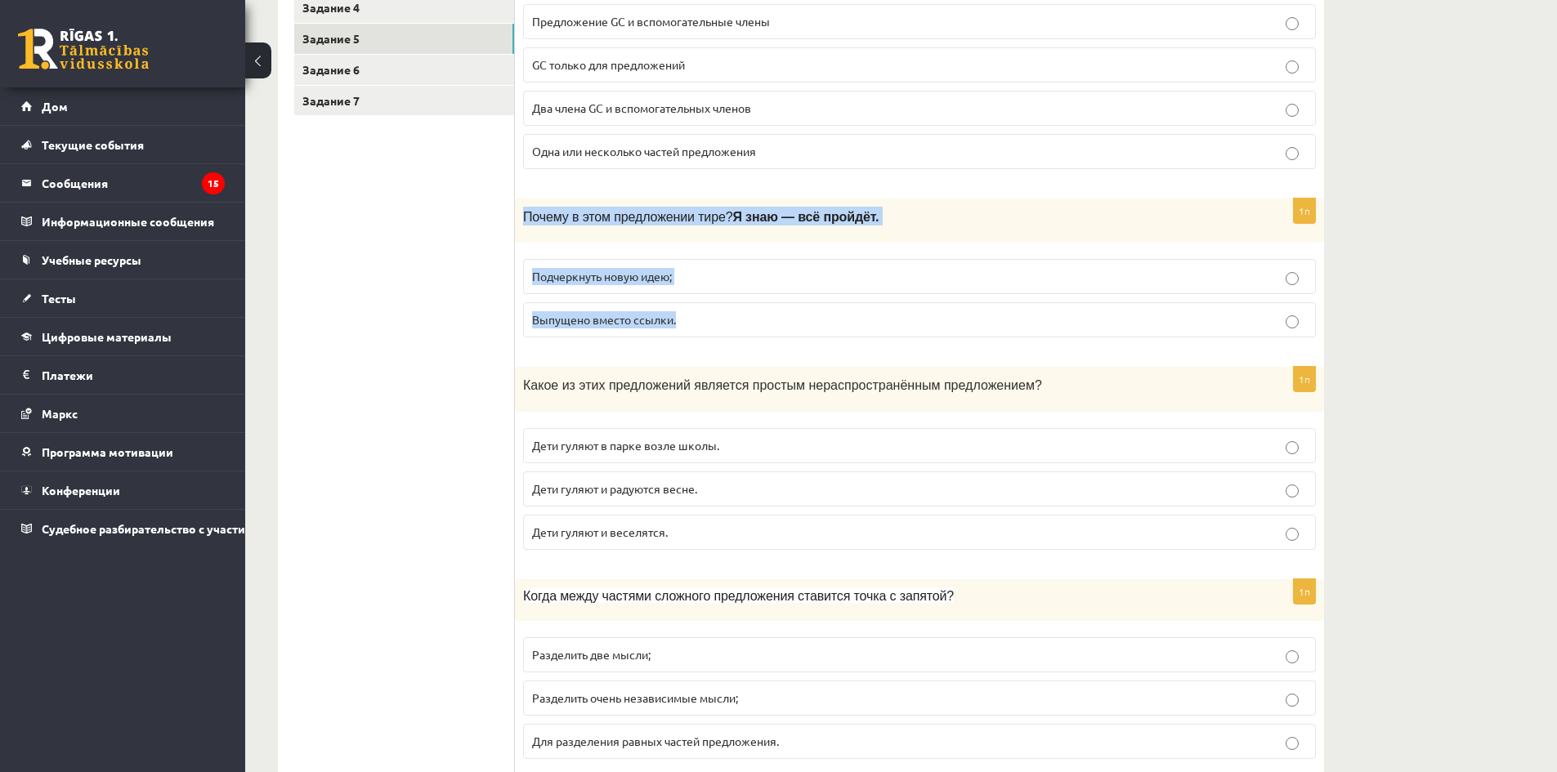
drag, startPoint x: 522, startPoint y: 217, endPoint x: 745, endPoint y: 332, distance: 250.1
click at [745, 332] on div "1п Почему в этом предложении тире? Я знаю — всё пройдёт. Подчеркнуть новую идею…" at bounding box center [919, 275] width 809 height 153
copy div "Почему в этом предложении тире? Я знаю — всё пройдёт. Подчеркнуть новую идею; В…"
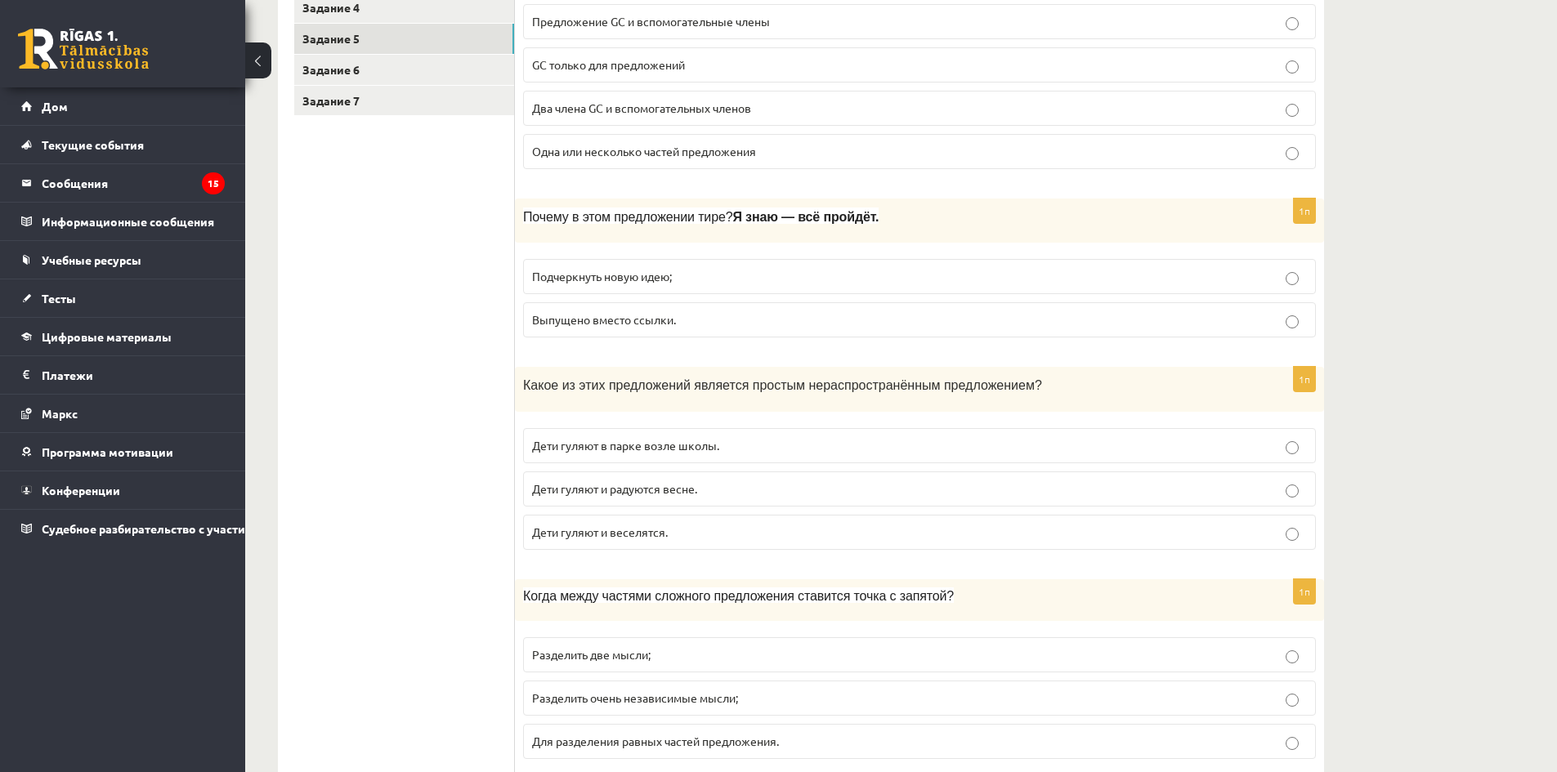
click at [678, 289] on label "Подчеркнуть новую идею;" at bounding box center [919, 276] width 793 height 35
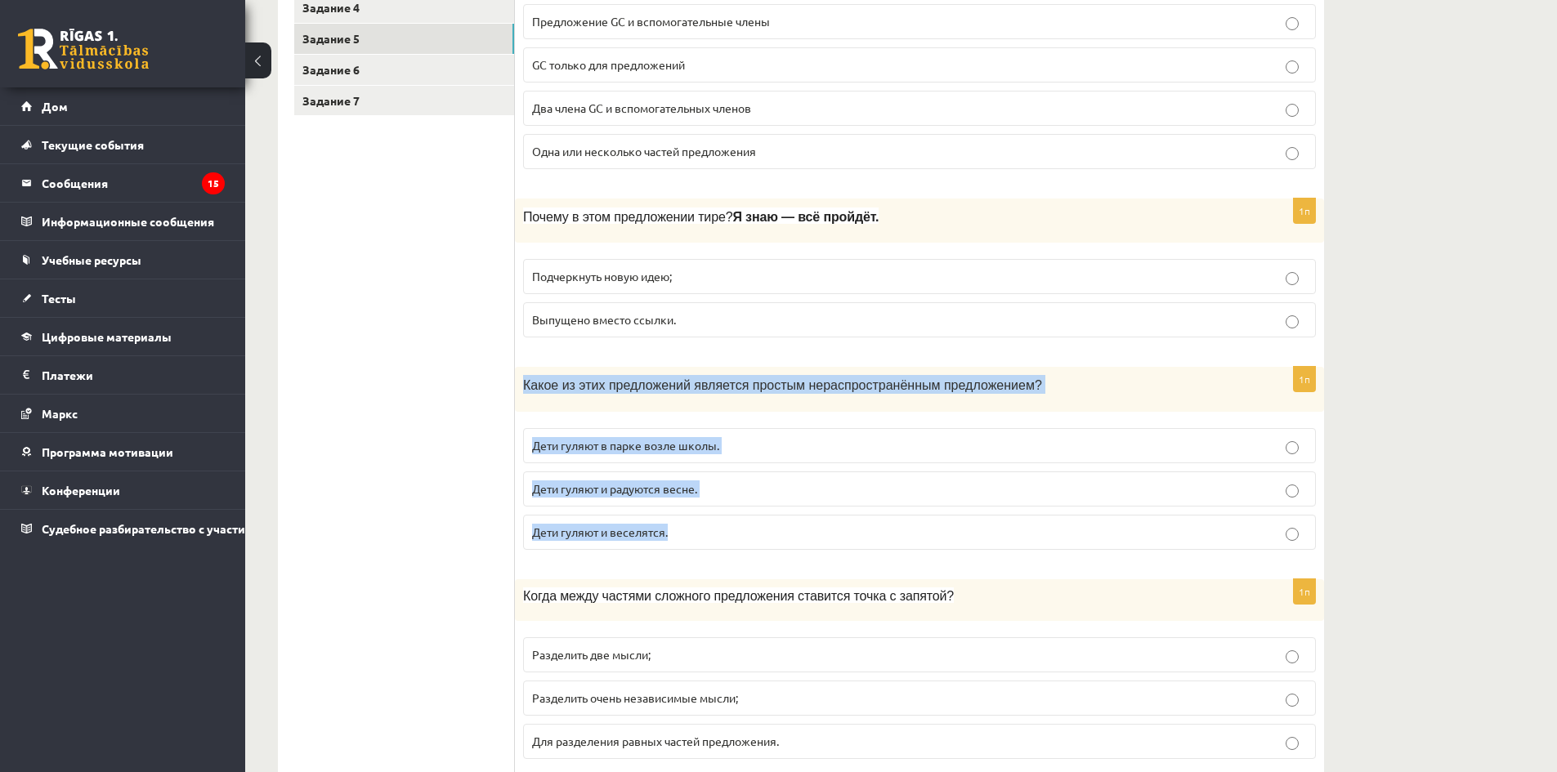
drag, startPoint x: 521, startPoint y: 391, endPoint x: 840, endPoint y: 526, distance: 346.5
click at [840, 526] on div "1п Какое из этих предложений является простым нераспространённым предложением? …" at bounding box center [919, 465] width 809 height 196
copy div "Какое из этих предложений является простым нераспространённым предложением? Дет…"
click at [714, 533] on p "Дети гуляют и веселятся." at bounding box center [919, 532] width 775 height 17
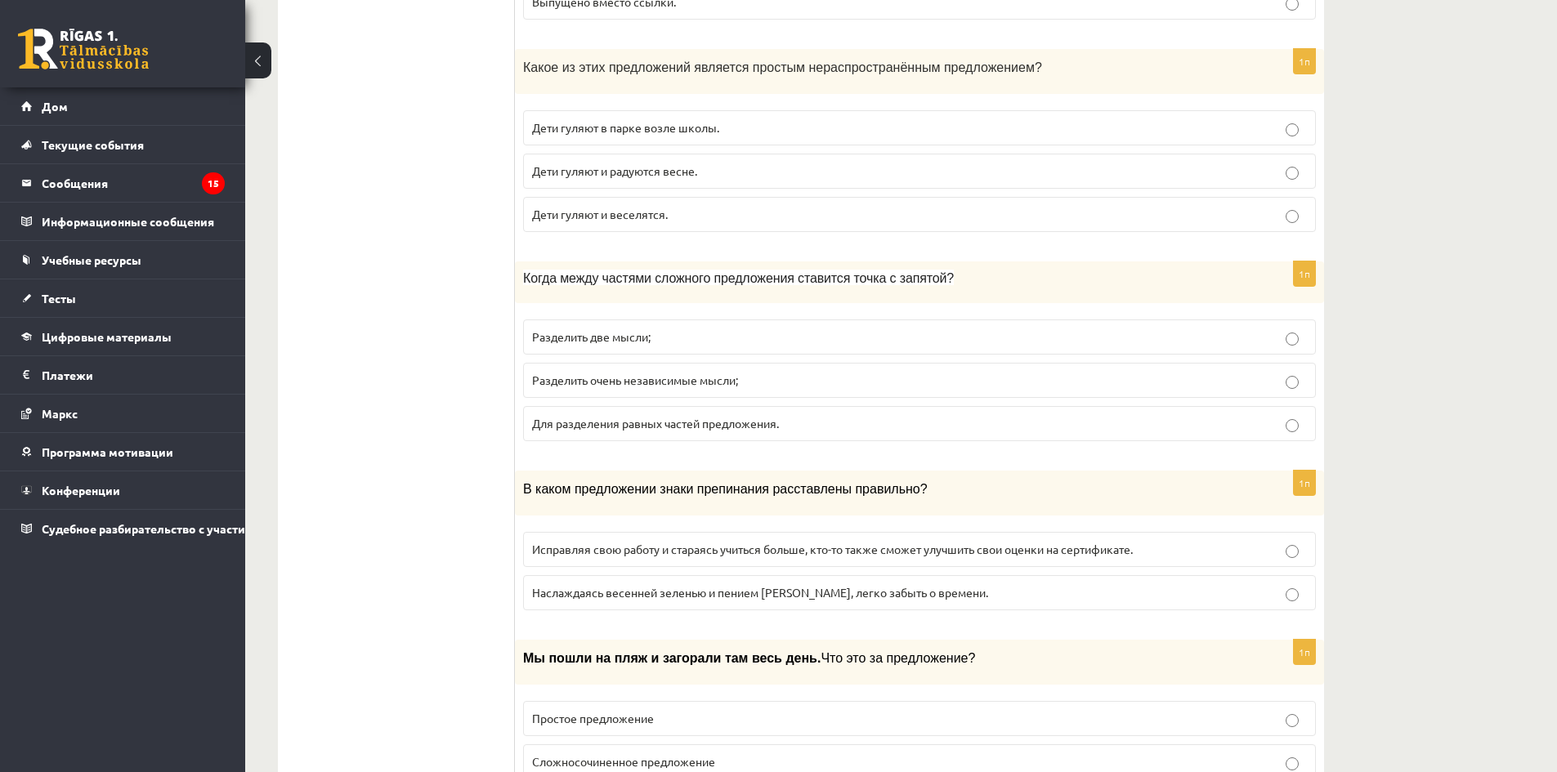
scroll to position [866, 0]
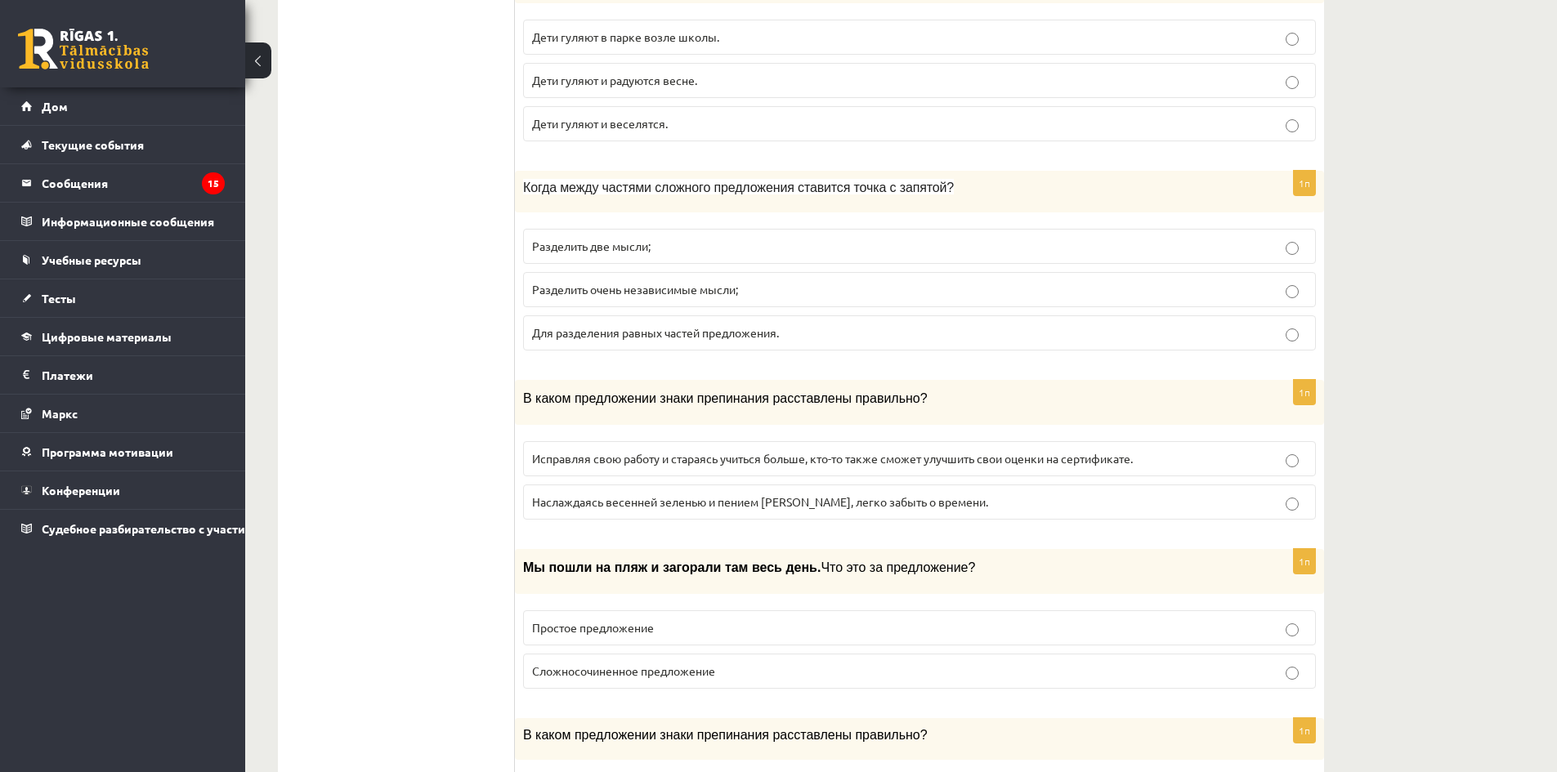
drag, startPoint x: 514, startPoint y: 188, endPoint x: 709, endPoint y: 300, distance: 224.5
click at [714, 304] on div "********* ********* ********* ********* ********* ********* ********* Задание 1…" at bounding box center [801, 455] width 1046 height 1960
click at [477, 220] on ul "Задание 1 Задание 2 Задание 3 Задание 4 Задание 5 Задание 6 Задание 7" at bounding box center [404, 456] width 221 height 1928
click at [352, 228] on ul "Задание 1 Задание 2 Задание 3 Задание 4 Задание 5 Задание 6 Задание 7" at bounding box center [404, 456] width 221 height 1928
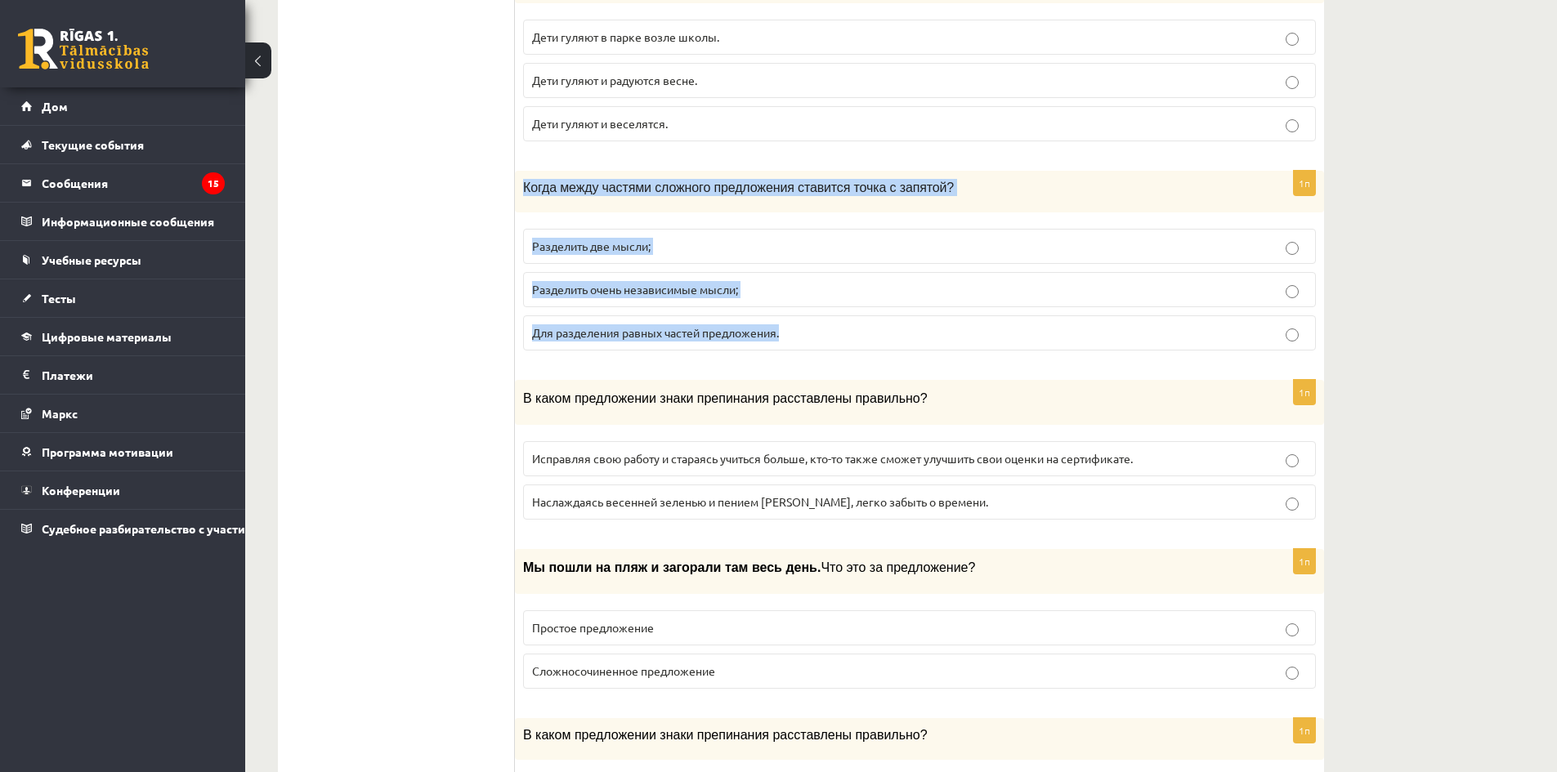
drag, startPoint x: 539, startPoint y: 191, endPoint x: 906, endPoint y: 343, distance: 397.3
click at [906, 343] on div "1п Когда между частями сложного предложения ставится точка с запятой? Разделить…" at bounding box center [919, 267] width 809 height 193
copy div "Когда между частями сложного предложения ставится точка с запятой? Разделить дв…"
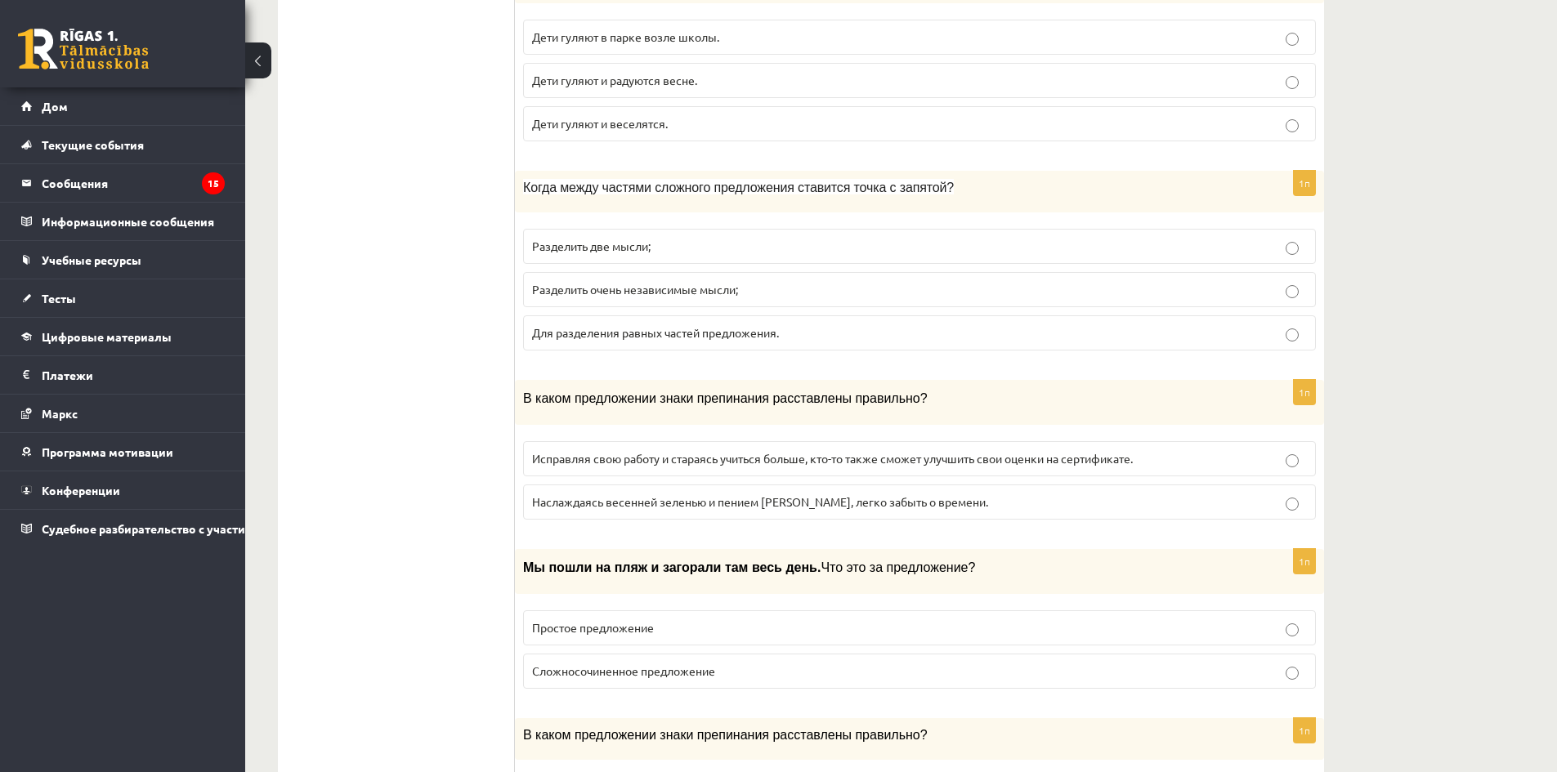
click at [459, 401] on ul "Задание 1 Задание 2 Задание 3 Задание 4 Задание 5 Задание 6 Задание 7" at bounding box center [404, 456] width 221 height 1928
click at [622, 283] on p "Разделить очень независимые мысли;" at bounding box center [919, 289] width 775 height 17
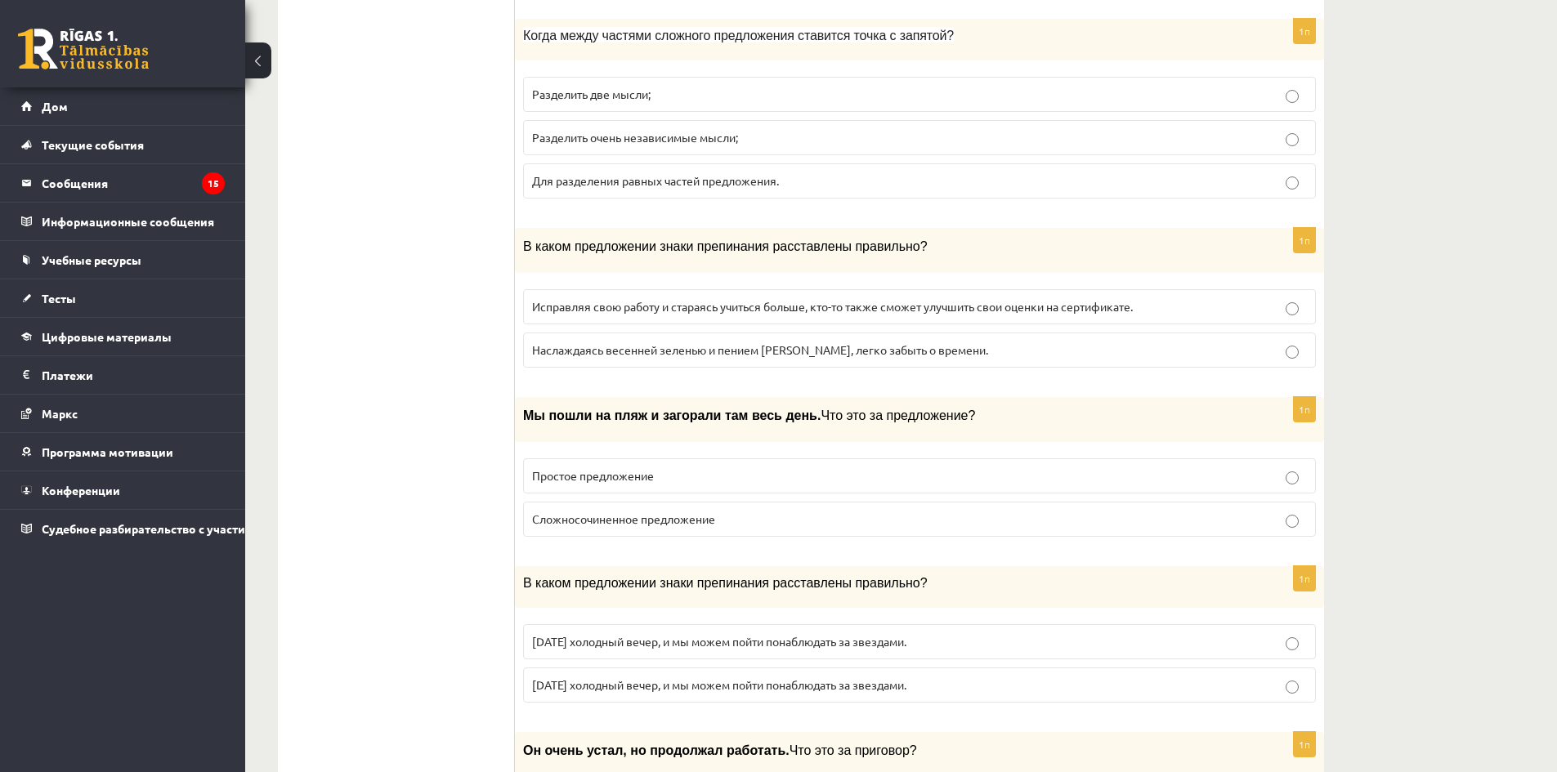
scroll to position [1029, 0]
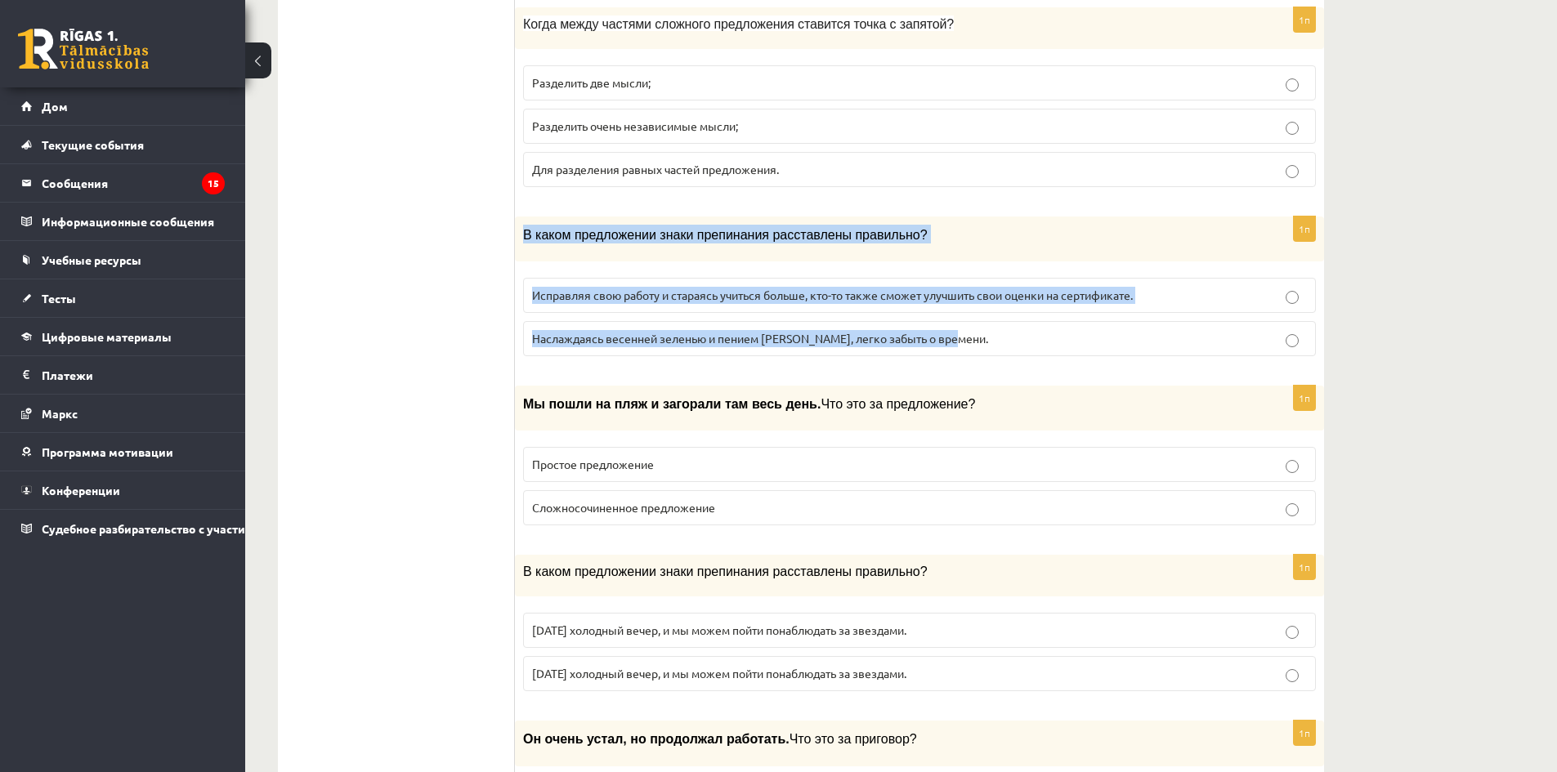
drag, startPoint x: 524, startPoint y: 234, endPoint x: 979, endPoint y: 354, distance: 470.9
click at [979, 354] on div "1п В каком предложении знаки препинания расставлены правильно? Исправляя свою р…" at bounding box center [919, 293] width 809 height 153
copy div "В каком предложении знаки препинания расставлены правильно? Исправляя свою рабо…"
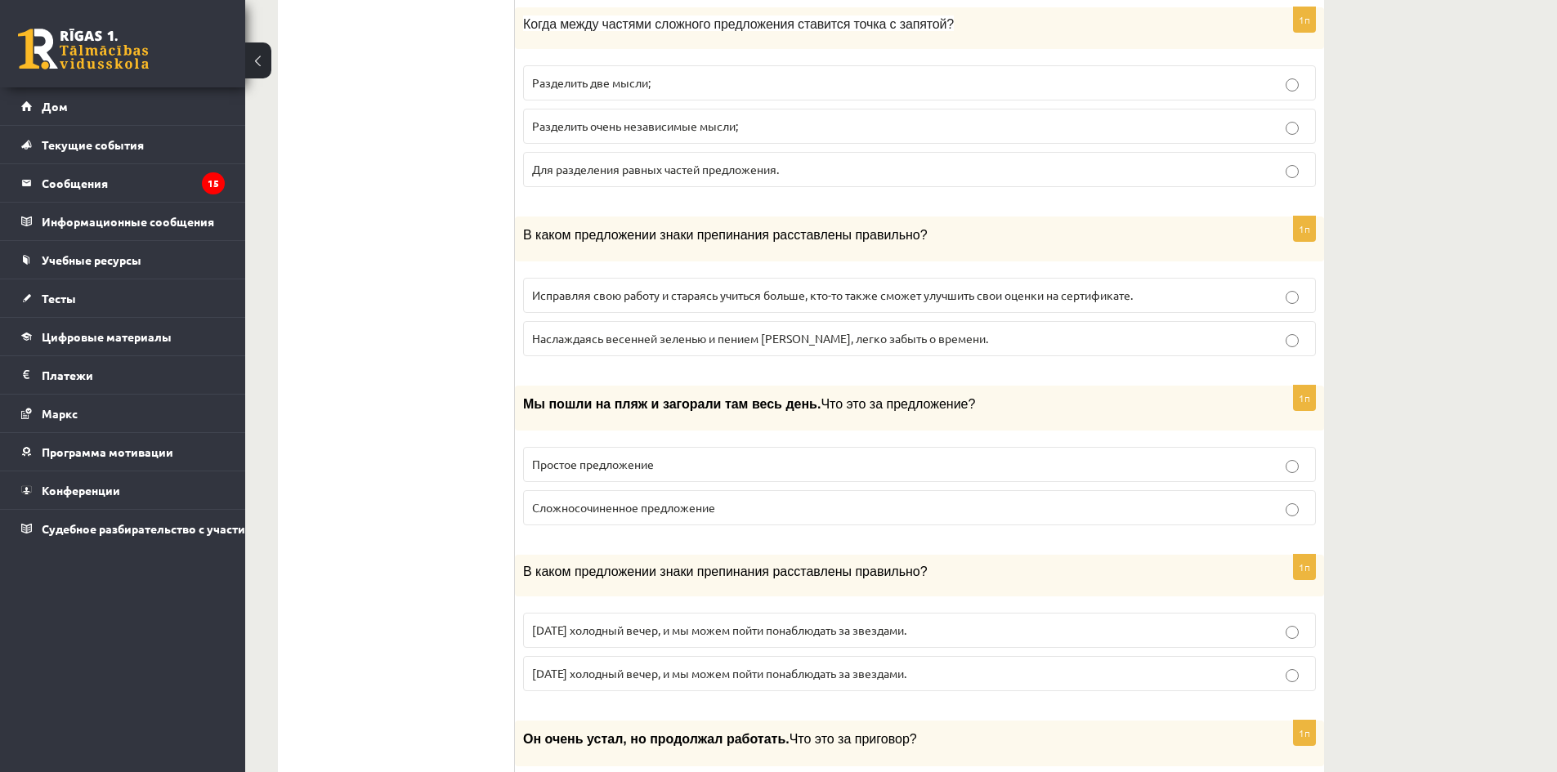
drag, startPoint x: 365, startPoint y: 307, endPoint x: 408, endPoint y: 306, distance: 42.5
click at [366, 307] on ul "Задание 1 Задание 2 Задание 3 Задание 4 Задание 5 Задание 6 Задание 7" at bounding box center [404, 292] width 221 height 1928
click at [609, 293] on font "Исправляя свою работу и стараясь учиться больше, кто-то также сможет улучшить с…" at bounding box center [832, 295] width 601 height 15
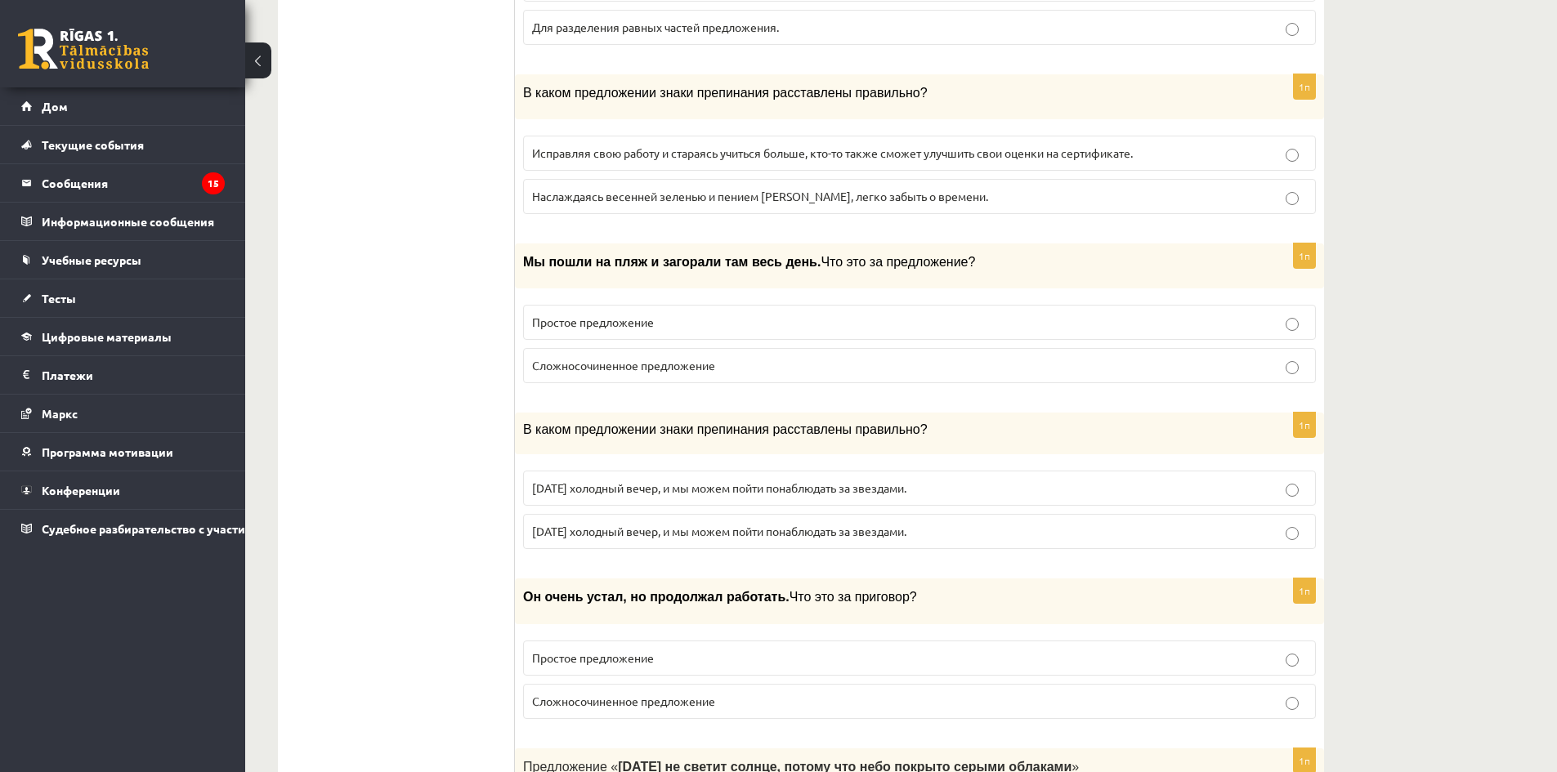
scroll to position [1274, 0]
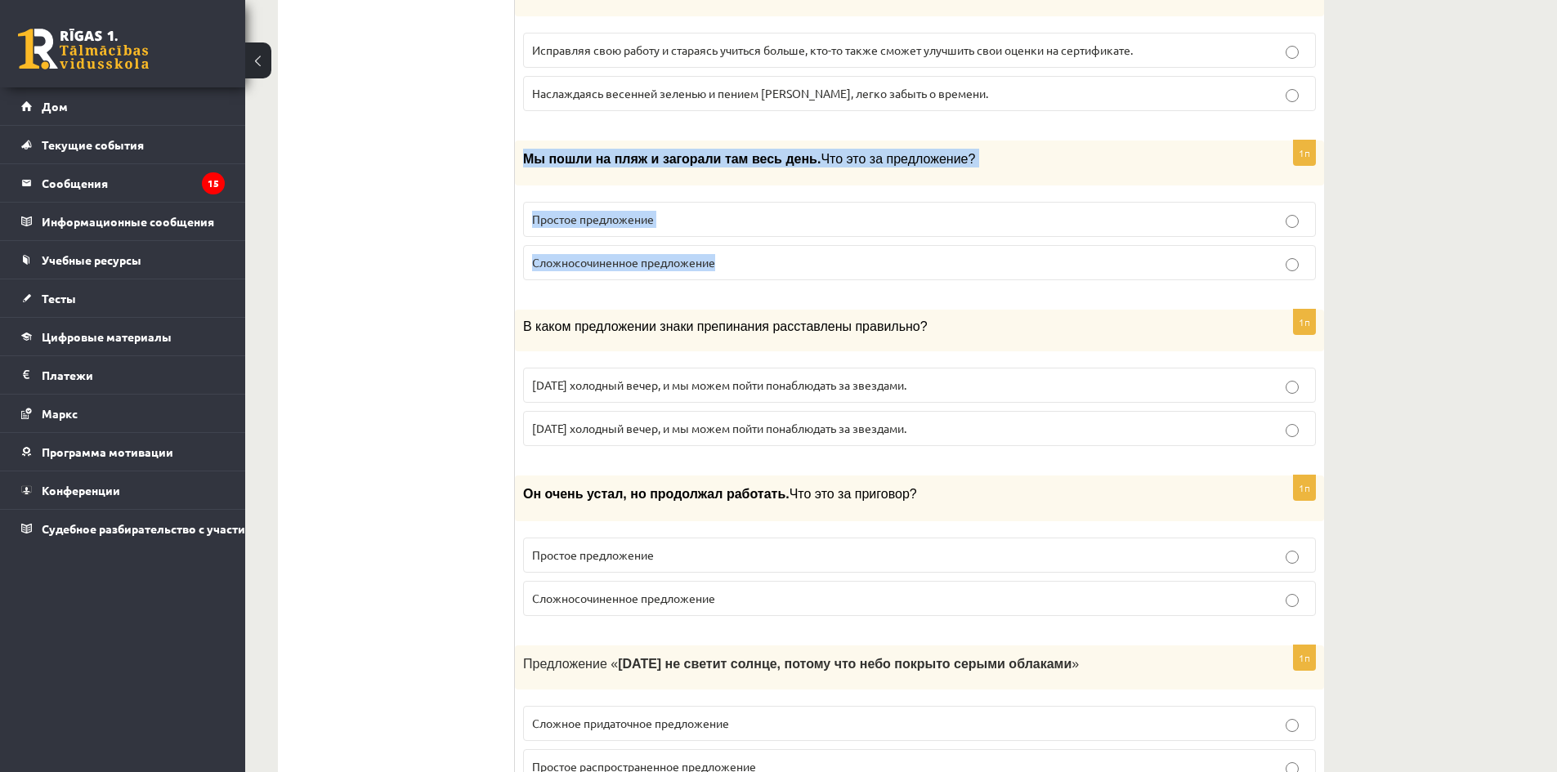
drag, startPoint x: 521, startPoint y: 151, endPoint x: 755, endPoint y: 257, distance: 257.6
click at [754, 258] on div "1п Мы пошли на пляж и загорали там весь день. Что это за предложение? Простое п…" at bounding box center [919, 217] width 809 height 153
copy div "Мы пошли на пляж и загорали там весь день. Что это за предложение? Простое пред…"
click at [706, 254] on p "Сложносочиненное предложение" at bounding box center [919, 262] width 775 height 17
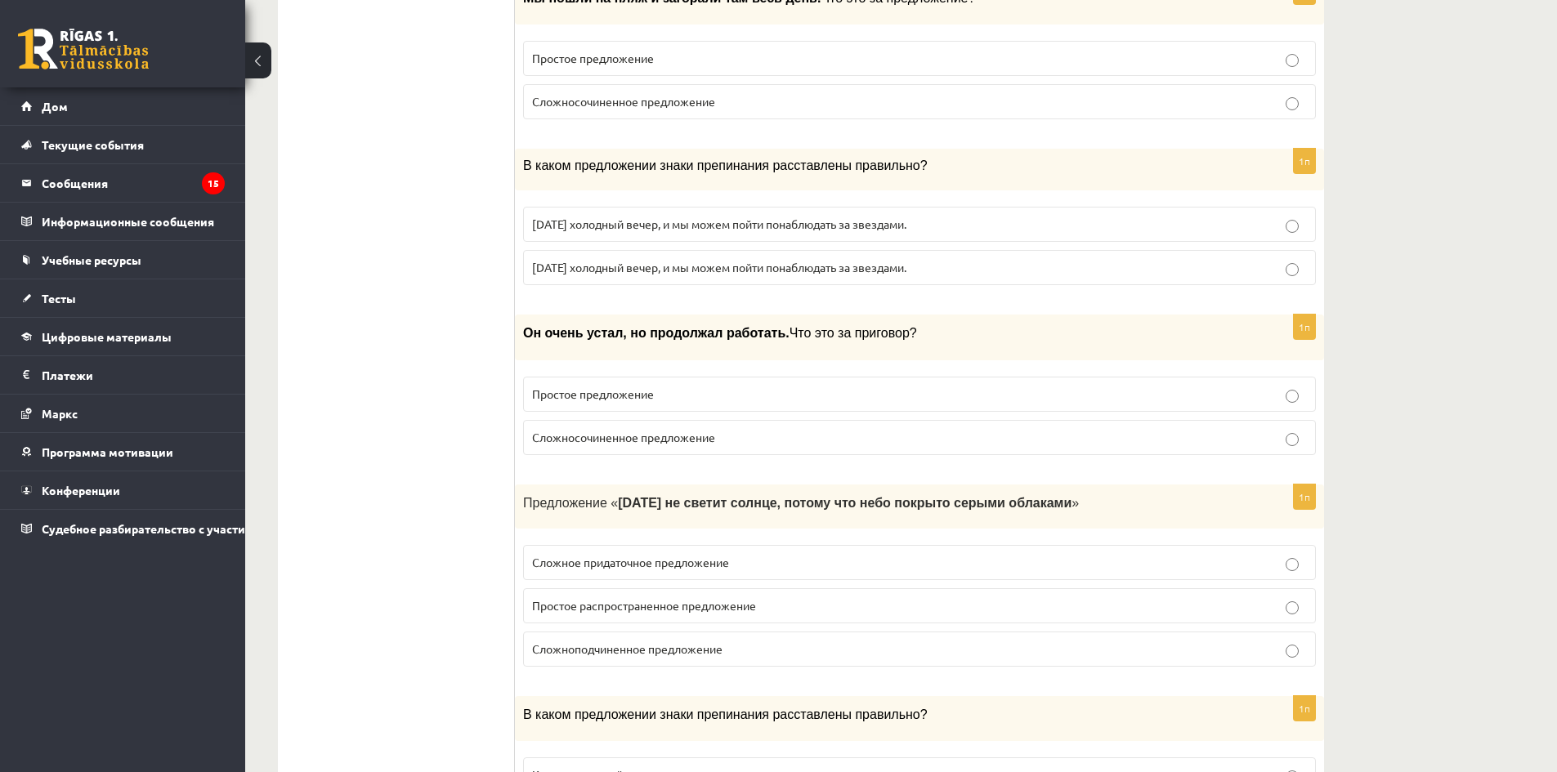
scroll to position [1438, 0]
drag, startPoint x: 521, startPoint y: 159, endPoint x: 954, endPoint y: 275, distance: 448.7
click at [954, 275] on div "1п В каком предложении знаки препинания расставлены правильно? [DATE] холодный …" at bounding box center [919, 221] width 809 height 150
click at [661, 227] on font "[DATE] холодный вечер, и мы можем пойти понаблюдать за звездами." at bounding box center [719, 221] width 374 height 15
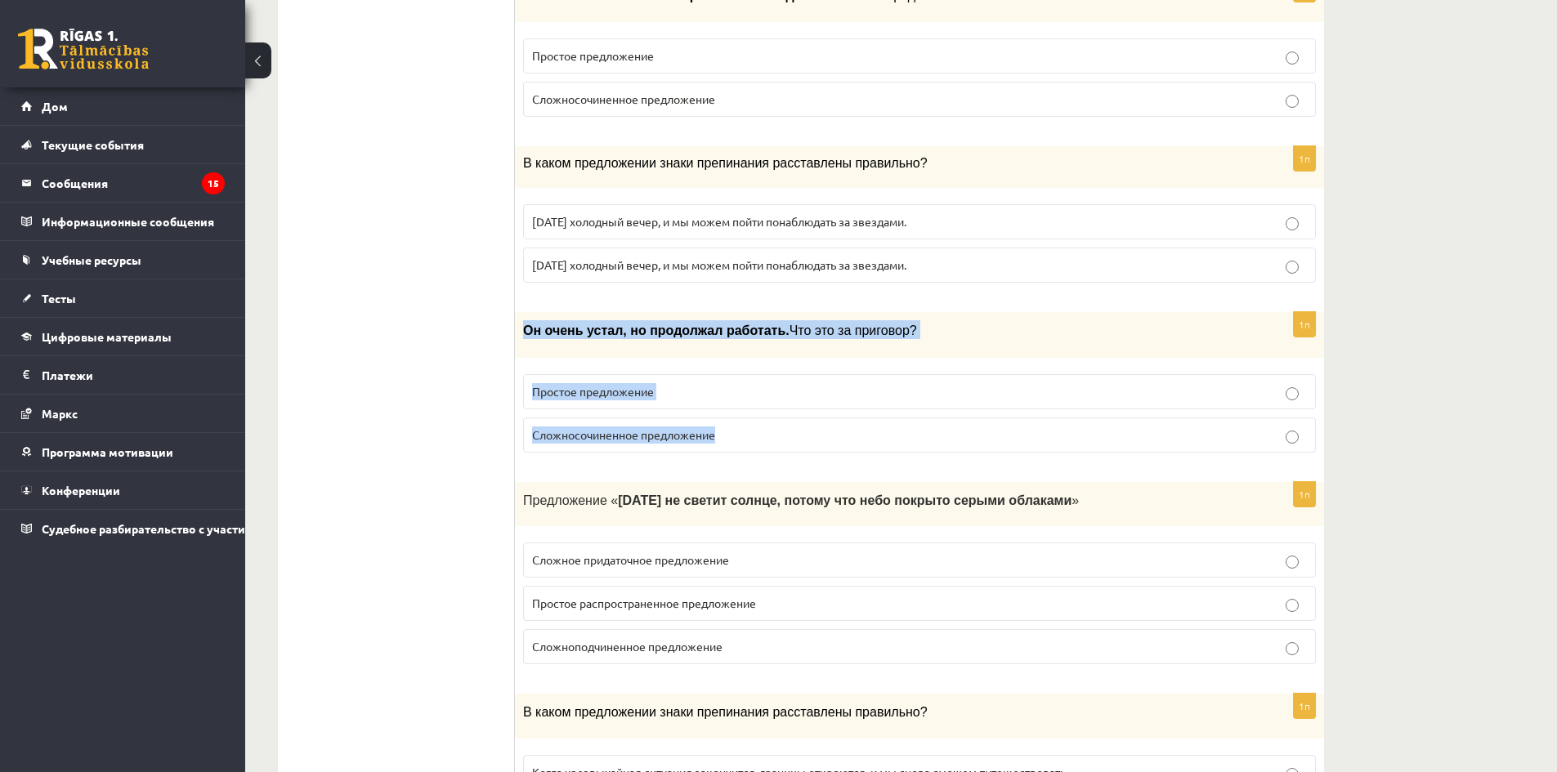
drag, startPoint x: 536, startPoint y: 330, endPoint x: 755, endPoint y: 449, distance: 248.4
click at [755, 449] on div "1п Он очень устал, но продолжал работать. Что это за приговор? Простое предложе…" at bounding box center [919, 388] width 809 height 153
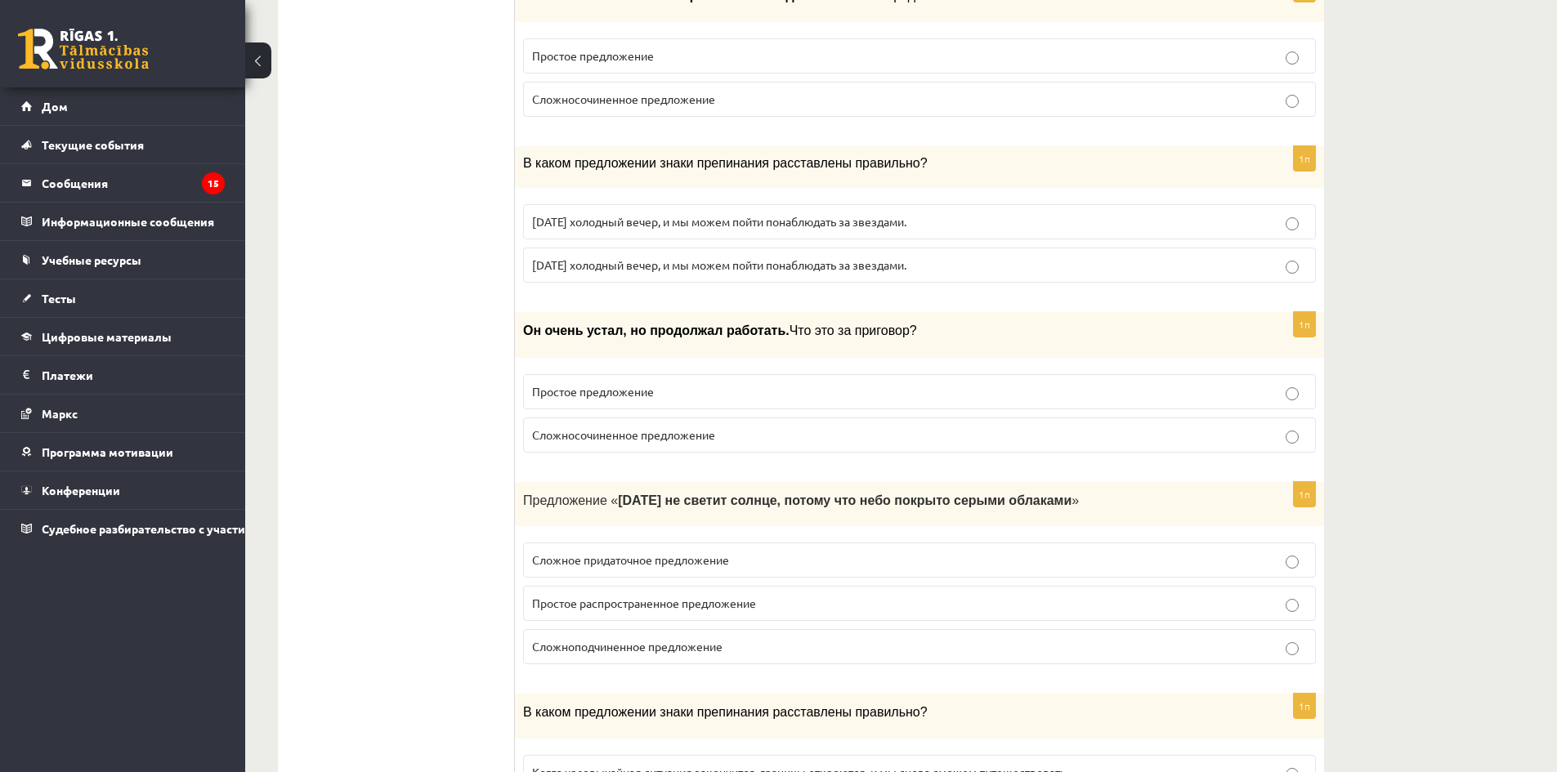
drag, startPoint x: 401, startPoint y: 419, endPoint x: 408, endPoint y: 415, distance: 8.4
click at [665, 435] on font "Сложносочиненное предложение" at bounding box center [623, 435] width 183 height 15
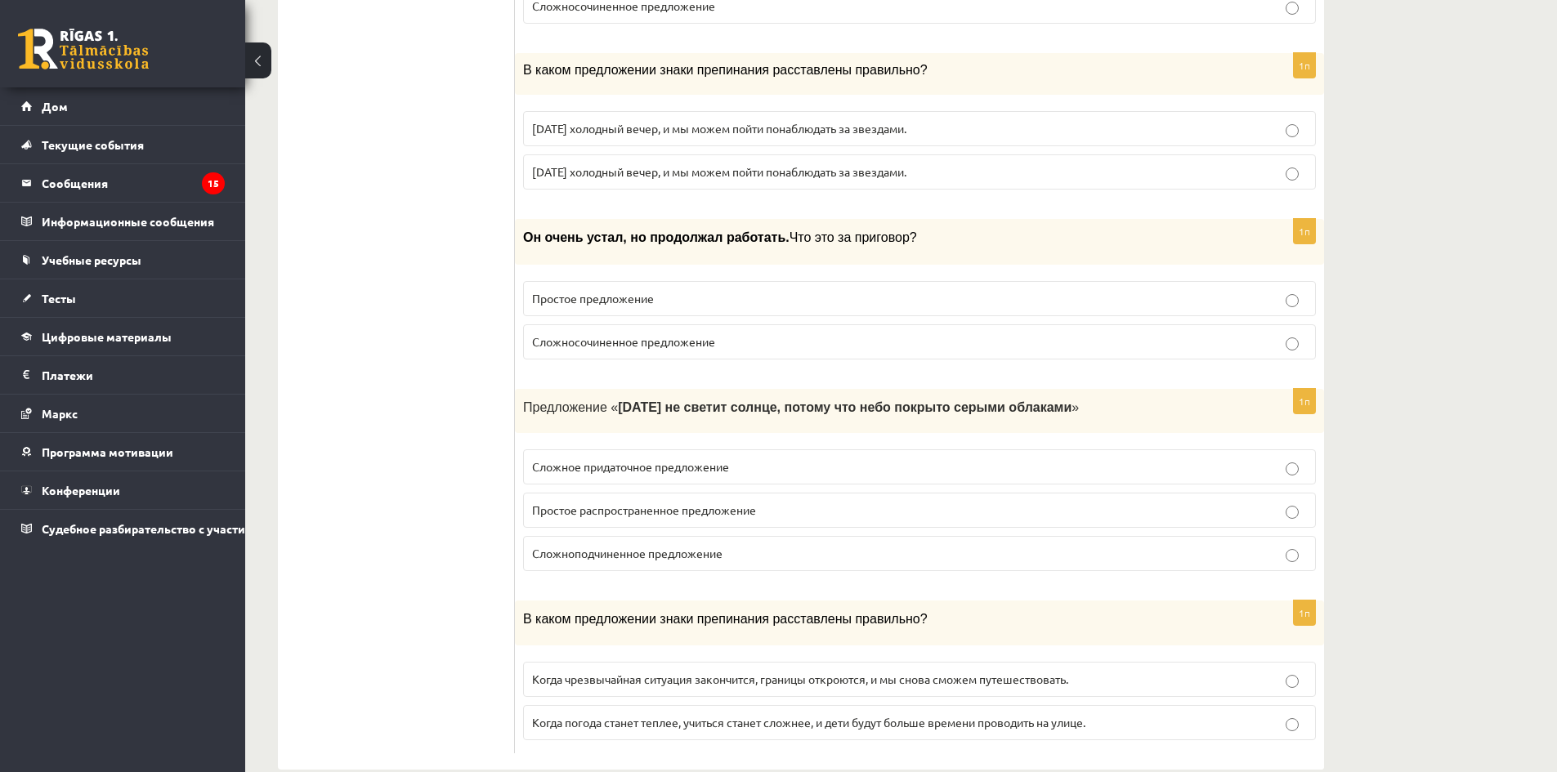
scroll to position [1562, 0]
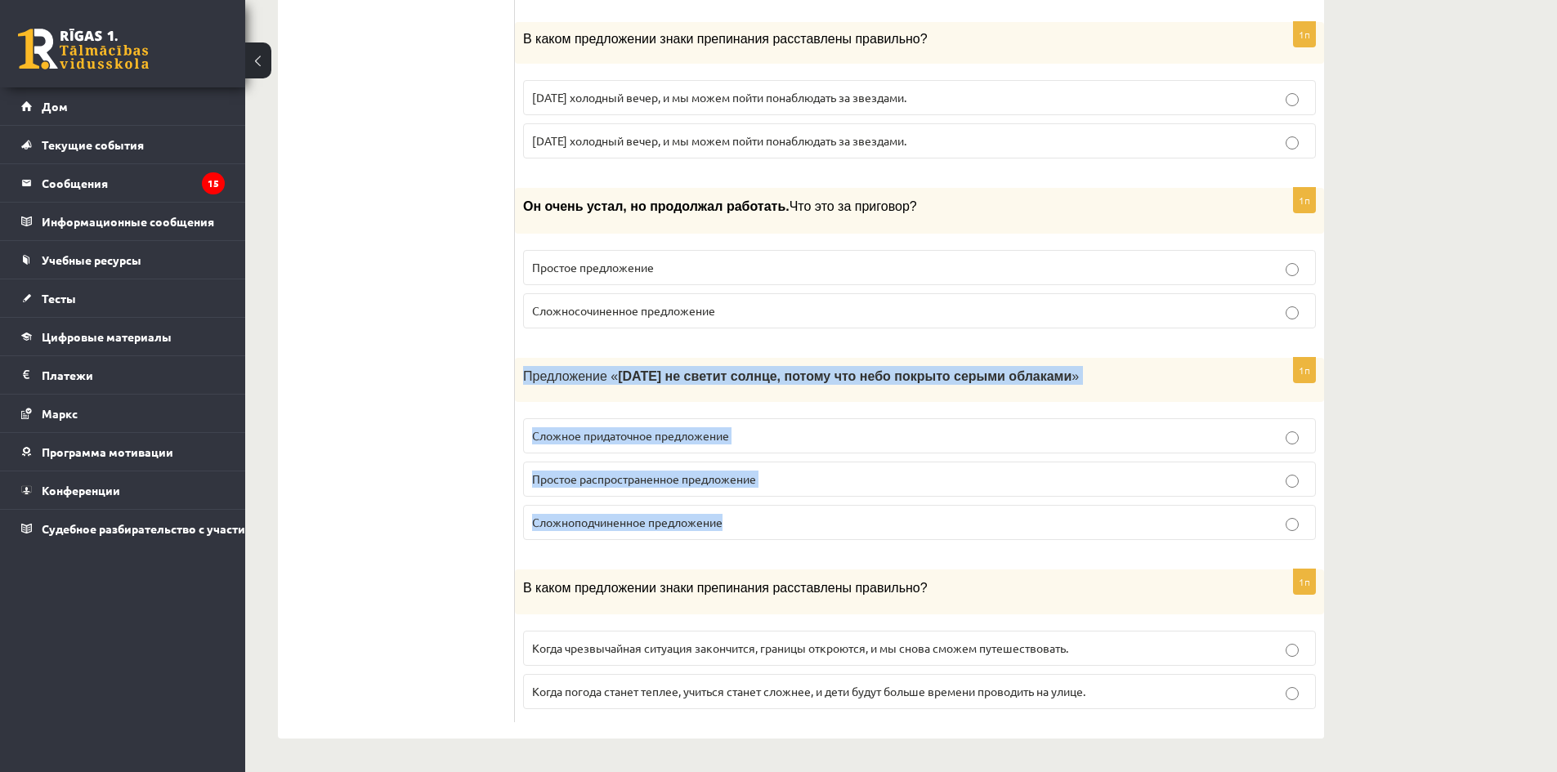
drag, startPoint x: 526, startPoint y: 369, endPoint x: 893, endPoint y: 520, distance: 395.9
click at [893, 520] on div "1п Предложение « [DATE] не светит солнце, потому что небо покрыто серыми облака…" at bounding box center [919, 456] width 809 height 196
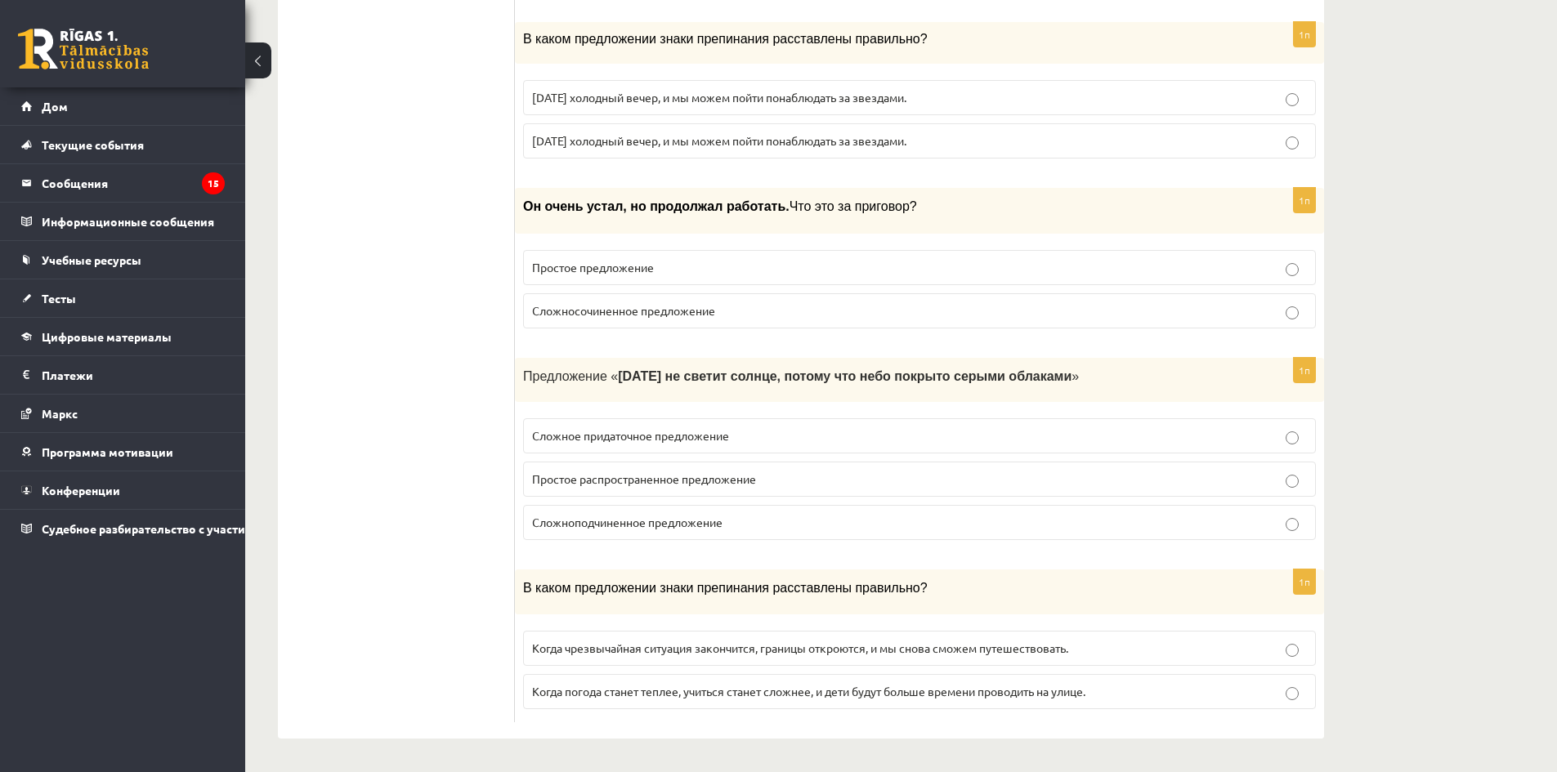
click at [687, 436] on font "Сложное придаточное предложение" at bounding box center [630, 435] width 197 height 15
click at [611, 533] on label "Сложноподчиненное предложение" at bounding box center [919, 522] width 793 height 35
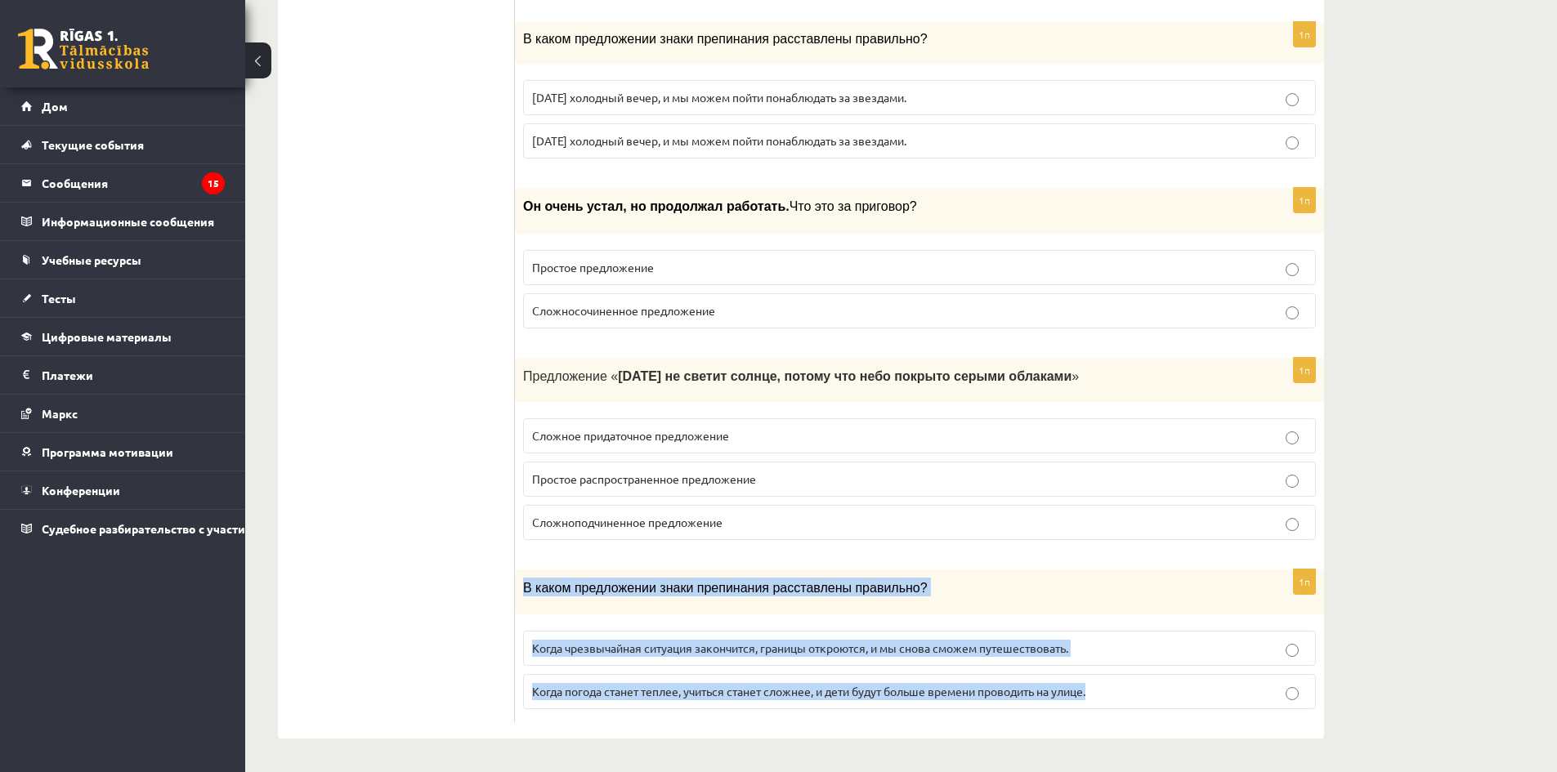
drag, startPoint x: 525, startPoint y: 580, endPoint x: 1135, endPoint y: 707, distance: 623.0
click at [1135, 707] on div "1п В каком предложении знаки препинания расставлены правильно? Когда чрезвычайн…" at bounding box center [919, 646] width 809 height 153
click at [633, 656] on p "Когда чрезвычайная ситуация закончится, границы откроются, и мы снова сможем пу…" at bounding box center [919, 648] width 775 height 17
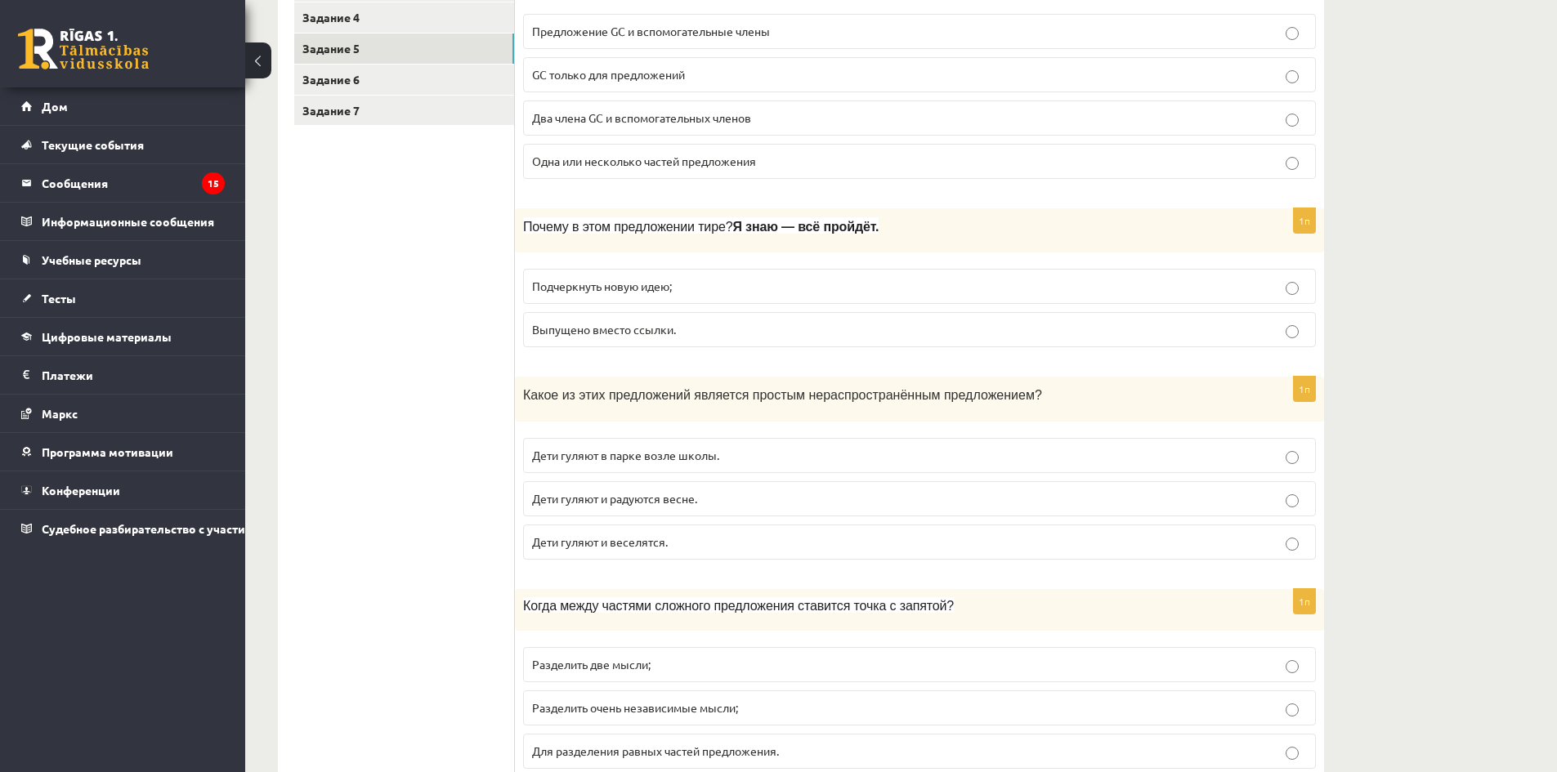
scroll to position [336, 0]
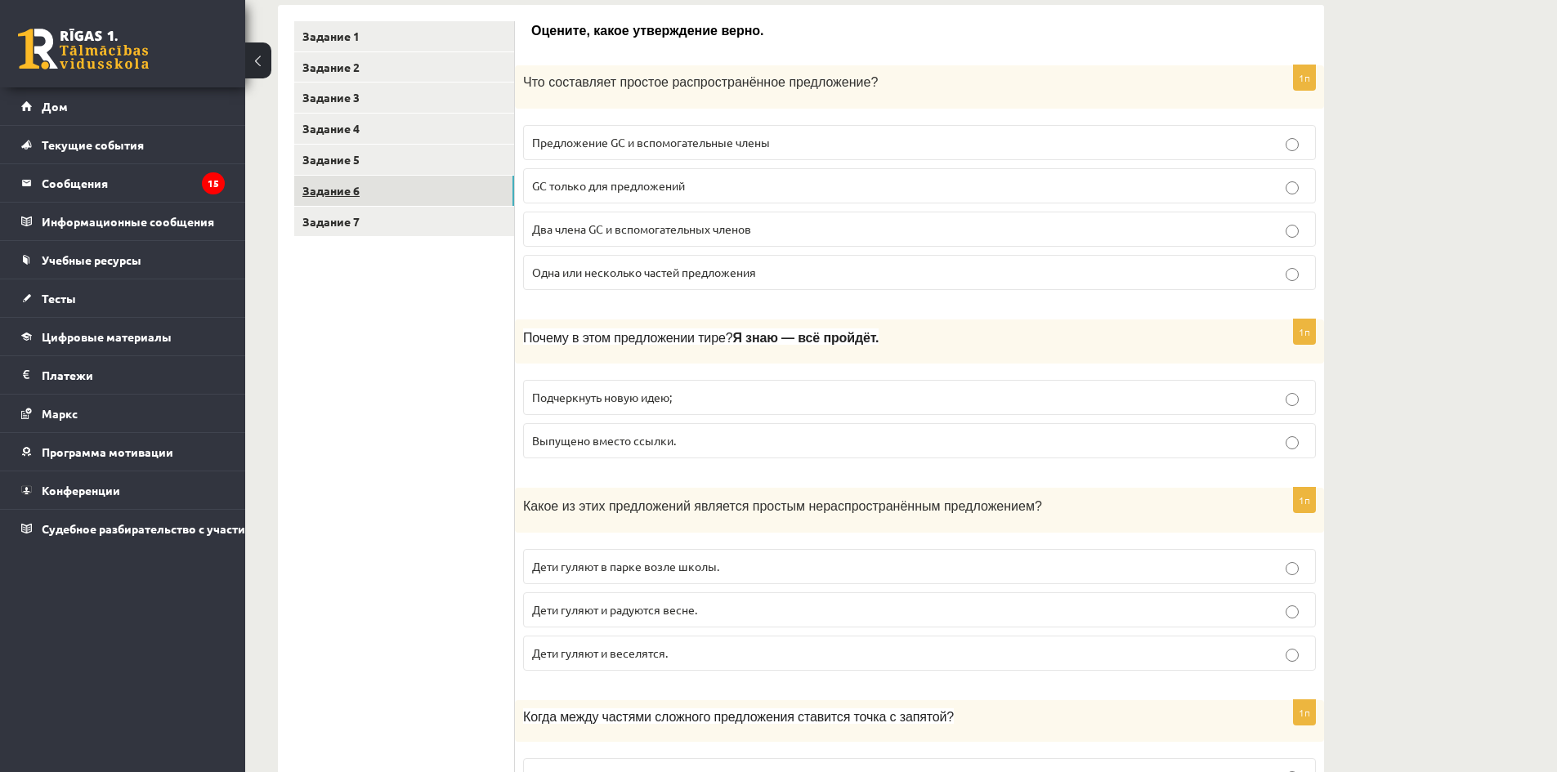
click at [384, 198] on link "Задание 6" at bounding box center [404, 191] width 220 height 30
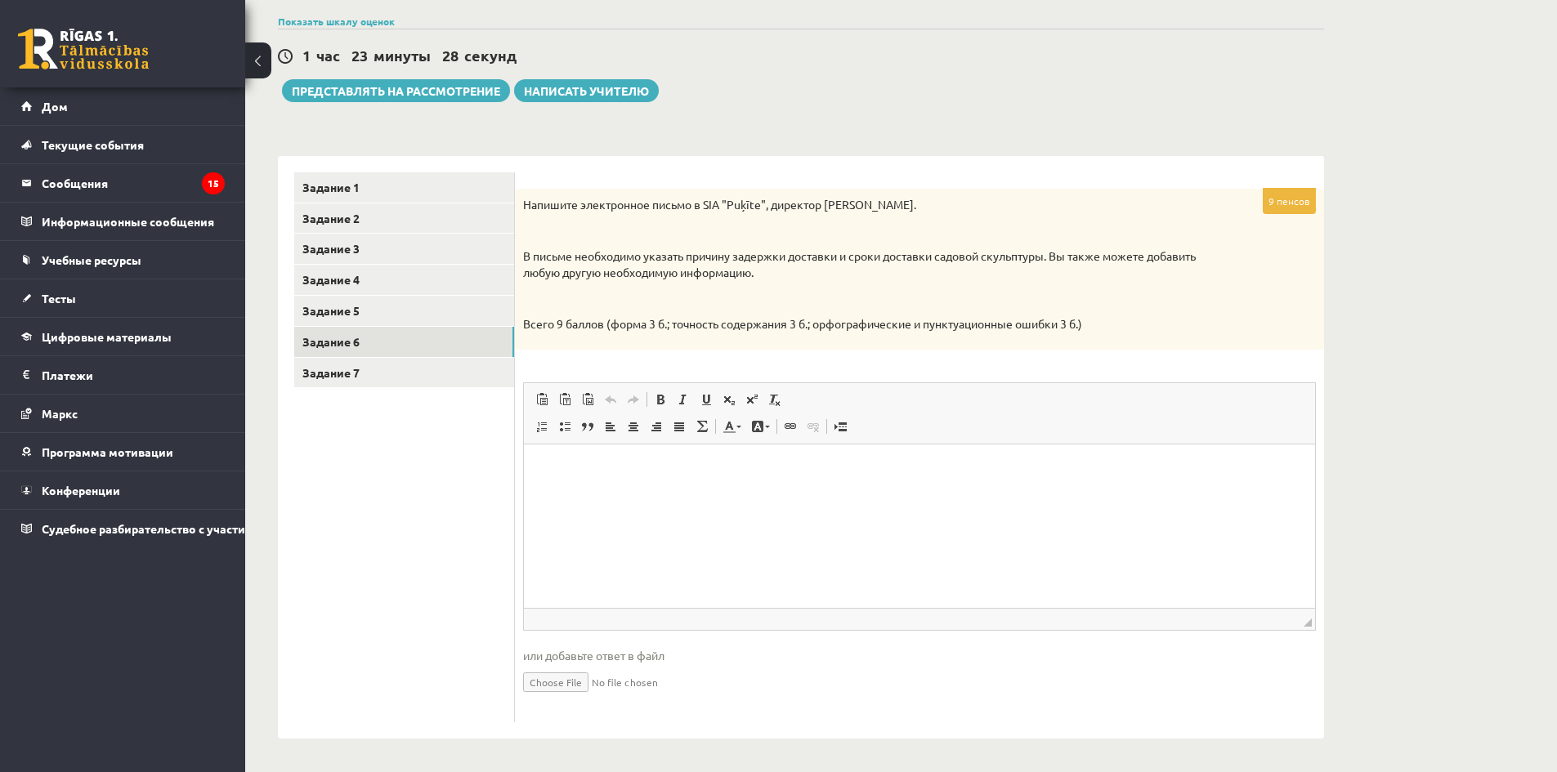
scroll to position [0, 0]
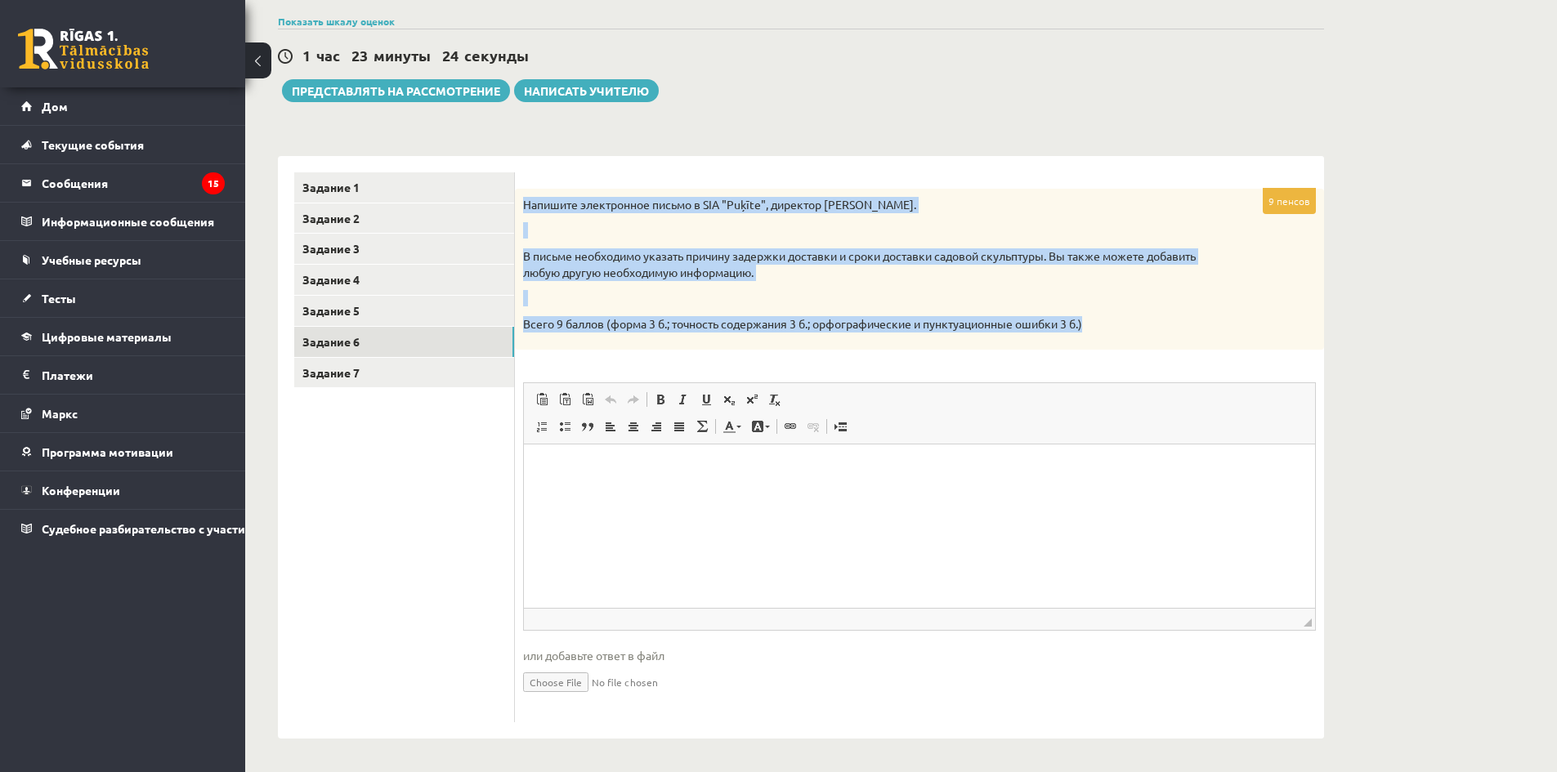
drag, startPoint x: 522, startPoint y: 201, endPoint x: 1218, endPoint y: 336, distance: 709.4
click at [1218, 336] on div "Напишите электронное письмо в SIA "Puķīte", директор [PERSON_NAME]. В письме не…" at bounding box center [919, 270] width 809 height 162
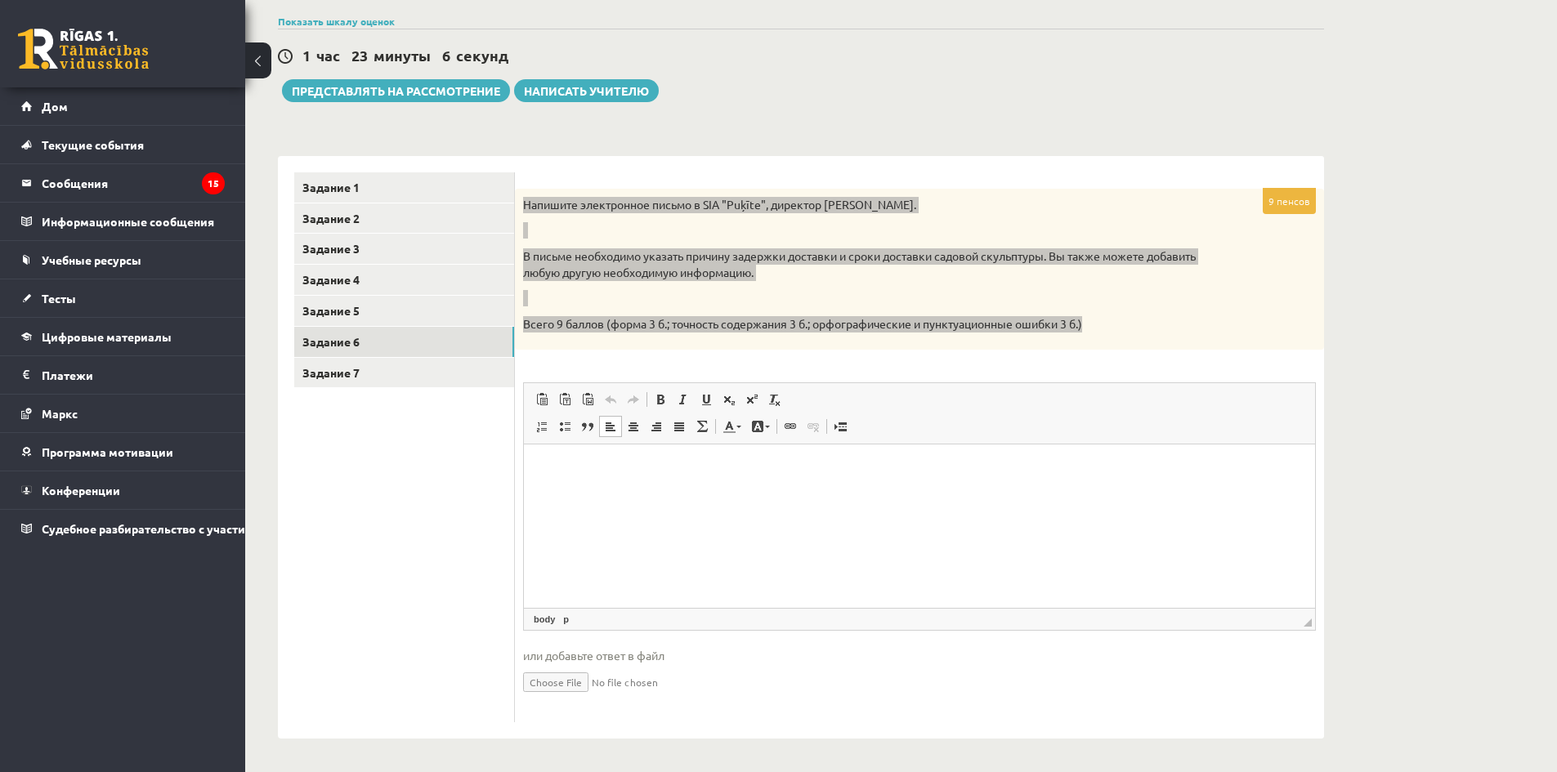
click at [641, 494] on html at bounding box center [919, 470] width 791 height 50
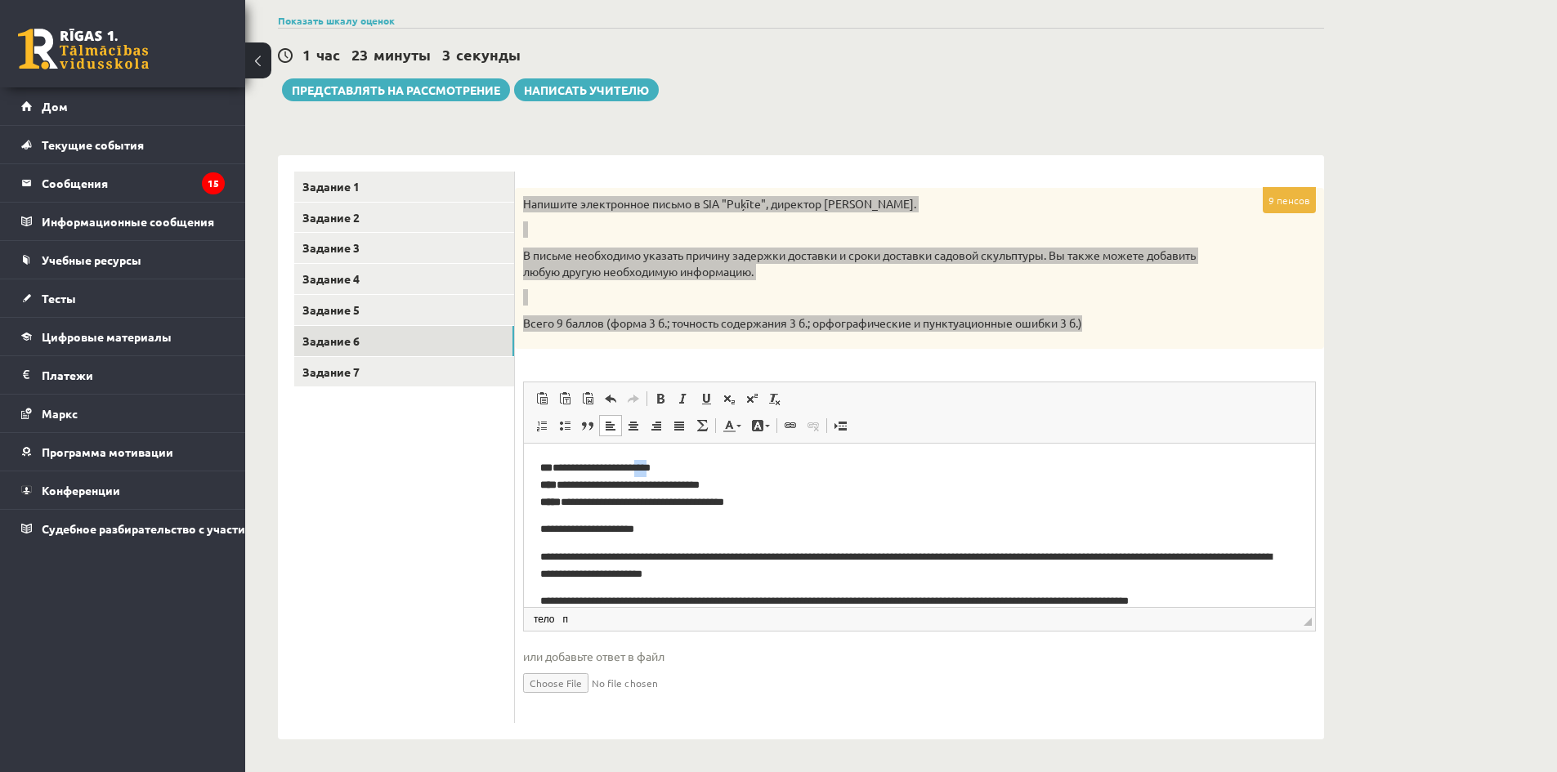
drag, startPoint x: 668, startPoint y: 464, endPoint x: 655, endPoint y: 464, distance: 13.1
click at [655, 464] on p "**********" at bounding box center [913, 485] width 746 height 51
drag, startPoint x: 675, startPoint y: 466, endPoint x: 562, endPoint y: 451, distance: 114.6
click at [562, 451] on html "**********" at bounding box center [919, 566] width 791 height 244
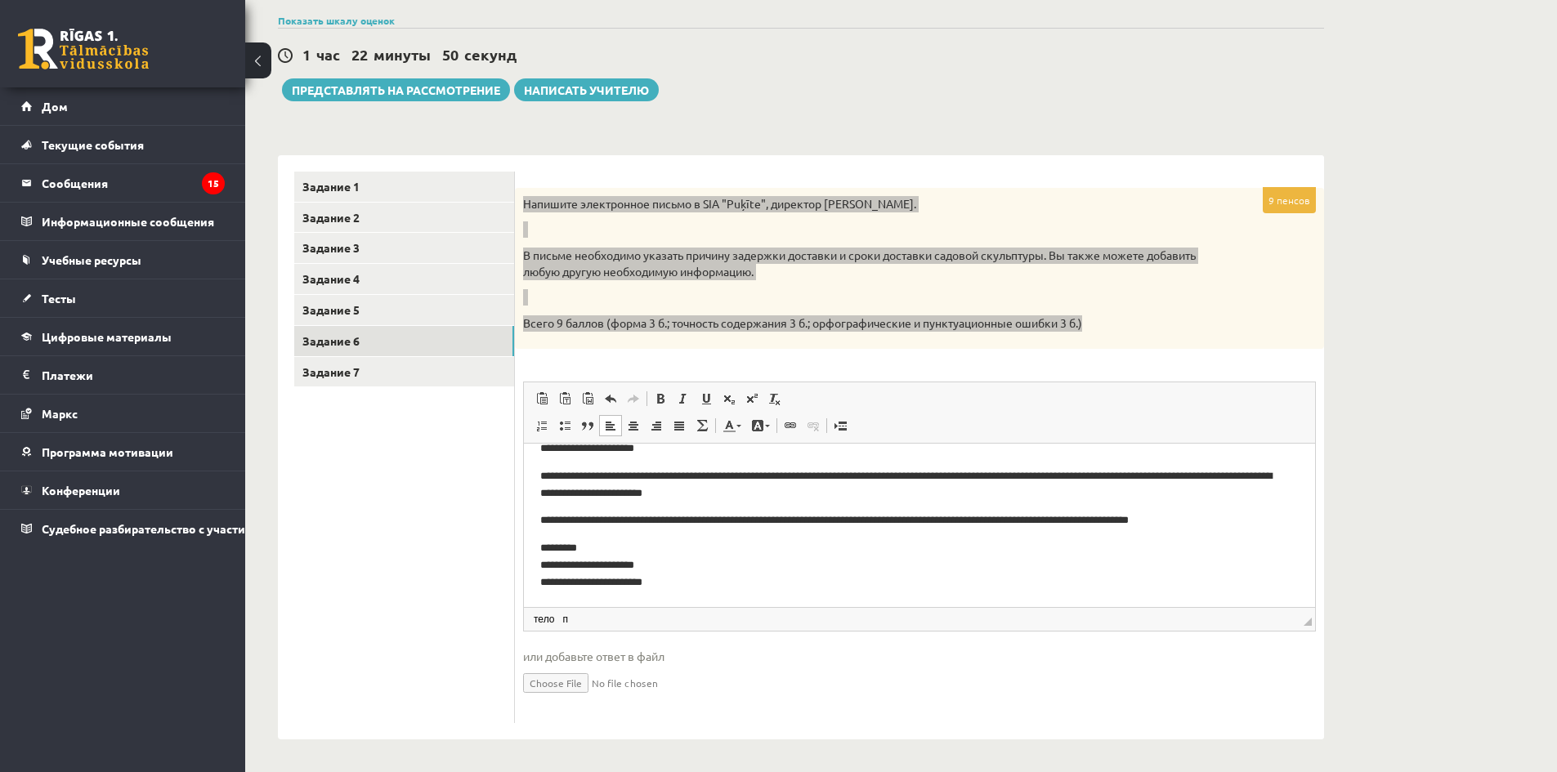
scroll to position [187, 0]
drag, startPoint x: 649, startPoint y: 562, endPoint x: 545, endPoint y: 564, distance: 103.8
click at [545, 564] on p "**********" at bounding box center [913, 565] width 746 height 51
drag, startPoint x: 665, startPoint y: 579, endPoint x: 535, endPoint y: 584, distance: 130.1
click at [535, 584] on html "**********" at bounding box center [919, 484] width 791 height 244
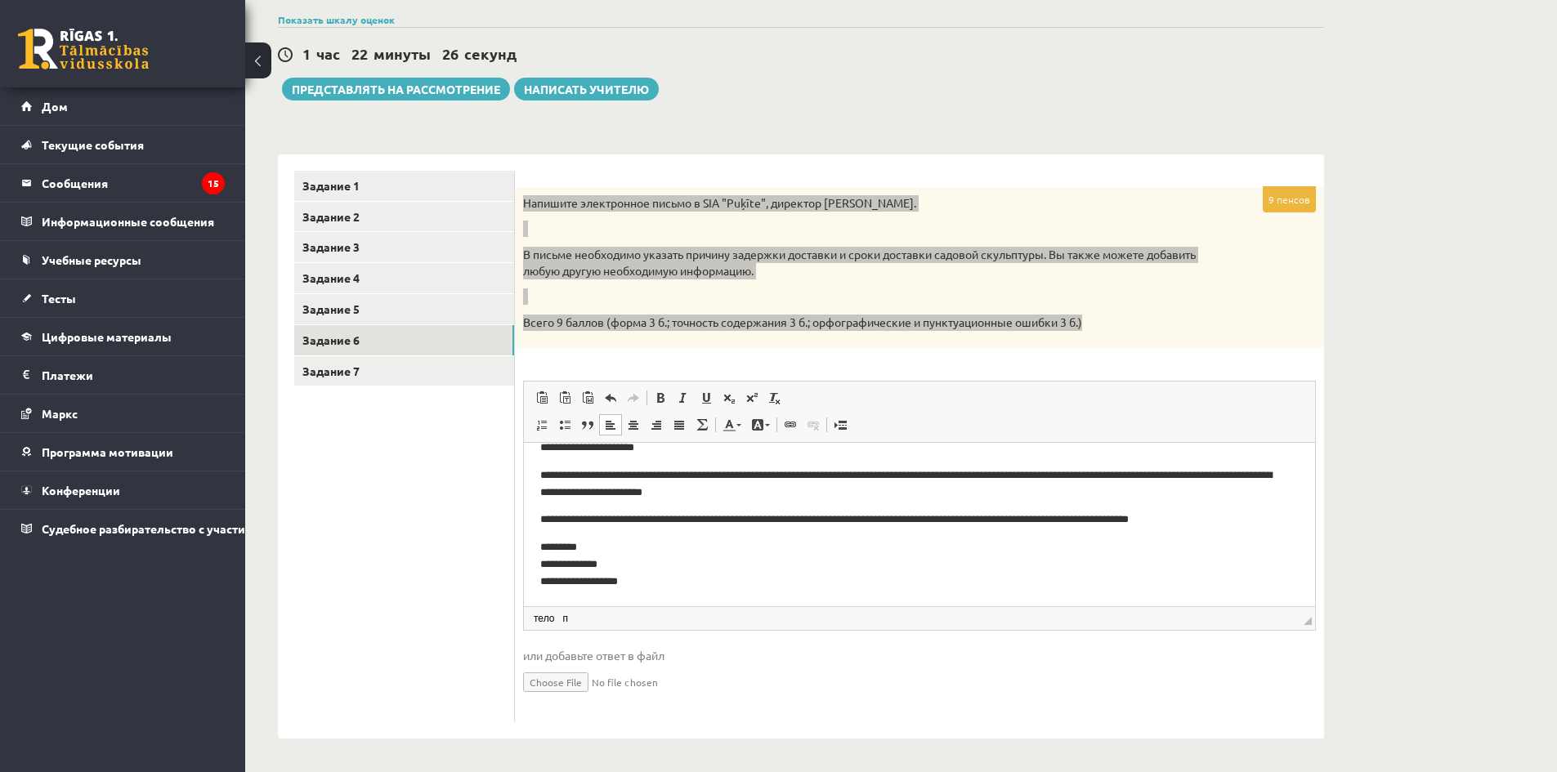
click at [1028, 589] on p "**********" at bounding box center [913, 565] width 746 height 51
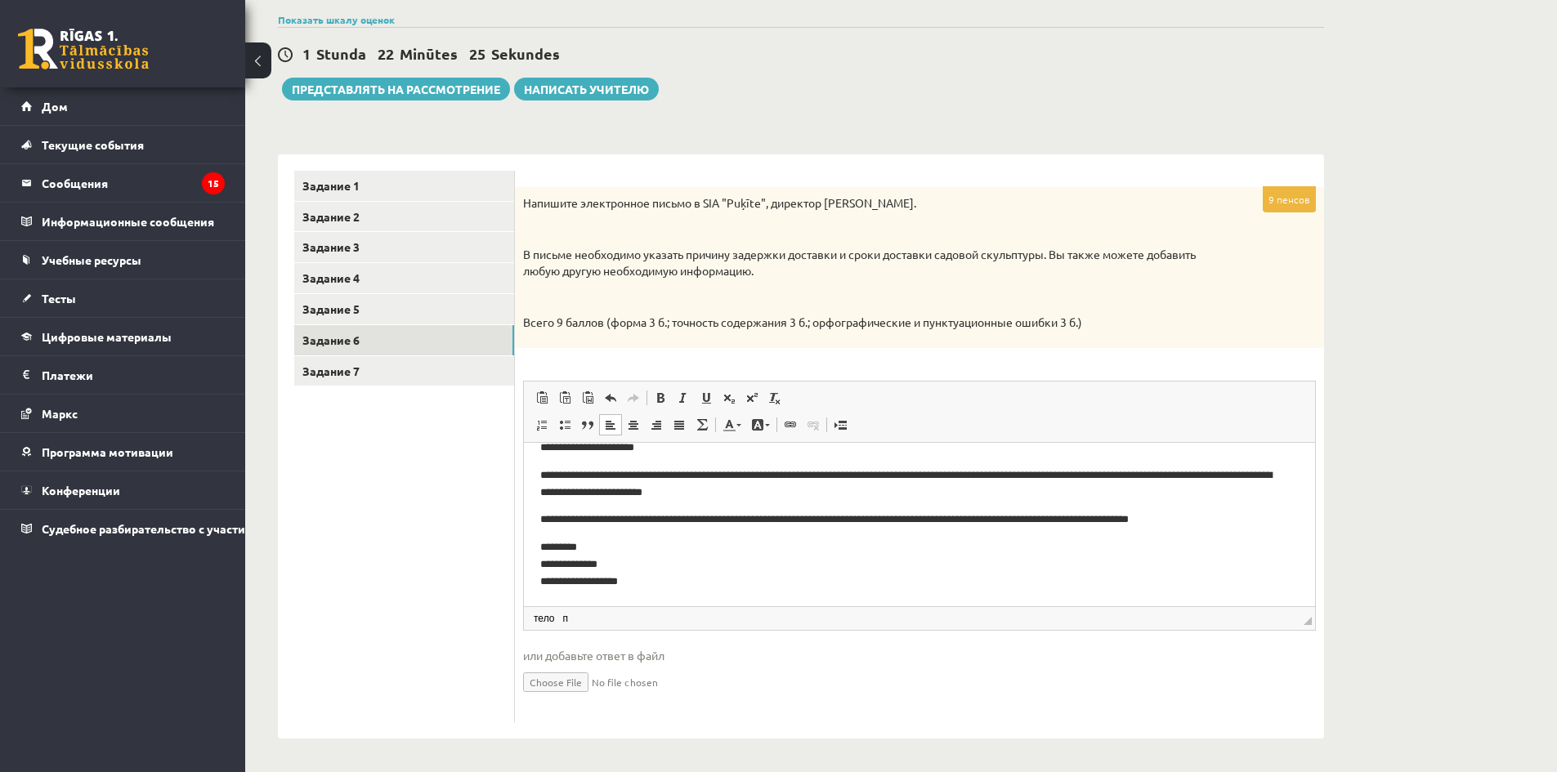
click at [1520, 592] on div "Латышский язык ЮК 8 класс 1 тест_2025, [PERSON_NAME] (8 класс ЮК) Темы, рассмат…" at bounding box center [901, 324] width 1312 height 895
click at [378, 367] on link "Задание 7" at bounding box center [404, 371] width 220 height 30
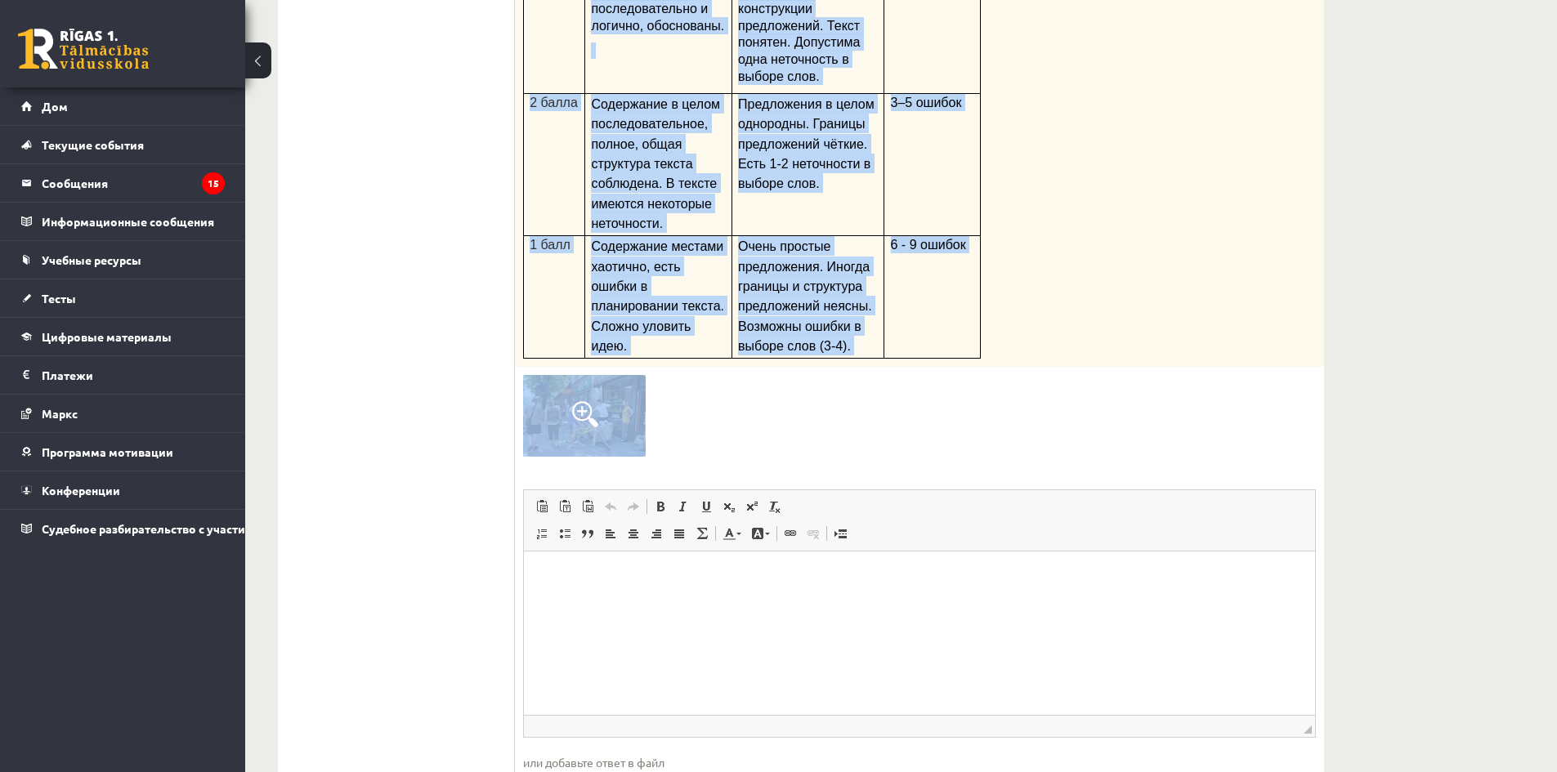
scroll to position [639, 0]
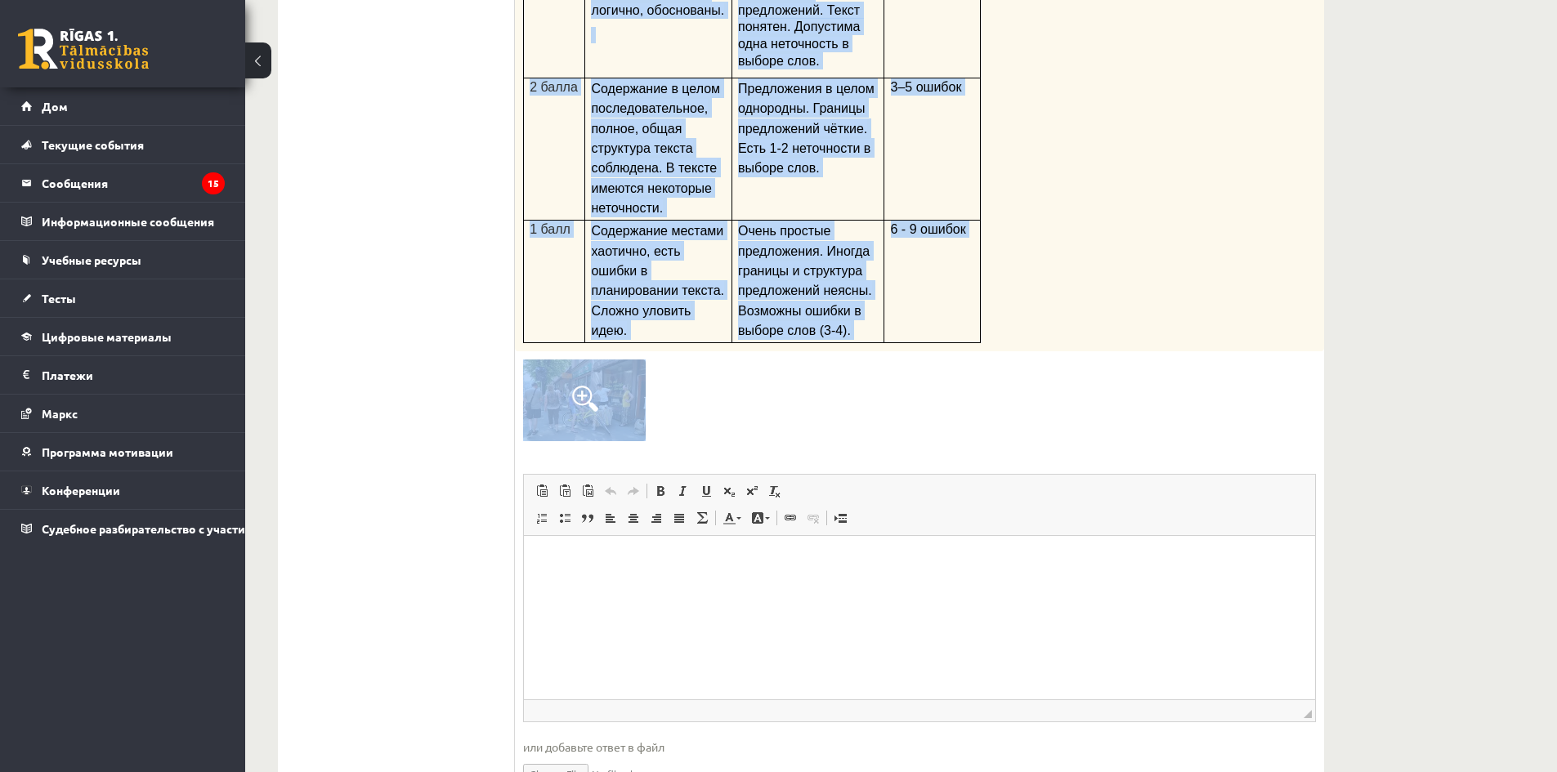
drag, startPoint x: 524, startPoint y: 86, endPoint x: 1167, endPoint y: 447, distance: 737.1
click at [1167, 447] on div "9 пенсов Посмотрите на картинку, представьте, что вы приехали в этот город! Нап…" at bounding box center [919, 274] width 809 height 1080
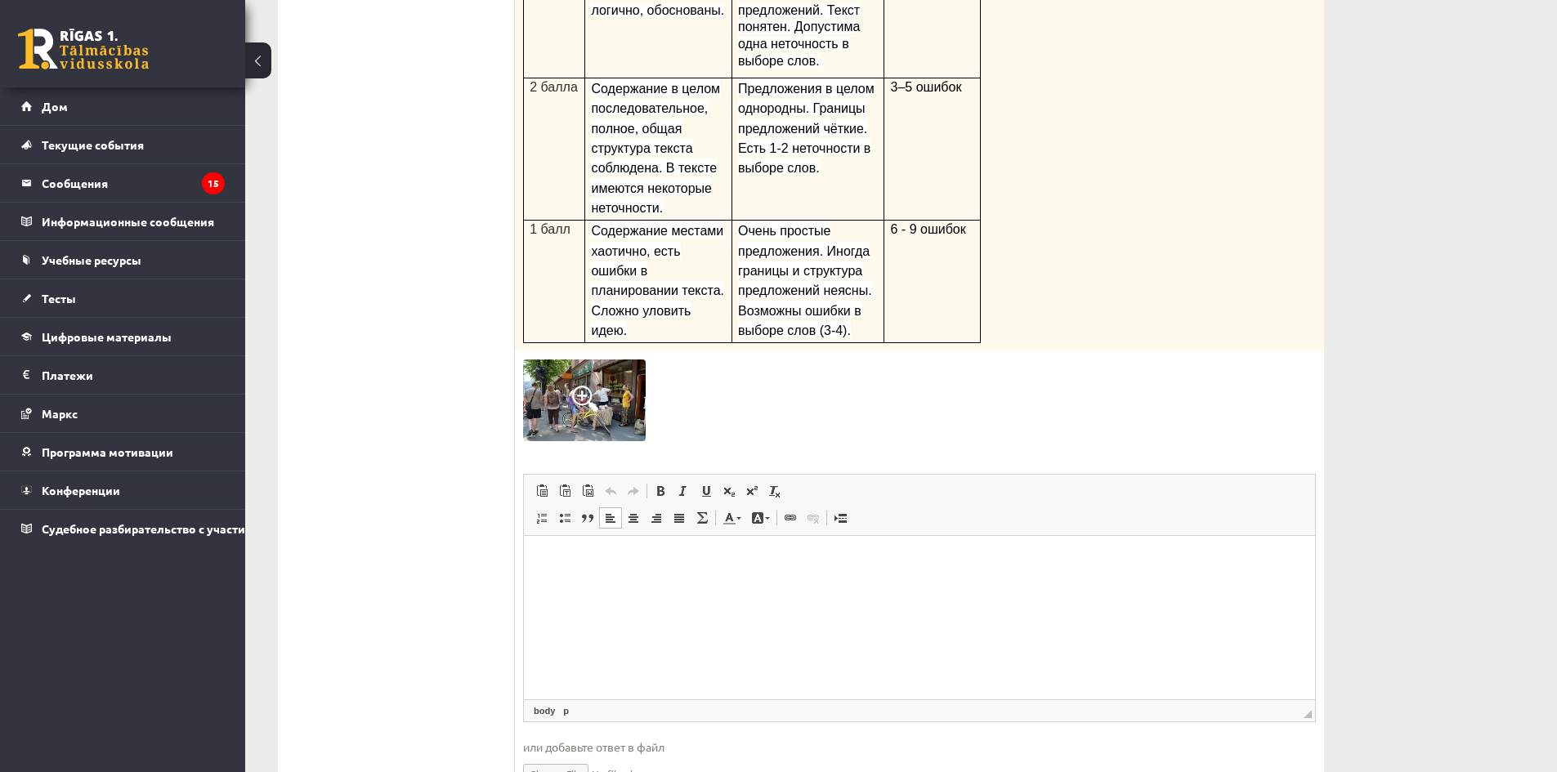
click at [707, 586] on html at bounding box center [919, 561] width 791 height 50
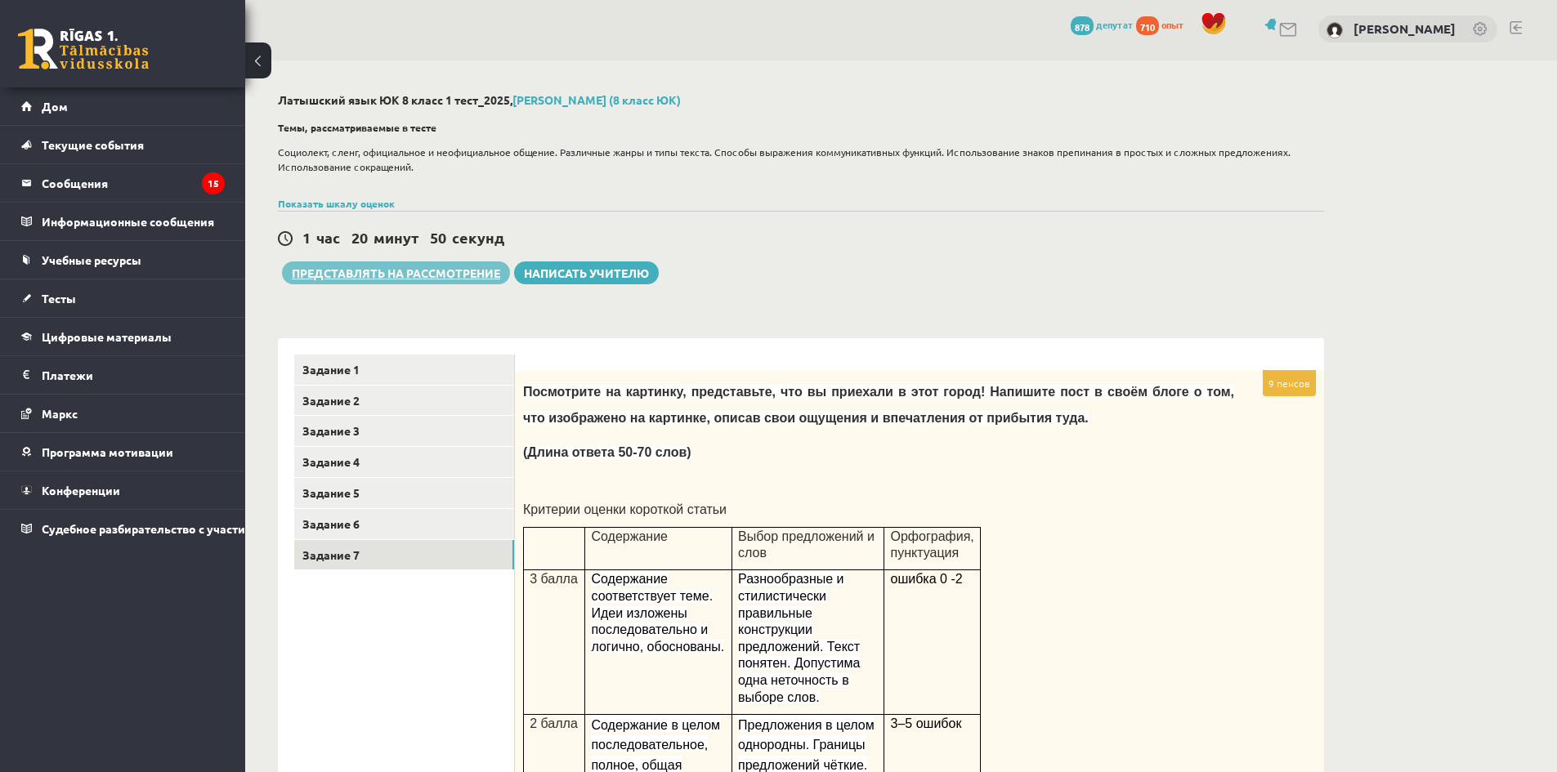
scroll to position [0, 0]
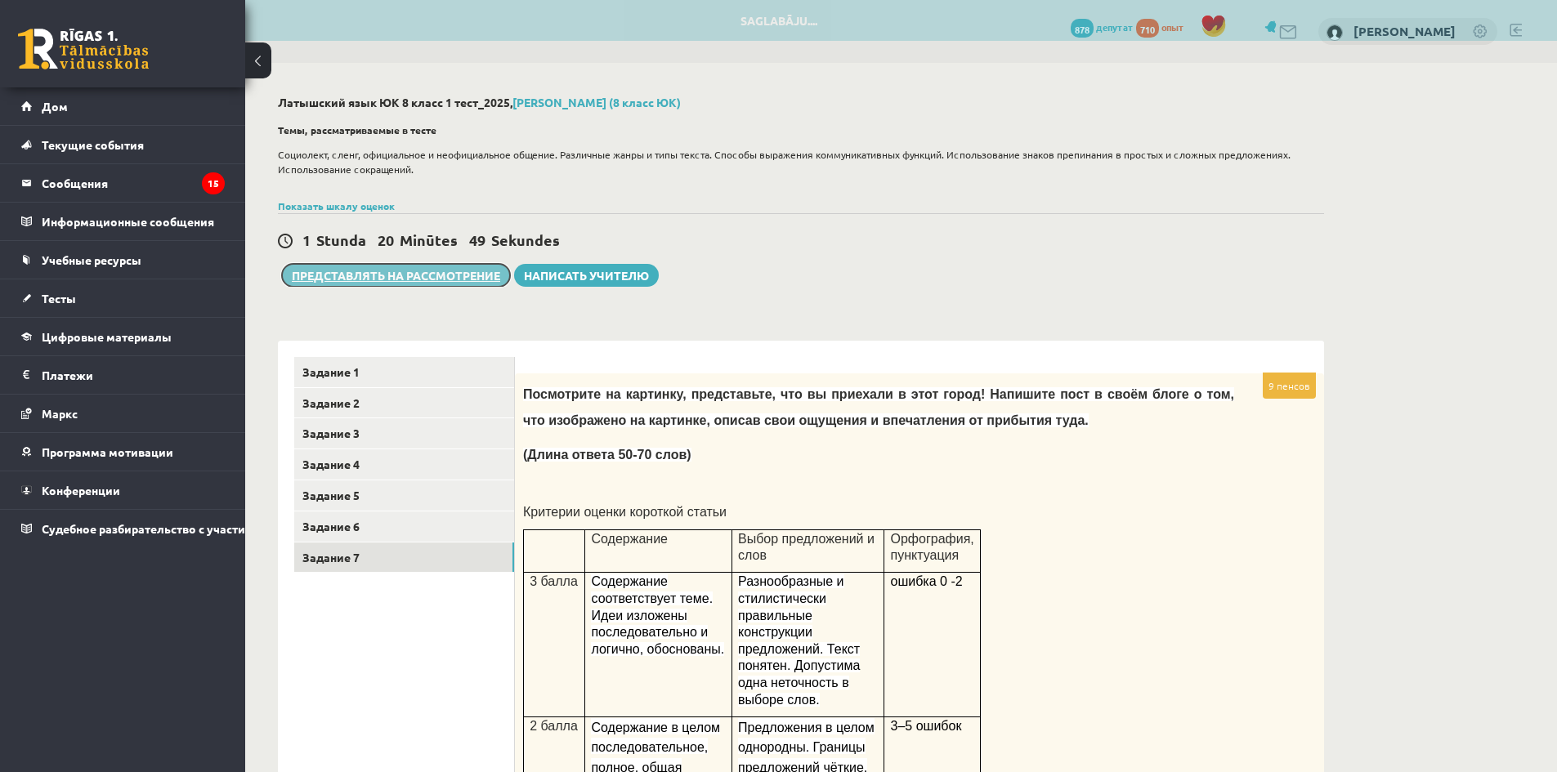
click at [455, 276] on font "Представлять на рассмотрение" at bounding box center [396, 275] width 208 height 15
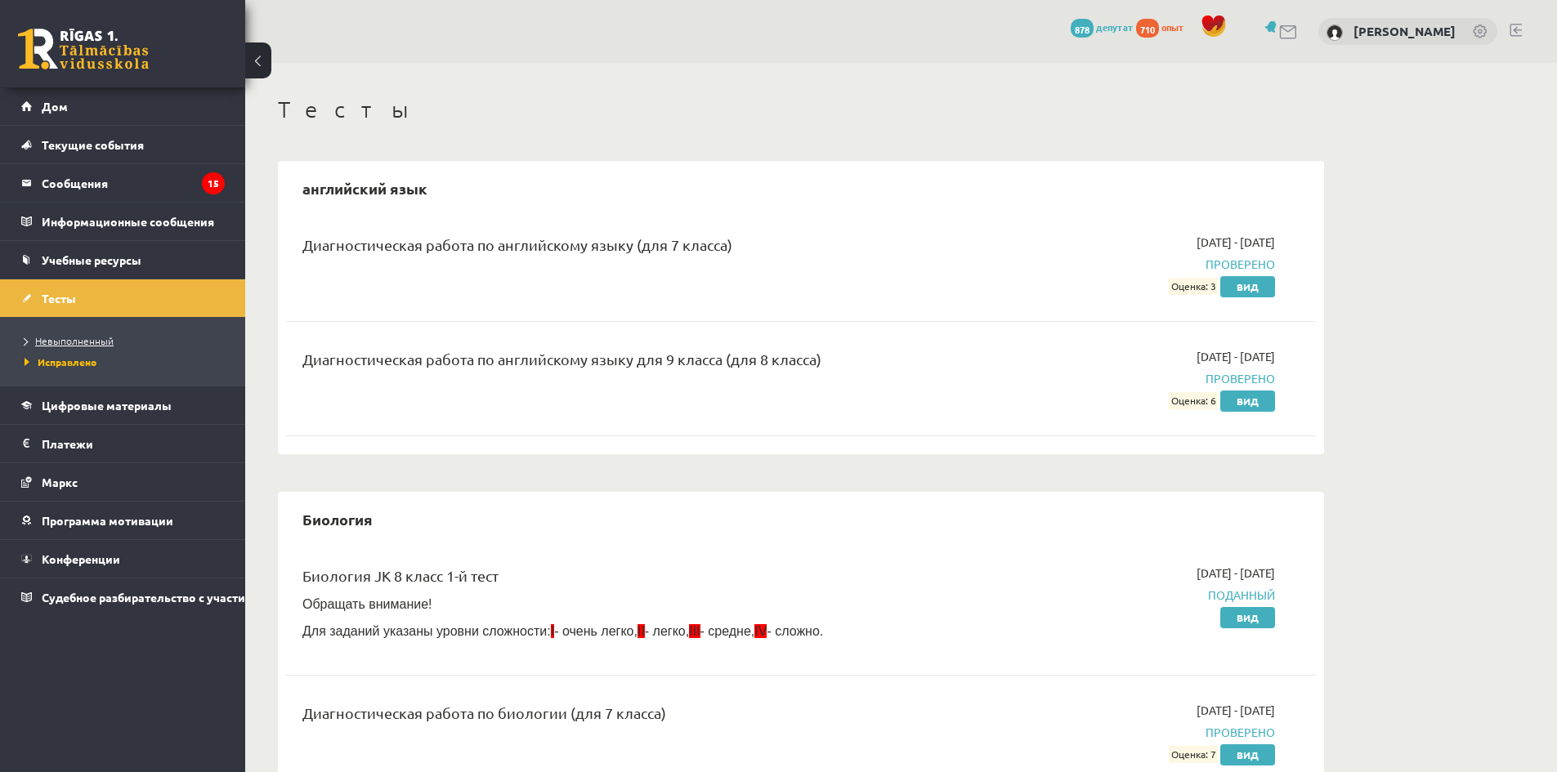
click at [97, 340] on font "Невыполненный" at bounding box center [74, 340] width 78 height 13
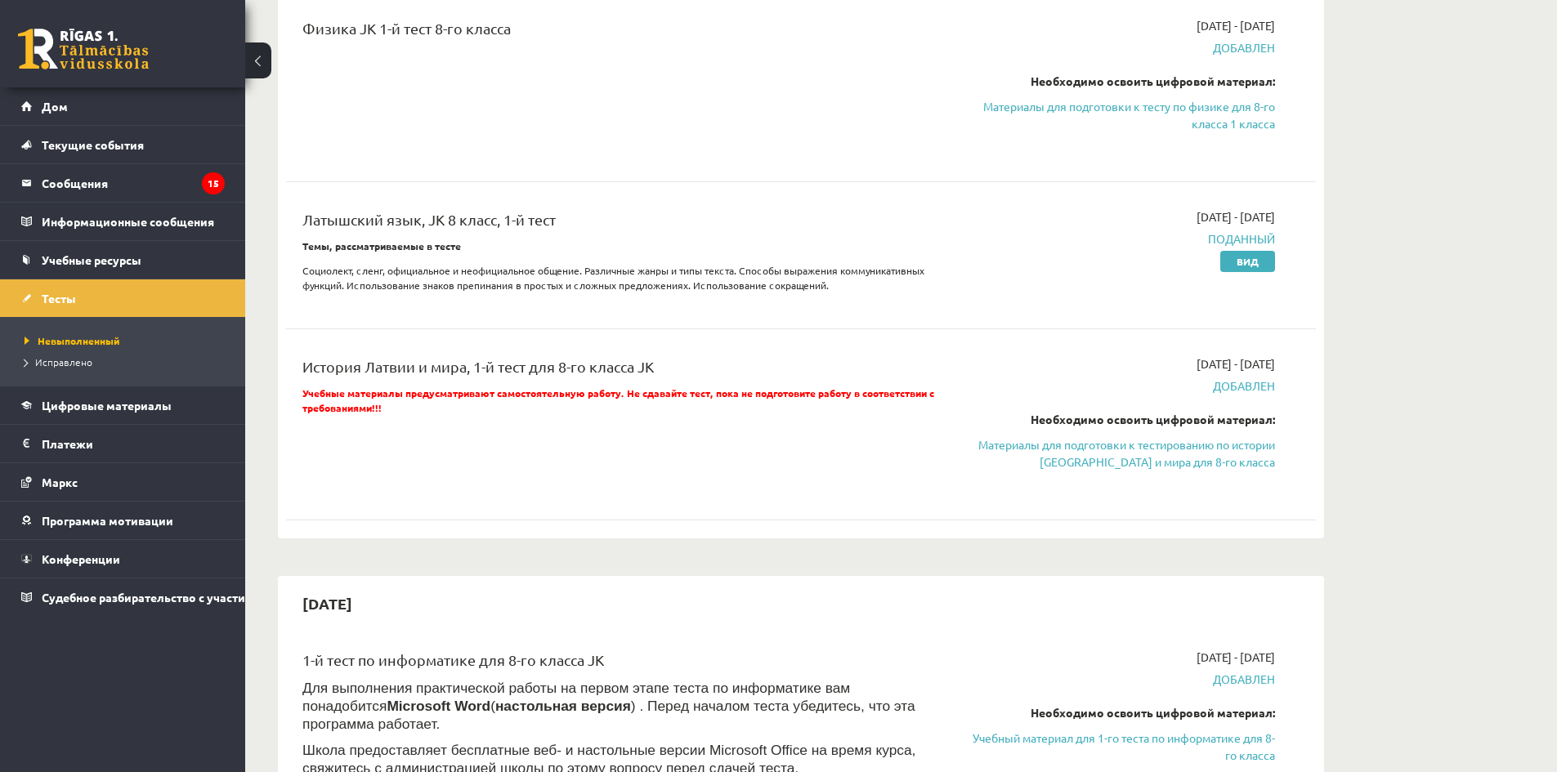
scroll to position [572, 0]
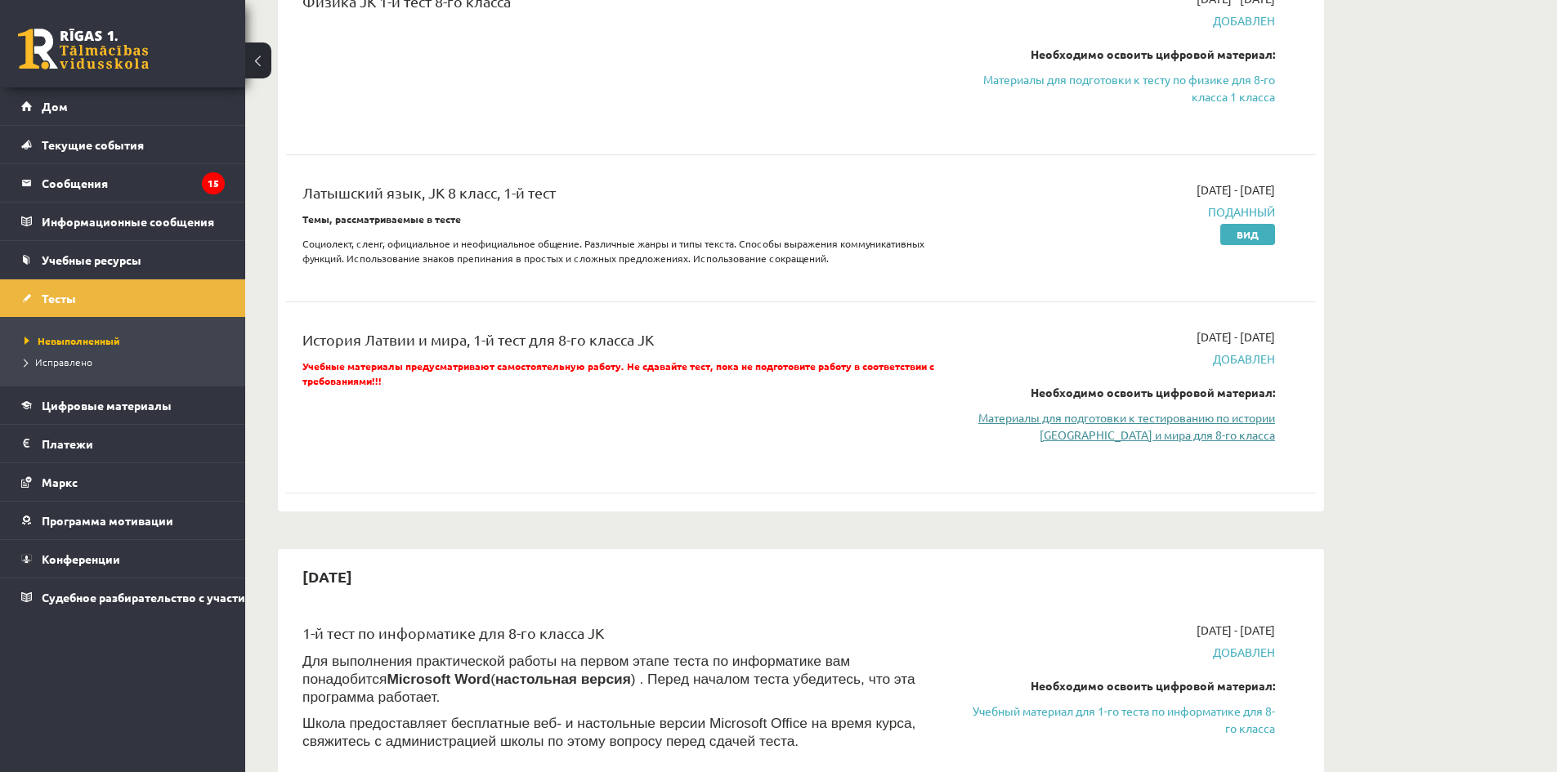
click at [1163, 425] on link "Материалы для подготовки к тестированию по истории [GEOGRAPHIC_DATA] и мира для…" at bounding box center [1121, 427] width 308 height 34
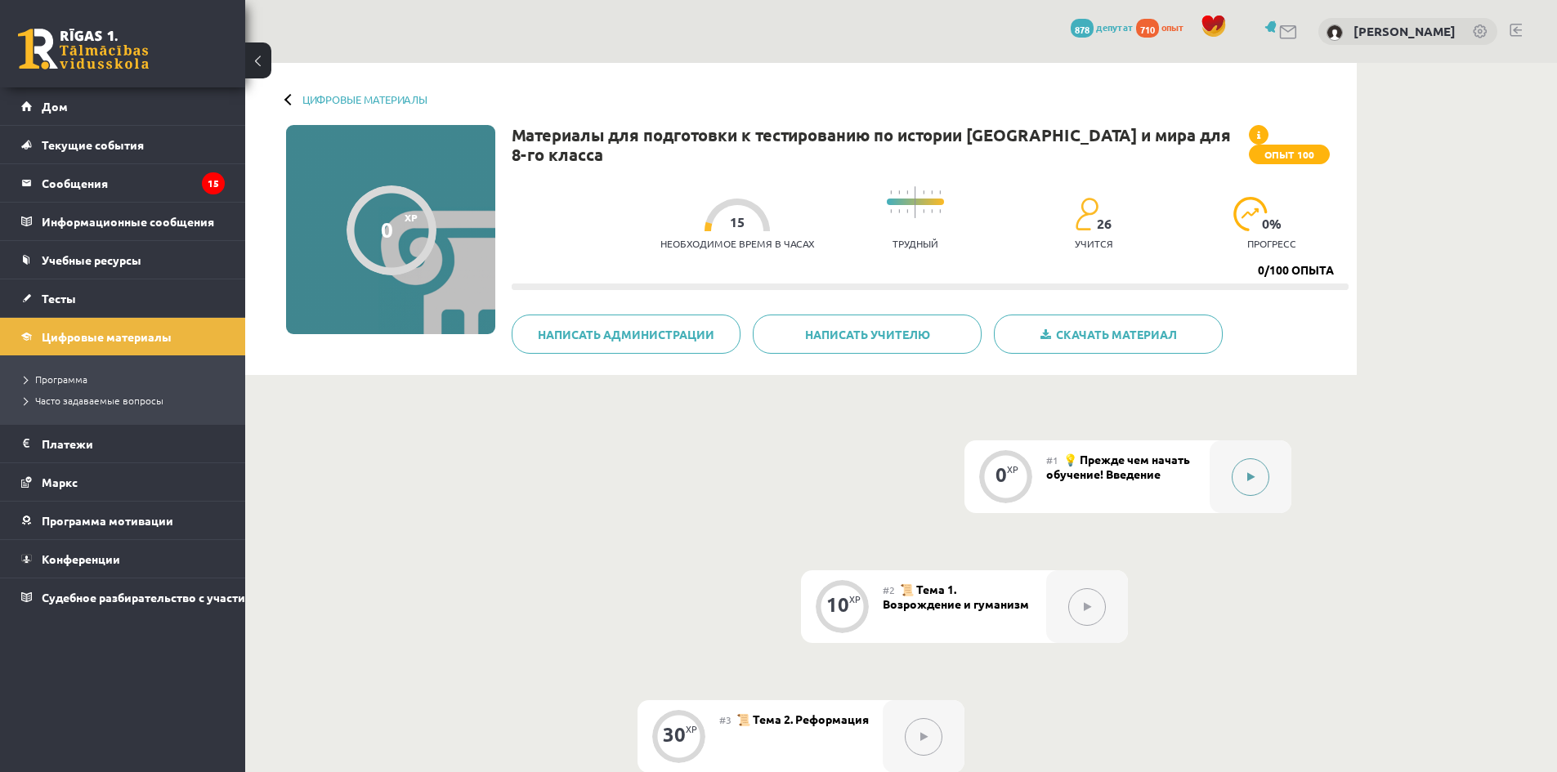
click at [1230, 490] on div at bounding box center [1251, 477] width 82 height 73
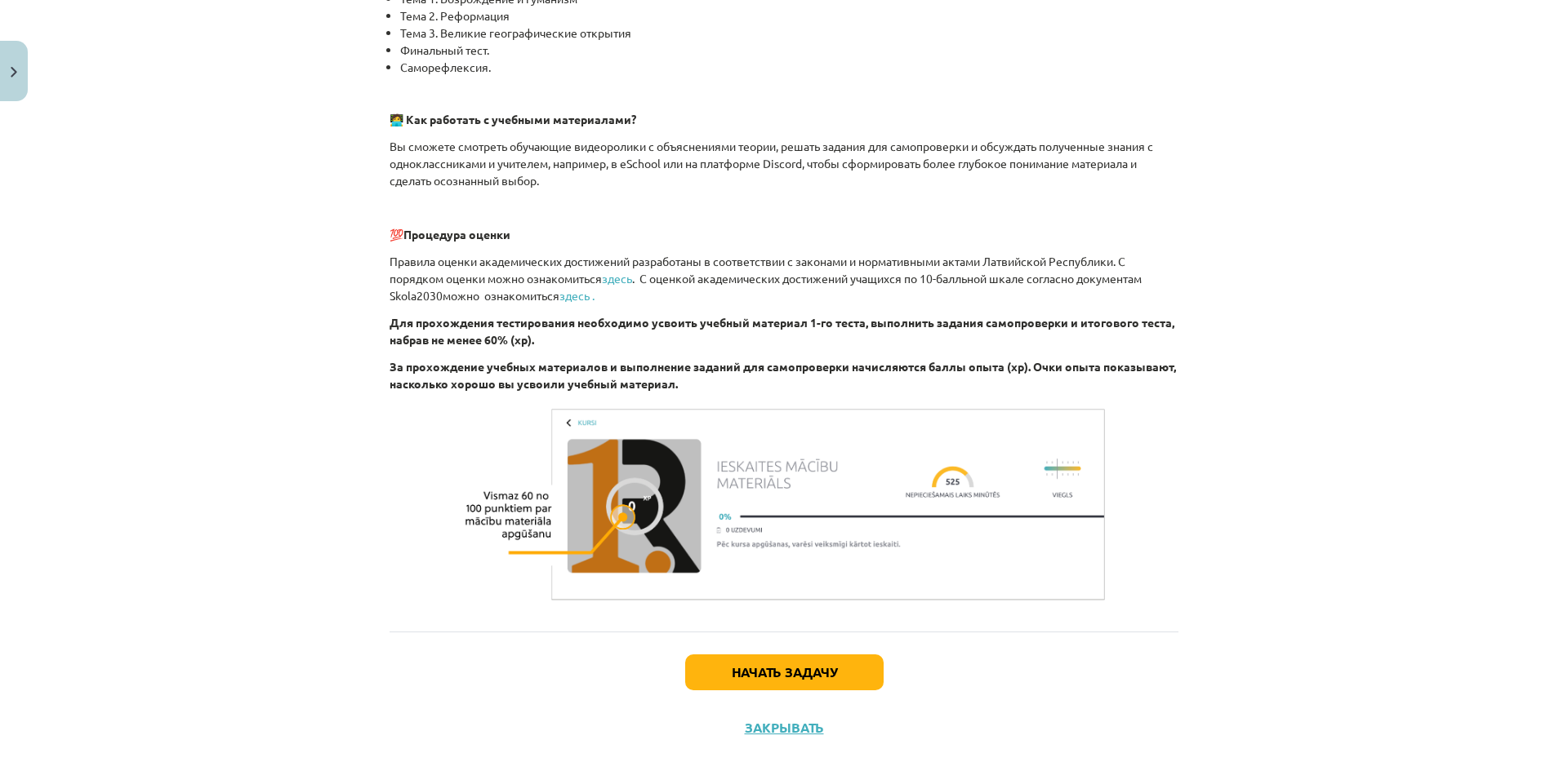
scroll to position [469, 0]
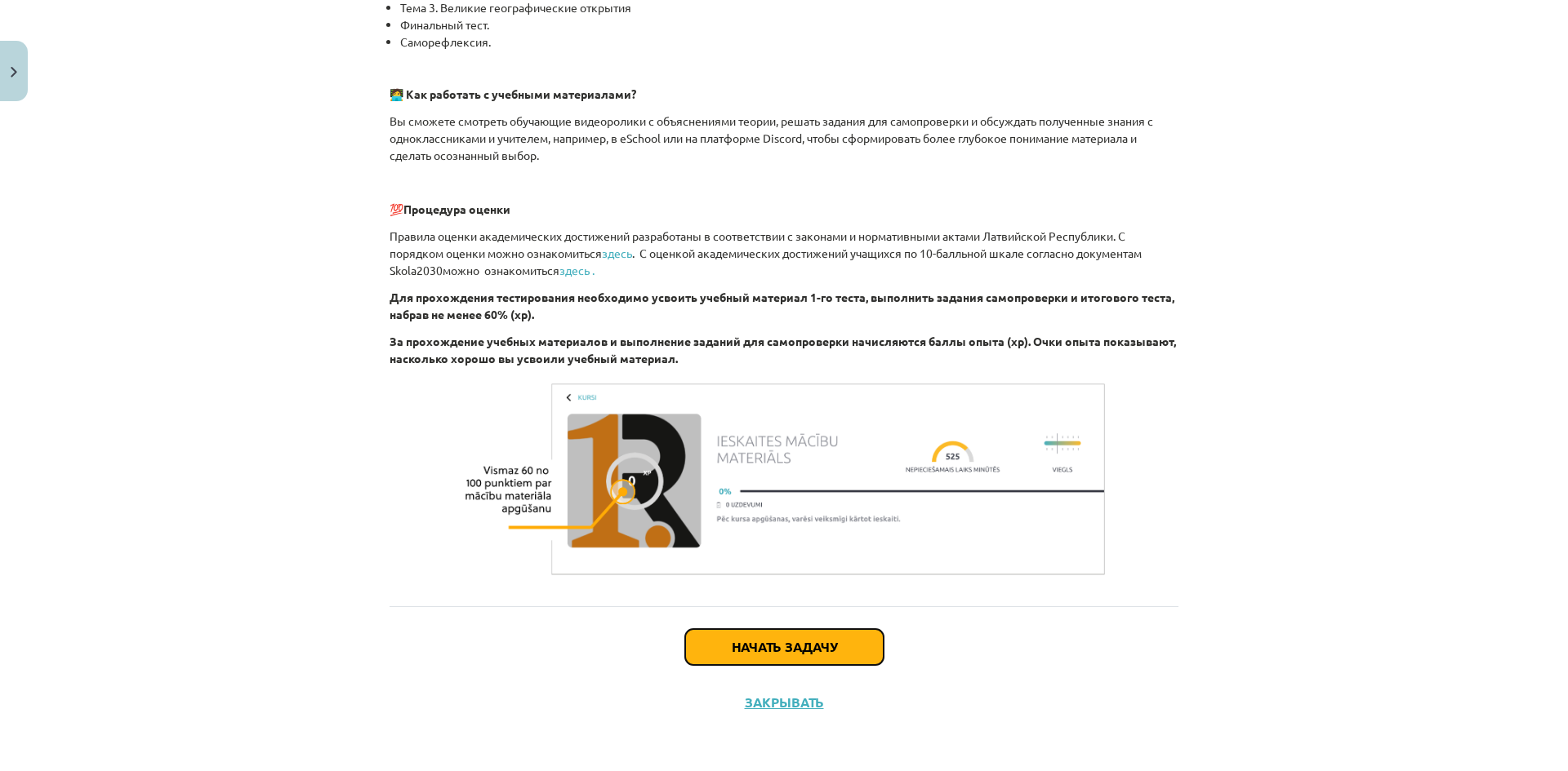
click at [812, 637] on button "Начать задачу" at bounding box center [784, 647] width 199 height 36
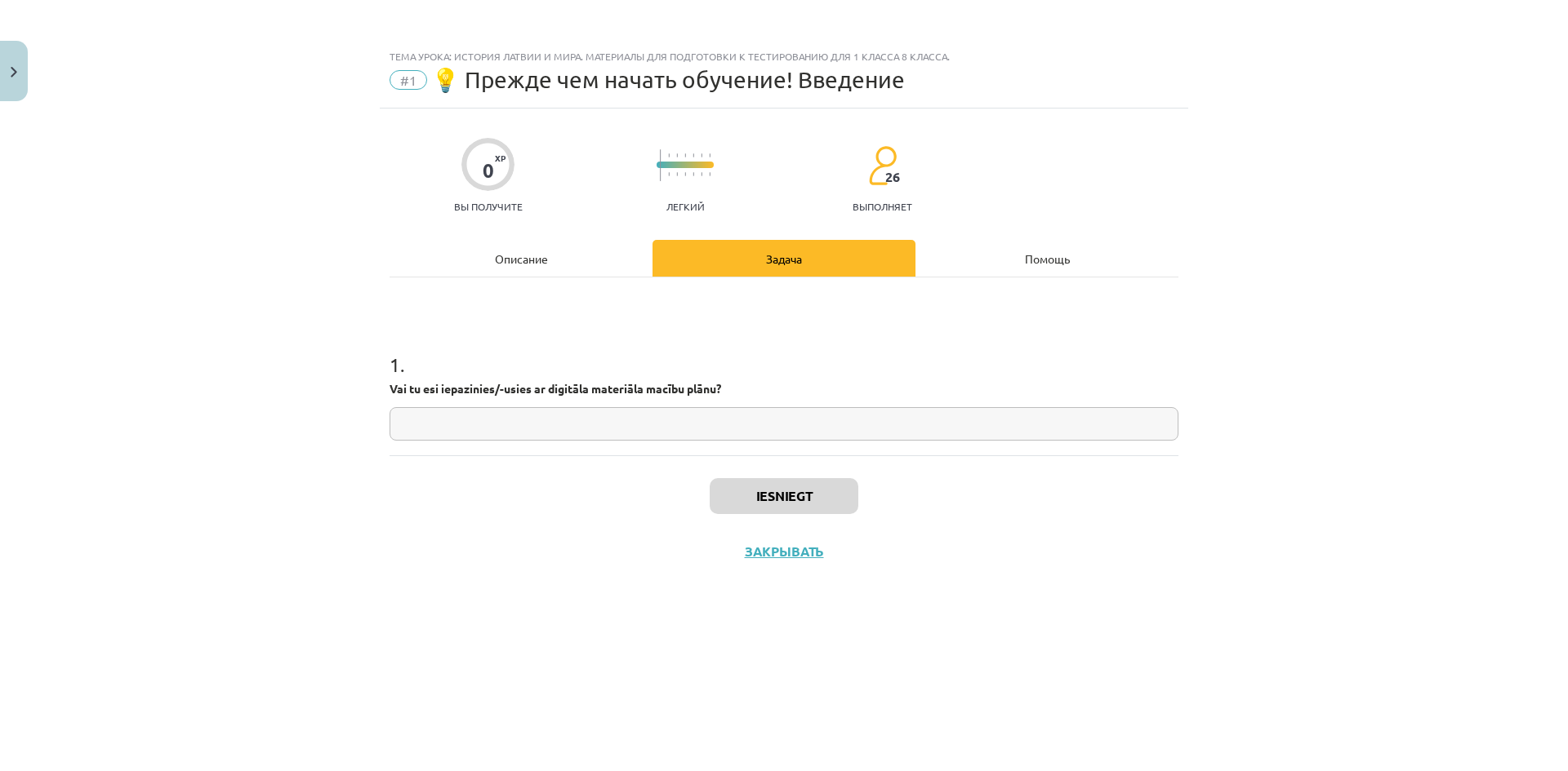
scroll to position [0, 0]
click at [698, 438] on input "text" at bounding box center [784, 424] width 789 height 34
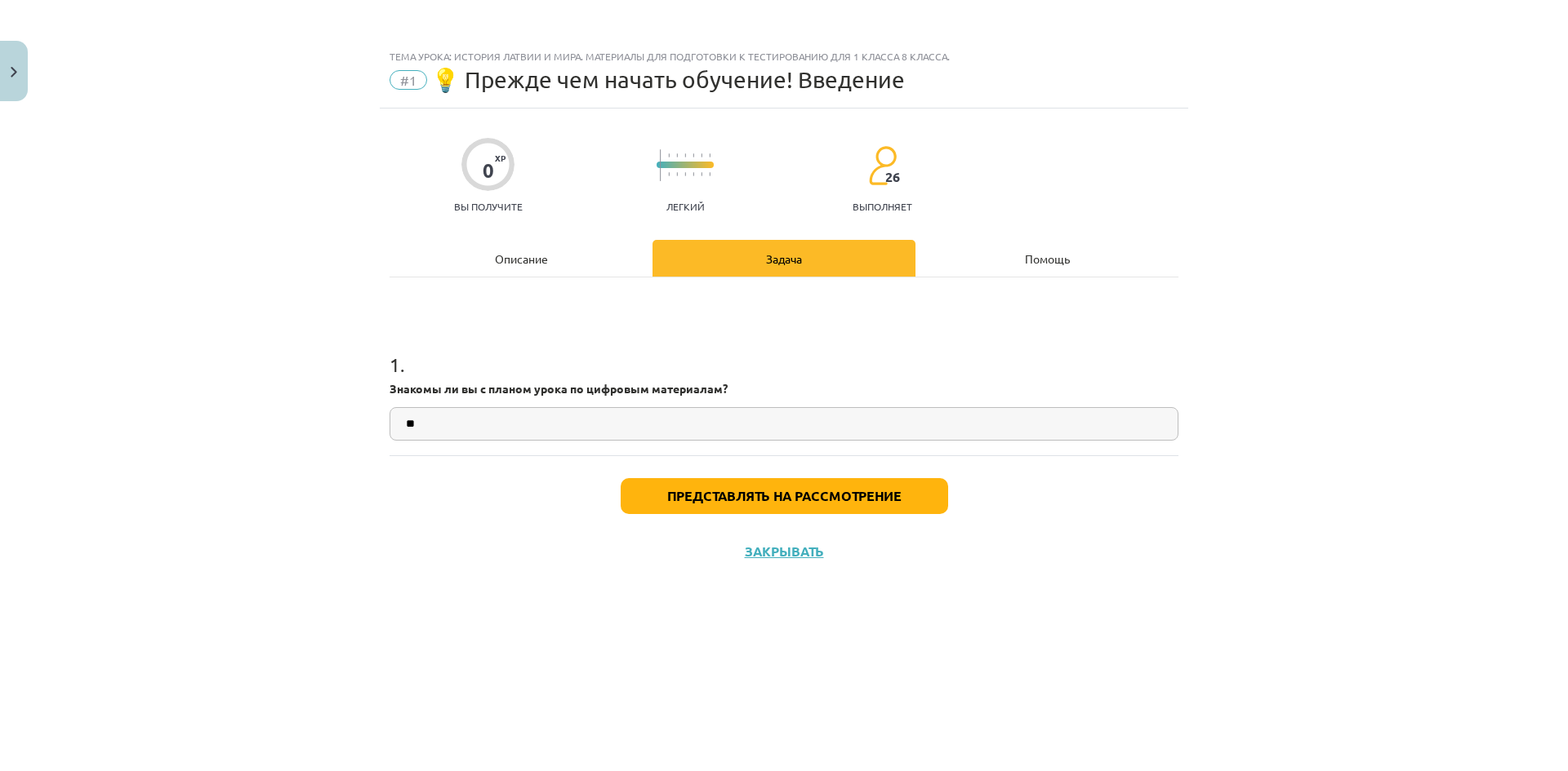
type input "*"
type input "**"
click at [722, 498] on font "Представлять на рассмотрение" at bounding box center [784, 495] width 235 height 17
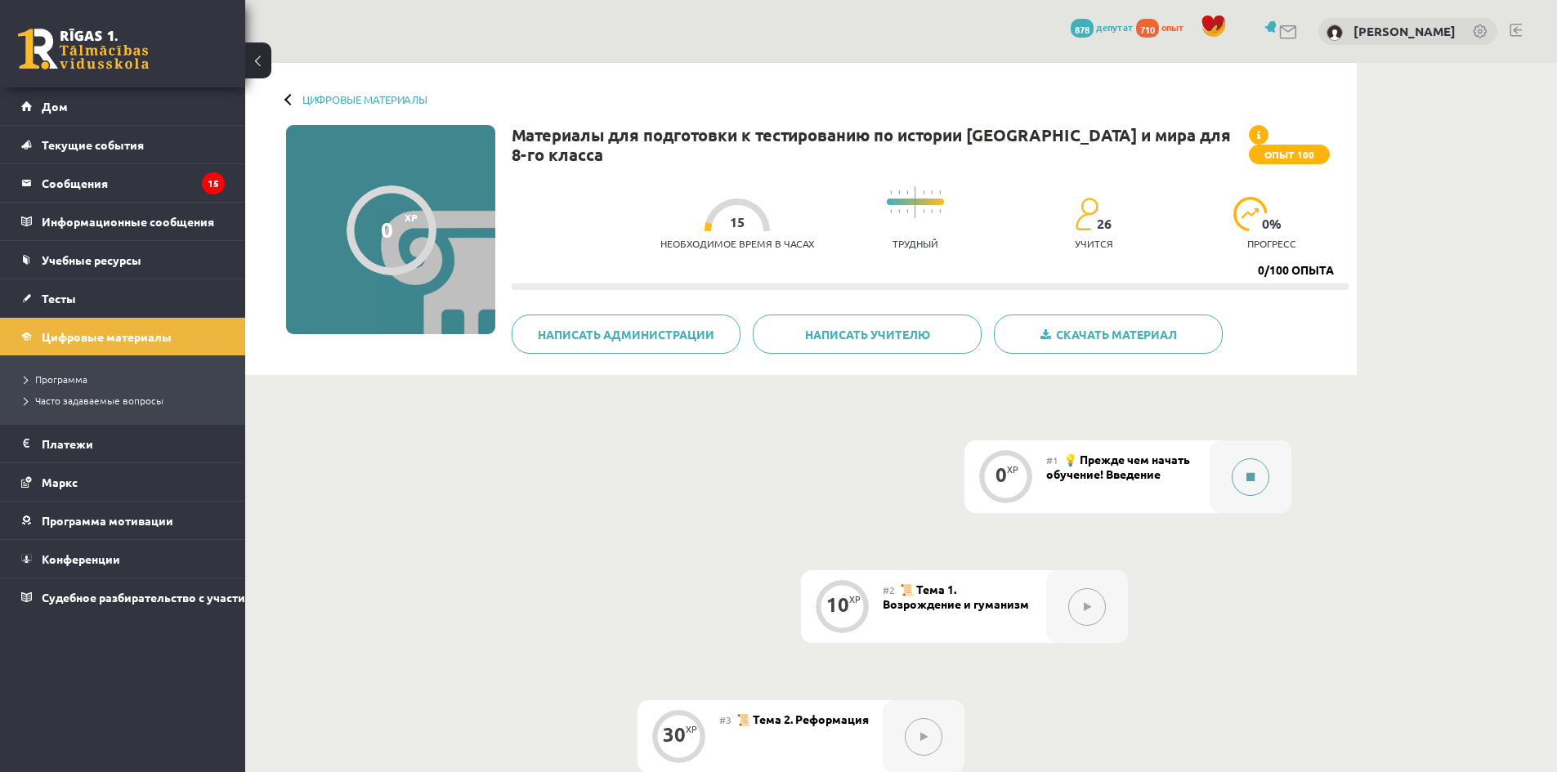
click at [1233, 475] on button at bounding box center [1251, 478] width 38 height 38
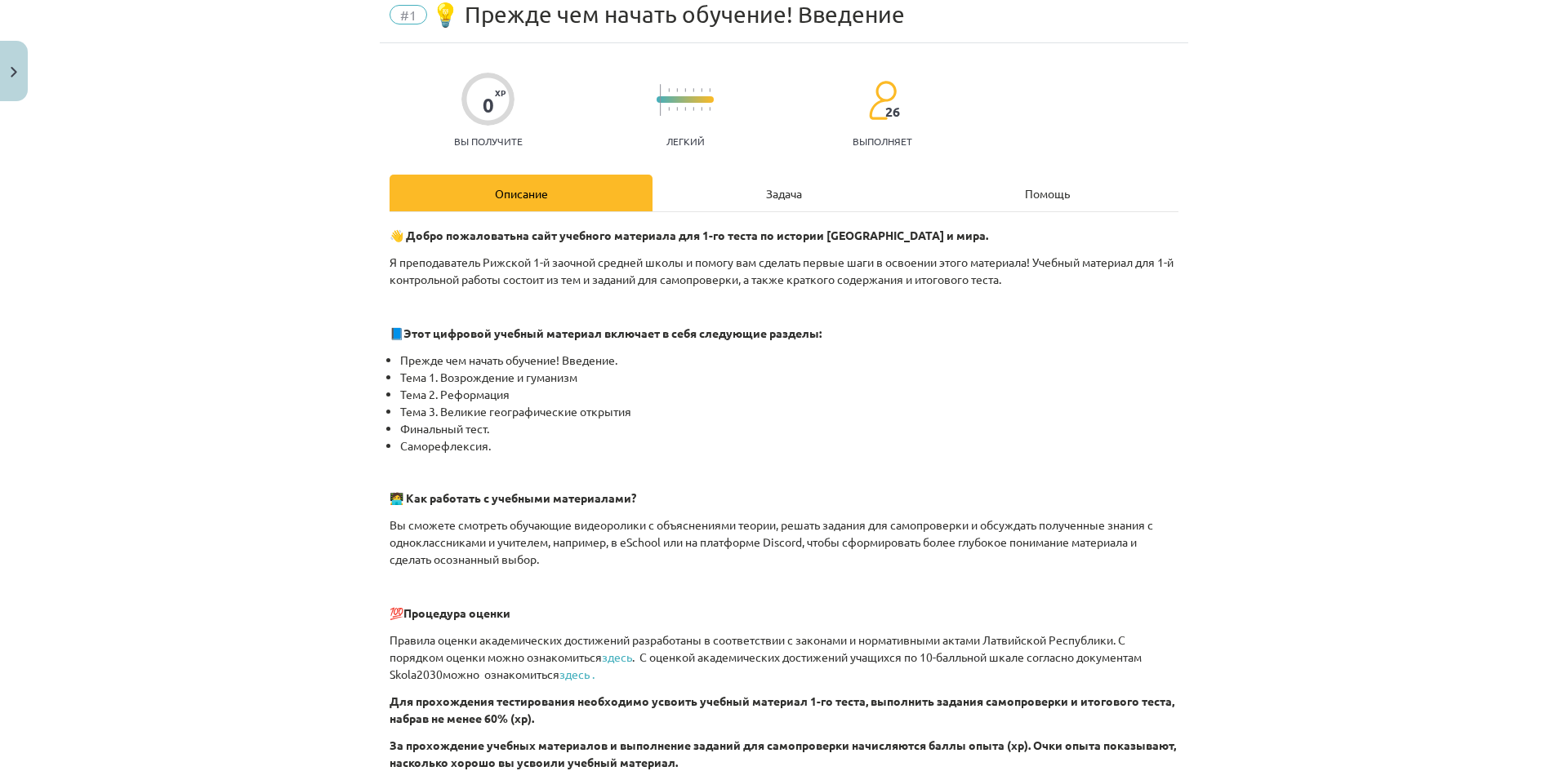
scroll to position [469, 0]
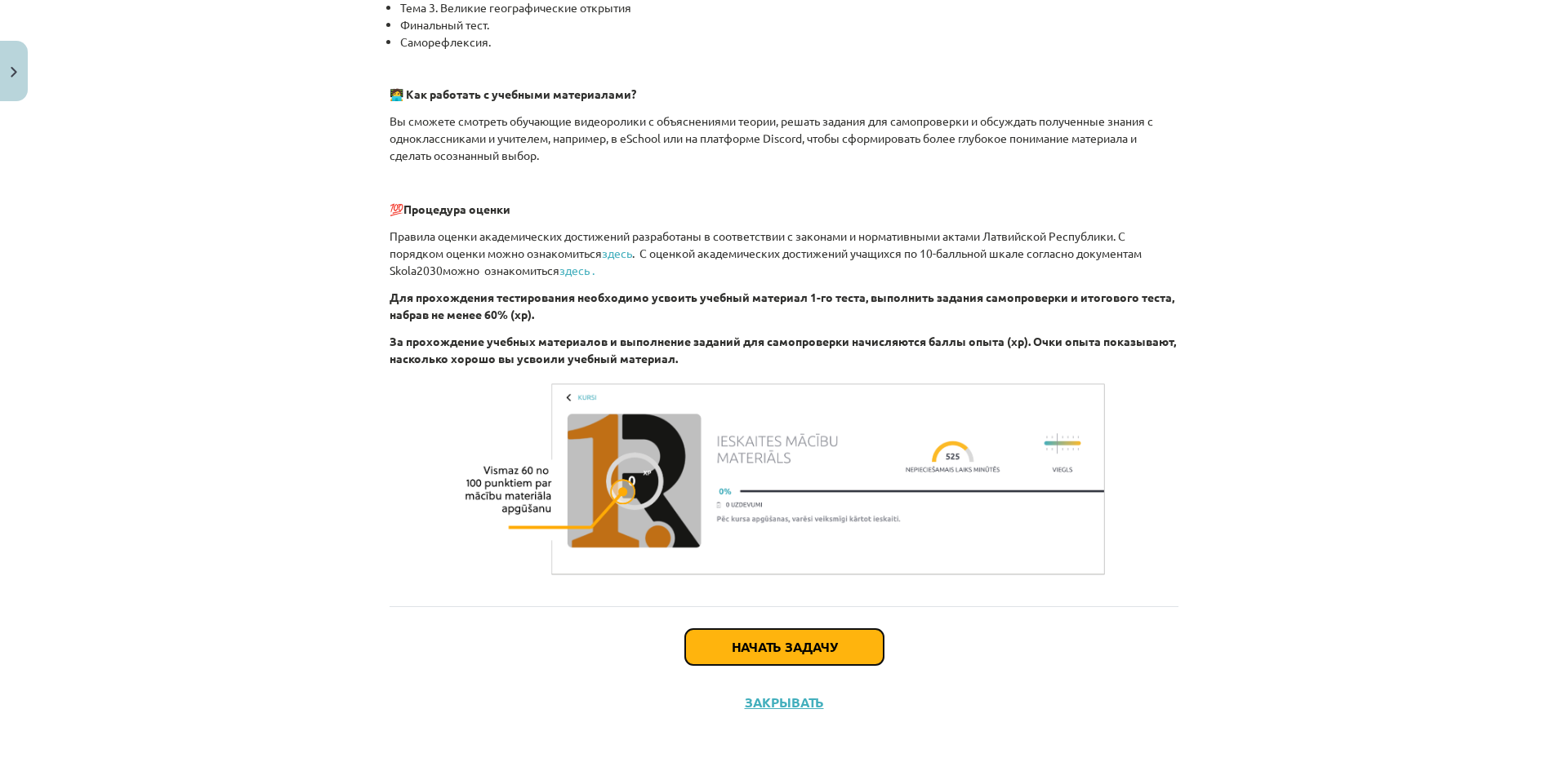
click at [747, 643] on font "Начать задачу" at bounding box center [783, 646] width 105 height 17
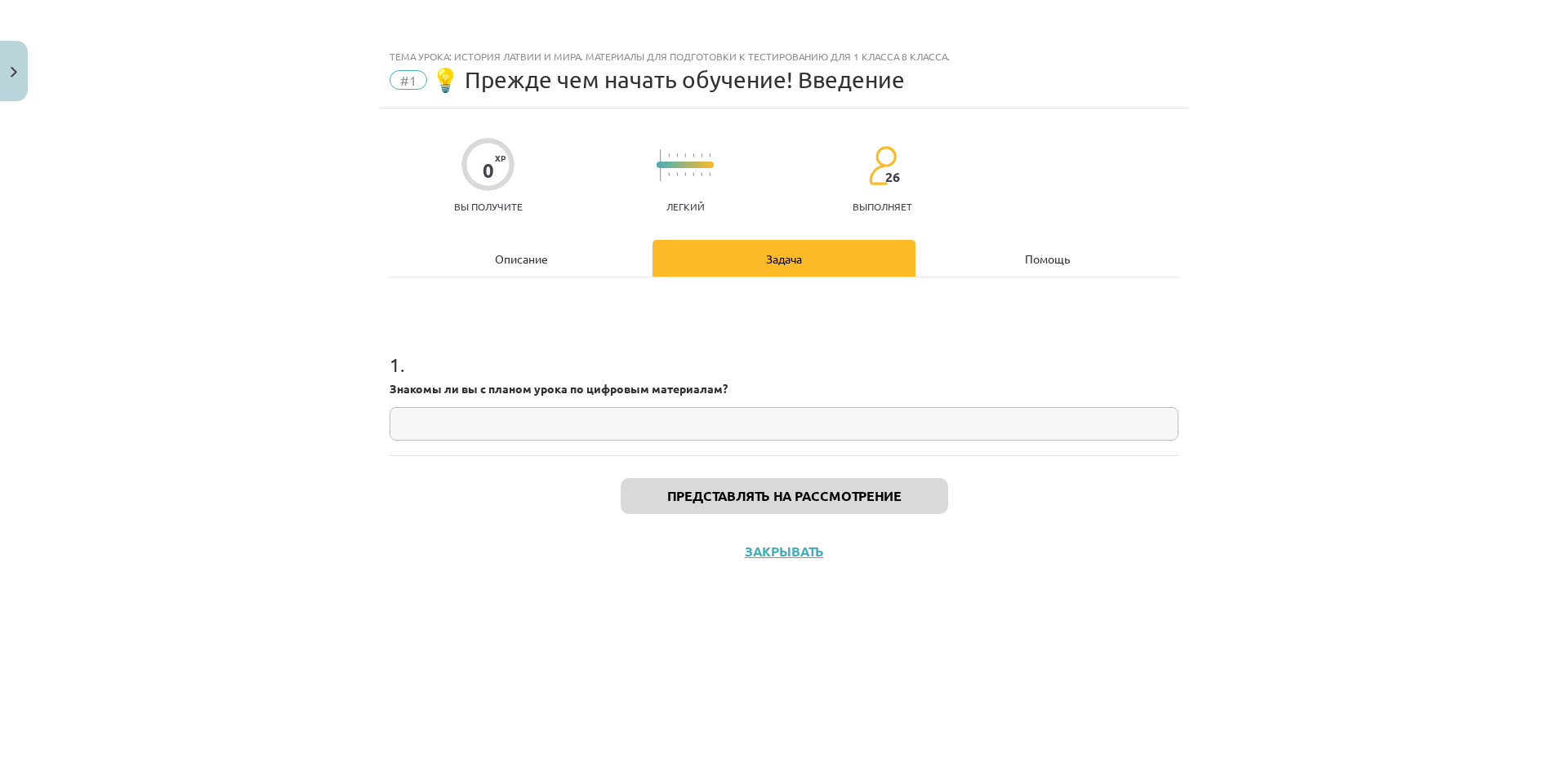
click at [559, 426] on input "text" at bounding box center [784, 424] width 789 height 34
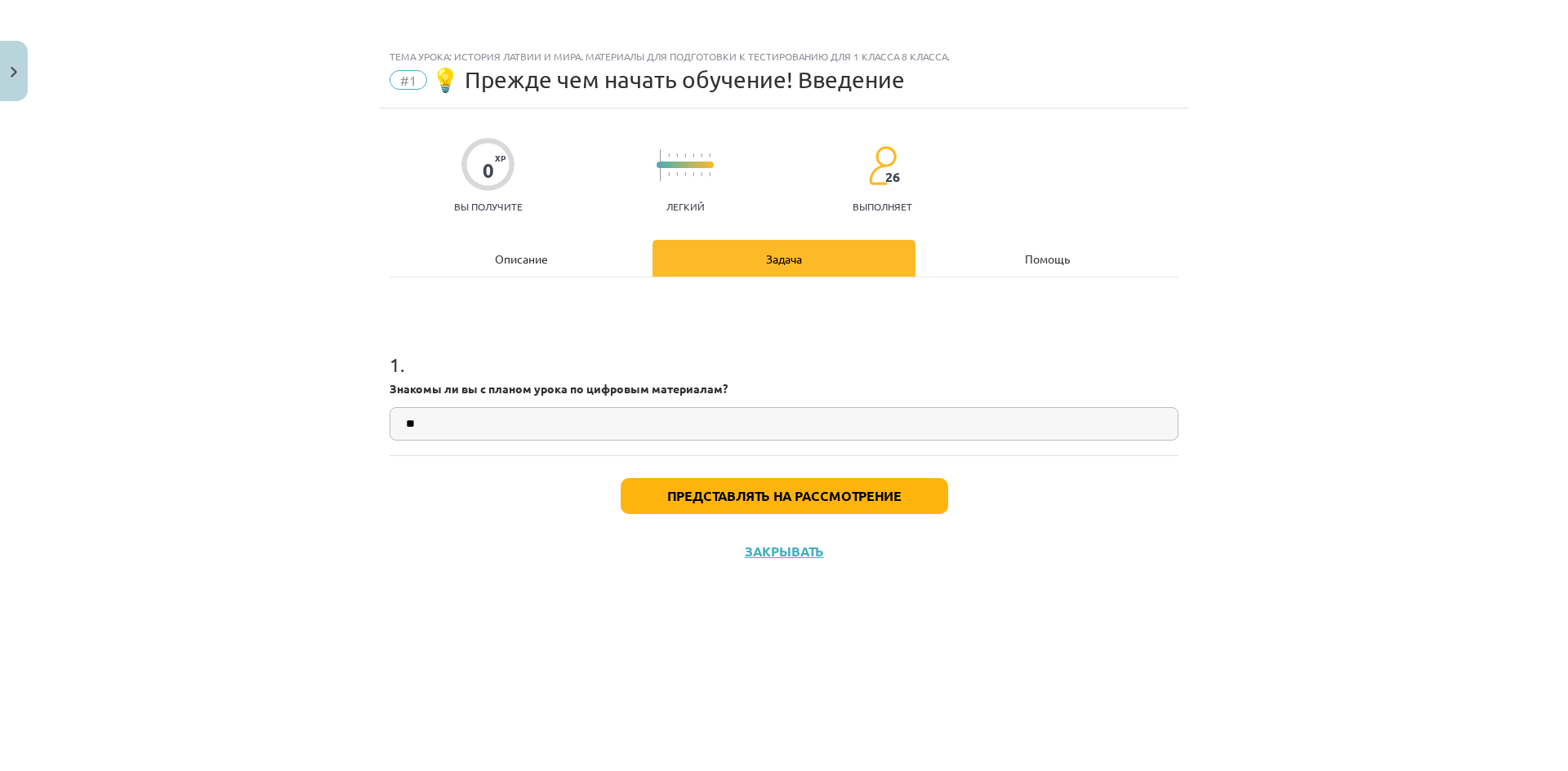
type input "**"
click at [731, 501] on font "Представлять на рассмотрение" at bounding box center [784, 495] width 235 height 17
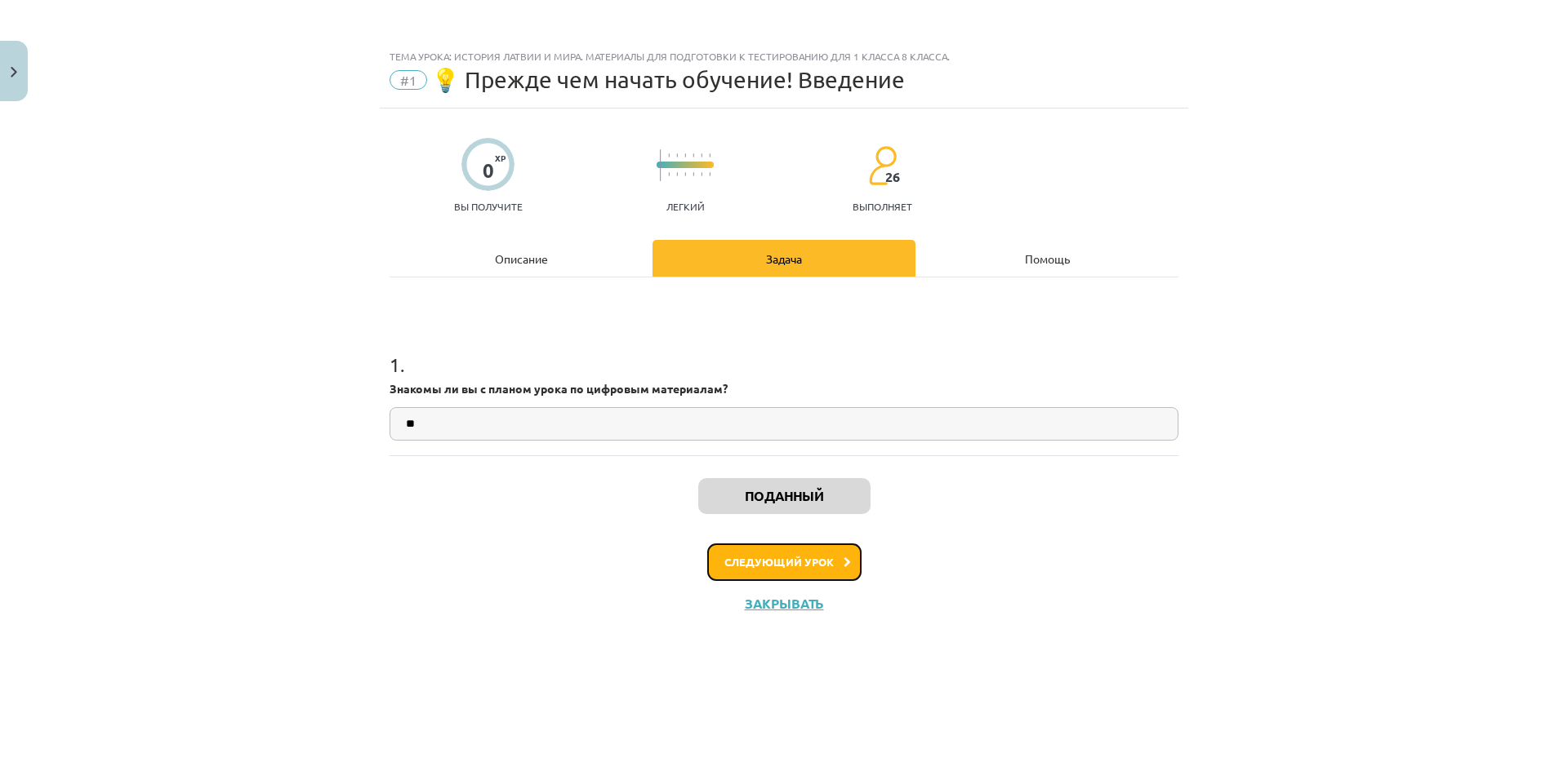
click at [778, 568] on button "Следующий урок" at bounding box center [784, 562] width 154 height 38
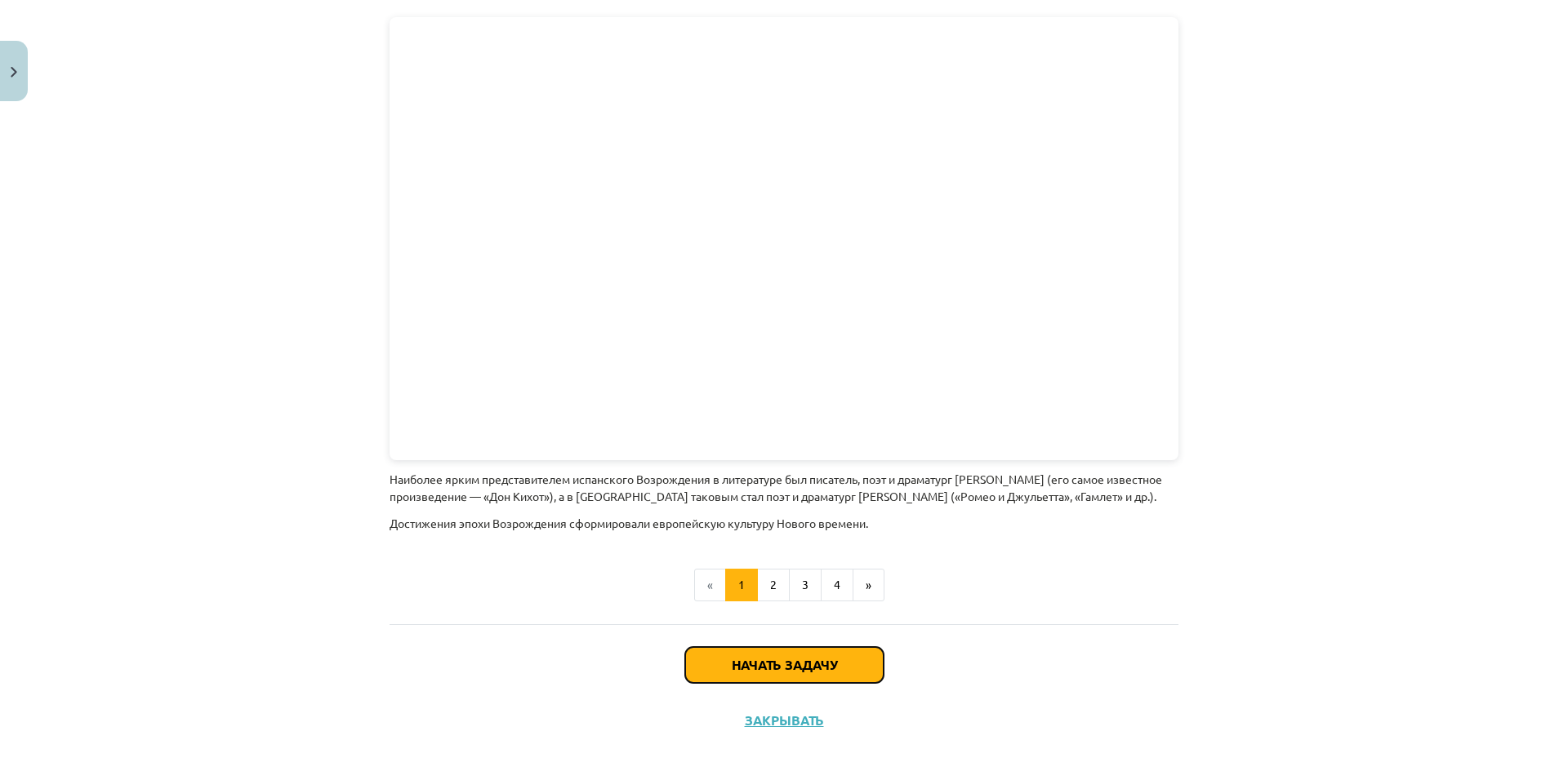
click at [754, 647] on button "Начать задачу" at bounding box center [784, 665] width 199 height 36
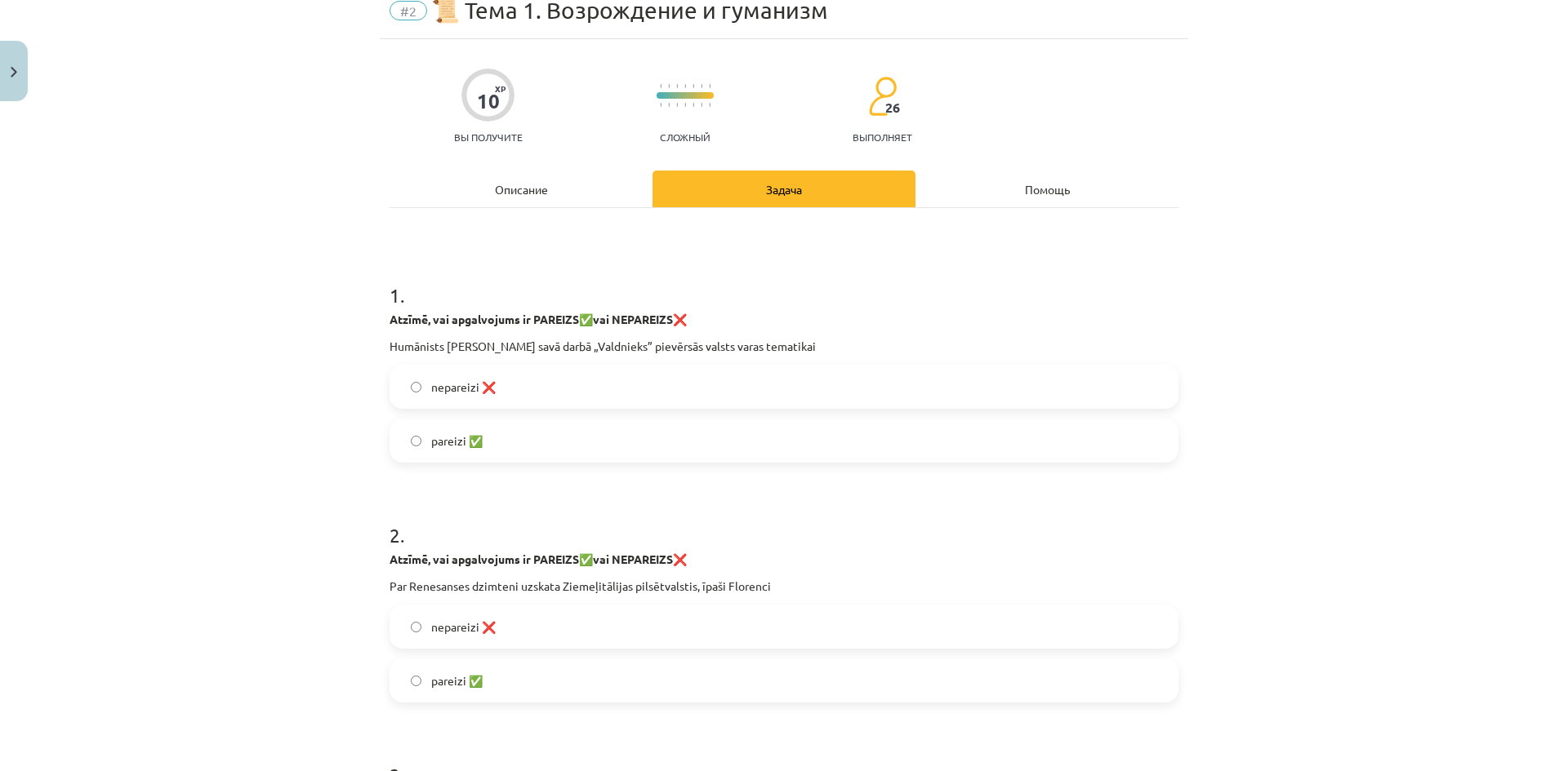
scroll to position [41, 0]
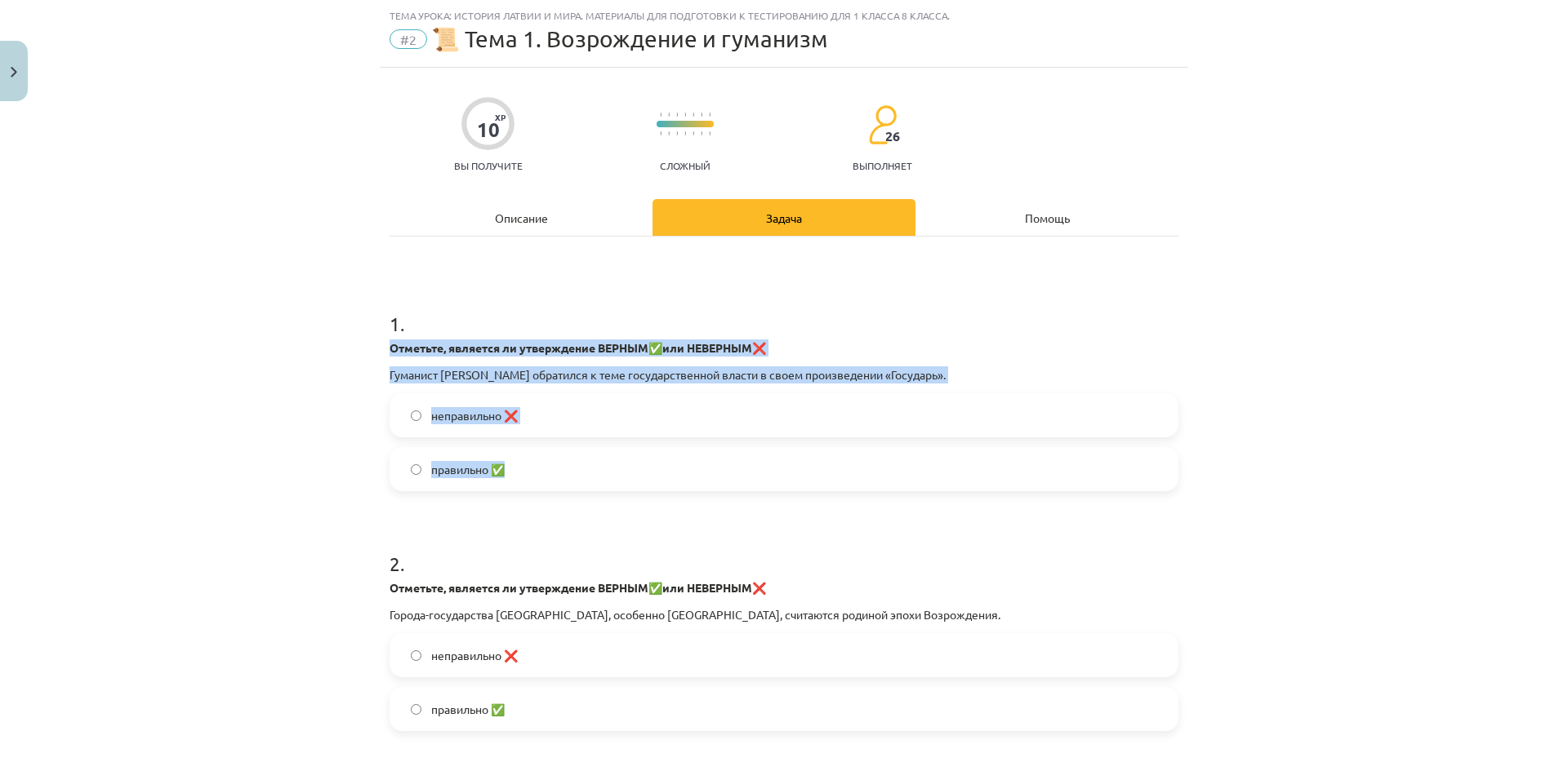
drag, startPoint x: 378, startPoint y: 348, endPoint x: 801, endPoint y: 443, distance: 433.5
copy div "Отметьте, является ли утверждение ВЕРНЫМ ✅ или НЕВЕРНЫМ ❌ Гуманист [PERSON_NAME…"
drag, startPoint x: 567, startPoint y: 475, endPoint x: 549, endPoint y: 471, distance: 18.4
click at [565, 473] on label "правильно ✅" at bounding box center [784, 469] width 785 height 41
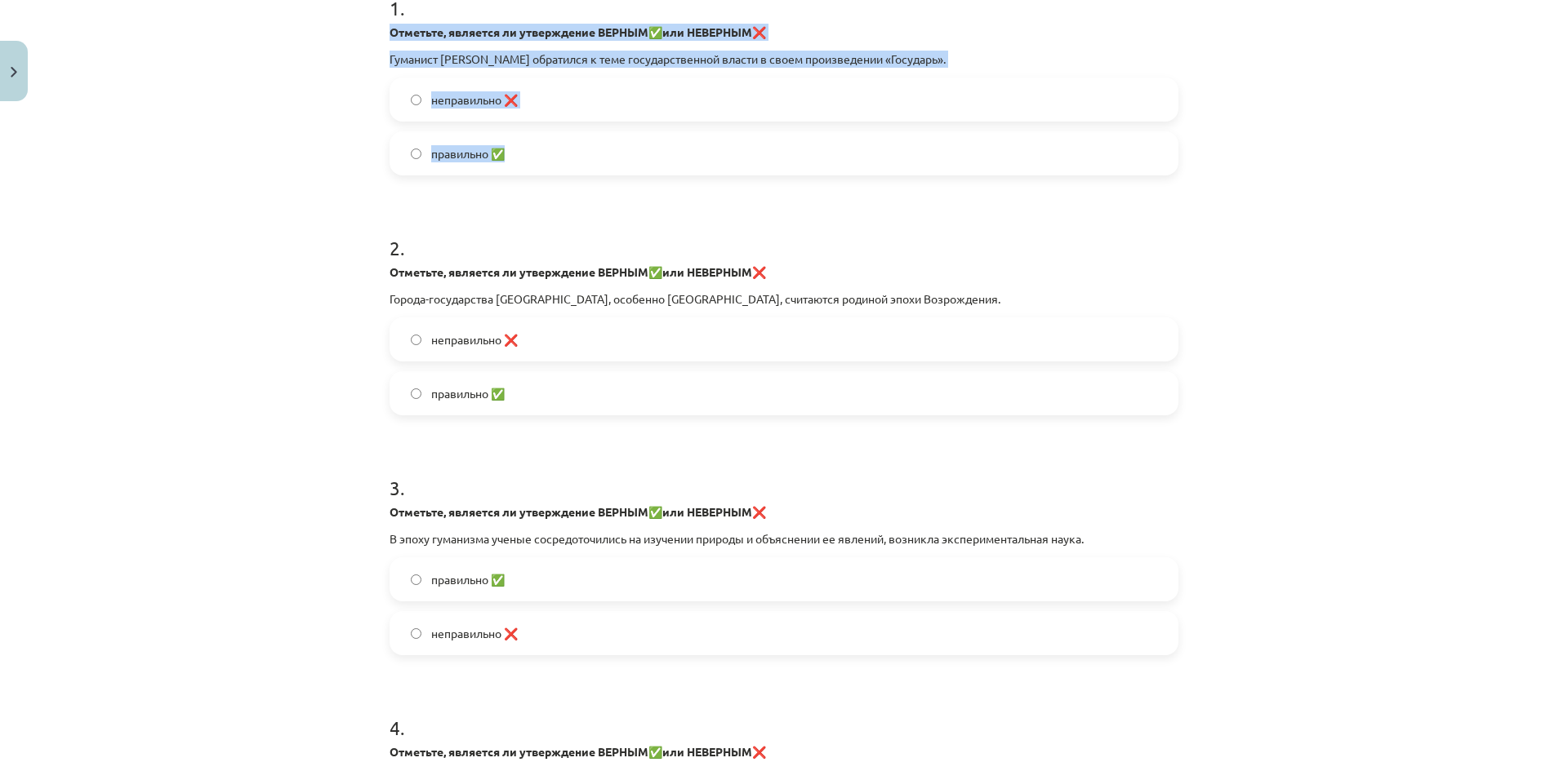
scroll to position [449, 0]
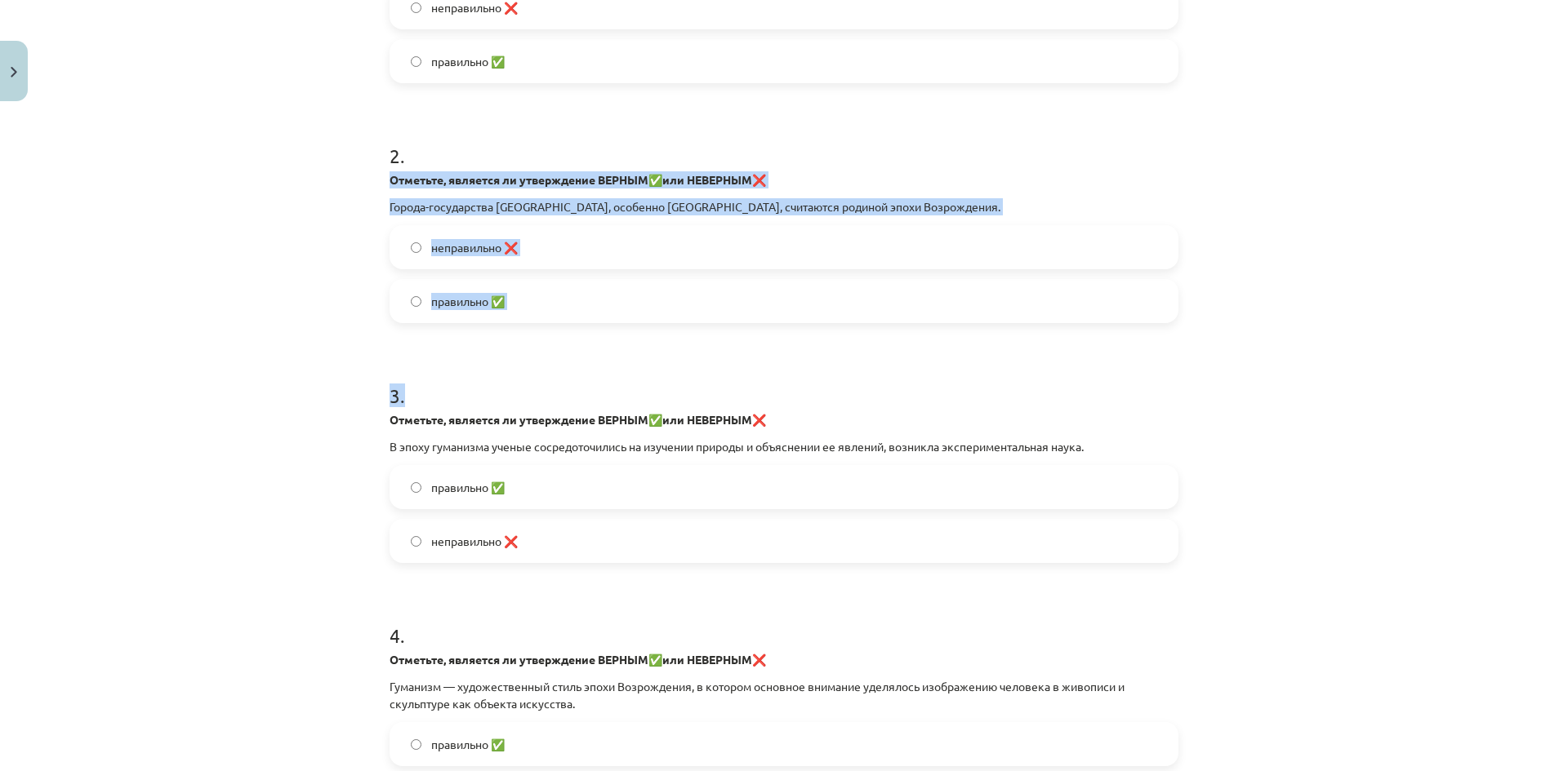
drag, startPoint x: 387, startPoint y: 181, endPoint x: 697, endPoint y: 324, distance: 341.4
click at [697, 324] on div "10 XP Вы получите Сложный 26 выполняет Описание Задача Помощь 1 . Отметьте, явл…" at bounding box center [783, 434] width 808 height 1550
copy form "Отметьте, является ли утверждение ВЕРНЫМ ✅ или НЕВЕРНЫМ ❌ Города-государства [G…"
click at [515, 303] on label "правильно ✅" at bounding box center [784, 301] width 785 height 41
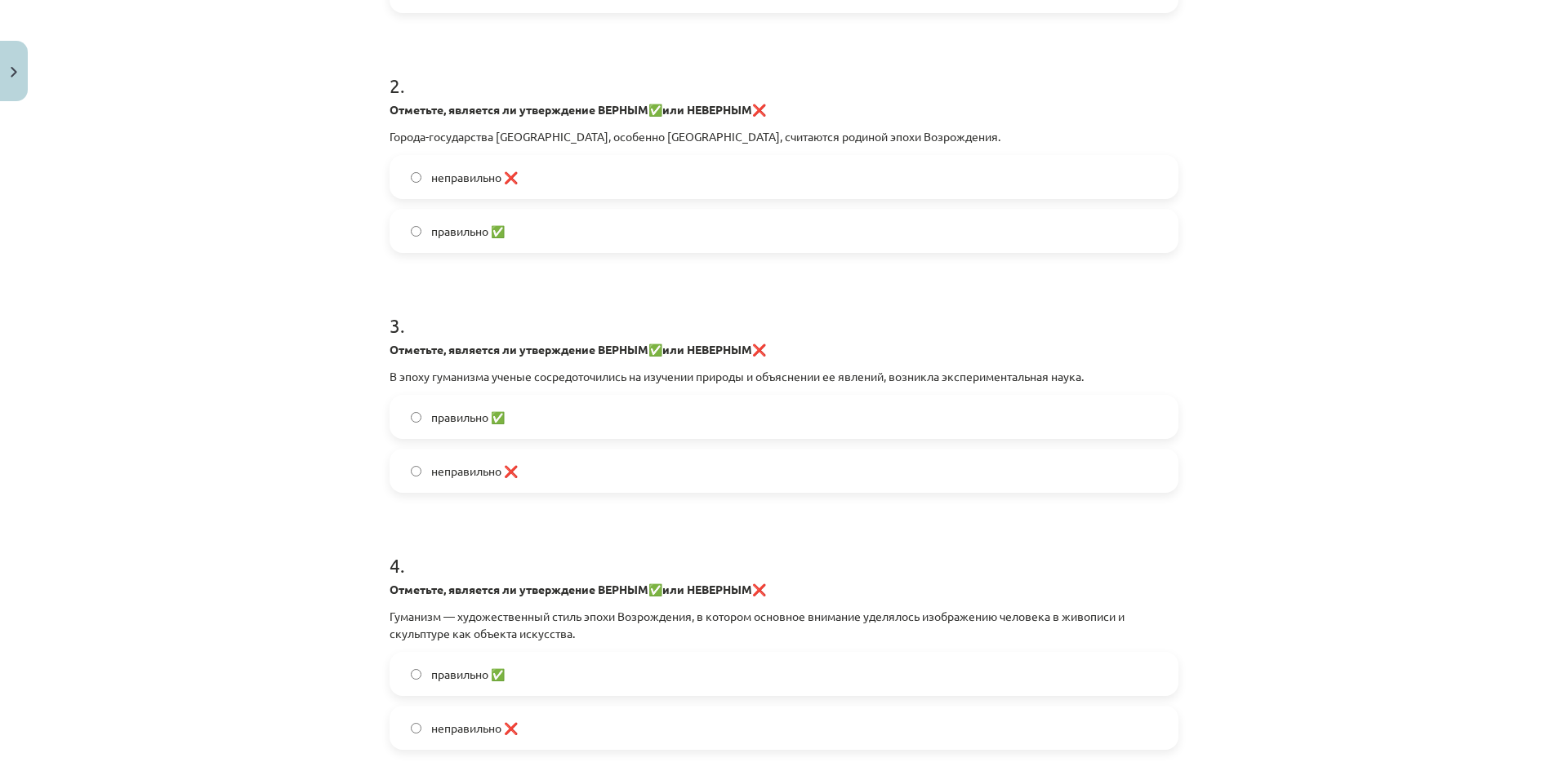
scroll to position [530, 0]
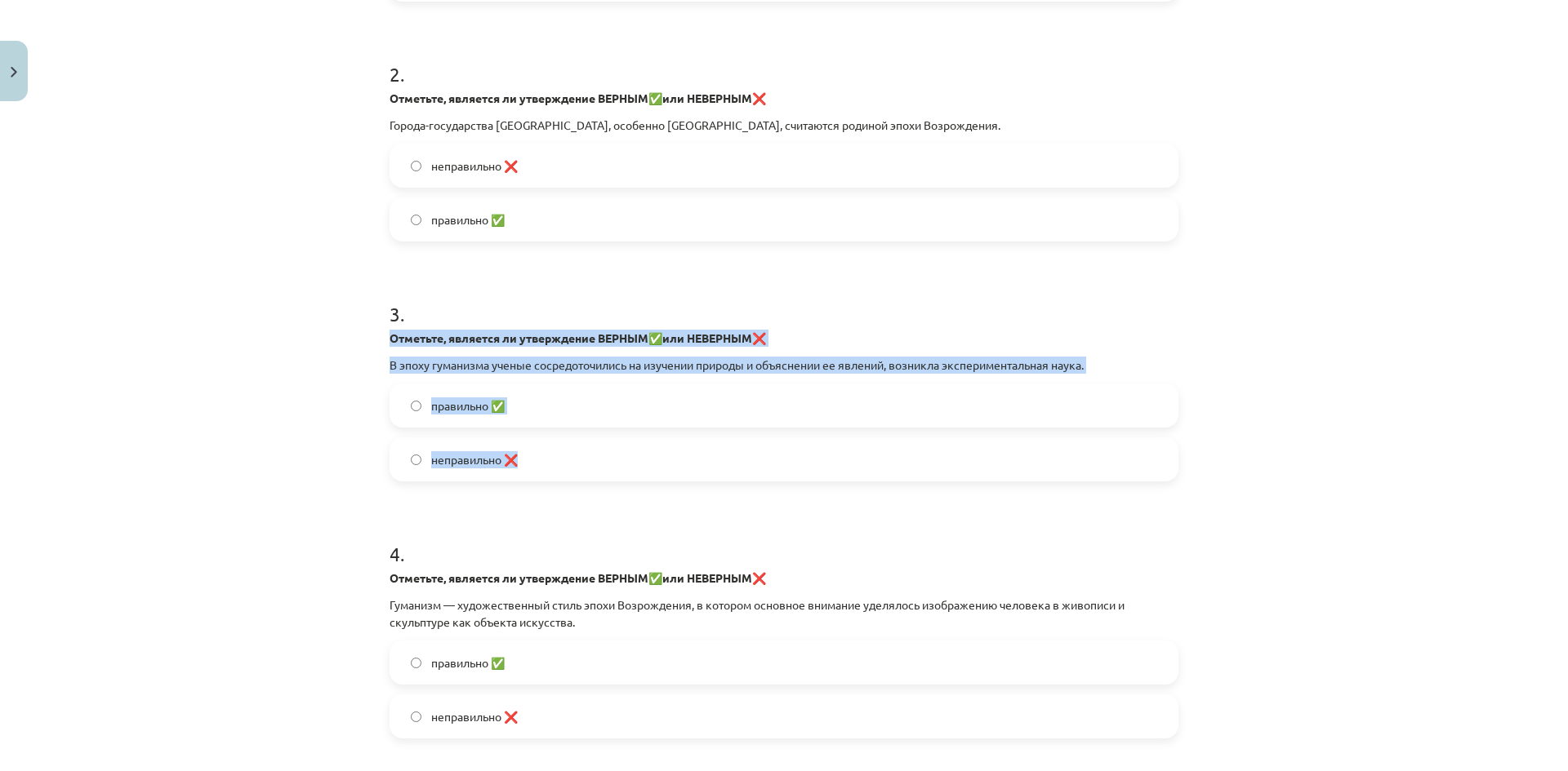
drag, startPoint x: 383, startPoint y: 337, endPoint x: 657, endPoint y: 446, distance: 294.9
click at [657, 446] on div "10 XP Вы получите Сложный 26 выполняет Описание Задача Помощь 1 . Отметьте, явл…" at bounding box center [783, 353] width 808 height 1550
copy div "Отметьте, является ли утверждение ВЕРНЫМ ✅ или НЕВЕРНЫМ ❌ В эпоху гуманизма уче…"
click at [630, 418] on label "правильно ✅" at bounding box center [784, 405] width 785 height 41
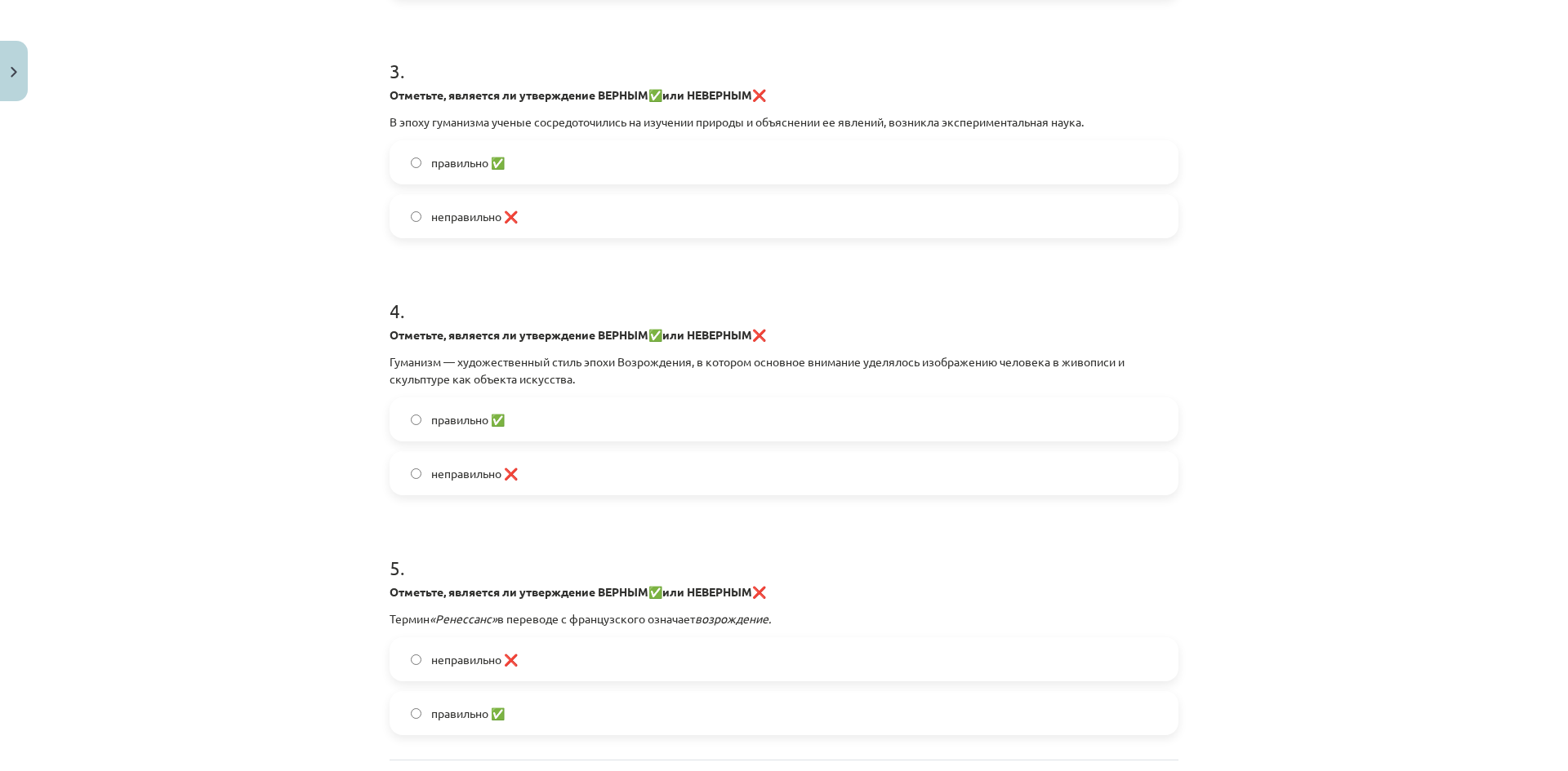
scroll to position [776, 0]
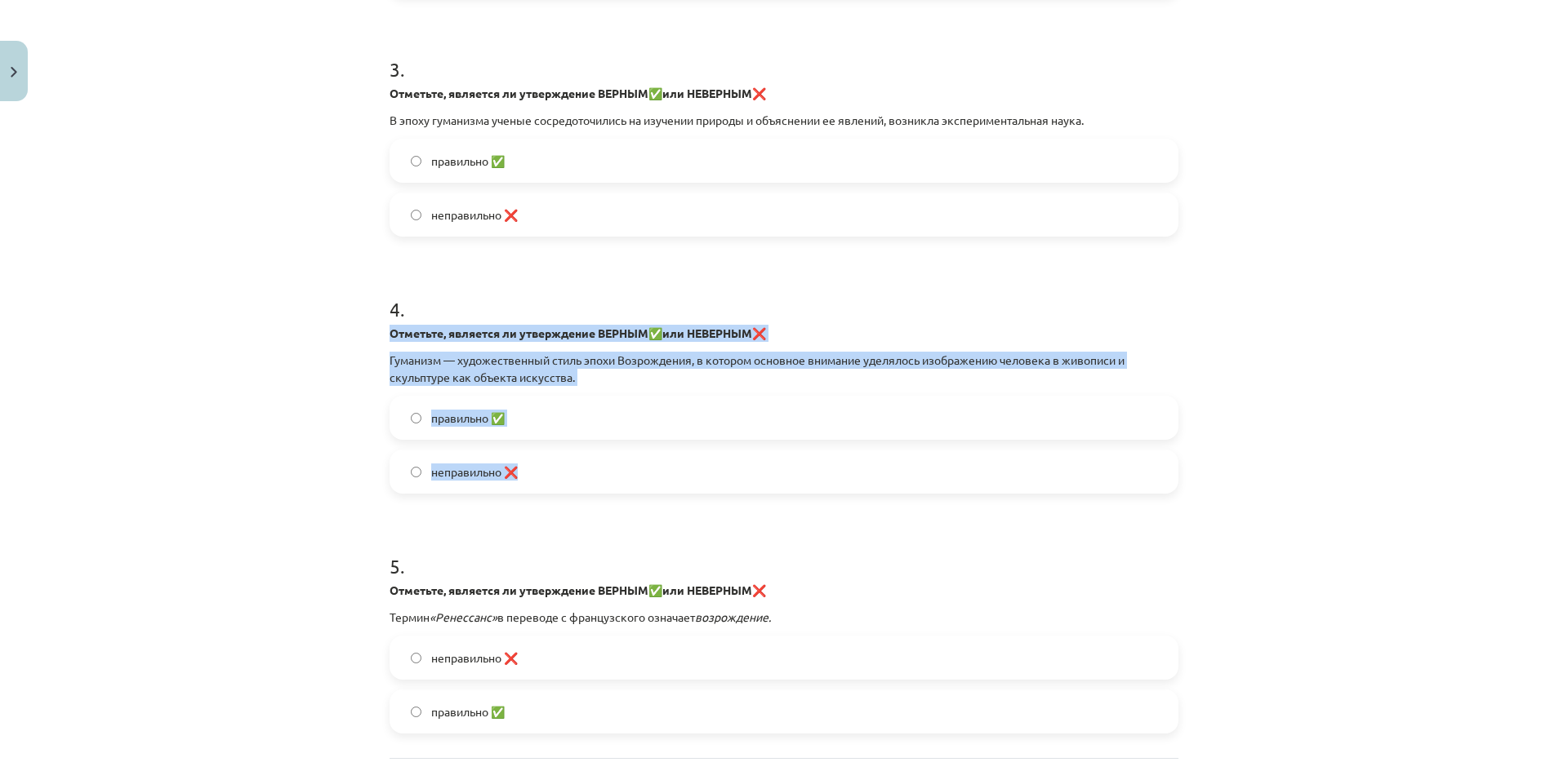
drag, startPoint x: 383, startPoint y: 323, endPoint x: 722, endPoint y: 455, distance: 363.8
click at [722, 455] on div "10 XP Вы получите Сложный 26 выполняет Описание Задача Помощь 1 . Отметьте, явл…" at bounding box center [783, 108] width 808 height 1550
copy div "Отметьте, является ли утверждение ВЕРНЫМ ✅ или НЕВЕРНЫМ ❌ Гуманизм — художестве…"
click at [691, 488] on label "неправильно ❌" at bounding box center [784, 471] width 785 height 41
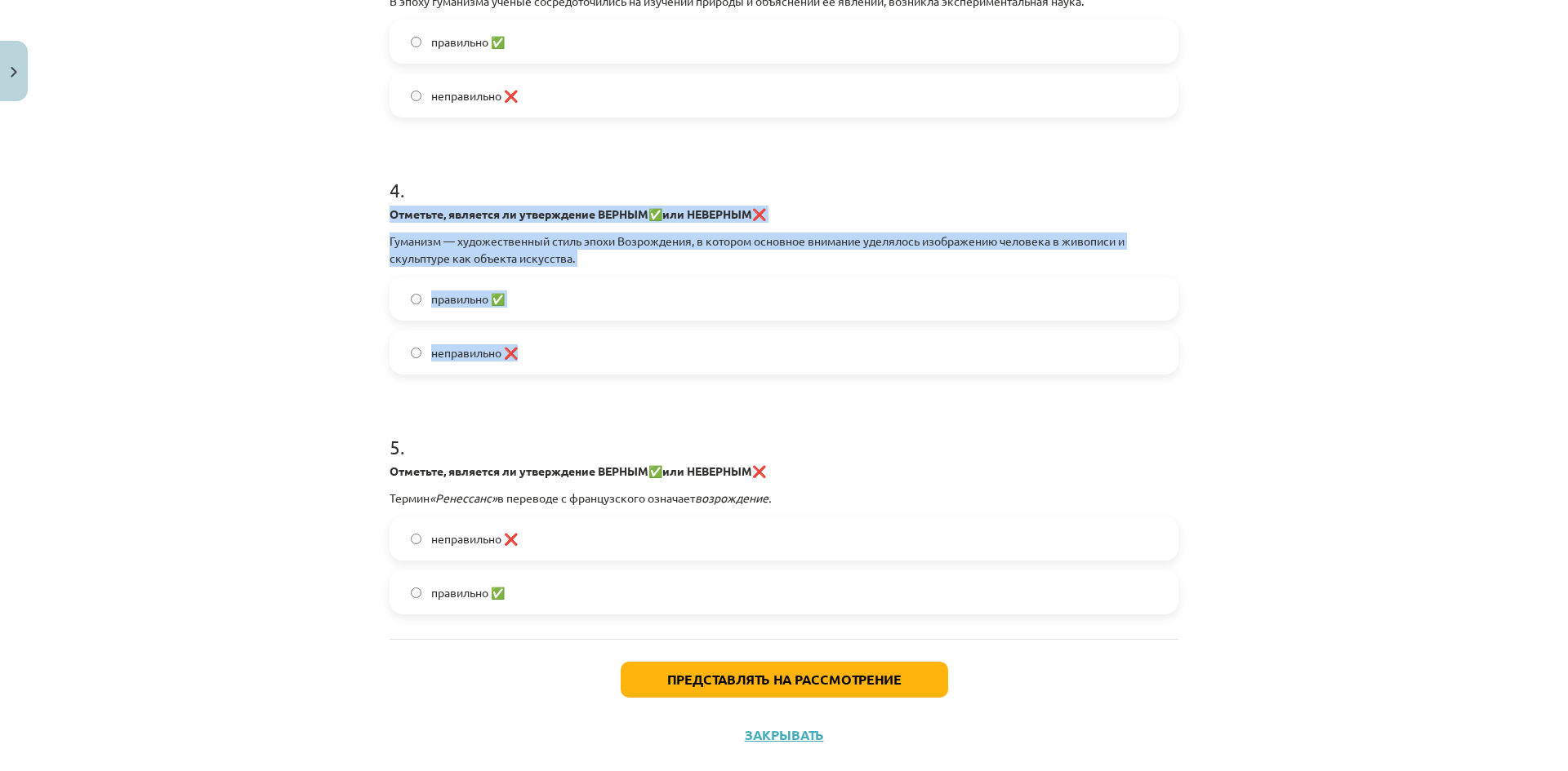
scroll to position [928, 0]
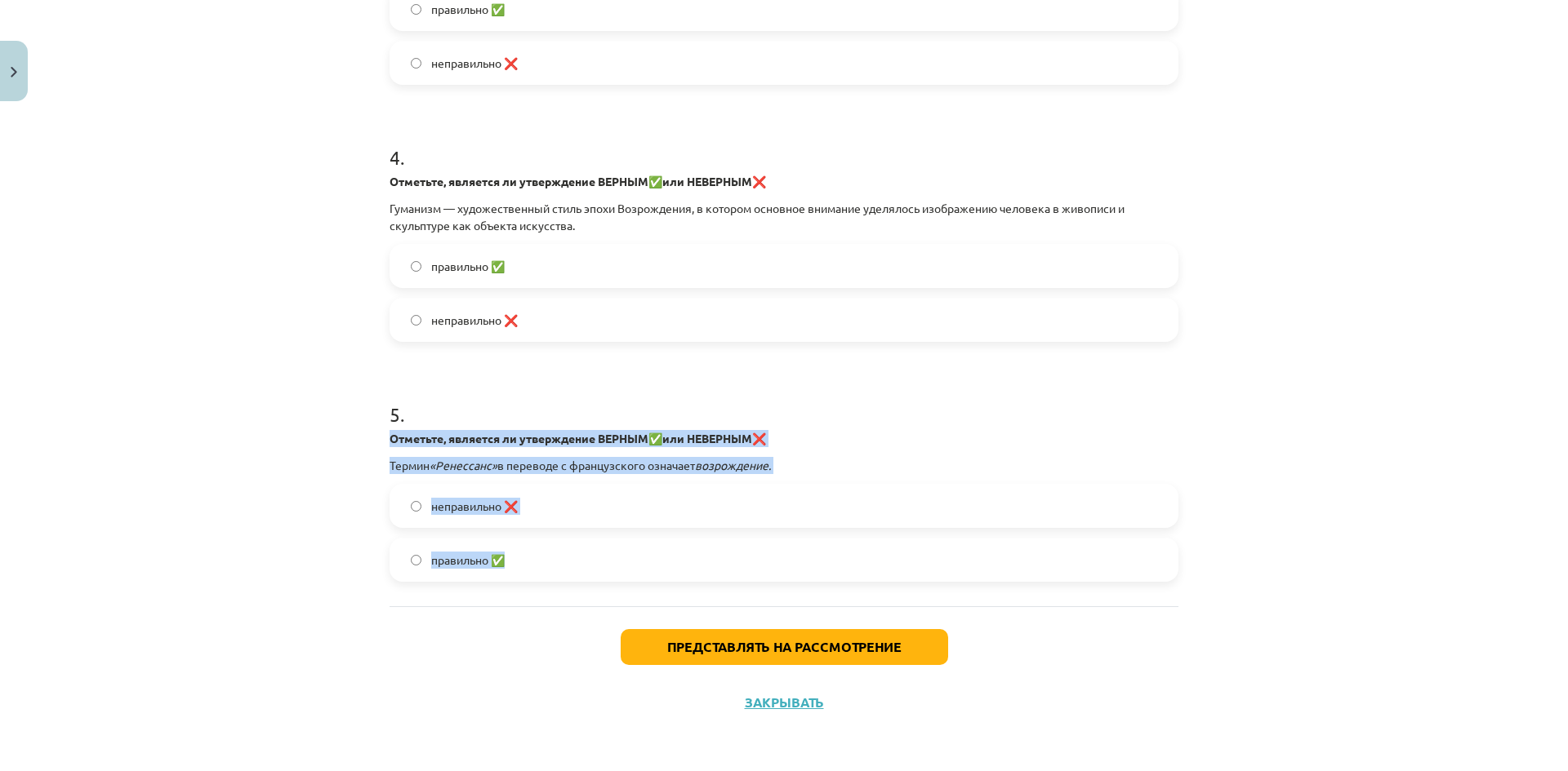
drag, startPoint x: 380, startPoint y: 431, endPoint x: 685, endPoint y: 561, distance: 331.5
copy div "Отметьте, является ли утверждение ВЕРНЫМ ✅ или НЕВЕРНЫМ ❌ Термин «Ренессанс» в …"
click at [489, 561] on font "правильно ✅" at bounding box center [468, 559] width 74 height 15
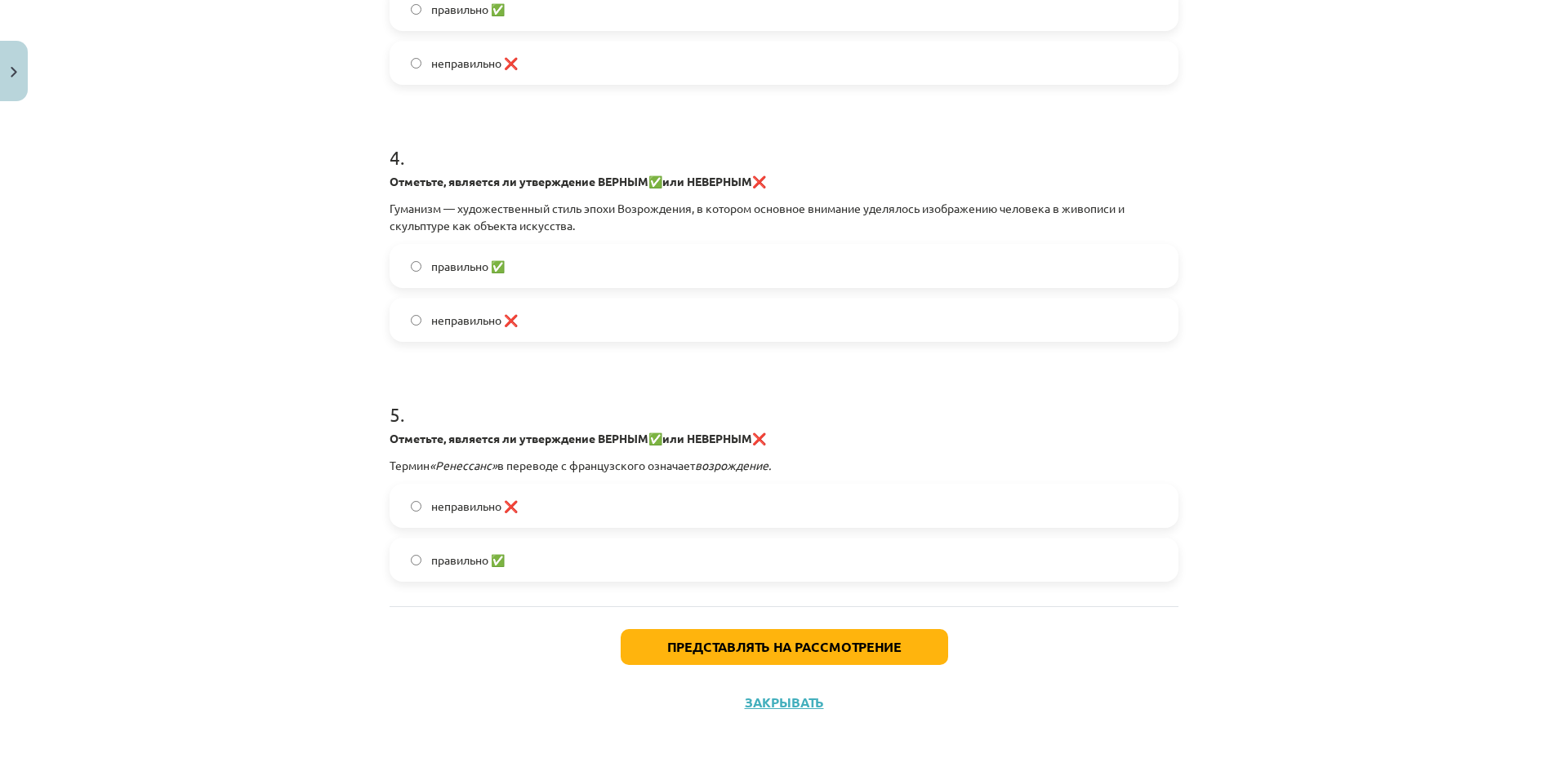
click at [851, 666] on div "Представлять на рассмотрение Закрывать" at bounding box center [784, 663] width 789 height 114
click at [852, 656] on button "Представлять на рассмотрение" at bounding box center [784, 647] width 328 height 36
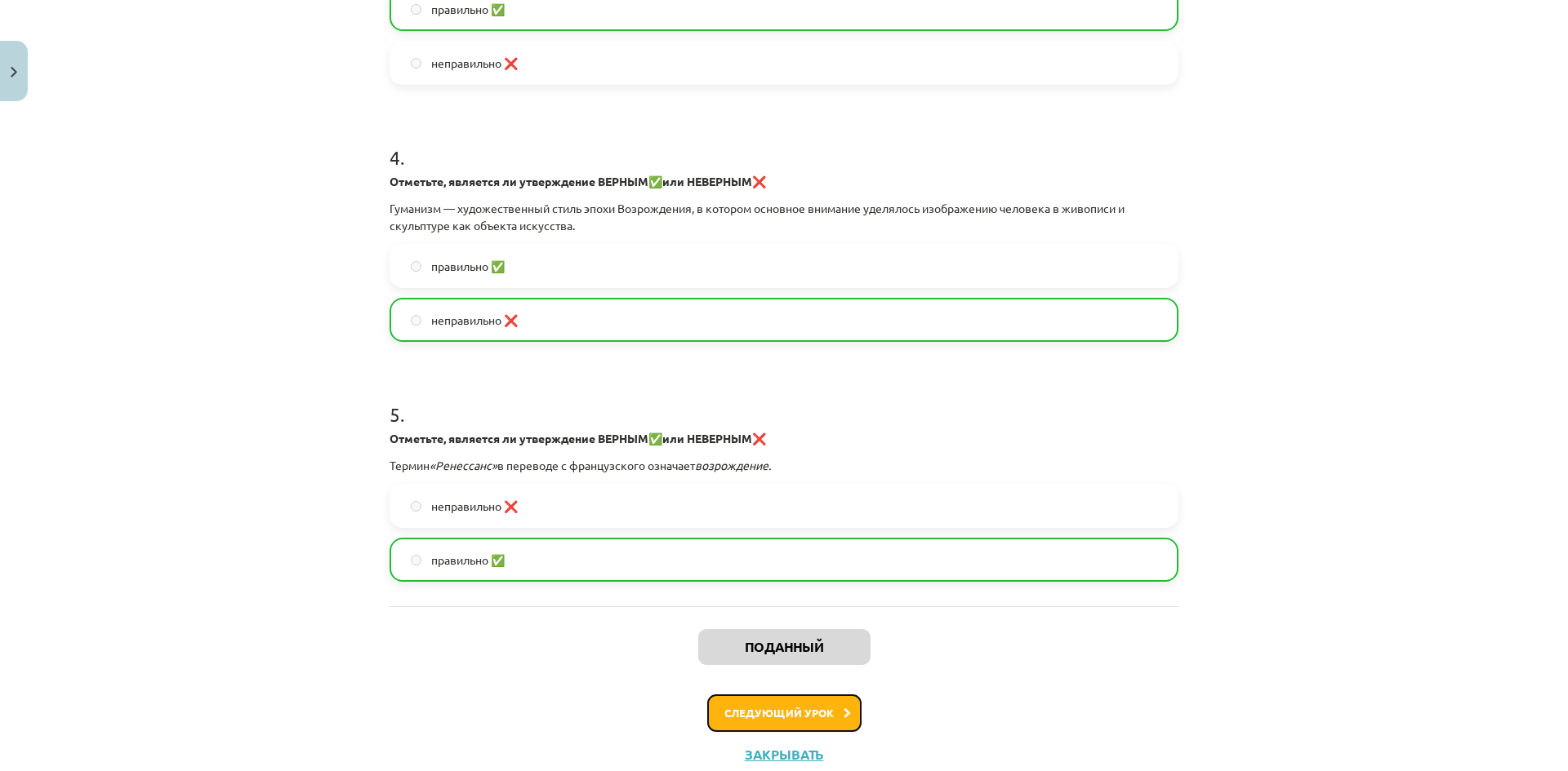
click at [818, 706] on button "Следующий урок" at bounding box center [784, 714] width 154 height 38
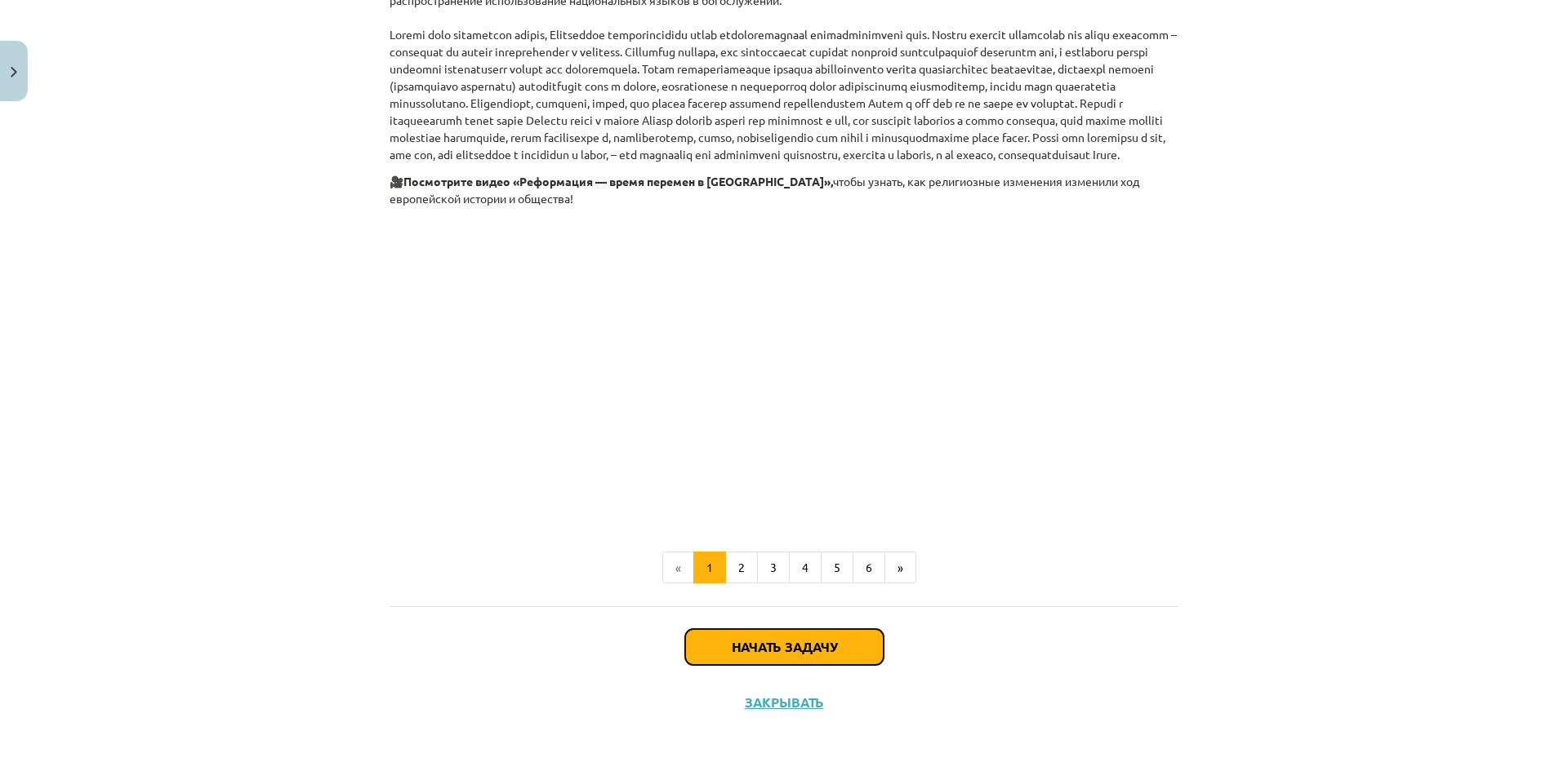
click at [789, 633] on button "Начать задачу" at bounding box center [784, 647] width 199 height 36
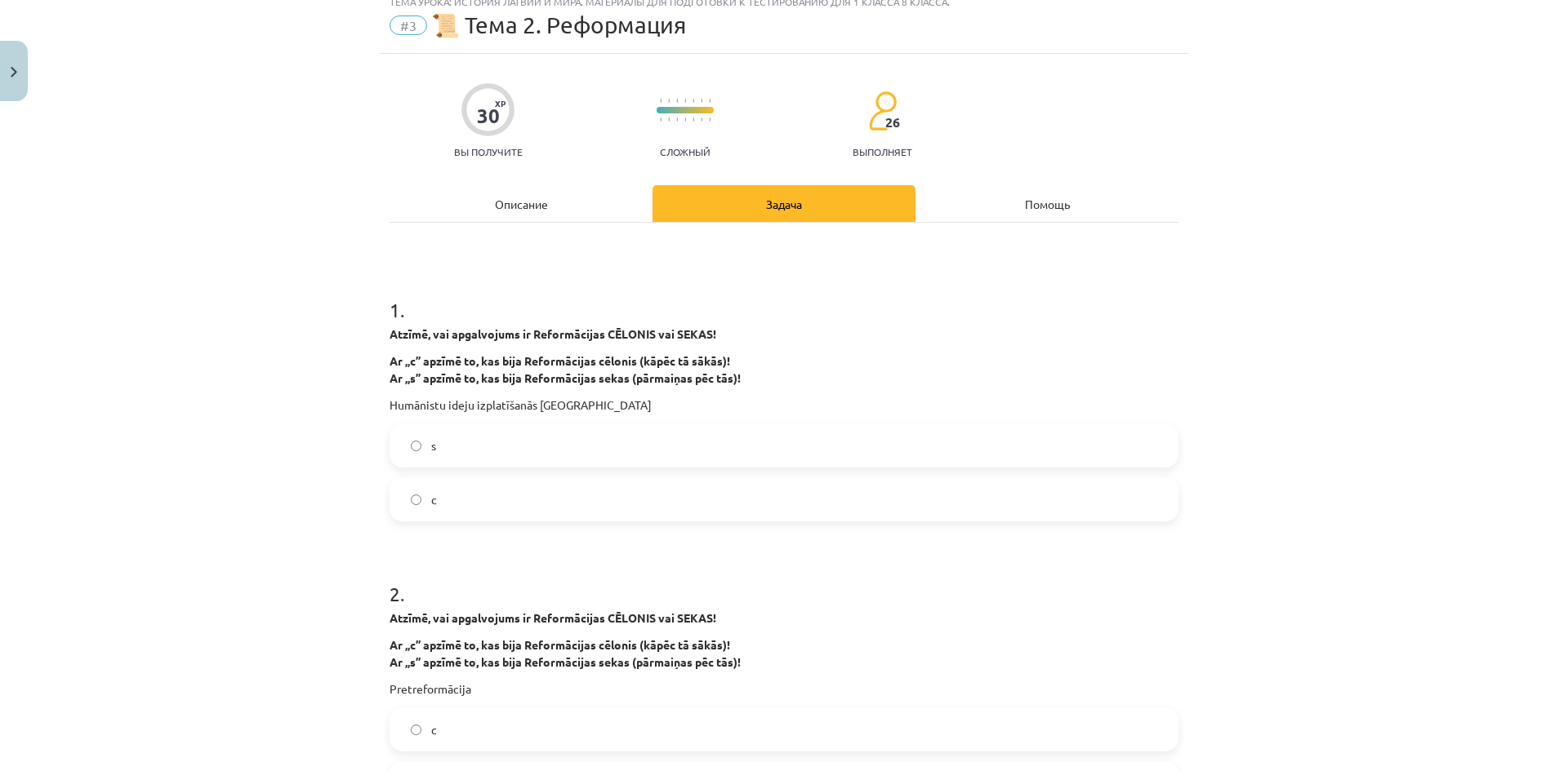
scroll to position [41, 0]
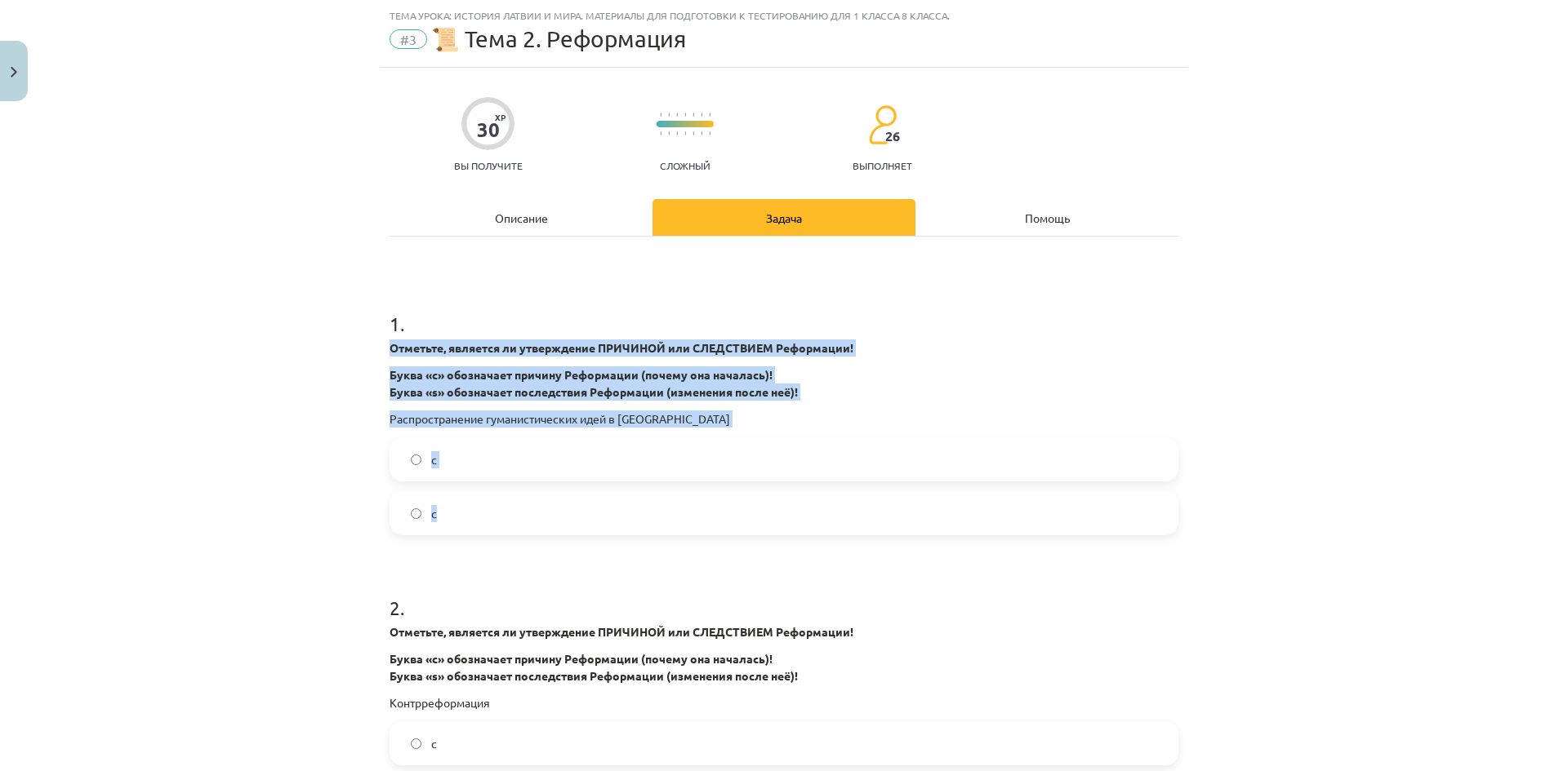
drag, startPoint x: 381, startPoint y: 344, endPoint x: 663, endPoint y: 520, distance: 332.4
copy div "Отметьте, является ли утверждение ПРИЧИНОЙ или СЛЕДСТВИЕМ Реформации! Буква «c»…"
click at [935, 336] on div "1 . Отметьте, является ли утверждение ПРИЧИНОЙ или СЛЕДСТВИЕМ Реформации! Буква…" at bounding box center [784, 409] width 789 height 252
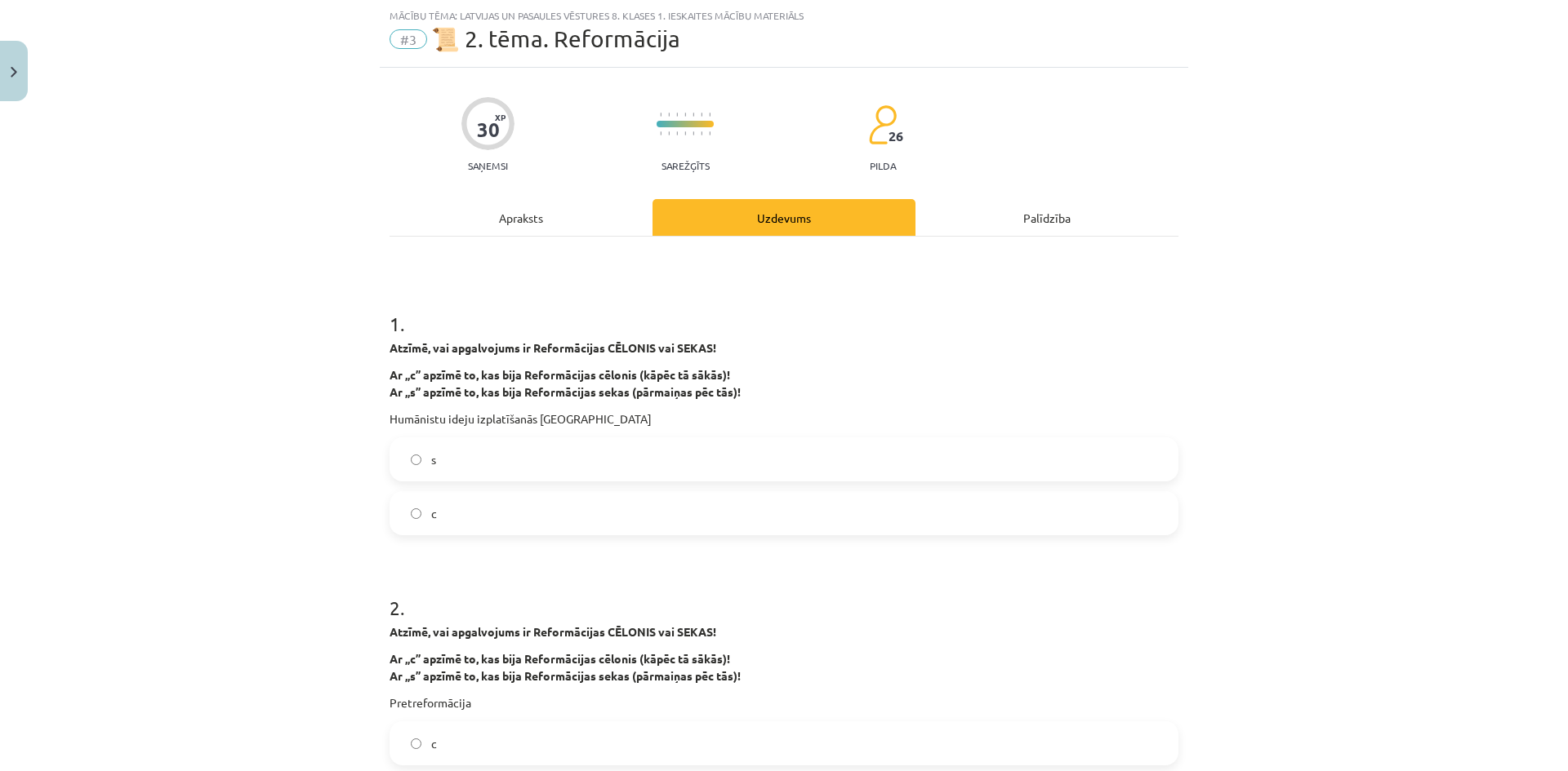
click at [296, 247] on div "Mācību tēma: Latvijas un pasaules vēstures 8. klases 1. ieskaites mācību materi…" at bounding box center [784, 386] width 1568 height 771
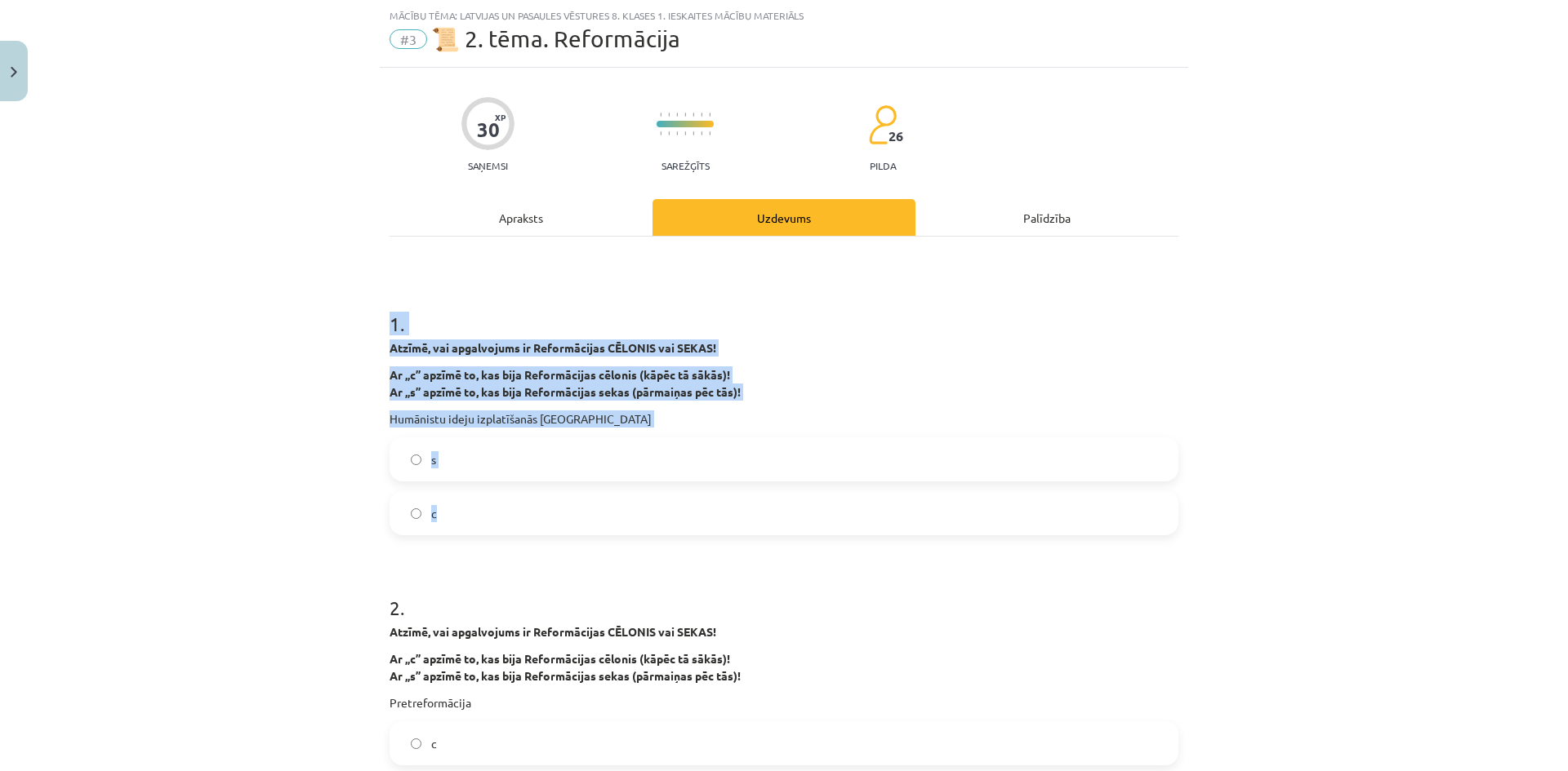
drag, startPoint x: 381, startPoint y: 326, endPoint x: 660, endPoint y: 503, distance: 330.4
copy div "1 . Atzīmē, vai apgalvojums ir Reformācijas CĒLONIS vai SEKAS! Ar „c” apzīmē to…"
click at [502, 517] on label "с" at bounding box center [784, 513] width 785 height 41
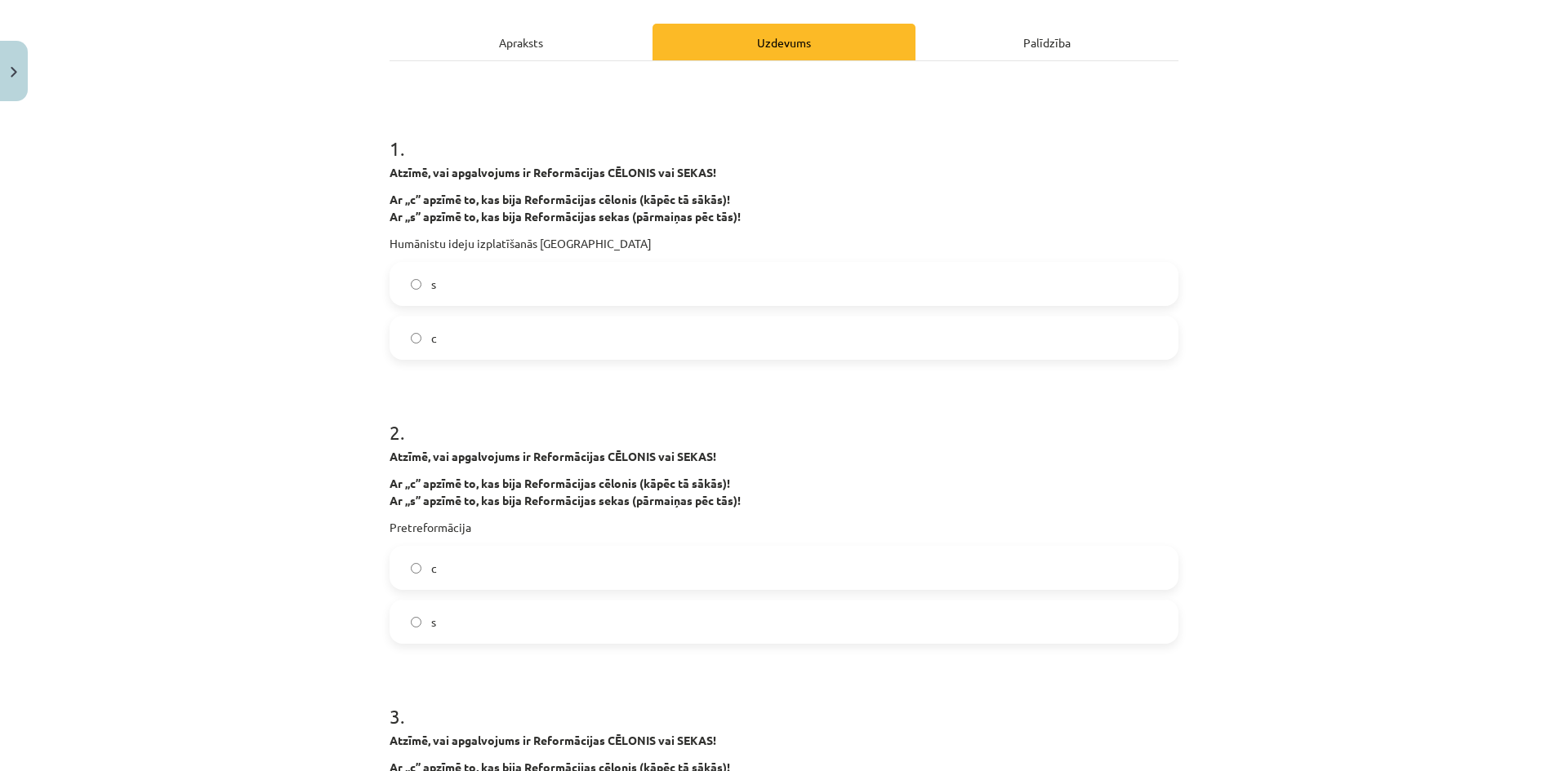
scroll to position [368, 0]
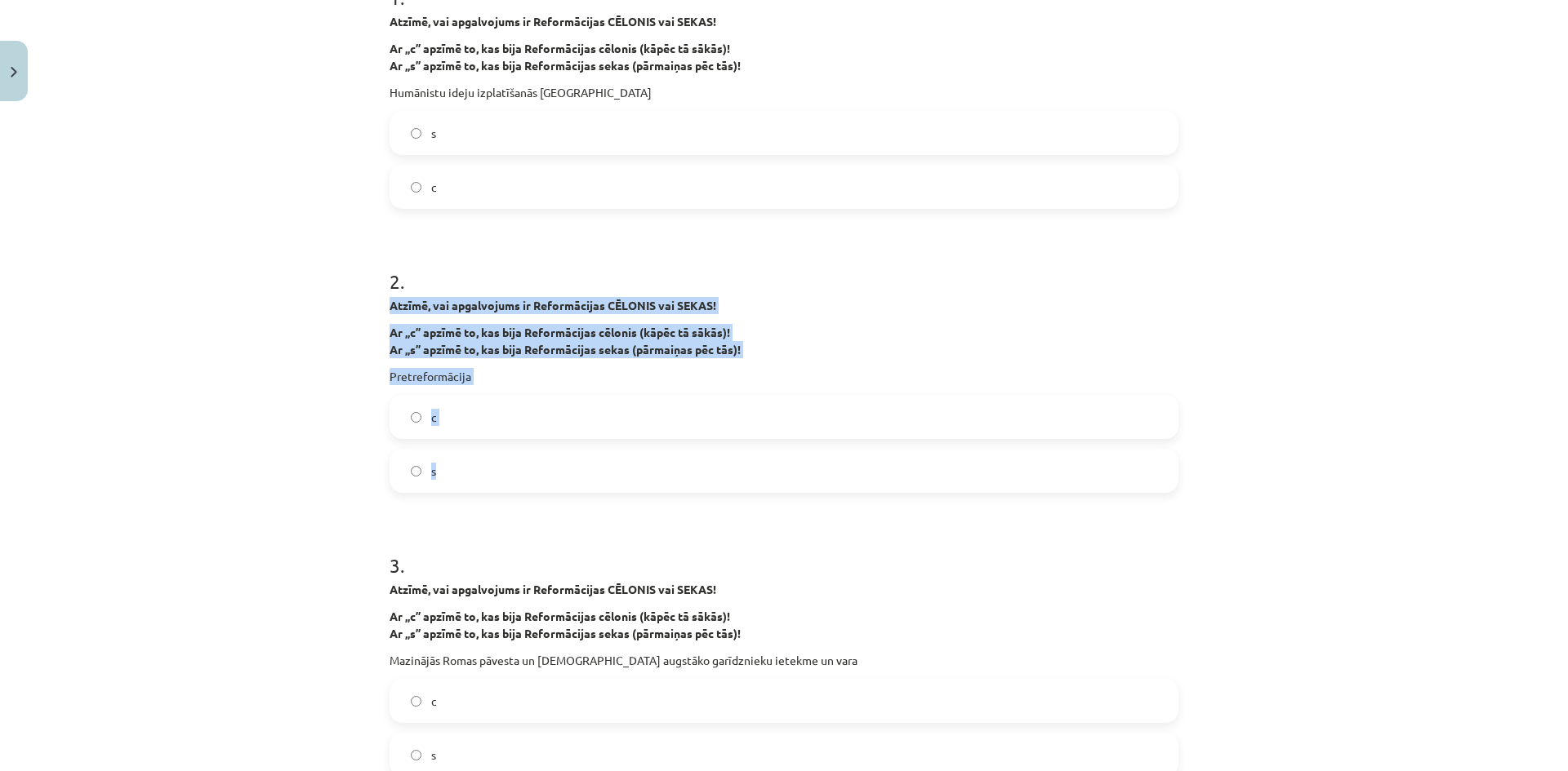
drag, startPoint x: 388, startPoint y: 297, endPoint x: 667, endPoint y: 462, distance: 324.1
copy div "Atzīmē, vai apgalvojums ir Reformācijas CĒLONIS vai SEKAS! Ar „c” apzīmē to, ka…"
click at [477, 476] on label "s" at bounding box center [784, 470] width 785 height 41
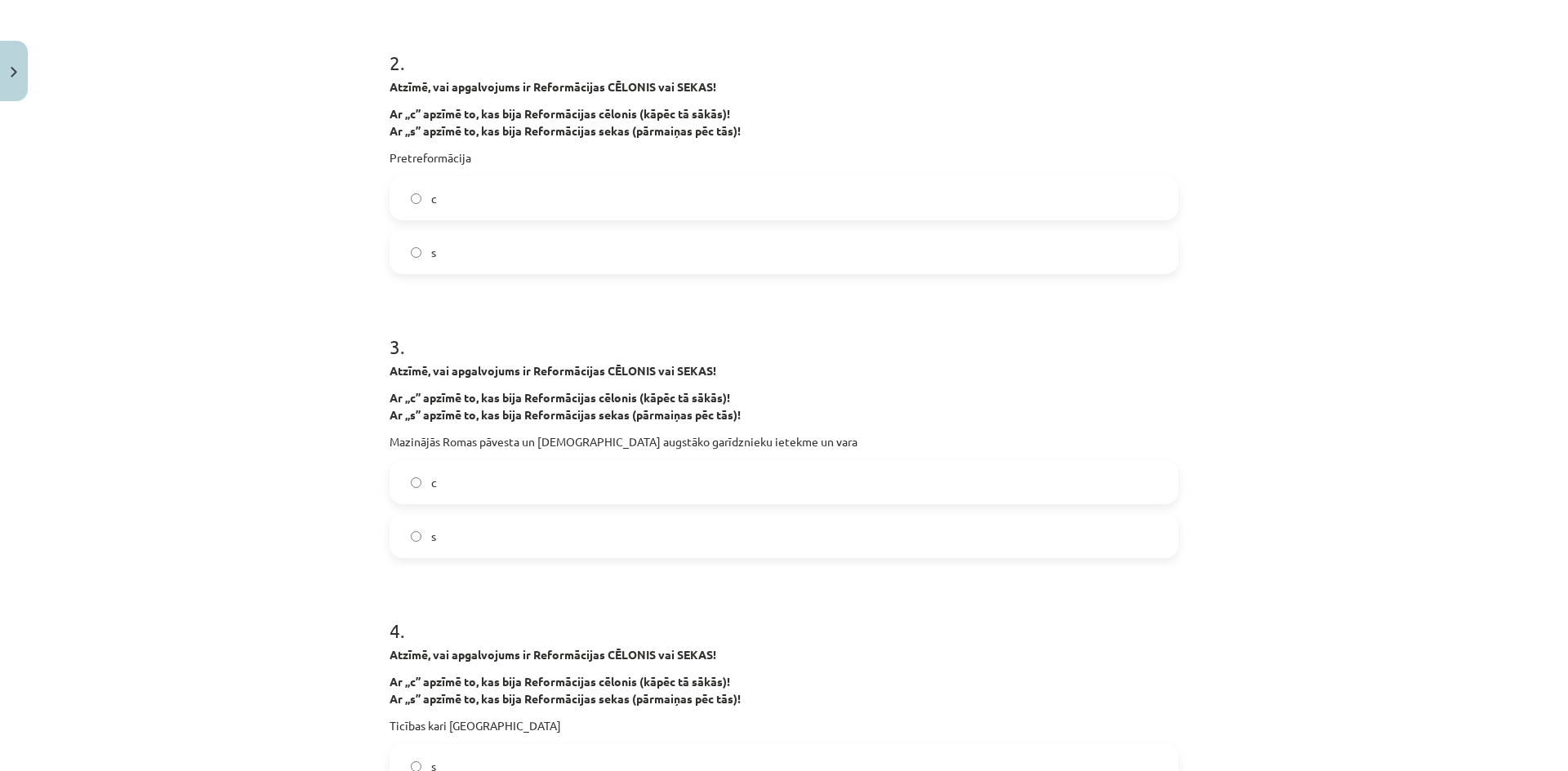
scroll to position [612, 0]
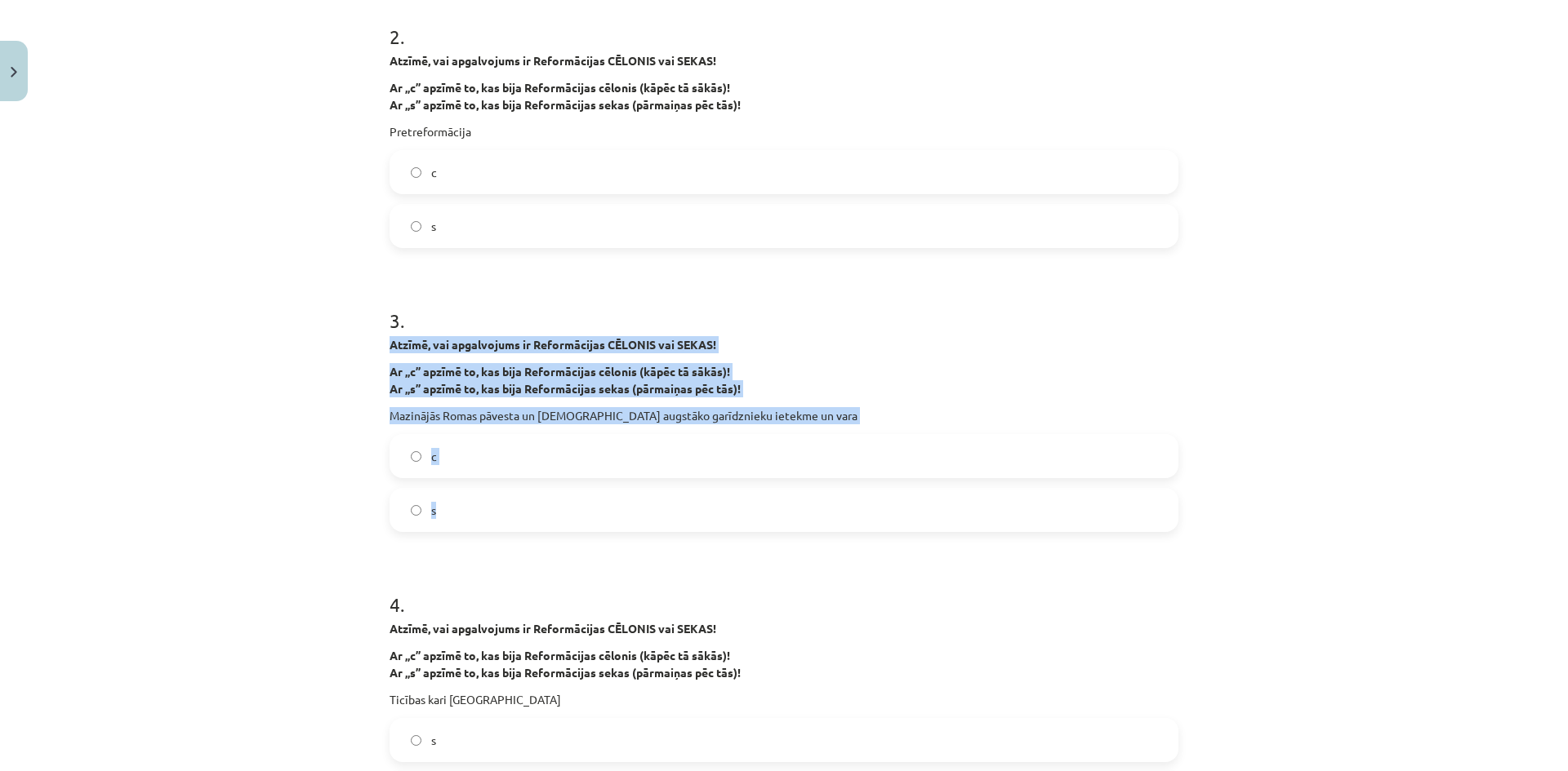
drag, startPoint x: 378, startPoint y: 339, endPoint x: 624, endPoint y: 503, distance: 295.7
copy div "Atzīmē, vai apgalvojums ir Reformācijas CĒLONIS vai SEKAS! Ar „c” apzīmē to, ka…"
click at [487, 505] on label "s" at bounding box center [784, 509] width 785 height 41
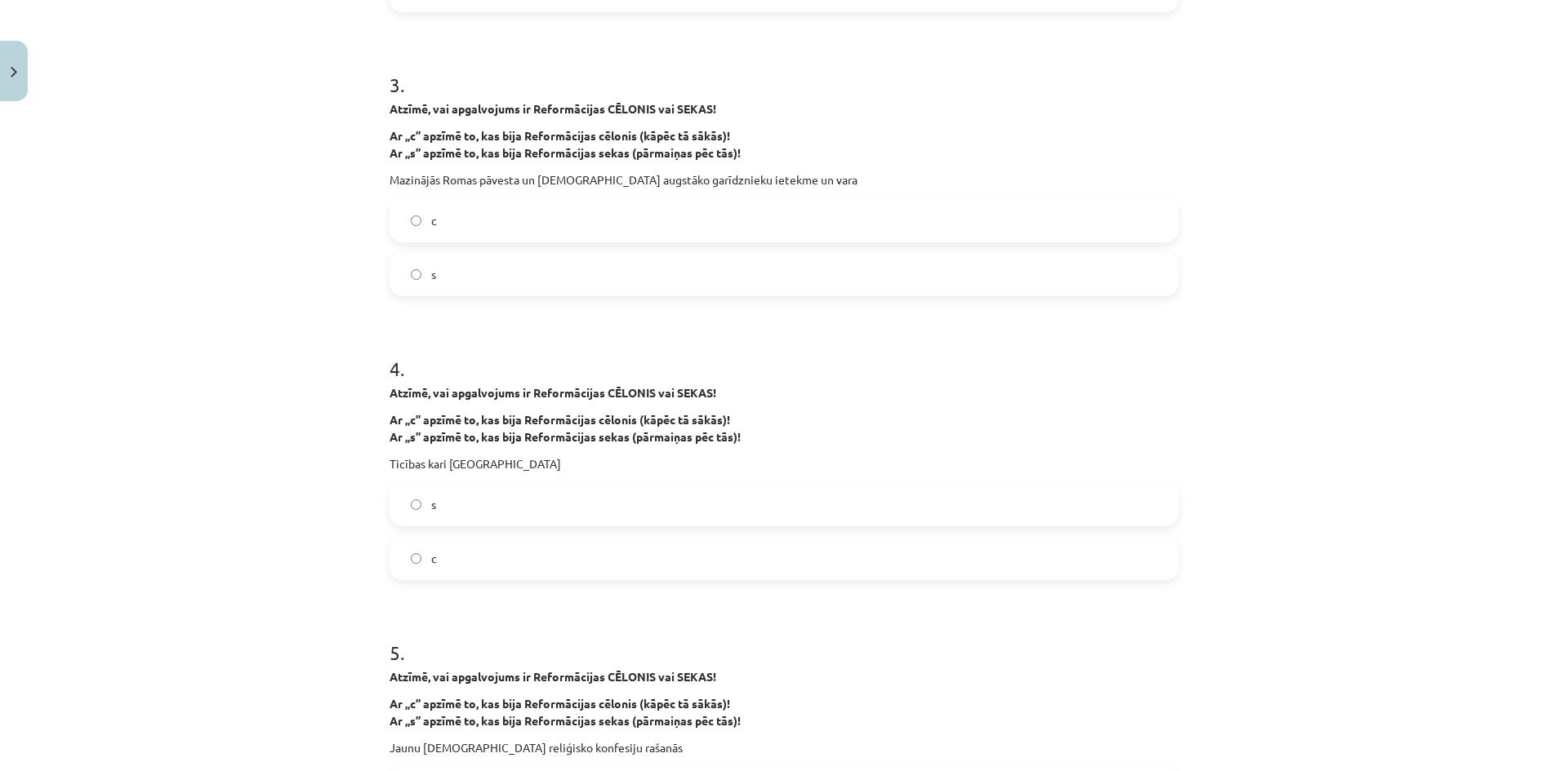
scroll to position [857, 0]
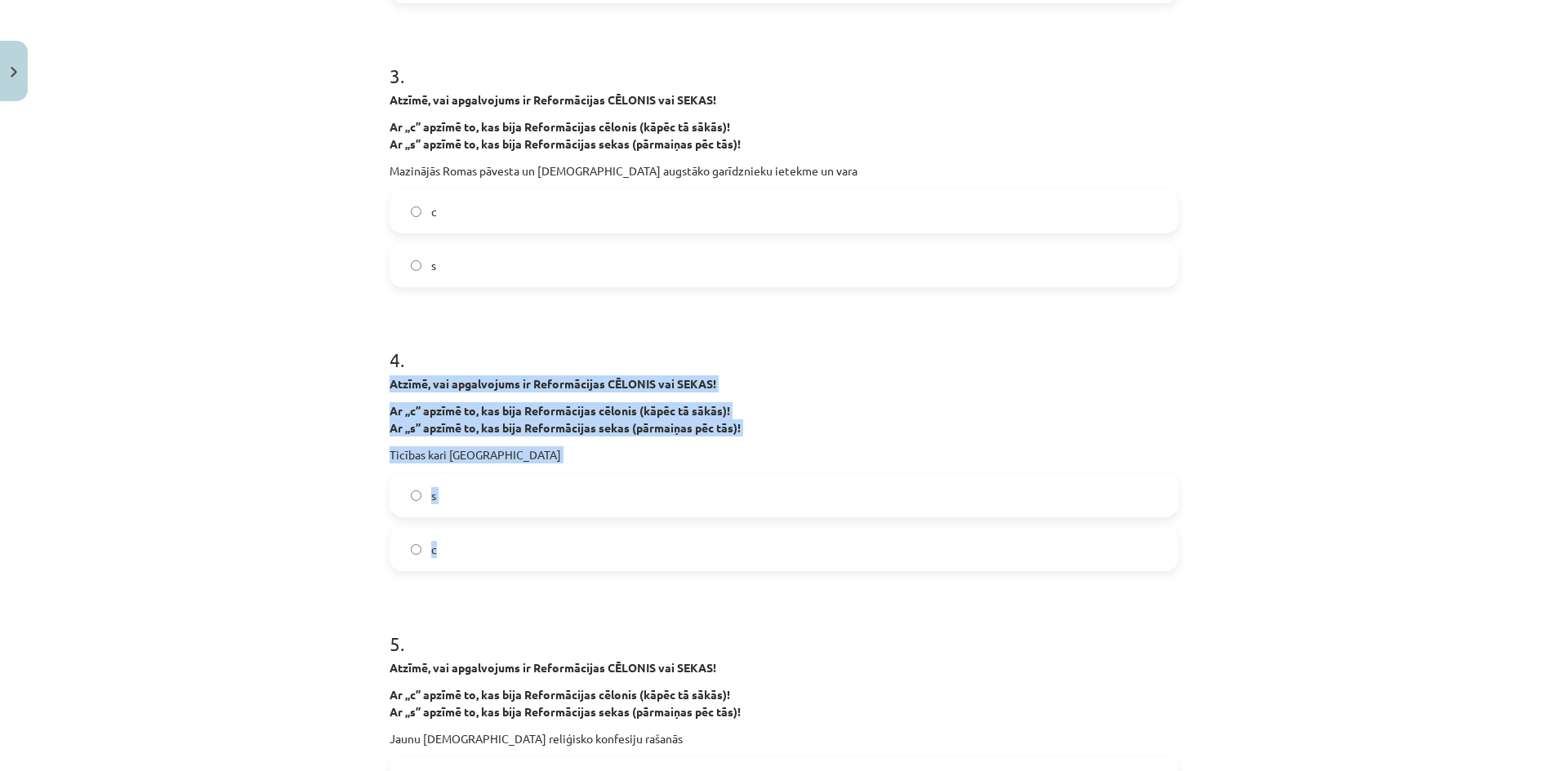
drag, startPoint x: 384, startPoint y: 378, endPoint x: 549, endPoint y: 549, distance: 237.6
click at [549, 549] on div "4 . Atzīmē, vai apgalvojums ir Reformācijas CĒLONIS vai SEKAS! Ar „c” apzīmē to…" at bounding box center [784, 445] width 789 height 252
copy div "Atzīmē, vai apgalvojums ir Reformācijas CĒLONIS vai SEKAS! Ar „c” apzīmē to, ka…"
click at [482, 499] on label "s" at bounding box center [784, 495] width 785 height 41
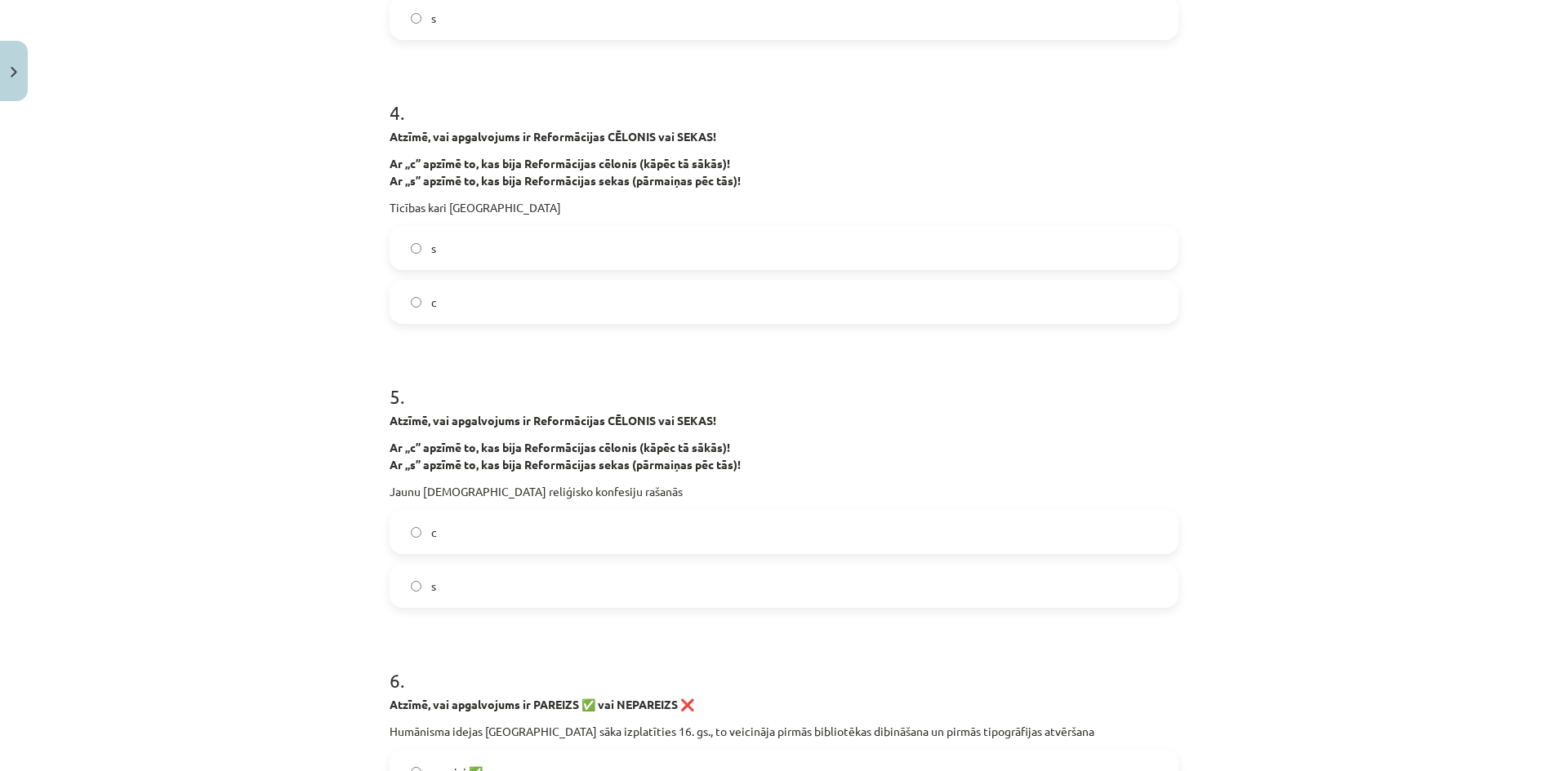
scroll to position [1183, 0]
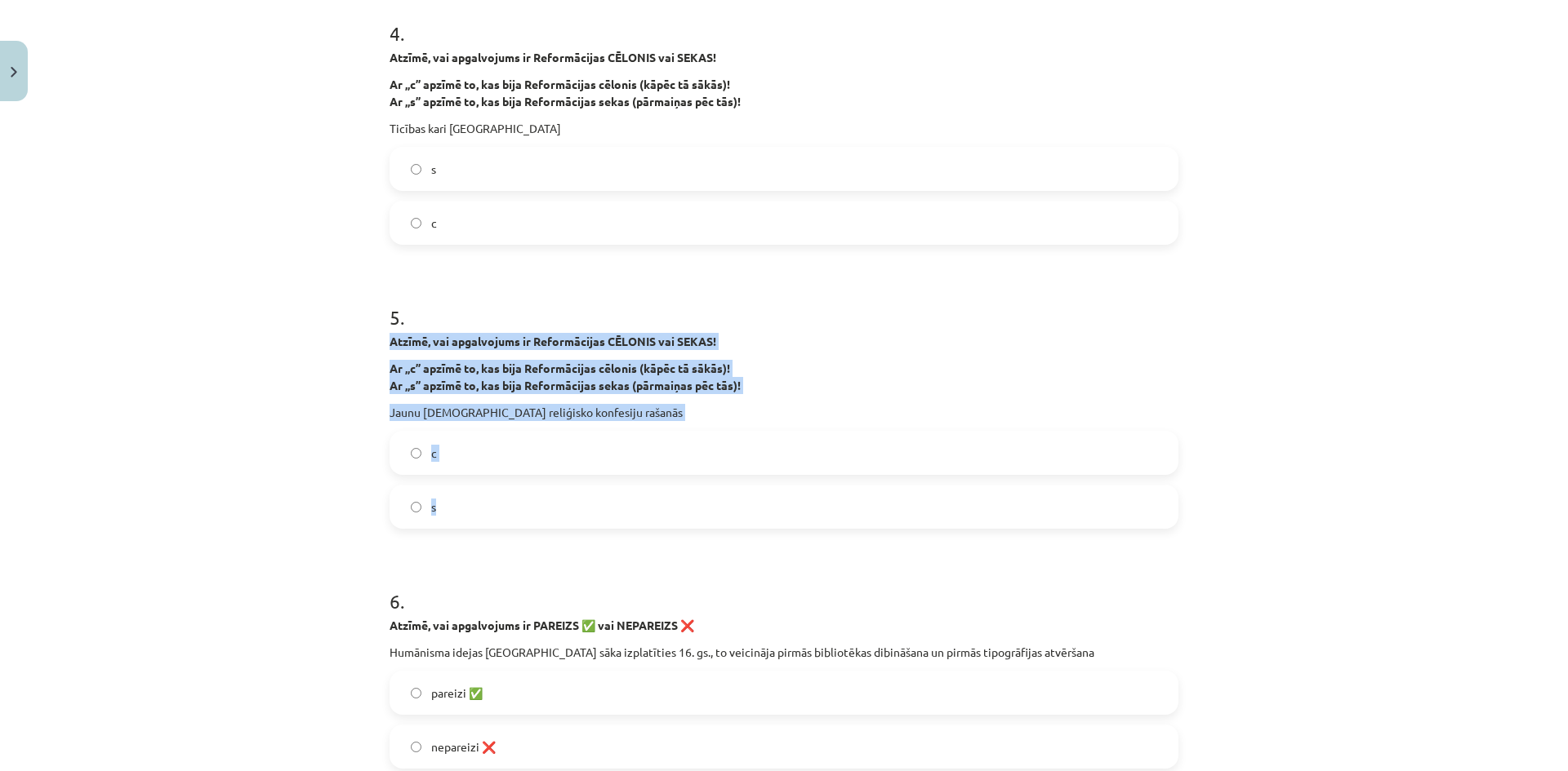
drag, startPoint x: 383, startPoint y: 336, endPoint x: 722, endPoint y: 516, distance: 383.8
click at [722, 516] on div "5 . Atzīmē, vai apgalvojums ir Reformācijas CĒLONIS vai SEKAS! Ar „c” apzīmē to…" at bounding box center [784, 403] width 789 height 252
click at [535, 502] on label "s" at bounding box center [784, 506] width 785 height 41
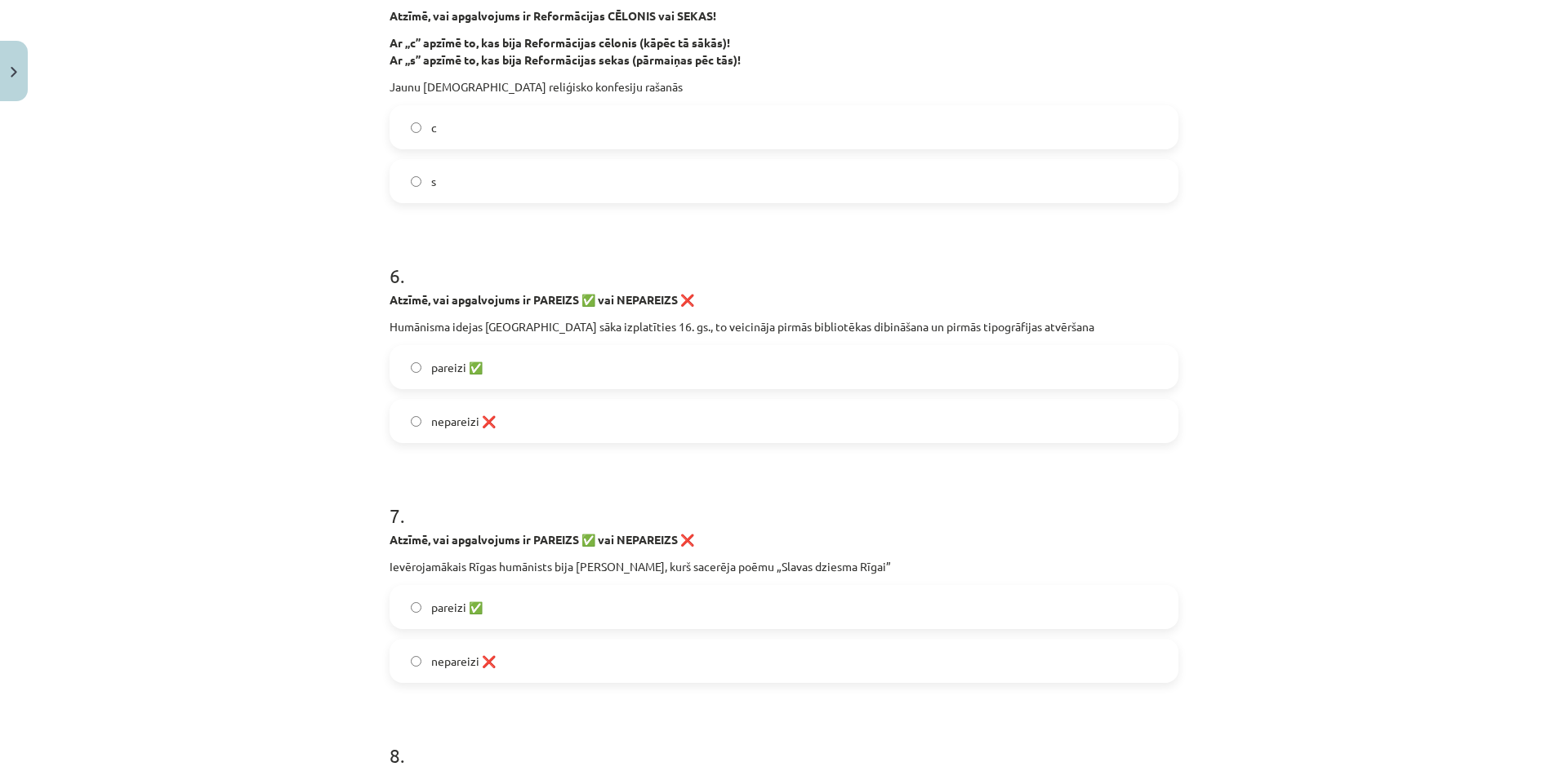
scroll to position [1510, 0]
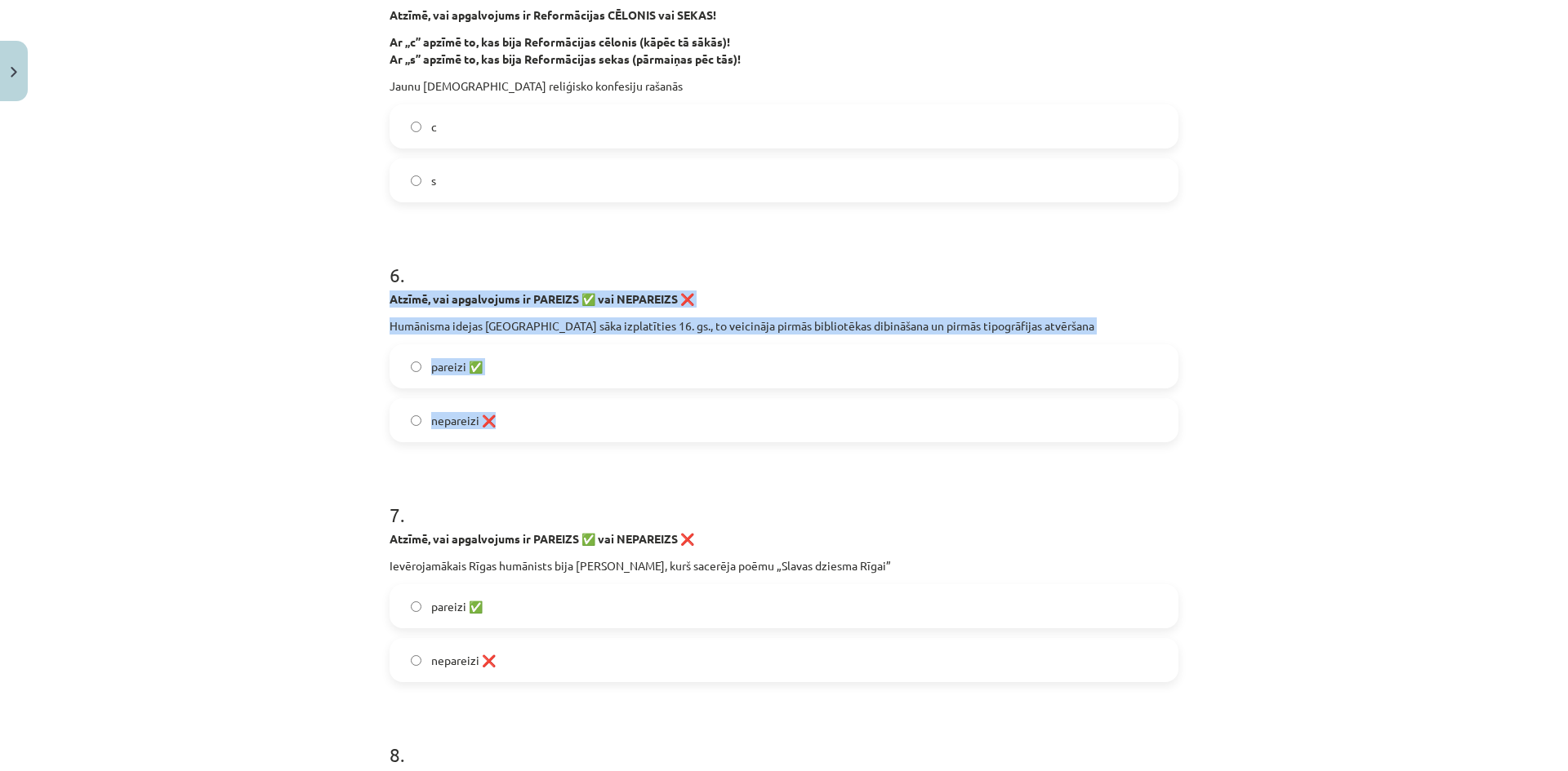
drag, startPoint x: 378, startPoint y: 301, endPoint x: 637, endPoint y: 422, distance: 285.9
click at [637, 422] on div "30 XP Saņemsi Sarežģīts 26 pilda Apraksts Uzdevums Palīdzība 1 . Atzīmē, vai ap…" at bounding box center [783, 274] width 808 height 3352
click at [515, 385] on label "pareizi ✅" at bounding box center [784, 367] width 785 height 41
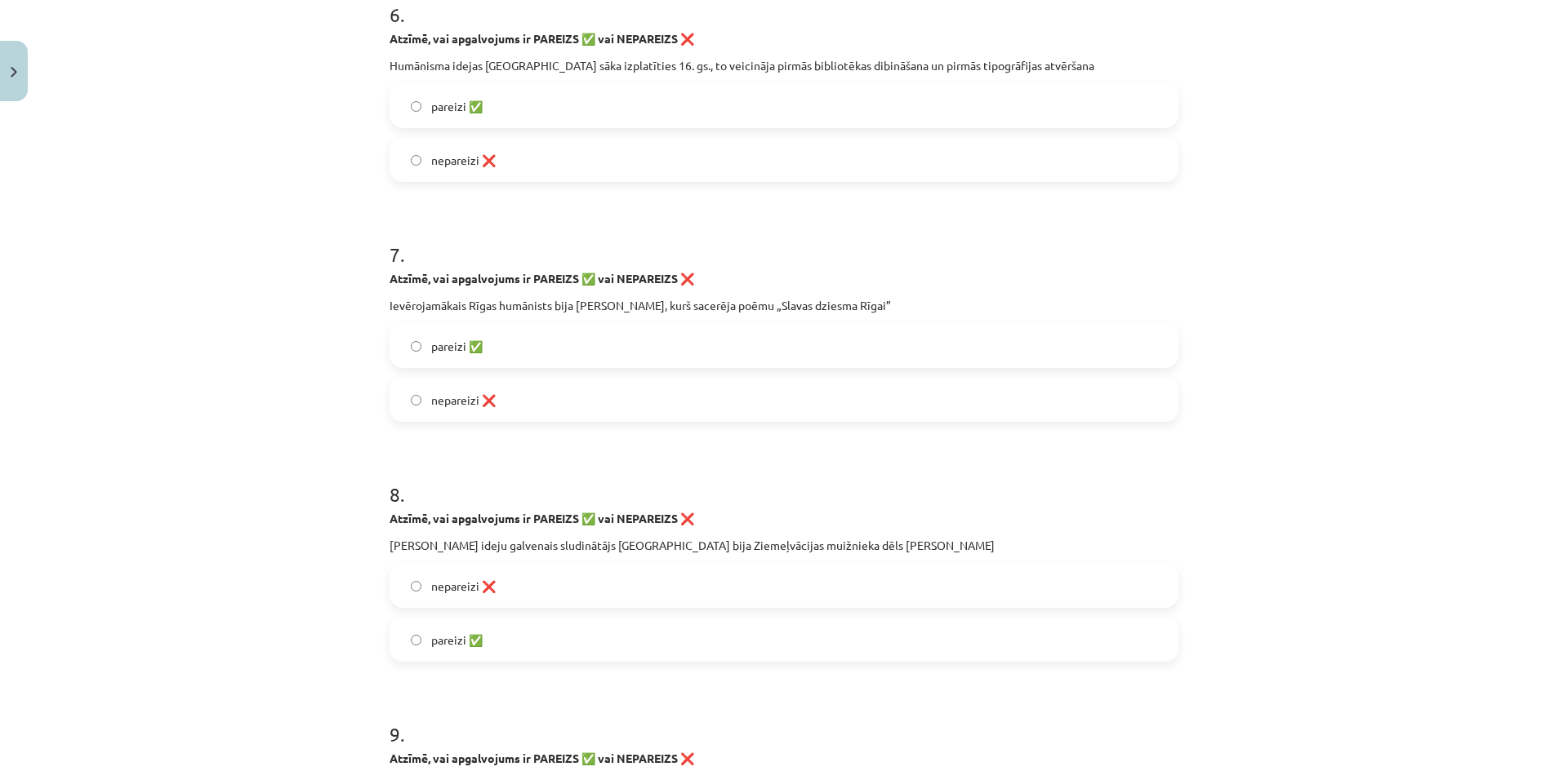
scroll to position [1837, 0]
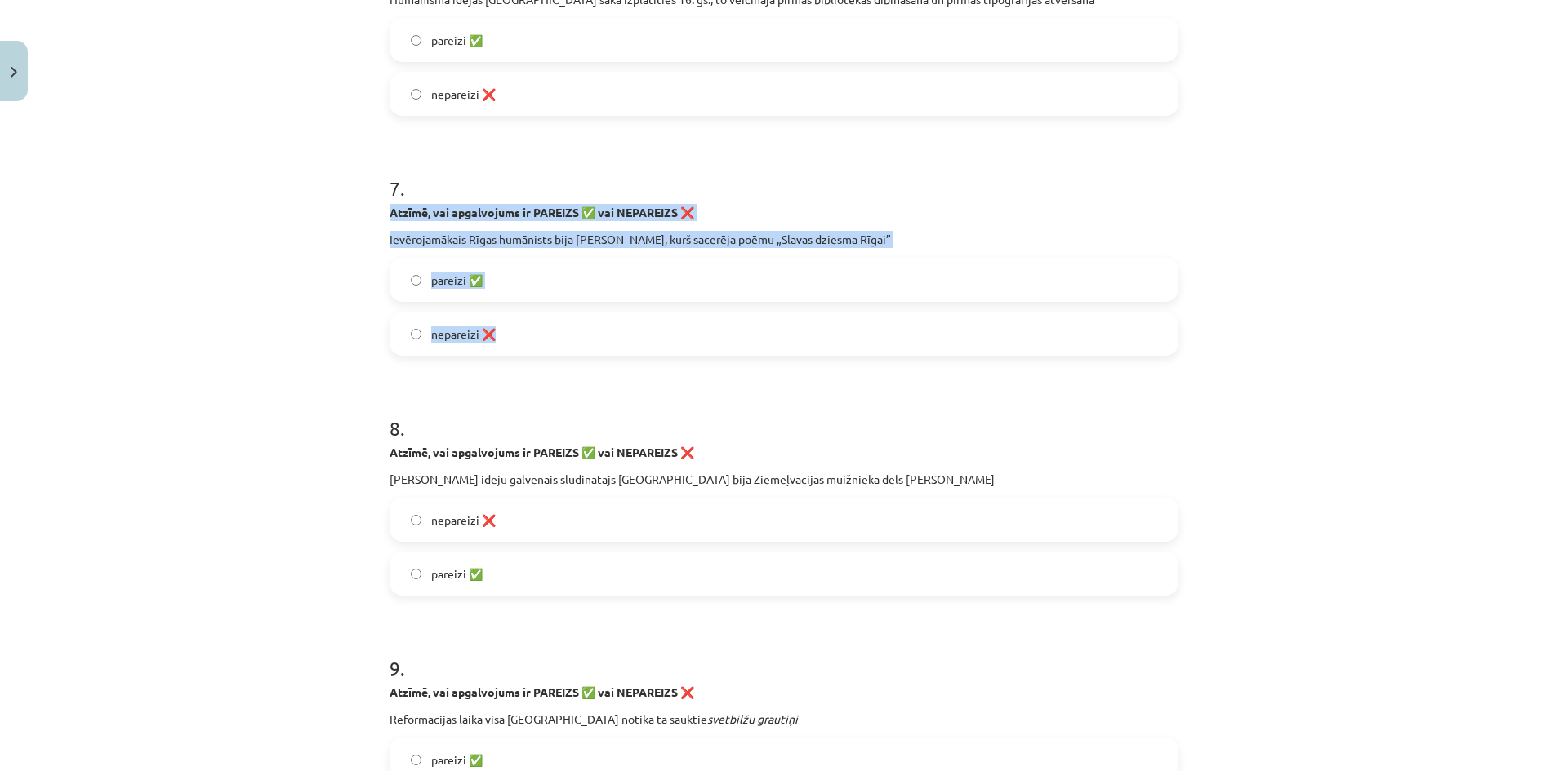
drag, startPoint x: 380, startPoint y: 210, endPoint x: 601, endPoint y: 331, distance: 252.0
click at [534, 274] on label "pareizi ✅" at bounding box center [784, 280] width 785 height 41
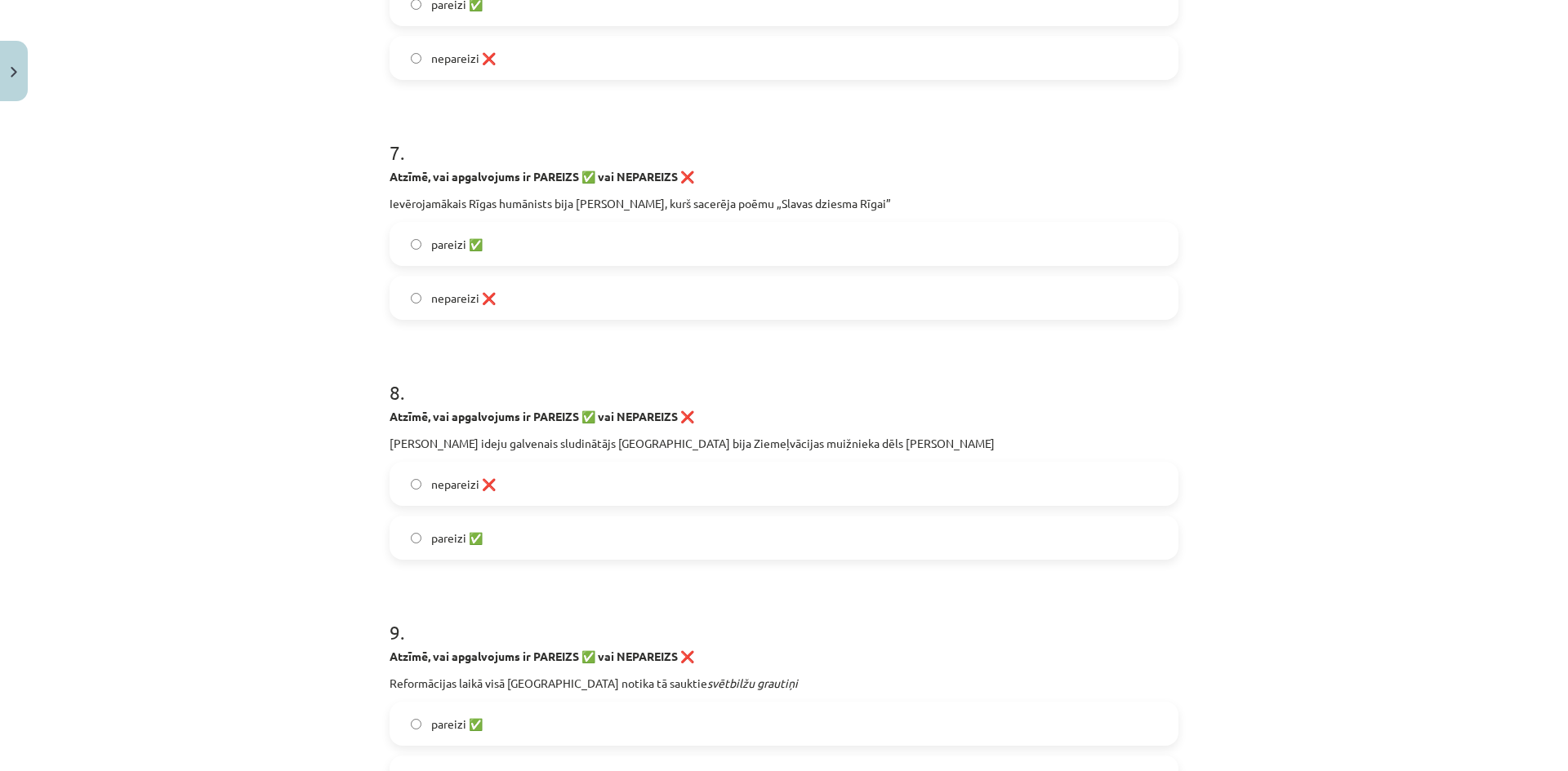
scroll to position [2082, 0]
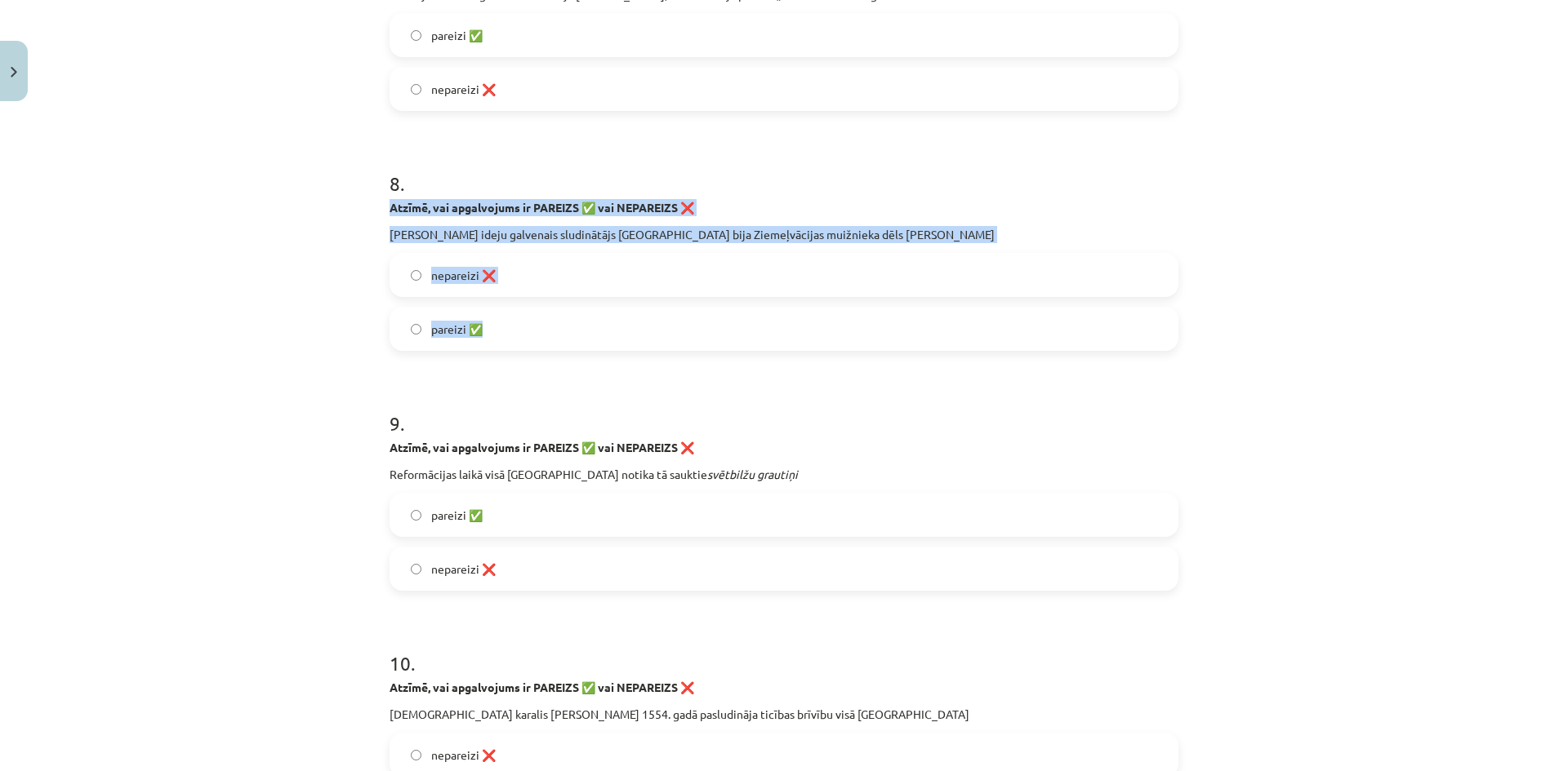
drag, startPoint x: 388, startPoint y: 208, endPoint x: 584, endPoint y: 329, distance: 230.3
click at [584, 329] on div "8 . Atzīmē, vai apgalvojums ir PAREIZS ✅ vai NEPAREIZS ❌ Mārtiņa Lutera ideju g…" at bounding box center [784, 248] width 789 height 208
click at [597, 347] on label "pareizi ✅" at bounding box center [784, 329] width 785 height 41
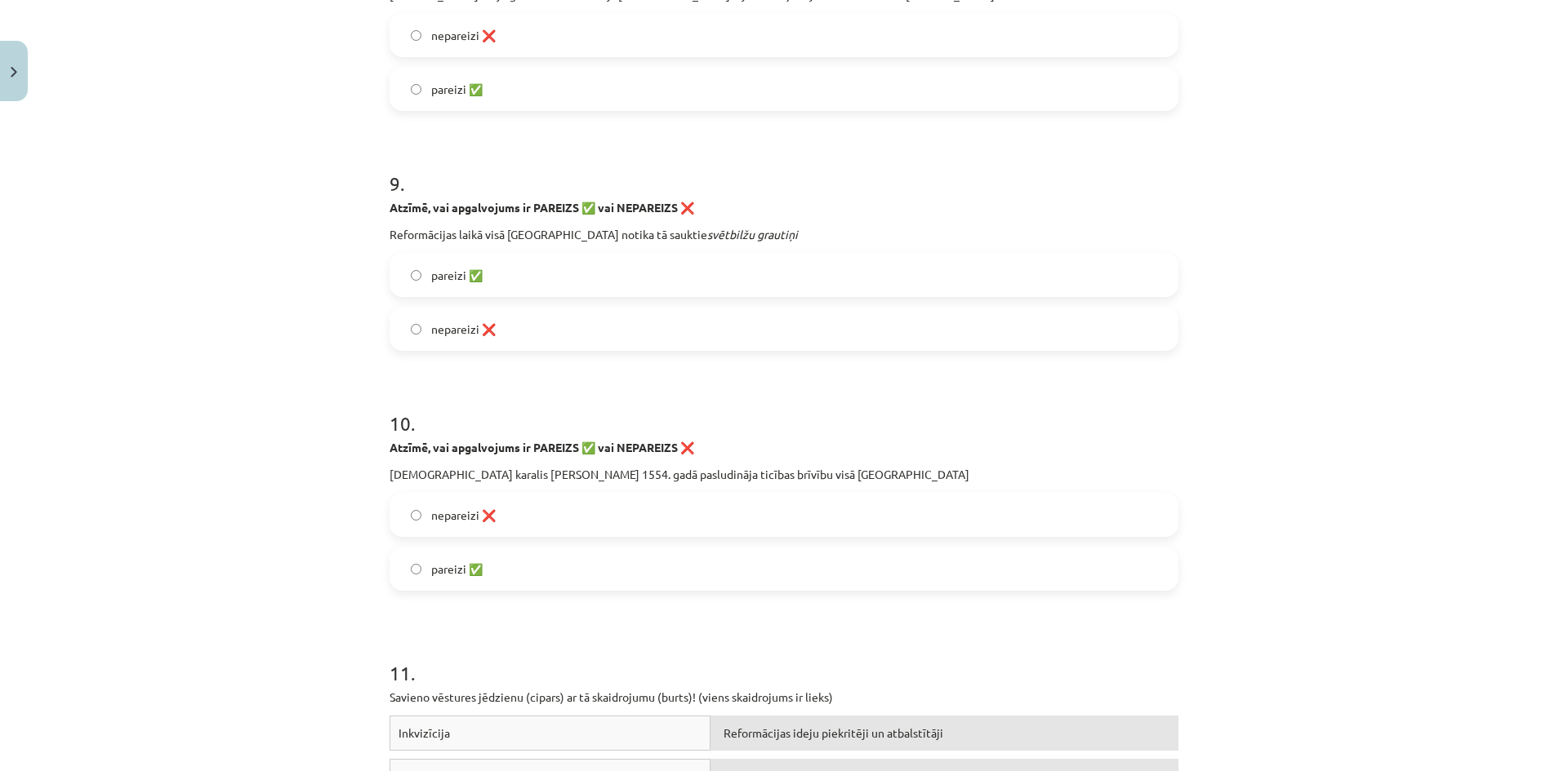
scroll to position [2327, 0]
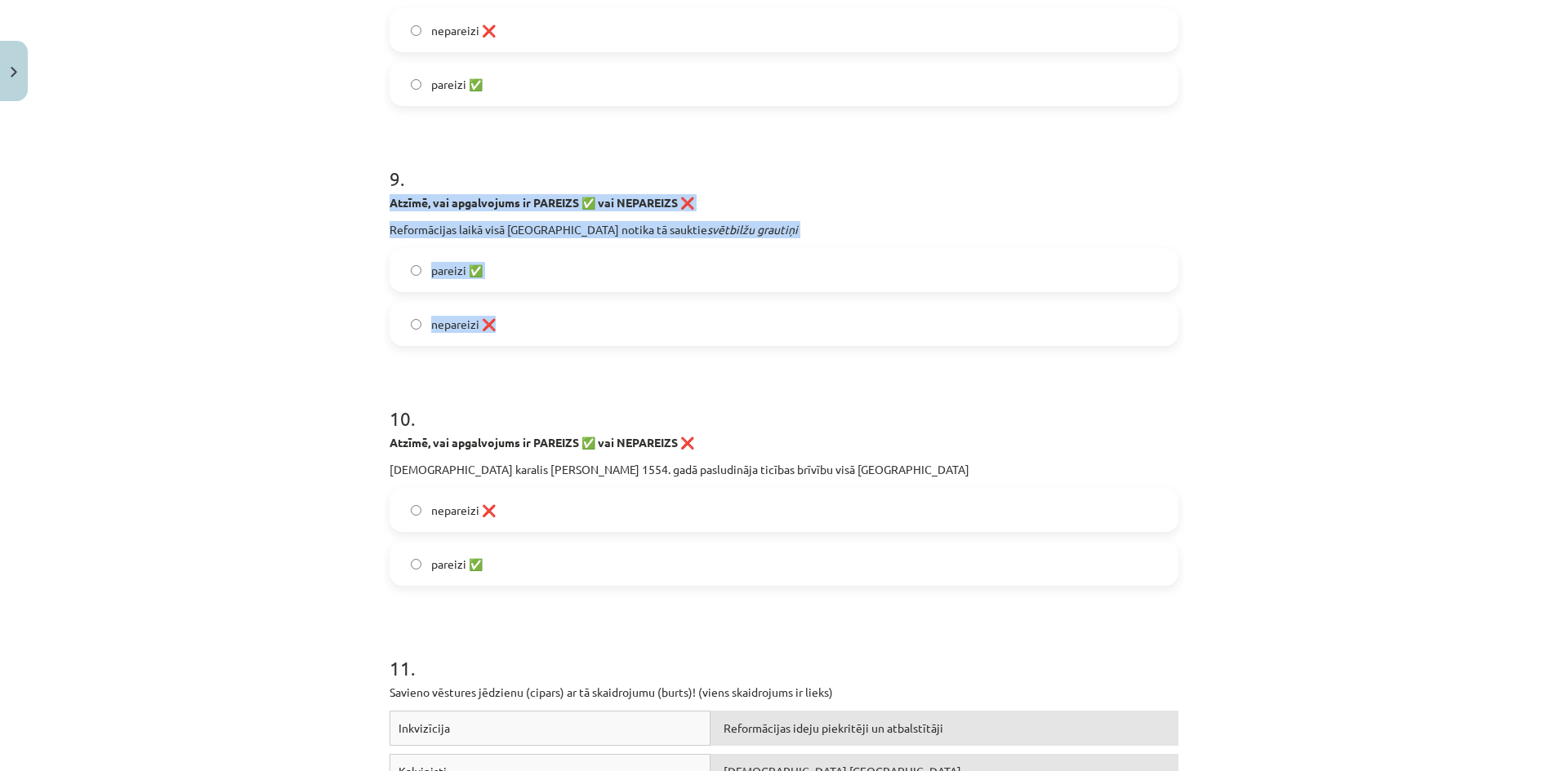
drag, startPoint x: 400, startPoint y: 204, endPoint x: 595, endPoint y: 318, distance: 225.9
click at [498, 268] on label "pareizi ✅" at bounding box center [784, 270] width 785 height 41
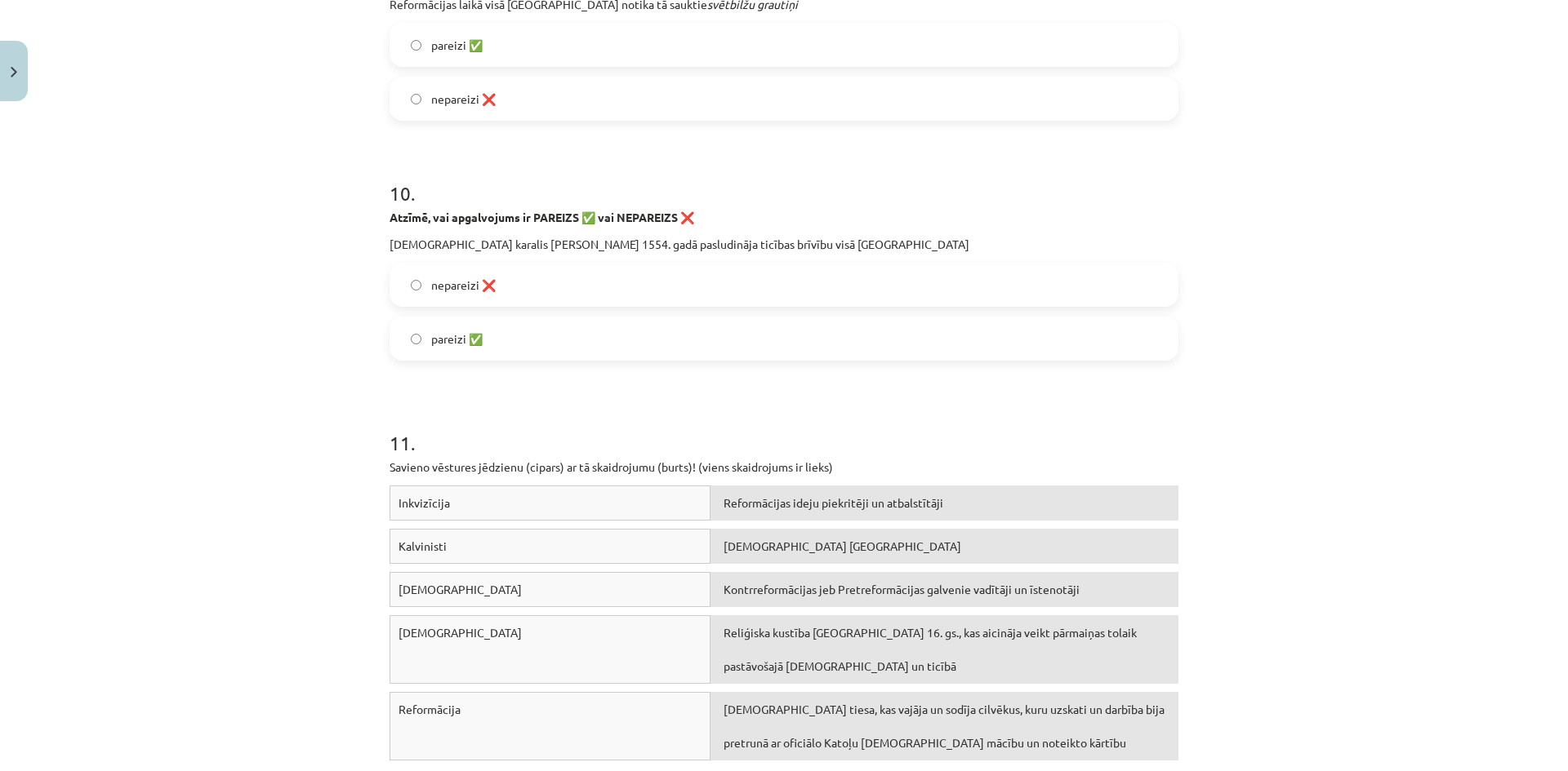
scroll to position [2654, 0]
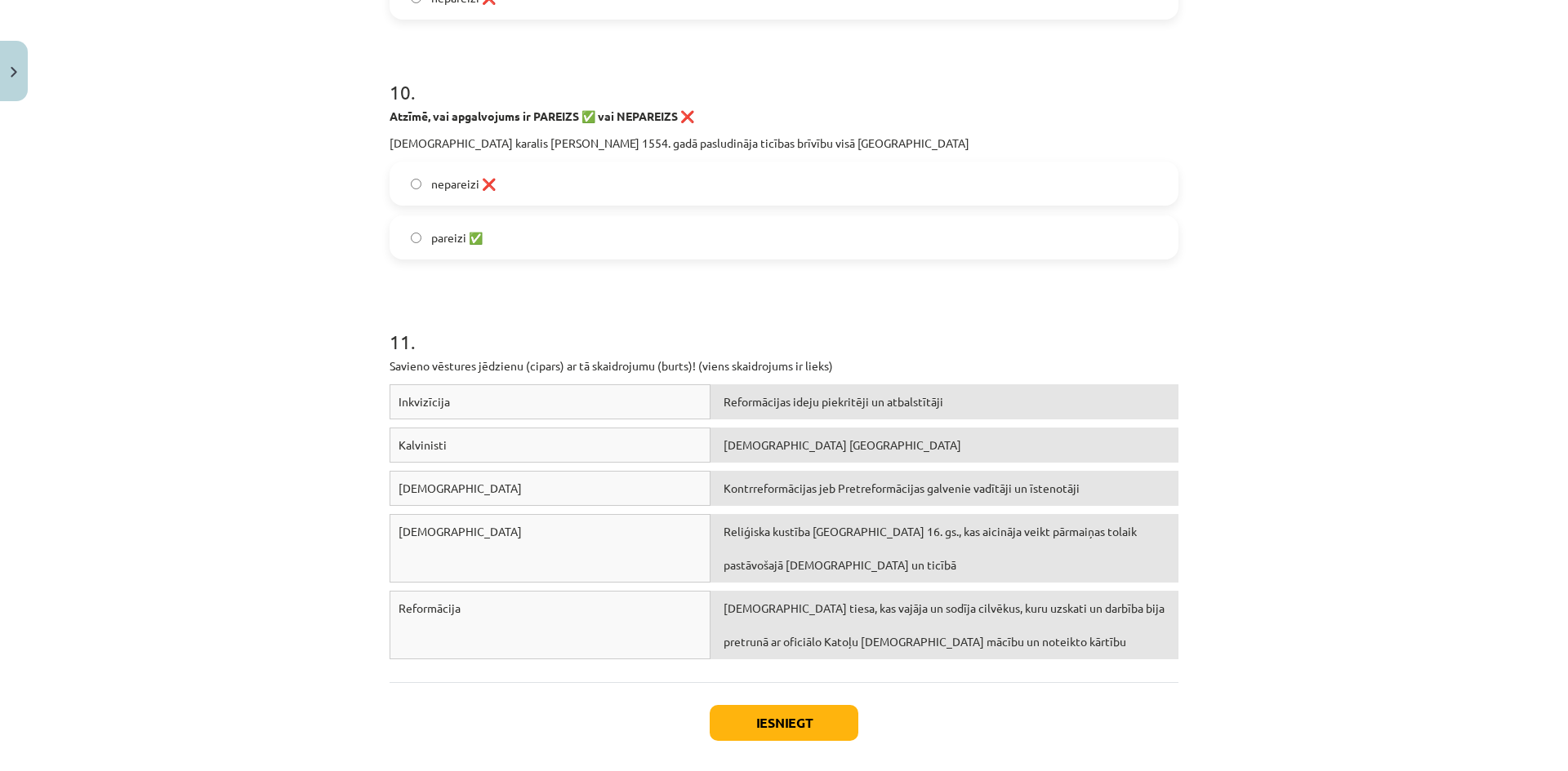
drag, startPoint x: 381, startPoint y: 116, endPoint x: 543, endPoint y: 244, distance: 206.5
click at [517, 181] on label "nepareizi ❌" at bounding box center [784, 183] width 785 height 41
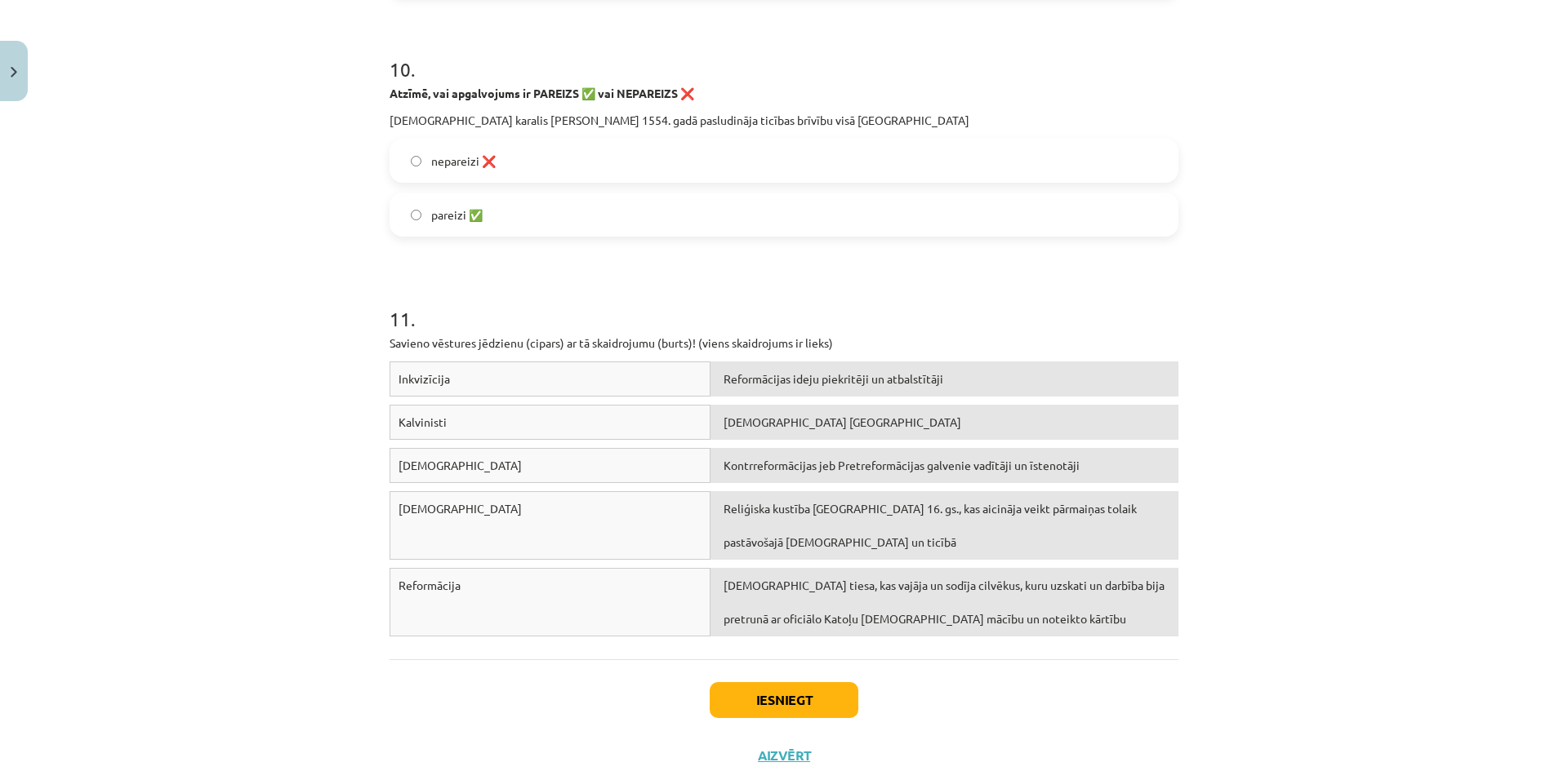
scroll to position [2729, 0]
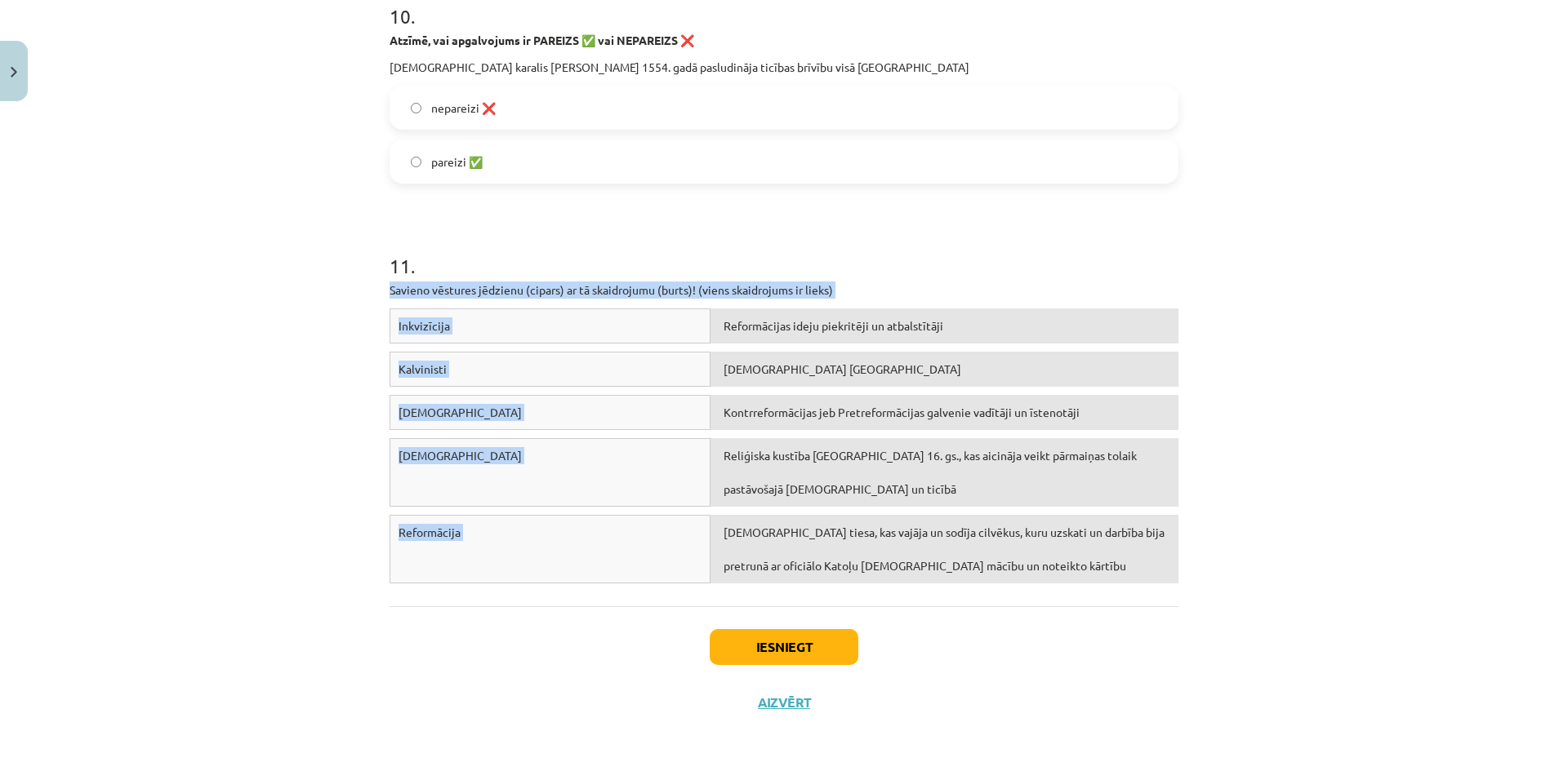
drag, startPoint x: 383, startPoint y: 285, endPoint x: 878, endPoint y: 549, distance: 561.0
click at [623, 650] on div "Iesniegt Aizvērt" at bounding box center [784, 663] width 789 height 114
click at [613, 662] on div "Iesniegt Aizvērt" at bounding box center [784, 663] width 789 height 114
drag, startPoint x: 379, startPoint y: 288, endPoint x: 764, endPoint y: 566, distance: 474.9
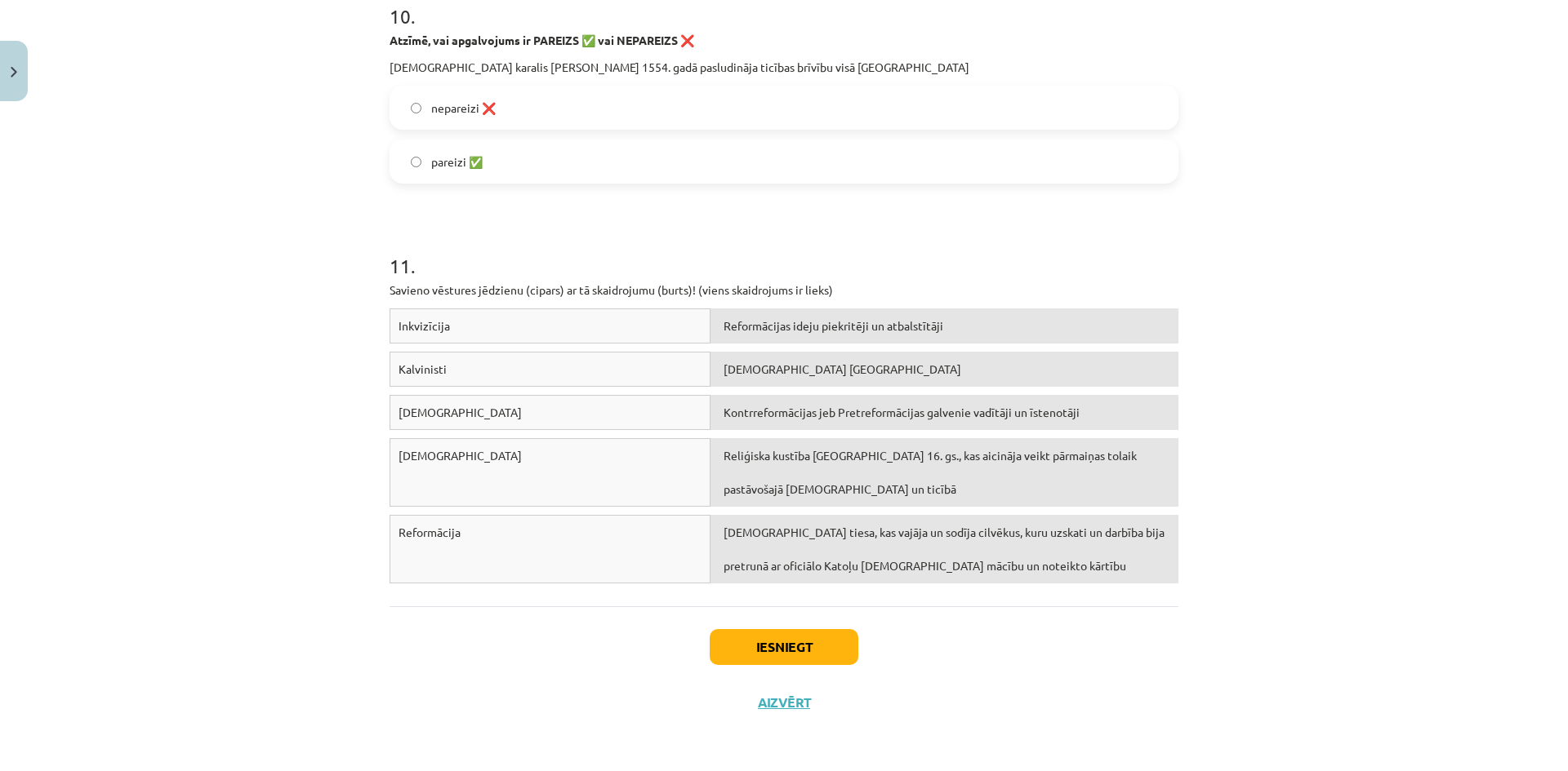
click at [902, 218] on div "11 . Savieno vēstures jēdzienu (cipars) ar tā skaidrojumu (burts)! (viens skaid…" at bounding box center [784, 392] width 789 height 398
click at [723, 321] on span "Reformācijas ideju piekritēji un atbalstītāji" at bounding box center [833, 326] width 220 height 15
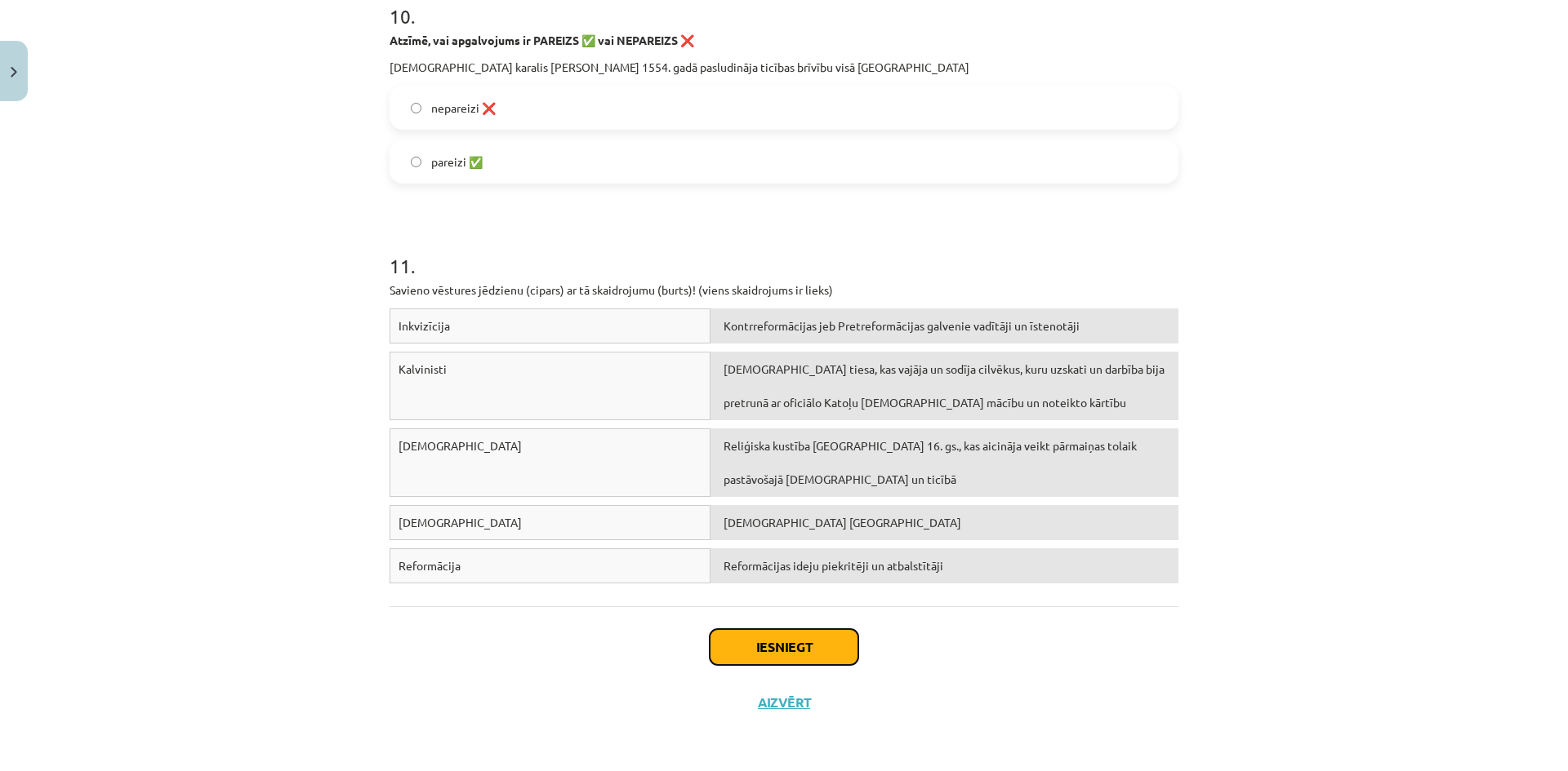
click at [779, 655] on button "Iesniegt" at bounding box center [783, 647] width 149 height 36
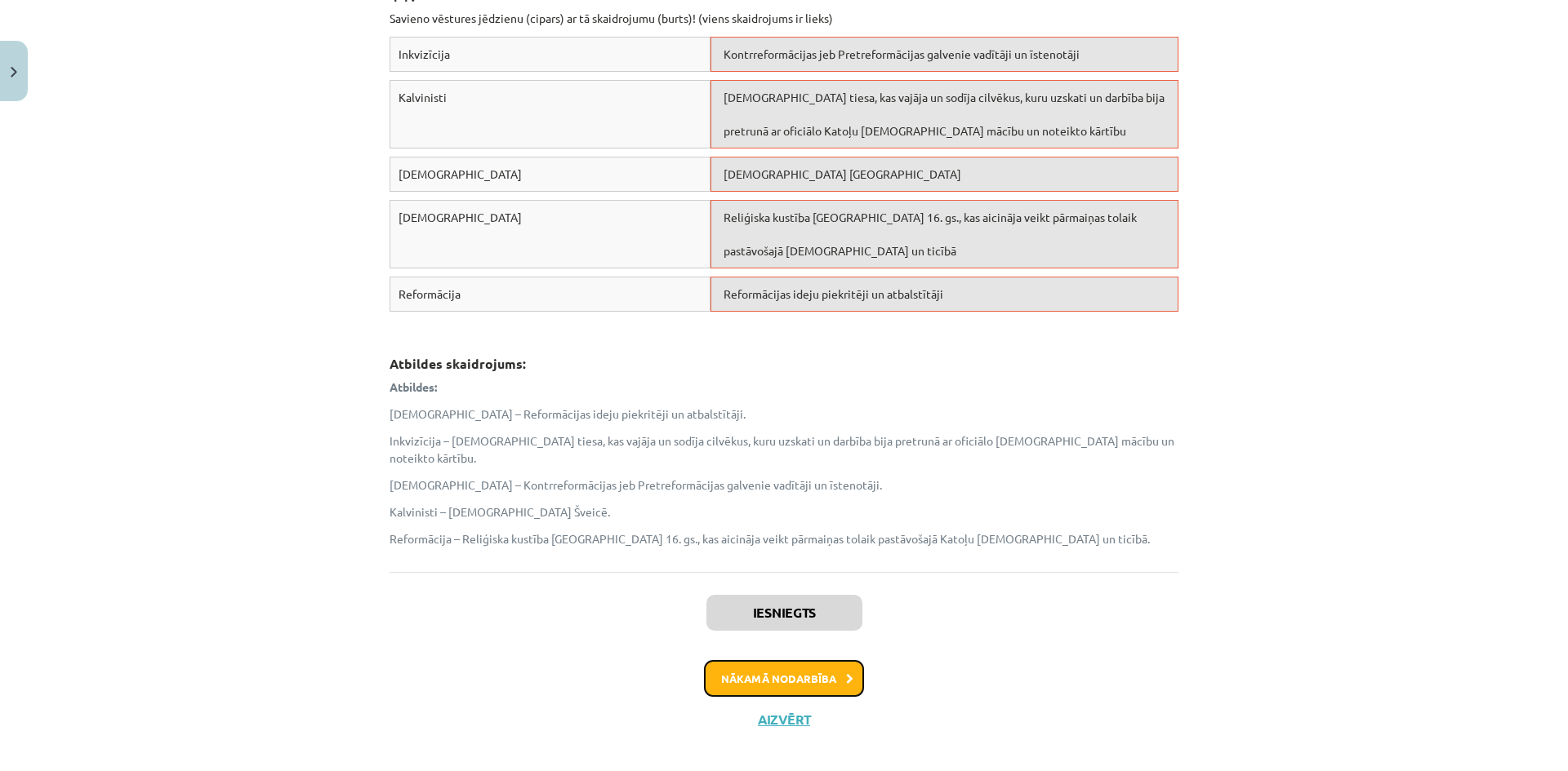
click at [781, 660] on button "Nākamā nodarbība" at bounding box center [784, 679] width 160 height 38
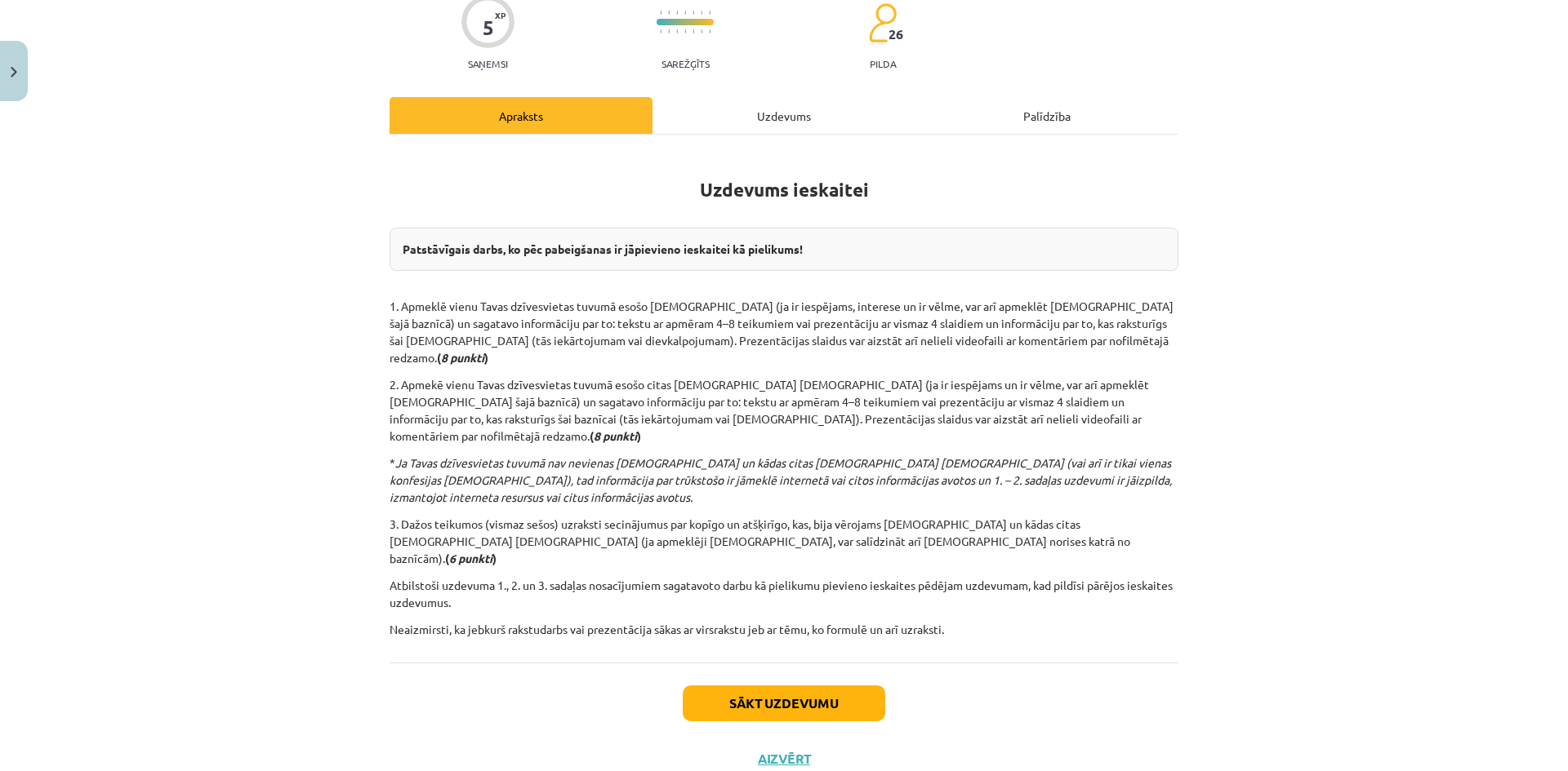
scroll to position [147, 0]
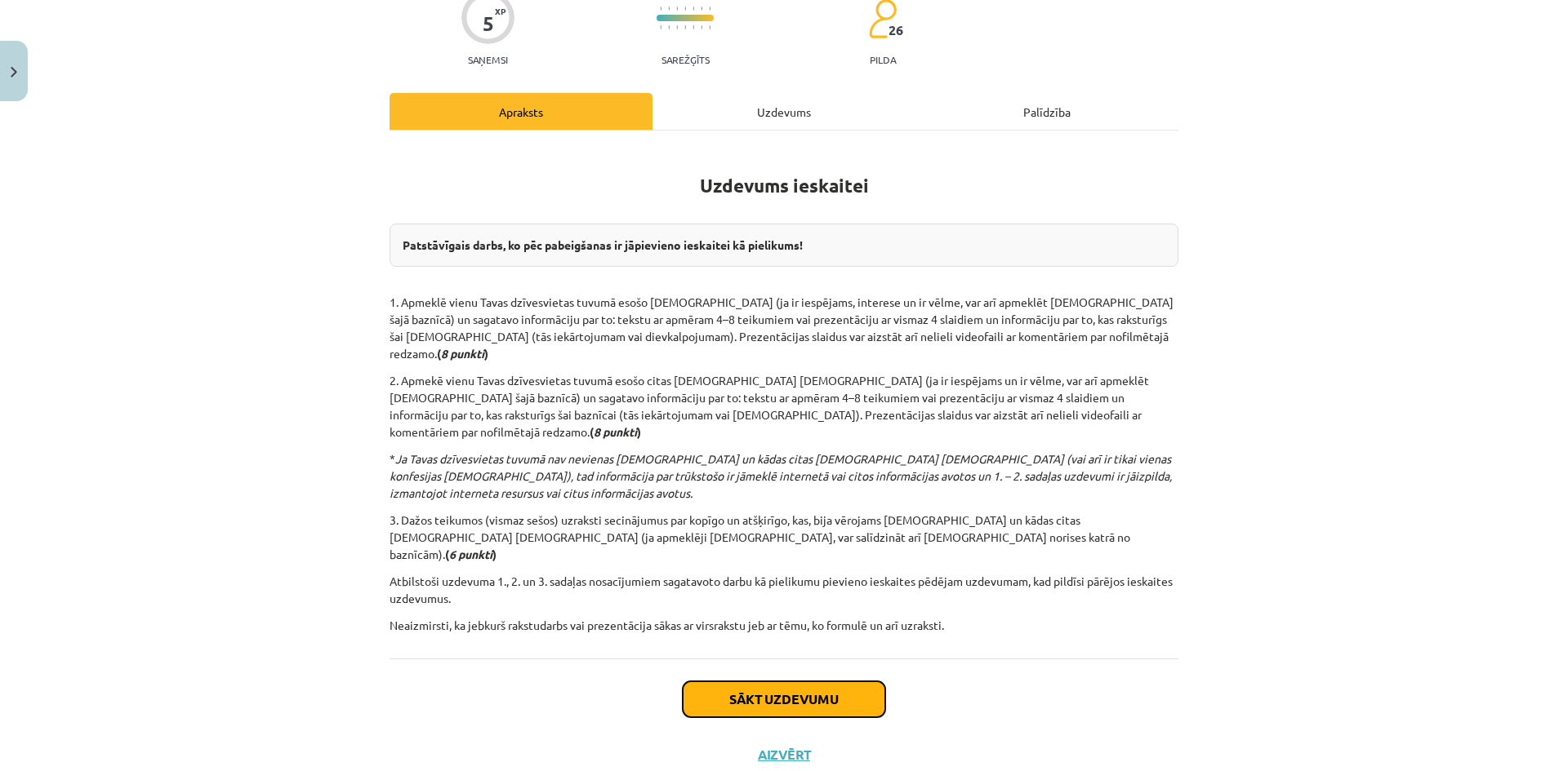
click at [779, 682] on button "Sākt uzdevumu" at bounding box center [783, 700] width 203 height 36
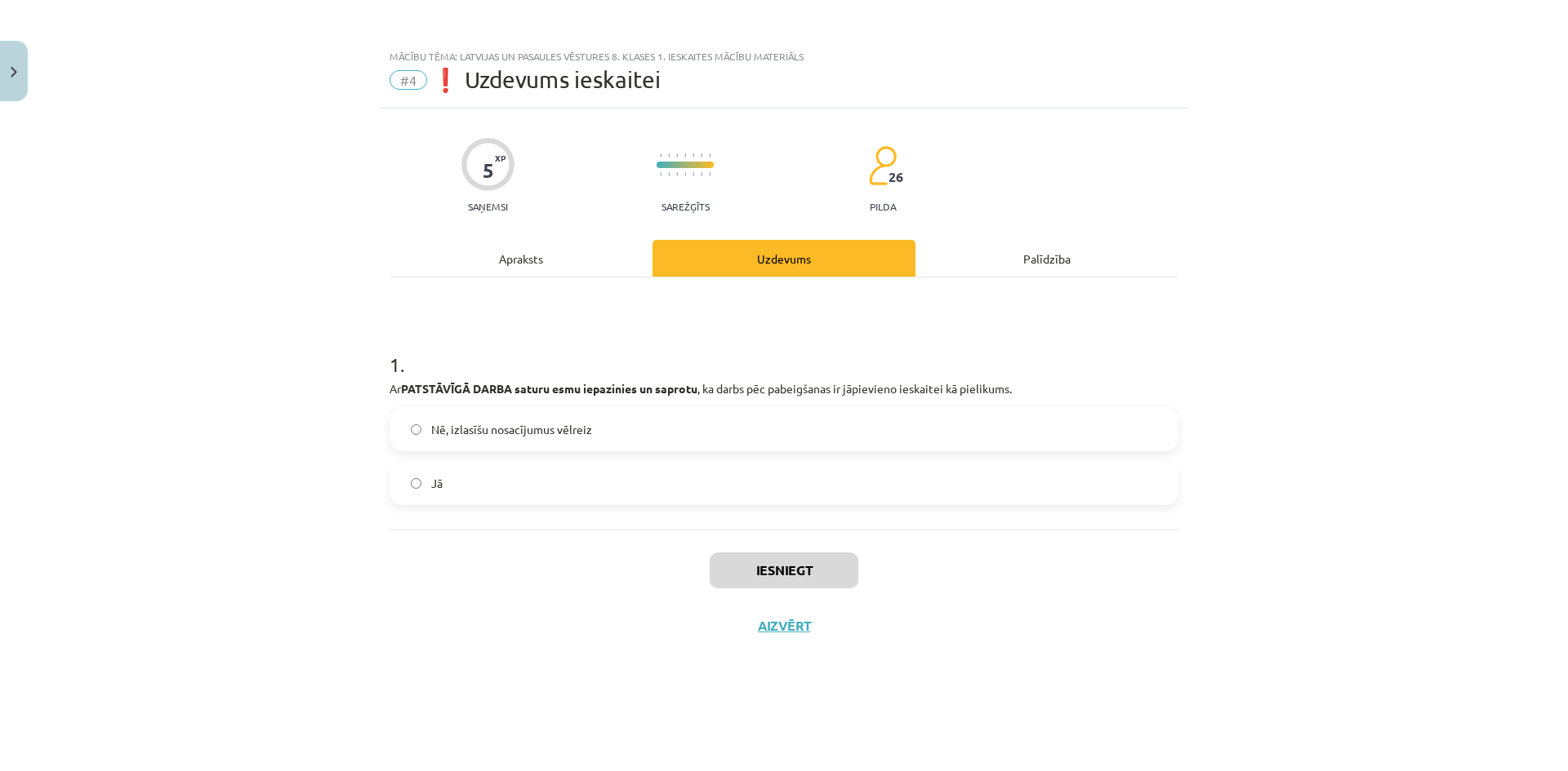
click at [1319, 207] on div "Mācību tēma: Latvijas un pasaules vēstures 8. klases 1. ieskaites mācību materi…" at bounding box center [784, 386] width 1568 height 771
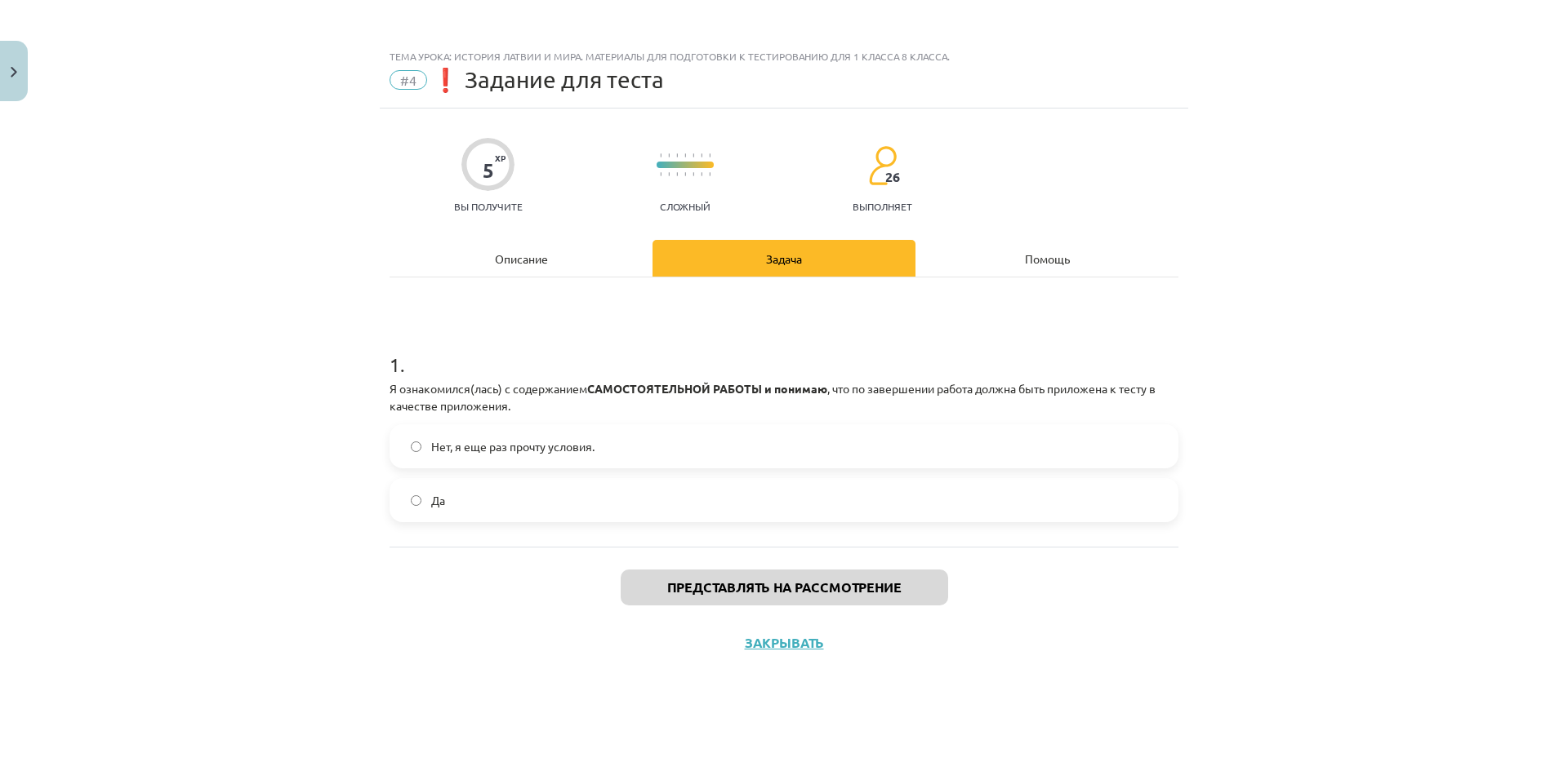
click at [1290, 328] on div "Тема урока: История Латвии и мира. Материалы для подготовки к тестированию для …" at bounding box center [784, 386] width 1568 height 771
click at [601, 500] on label "Да" at bounding box center [784, 500] width 785 height 41
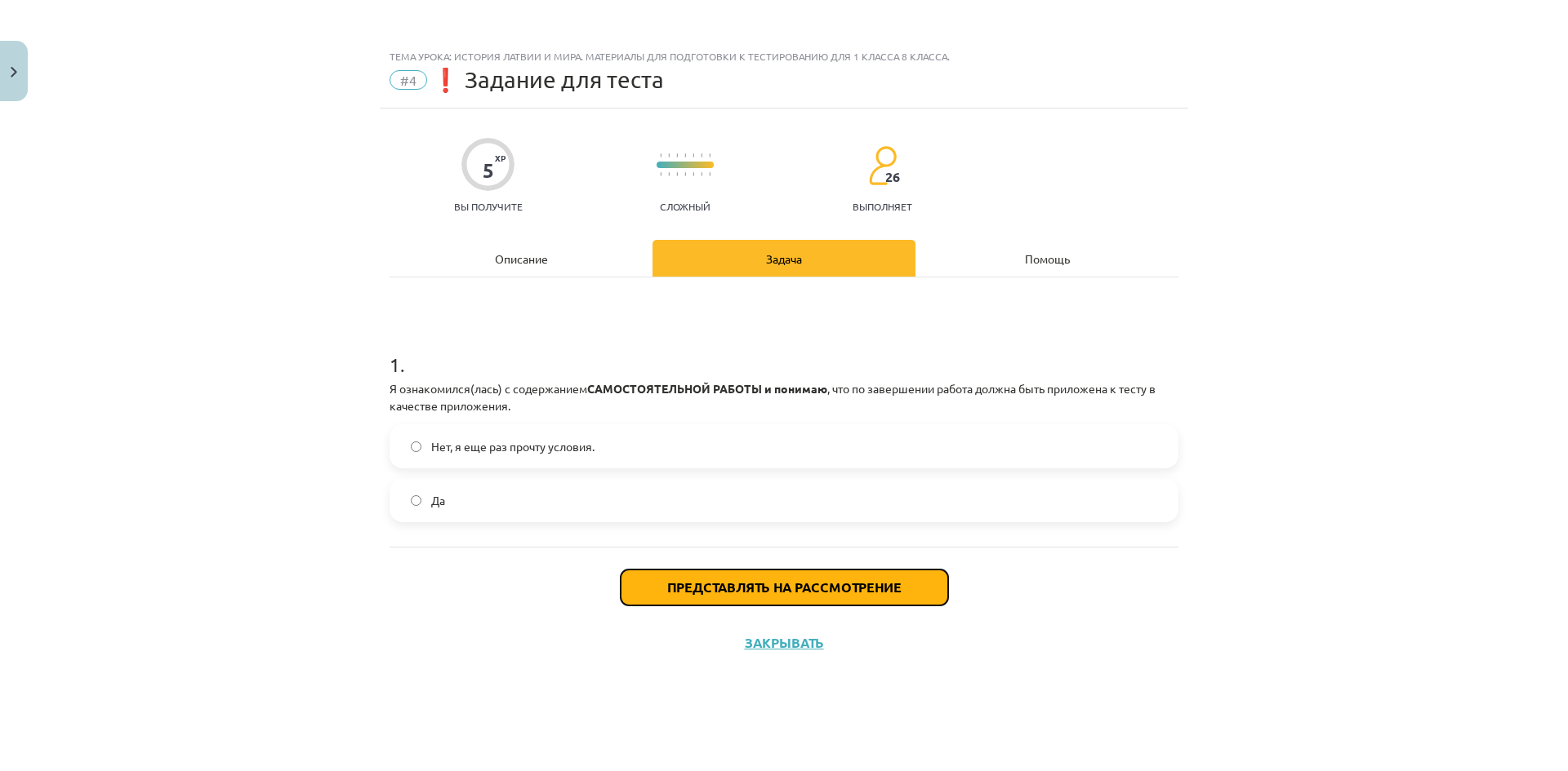
click at [668, 571] on button "Представлять на рассмотрение" at bounding box center [784, 588] width 328 height 36
click at [728, 573] on button "Представлять на рассмотрение" at bounding box center [784, 588] width 328 height 36
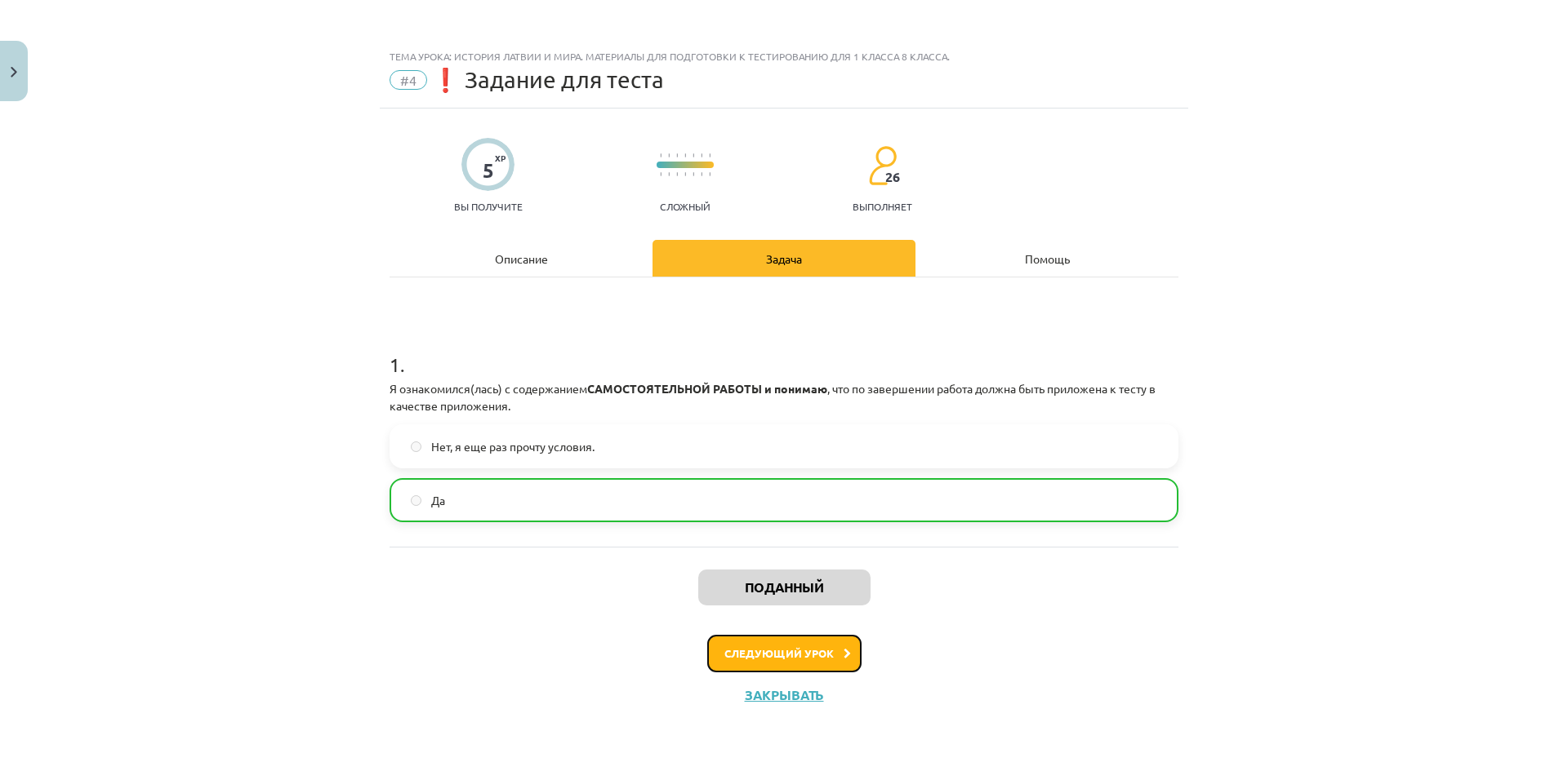
click at [803, 646] on button "Следующий урок" at bounding box center [784, 654] width 154 height 38
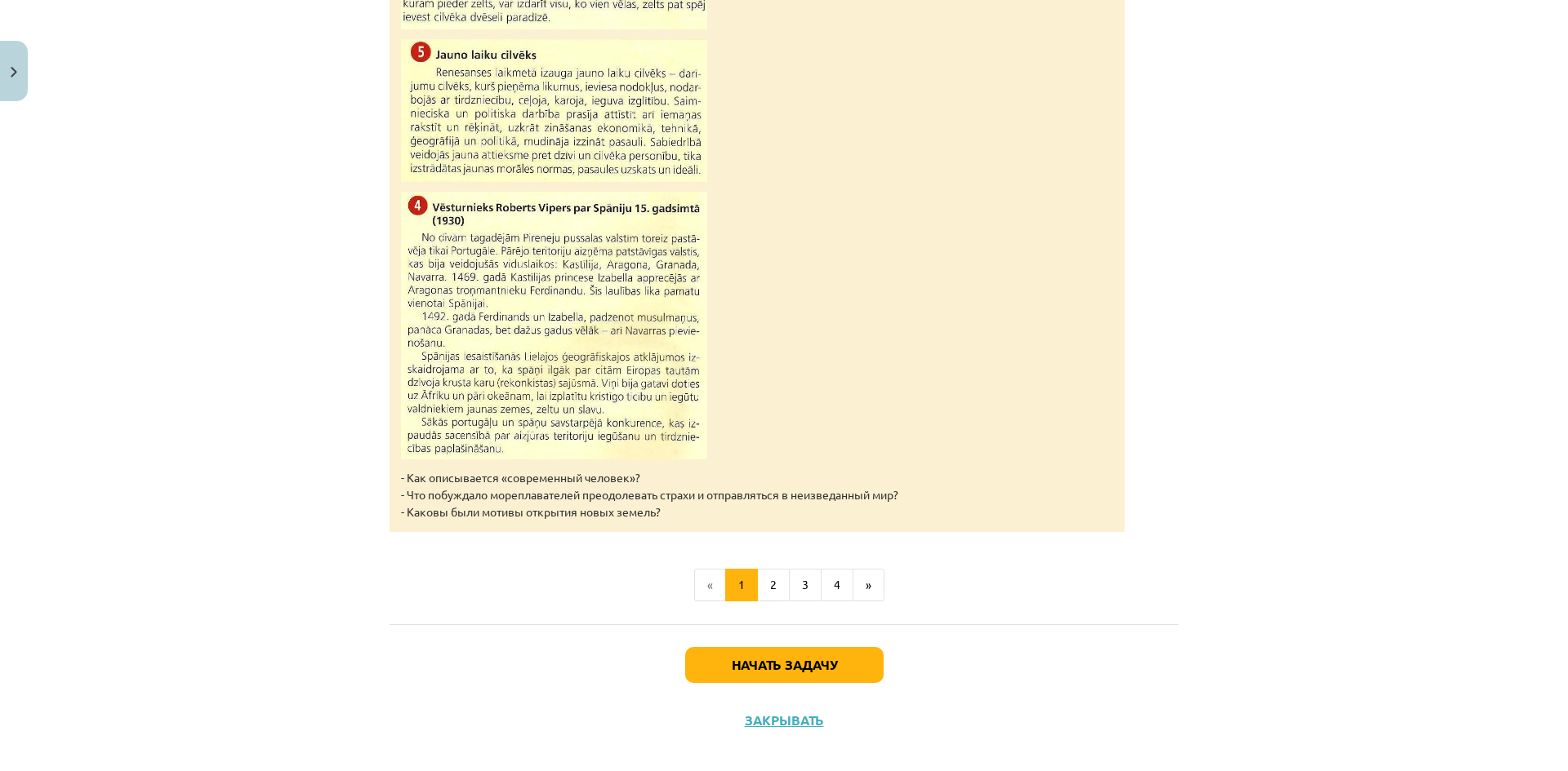
click at [879, 651] on div "Начать задачу Закрывать" at bounding box center [784, 681] width 789 height 114
click at [866, 651] on button "Начать задачу" at bounding box center [784, 665] width 199 height 36
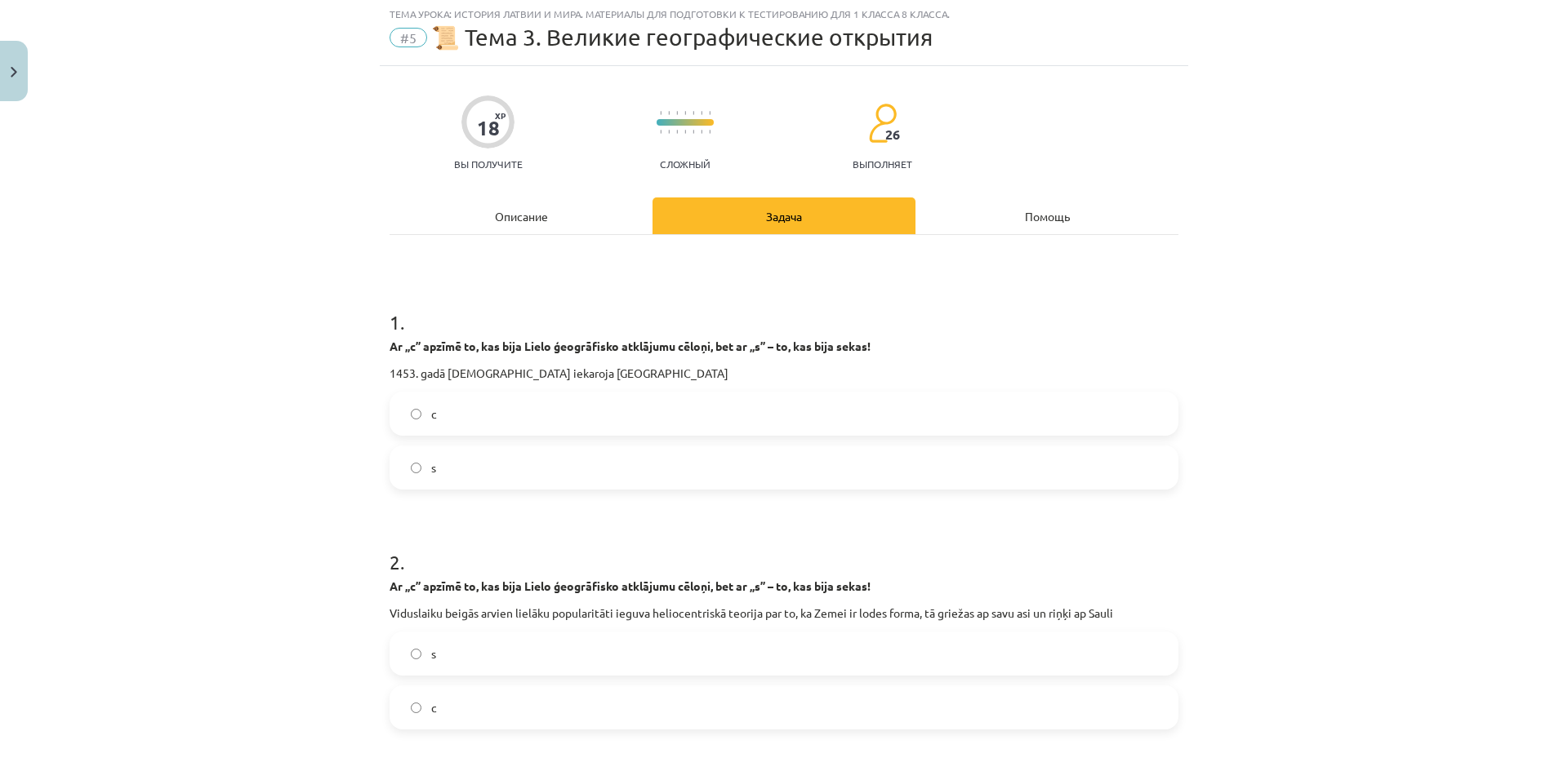
scroll to position [41, 0]
click at [1280, 285] on div "Mācību tēma: Latvijas un pasaules vēstures 8. klases 1. ieskaites mācību materi…" at bounding box center [784, 386] width 1568 height 771
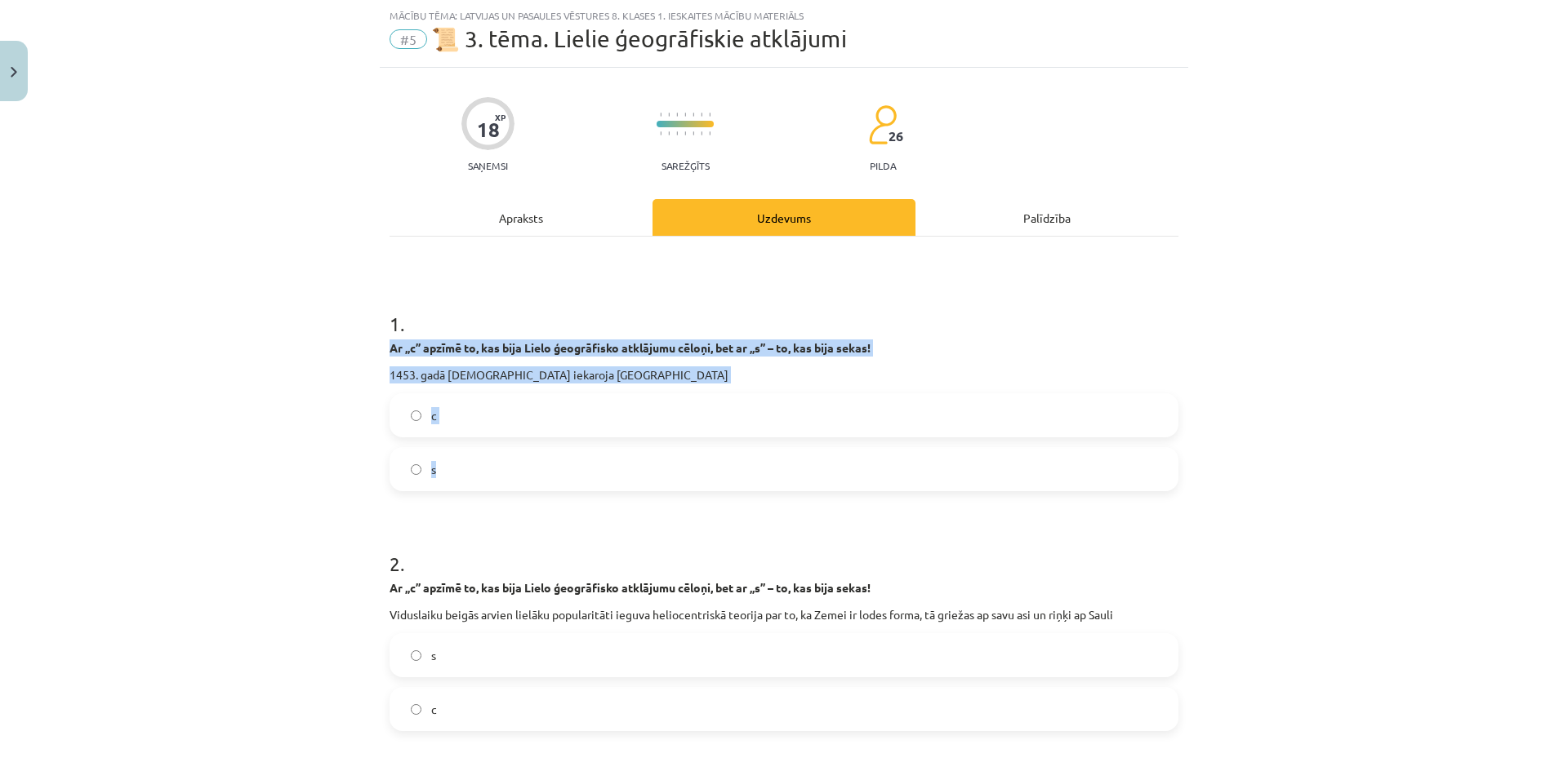
drag, startPoint x: 400, startPoint y: 353, endPoint x: 589, endPoint y: 457, distance: 215.7
click at [589, 457] on div "18 XP Saņemsi Sarežģīts 26 pilda Apraksts Uzdevums Palīdzība 1 . Ar „c” apzīmē …" at bounding box center [783, 774] width 808 height 1412
click at [466, 422] on label "c" at bounding box center [784, 415] width 785 height 41
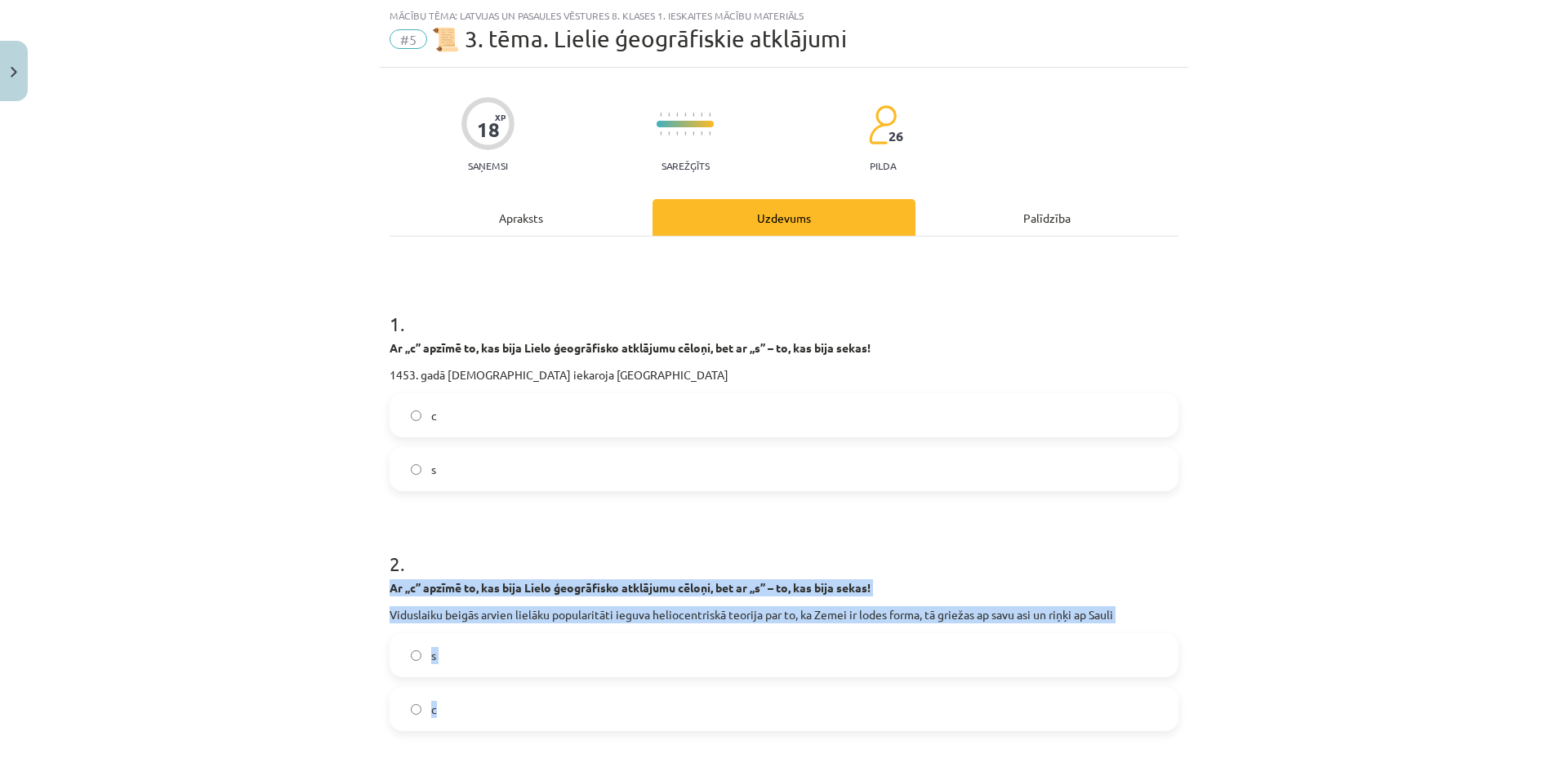
drag, startPoint x: 378, startPoint y: 588, endPoint x: 556, endPoint y: 703, distance: 211.9
click at [556, 704] on div "18 XP Saņemsi Sarežģīts 26 pilda Apraksts Uzdevums Palīdzība 1 . Ar „c” apzīmē …" at bounding box center [783, 774] width 808 height 1412
click at [467, 711] on label "c" at bounding box center [784, 709] width 785 height 41
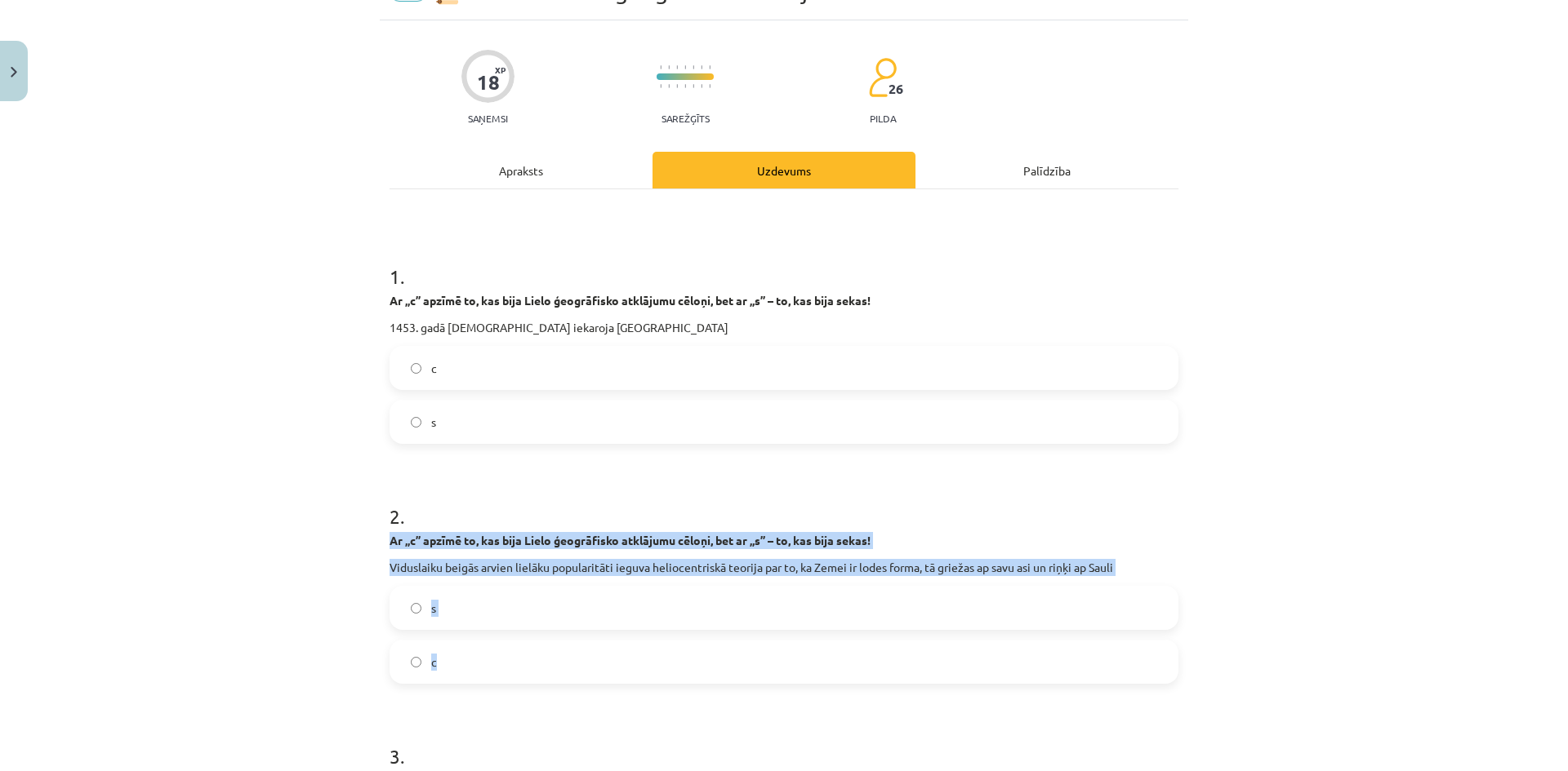
scroll to position [449, 0]
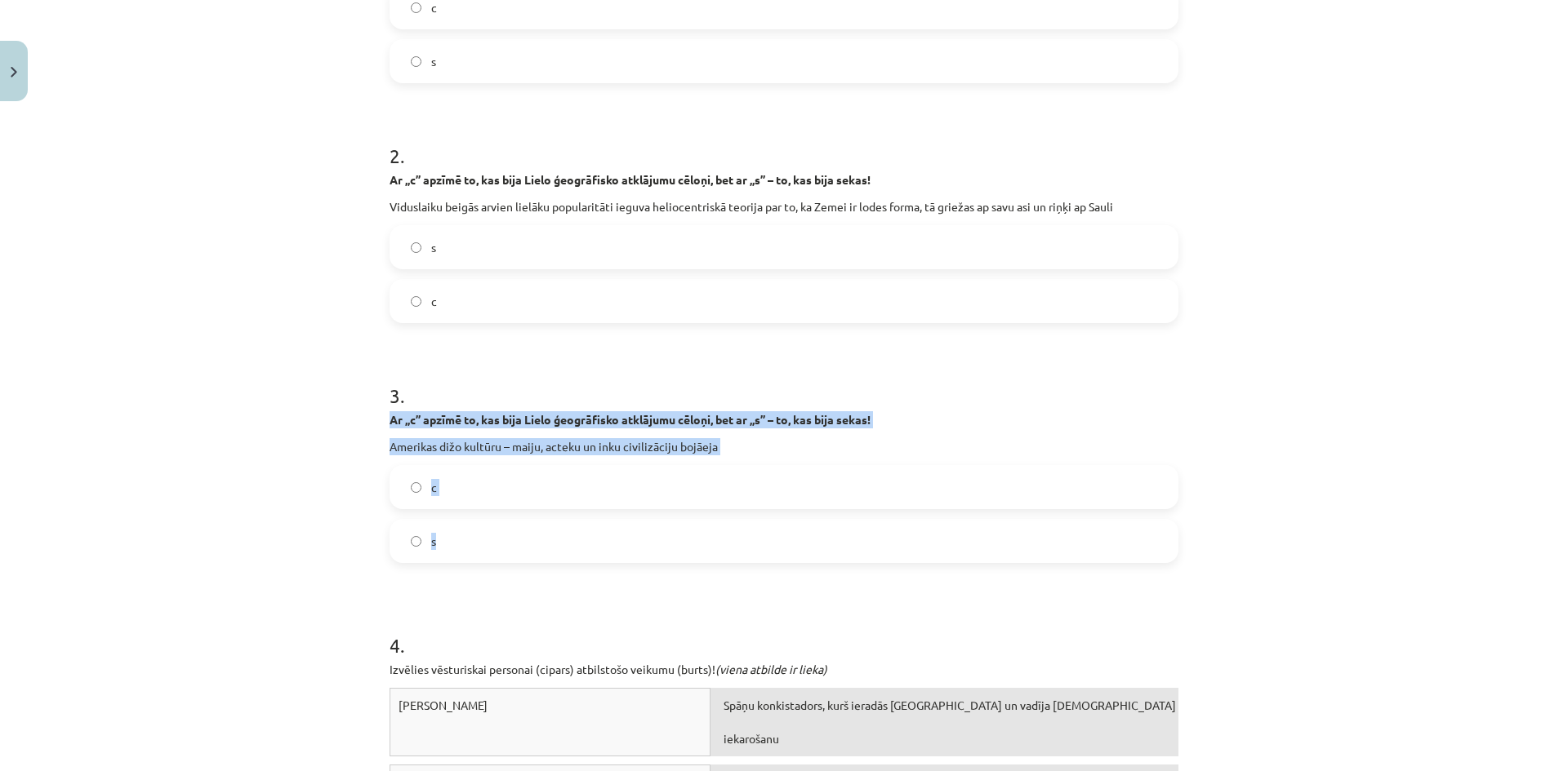
drag, startPoint x: 381, startPoint y: 422, endPoint x: 561, endPoint y: 544, distance: 217.4
click at [561, 544] on div "18 XP Saņemsi Sarežģīts 26 pilda Apraksts Uzdevums Palīdzība 1 . Ar „c” apzīmē …" at bounding box center [783, 366] width 808 height 1412
click at [464, 552] on label "s" at bounding box center [784, 541] width 785 height 41
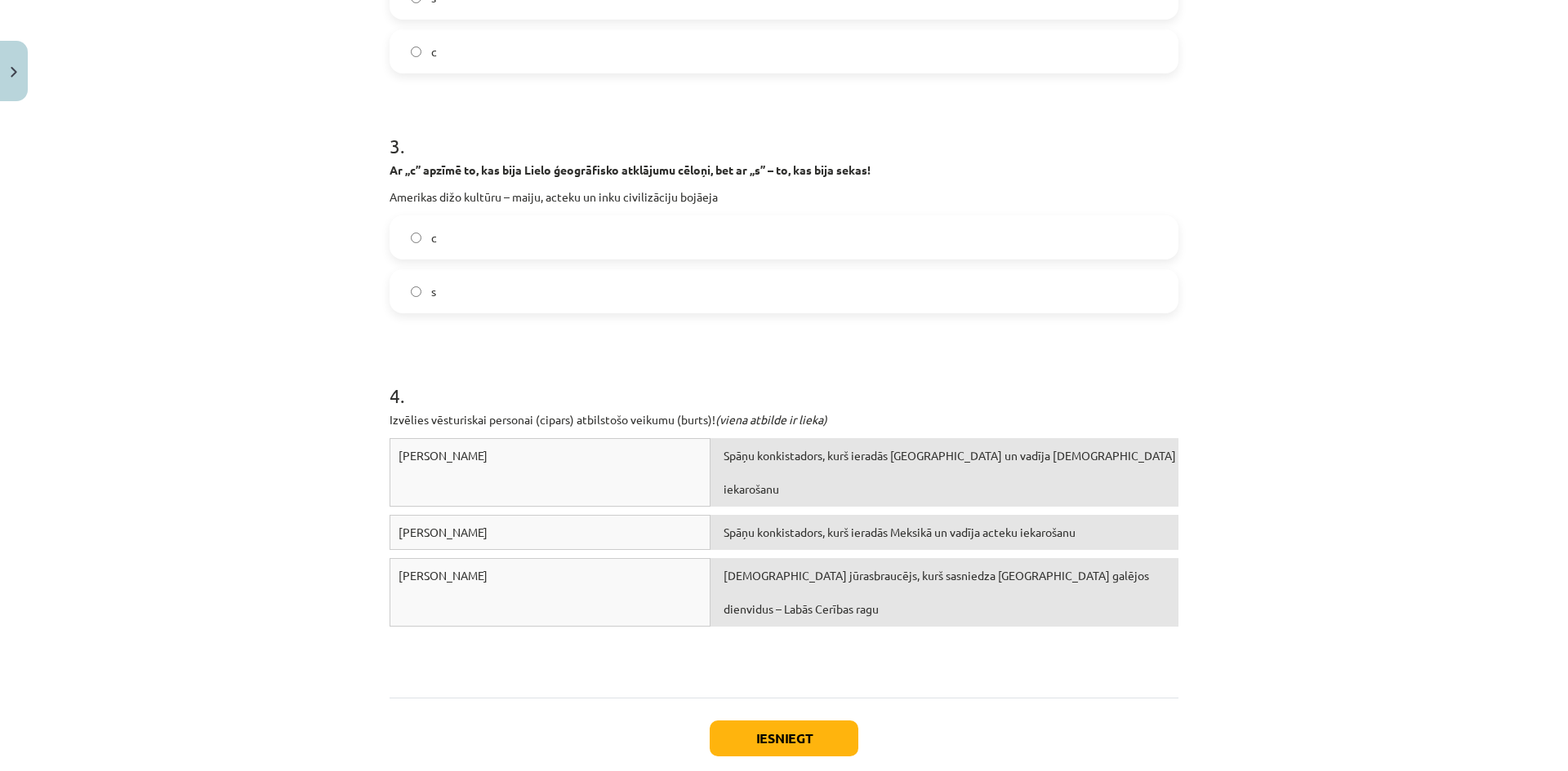
scroll to position [776, 0]
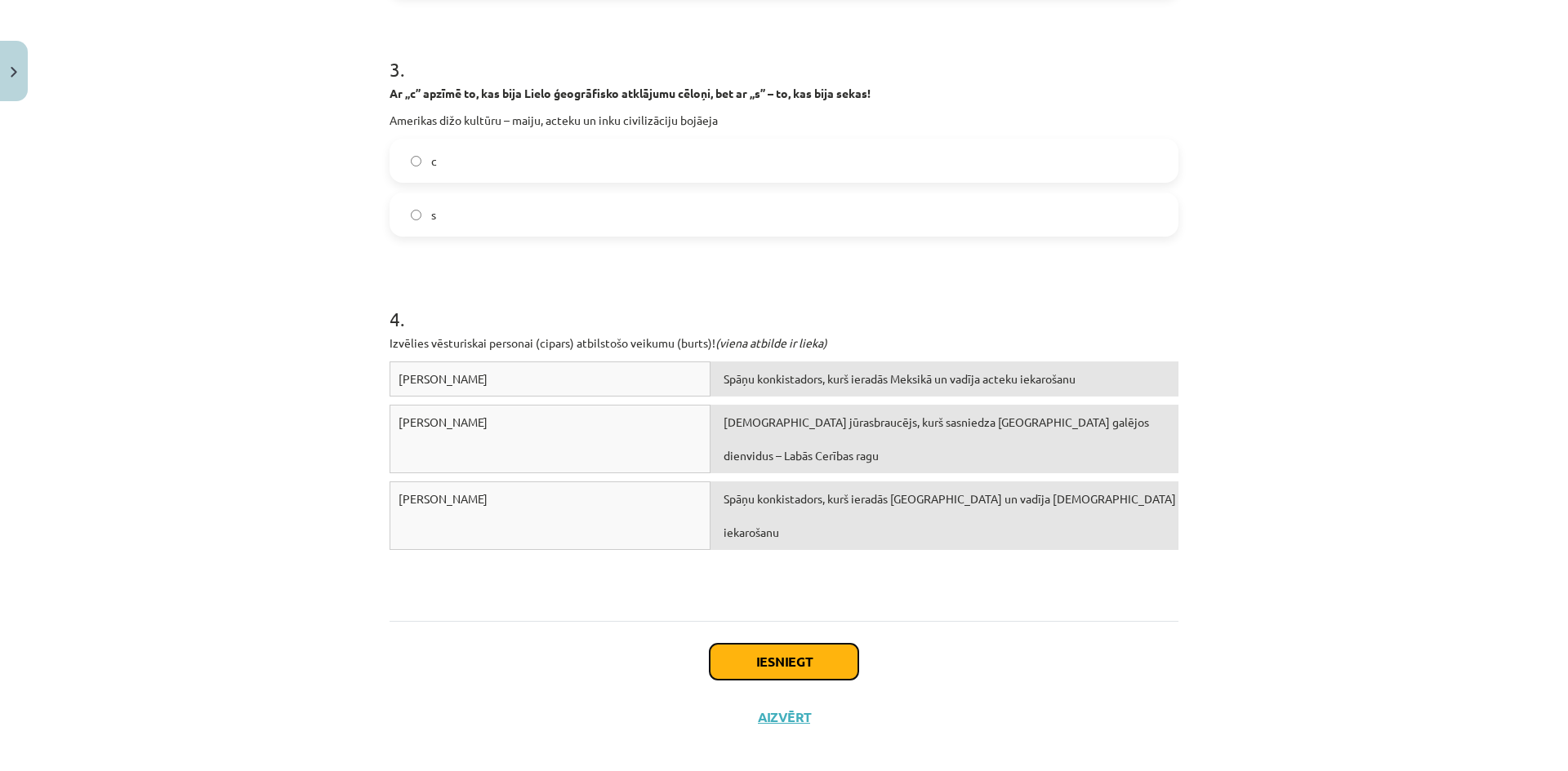
click at [809, 663] on button "Iesniegt" at bounding box center [783, 662] width 149 height 36
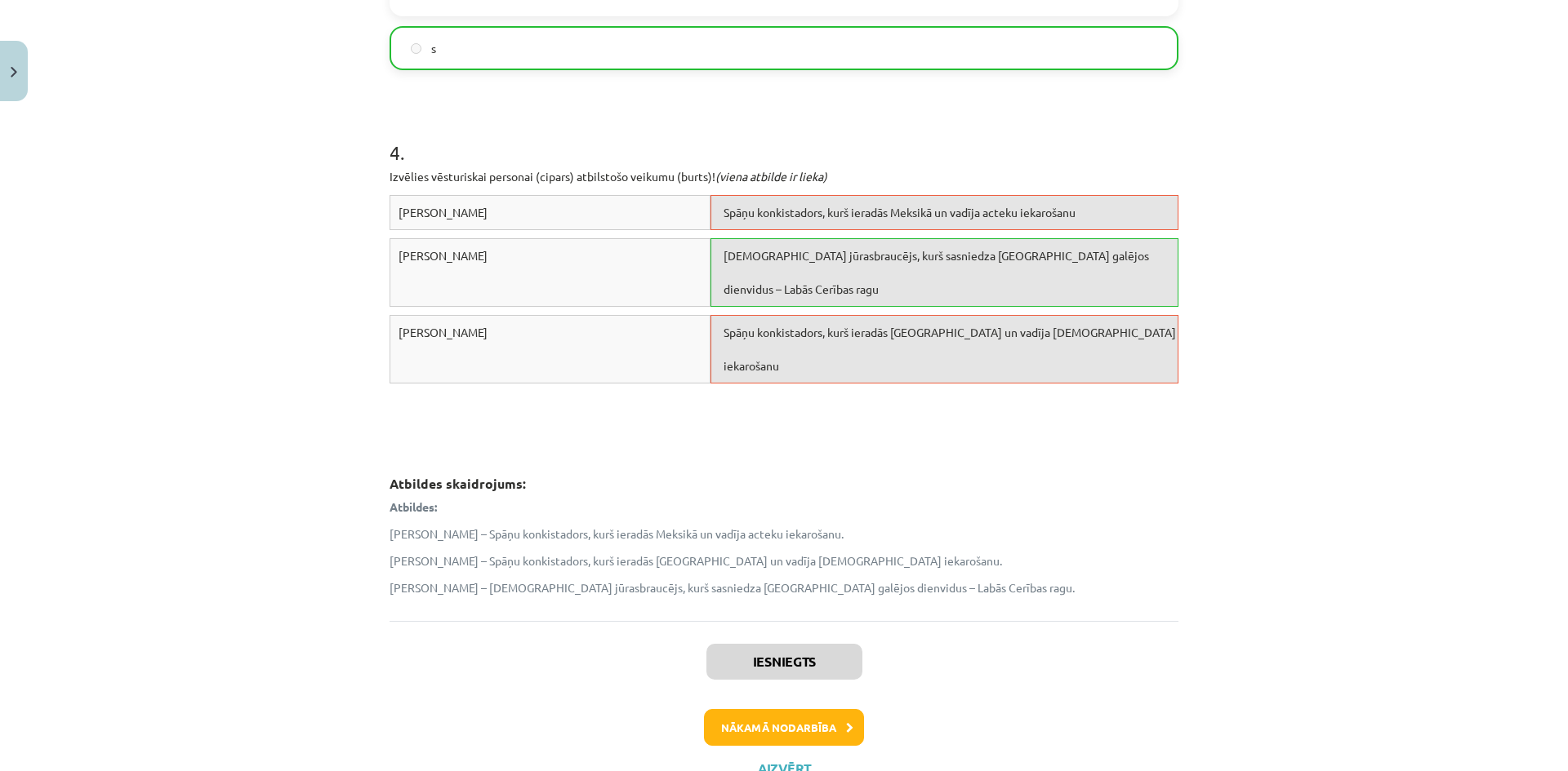
scroll to position [1009, 0]
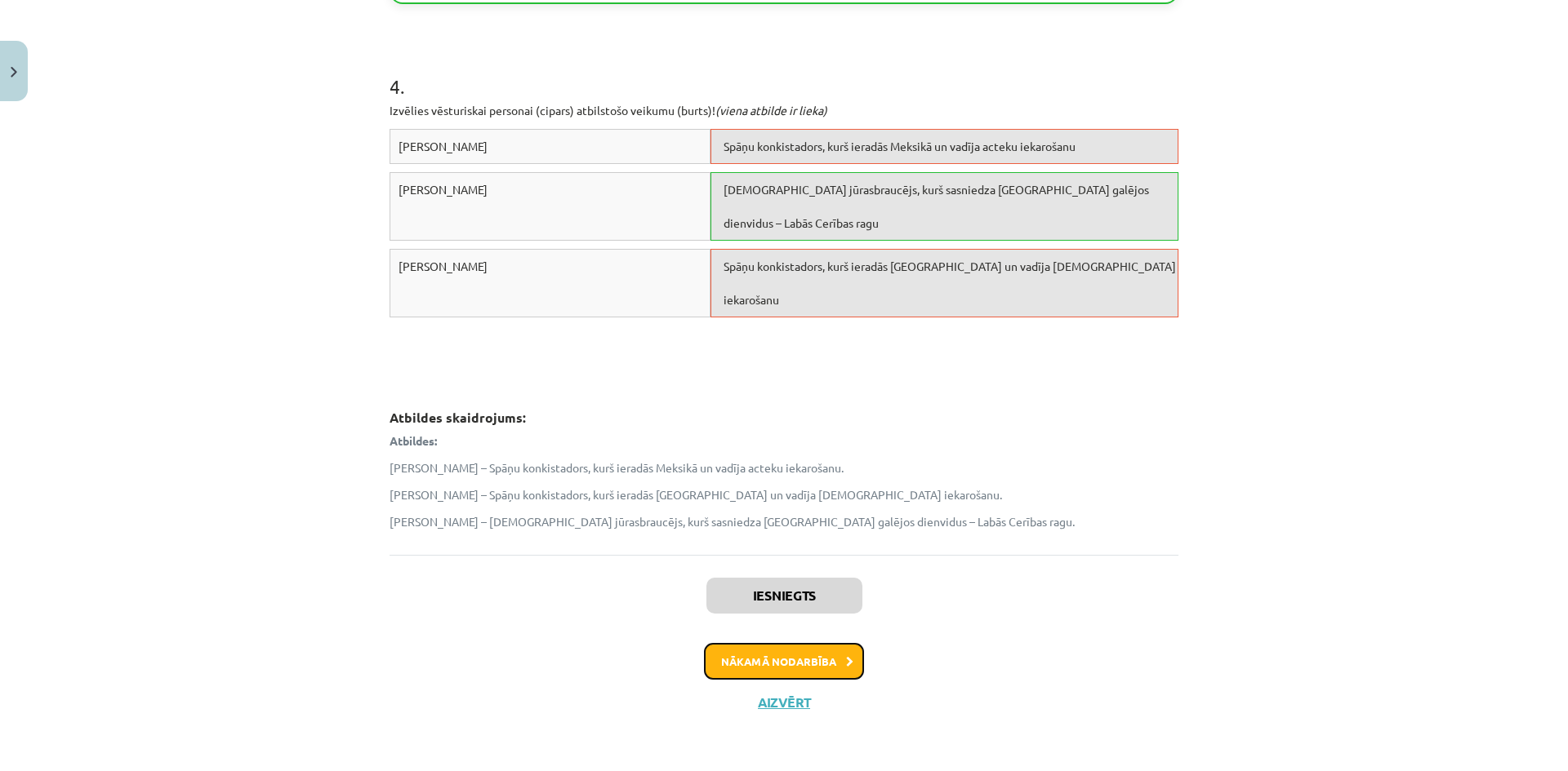
click at [749, 667] on button "Nākamā nodarbība" at bounding box center [784, 662] width 160 height 38
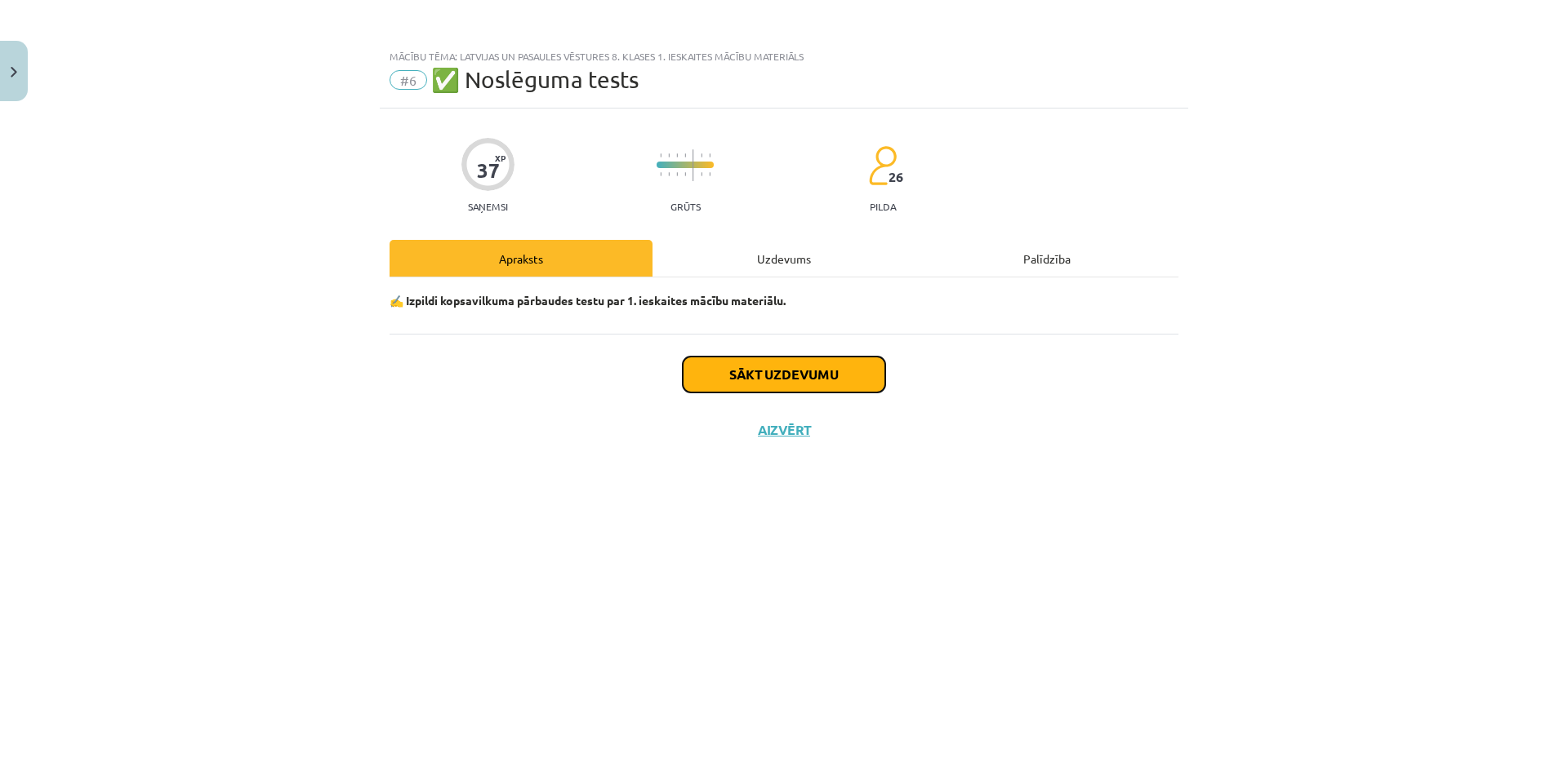
click at [746, 384] on button "Sākt uzdevumu" at bounding box center [783, 375] width 203 height 36
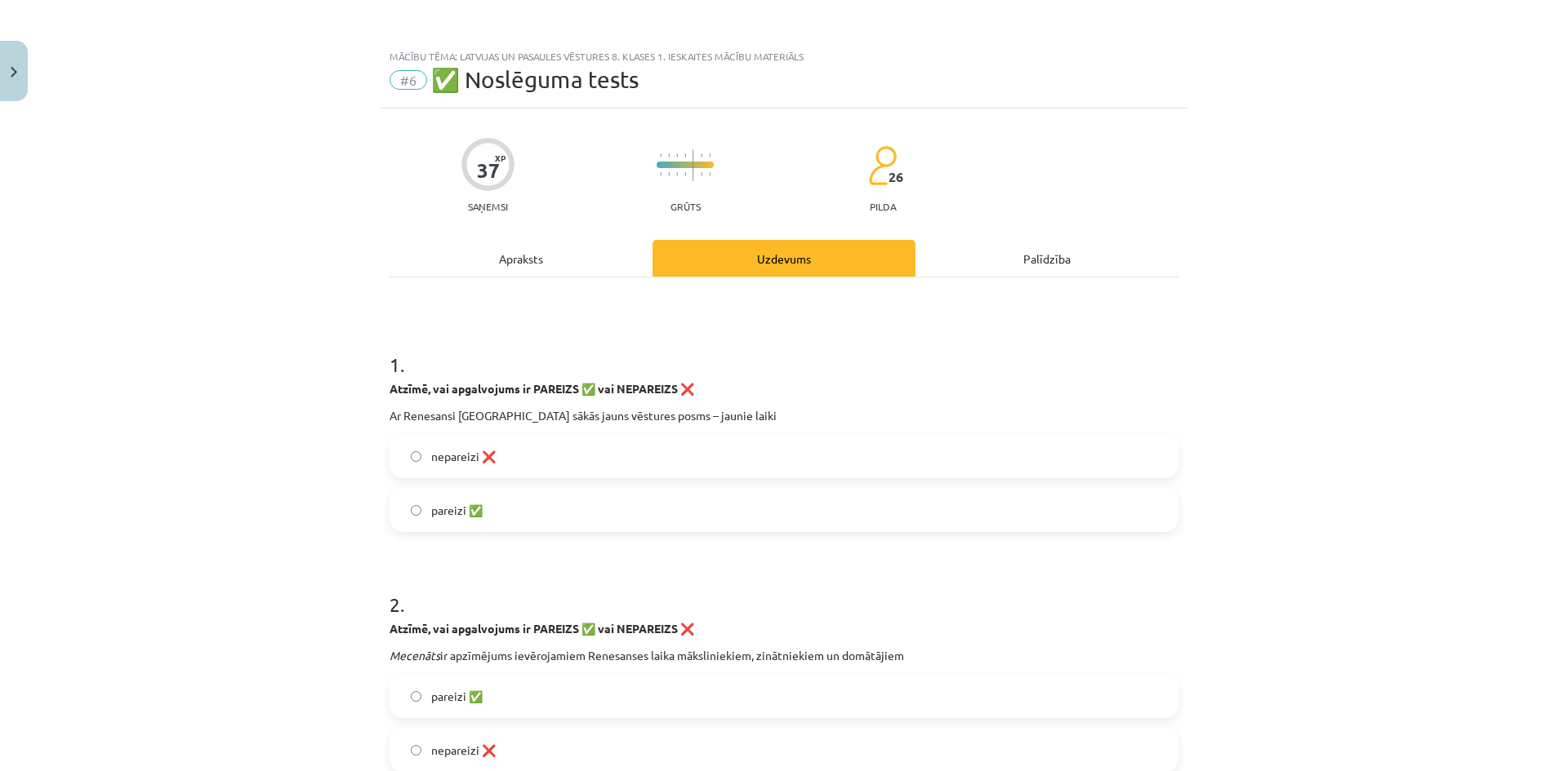
drag, startPoint x: 377, startPoint y: 388, endPoint x: 623, endPoint y: 499, distance: 269.9
click at [535, 497] on label "pareizi ✅" at bounding box center [784, 509] width 785 height 41
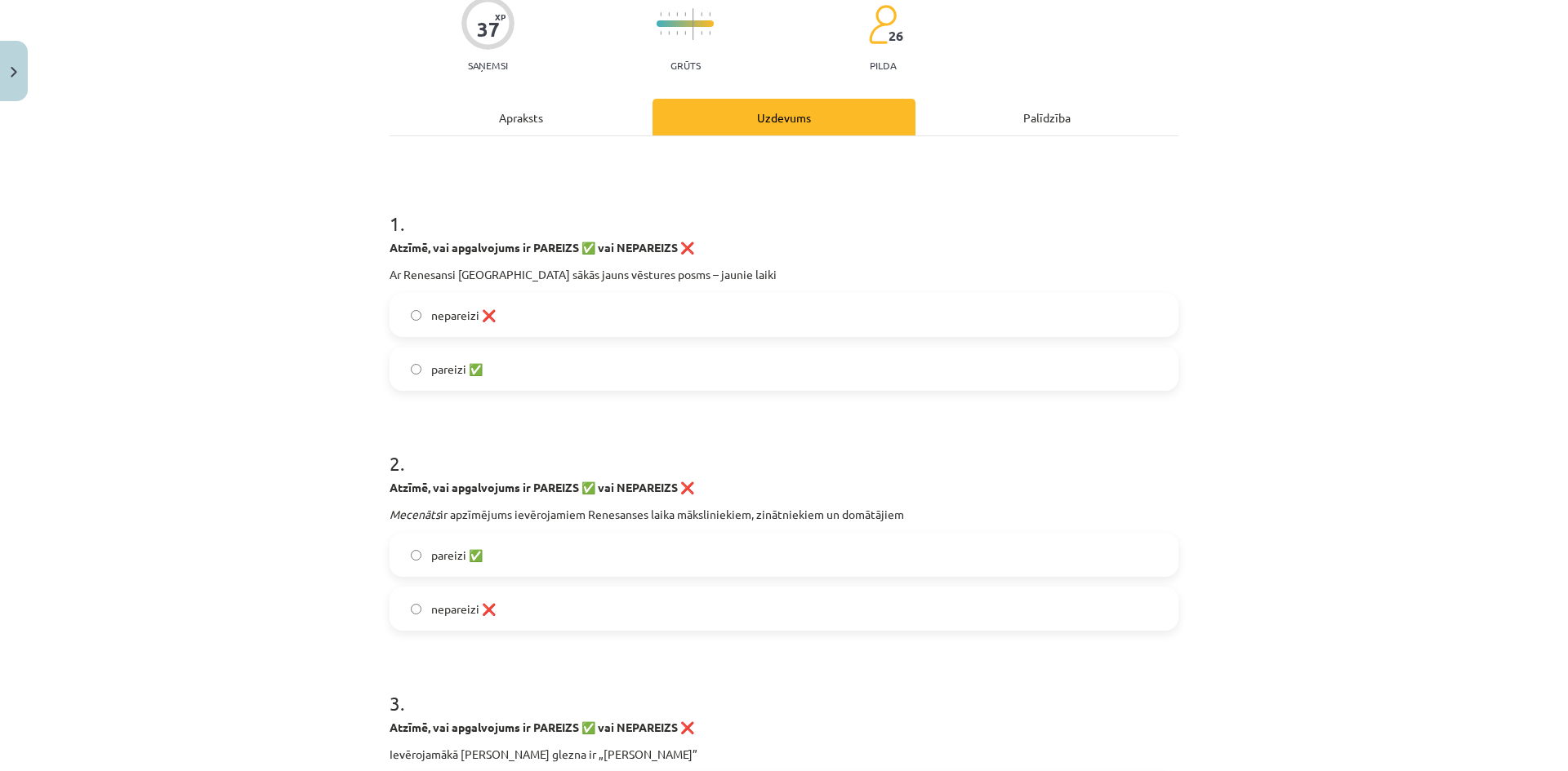
scroll to position [245, 0]
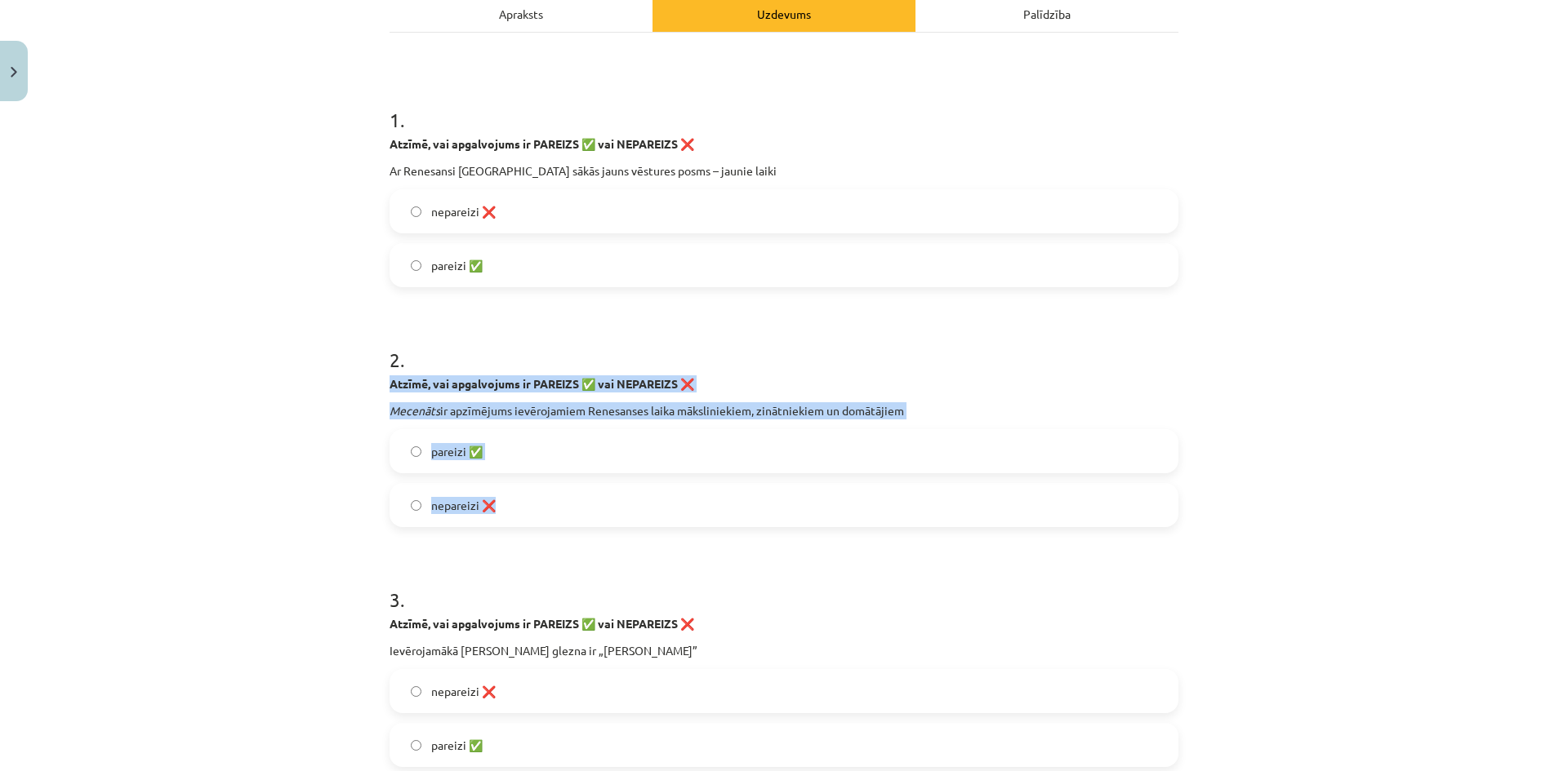
drag, startPoint x: 383, startPoint y: 384, endPoint x: 554, endPoint y: 494, distance: 203.3
click at [554, 494] on div "2 . Atzīmē, vai apgalvojums ir PAREIZS ✅ vai NEPAREIZS ❌ Mecenāts ir apzīmējums…" at bounding box center [784, 423] width 789 height 208
click at [546, 511] on label "nepareizi ❌" at bounding box center [784, 505] width 785 height 41
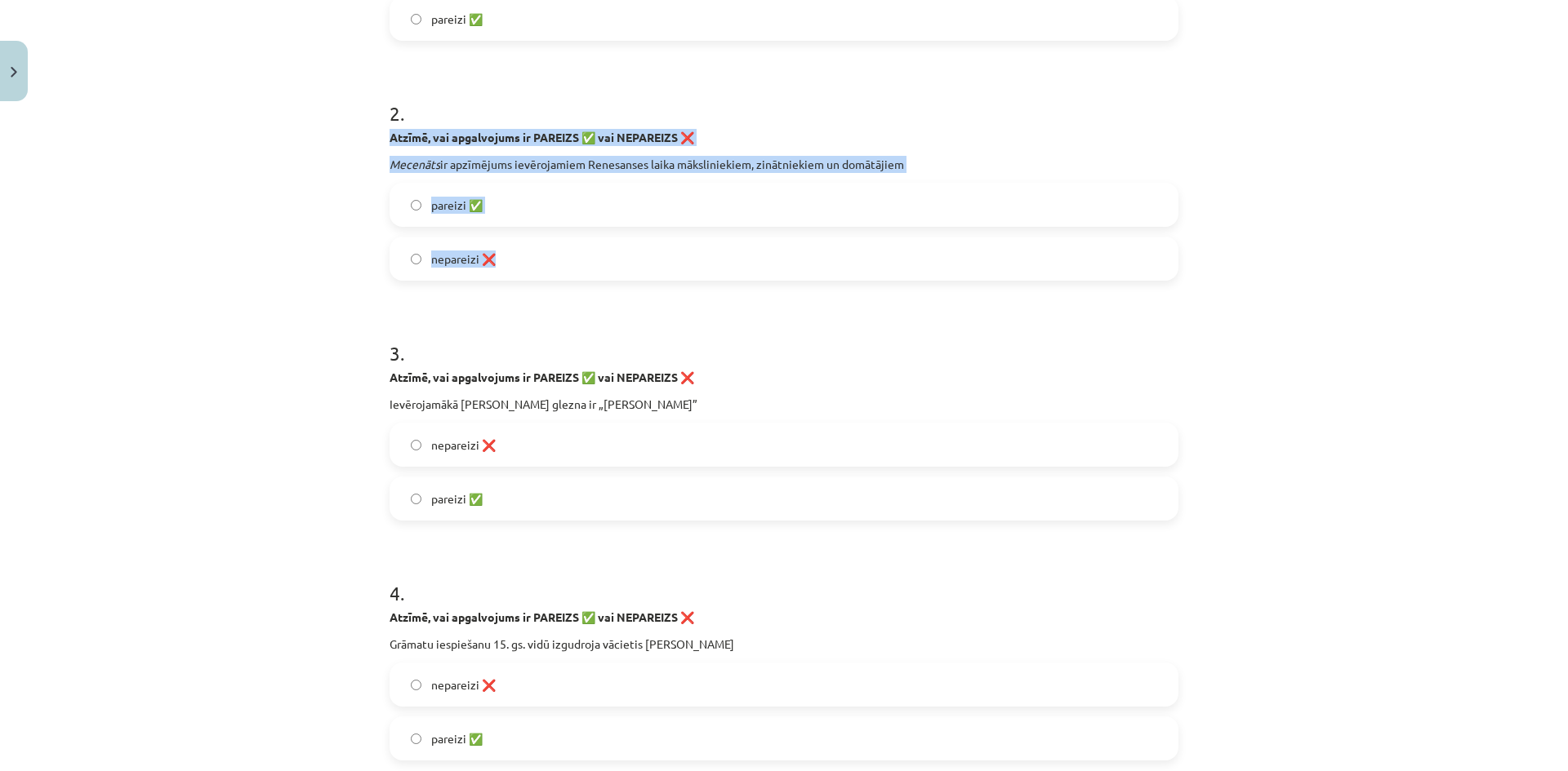
scroll to position [571, 0]
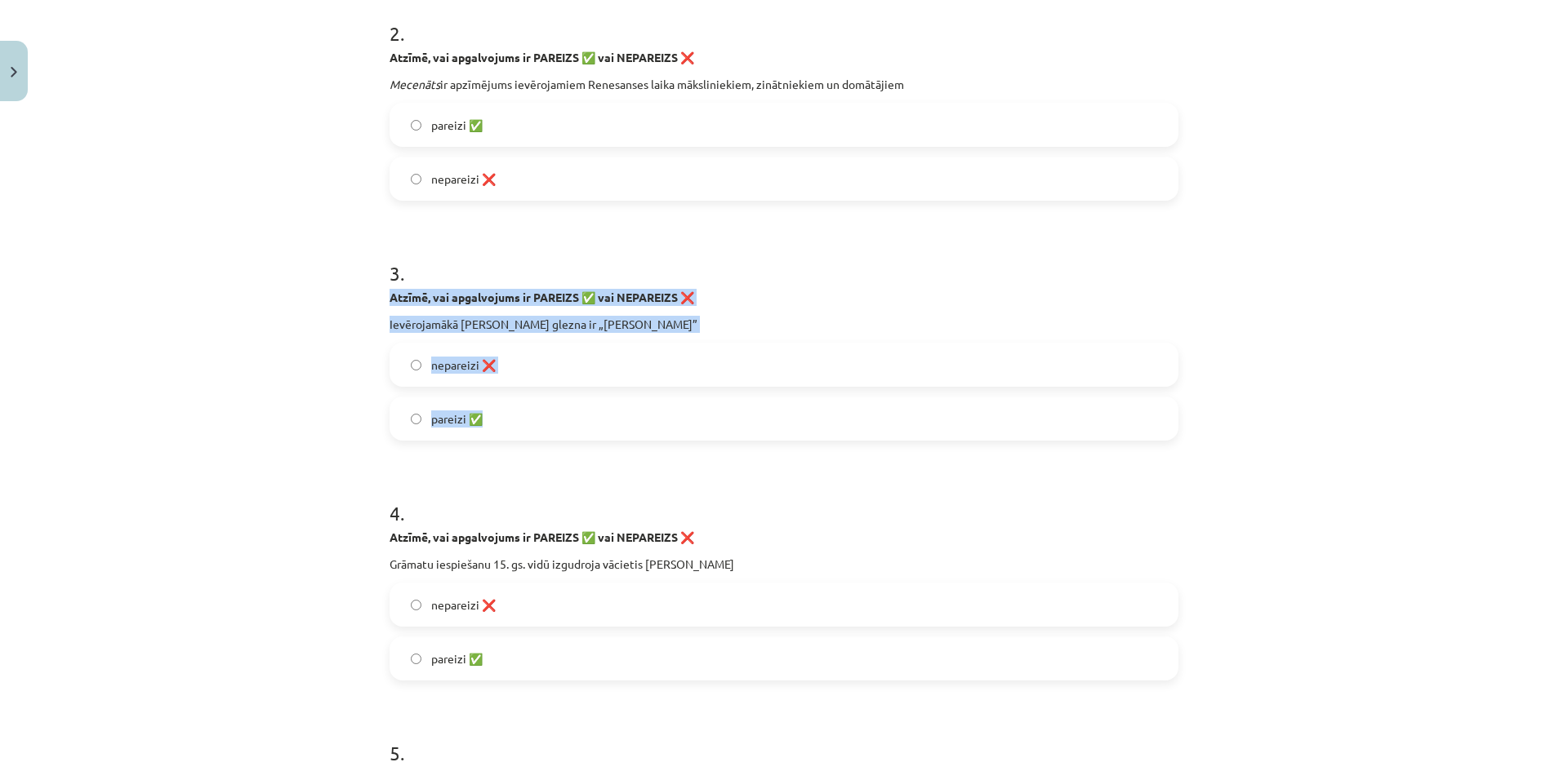
drag, startPoint x: 376, startPoint y: 302, endPoint x: 535, endPoint y: 418, distance: 196.8
click at [554, 366] on label "nepareizi ❌" at bounding box center [784, 365] width 785 height 41
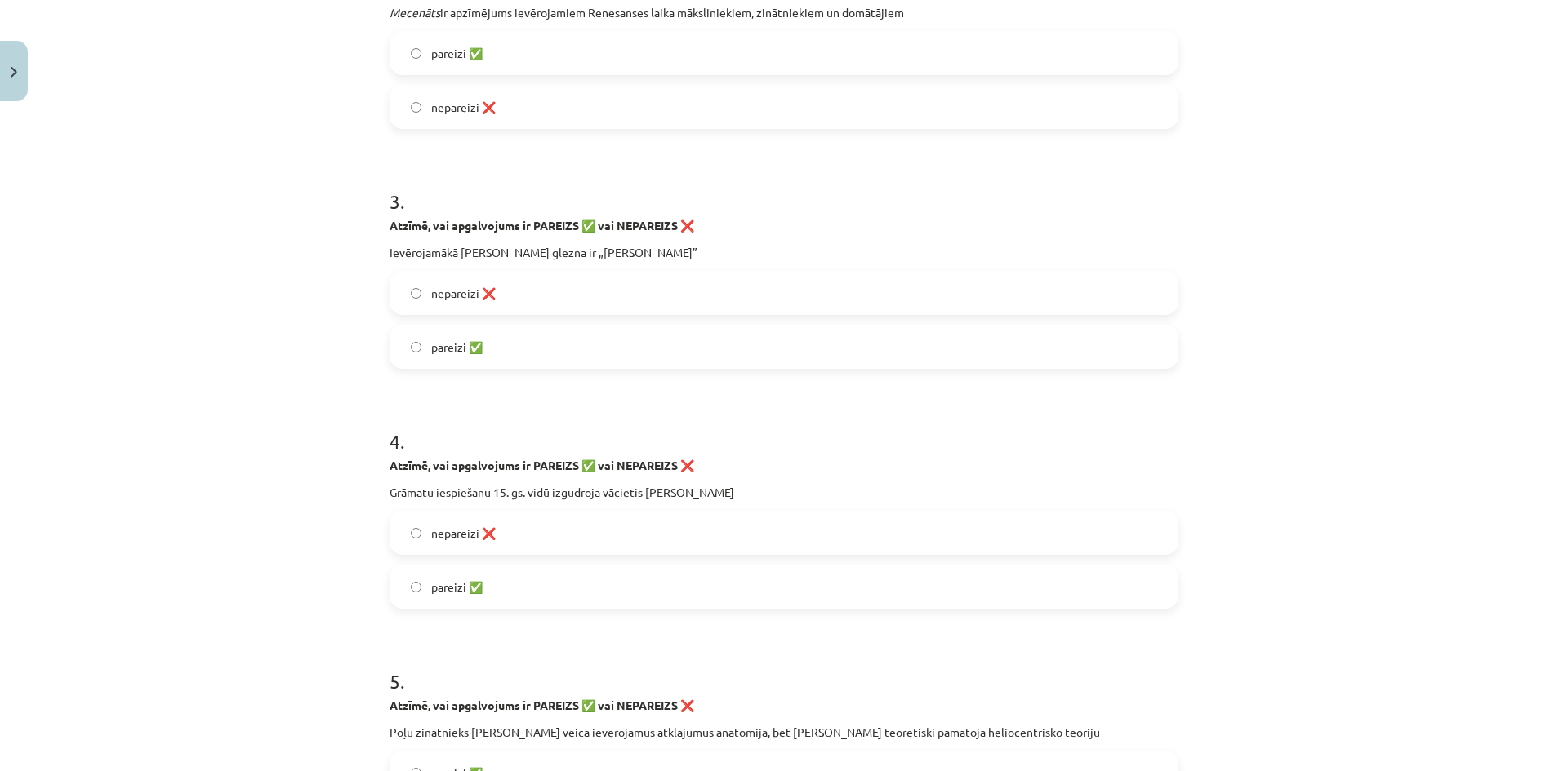
scroll to position [735, 0]
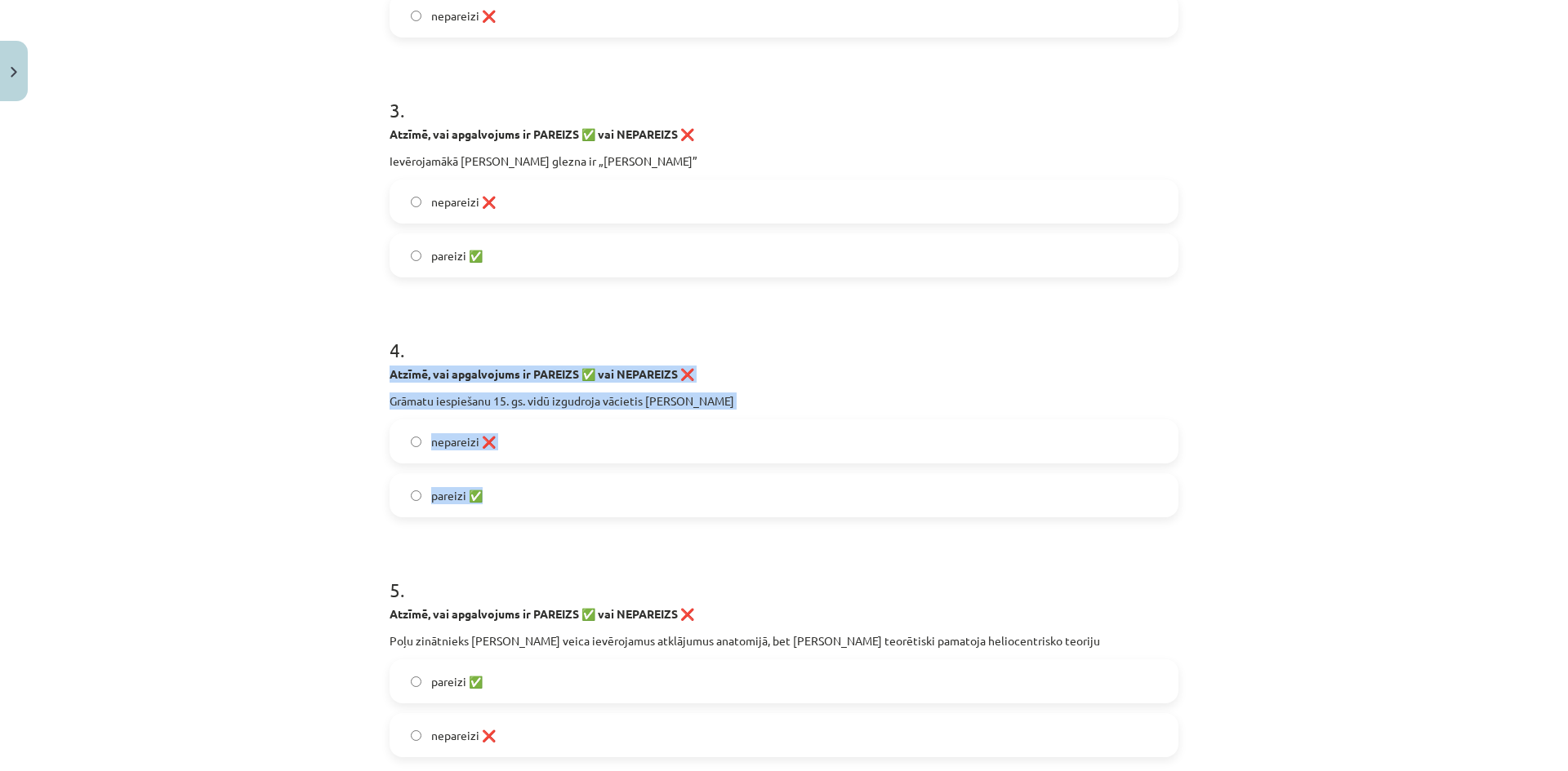
drag, startPoint x: 380, startPoint y: 376, endPoint x: 565, endPoint y: 489, distance: 216.8
click at [501, 503] on label "pareizi ✅" at bounding box center [784, 495] width 785 height 41
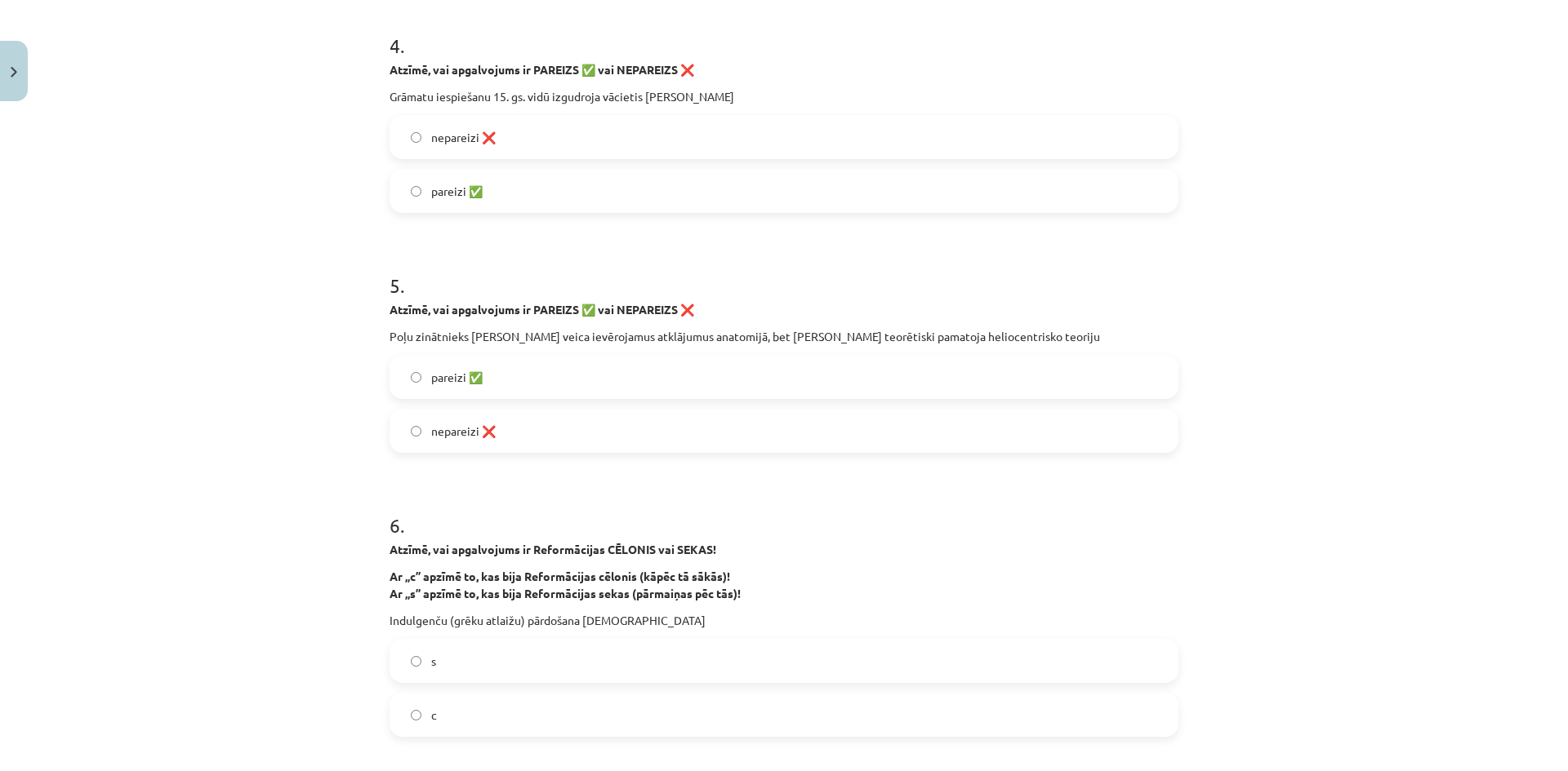
scroll to position [1062, 0]
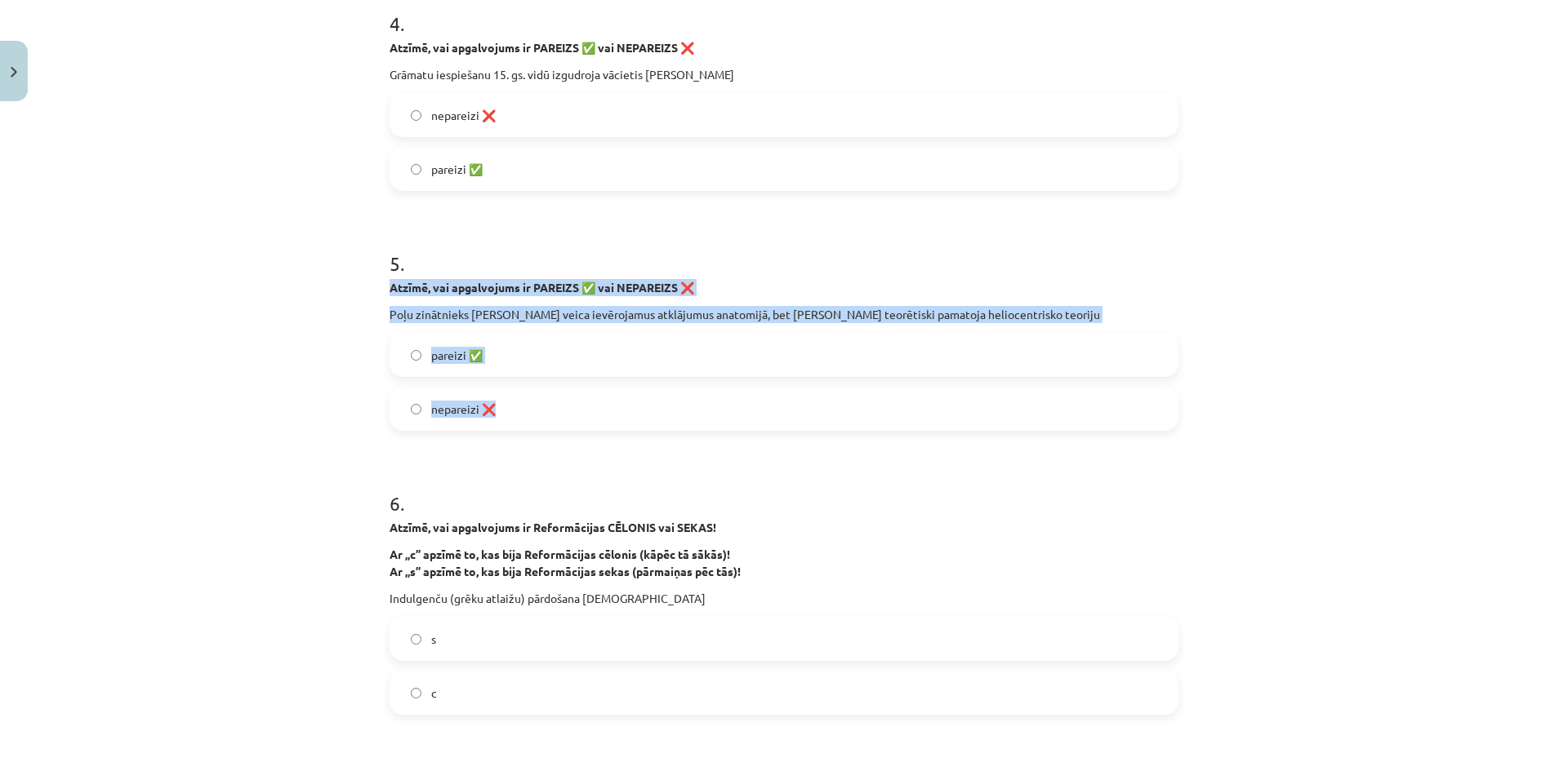
drag, startPoint x: 397, startPoint y: 292, endPoint x: 570, endPoint y: 413, distance: 211.1
click at [570, 413] on div "5 . Atzīmē, vai apgalvojums ir PAREIZS ✅ vai NEPAREIZS ❌ Poļu zinātnieks Nikola…" at bounding box center [784, 328] width 789 height 208
click at [517, 407] on label "nepareizi ❌" at bounding box center [784, 408] width 785 height 41
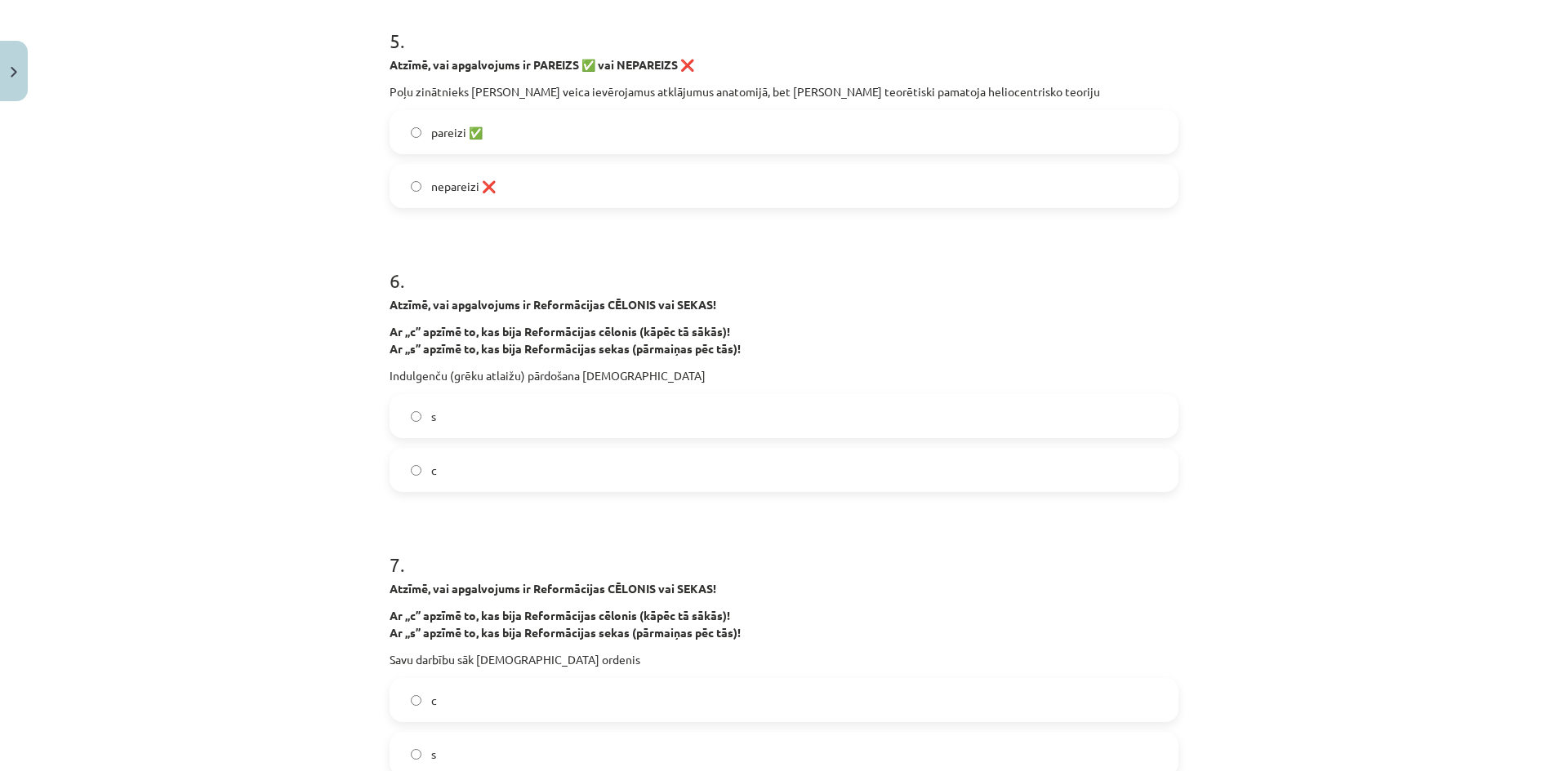
scroll to position [1388, 0]
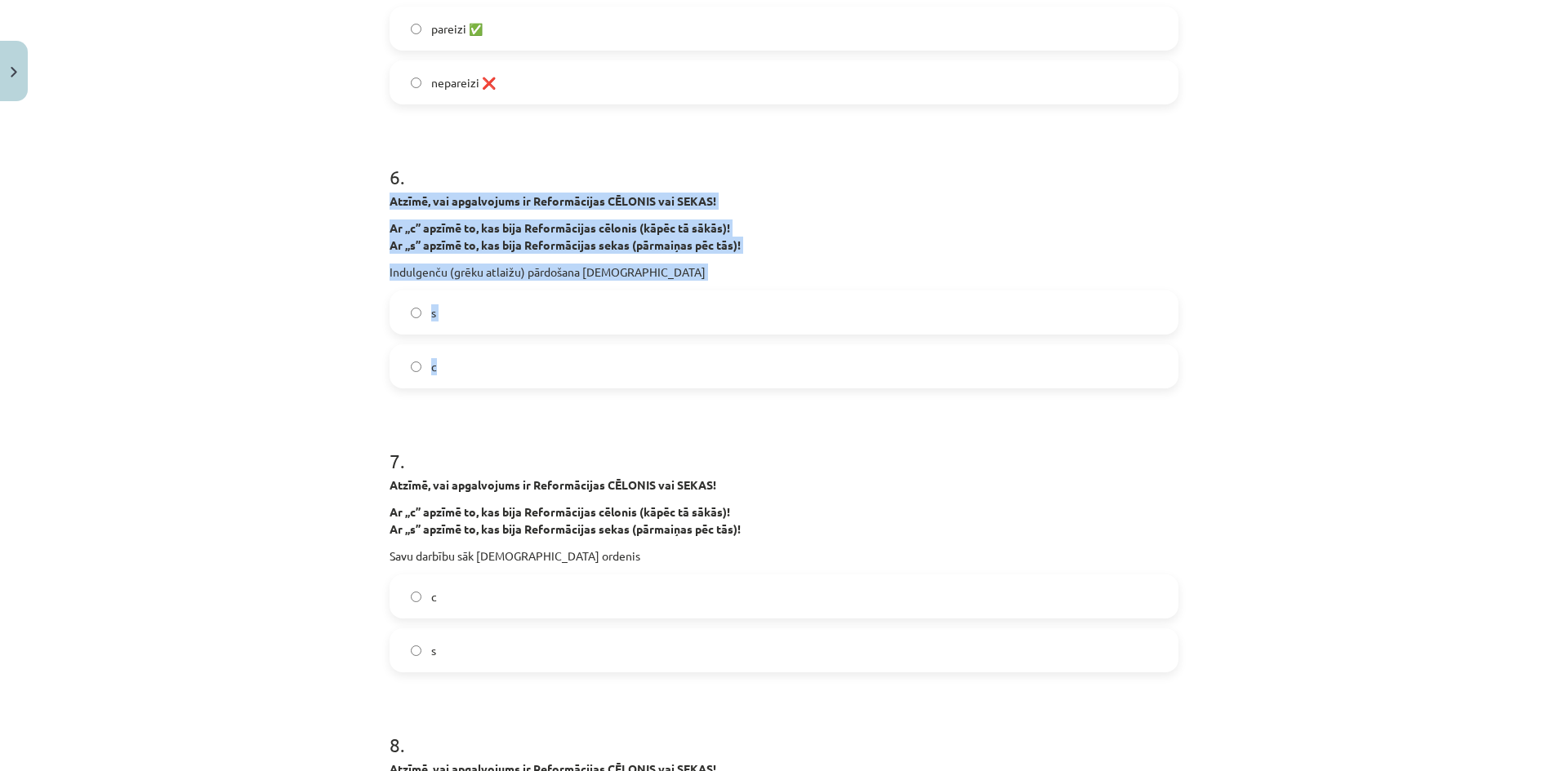
drag, startPoint x: 382, startPoint y: 197, endPoint x: 544, endPoint y: 367, distance: 234.8
click at [478, 380] on label "c" at bounding box center [784, 367] width 785 height 41
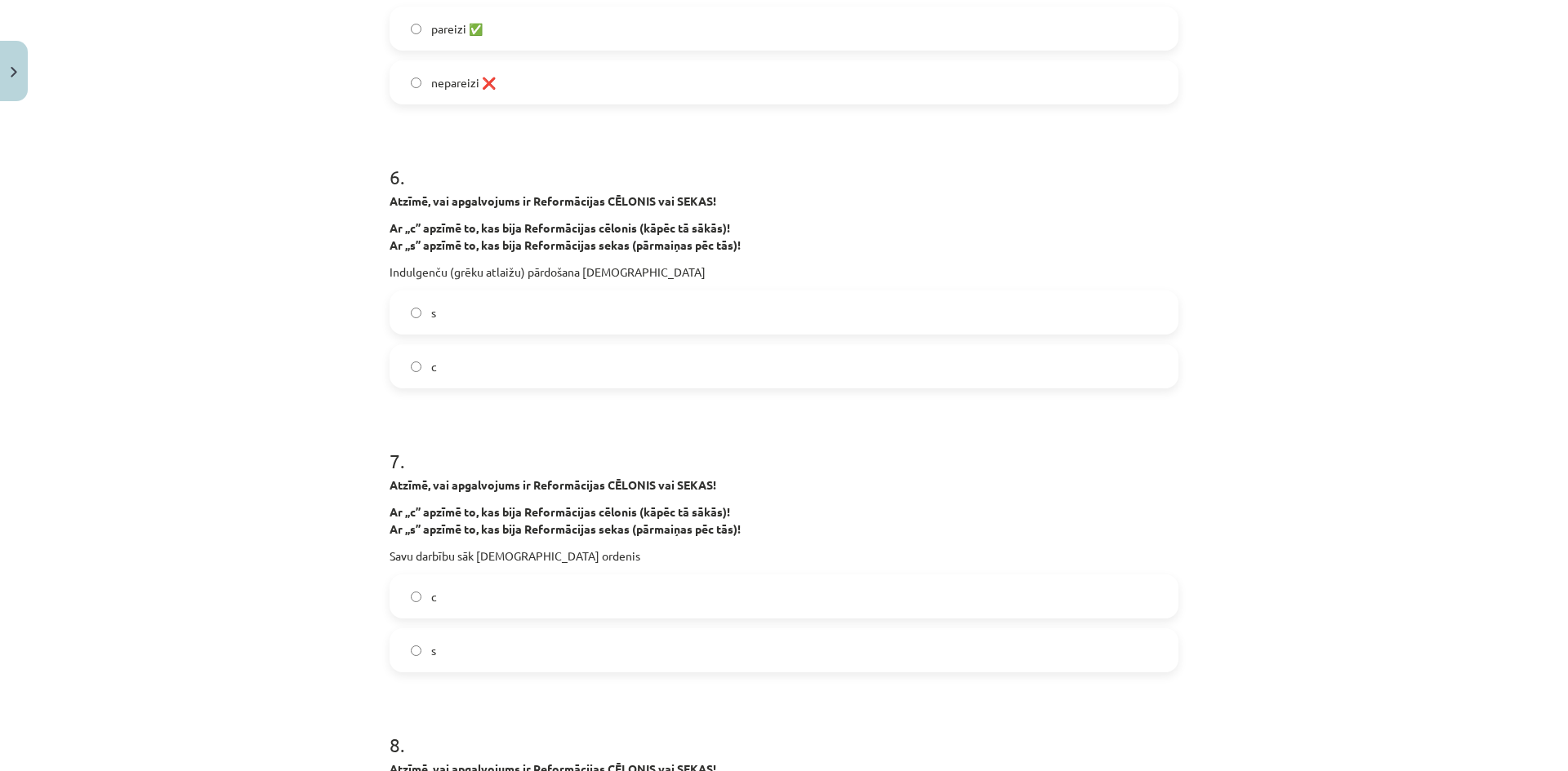
scroll to position [1633, 0]
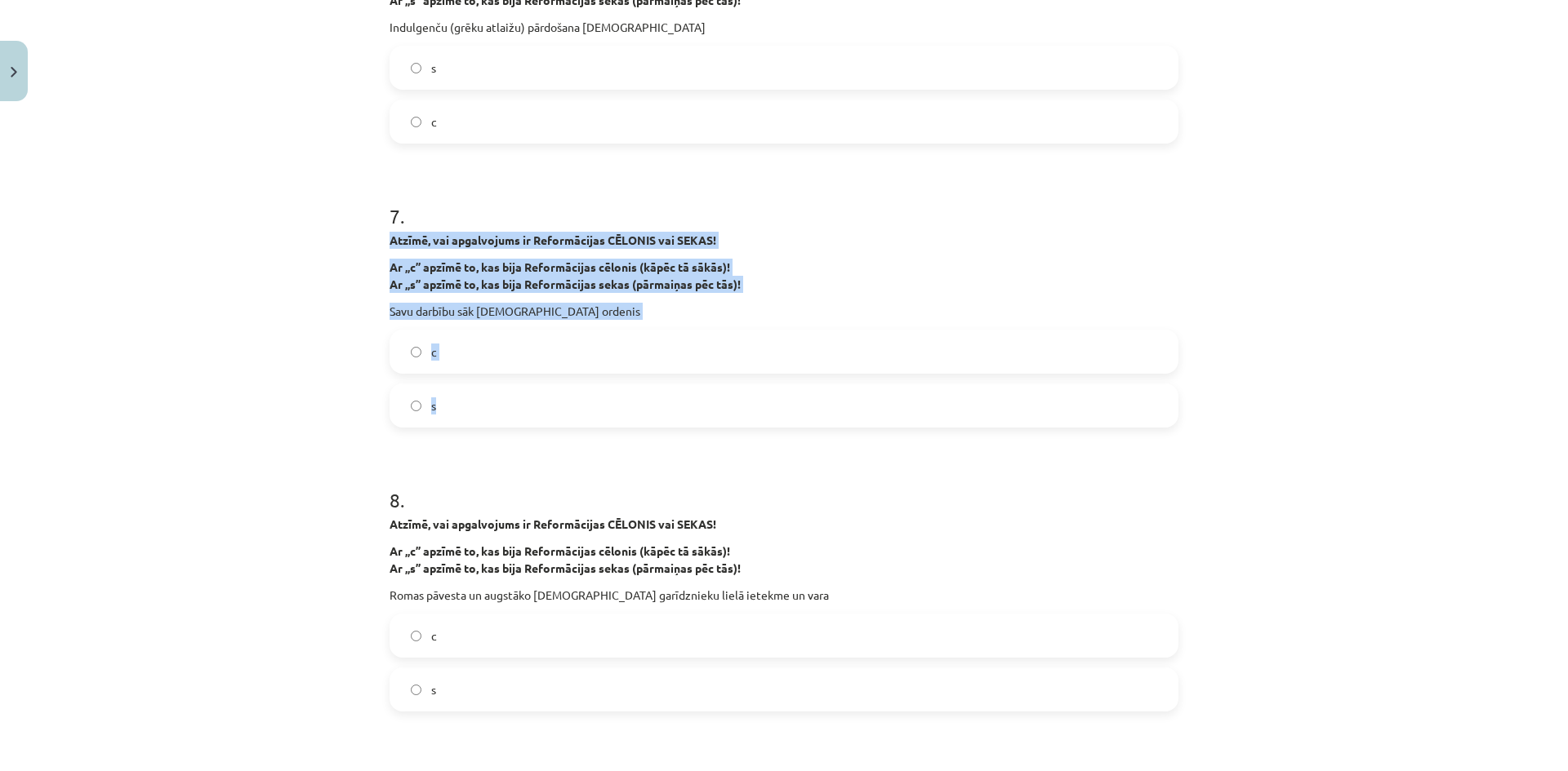
drag, startPoint x: 379, startPoint y: 241, endPoint x: 534, endPoint y: 405, distance: 225.7
click at [467, 411] on label "s" at bounding box center [784, 405] width 785 height 41
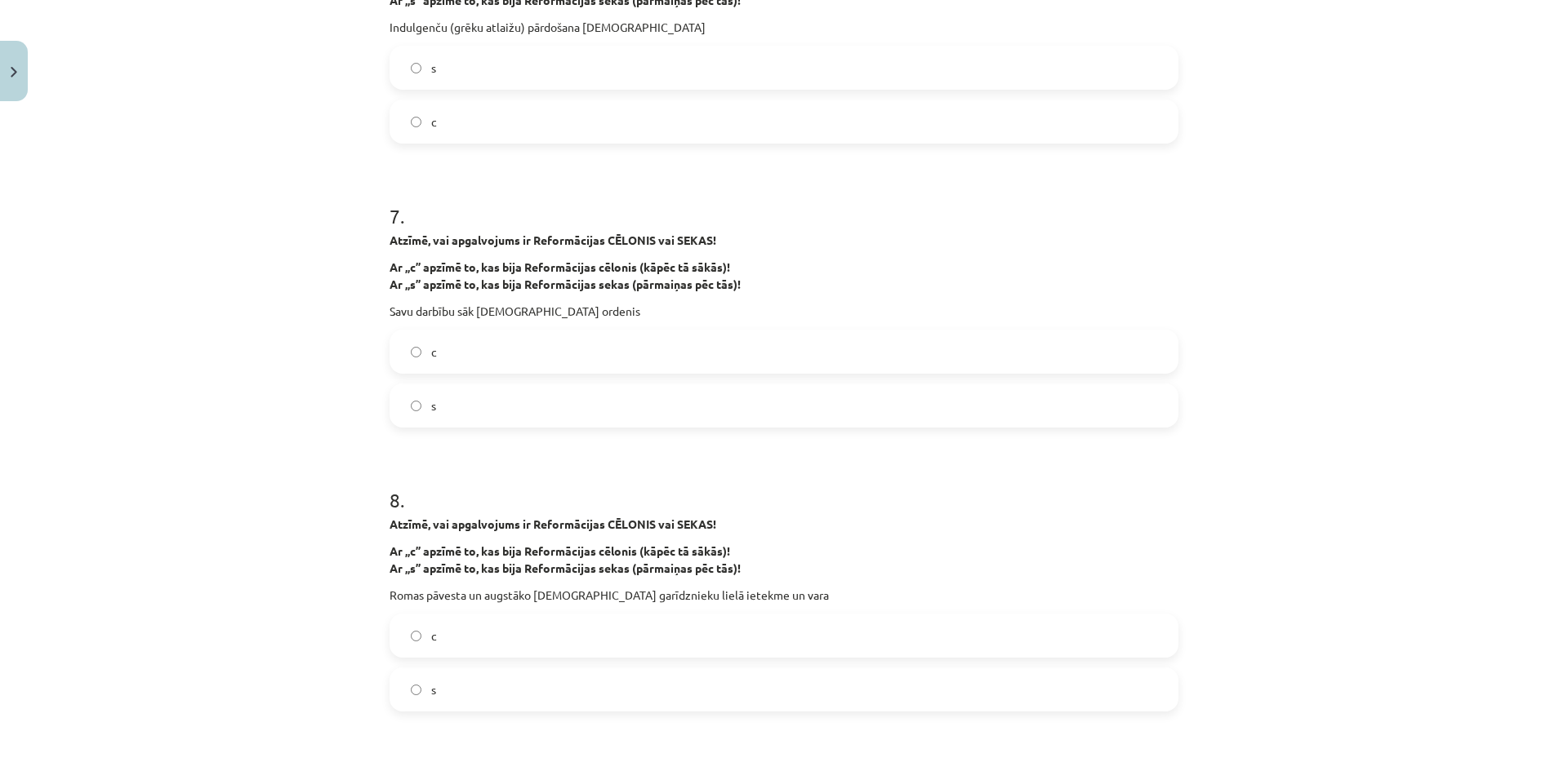
scroll to position [1959, 0]
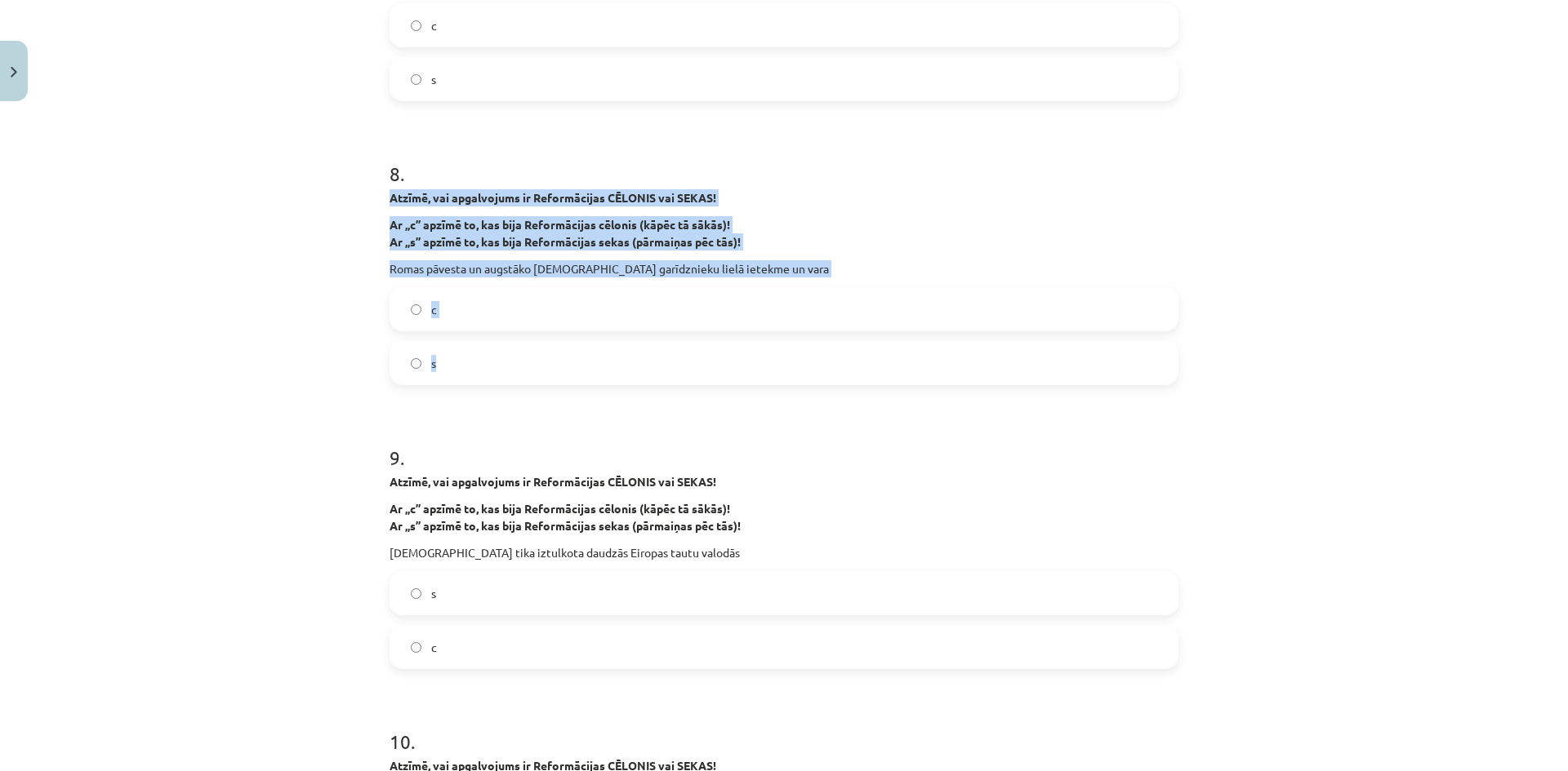
drag, startPoint x: 380, startPoint y: 199, endPoint x: 535, endPoint y: 352, distance: 217.8
click at [535, 352] on div "37 XP Saņemsi Grūts 26 pilda Apraksts Uzdevums Palīdzība 1 . Atzīmē, vai apgalv…" at bounding box center [783, 528] width 808 height 4758
click at [475, 313] on label "c" at bounding box center [784, 309] width 785 height 41
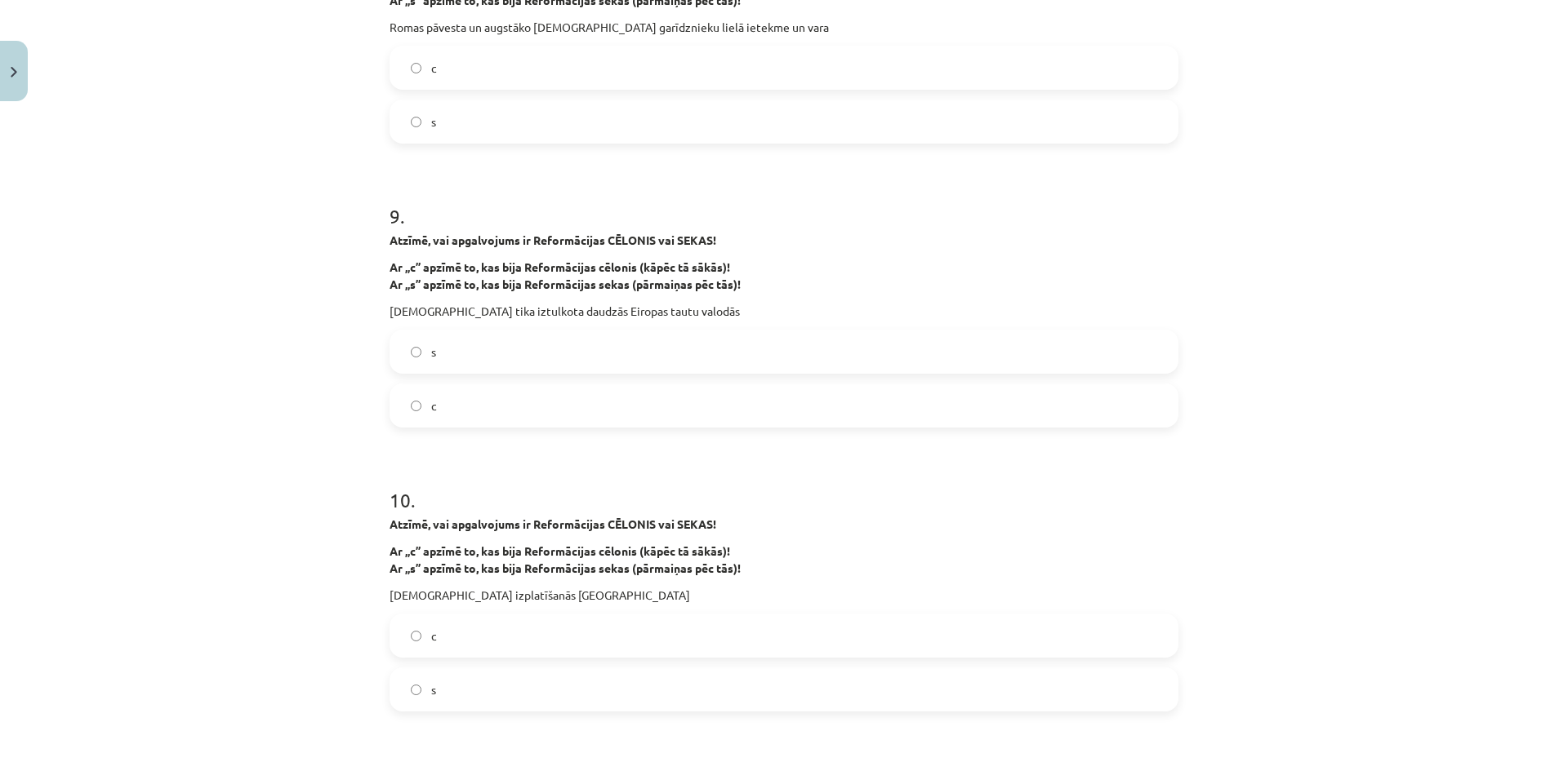
scroll to position [2204, 0]
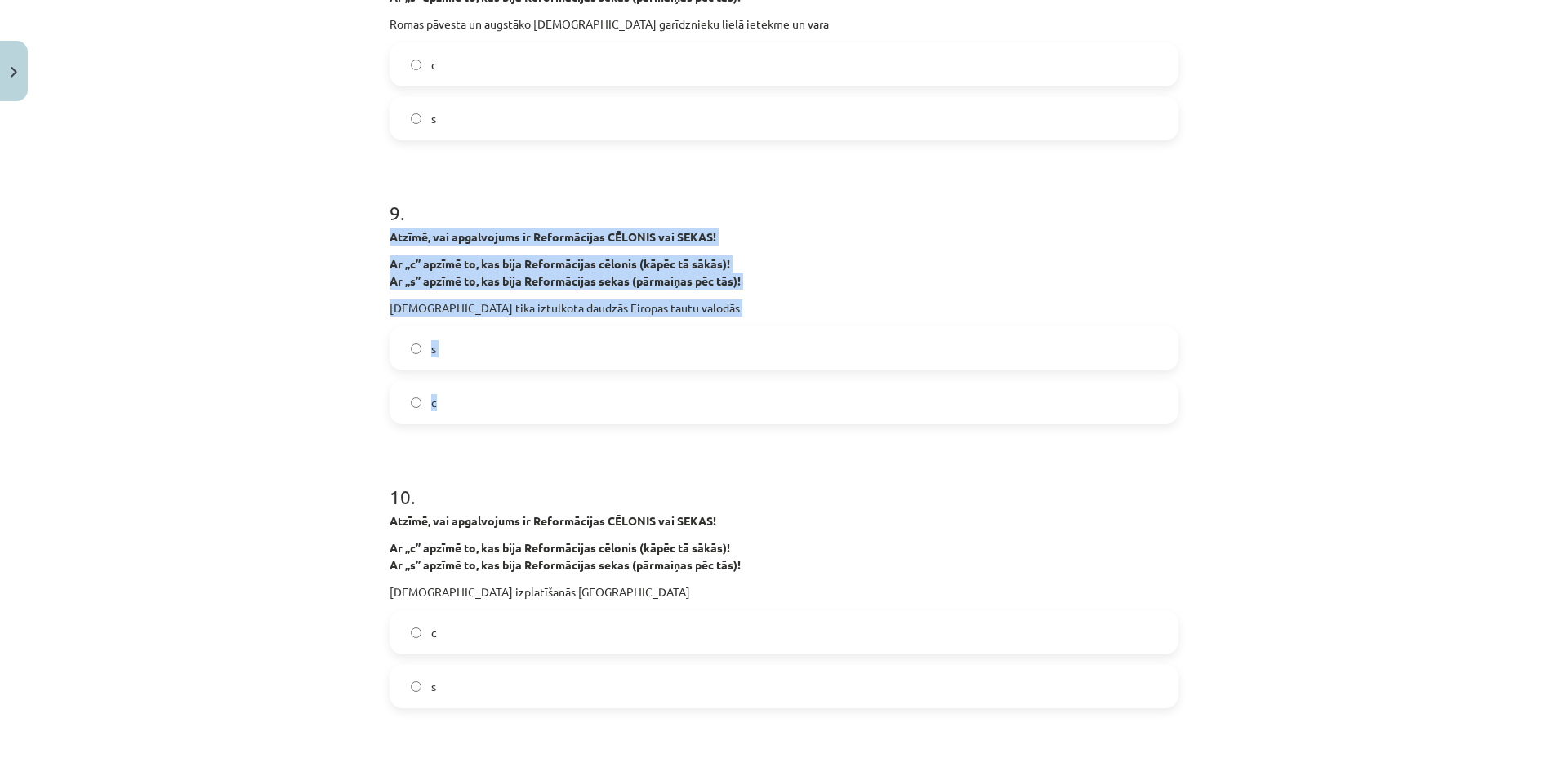
drag, startPoint x: 386, startPoint y: 235, endPoint x: 604, endPoint y: 401, distance: 274.0
click at [604, 401] on div "9 . Atzīmē, vai apgalvojums ir Reformācijas CĒLONIS vai SEKAS! Ar „c” apzīmē to…" at bounding box center [784, 299] width 789 height 252
click at [471, 356] on label "s" at bounding box center [784, 349] width 785 height 41
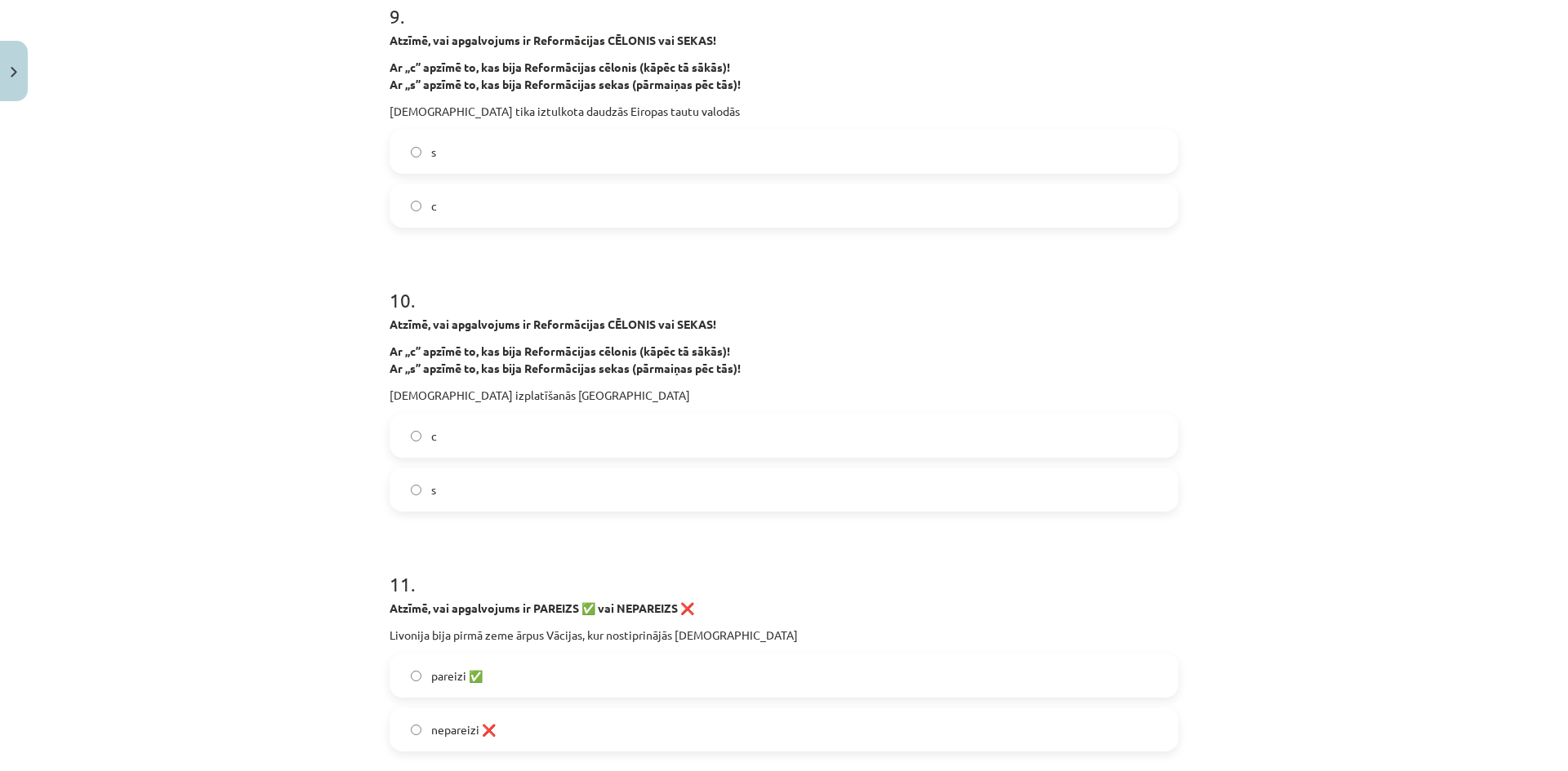
scroll to position [2449, 0]
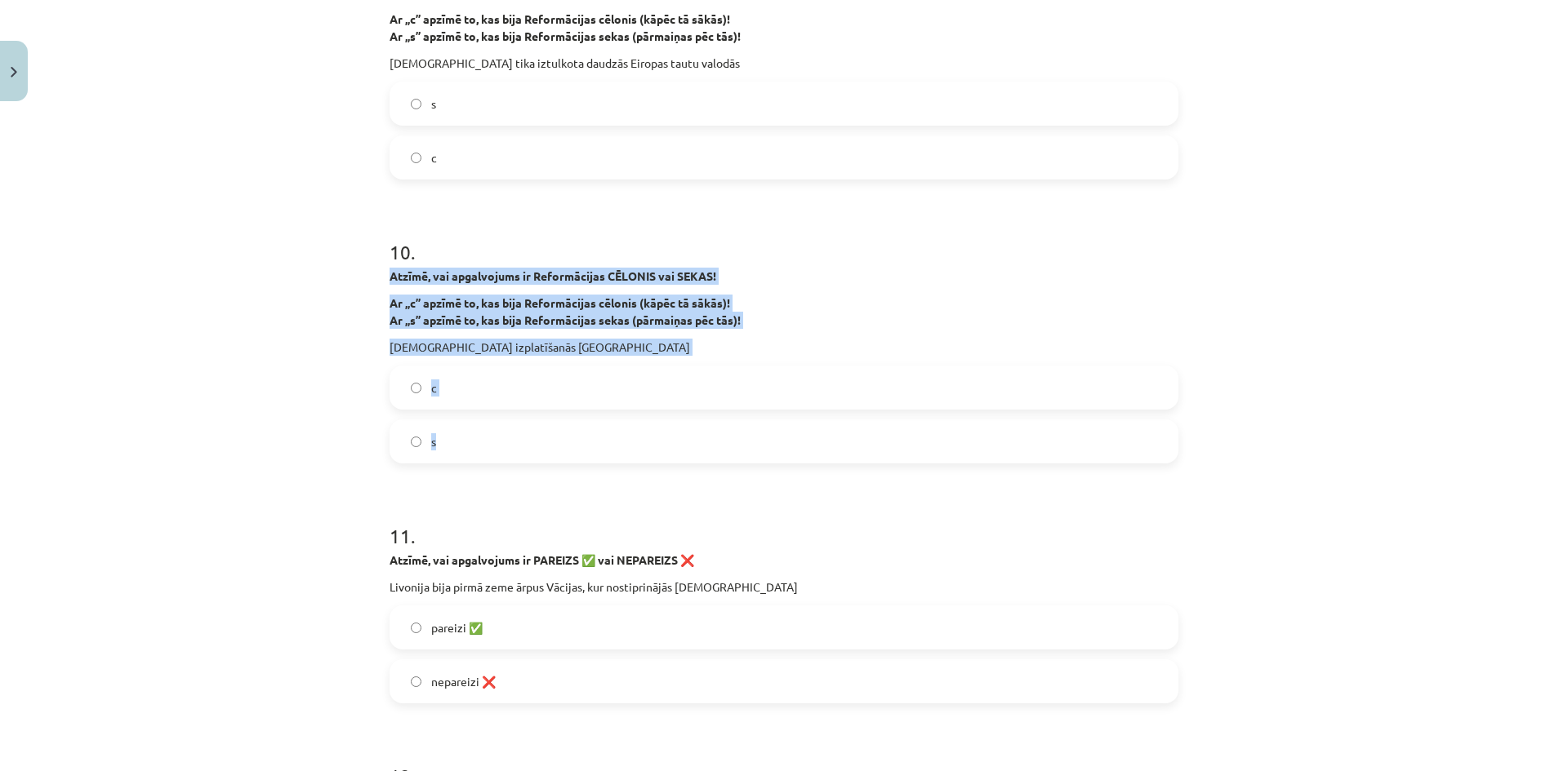
drag, startPoint x: 380, startPoint y: 272, endPoint x: 597, endPoint y: 449, distance: 280.0
click at [597, 449] on div "37 XP Saņemsi Grūts 26 pilda Apraksts Uzdevums Palīdzība 1 . Atzīmē, vai apgalv…" at bounding box center [783, 38] width 808 height 4758
click at [464, 443] on label "s" at bounding box center [784, 441] width 785 height 41
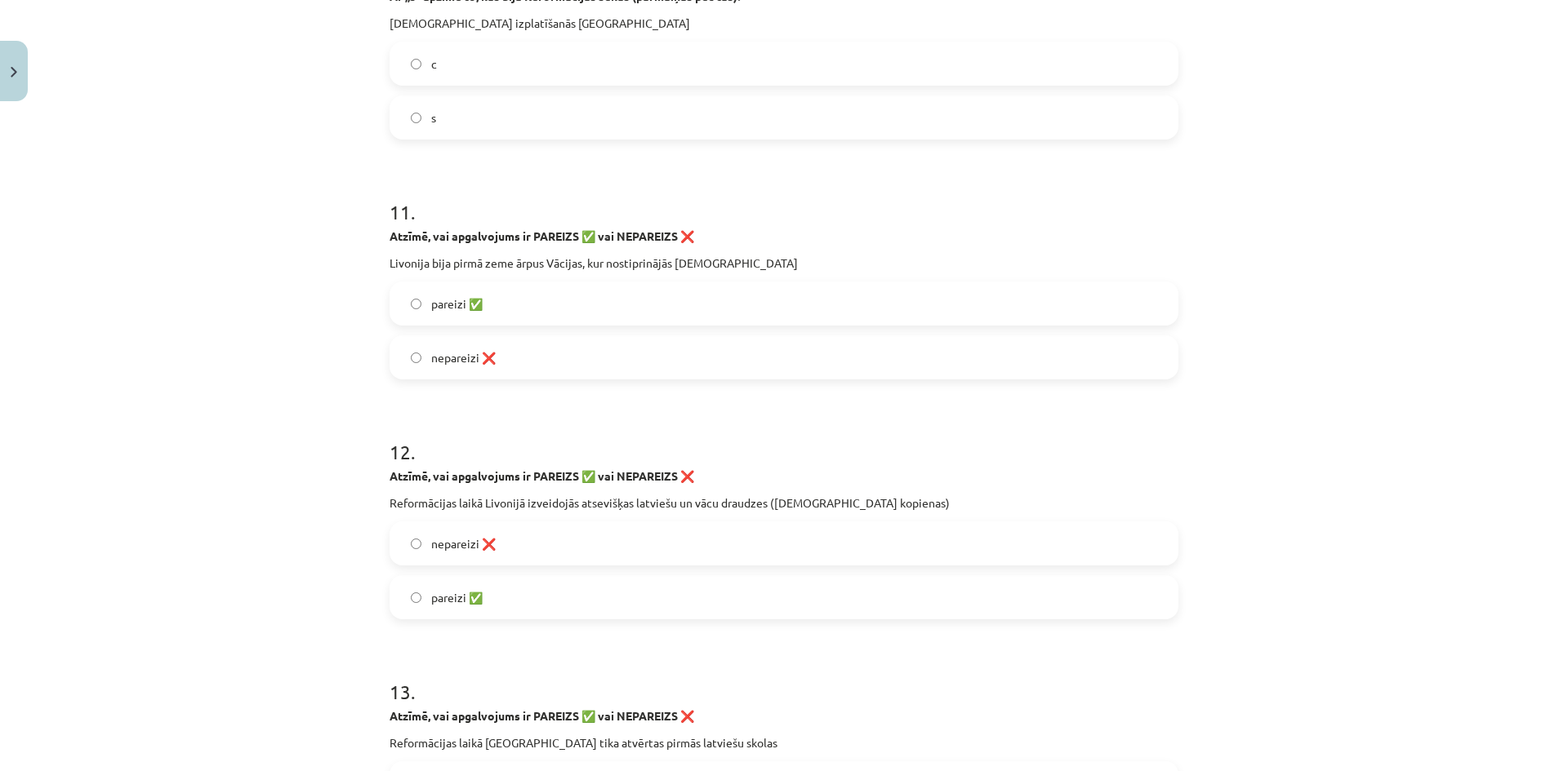
scroll to position [2775, 0]
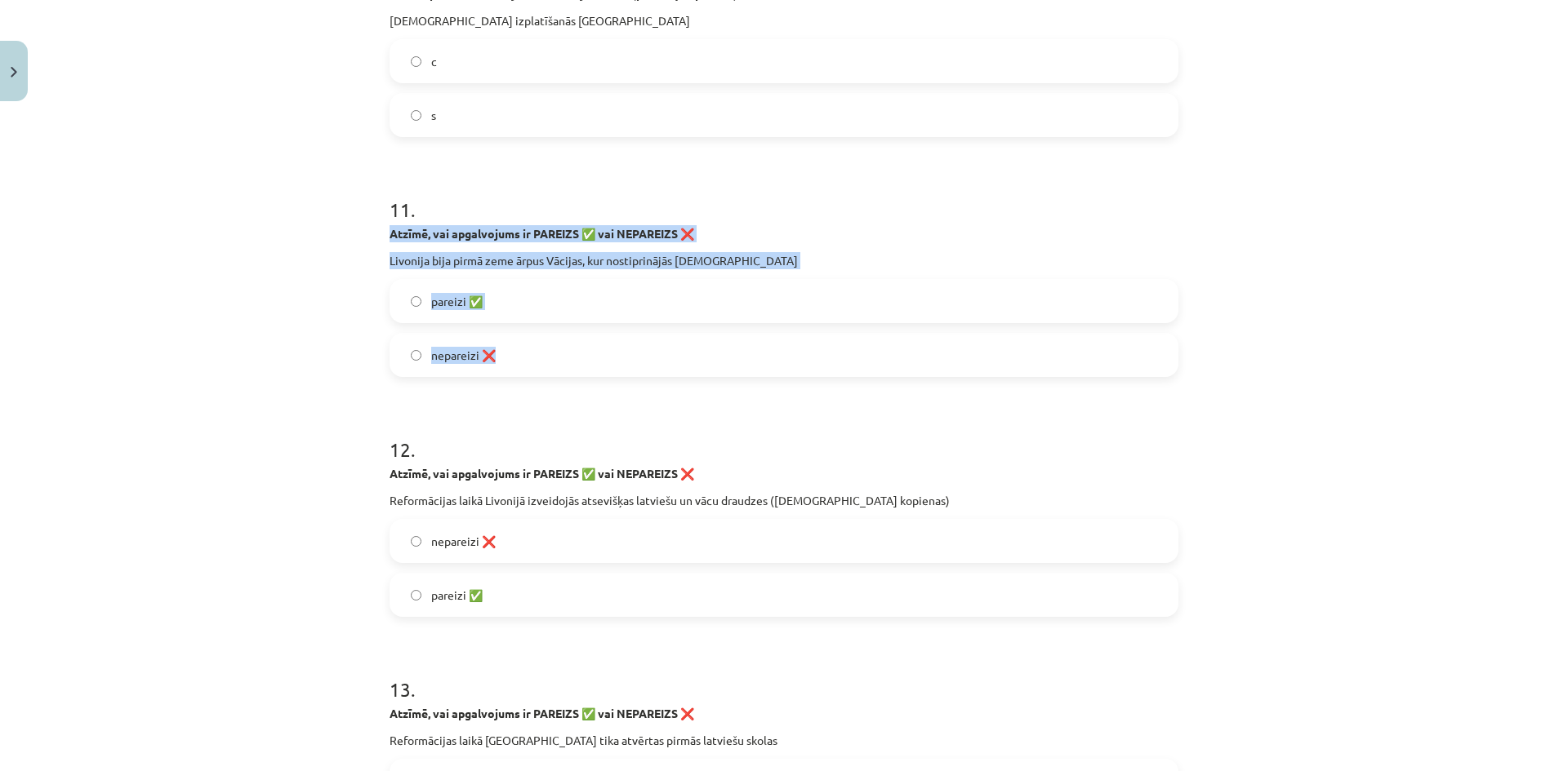
drag, startPoint x: 382, startPoint y: 228, endPoint x: 592, endPoint y: 347, distance: 241.4
click at [475, 296] on span "pareizi ✅" at bounding box center [456, 301] width 51 height 17
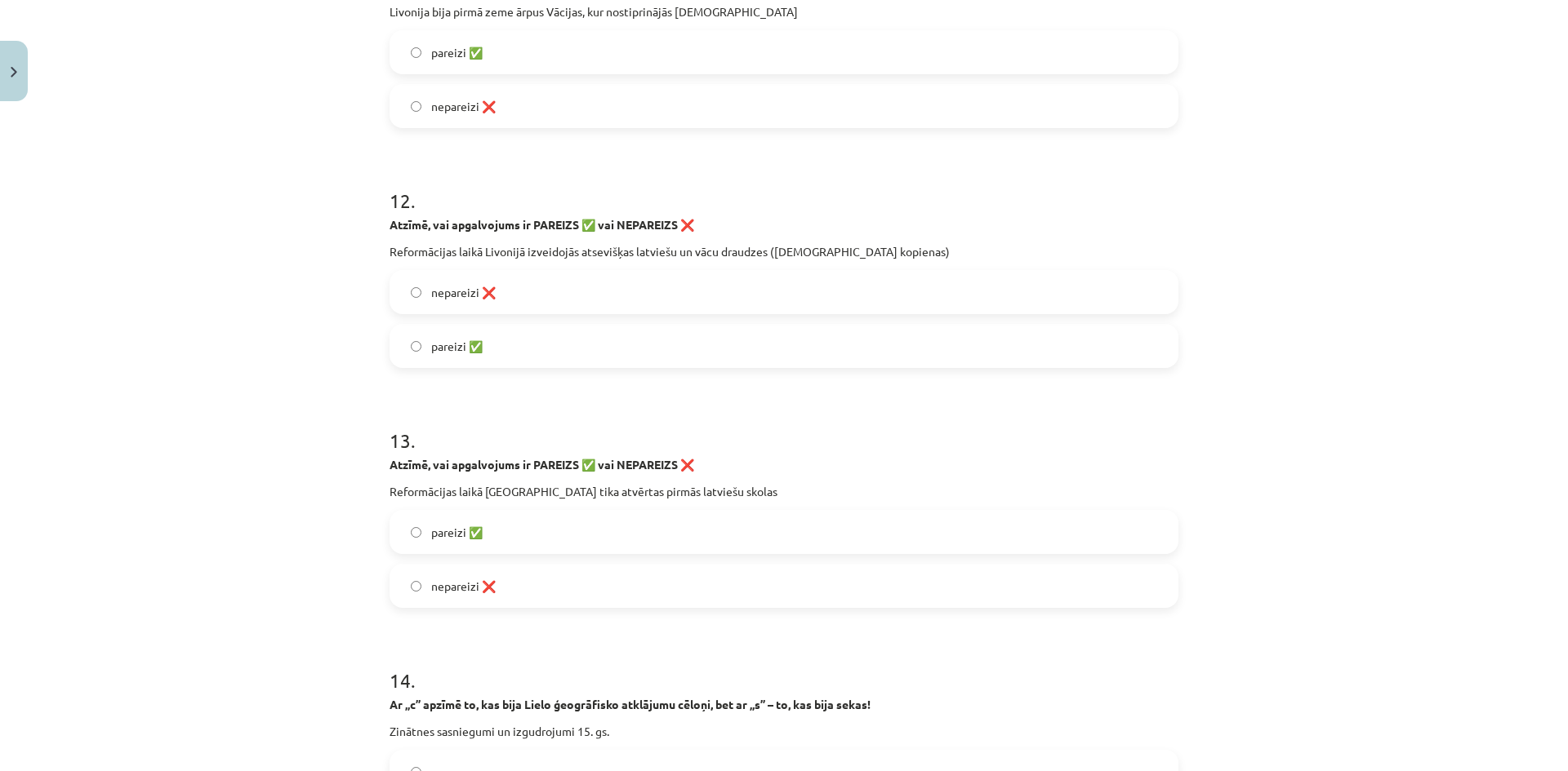
scroll to position [3102, 0]
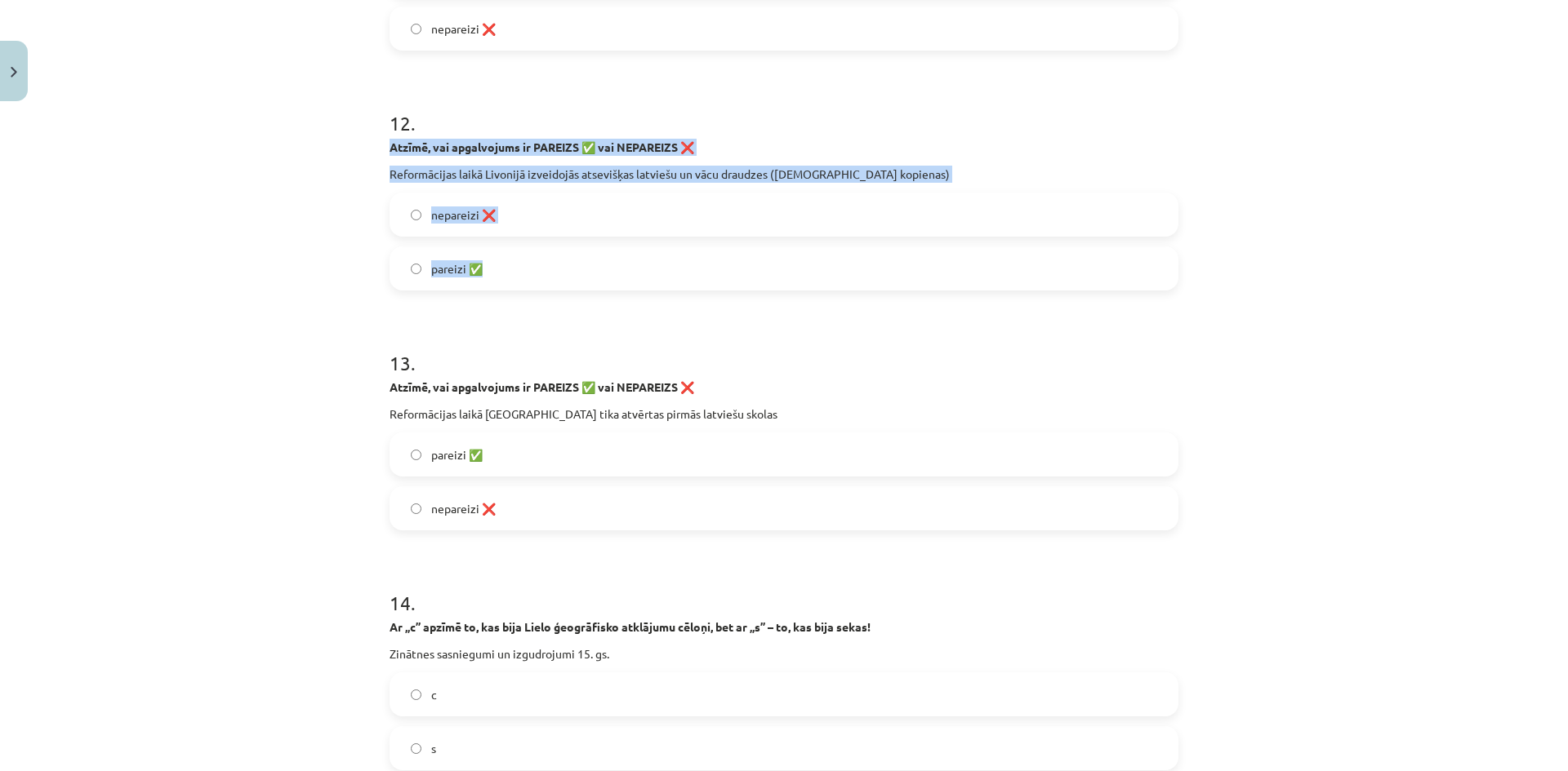
drag, startPoint x: 381, startPoint y: 145, endPoint x: 490, endPoint y: 250, distance: 151.3
click at [533, 275] on label "pareizi ✅" at bounding box center [784, 269] width 785 height 41
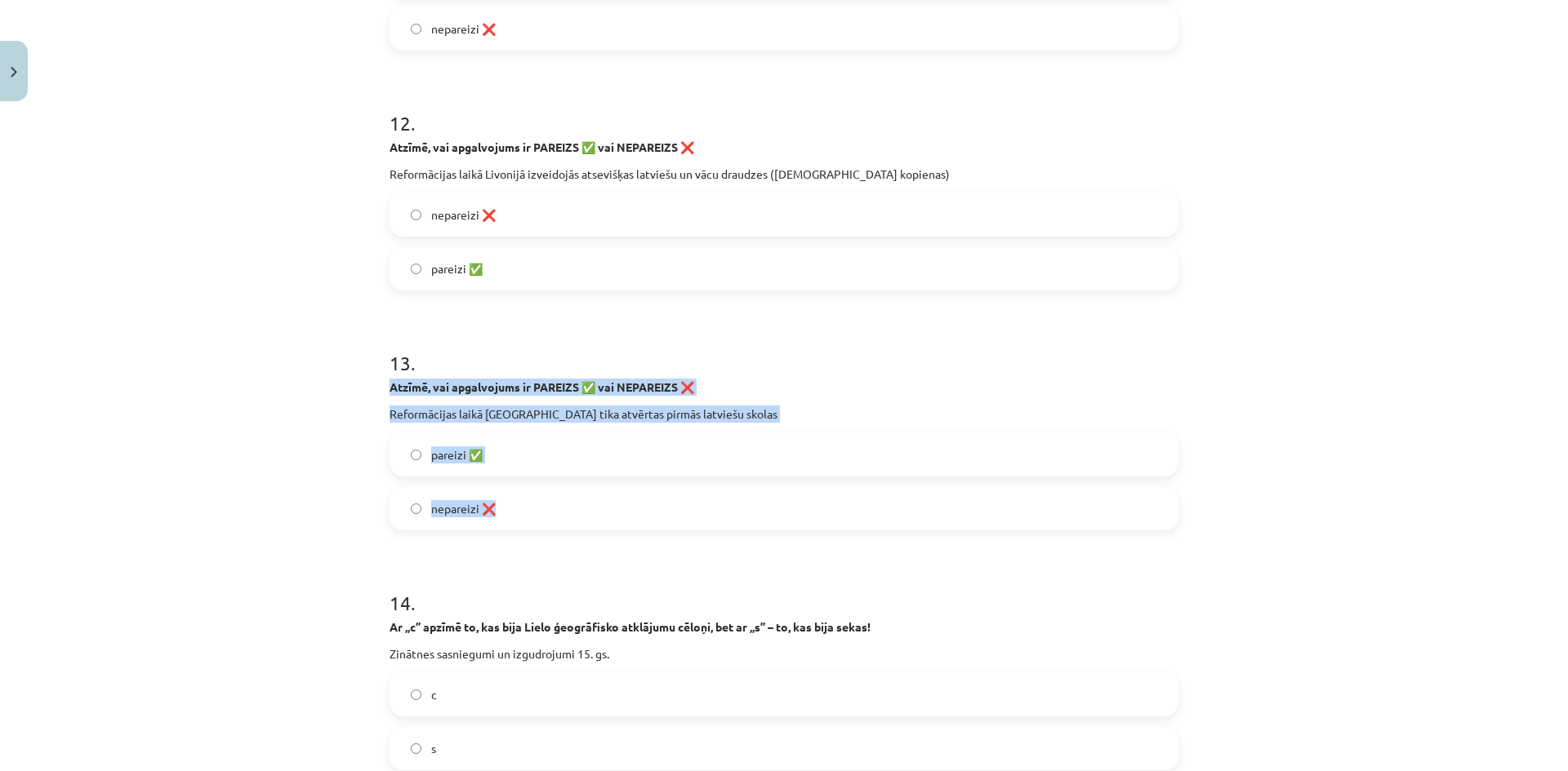
drag, startPoint x: 377, startPoint y: 387, endPoint x: 518, endPoint y: 506, distance: 184.5
click at [537, 456] on label "pareizi ✅" at bounding box center [784, 454] width 785 height 41
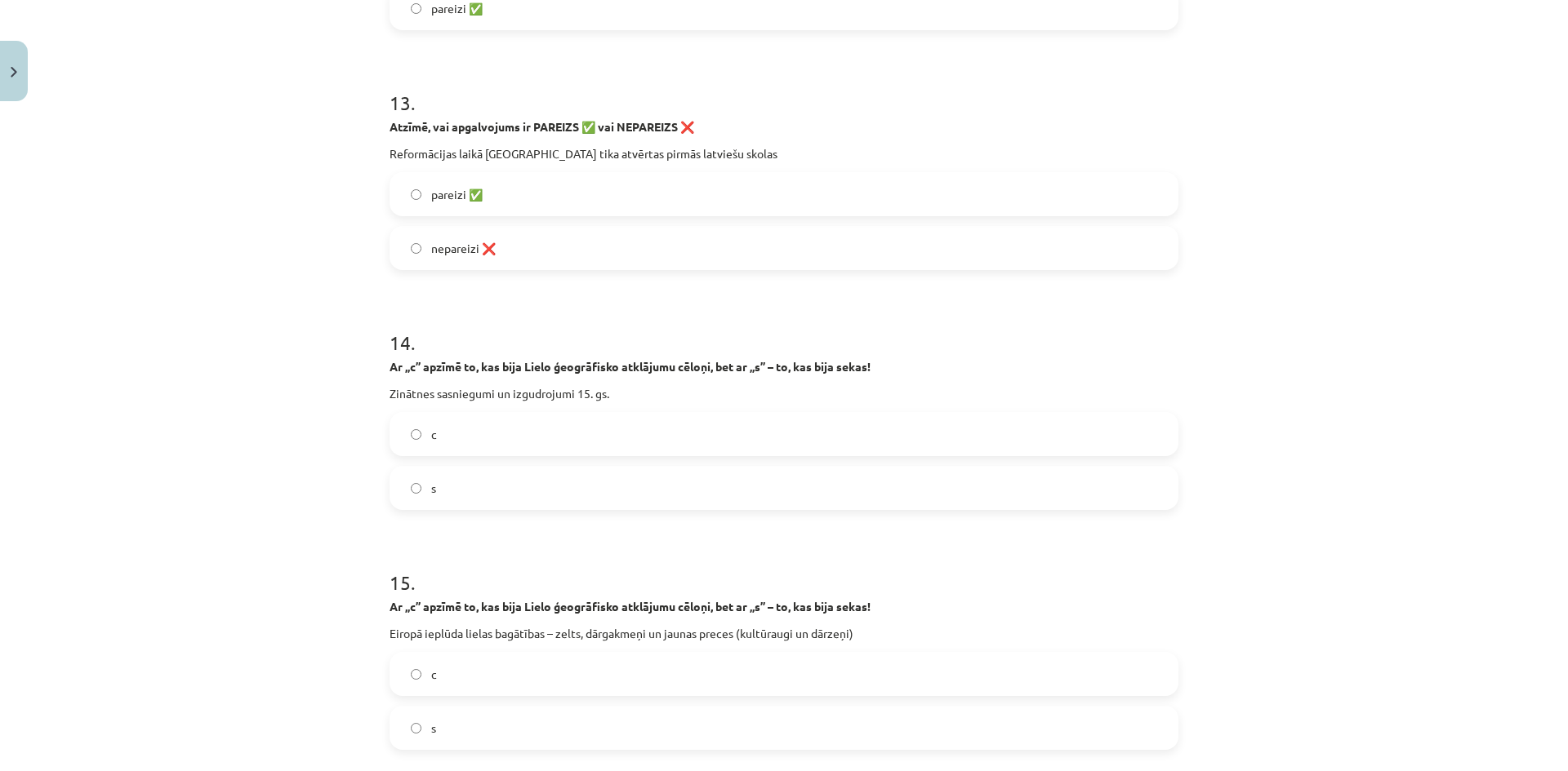
scroll to position [3429, 0]
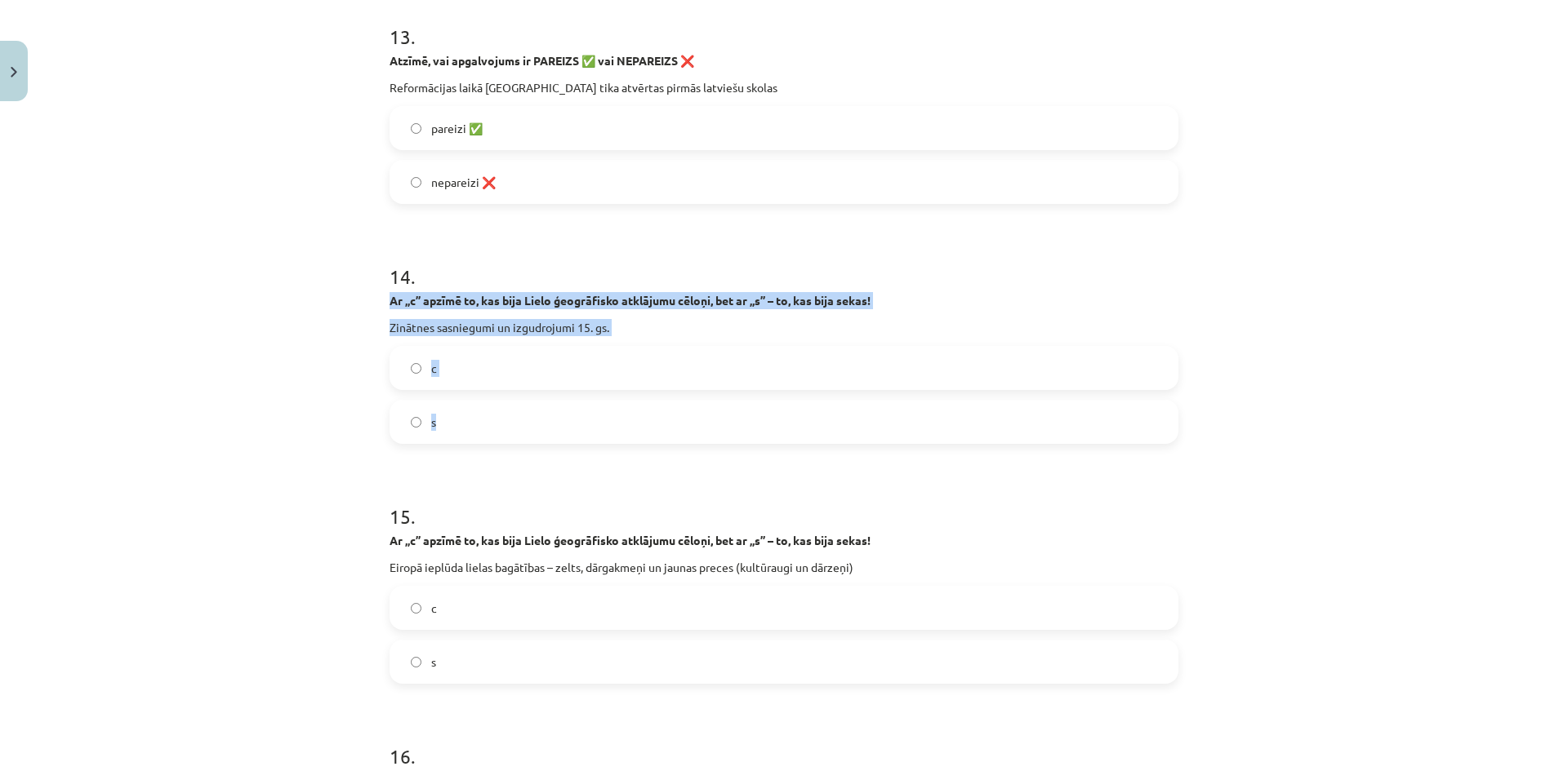
drag, startPoint x: 383, startPoint y: 300, endPoint x: 559, endPoint y: 418, distance: 211.9
click at [480, 382] on label "c" at bounding box center [784, 368] width 785 height 41
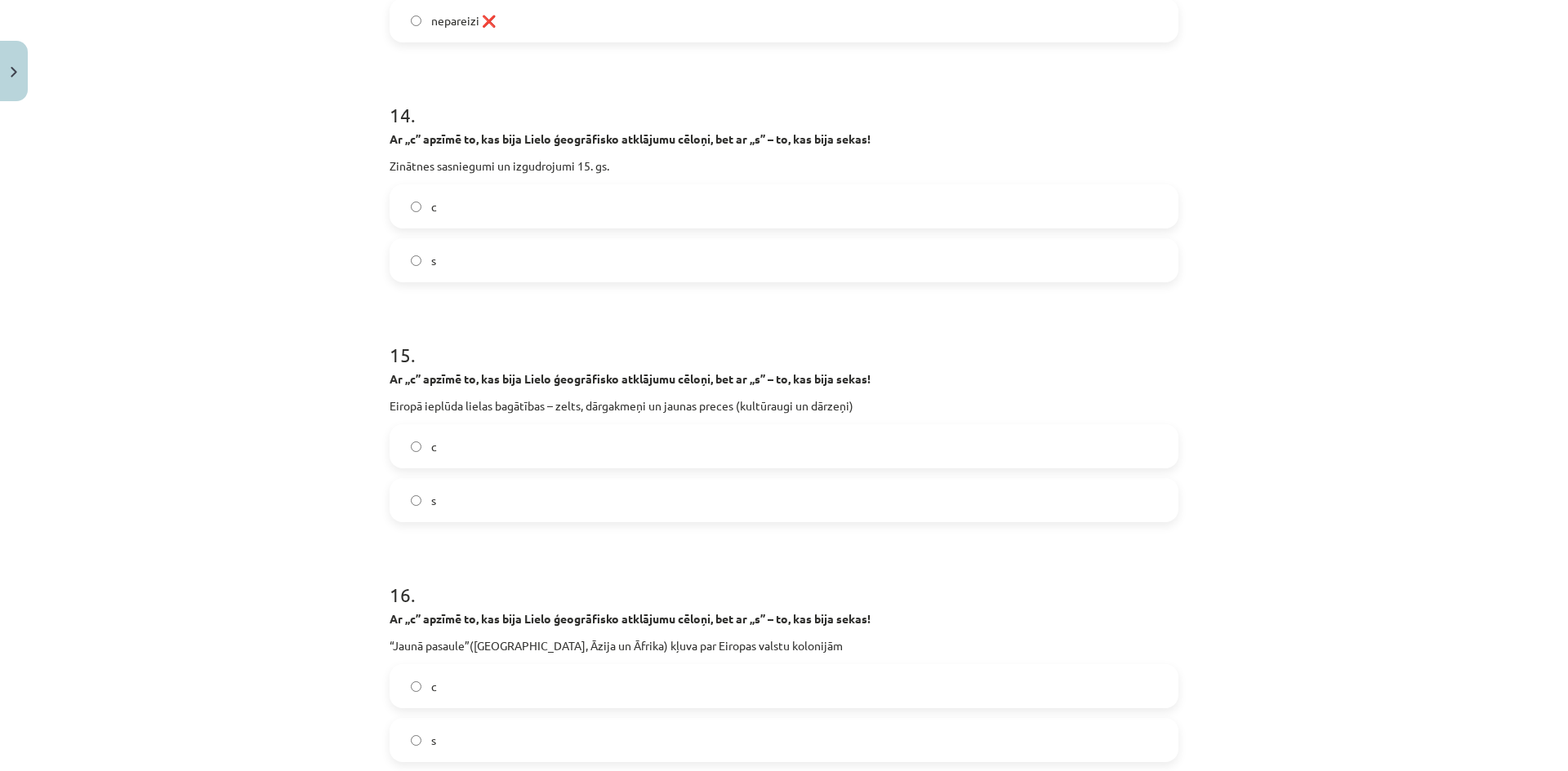
scroll to position [3592, 0]
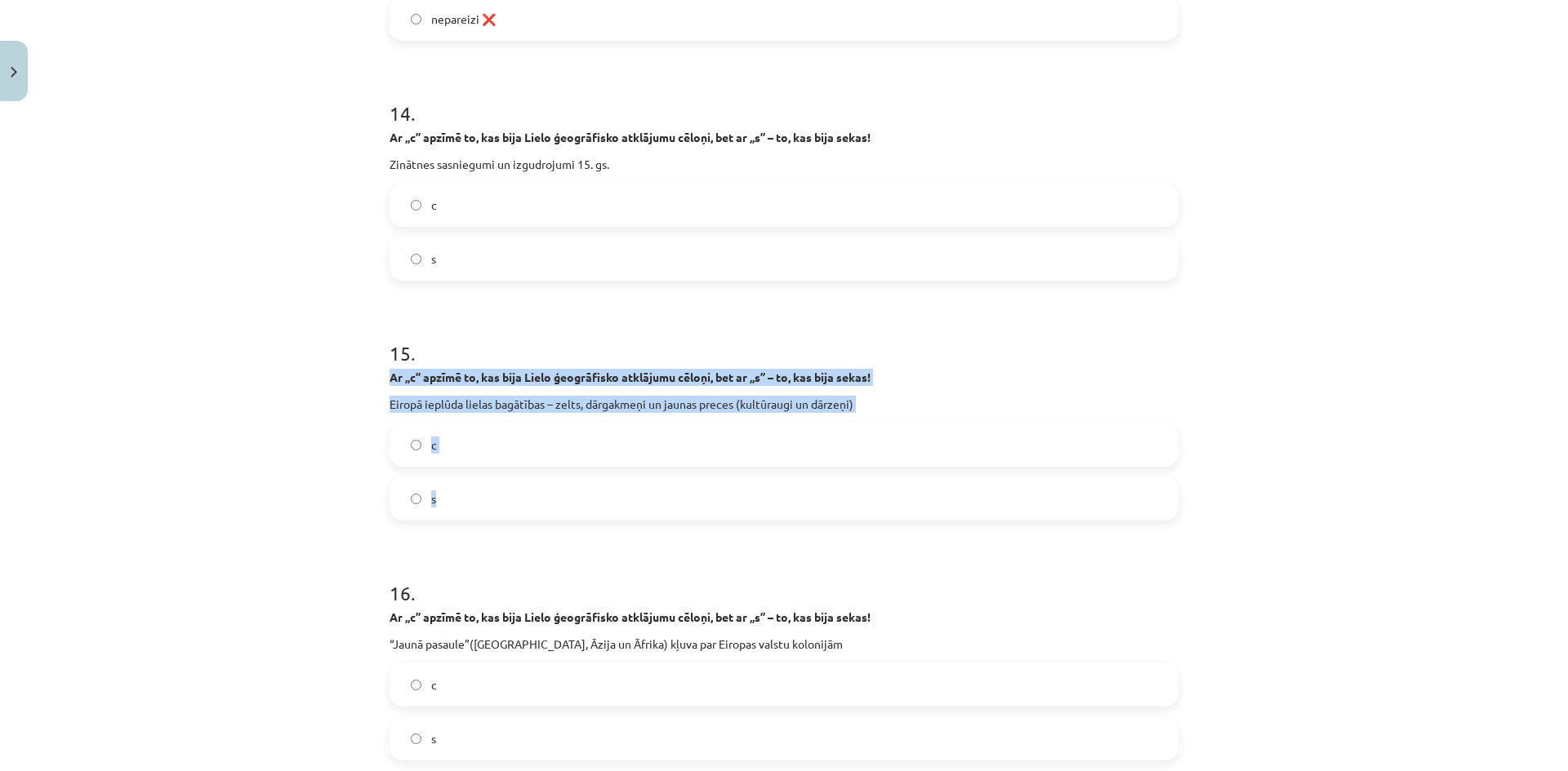
drag, startPoint x: 383, startPoint y: 377, endPoint x: 519, endPoint y: 499, distance: 182.7
click at [500, 497] on label "s" at bounding box center [784, 498] width 785 height 41
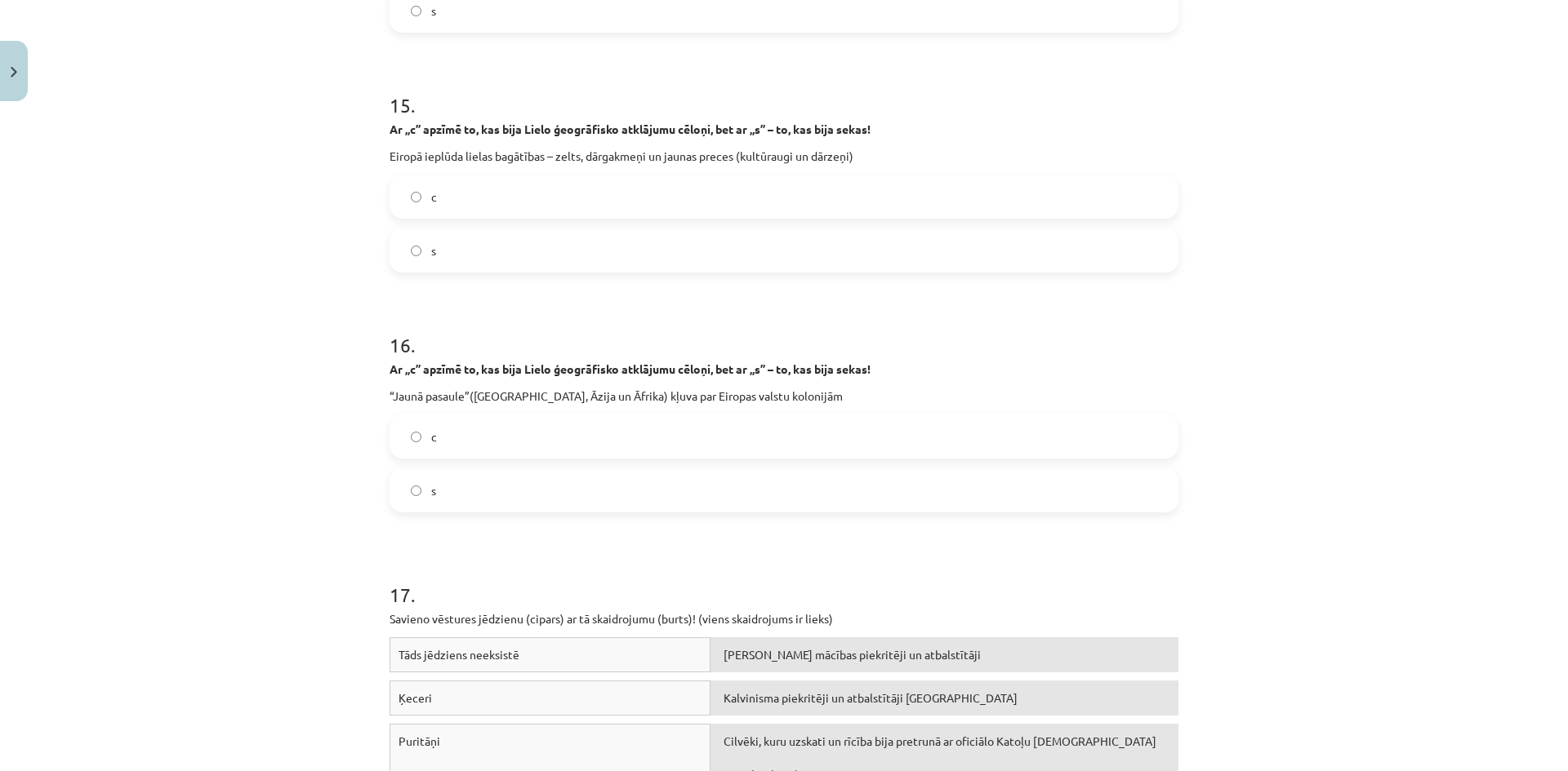
scroll to position [3919, 0]
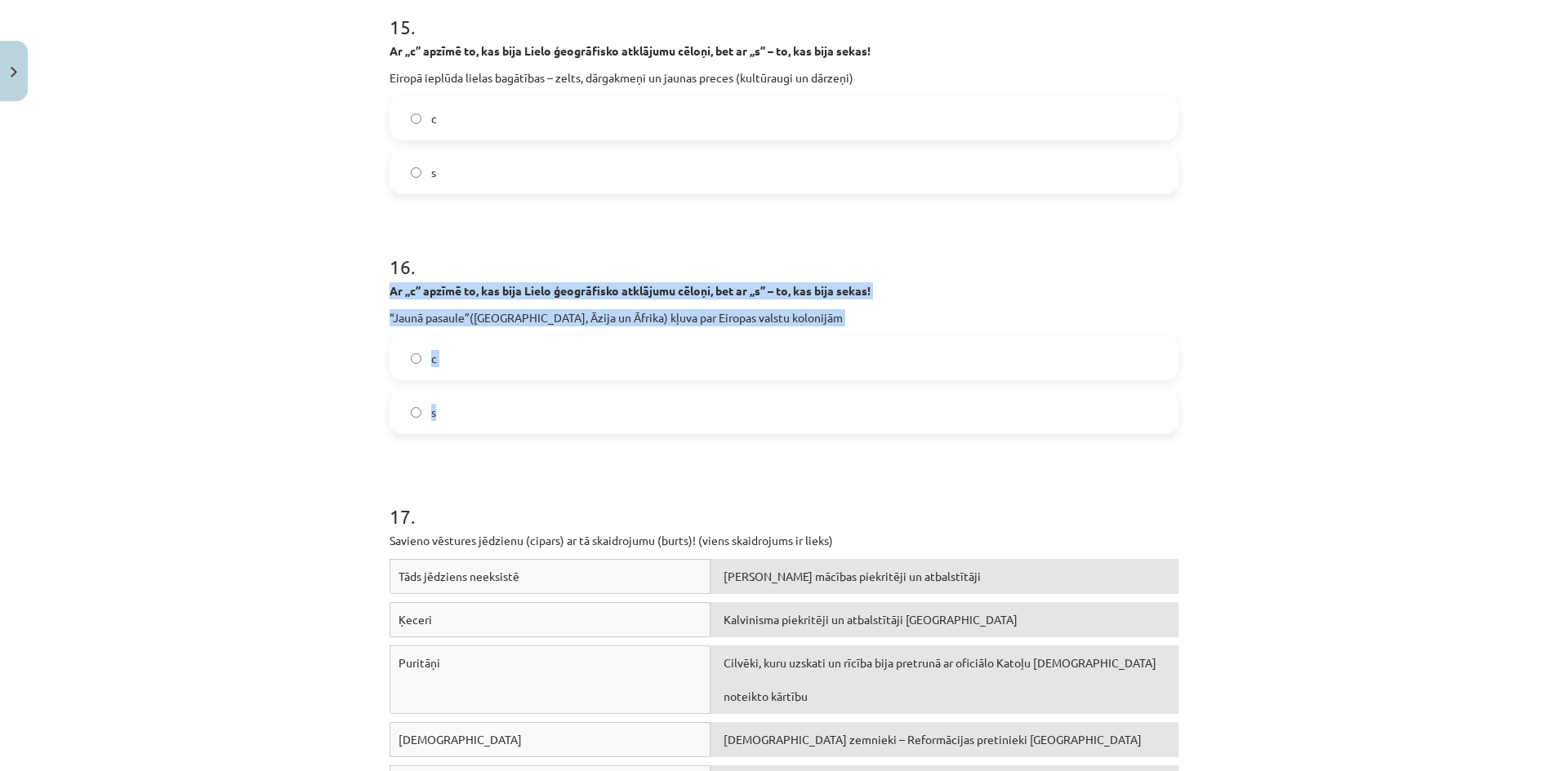
drag, startPoint x: 380, startPoint y: 293, endPoint x: 487, endPoint y: 427, distance: 171.5
click at [460, 430] on label "s" at bounding box center [784, 411] width 785 height 41
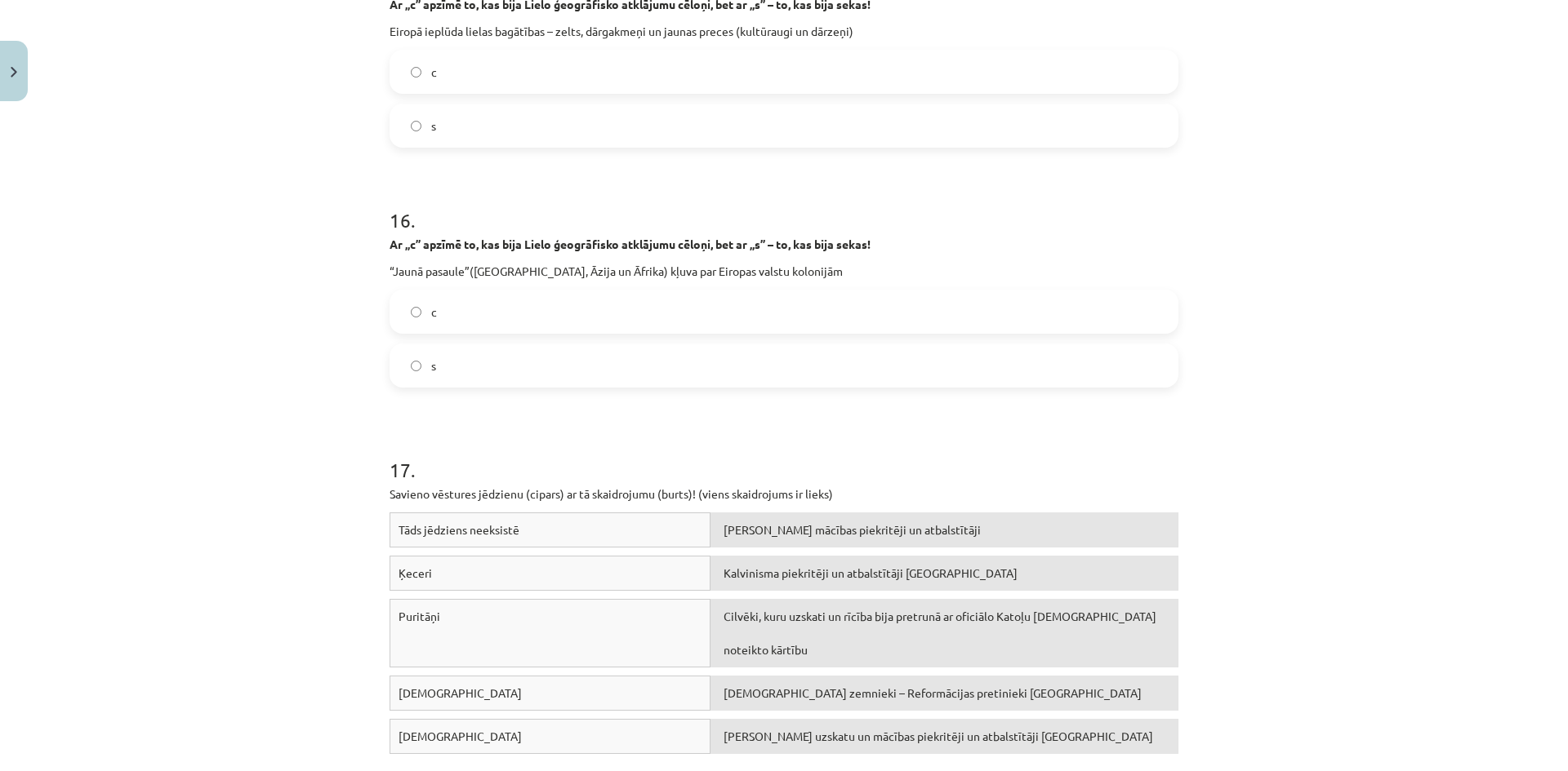
scroll to position [4131, 0]
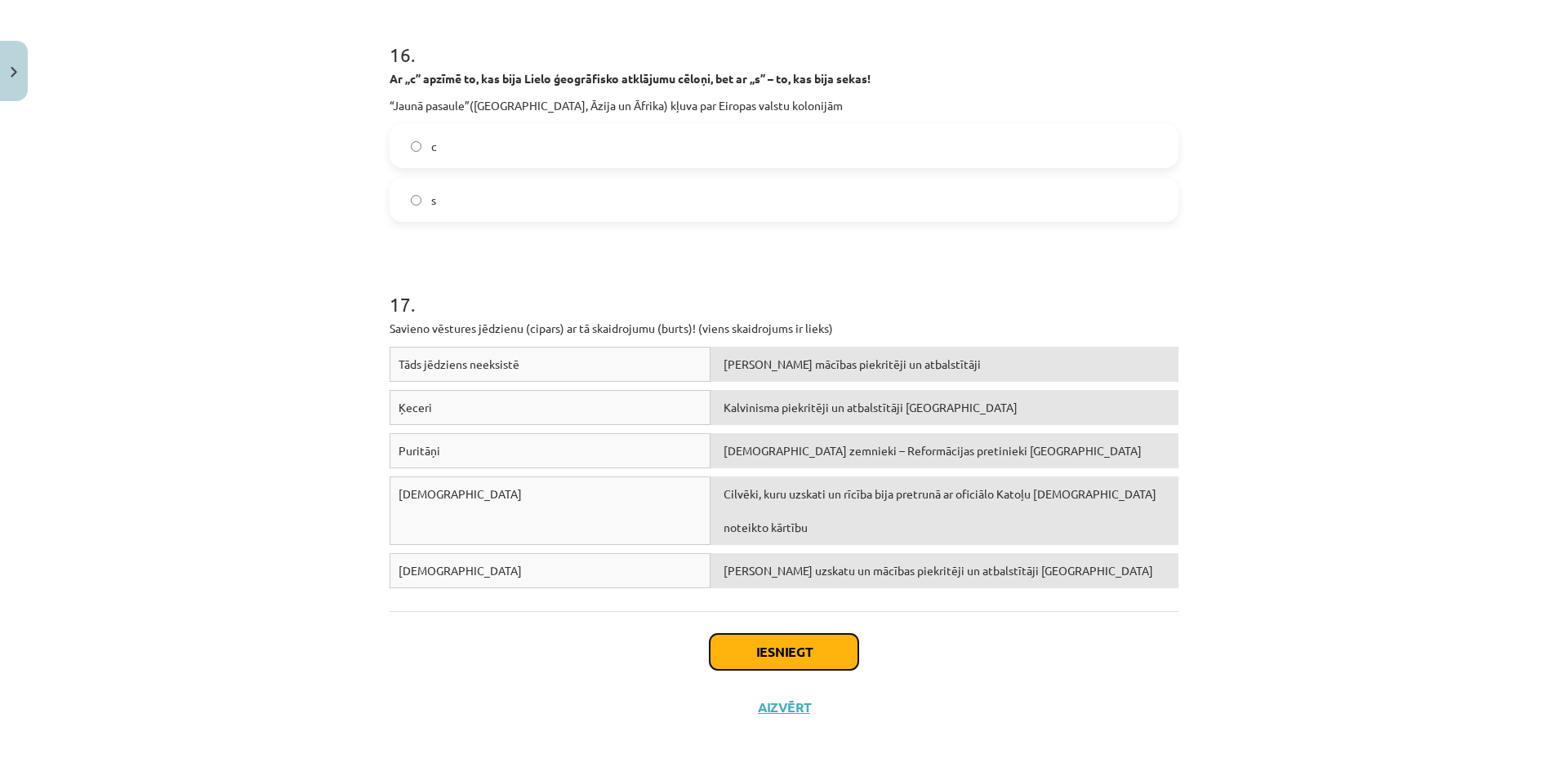
click at [819, 636] on button "Iesniegt" at bounding box center [783, 652] width 149 height 36
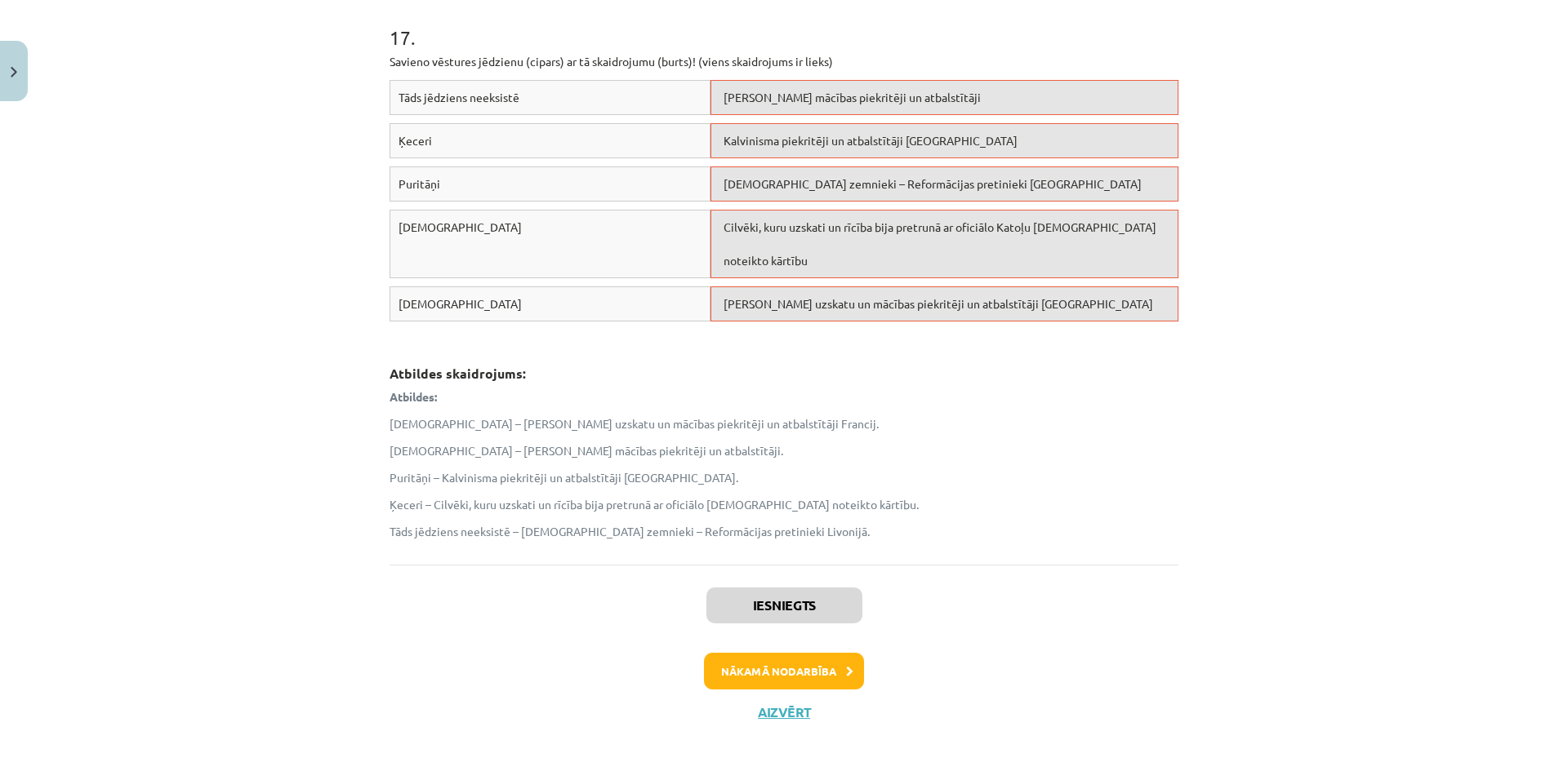
scroll to position [4403, 0]
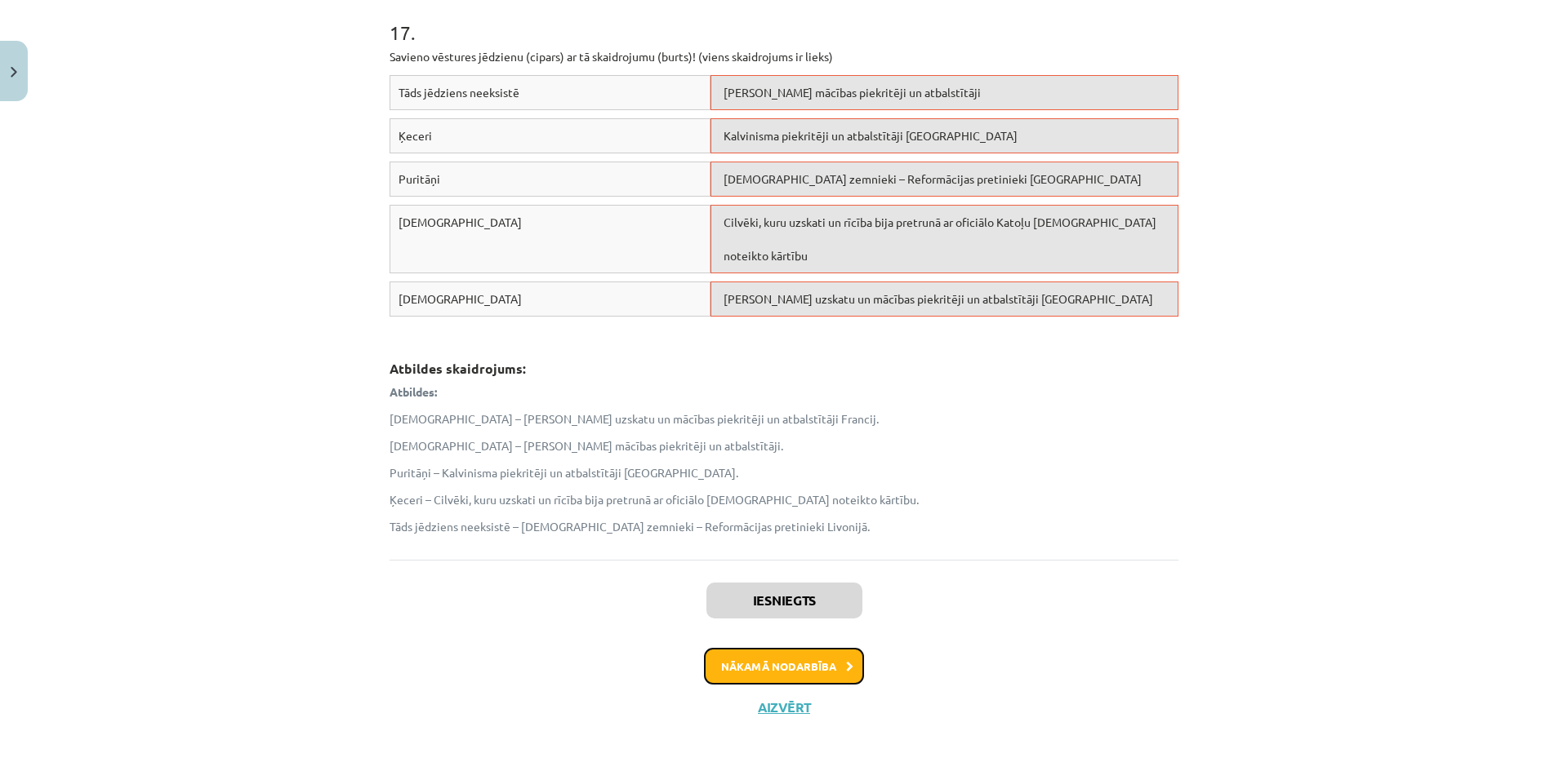
click at [763, 654] on button "Nākamā nodarbība" at bounding box center [784, 667] width 160 height 38
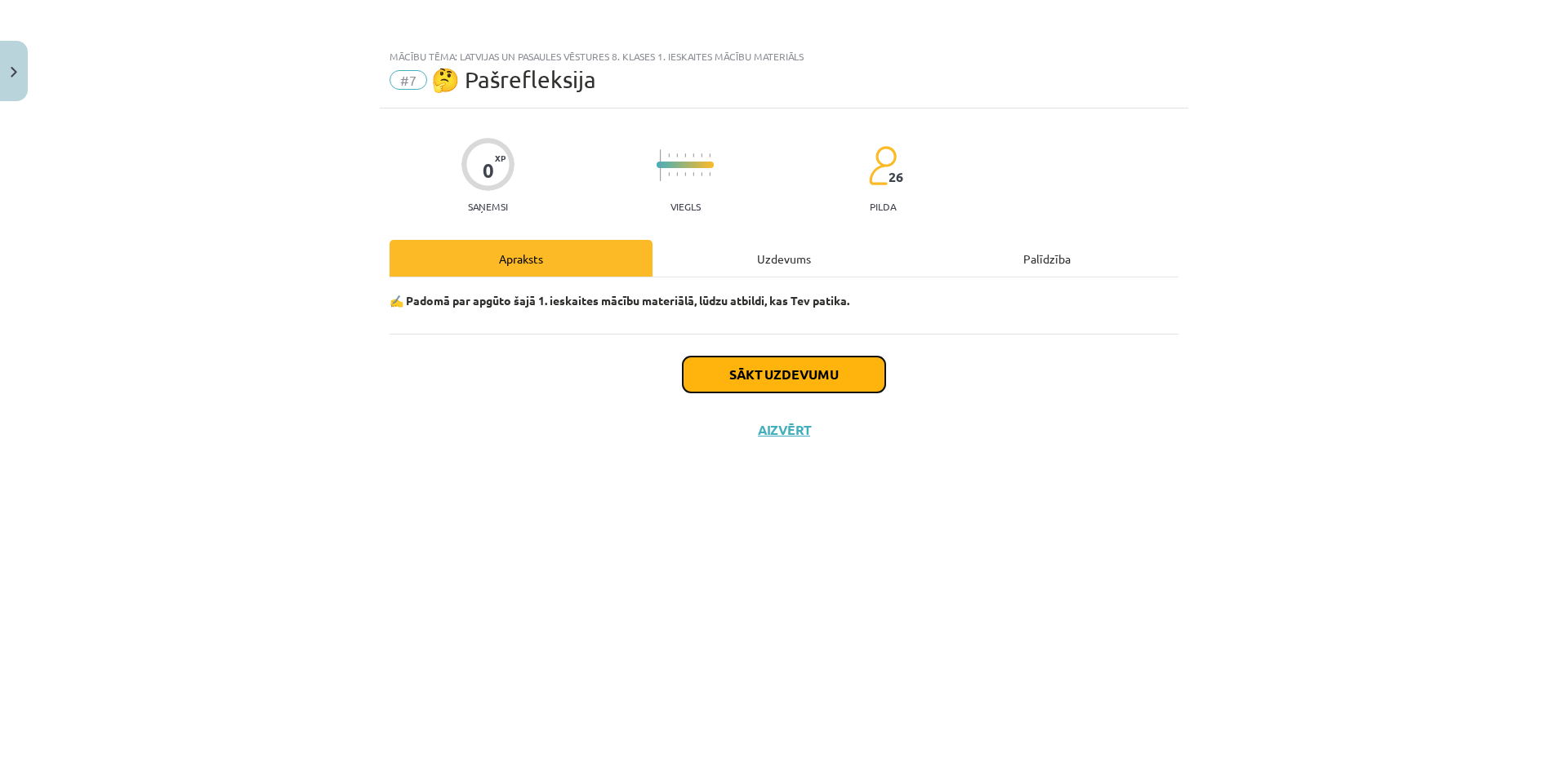
click at [798, 380] on button "Sākt uzdevumu" at bounding box center [783, 375] width 203 height 36
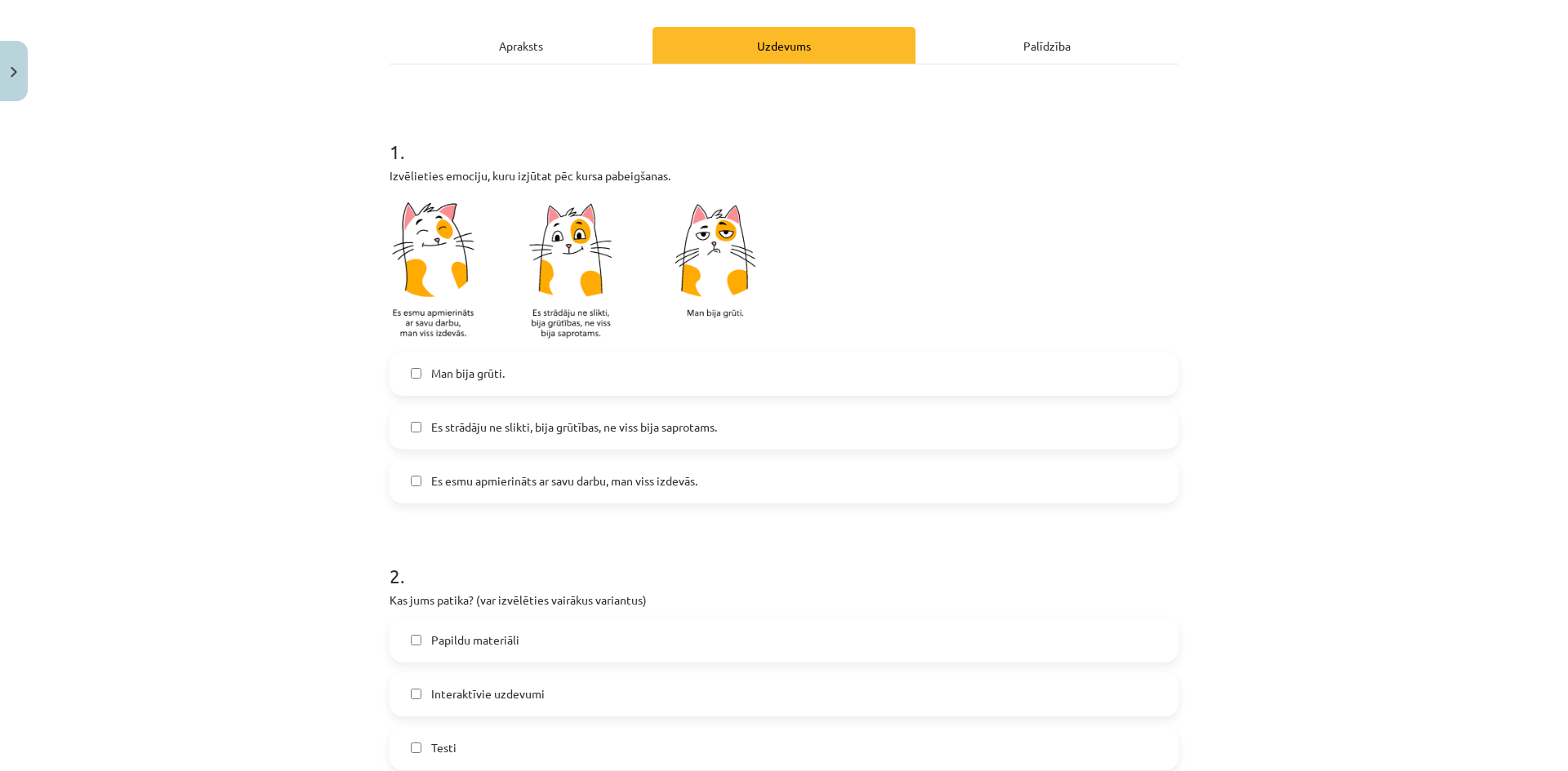
scroll to position [245, 0]
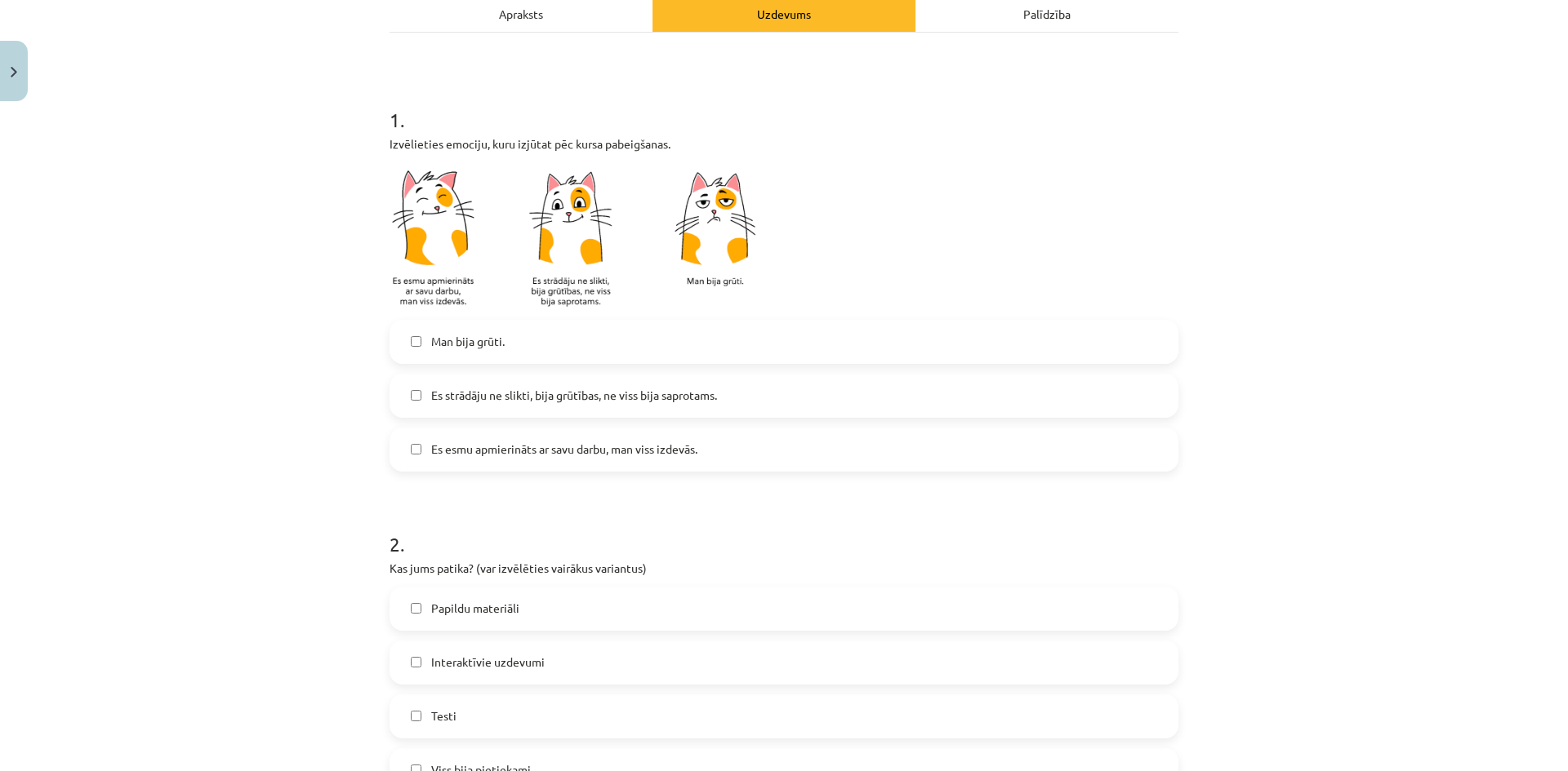
click at [568, 343] on label "Man bija grūti." at bounding box center [784, 342] width 785 height 41
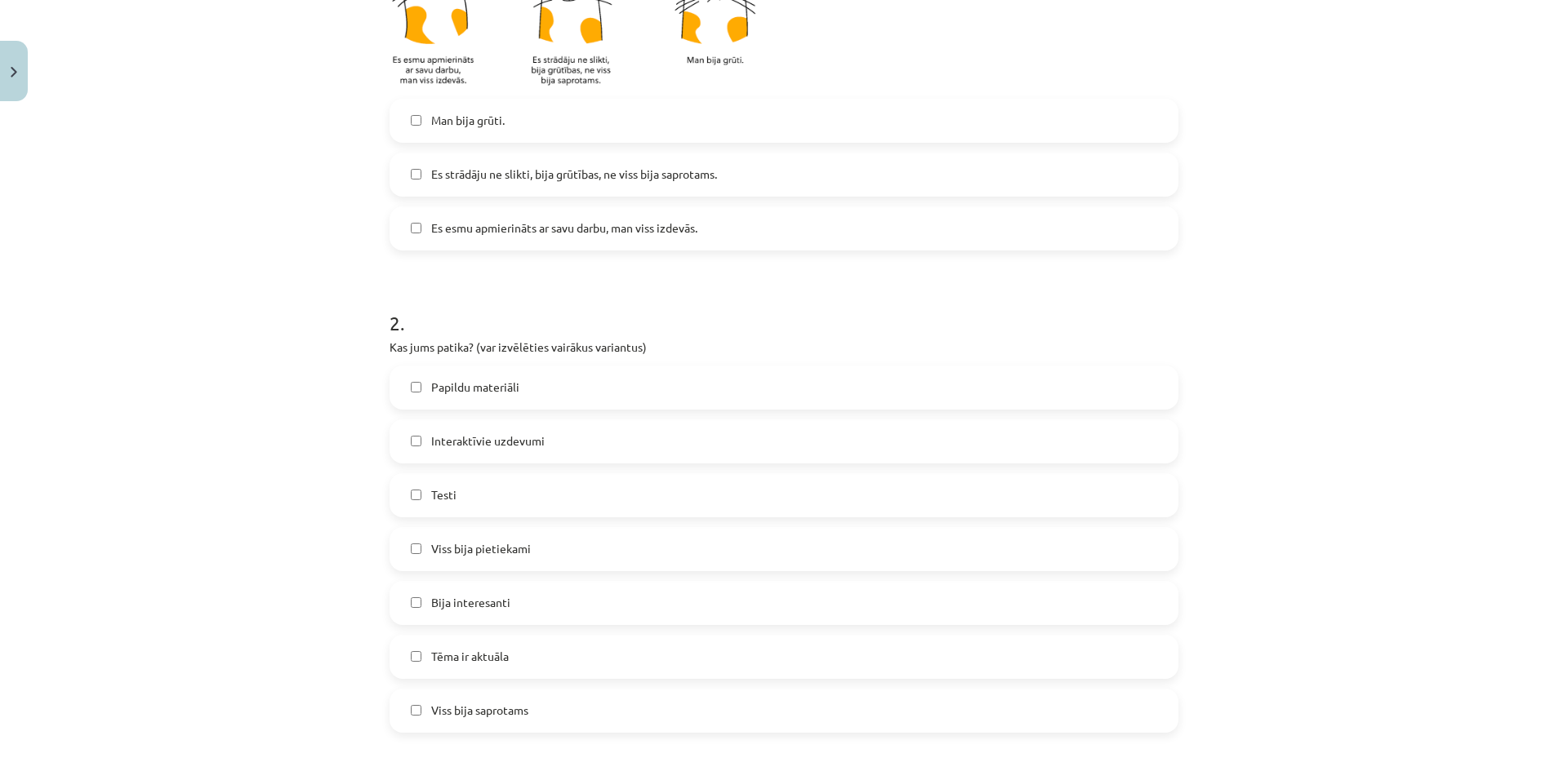
scroll to position [489, 0]
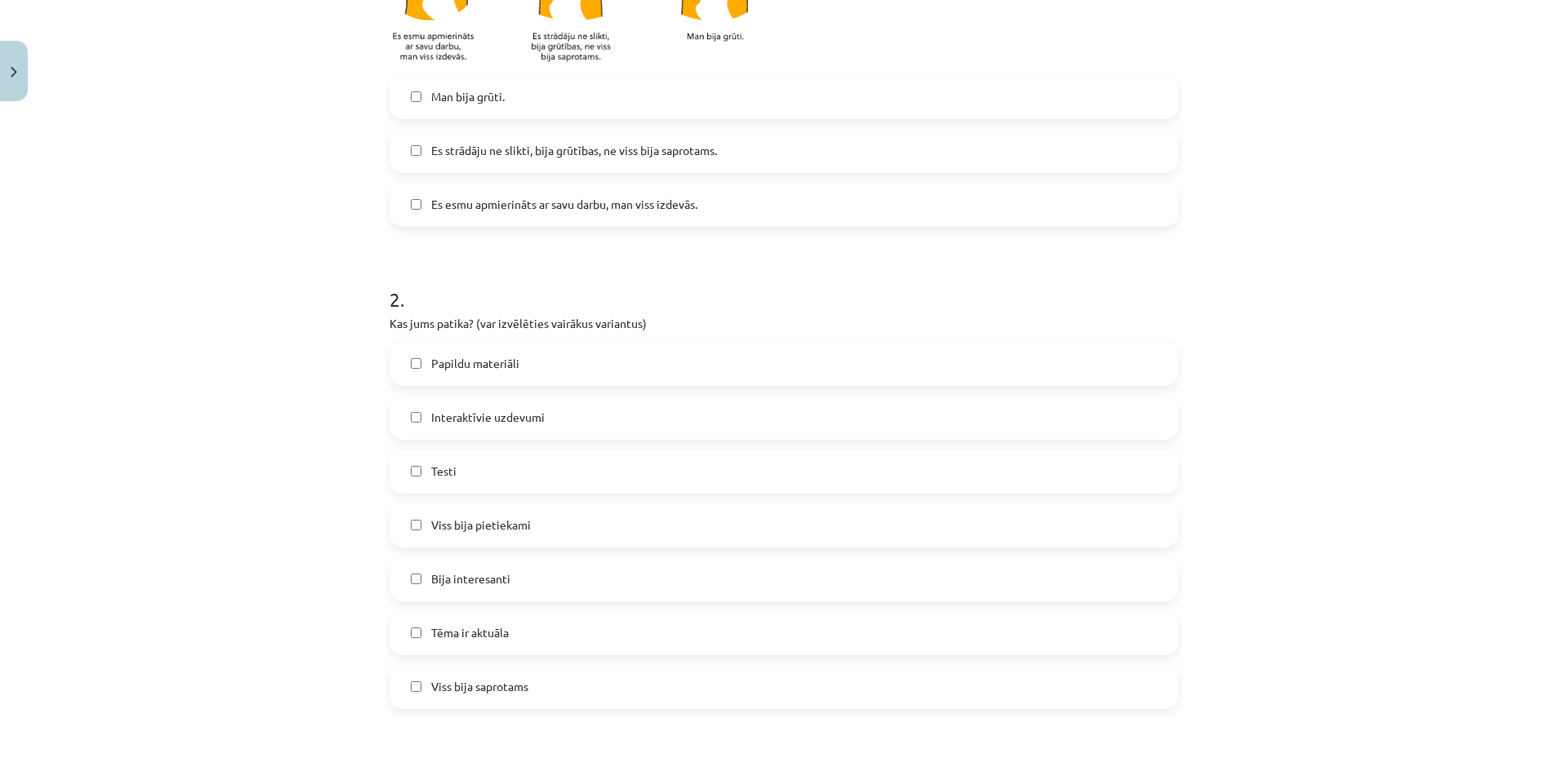
click at [525, 379] on label "Papildu materiāli" at bounding box center [784, 364] width 785 height 41
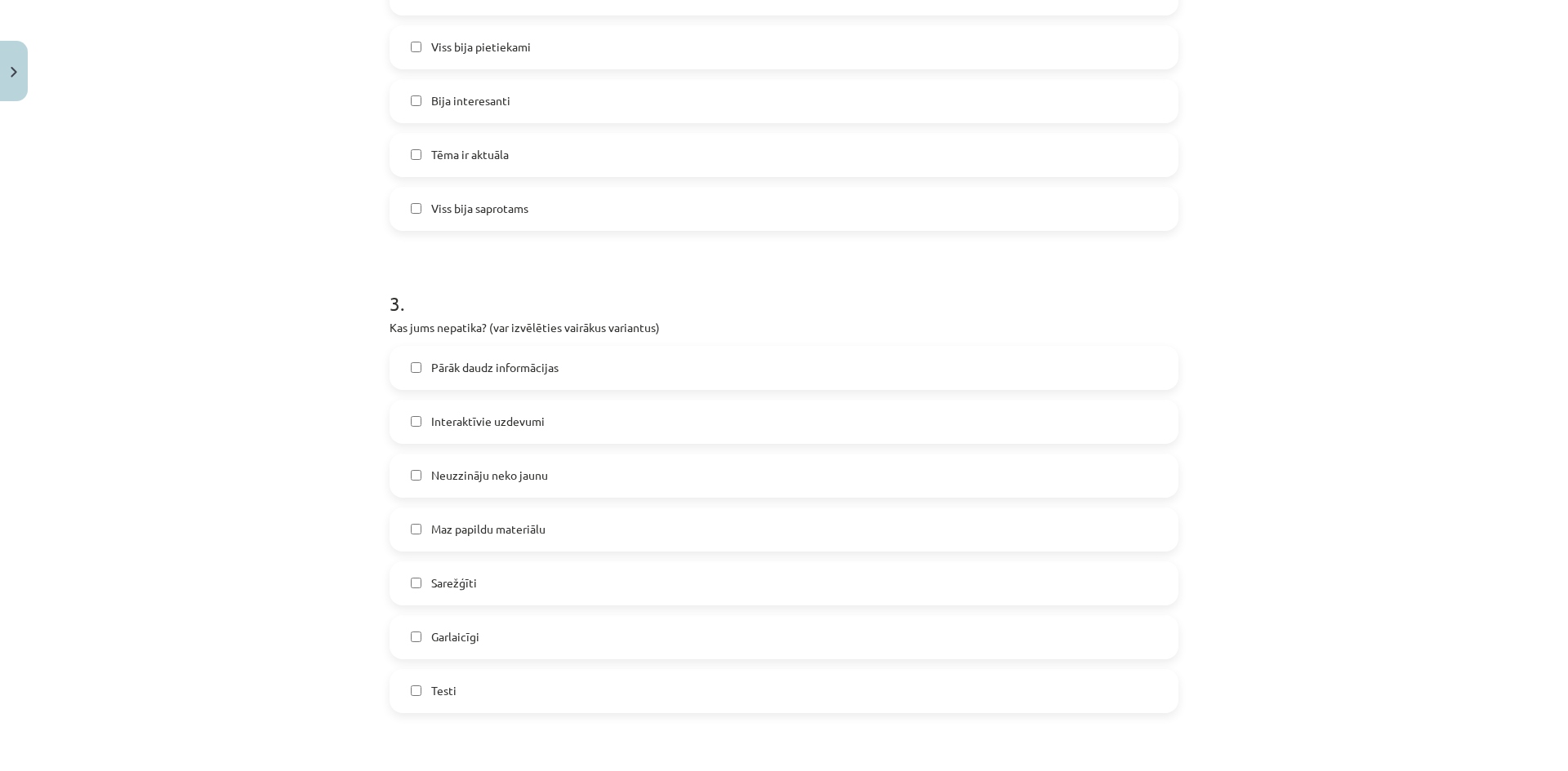
scroll to position [980, 0]
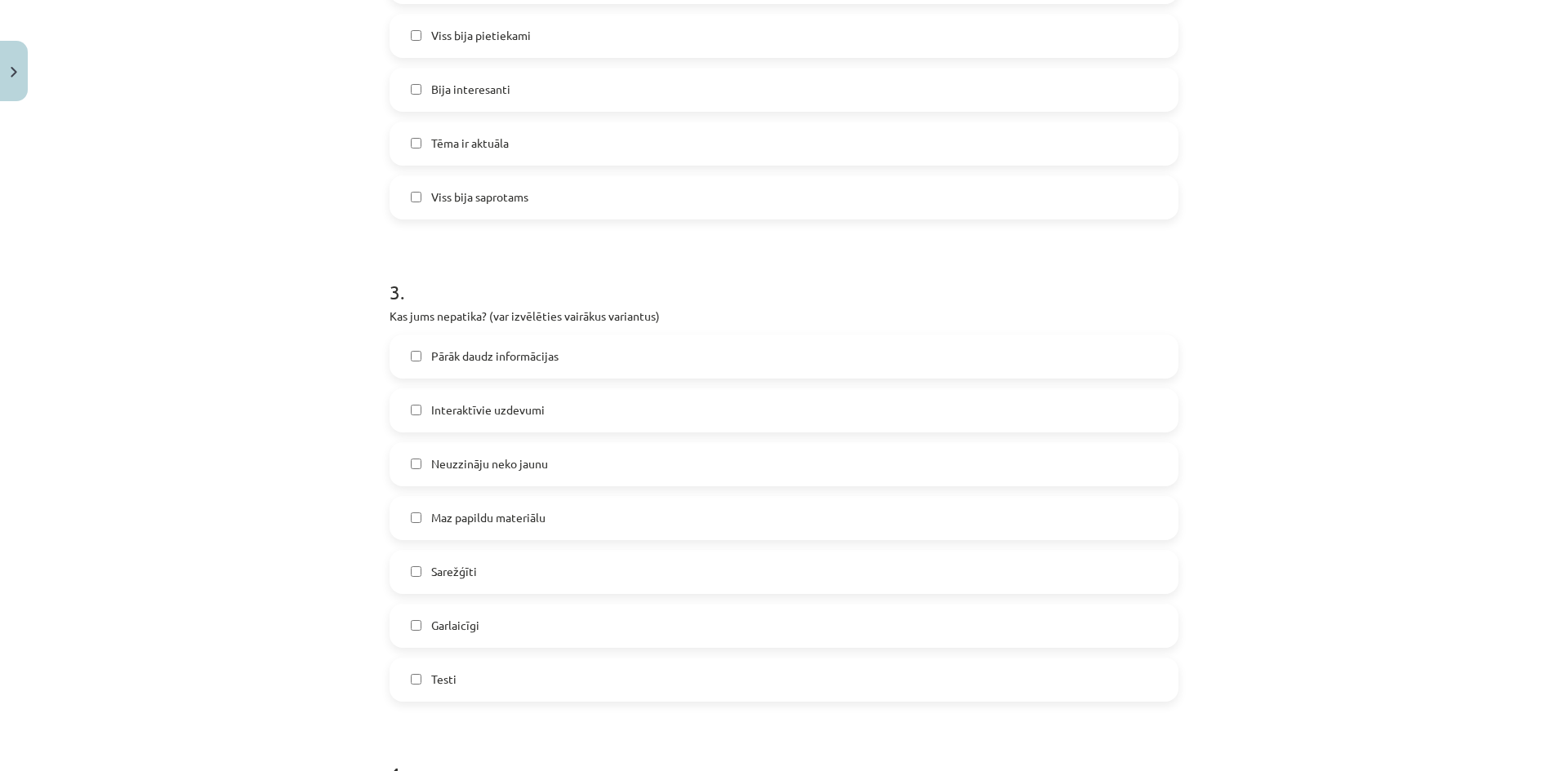
click at [621, 375] on label "Pārāk daudz informācijas" at bounding box center [784, 357] width 785 height 41
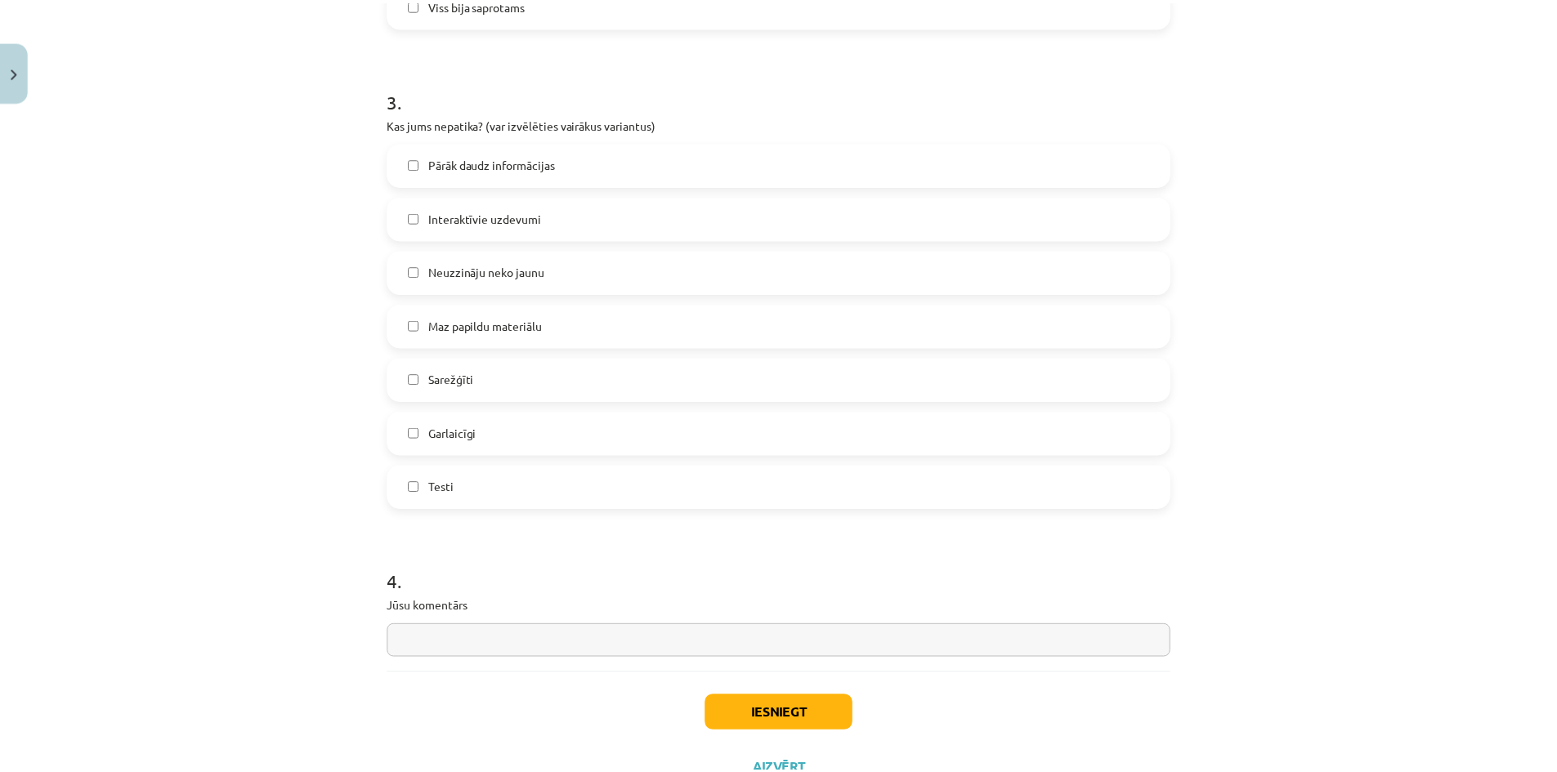
scroll to position [1240, 0]
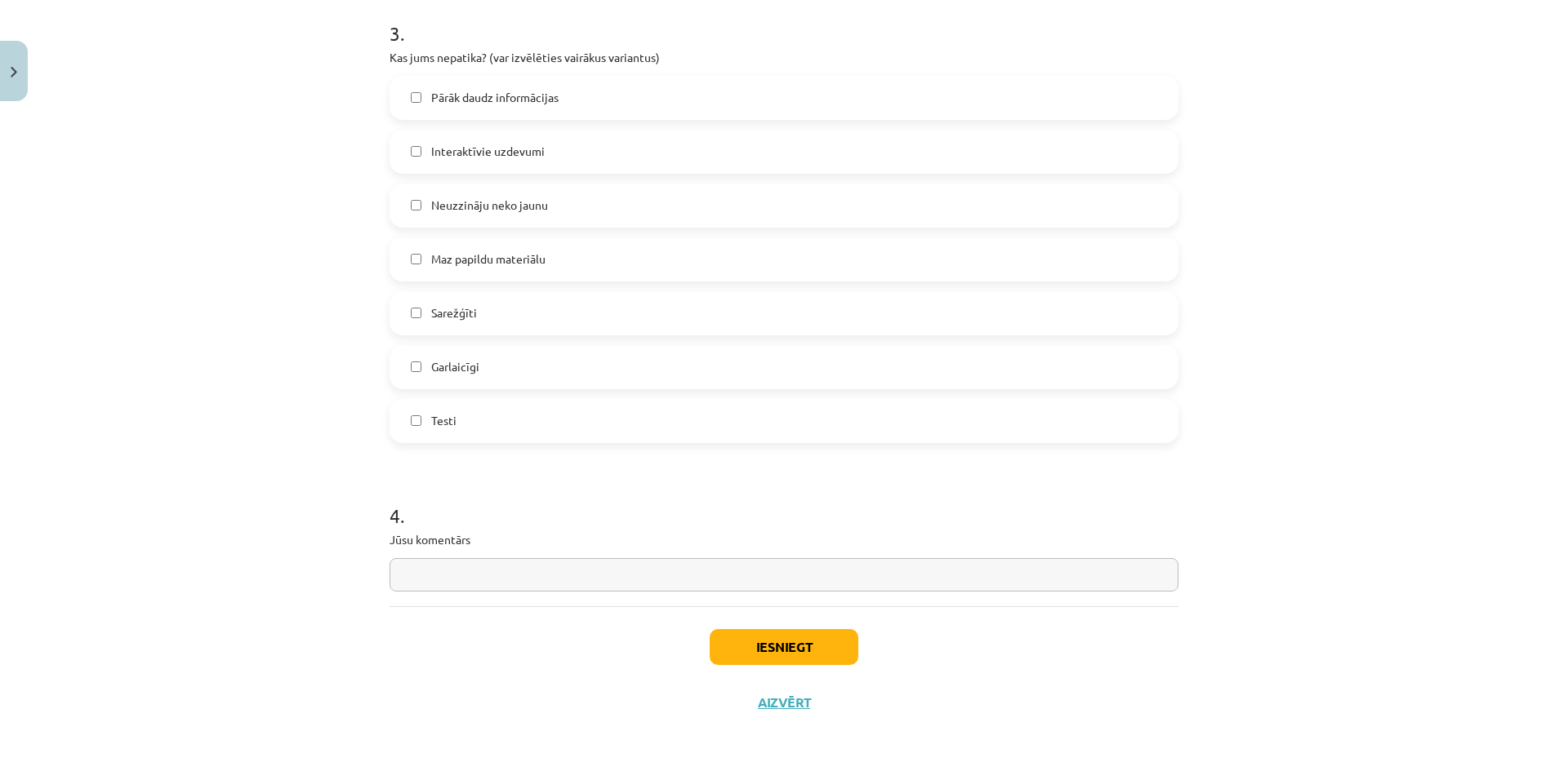
click at [609, 571] on input "text" at bounding box center [784, 575] width 789 height 34
type input "*"
click at [795, 643] on button "Iesniegt" at bounding box center [783, 647] width 149 height 36
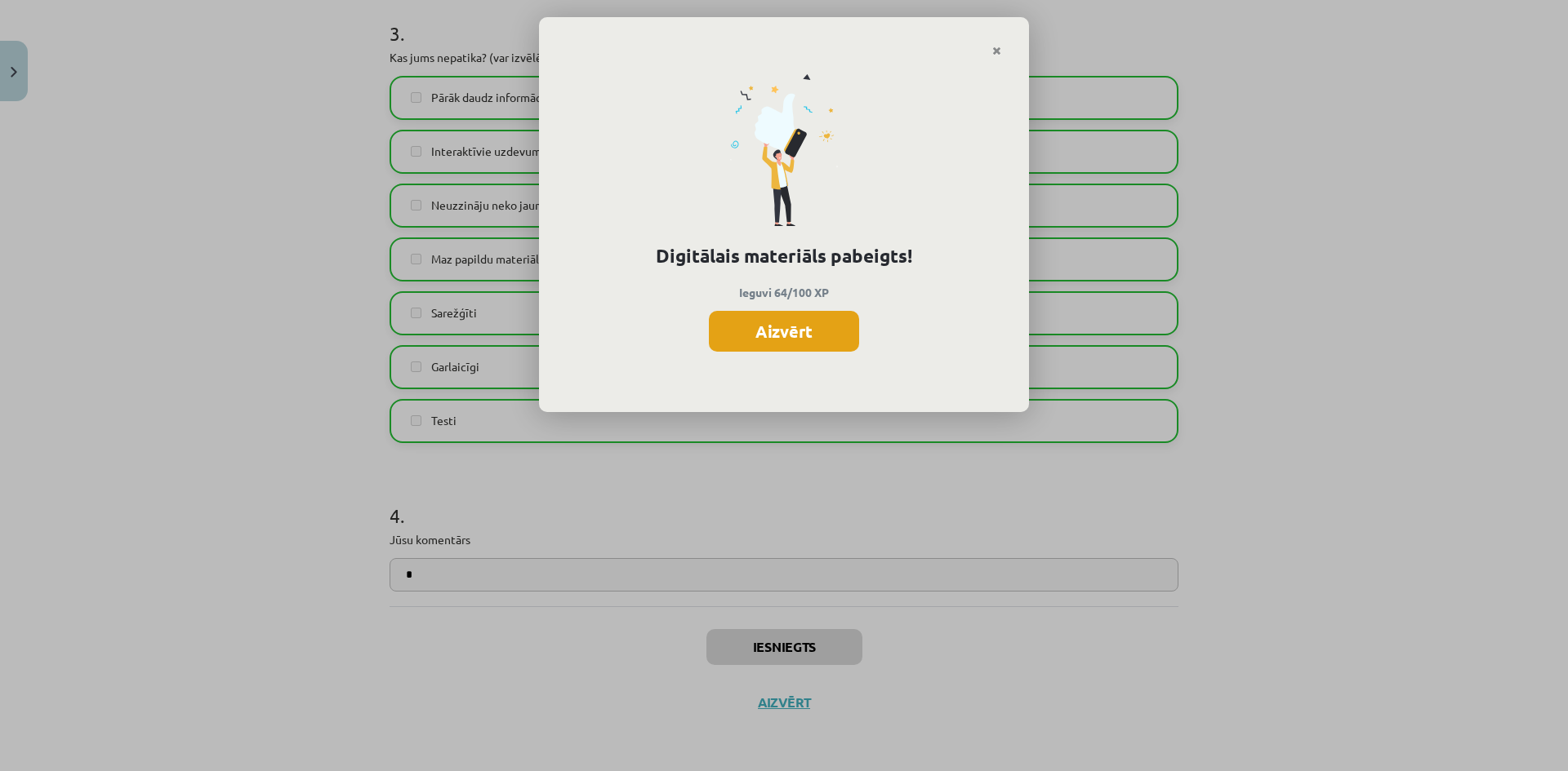
click at [820, 329] on button "Aizvērt" at bounding box center [784, 331] width 150 height 41
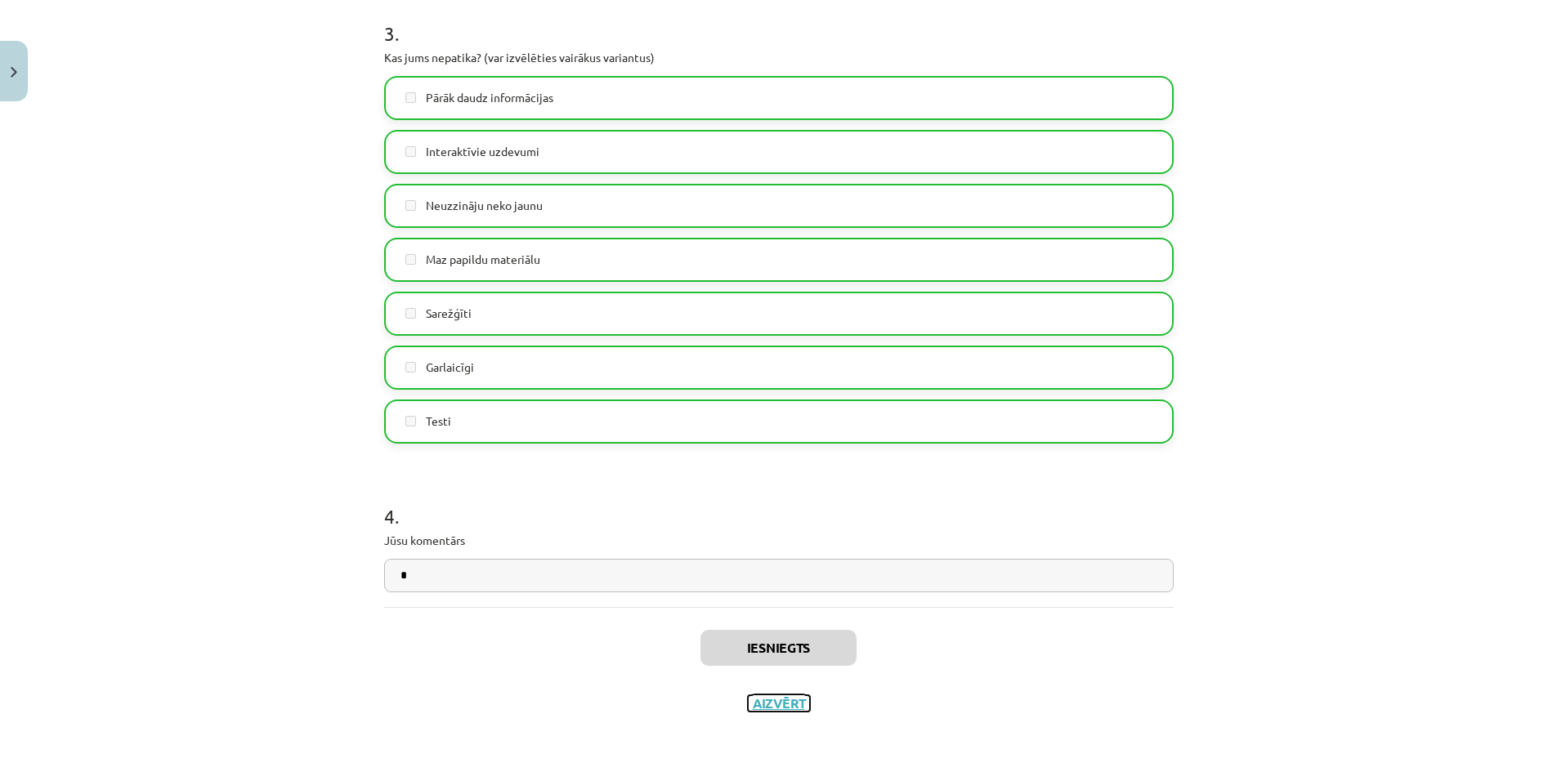
click at [793, 701] on button "Aizvērt" at bounding box center [779, 704] width 62 height 16
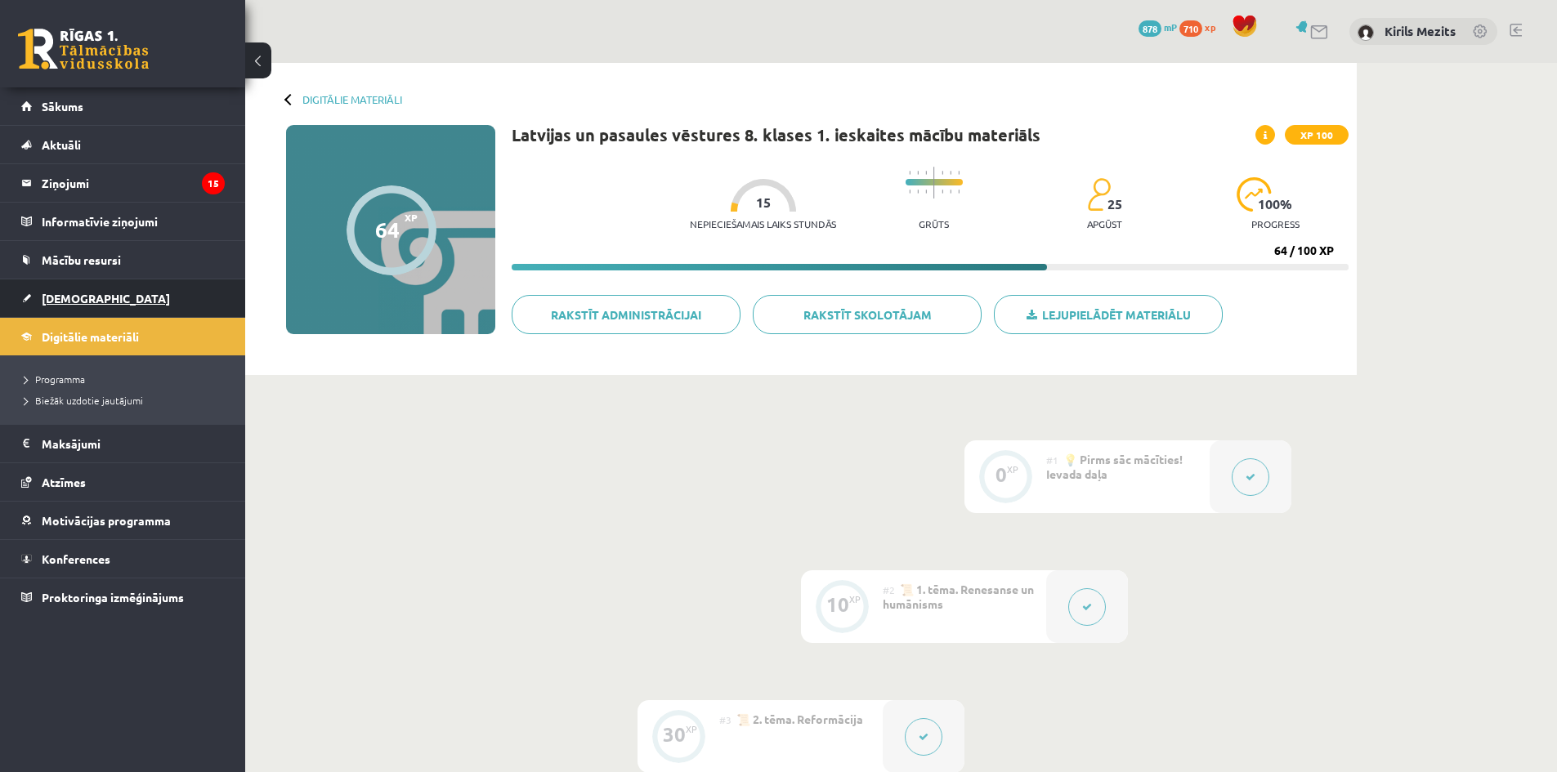
click at [85, 287] on link "[DEMOGRAPHIC_DATA]" at bounding box center [123, 299] width 204 height 38
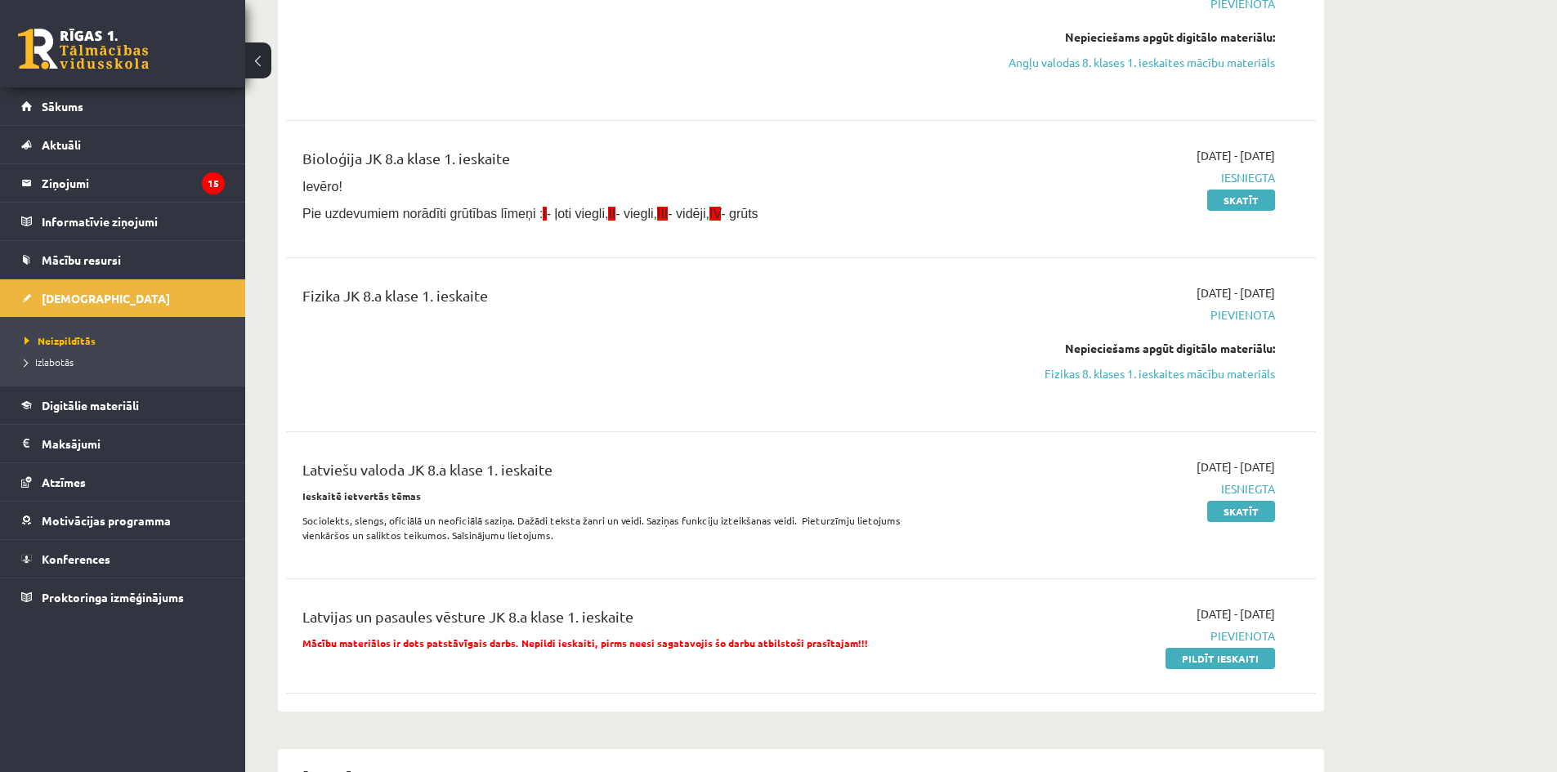
scroll to position [409, 0]
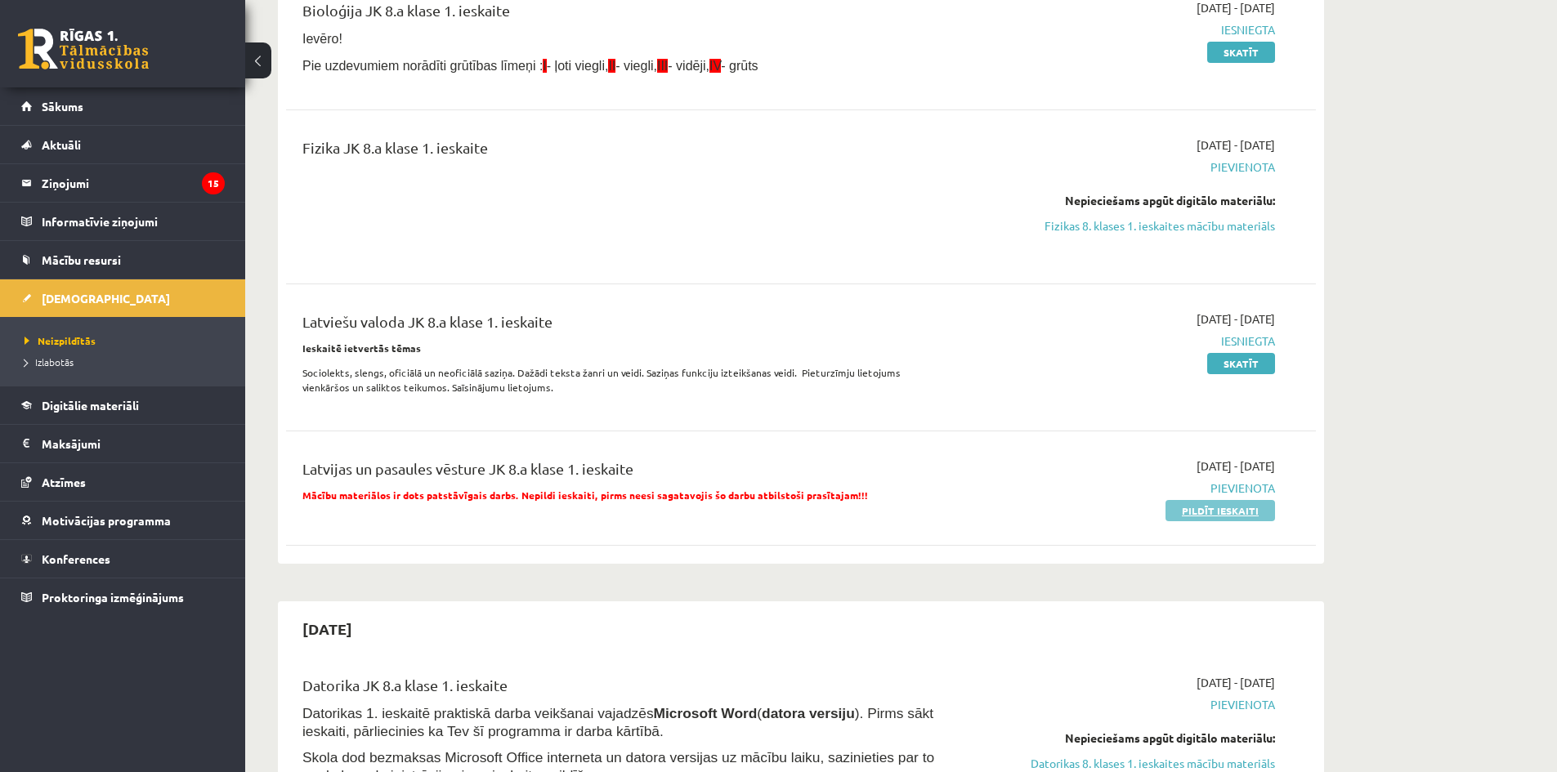
click at [1195, 516] on link "Pildīt ieskaiti" at bounding box center [1221, 510] width 110 height 21
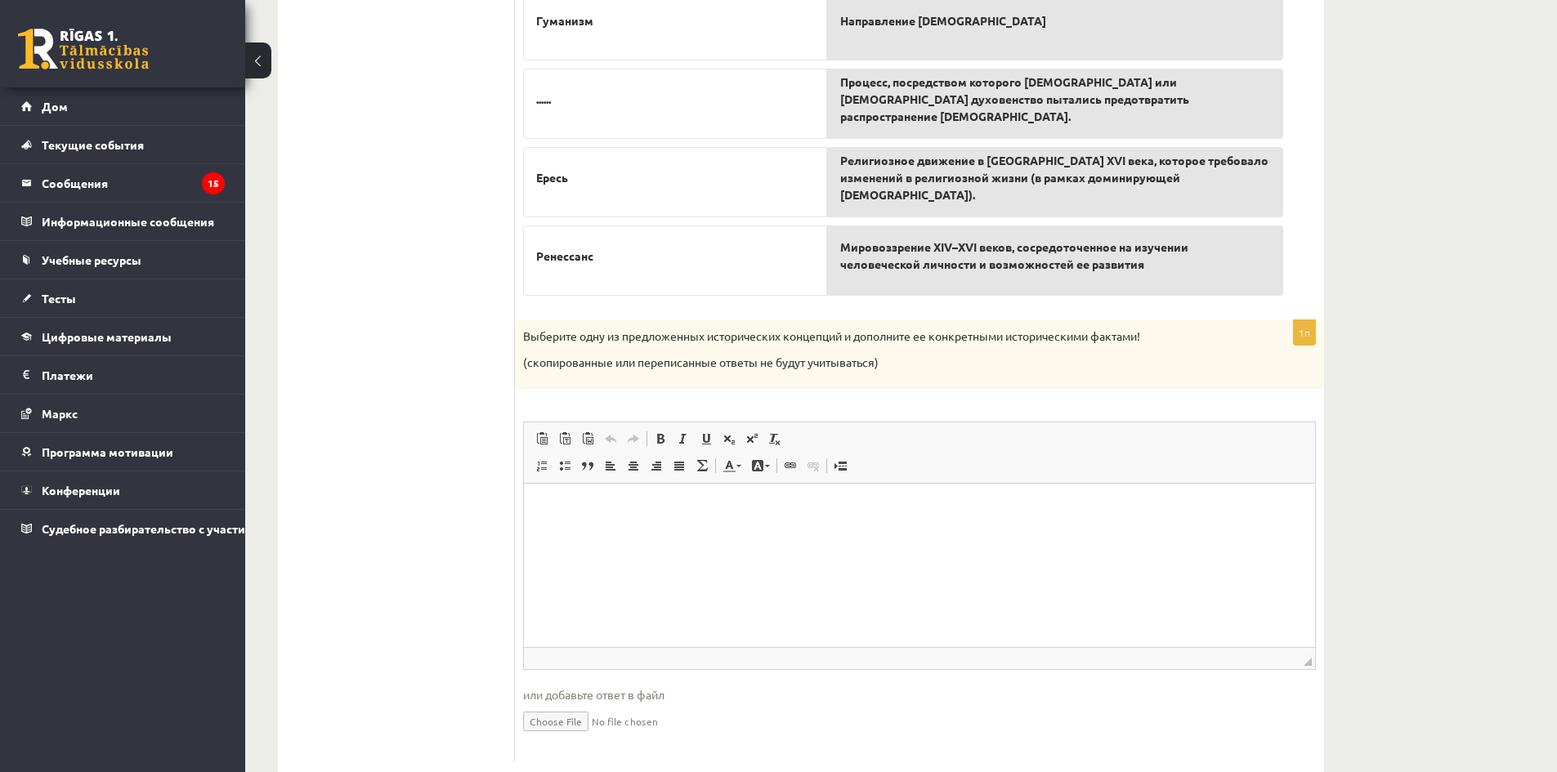
scroll to position [629, 0]
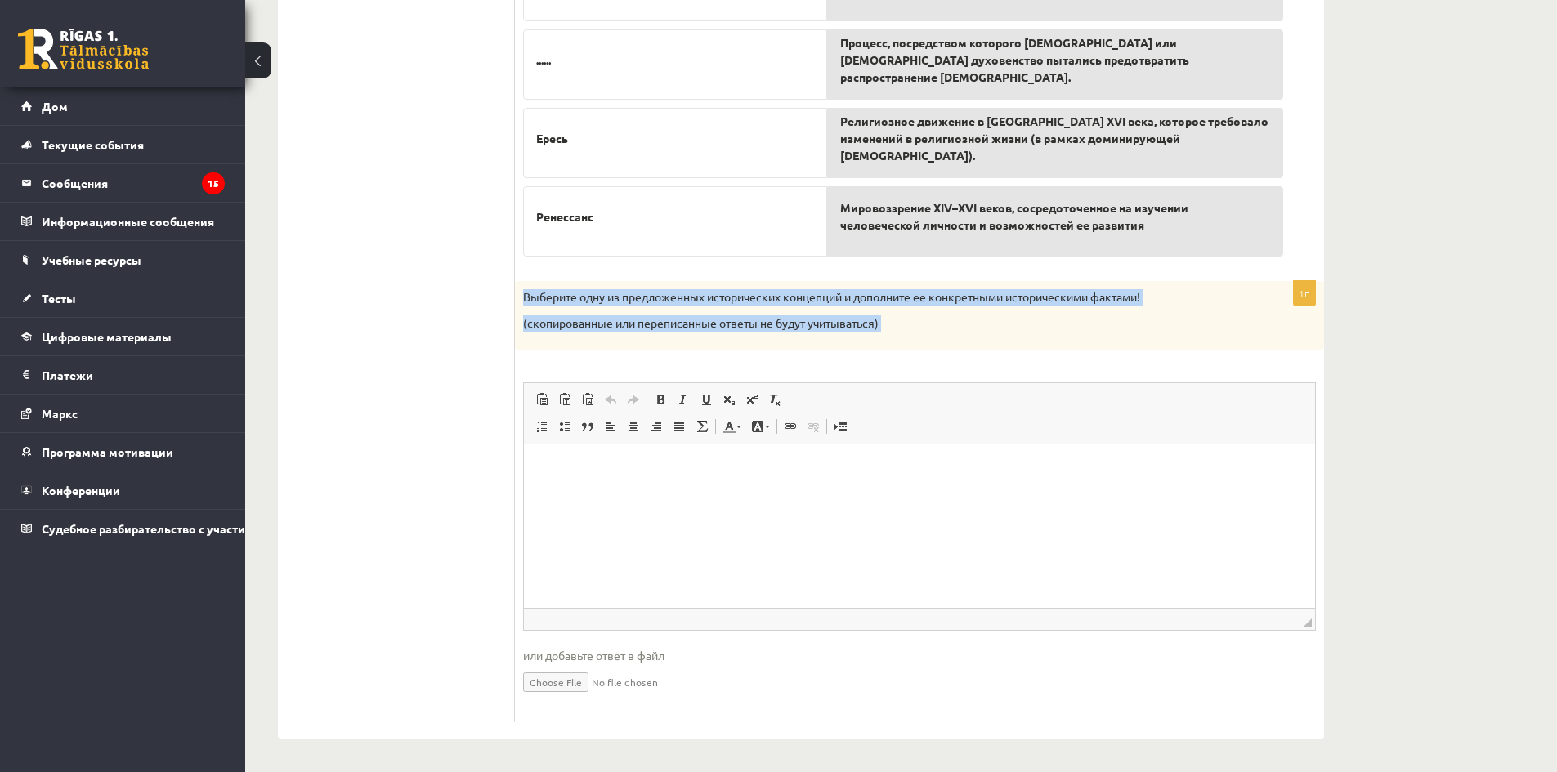
drag, startPoint x: 519, startPoint y: 293, endPoint x: 824, endPoint y: 352, distance: 310.5
click at [824, 352] on div "1п Выберите одну из предложенных исторических концепций и дополните ее конкретн…" at bounding box center [919, 501] width 809 height 441
copy div "Loremips dolo si ametconsecte adipiscingel seddoeius t incididun ut laboreetdol…"
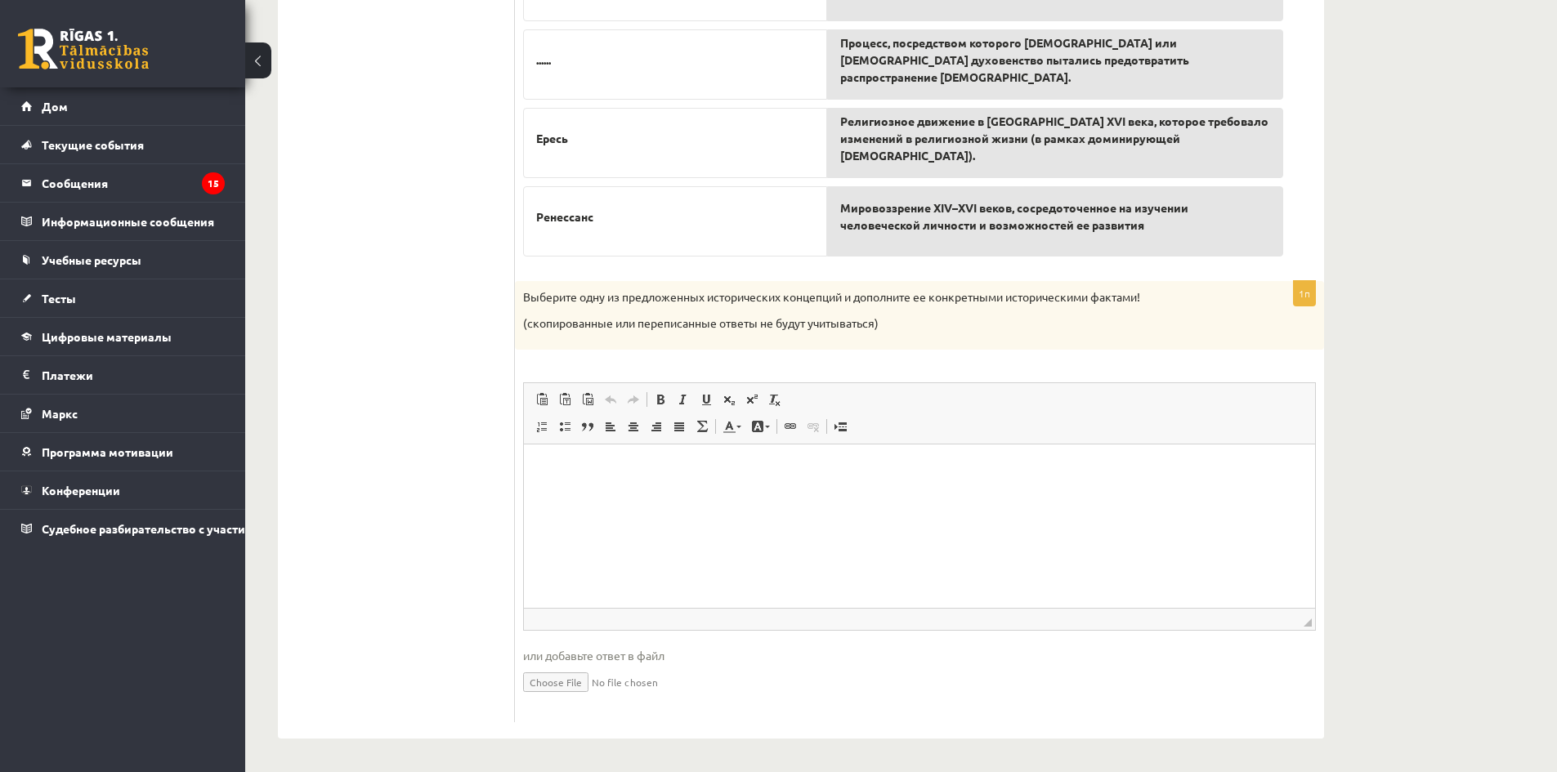
drag, startPoint x: 674, startPoint y: 495, endPoint x: 674, endPoint y: 486, distance: 9.0
click at [675, 491] on html at bounding box center [919, 469] width 791 height 50
paste body "Визуальный текстовый редактор, wiswyg-editor-user-answer-47433819119180"
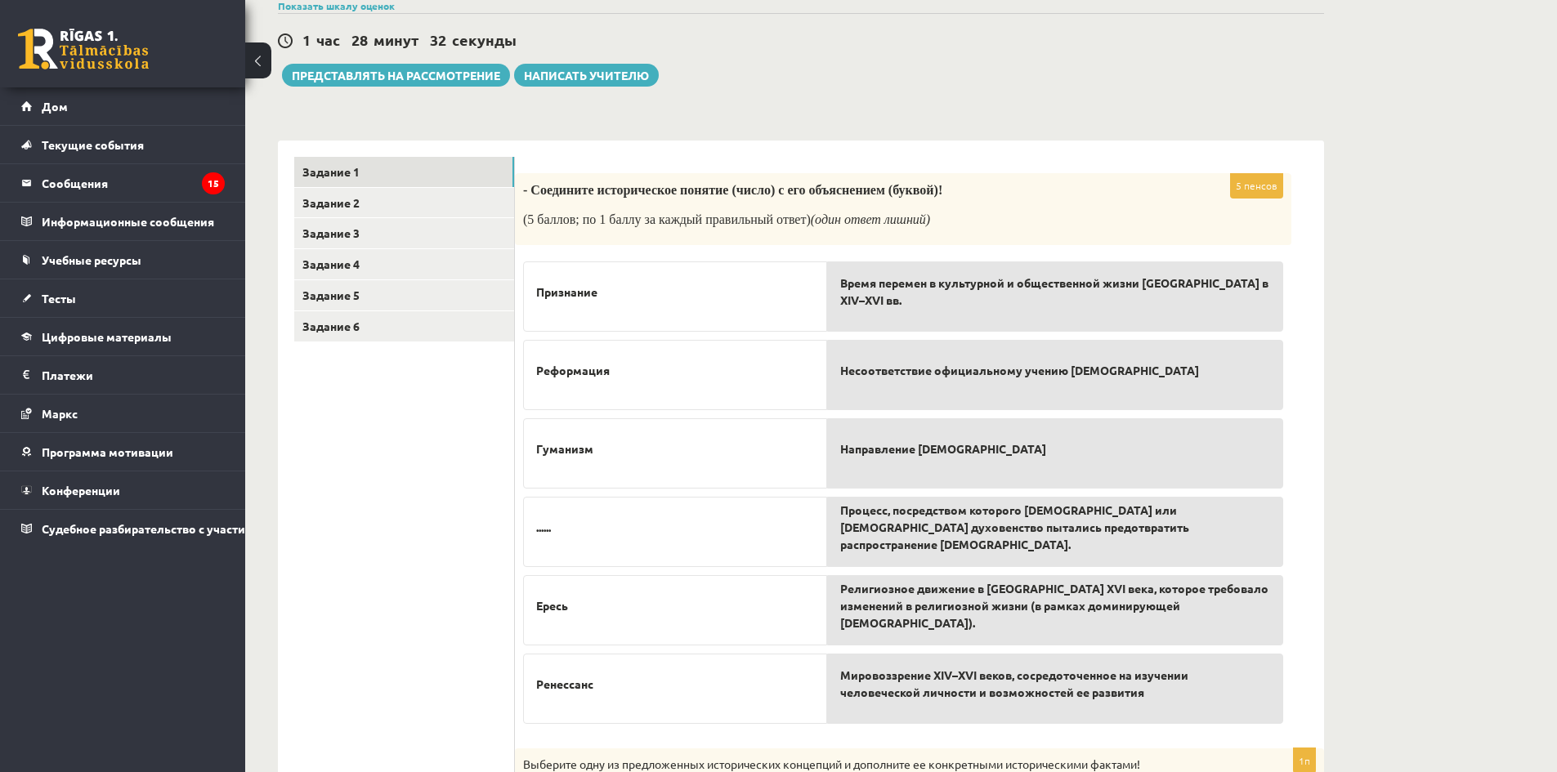
scroll to position [139, 0]
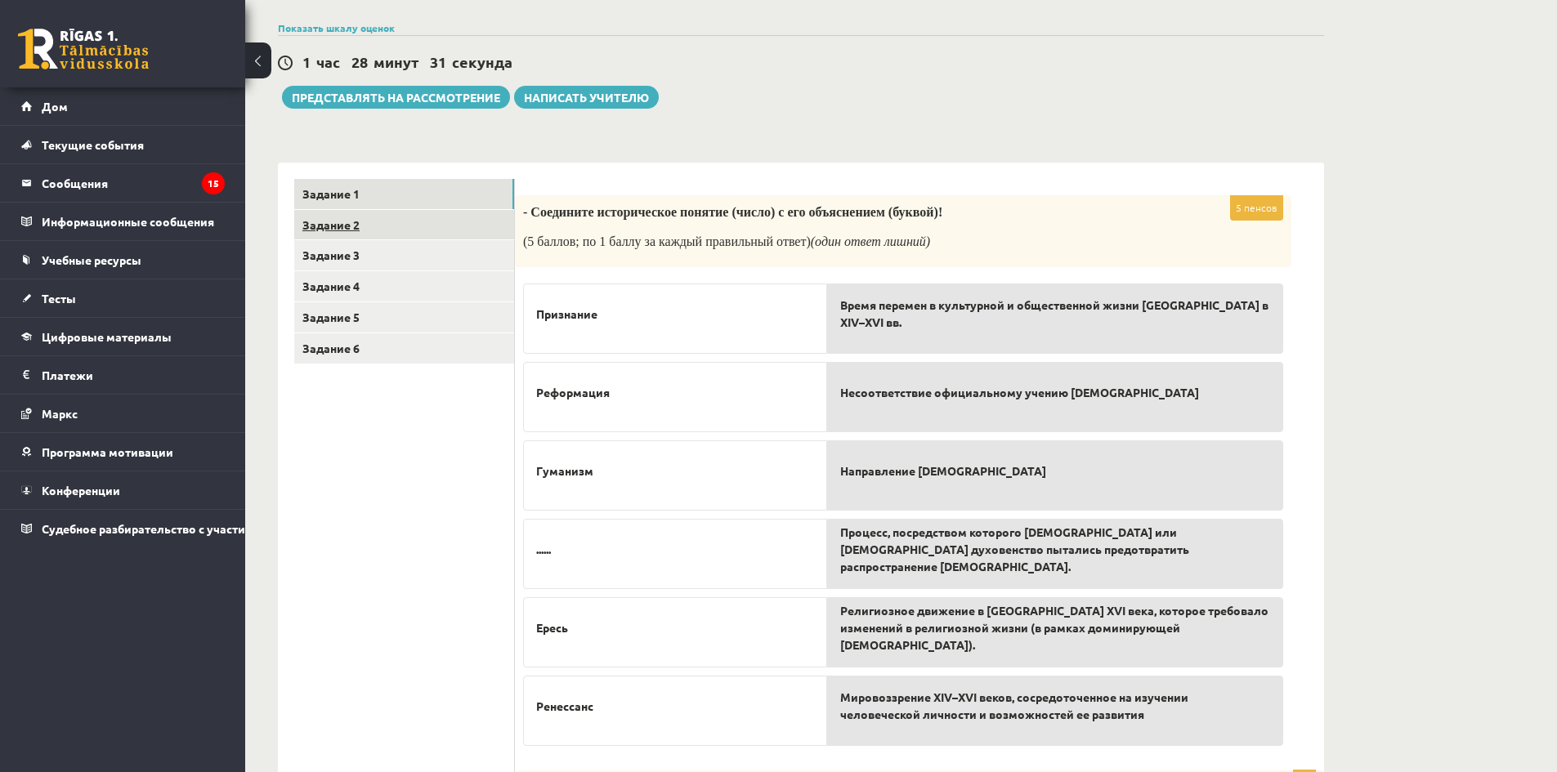
click at [389, 225] on link "Задание 2" at bounding box center [404, 225] width 220 height 30
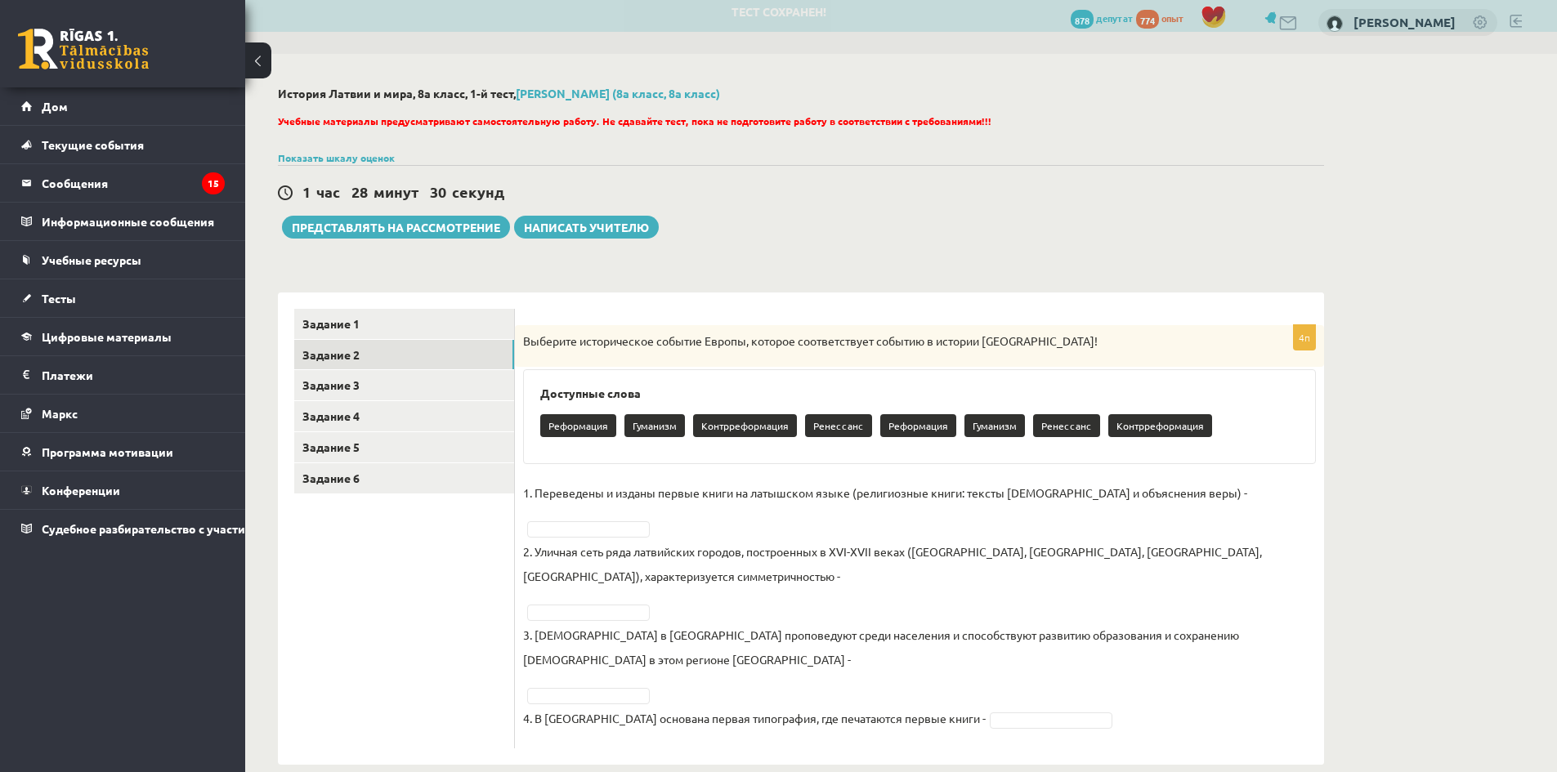
scroll to position [11, 0]
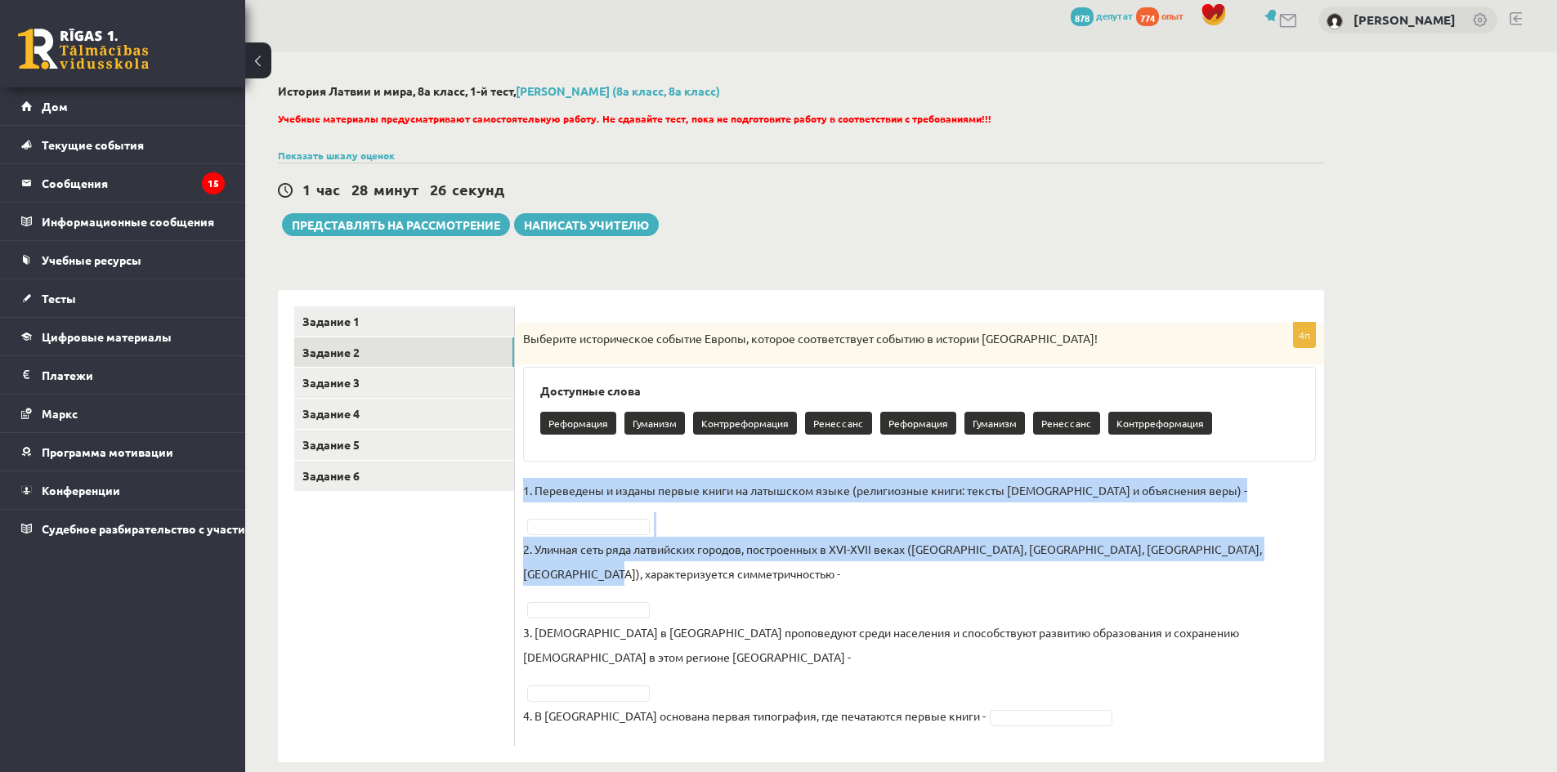
drag, startPoint x: 521, startPoint y: 486, endPoint x: 728, endPoint y: 558, distance: 219.5
click at [728, 558] on div "4п Выберите историческое событие Европы, которое соответствует событию в истори…" at bounding box center [919, 534] width 809 height 423
copy fieldset "1. Переведены и изданы первые книги на латышском языке (религиозные книги: текс…"
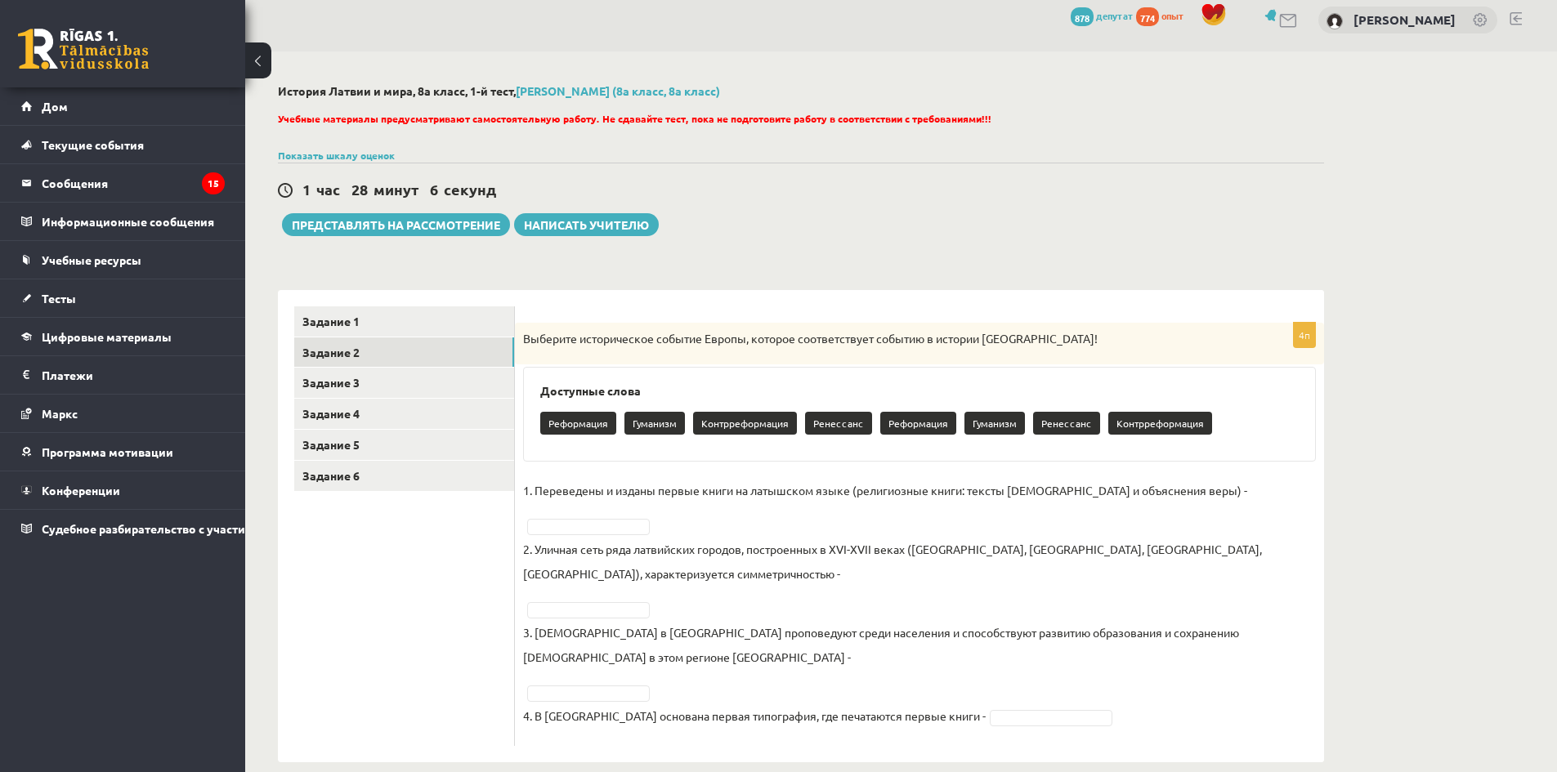
click at [863, 383] on div "Доступные слова Реформация Гуманизм Контрреформация Ренессанс Реформация Гумани…" at bounding box center [919, 414] width 793 height 95
click at [1188, 523] on input "text" at bounding box center [1231, 515] width 116 height 23
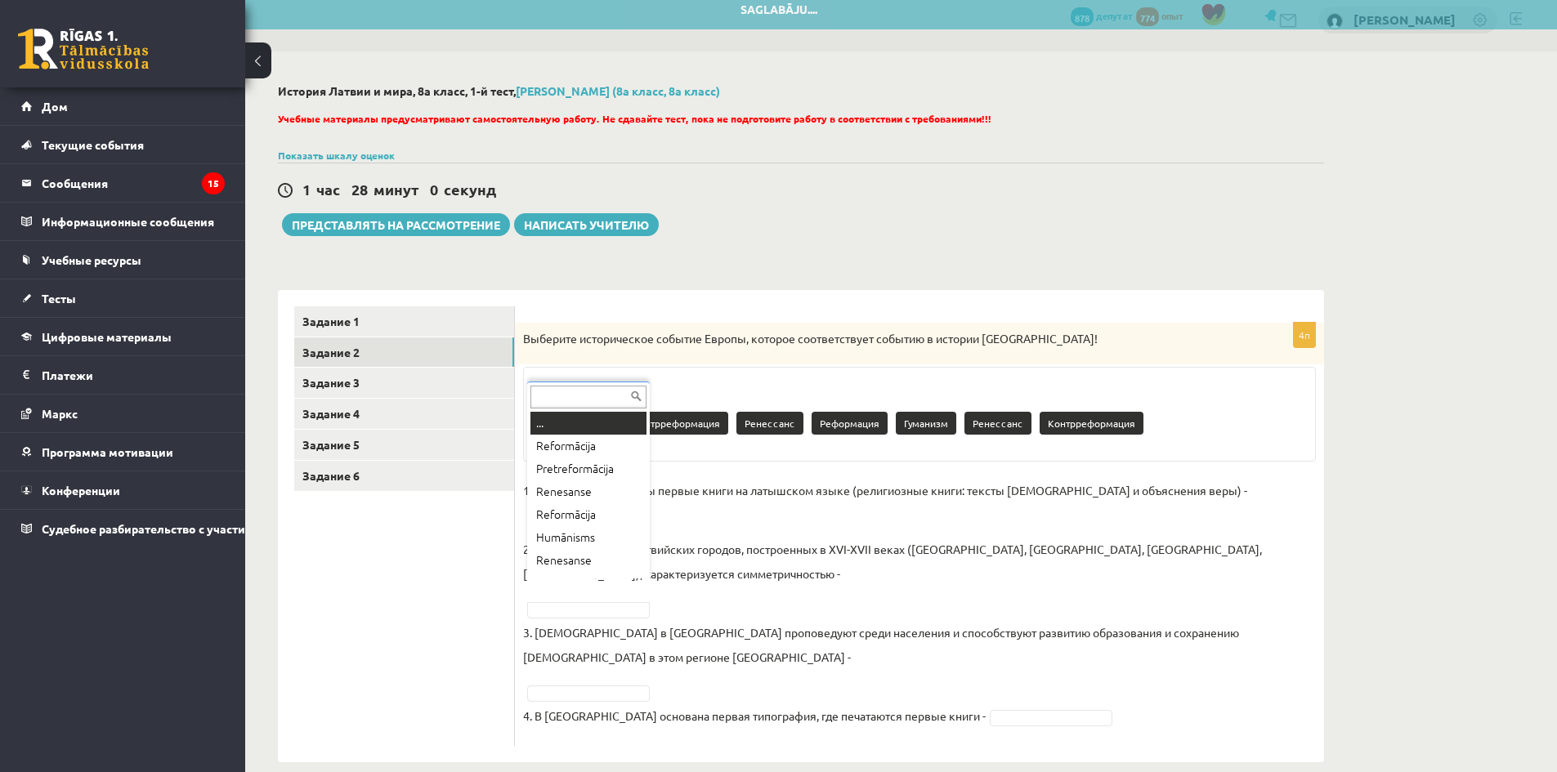
drag, startPoint x: 565, startPoint y: 581, endPoint x: 571, endPoint y: 598, distance: 17.3
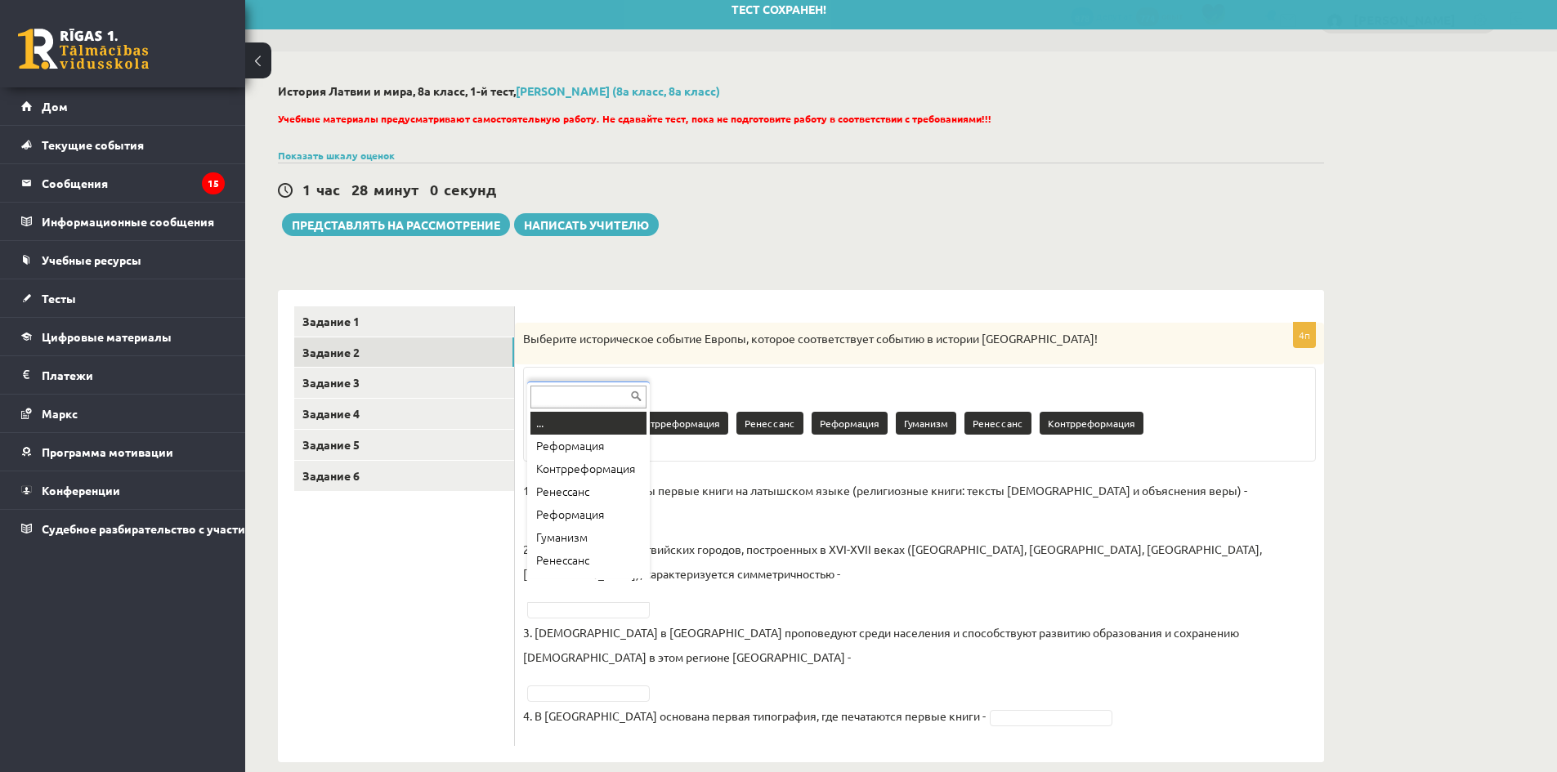
scroll to position [20, 0]
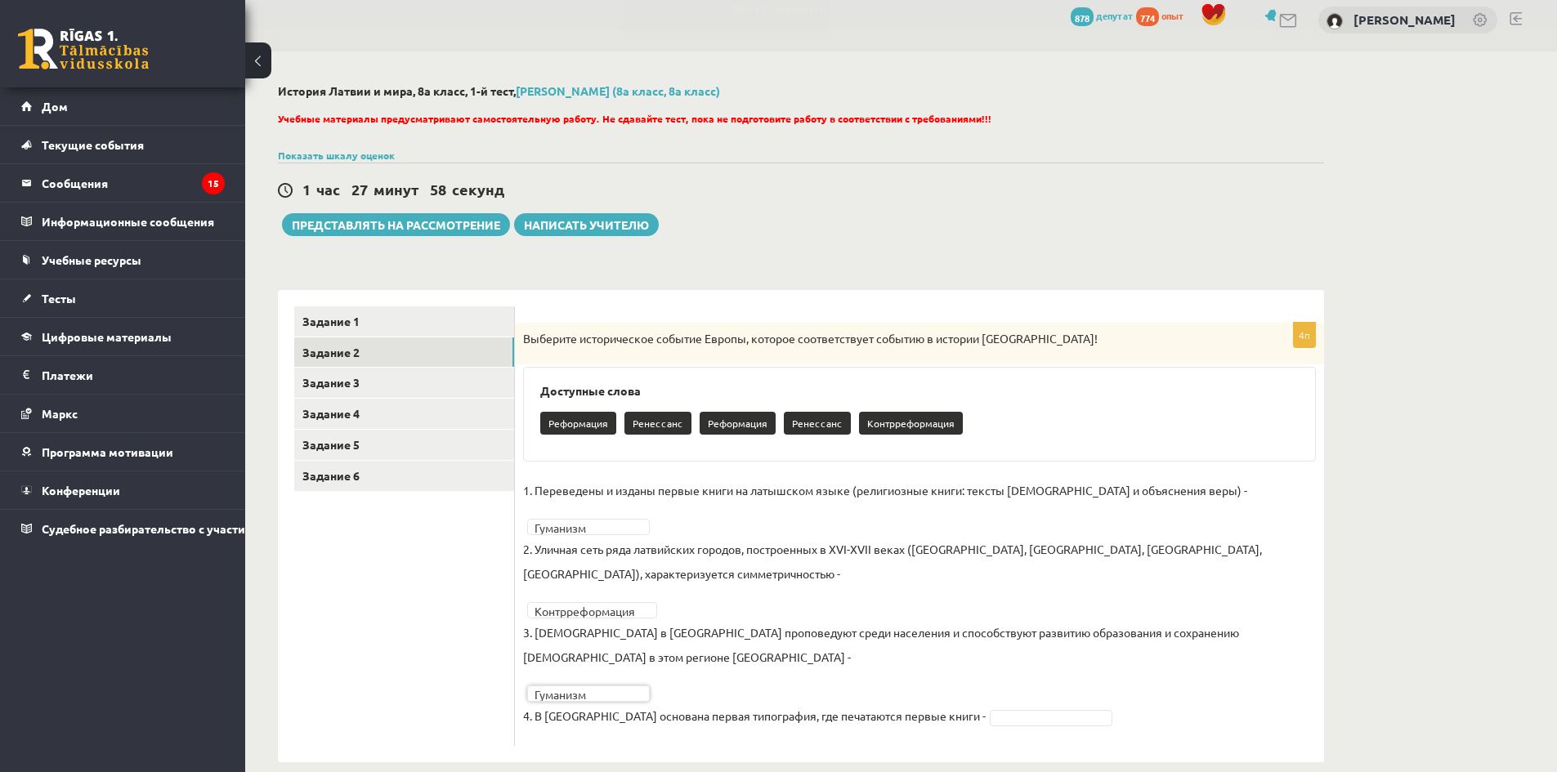
drag, startPoint x: 913, startPoint y: 687, endPoint x: 929, endPoint y: 696, distance: 17.9
click at [365, 374] on link "Задание 3" at bounding box center [404, 383] width 220 height 30
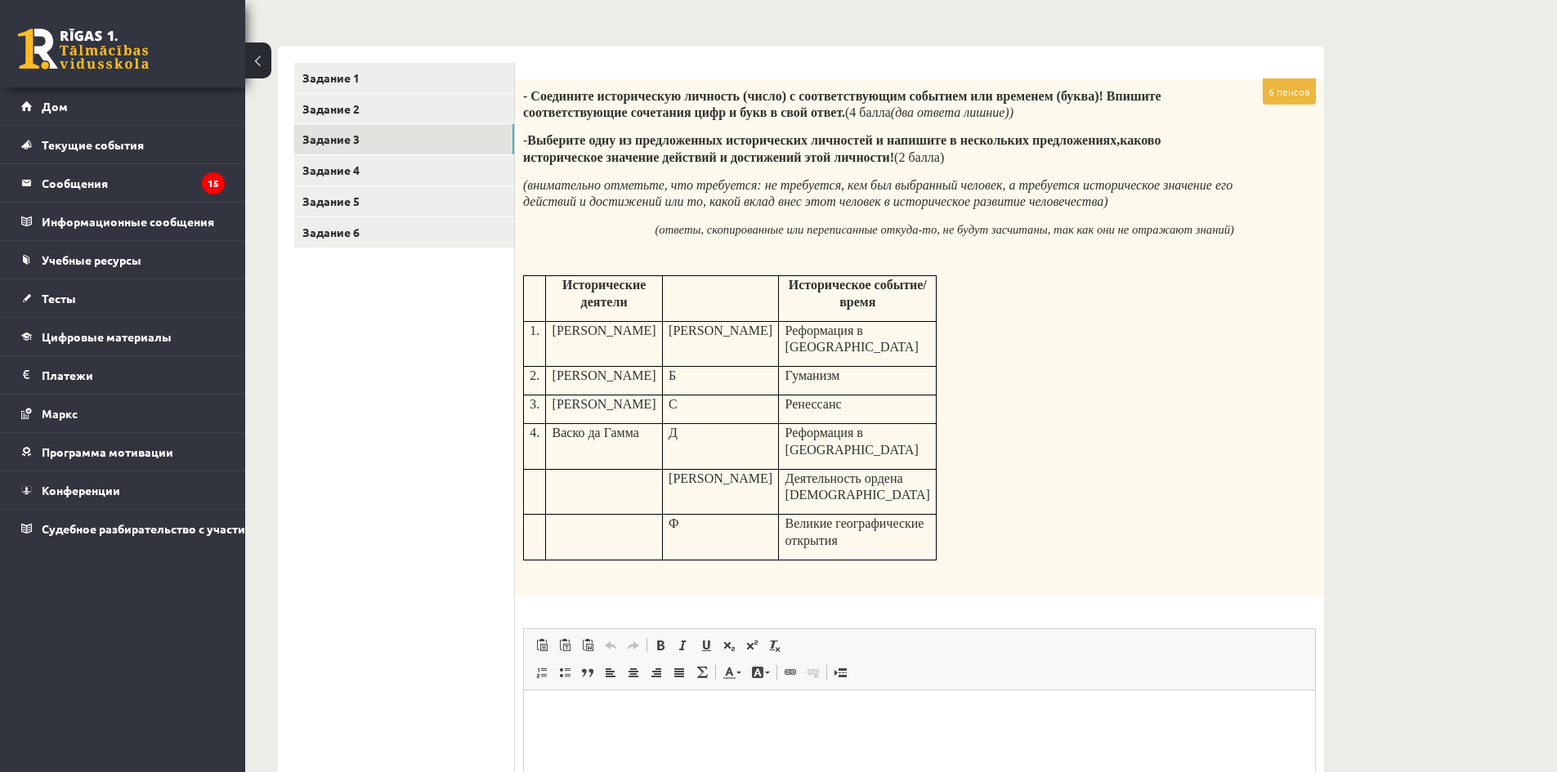
scroll to position [0, 0]
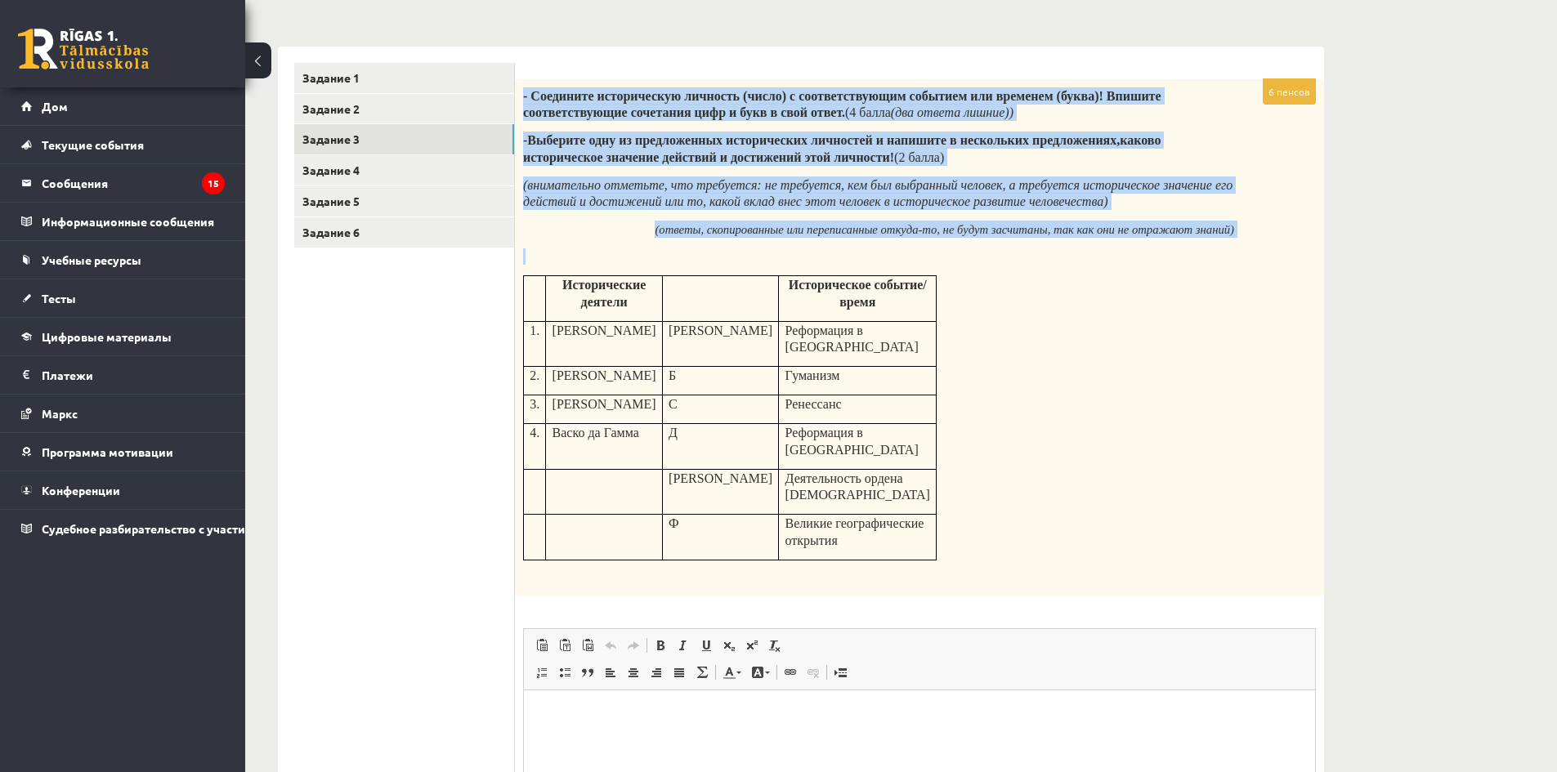
drag, startPoint x: 525, startPoint y: 93, endPoint x: 934, endPoint y: 437, distance: 534.3
click at [934, 437] on div "- Соедините историческую личность (число) с соответствующим событием или времен…" at bounding box center [919, 337] width 809 height 517
copy div "- Loremipsu dolorsitamet consecte (adipi) e seddoeiusmodtem incididu utl etdolo…"
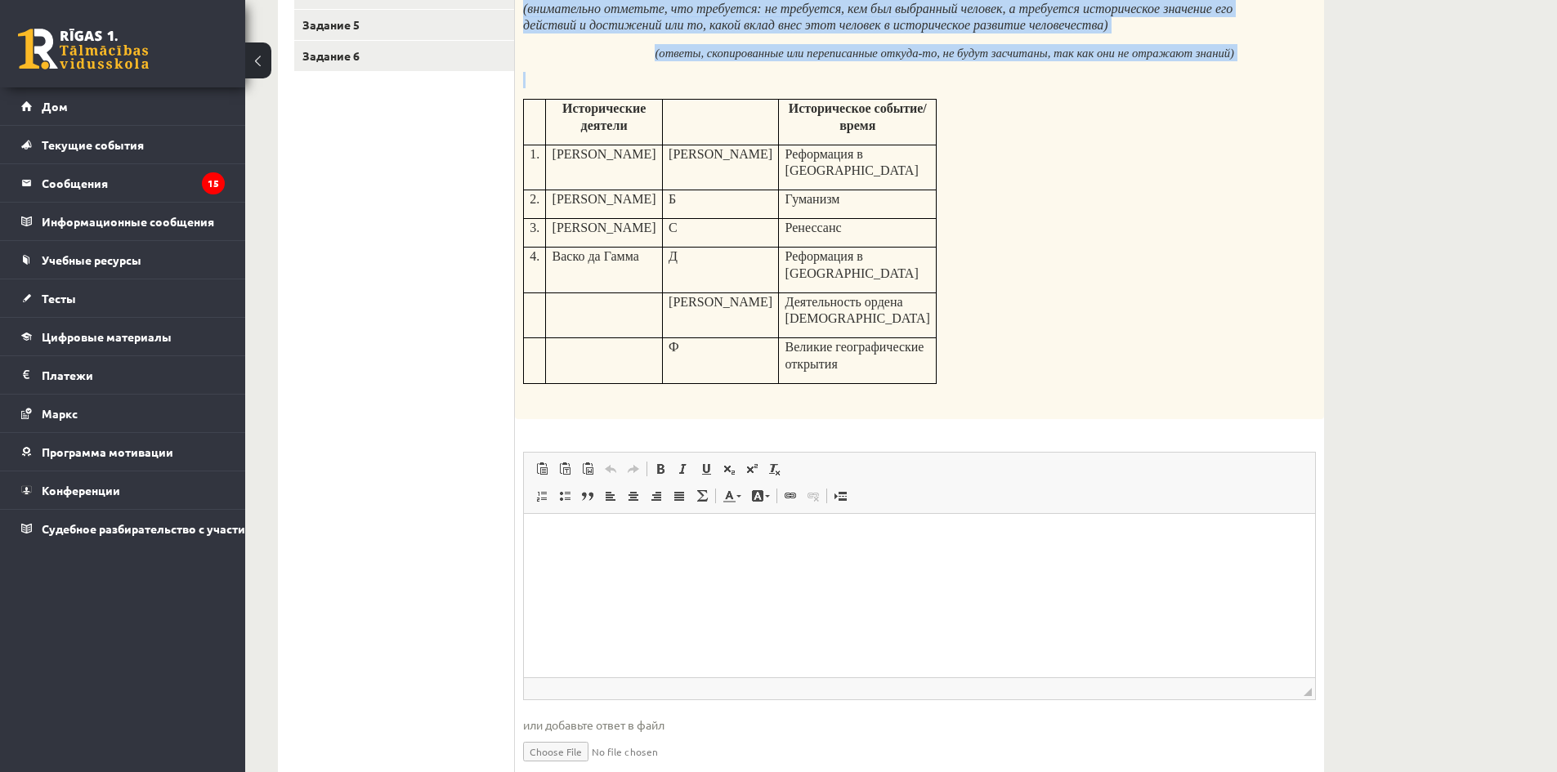
scroll to position [468, 0]
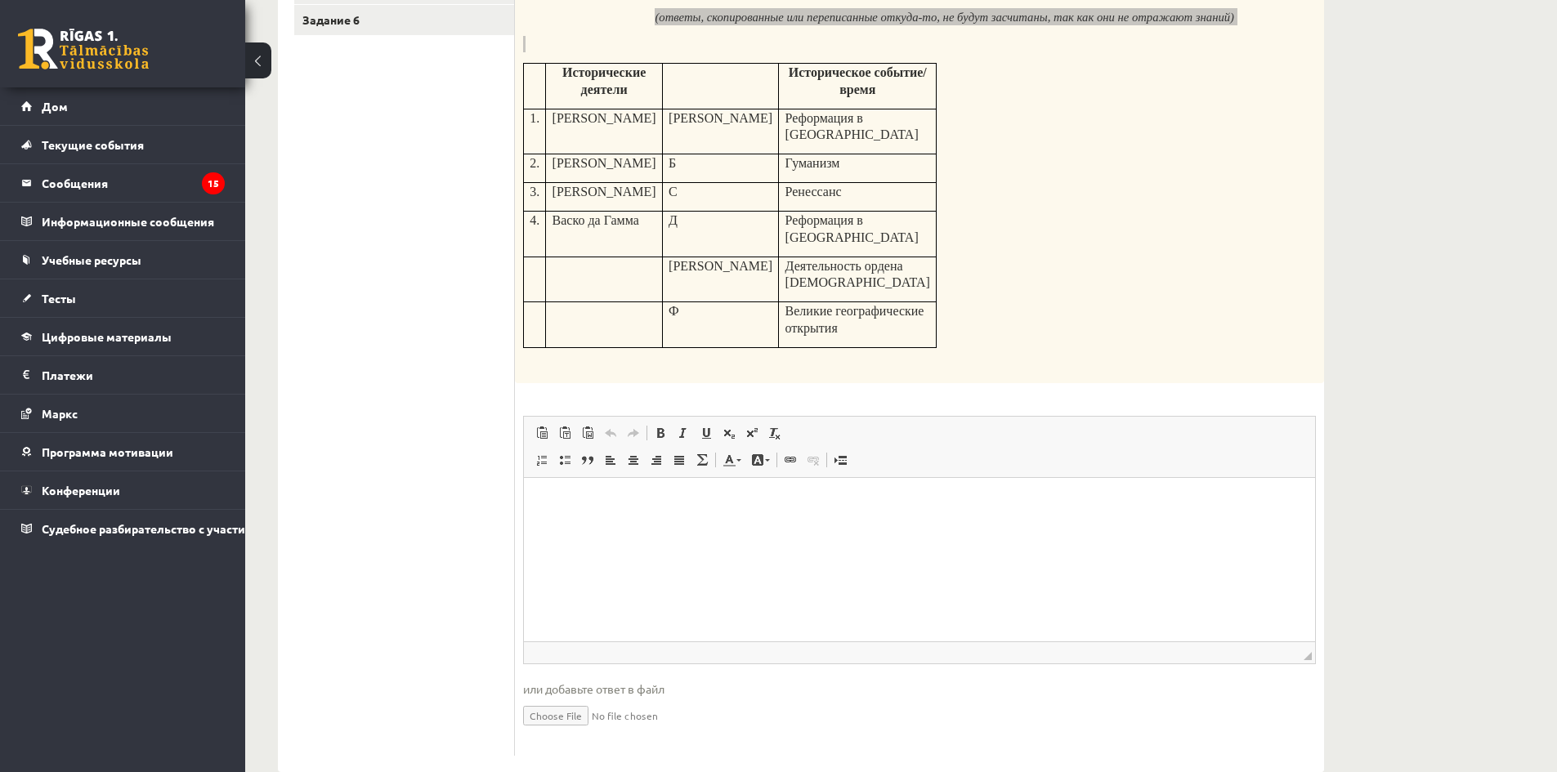
click at [681, 527] on html at bounding box center [919, 502] width 791 height 50
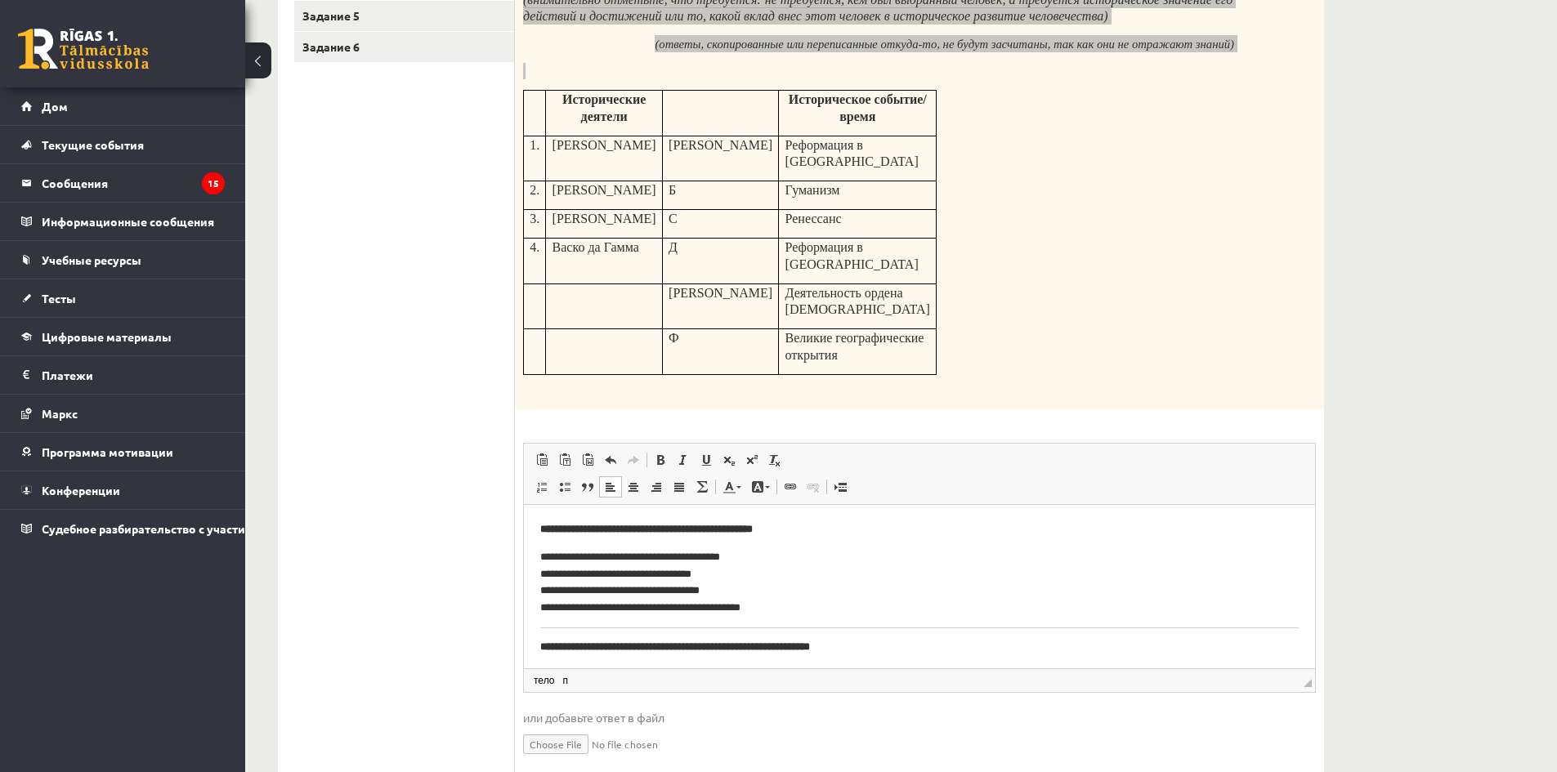
scroll to position [386, 0]
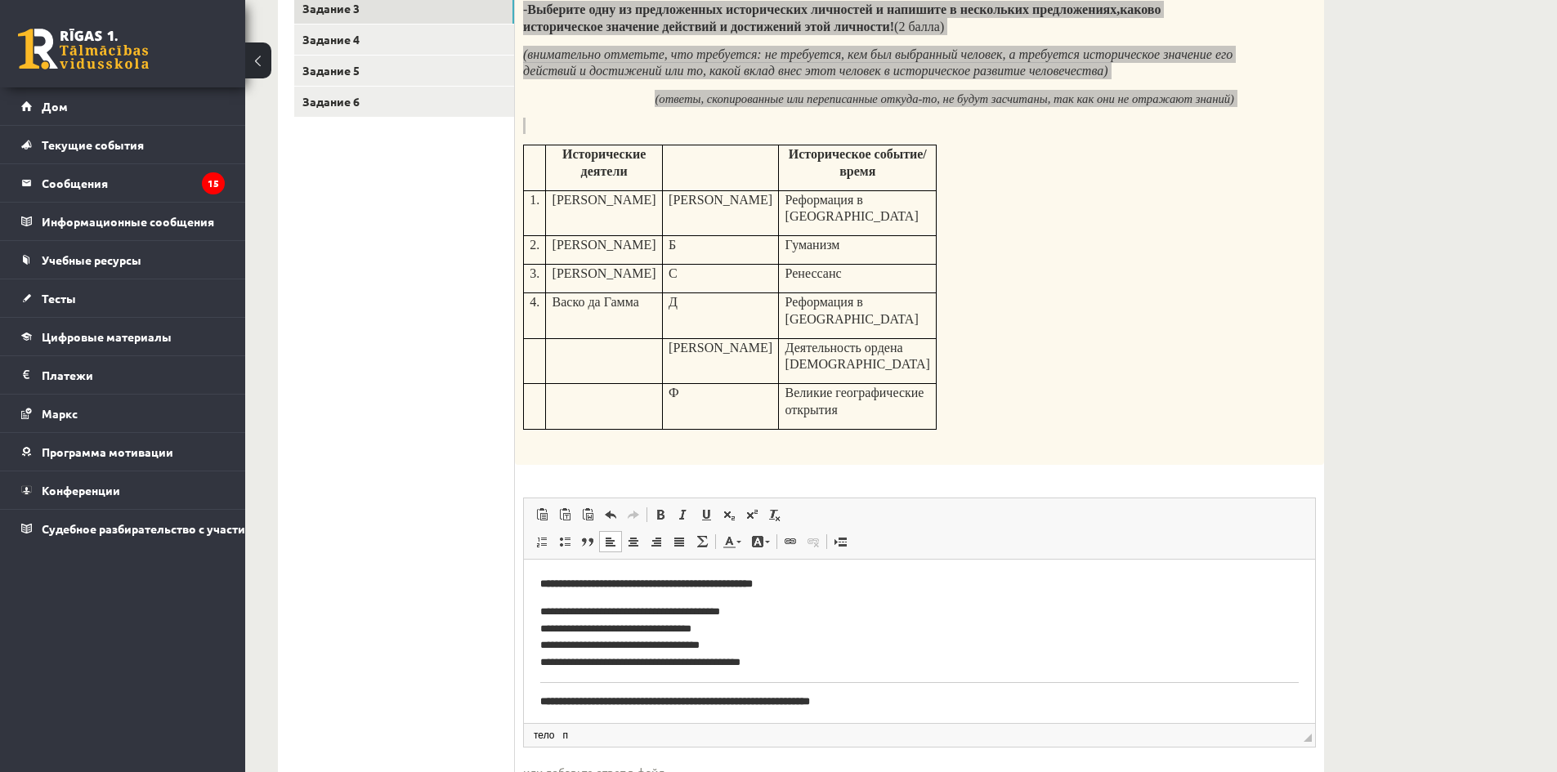
click at [998, 673] on body "**********" at bounding box center [919, 673] width 759 height 196
click at [1055, 674] on body "**********" at bounding box center [919, 673] width 759 height 196
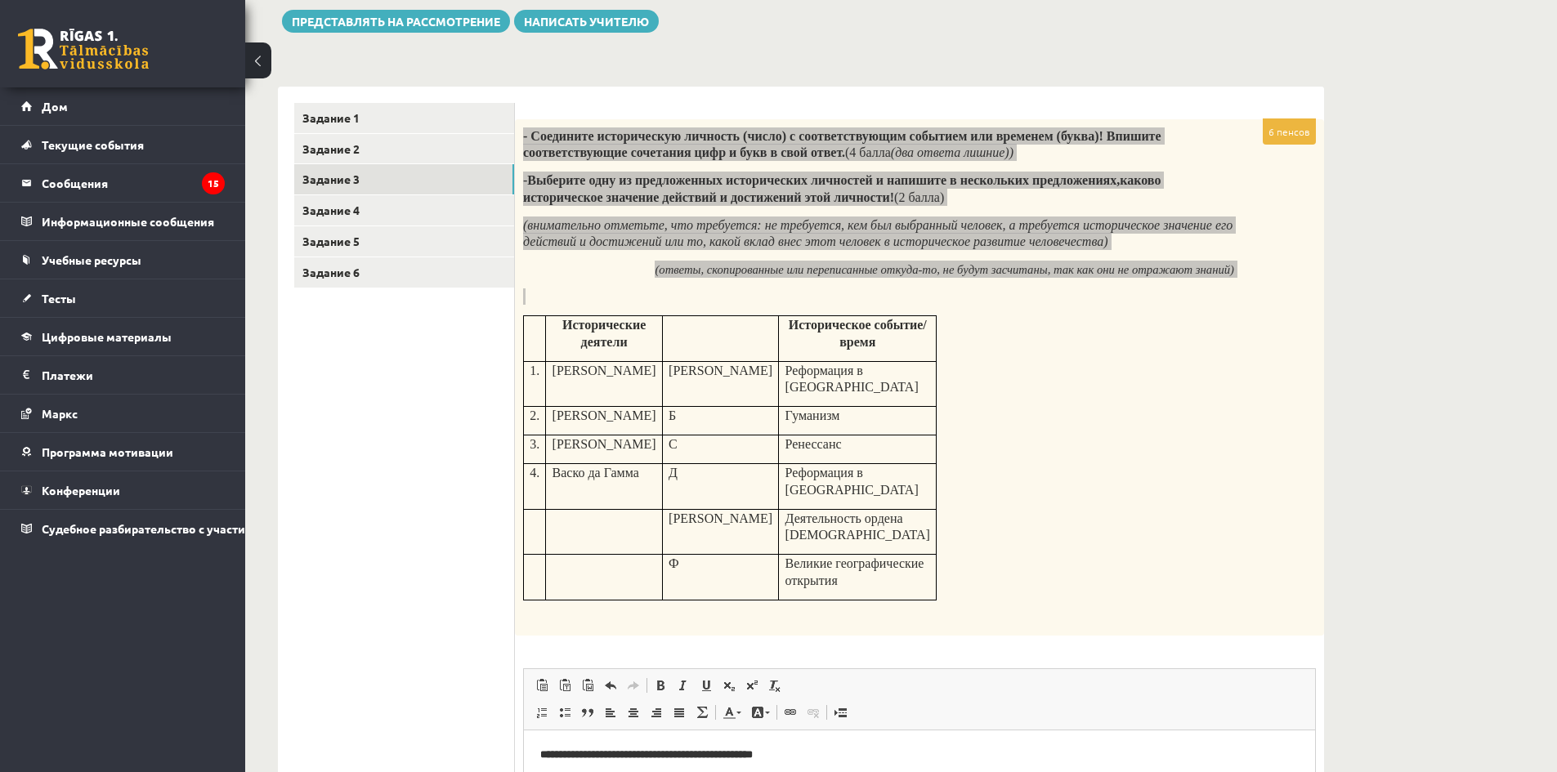
scroll to position [141, 0]
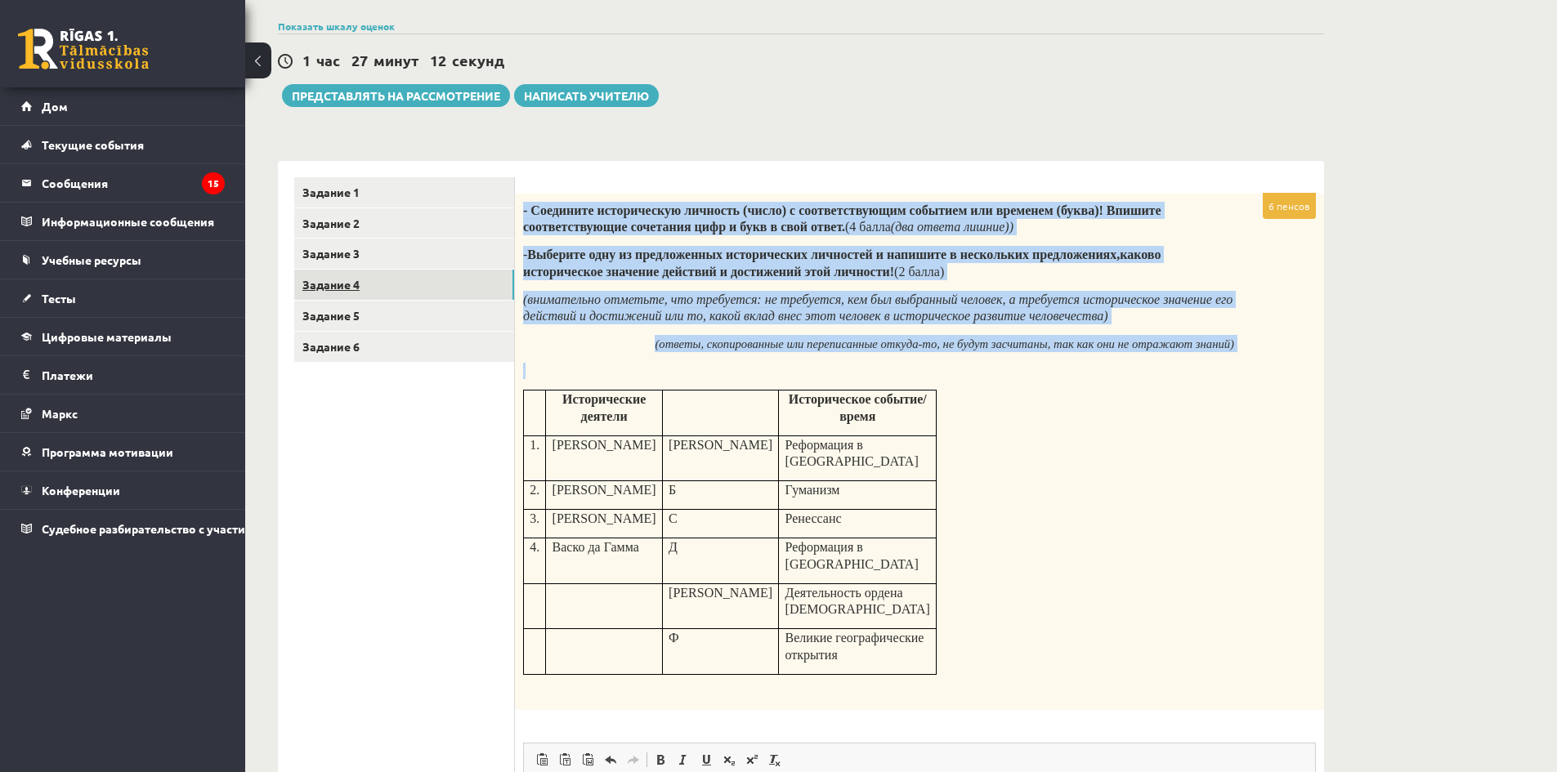
click at [405, 297] on link "Задание 4" at bounding box center [404, 285] width 220 height 30
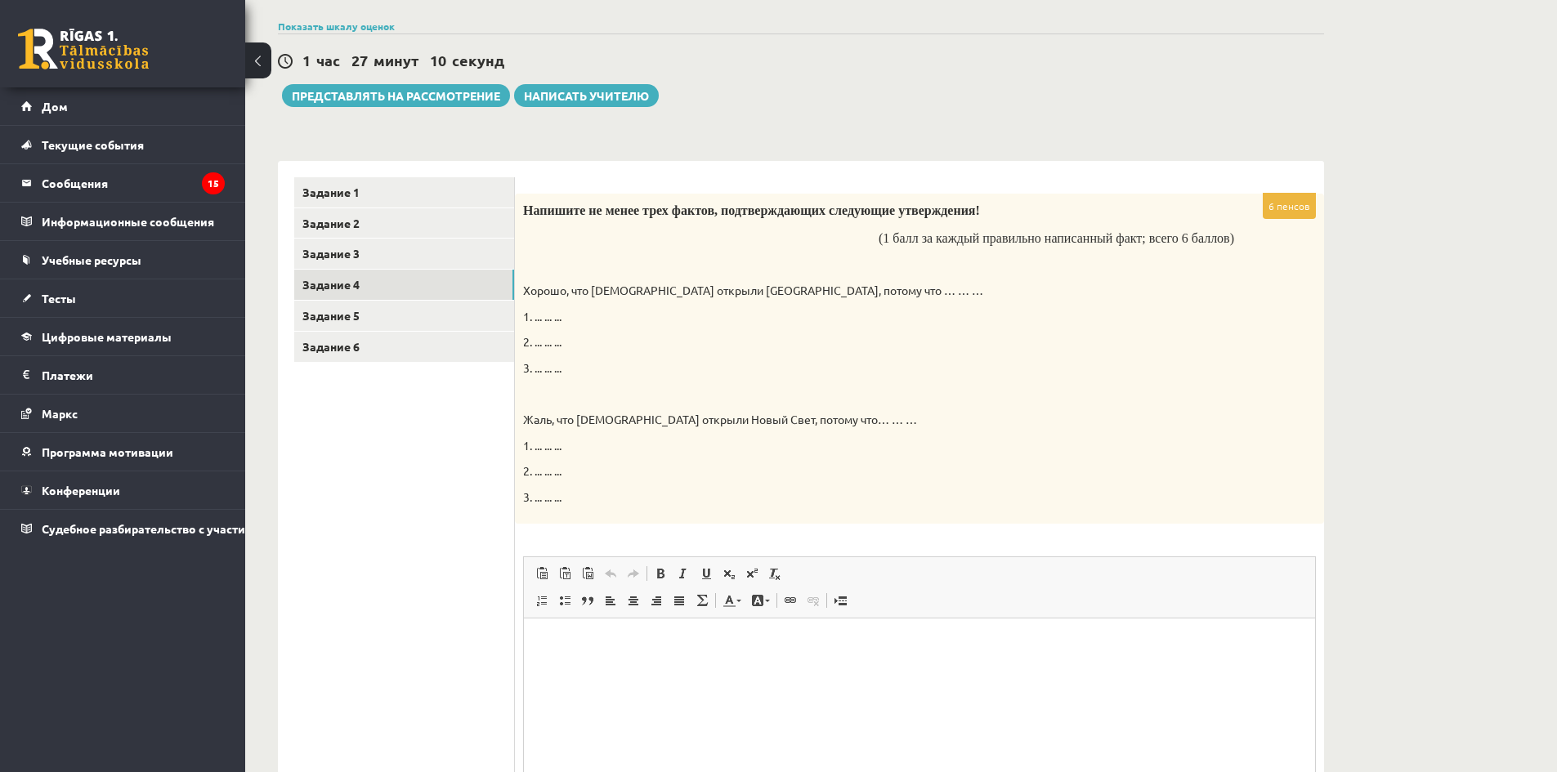
scroll to position [0, 0]
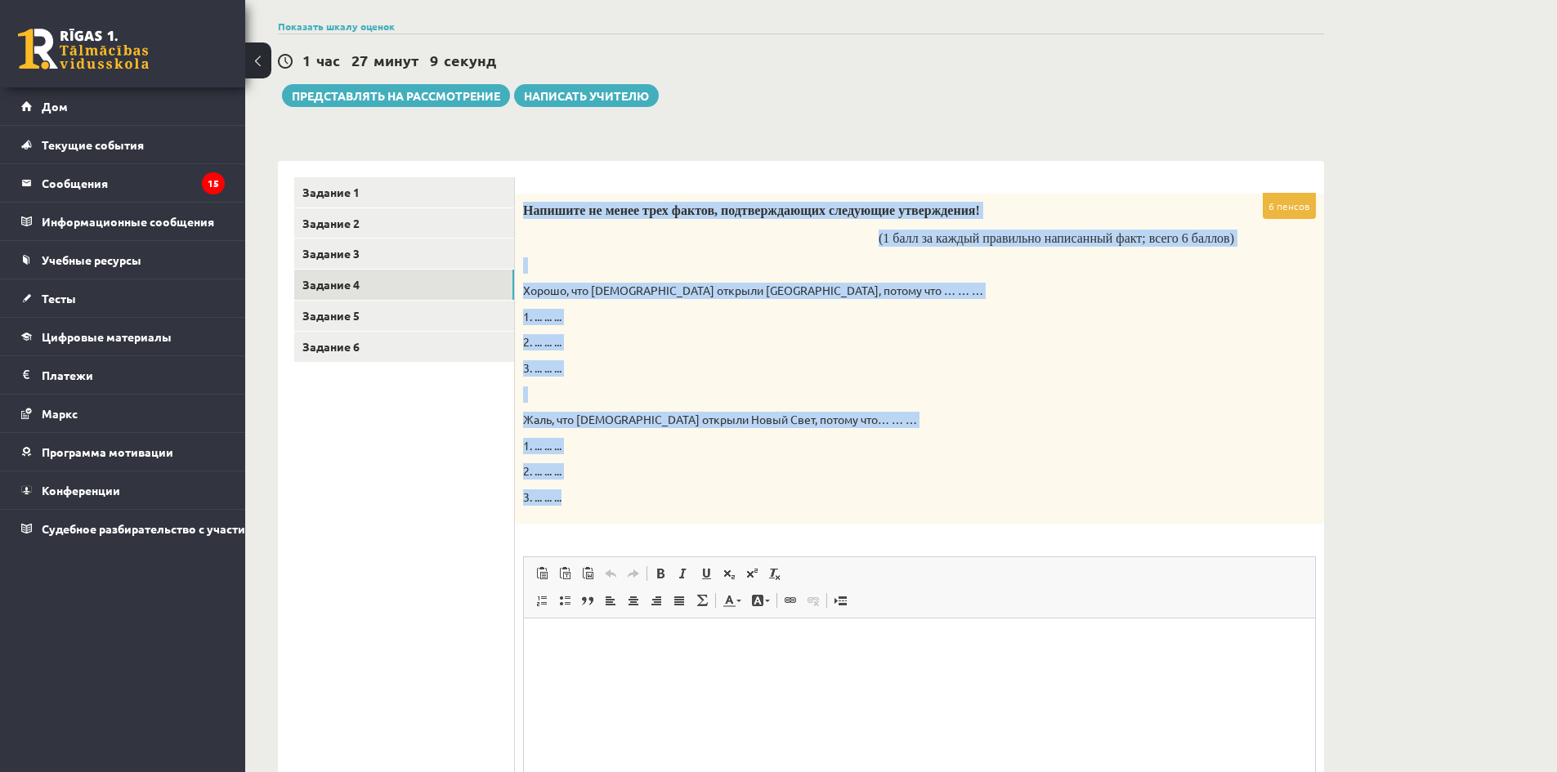
drag, startPoint x: 522, startPoint y: 208, endPoint x: 877, endPoint y: 505, distance: 463.0
click at [877, 505] on div "Напишите не менее трех фактов, подтверждающих следующие утверждения! (1 балл за…" at bounding box center [919, 359] width 809 height 330
copy div "Напишите не менее трех фактов, подтверждающих следующие утверждения! (1 балл за…"
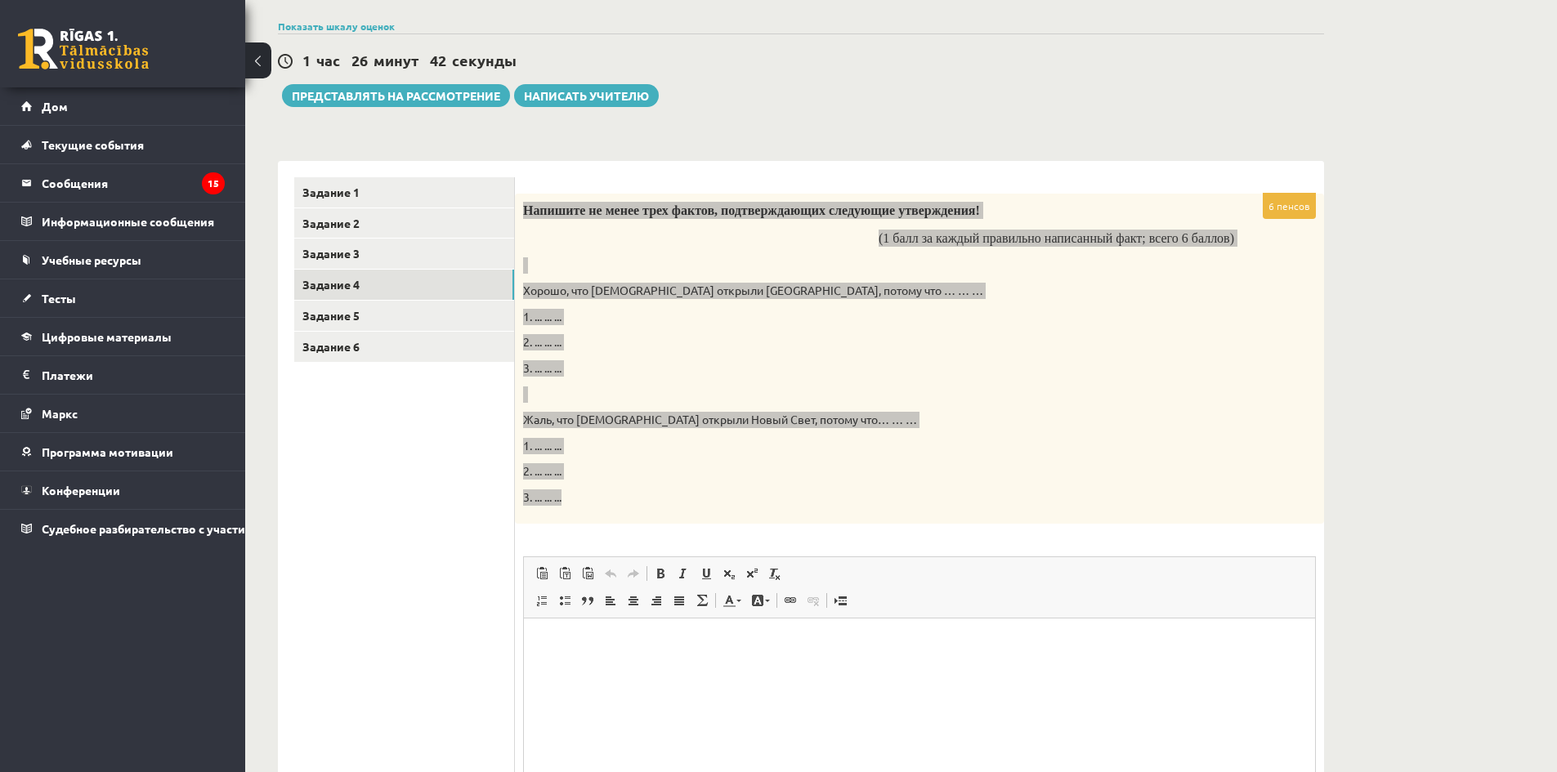
click at [702, 660] on html at bounding box center [919, 643] width 791 height 50
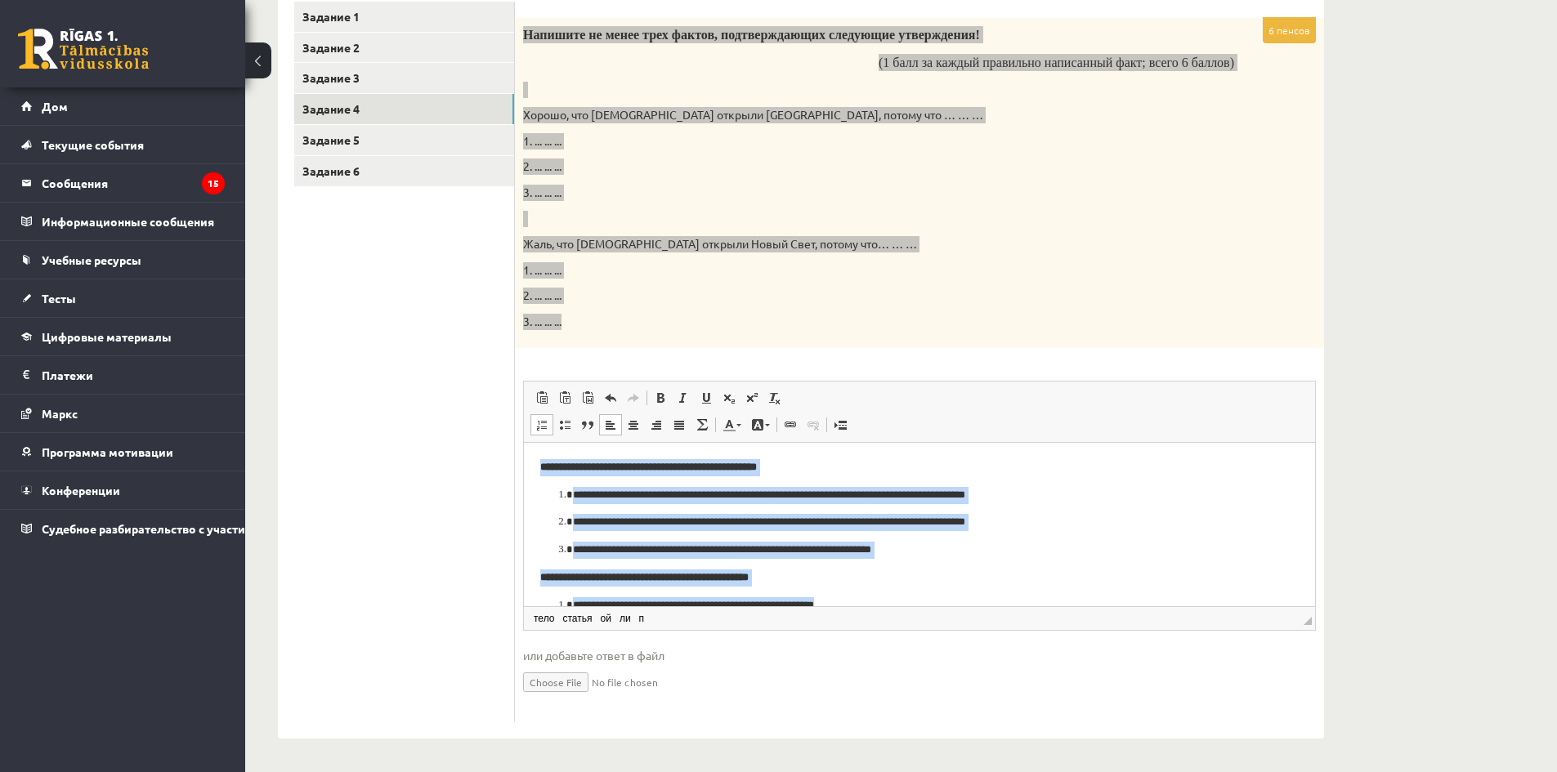
drag, startPoint x: 917, startPoint y: 598, endPoint x: 413, endPoint y: 334, distance: 569.3
click at [524, 442] on html "**********" at bounding box center [919, 563] width 791 height 243
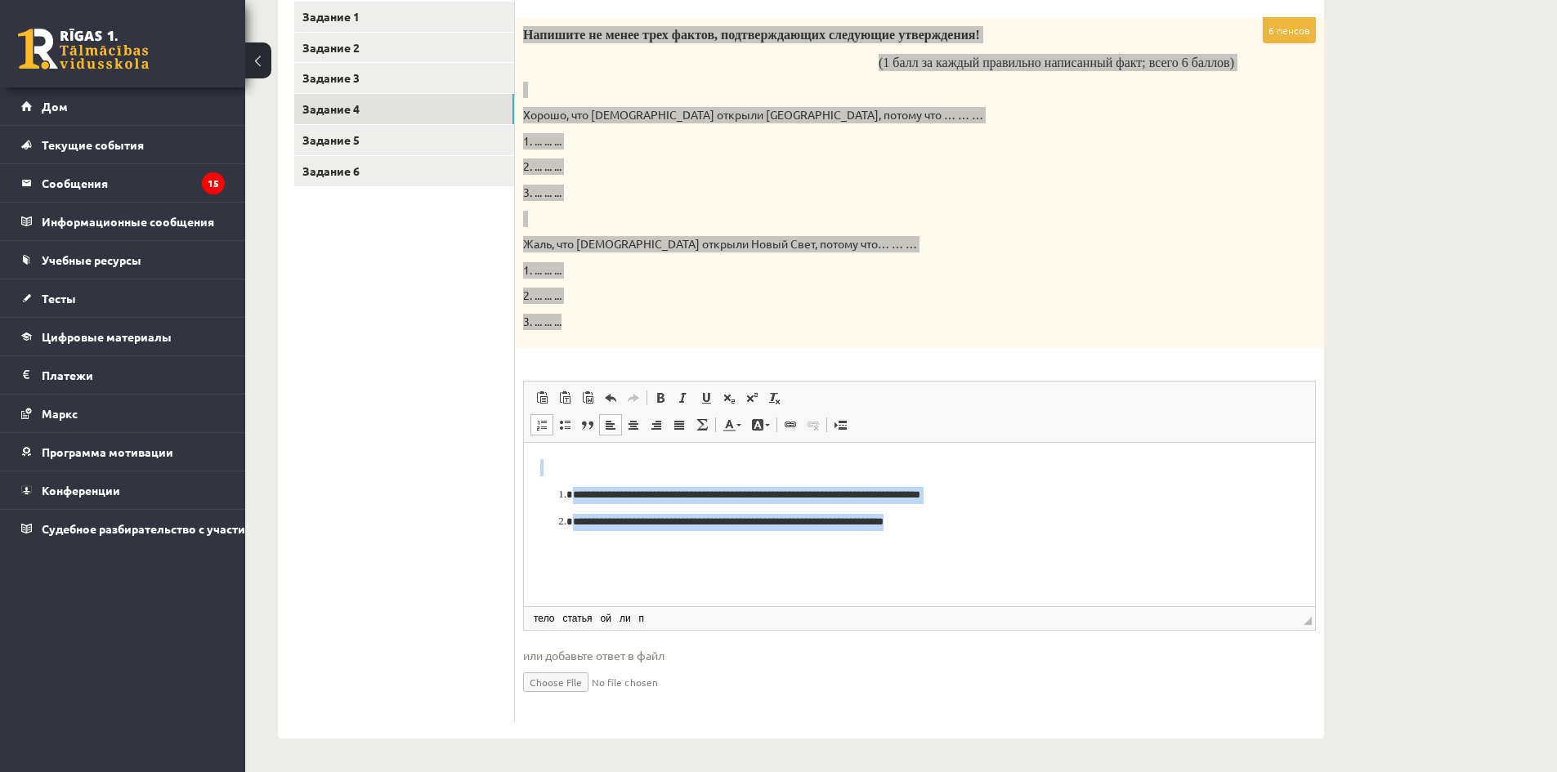
drag, startPoint x: 999, startPoint y: 519, endPoint x: 332, endPoint y: 443, distance: 671.4
click at [524, 443] on html "**********" at bounding box center [919, 494] width 791 height 105
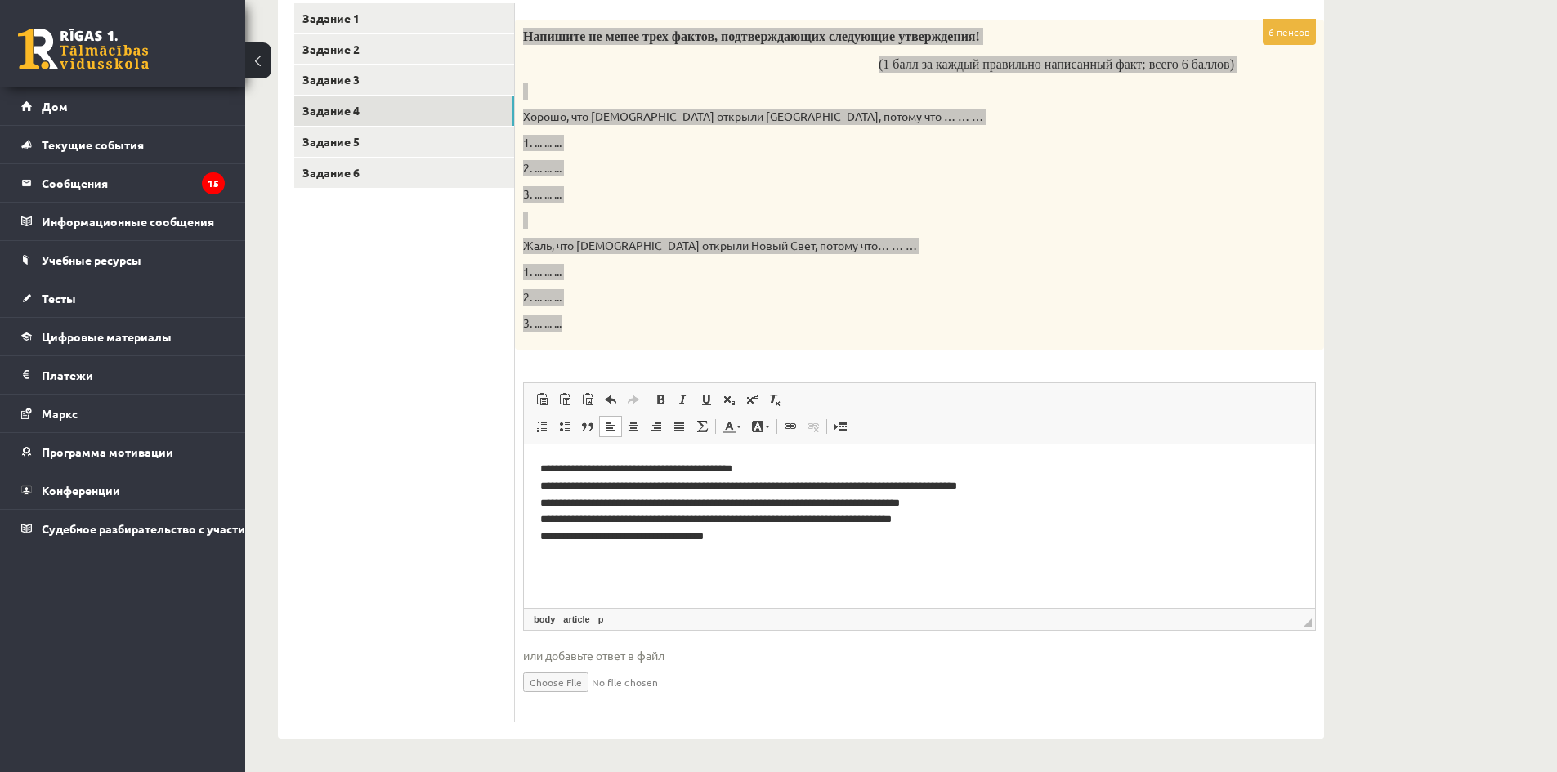
scroll to position [317, 0]
click at [773, 532] on p "**********" at bounding box center [919, 502] width 759 height 85
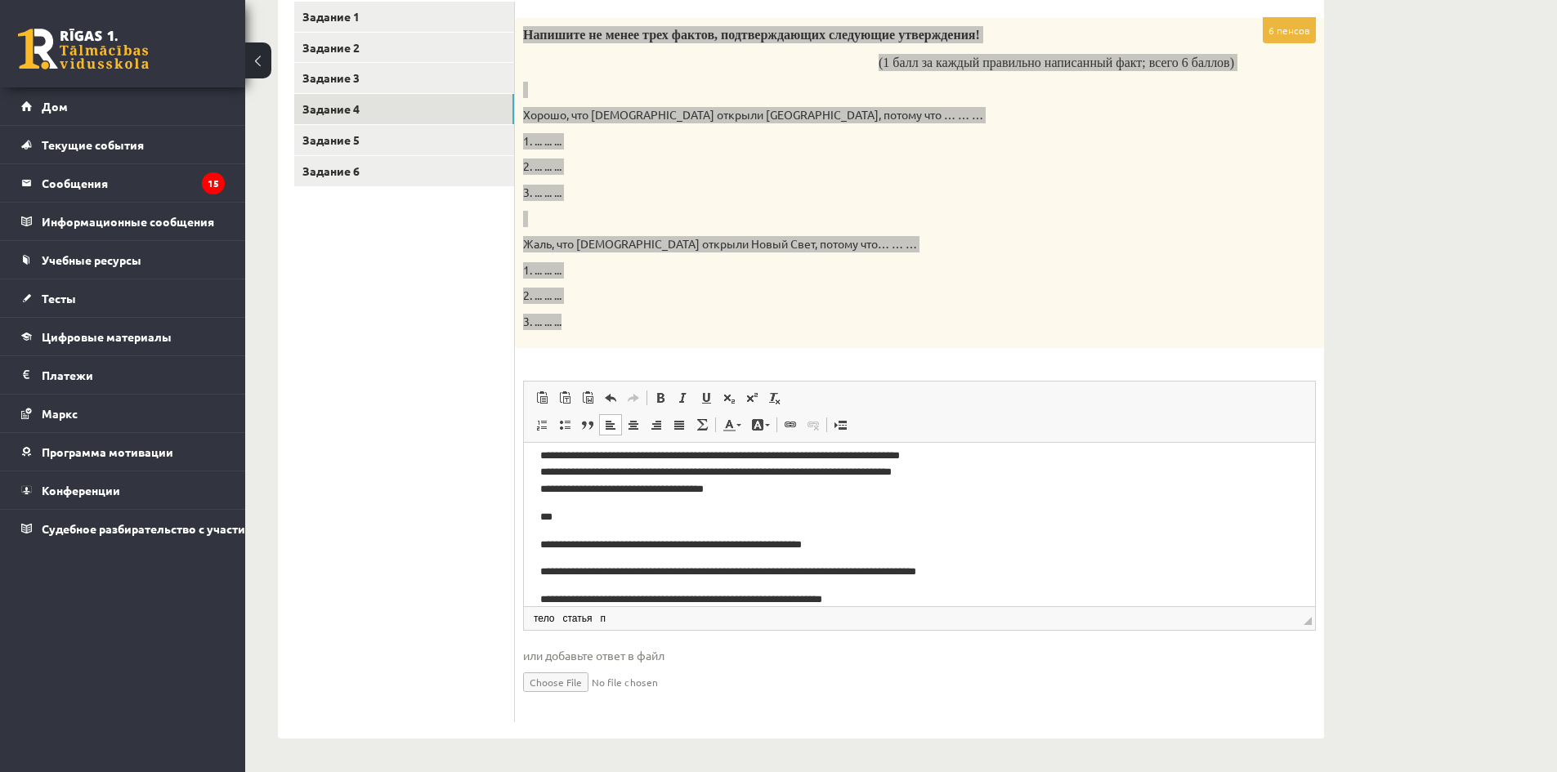
scroll to position [0, 0]
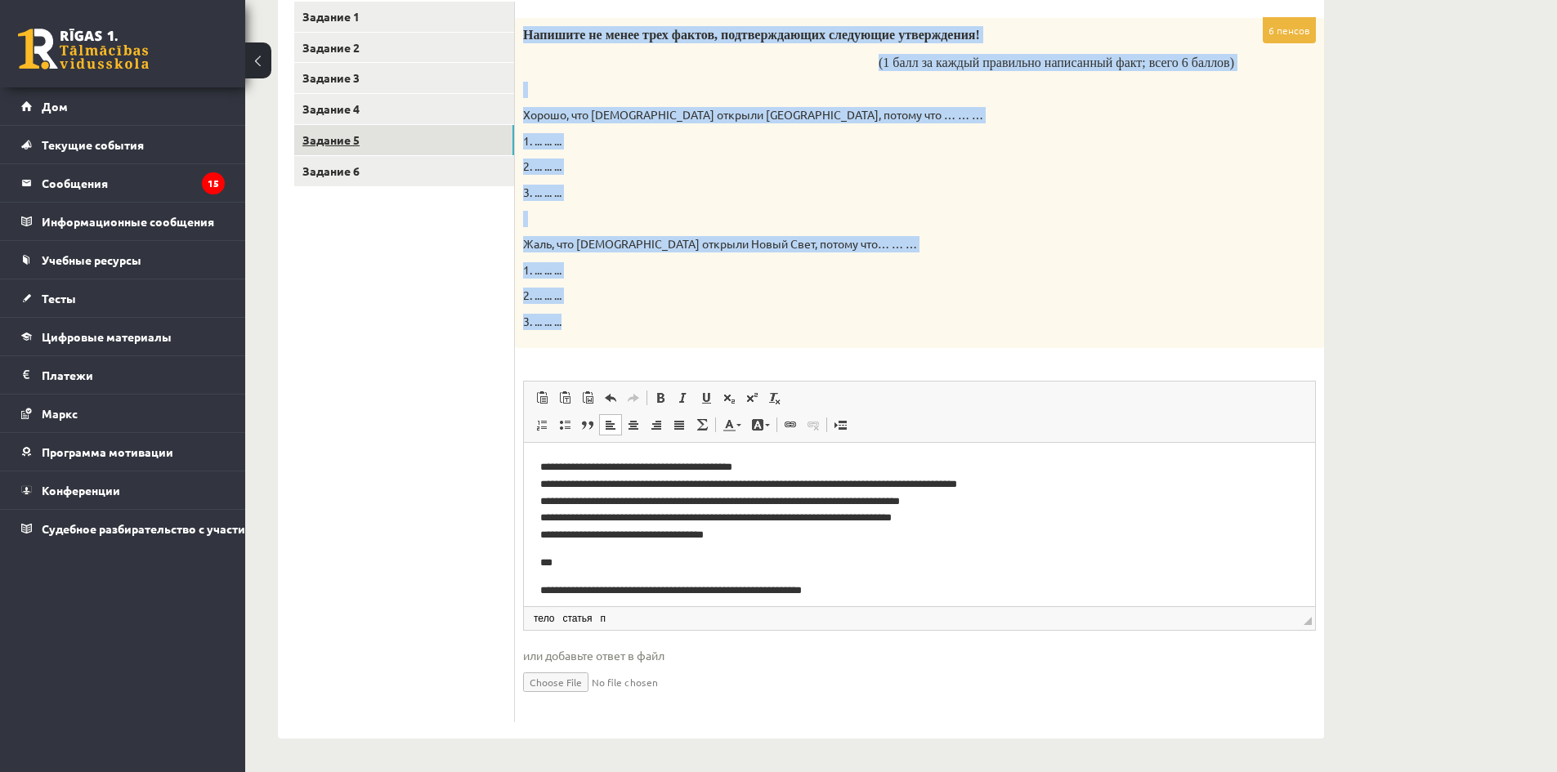
click at [394, 139] on link "Задание 5" at bounding box center [404, 140] width 220 height 30
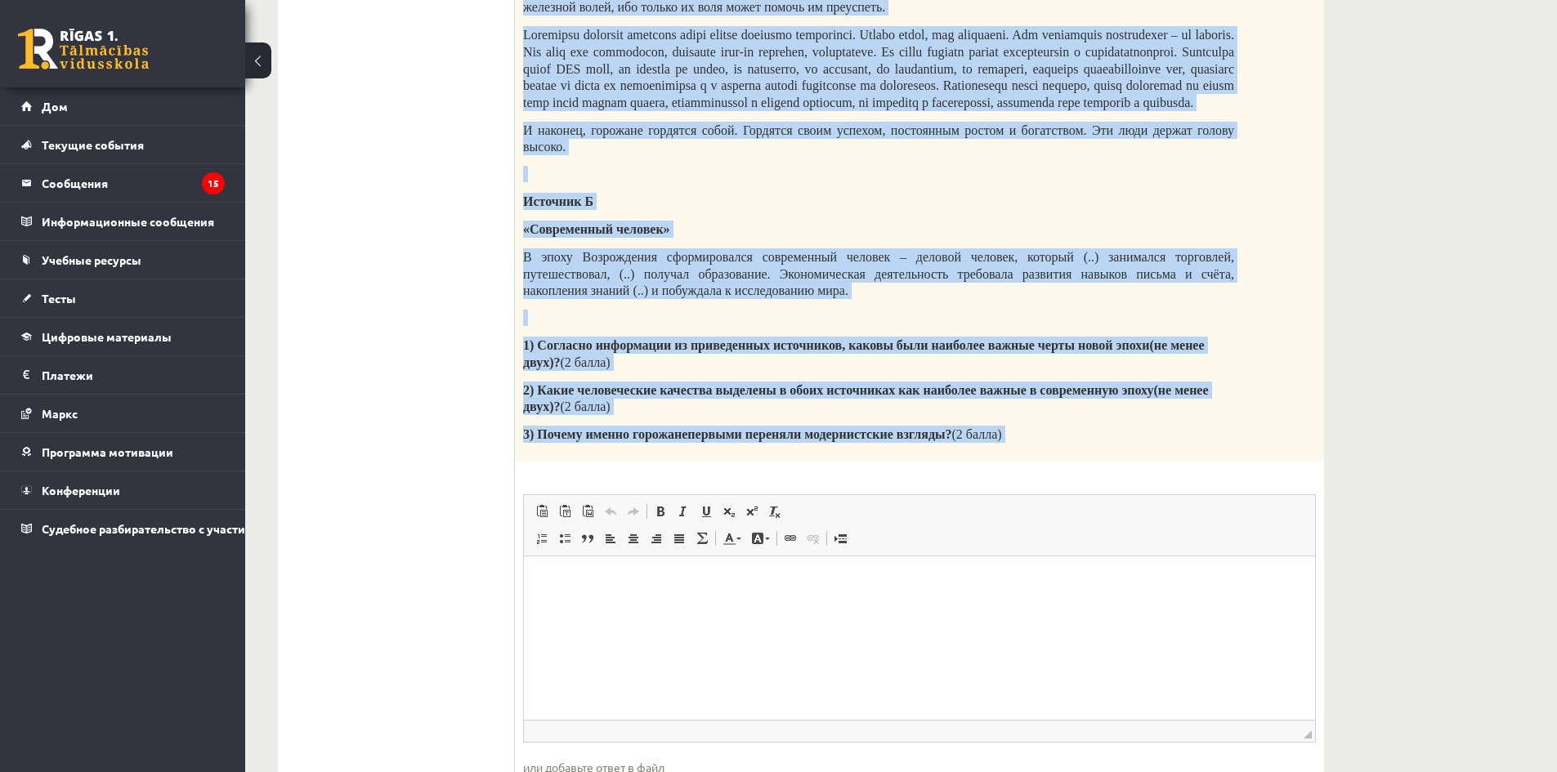
scroll to position [684, 0]
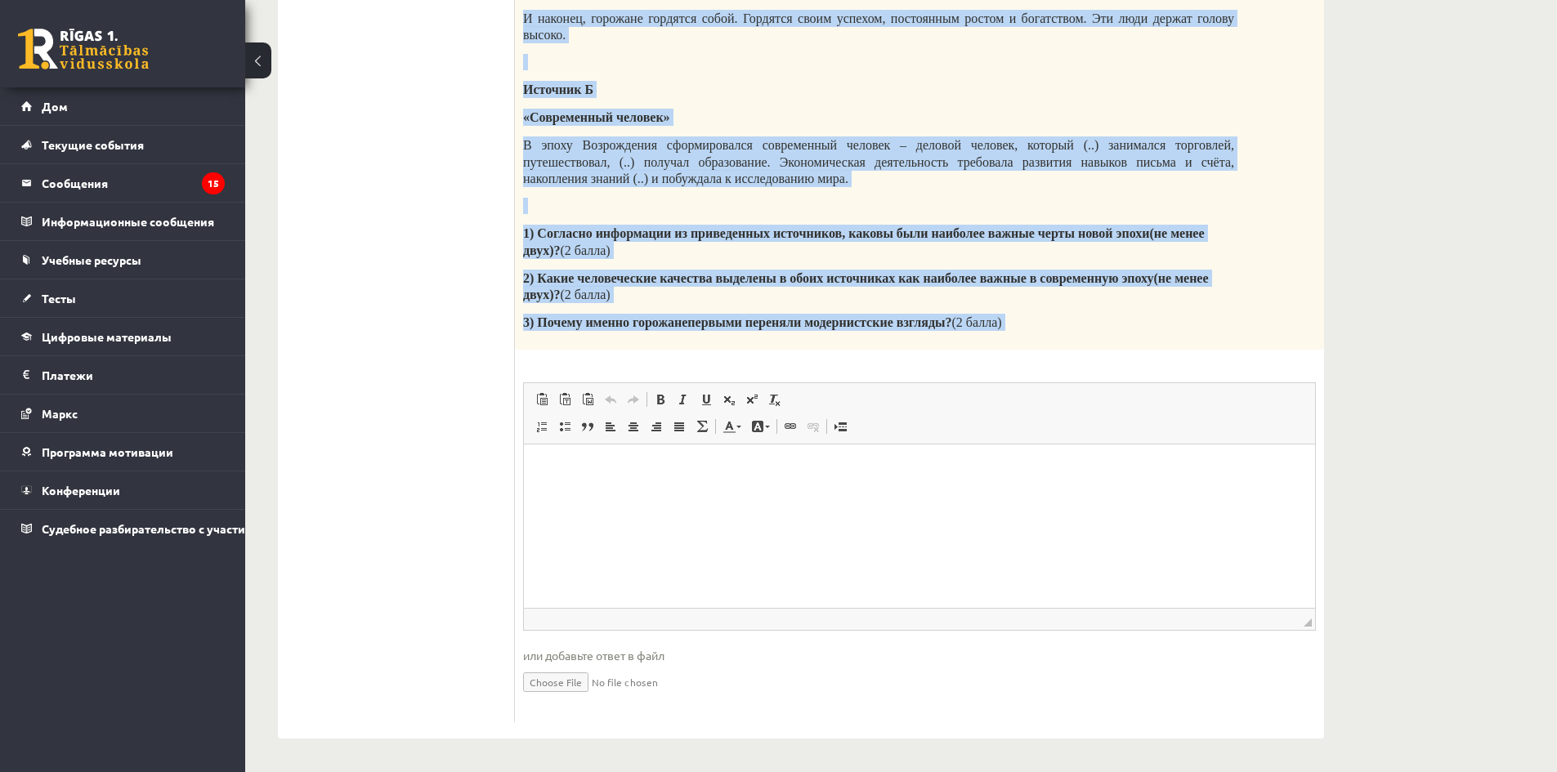
drag, startPoint x: 526, startPoint y: 116, endPoint x: 1176, endPoint y: 365, distance: 695.8
click at [1176, 365] on div "6 пенсов Прочитайте предоставленные материалы и ответьте на вопросы! Источник А…" at bounding box center [919, 203] width 809 height 1038
copy div "Loremipsum dolorsitametcon adipiscin e seddoeiu te incidid! Utlabore E Dolorema…"
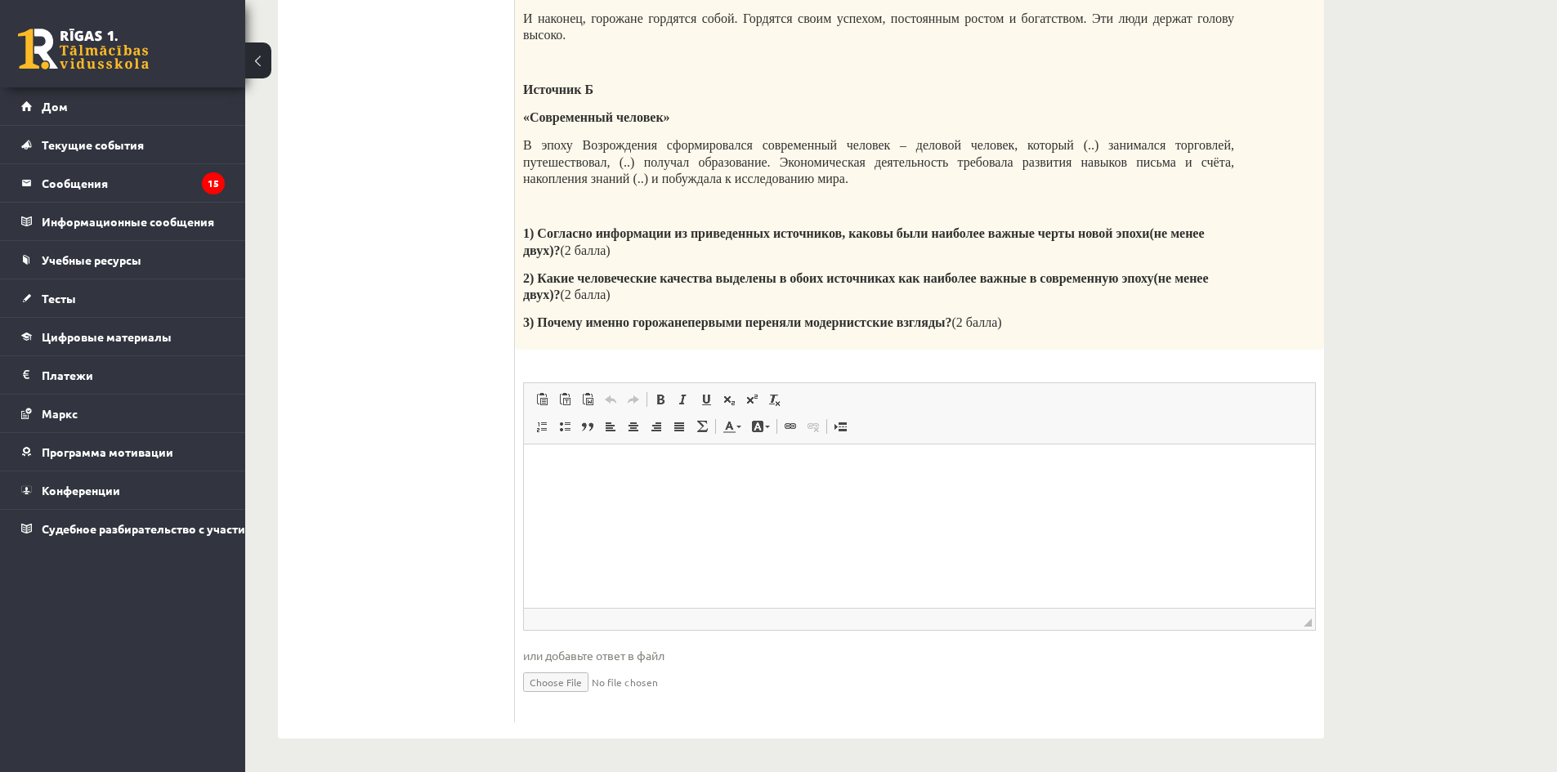
click at [480, 473] on ul "Задание 1 Задание 2 Задание 3 Задание 4 Задание 5 Задание 6" at bounding box center [404, 195] width 221 height 1055
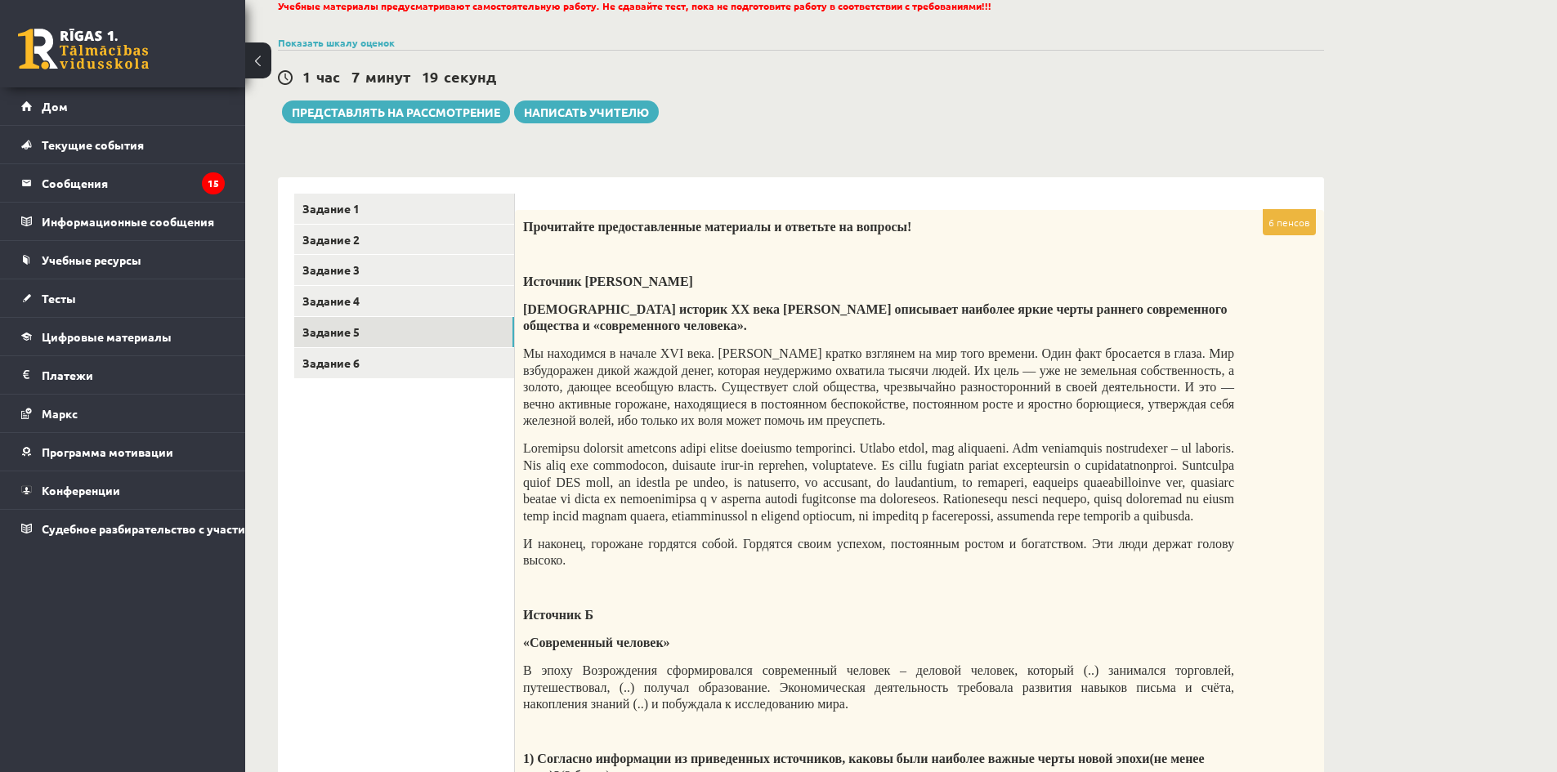
scroll to position [112, 0]
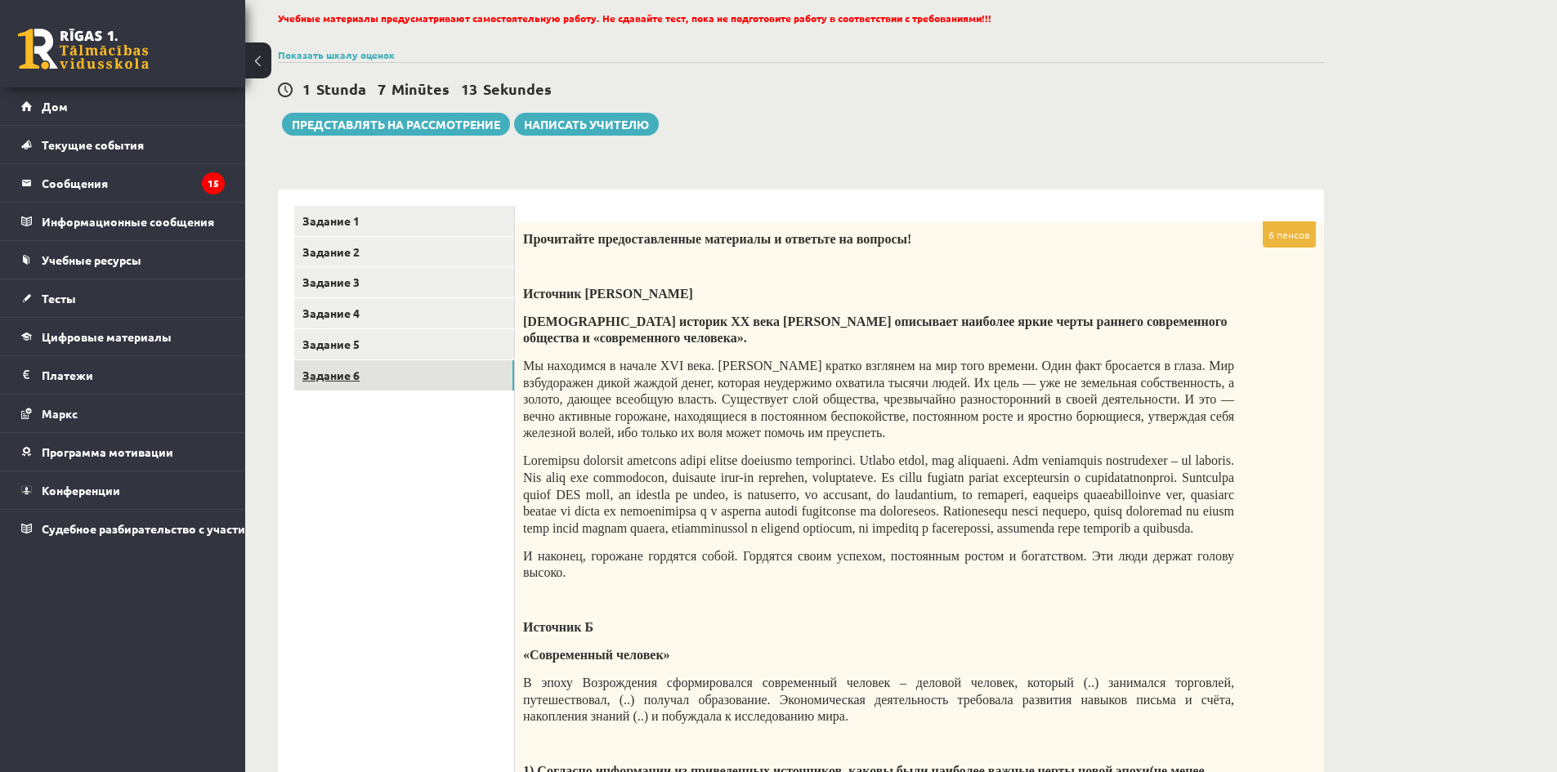
click at [404, 375] on link "Задание 6" at bounding box center [404, 375] width 220 height 30
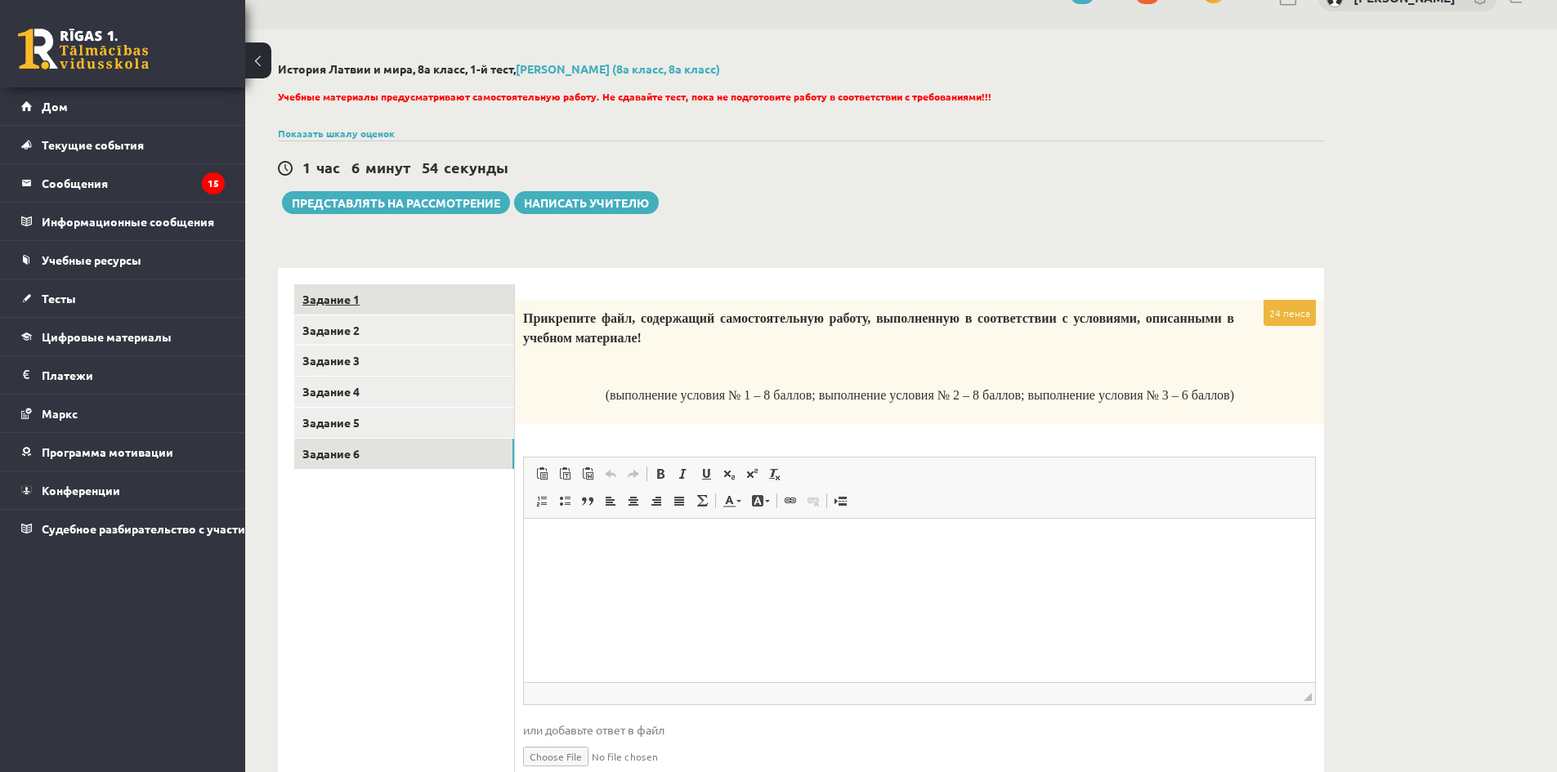
scroll to position [0, 0]
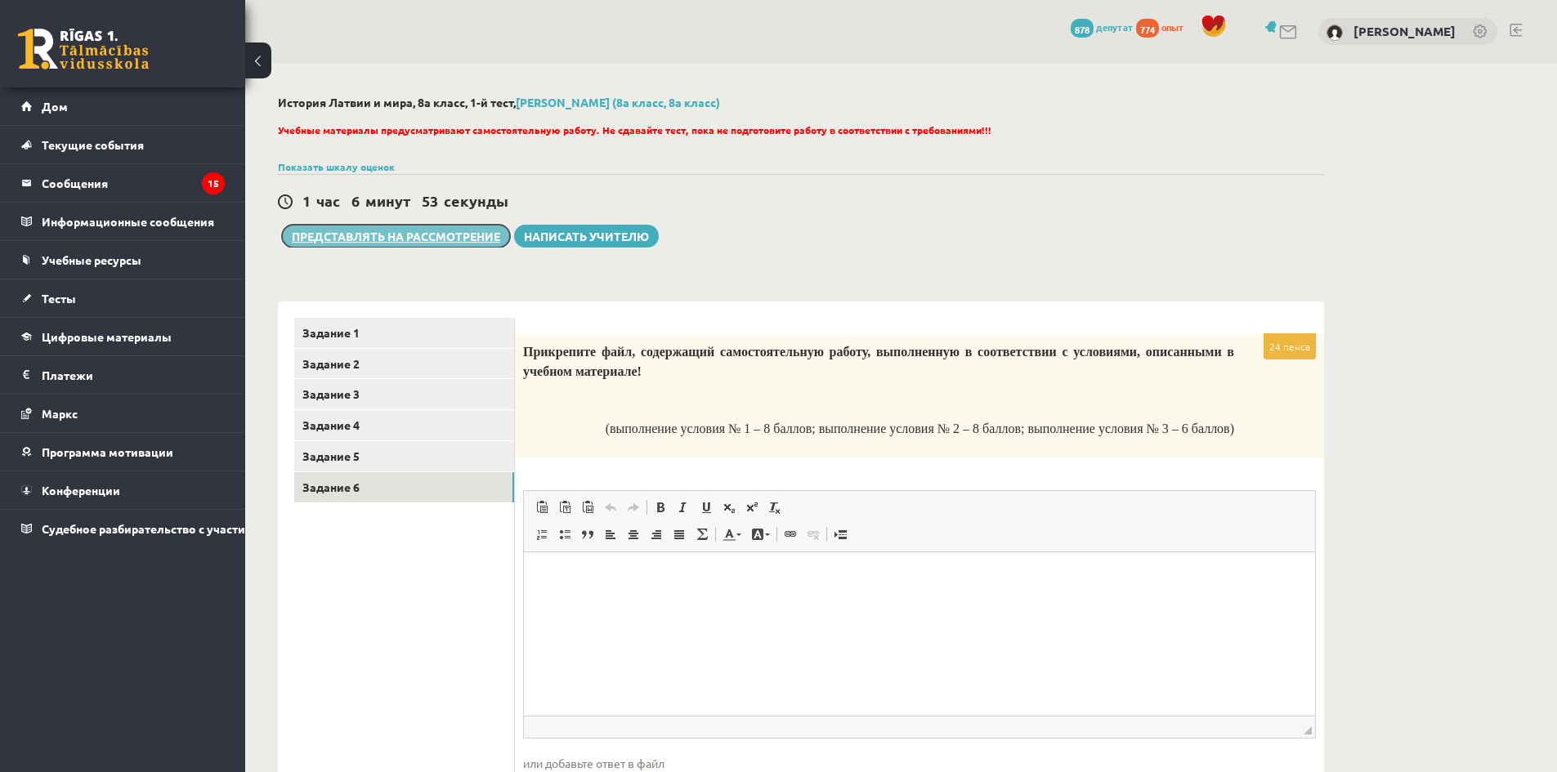
click at [496, 240] on font "Представлять на рассмотрение" at bounding box center [396, 236] width 208 height 15
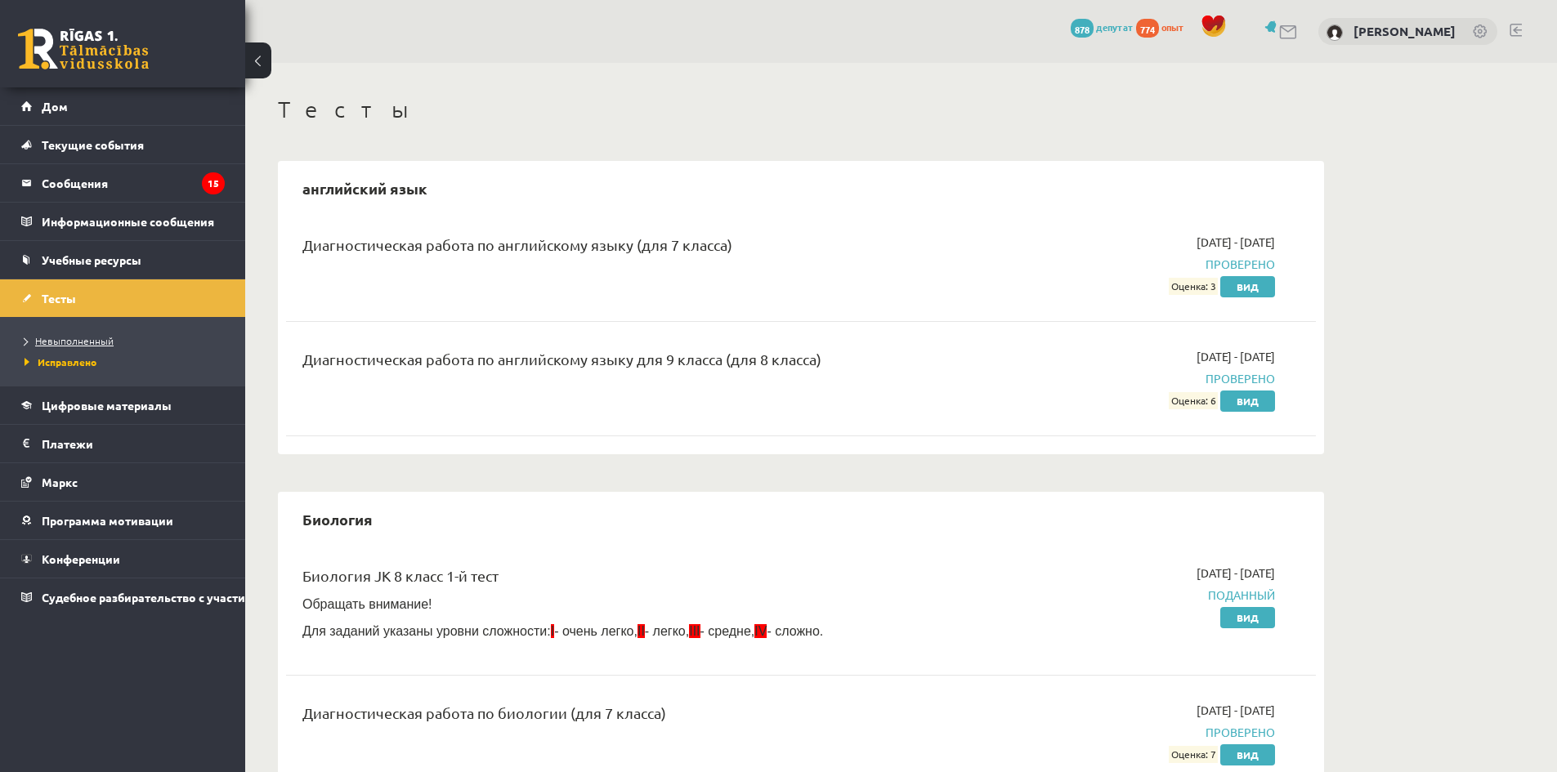
click at [81, 339] on font "Невыполненный" at bounding box center [74, 340] width 78 height 13
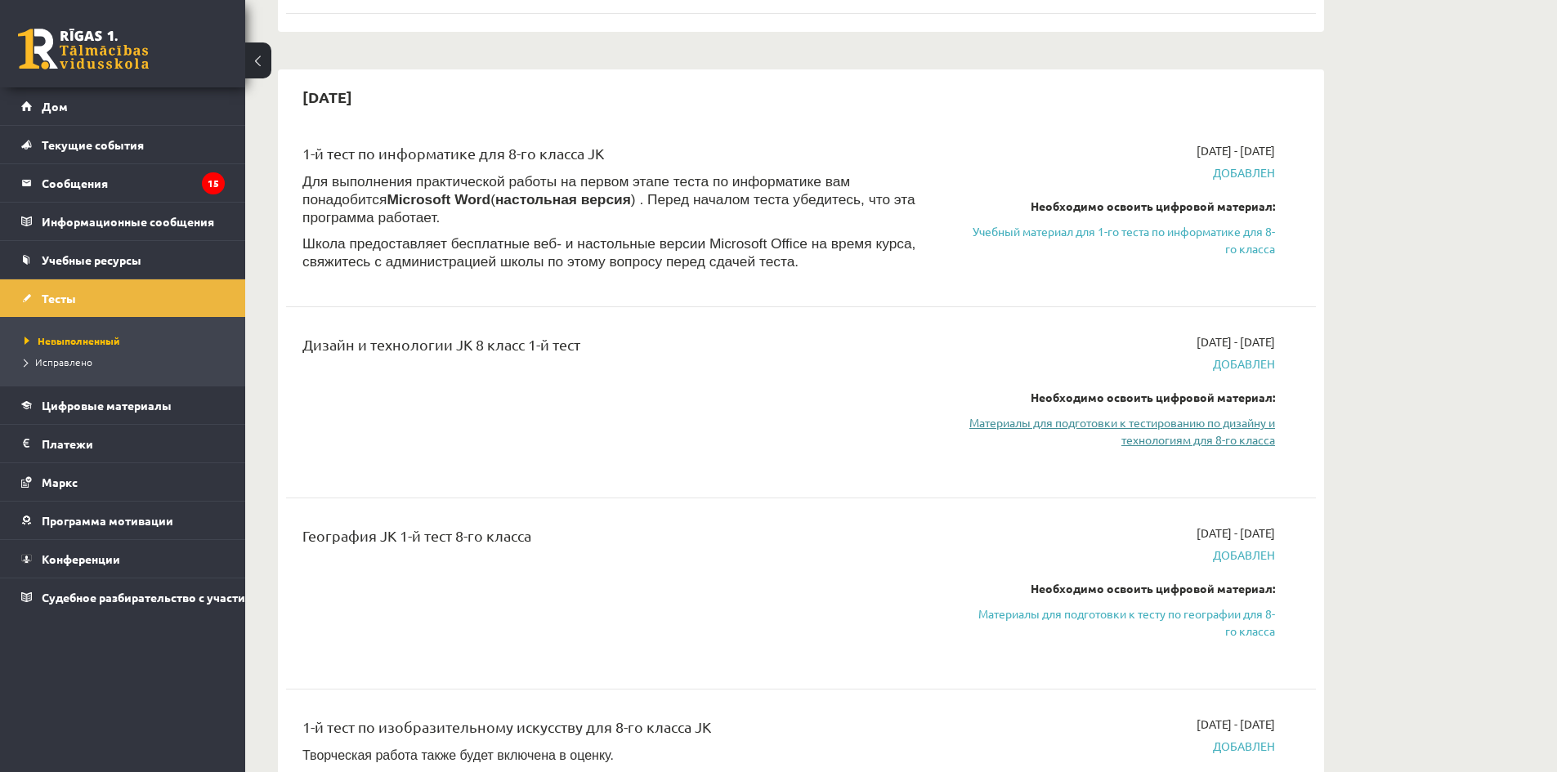
scroll to position [1063, 0]
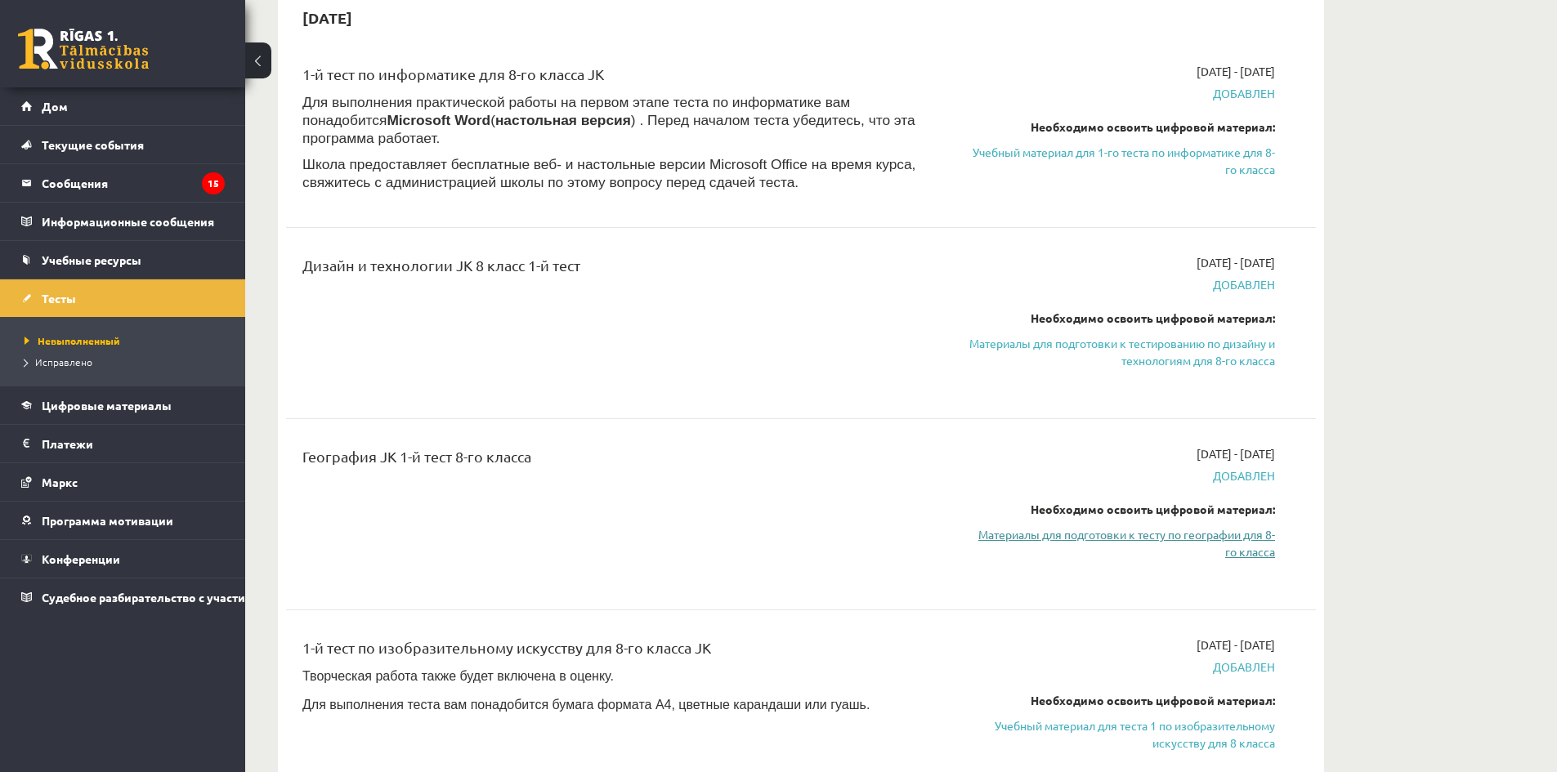
click at [1167, 535] on font "Материалы для подготовки к тесту по географии для 8-го класса" at bounding box center [1126, 543] width 297 height 32
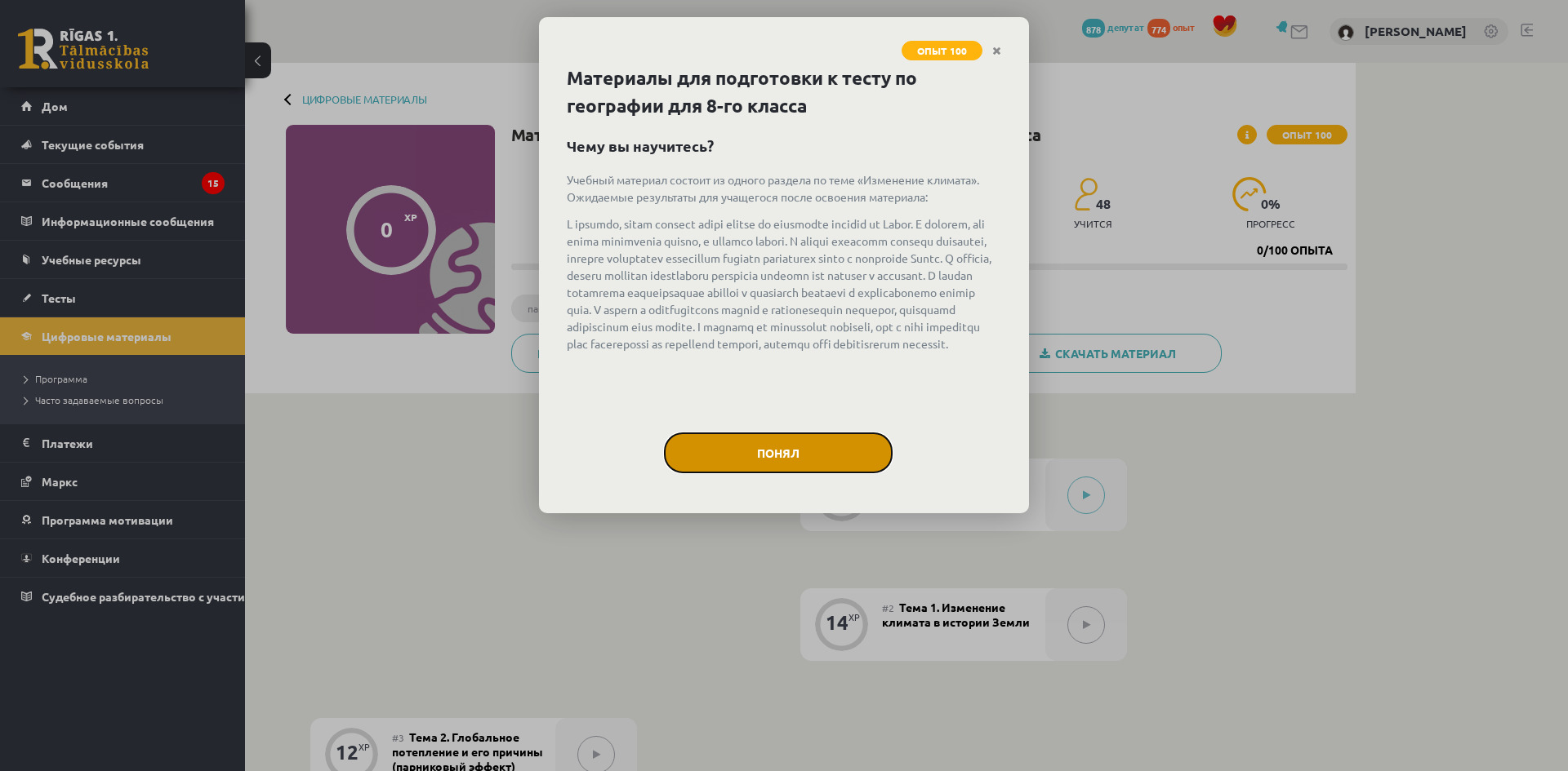
click at [798, 447] on font "Понял" at bounding box center [778, 452] width 43 height 15
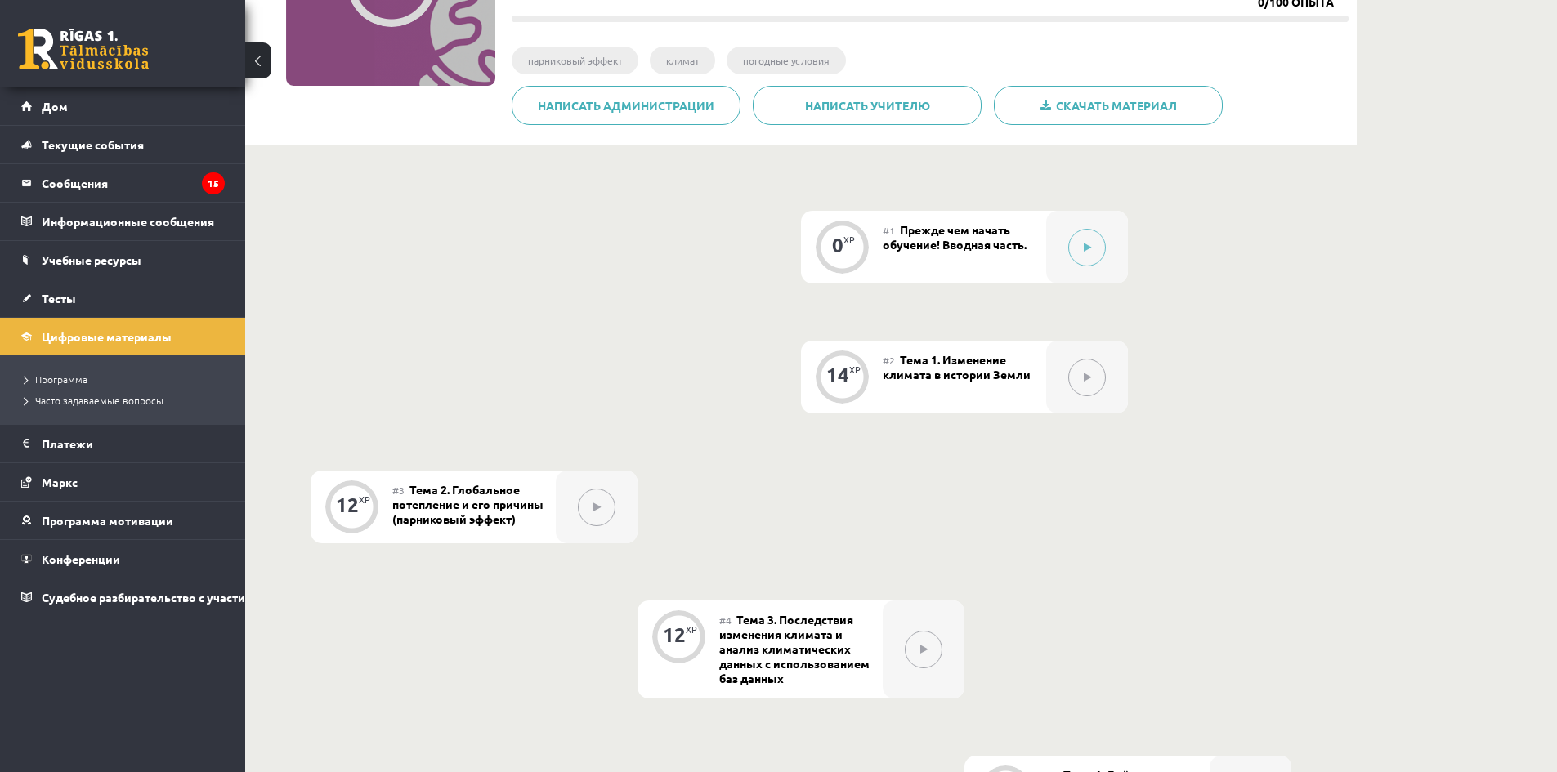
scroll to position [208, 0]
